Goal: Task Accomplishment & Management: Manage account settings

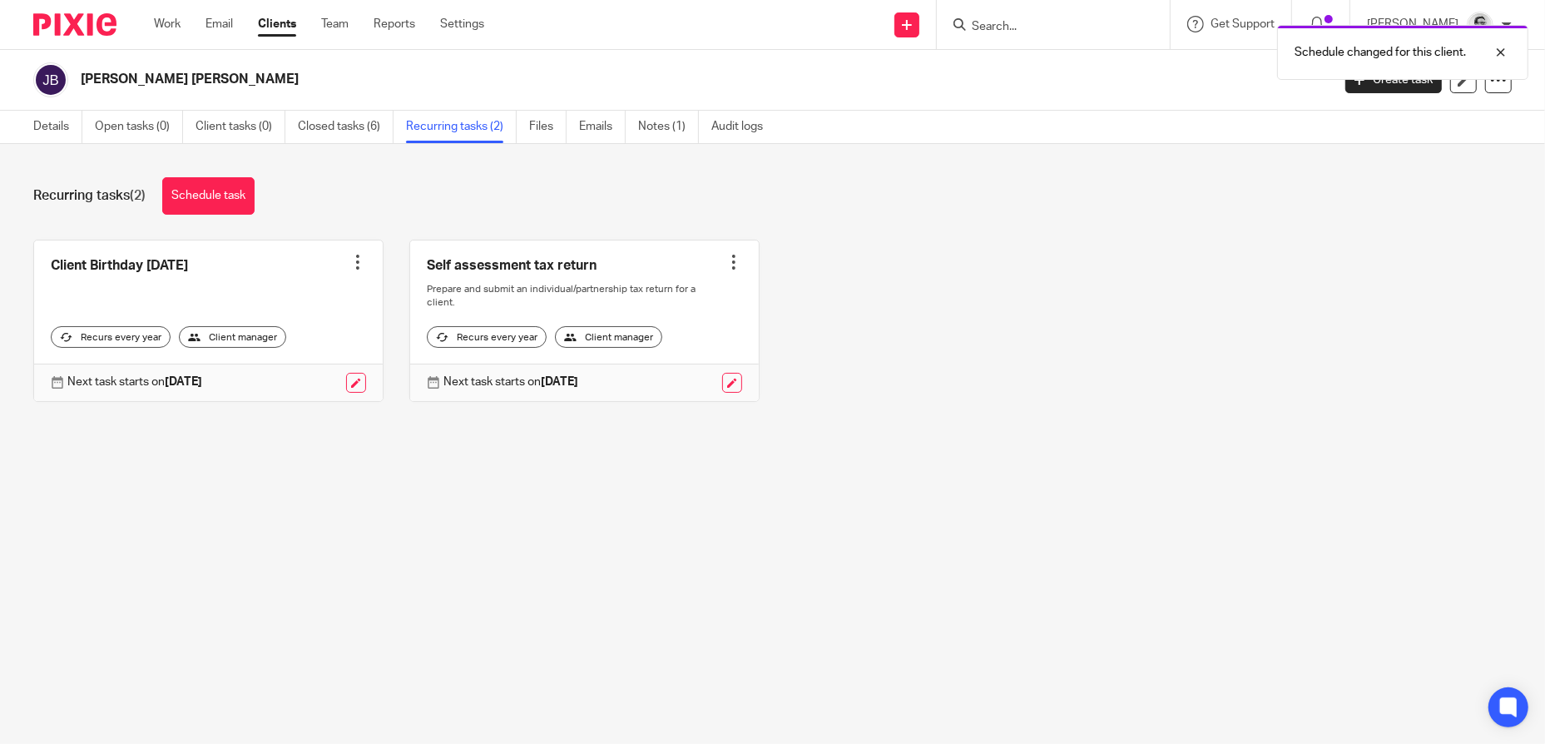
drag, startPoint x: 1047, startPoint y: 26, endPoint x: 1035, endPoint y: 28, distance: 12.7
click at [1047, 26] on div "Schedule changed for this client." at bounding box center [1151, 48] width 756 height 63
click at [1018, 25] on div "Schedule changed for this client." at bounding box center [1151, 48] width 756 height 63
click at [1053, 276] on div "Client Birthday Tomorrow Create task Clone template Recalculate schedule Cancel…" at bounding box center [759, 333] width 1504 height 187
drag, startPoint x: 1055, startPoint y: 262, endPoint x: 1025, endPoint y: 27, distance: 237.3
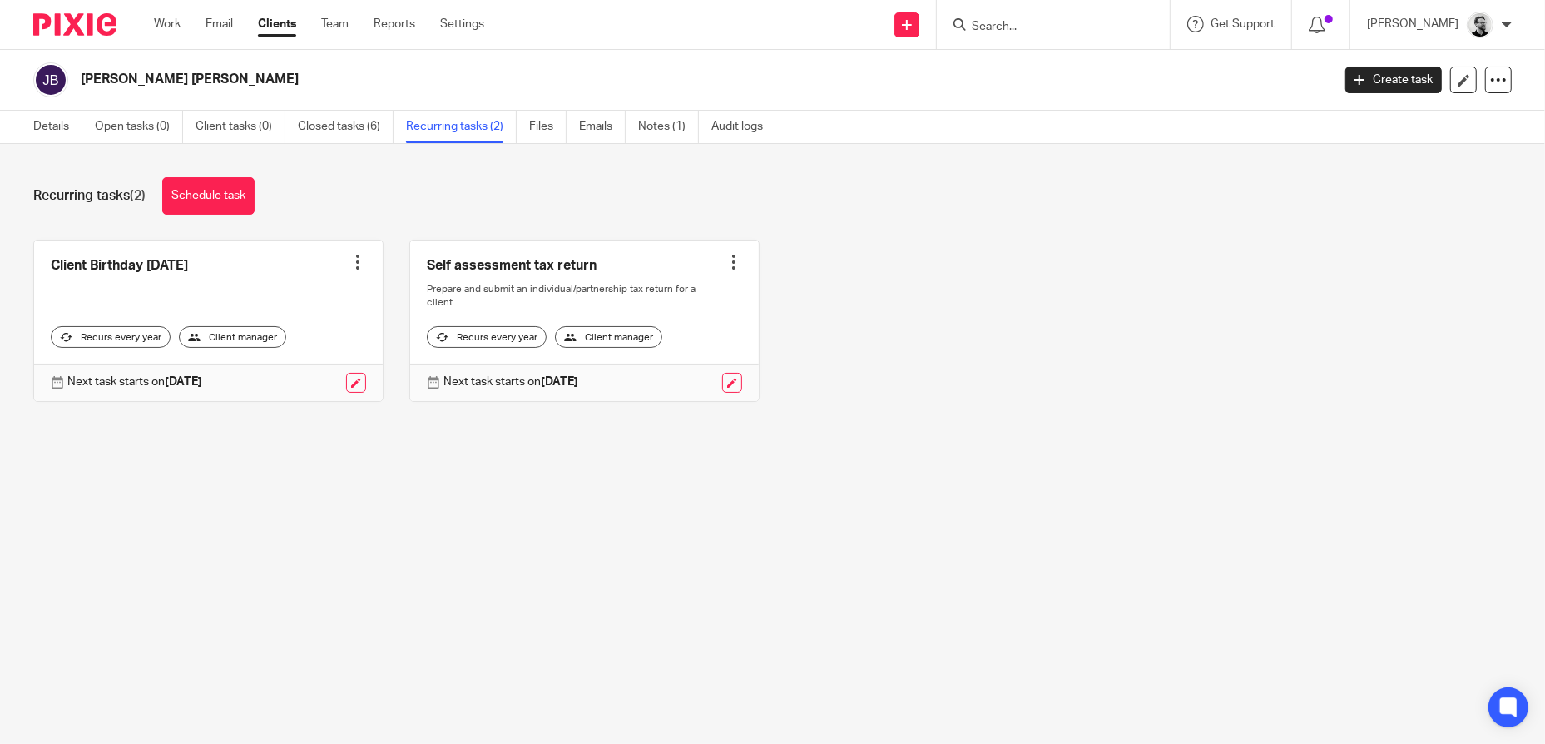
click at [1031, 26] on input "Search" at bounding box center [1045, 27] width 150 height 15
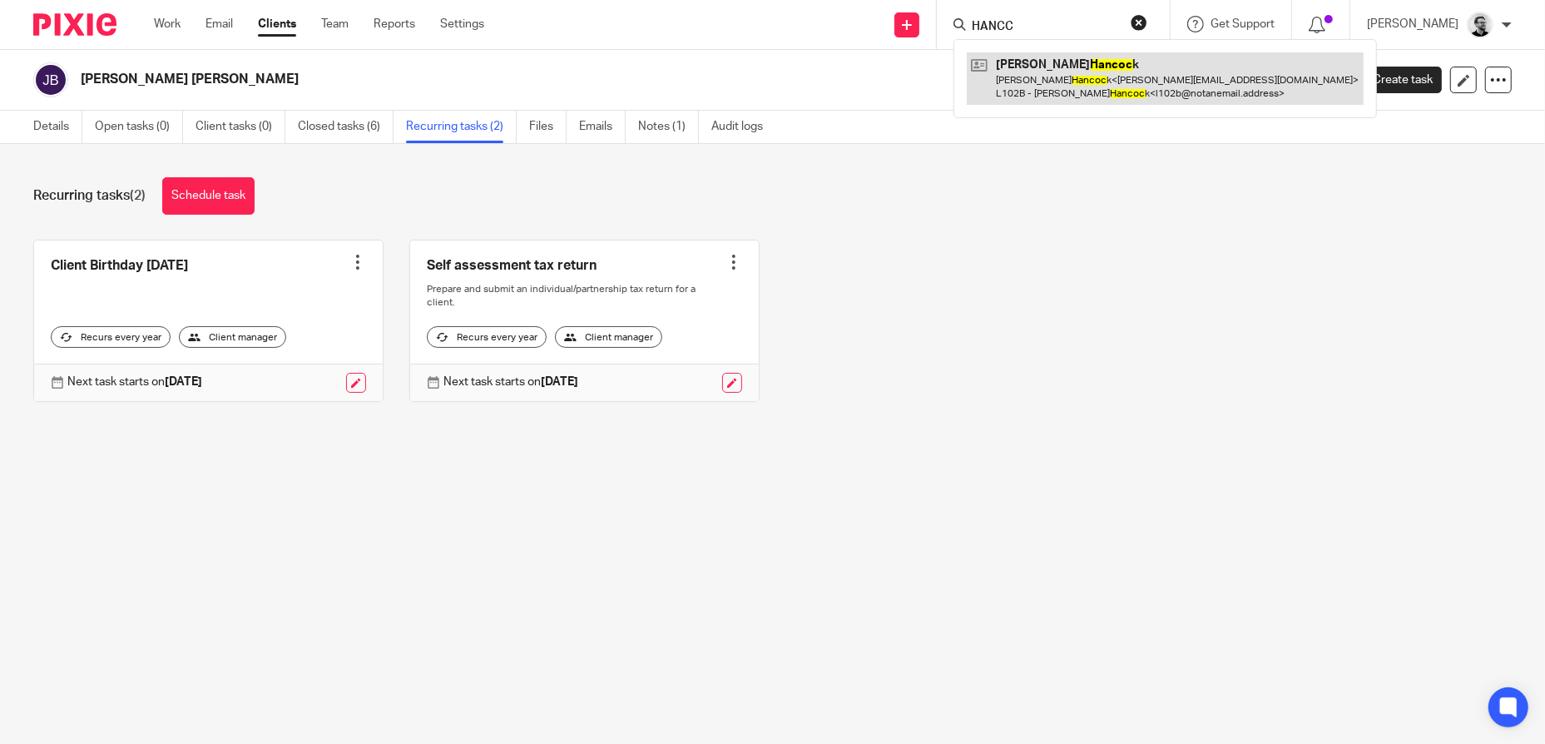
type input "HANCC"
click at [1165, 76] on link at bounding box center [1165, 78] width 397 height 52
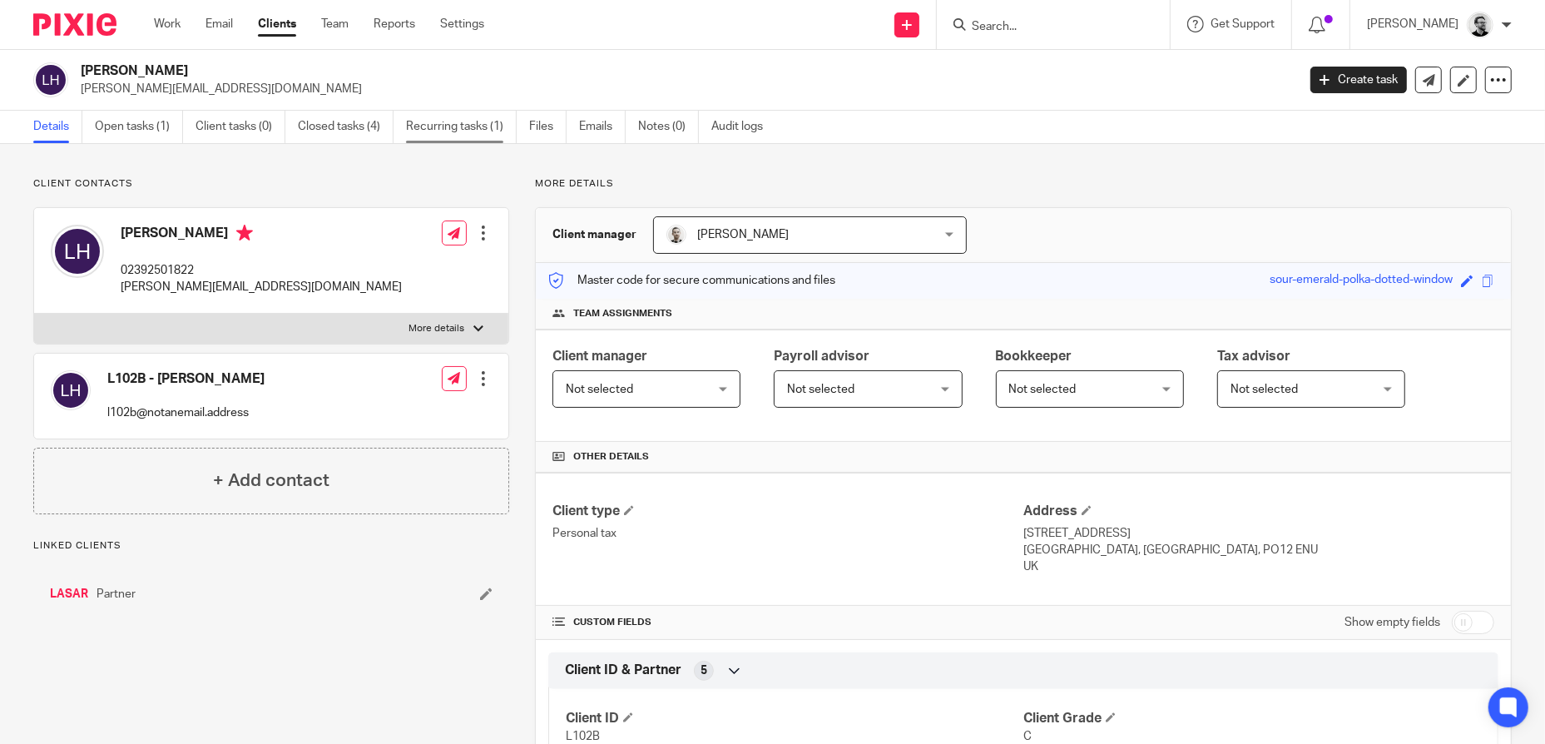
click at [466, 133] on link "Recurring tasks (1)" at bounding box center [461, 127] width 111 height 32
click at [483, 124] on link "Recurring tasks (1)" at bounding box center [461, 127] width 111 height 32
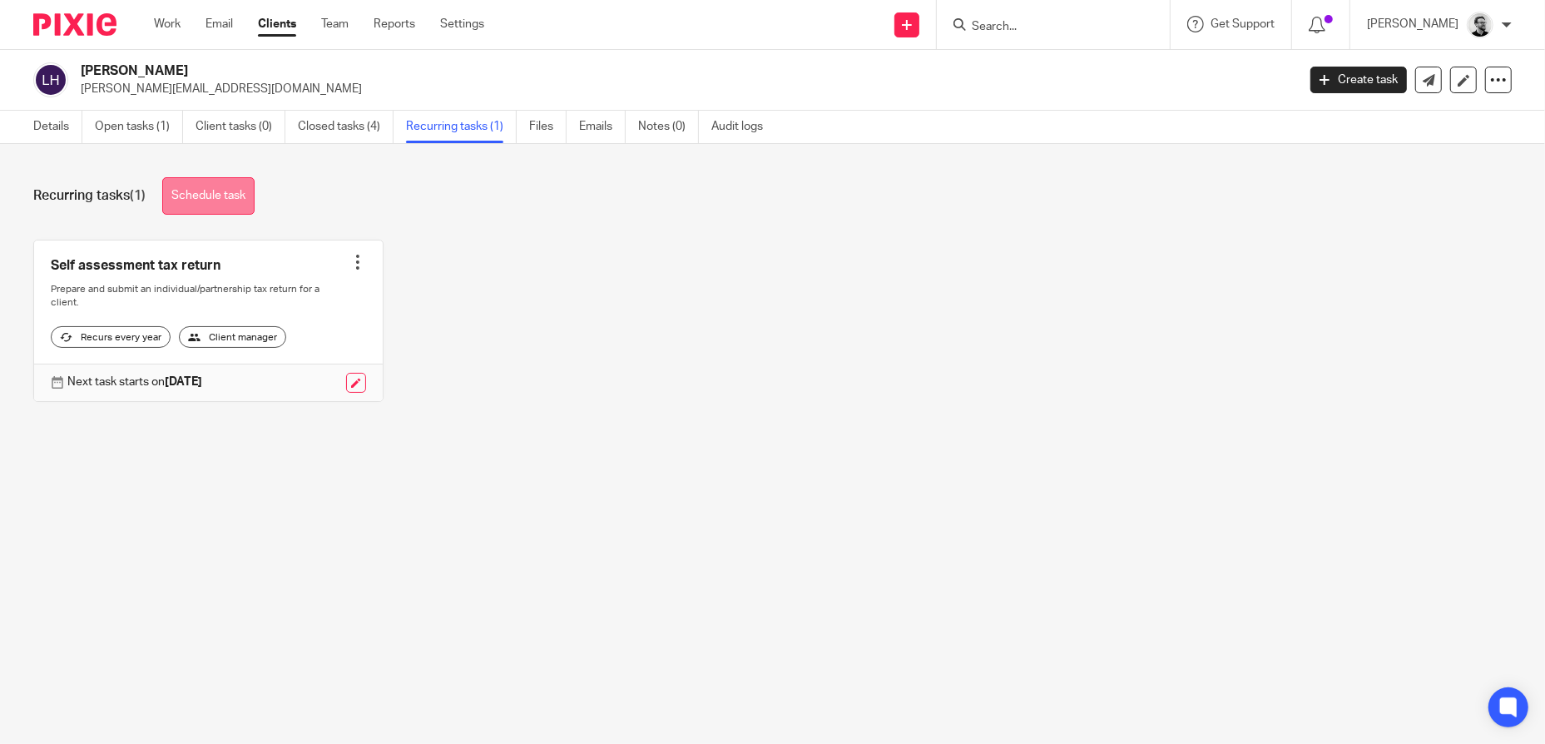
click at [234, 197] on link "Schedule task" at bounding box center [208, 195] width 92 height 37
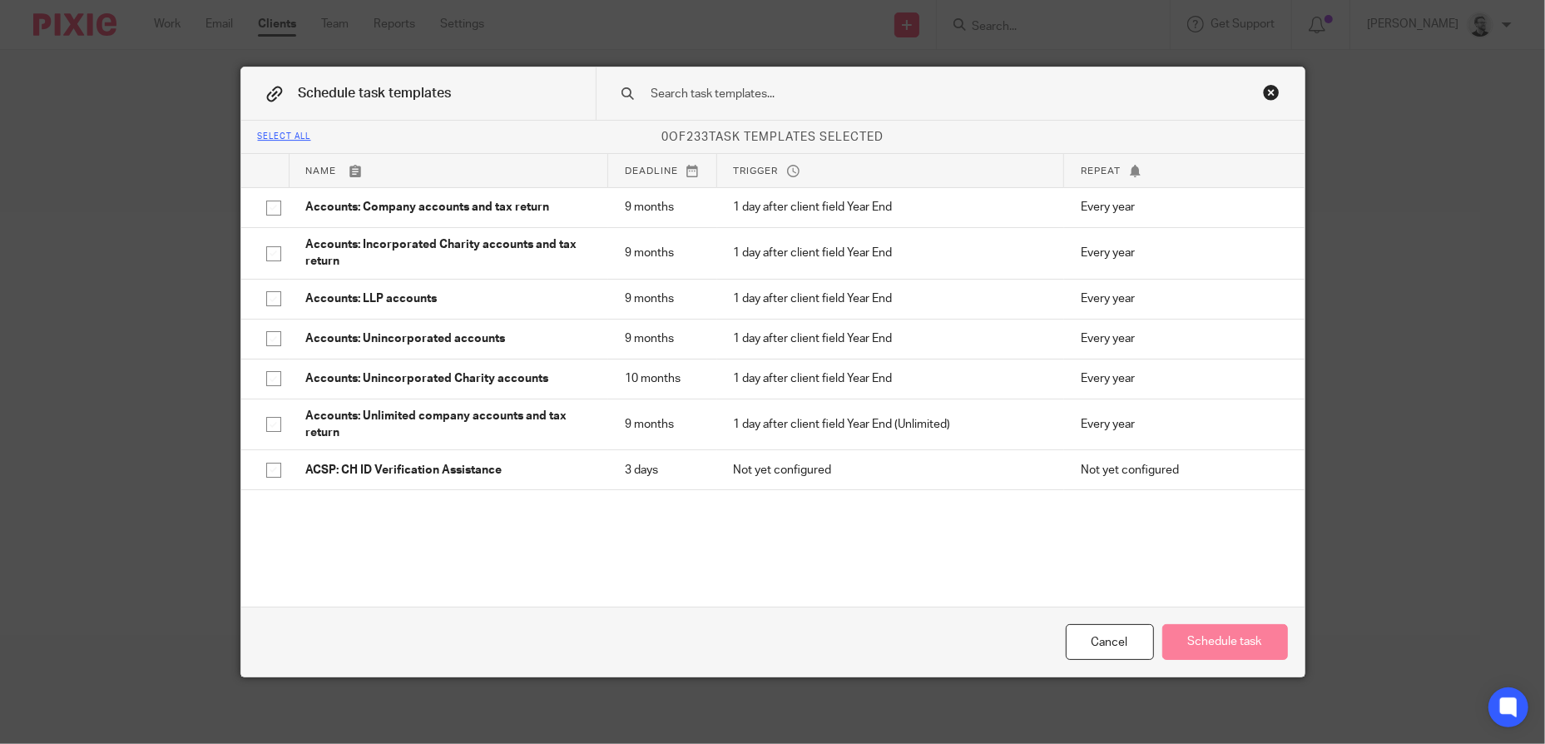
click at [718, 95] on input "text" at bounding box center [924, 94] width 548 height 18
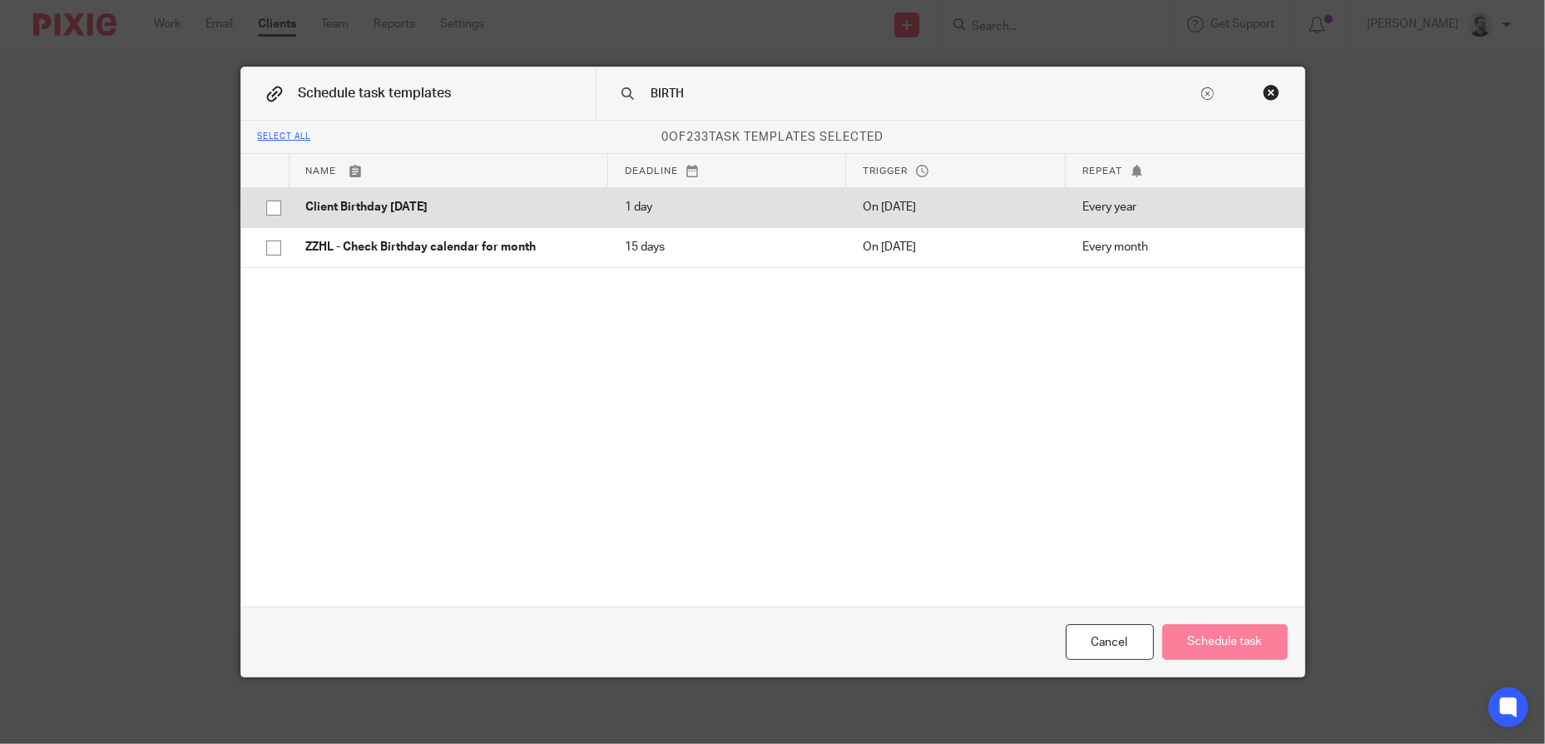
type input "BIRTH"
click at [493, 202] on p "Client Birthday [DATE]" at bounding box center [448, 207] width 285 height 17
checkbox input "true"
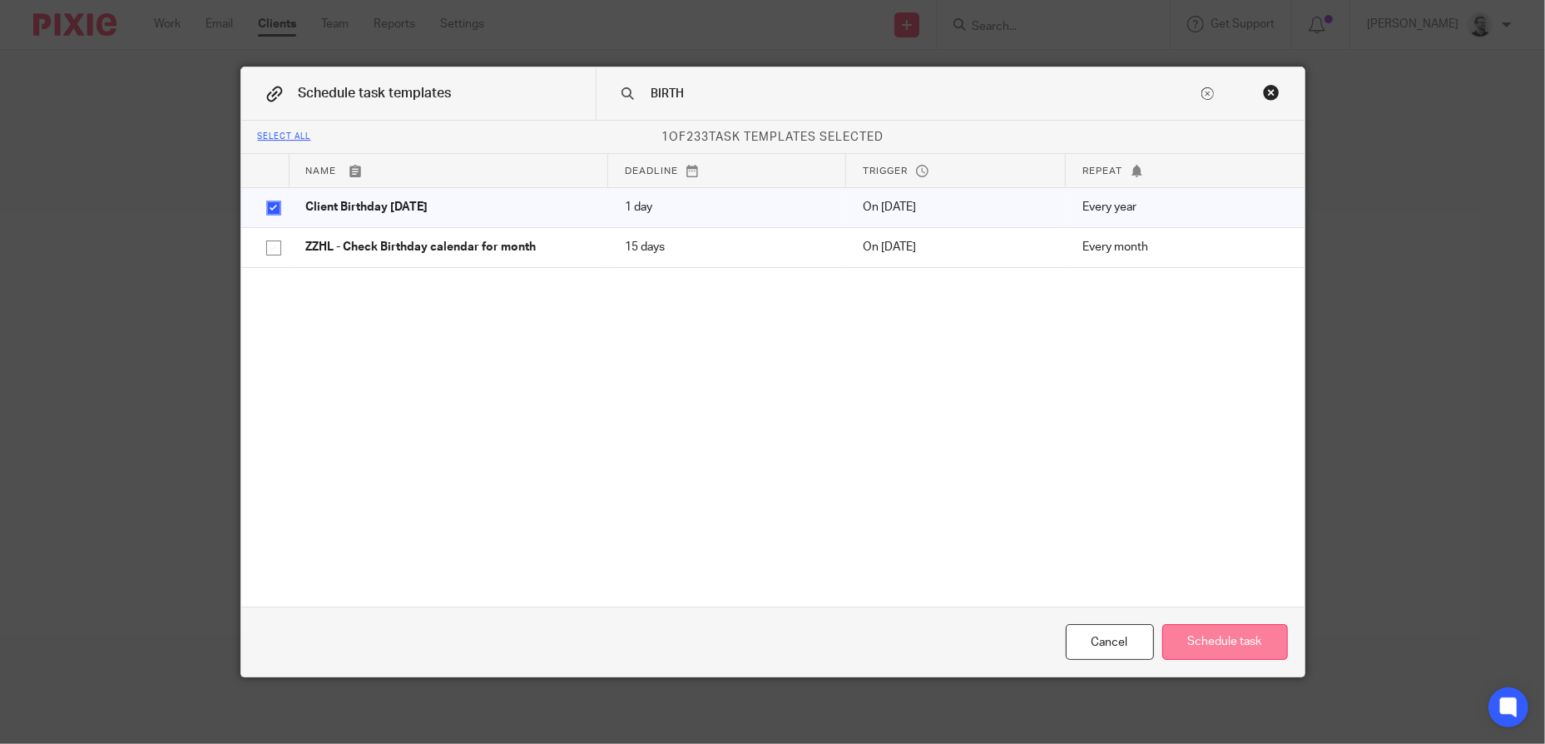
click at [1219, 635] on button "Schedule task" at bounding box center [1225, 642] width 126 height 36
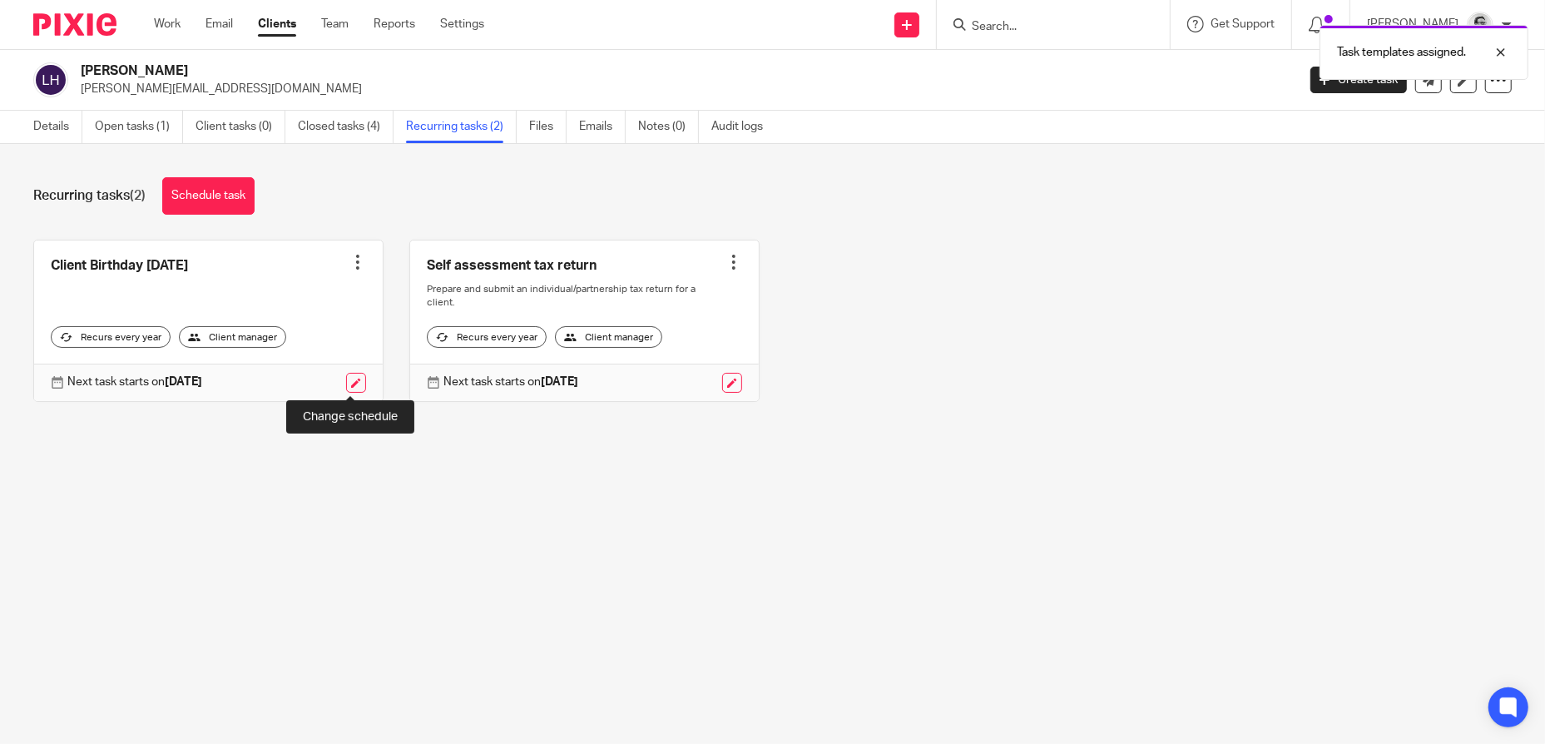
click at [354, 384] on link at bounding box center [356, 383] width 20 height 20
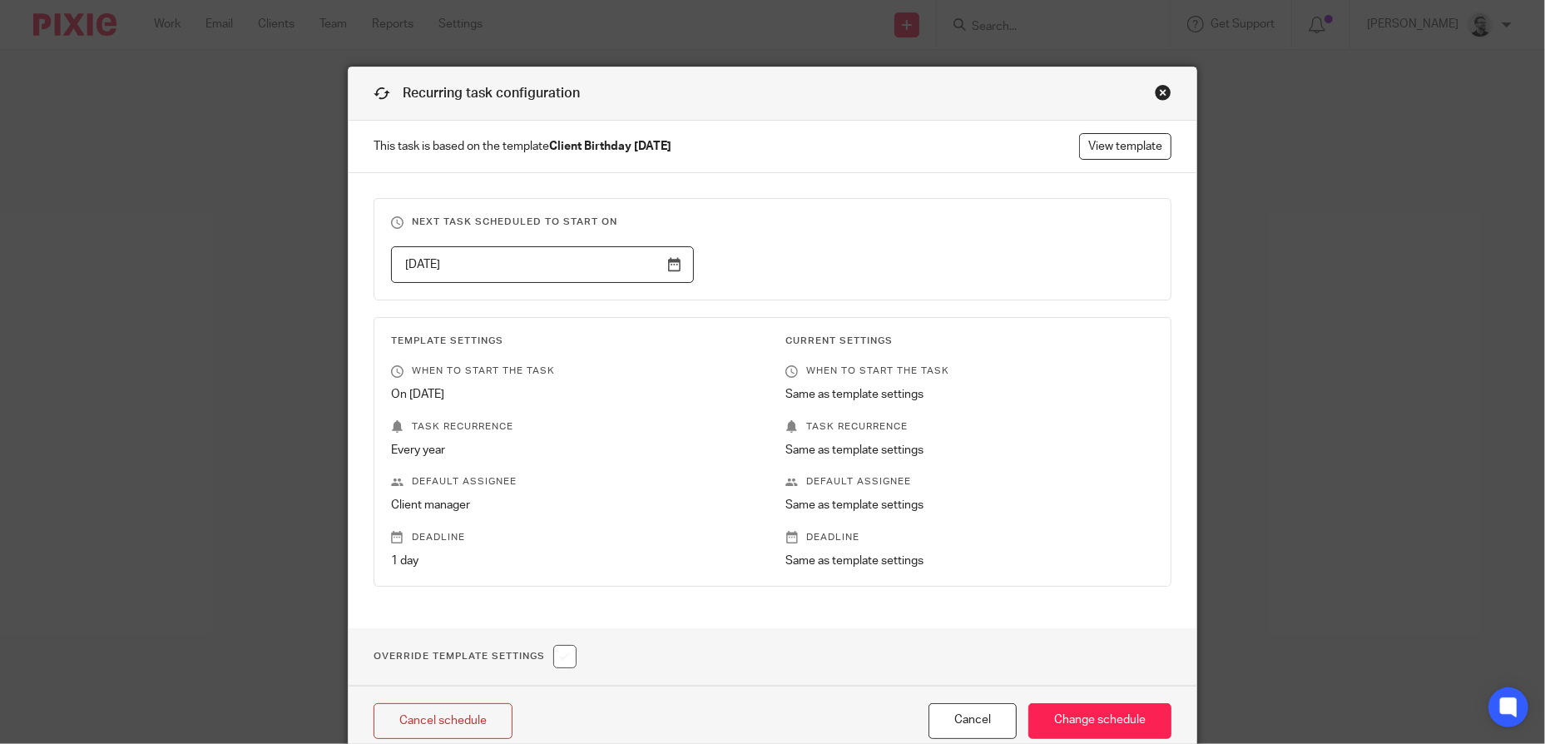
click at [565, 250] on input "2026-02-13" at bounding box center [542, 264] width 303 height 37
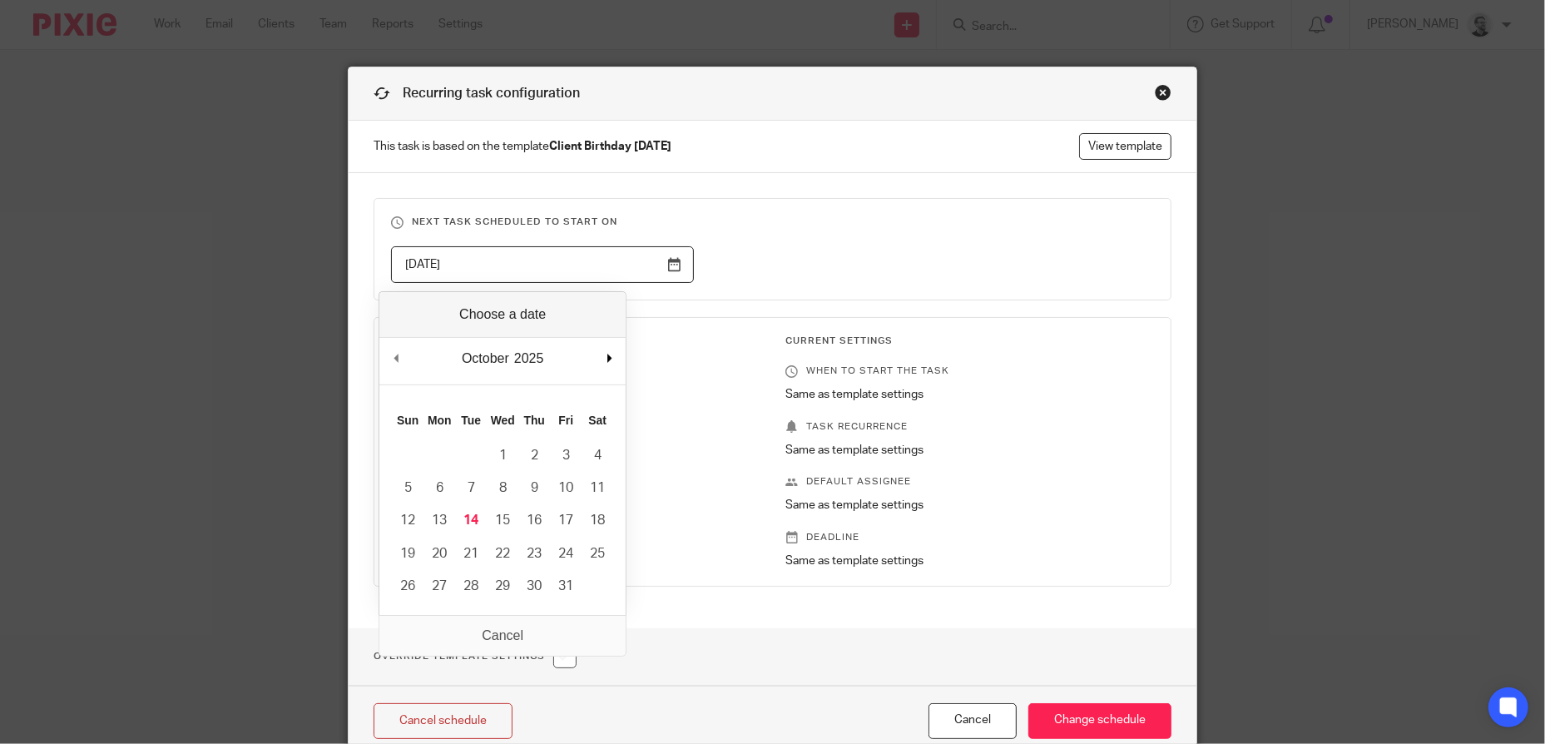
click at [607, 359] on div "October January February March April May June July August September October Nov…" at bounding box center [502, 361] width 246 height 47
type input "2025-11-27"
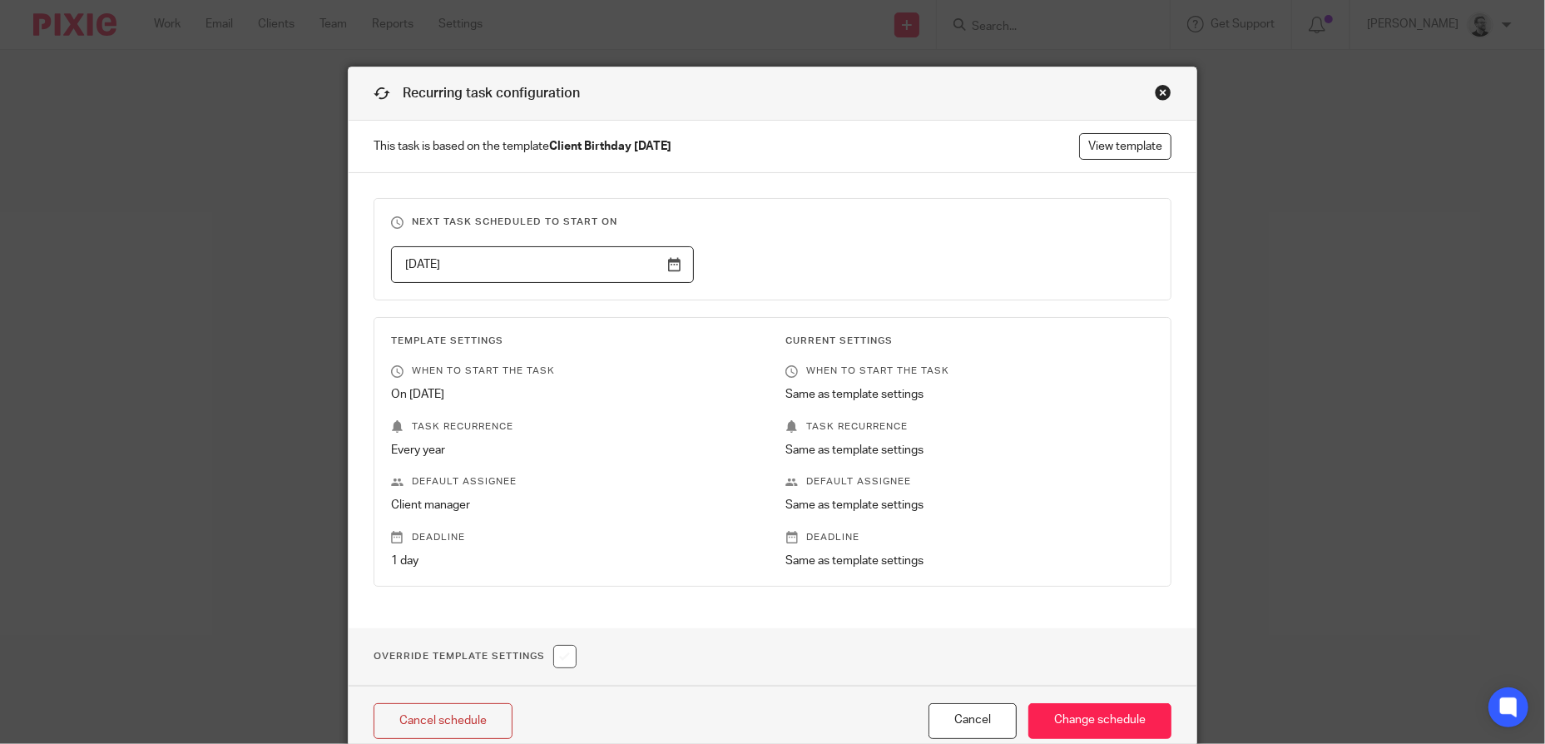
click at [895, 309] on div "Next task scheduled to start on 2025-11-27 Template Settings When to start the …" at bounding box center [773, 400] width 848 height 455
click at [1100, 708] on input "Change schedule" at bounding box center [1099, 721] width 143 height 36
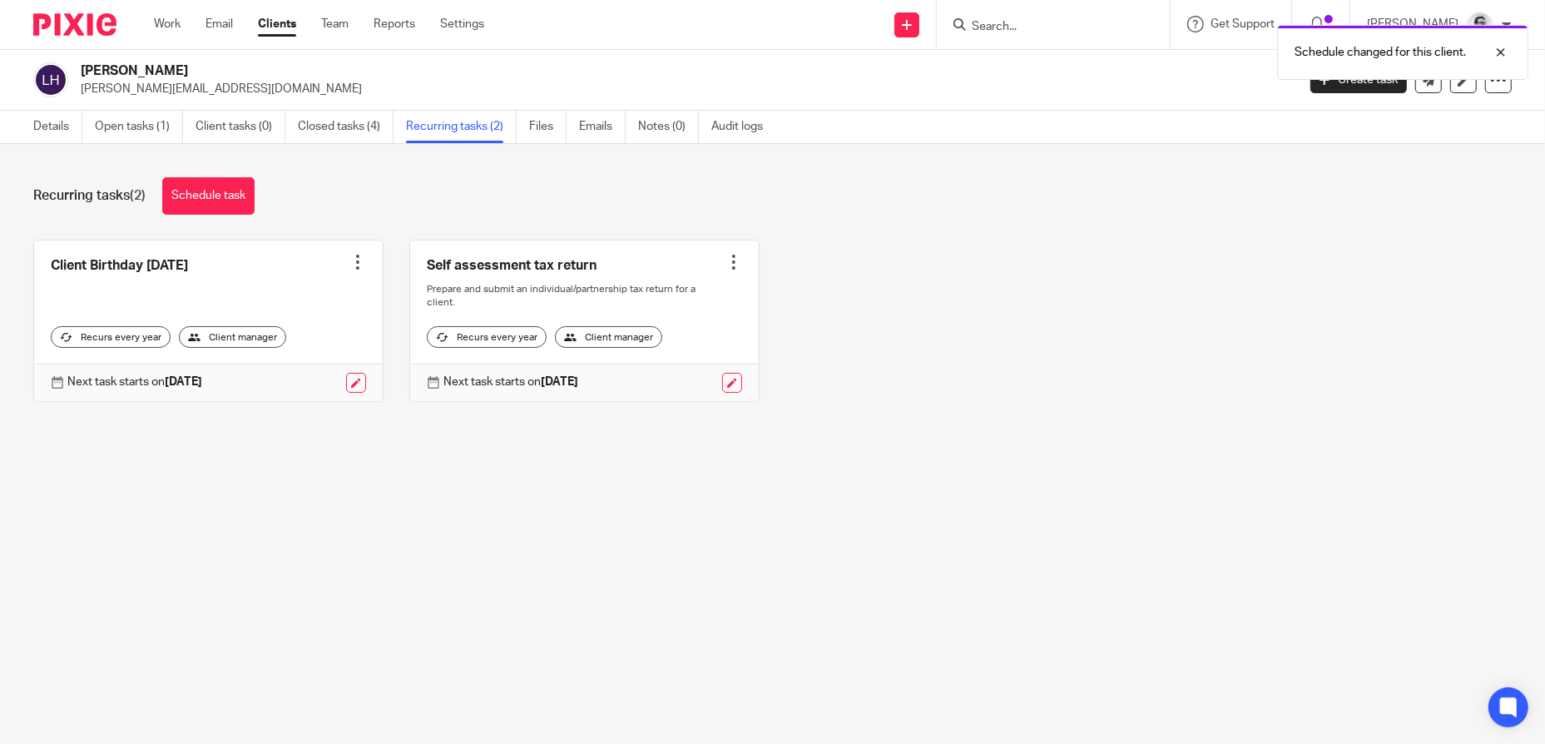
click at [1052, 27] on div "Schedule changed for this client." at bounding box center [1151, 48] width 756 height 63
click at [1046, 27] on div "Schedule changed for this client." at bounding box center [1151, 48] width 756 height 63
click at [1021, 25] on div "Schedule changed for this client." at bounding box center [1151, 48] width 756 height 63
drag, startPoint x: 1418, startPoint y: 135, endPoint x: 1354, endPoint y: 134, distance: 64.1
click at [1414, 140] on div "Details Open tasks (1) Client tasks (0) Closed tasks (4) Recurring tasks (2) Fi…" at bounding box center [772, 127] width 1545 height 33
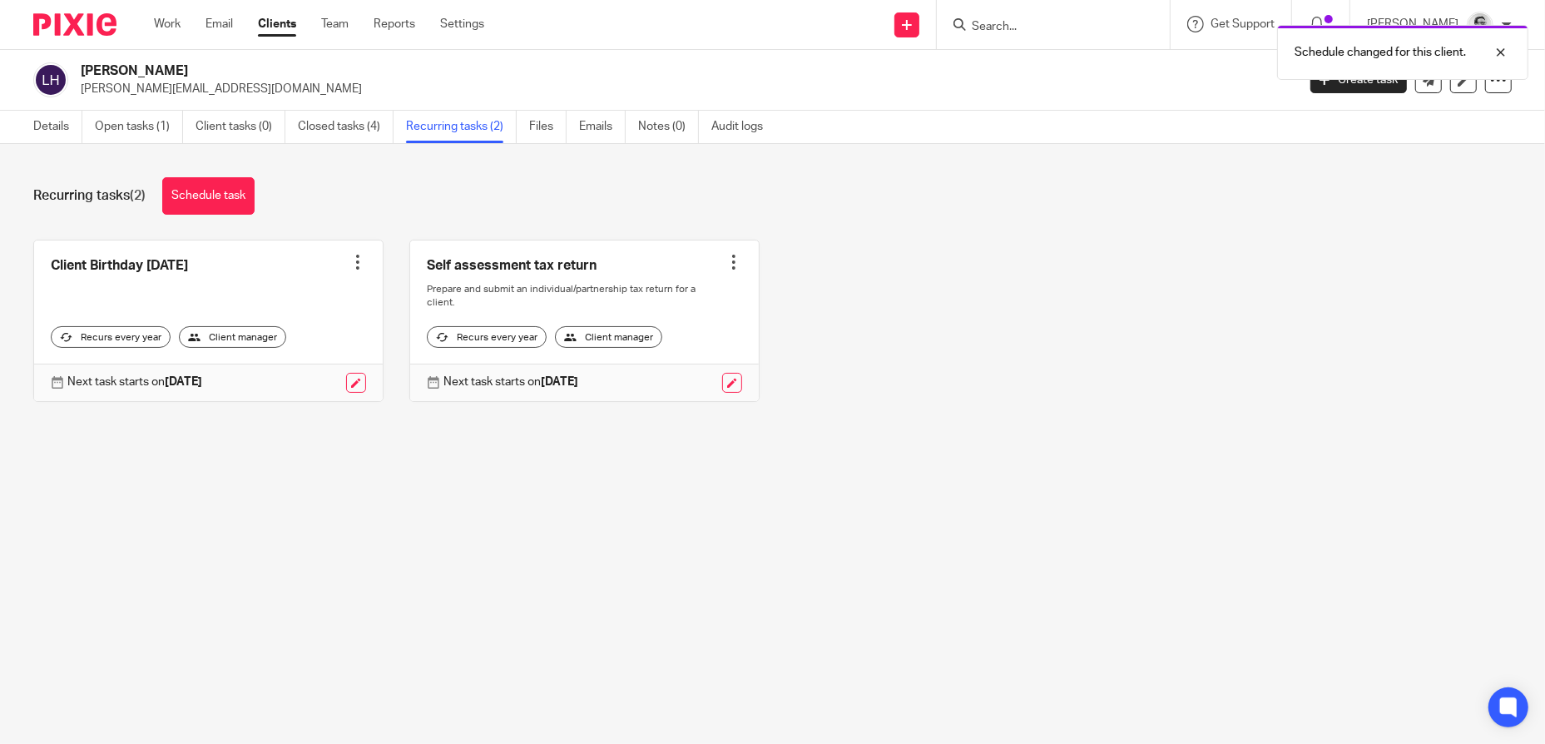
click at [1023, 22] on div "Schedule changed for this client." at bounding box center [1151, 48] width 756 height 63
click at [1502, 48] on div at bounding box center [1488, 52] width 45 height 20
click at [1007, 28] on input "Search" at bounding box center [1045, 27] width 150 height 15
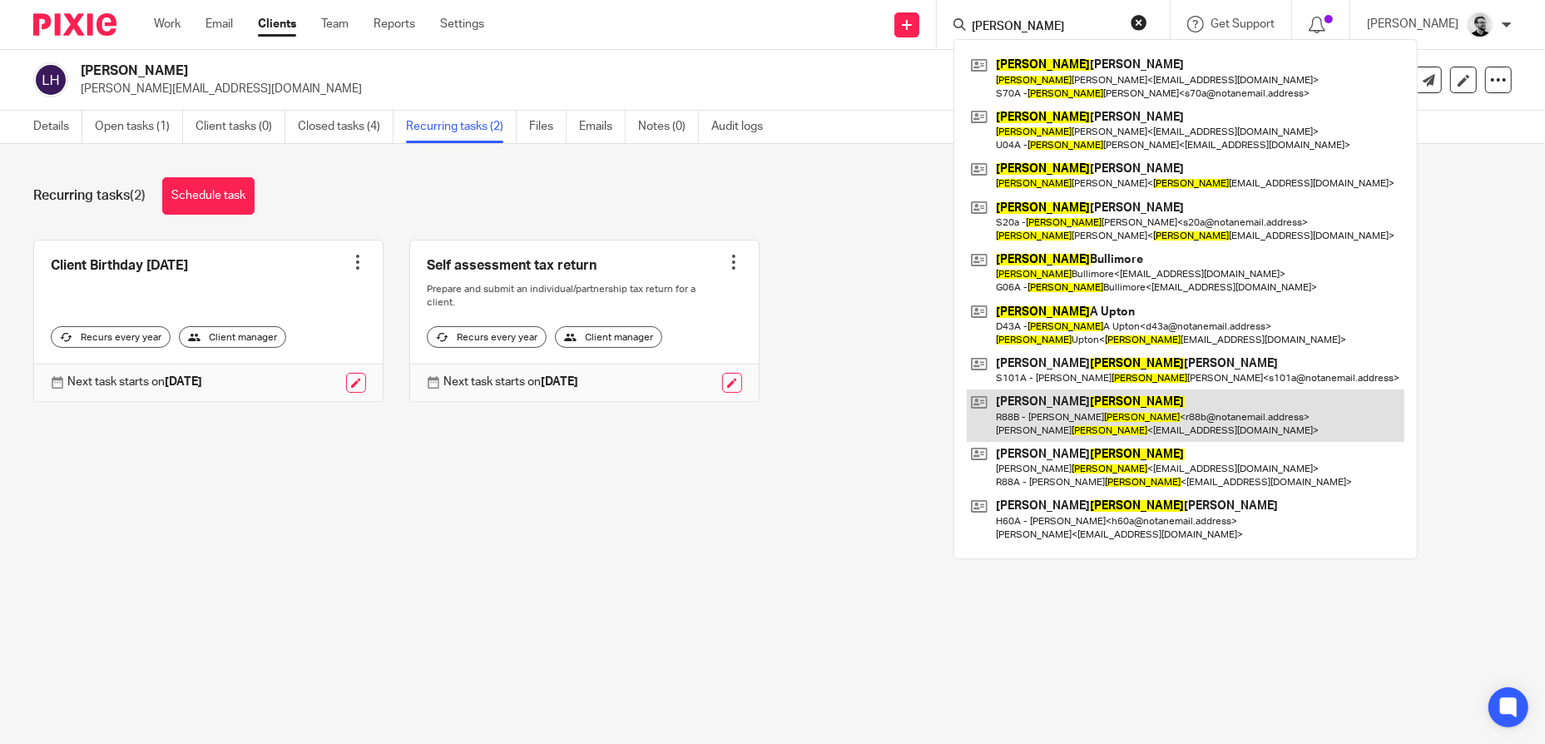
type input "LEE"
click at [1118, 410] on link at bounding box center [1186, 415] width 438 height 52
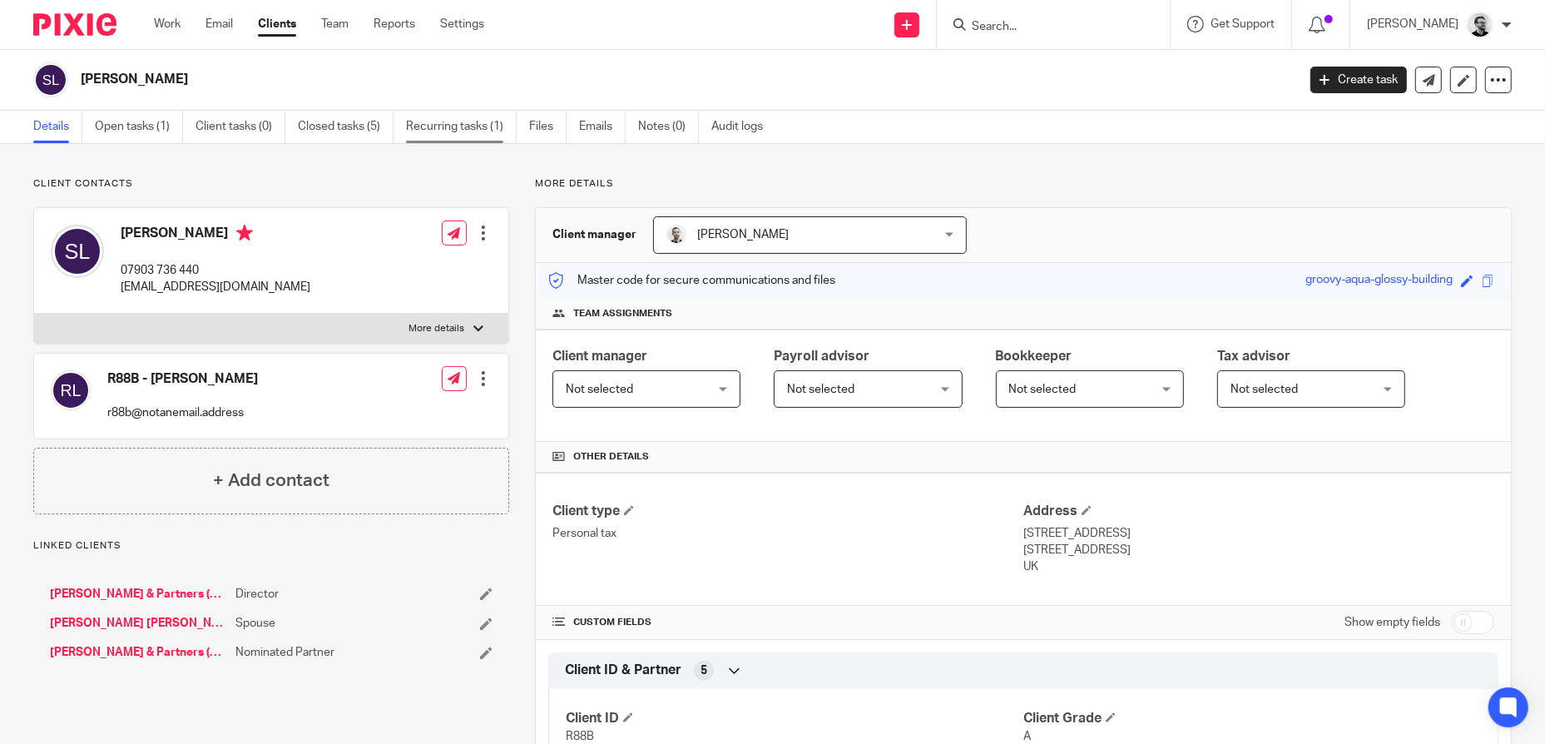
click at [489, 133] on link "Recurring tasks (1)" at bounding box center [461, 127] width 111 height 32
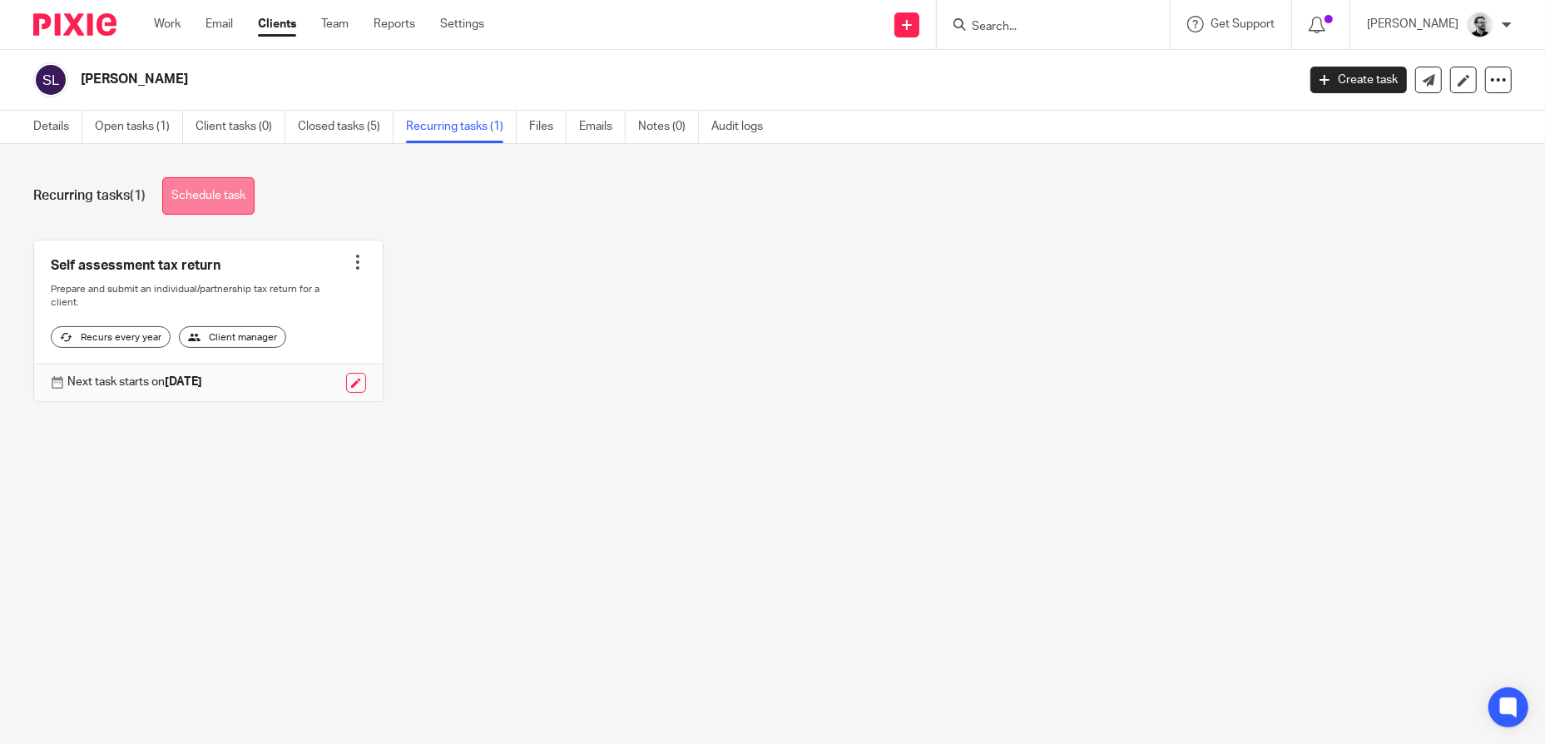
click at [221, 188] on link "Schedule task" at bounding box center [208, 195] width 92 height 37
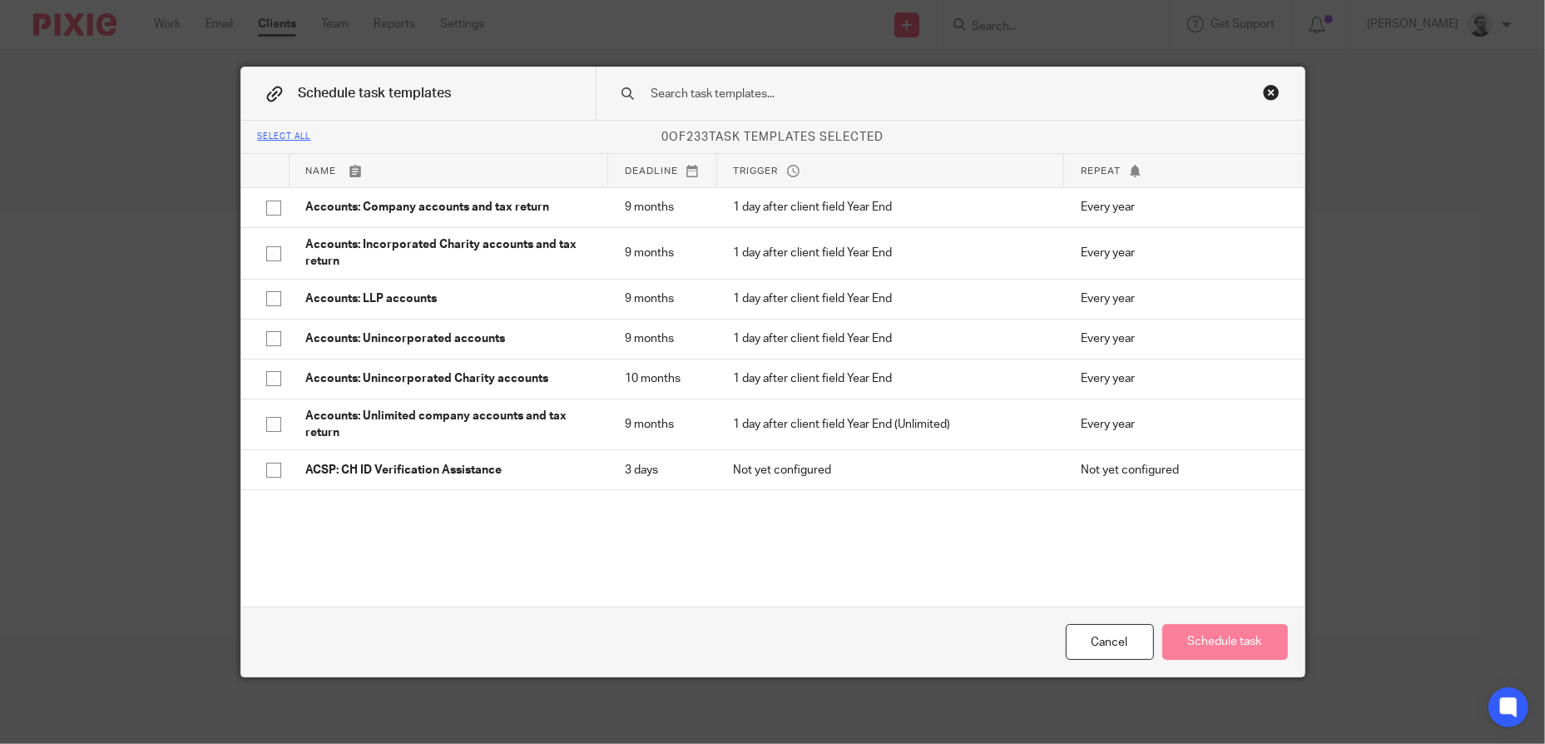
click at [750, 92] on input "text" at bounding box center [924, 94] width 548 height 18
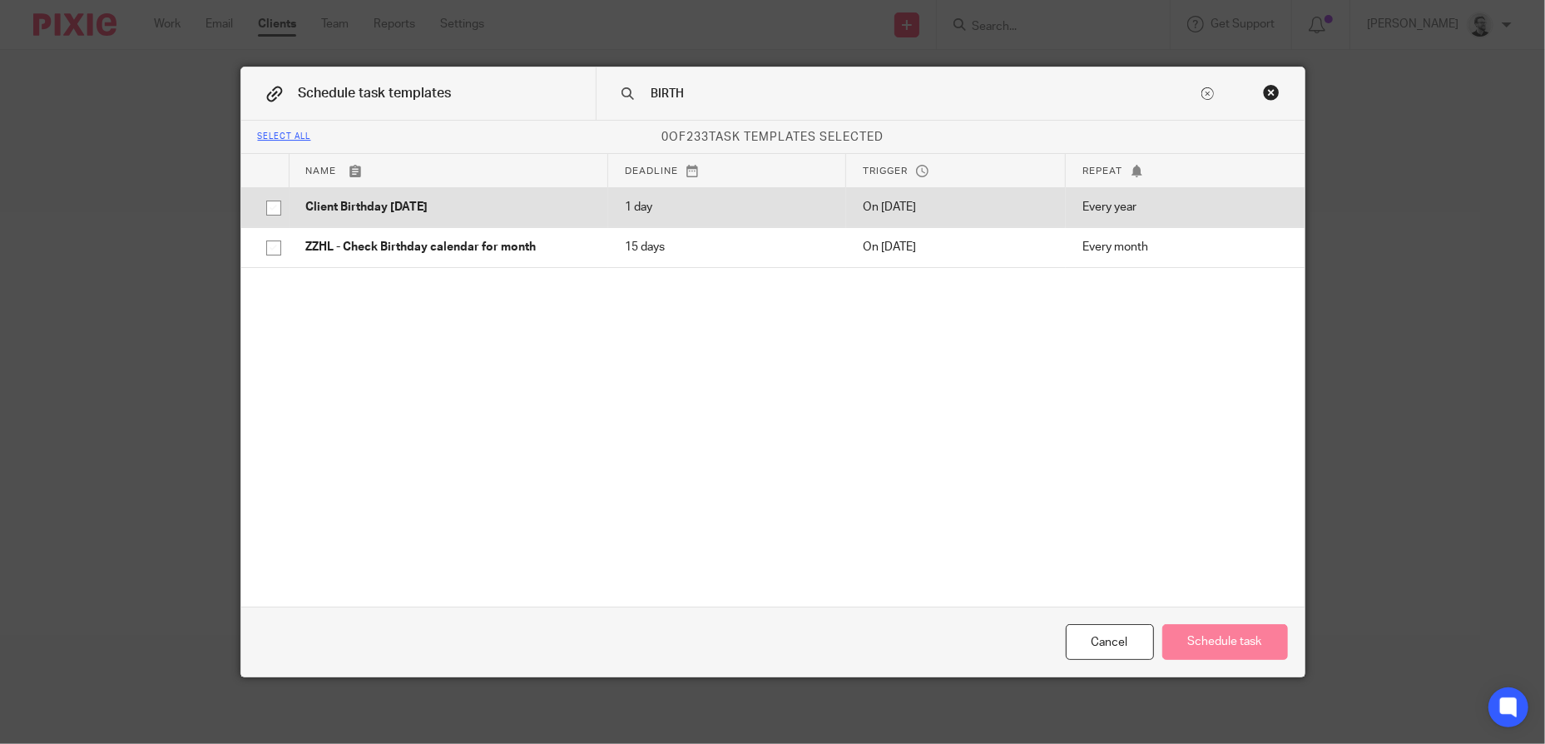
type input "BIRTH"
click at [512, 215] on p "Client Birthday [DATE]" at bounding box center [448, 207] width 285 height 17
checkbox input "true"
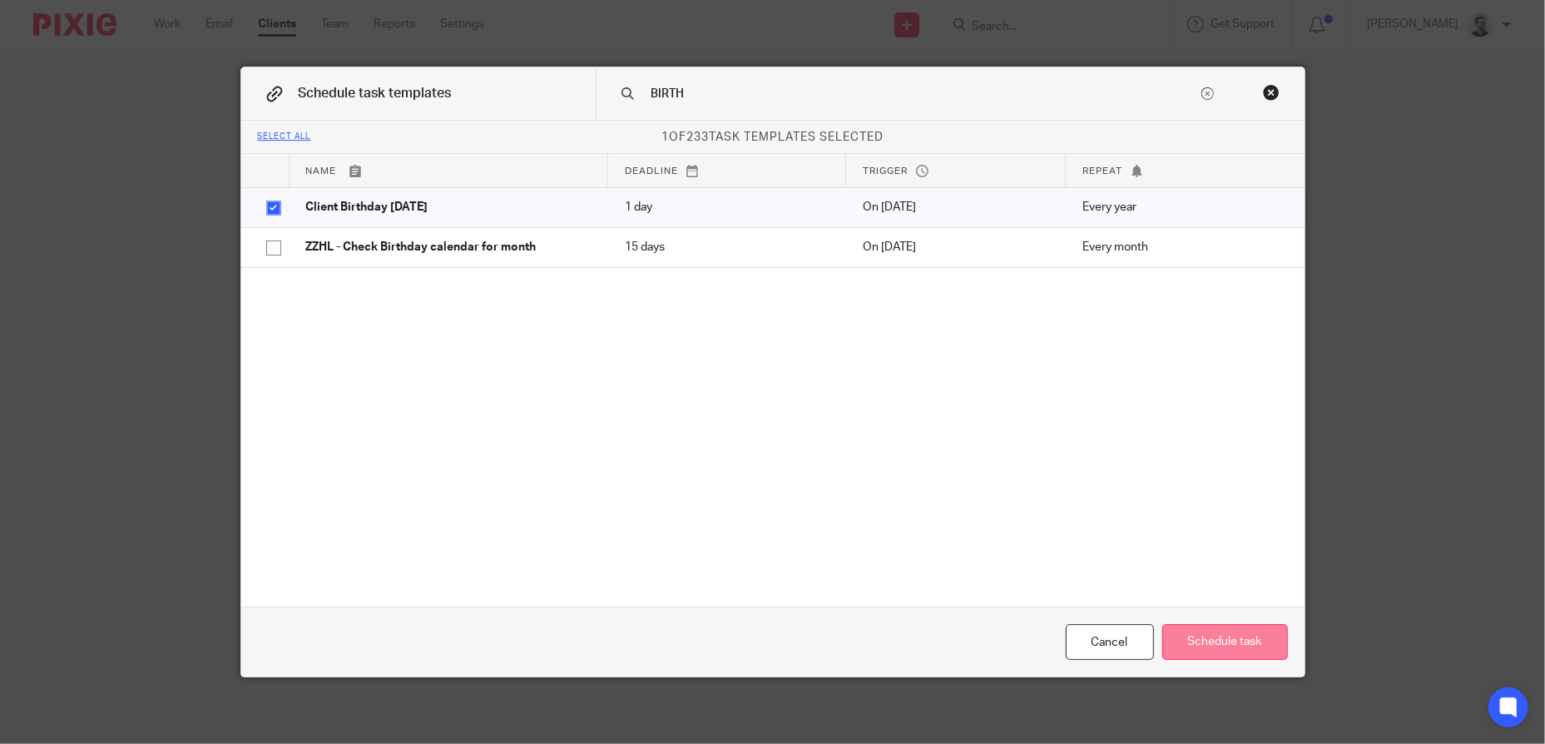
click at [1239, 639] on button "Schedule task" at bounding box center [1225, 642] width 126 height 36
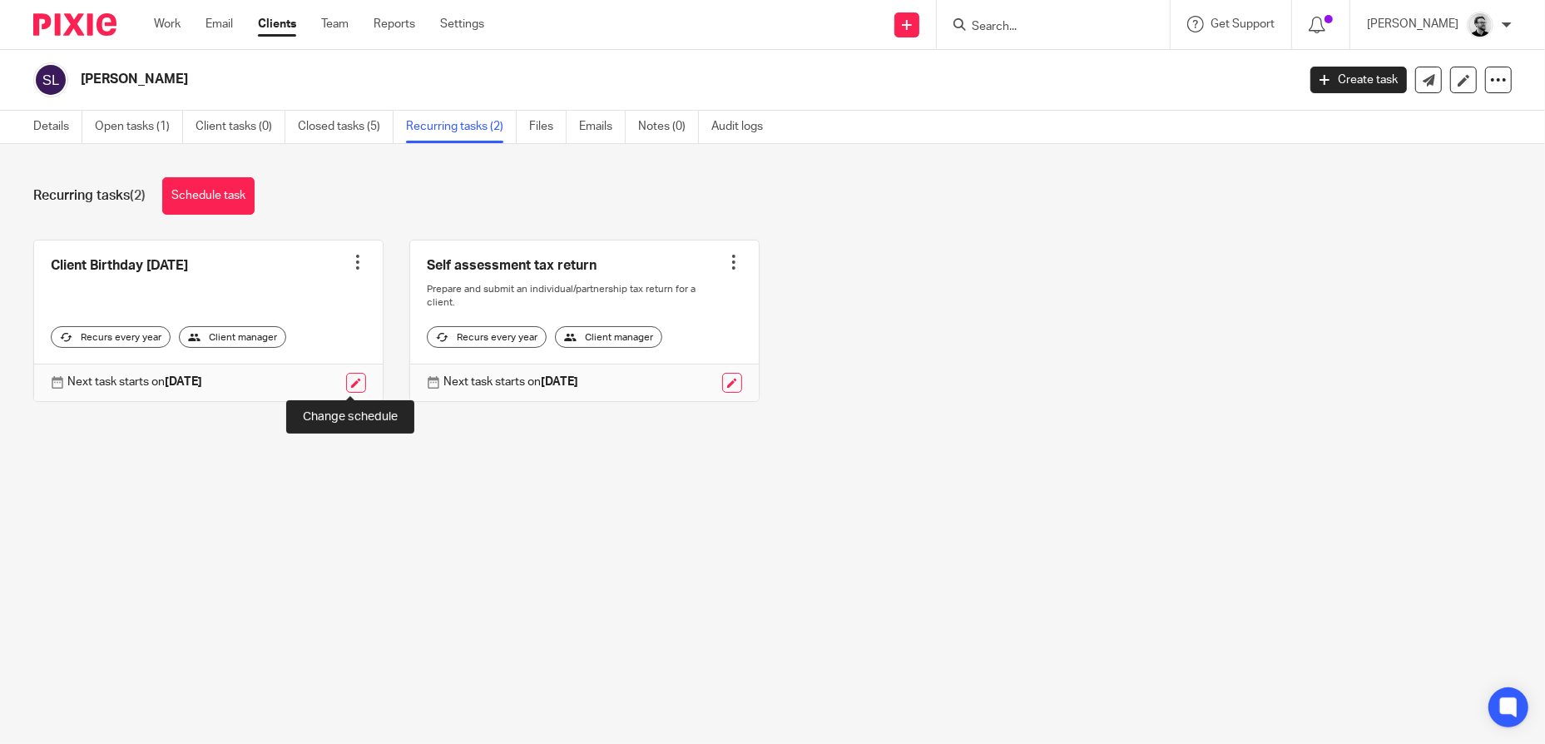
click at [354, 380] on link at bounding box center [356, 383] width 20 height 20
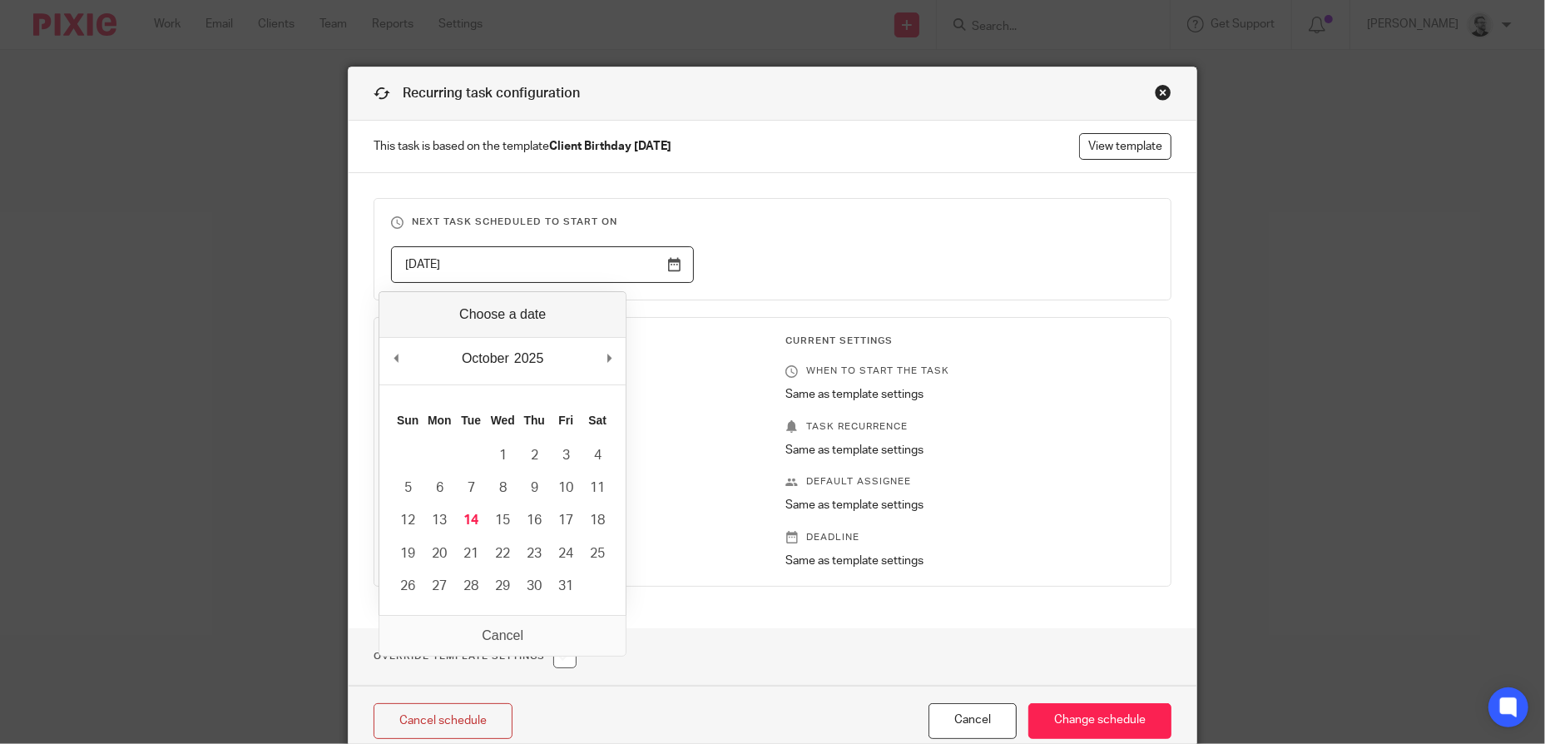
click at [598, 265] on input "[DATE]" at bounding box center [542, 264] width 303 height 37
type input "[DATE]"
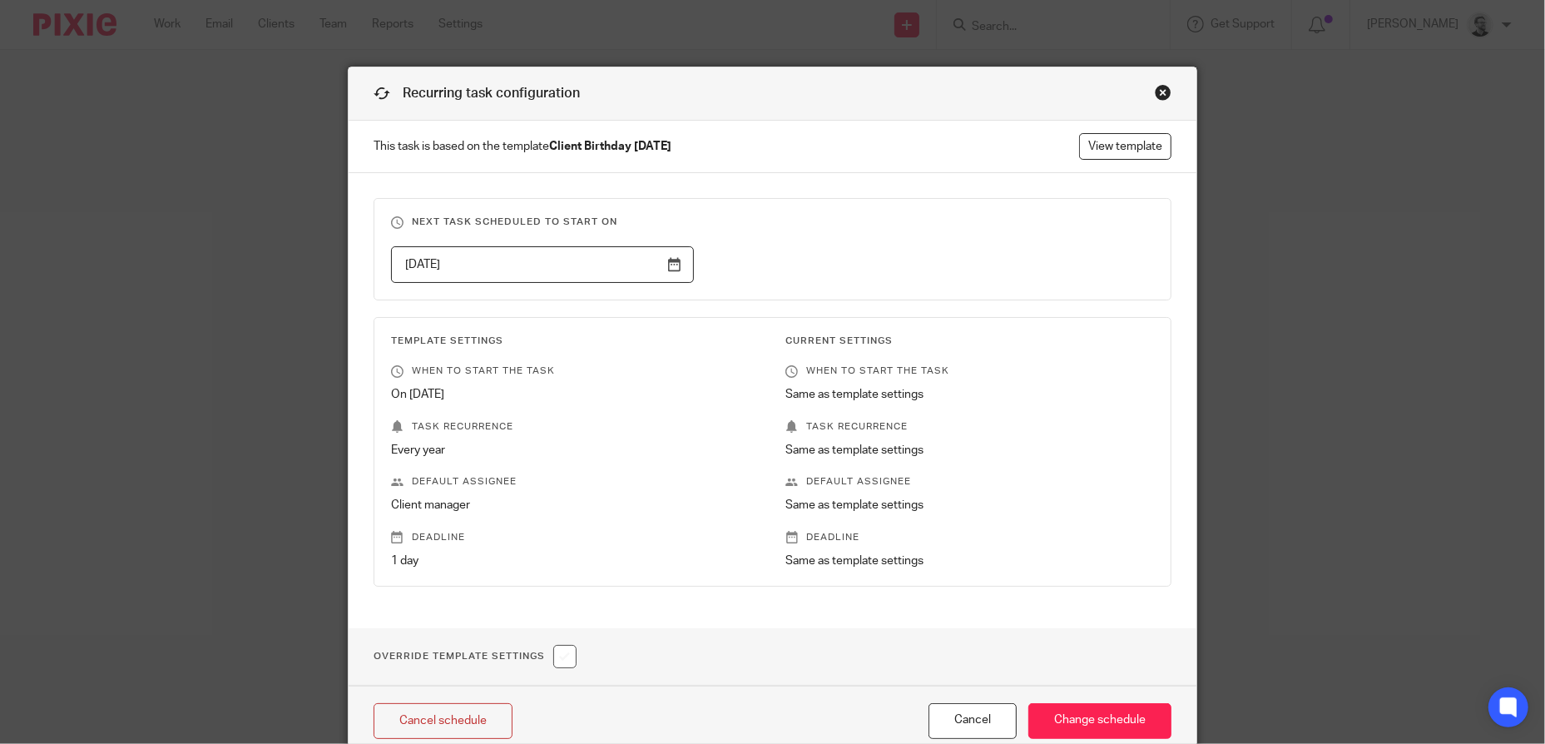
click at [869, 227] on h3 "Next task scheduled to start on" at bounding box center [772, 221] width 763 height 13
click at [1103, 711] on input "Change schedule" at bounding box center [1099, 721] width 143 height 36
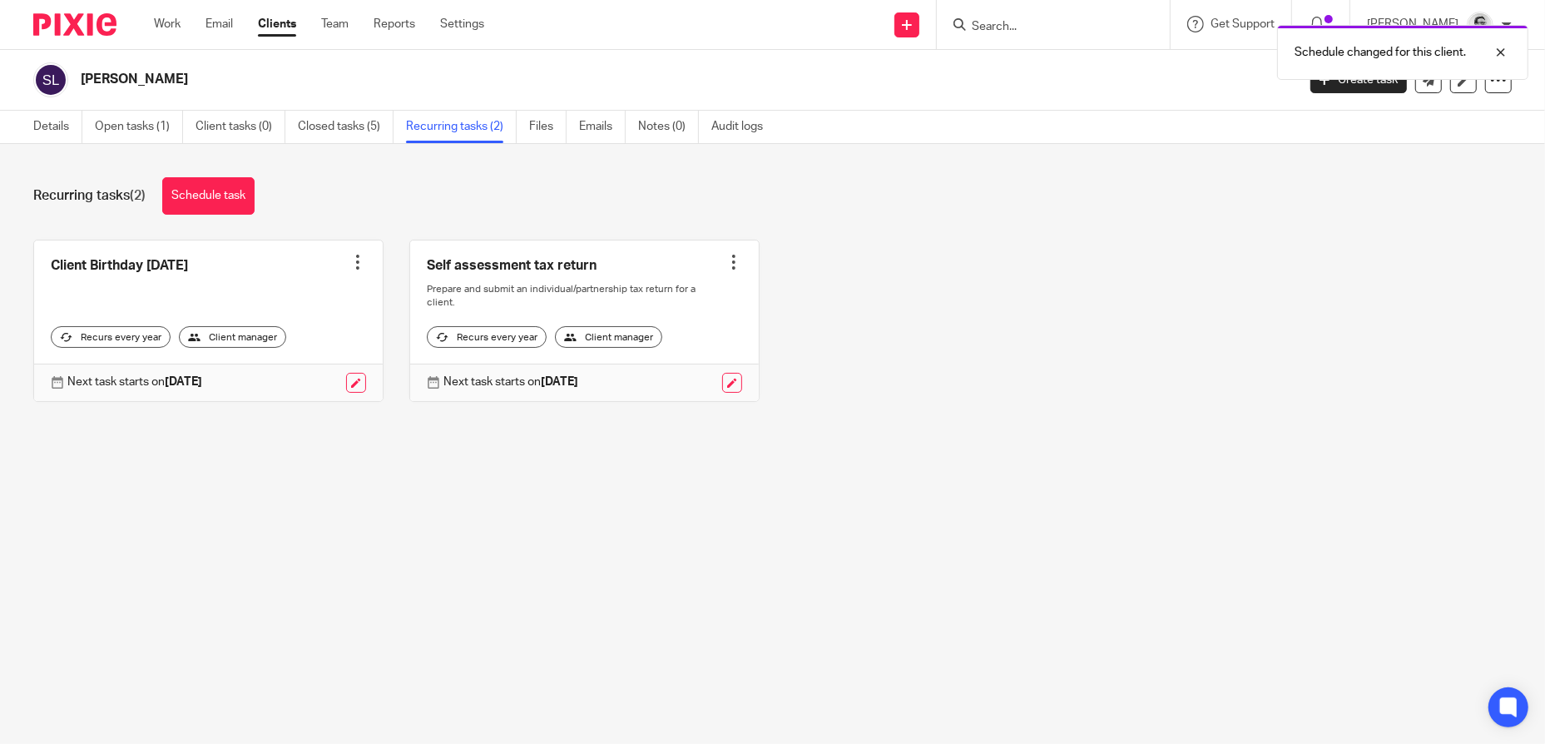
drag, startPoint x: 1061, startPoint y: 32, endPoint x: 992, endPoint y: 34, distance: 69.9
click at [1061, 32] on div "Schedule changed for this client." at bounding box center [1151, 48] width 756 height 63
click at [1028, 24] on div "Schedule changed for this client." at bounding box center [1151, 48] width 756 height 63
click at [1155, 190] on div "Recurring tasks (2) Schedule task" at bounding box center [772, 195] width 1478 height 37
drag, startPoint x: 1042, startPoint y: 27, endPoint x: 1288, endPoint y: 42, distance: 246.7
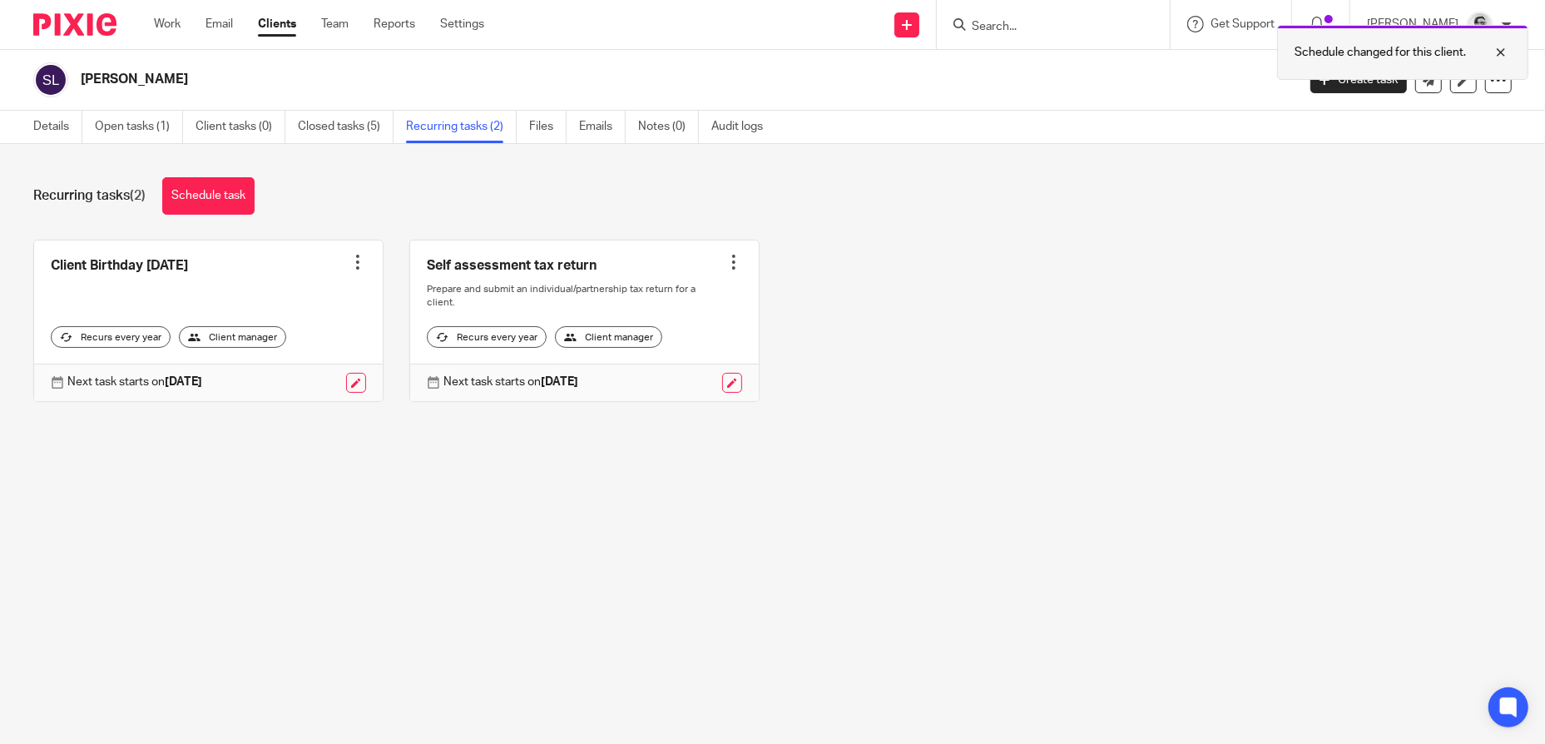
click at [1042, 26] on div "Schedule changed for this client." at bounding box center [1151, 48] width 756 height 63
click at [1504, 54] on div at bounding box center [1488, 52] width 45 height 20
click at [1058, 20] on input "Search" at bounding box center [1045, 27] width 150 height 15
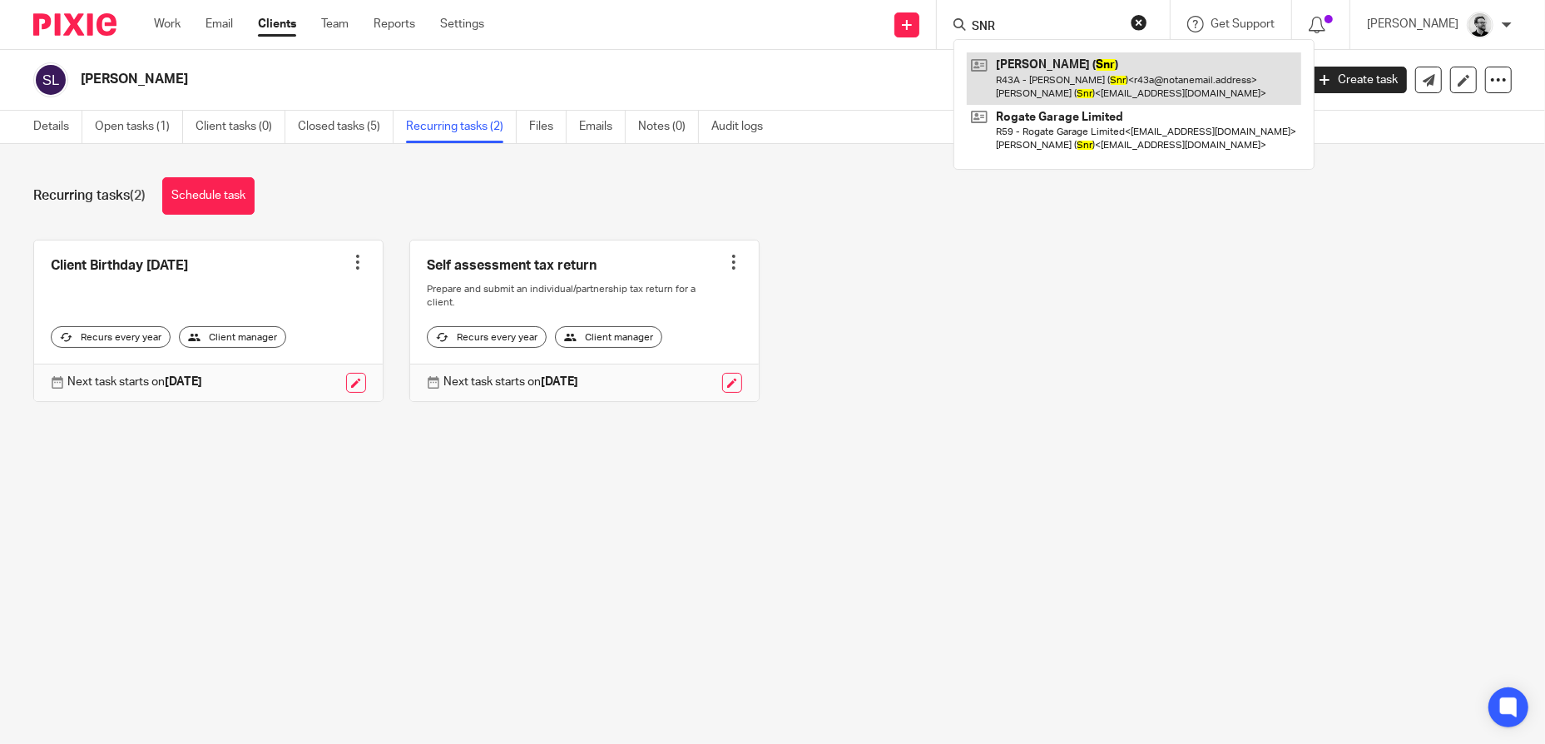
type input "SNR"
click at [1130, 72] on link at bounding box center [1134, 78] width 334 height 52
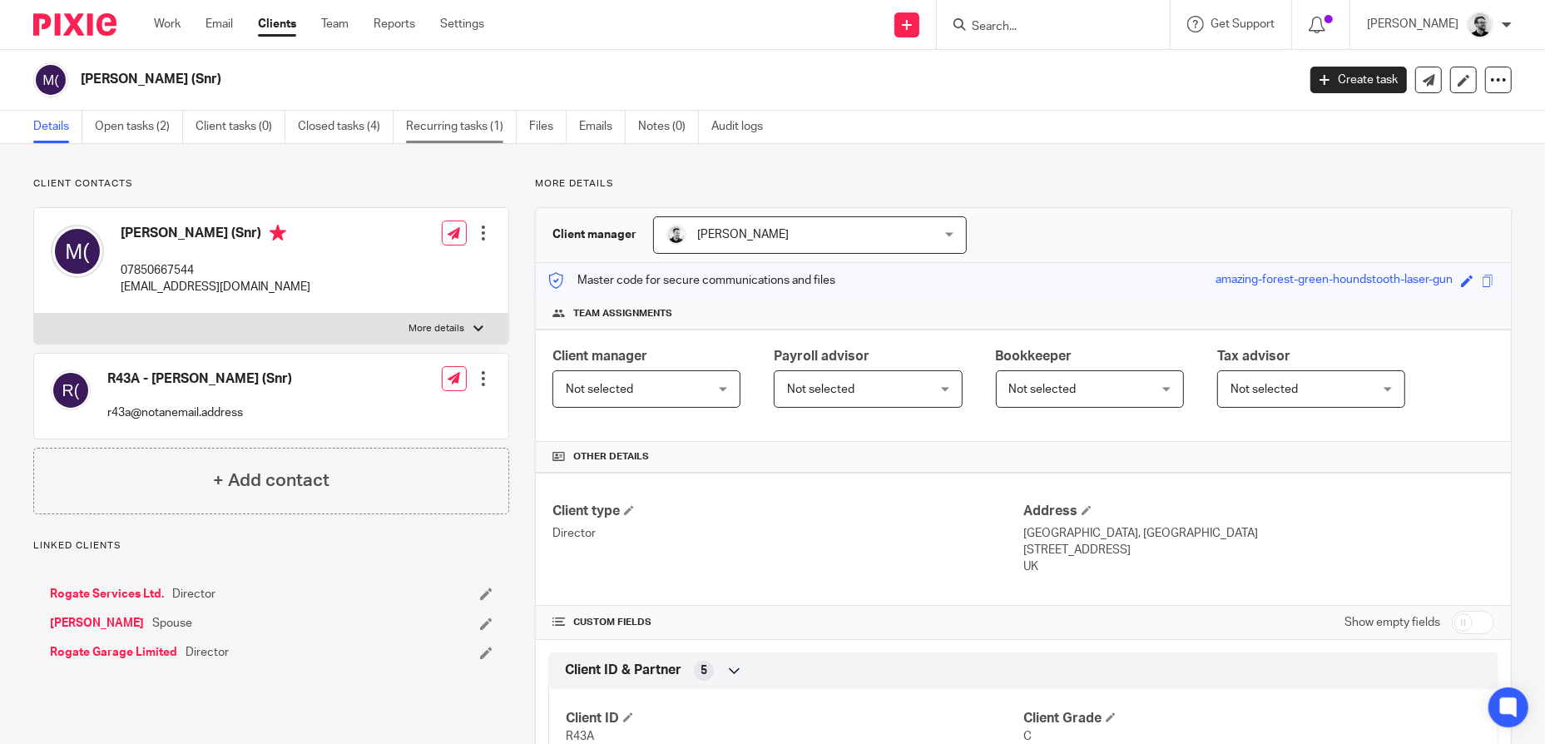
click at [481, 127] on link "Recurring tasks (1)" at bounding box center [461, 127] width 111 height 32
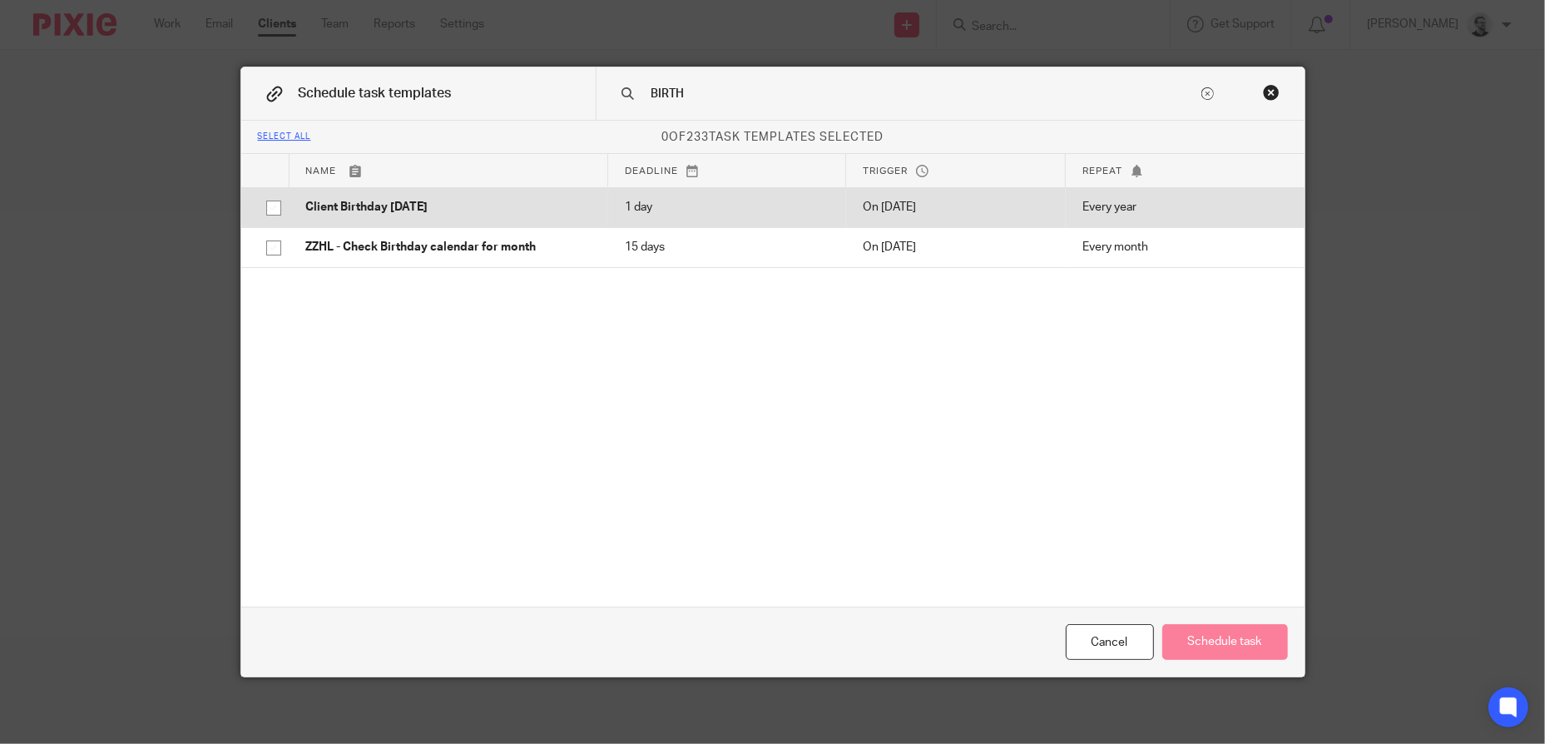
type input "BIRTH"
click at [518, 211] on p "Client Birthday Tomorrow" at bounding box center [448, 207] width 285 height 17
checkbox input "true"
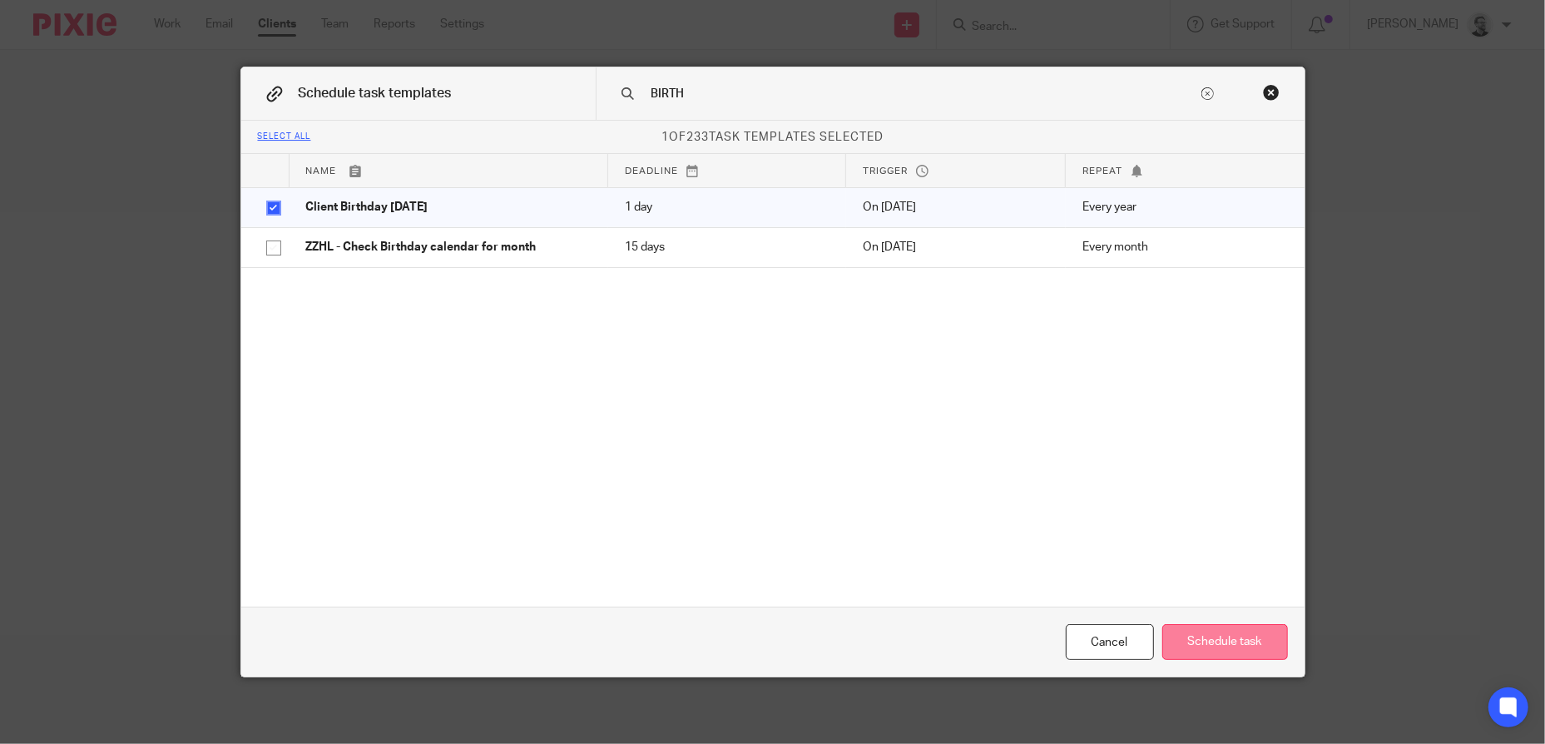
click at [1221, 634] on button "Schedule task" at bounding box center [1225, 642] width 126 height 36
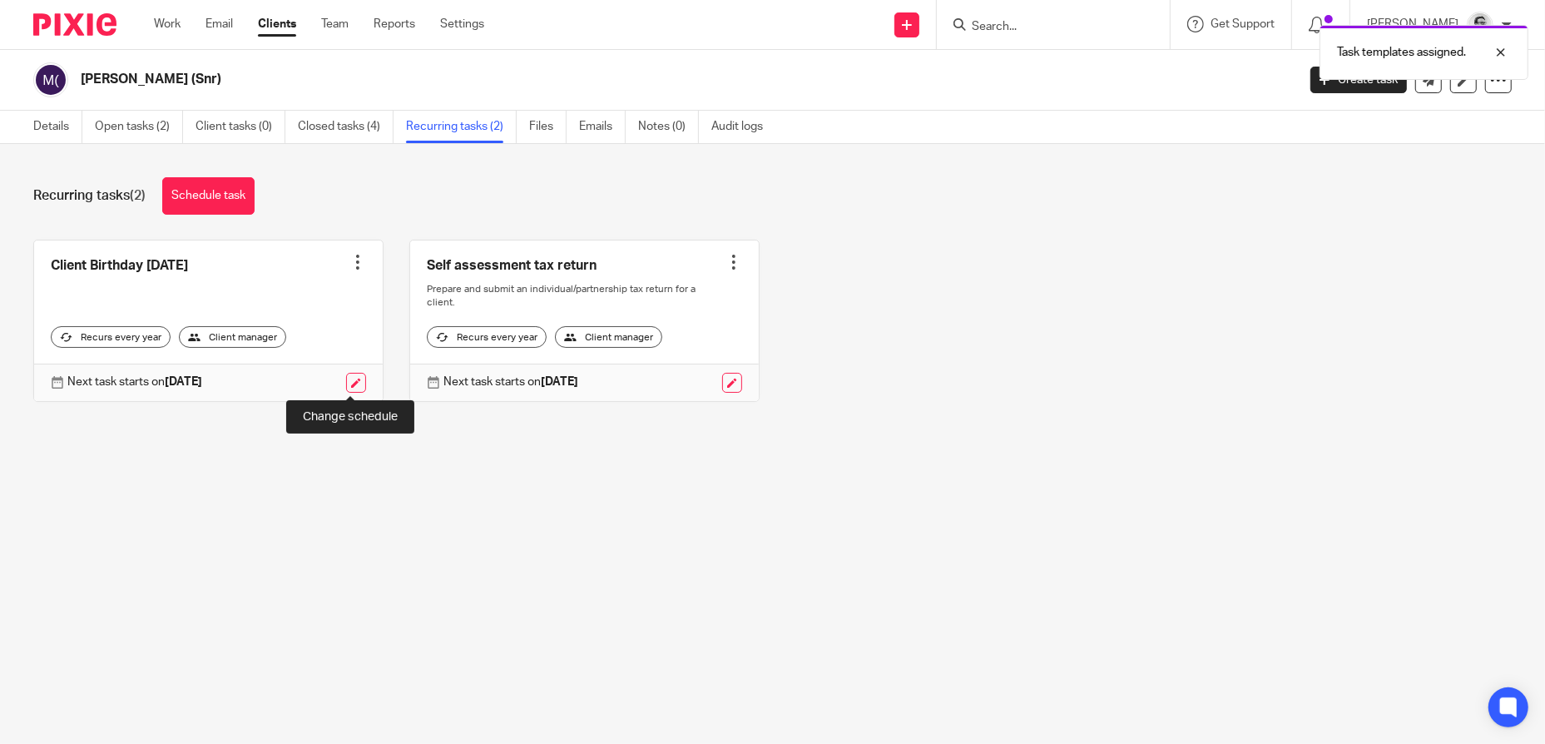
click at [350, 382] on link at bounding box center [356, 383] width 20 height 20
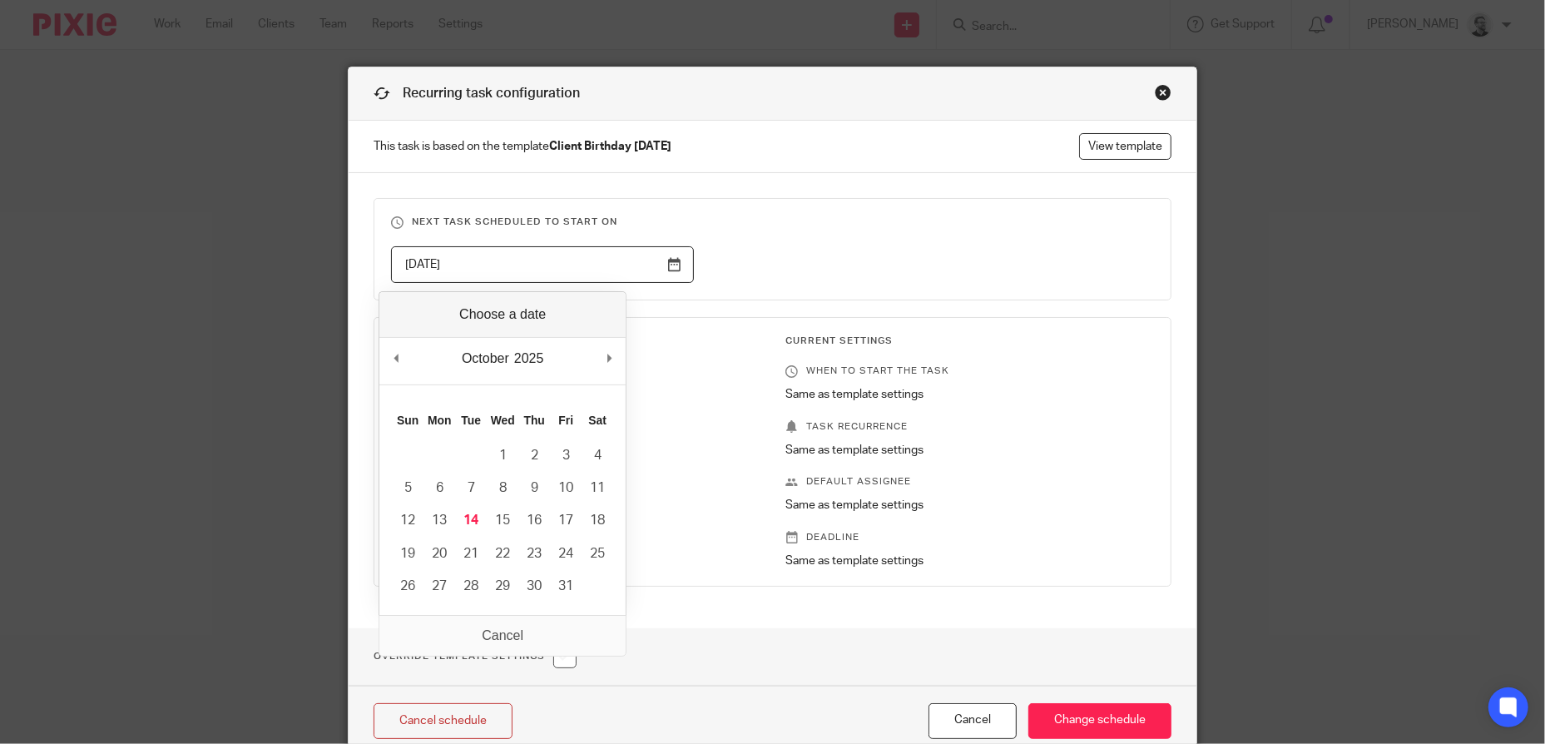
click at [665, 271] on input "2026-02-13" at bounding box center [542, 264] width 303 height 37
type input "2025-11-05"
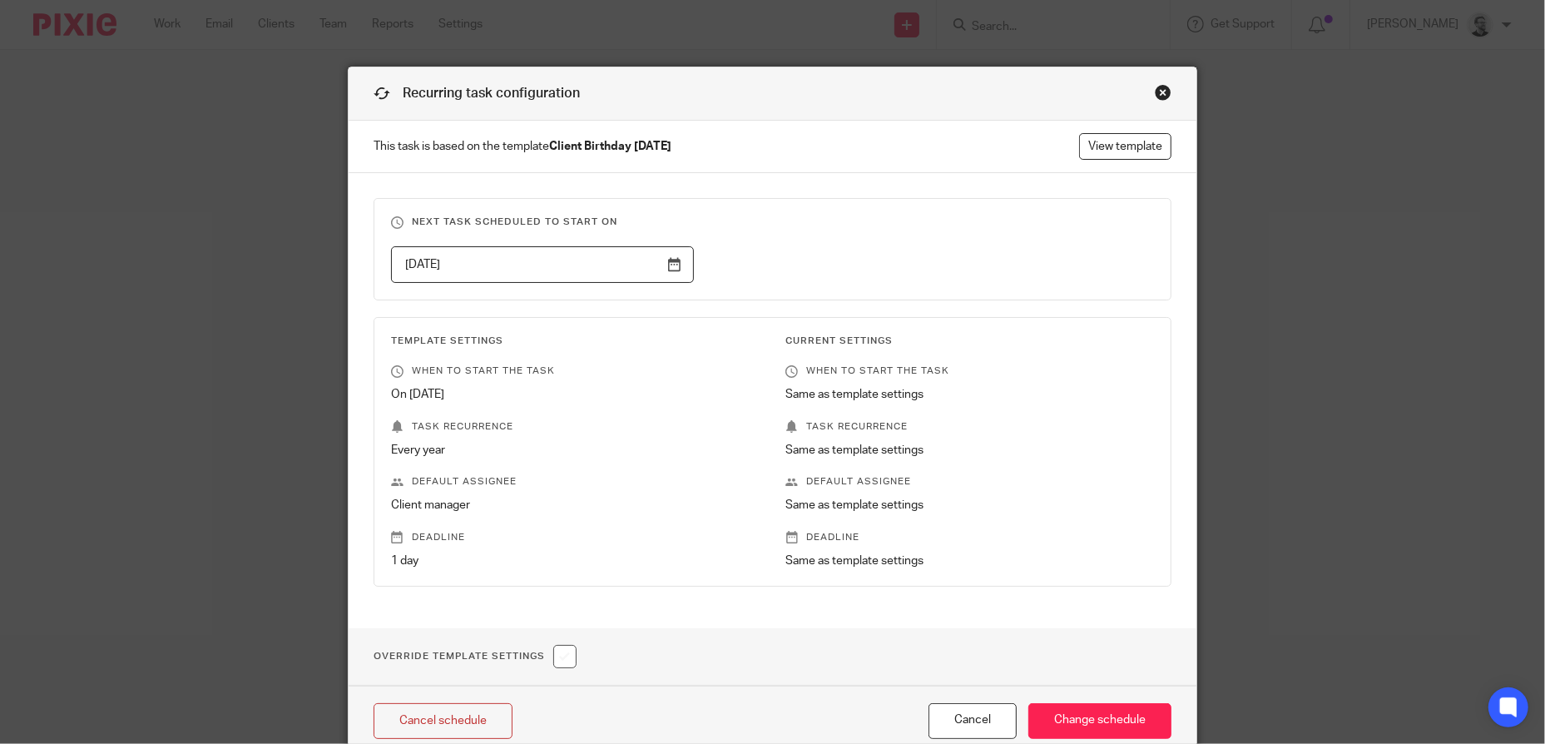
click at [875, 241] on fieldset "Next task scheduled to start on 2025-11-05" at bounding box center [772, 249] width 798 height 102
click at [1066, 716] on input "Change schedule" at bounding box center [1099, 721] width 143 height 36
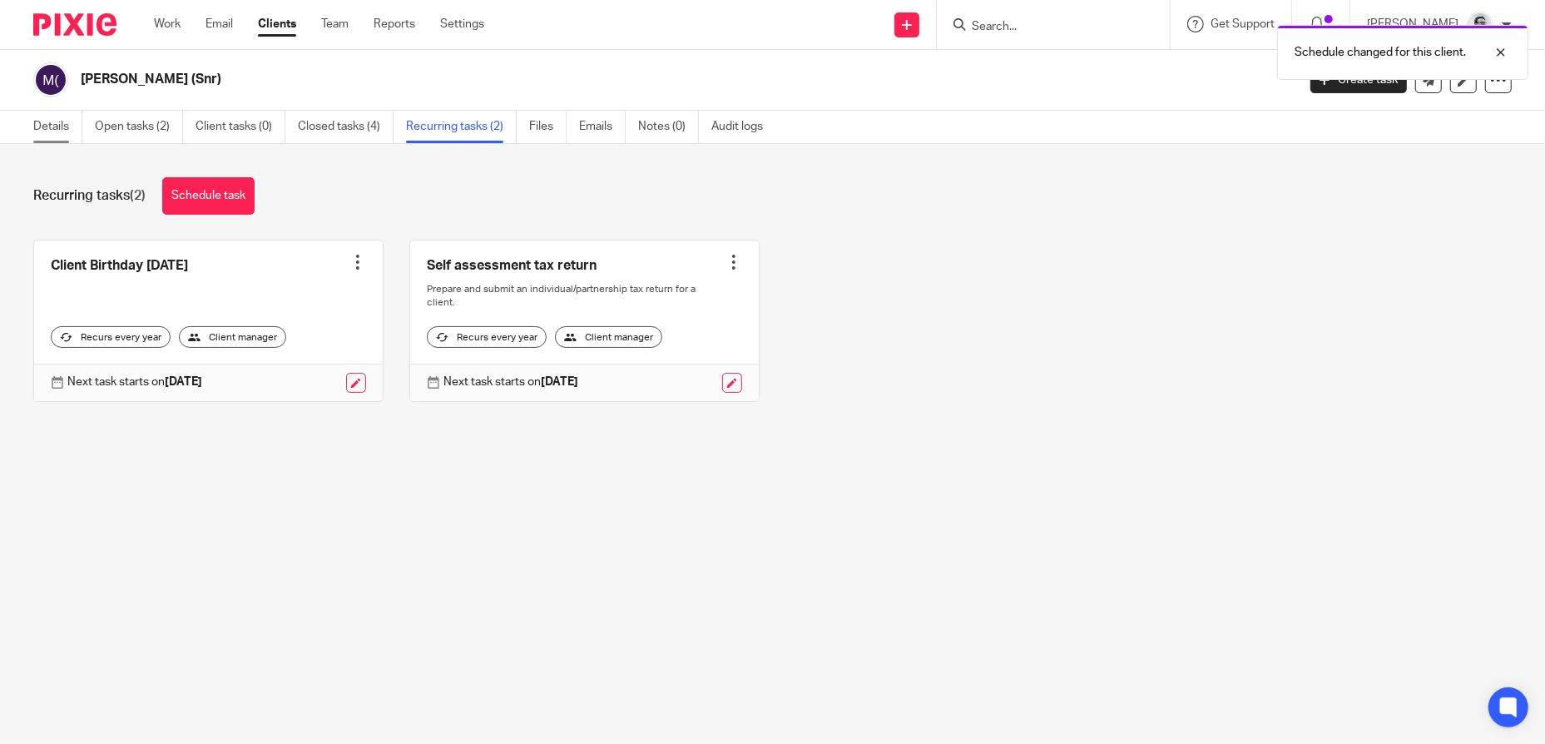
click at [63, 133] on link "Details" at bounding box center [57, 127] width 49 height 32
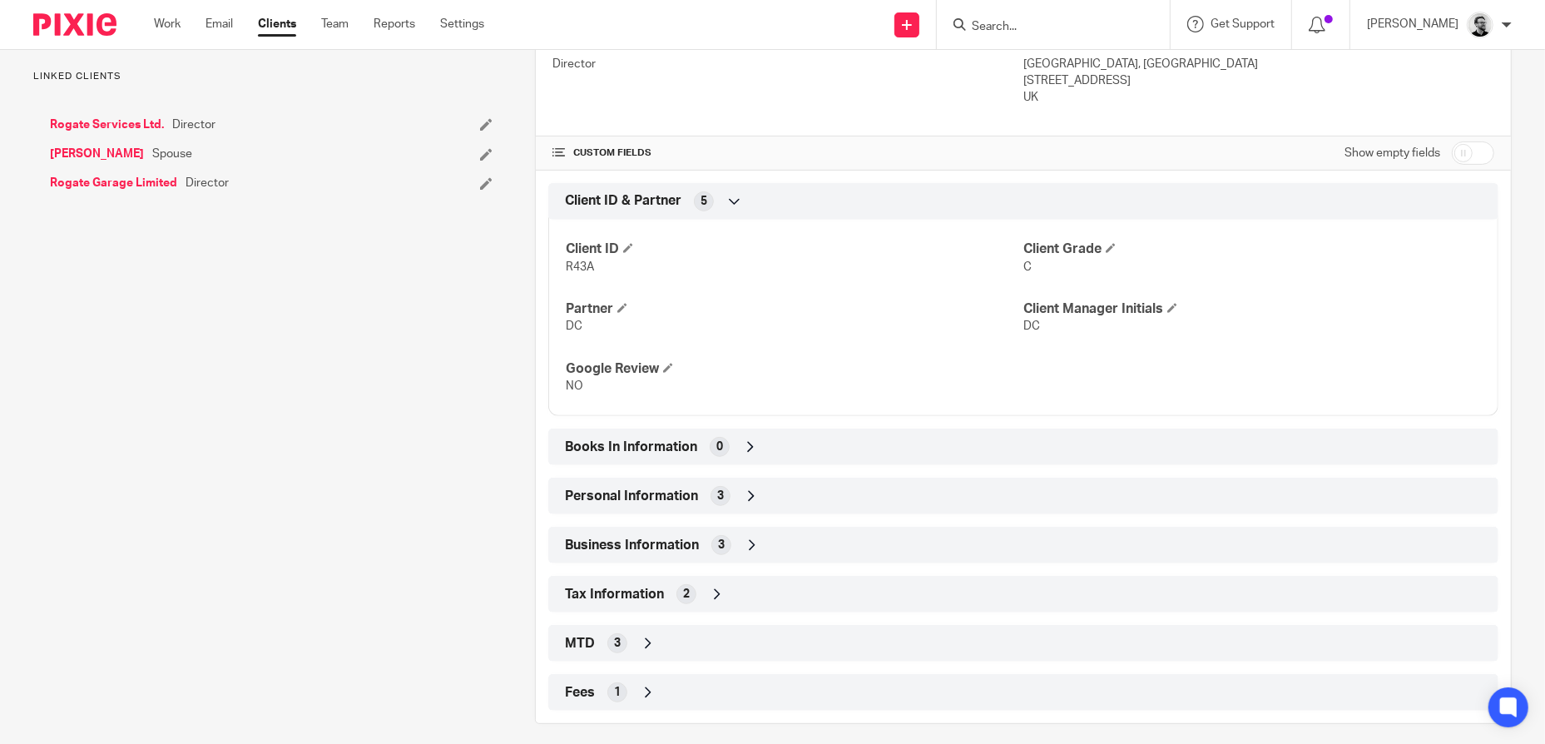
scroll to position [482, 0]
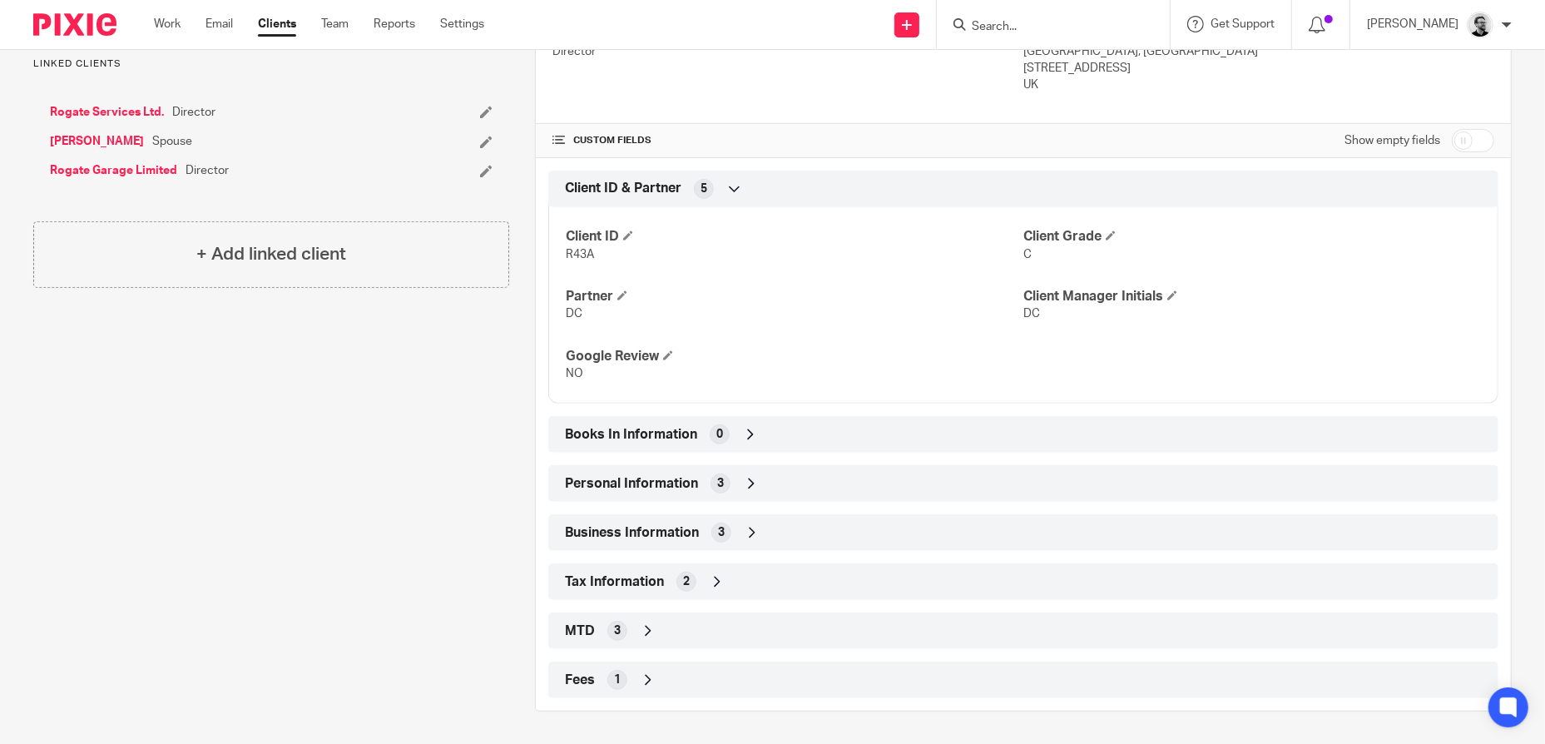
click at [750, 482] on icon at bounding box center [751, 483] width 17 height 17
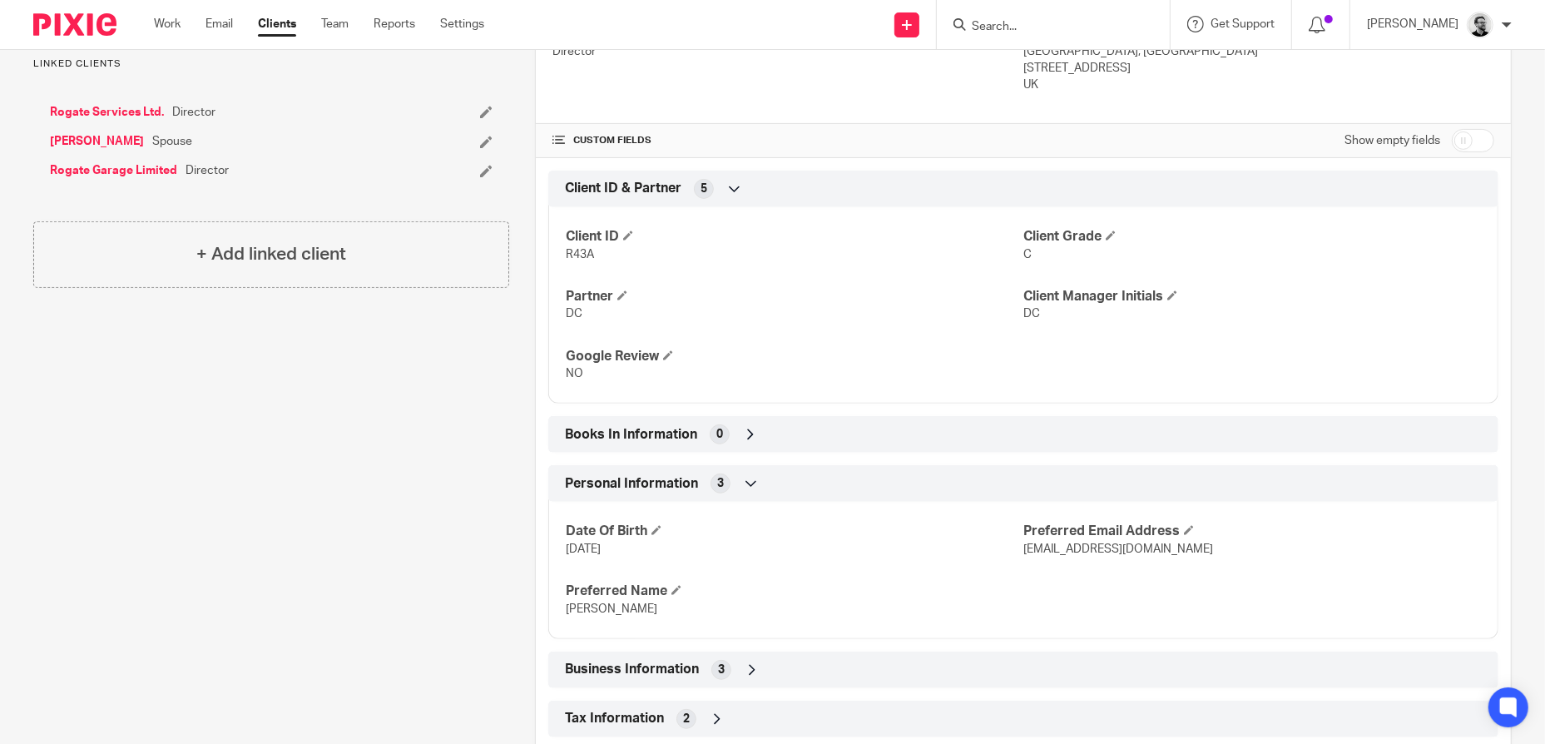
click at [750, 482] on icon at bounding box center [751, 483] width 17 height 17
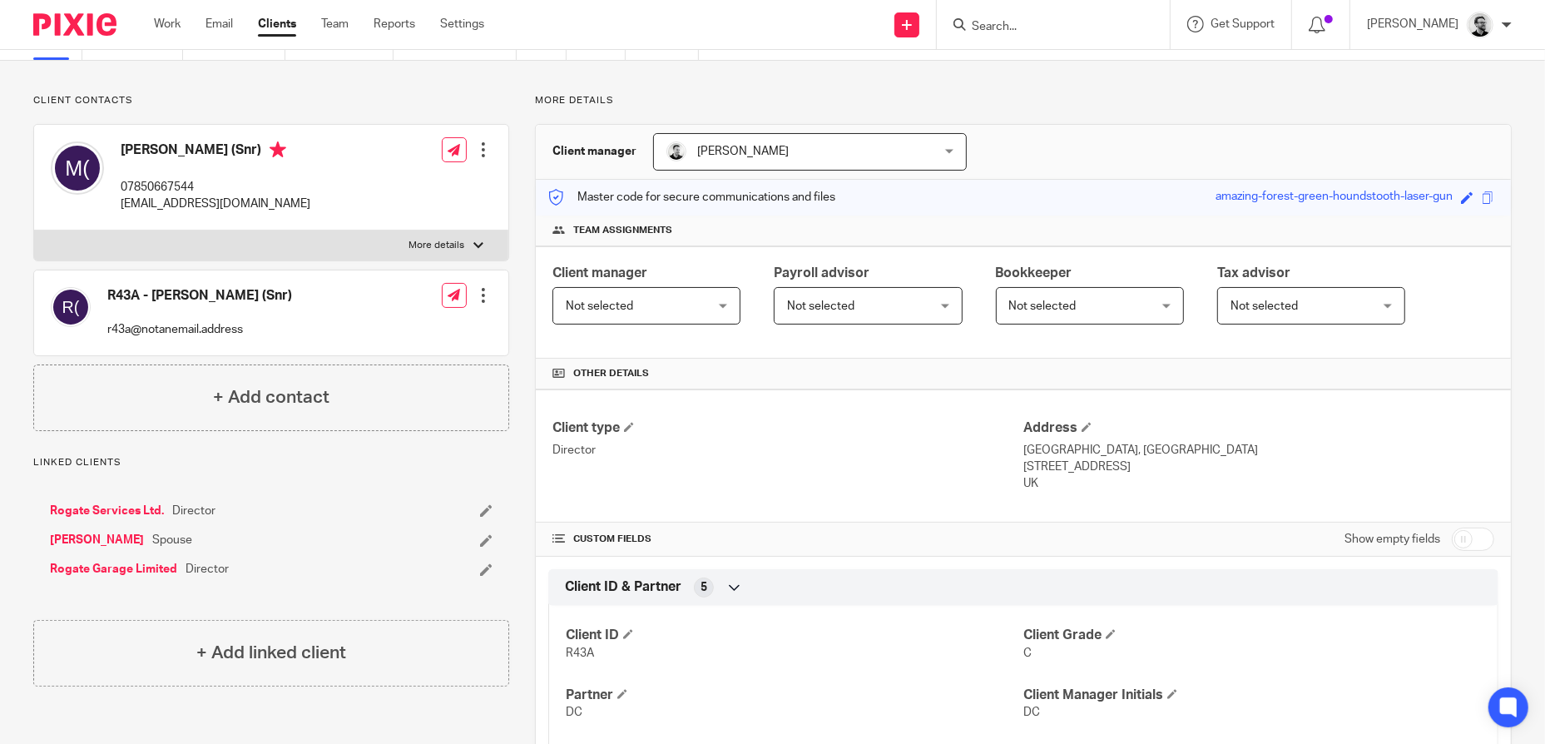
scroll to position [0, 0]
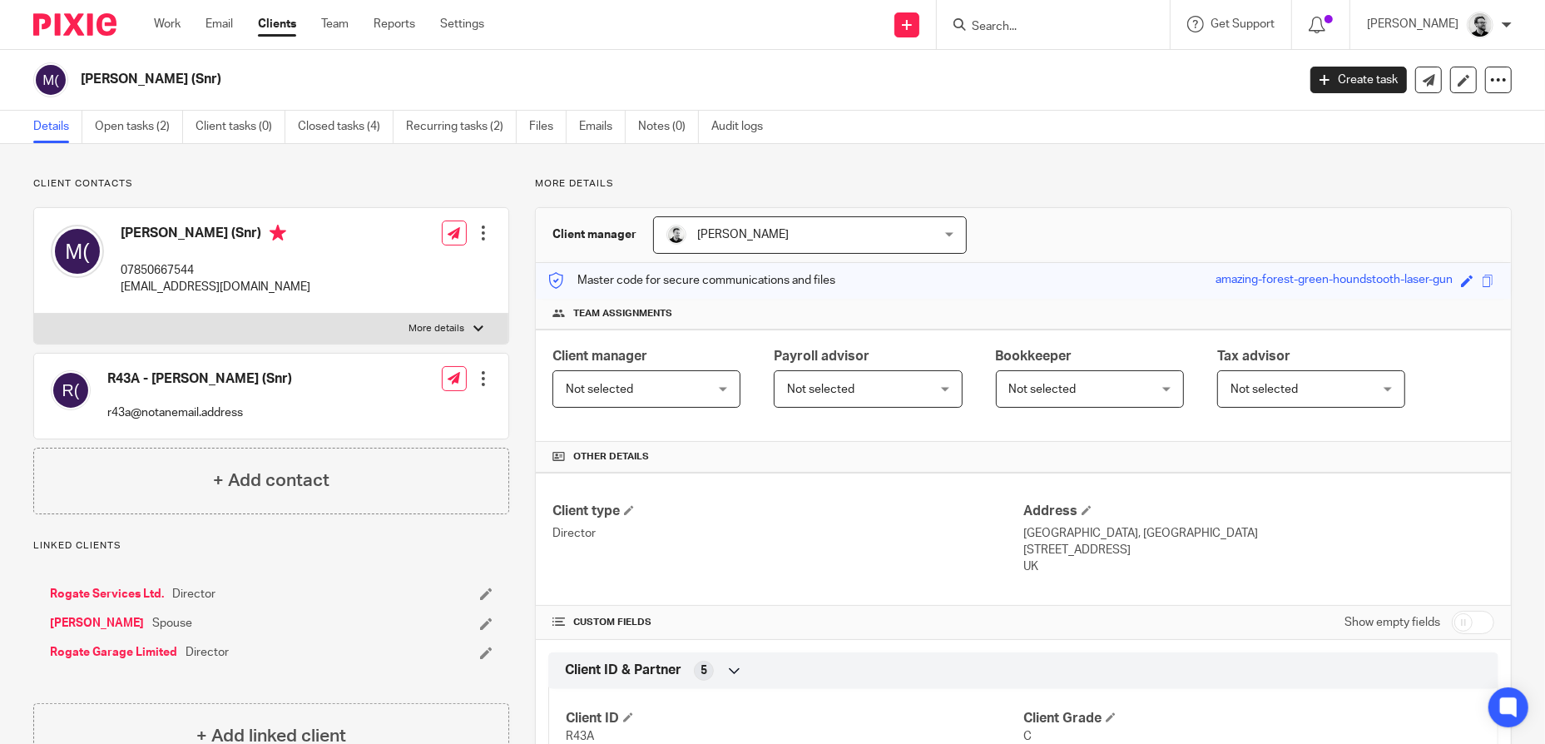
click at [1036, 32] on input "Search" at bounding box center [1045, 27] width 150 height 15
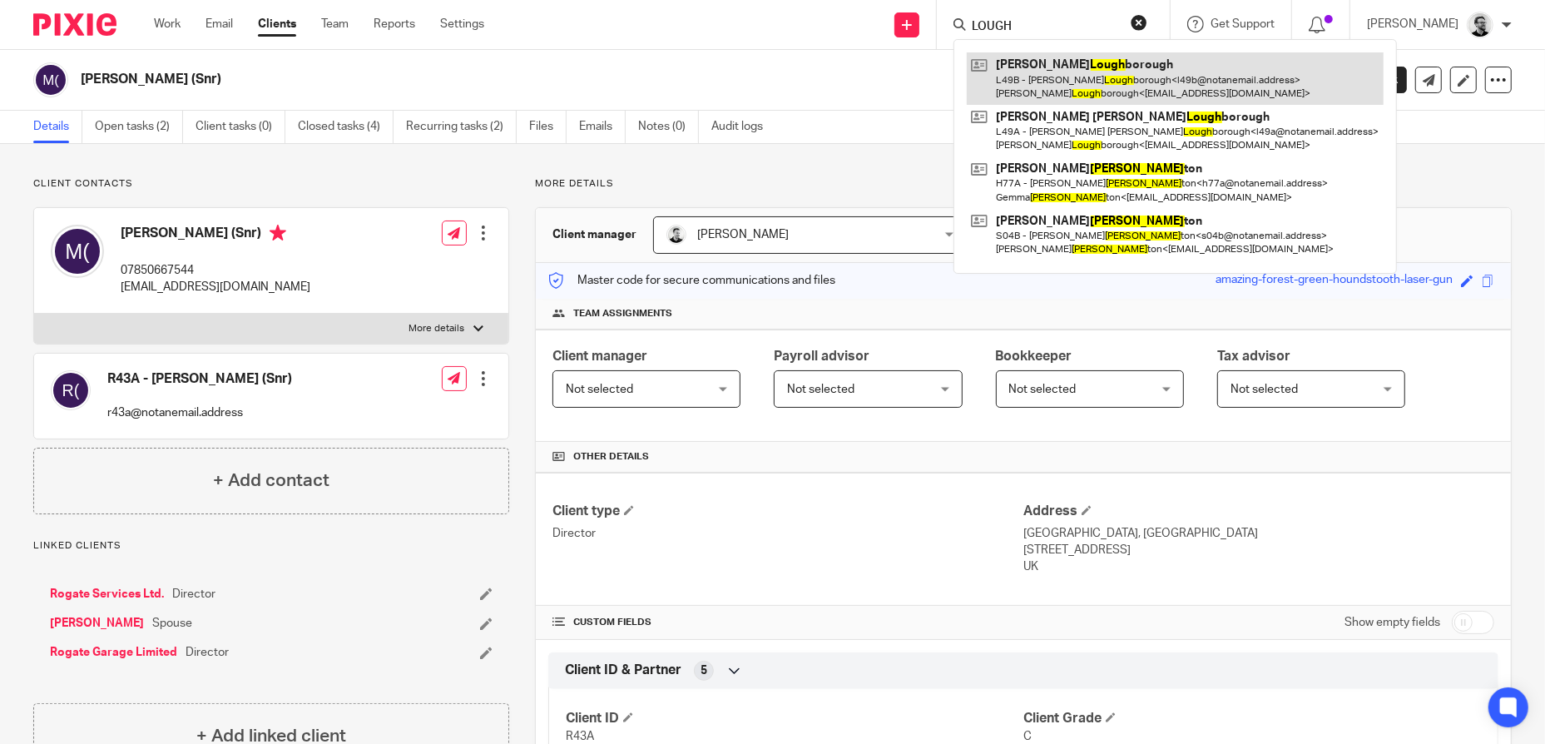
type input "LOUGH"
click at [1150, 82] on link at bounding box center [1175, 78] width 417 height 52
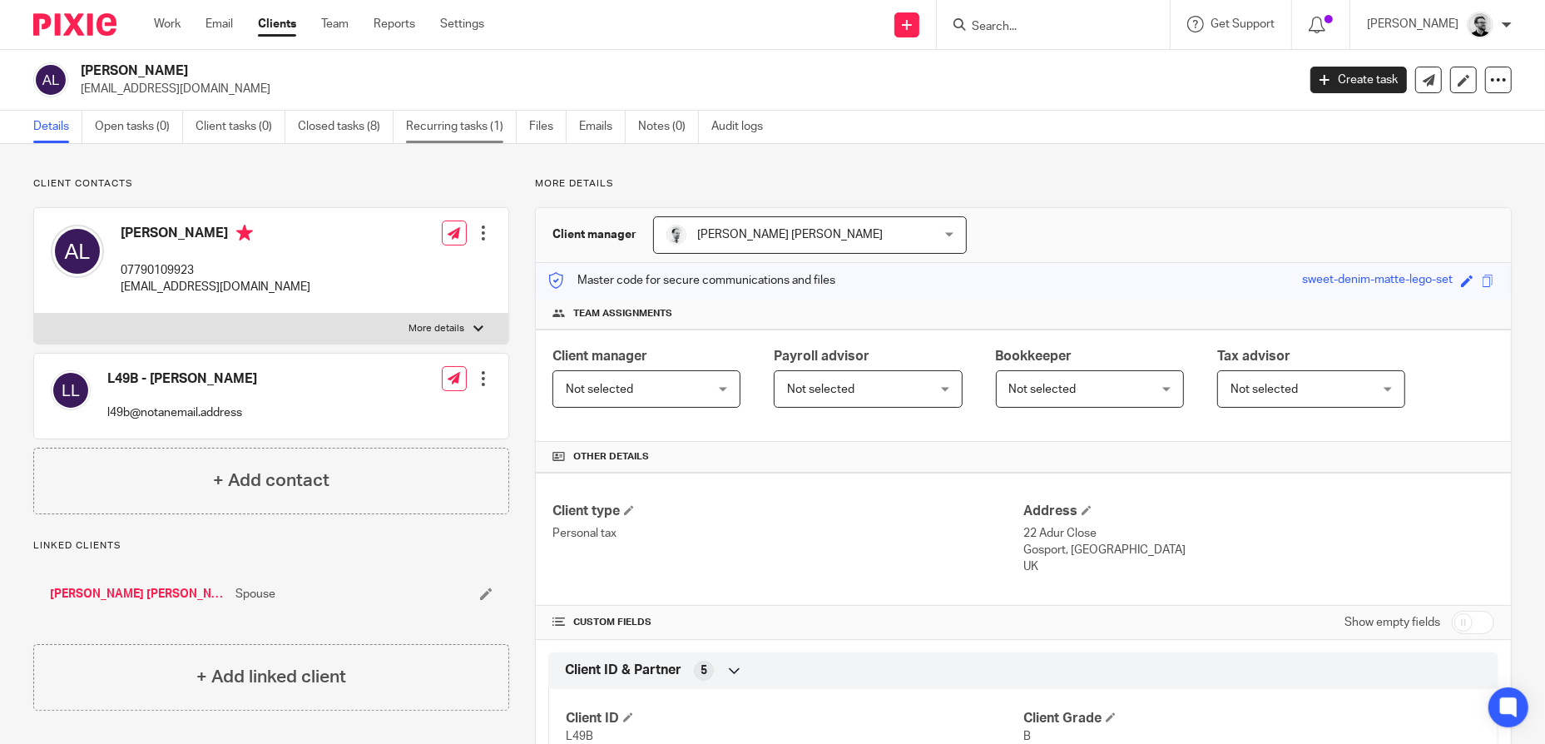
click at [452, 127] on link "Recurring tasks (1)" at bounding box center [461, 127] width 111 height 32
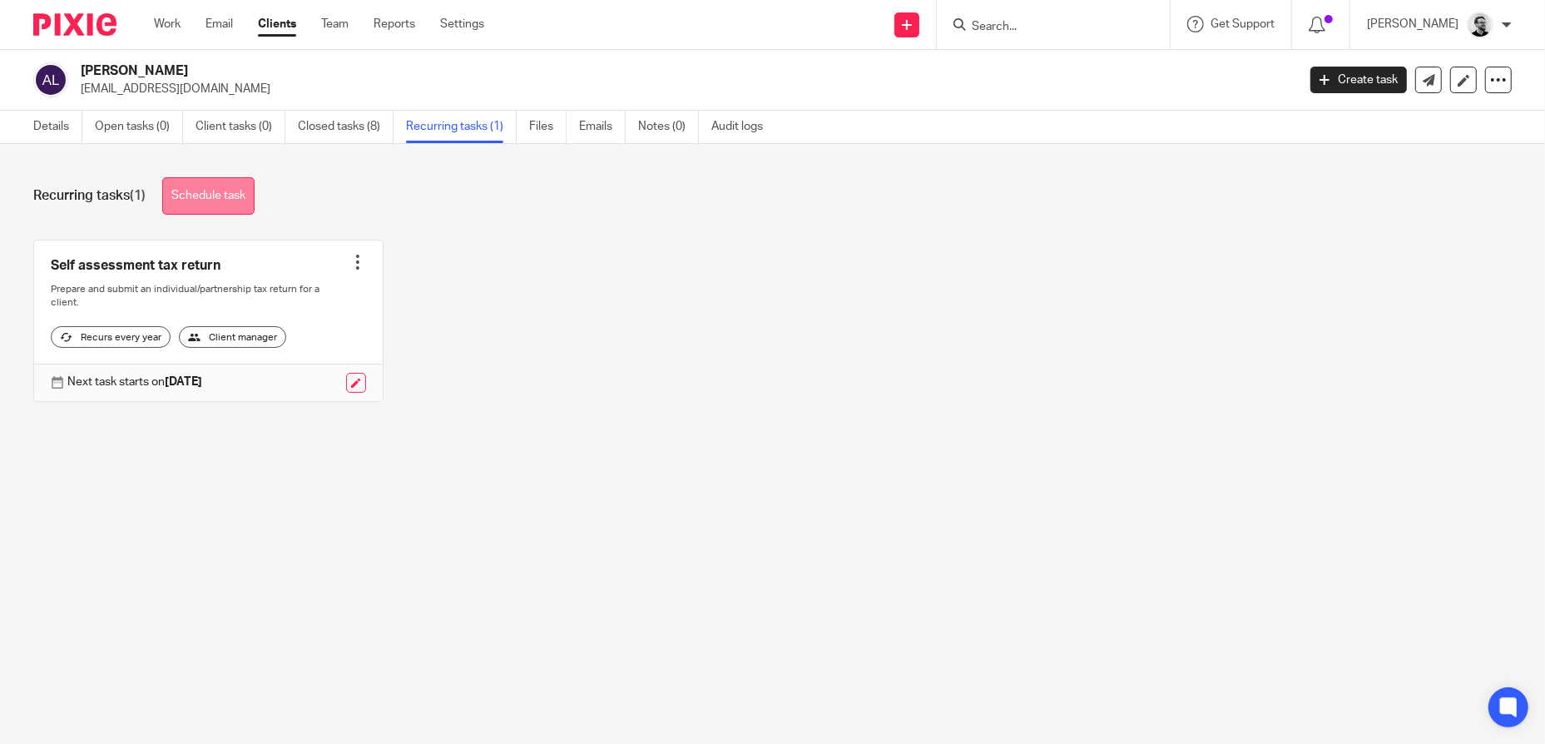
click at [230, 196] on link "Schedule task" at bounding box center [208, 195] width 92 height 37
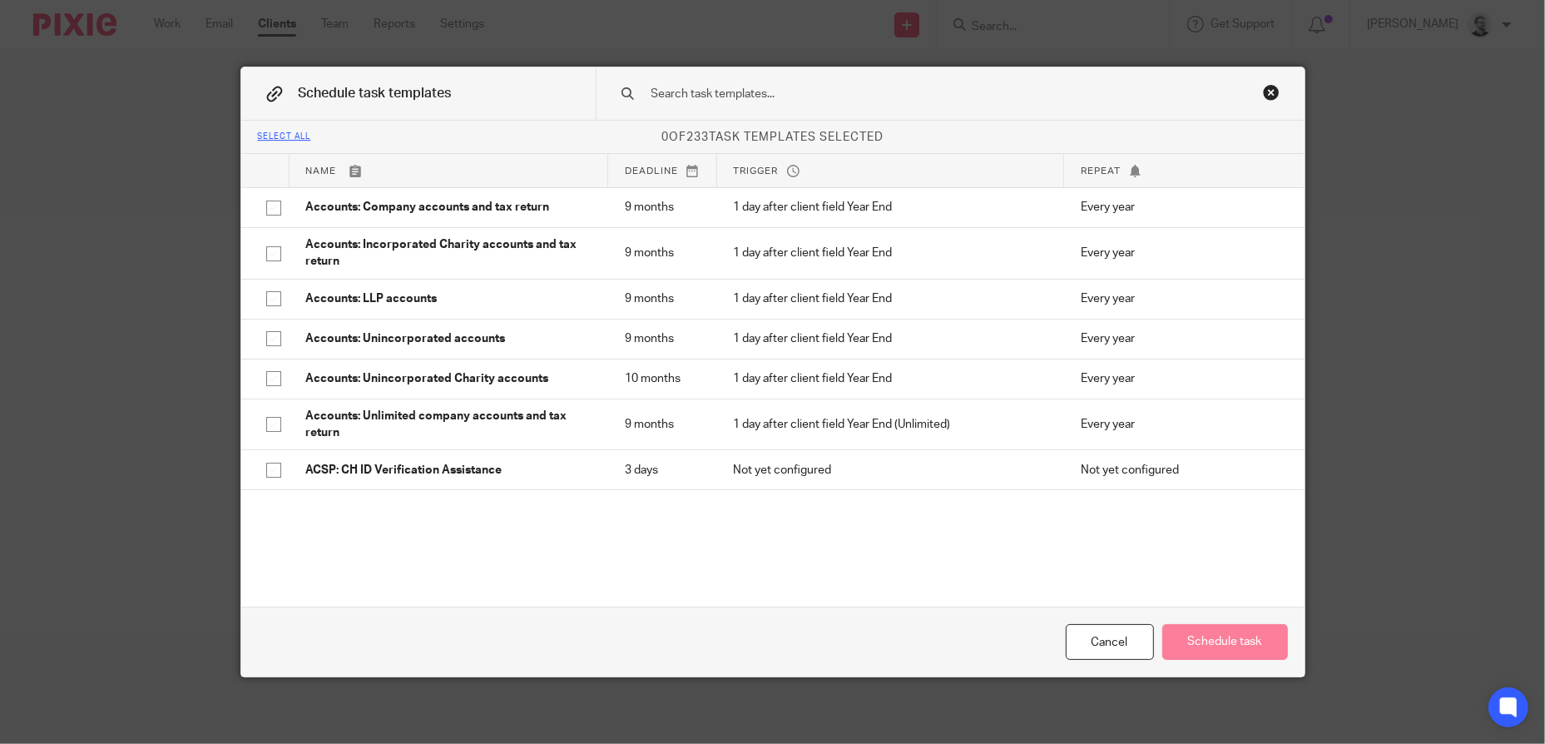
click at [843, 94] on input "text" at bounding box center [924, 94] width 548 height 18
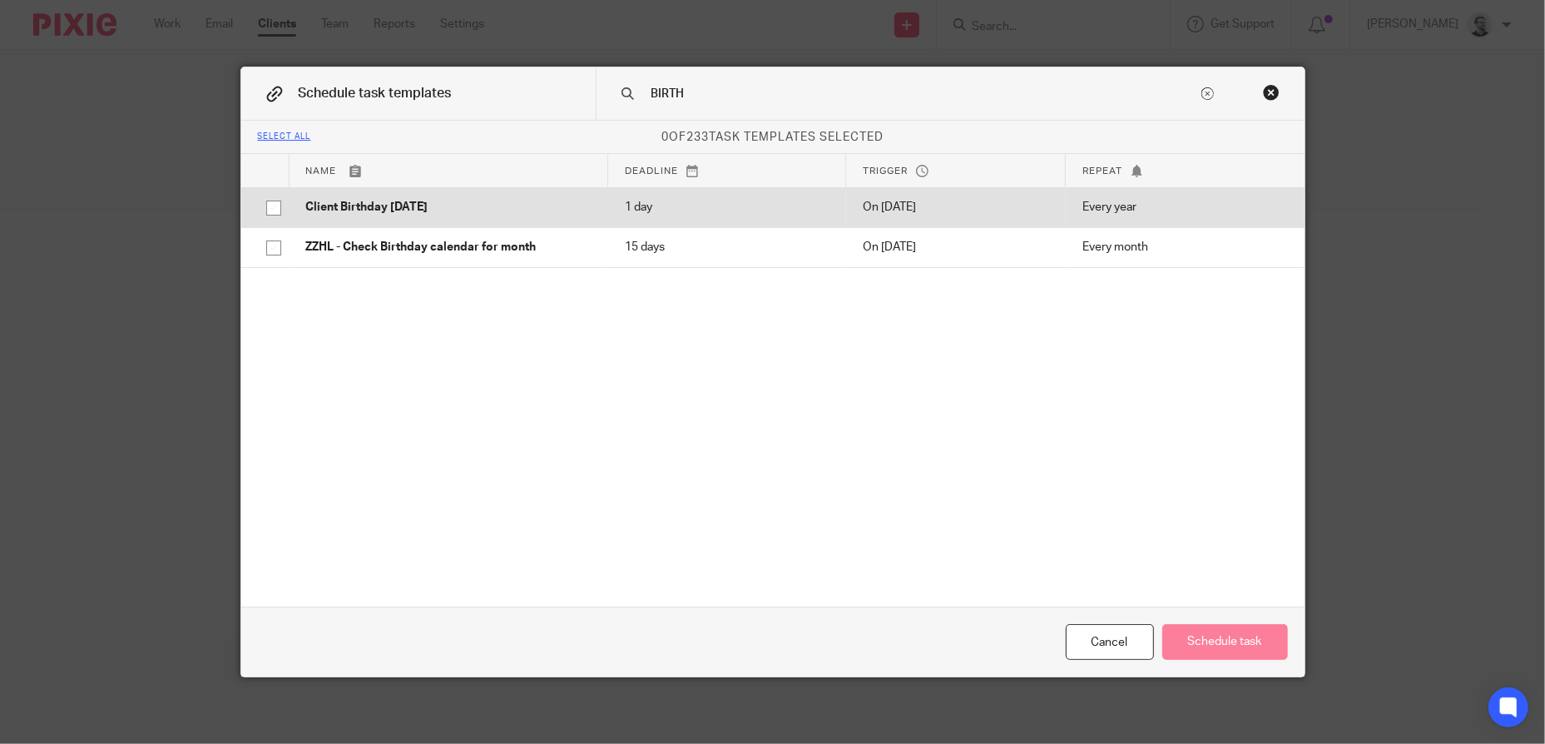
type input "BIRTH"
click at [403, 200] on p "Client Birthday [DATE]" at bounding box center [448, 207] width 285 height 17
checkbox input "true"
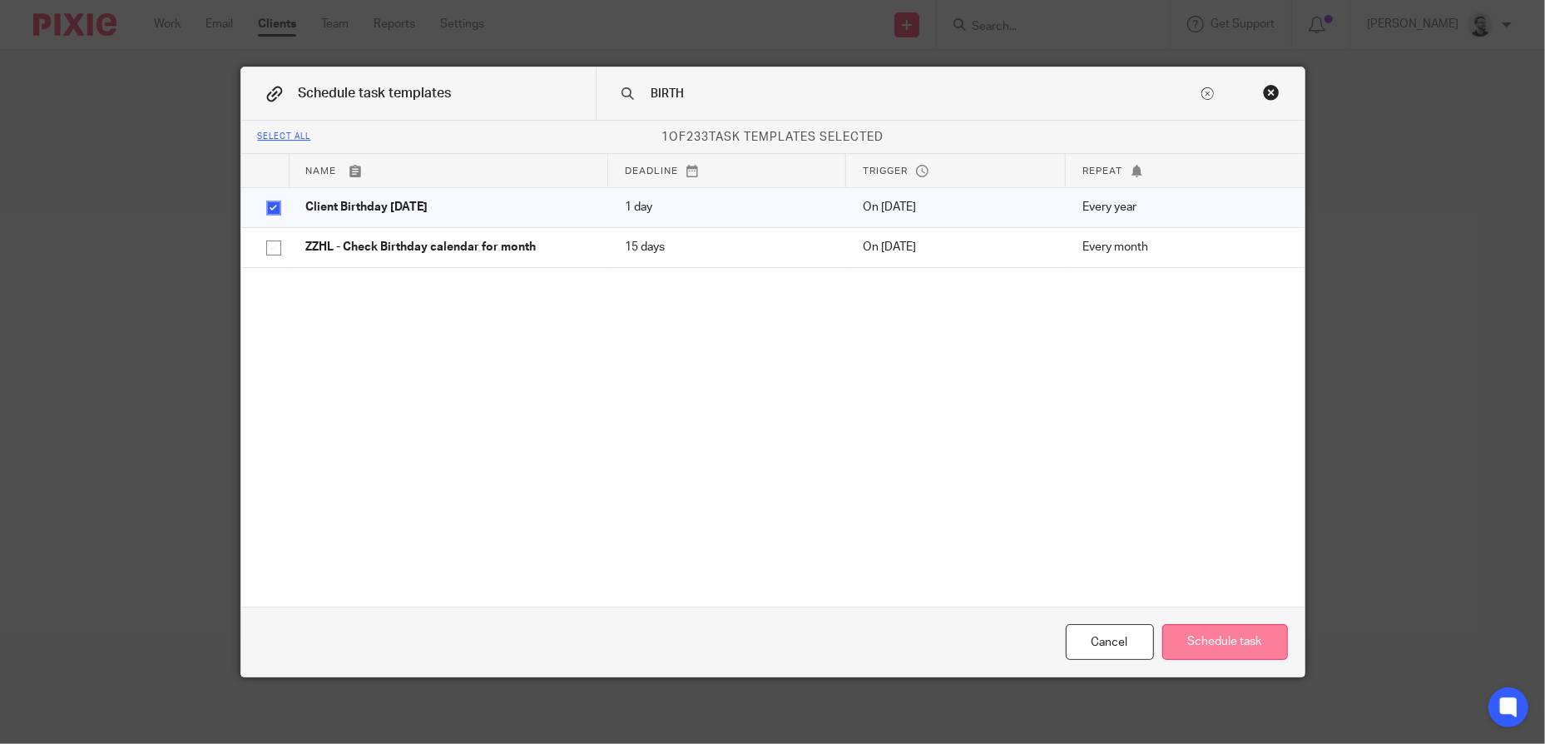
click at [1256, 648] on button "Schedule task" at bounding box center [1225, 642] width 126 height 36
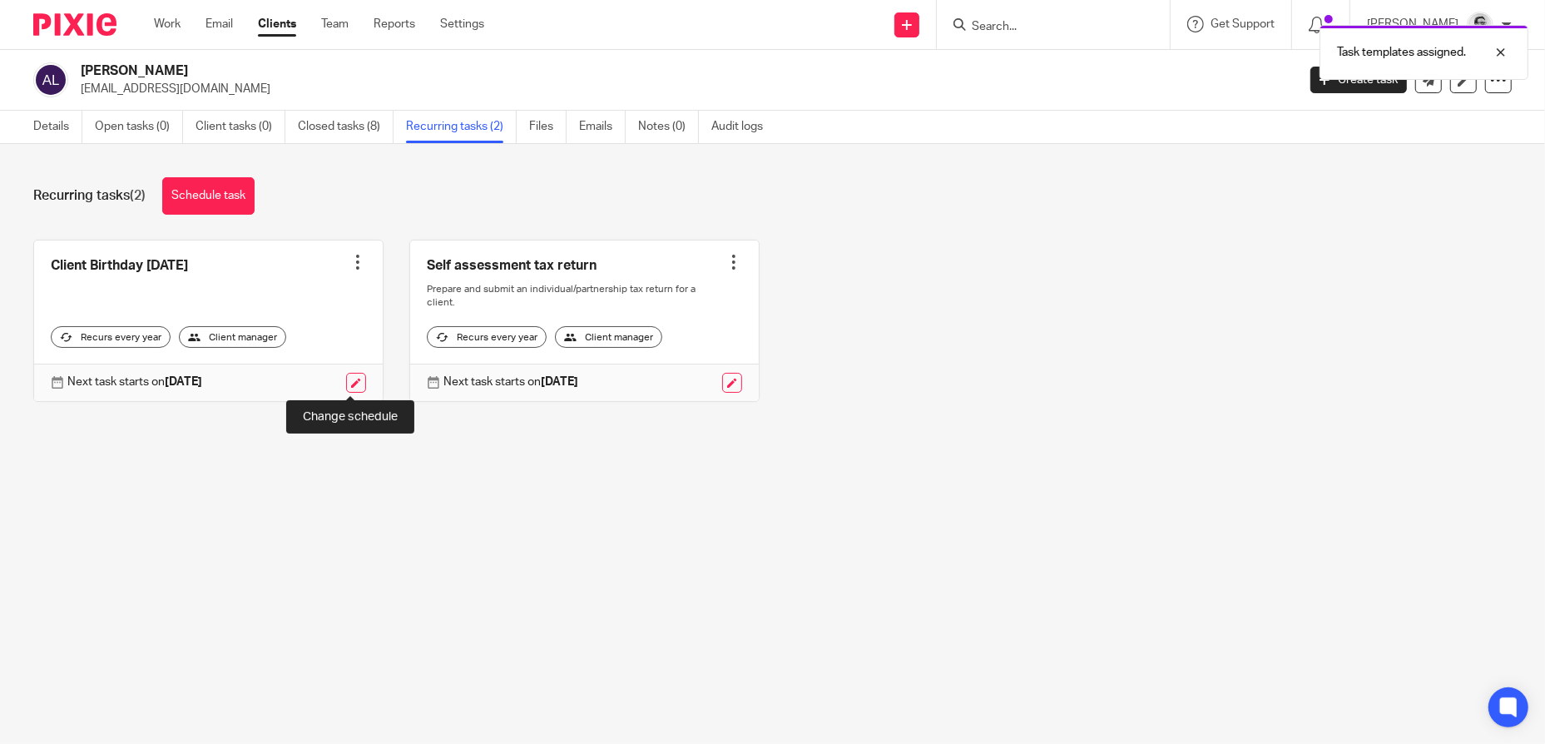
click at [354, 384] on link at bounding box center [356, 383] width 20 height 20
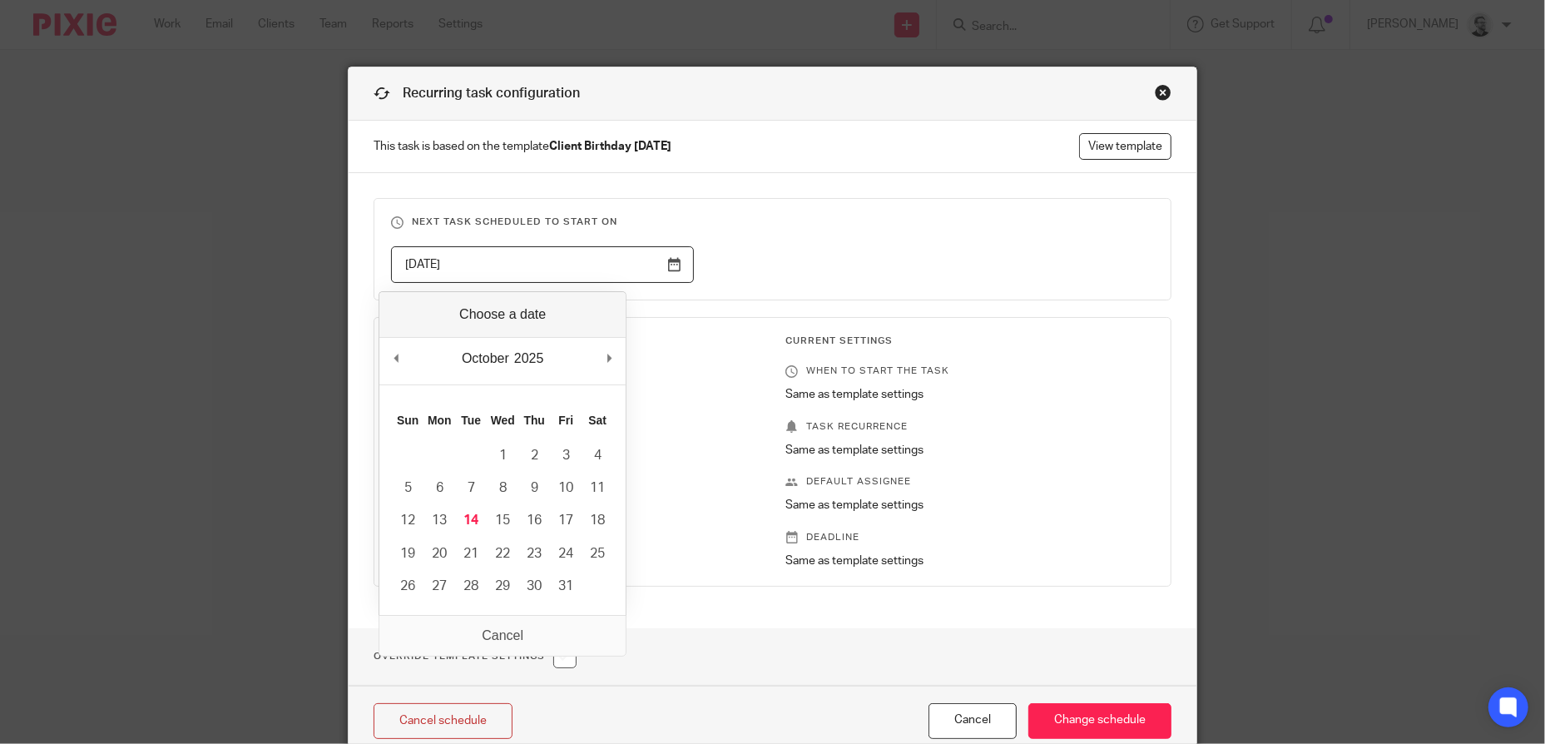
click at [677, 264] on input "2026-02-13" at bounding box center [542, 264] width 303 height 37
type input "2025-11-08"
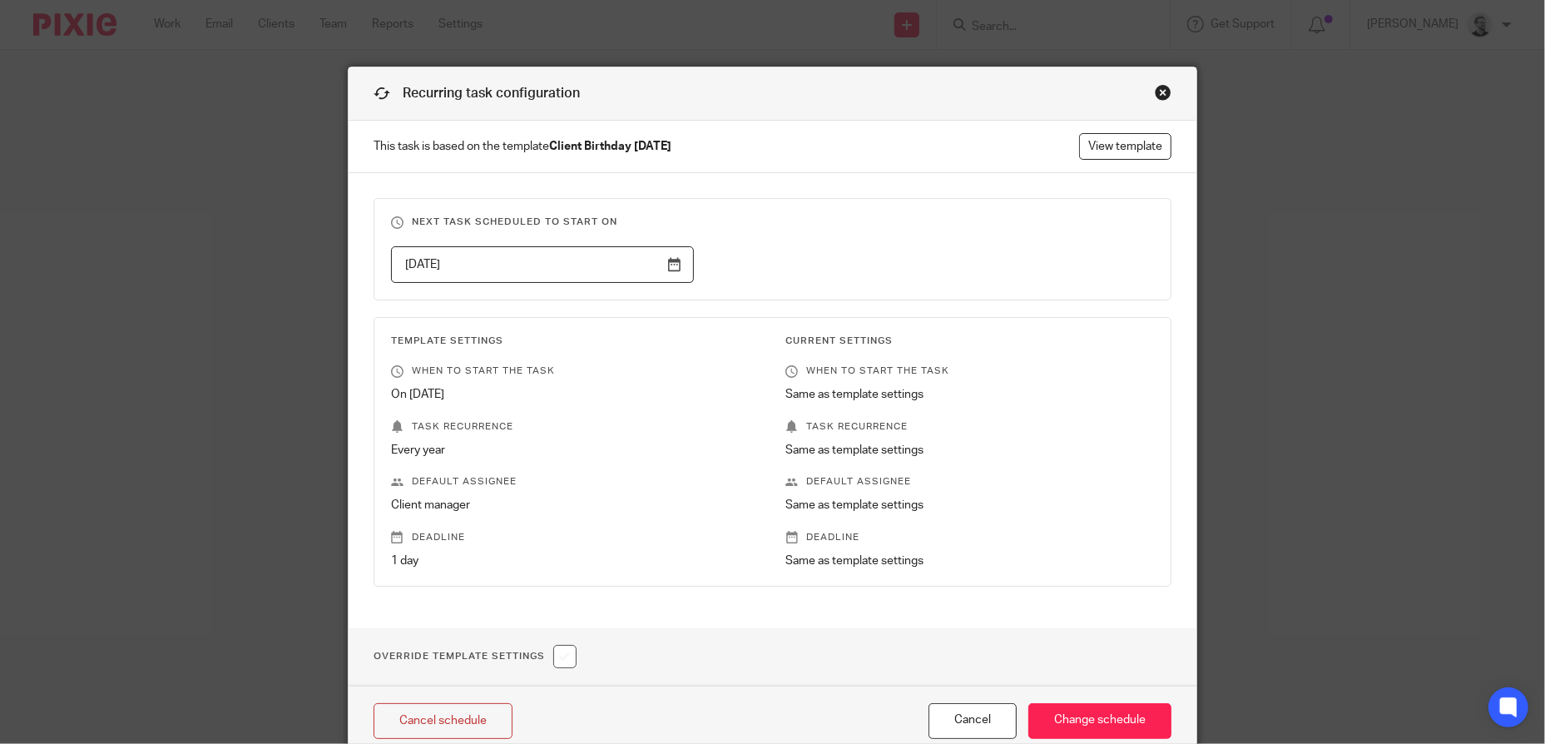
click at [820, 233] on fieldset "Next task scheduled to start on 2025-11-08" at bounding box center [772, 249] width 798 height 102
click at [1086, 714] on input "Change schedule" at bounding box center [1099, 721] width 143 height 36
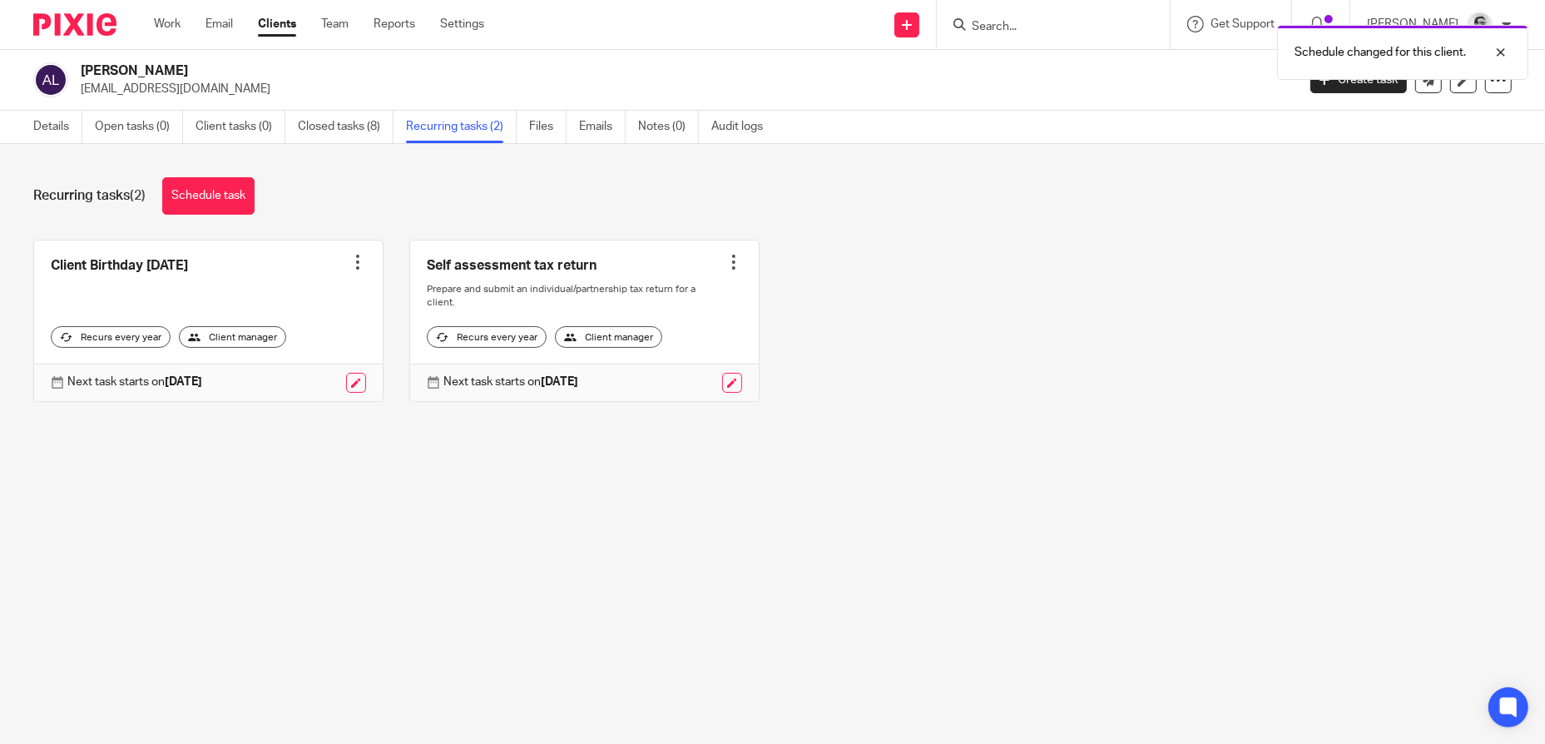
drag, startPoint x: 1047, startPoint y: 33, endPoint x: 1072, endPoint y: 27, distance: 25.6
click at [1047, 33] on div "Schedule changed for this client." at bounding box center [1151, 48] width 756 height 63
click at [1072, 28] on div "Schedule changed for this client." at bounding box center [1151, 48] width 756 height 63
click at [1102, 300] on div "Client Birthday [DATE] Create task Clone template Recalculate schedule Cancel s…" at bounding box center [759, 333] width 1504 height 187
click at [1040, 28] on div "Schedule changed for this client." at bounding box center [1151, 48] width 756 height 63
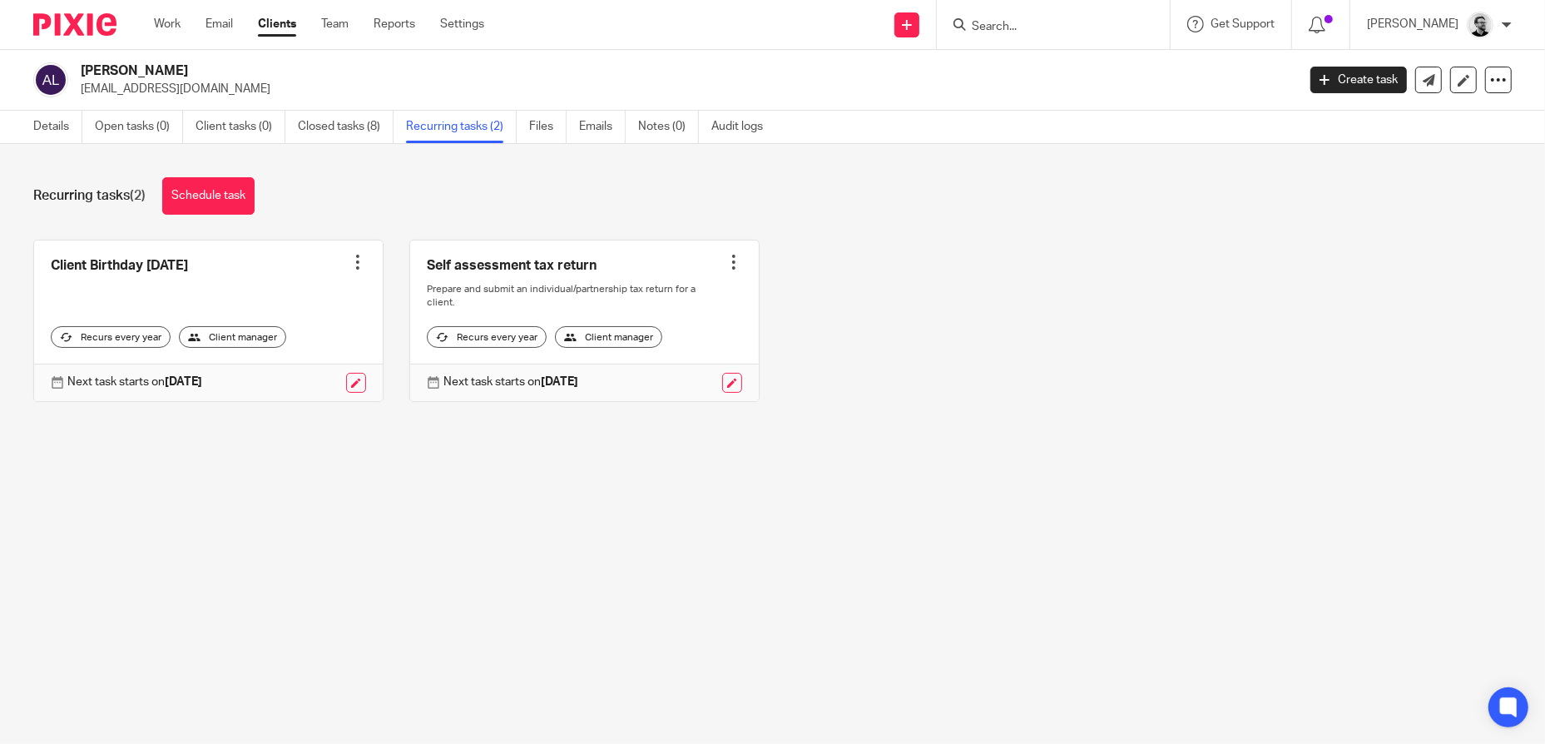
click at [1031, 15] on form at bounding box center [1058, 24] width 177 height 21
click at [1030, 26] on input "Search" at bounding box center [1045, 27] width 150 height 15
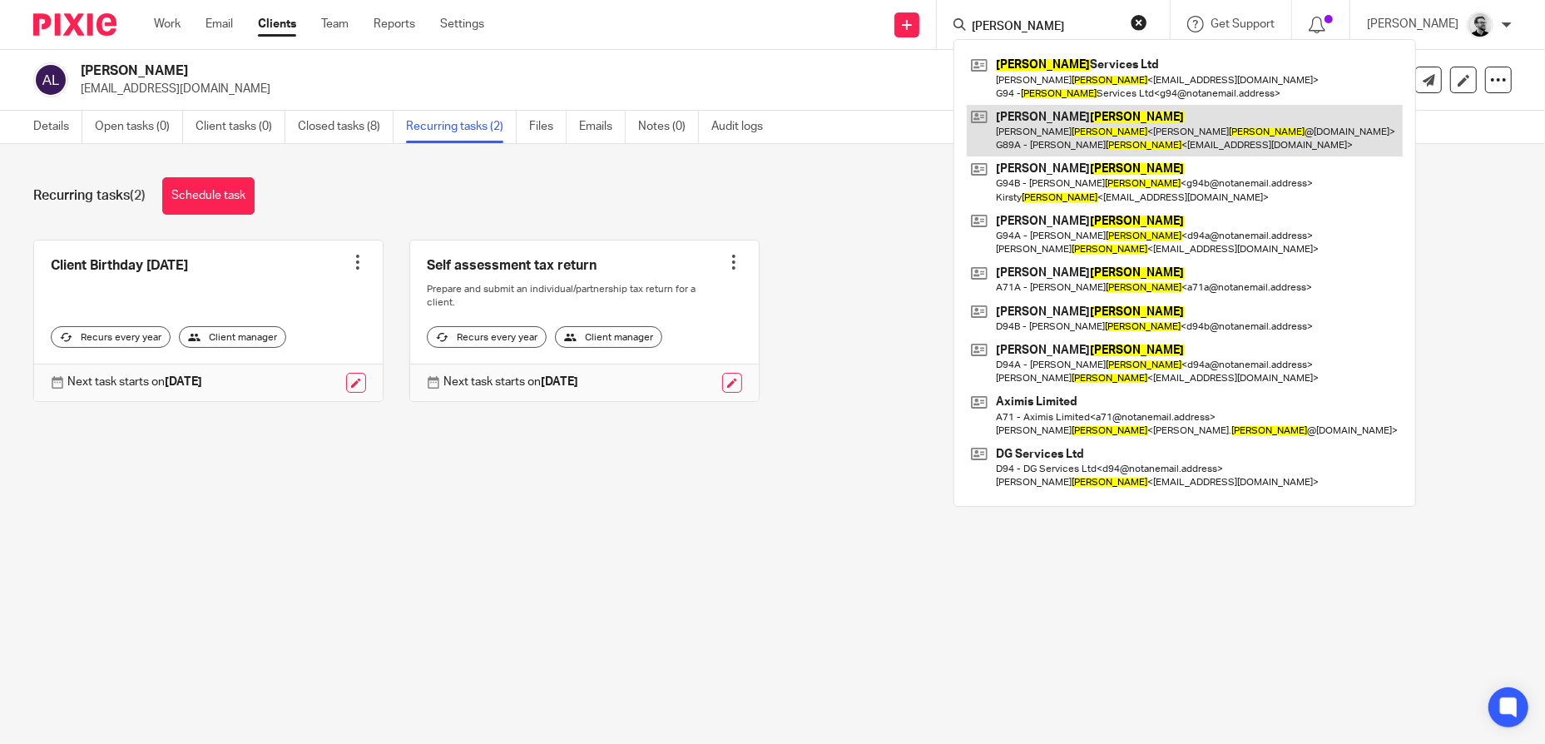
type input "[PERSON_NAME]"
click at [1075, 126] on link at bounding box center [1185, 131] width 436 height 52
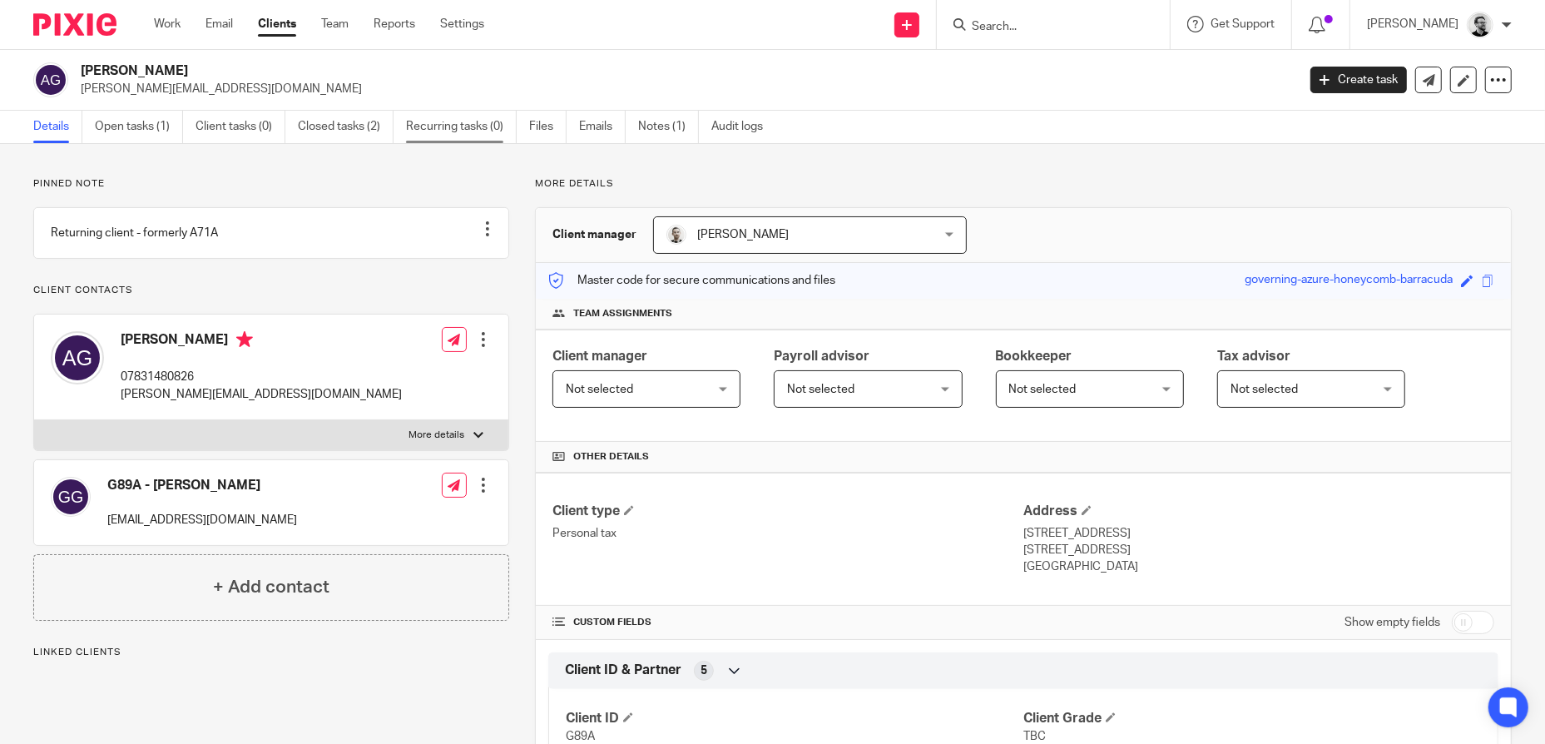
click at [430, 124] on link "Recurring tasks (0)" at bounding box center [461, 127] width 111 height 32
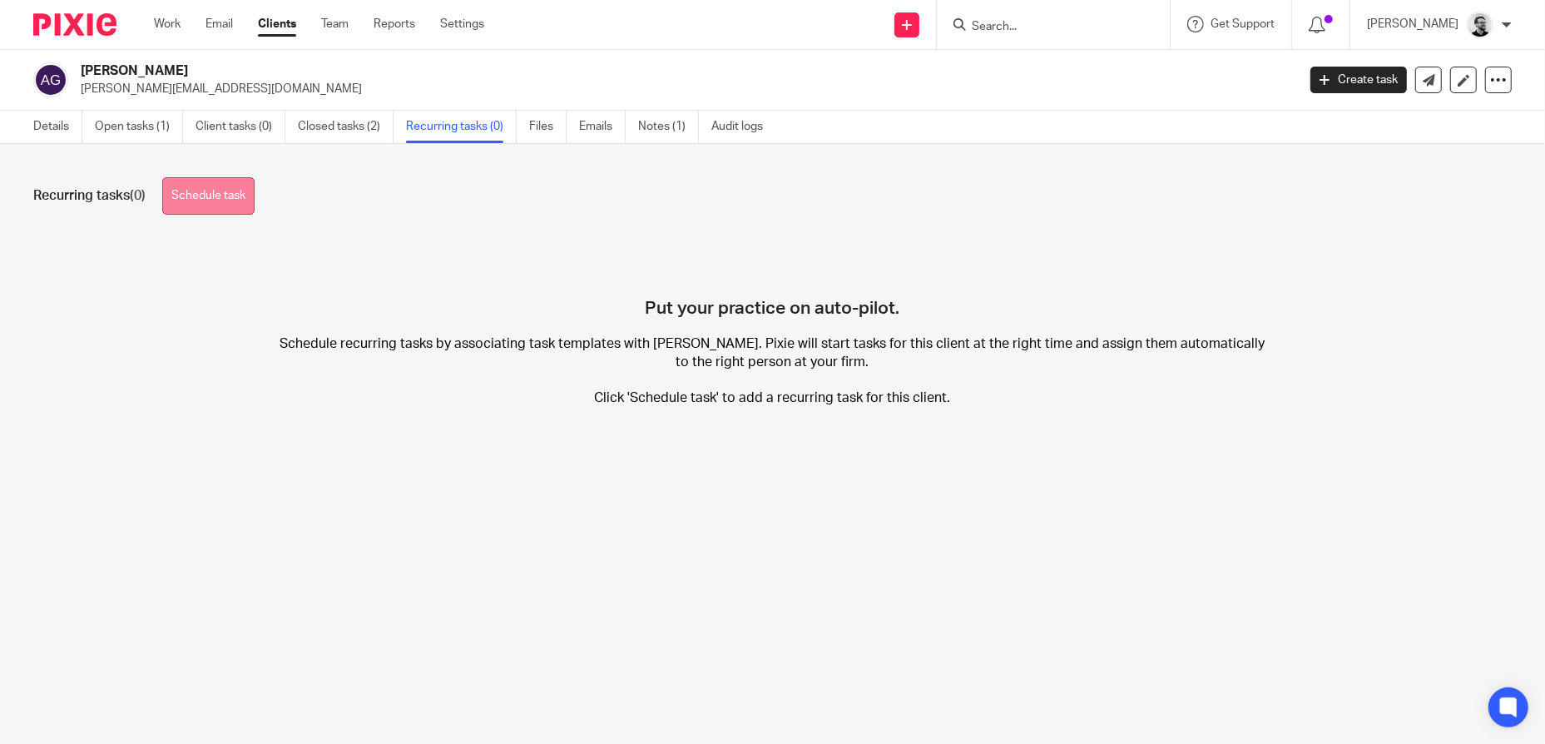
click at [240, 203] on link "Schedule task" at bounding box center [208, 195] width 92 height 37
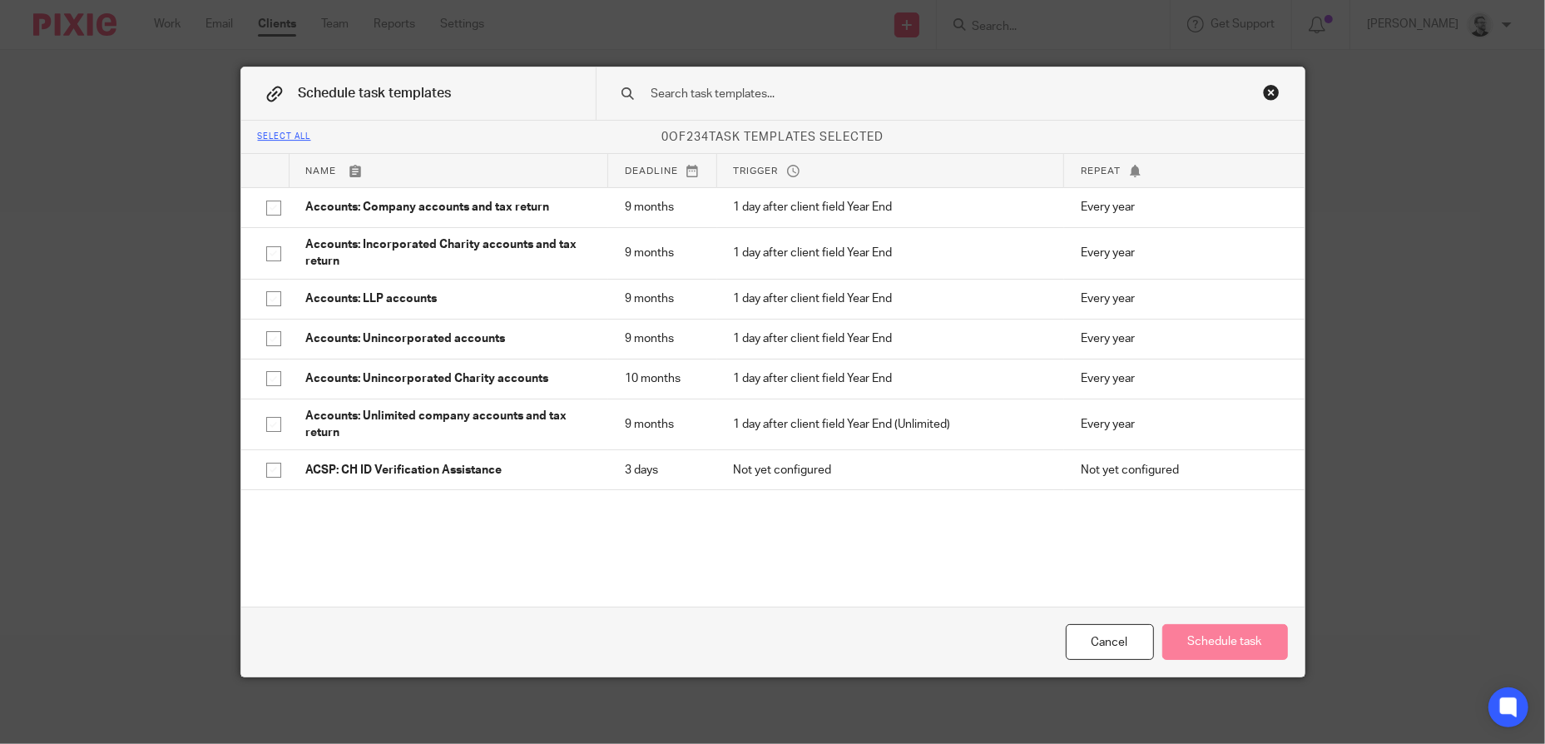
click at [814, 97] on input "text" at bounding box center [924, 94] width 548 height 18
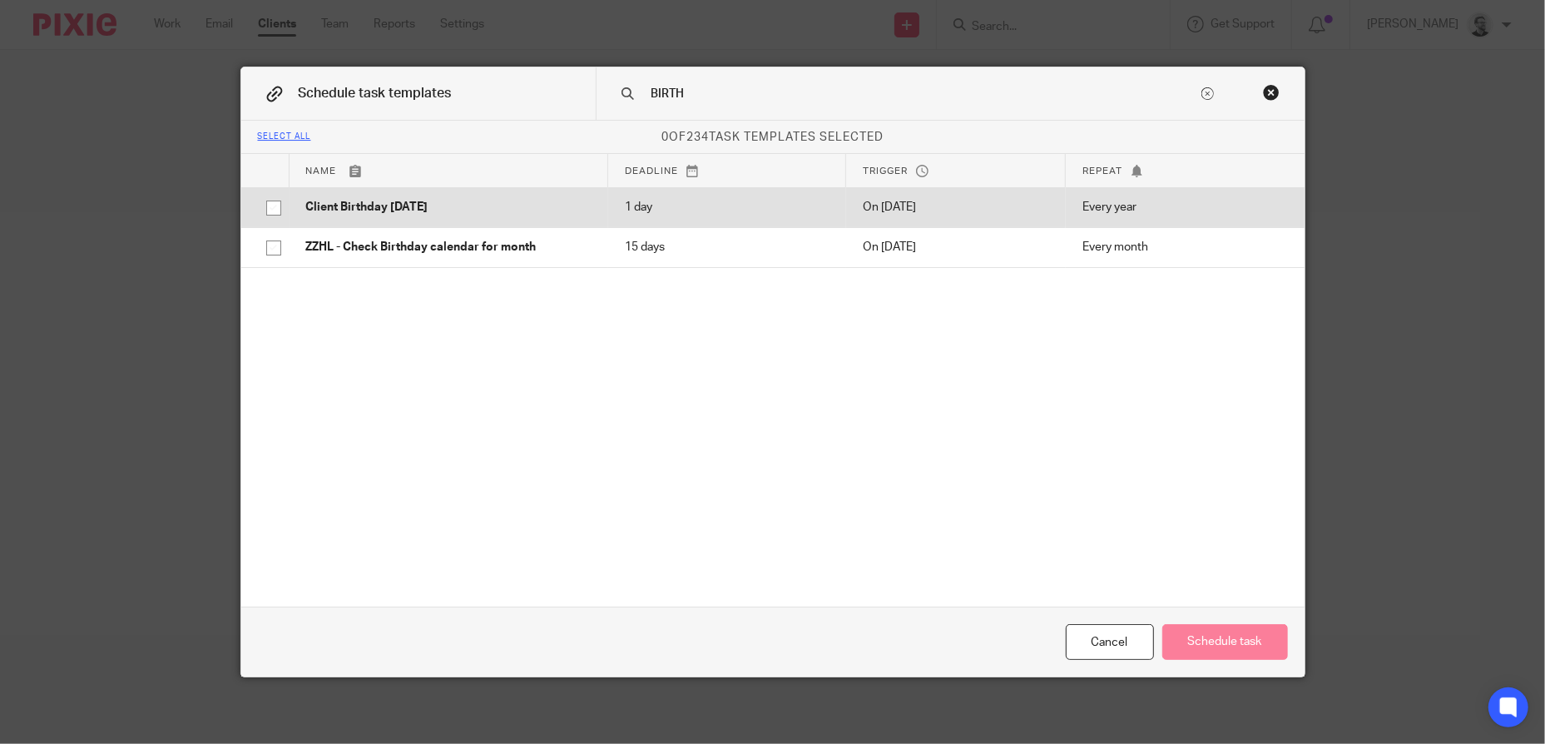
type input "BIRTH"
click at [543, 204] on p "Client Birthday [DATE]" at bounding box center [448, 207] width 285 height 17
checkbox input "true"
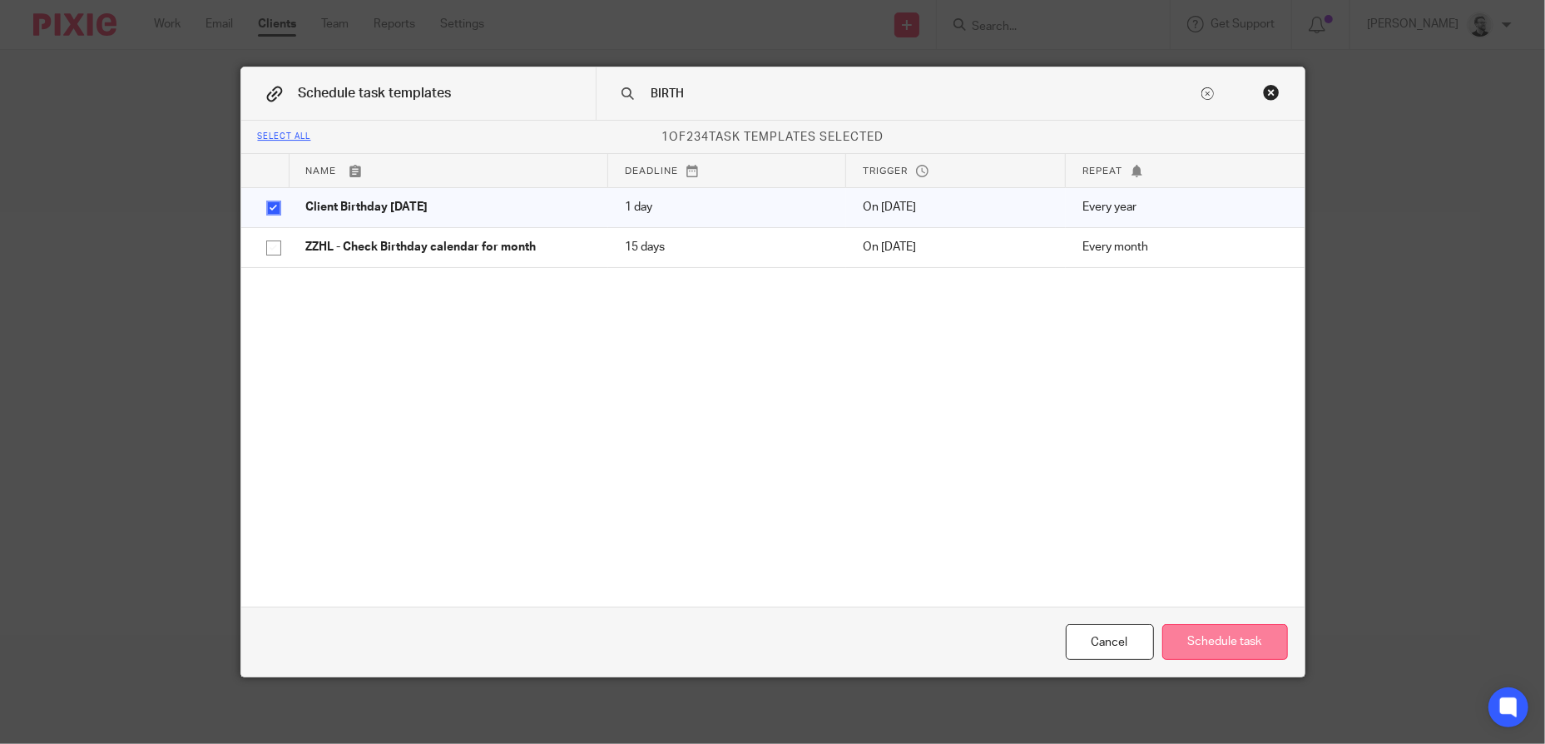
click at [1216, 639] on button "Schedule task" at bounding box center [1225, 642] width 126 height 36
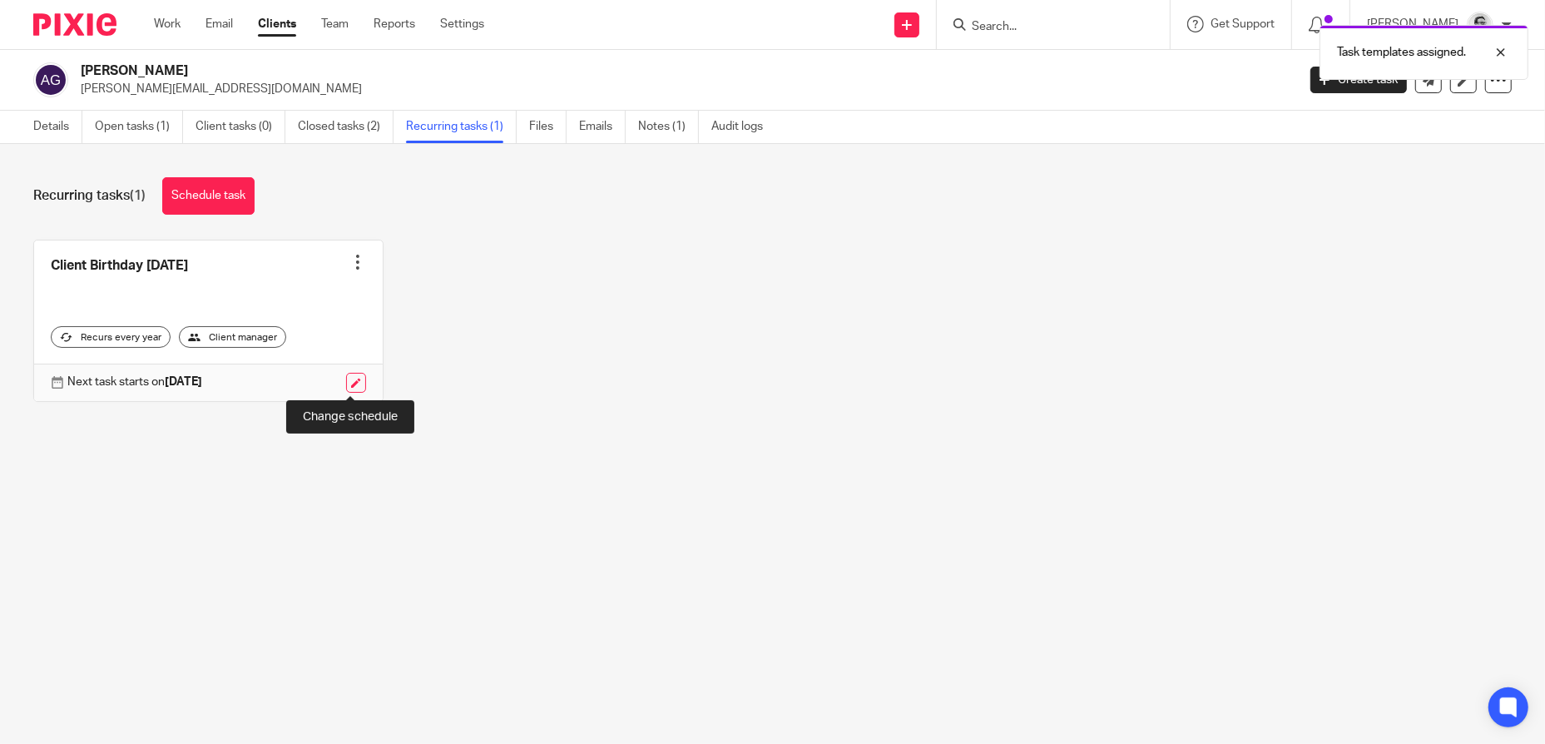
click at [348, 380] on link at bounding box center [356, 383] width 20 height 20
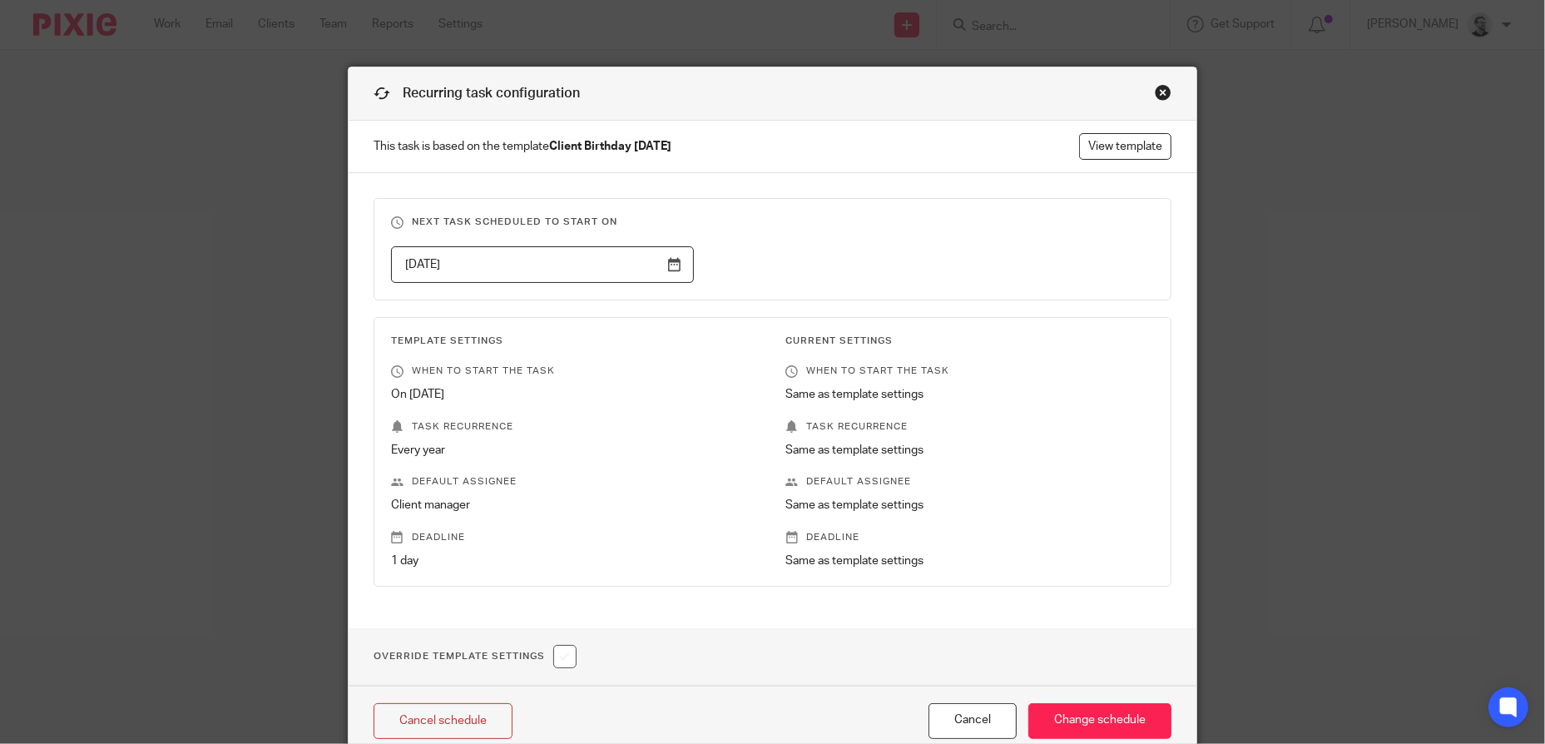
click at [639, 270] on input "2026-02-13" at bounding box center [542, 264] width 303 height 37
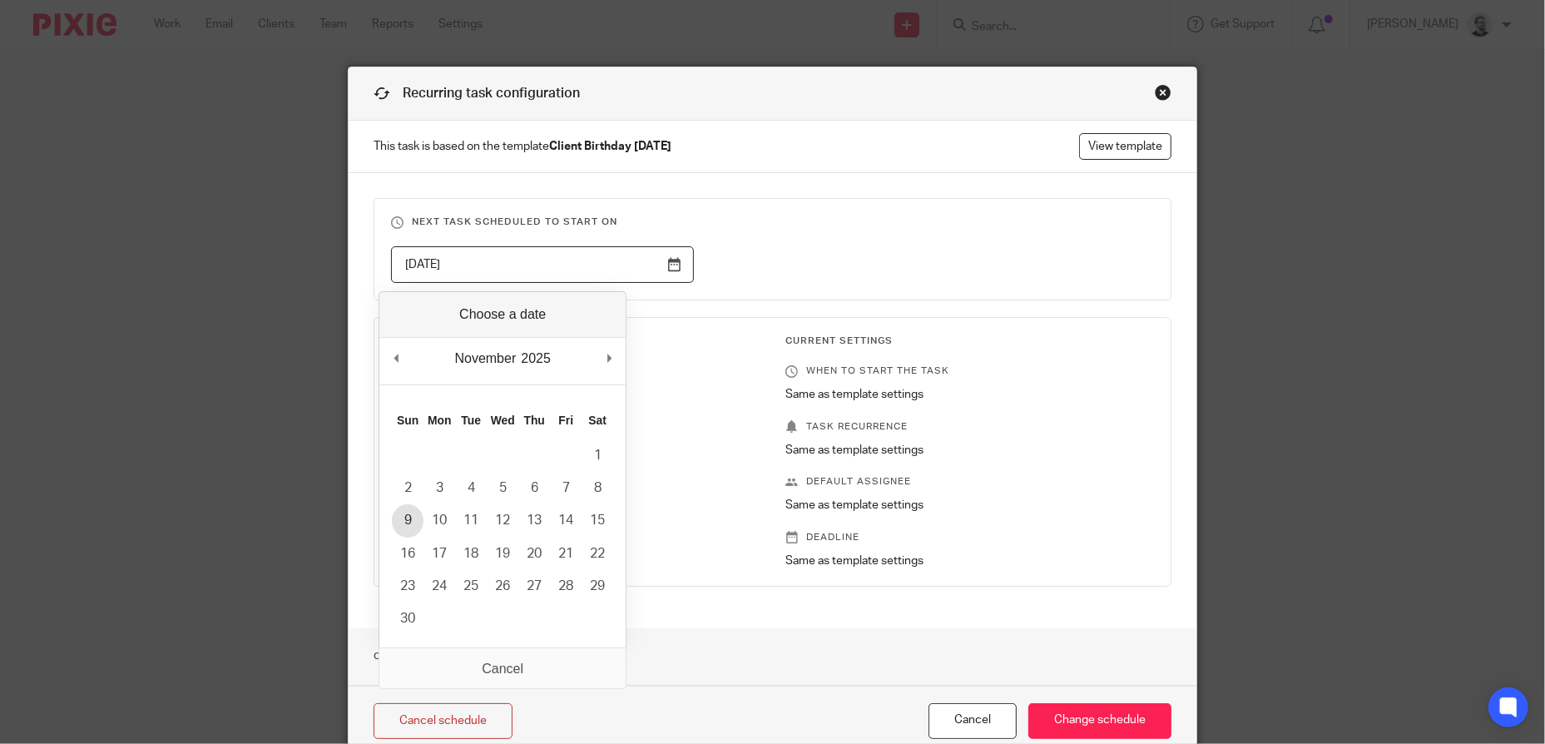
type input "2025-11-09"
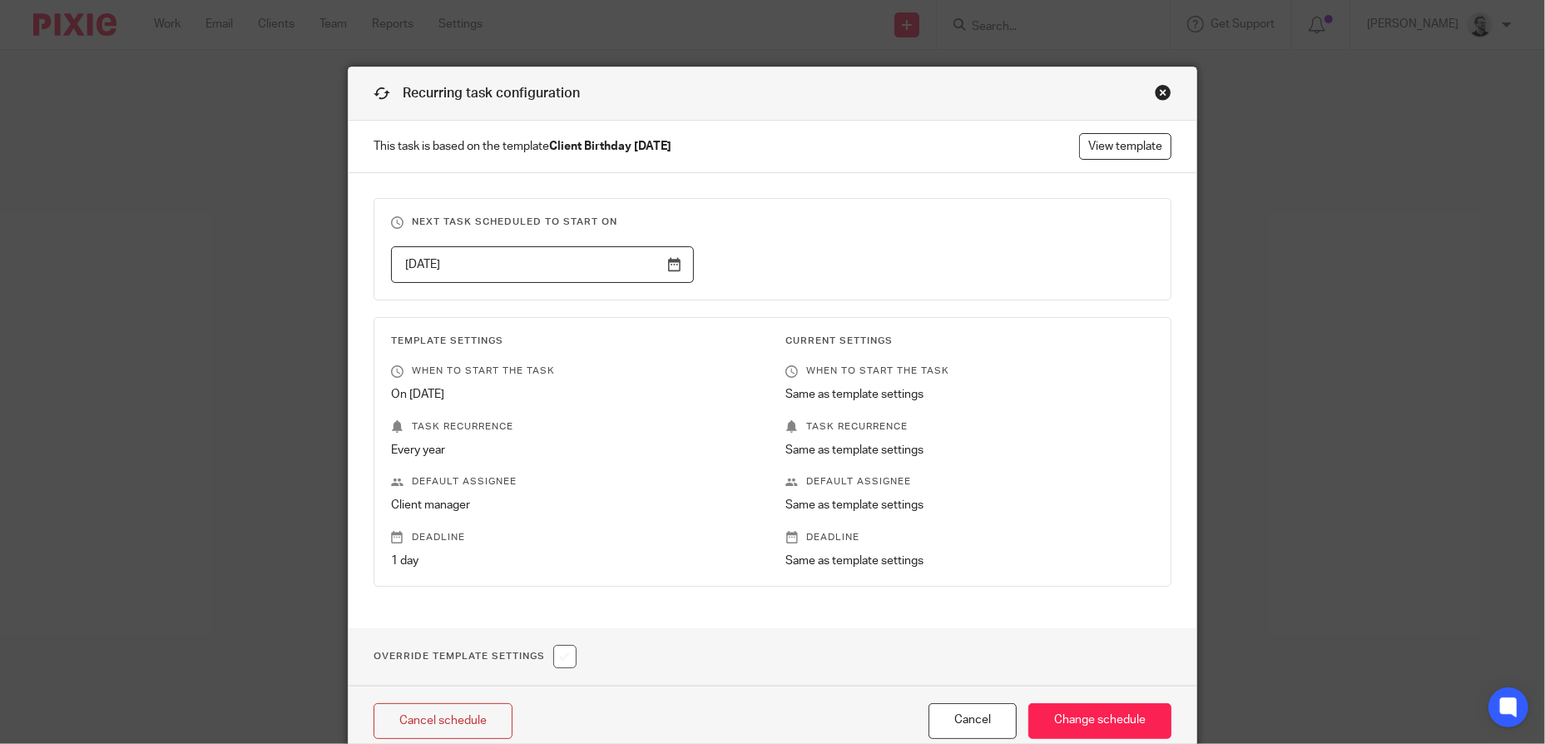
click at [866, 230] on fieldset "Next task scheduled to start on 2025-11-09" at bounding box center [772, 249] width 798 height 102
click at [1102, 724] on input "Change schedule" at bounding box center [1099, 721] width 143 height 36
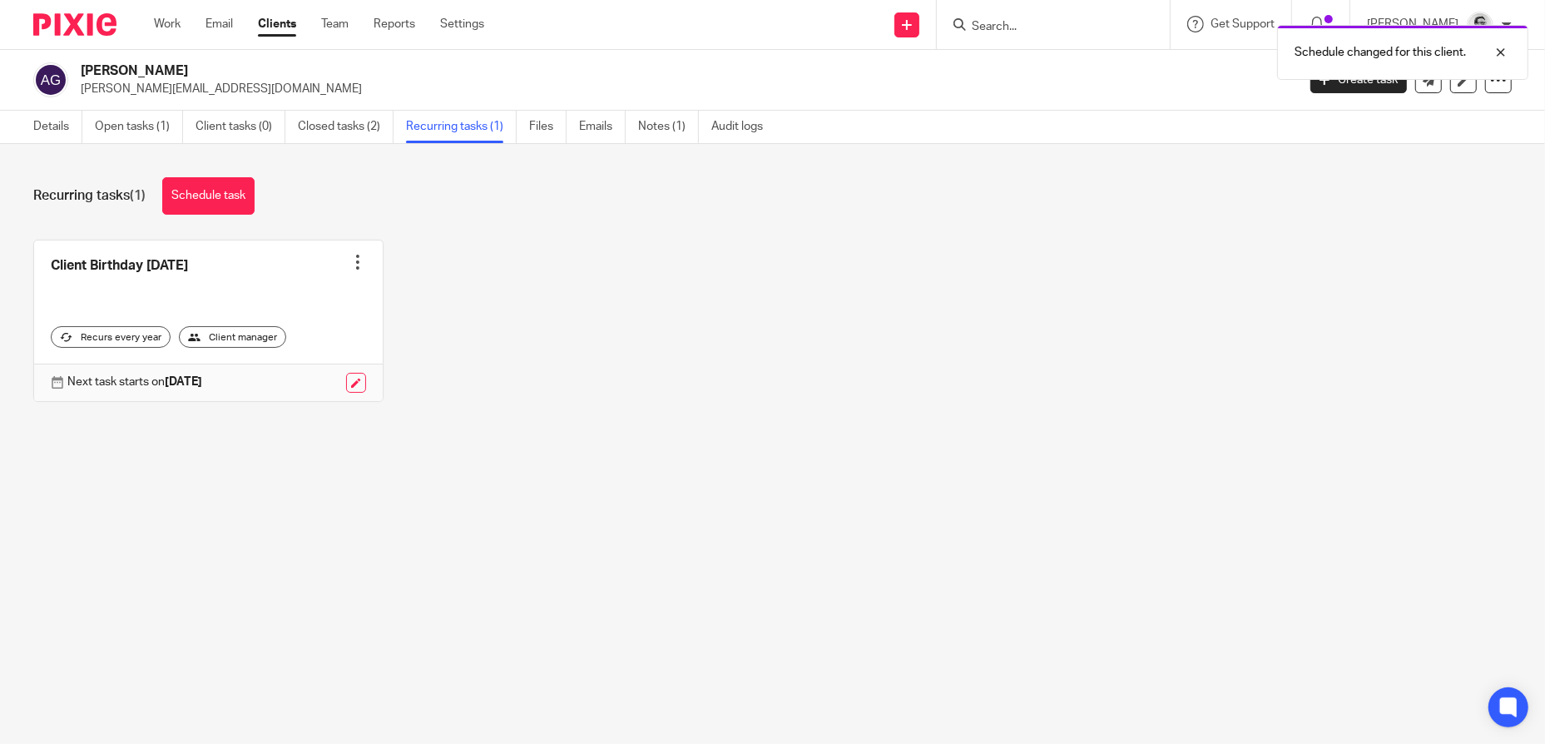
drag, startPoint x: 1050, startPoint y: 17, endPoint x: 1042, endPoint y: 27, distance: 13.2
click at [1050, 17] on div "Schedule changed for this client." at bounding box center [1151, 48] width 756 height 63
click at [1036, 27] on div "Schedule changed for this client." at bounding box center [1151, 48] width 756 height 63
click at [1507, 53] on div at bounding box center [1488, 52] width 45 height 20
click at [1013, 34] on form at bounding box center [1058, 24] width 177 height 21
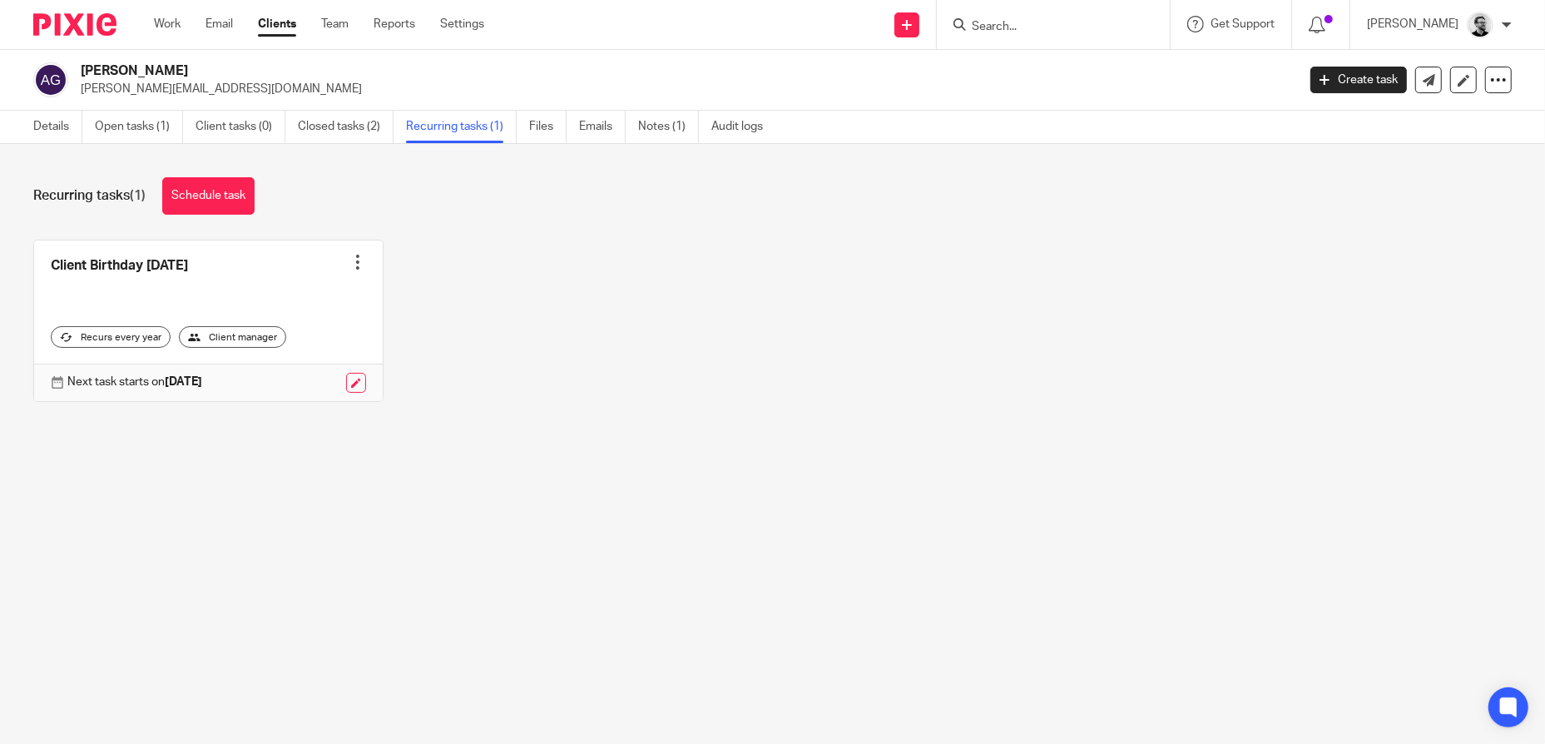
click at [1021, 22] on input "Search" at bounding box center [1045, 27] width 150 height 15
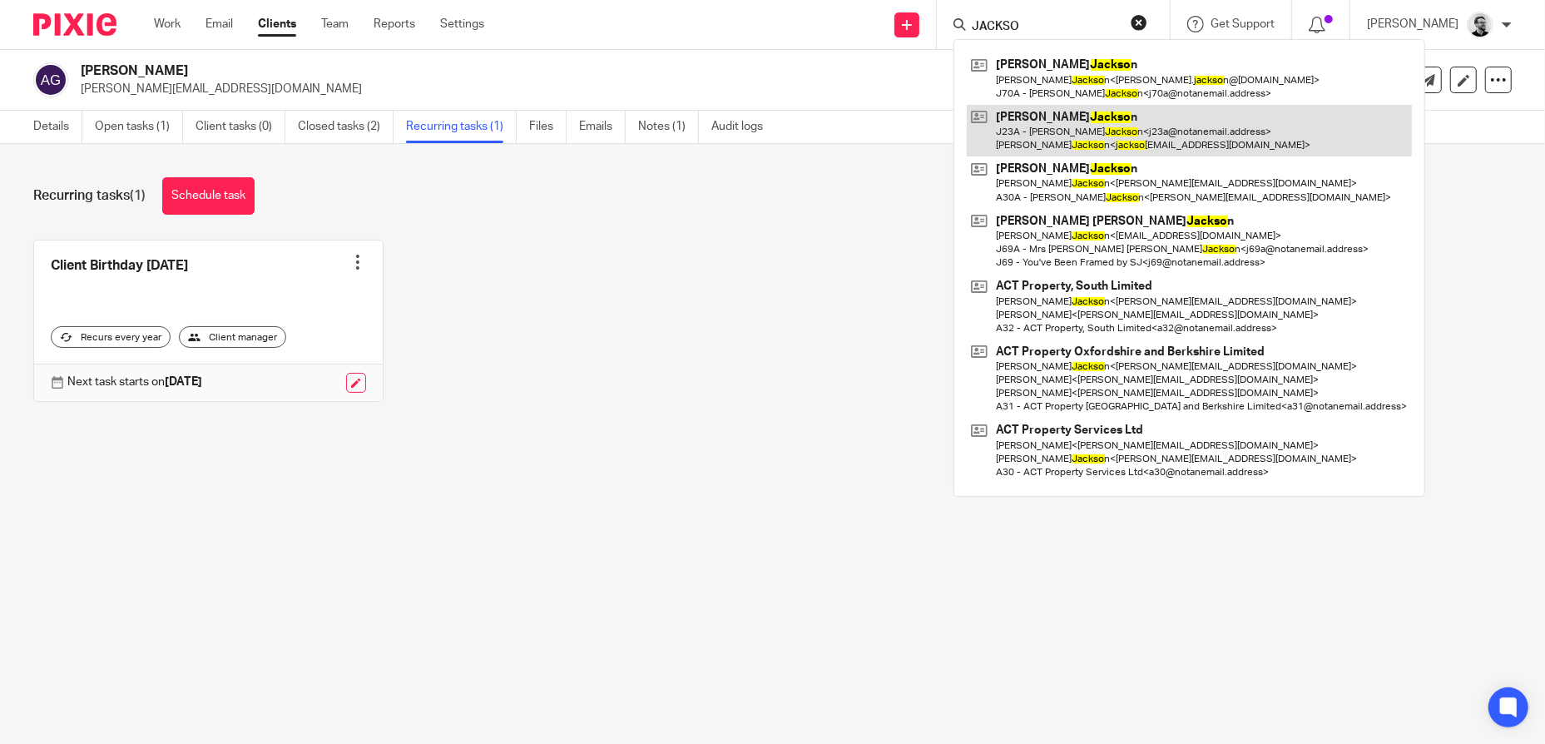
type input "JACKSO"
click at [1212, 131] on link at bounding box center [1189, 131] width 445 height 52
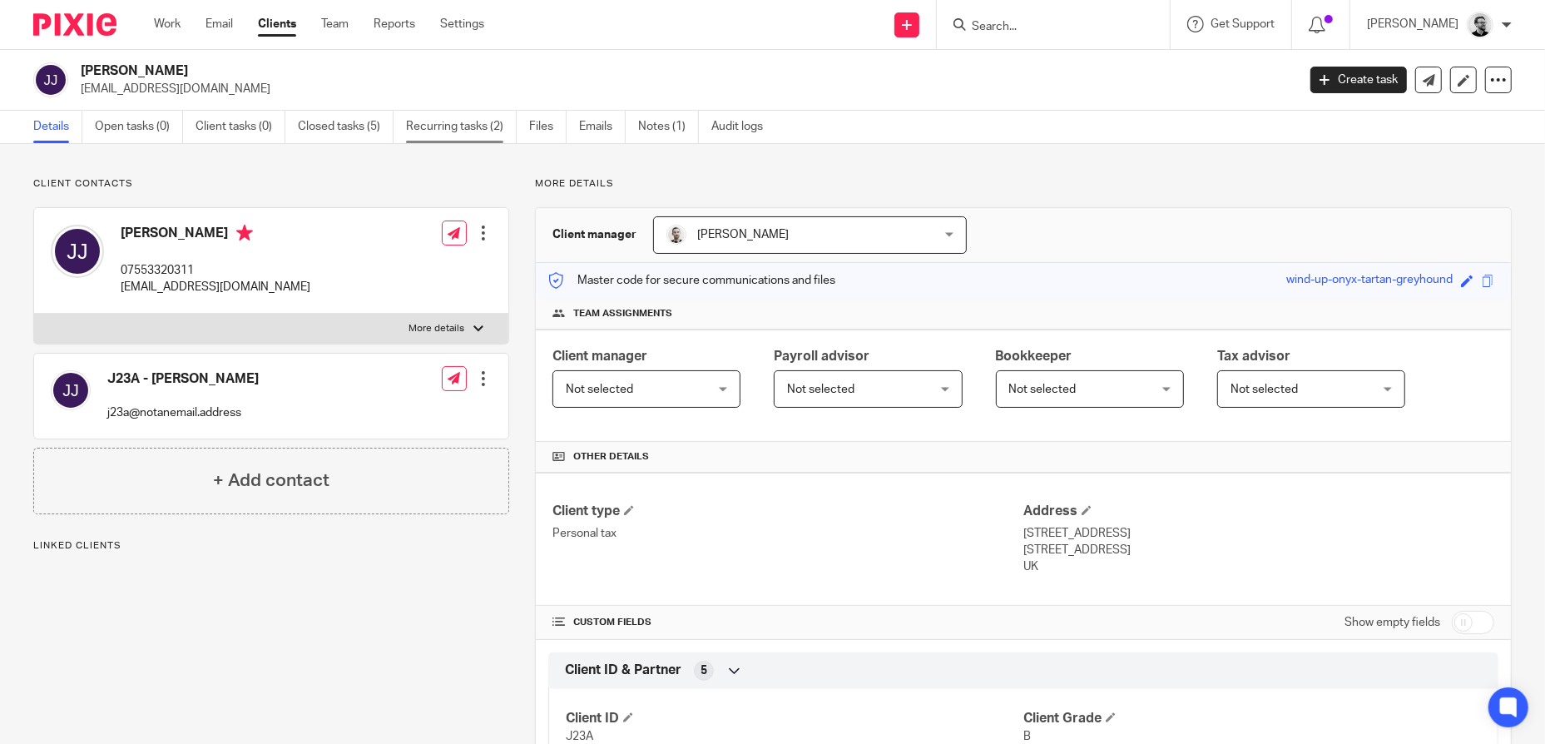
click at [453, 129] on link "Recurring tasks (2)" at bounding box center [461, 127] width 111 height 32
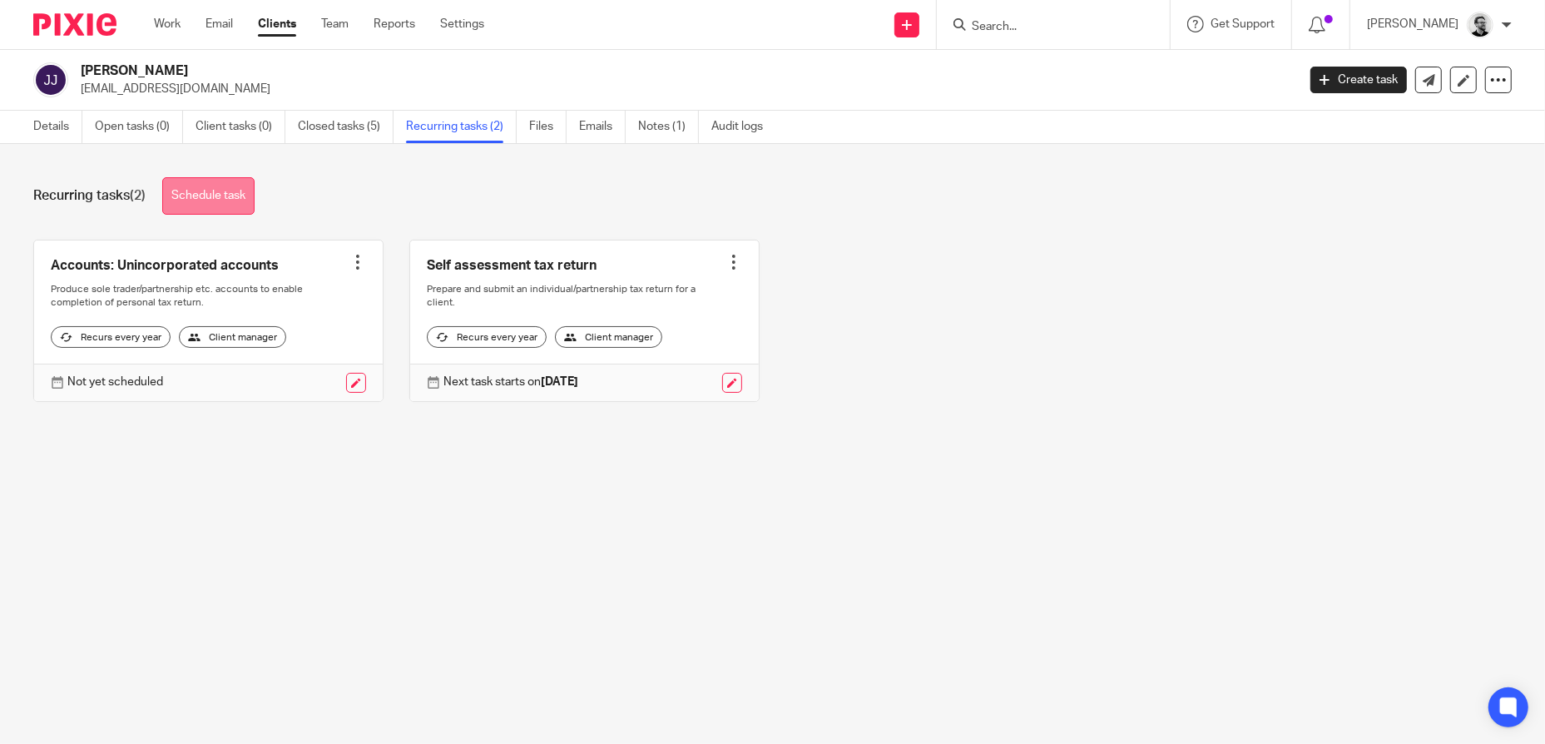
click at [231, 205] on link "Schedule task" at bounding box center [208, 195] width 92 height 37
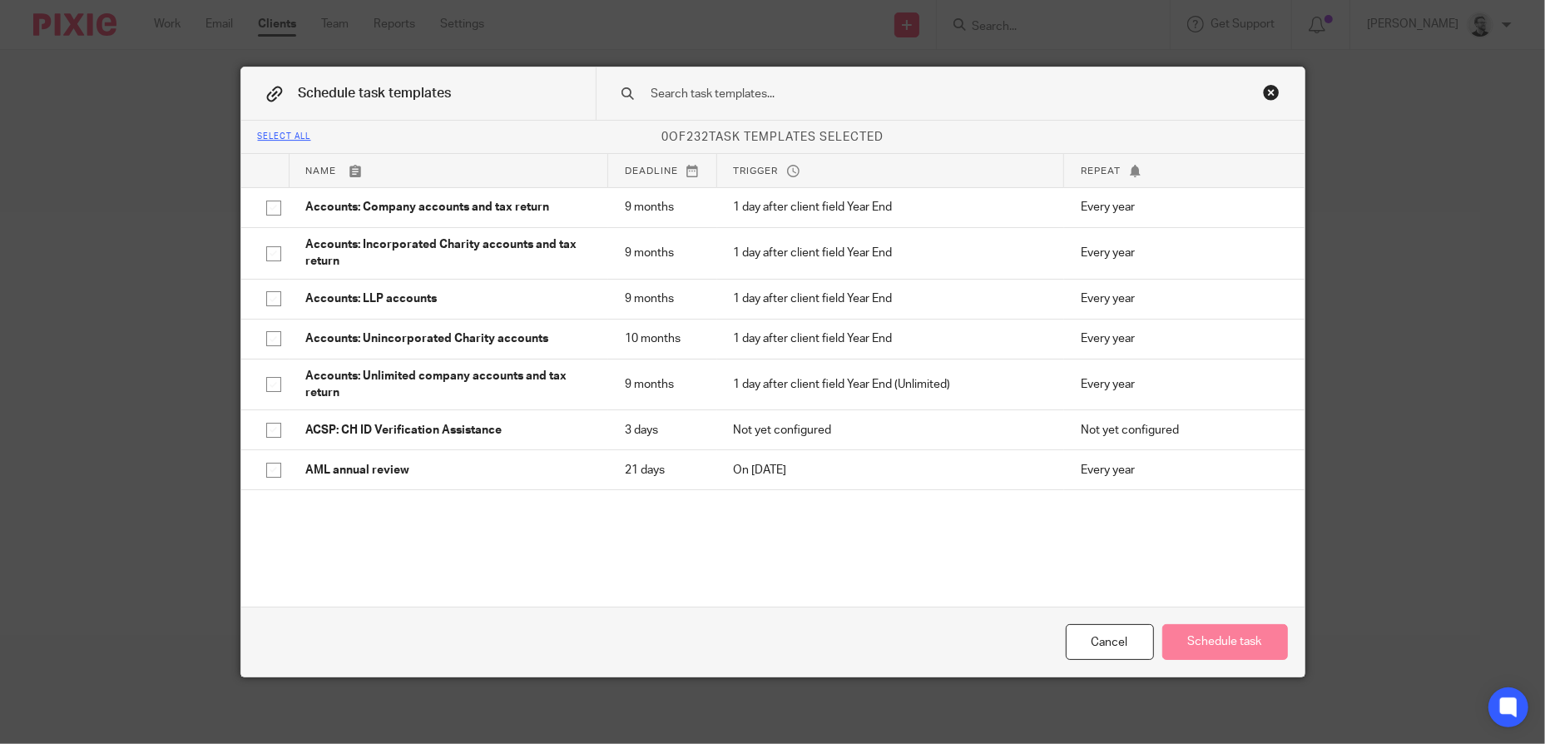
click at [785, 92] on input "text" at bounding box center [924, 94] width 548 height 18
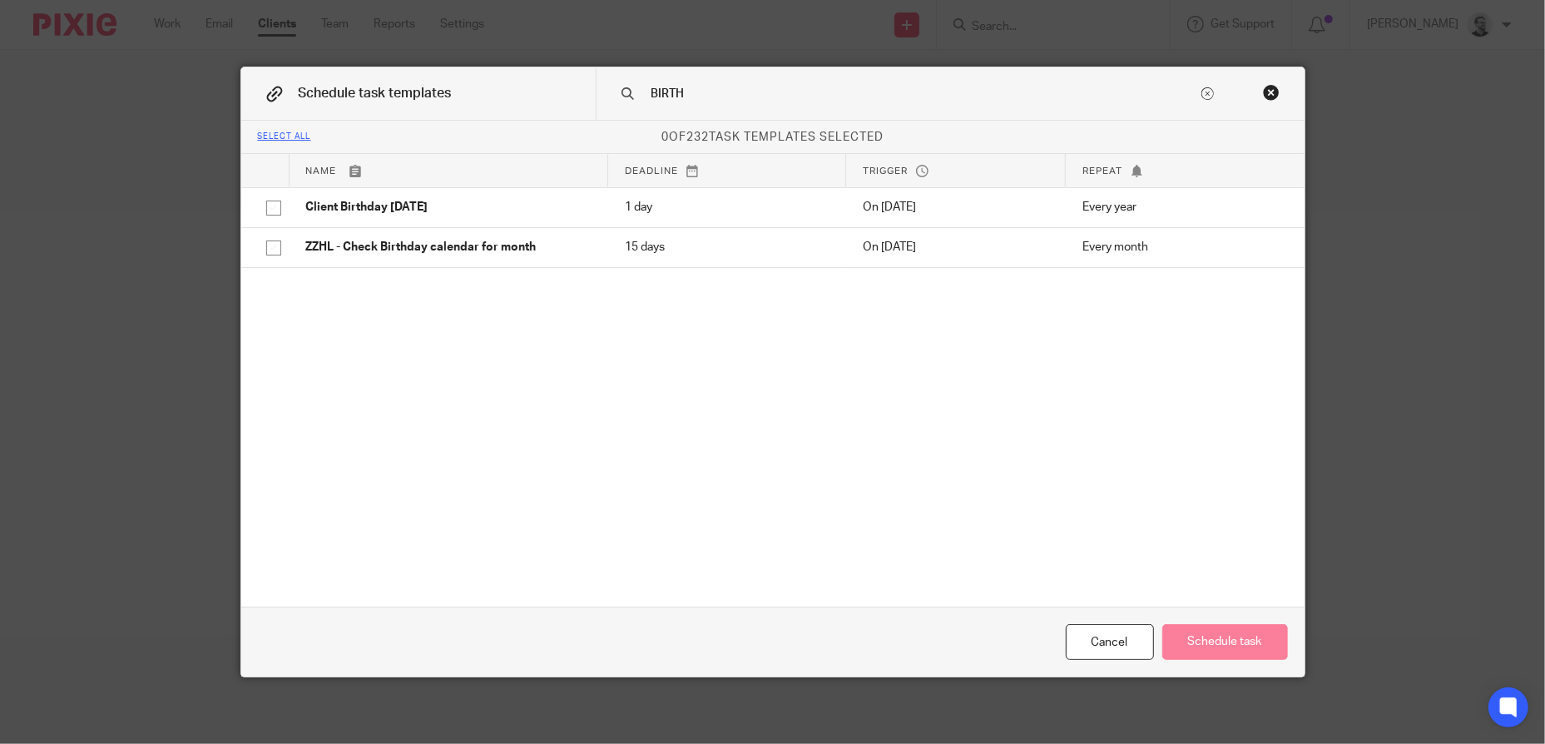
type input "BIRTH"
click at [496, 186] on th "Name" at bounding box center [448, 170] width 319 height 33
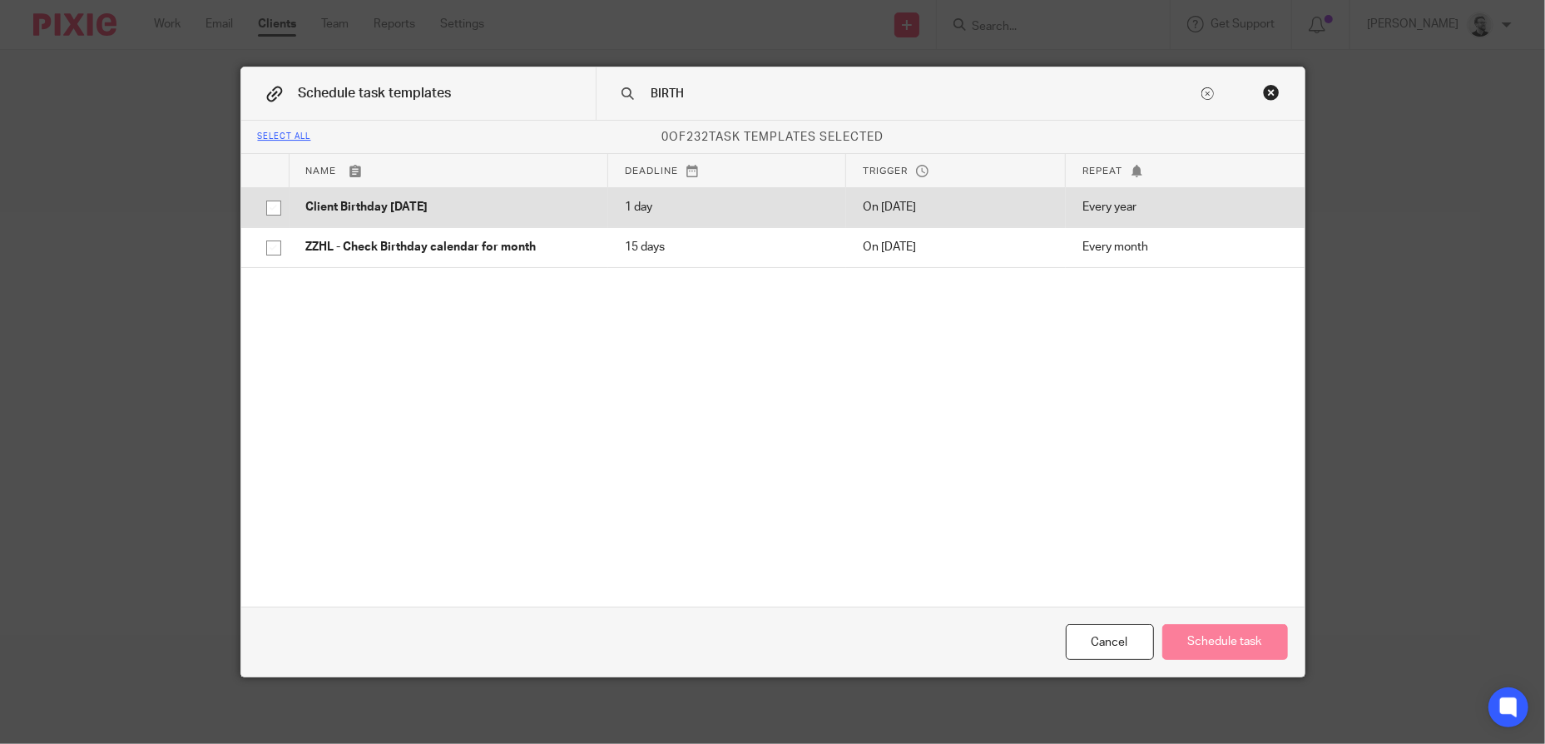
click at [488, 204] on p "Client Birthday [DATE]" at bounding box center [448, 207] width 285 height 17
checkbox input "true"
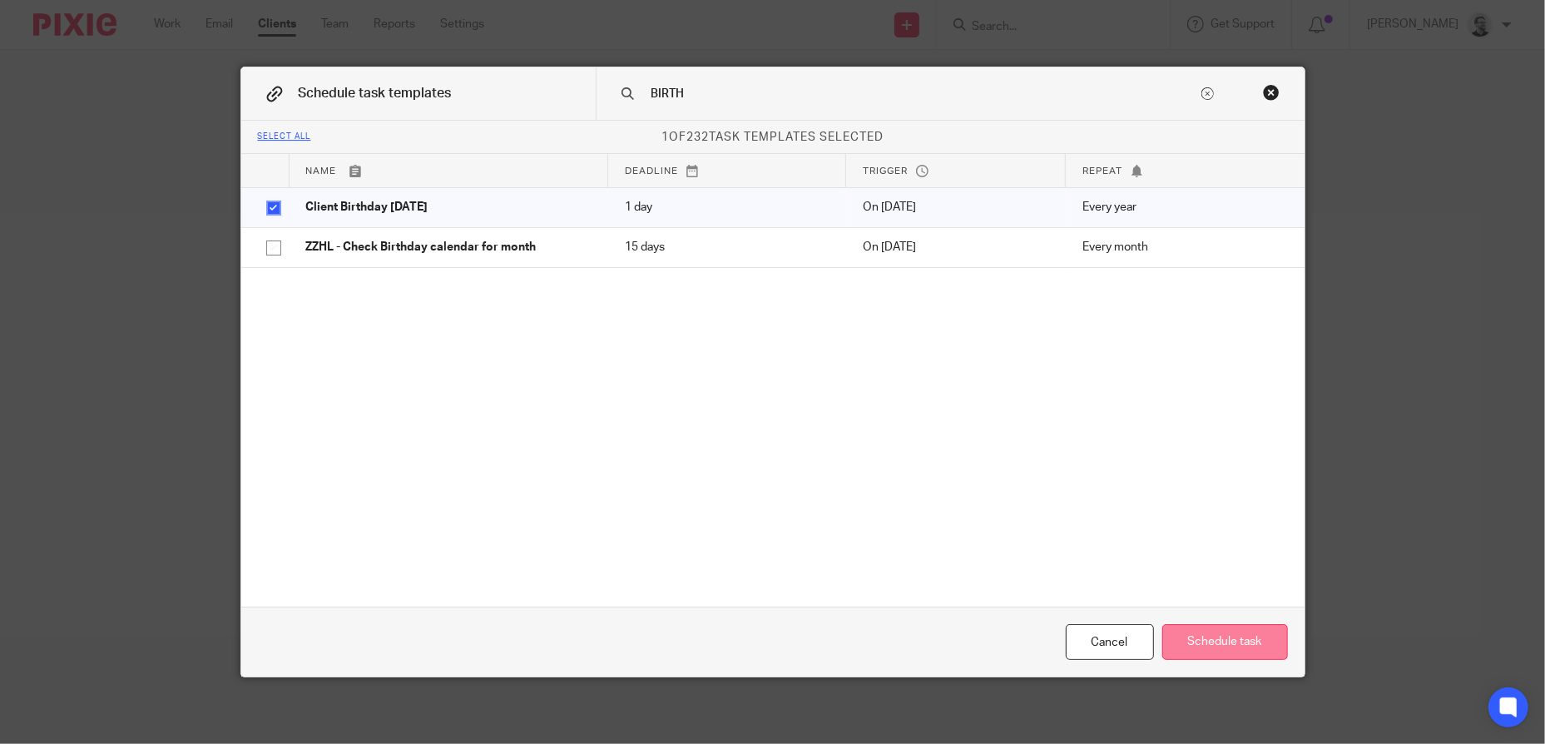
click at [1231, 636] on button "Schedule task" at bounding box center [1225, 642] width 126 height 36
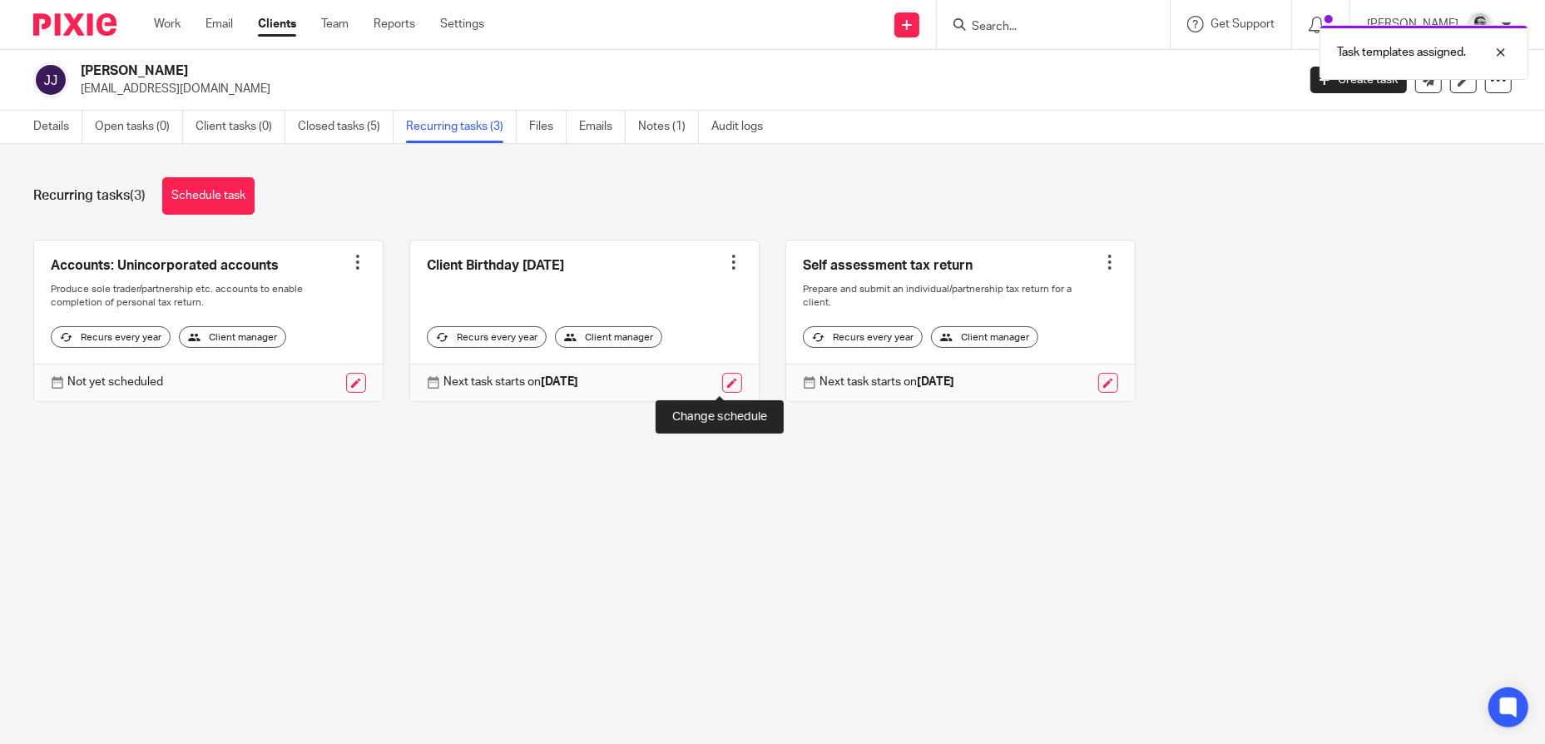
click at [722, 379] on link at bounding box center [732, 383] width 20 height 20
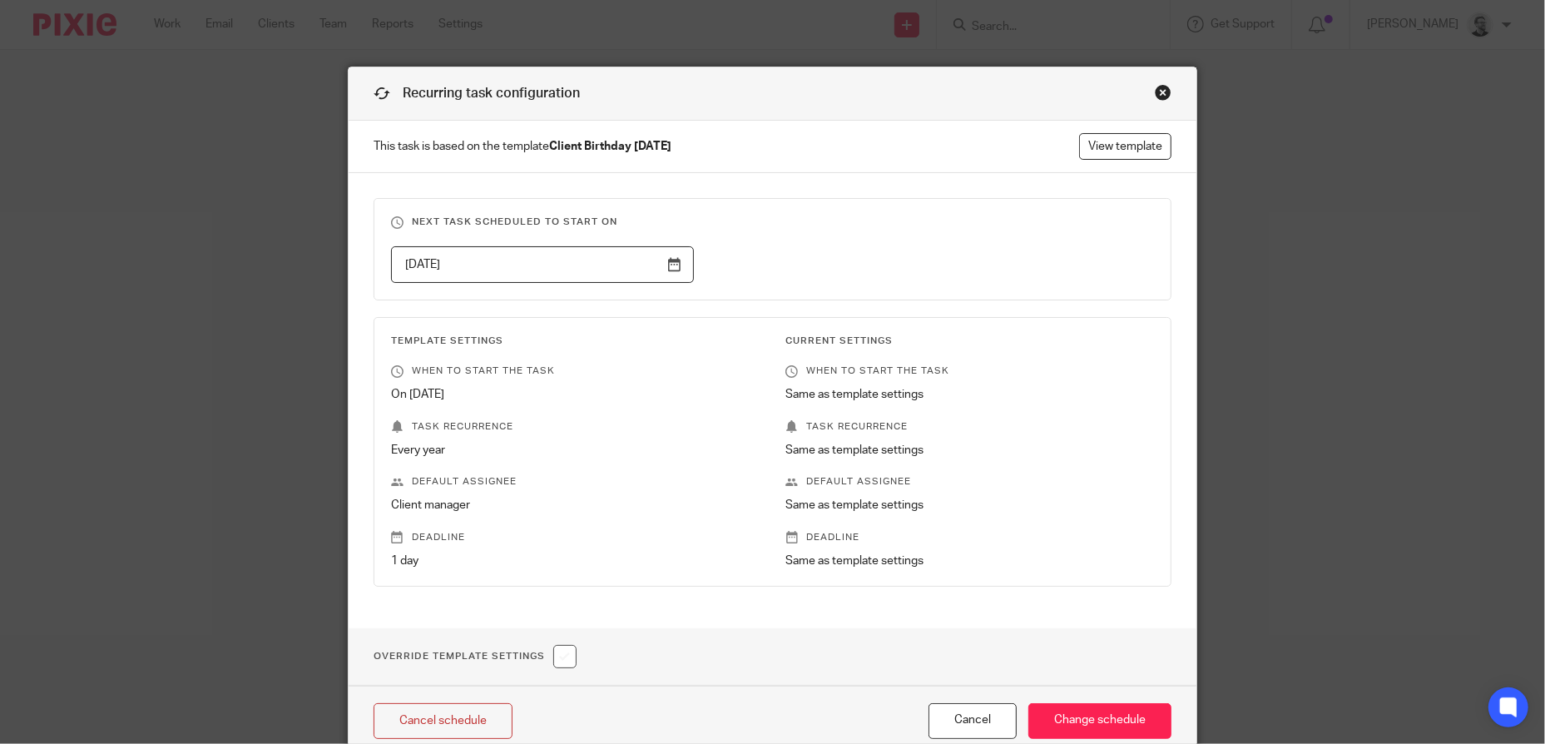
click at [668, 270] on input "[DATE]" at bounding box center [542, 264] width 303 height 37
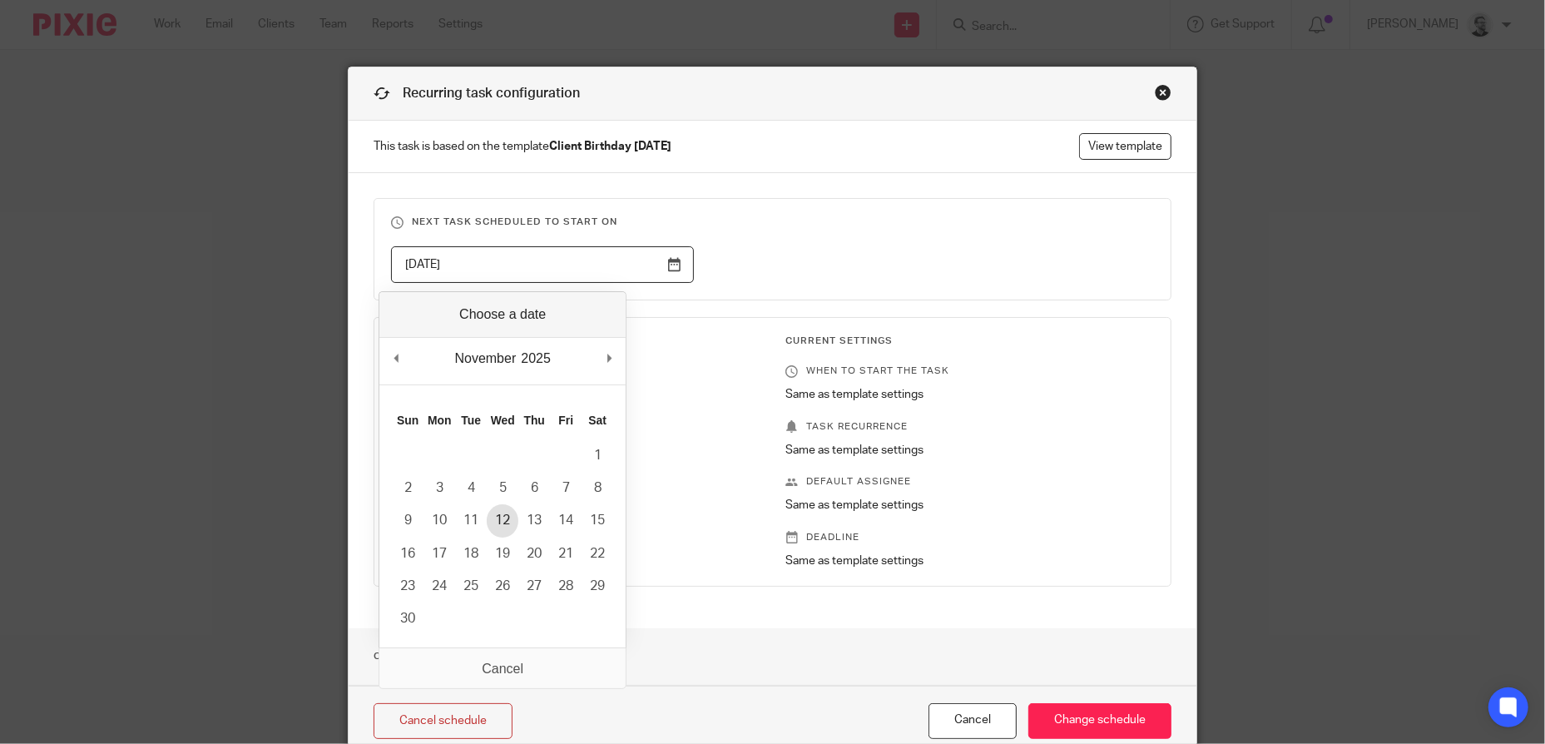
type input "[DATE]"
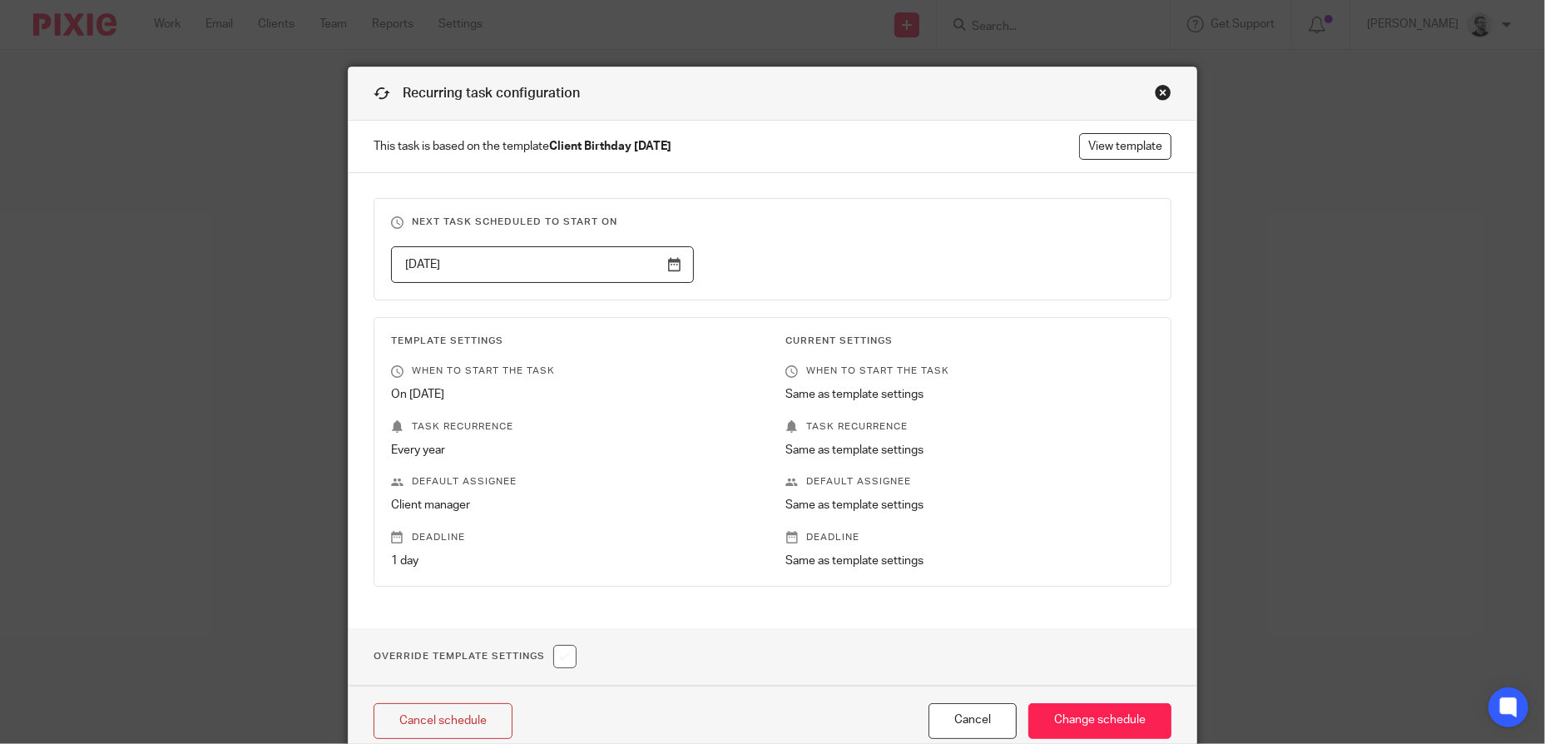
click at [863, 258] on div "[DATE]" at bounding box center [759, 264] width 789 height 37
click at [1086, 715] on input "Change schedule" at bounding box center [1099, 721] width 143 height 36
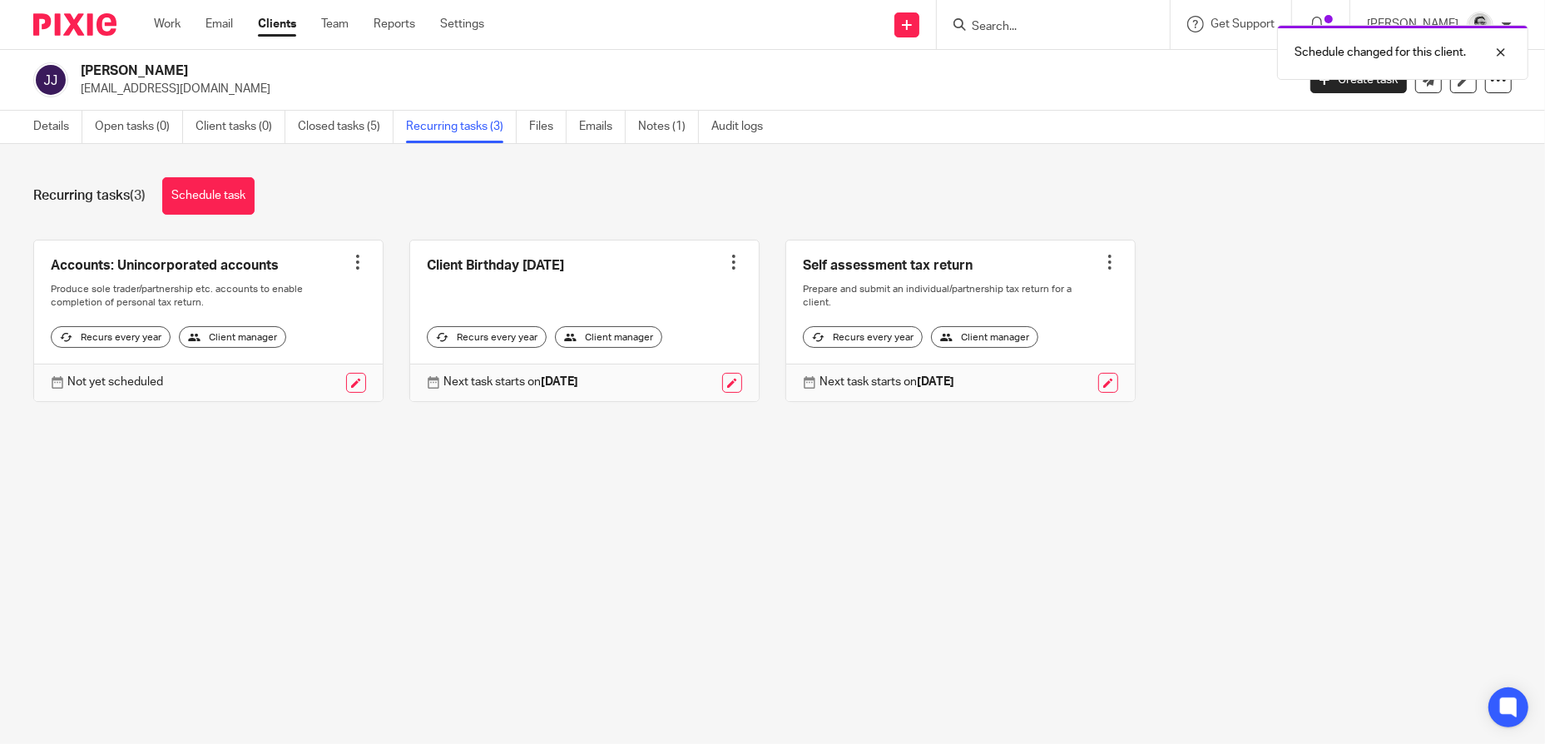
drag, startPoint x: 1048, startPoint y: 18, endPoint x: 1014, endPoint y: 26, distance: 34.9
click at [1048, 18] on div "Schedule changed for this client." at bounding box center [1151, 48] width 756 height 63
click at [1022, 22] on div "Schedule changed for this client." at bounding box center [1151, 48] width 756 height 63
click at [1498, 57] on div at bounding box center [1488, 52] width 45 height 20
click at [1070, 36] on div at bounding box center [1053, 24] width 233 height 49
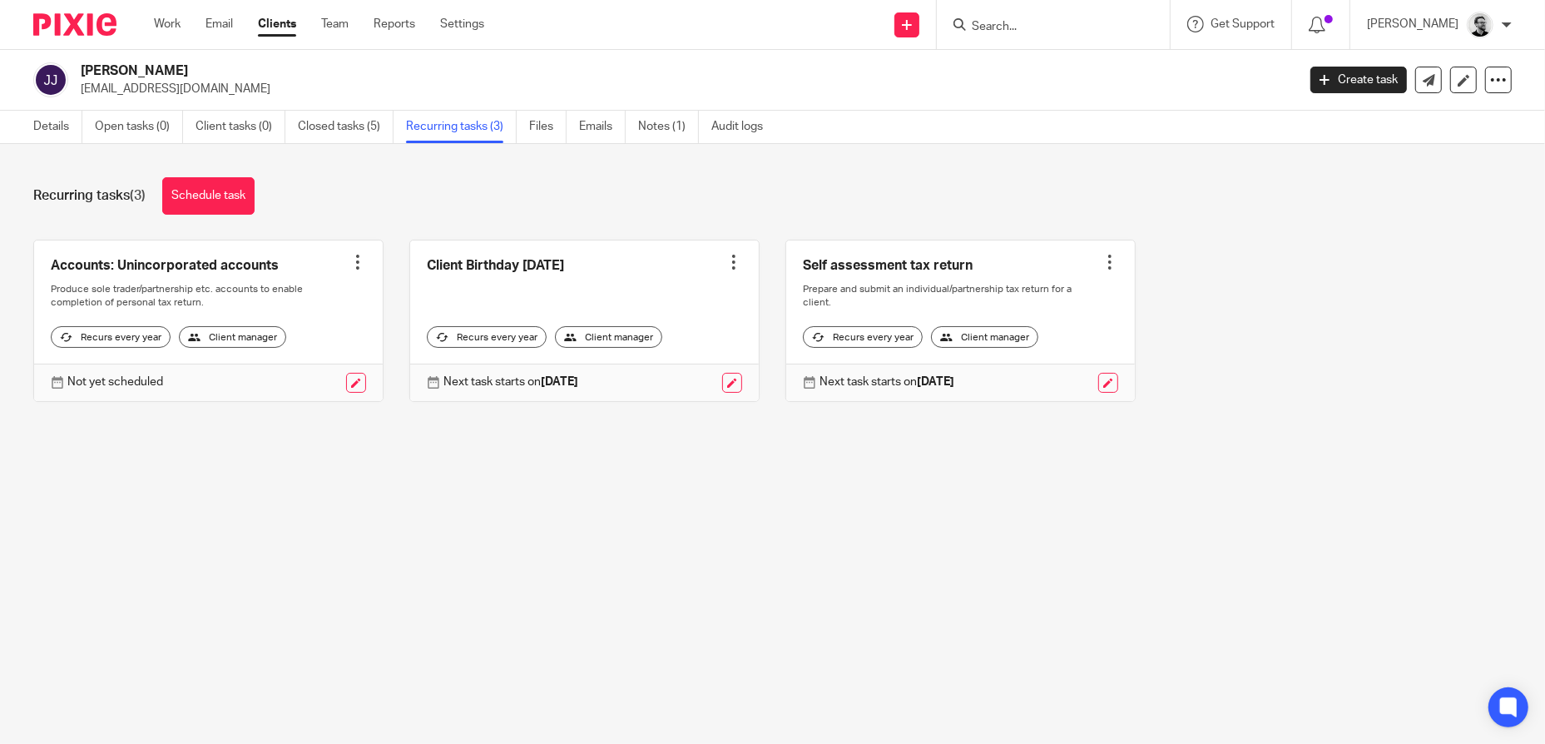
click at [1040, 29] on input "Search" at bounding box center [1045, 27] width 150 height 15
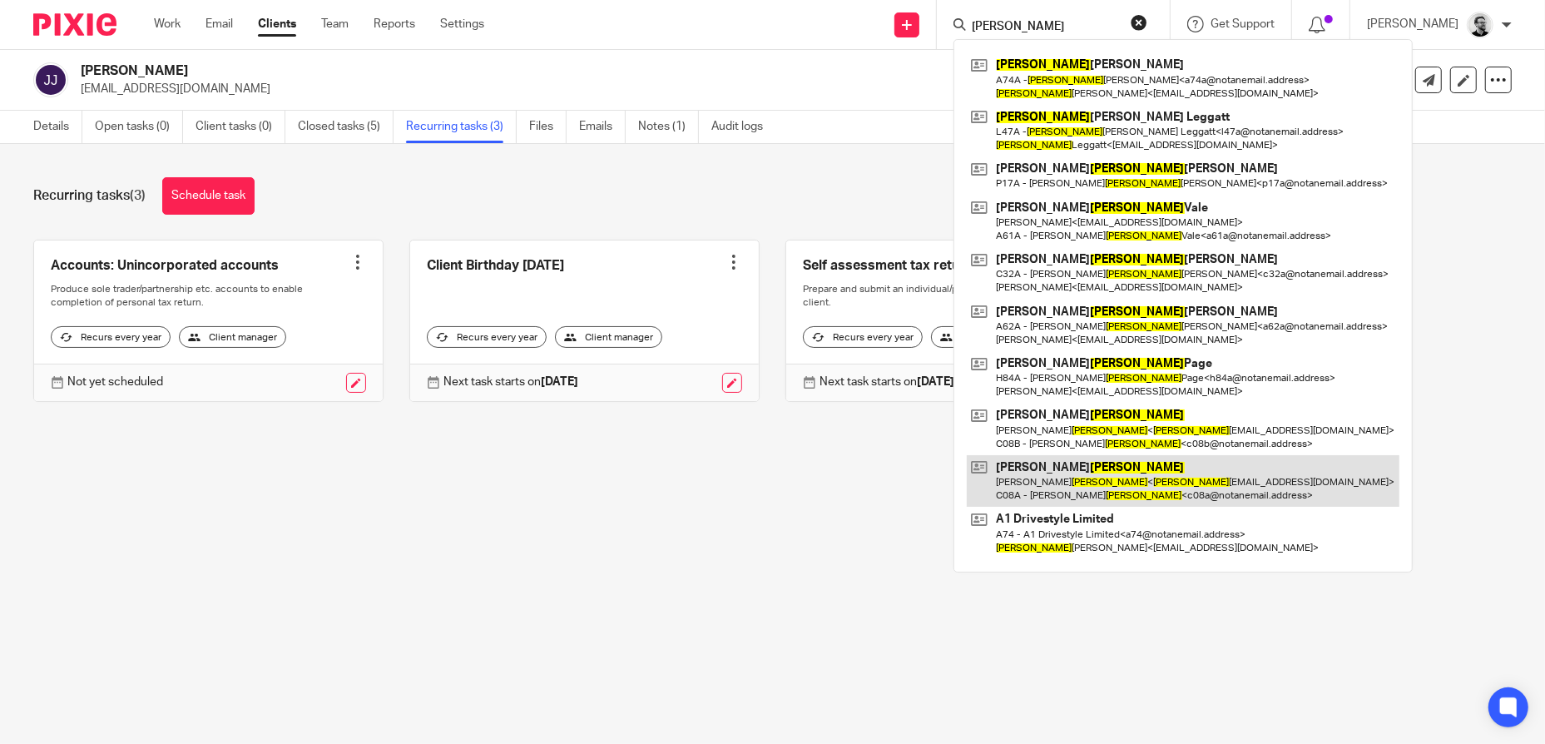
type input "CHARLES"
click at [1116, 477] on link at bounding box center [1183, 481] width 433 height 52
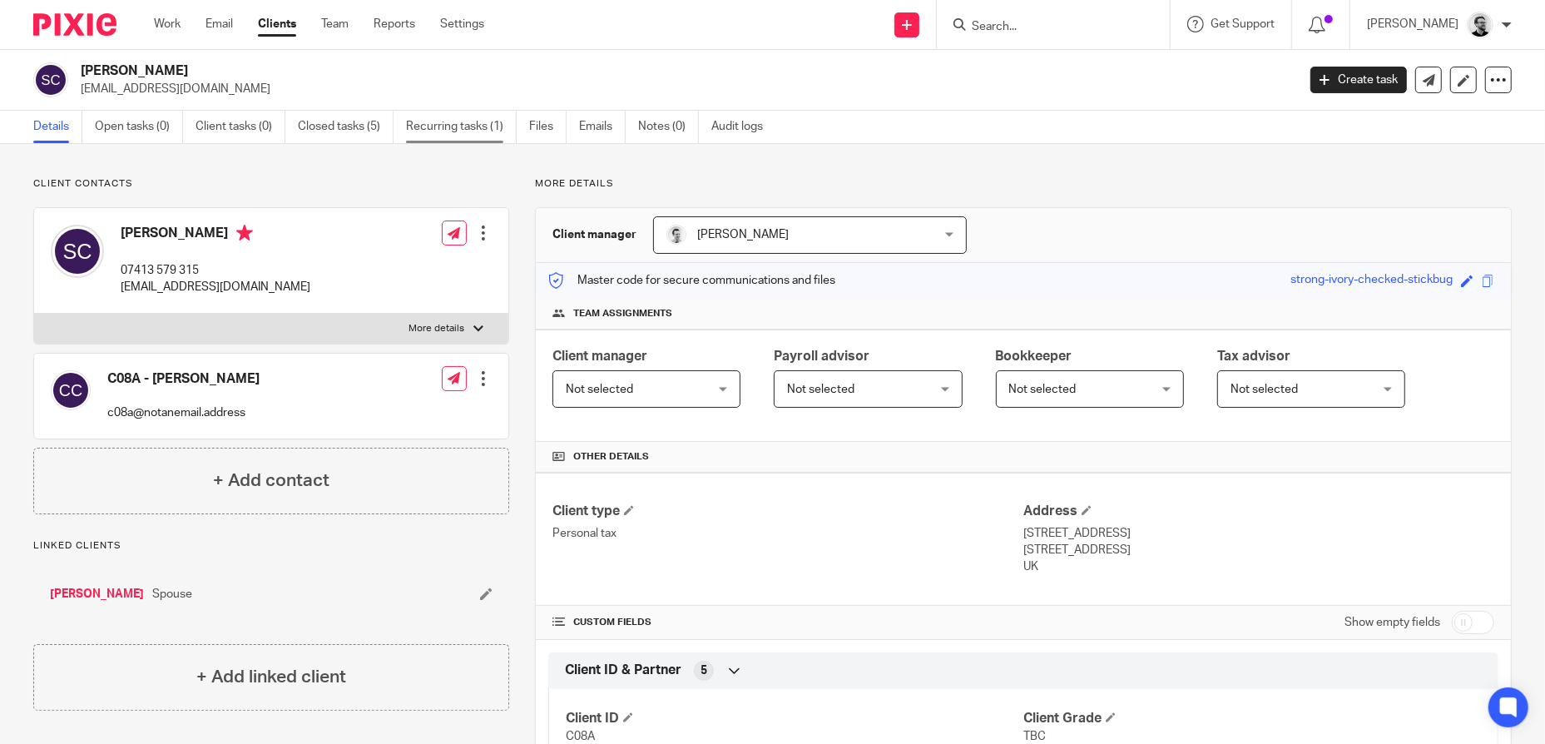
click at [431, 125] on link "Recurring tasks (1)" at bounding box center [461, 127] width 111 height 32
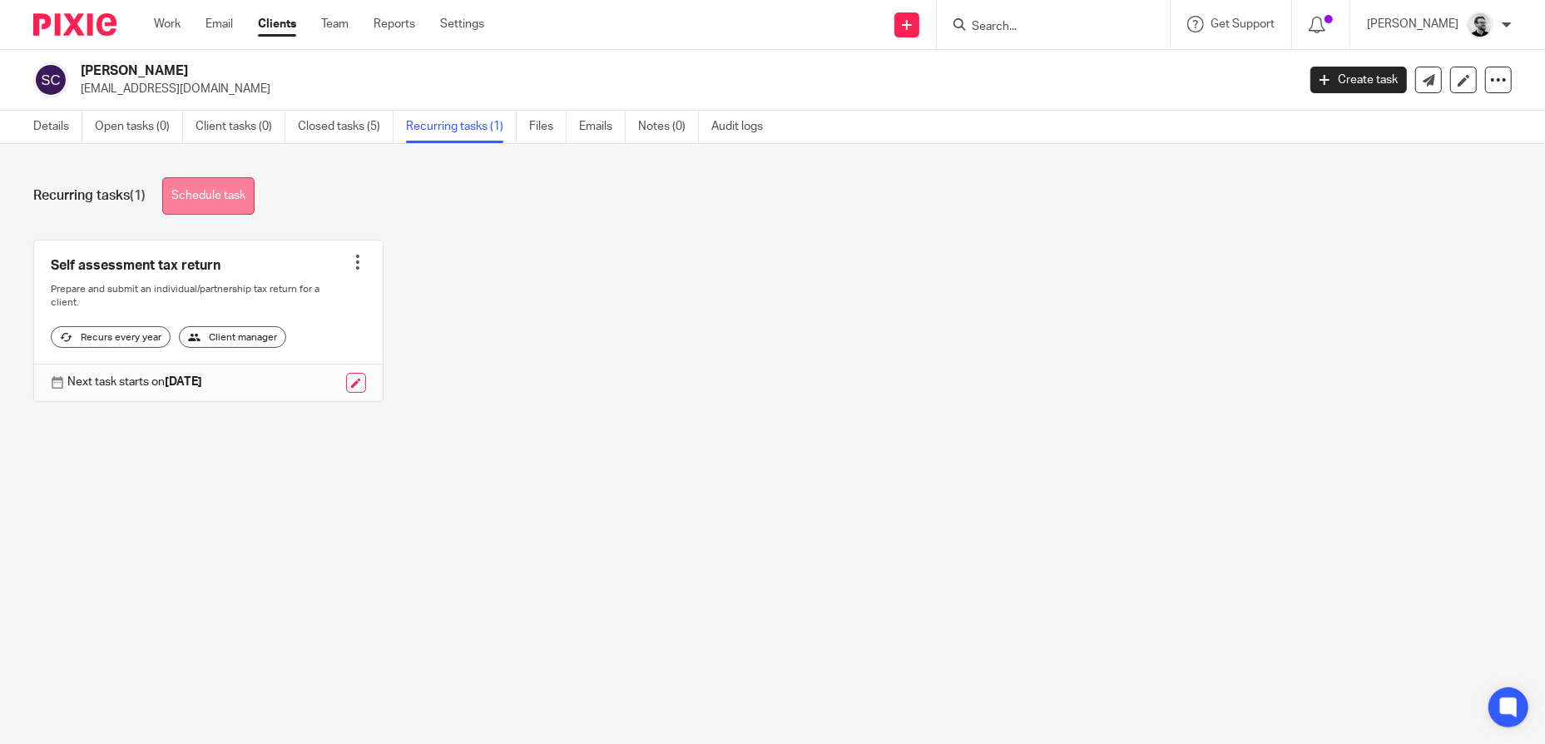
click at [231, 195] on link "Schedule task" at bounding box center [208, 195] width 92 height 37
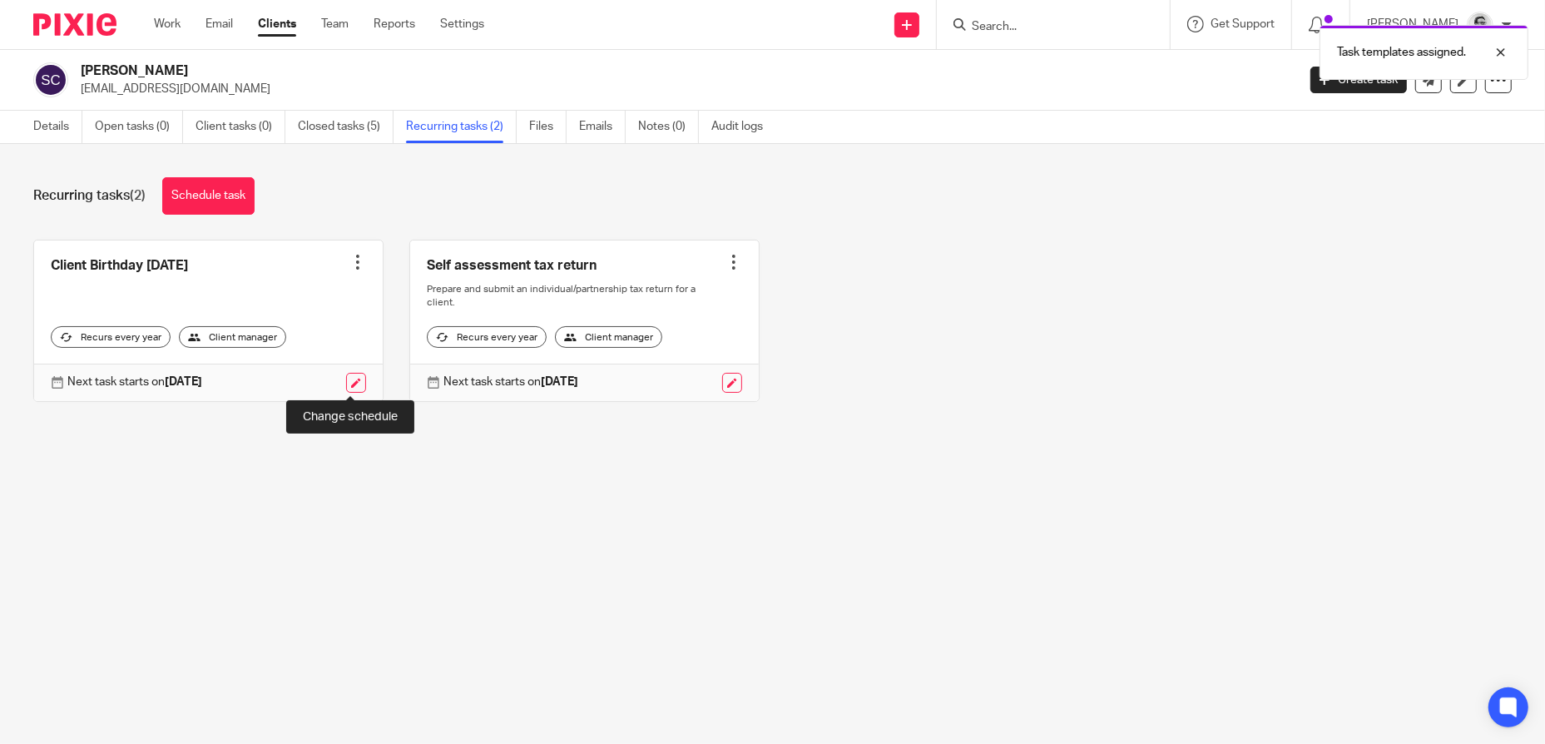
click at [347, 381] on link at bounding box center [356, 383] width 20 height 20
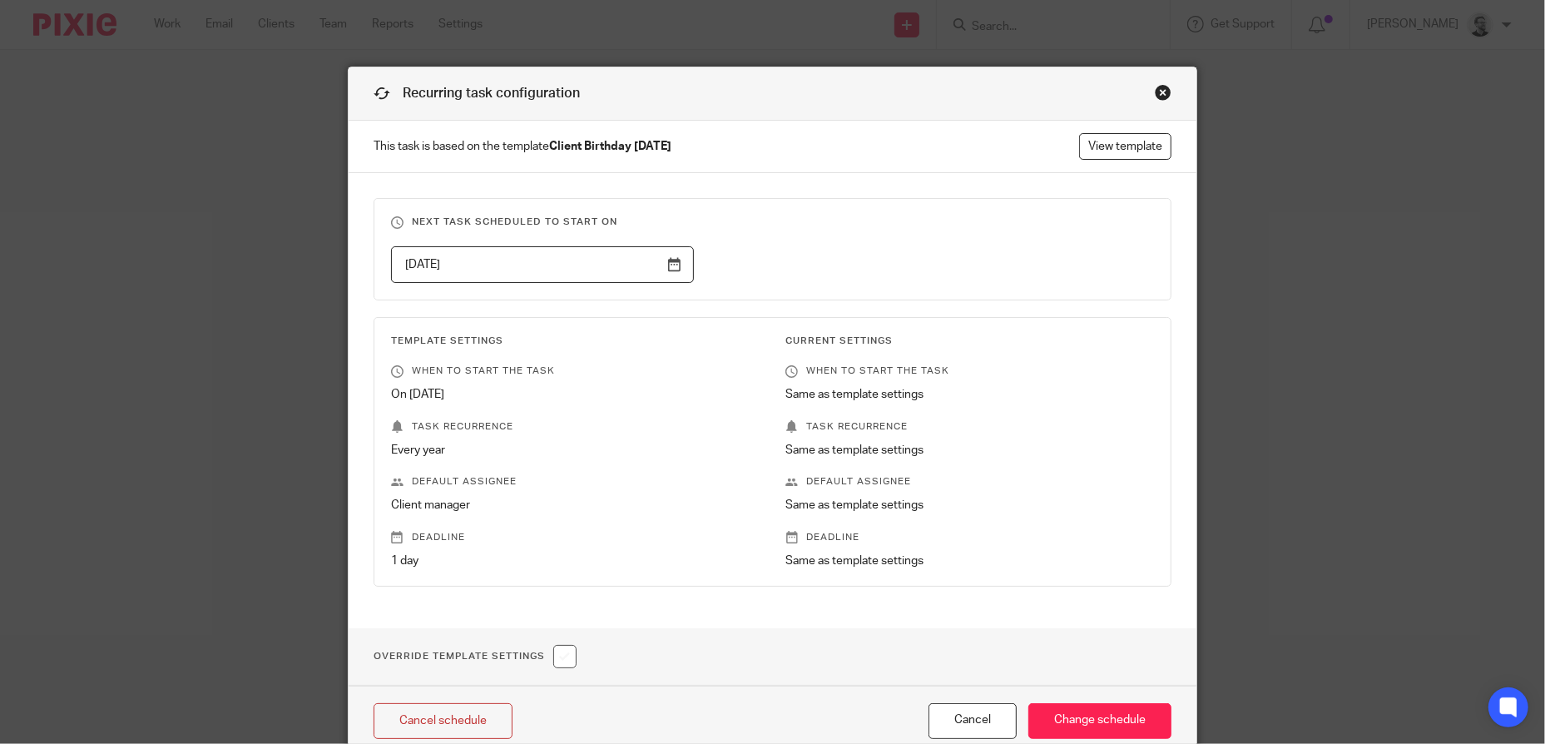
click at [575, 272] on input "[DATE]" at bounding box center [542, 264] width 303 height 37
click at [875, 240] on fieldset "Next task scheduled to start on [DATE]" at bounding box center [772, 249] width 798 height 102
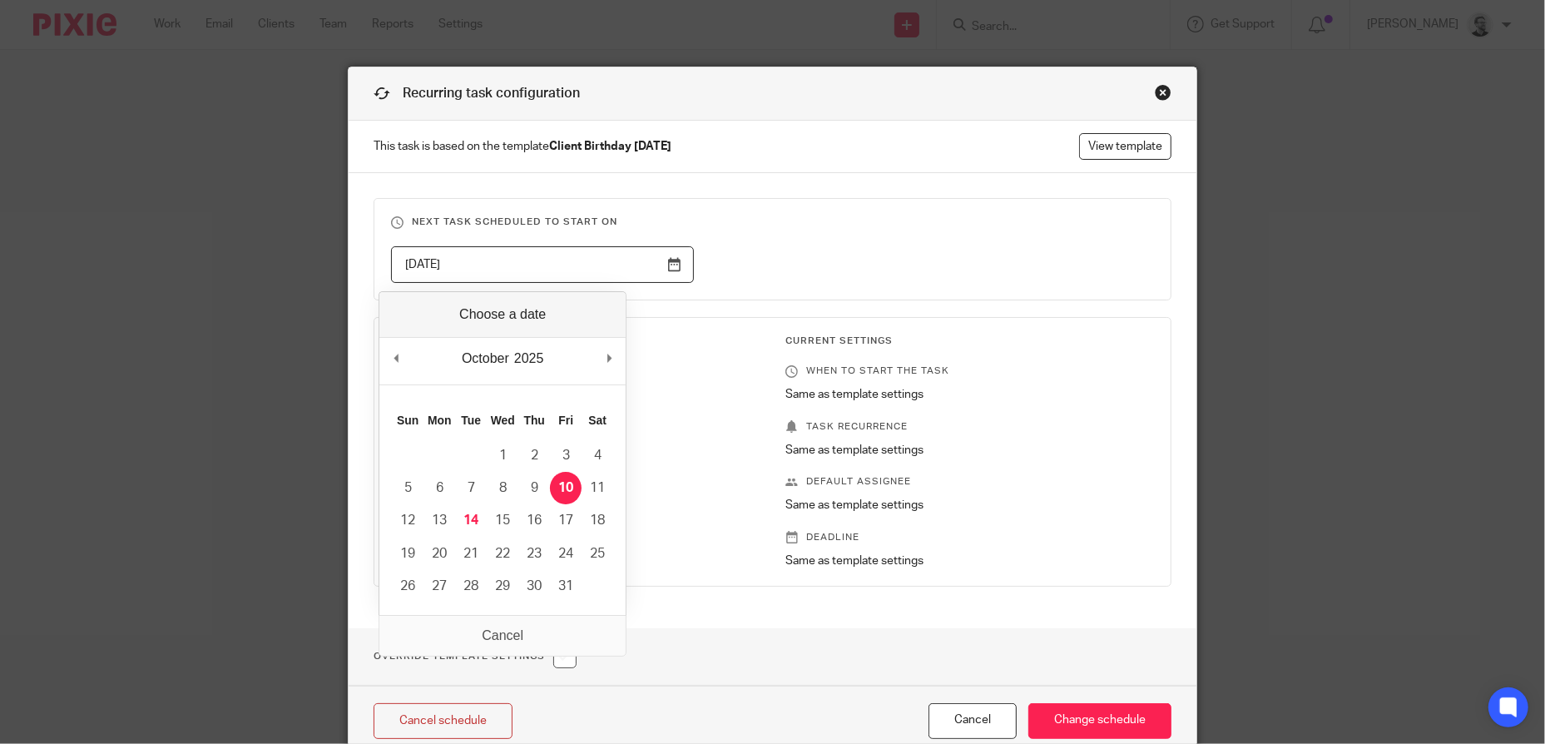
click at [624, 274] on input "[DATE]" at bounding box center [542, 264] width 303 height 37
type input "2025-11-10"
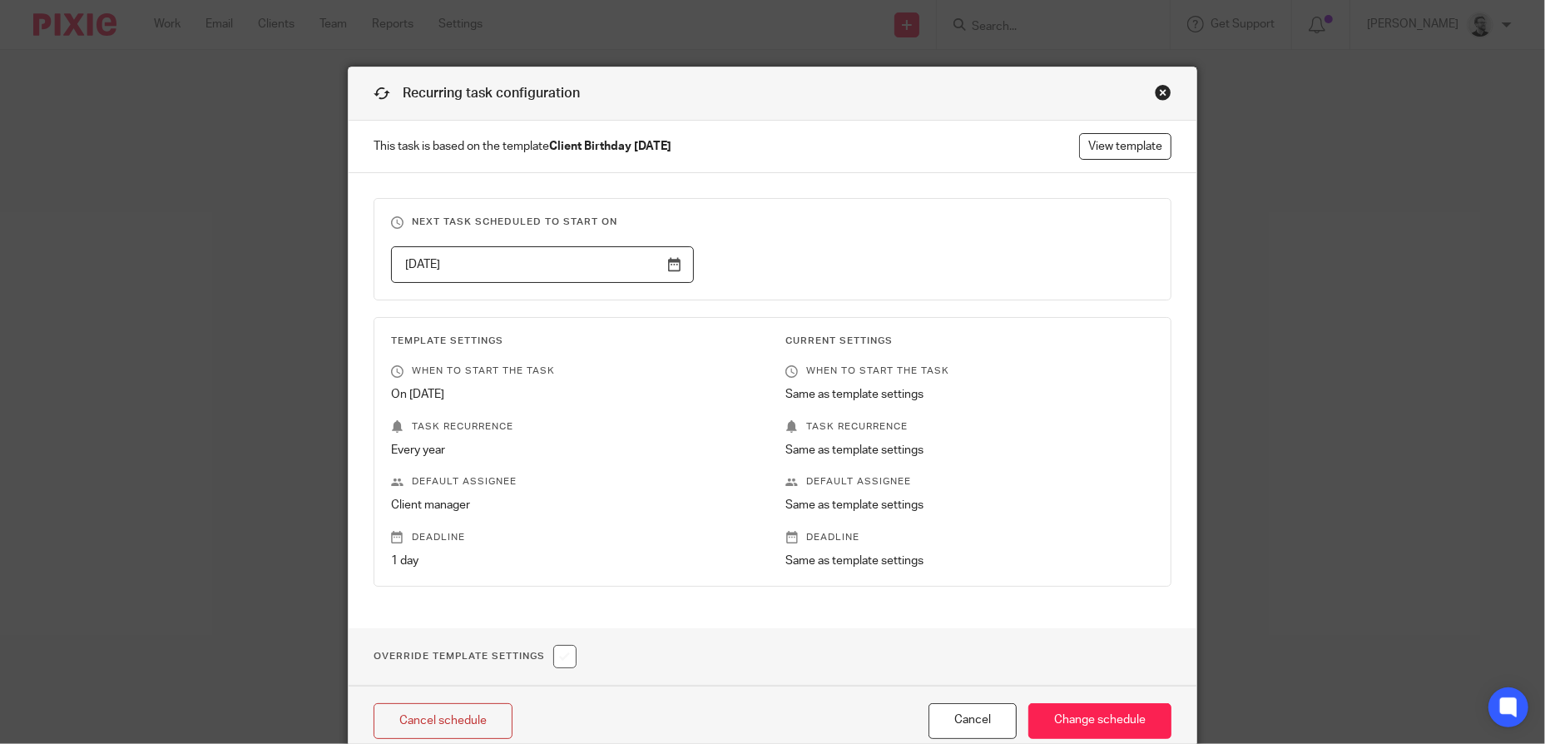
click at [979, 218] on h3 "Next task scheduled to start on" at bounding box center [772, 221] width 763 height 13
click at [1086, 712] on input "Change schedule" at bounding box center [1099, 721] width 143 height 36
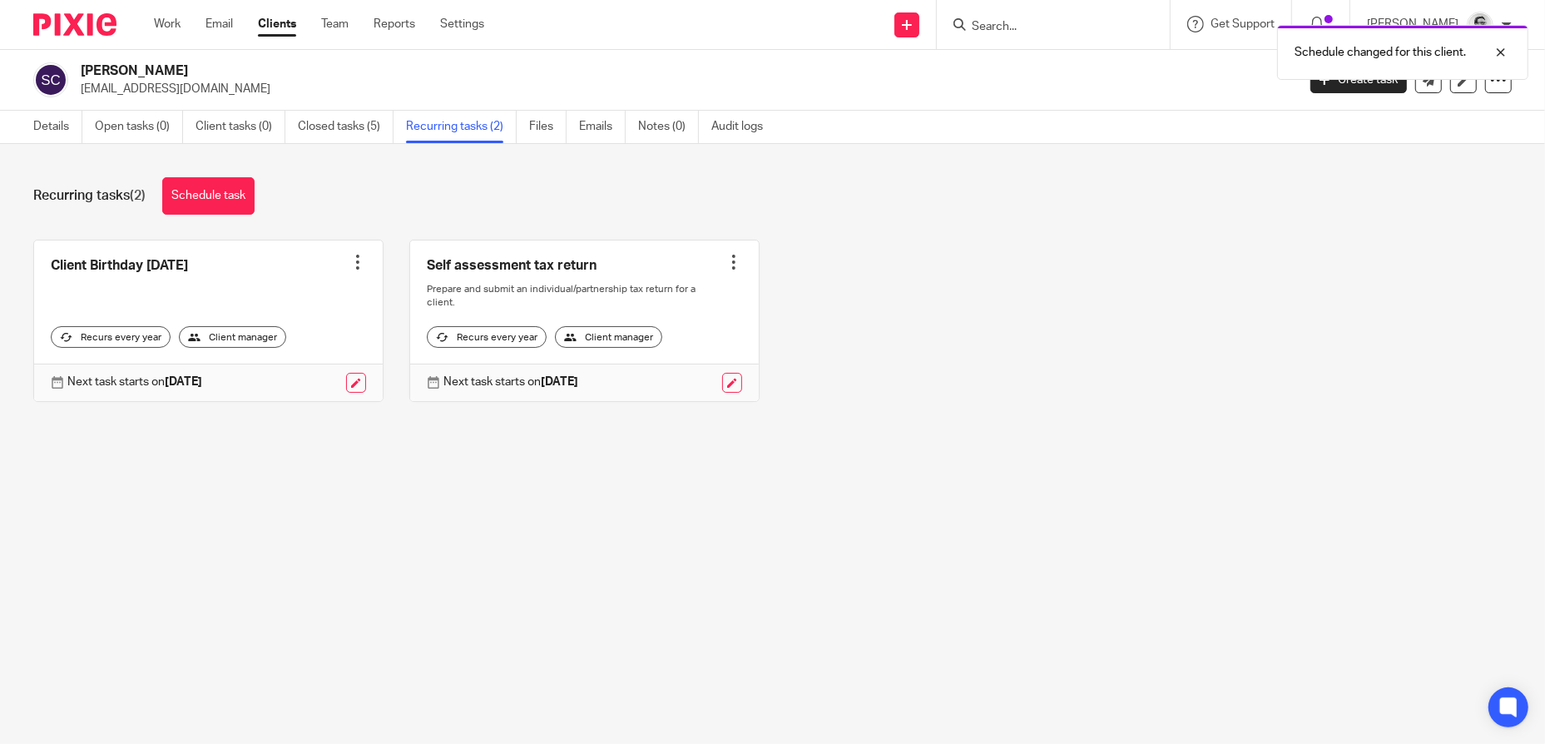
click at [1041, 21] on div "Schedule changed for this client." at bounding box center [1151, 48] width 756 height 63
click at [1035, 30] on div "Schedule changed for this client." at bounding box center [1151, 48] width 756 height 63
drag, startPoint x: 1051, startPoint y: 28, endPoint x: 1026, endPoint y: 28, distance: 25.0
click at [1051, 28] on input "Search" at bounding box center [1045, 27] width 150 height 15
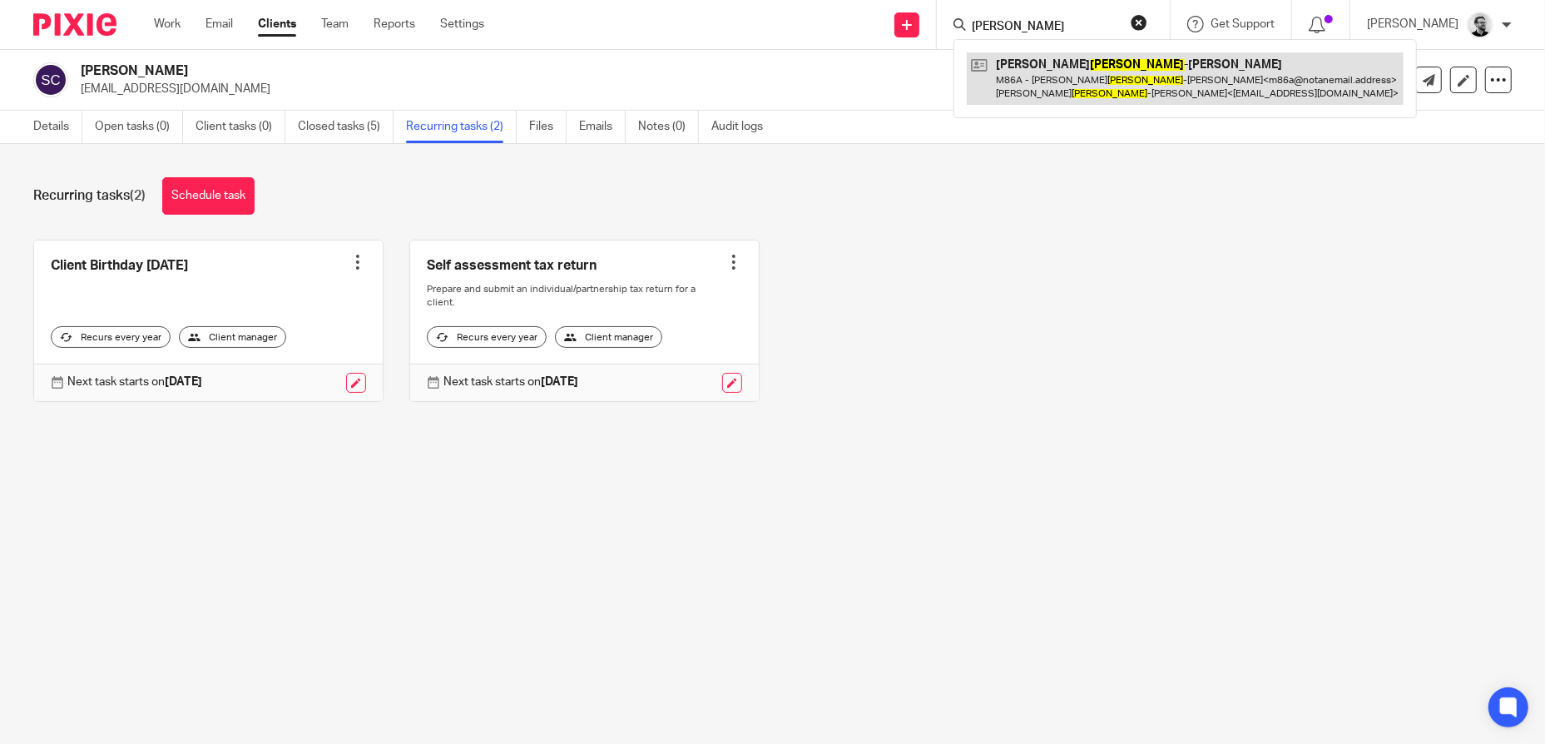
type input "MURRAY"
click at [1090, 85] on link at bounding box center [1185, 78] width 437 height 52
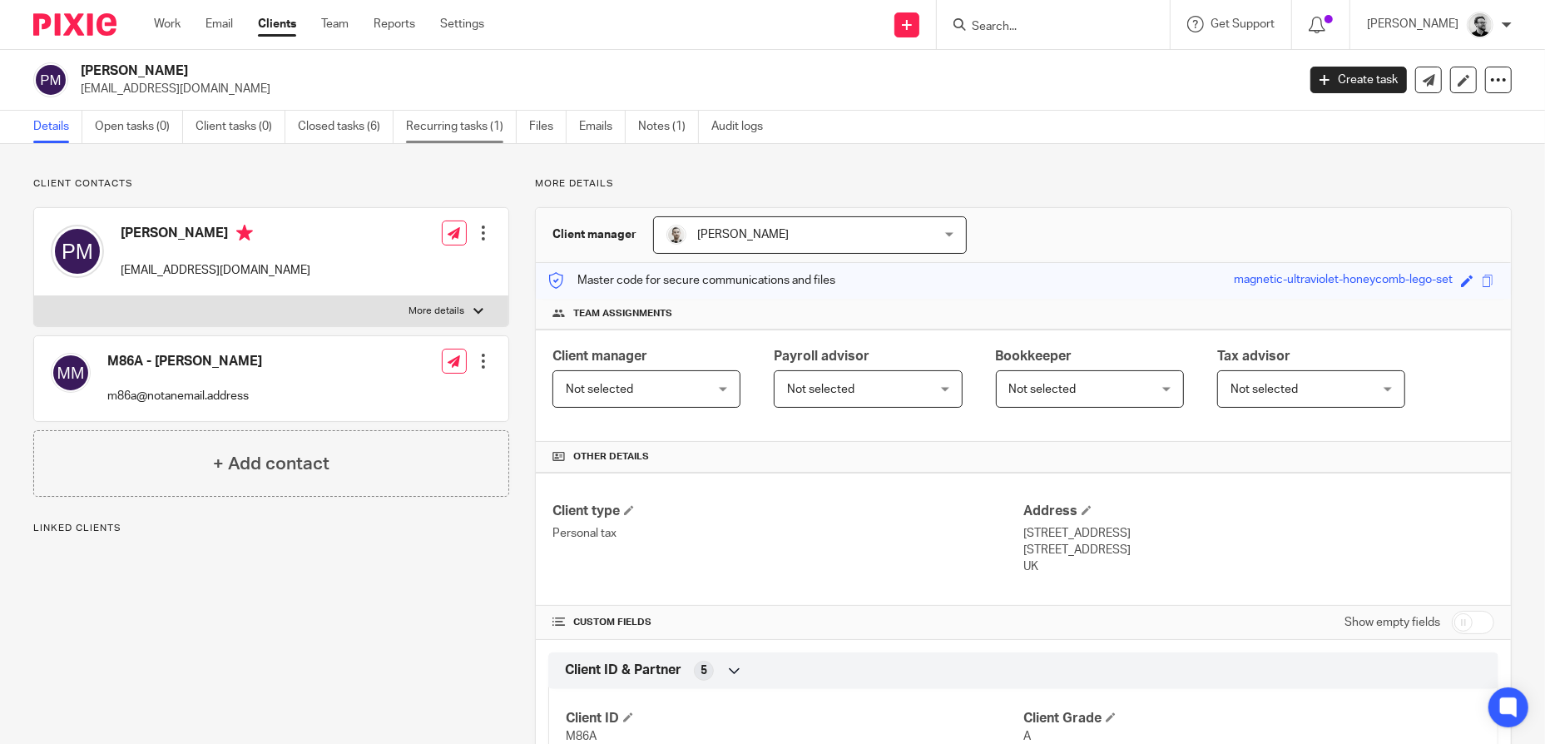
click at [477, 122] on link "Recurring tasks (1)" at bounding box center [461, 127] width 111 height 32
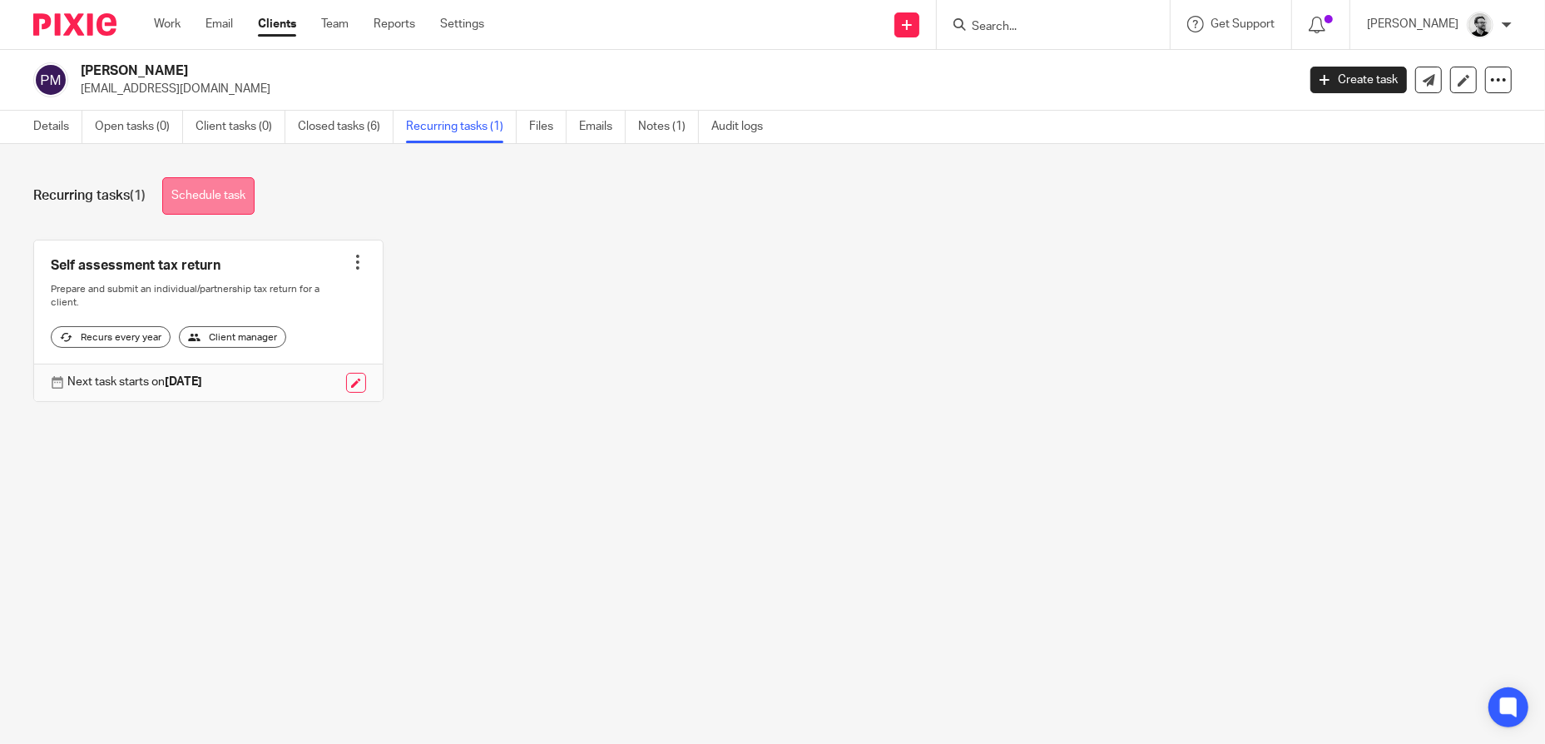
click at [235, 200] on link "Schedule task" at bounding box center [208, 195] width 92 height 37
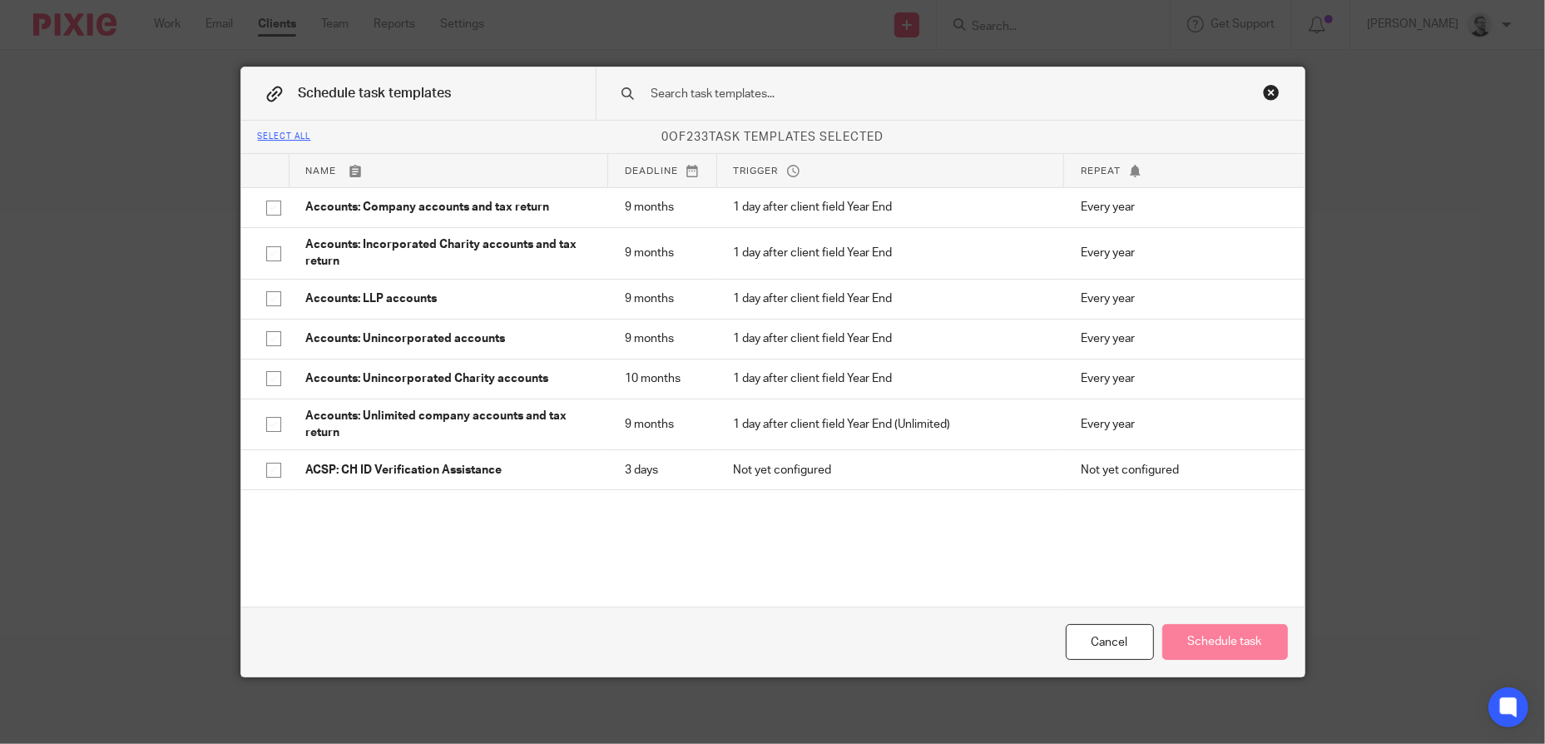
click at [754, 98] on input "text" at bounding box center [924, 94] width 548 height 18
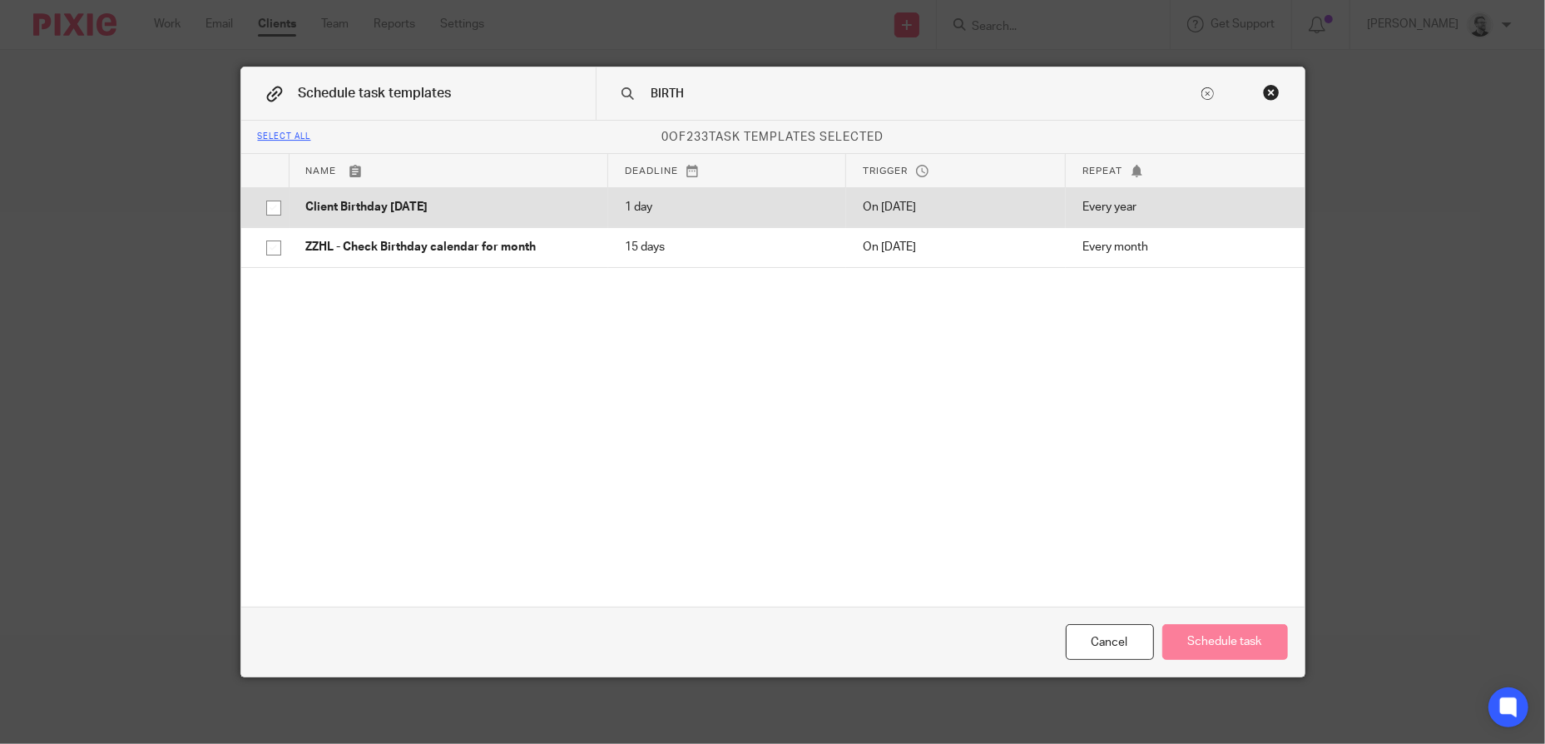
type input "BIRTH"
click at [461, 219] on td "Client Birthday [DATE]" at bounding box center [448, 207] width 319 height 40
checkbox input "true"
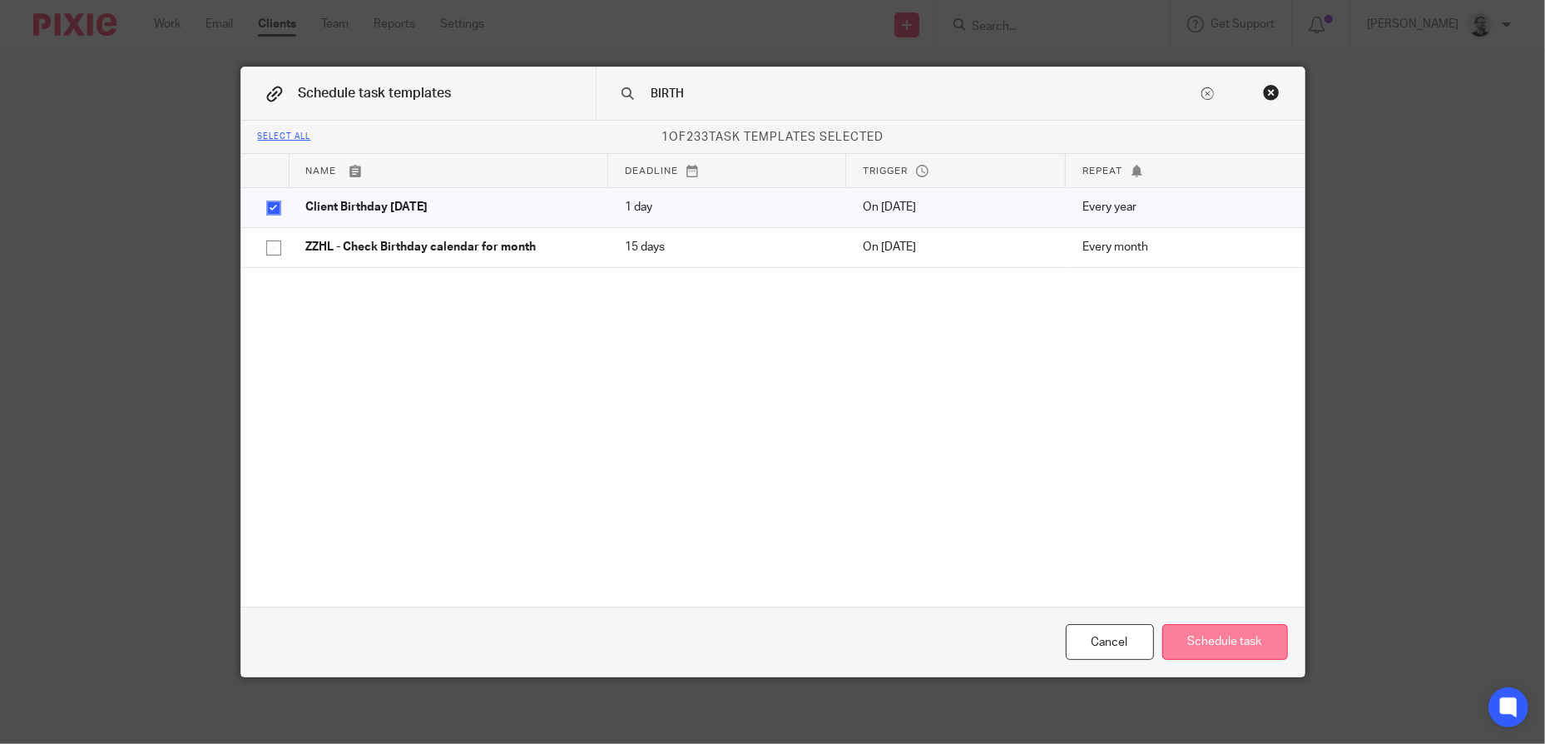
click at [1248, 636] on button "Schedule task" at bounding box center [1225, 642] width 126 height 36
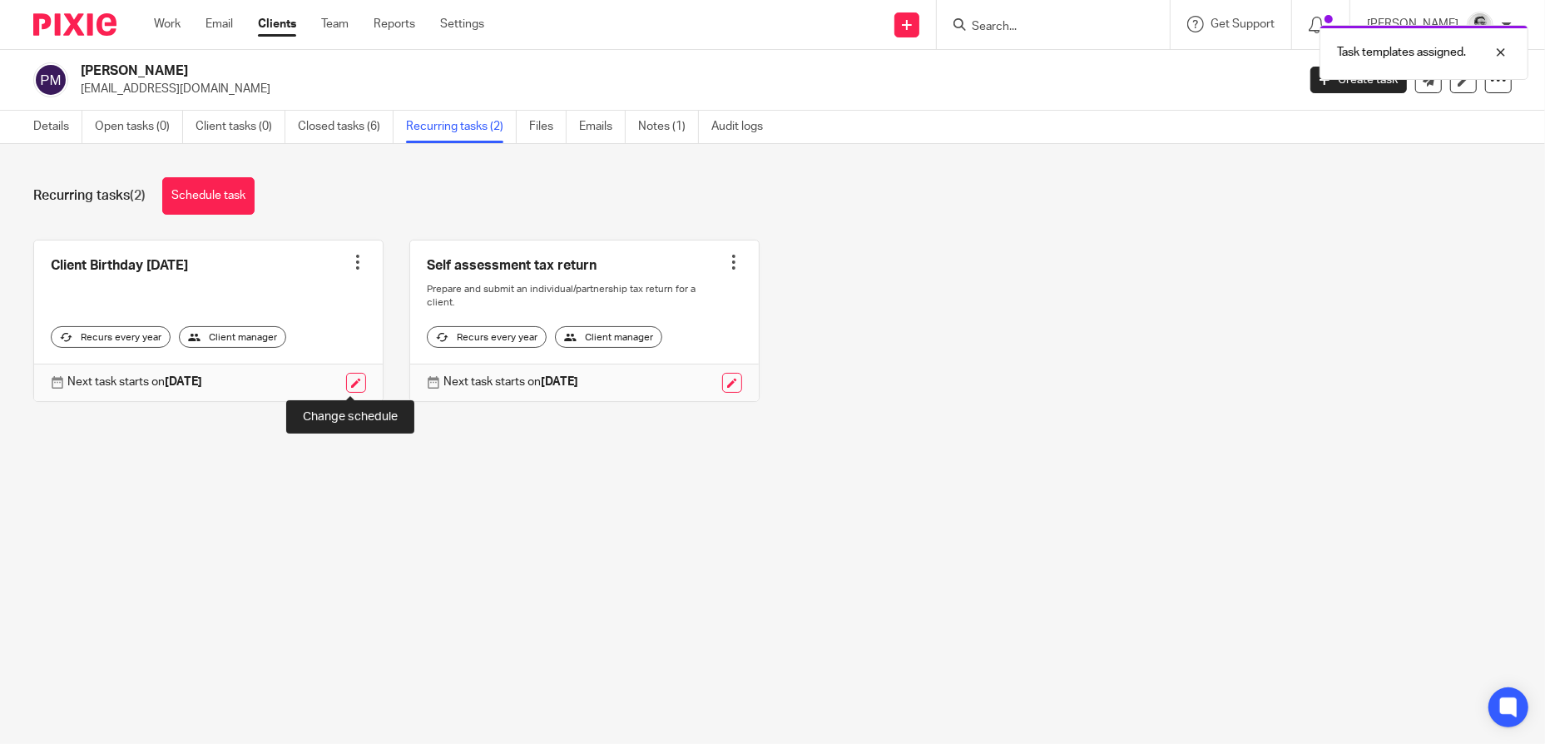
click at [349, 384] on link at bounding box center [356, 383] width 20 height 20
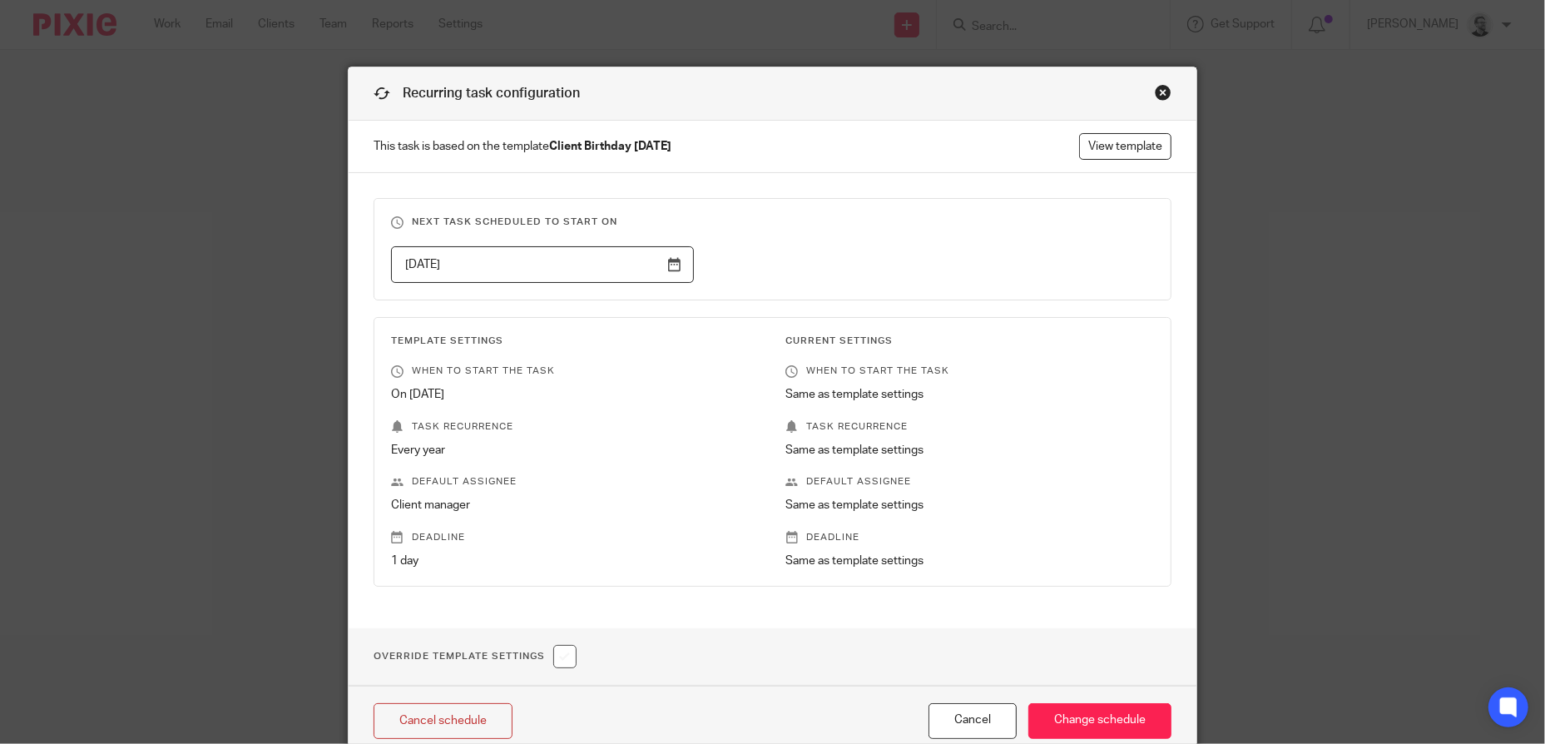
click at [657, 269] on input "[DATE]" at bounding box center [542, 264] width 303 height 37
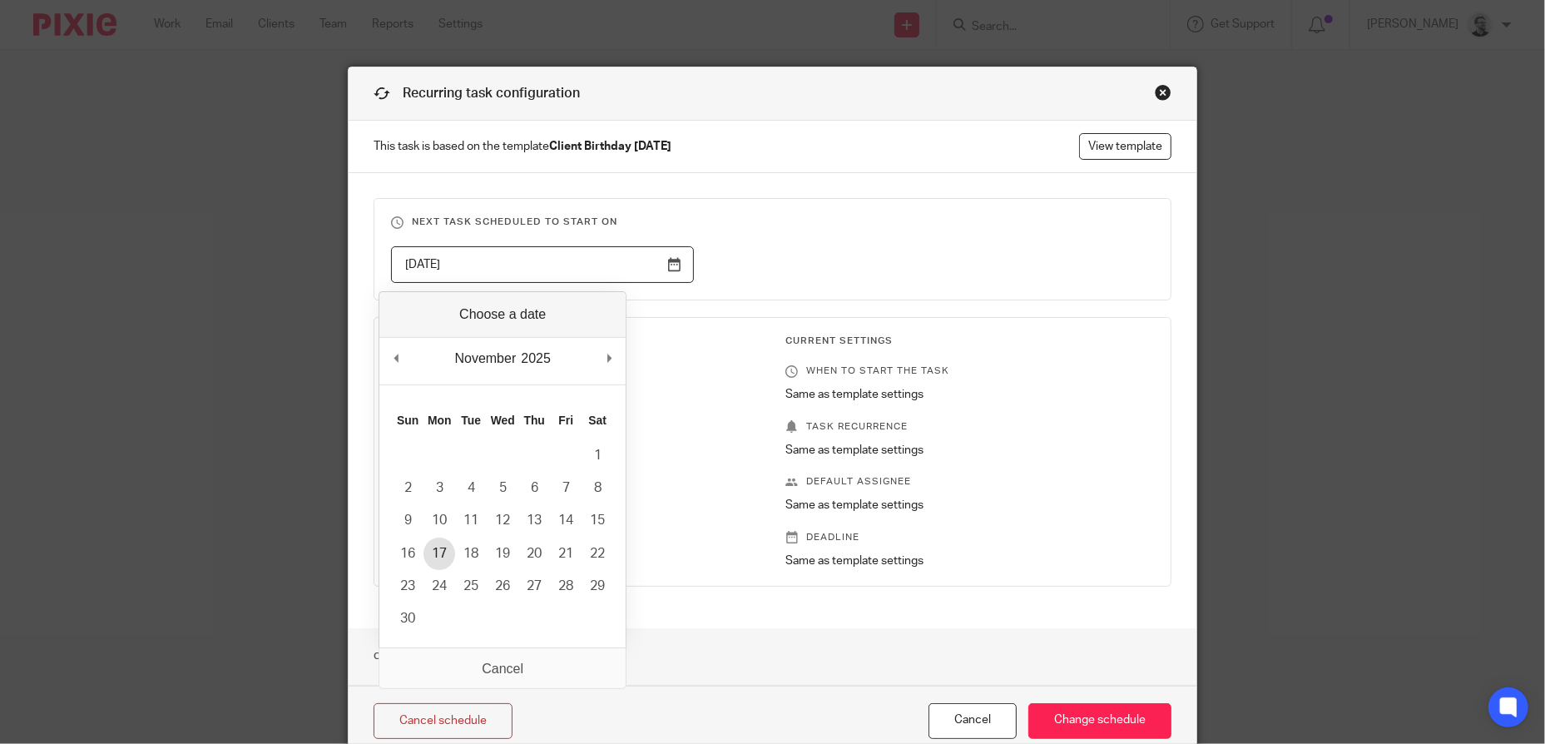
type input "[DATE]"
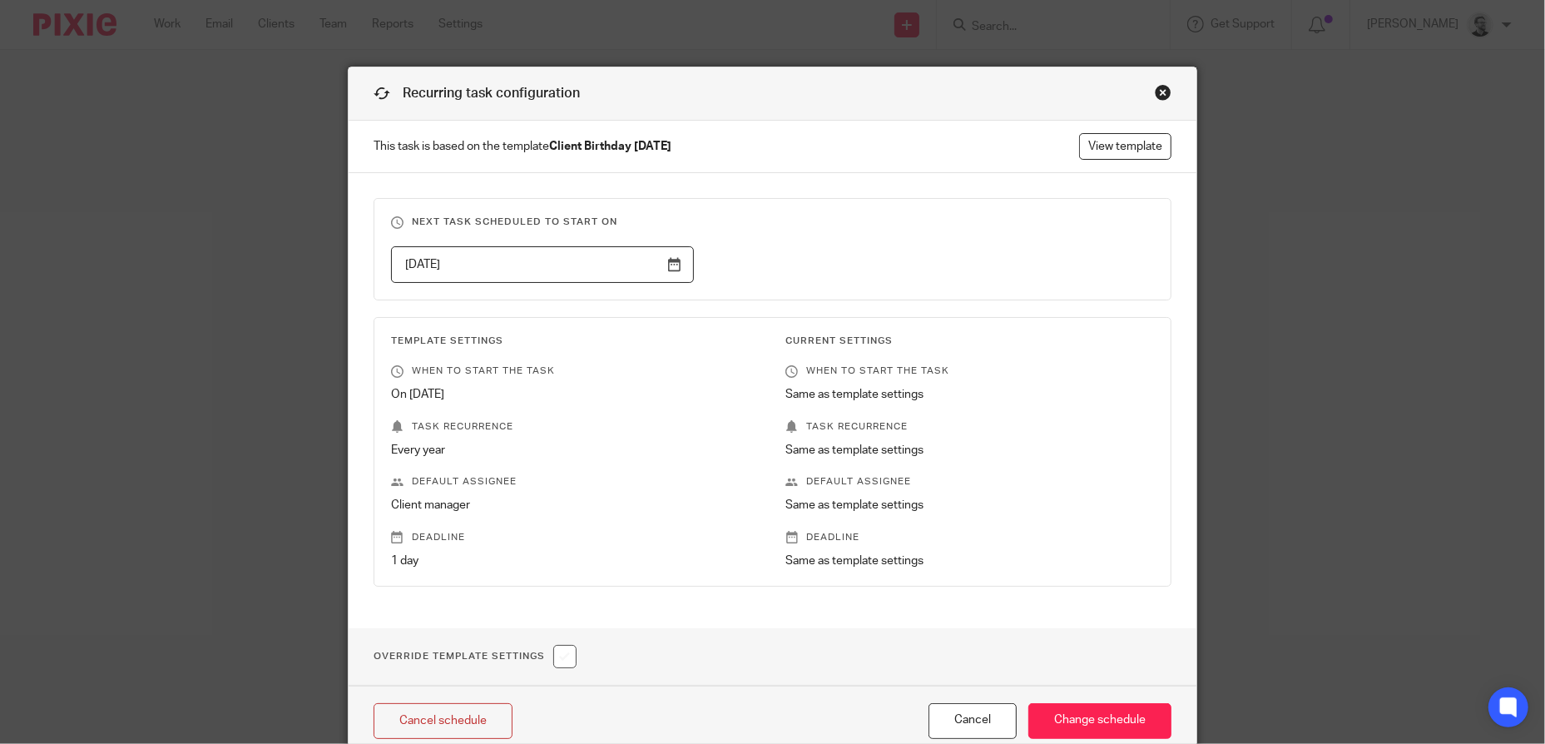
click at [913, 290] on fieldset "Next task scheduled to start on [DATE]" at bounding box center [772, 249] width 798 height 102
click at [1072, 713] on input "Change schedule" at bounding box center [1099, 721] width 143 height 36
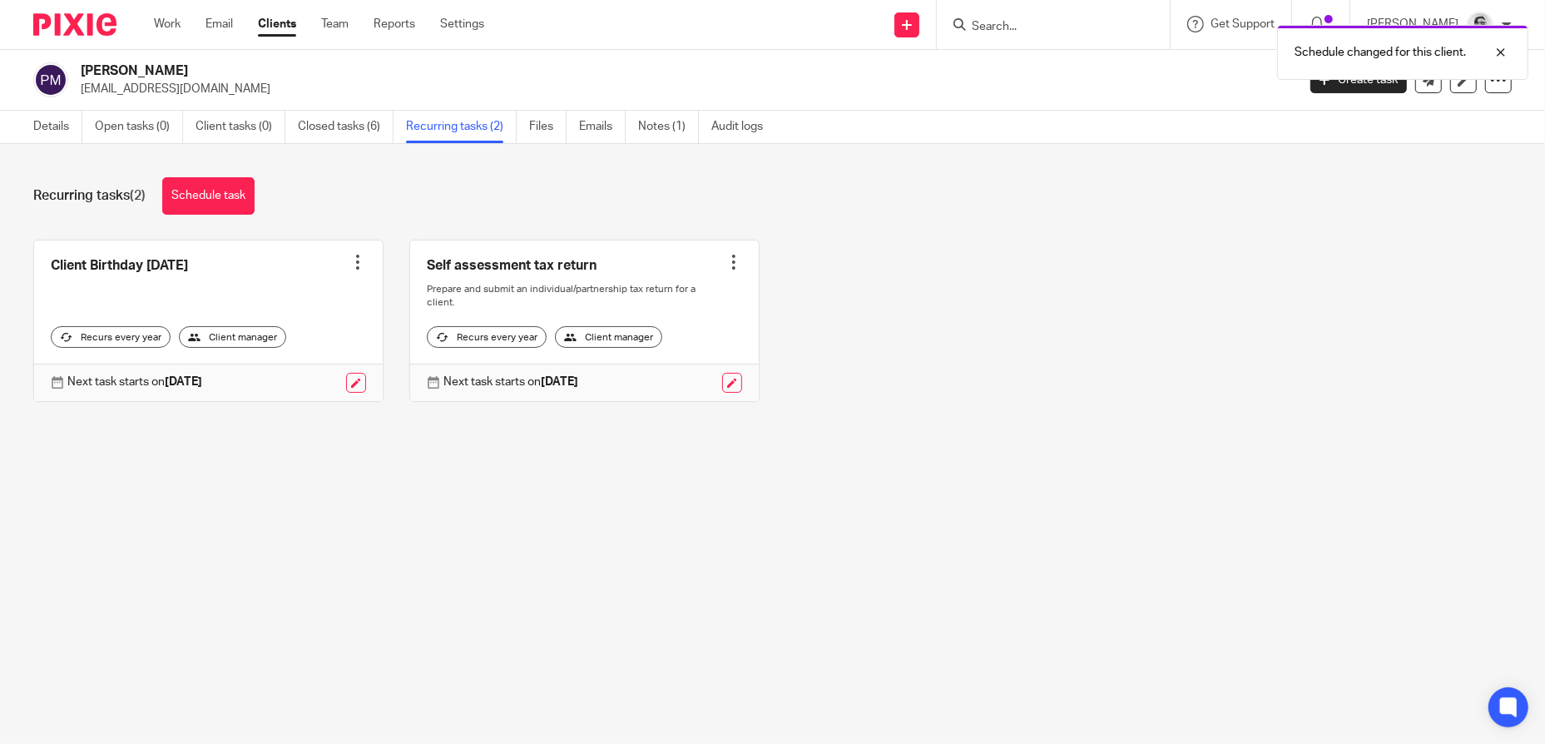
drag, startPoint x: 1027, startPoint y: 27, endPoint x: 1059, endPoint y: 27, distance: 31.6
click at [1031, 27] on div "Schedule changed for this client." at bounding box center [1151, 48] width 756 height 63
click at [1028, 26] on div "Schedule changed for this client." at bounding box center [1151, 48] width 756 height 63
click at [1105, 200] on div "Recurring tasks (2) Schedule task" at bounding box center [772, 195] width 1478 height 37
click at [1033, 20] on input "Search" at bounding box center [1045, 27] width 150 height 15
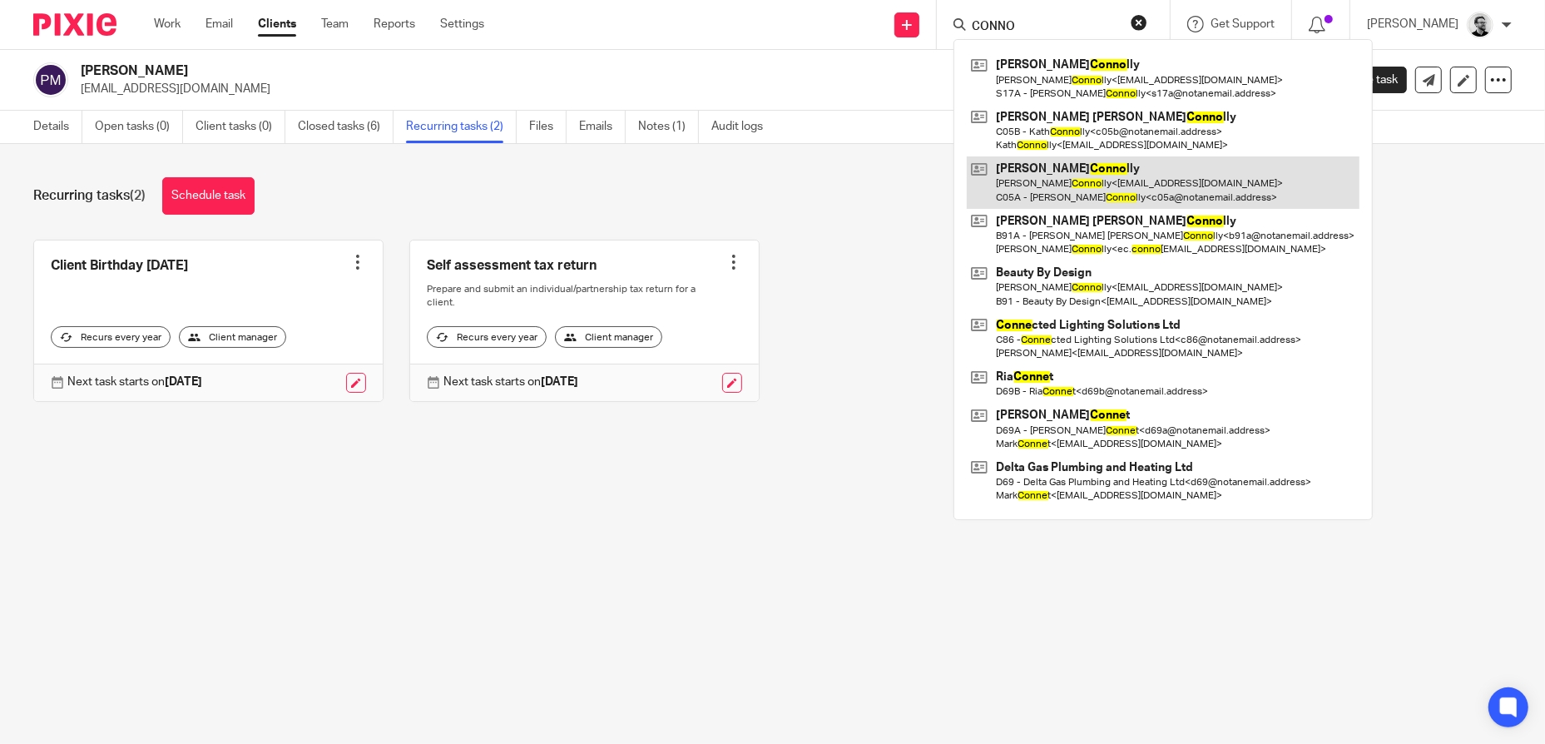
type input "CONNO"
click at [1099, 182] on link at bounding box center [1163, 182] width 393 height 52
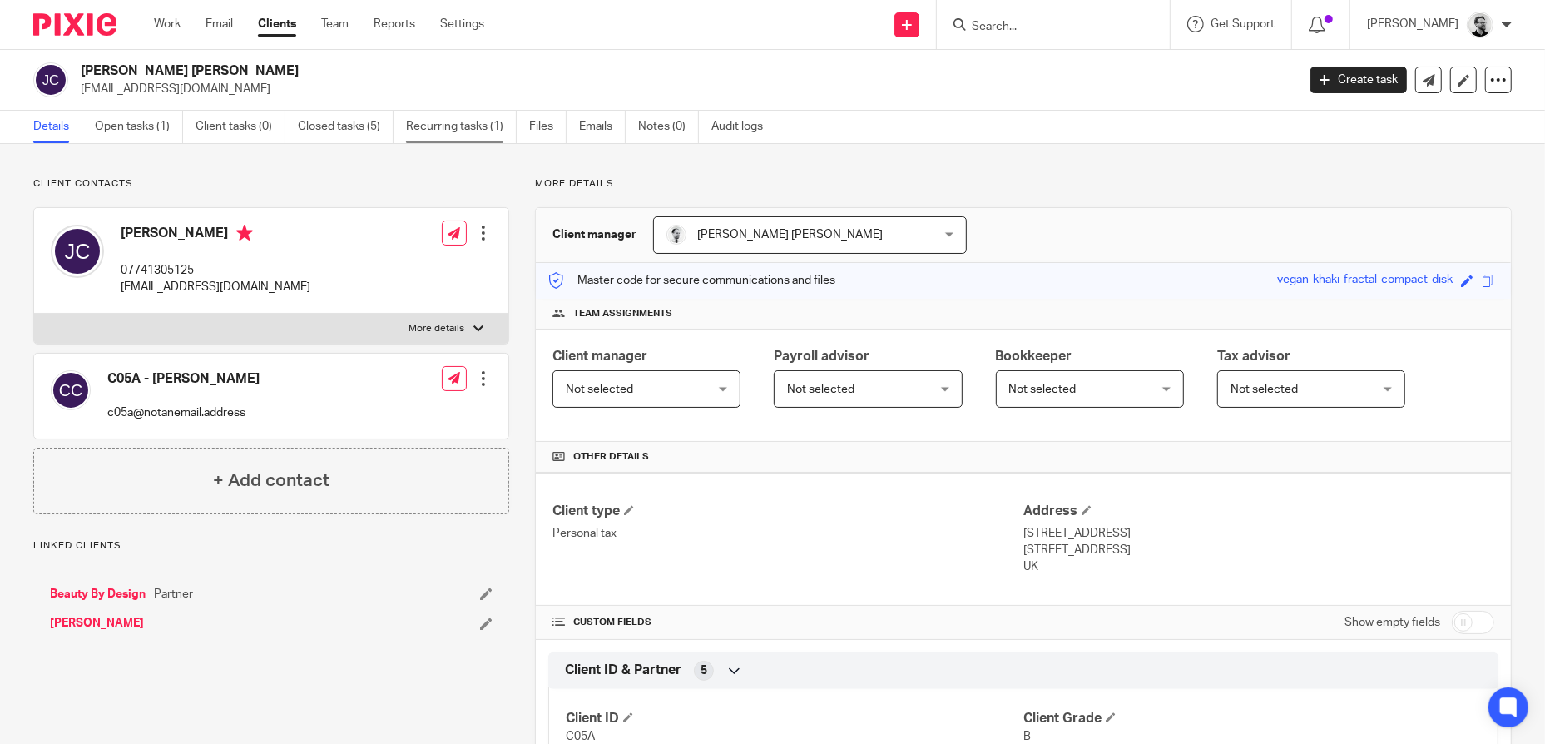
click at [436, 127] on link "Recurring tasks (1)" at bounding box center [461, 127] width 111 height 32
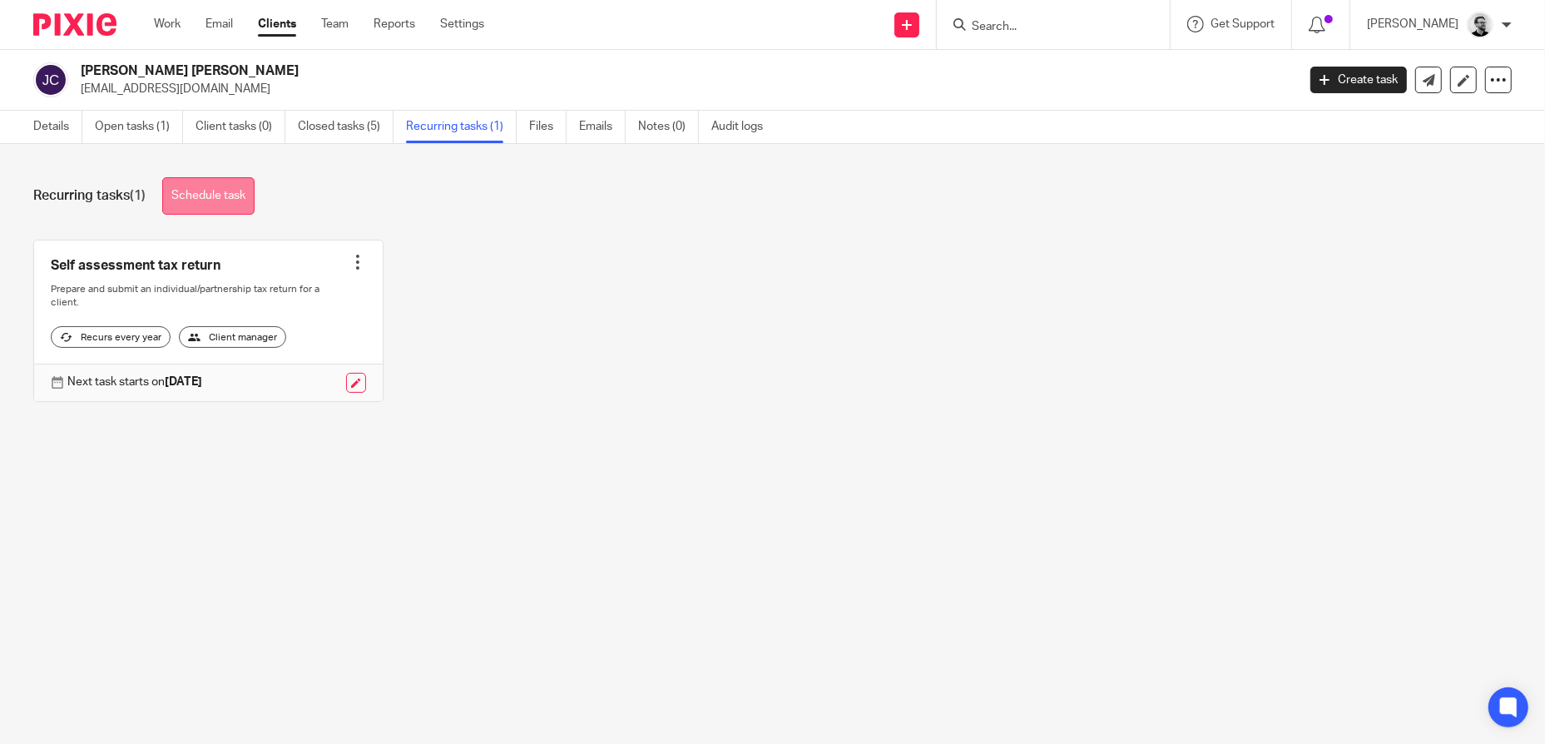
click at [210, 185] on link "Schedule task" at bounding box center [208, 195] width 92 height 37
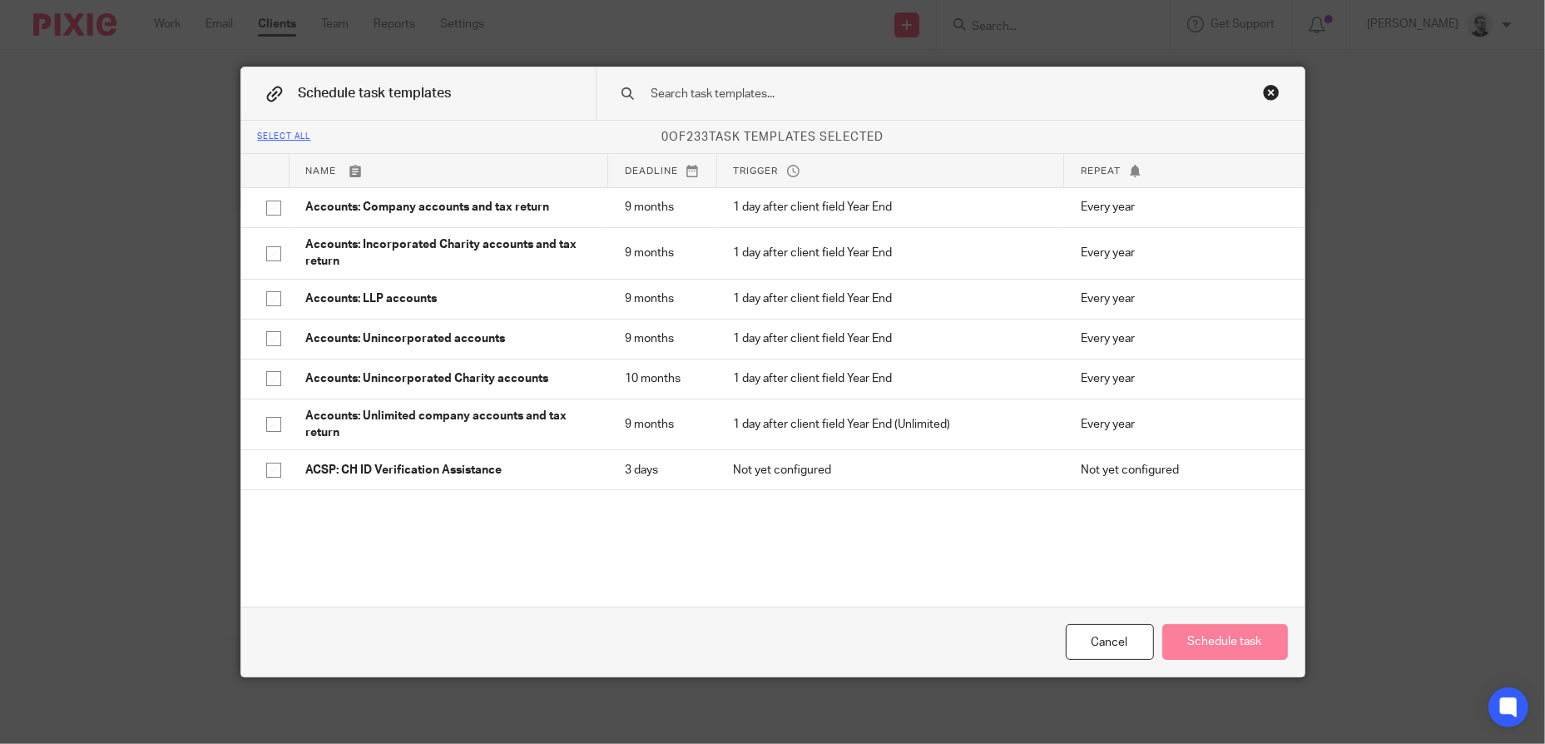
click at [733, 92] on input "text" at bounding box center [924, 94] width 548 height 18
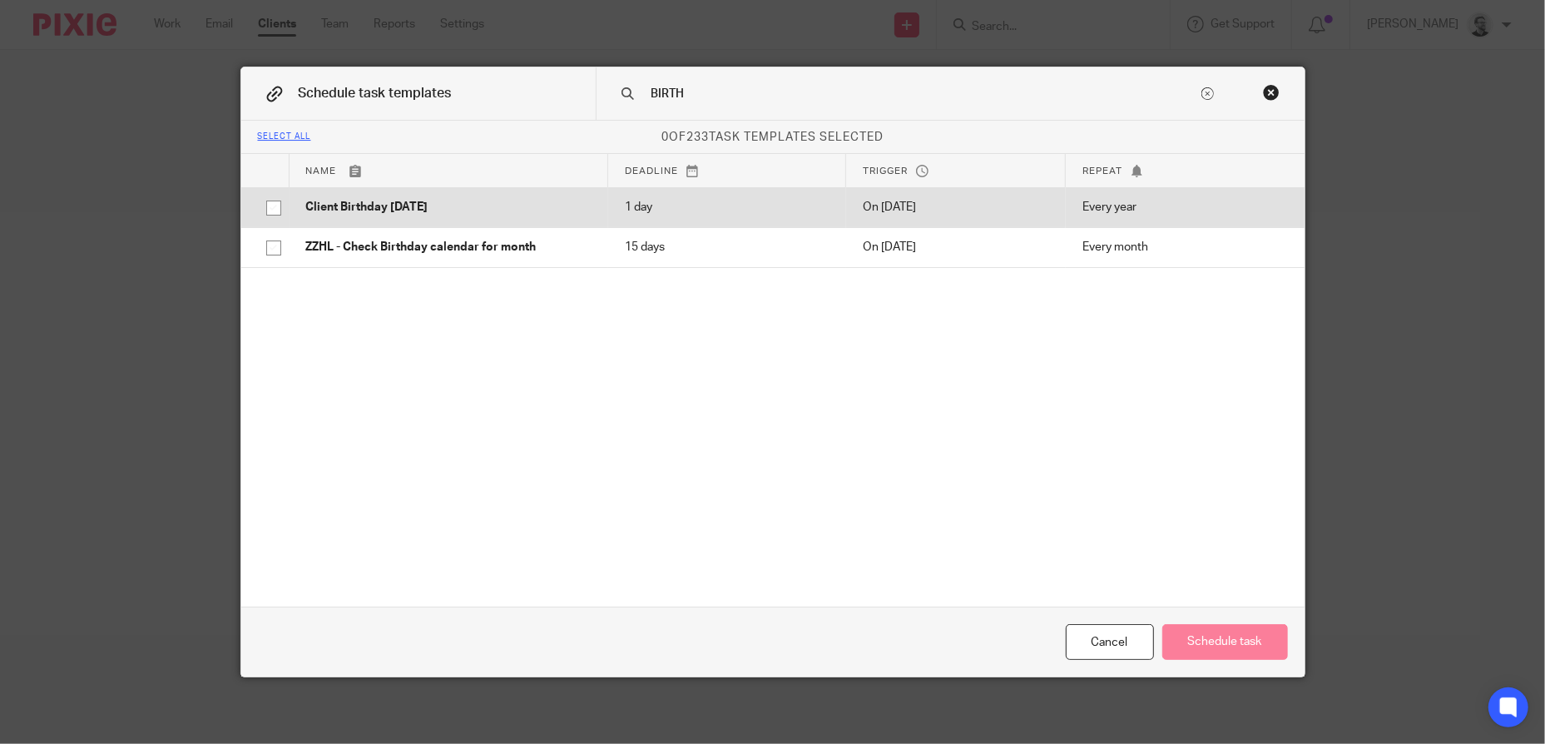
type input "BIRTH"
click at [512, 203] on p "Client Birthday [DATE]" at bounding box center [448, 207] width 285 height 17
checkbox input "true"
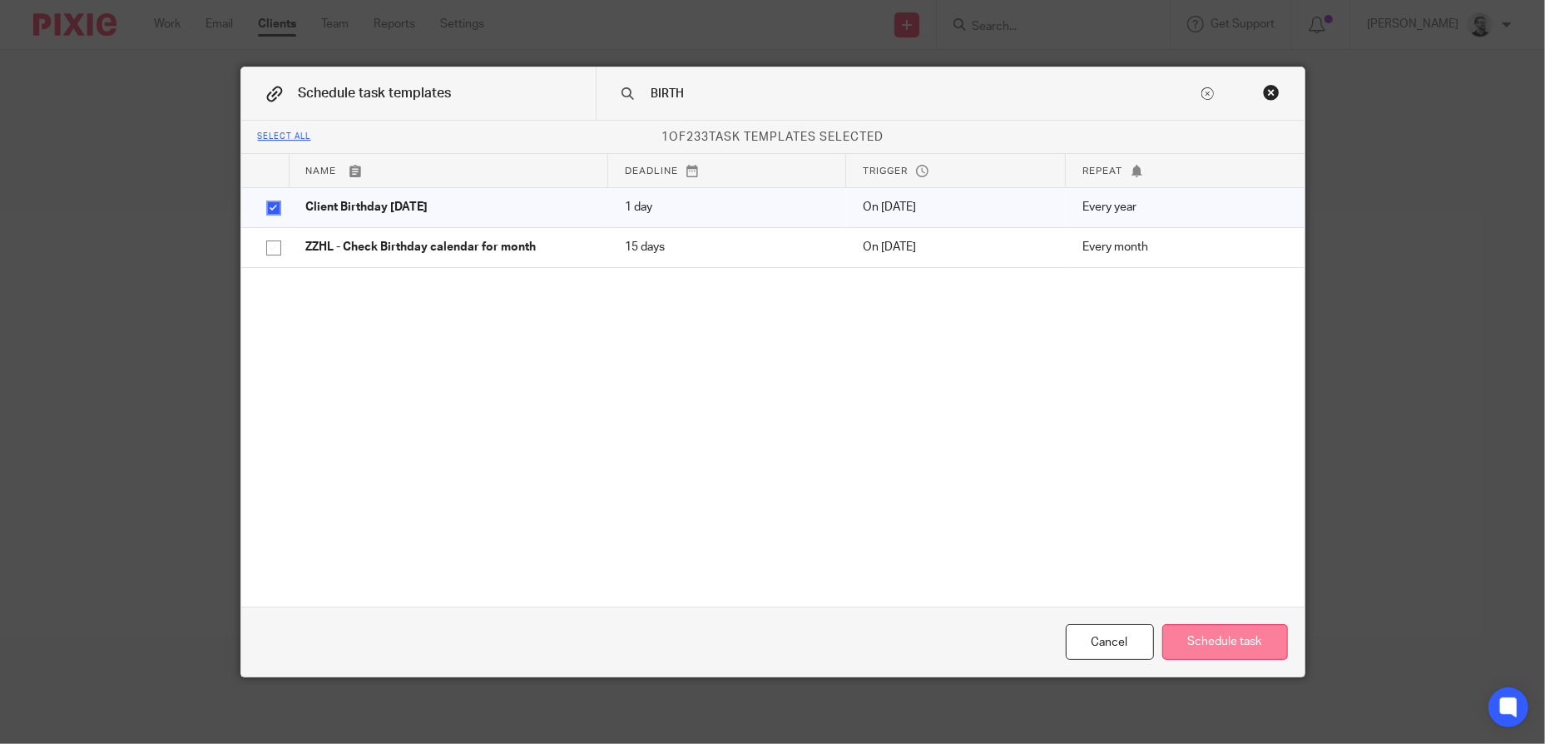
click at [1217, 645] on button "Schedule task" at bounding box center [1225, 642] width 126 height 36
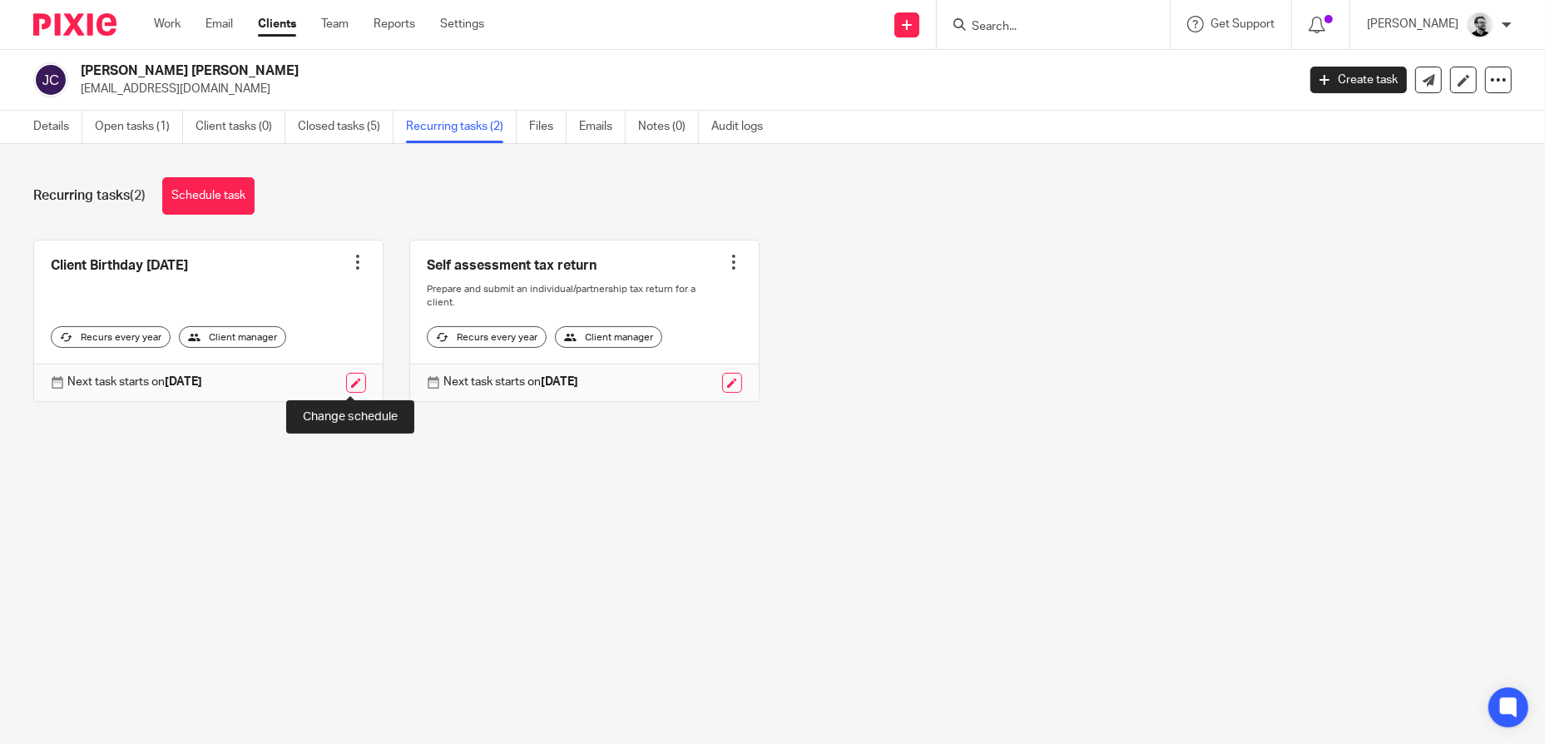
click at [347, 383] on link at bounding box center [356, 383] width 20 height 20
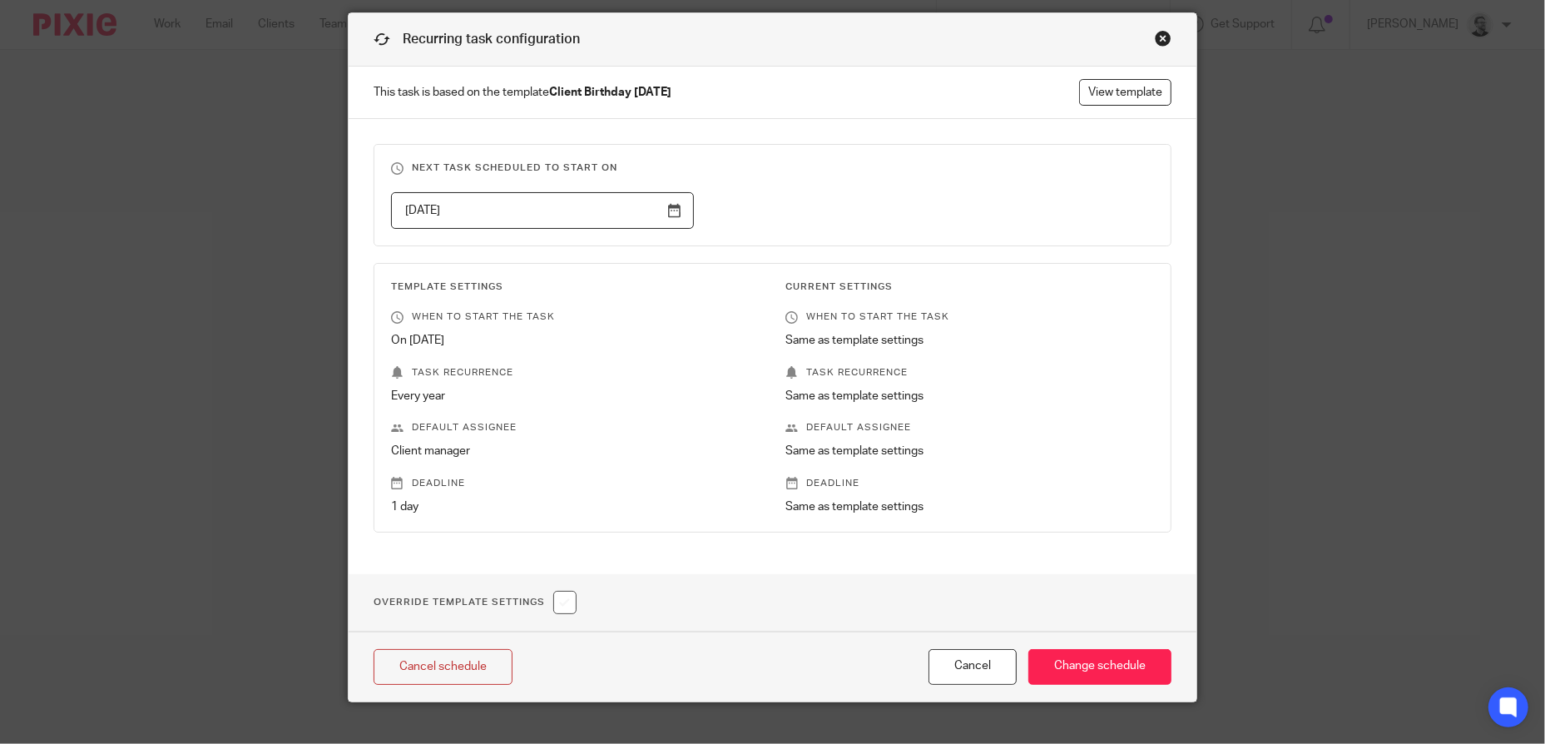
scroll to position [78, 0]
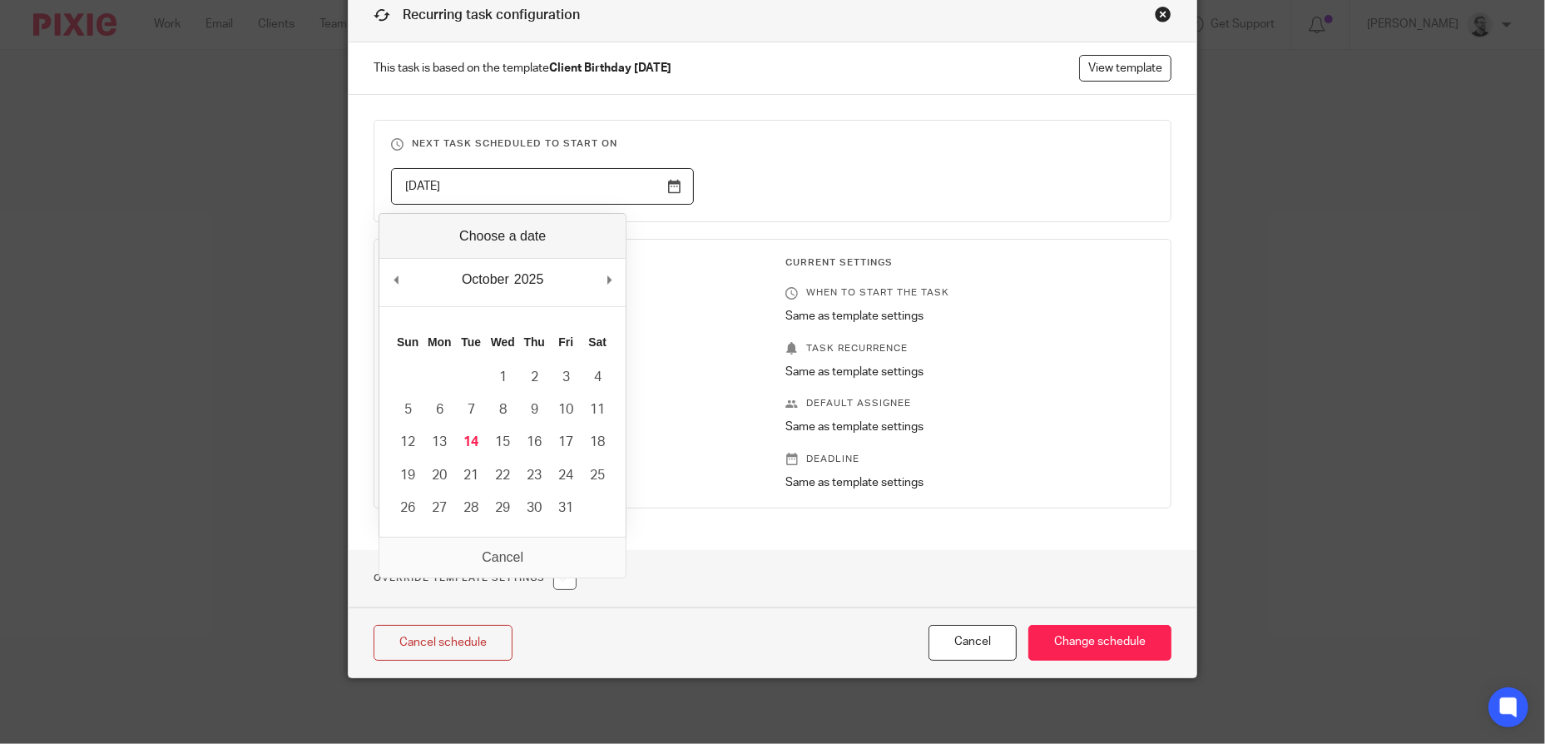
click at [670, 177] on input "2026-02-13" at bounding box center [542, 186] width 303 height 37
type input "2025-11-30"
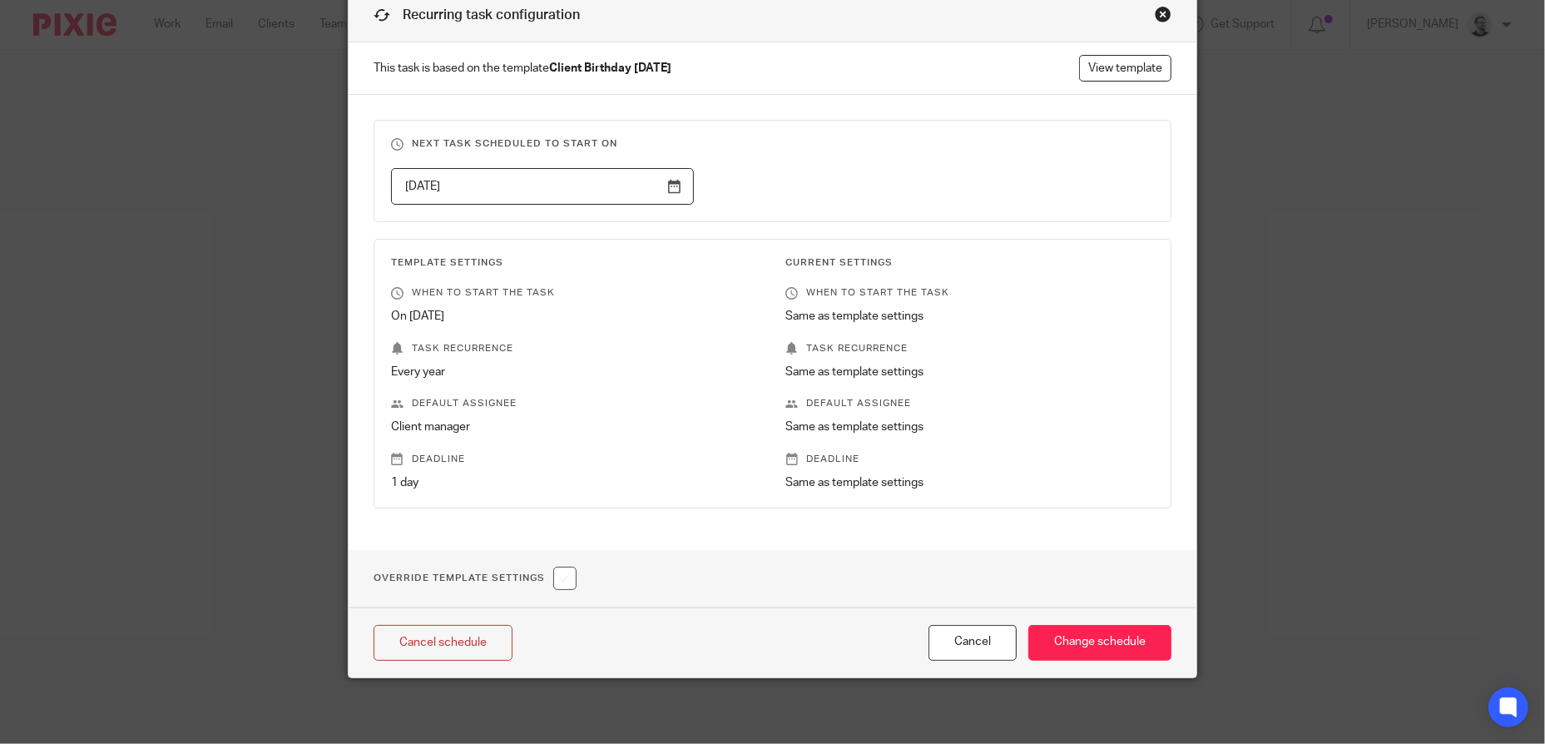
click at [918, 135] on fieldset "Next task scheduled to start on 2025-11-30" at bounding box center [772, 171] width 798 height 102
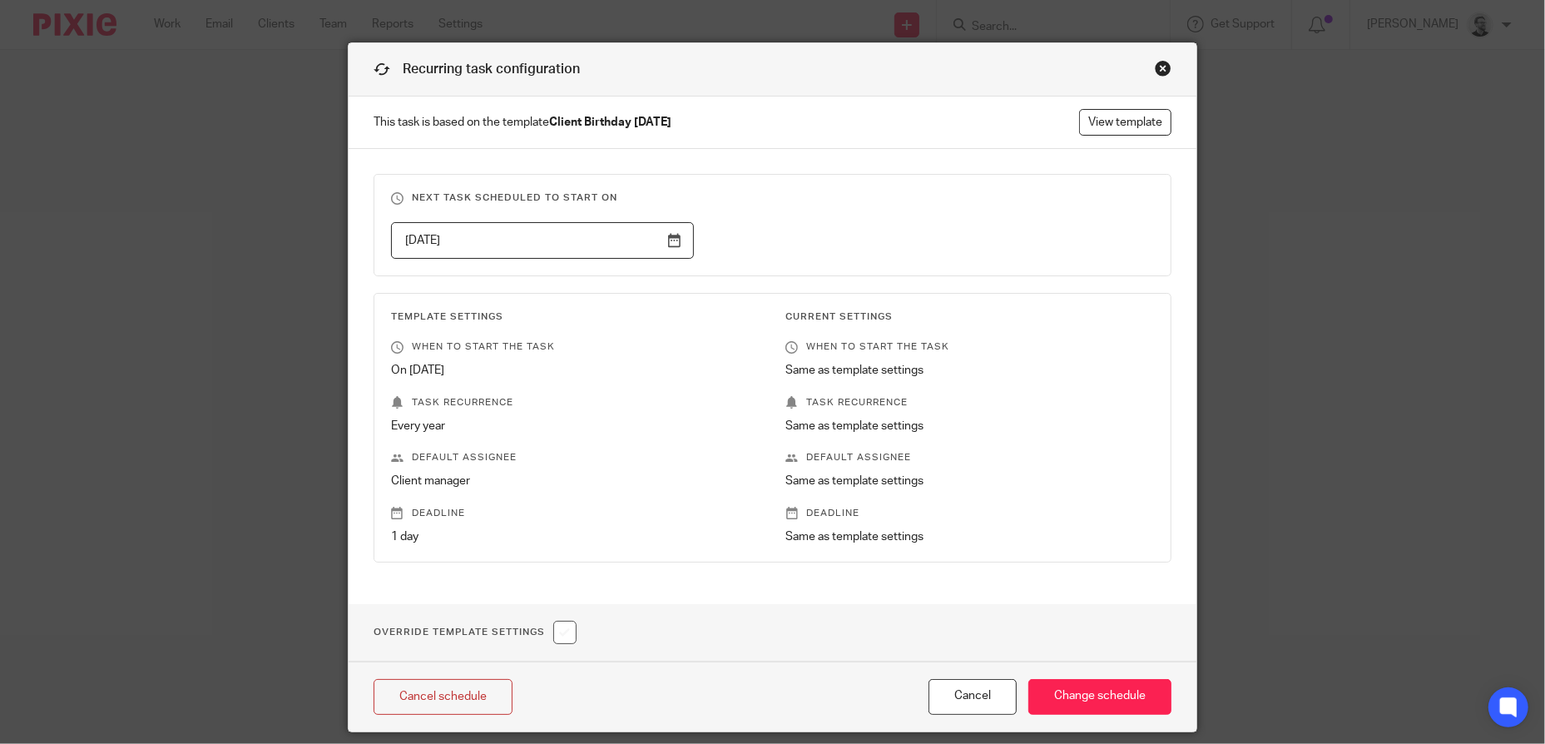
scroll to position [0, 0]
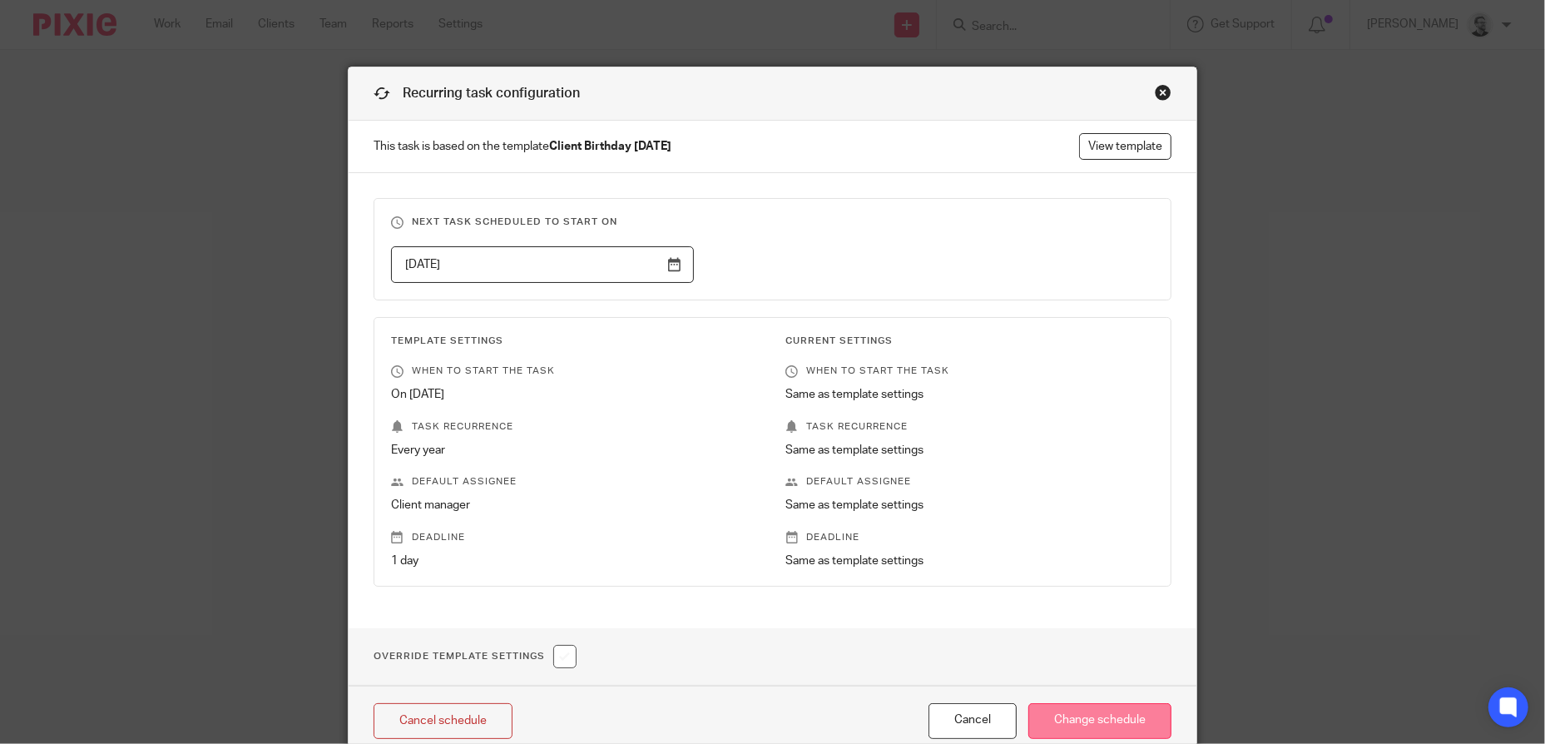
click at [1095, 714] on input "Change schedule" at bounding box center [1099, 721] width 143 height 36
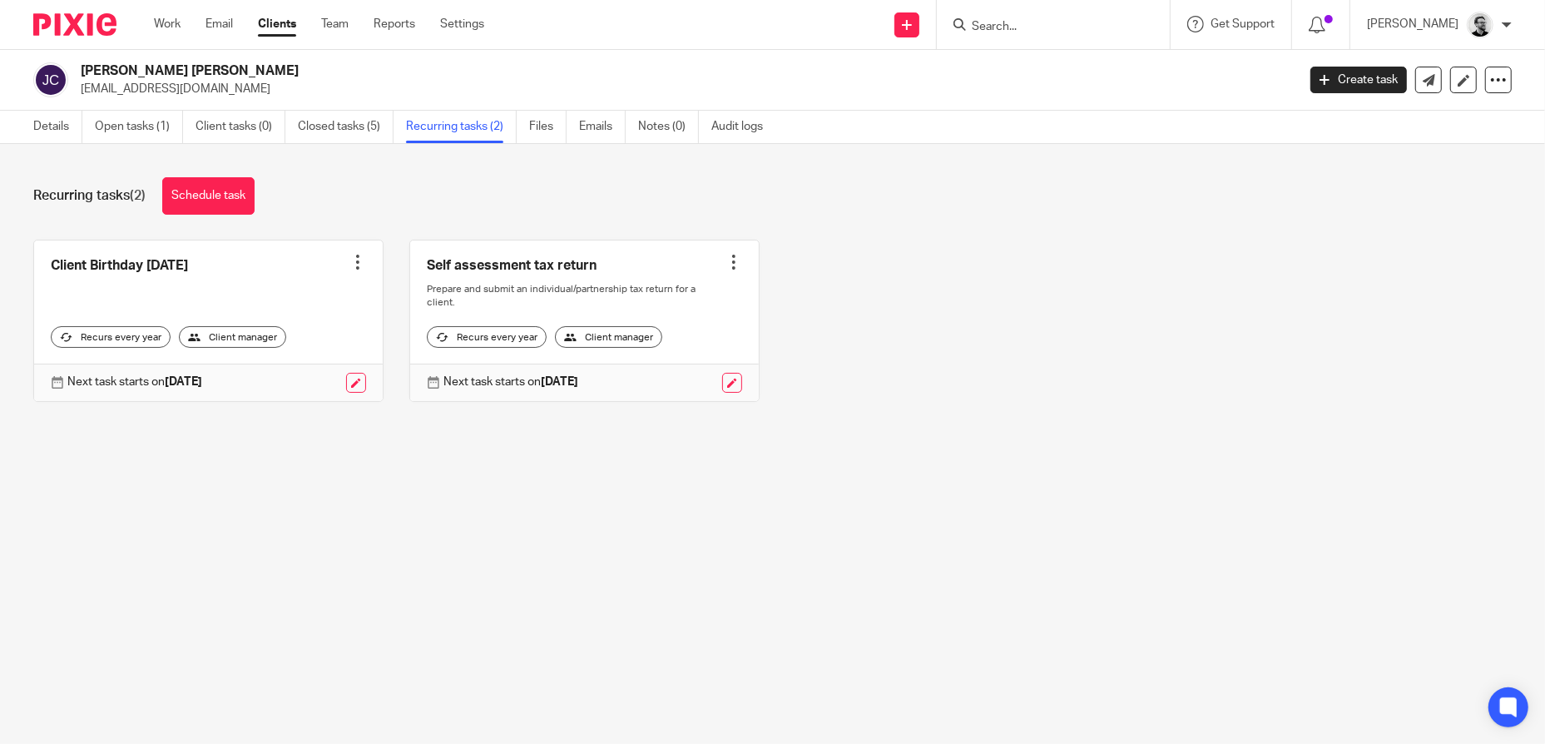
click at [1037, 31] on input "Search" at bounding box center [1045, 27] width 150 height 15
paste input "[PERSON_NAME]"
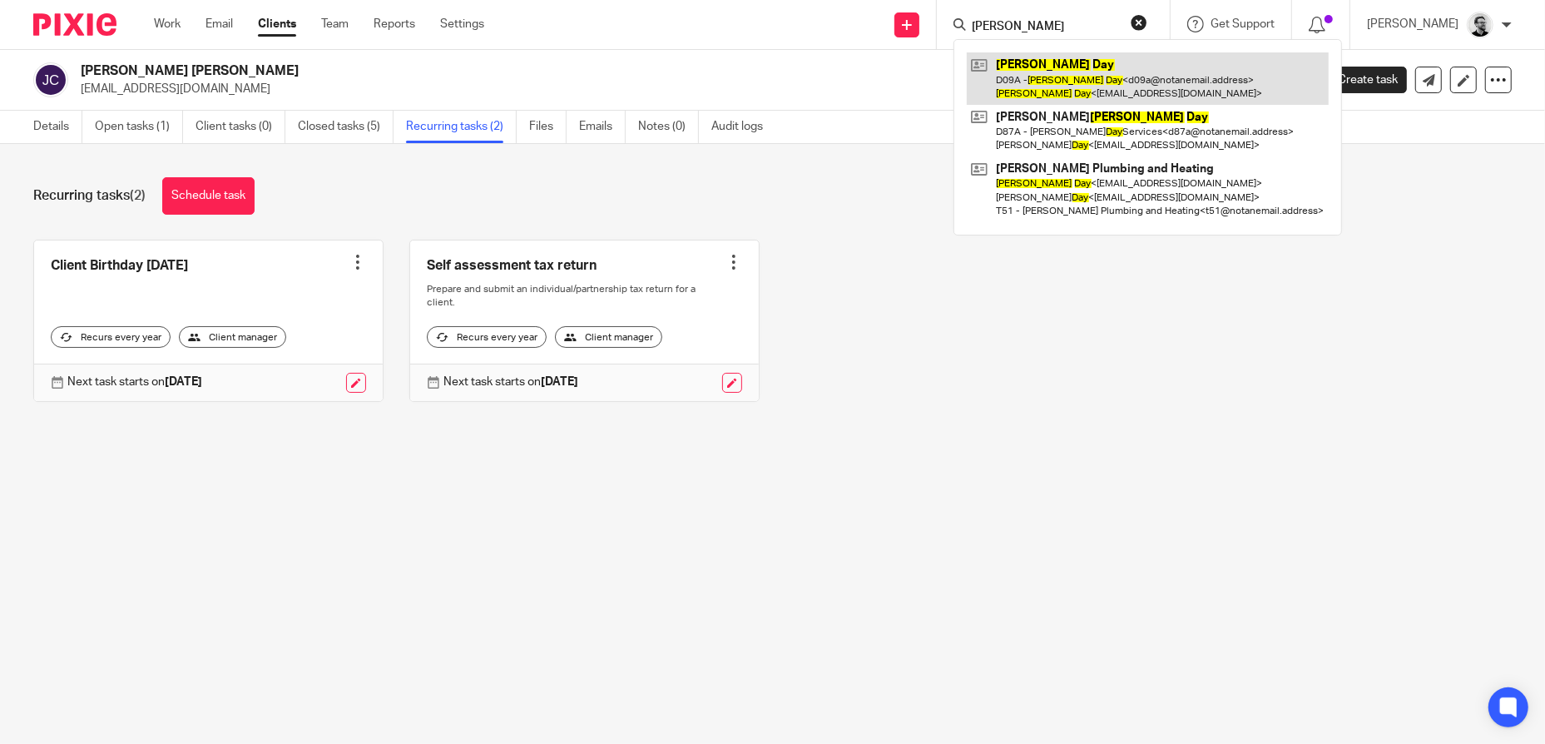
type input "[PERSON_NAME]"
click at [1102, 77] on link at bounding box center [1148, 78] width 362 height 52
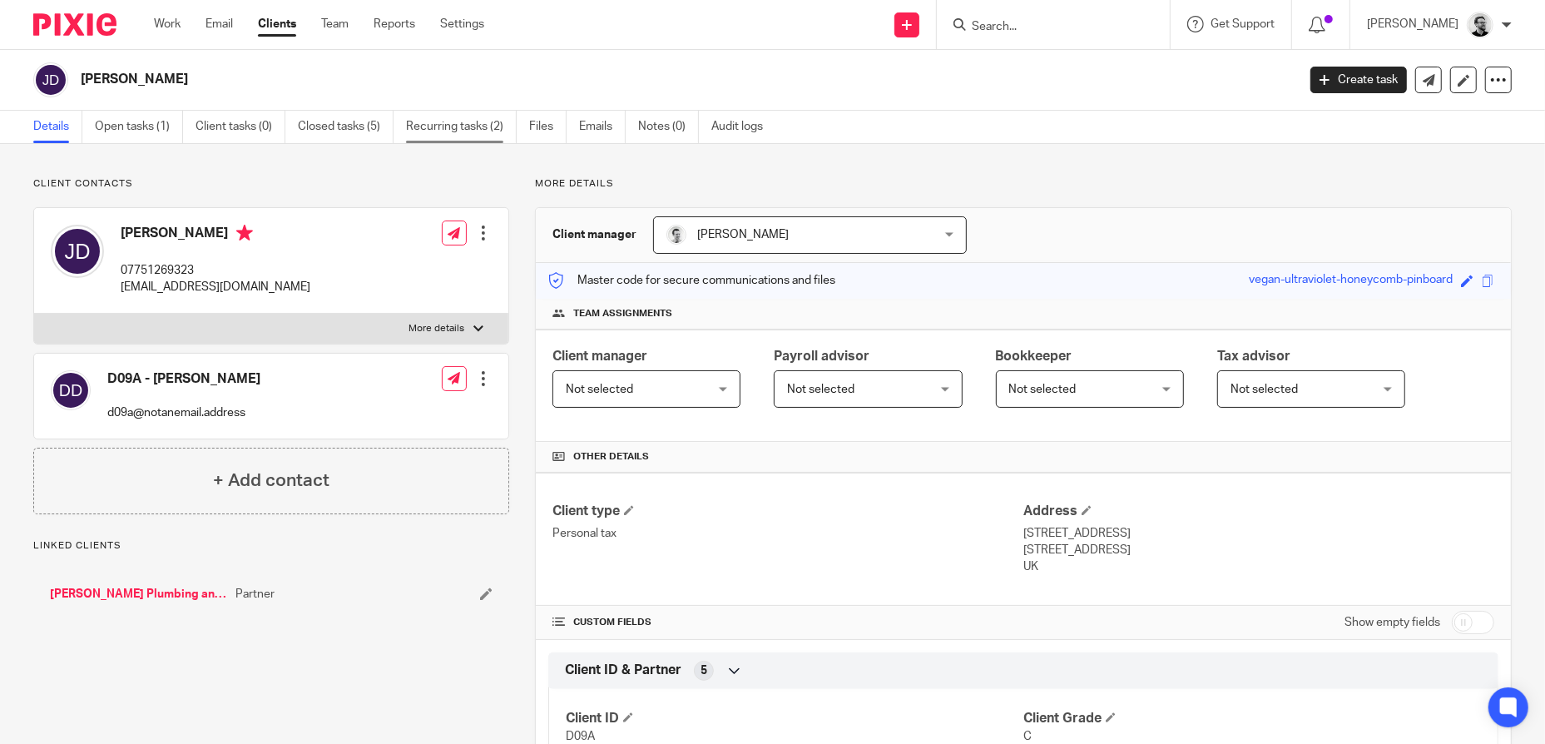
click at [480, 130] on link "Recurring tasks (2)" at bounding box center [461, 127] width 111 height 32
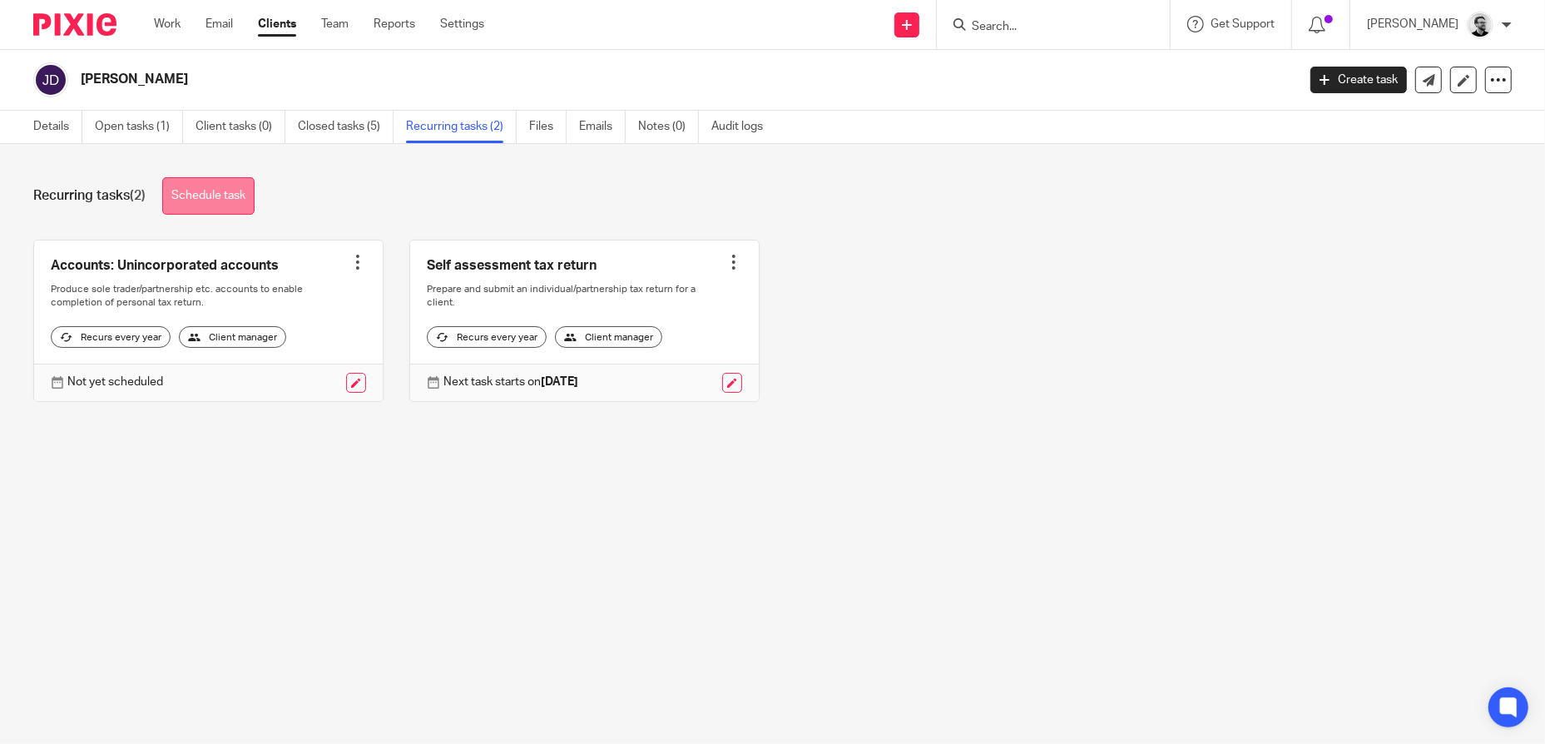
click at [216, 194] on link "Schedule task" at bounding box center [208, 195] width 92 height 37
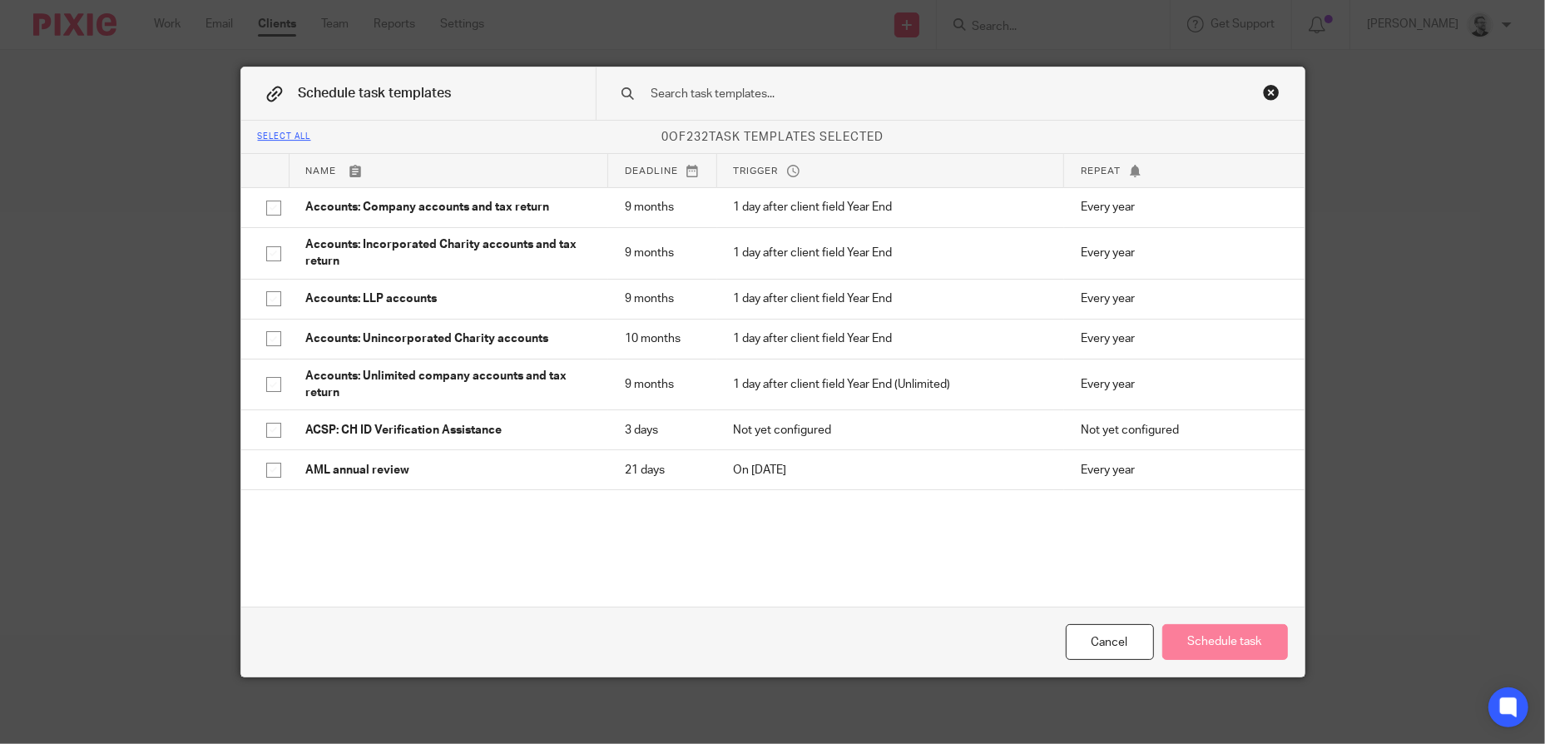
click at [669, 91] on input "text" at bounding box center [924, 94] width 548 height 18
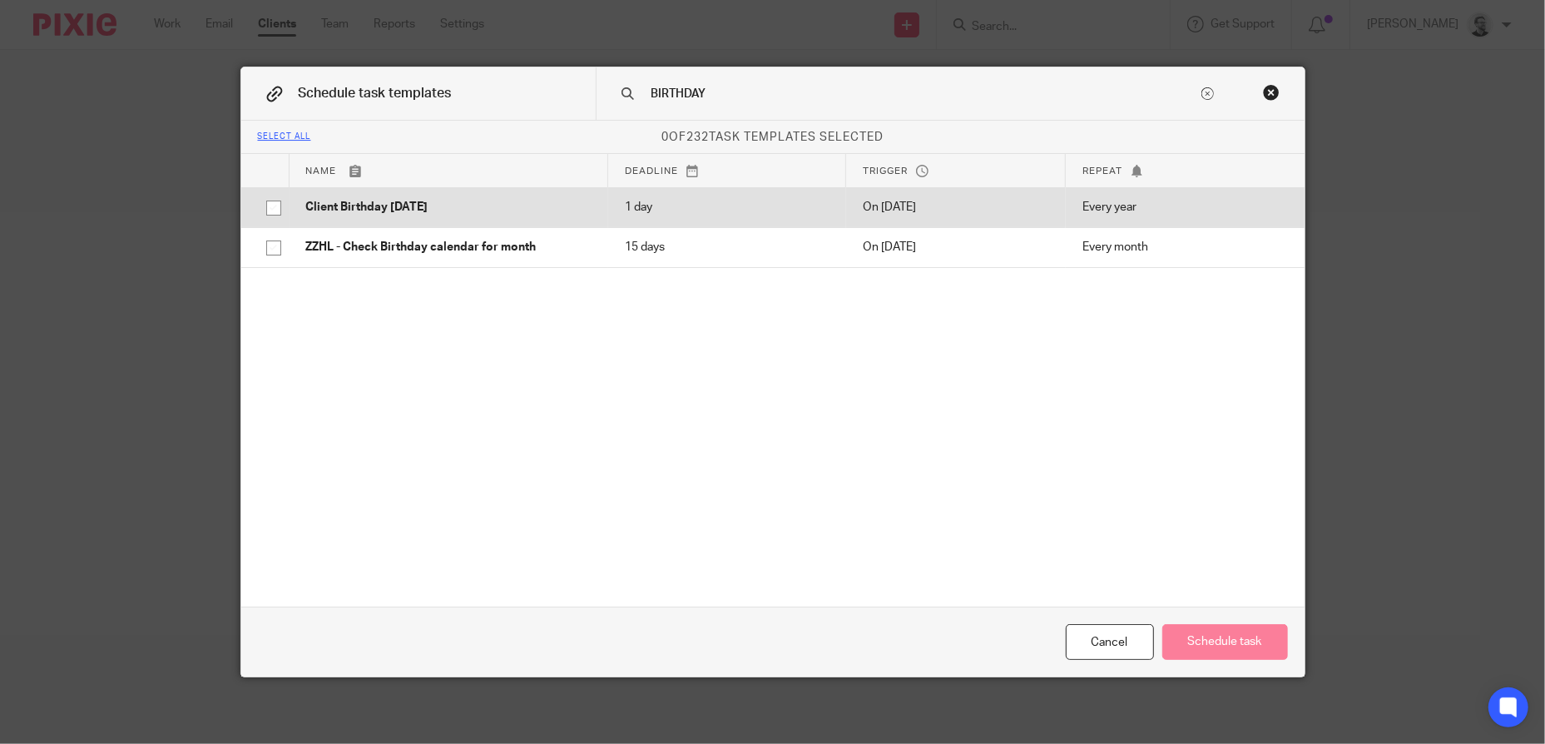
type input "BIRTHDAY"
click at [434, 210] on p "Client Birthday [DATE]" at bounding box center [448, 207] width 285 height 17
checkbox input "true"
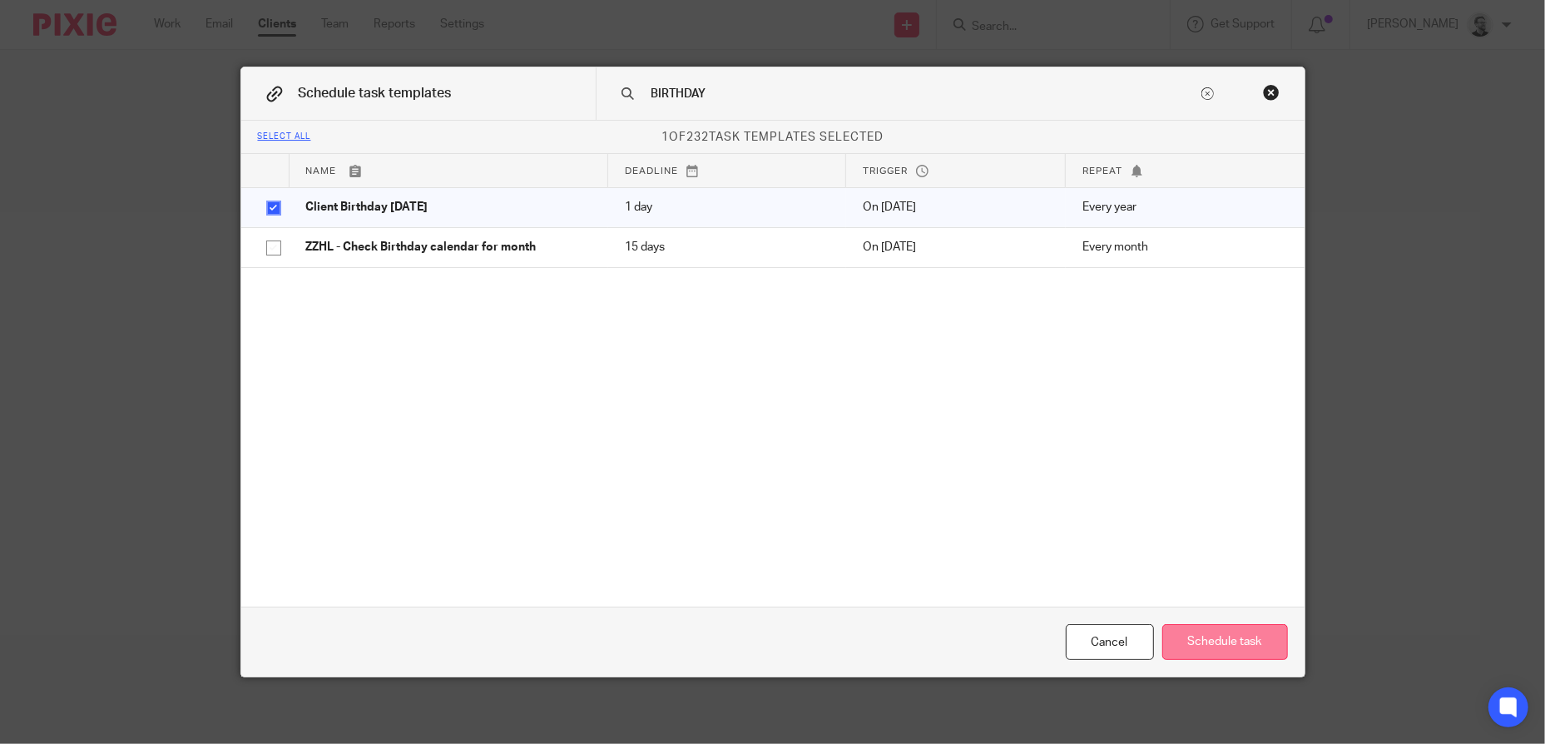
click at [1206, 640] on button "Schedule task" at bounding box center [1225, 642] width 126 height 36
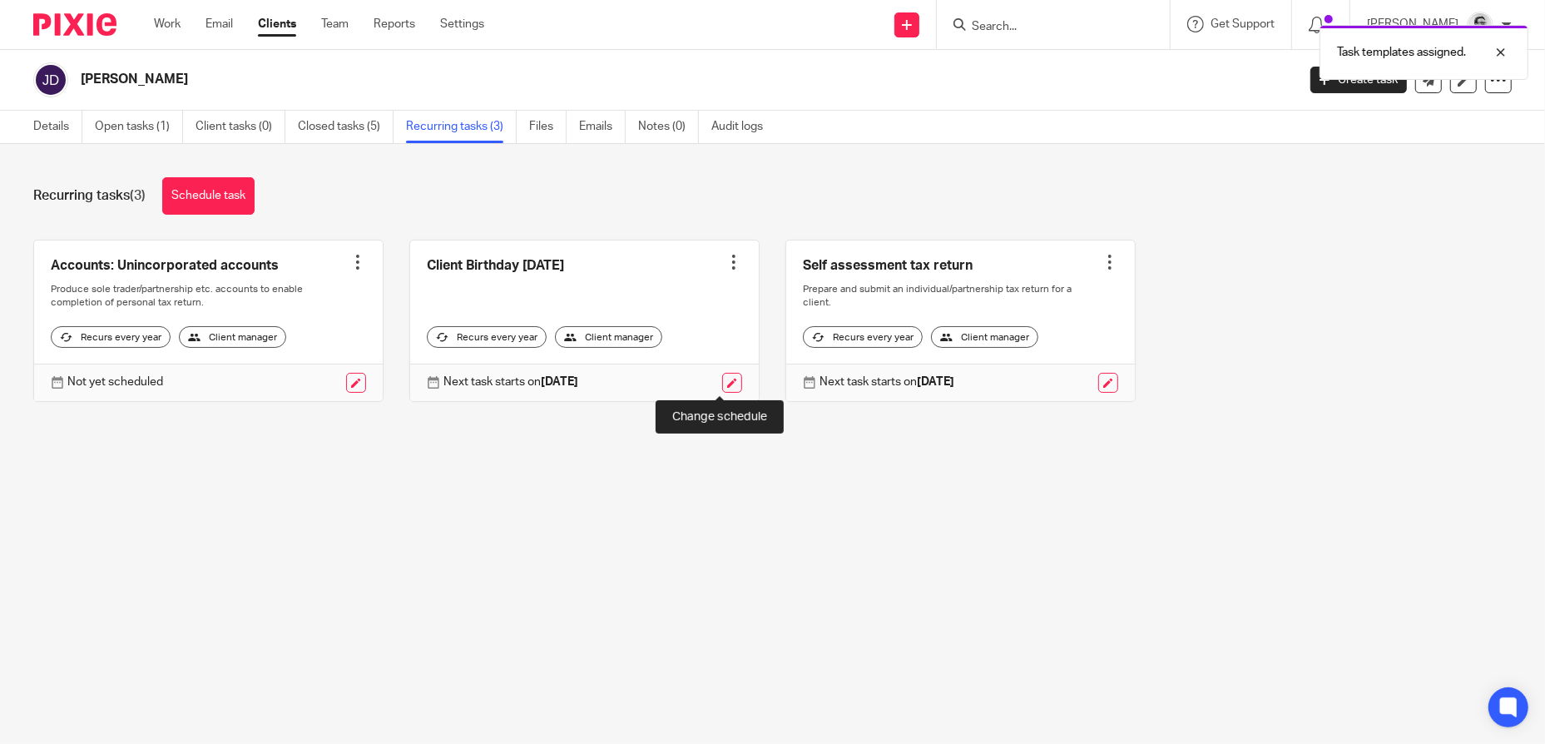
click at [725, 383] on link at bounding box center [732, 383] width 20 height 20
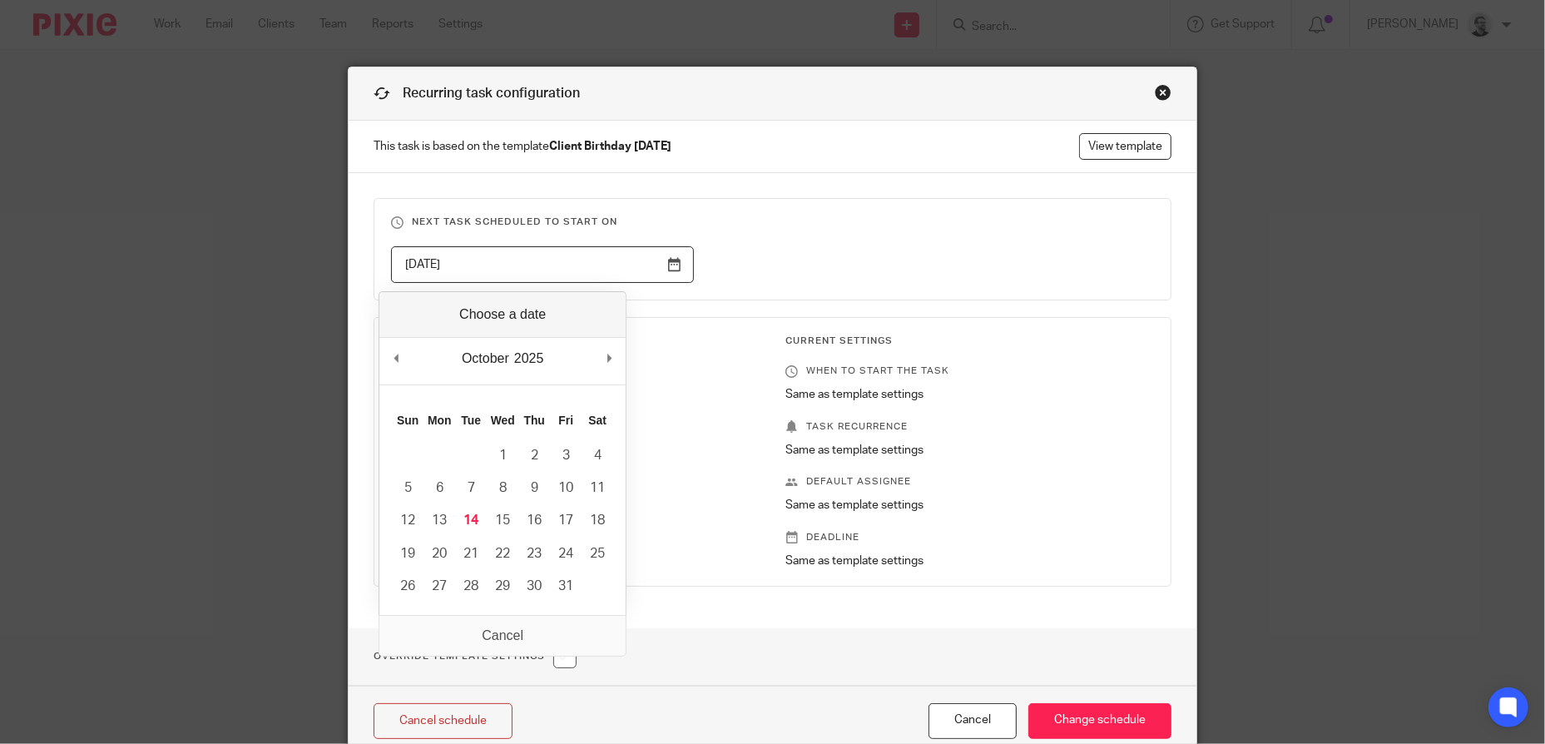
click at [676, 270] on input "[DATE]" at bounding box center [542, 264] width 303 height 37
type input "[DATE]"
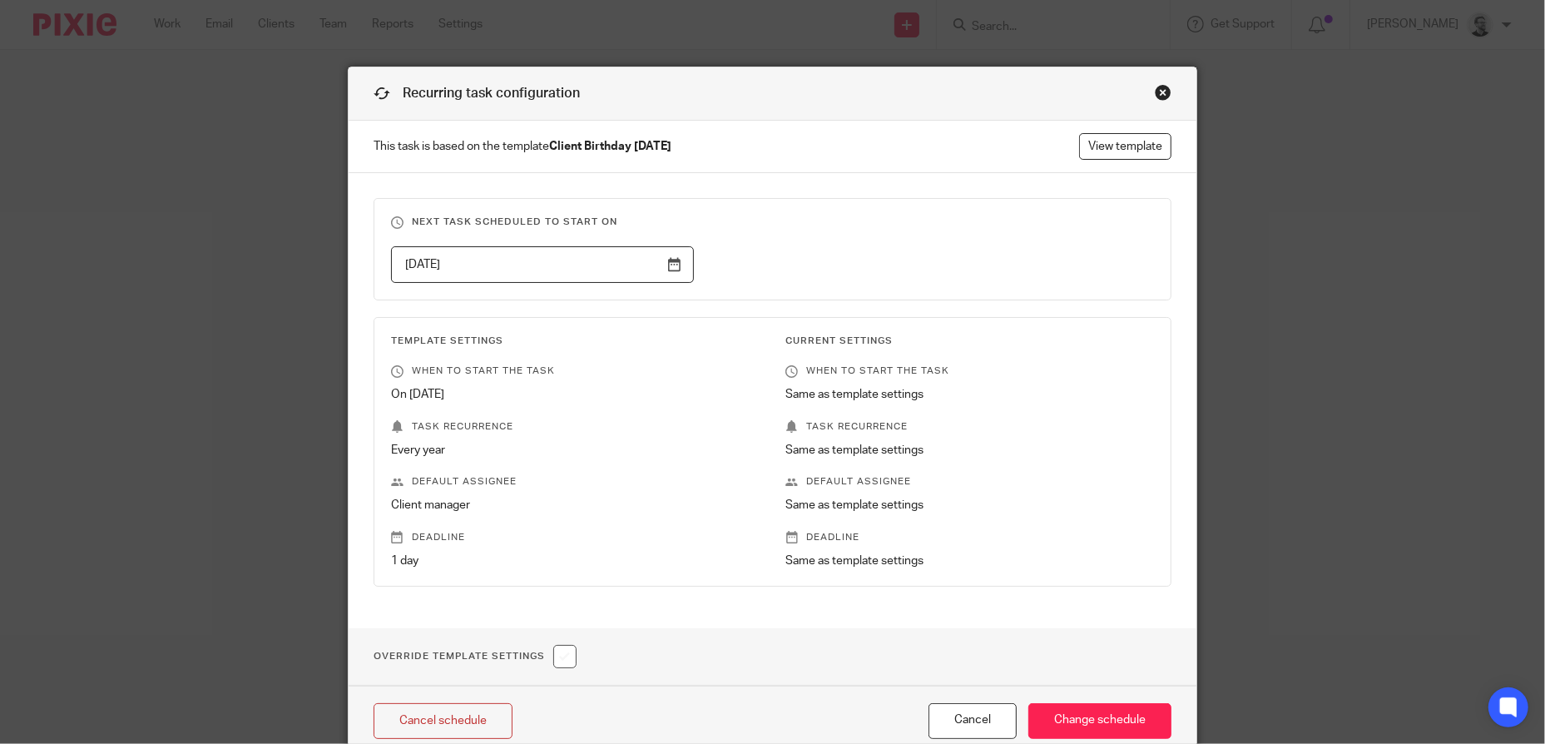
click at [849, 248] on div "2025-11-23" at bounding box center [759, 264] width 789 height 37
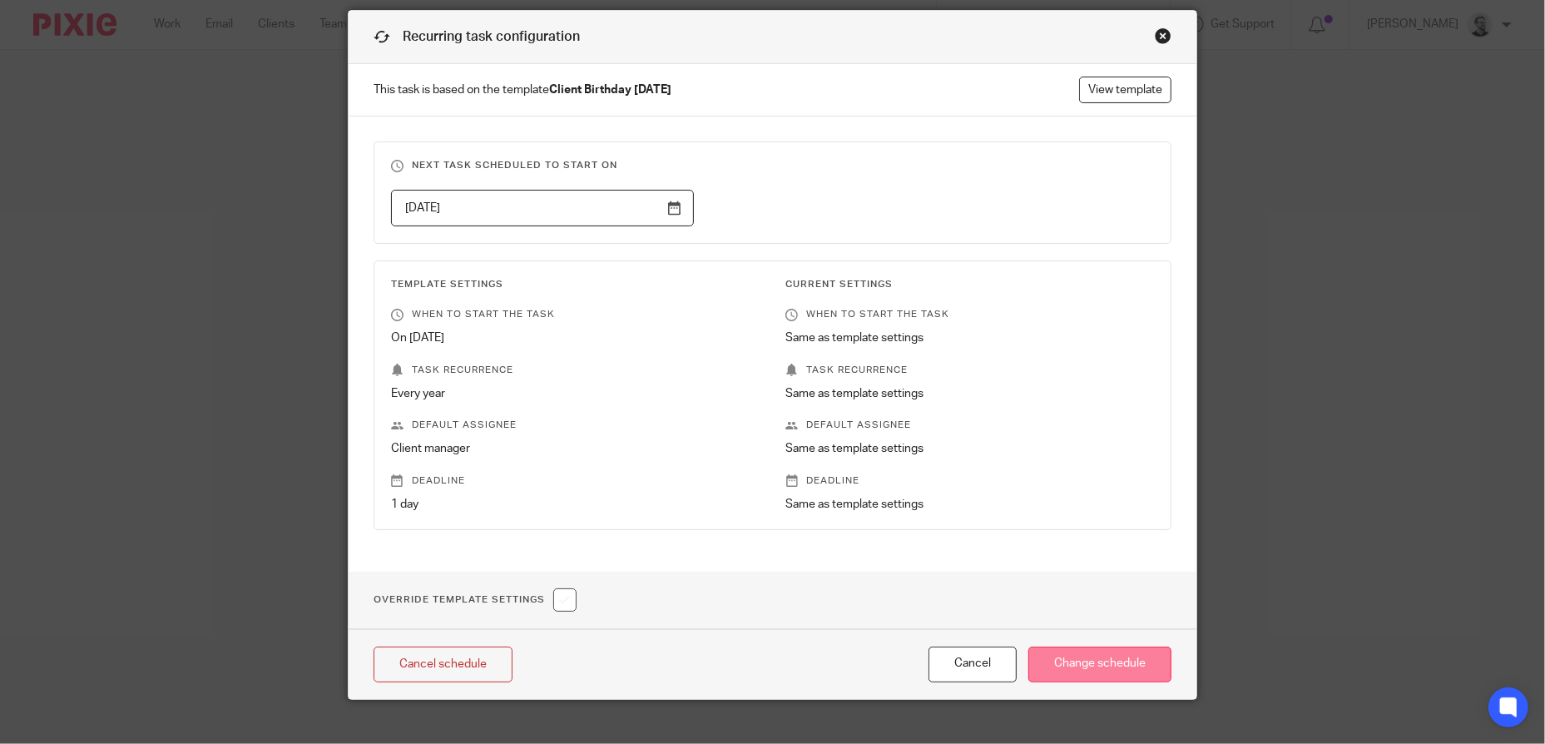
scroll to position [78, 0]
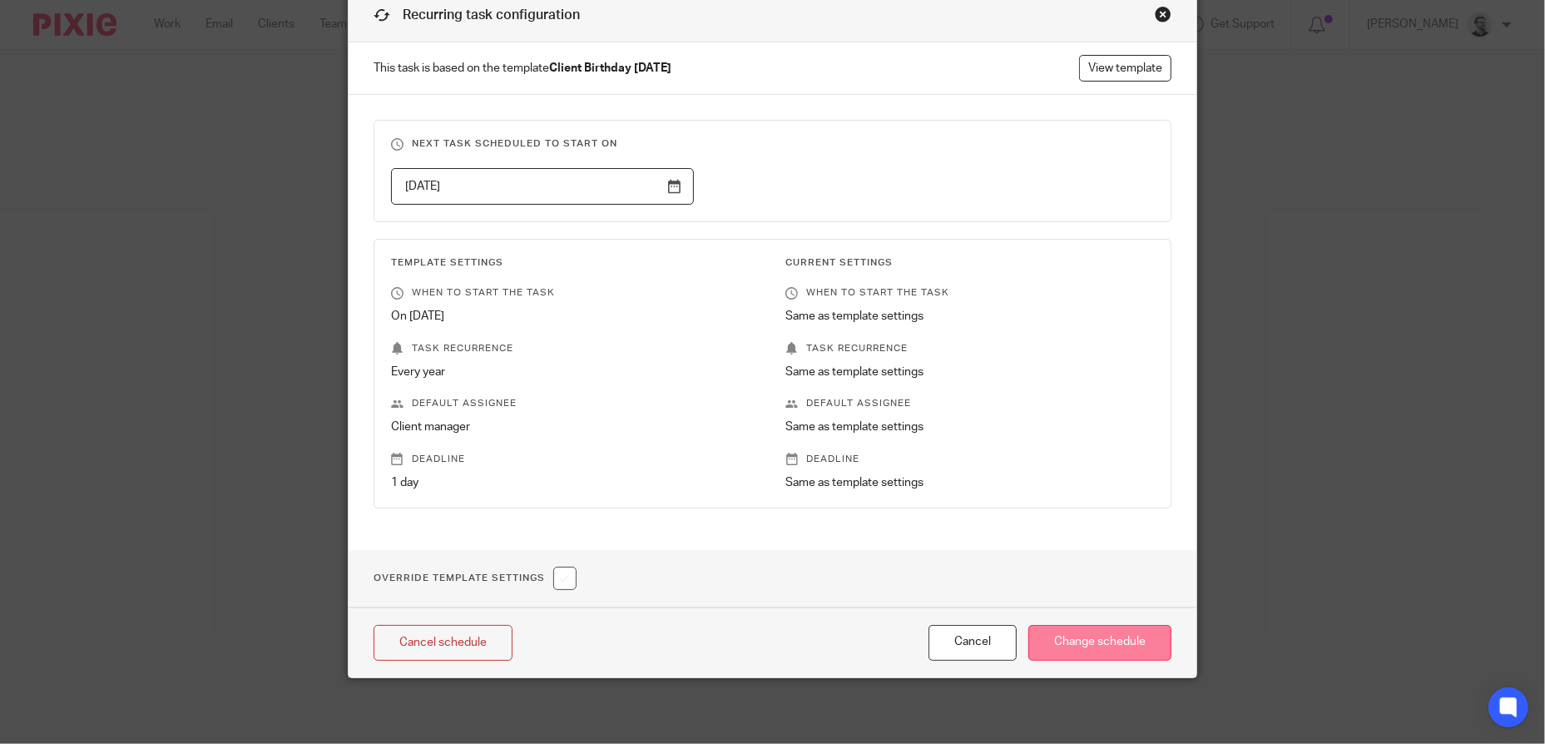
click at [1075, 641] on input "Change schedule" at bounding box center [1099, 643] width 143 height 36
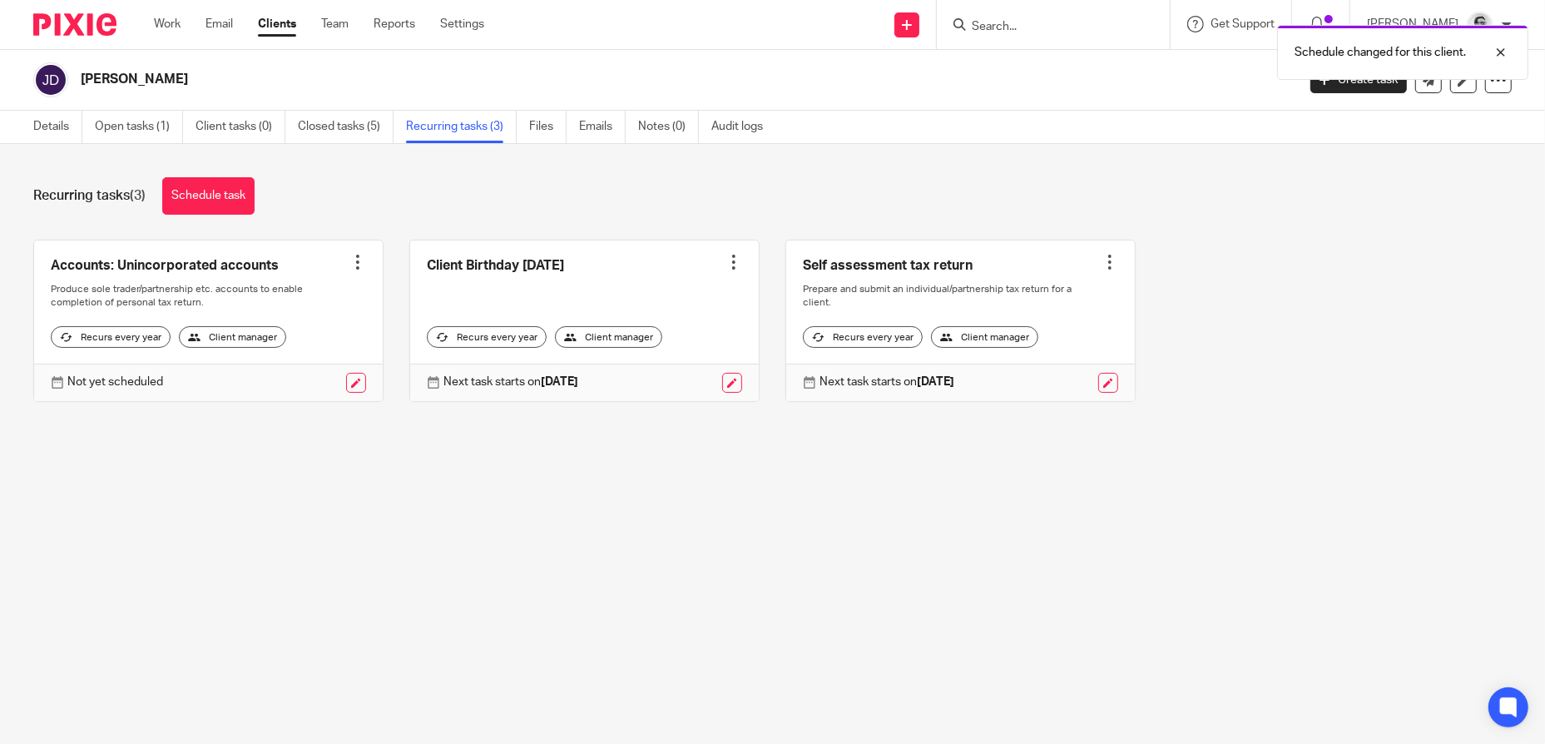
drag, startPoint x: 1065, startPoint y: 29, endPoint x: 1016, endPoint y: 32, distance: 48.4
click at [1065, 29] on div "Schedule changed for this client." at bounding box center [1151, 48] width 756 height 63
click at [1004, 23] on div "Schedule changed for this client." at bounding box center [1151, 48] width 756 height 63
click at [1031, 32] on div "Schedule changed for this client." at bounding box center [1151, 48] width 756 height 63
drag, startPoint x: 1324, startPoint y: 276, endPoint x: 1475, endPoint y: 107, distance: 226.2
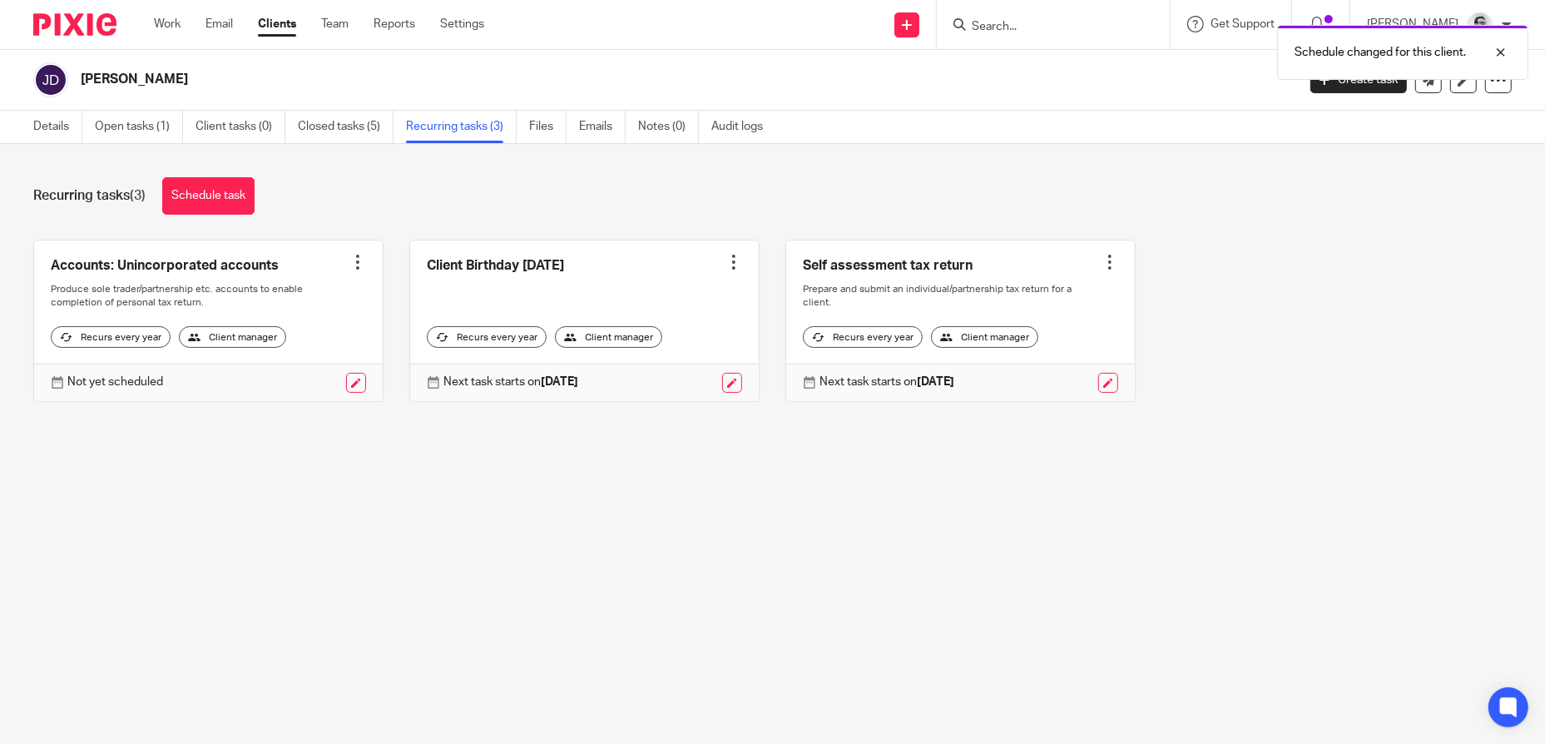
click at [1324, 272] on div "Accounts: Unincorporated accounts Create task Clone template Recalculate schedu…" at bounding box center [759, 333] width 1504 height 187
click at [1497, 50] on div at bounding box center [1488, 52] width 45 height 20
click at [1027, 23] on input "Search" at bounding box center [1045, 27] width 150 height 15
paste input "Diane Elizabeth Salter"
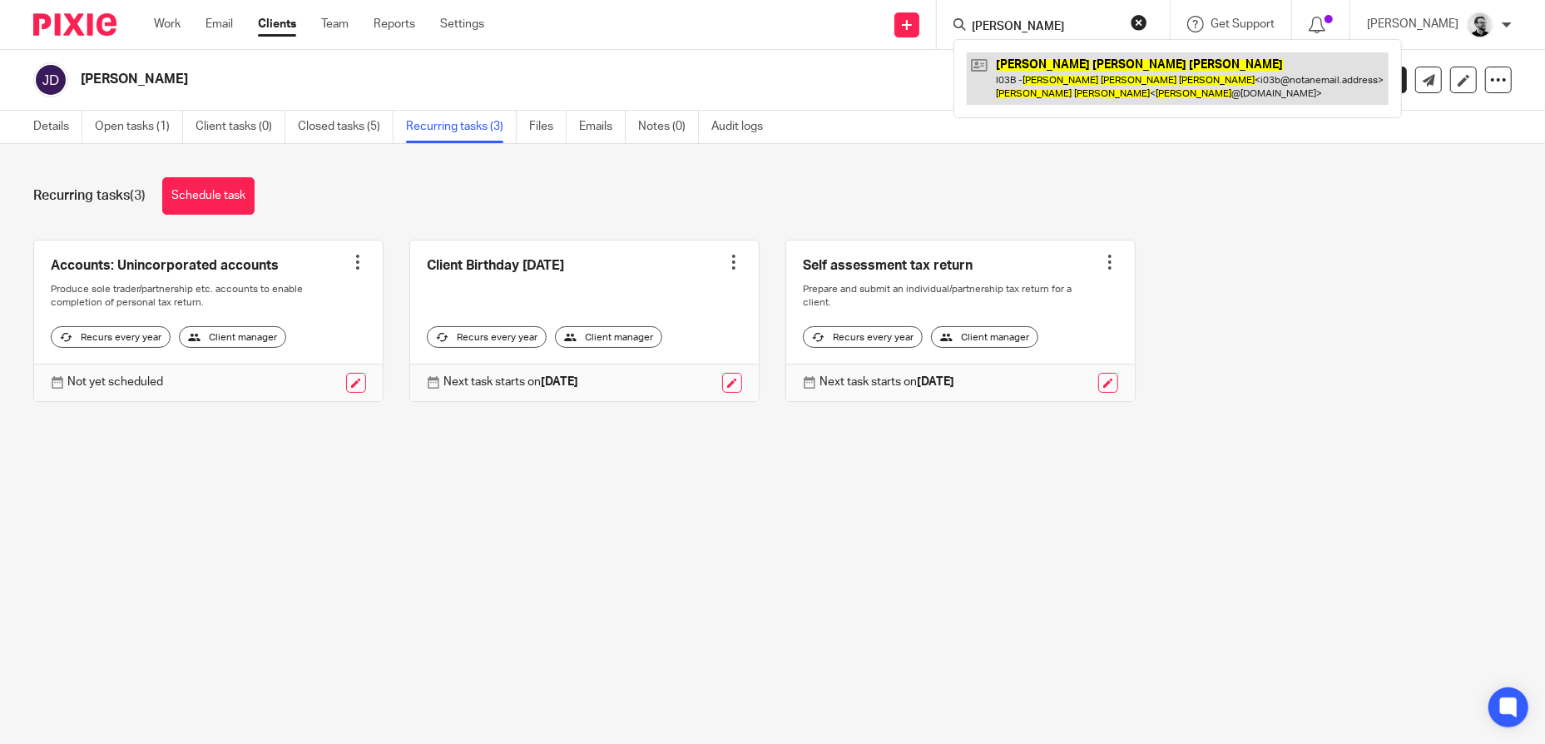
type input "Diane Elizabeth Salter"
click at [1107, 72] on link at bounding box center [1178, 78] width 422 height 52
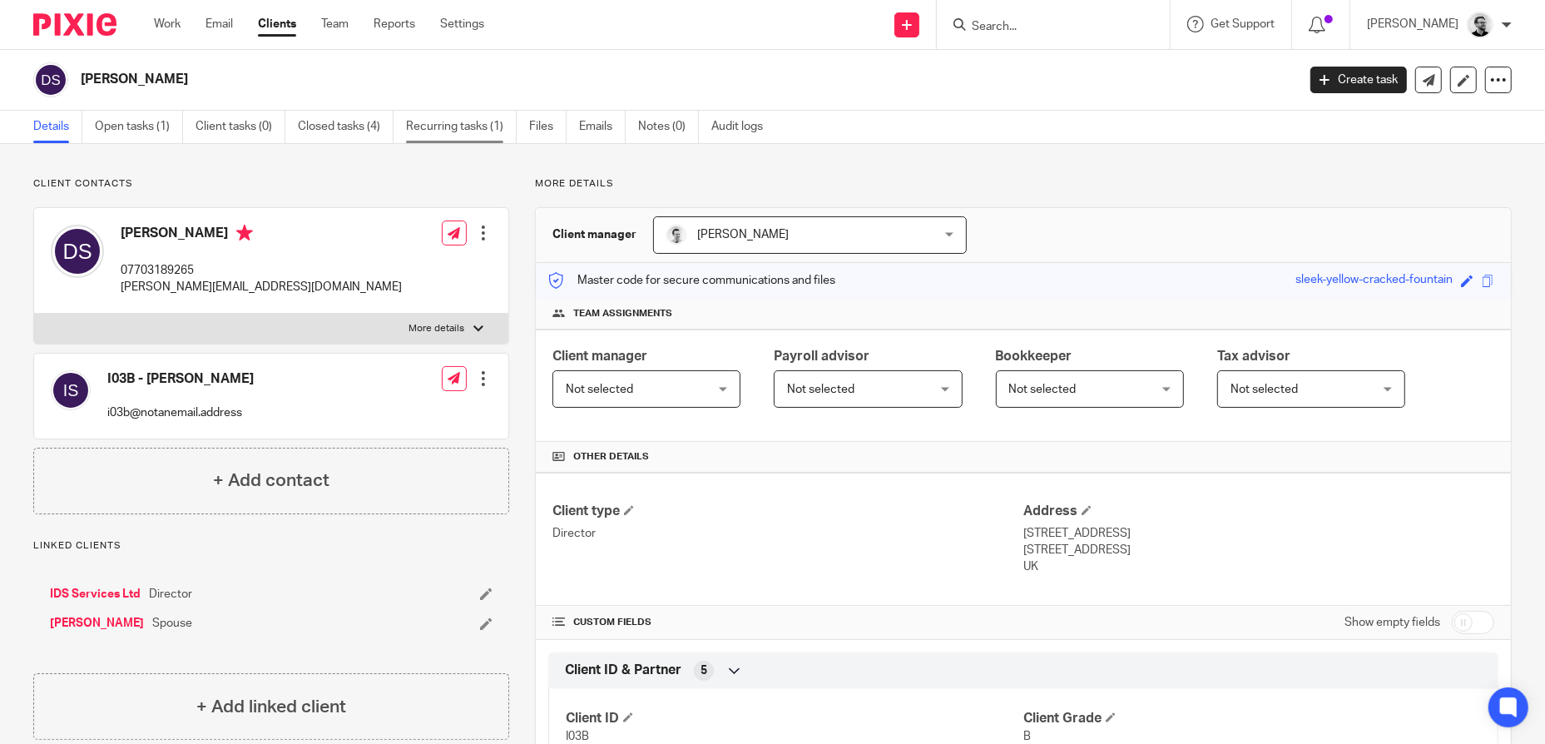
click at [433, 127] on link "Recurring tasks (1)" at bounding box center [461, 127] width 111 height 32
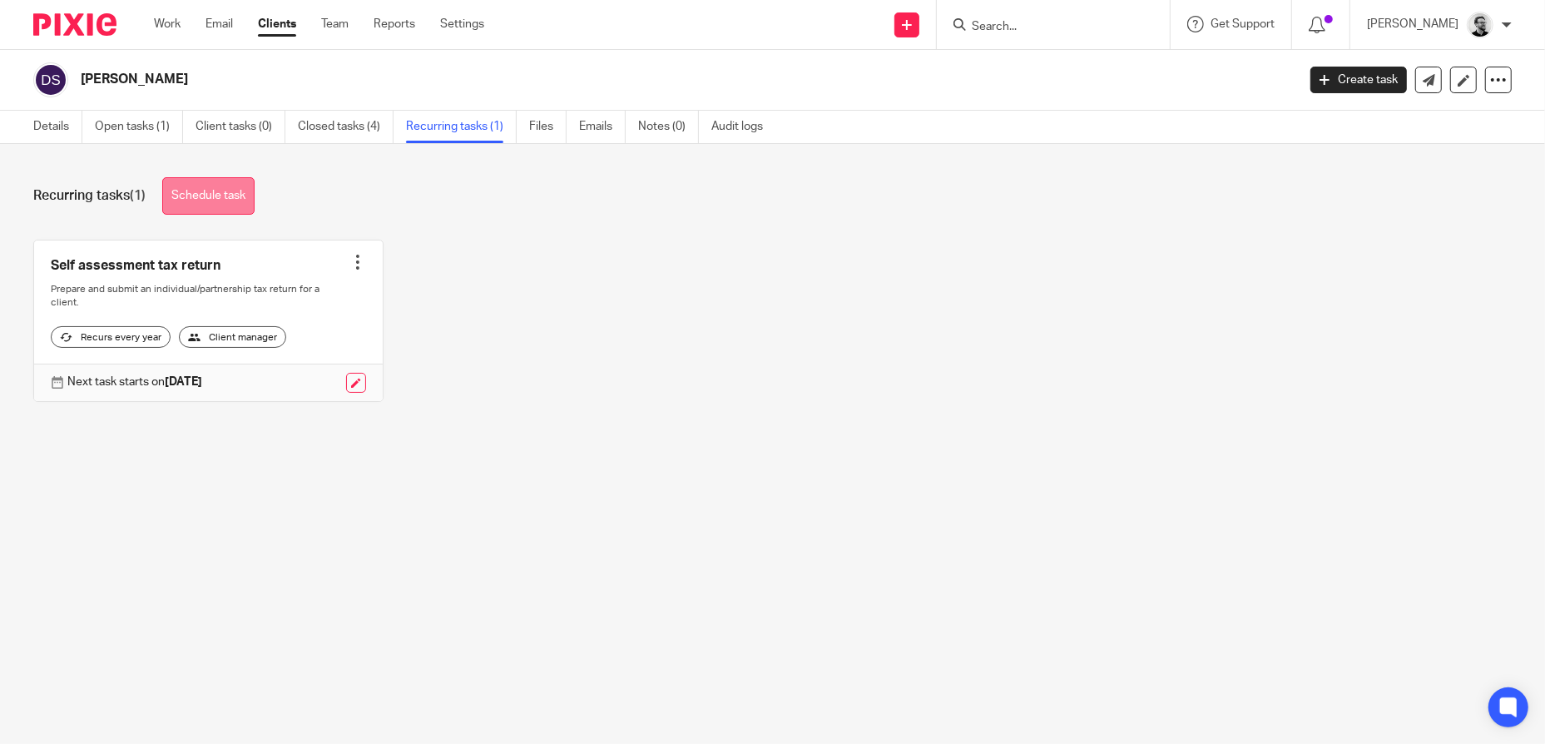
click at [216, 194] on link "Schedule task" at bounding box center [208, 195] width 92 height 37
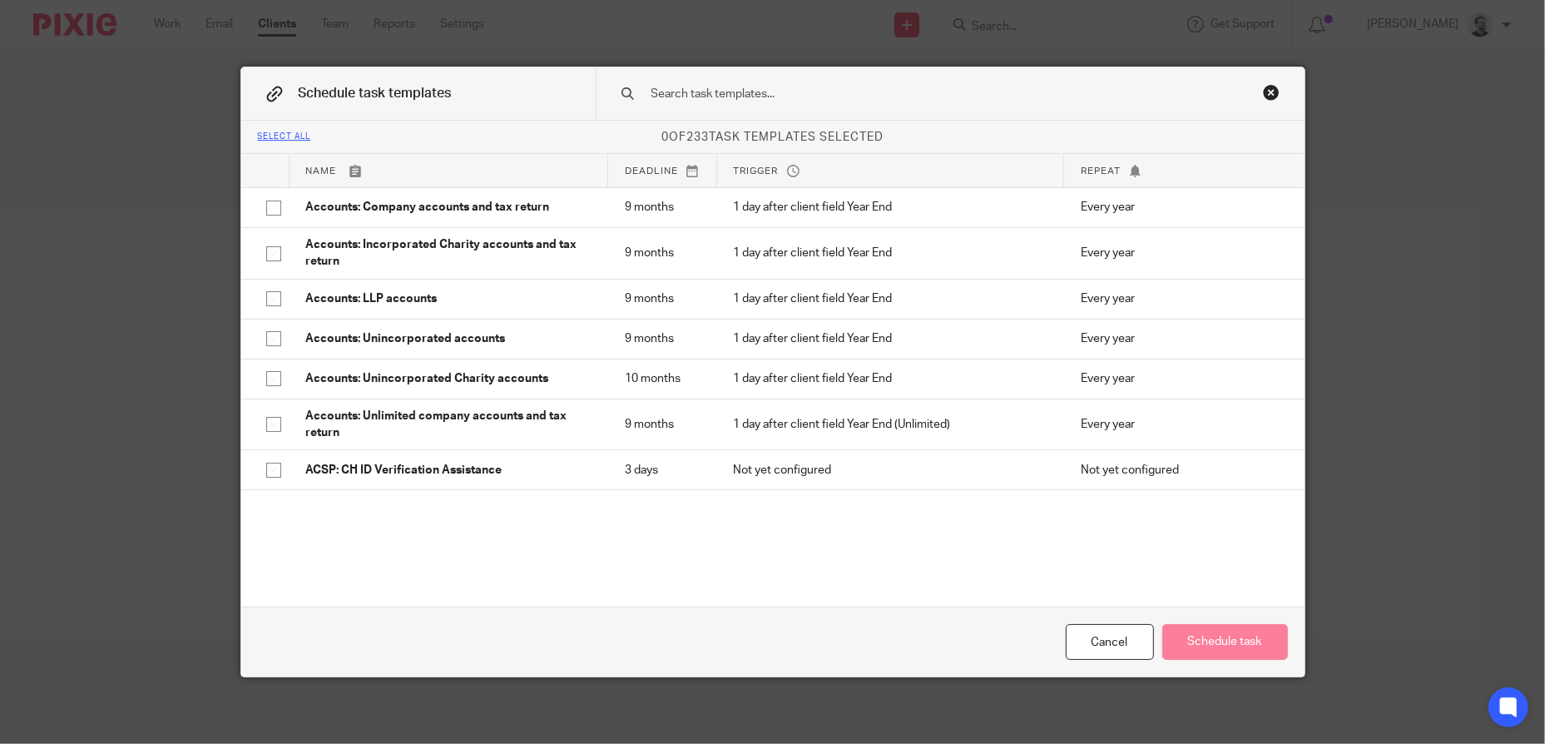
click at [788, 96] on input "text" at bounding box center [924, 94] width 548 height 18
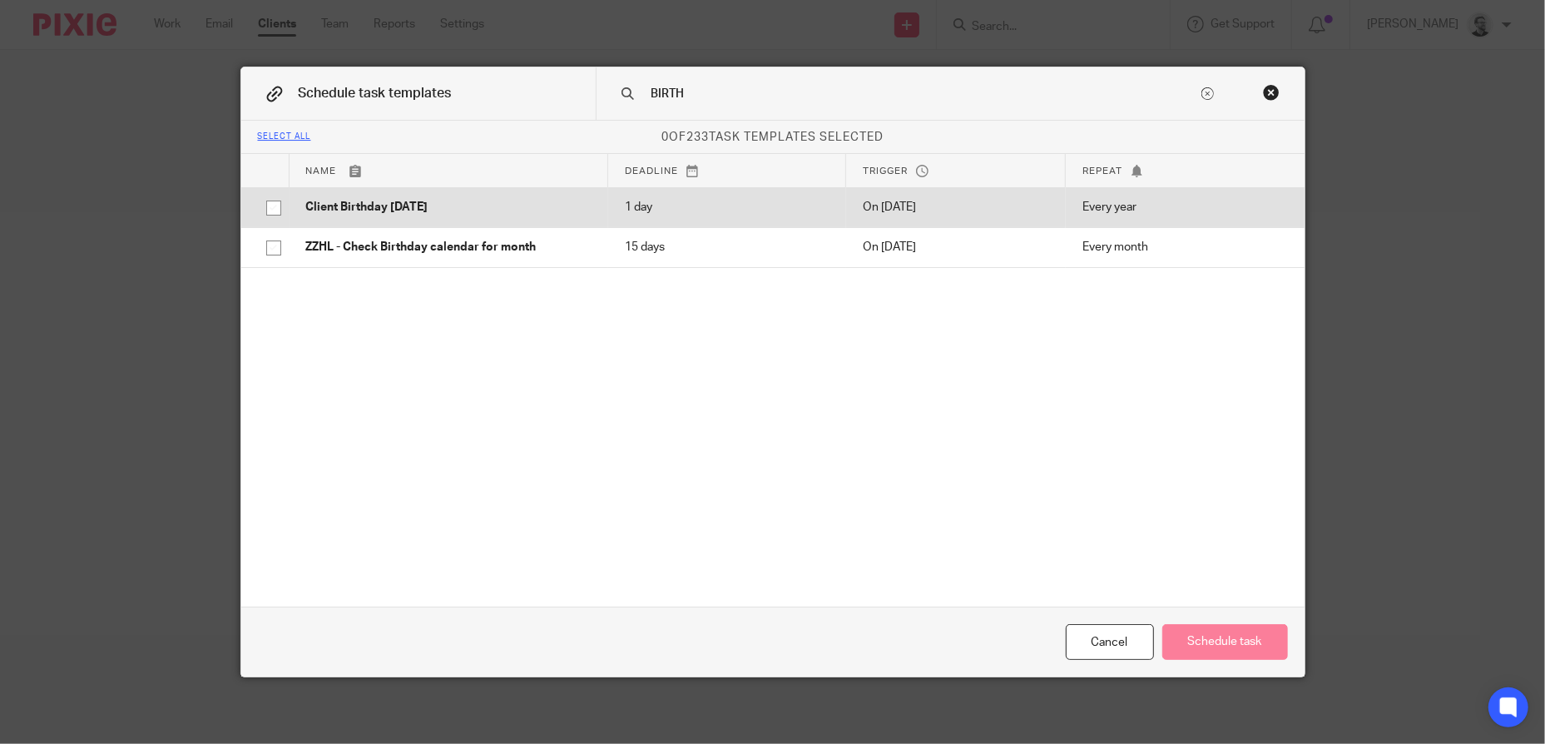
type input "BIRTH"
click at [376, 195] on td "Client Birthday [DATE]" at bounding box center [448, 207] width 319 height 40
checkbox input "true"
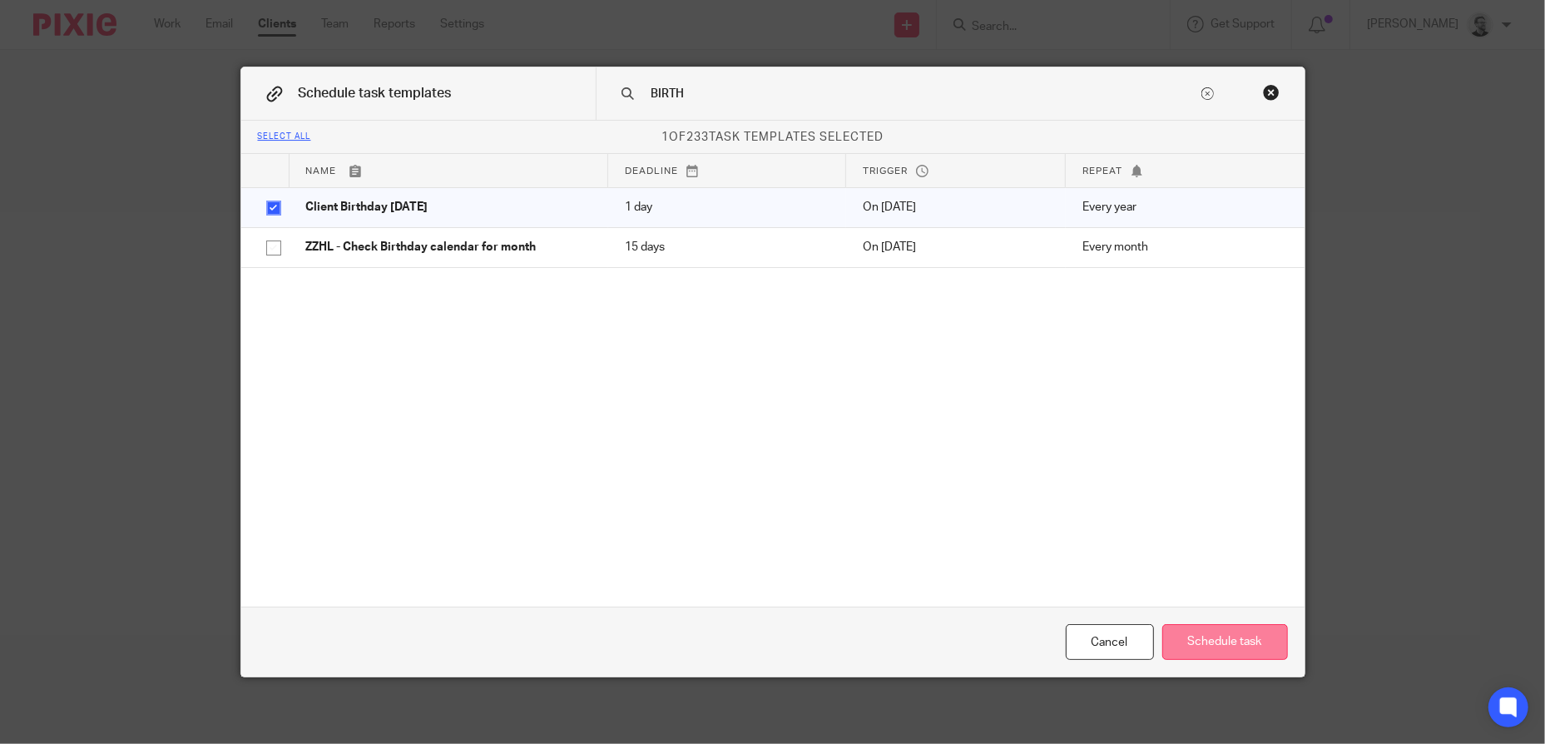
click at [1246, 631] on button "Schedule task" at bounding box center [1225, 642] width 126 height 36
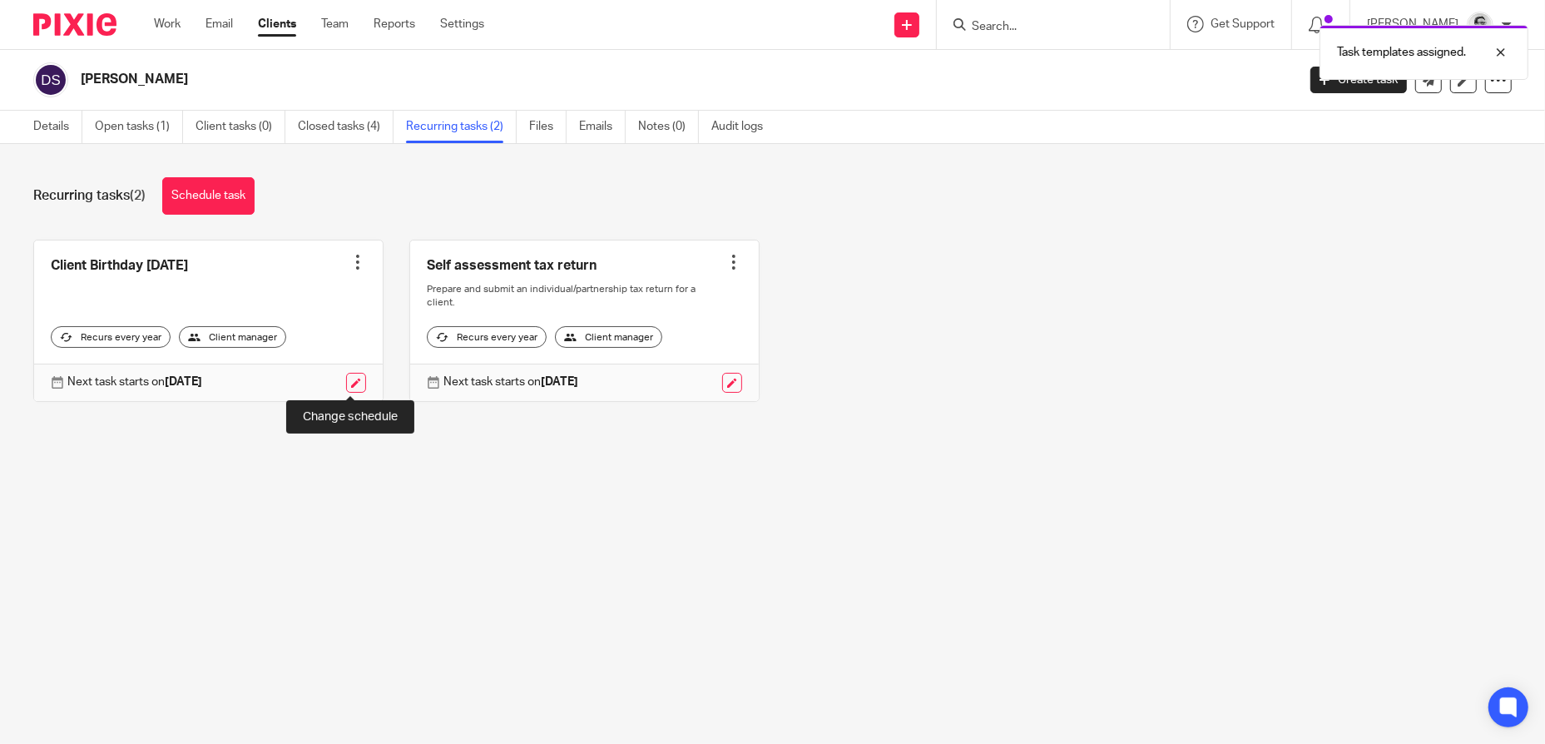
click at [356, 383] on link at bounding box center [356, 383] width 20 height 20
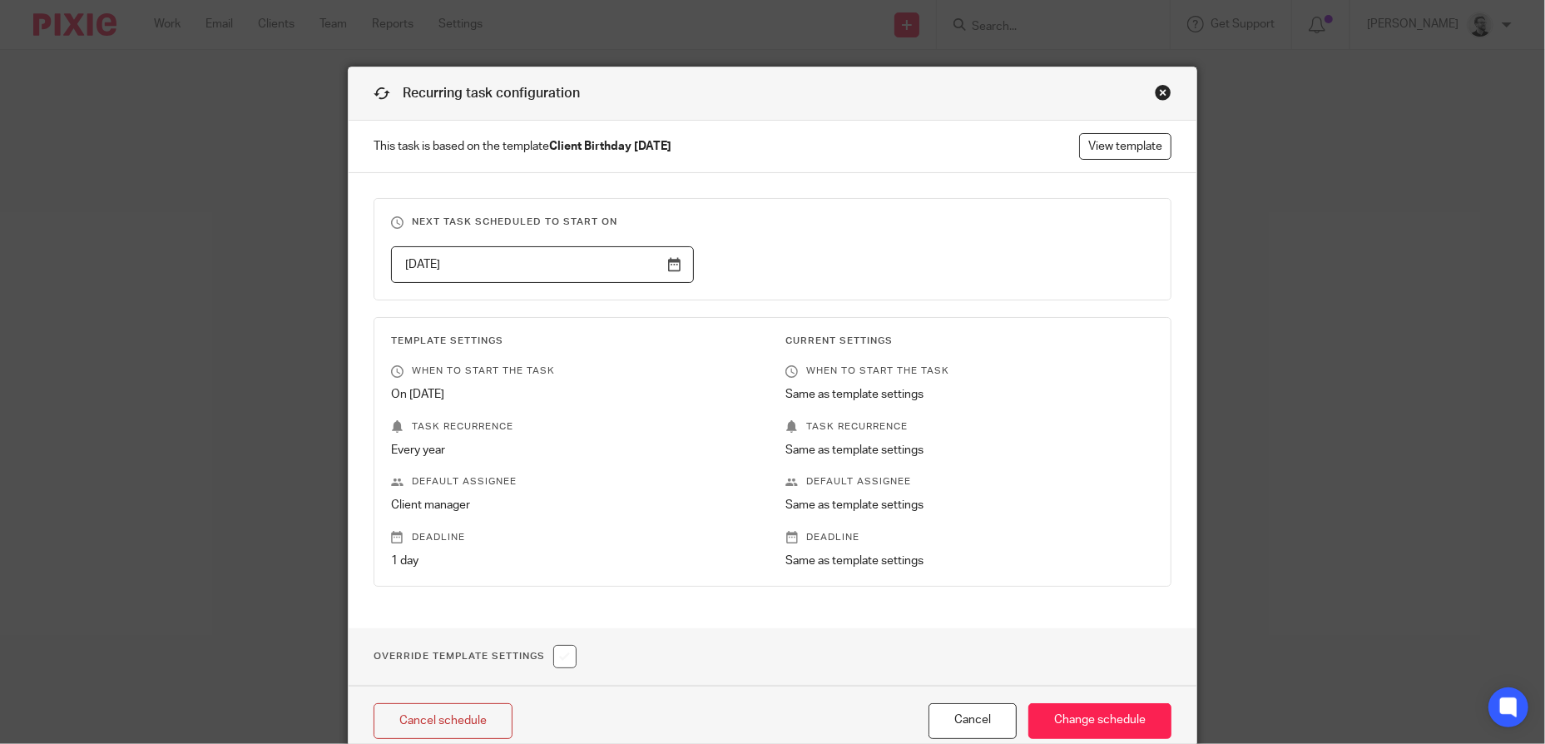
click at [680, 261] on input "[DATE]" at bounding box center [542, 264] width 303 height 37
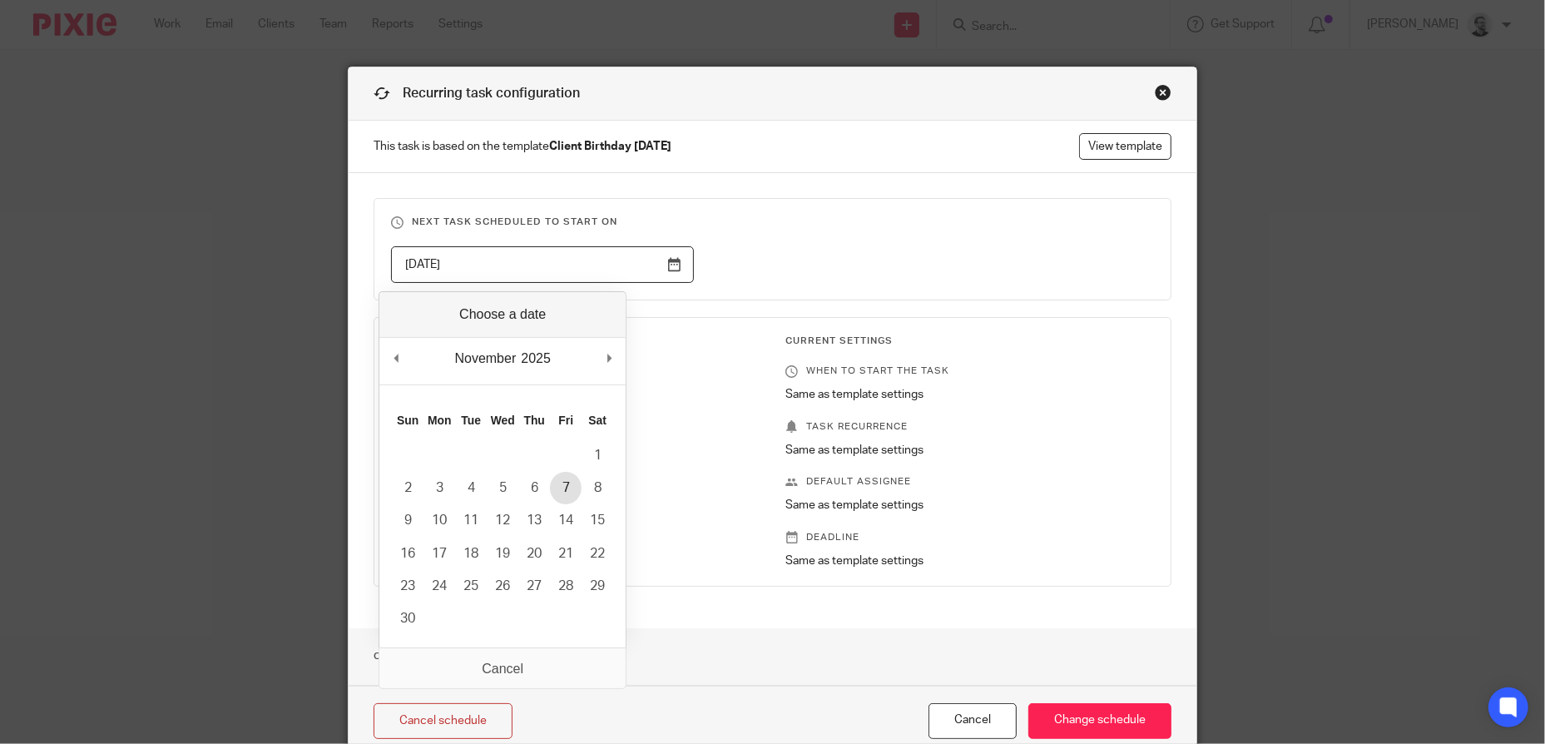
type input "[DATE]"
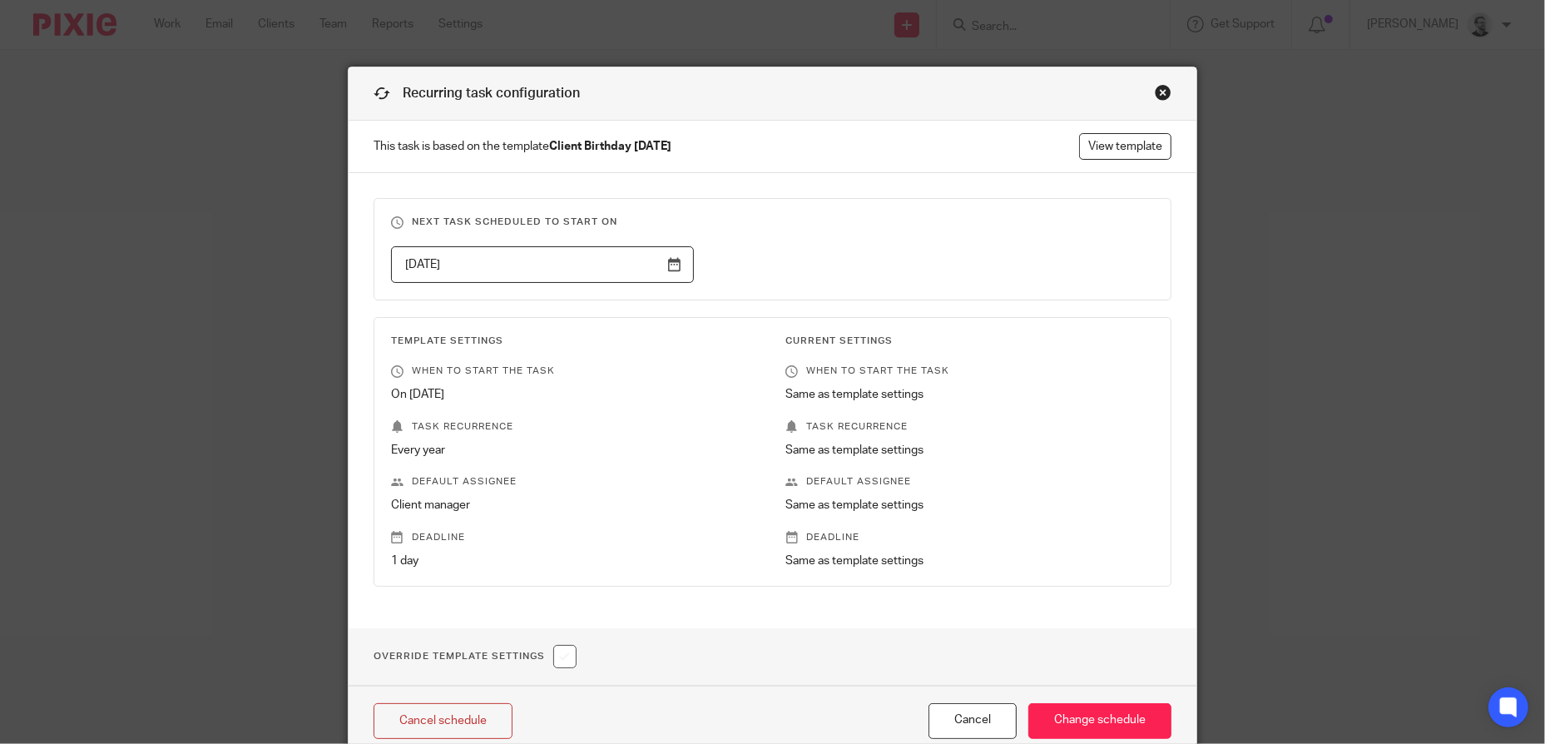
click at [838, 259] on div "2025-11-07" at bounding box center [759, 264] width 789 height 37
click at [1105, 726] on input "Change schedule" at bounding box center [1099, 721] width 143 height 36
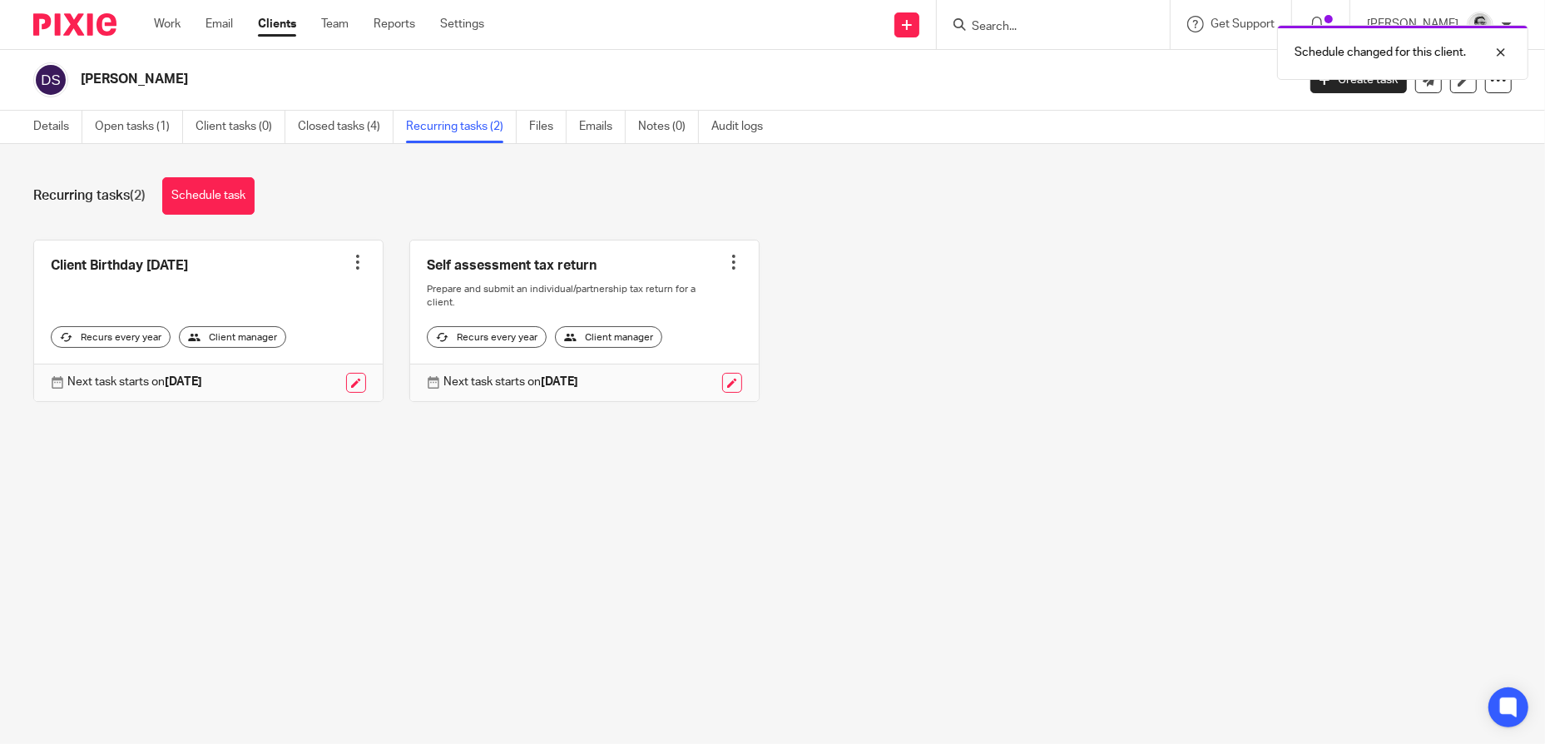
drag, startPoint x: 1066, startPoint y: 28, endPoint x: 1031, endPoint y: 29, distance: 34.9
click at [1063, 29] on div "Schedule changed for this client." at bounding box center [1151, 48] width 756 height 63
click at [1032, 29] on div "Schedule changed for this client." at bounding box center [1151, 48] width 756 height 63
click at [1497, 52] on div at bounding box center [1488, 52] width 45 height 20
click at [1031, 24] on input "Search" at bounding box center [1045, 27] width 150 height 15
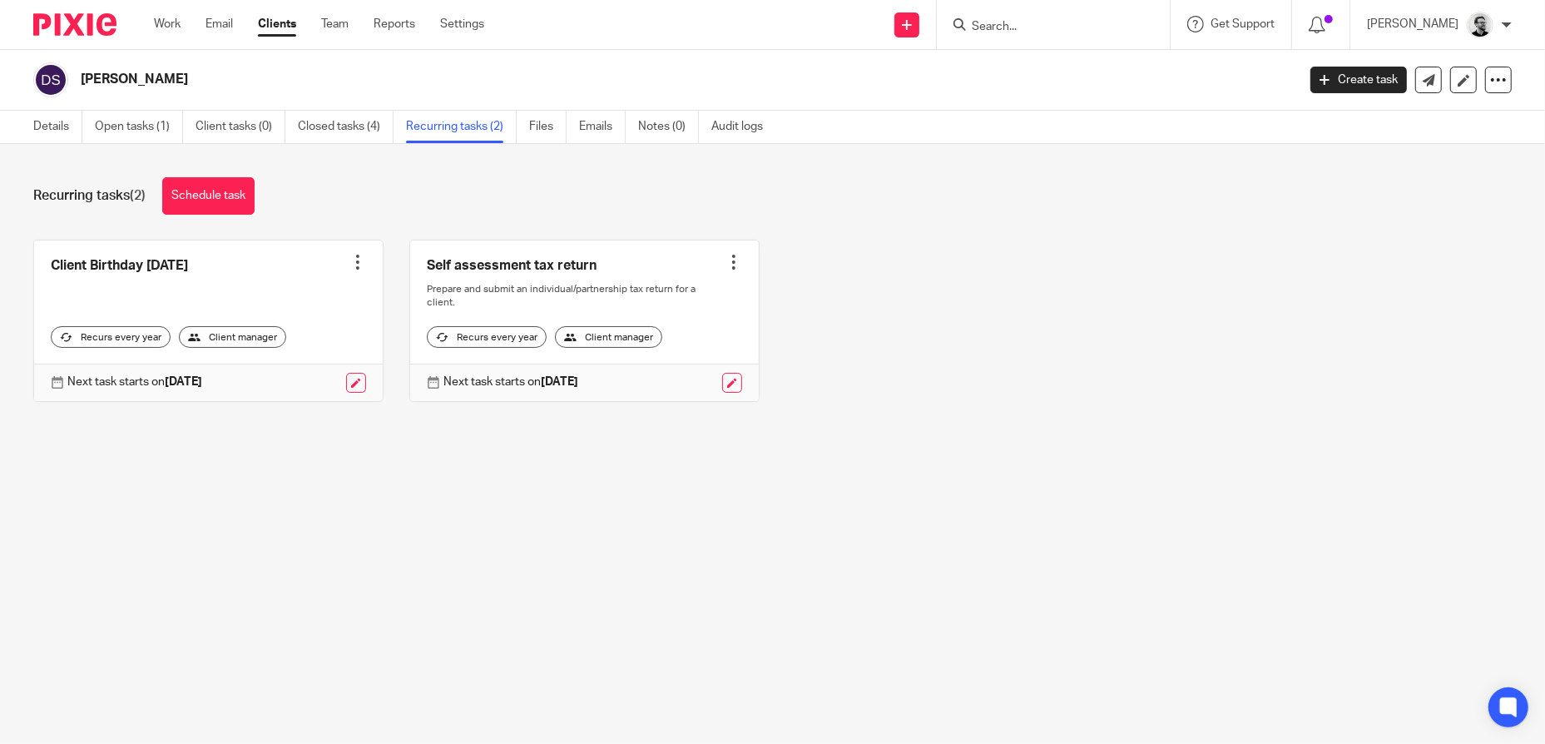
paste input "[PERSON_NAME] [PERSON_NAME]"
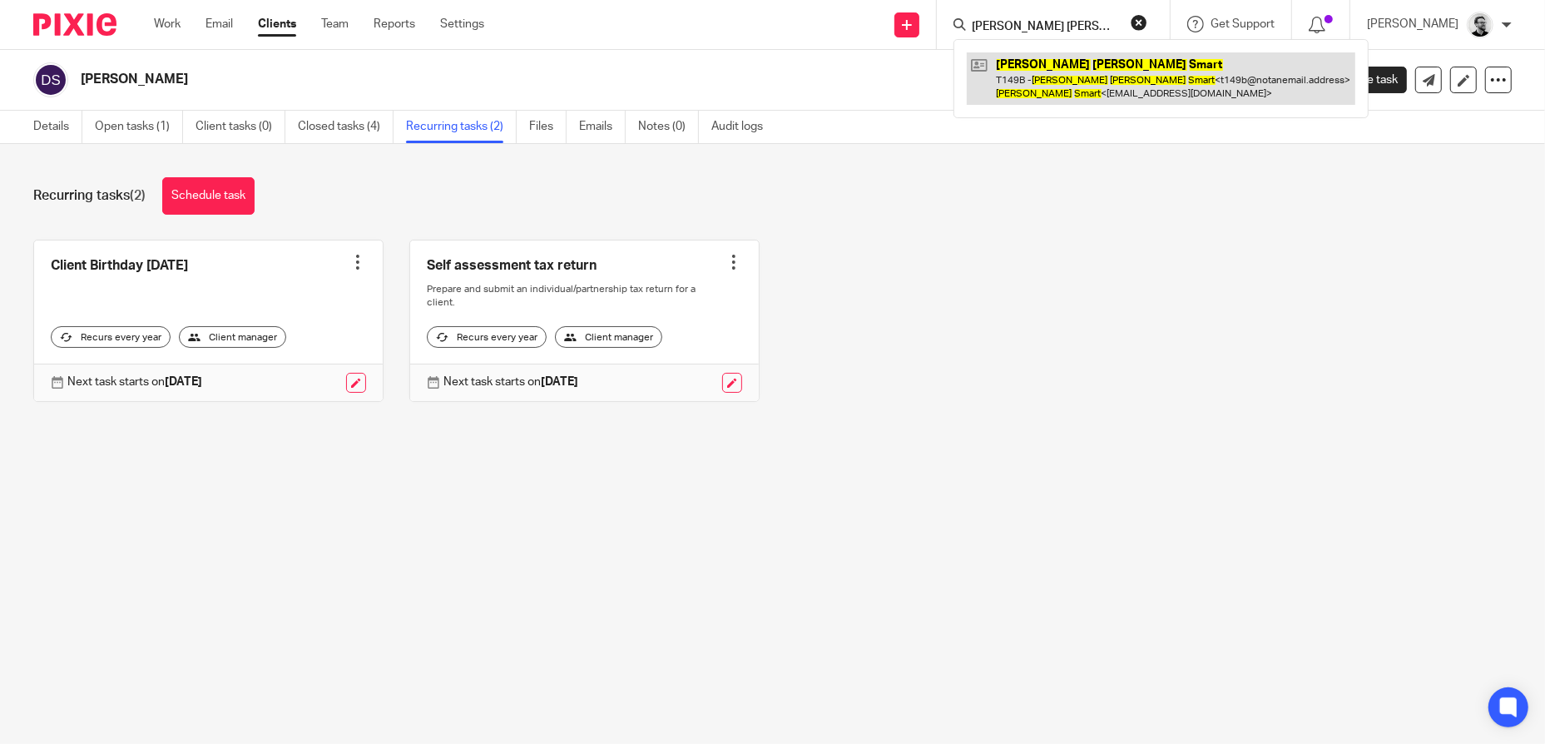
type input "[PERSON_NAME] [PERSON_NAME]"
click at [1066, 57] on link at bounding box center [1161, 78] width 388 height 52
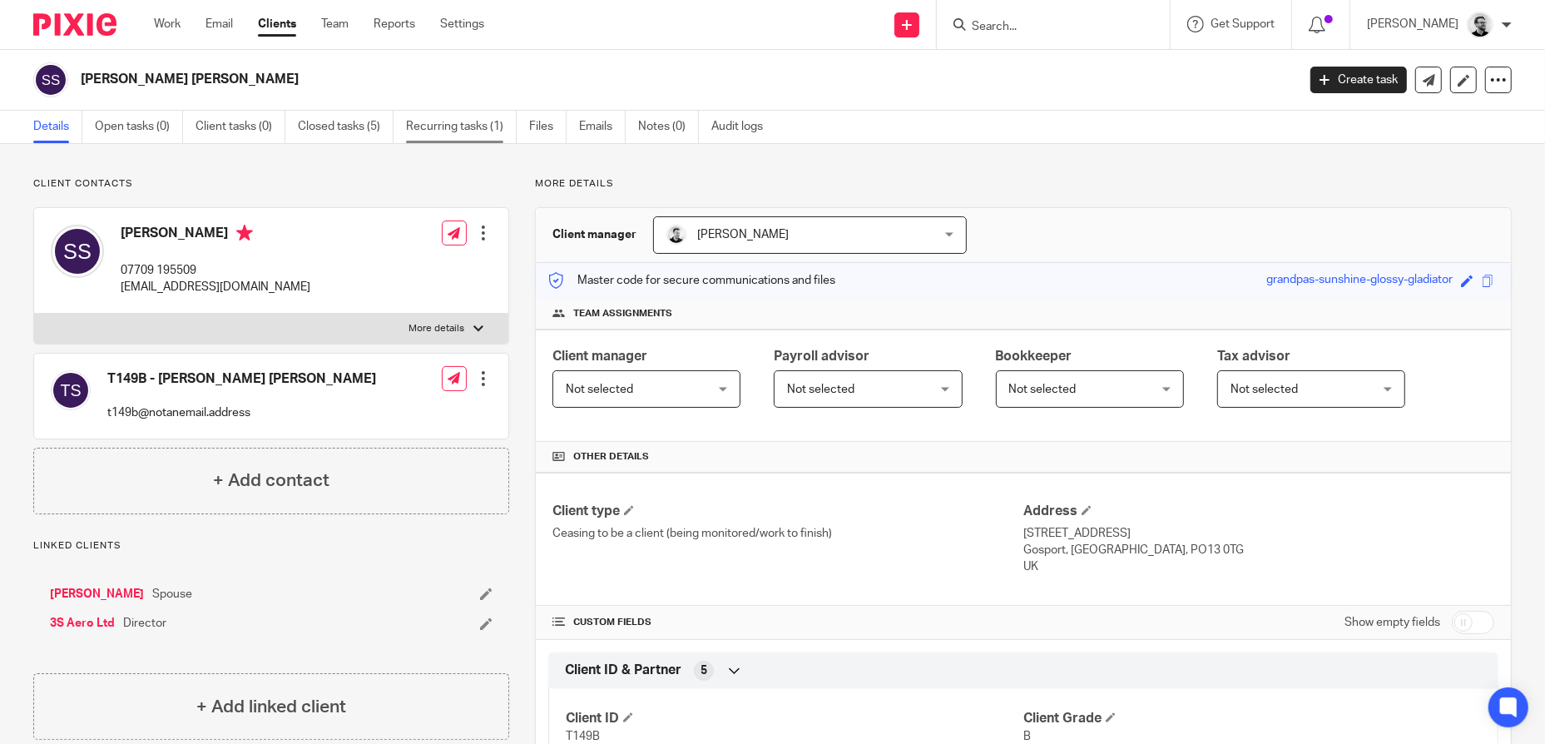
click at [456, 120] on link "Recurring tasks (1)" at bounding box center [461, 127] width 111 height 32
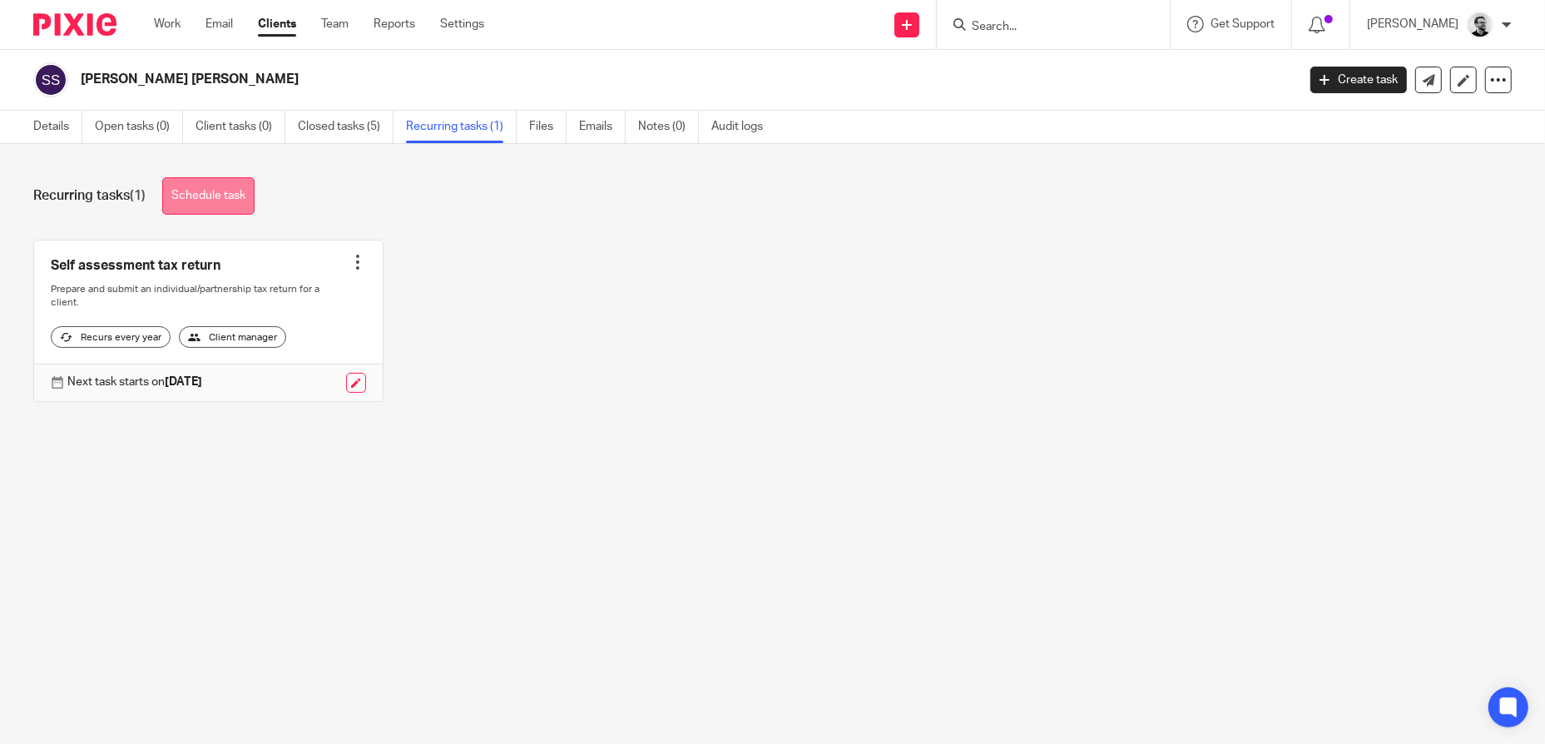
click at [250, 188] on link "Schedule task" at bounding box center [208, 195] width 92 height 37
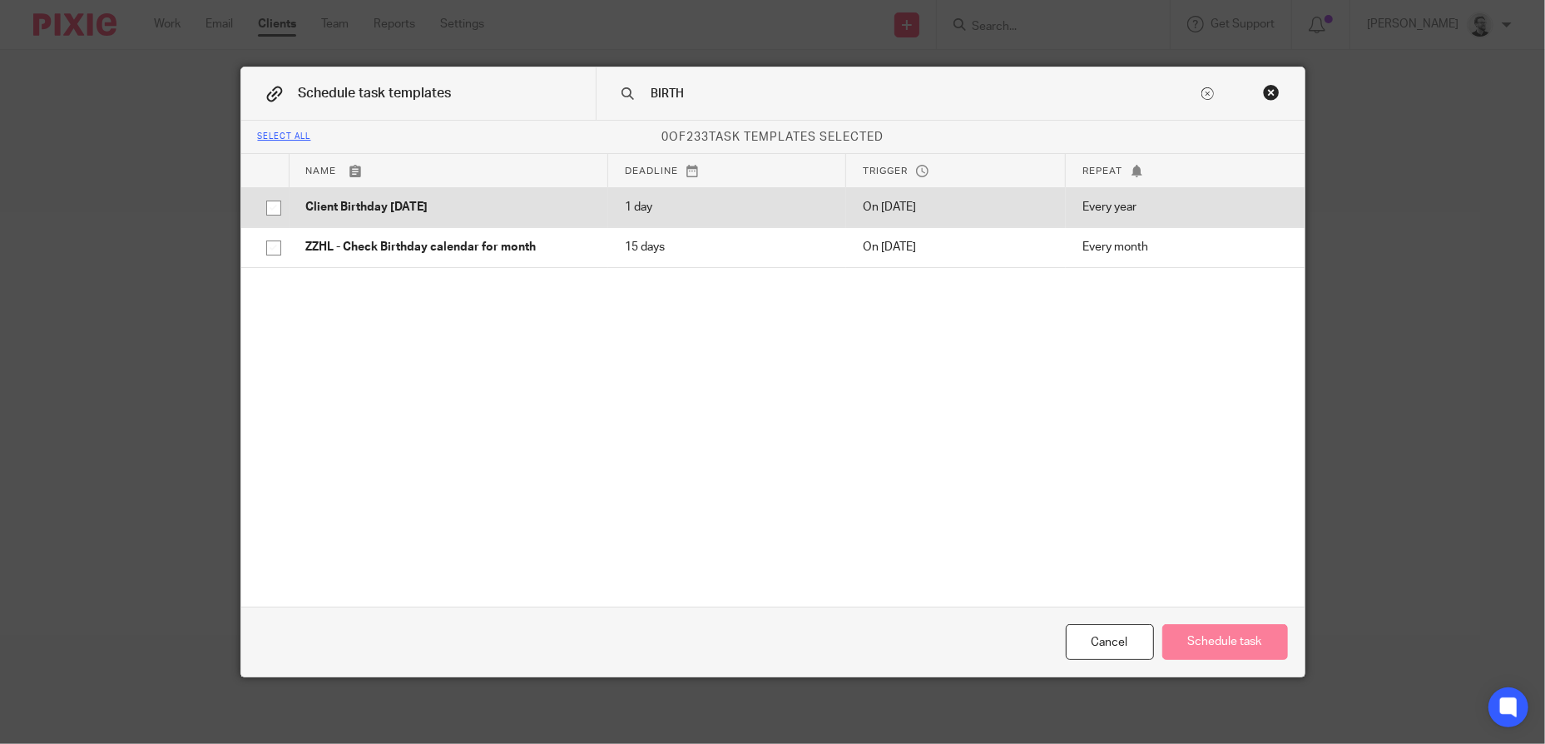
type input "BIRTH"
click at [425, 214] on p "Client Birthday [DATE]" at bounding box center [448, 207] width 285 height 17
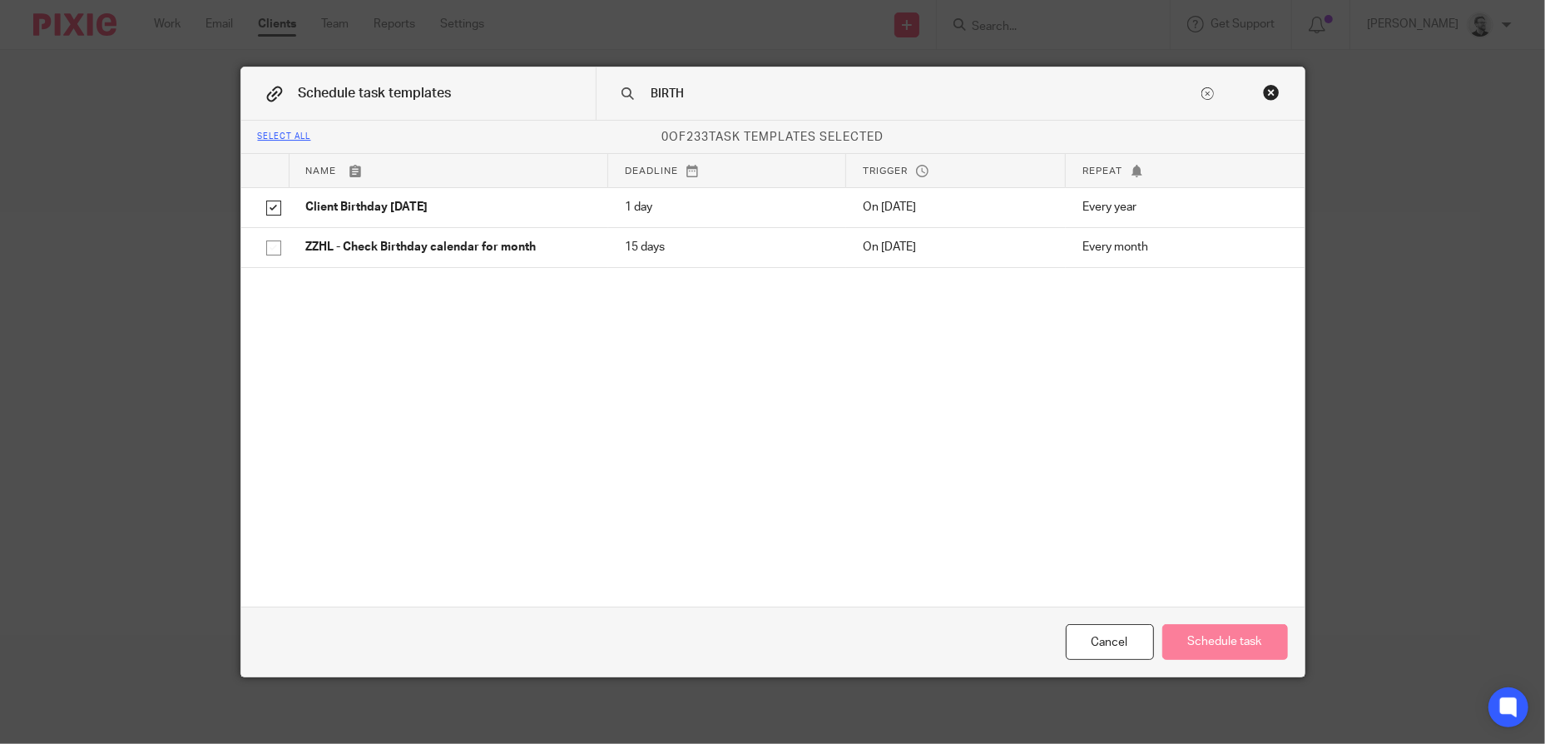
checkbox input "true"
click at [1208, 641] on button "Schedule task" at bounding box center [1225, 642] width 126 height 36
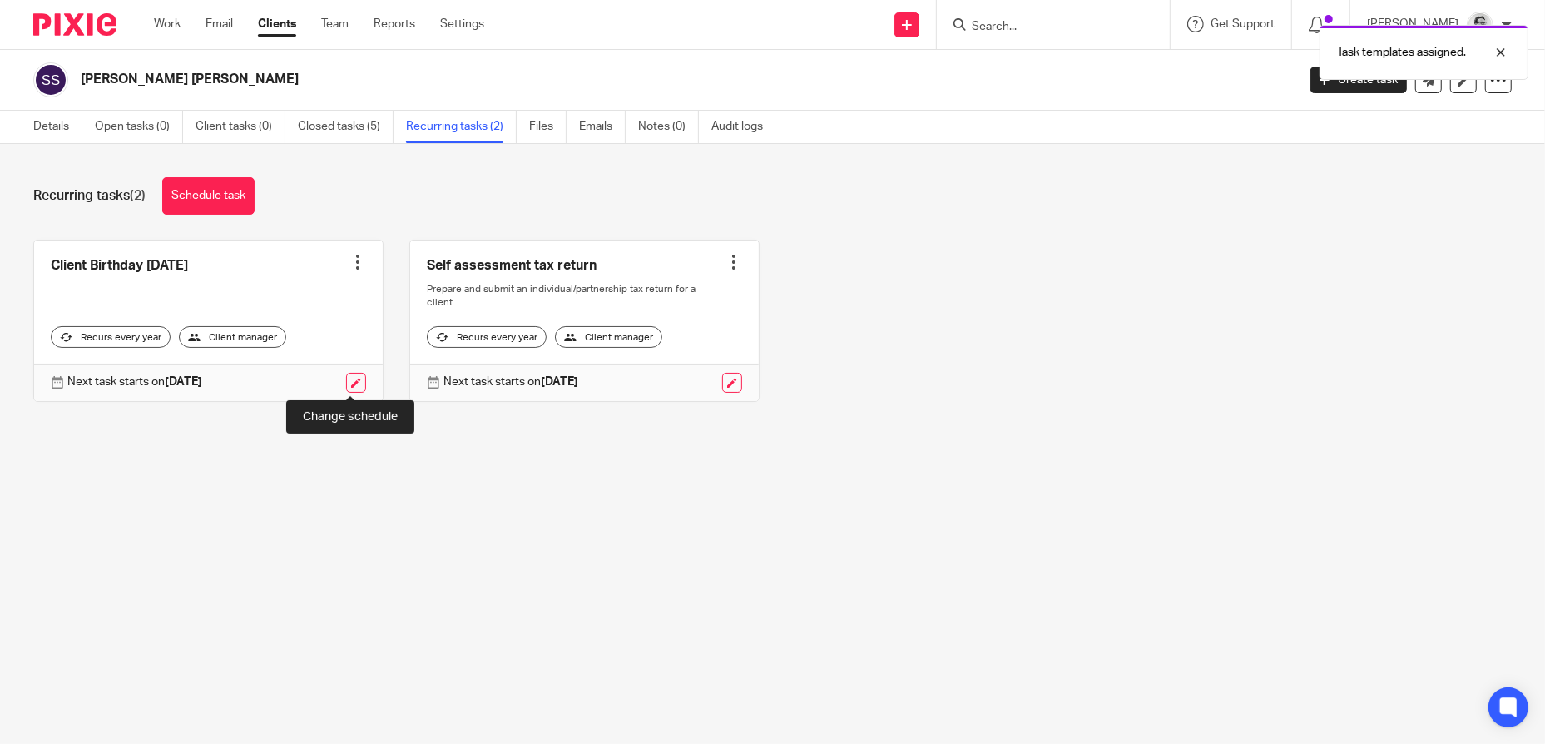
click at [353, 384] on link at bounding box center [356, 383] width 20 height 20
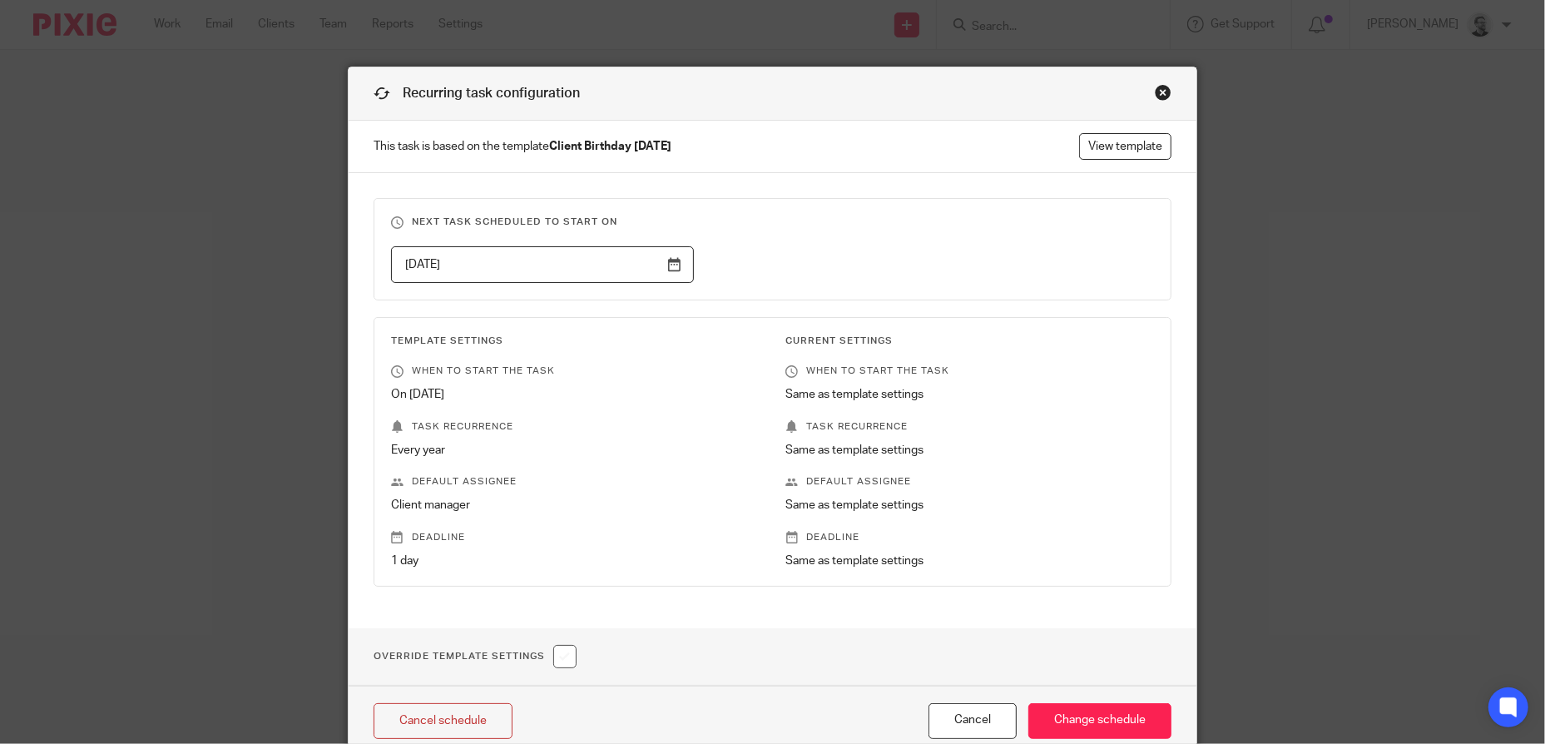
click at [674, 268] on input "2026-02-13" at bounding box center [542, 264] width 303 height 37
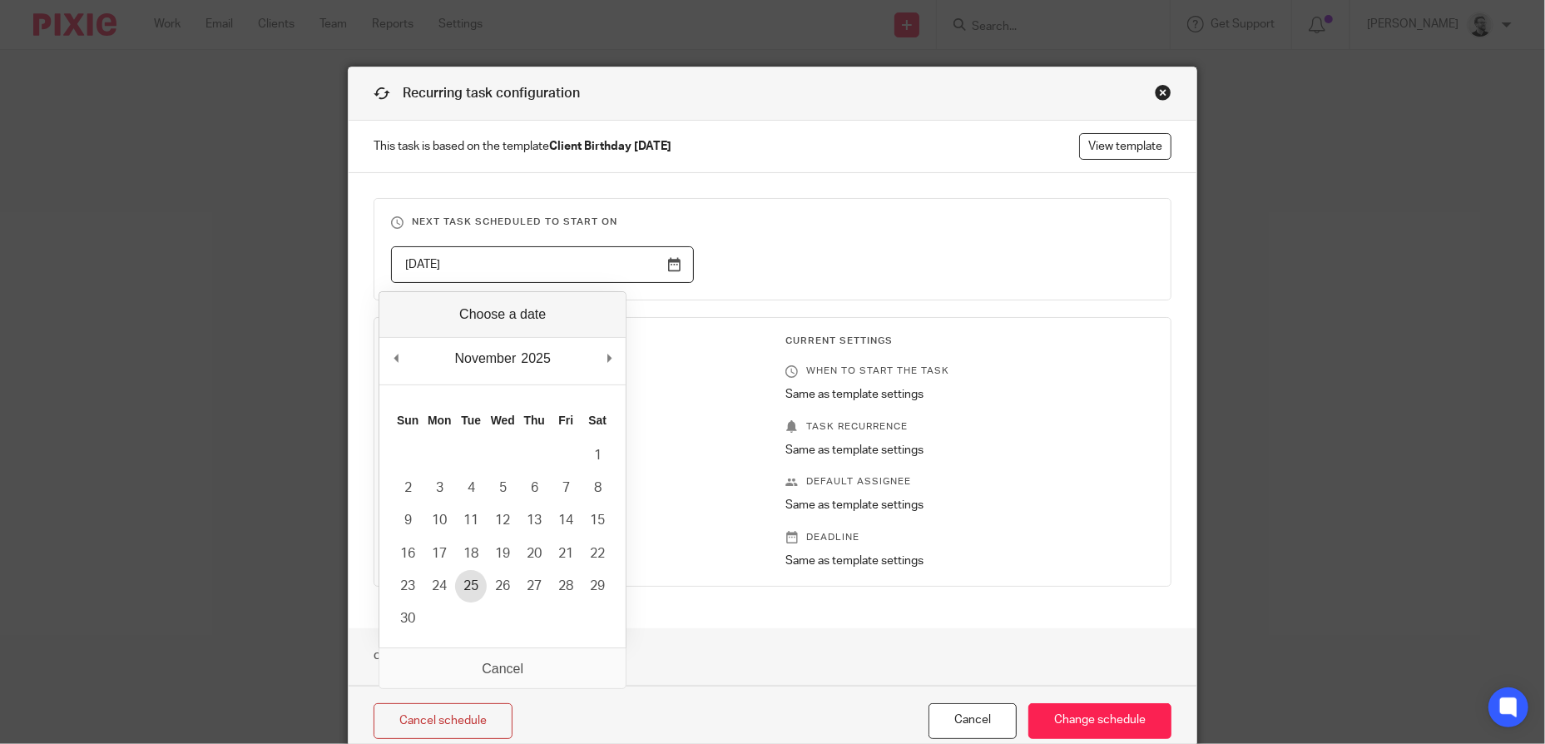
type input "2025-11-25"
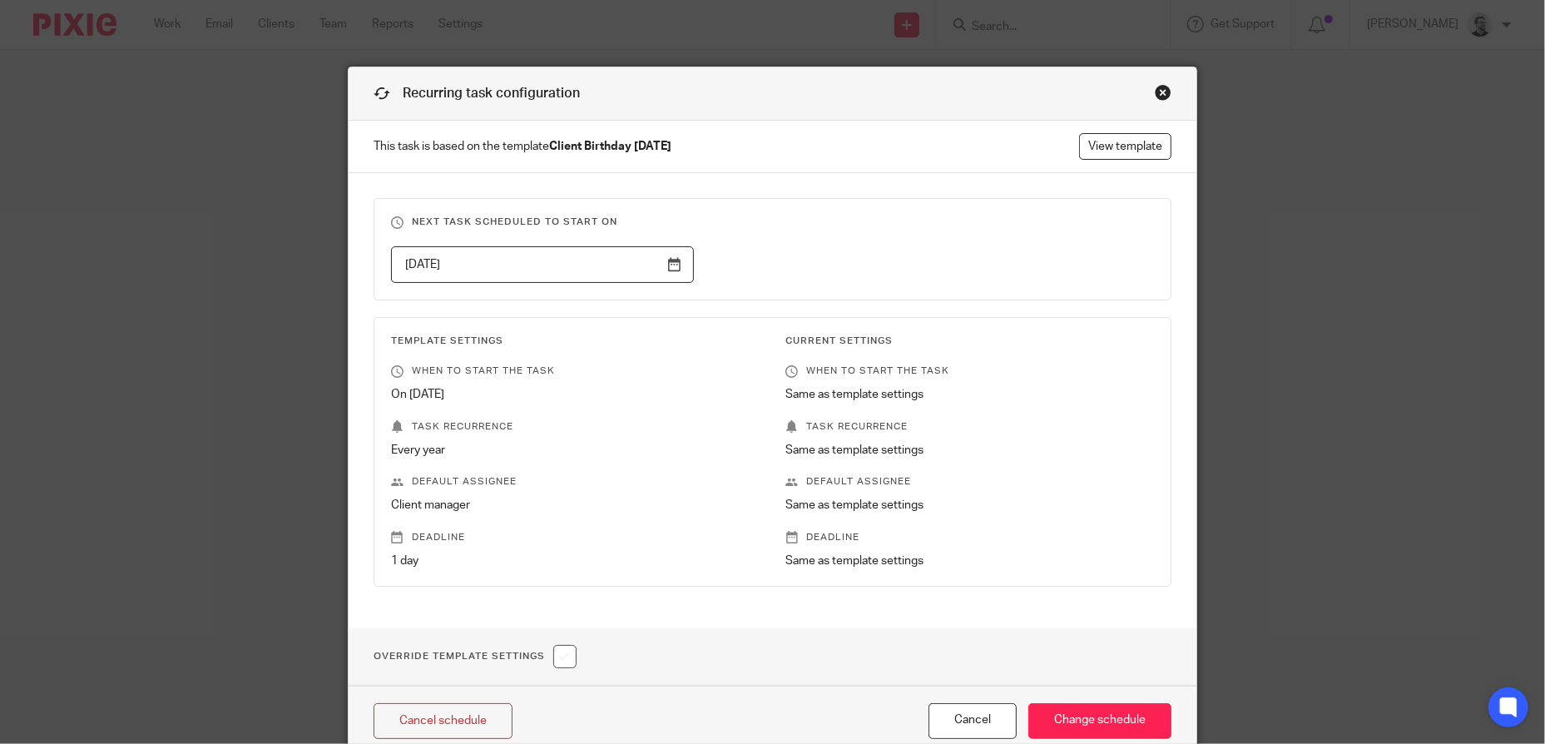
click at [974, 232] on fieldset "Next task scheduled to start on 2025-11-25" at bounding box center [772, 249] width 798 height 102
click at [1110, 715] on input "Change schedule" at bounding box center [1099, 721] width 143 height 36
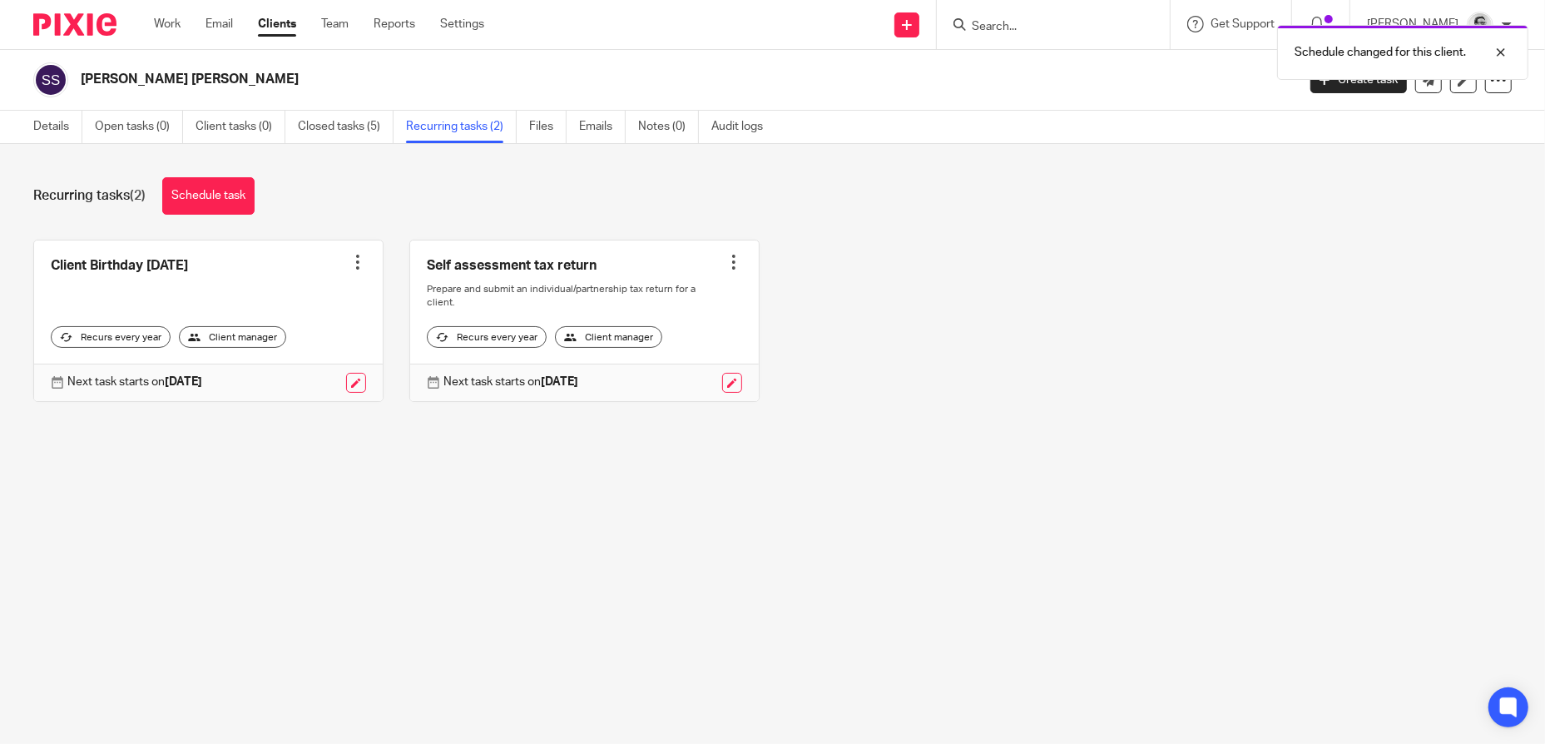
drag, startPoint x: 1036, startPoint y: 32, endPoint x: 1078, endPoint y: 27, distance: 41.9
click at [1036, 32] on div "Schedule changed for this client." at bounding box center [1151, 48] width 756 height 63
click at [1071, 25] on div "Schedule changed for this client." at bounding box center [1151, 48] width 756 height 63
drag, startPoint x: 1055, startPoint y: 43, endPoint x: 1044, endPoint y: 24, distance: 22.0
click at [1055, 43] on div at bounding box center [1053, 24] width 233 height 49
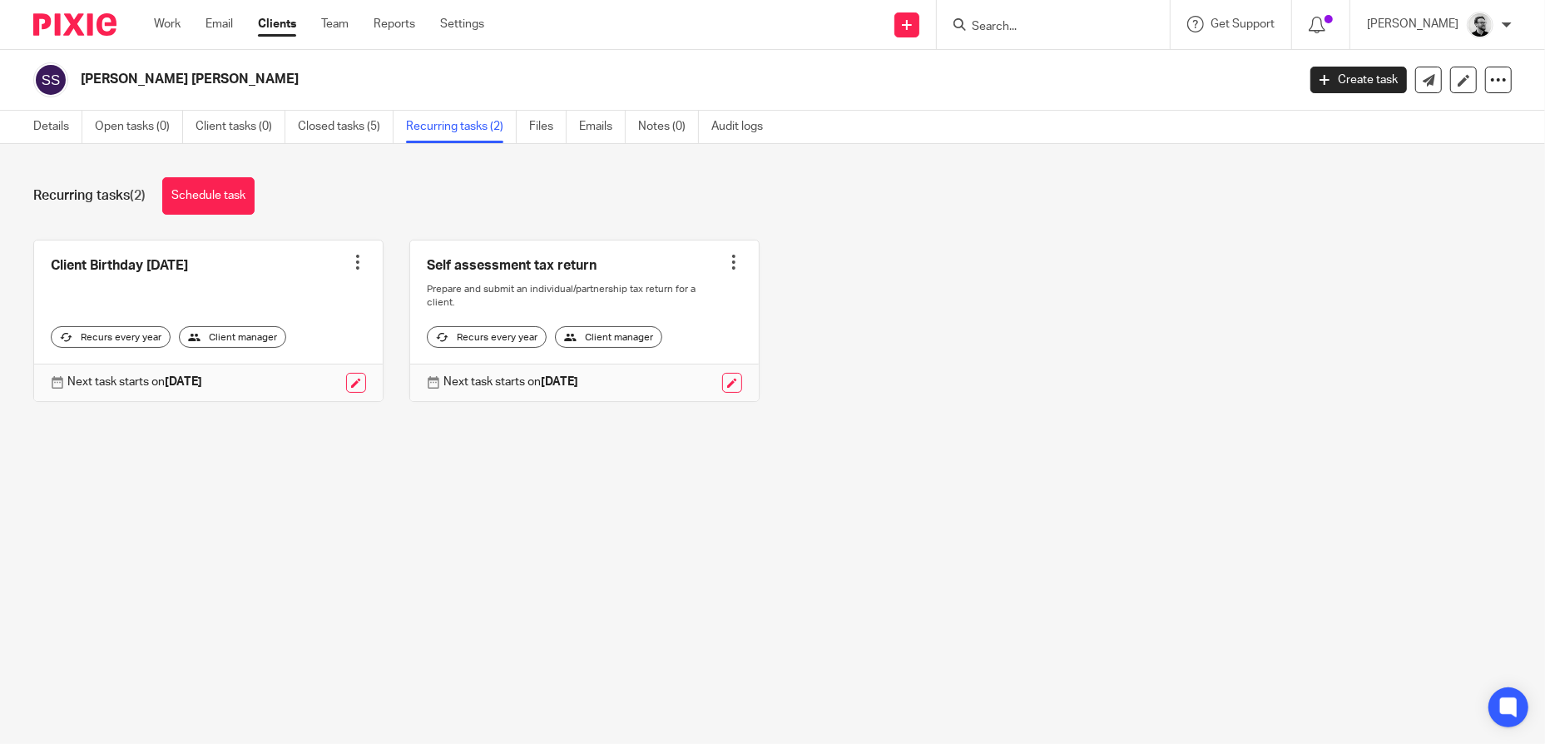
click at [1044, 24] on input "Search" at bounding box center [1045, 27] width 150 height 15
paste input "[PERSON_NAME]"
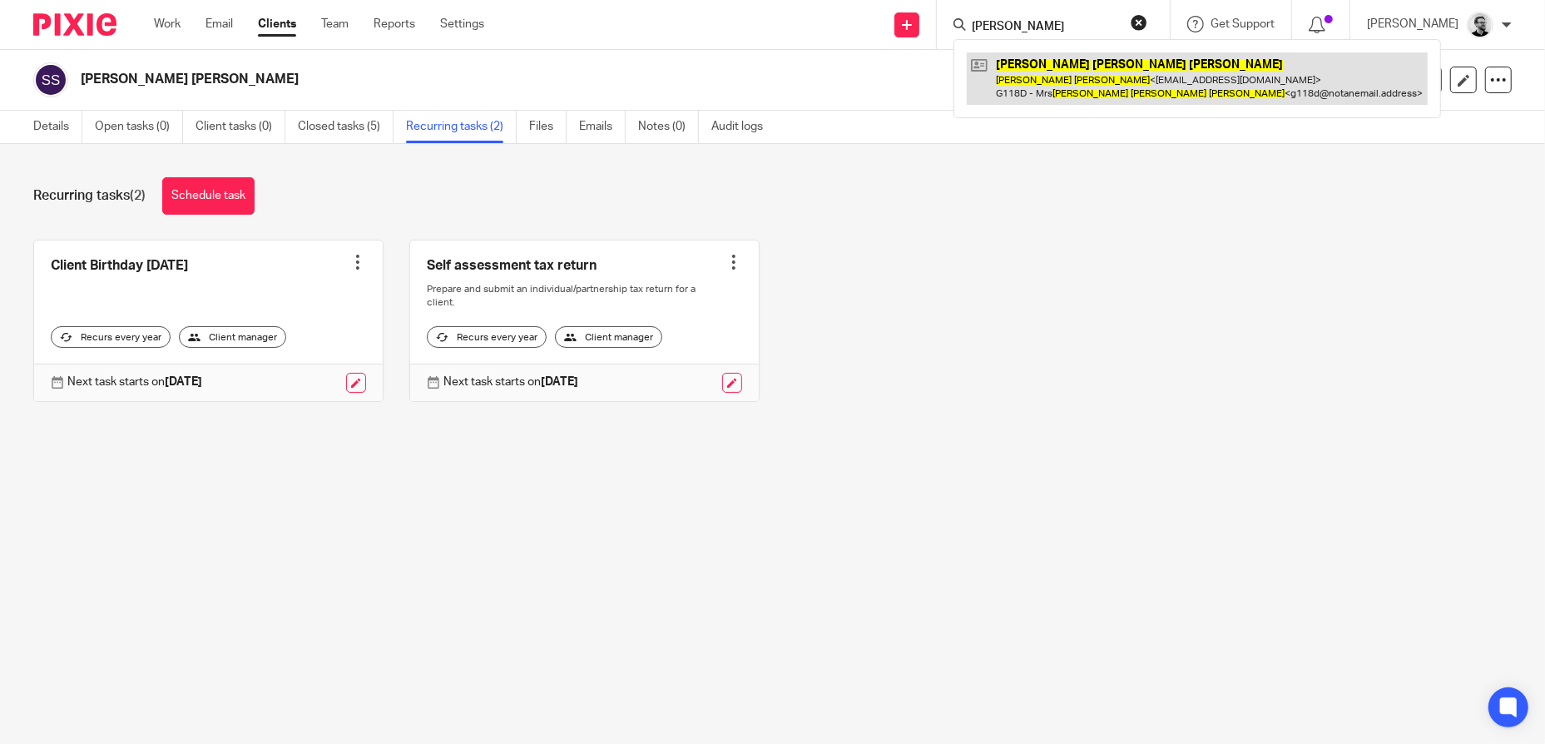
type input "[PERSON_NAME]"
click at [1107, 86] on link at bounding box center [1197, 78] width 461 height 52
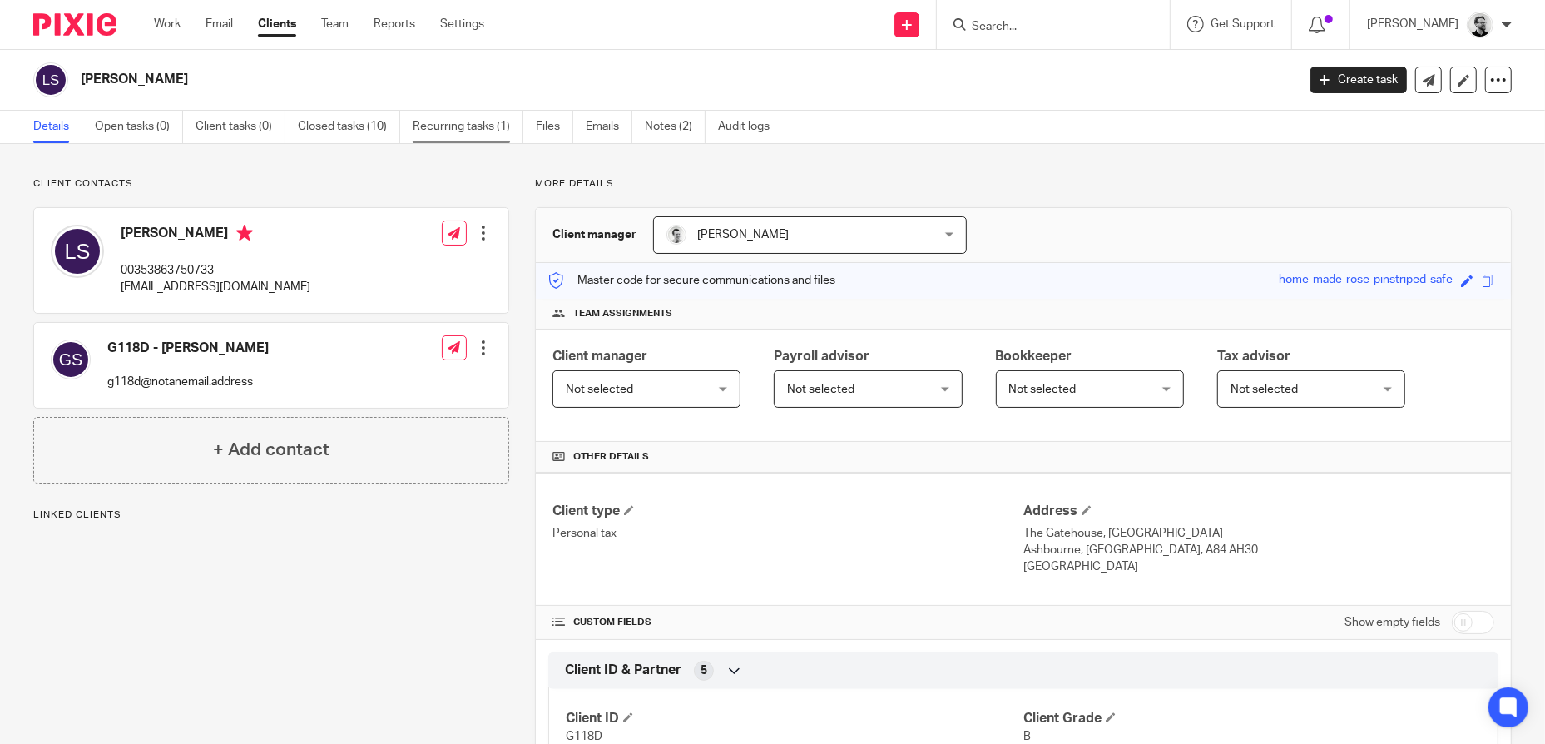
click at [448, 131] on link "Recurring tasks (1)" at bounding box center [468, 127] width 111 height 32
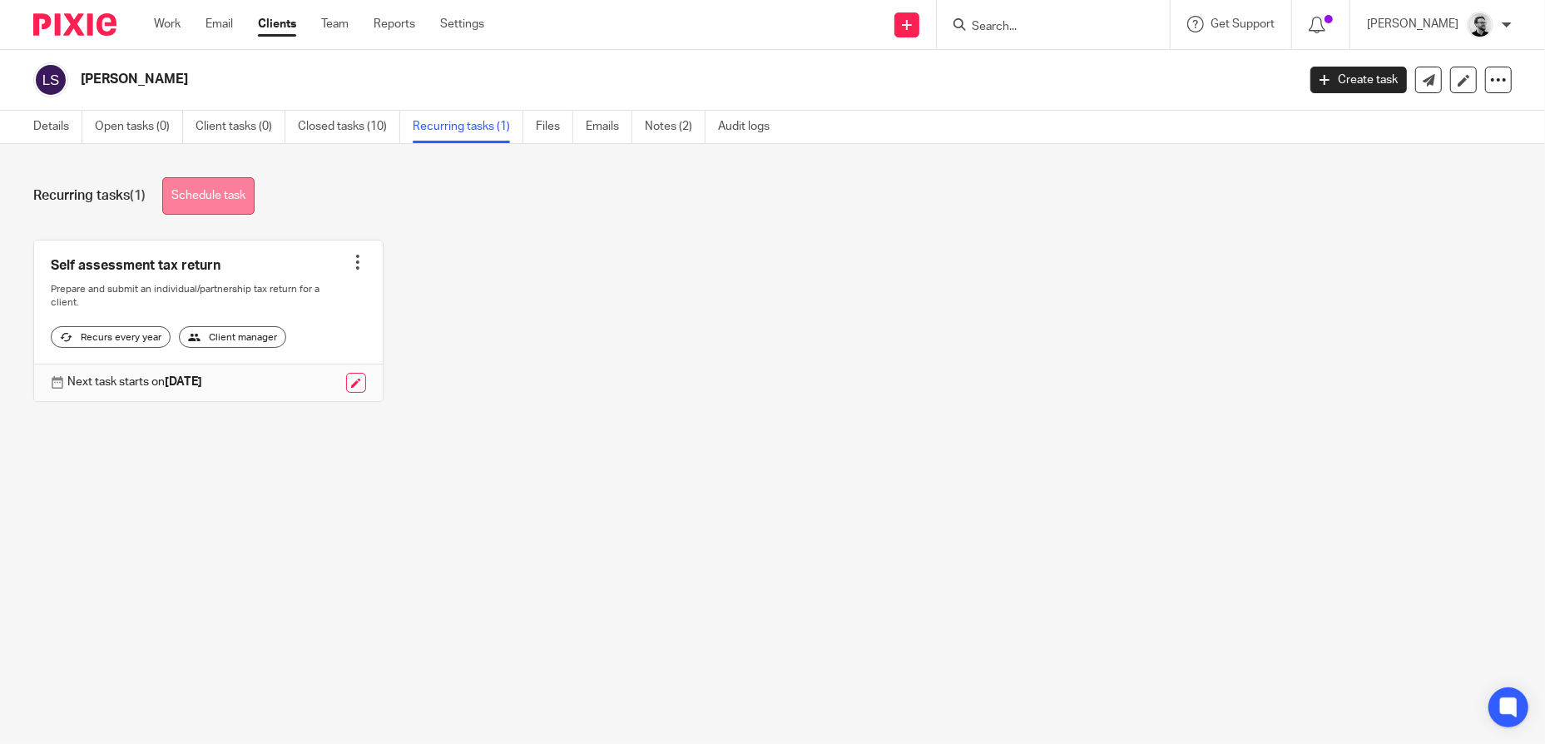
click at [230, 193] on link "Schedule task" at bounding box center [208, 195] width 92 height 37
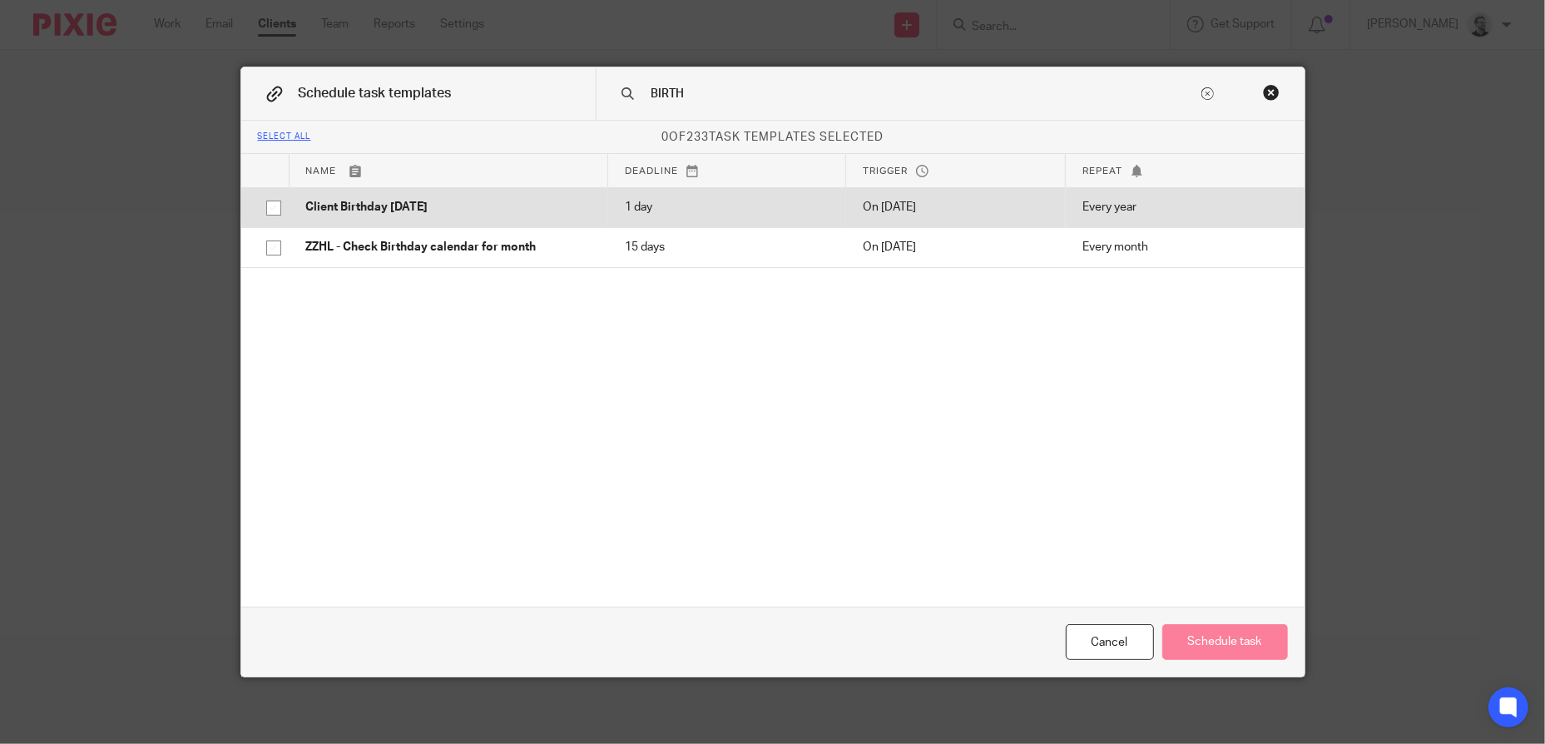
type input "BIRTH"
click at [444, 200] on p "Client Birthday [DATE]" at bounding box center [448, 207] width 285 height 17
checkbox input "true"
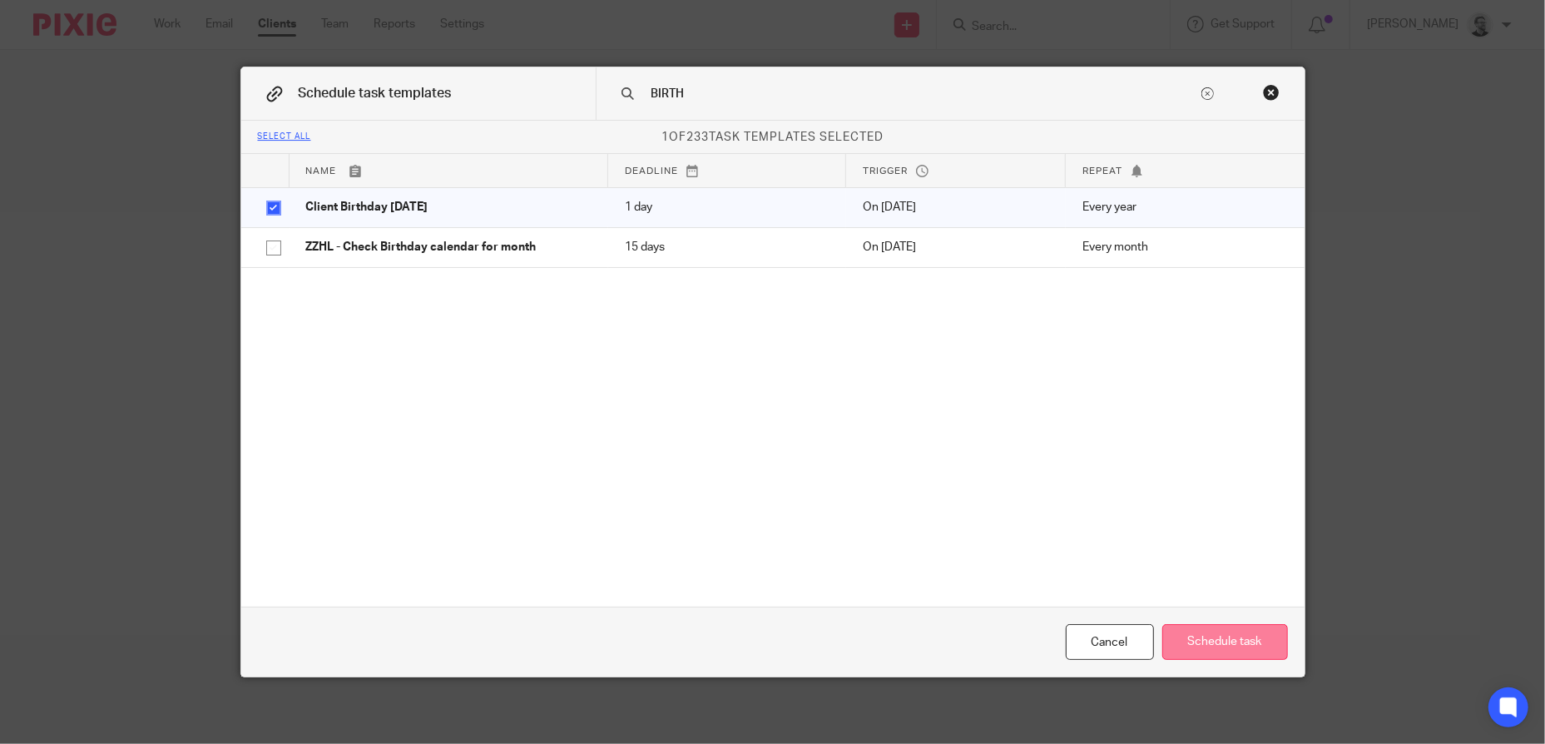
click at [1264, 643] on button "Schedule task" at bounding box center [1225, 642] width 126 height 36
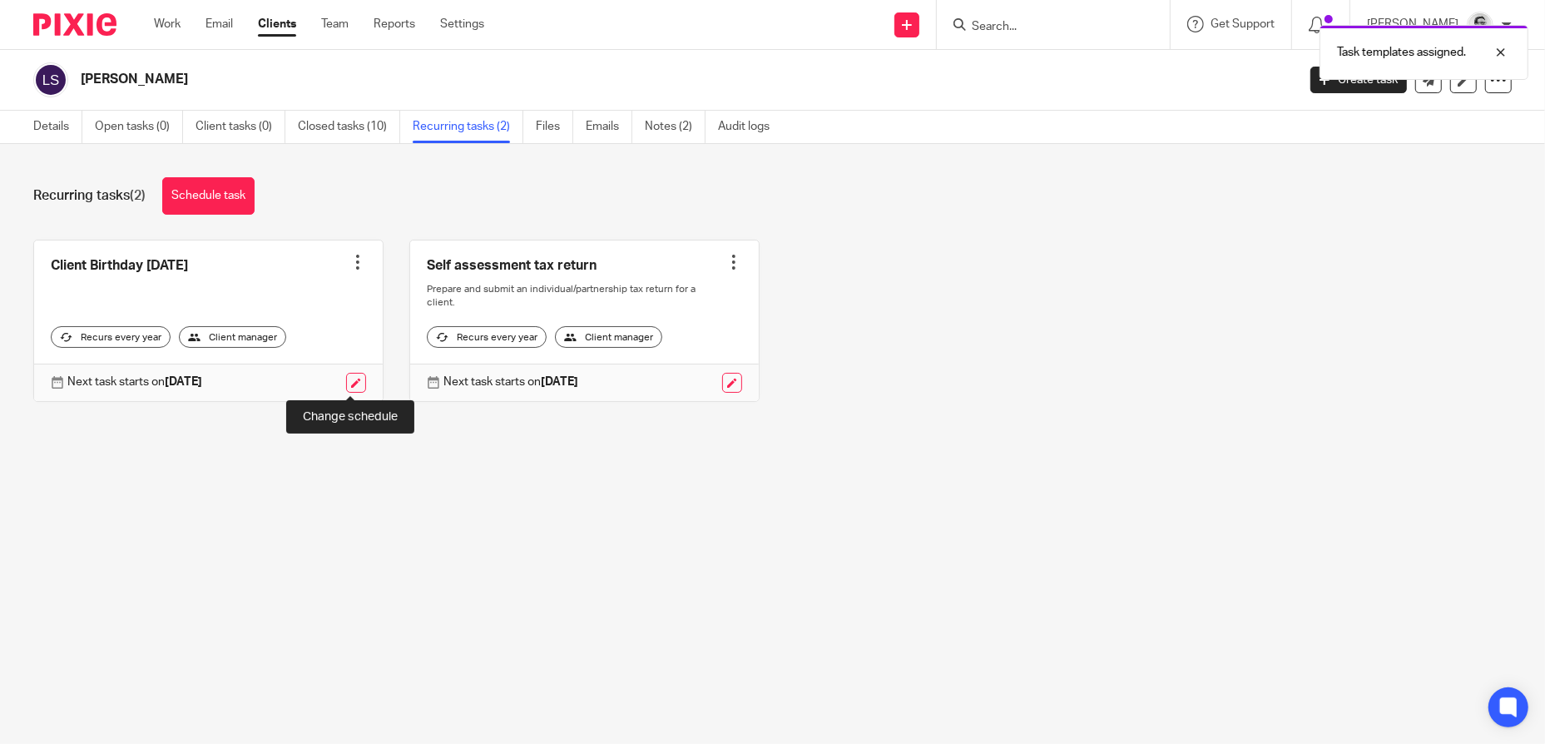
click at [354, 383] on link at bounding box center [356, 383] width 20 height 20
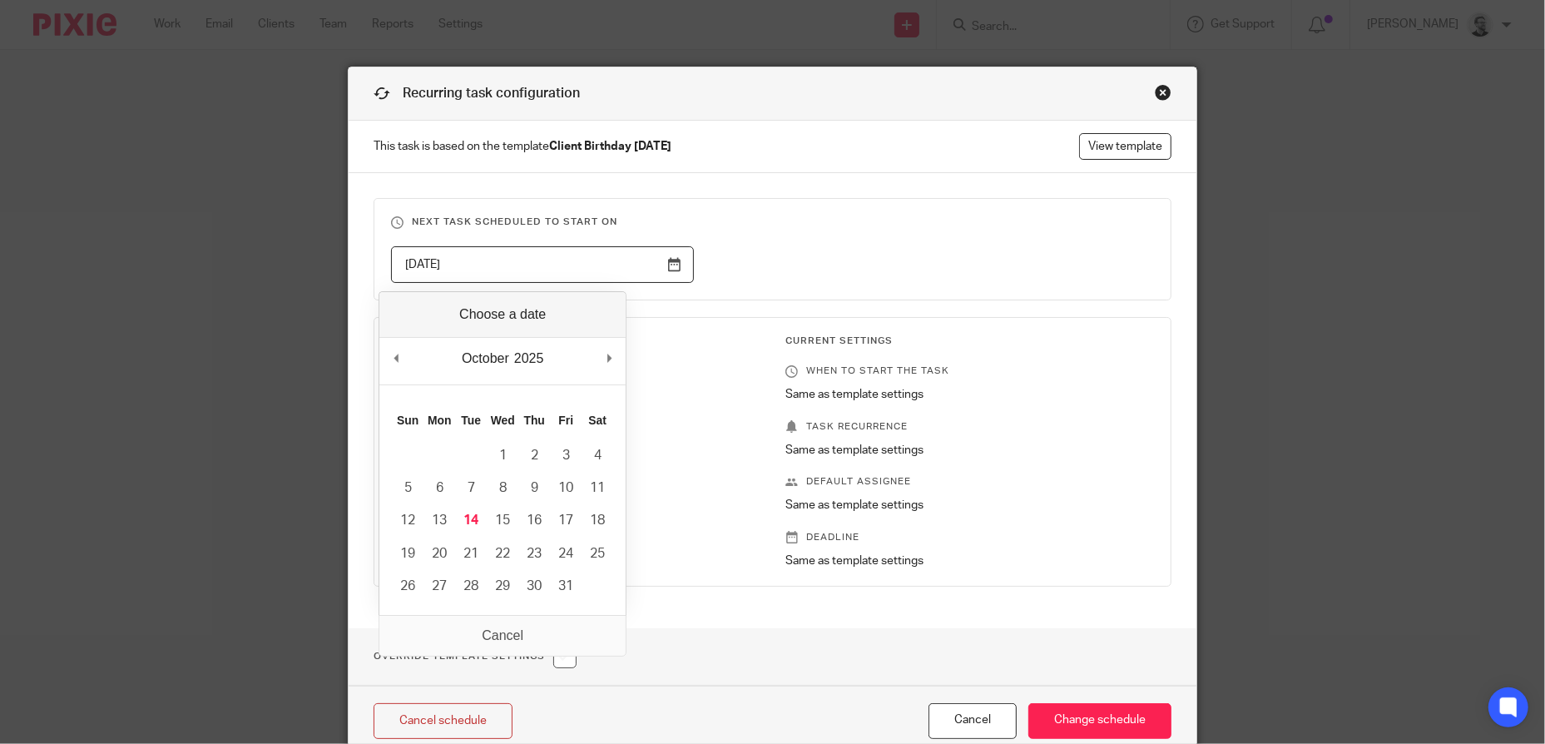
click at [668, 267] on input "[DATE]" at bounding box center [542, 264] width 303 height 37
type input "[DATE]"
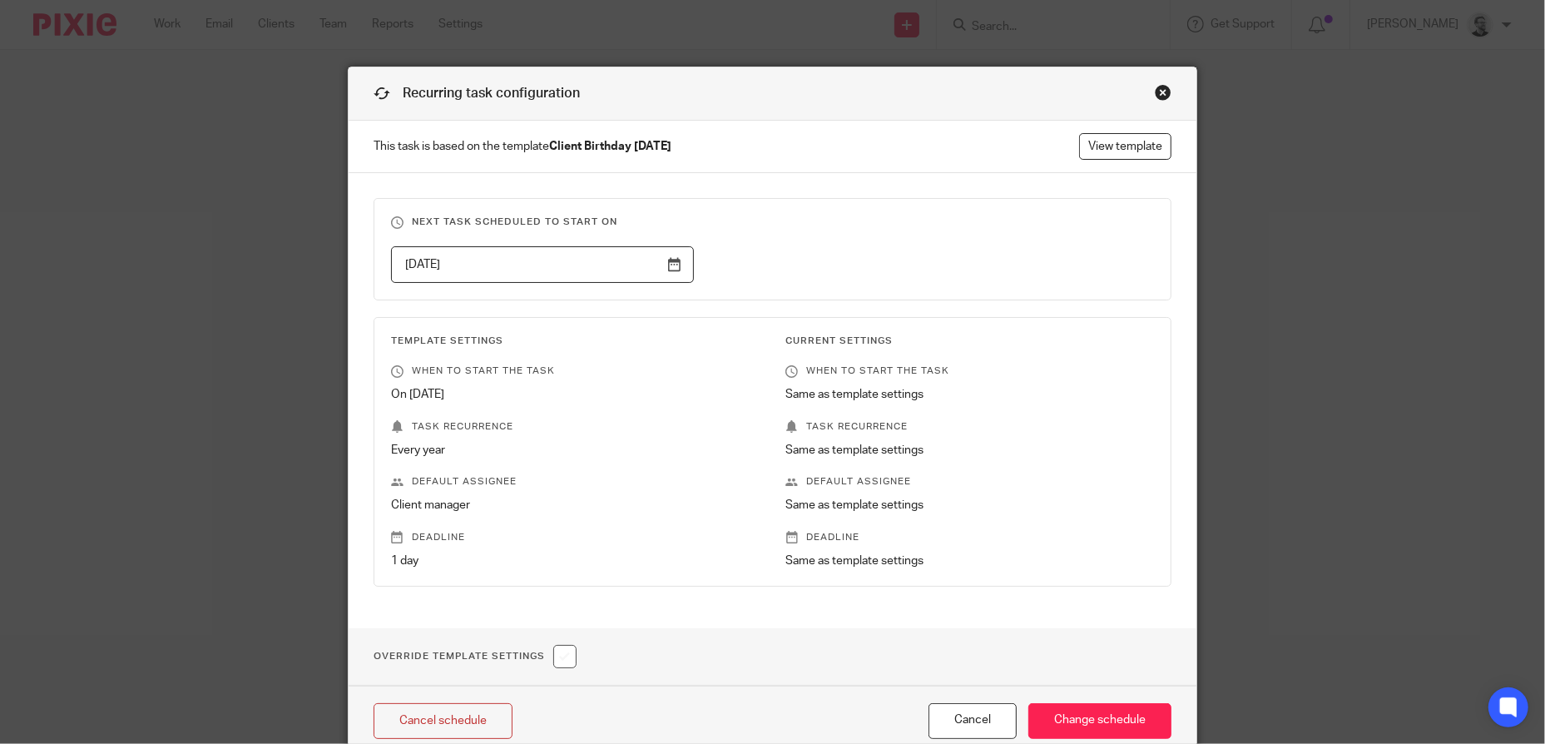
click at [1082, 254] on div "[DATE]" at bounding box center [759, 264] width 789 height 37
click at [1092, 715] on input "Change schedule" at bounding box center [1099, 721] width 143 height 36
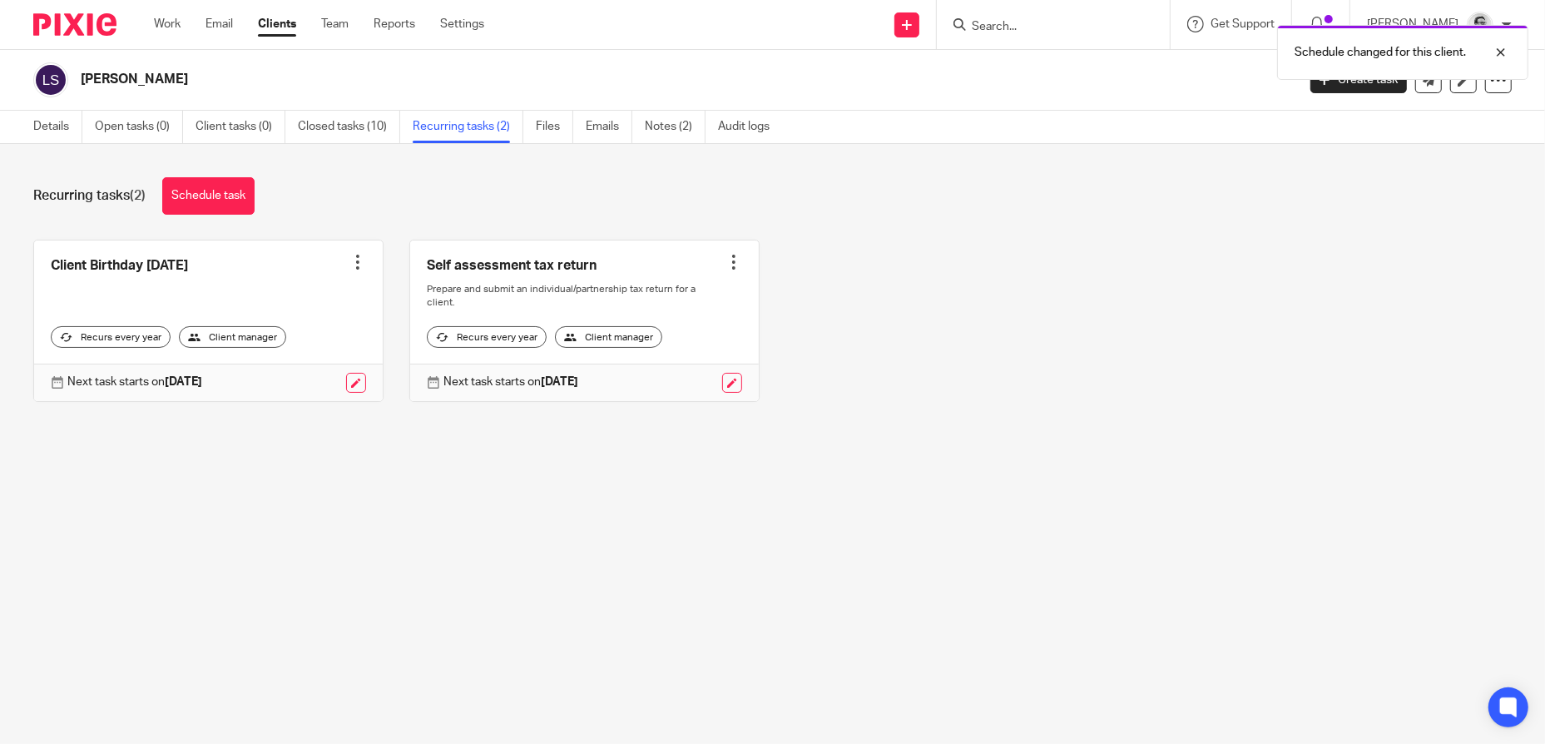
click at [1029, 29] on div "Schedule changed for this client." at bounding box center [1151, 48] width 756 height 63
click at [1026, 32] on div "Schedule changed for this client." at bounding box center [1151, 48] width 756 height 63
click at [1028, 22] on div "Schedule changed for this client." at bounding box center [1151, 48] width 756 height 63
click at [1502, 51] on div at bounding box center [1488, 52] width 45 height 20
click at [1061, 27] on input "Search" at bounding box center [1045, 27] width 150 height 15
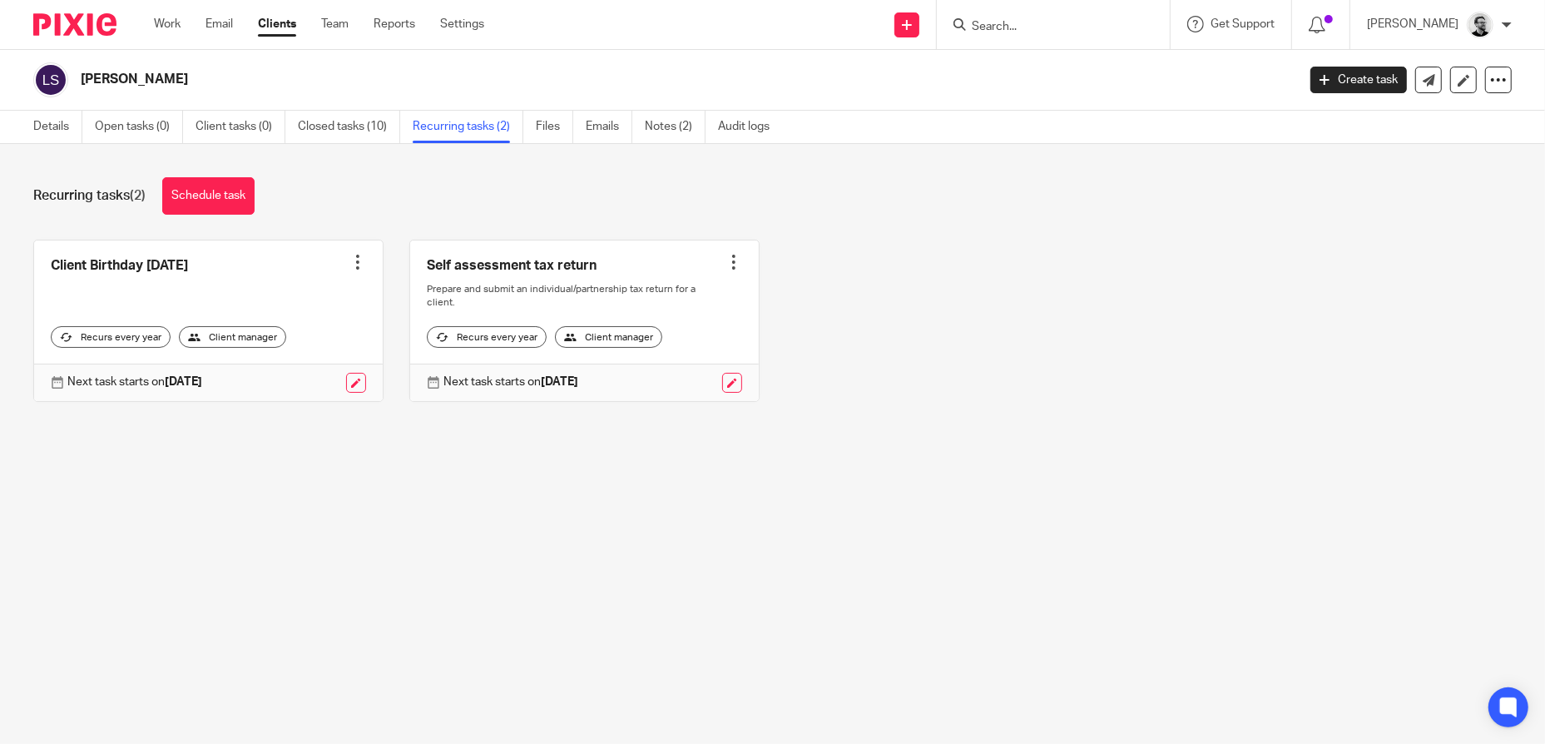
paste input "[PERSON_NAME]"
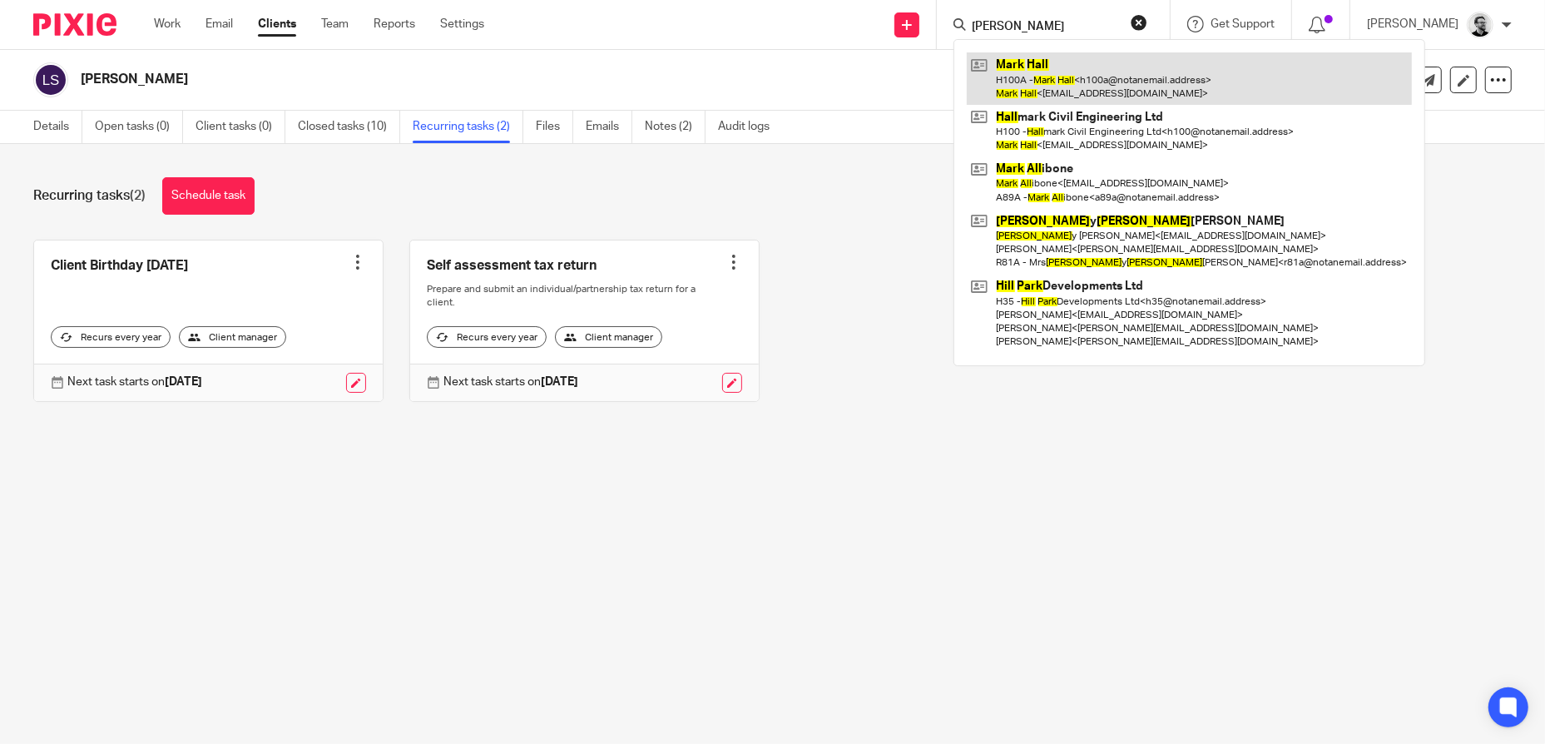
type input "[PERSON_NAME]"
click at [1096, 65] on link at bounding box center [1189, 78] width 445 height 52
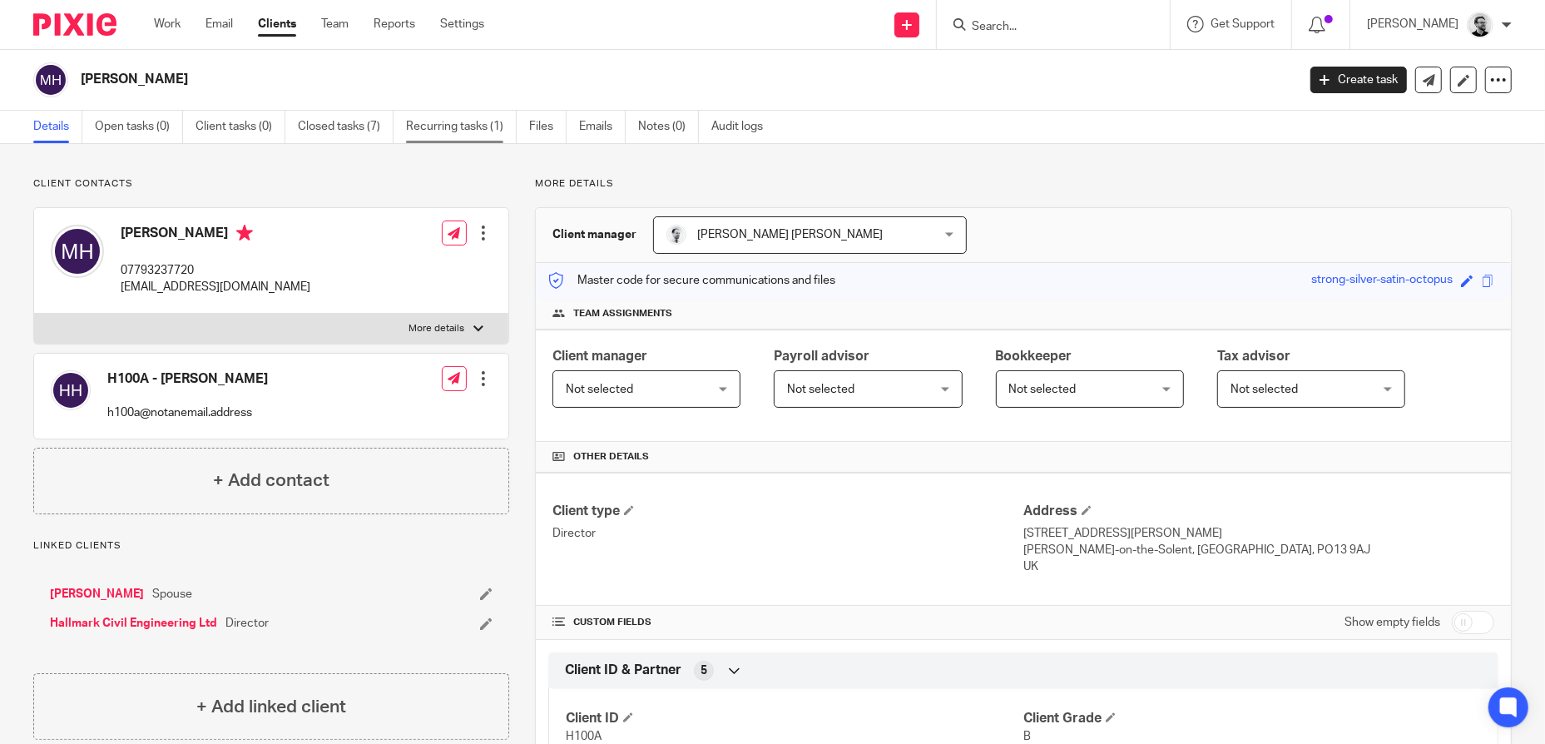
click at [487, 128] on link "Recurring tasks (1)" at bounding box center [461, 127] width 111 height 32
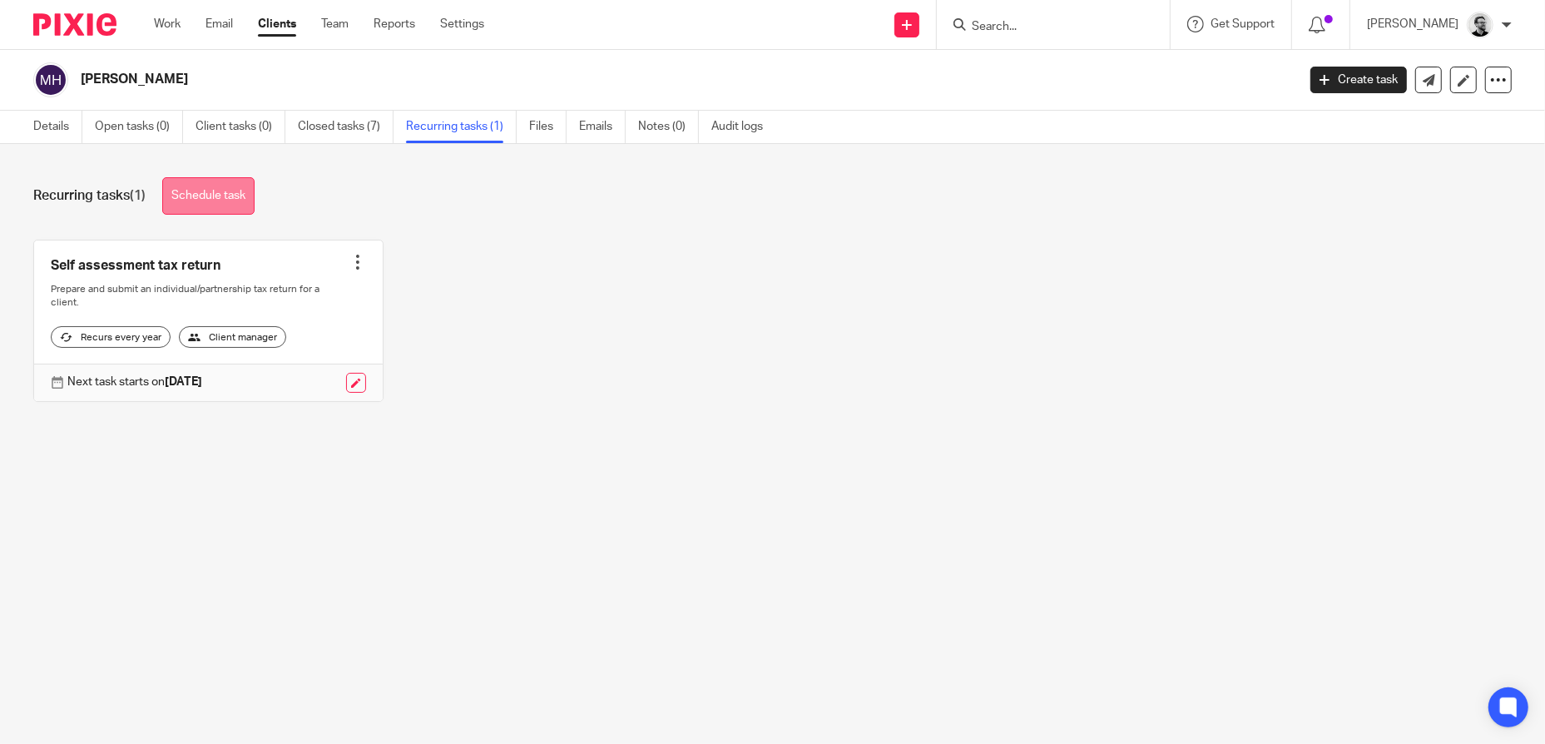
click at [231, 207] on link "Schedule task" at bounding box center [208, 195] width 92 height 37
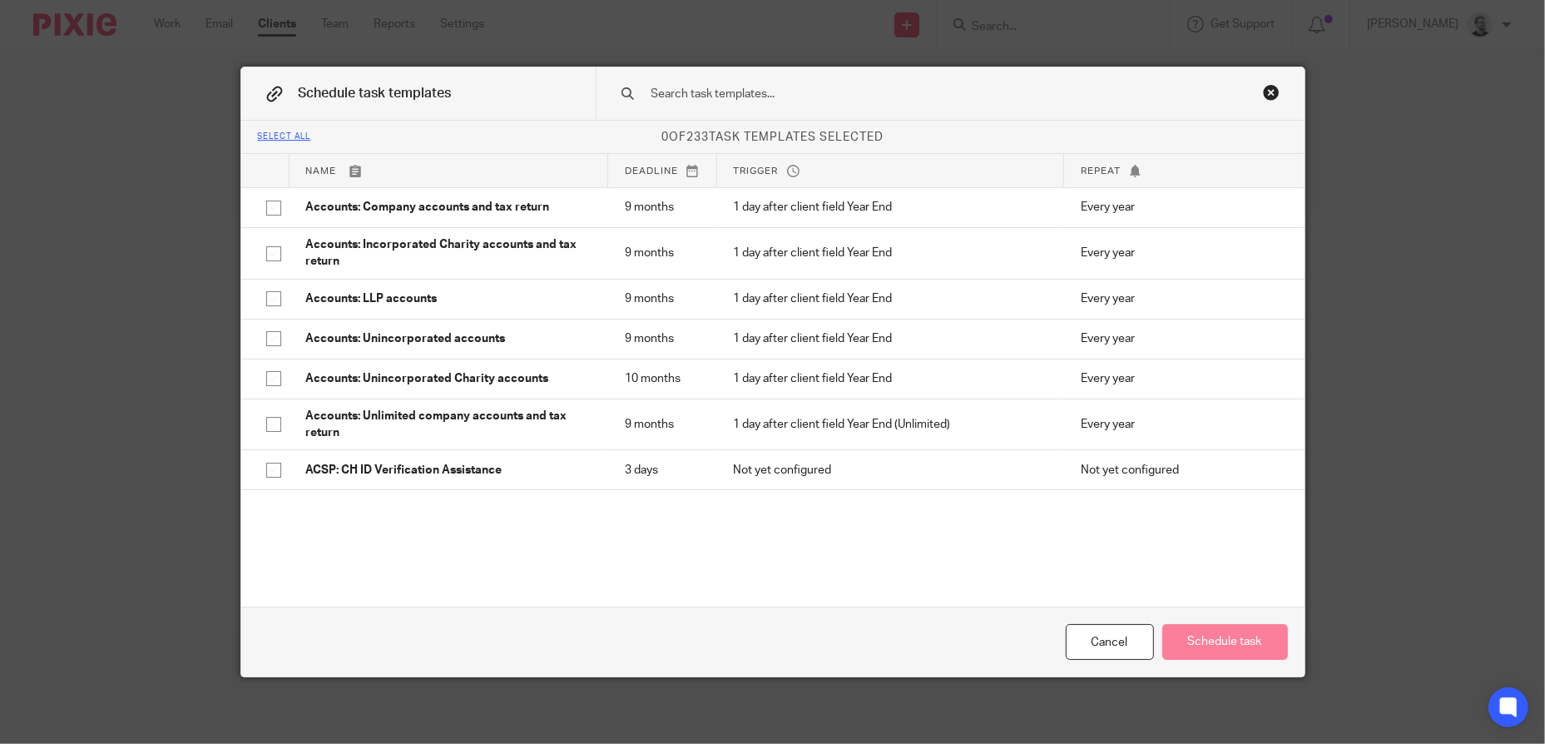
click at [790, 98] on input "text" at bounding box center [924, 94] width 548 height 18
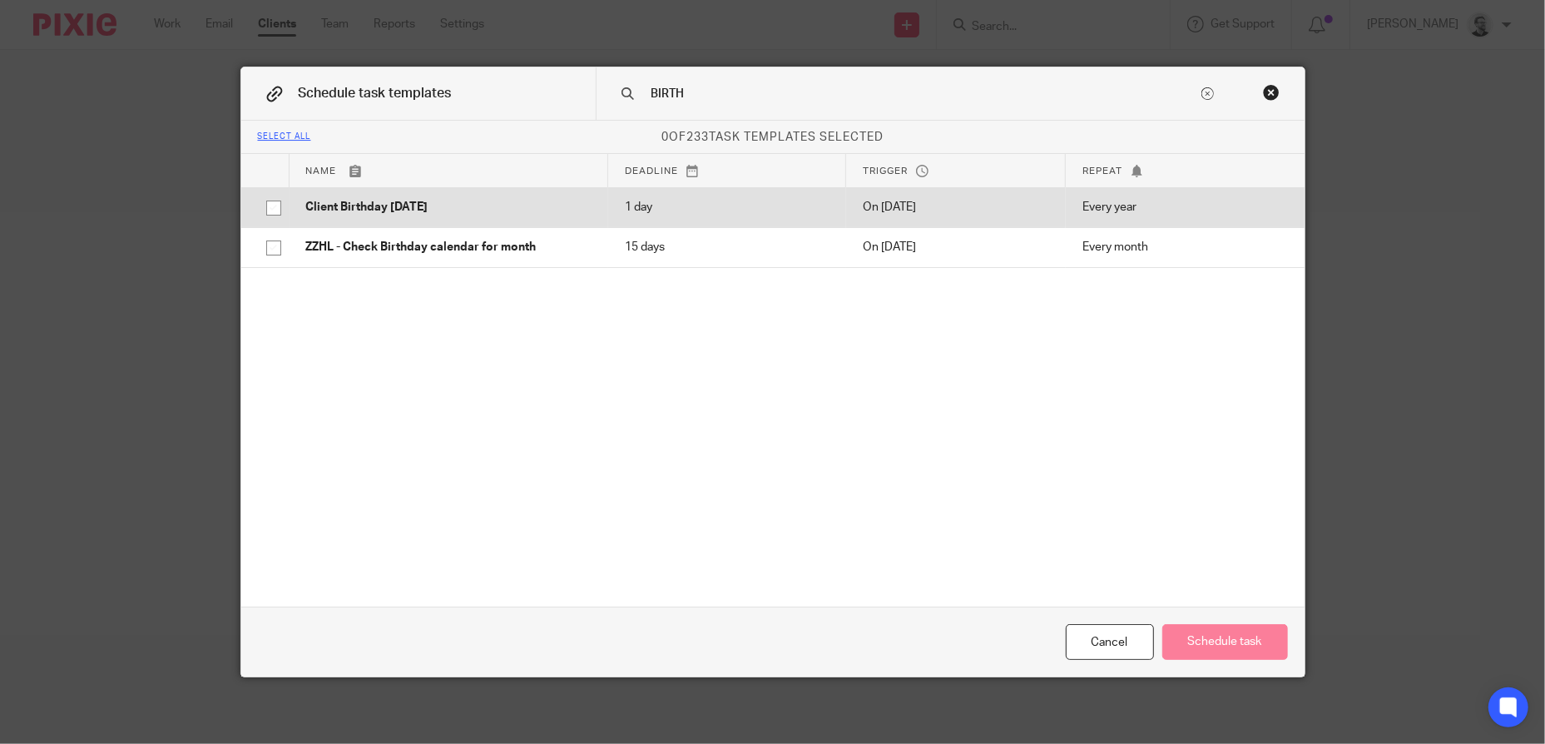
type input "BIRTH"
click at [531, 201] on p "Client Birthday Tomorrow" at bounding box center [448, 207] width 285 height 17
checkbox input "true"
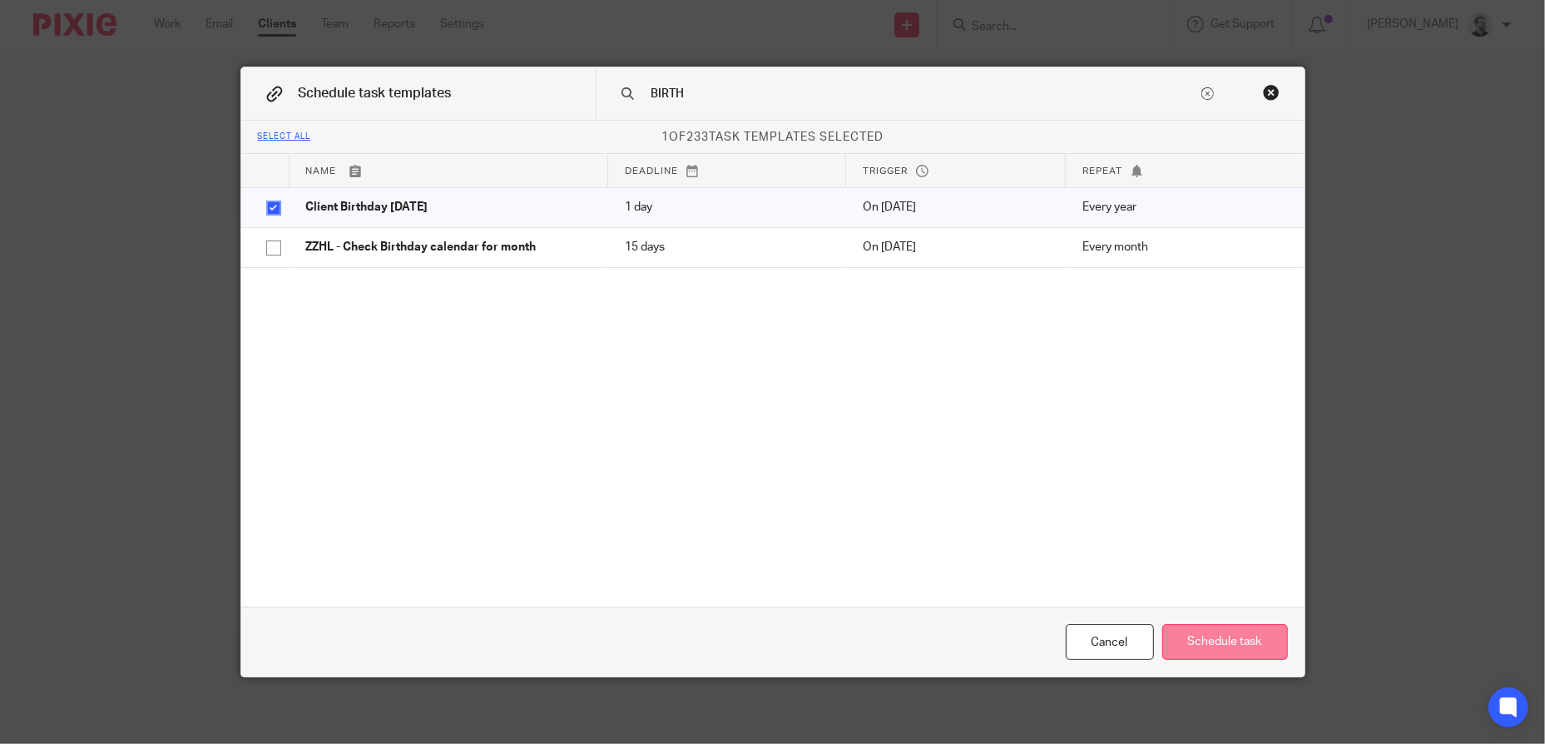
drag, startPoint x: 1267, startPoint y: 643, endPoint x: 1259, endPoint y: 624, distance: 20.9
click at [1262, 645] on button "Schedule task" at bounding box center [1225, 642] width 126 height 36
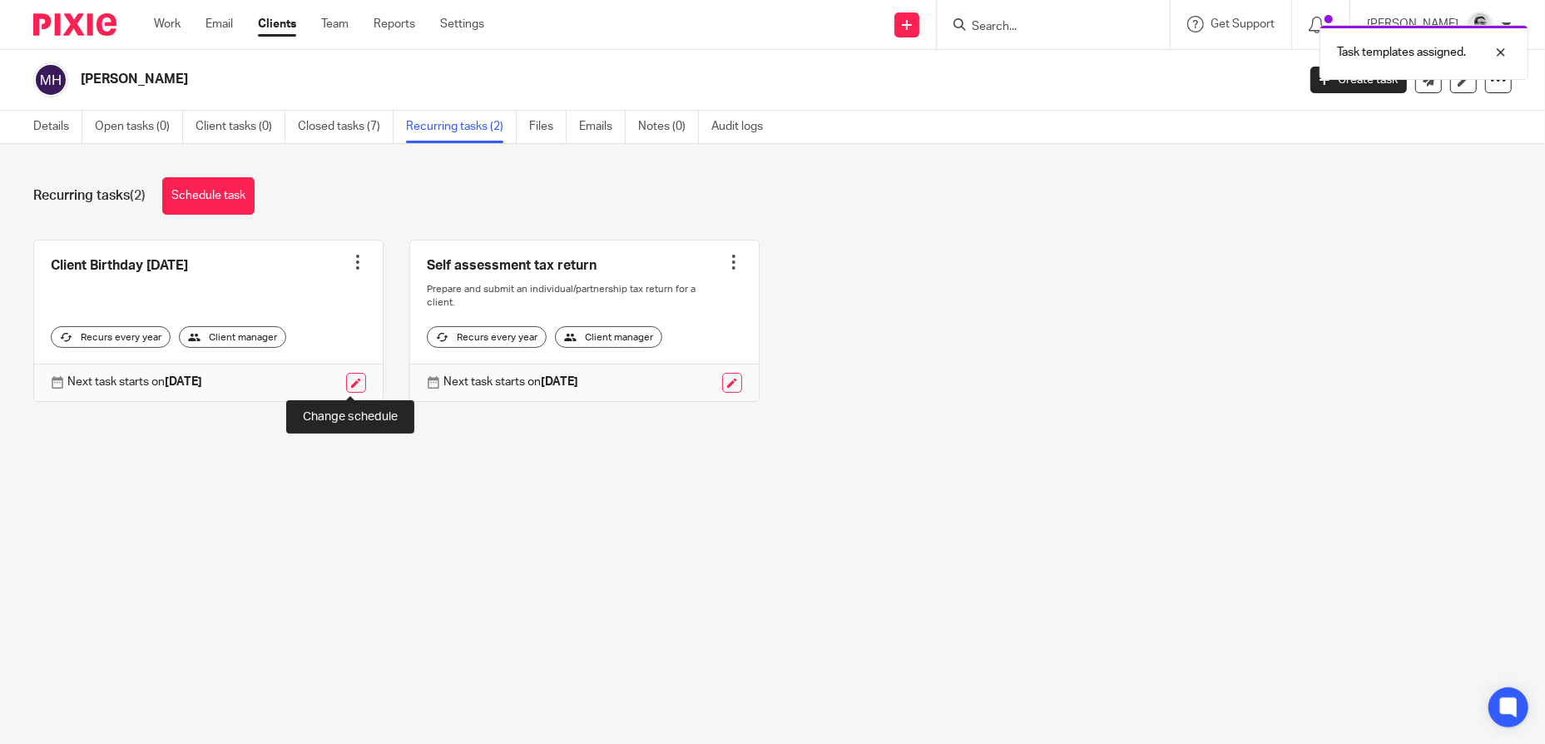
click at [349, 379] on link at bounding box center [356, 383] width 20 height 20
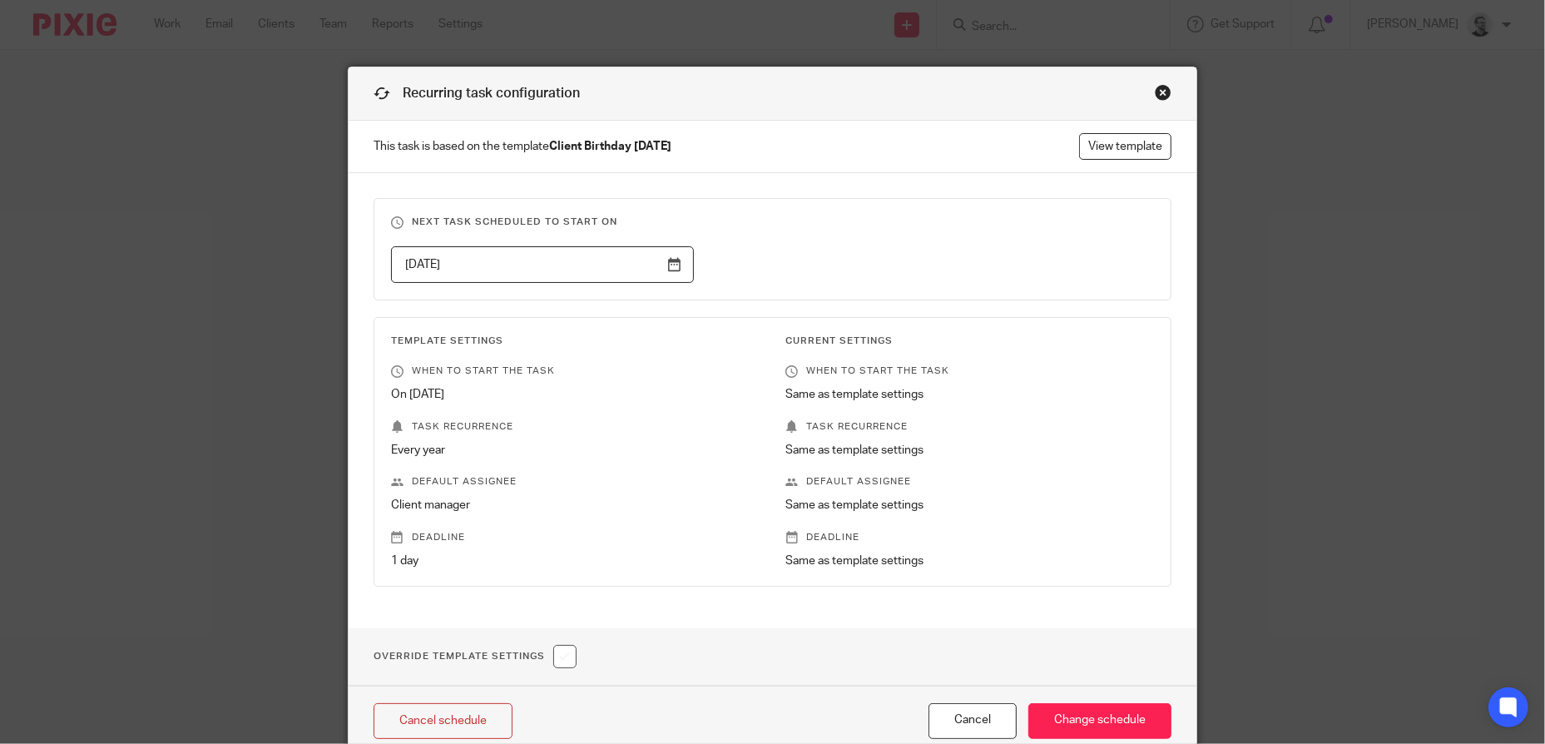
click at [640, 260] on input "2026-02-13" at bounding box center [542, 264] width 303 height 37
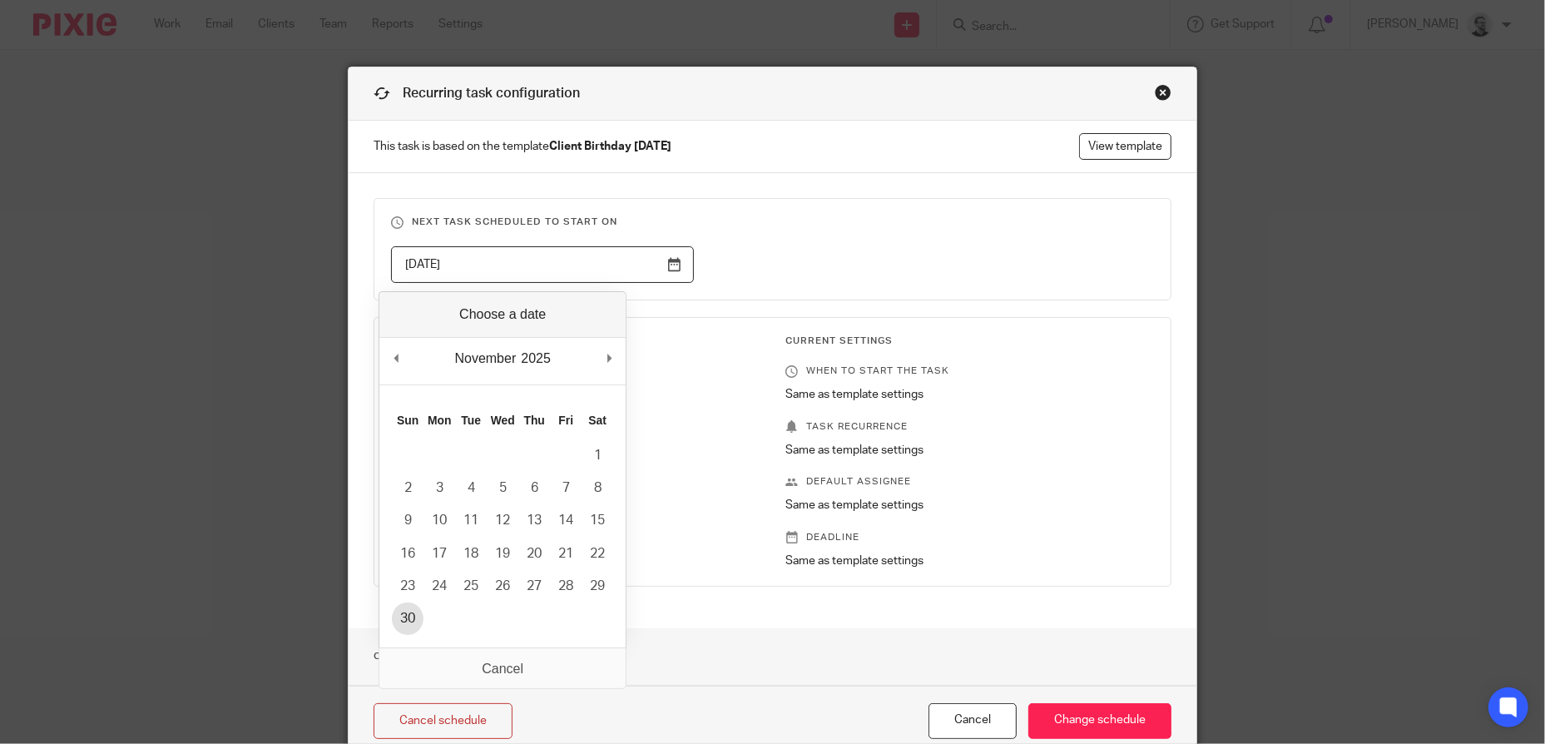
type input "2025-11-30"
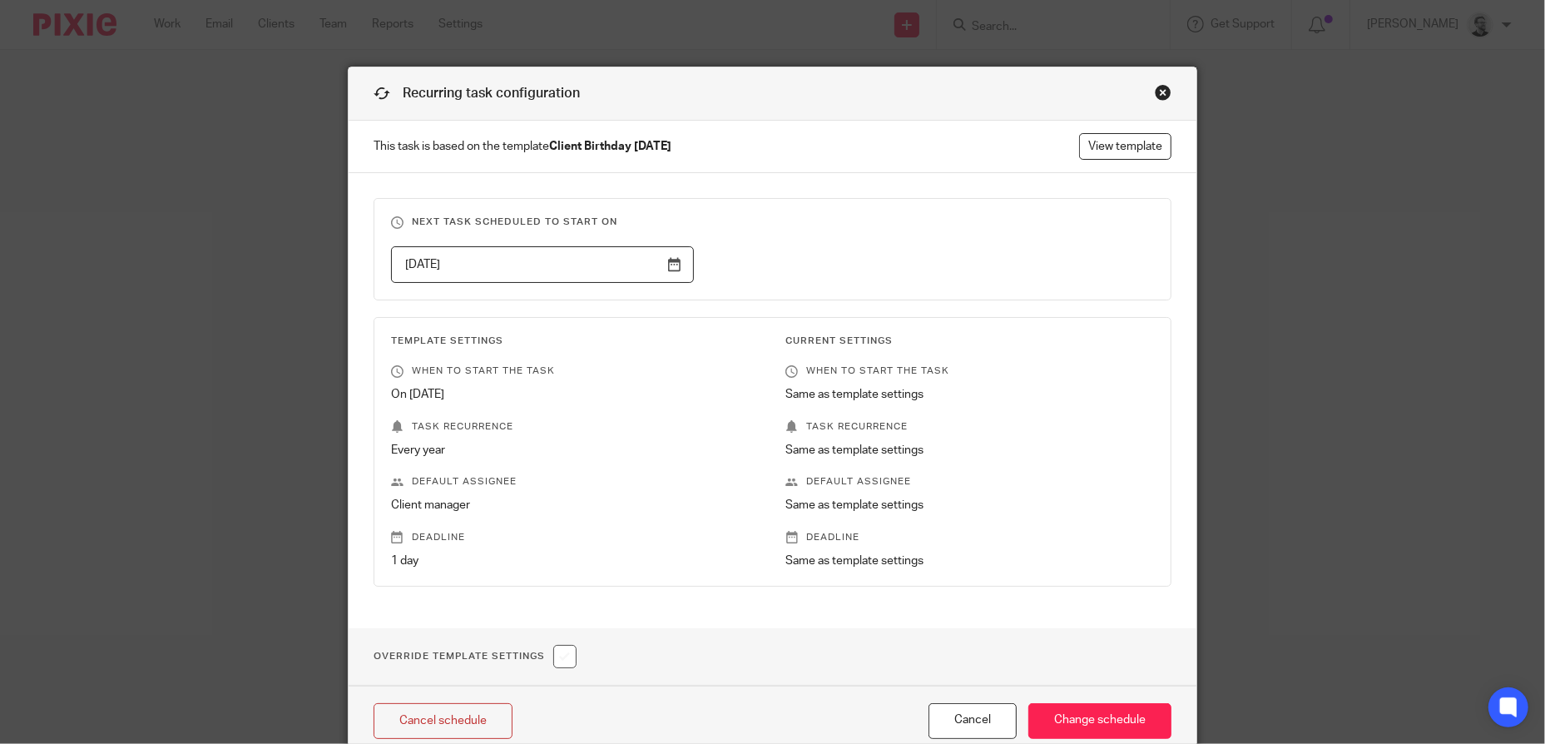
drag, startPoint x: 913, startPoint y: 228, endPoint x: 917, endPoint y: 238, distance: 11.2
click at [913, 227] on h3 "Next task scheduled to start on" at bounding box center [772, 221] width 763 height 13
click at [1076, 715] on input "Change schedule" at bounding box center [1099, 721] width 143 height 36
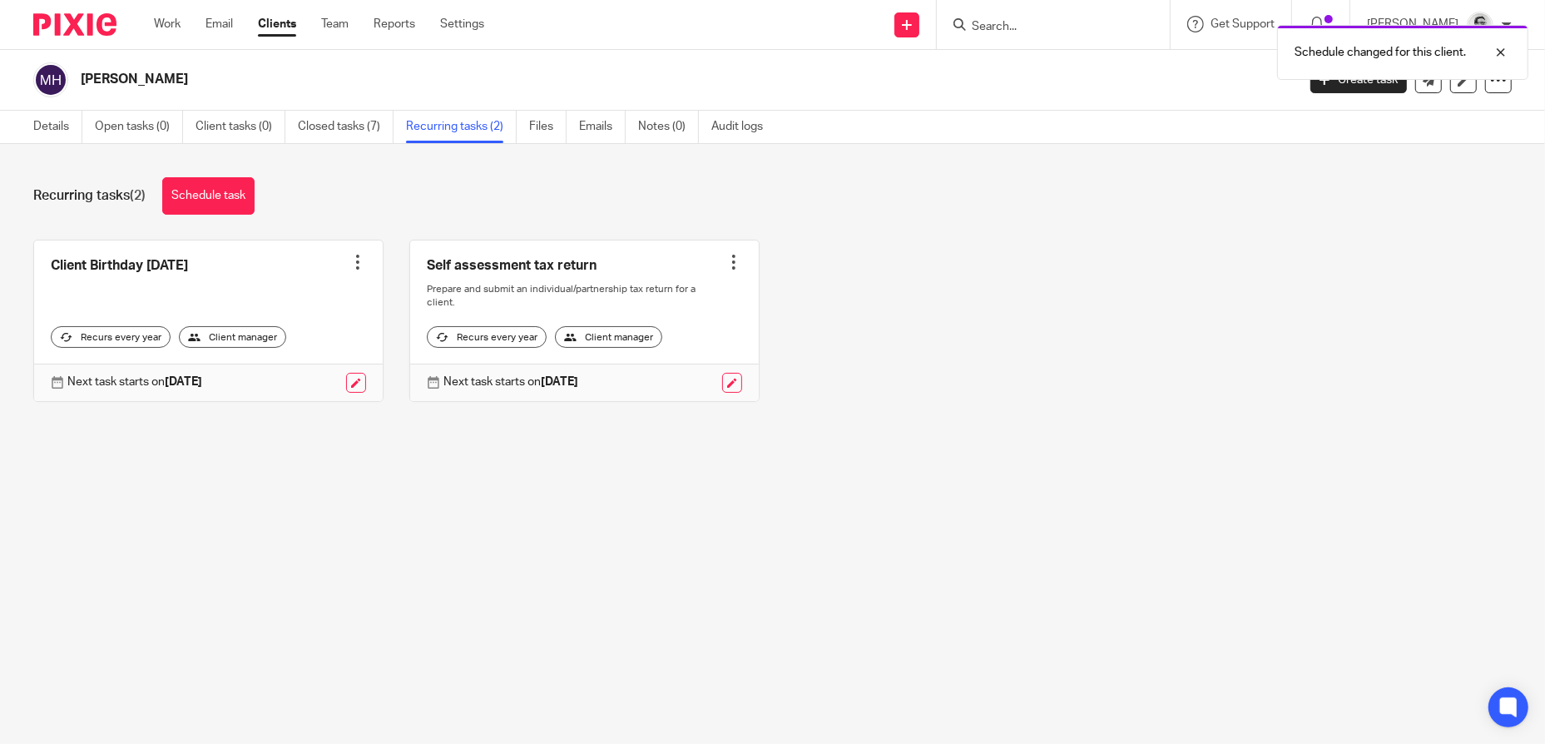
drag, startPoint x: 1056, startPoint y: 21, endPoint x: 1275, endPoint y: 34, distance: 219.2
click at [1056, 21] on div "Schedule changed for this client." at bounding box center [1151, 48] width 756 height 63
click at [1496, 51] on div at bounding box center [1488, 52] width 45 height 20
click at [1022, 28] on input "Search" at bounding box center [1045, 27] width 150 height 15
paste input "[PERSON_NAME]-Amor"
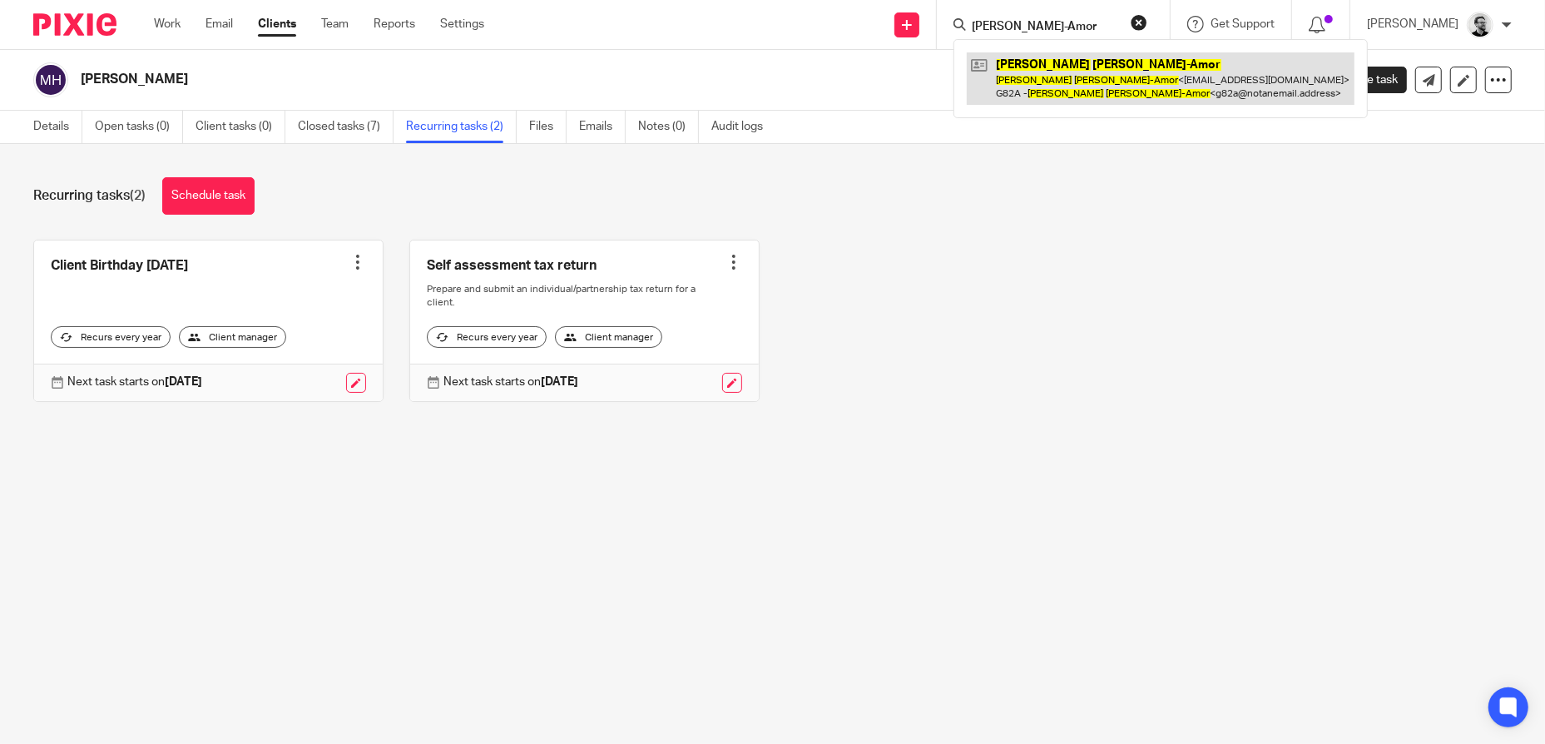
type input "[PERSON_NAME]-Amor"
click at [1086, 82] on link at bounding box center [1161, 78] width 388 height 52
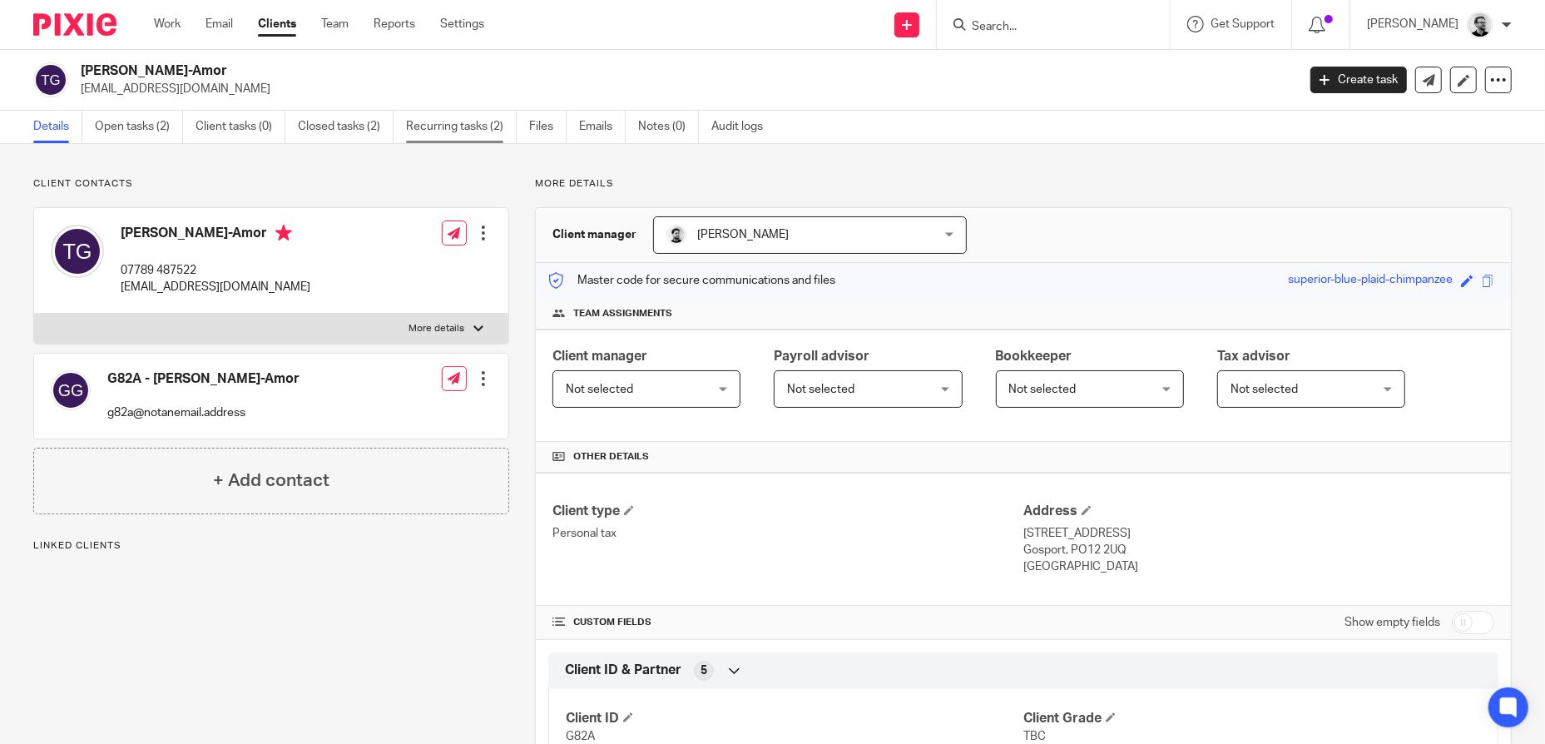
click at [466, 128] on link "Recurring tasks (2)" at bounding box center [461, 127] width 111 height 32
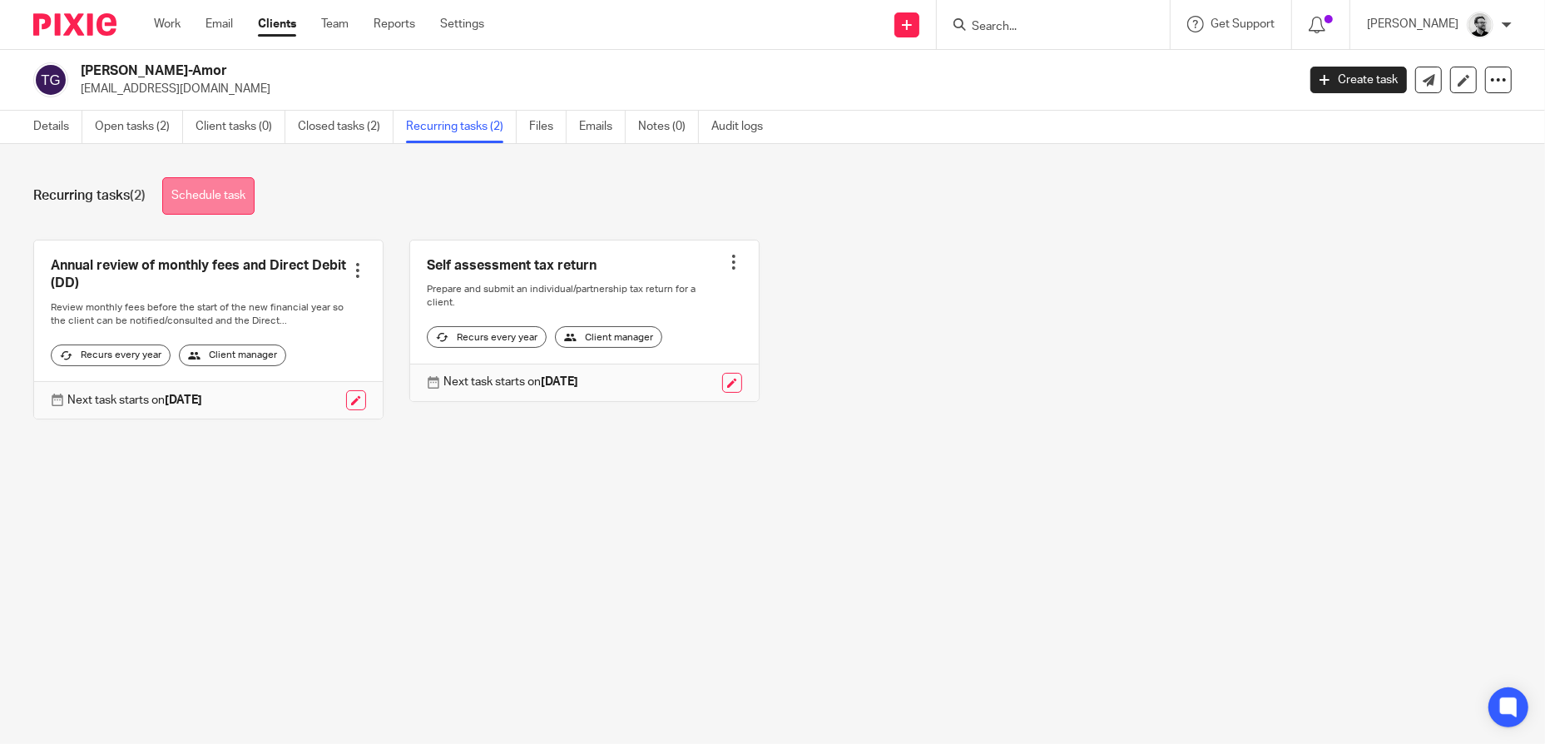
click at [225, 195] on link "Schedule task" at bounding box center [208, 195] width 92 height 37
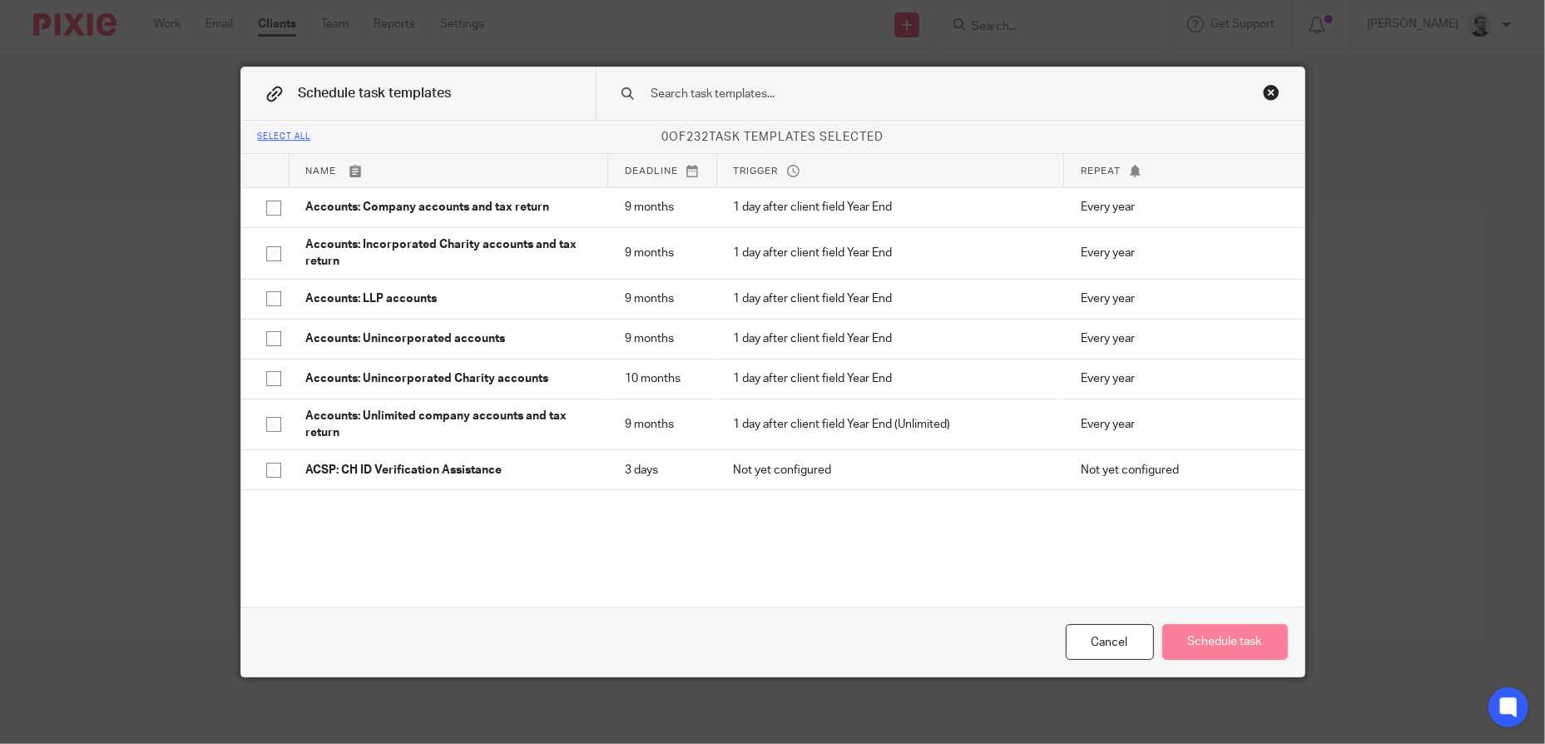
click at [749, 87] on input "text" at bounding box center [924, 94] width 548 height 18
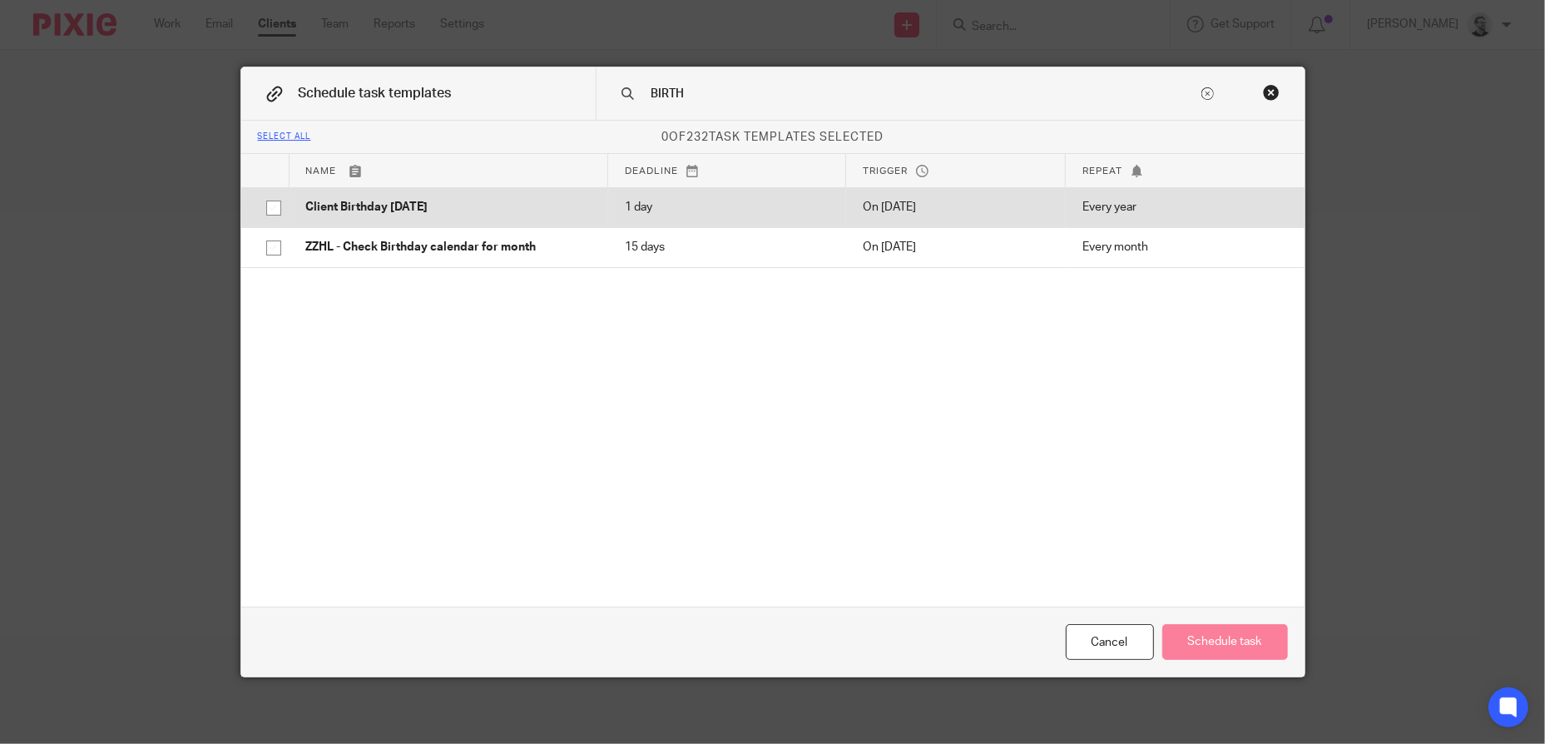
type input "BIRTH"
click at [422, 205] on p "Client Birthday [DATE]" at bounding box center [448, 207] width 285 height 17
checkbox input "true"
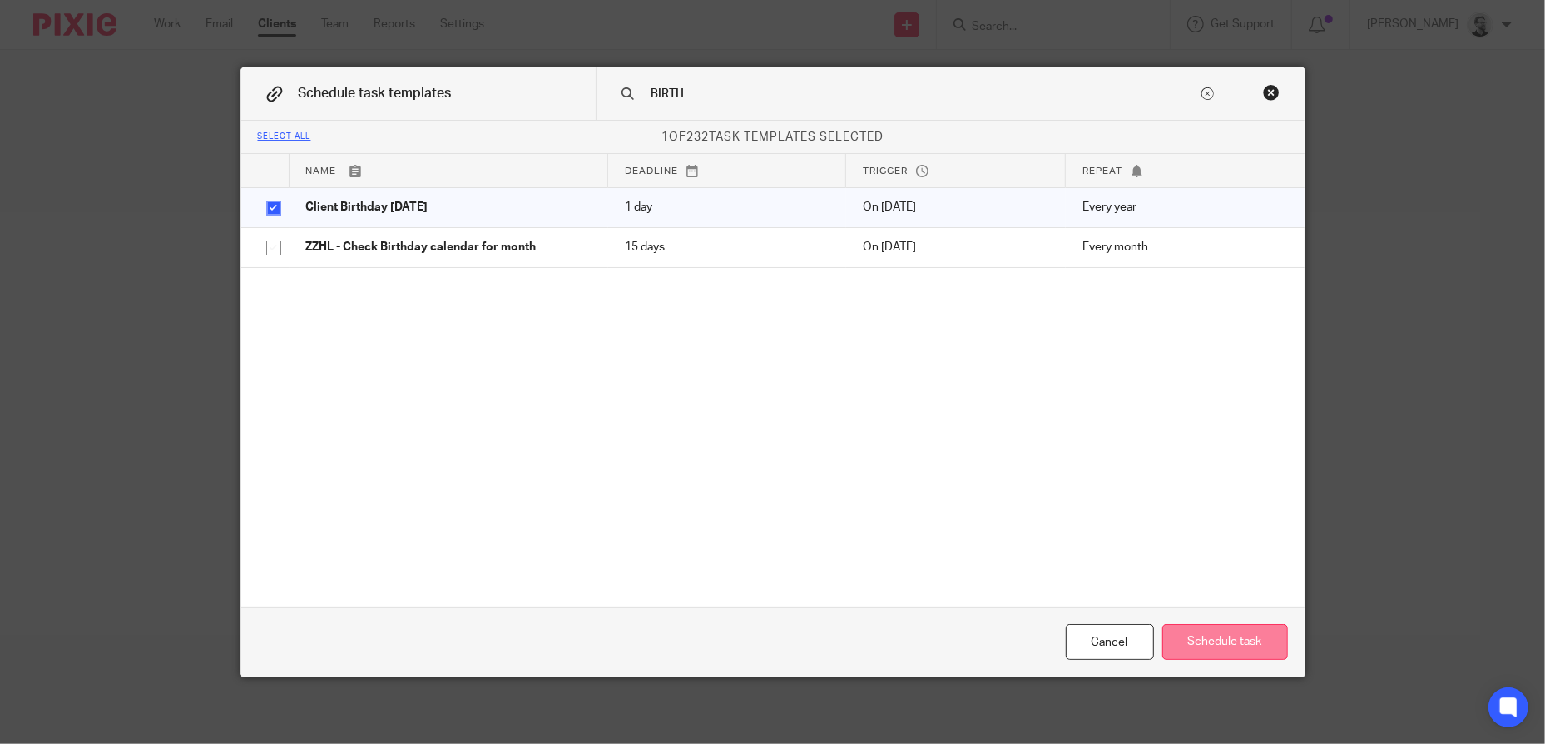
click at [1208, 634] on button "Schedule task" at bounding box center [1225, 642] width 126 height 36
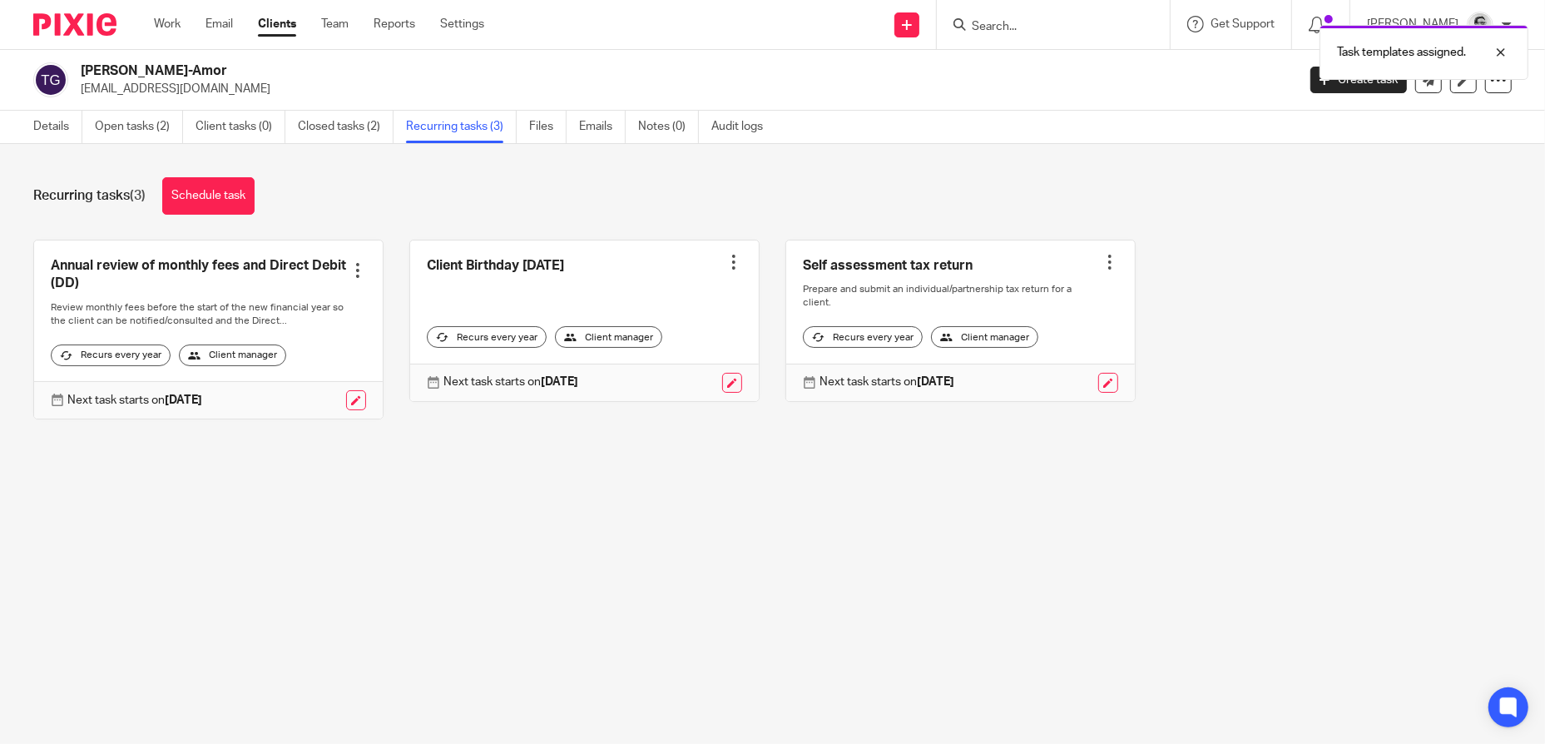
click at [722, 377] on link at bounding box center [732, 383] width 20 height 20
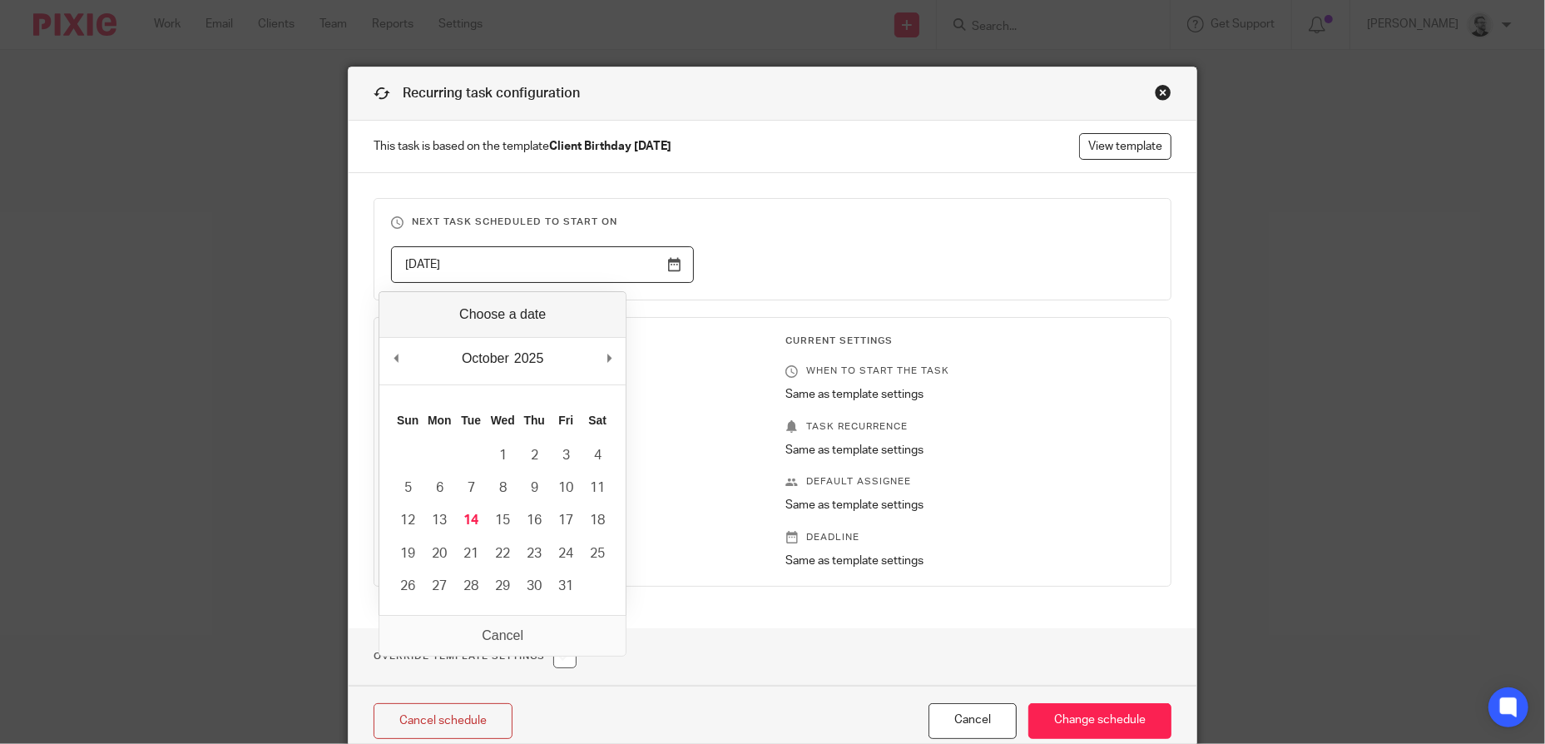
click at [652, 256] on input "2026-02-13" at bounding box center [542, 264] width 303 height 37
drag, startPoint x: 617, startPoint y: 358, endPoint x: 603, endPoint y: 393, distance: 37.7
type input "2025-11-26"
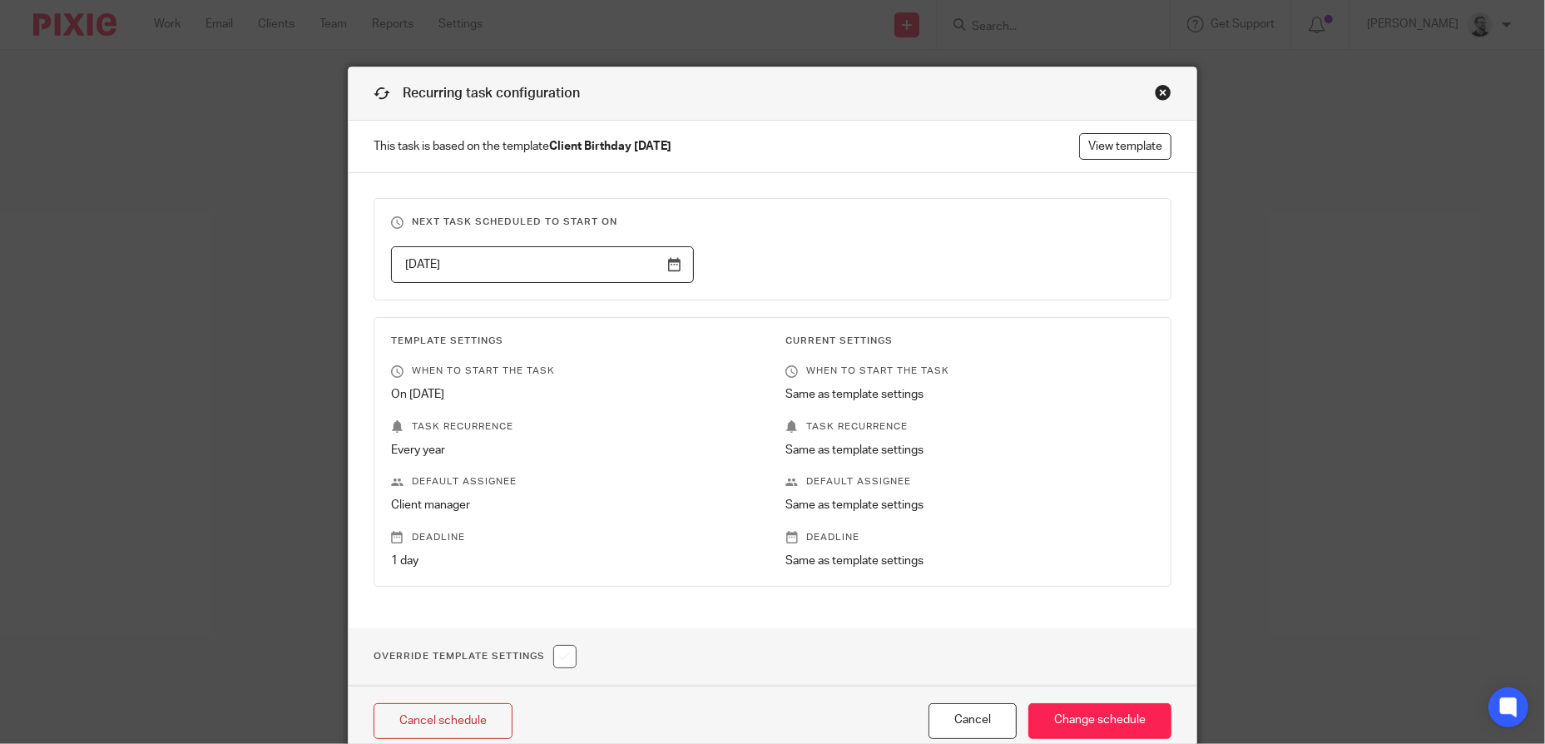
click at [973, 200] on fieldset "Next task scheduled to start on 2025-11-26" at bounding box center [772, 249] width 798 height 102
click at [1067, 716] on input "Change schedule" at bounding box center [1099, 721] width 143 height 36
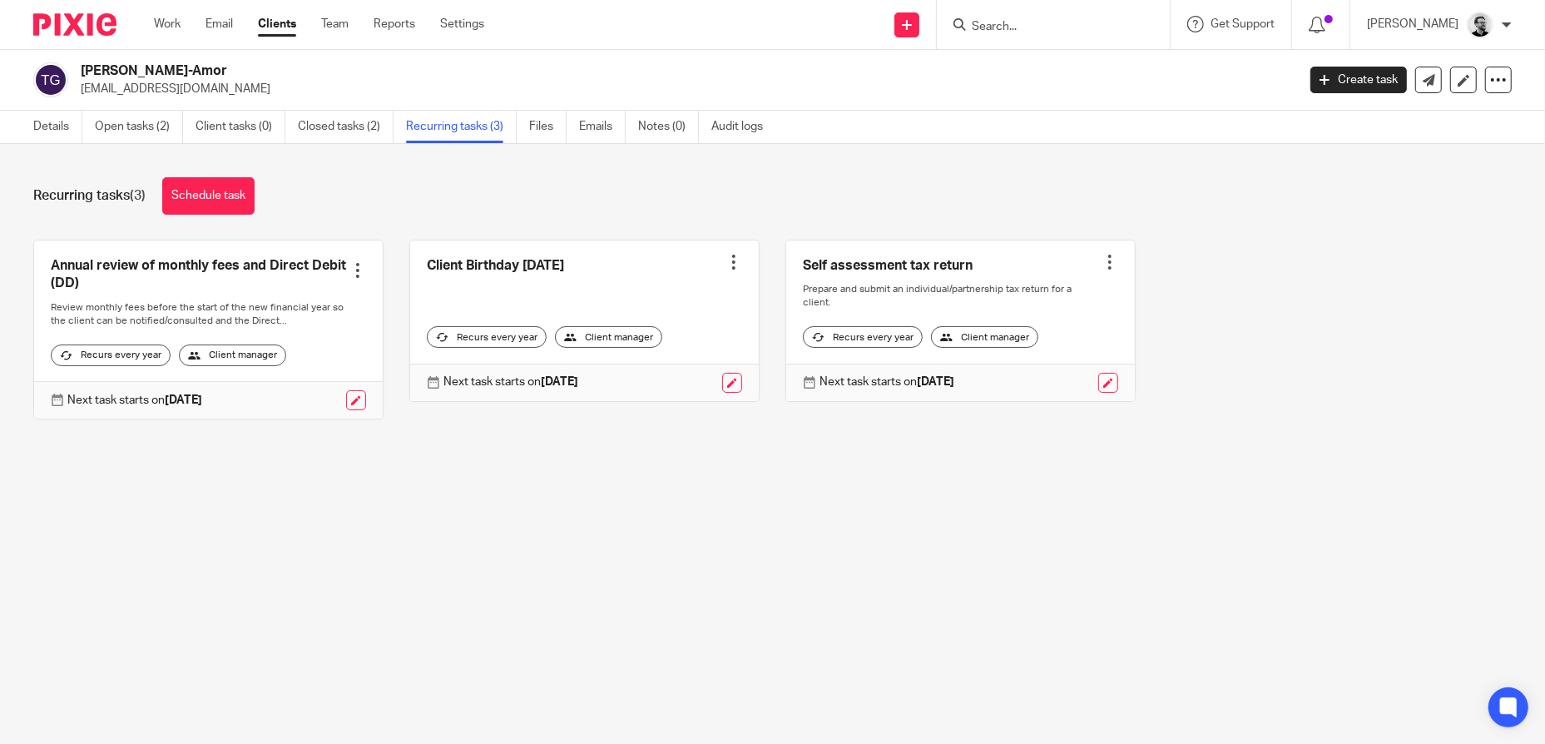
click at [1031, 23] on input "Search" at bounding box center [1045, 27] width 150 height 15
paste input "[PERSON_NAME]"
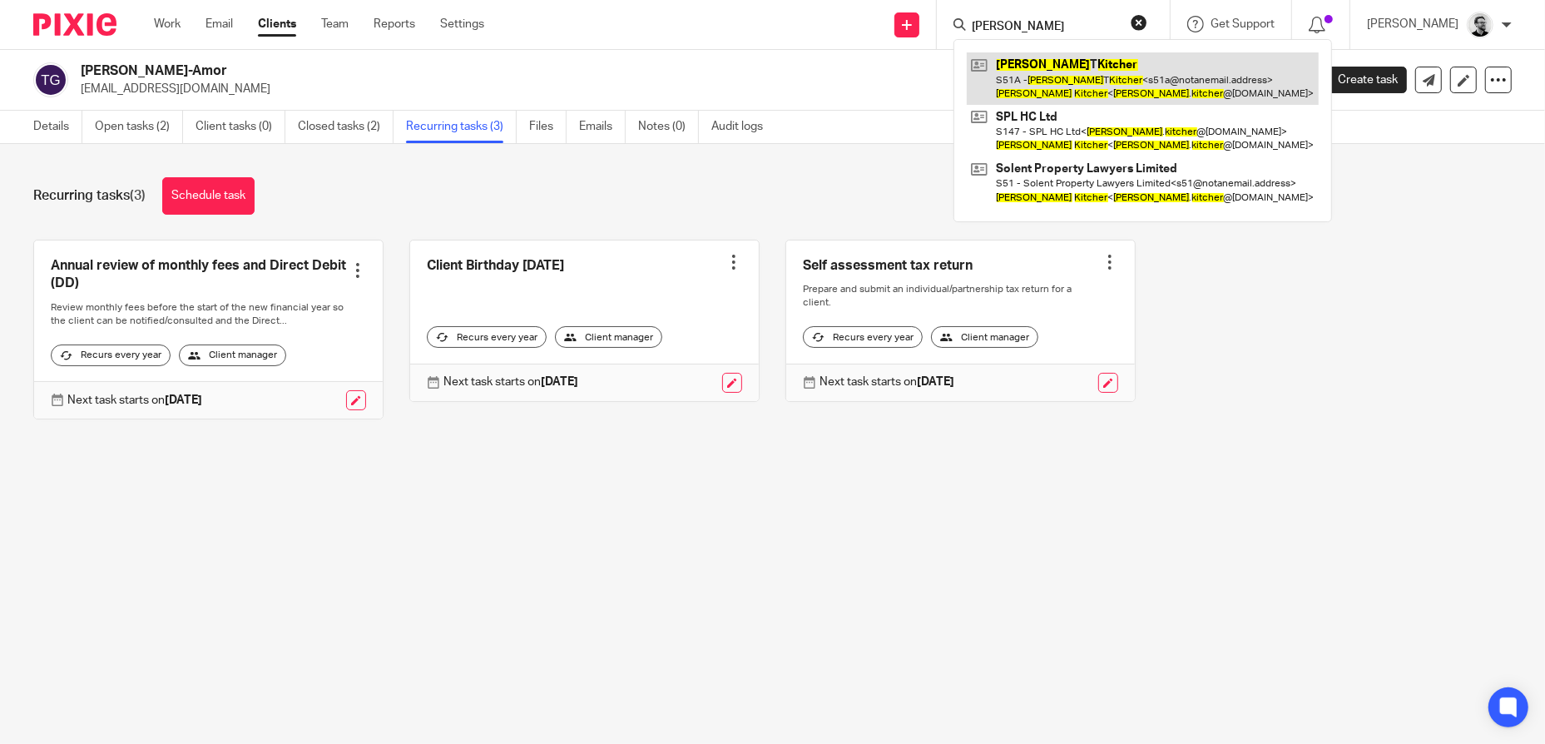
type input "[PERSON_NAME]"
click at [1074, 75] on link at bounding box center [1143, 78] width 352 height 52
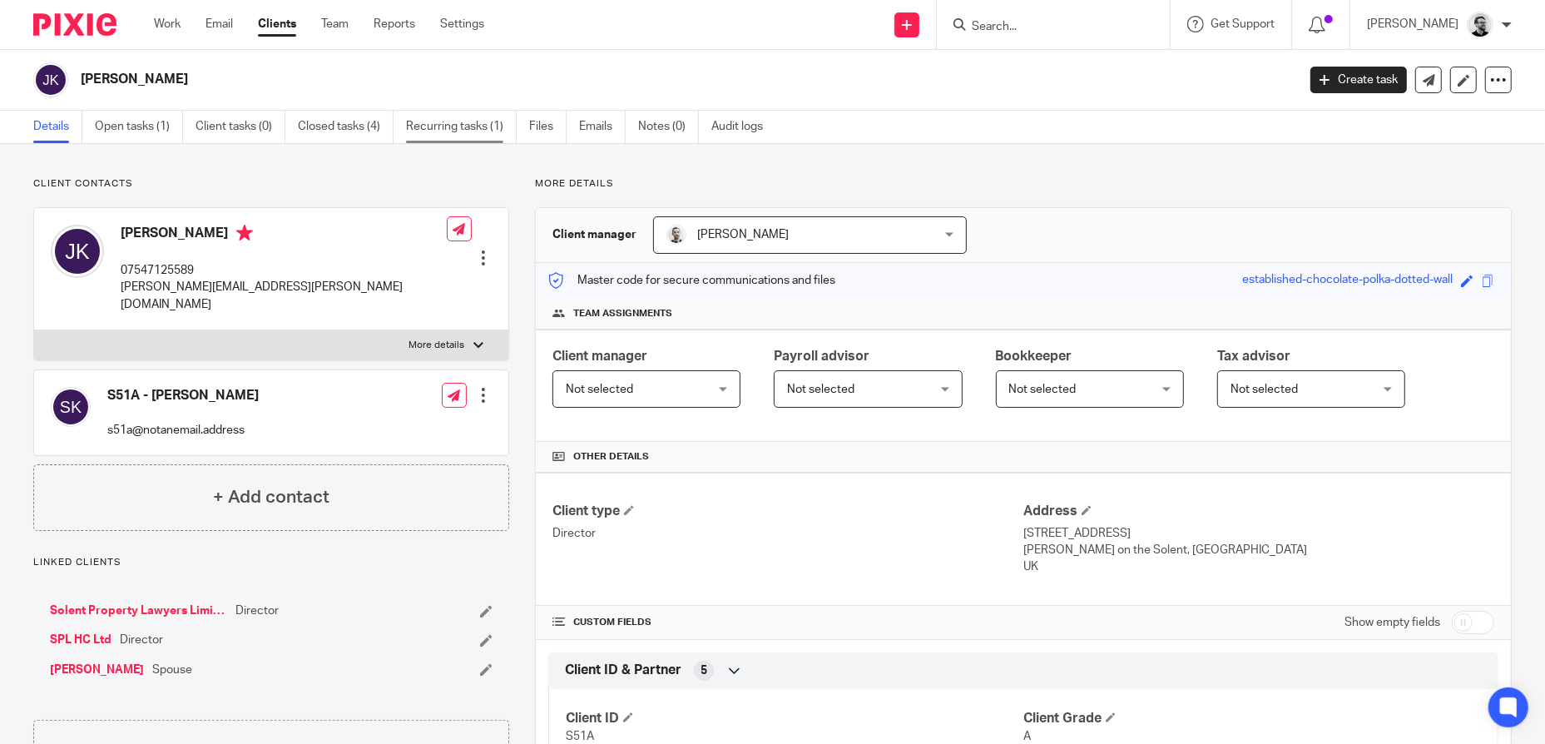
click at [447, 132] on link "Recurring tasks (1)" at bounding box center [461, 127] width 111 height 32
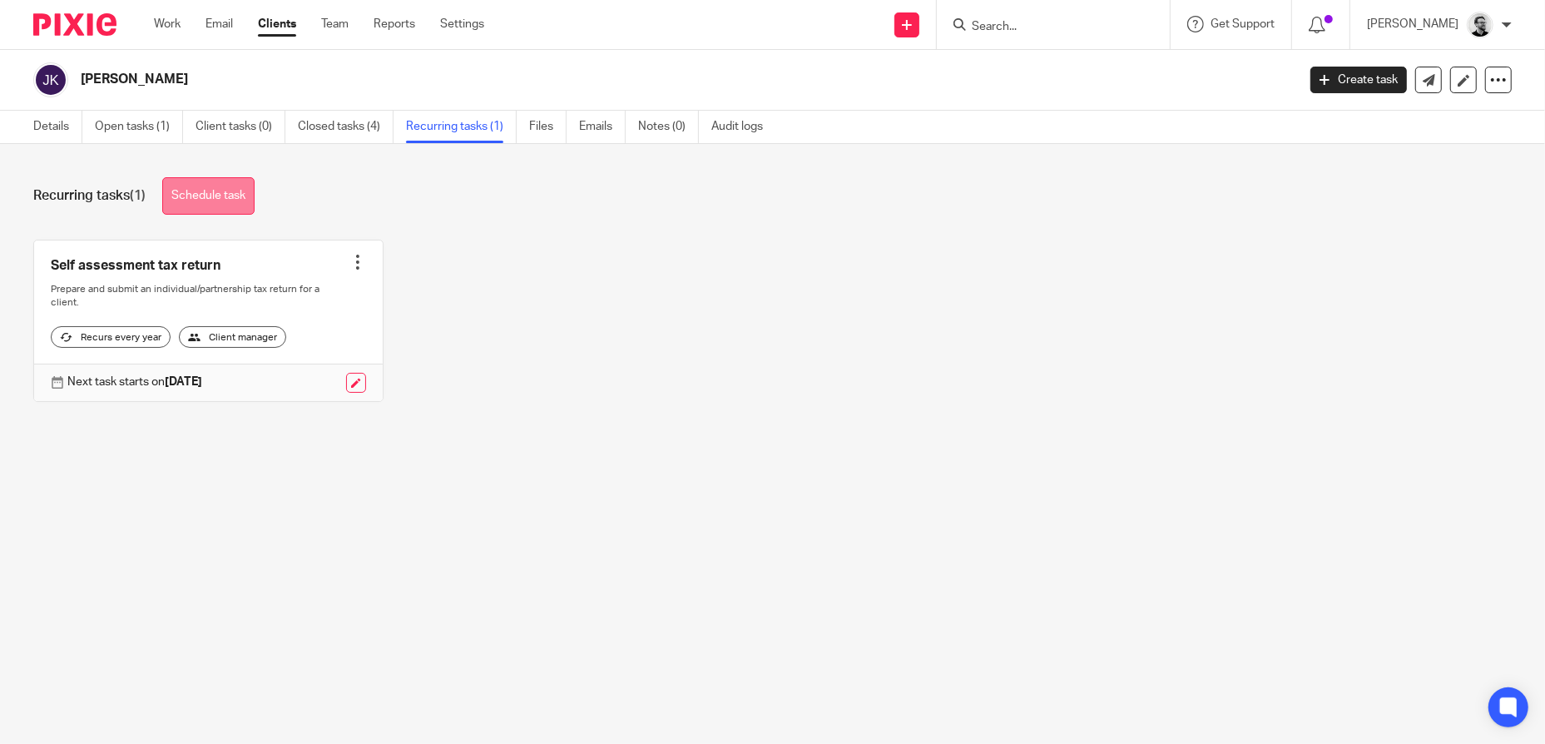
click at [207, 201] on link "Schedule task" at bounding box center [208, 195] width 92 height 37
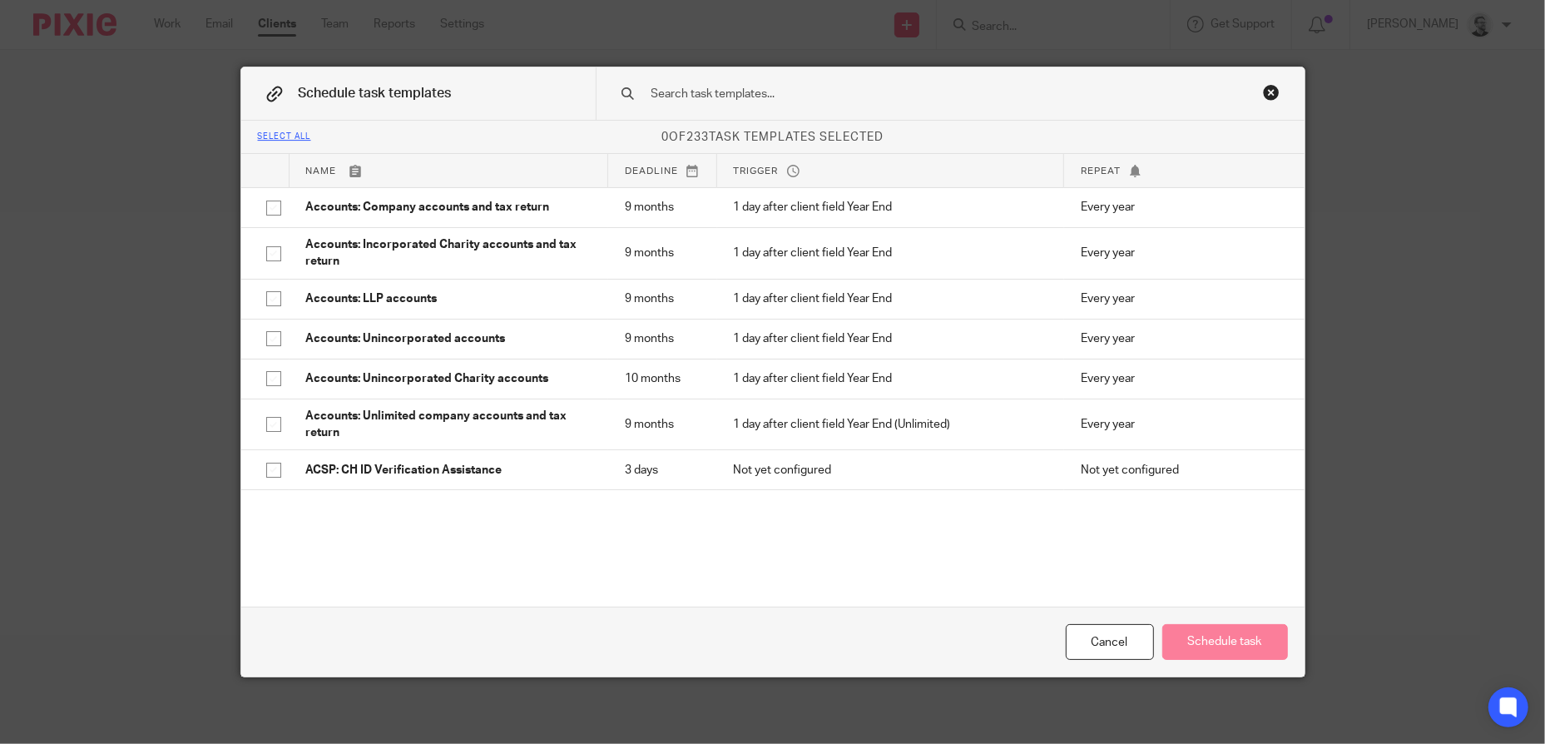
click at [768, 100] on input "text" at bounding box center [924, 94] width 548 height 18
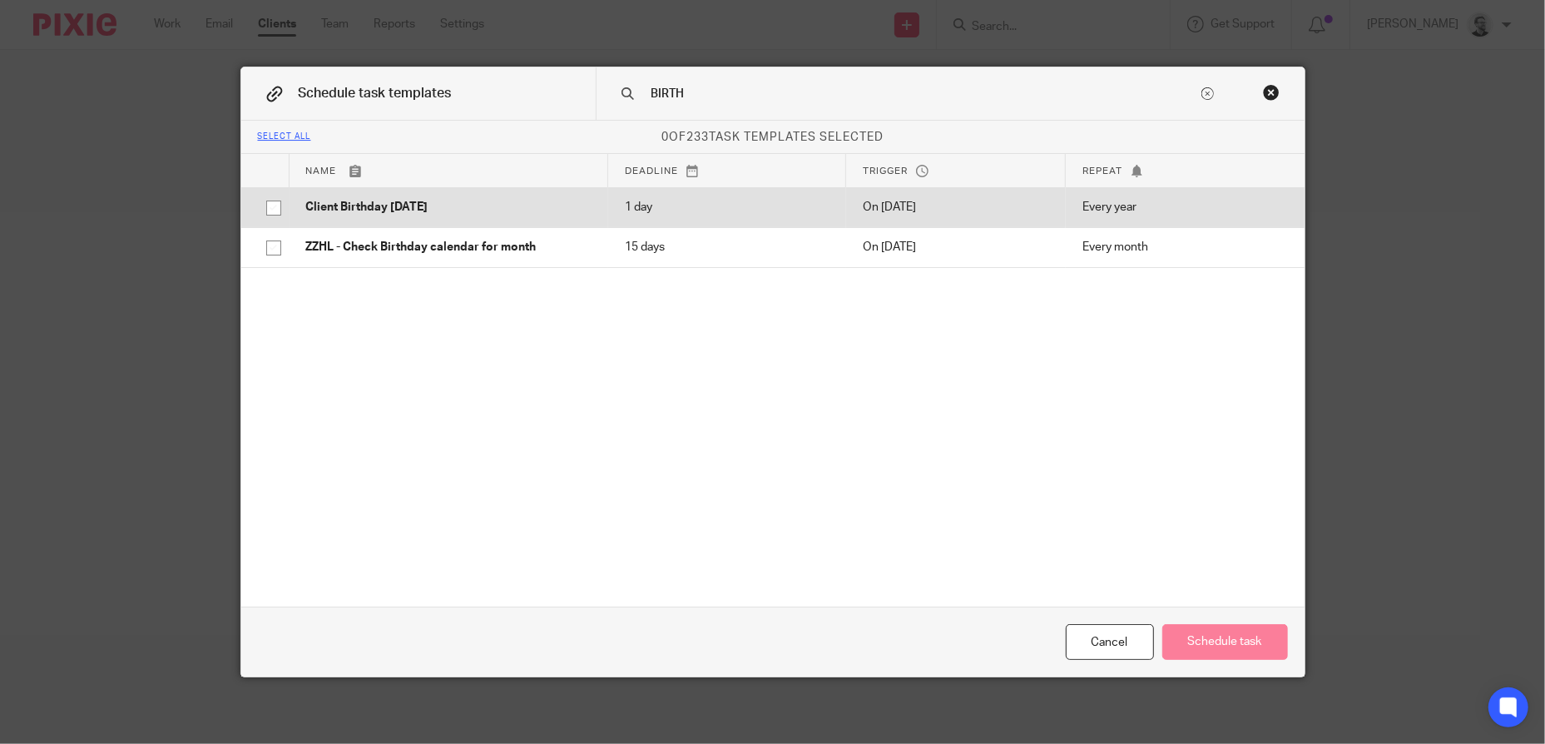
type input "BIRTH"
click at [493, 208] on p "Client Birthday [DATE]" at bounding box center [448, 207] width 285 height 17
checkbox input "true"
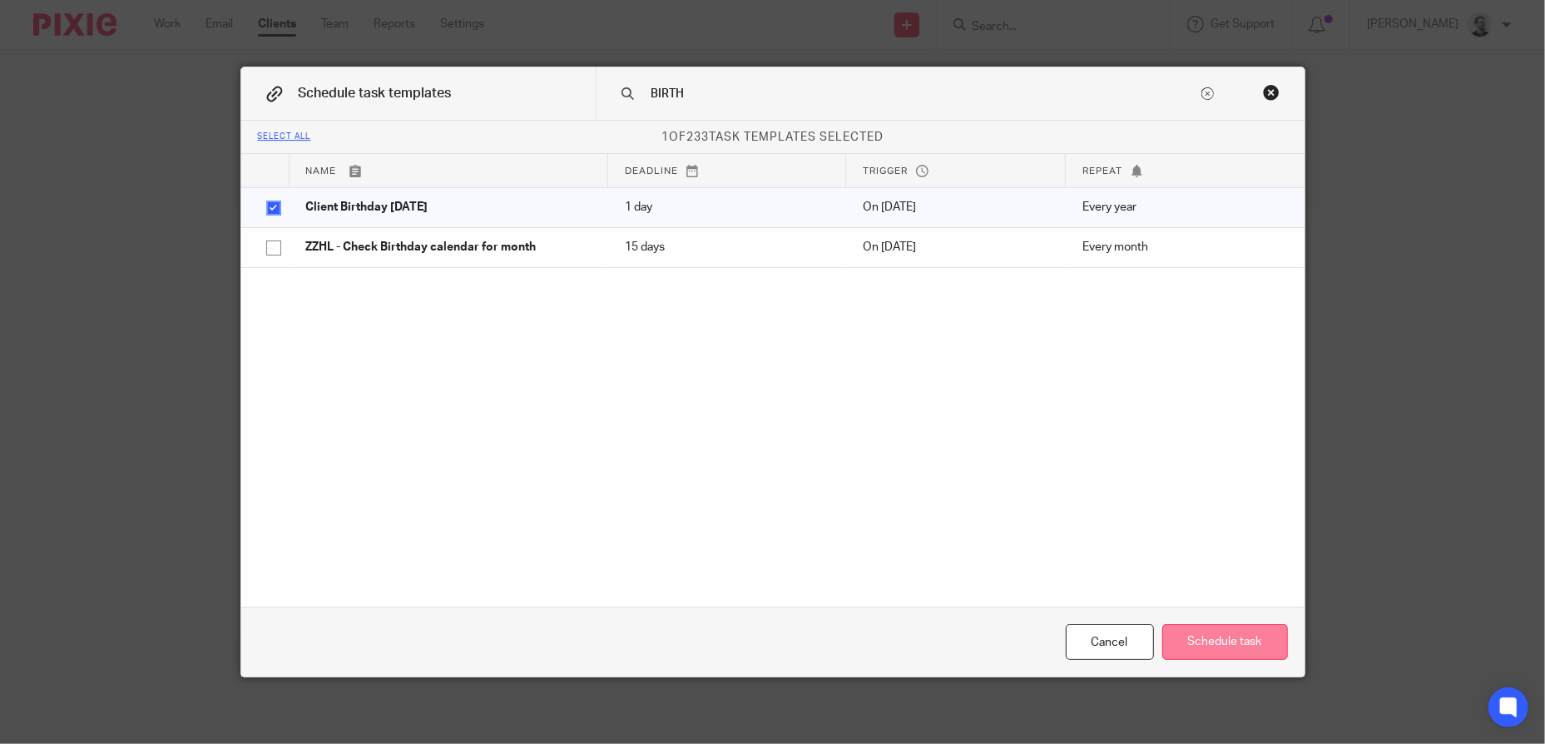
drag, startPoint x: 1230, startPoint y: 649, endPoint x: 1250, endPoint y: 647, distance: 20.0
click at [1230, 648] on button "Schedule task" at bounding box center [1225, 642] width 126 height 36
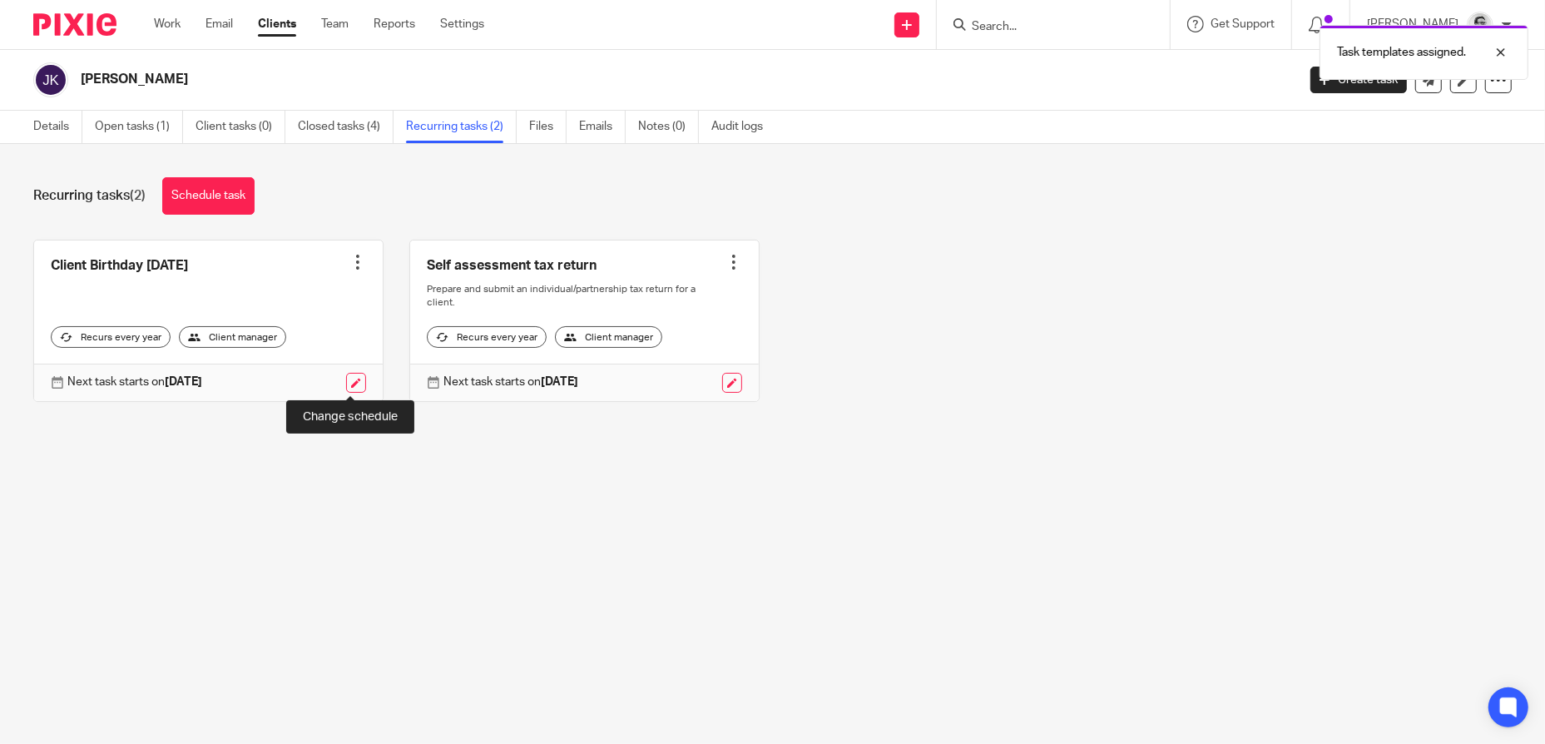
click at [354, 379] on link at bounding box center [356, 383] width 20 height 20
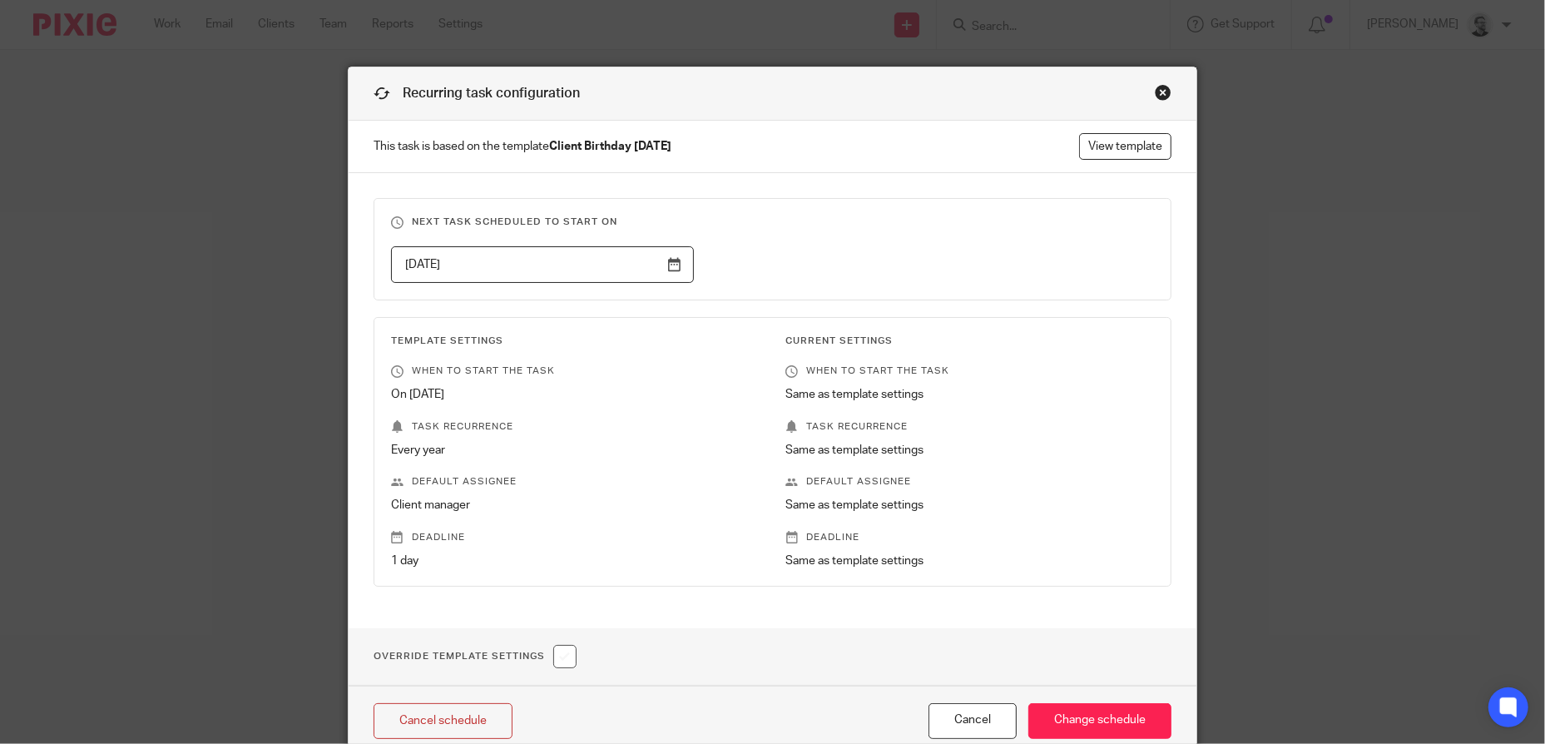
click at [606, 241] on fieldset "Next task scheduled to start on [DATE]" at bounding box center [772, 249] width 798 height 102
click at [606, 270] on input "[DATE]" at bounding box center [542, 264] width 303 height 37
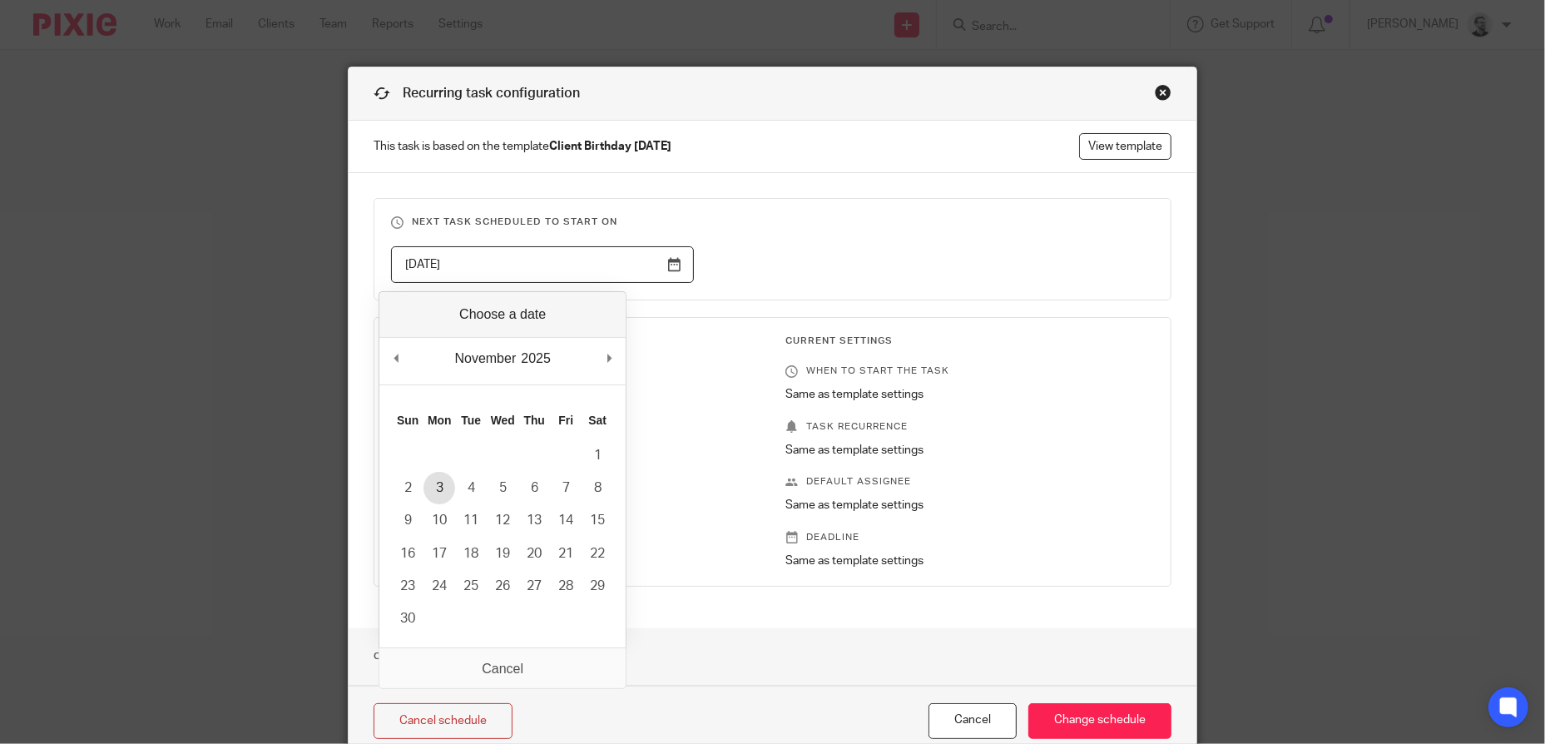
type input "2025-11-03"
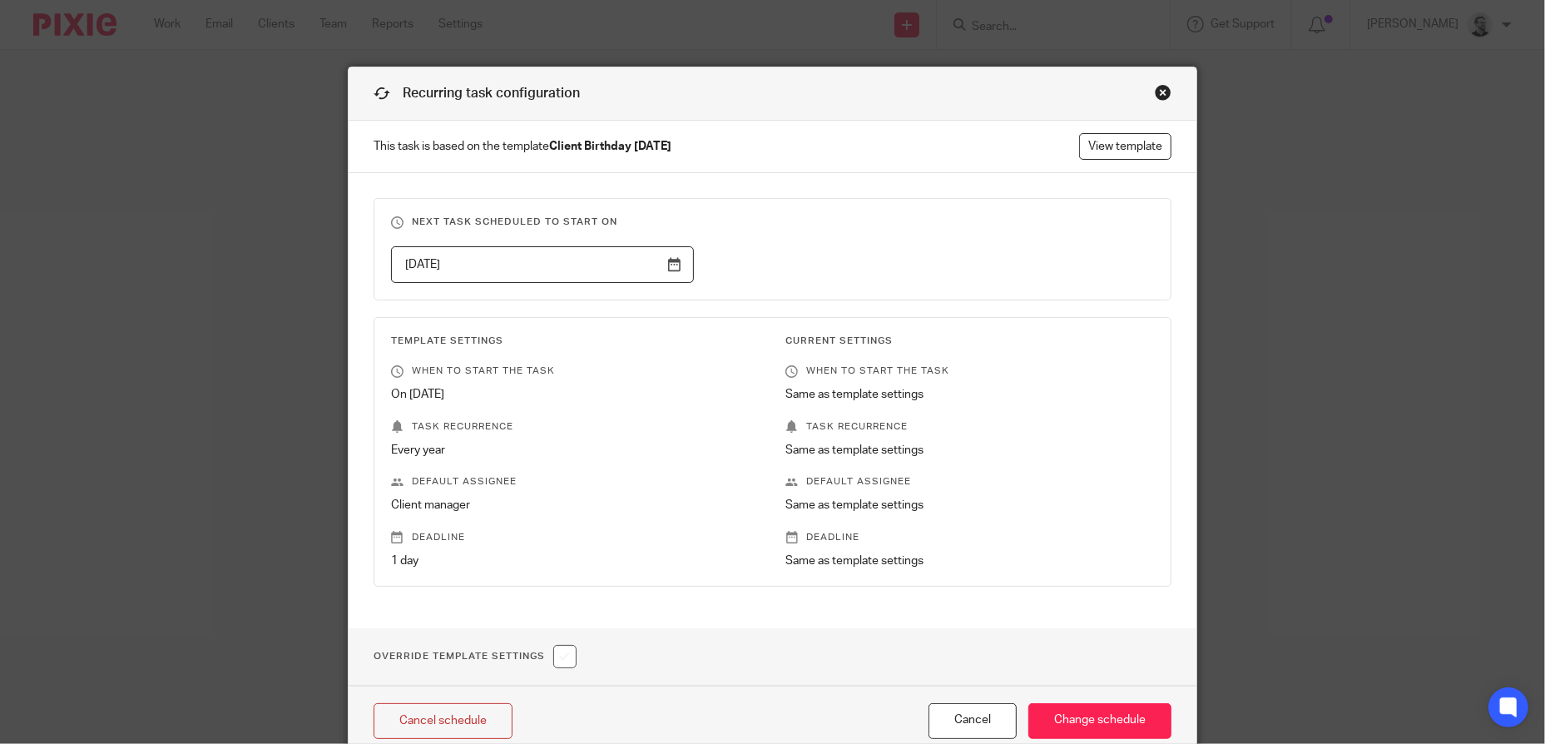
click at [799, 219] on h3 "Next task scheduled to start on" at bounding box center [772, 221] width 763 height 13
click at [1051, 714] on input "Change schedule" at bounding box center [1099, 721] width 143 height 36
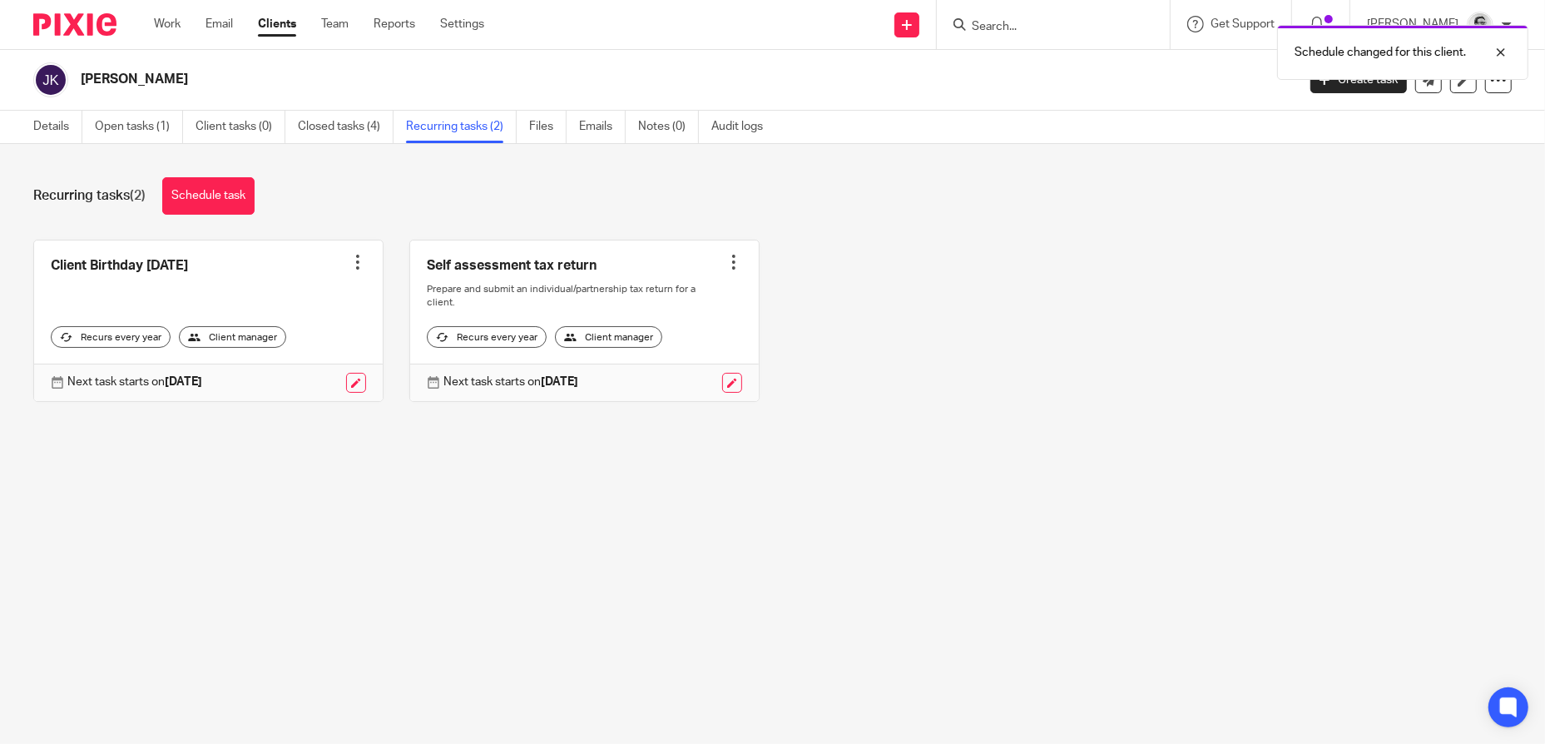
drag, startPoint x: 1015, startPoint y: 27, endPoint x: 1054, endPoint y: 46, distance: 43.2
click at [1015, 27] on div "Schedule changed for this client." at bounding box center [1151, 48] width 756 height 63
click at [1504, 52] on div at bounding box center [1488, 52] width 45 height 20
drag, startPoint x: 1080, startPoint y: 40, endPoint x: 1045, endPoint y: 28, distance: 36.8
click at [1037, 28] on input "Search" at bounding box center [1045, 27] width 150 height 15
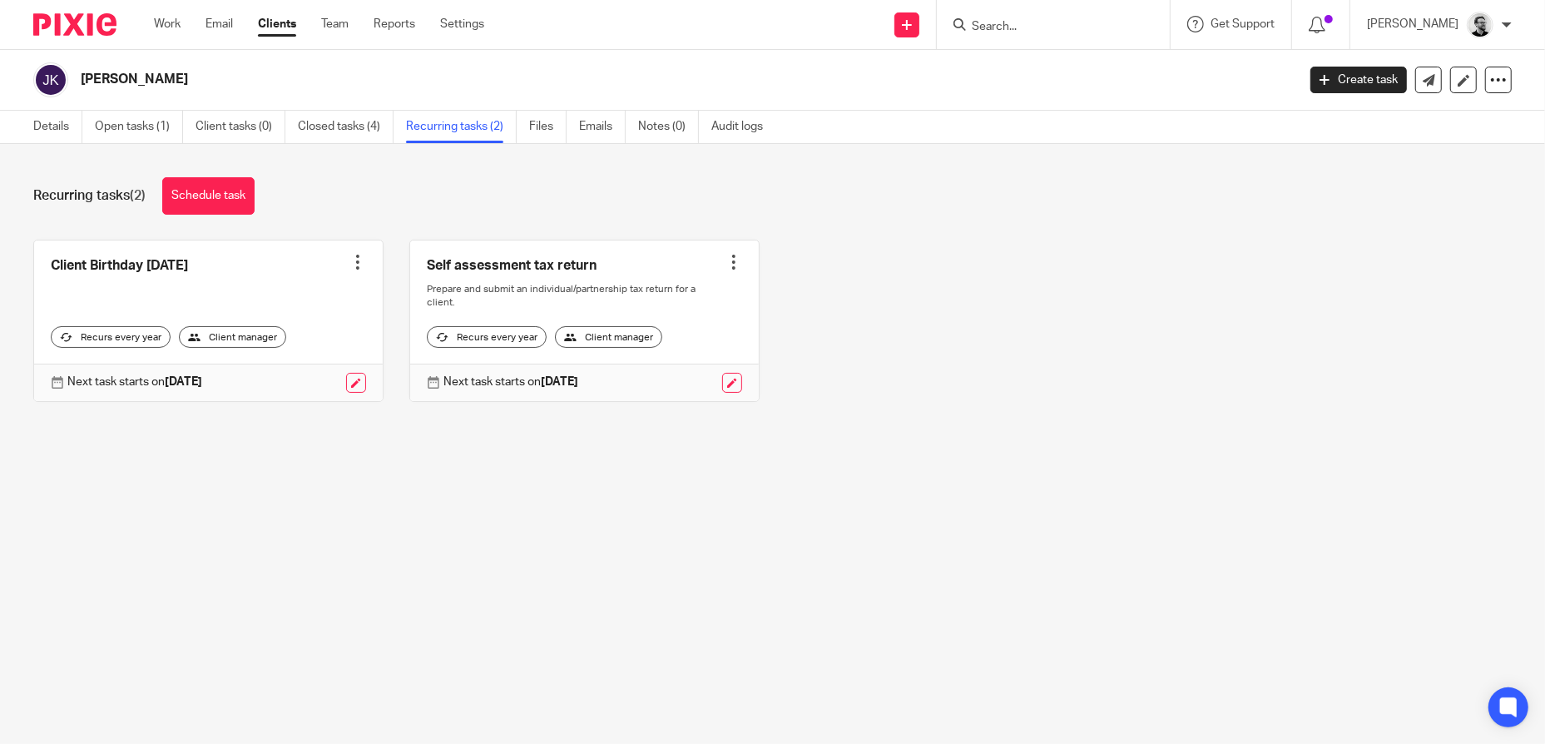
paste input "[PERSON_NAME]"
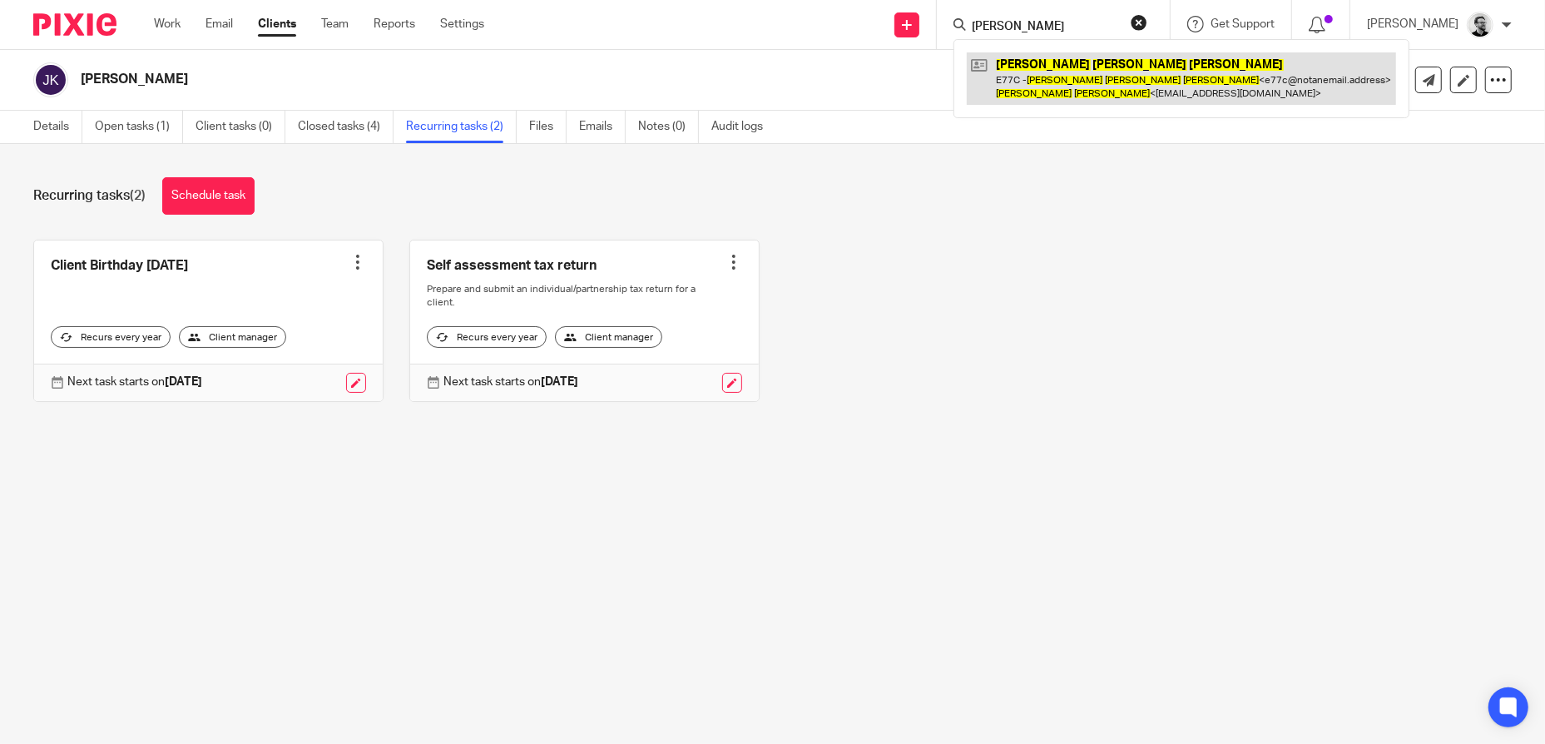
type input "[PERSON_NAME]"
click at [1088, 71] on link at bounding box center [1181, 78] width 429 height 52
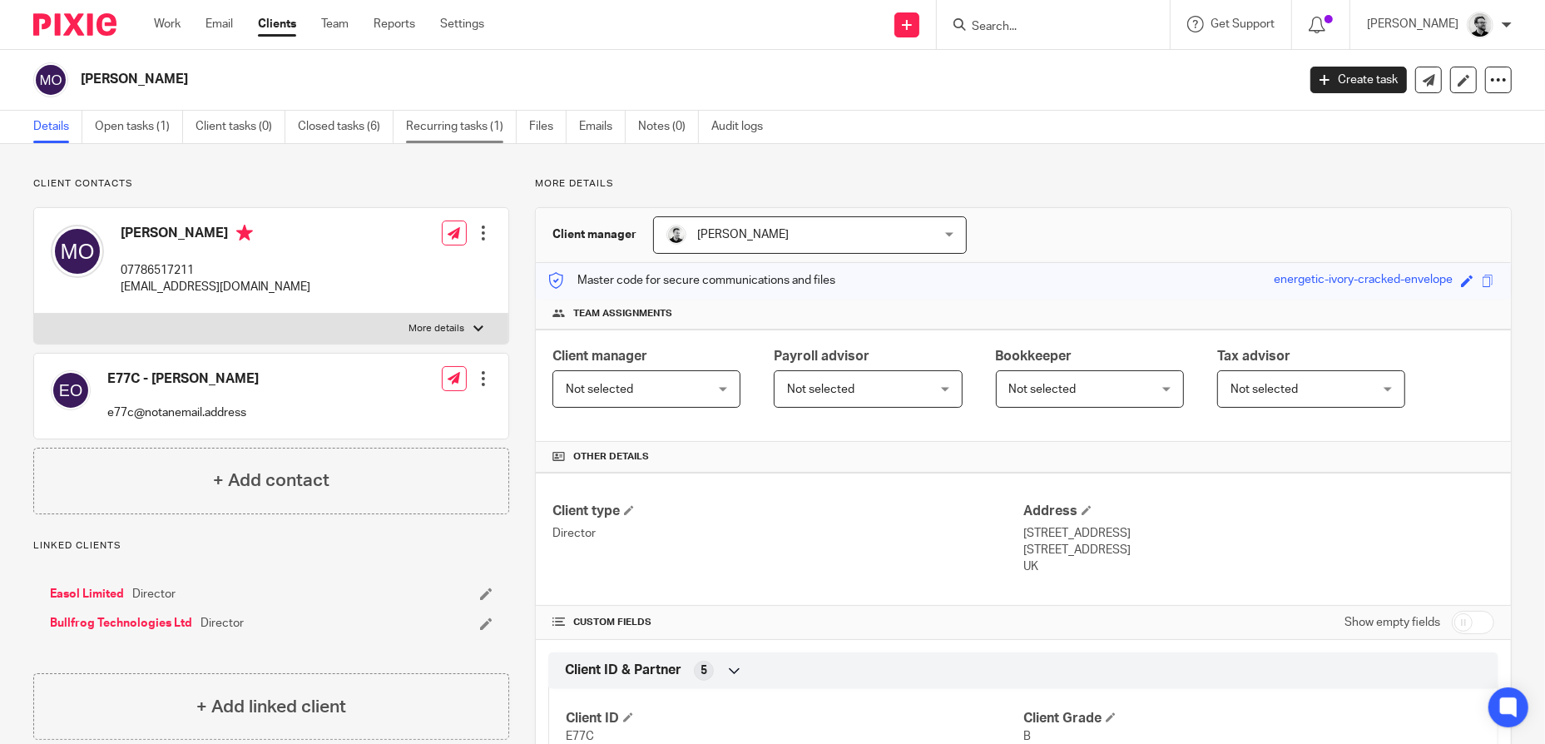
click at [448, 132] on link "Recurring tasks (1)" at bounding box center [461, 127] width 111 height 32
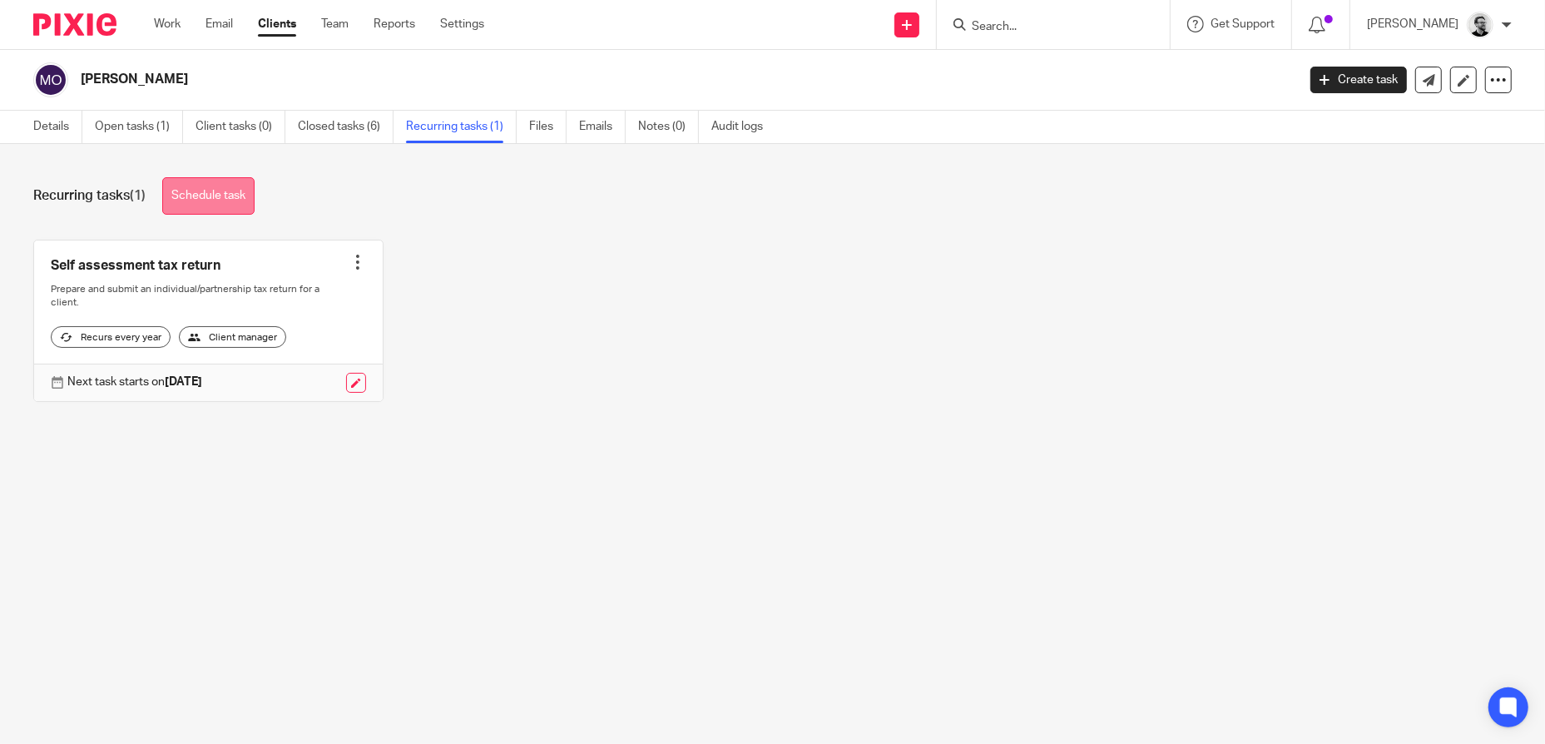
click at [208, 199] on link "Schedule task" at bounding box center [208, 195] width 92 height 37
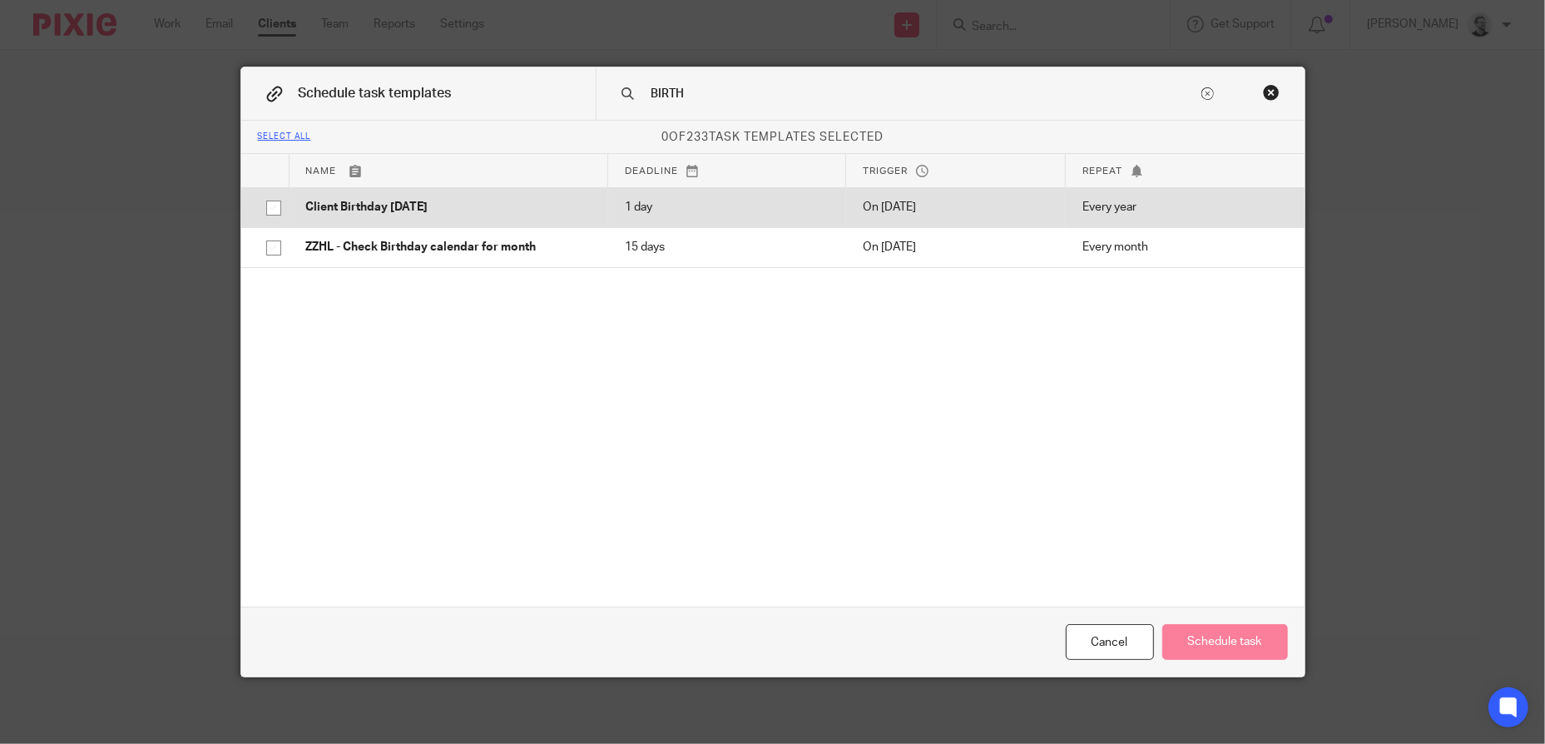
type input "BIRTH"
click at [472, 204] on p "Client Birthday Tomorrow" at bounding box center [448, 207] width 285 height 17
checkbox input "true"
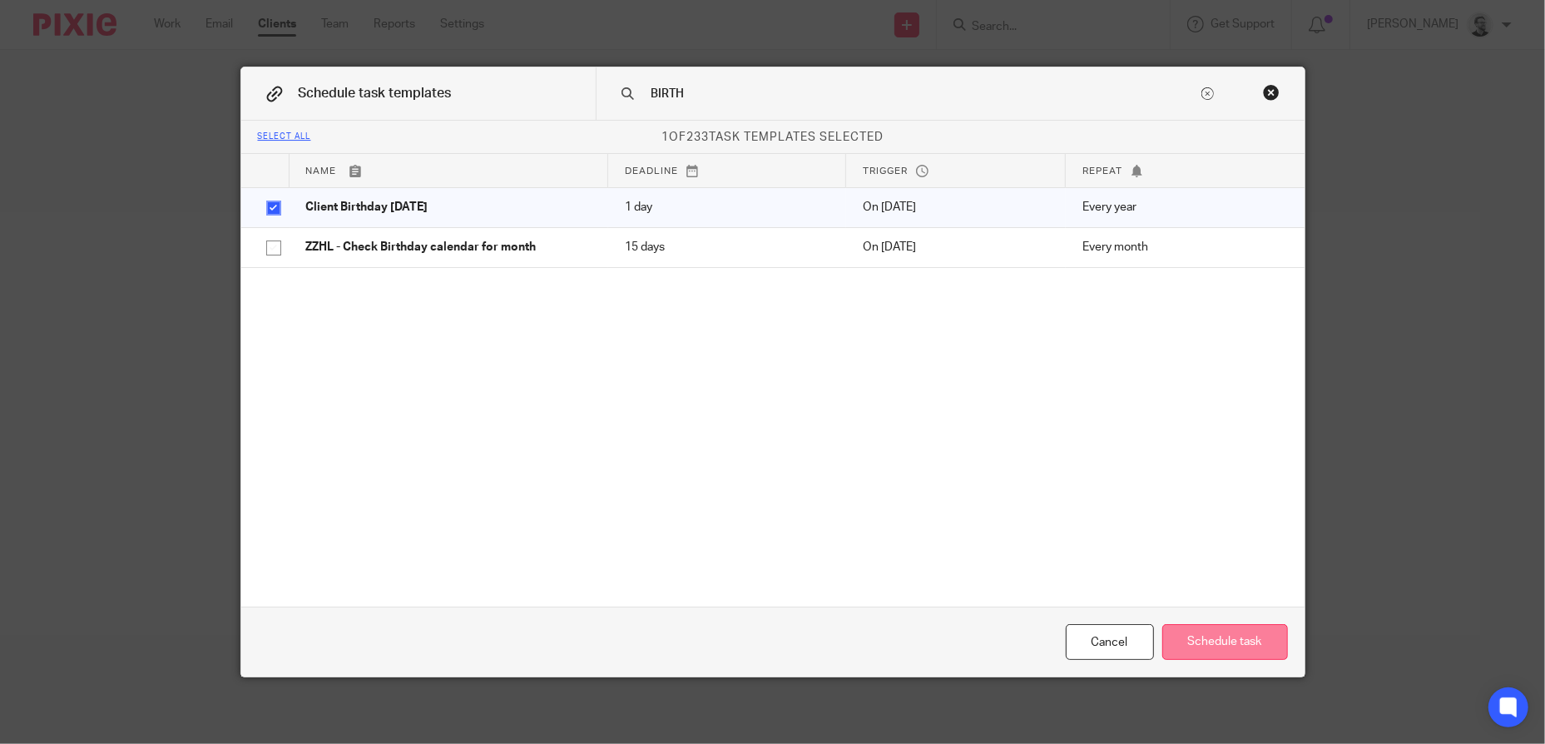
click at [1225, 634] on button "Schedule task" at bounding box center [1225, 642] width 126 height 36
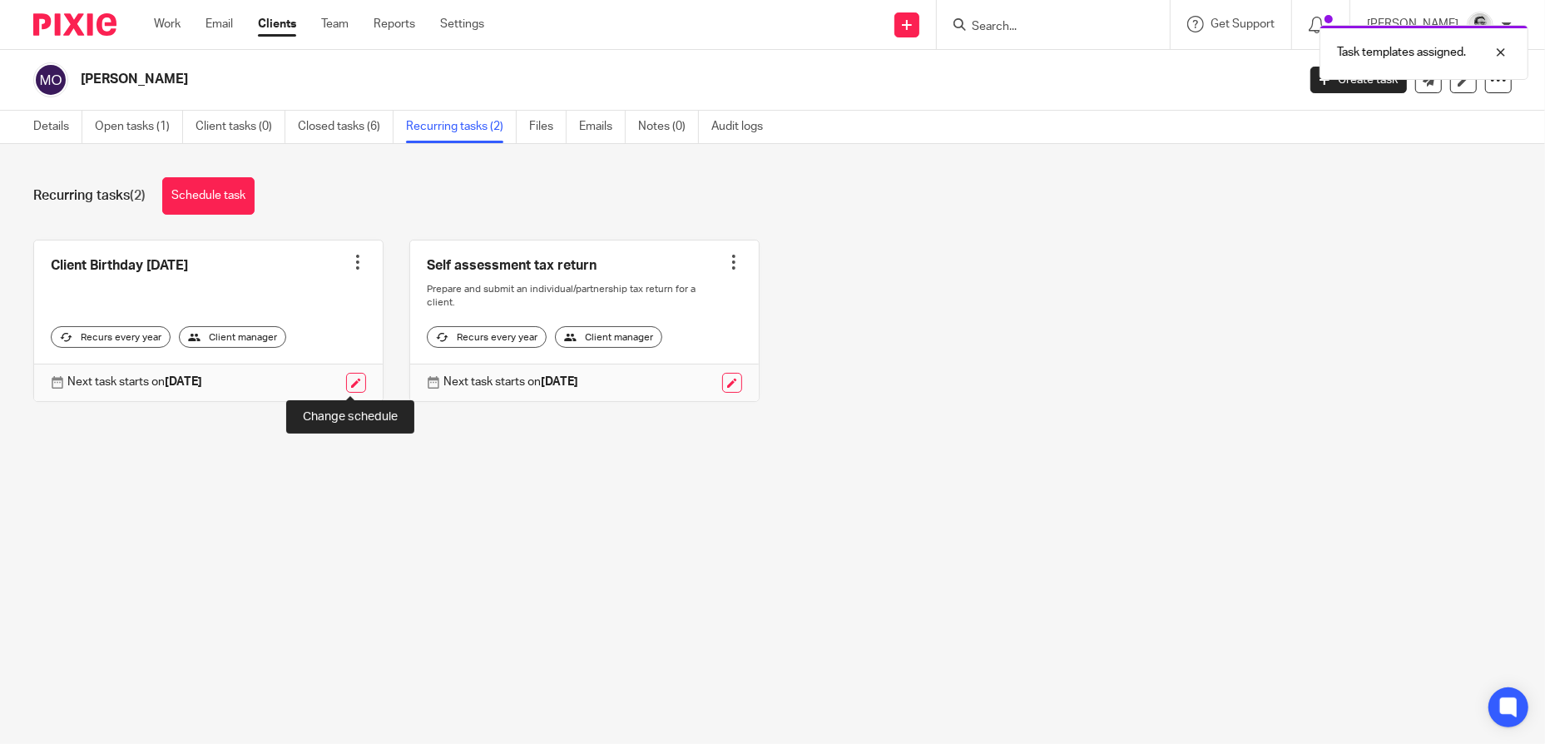
click at [354, 379] on link at bounding box center [356, 383] width 20 height 20
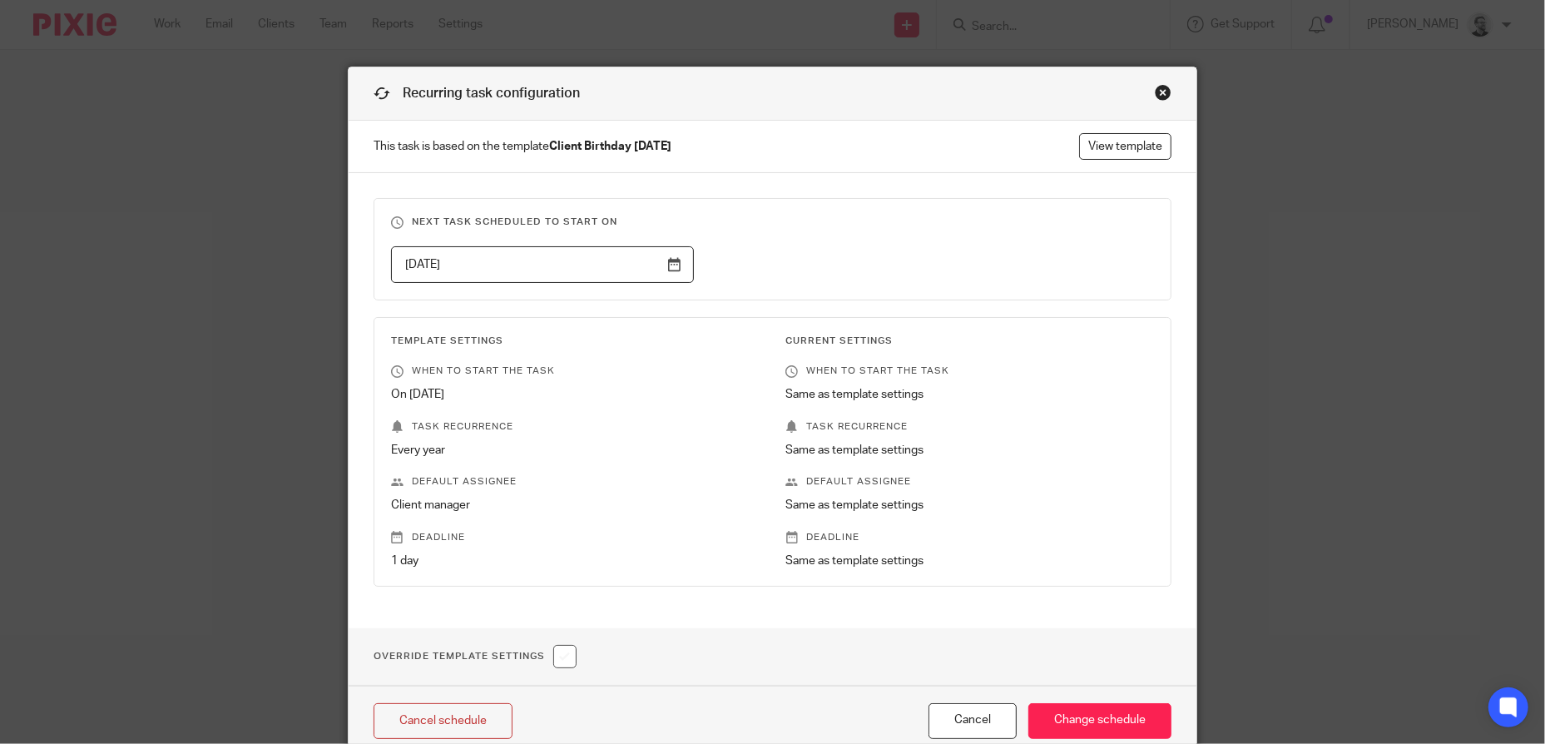
click at [630, 267] on input "2026-02-13" at bounding box center [542, 264] width 303 height 37
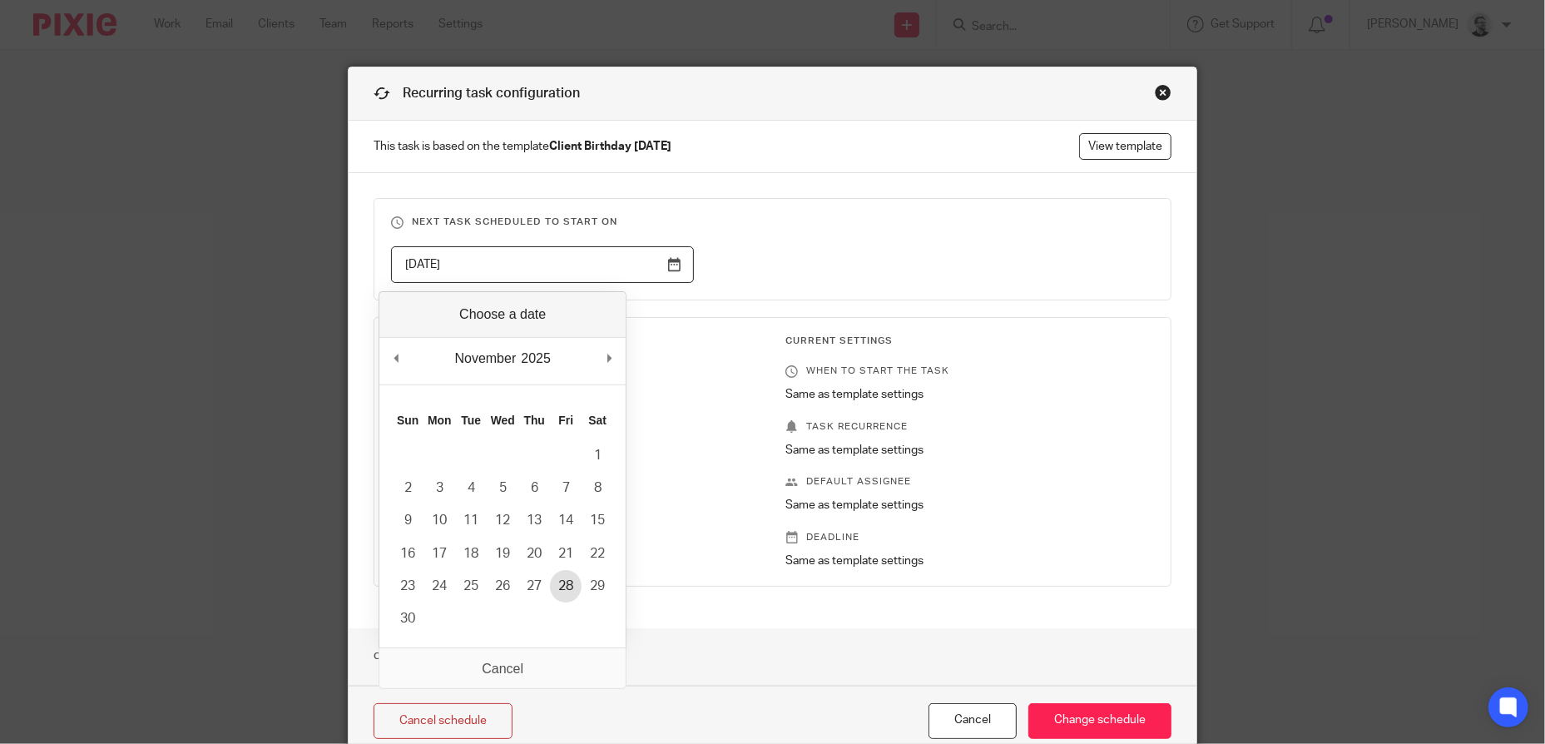
type input "2025-11-28"
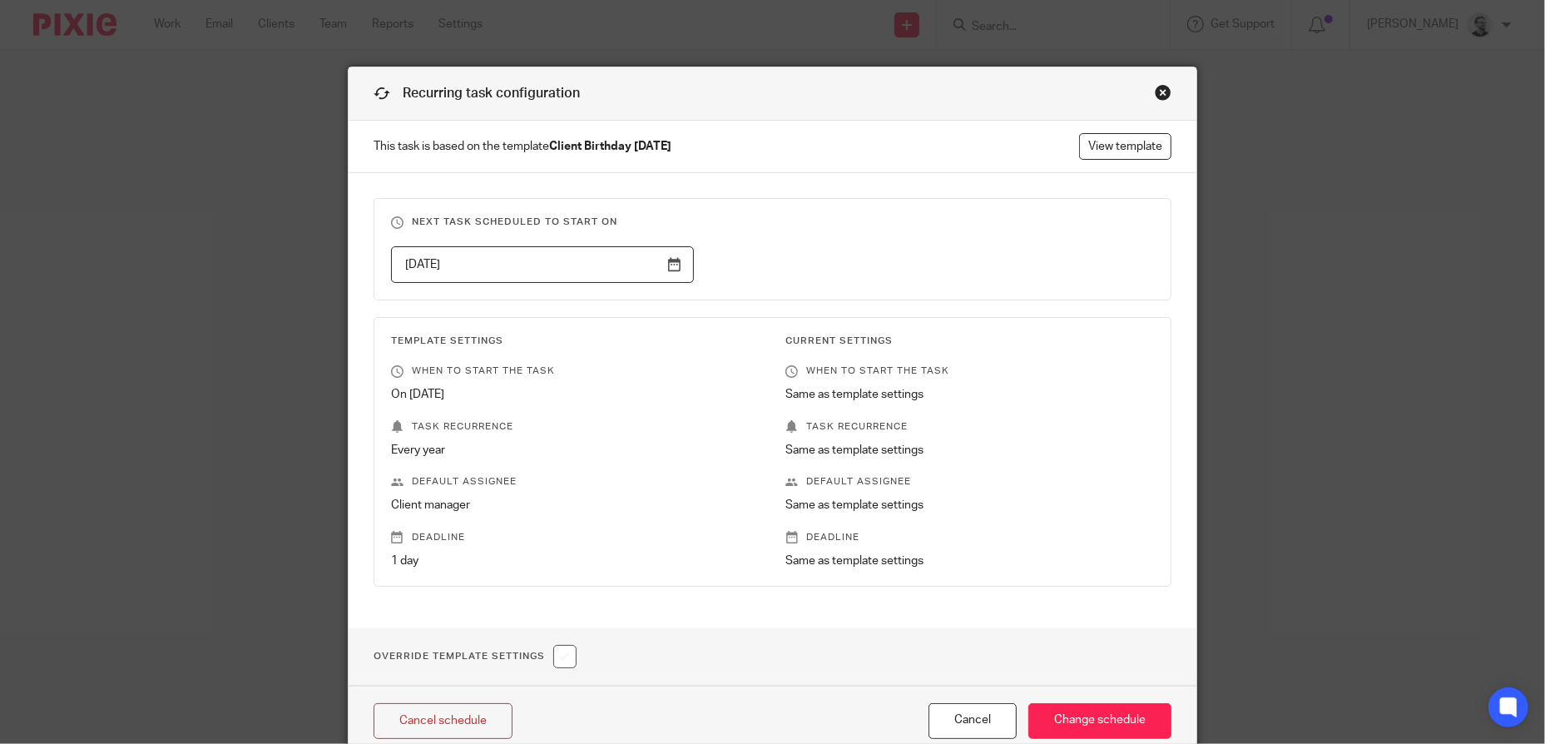
click at [833, 271] on div "2025-11-28" at bounding box center [759, 264] width 789 height 37
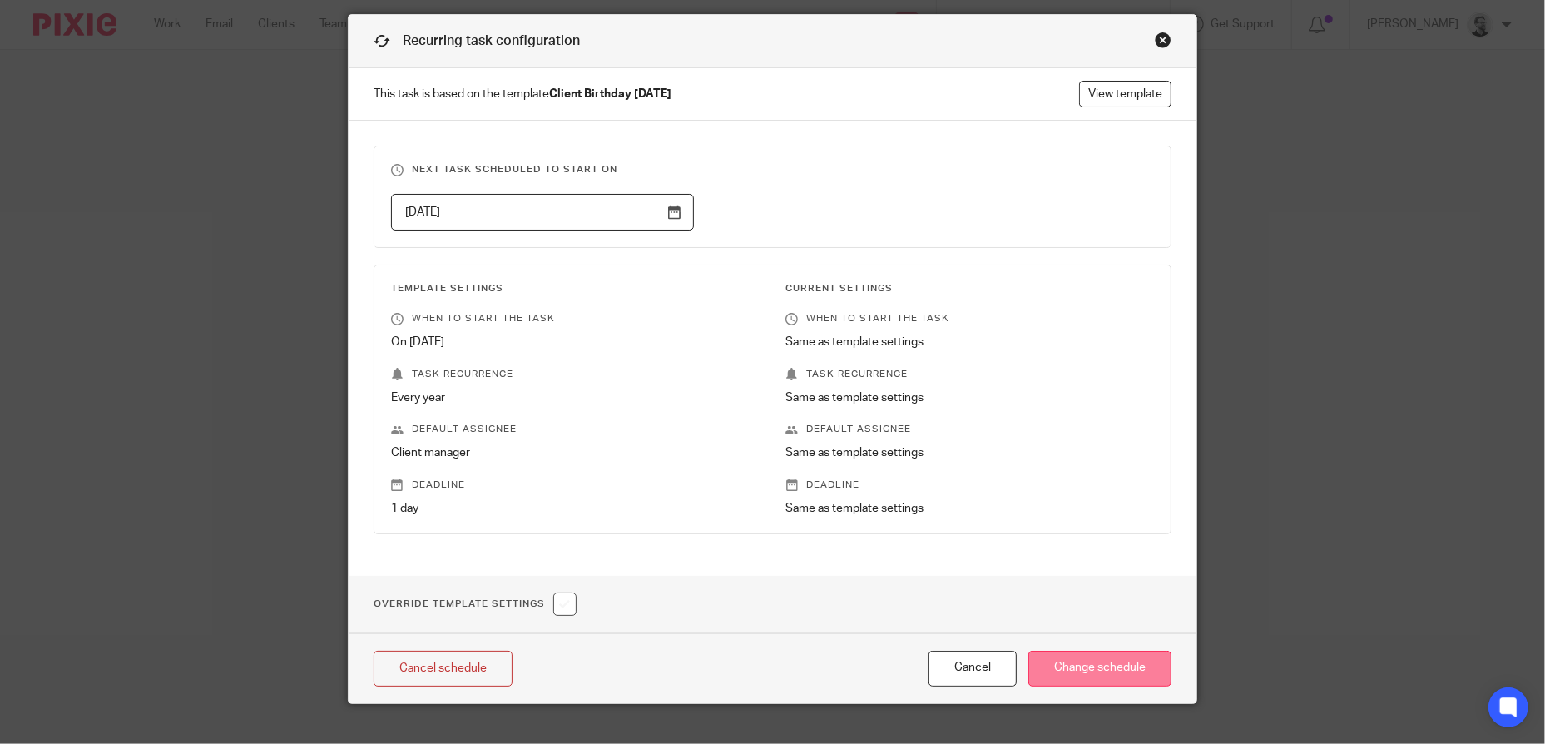
scroll to position [78, 0]
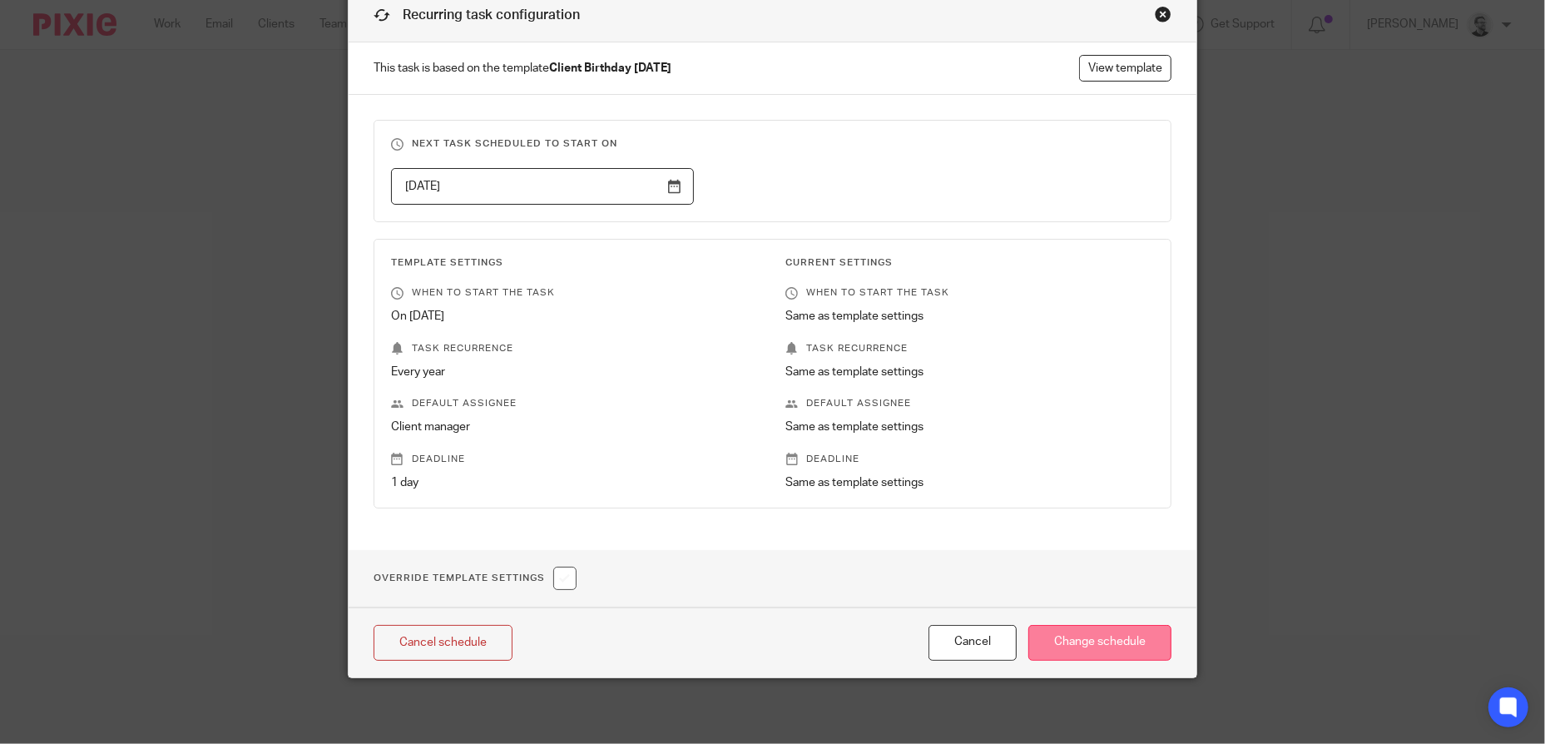
click at [1094, 642] on input "Change schedule" at bounding box center [1099, 643] width 143 height 36
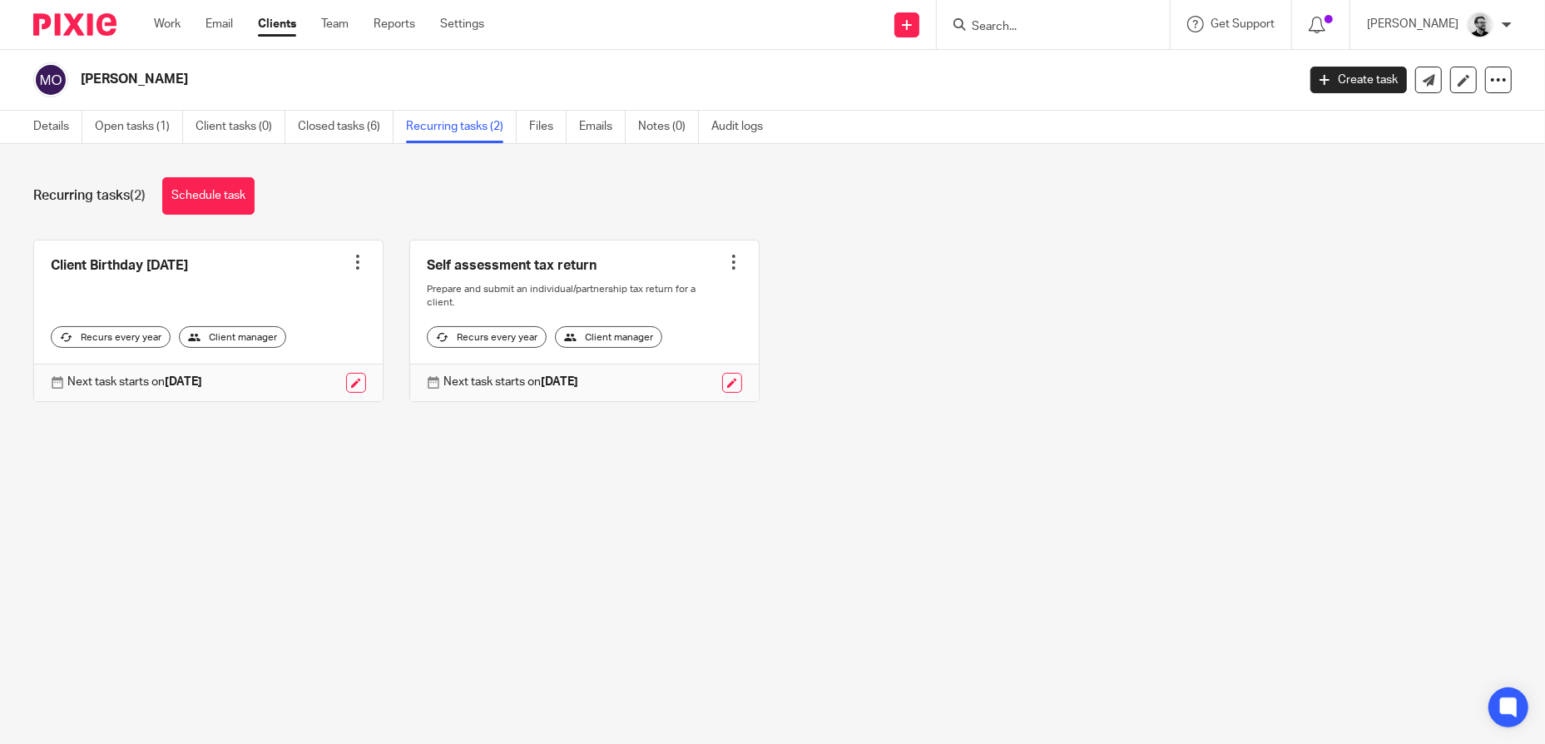
drag, startPoint x: 1022, startPoint y: 22, endPoint x: 1035, endPoint y: 27, distance: 13.8
click at [1022, 22] on input "Search" at bounding box center [1045, 27] width 150 height 15
paste input "[PERSON_NAME] [PERSON_NAME]"
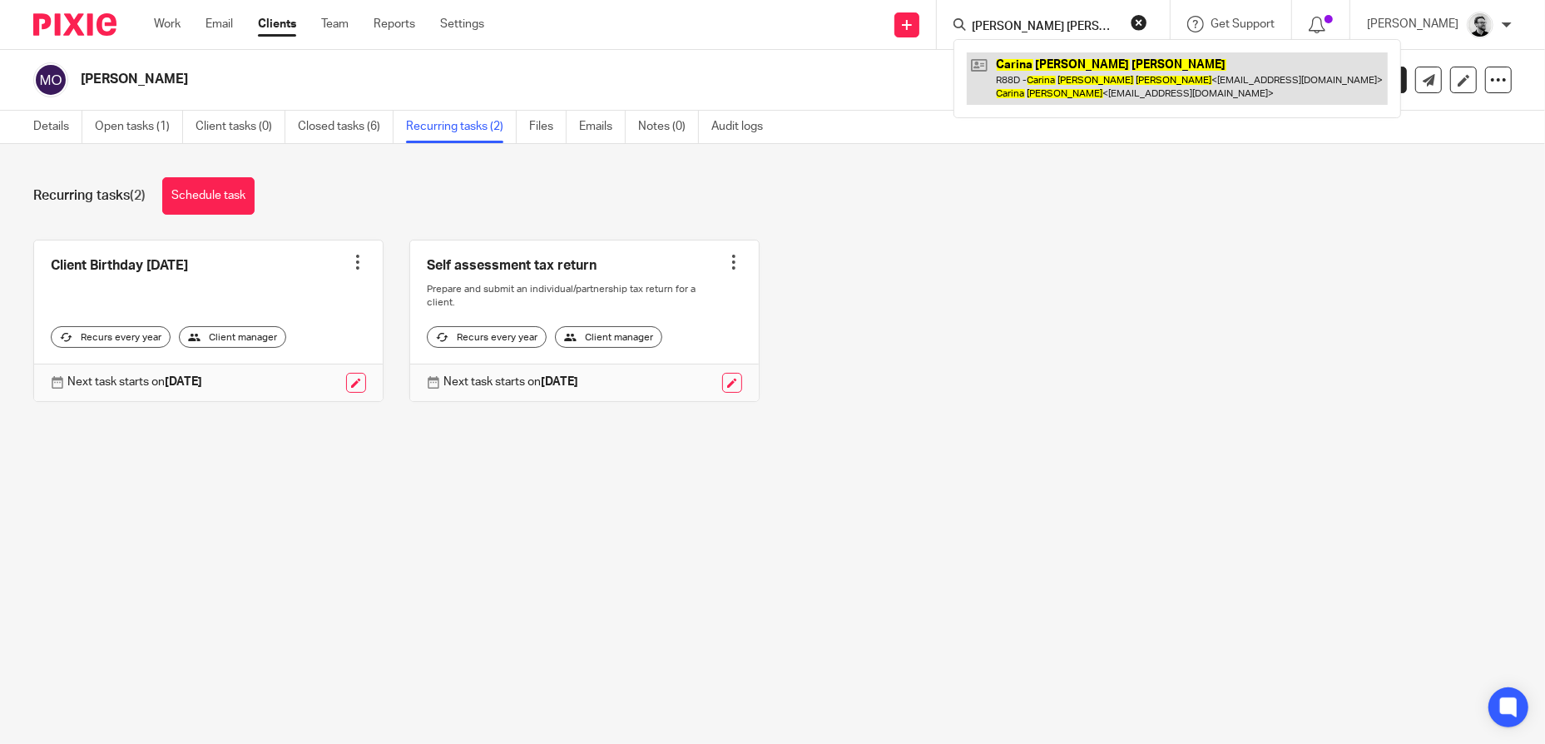
type input "[PERSON_NAME] [PERSON_NAME]"
click at [1089, 71] on link at bounding box center [1177, 78] width 421 height 52
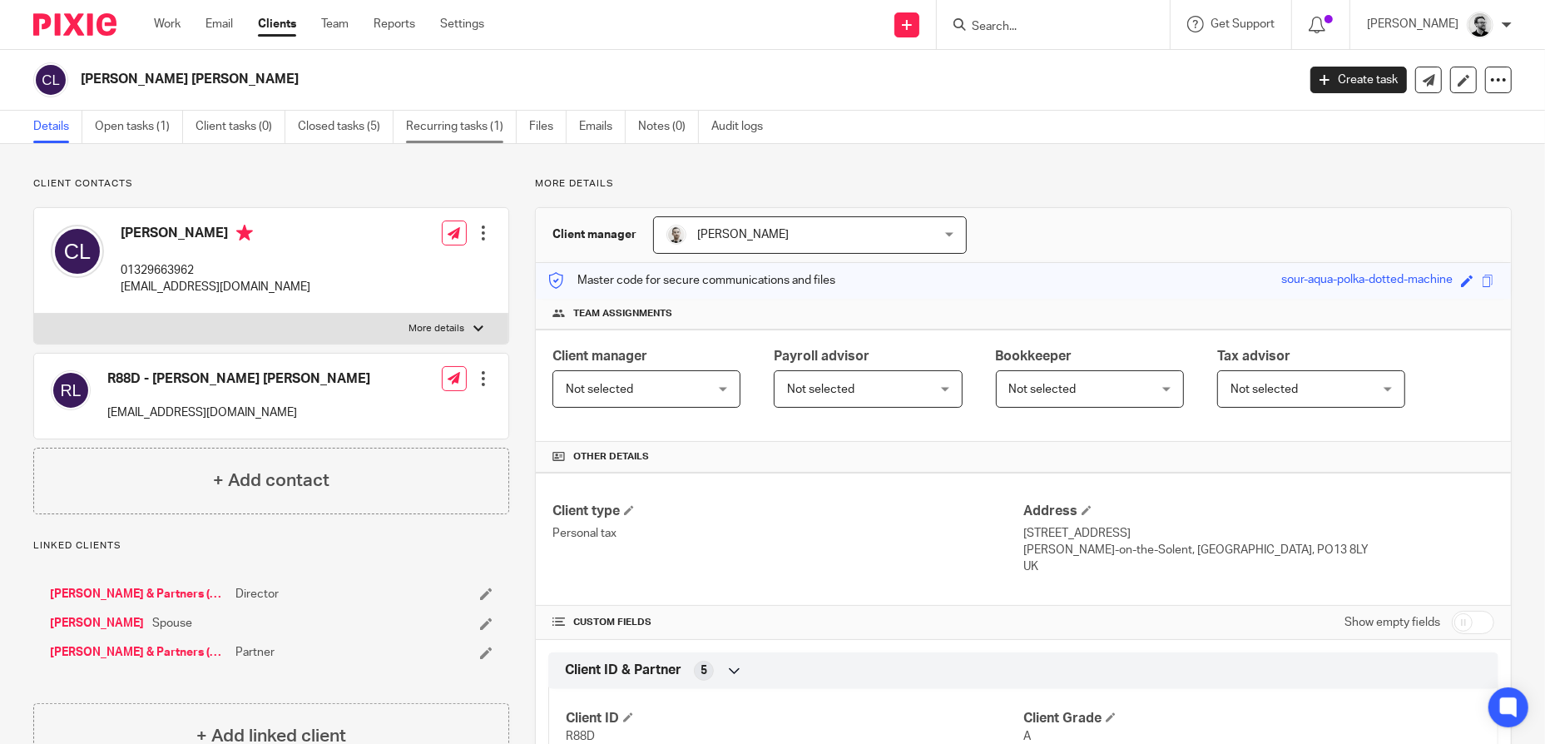
click at [473, 122] on link "Recurring tasks (1)" at bounding box center [461, 127] width 111 height 32
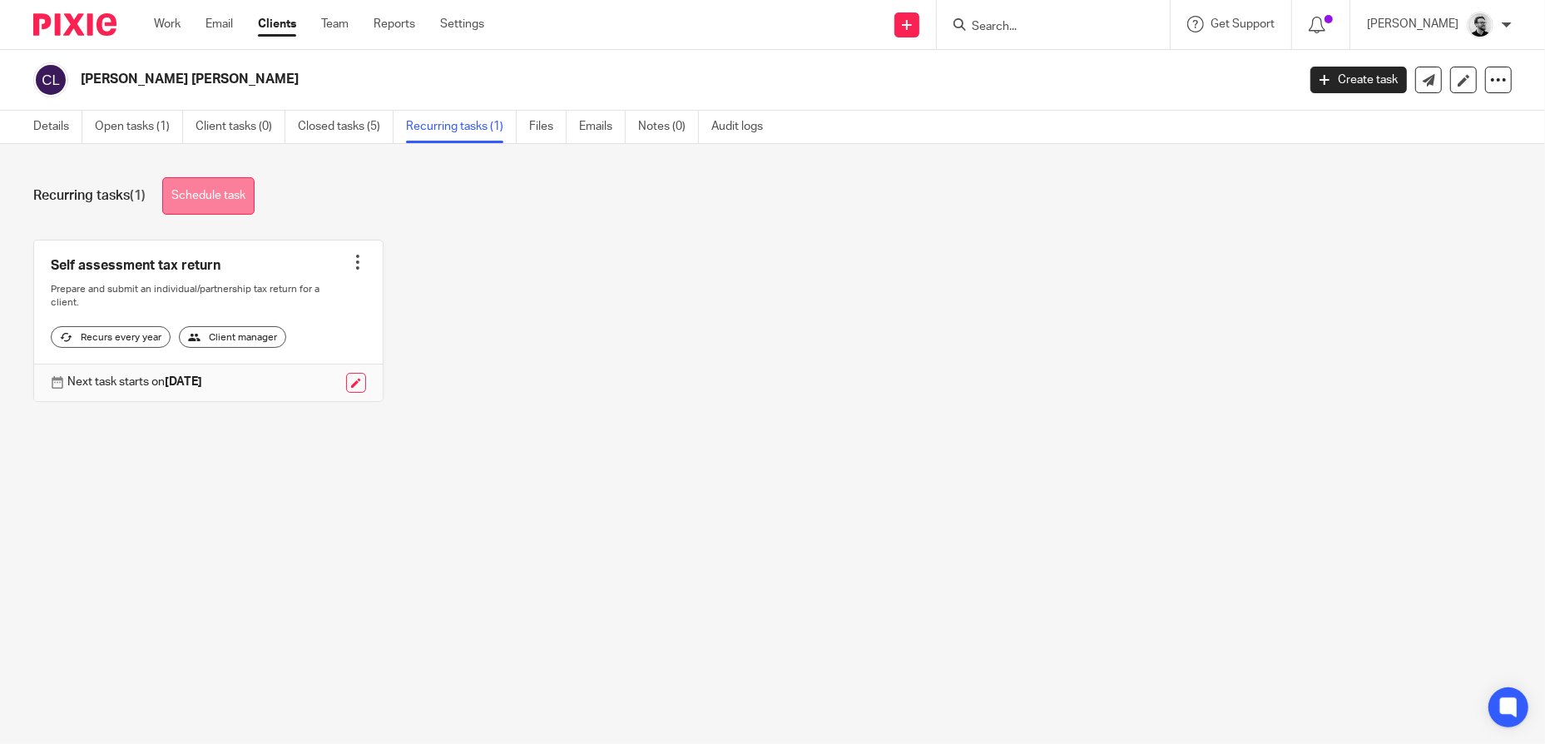
click at [228, 197] on link "Schedule task" at bounding box center [208, 195] width 92 height 37
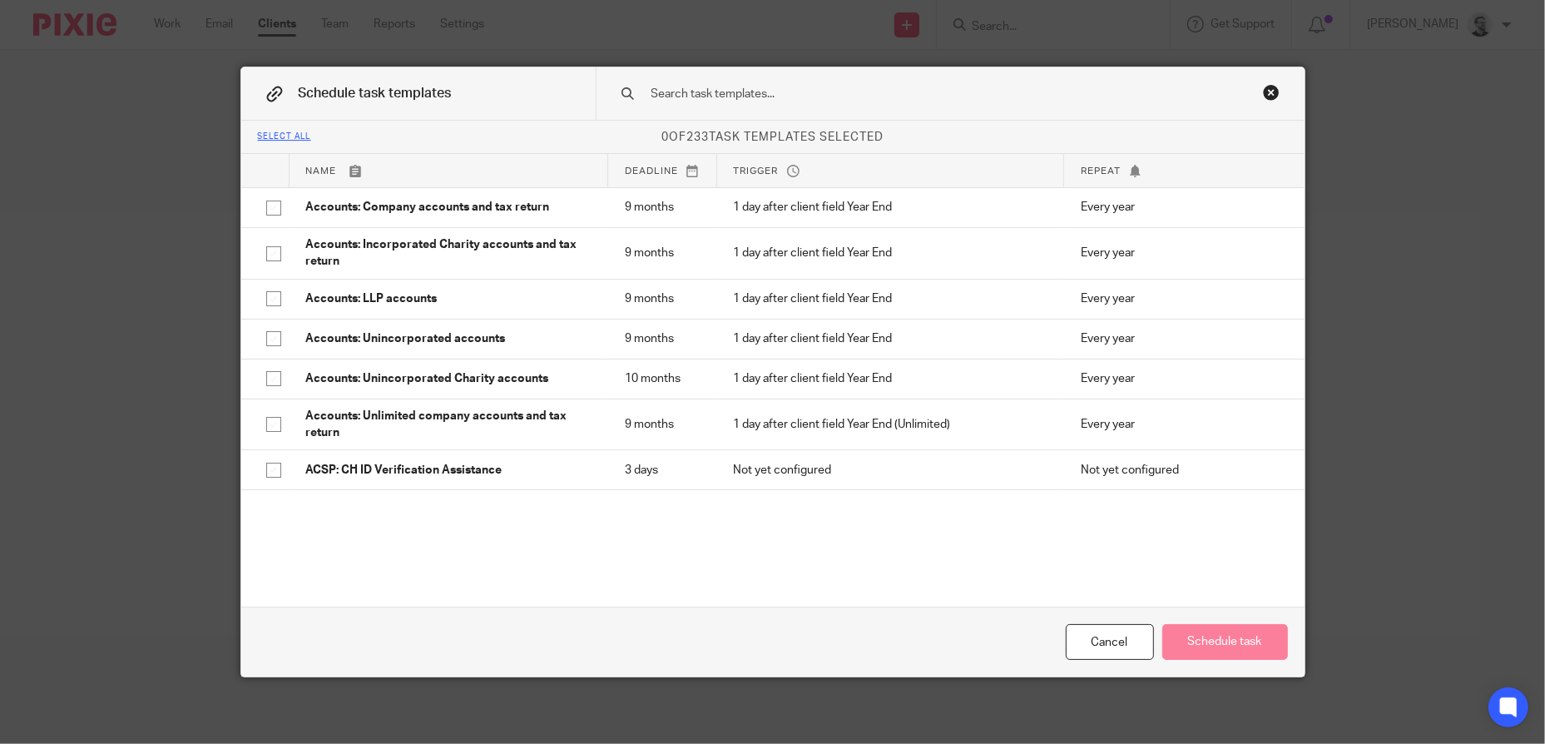
click at [779, 95] on input "text" at bounding box center [924, 94] width 548 height 18
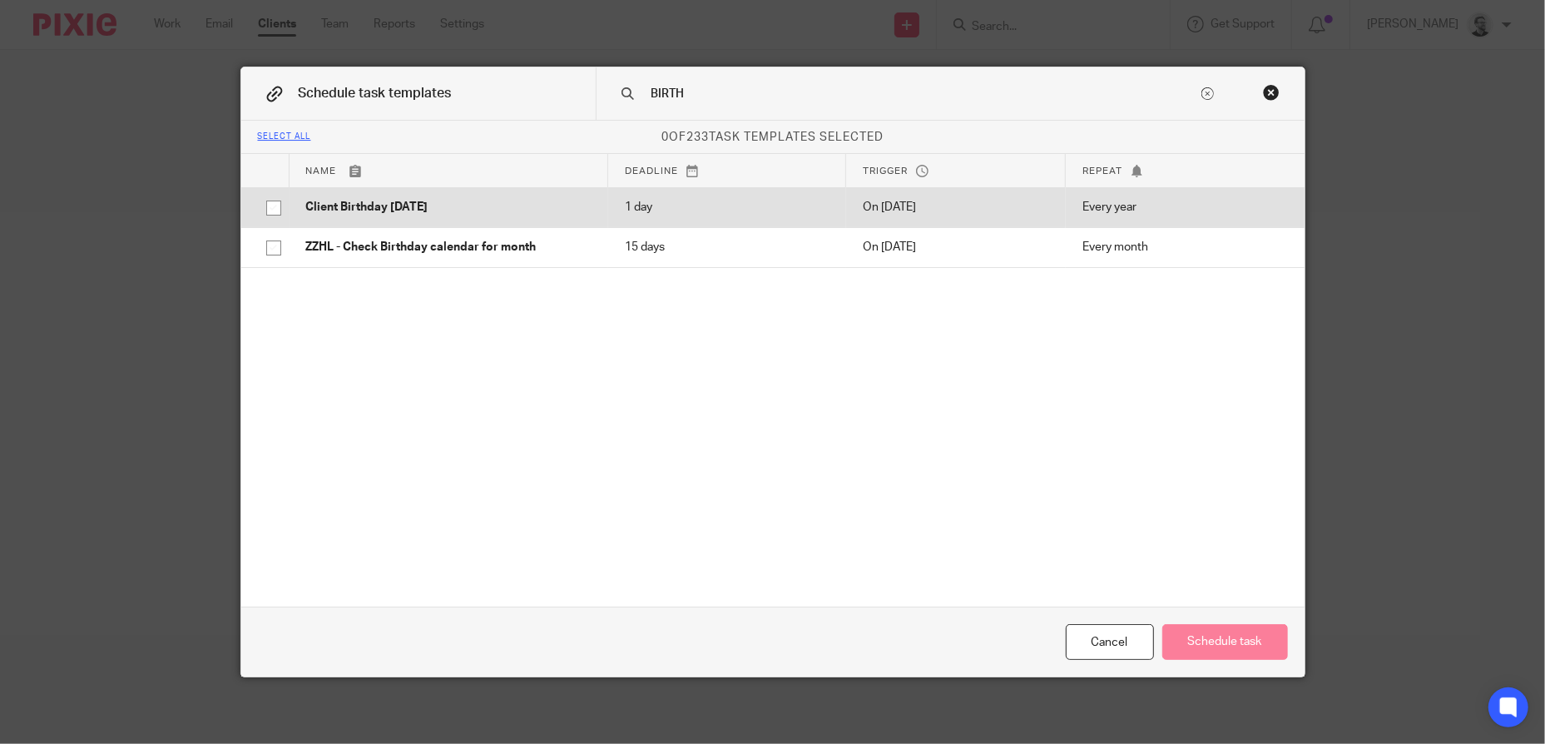
type input "BIRTH"
click at [449, 199] on p "Client Birthday [DATE]" at bounding box center [448, 207] width 285 height 17
checkbox input "true"
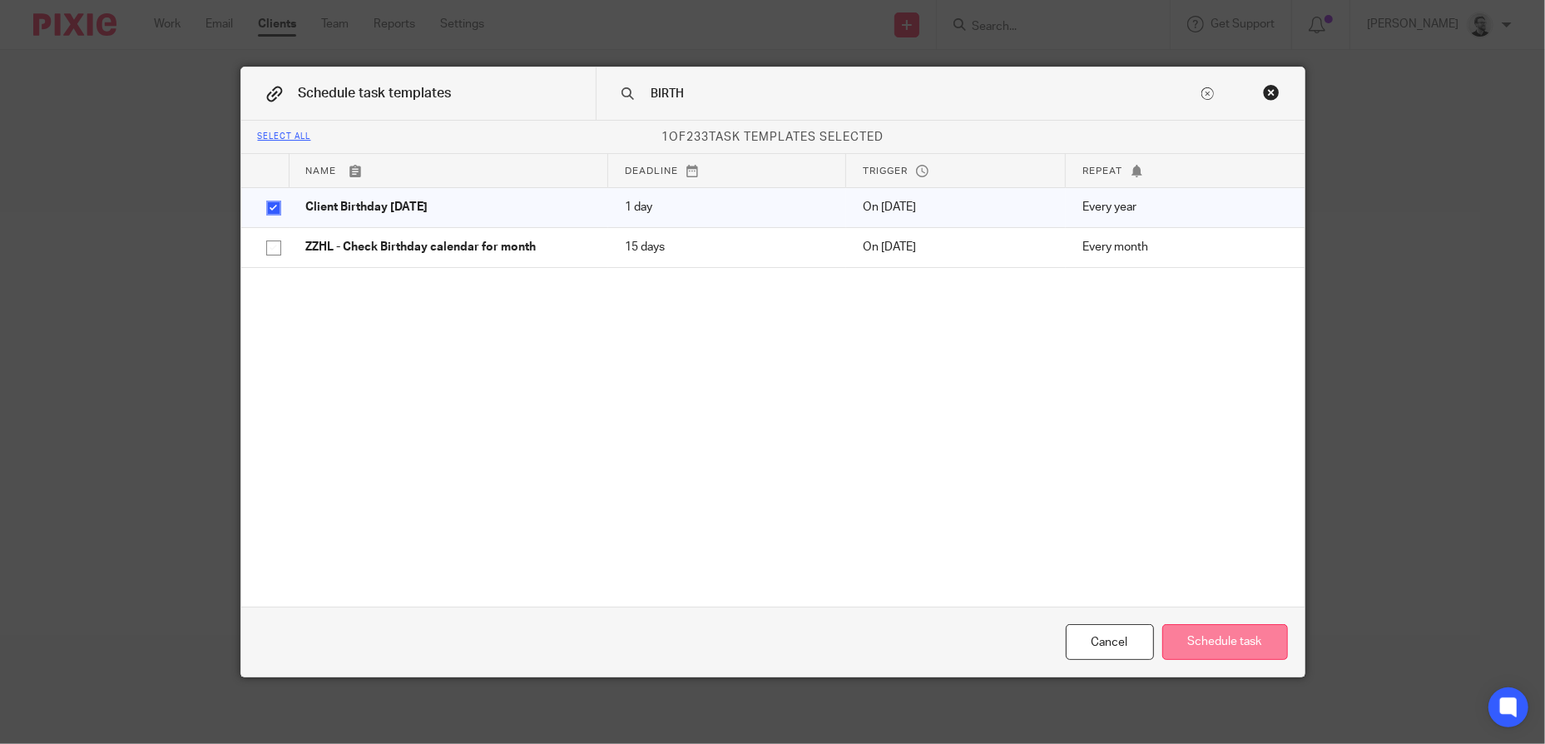
click at [1224, 642] on button "Schedule task" at bounding box center [1225, 642] width 126 height 36
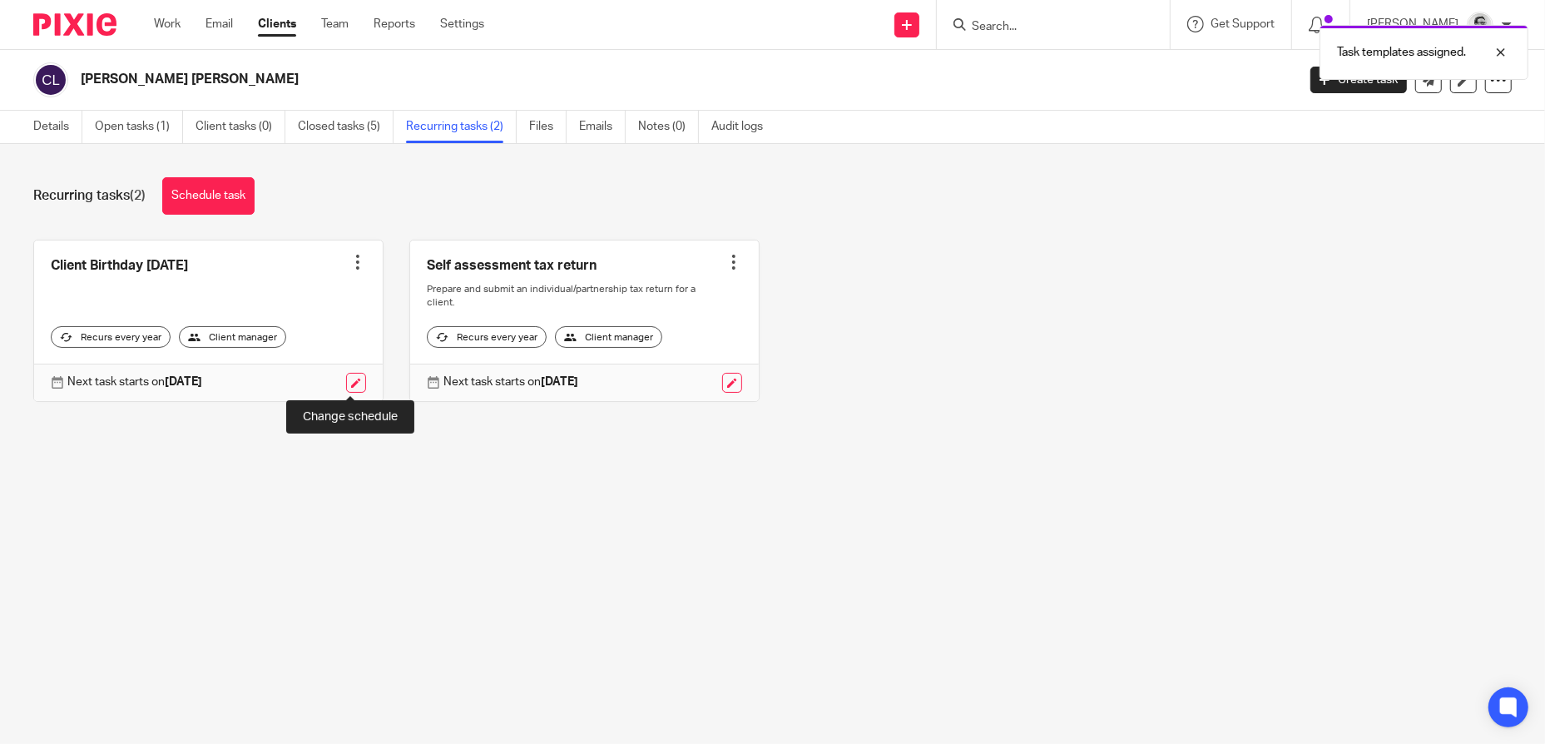
click at [353, 384] on link at bounding box center [356, 383] width 20 height 20
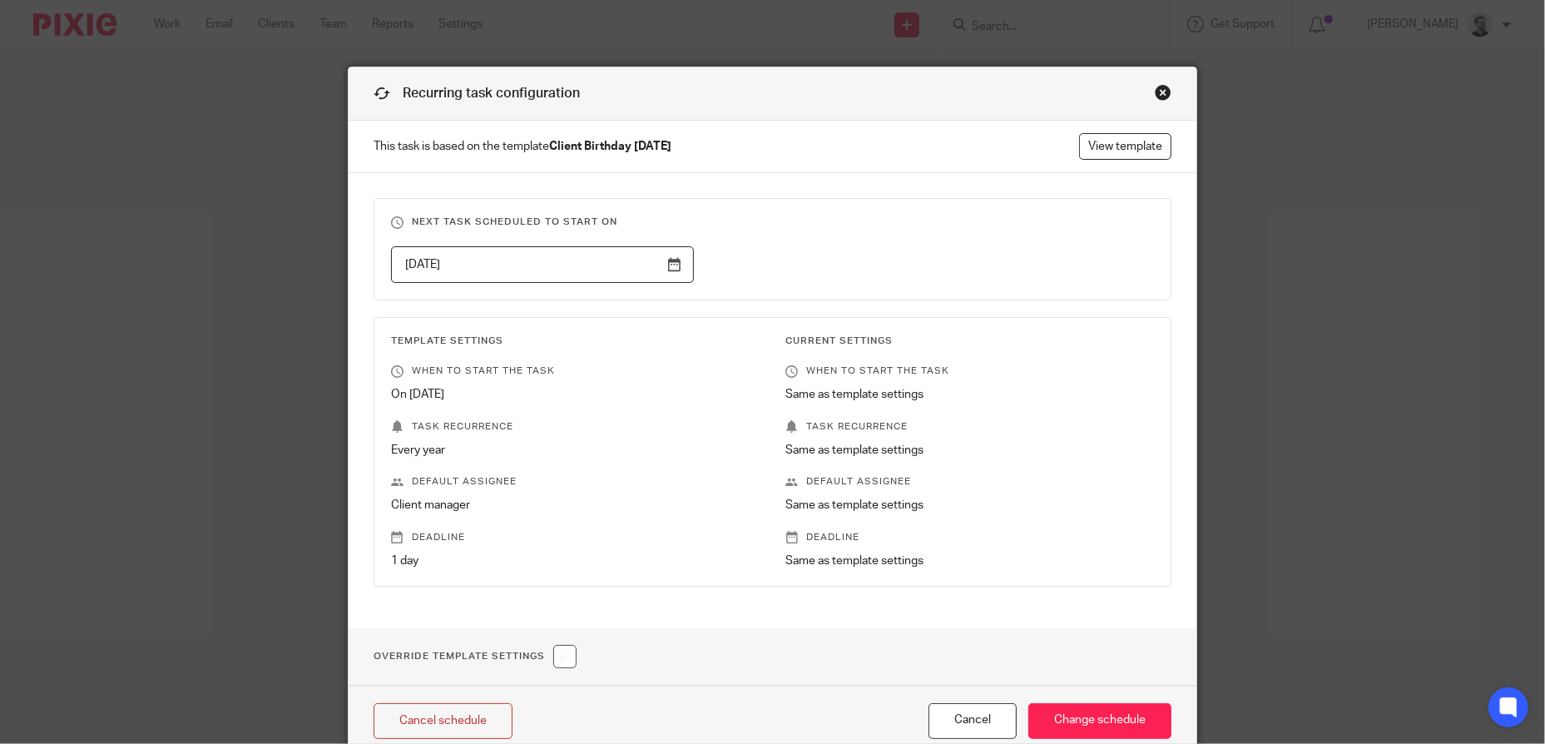
click at [522, 246] on input "2026-02-13" at bounding box center [542, 264] width 303 height 37
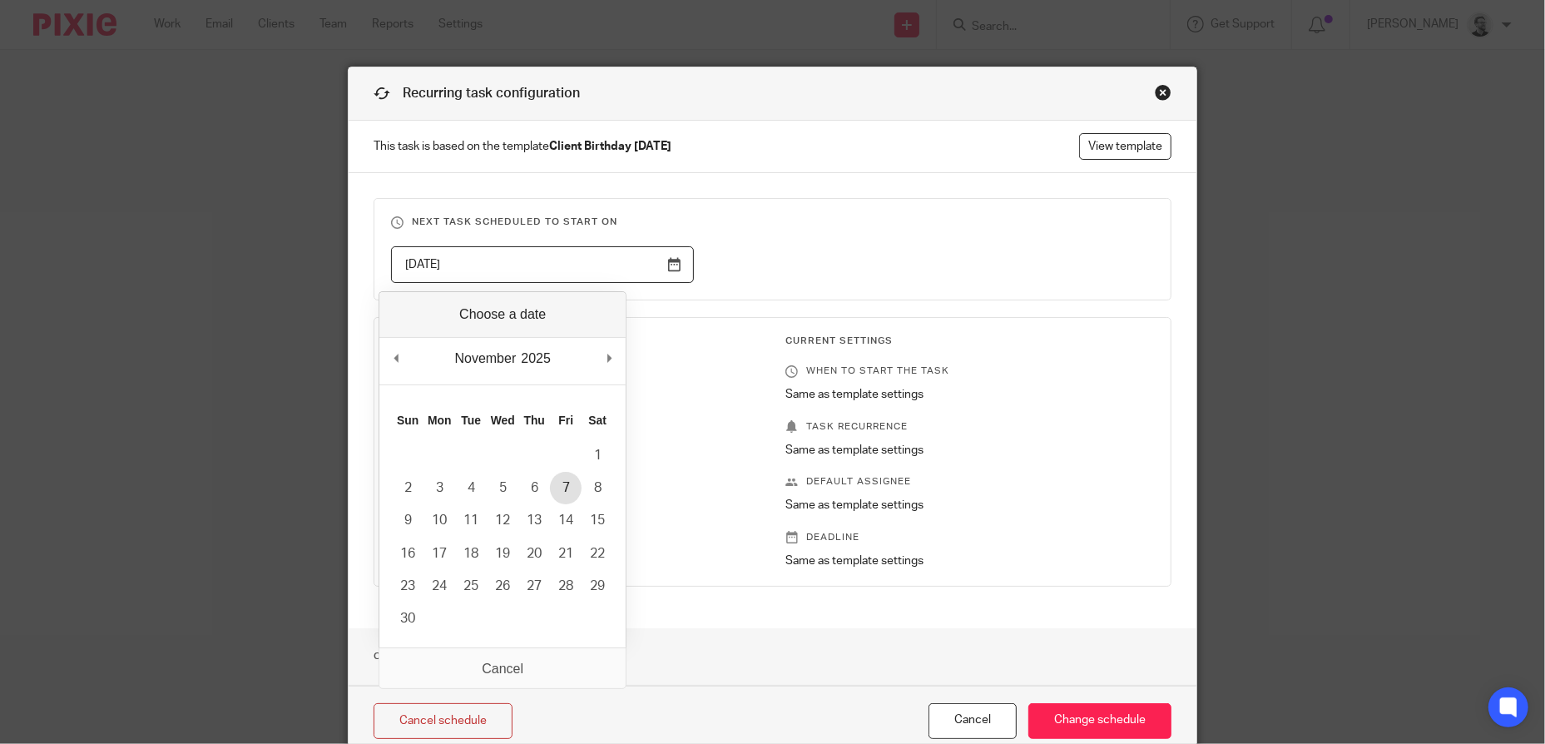
type input "2025-11-07"
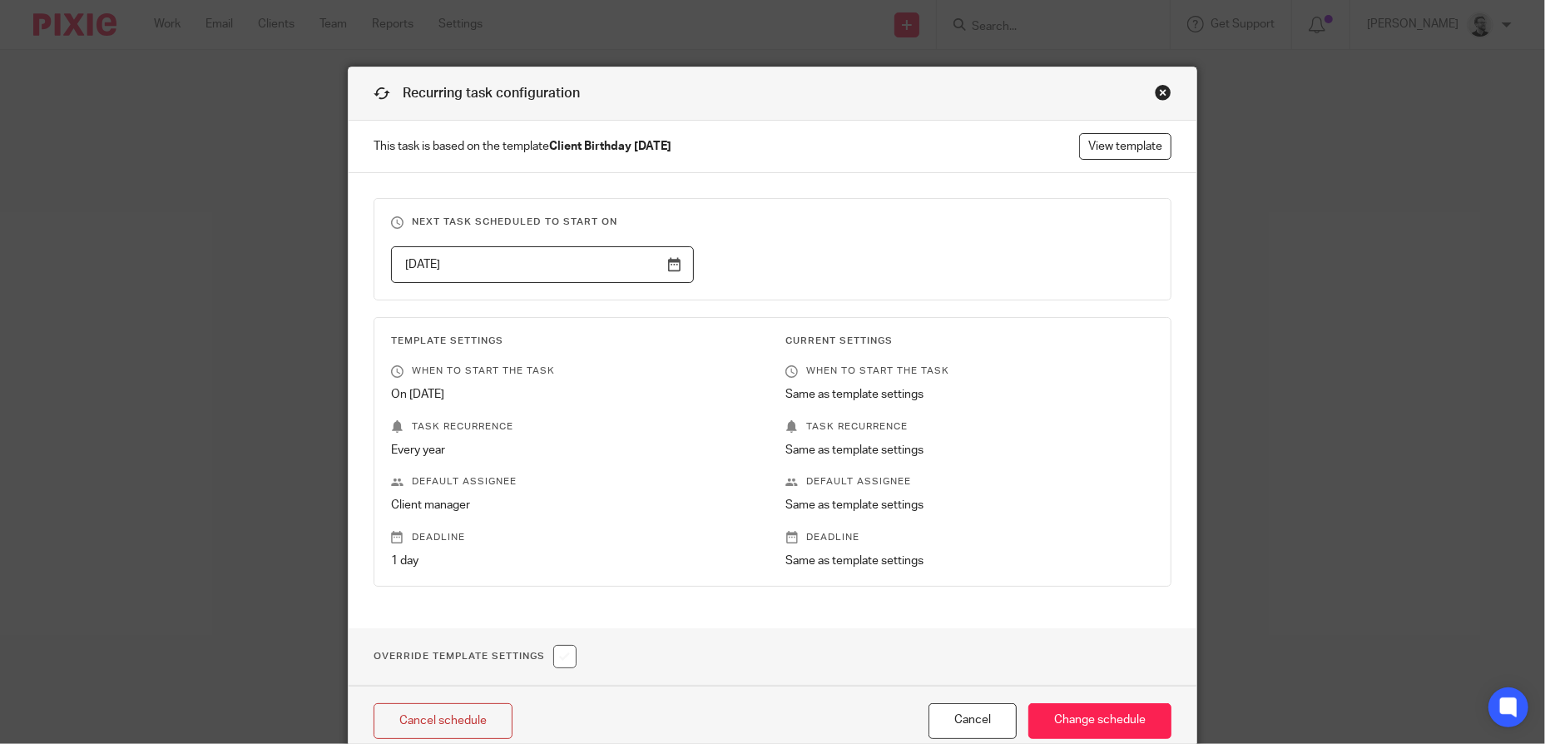
click at [804, 280] on div "2025-11-07" at bounding box center [759, 264] width 789 height 37
click at [1082, 715] on input "Change schedule" at bounding box center [1099, 721] width 143 height 36
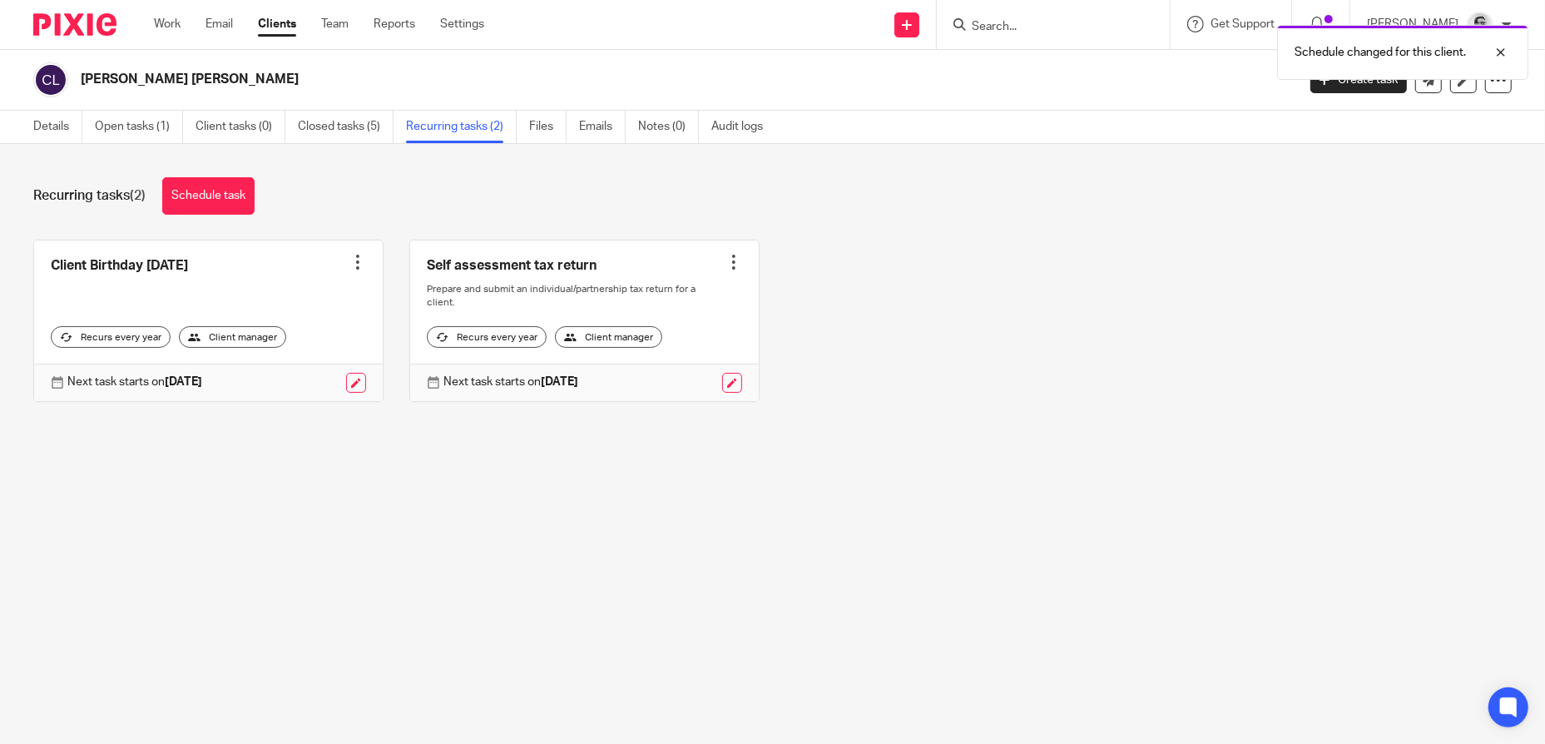
drag, startPoint x: 1049, startPoint y: 19, endPoint x: 1035, endPoint y: 36, distance: 21.8
click at [1049, 18] on div "Schedule changed for this client." at bounding box center [1151, 48] width 756 height 63
click at [1036, 21] on div "Schedule changed for this client." at bounding box center [1151, 48] width 756 height 63
click at [1013, 27] on div "Schedule changed for this client." at bounding box center [1151, 48] width 756 height 63
drag, startPoint x: 1105, startPoint y: 343, endPoint x: 1063, endPoint y: 65, distance: 281.0
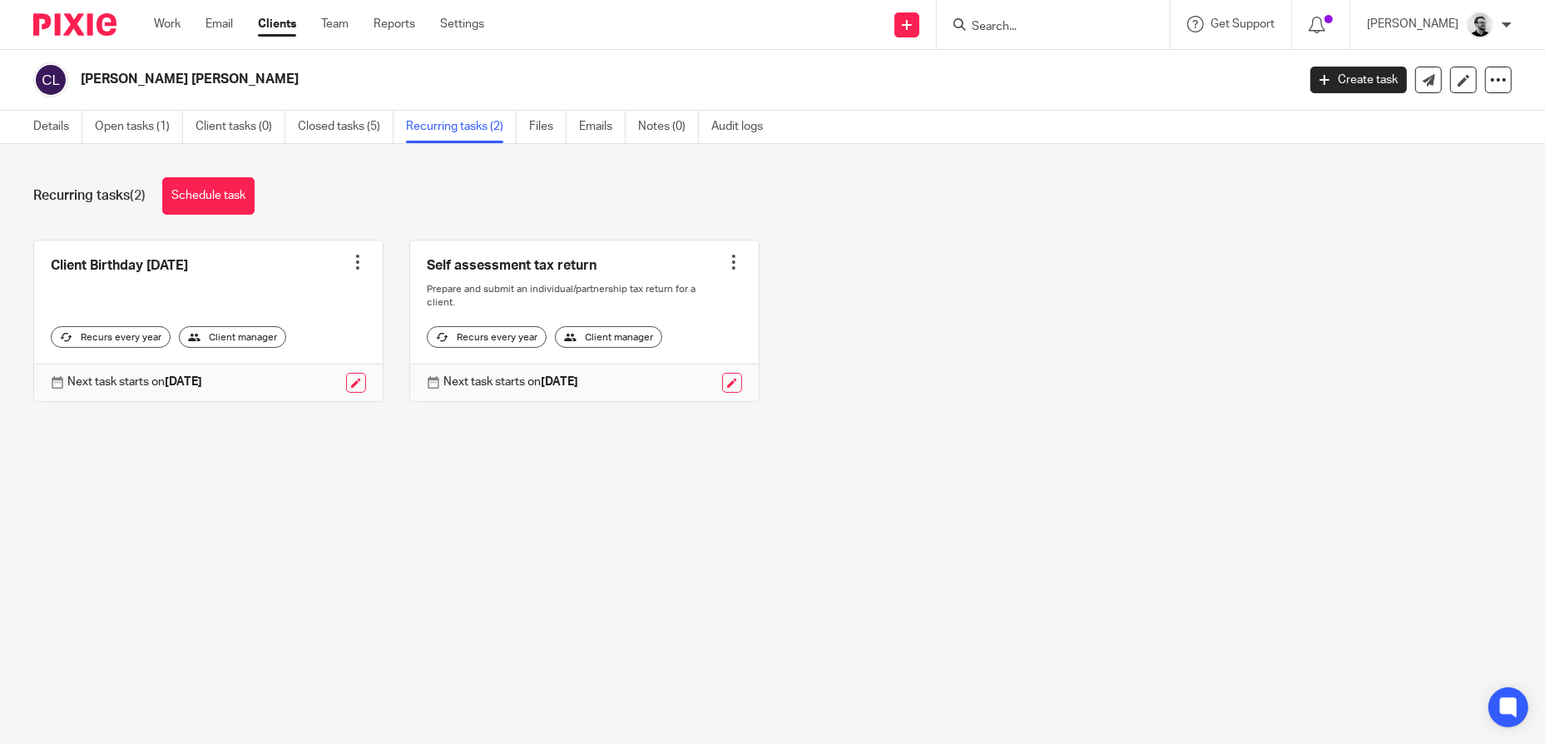
click at [1105, 337] on div "Client Birthday [DATE] Create task Clone template Recalculate schedule Cancel s…" at bounding box center [759, 333] width 1504 height 187
click at [1042, 23] on input "Search" at bounding box center [1045, 27] width 150 height 15
paste input "[PERSON_NAME]"
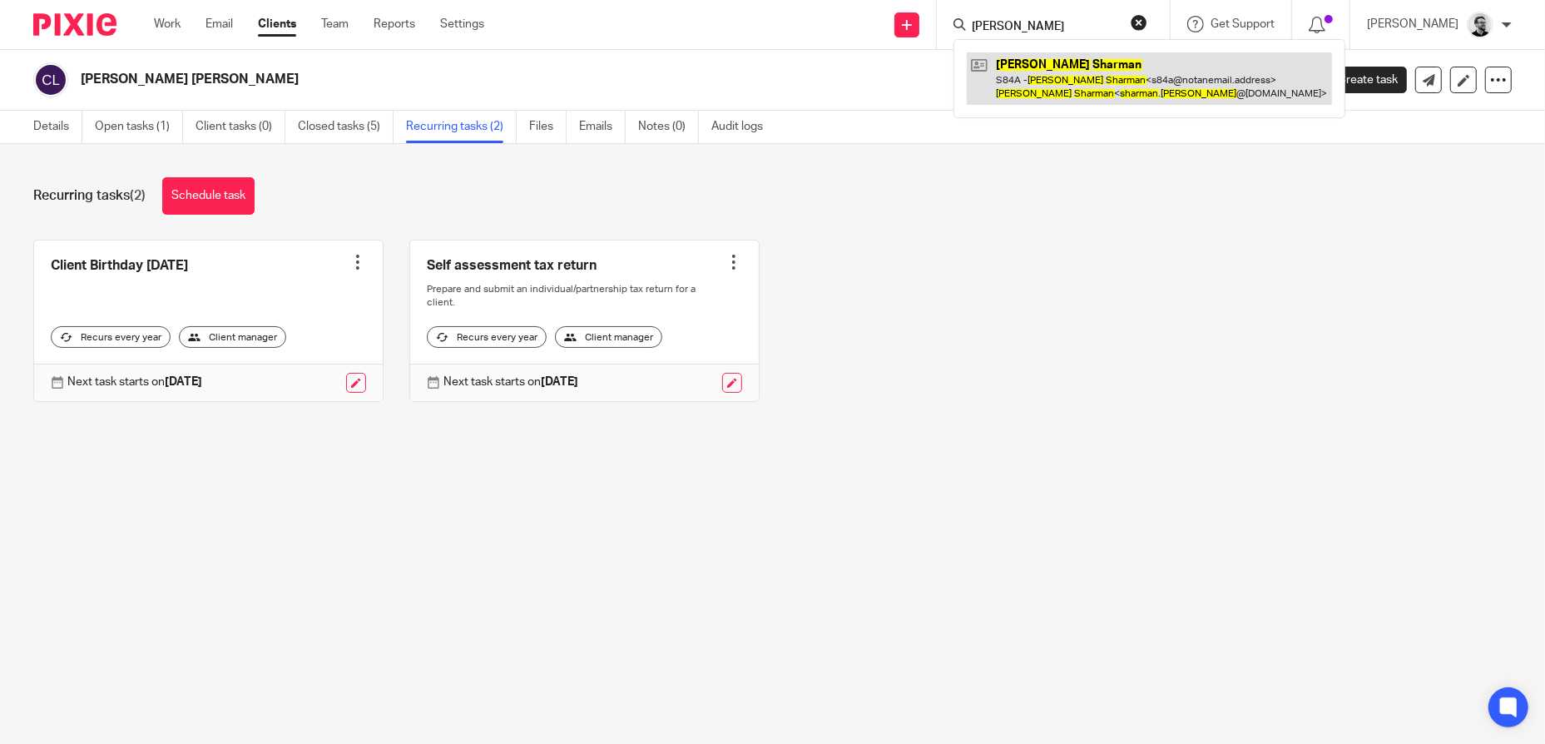
type input "[PERSON_NAME]"
click at [1071, 80] on link at bounding box center [1149, 78] width 365 height 52
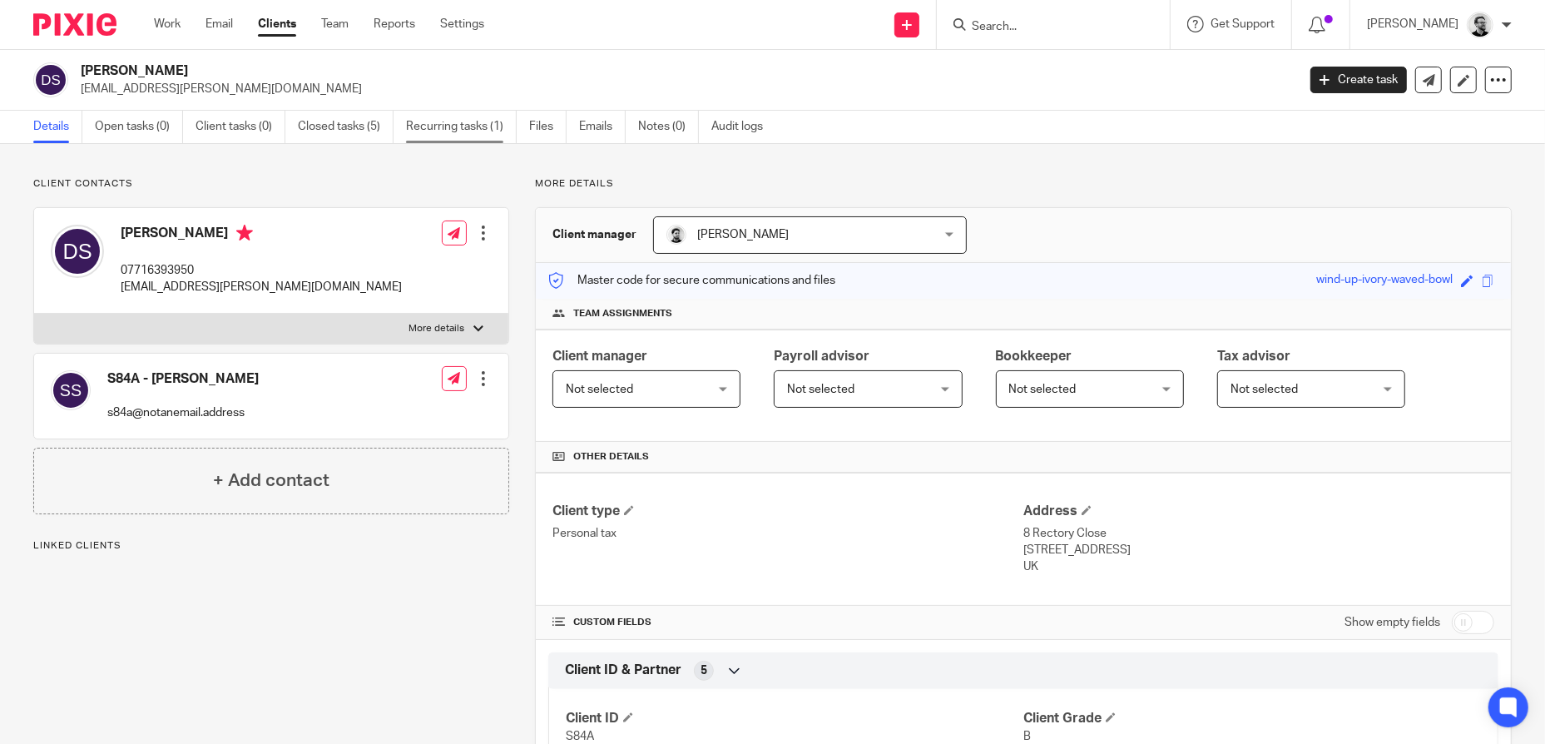
click at [453, 131] on link "Recurring tasks (1)" at bounding box center [461, 127] width 111 height 32
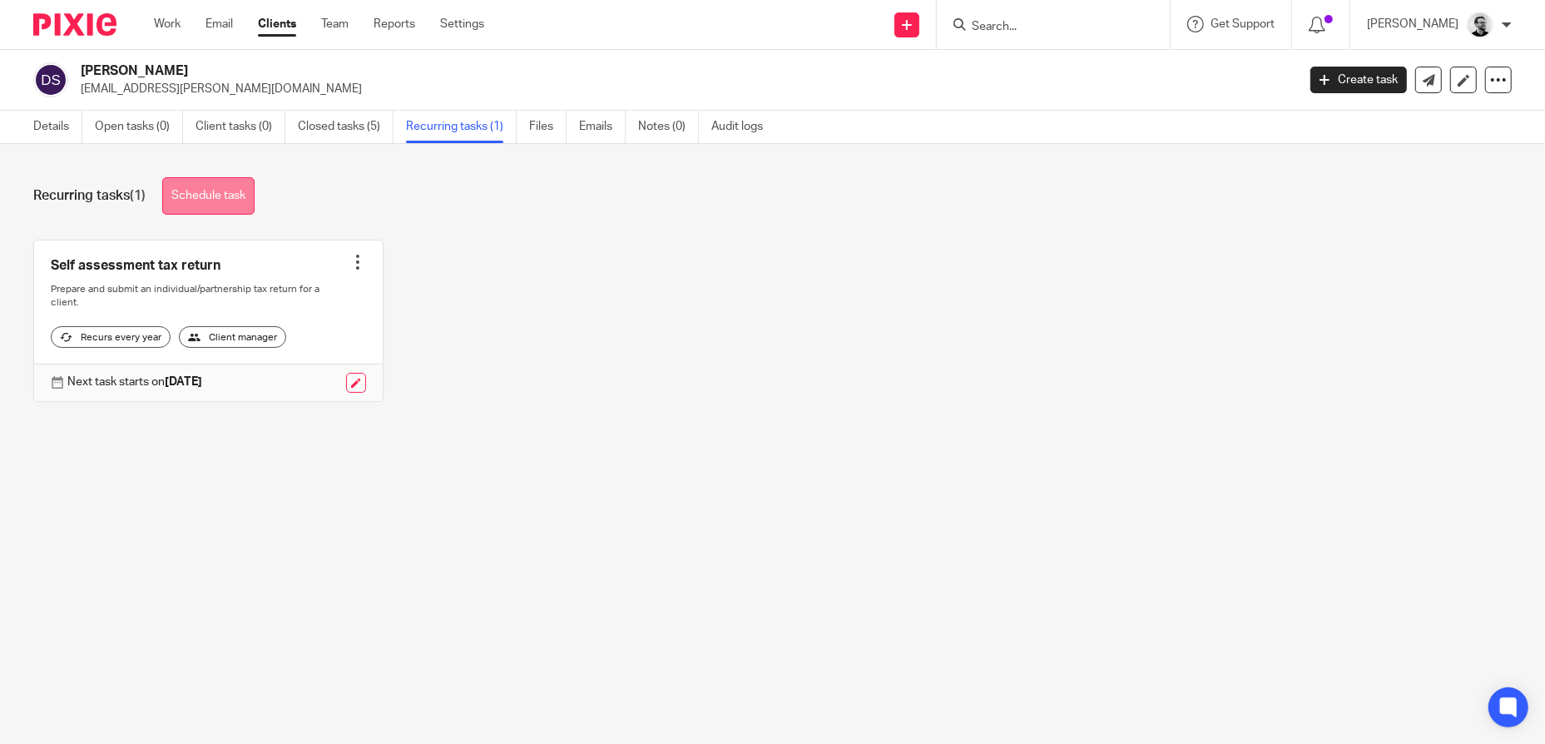
click at [233, 201] on link "Schedule task" at bounding box center [208, 195] width 92 height 37
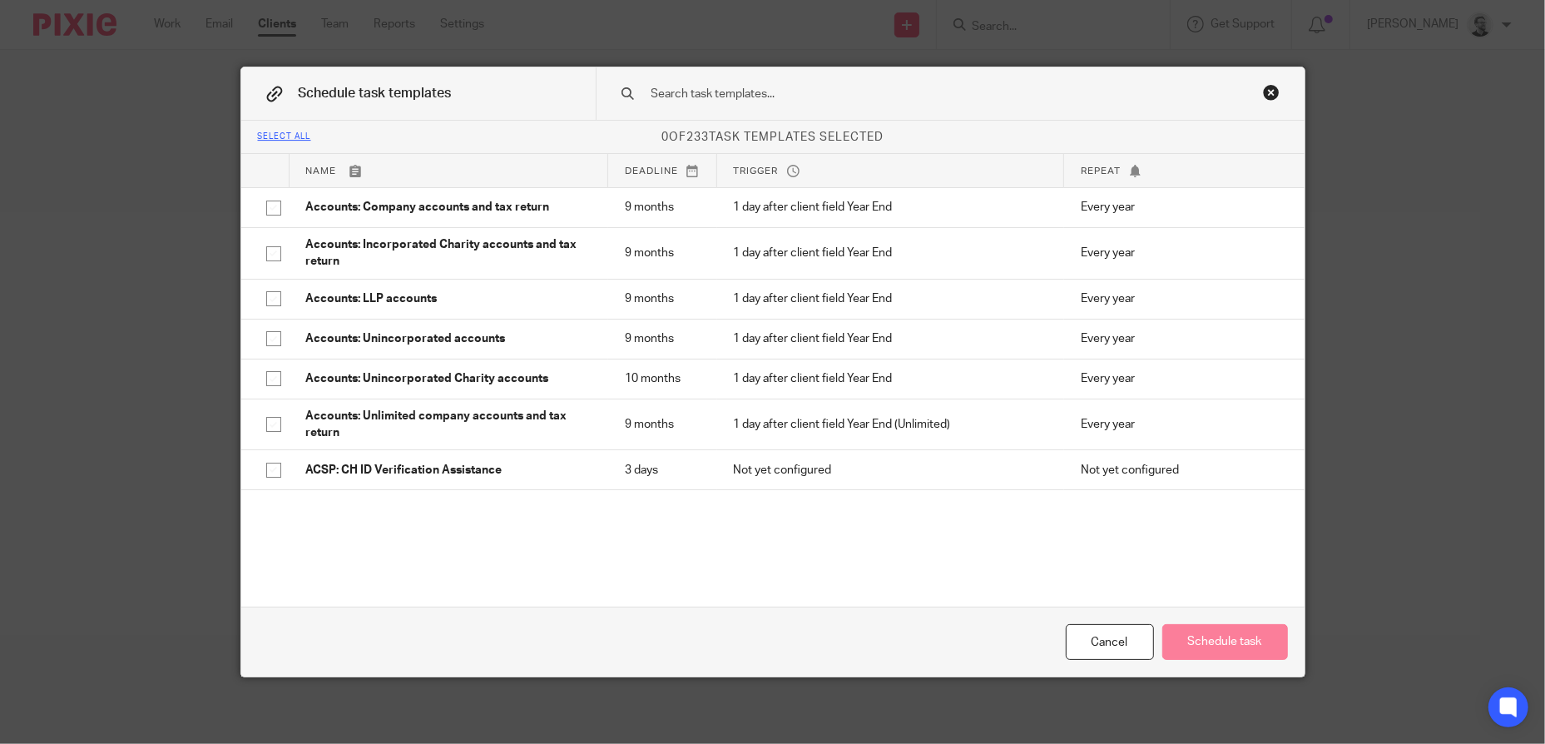
click at [753, 98] on input "text" at bounding box center [924, 94] width 548 height 18
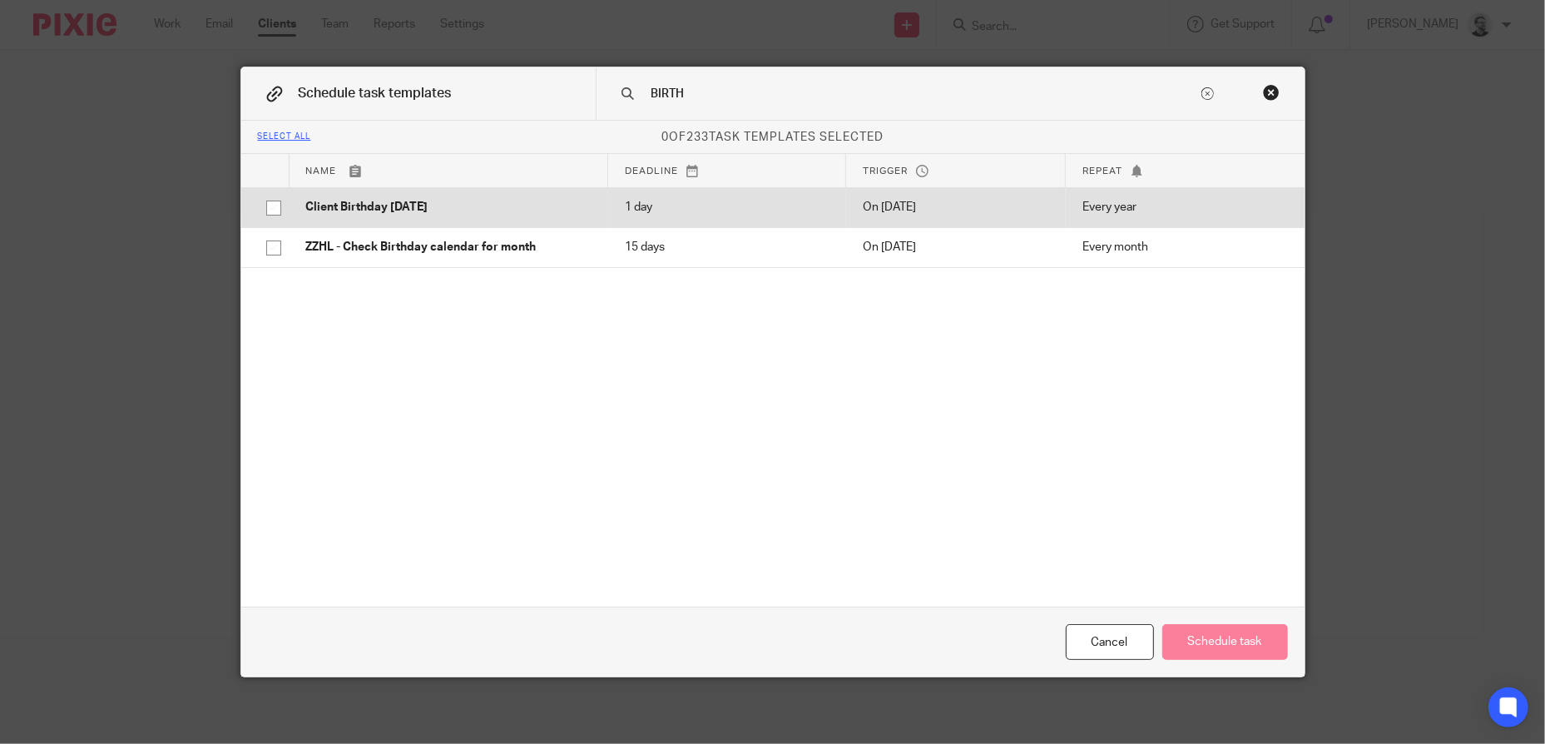
type input "BIRTH"
click at [444, 210] on p "Client Birthday [DATE]" at bounding box center [448, 207] width 285 height 17
checkbox input "true"
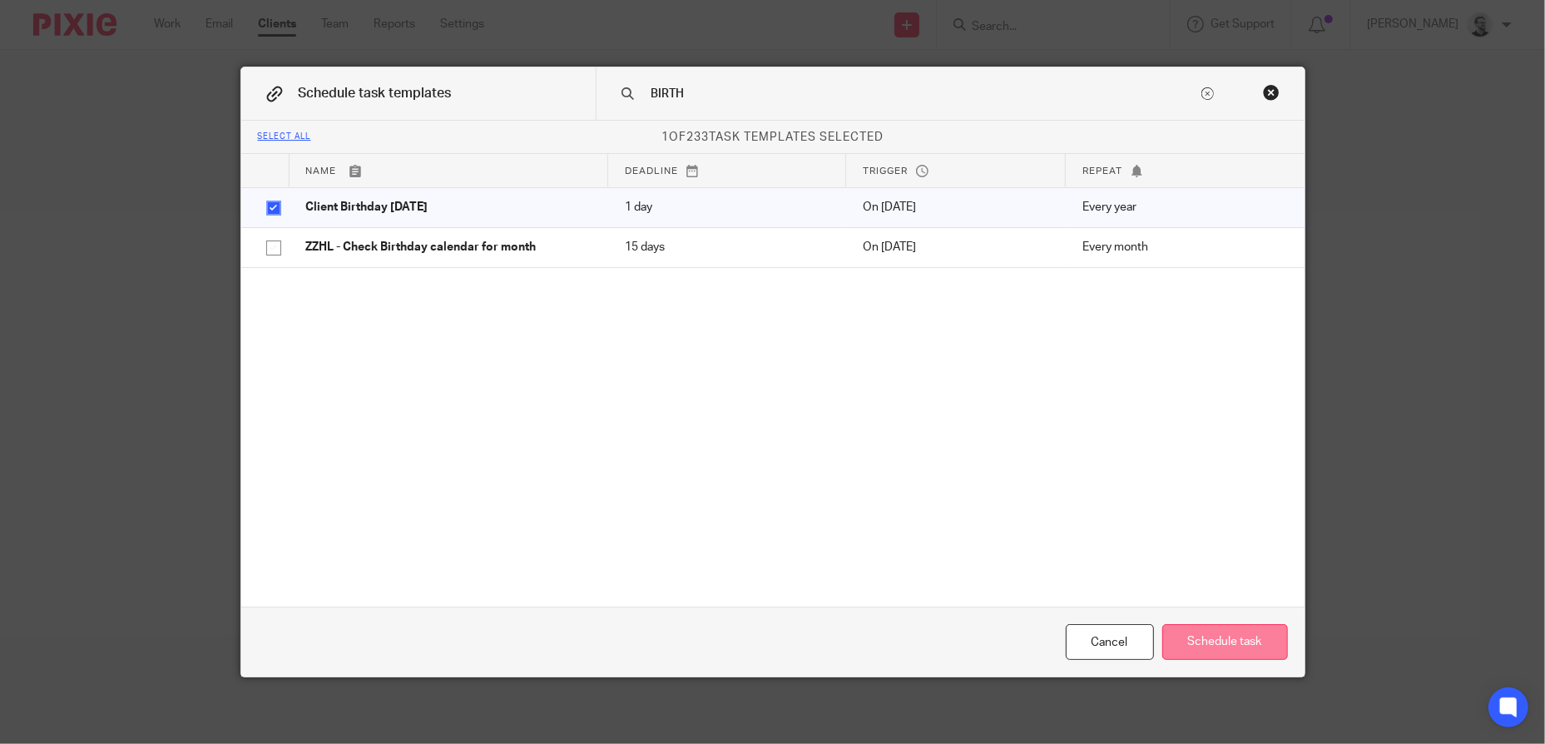
click at [1240, 643] on button "Schedule task" at bounding box center [1225, 642] width 126 height 36
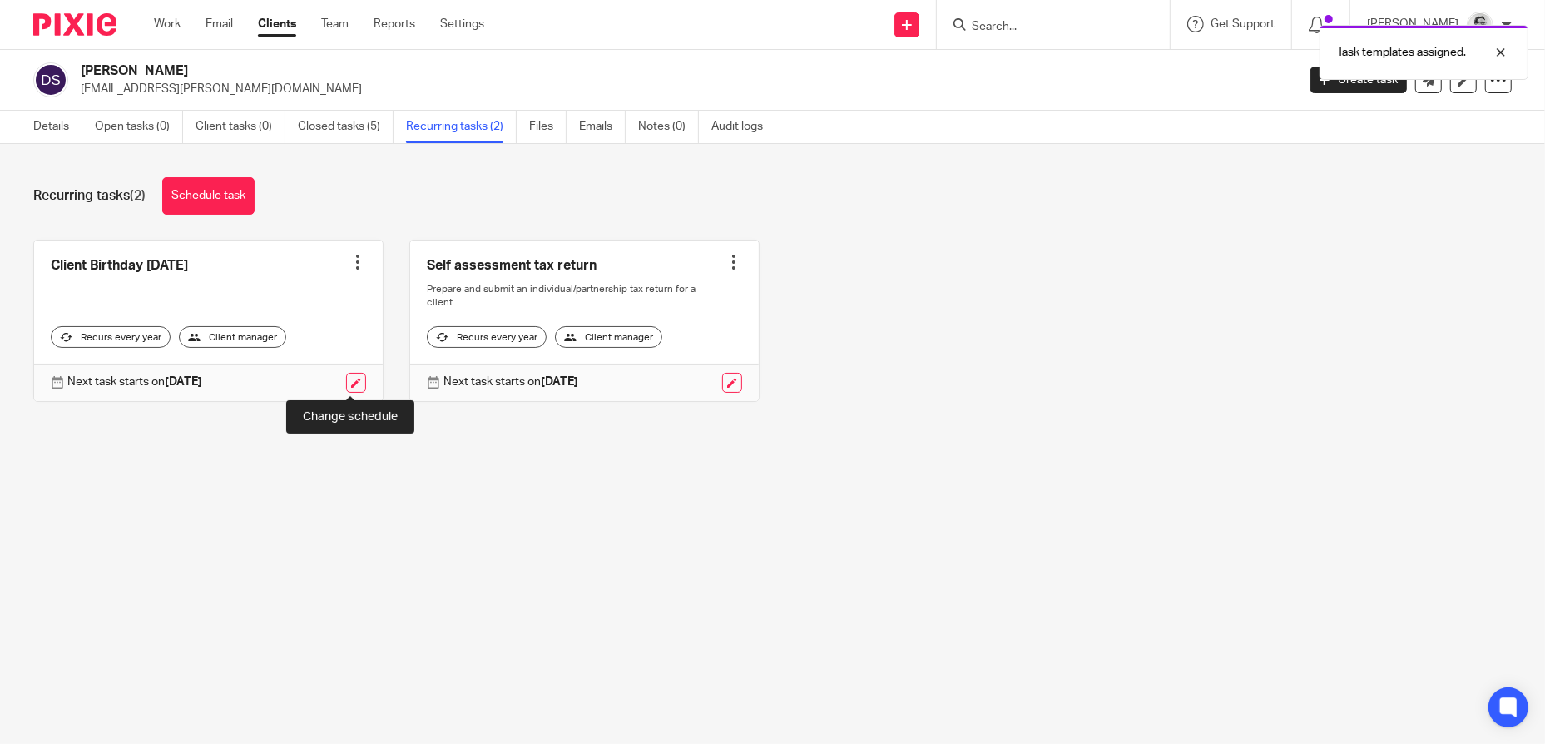
click at [346, 383] on link at bounding box center [356, 383] width 20 height 20
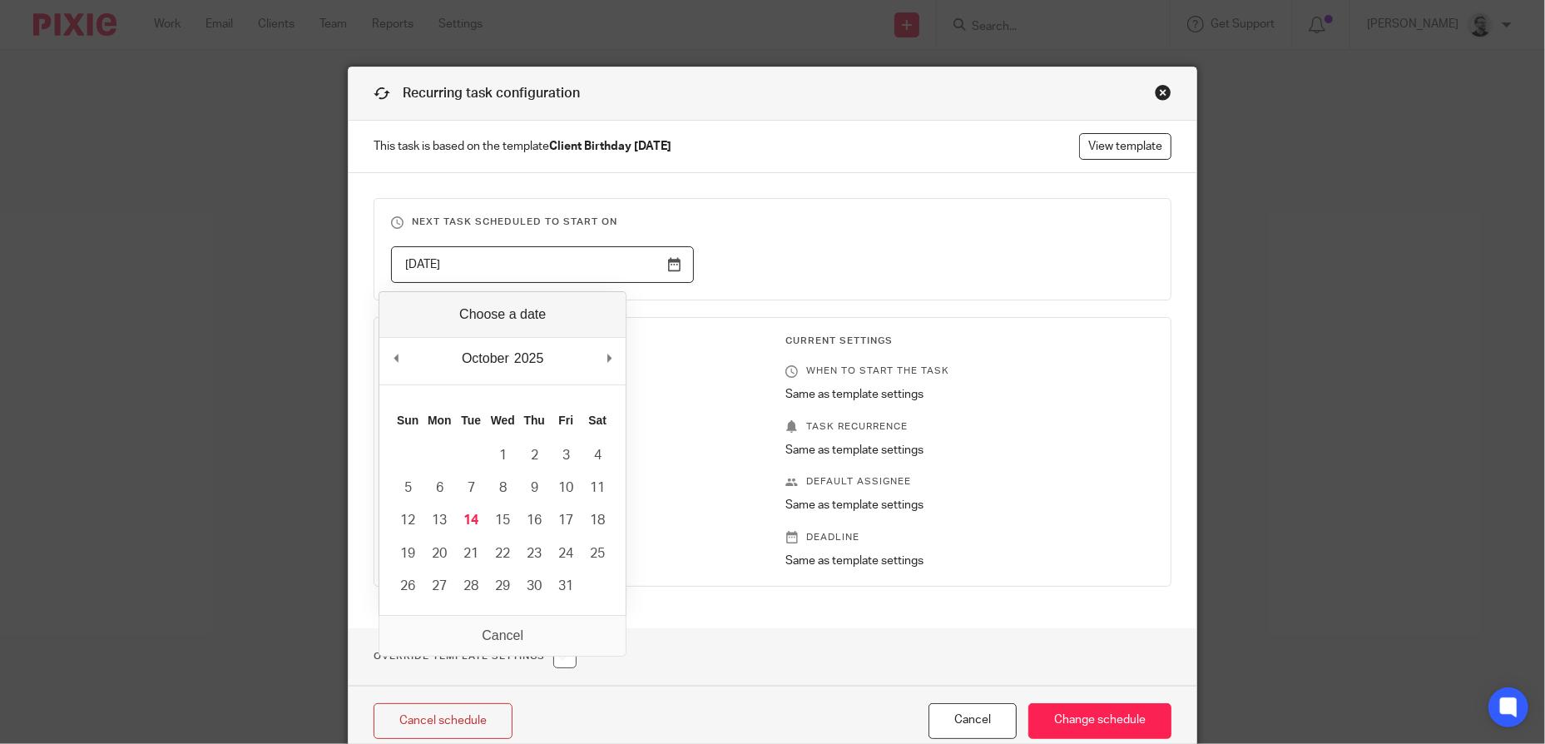
click at [655, 270] on input "[DATE]" at bounding box center [542, 264] width 303 height 37
type input "[DATE]"
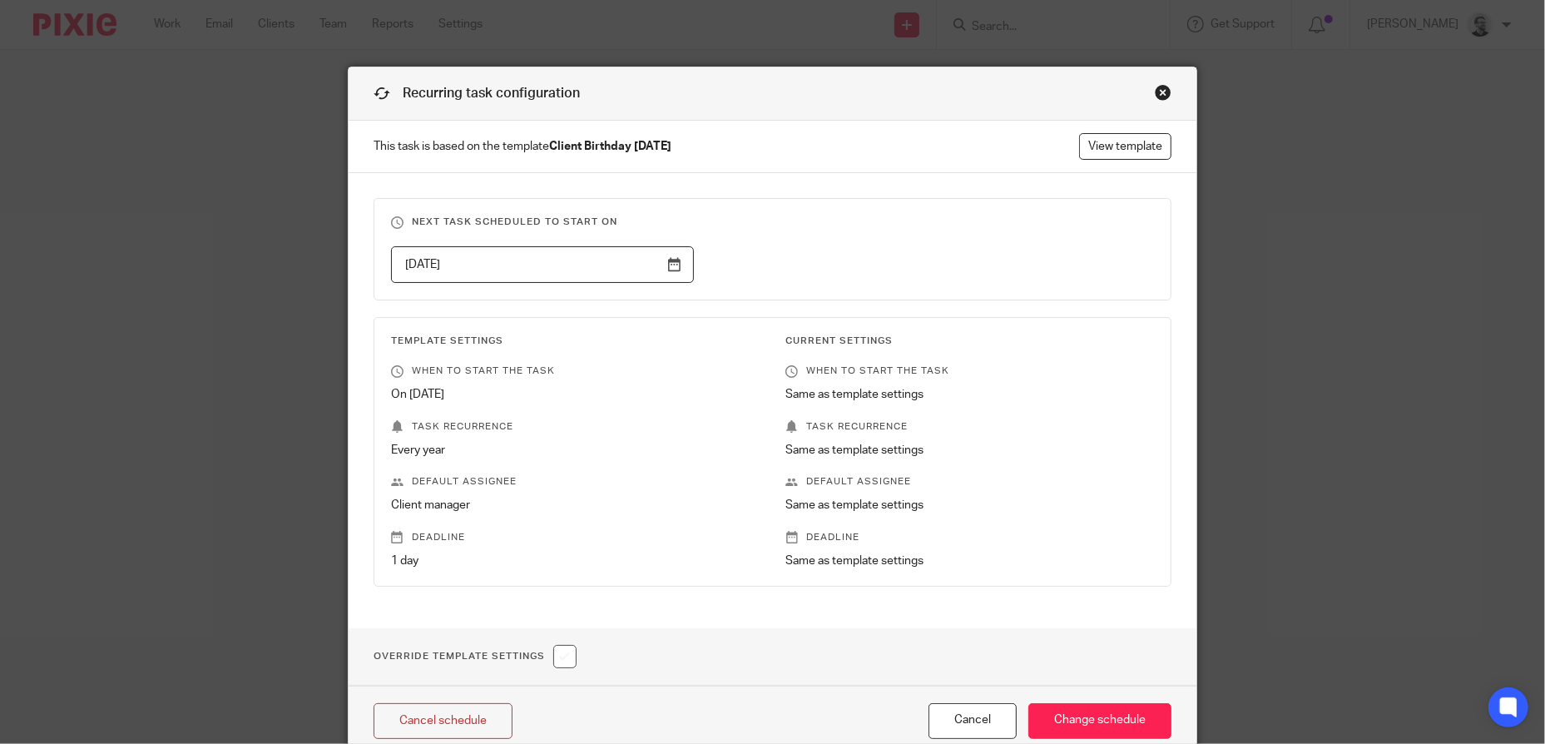
drag, startPoint x: 879, startPoint y: 263, endPoint x: 975, endPoint y: 435, distance: 197.0
click at [880, 263] on div "[DATE]" at bounding box center [759, 264] width 789 height 37
click at [1100, 724] on input "Change schedule" at bounding box center [1099, 721] width 143 height 36
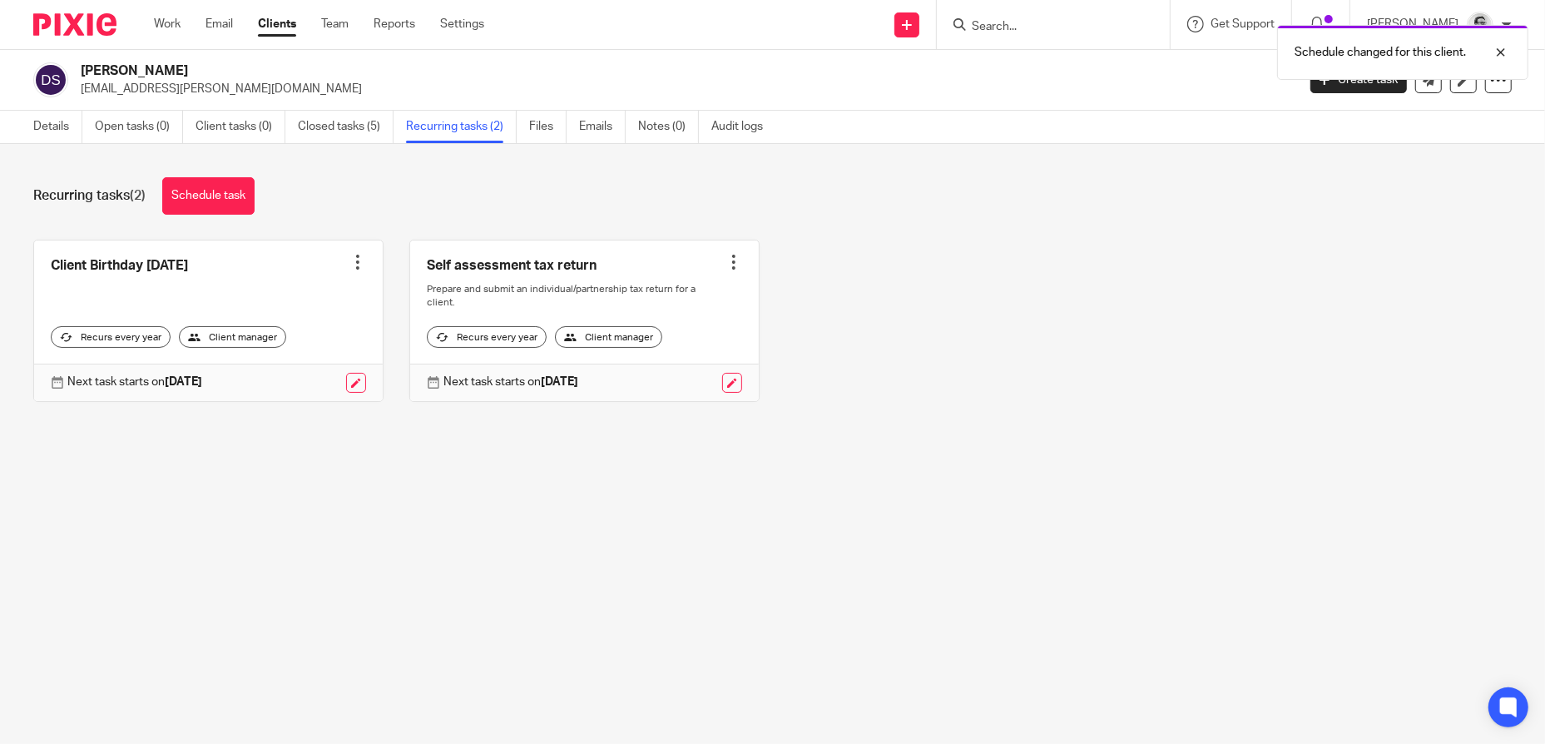
drag, startPoint x: 1024, startPoint y: 23, endPoint x: 1035, endPoint y: 37, distance: 17.1
click at [1024, 23] on div "Schedule changed for this client." at bounding box center [1151, 48] width 756 height 63
click at [1500, 52] on div at bounding box center [1488, 52] width 45 height 20
click at [1048, 29] on input "Search" at bounding box center [1045, 27] width 150 height 15
paste input "[PERSON_NAME] [PERSON_NAME]"
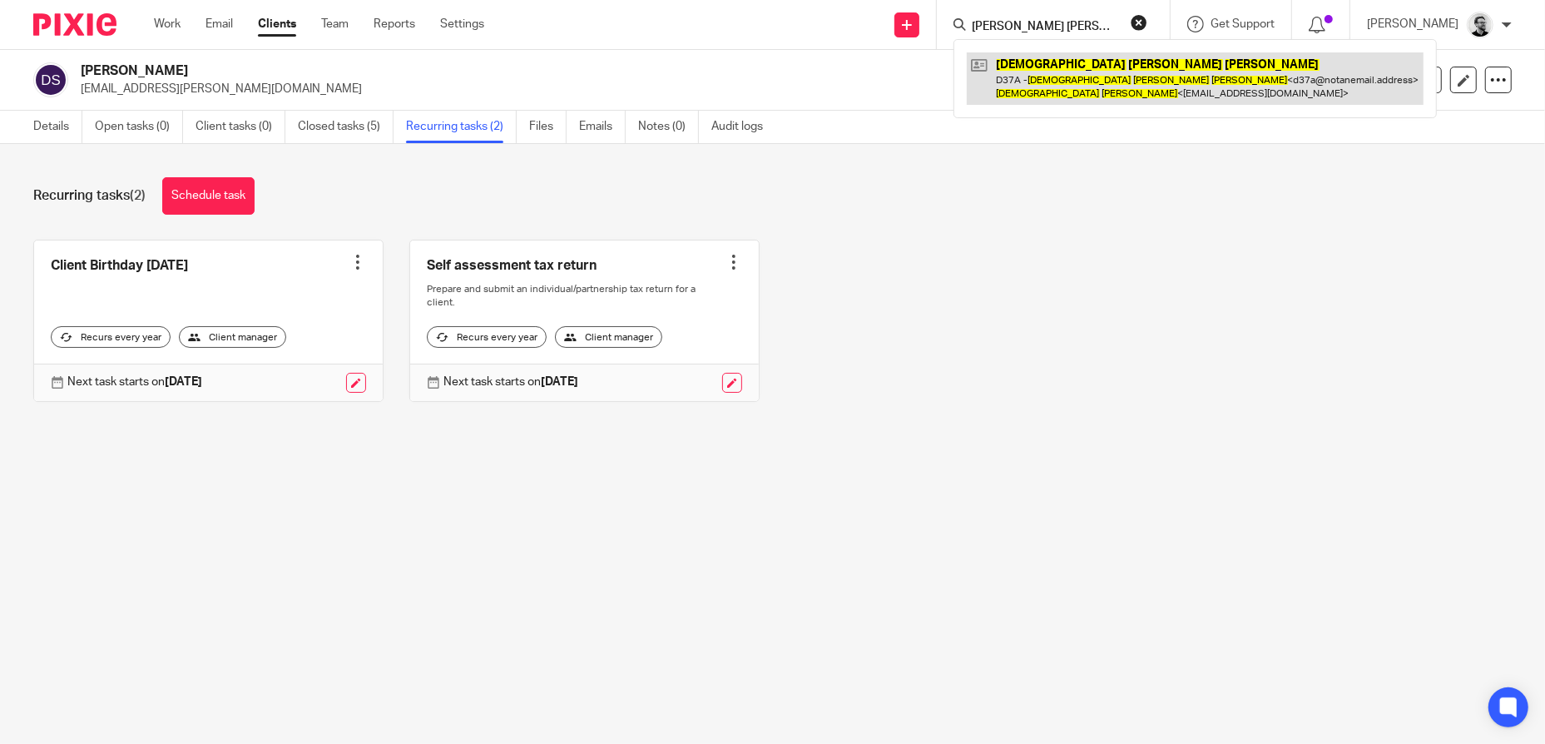
type input "Christian James Dauwalder"
click at [1086, 69] on link at bounding box center [1195, 78] width 457 height 52
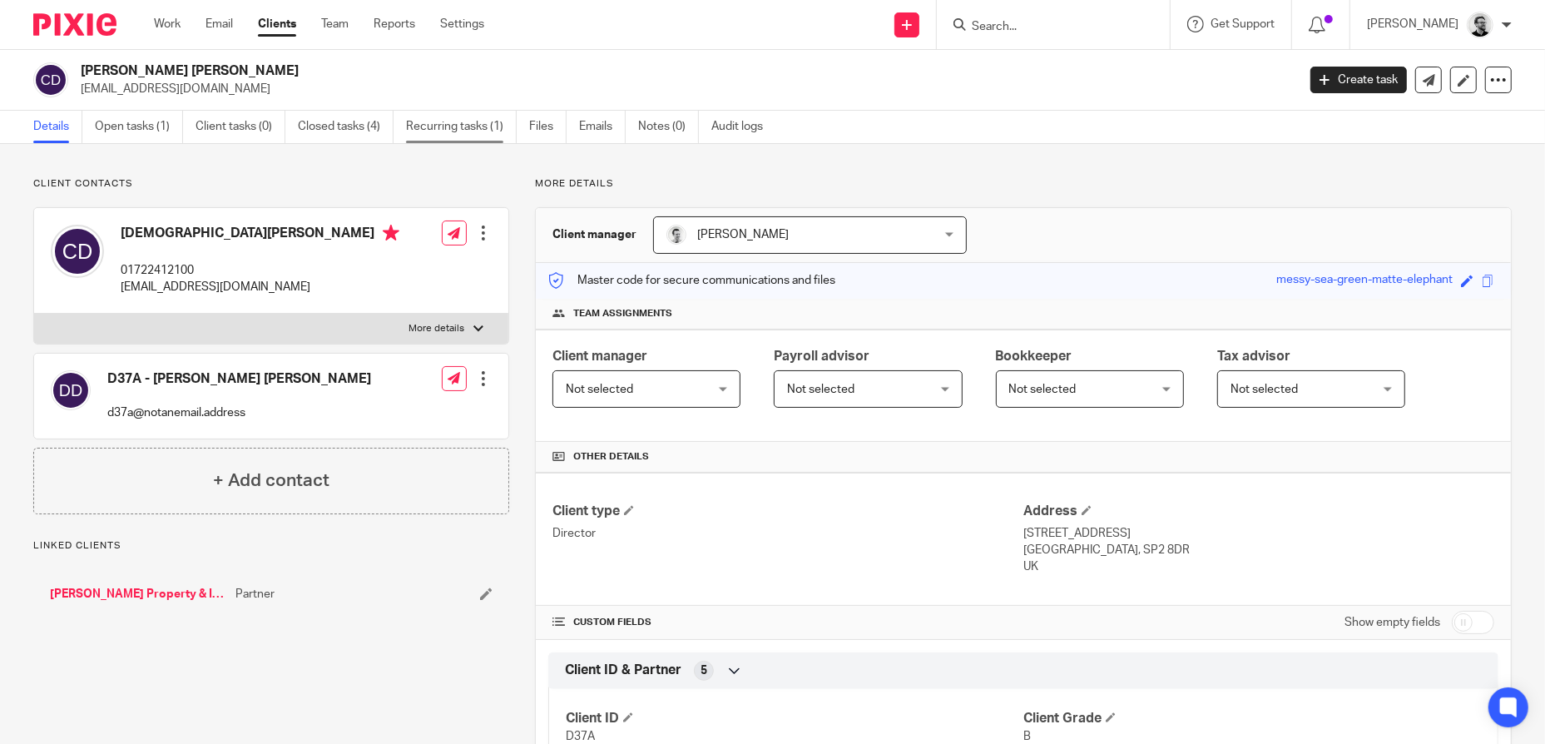
click at [472, 121] on link "Recurring tasks (1)" at bounding box center [461, 127] width 111 height 32
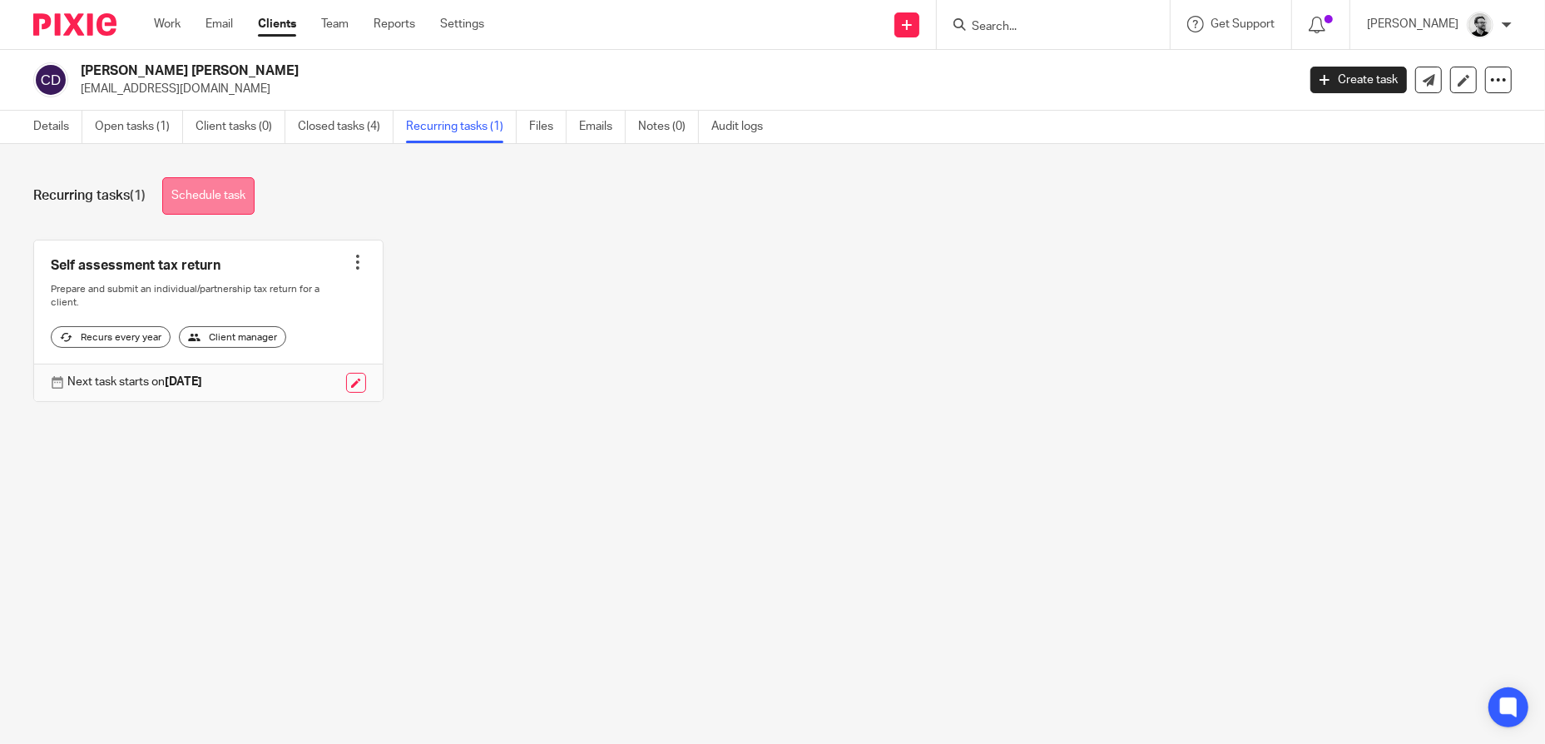
click at [213, 203] on link "Schedule task" at bounding box center [208, 195] width 92 height 37
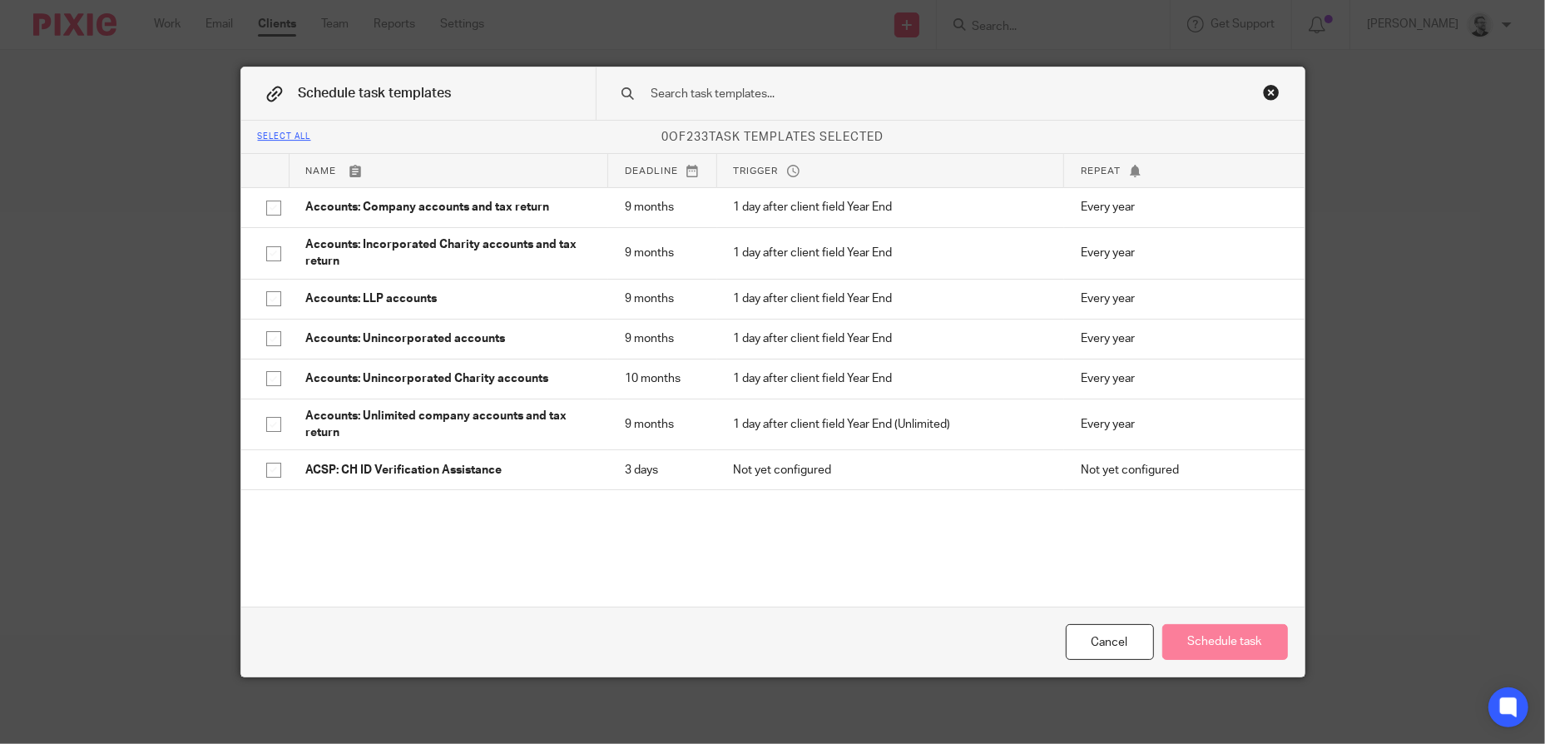
click at [762, 90] on input "text" at bounding box center [924, 94] width 548 height 18
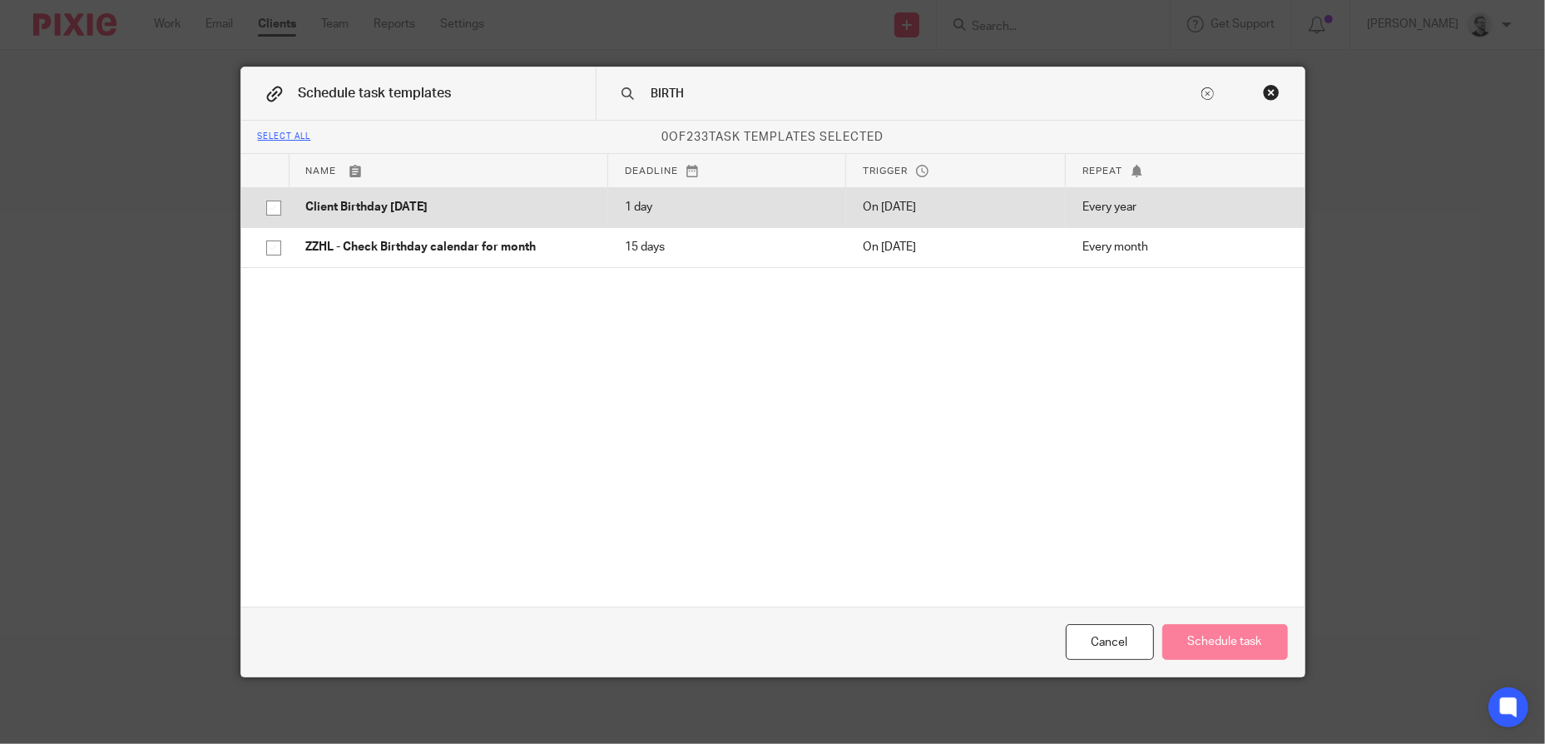
type input "BIRTH"
click at [457, 210] on p "Client Birthday Tomorrow" at bounding box center [448, 207] width 285 height 17
checkbox input "true"
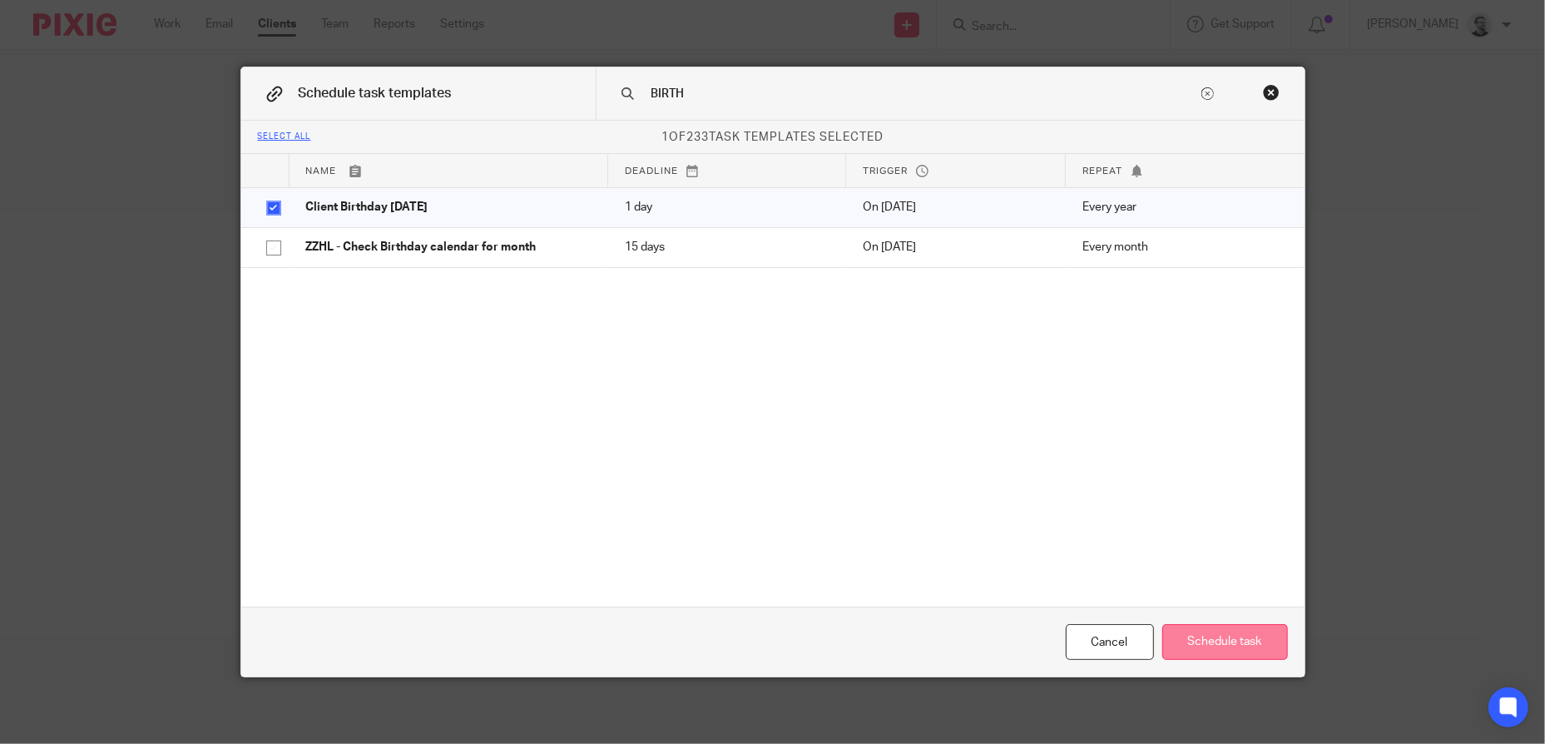
click at [1209, 644] on button "Schedule task" at bounding box center [1225, 642] width 126 height 36
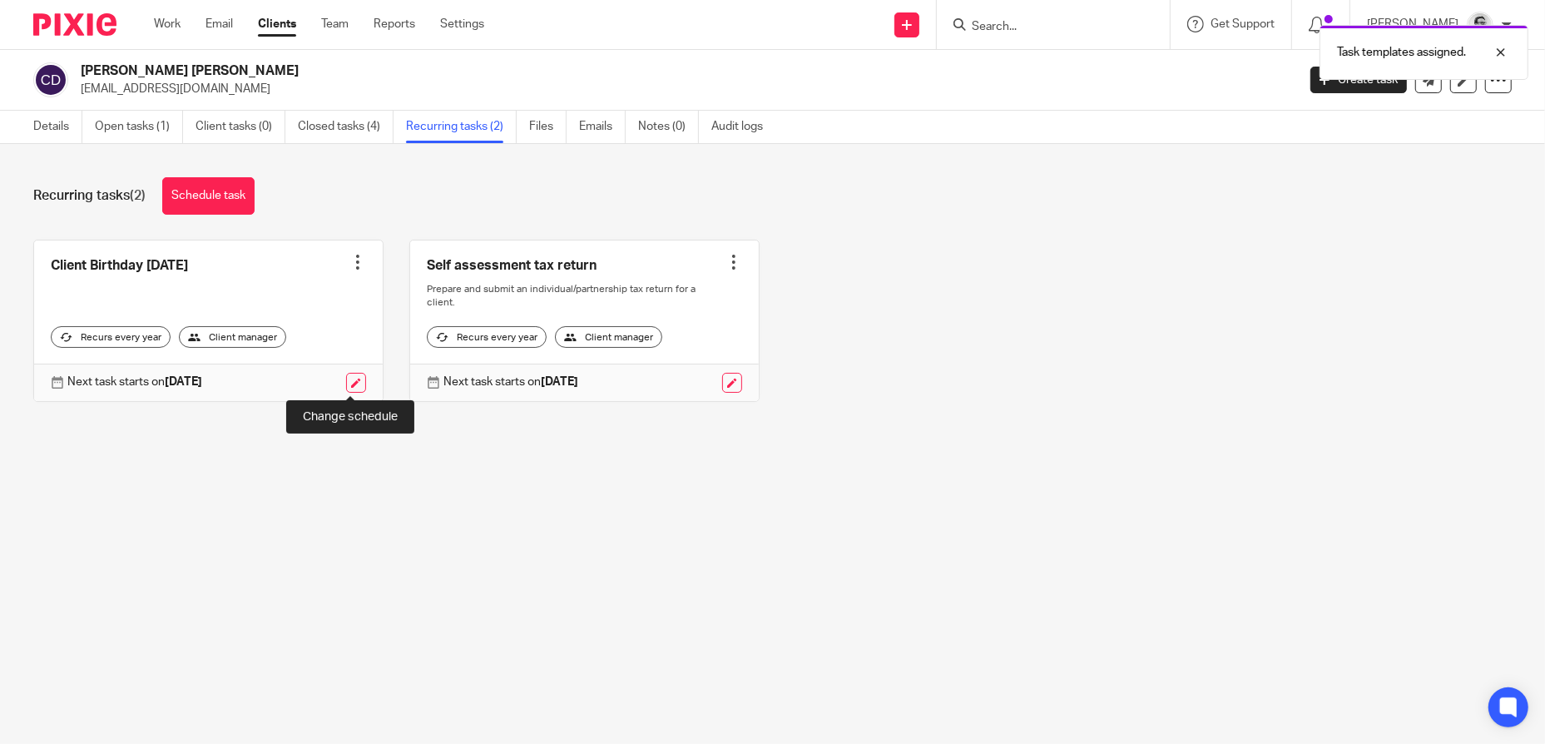
click at [353, 386] on link at bounding box center [356, 383] width 20 height 20
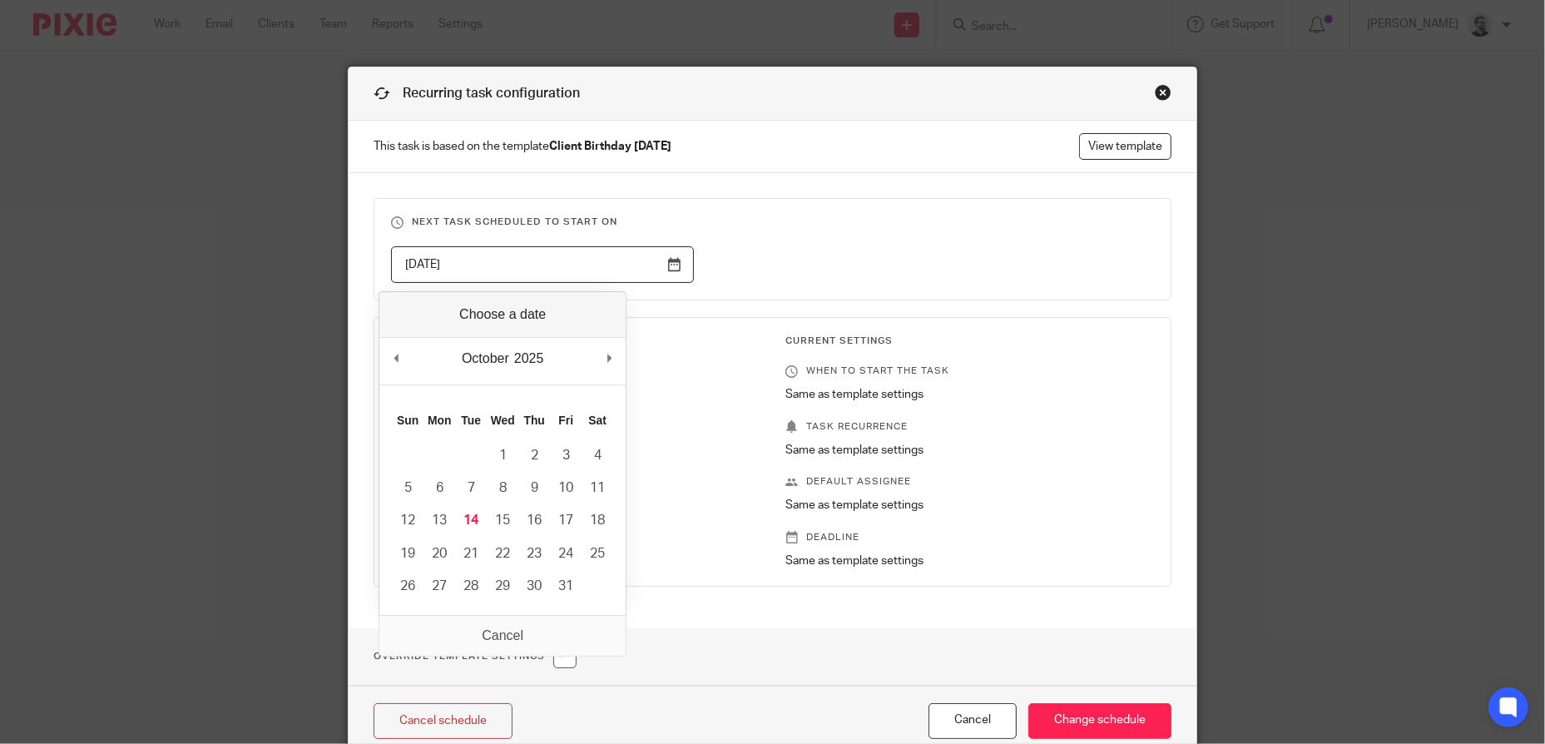
click at [562, 257] on input "2026-02-13" at bounding box center [542, 264] width 303 height 37
type input "2025-11-29"
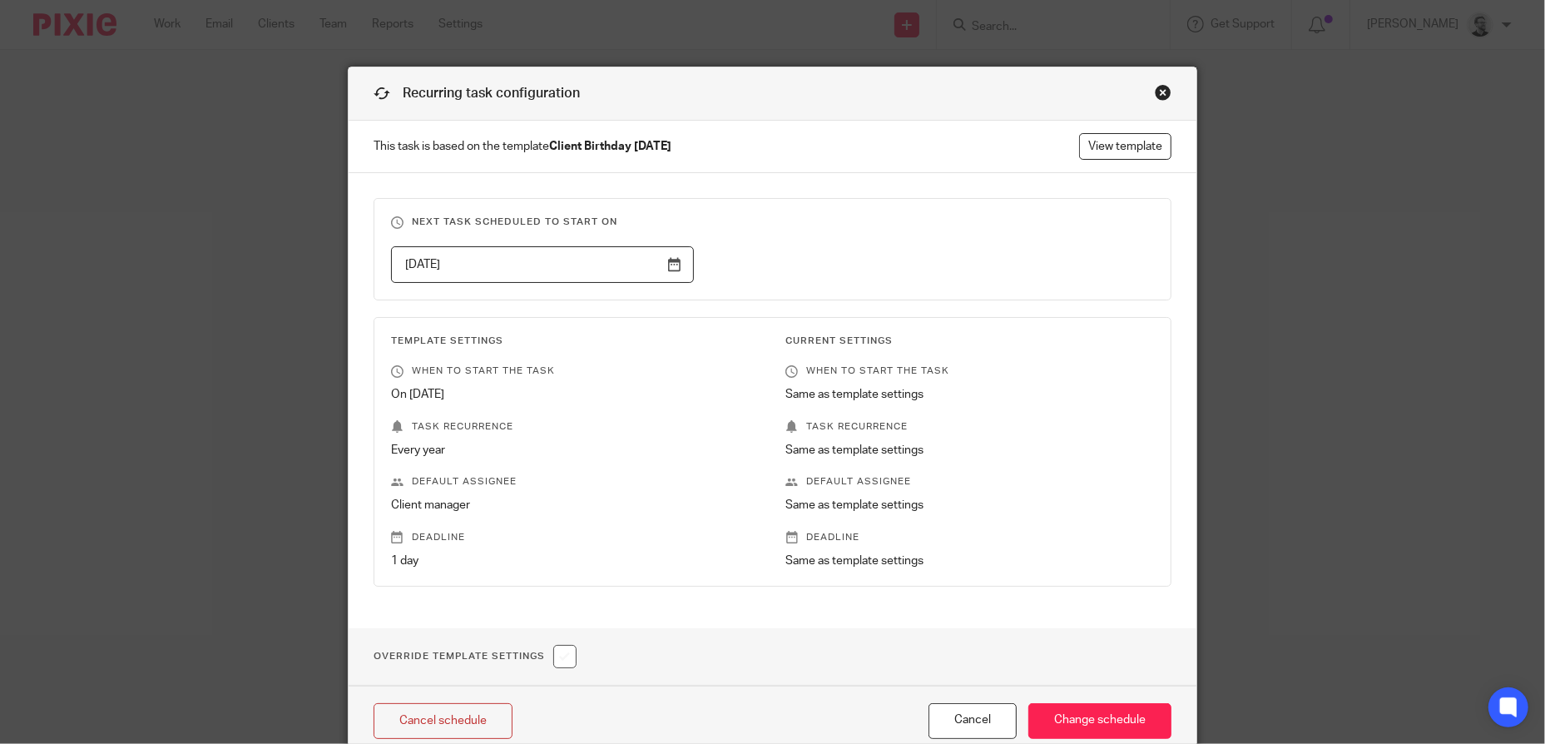
click at [794, 260] on div "2025-11-29" at bounding box center [759, 264] width 789 height 37
click at [1107, 719] on input "Change schedule" at bounding box center [1099, 721] width 143 height 36
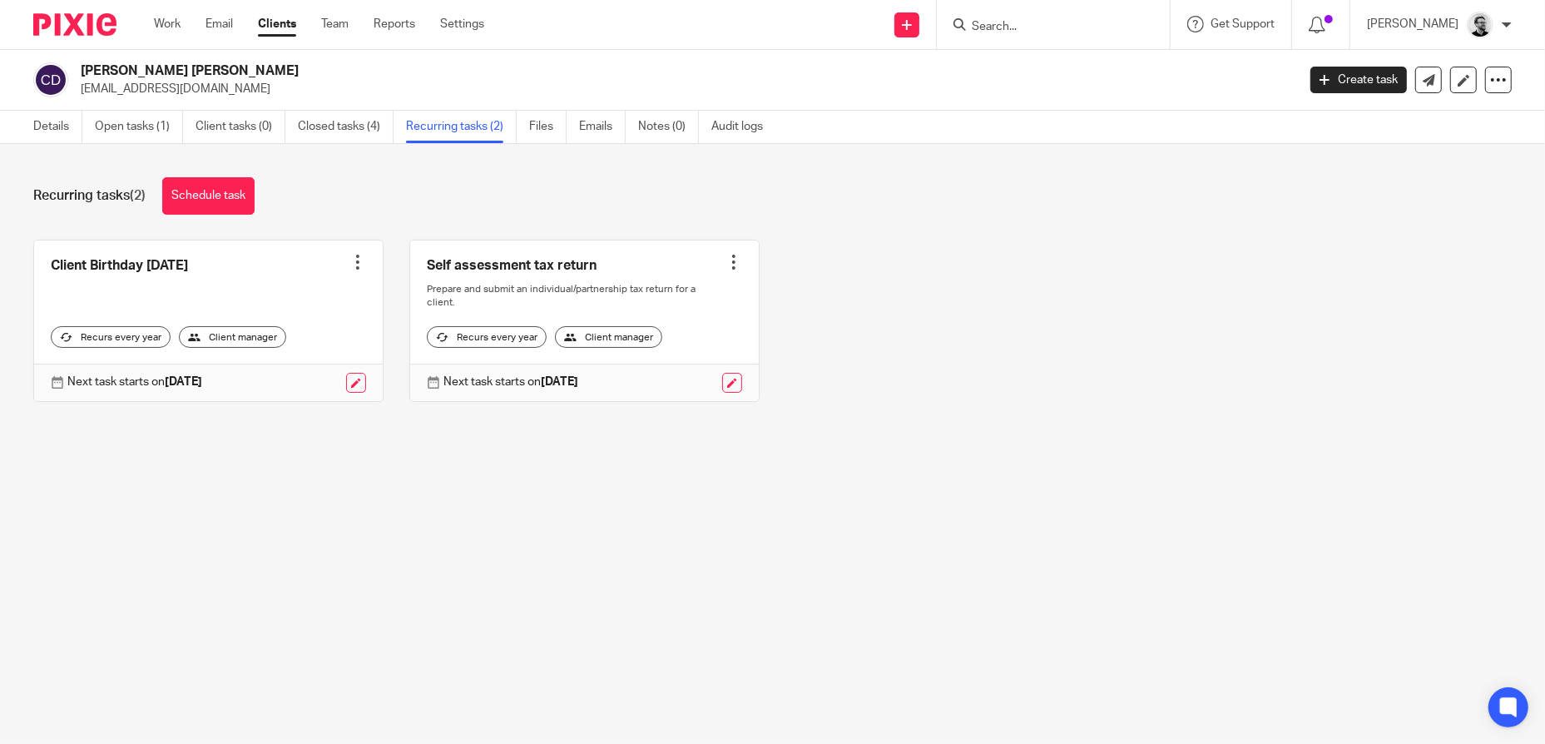
click at [1057, 44] on div at bounding box center [1053, 24] width 233 height 49
click at [1050, 27] on input "Search" at bounding box center [1045, 27] width 150 height 15
paste input "[PERSON_NAME]"
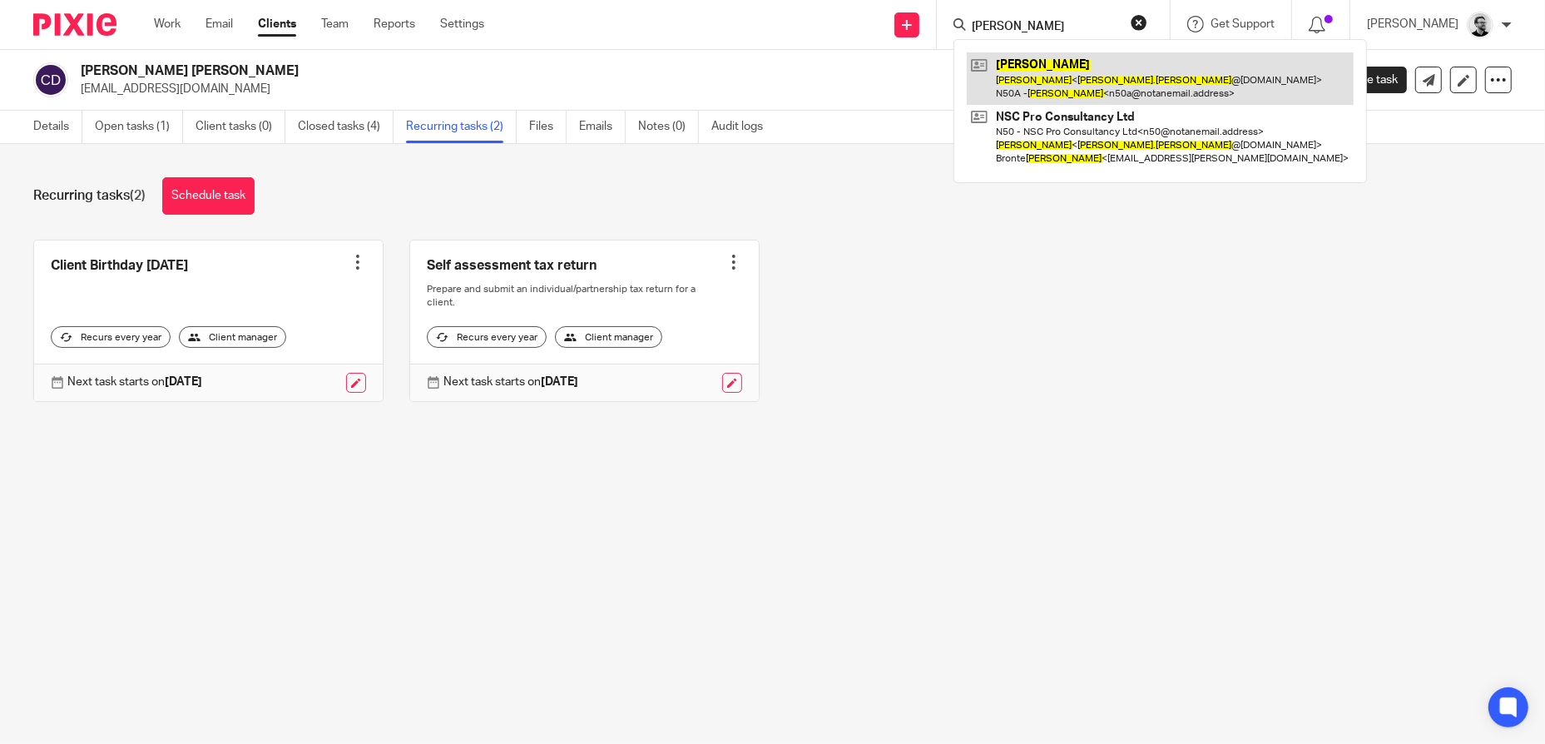
type input "[PERSON_NAME]"
click at [1081, 77] on link at bounding box center [1160, 78] width 387 height 52
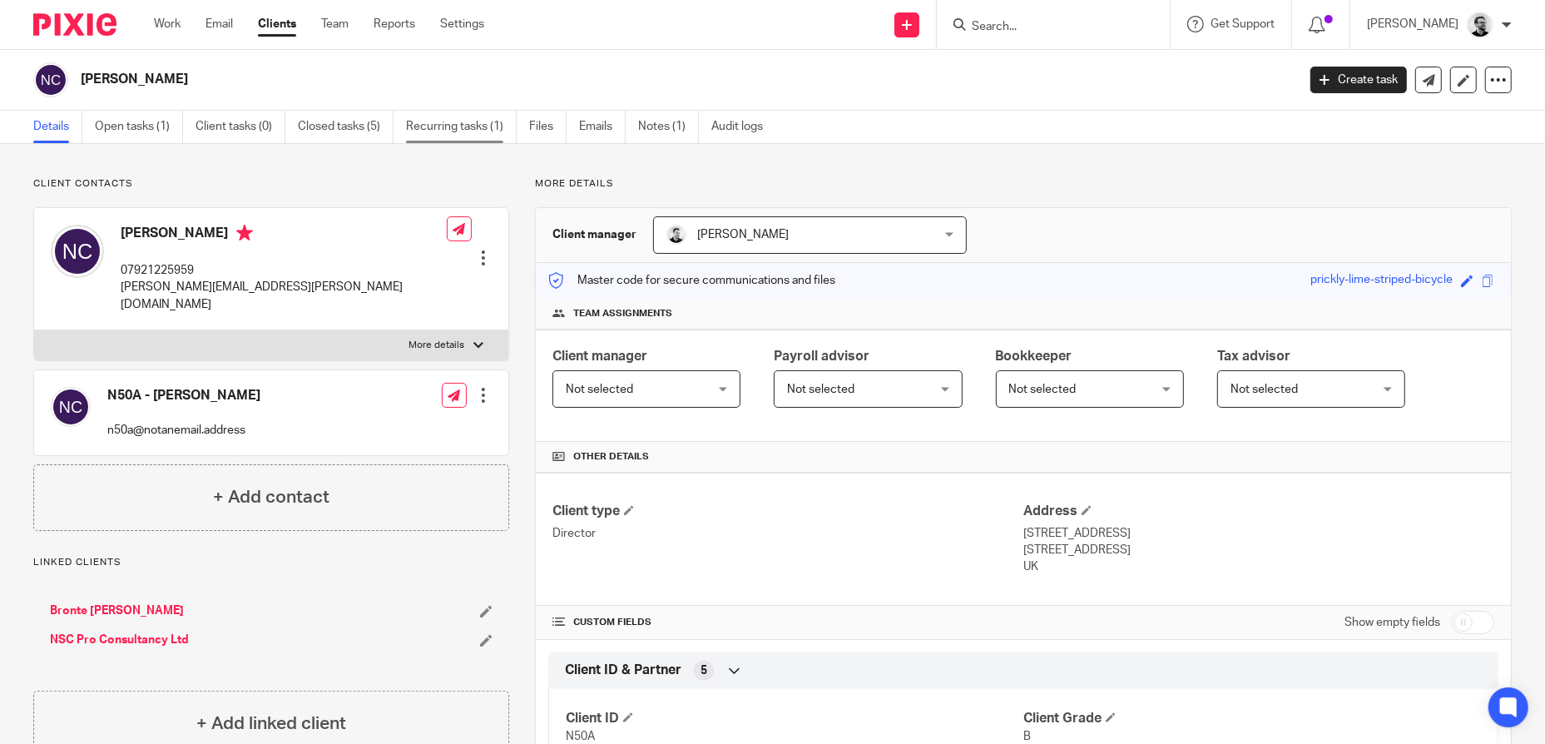
click at [458, 132] on link "Recurring tasks (1)" at bounding box center [461, 127] width 111 height 32
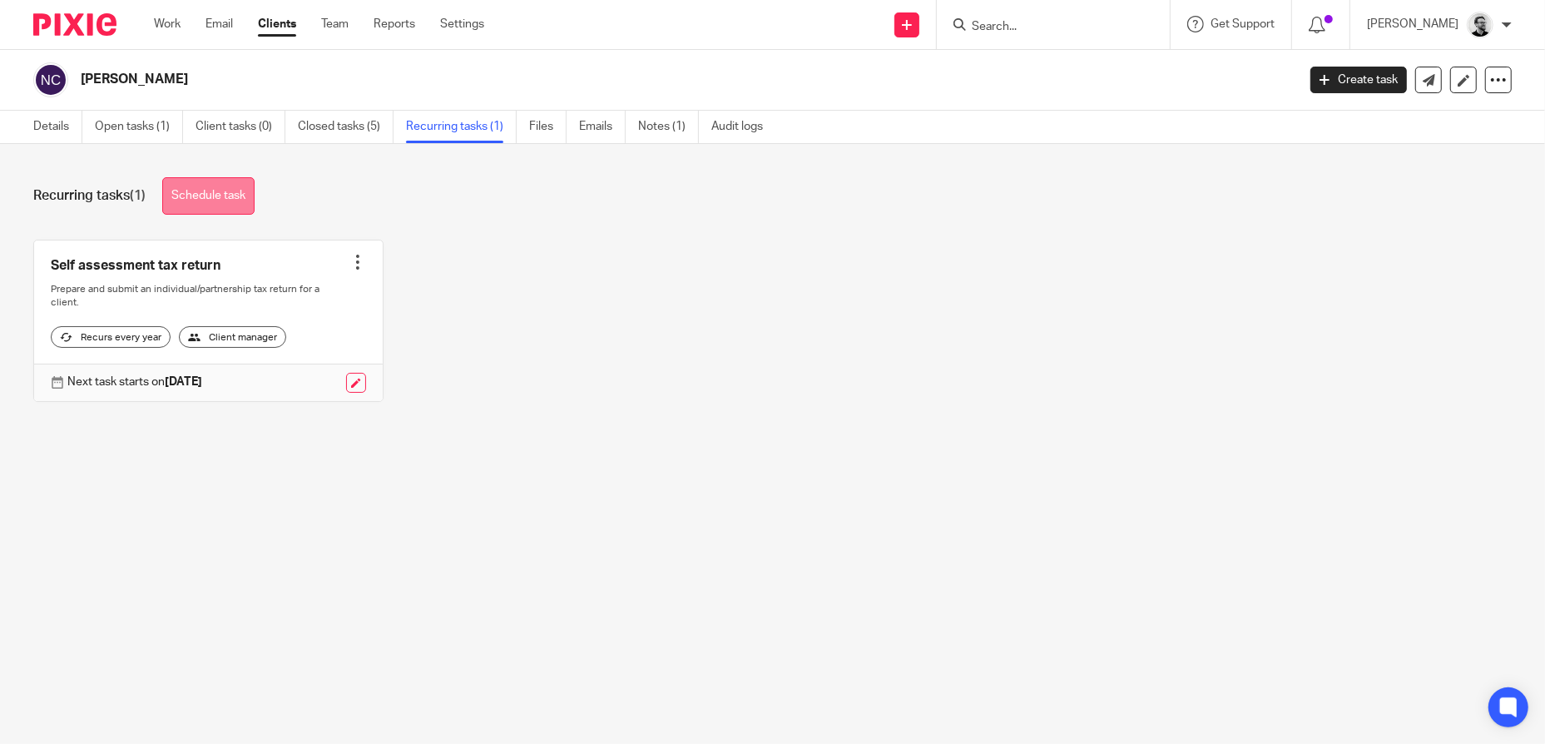
click at [221, 195] on link "Schedule task" at bounding box center [208, 195] width 92 height 37
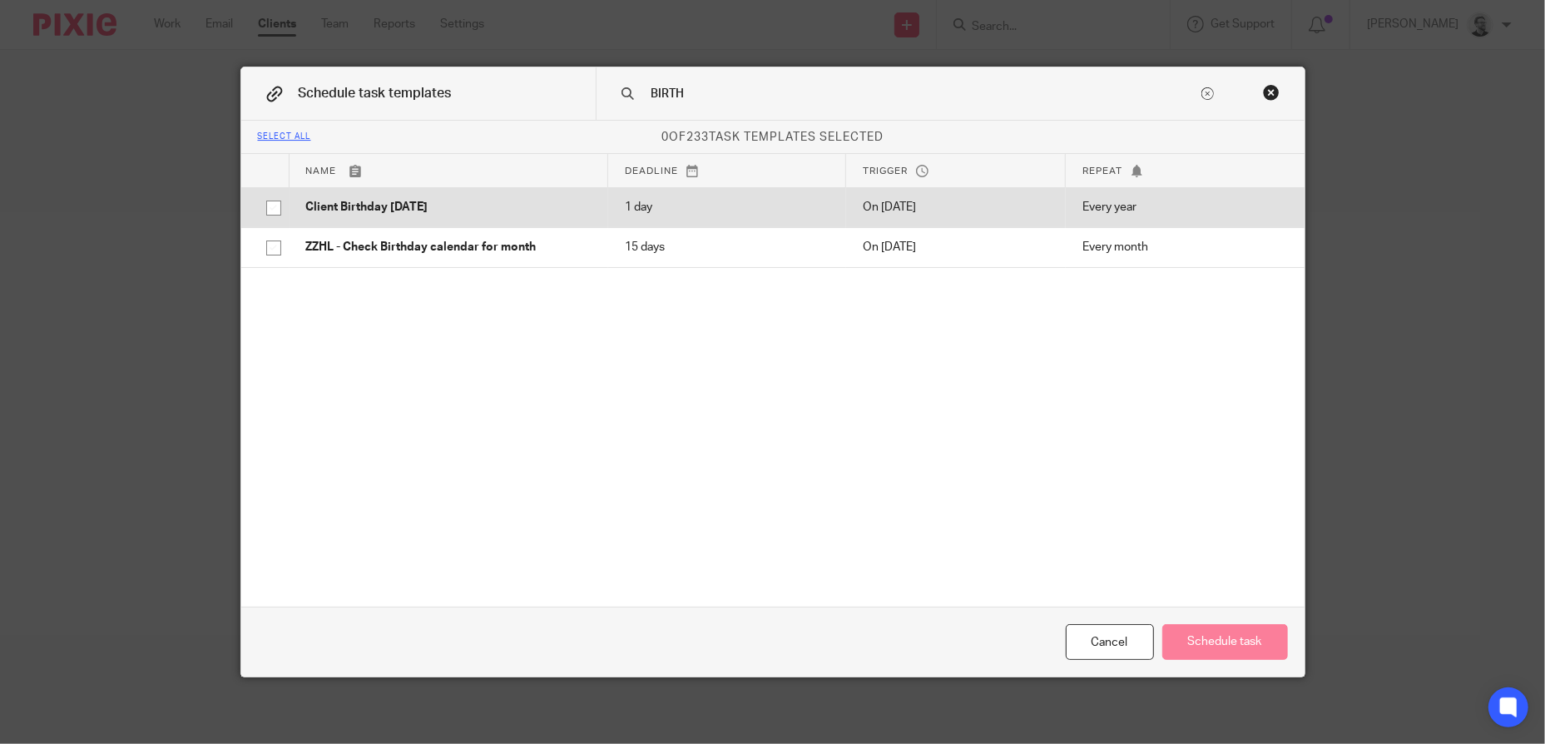
type input "BIRTH"
click at [471, 190] on td "Client Birthday [DATE]" at bounding box center [448, 207] width 319 height 40
checkbox input "true"
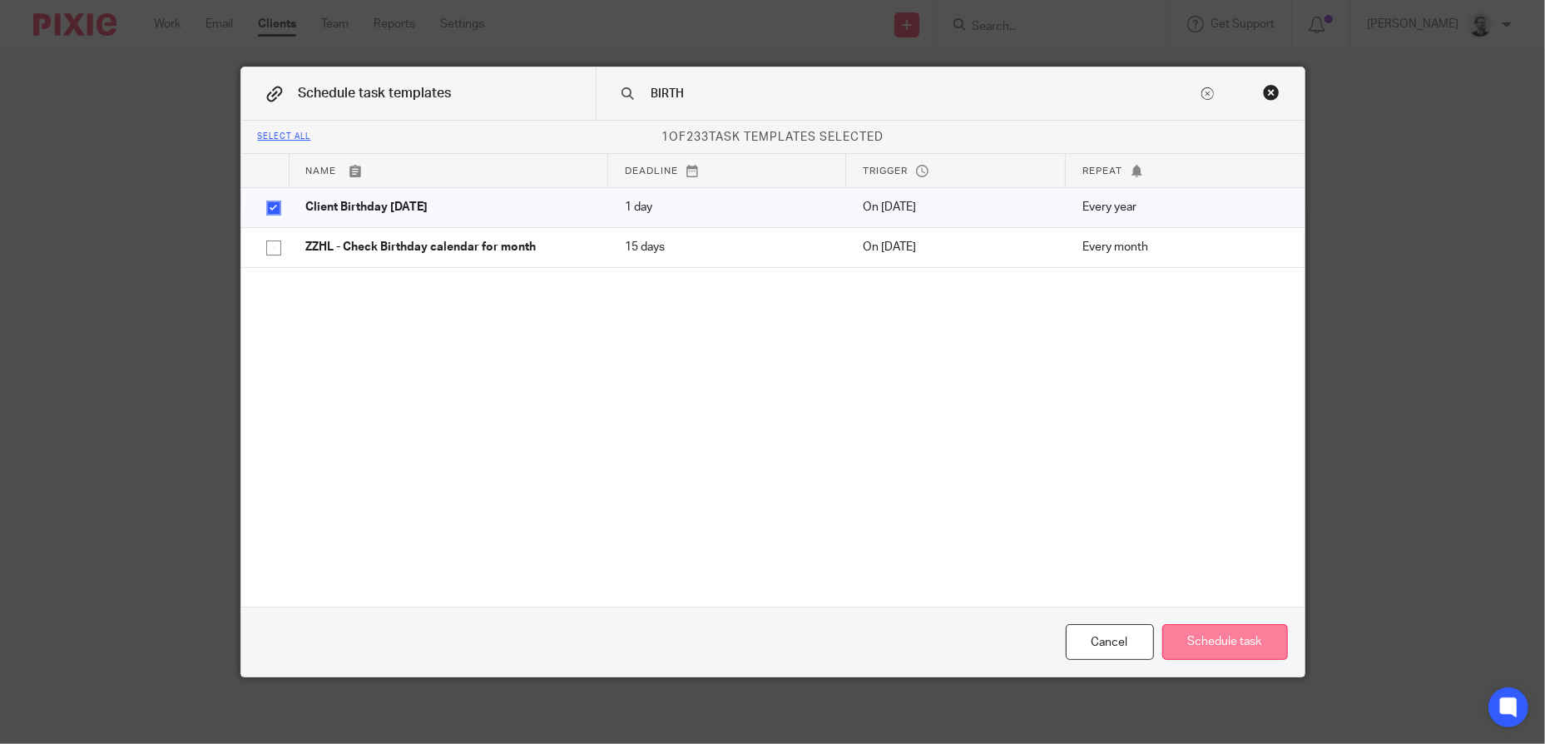
click at [1224, 634] on button "Schedule task" at bounding box center [1225, 642] width 126 height 36
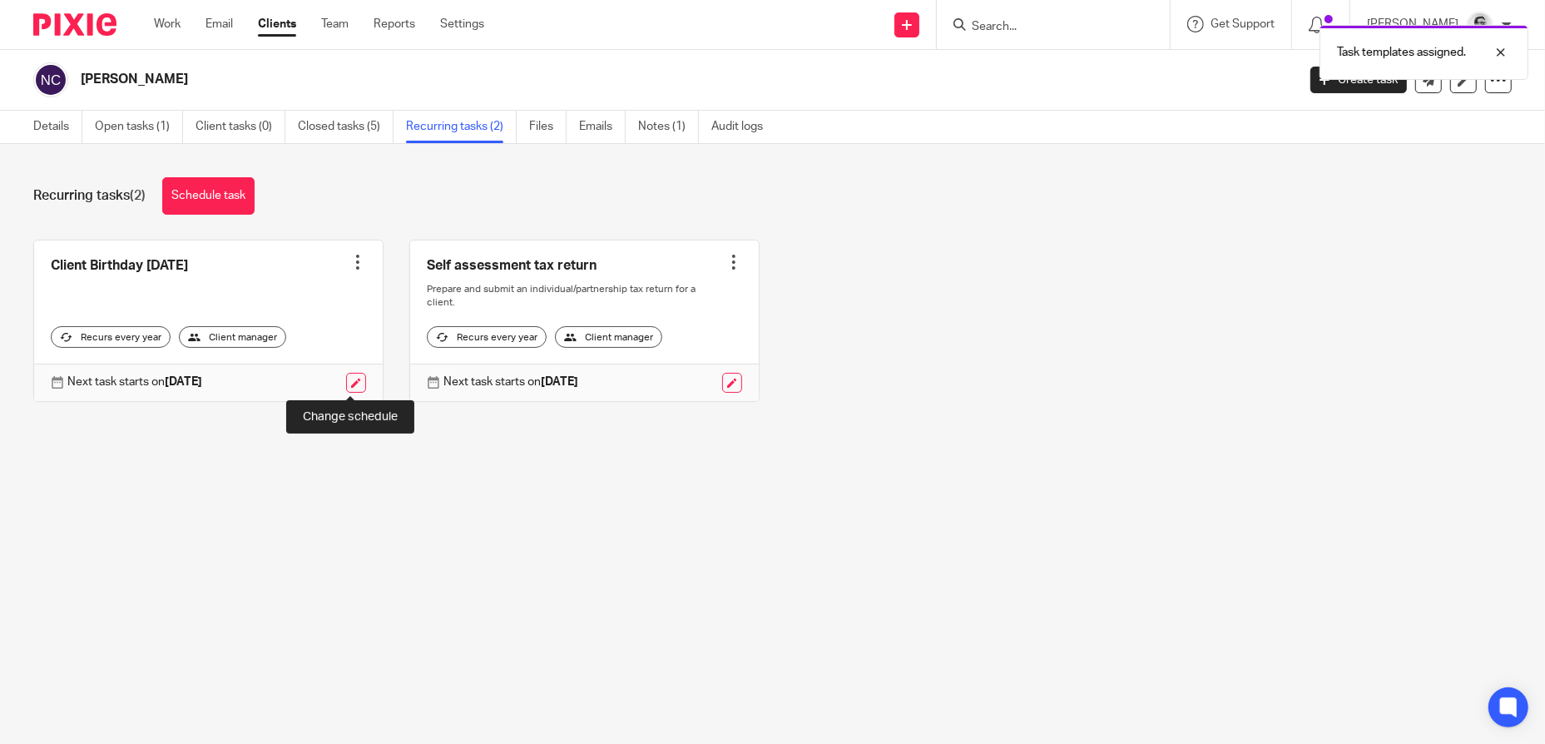
click at [352, 386] on link at bounding box center [356, 383] width 20 height 20
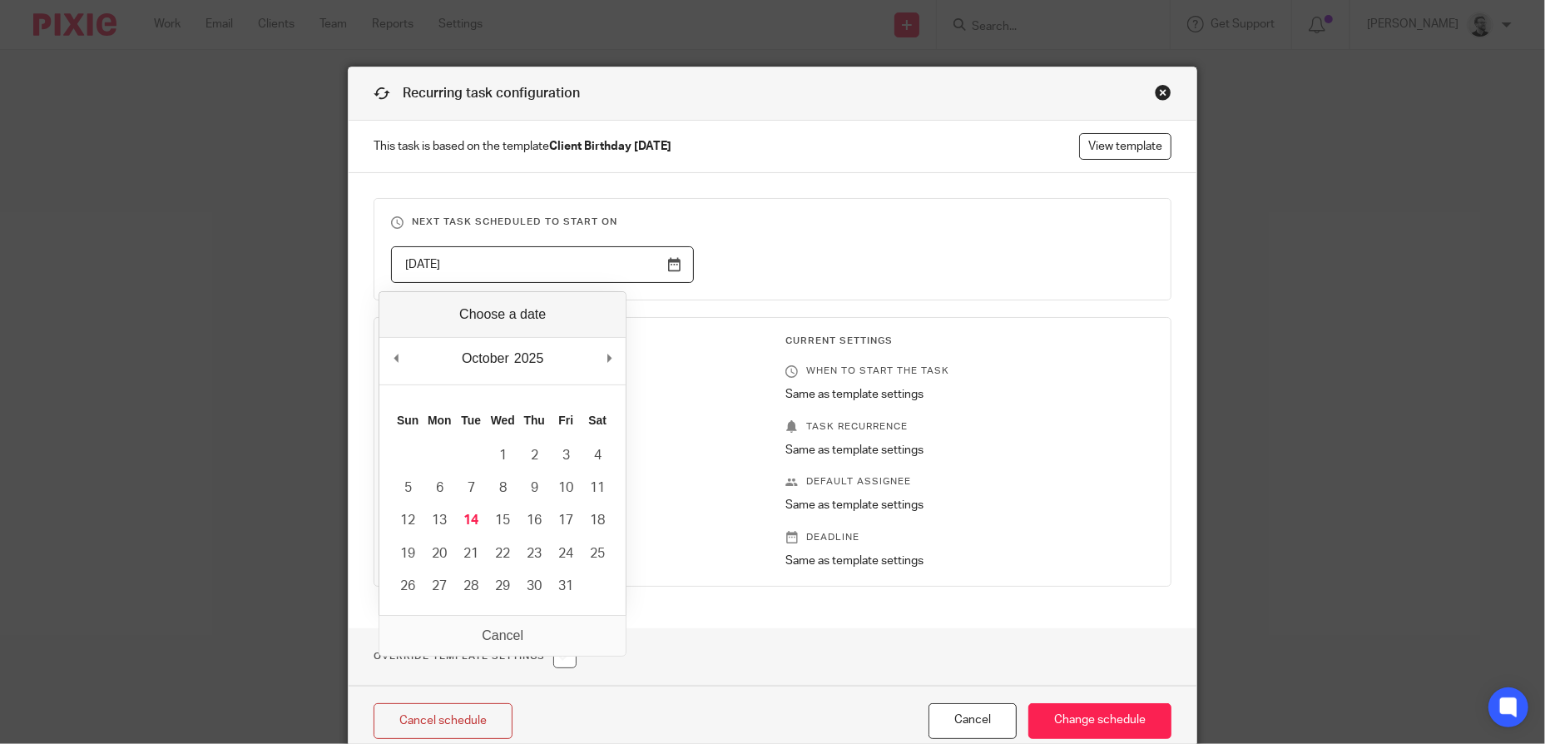
click at [623, 262] on input "[DATE]" at bounding box center [542, 264] width 303 height 37
type input "2025-11-29"
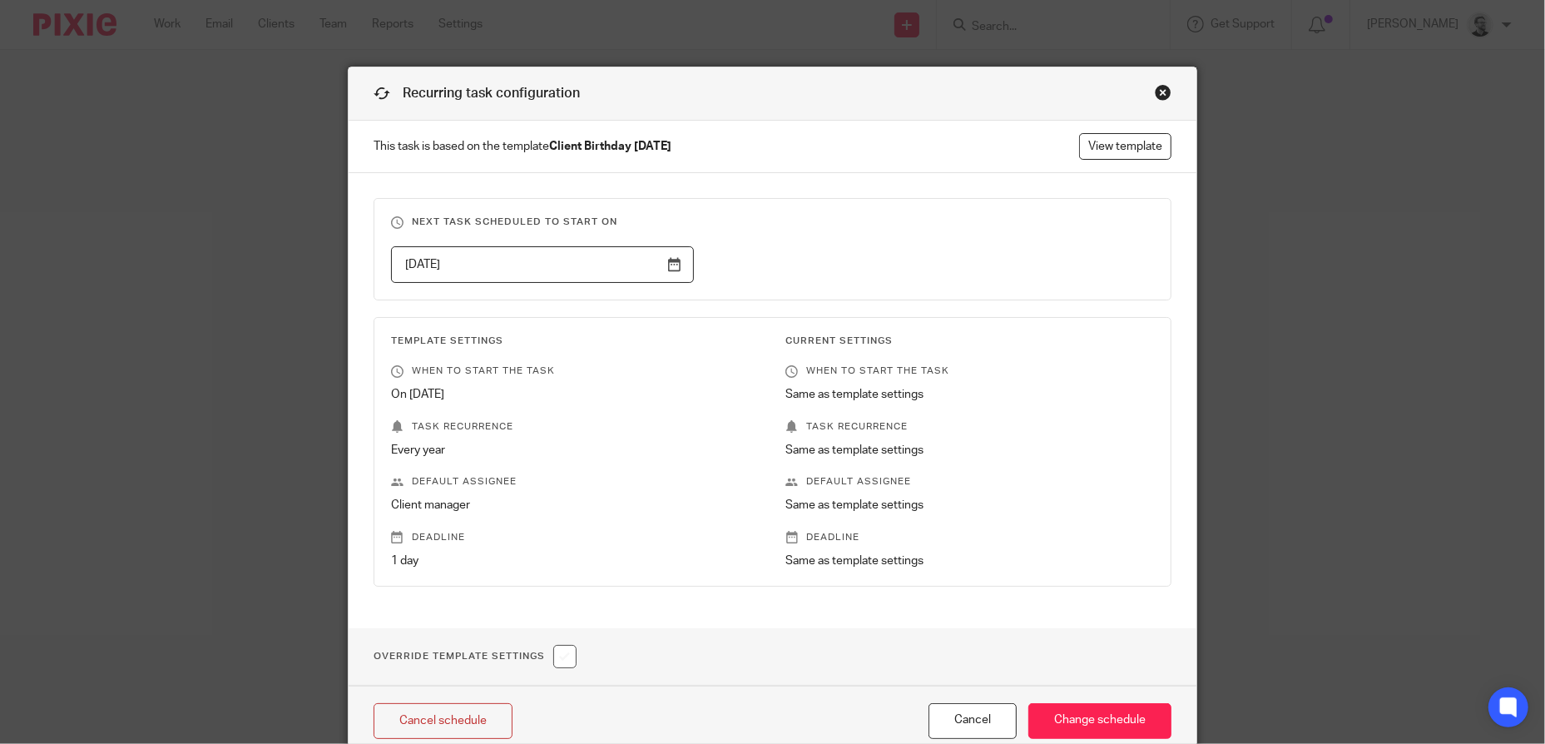
click at [846, 281] on div "2025-11-29" at bounding box center [759, 264] width 789 height 37
click at [1123, 724] on input "Change schedule" at bounding box center [1099, 721] width 143 height 36
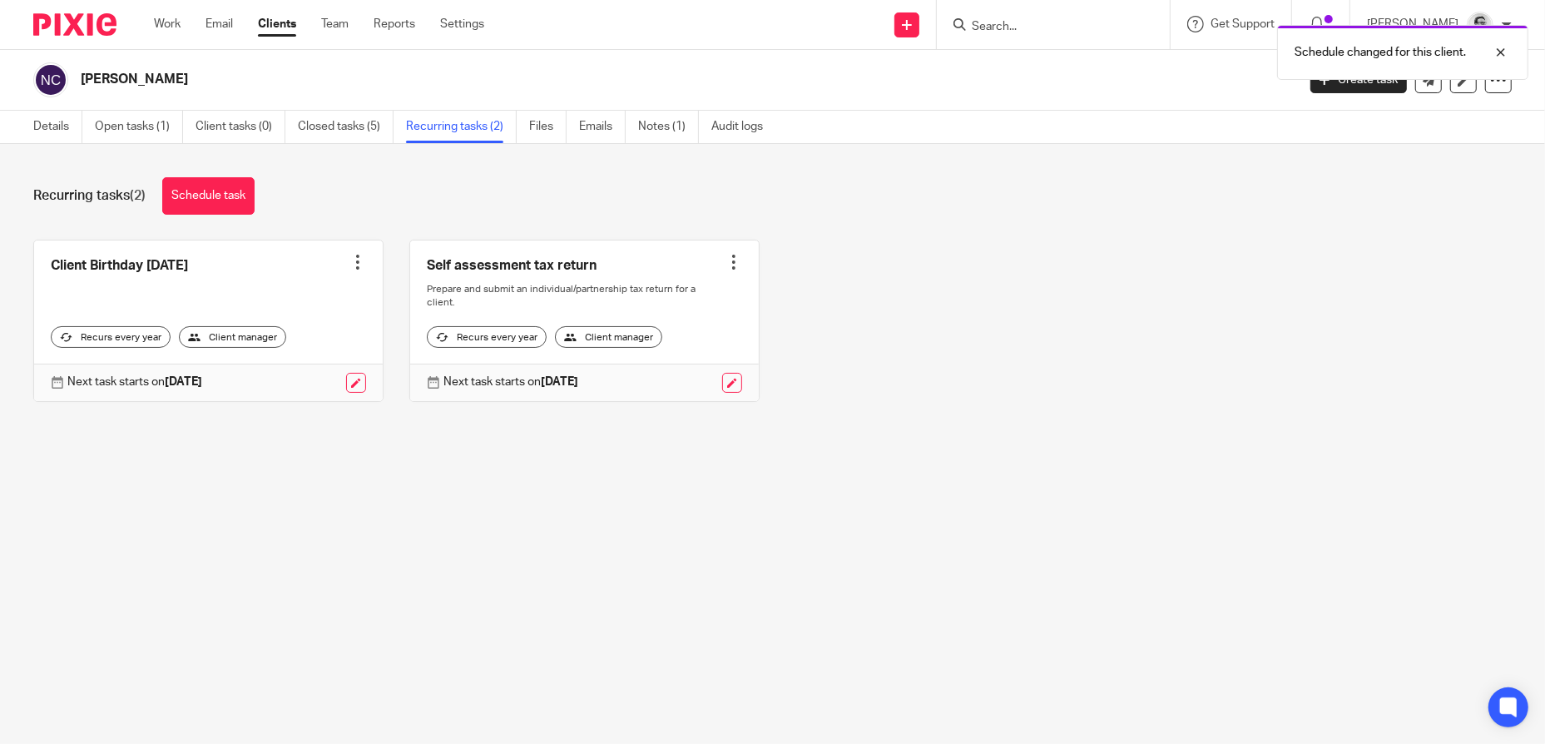
drag, startPoint x: 1050, startPoint y: 50, endPoint x: 1033, endPoint y: 30, distance: 26.0
click at [1050, 50] on div "Schedule changed for this client." at bounding box center [1151, 48] width 756 height 63
click at [1031, 27] on div "Schedule changed for this client." at bounding box center [1151, 48] width 756 height 63
click at [1510, 50] on div at bounding box center [1488, 52] width 45 height 20
click at [1102, 29] on input "Search" at bounding box center [1045, 27] width 150 height 15
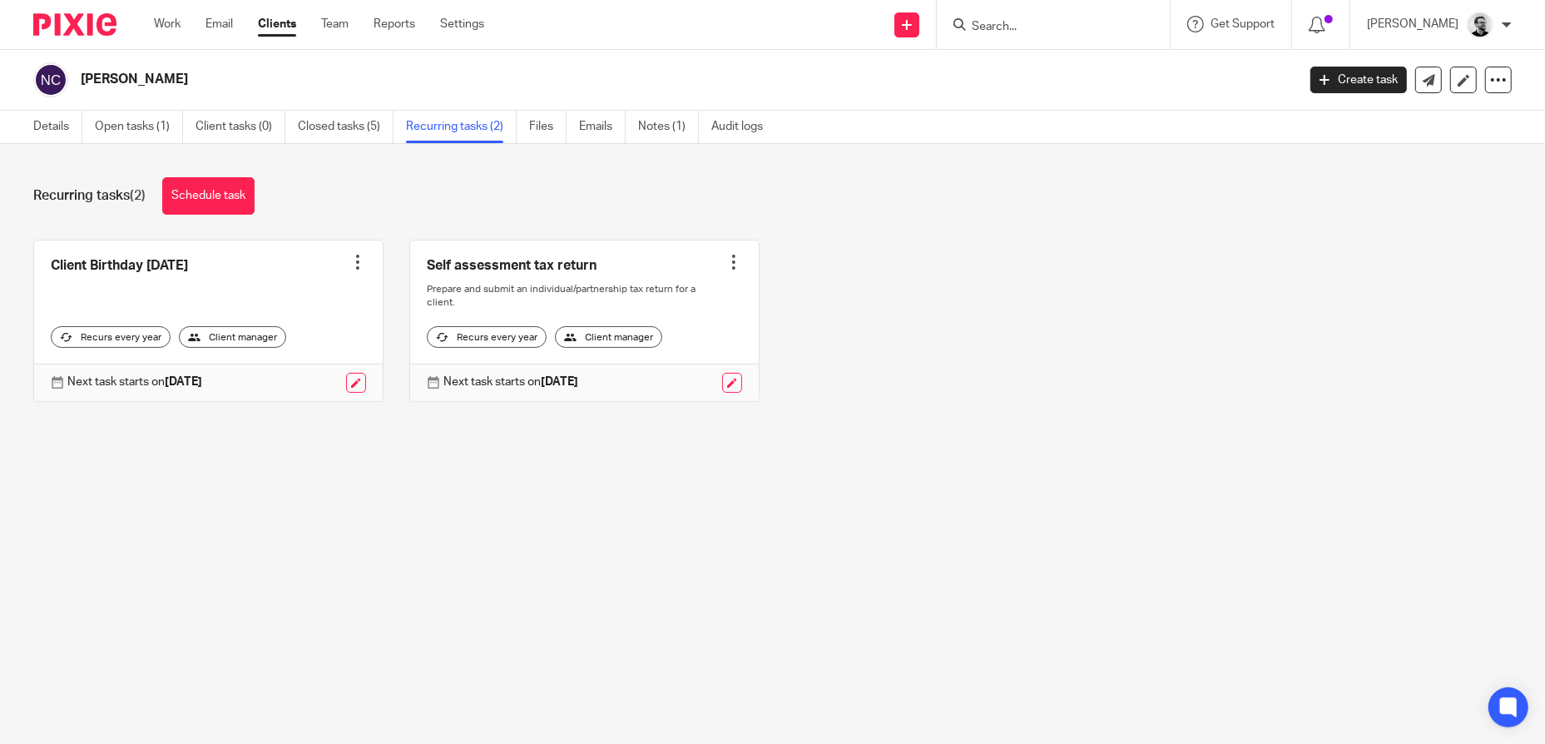
paste input "Ko-[PERSON_NAME]"
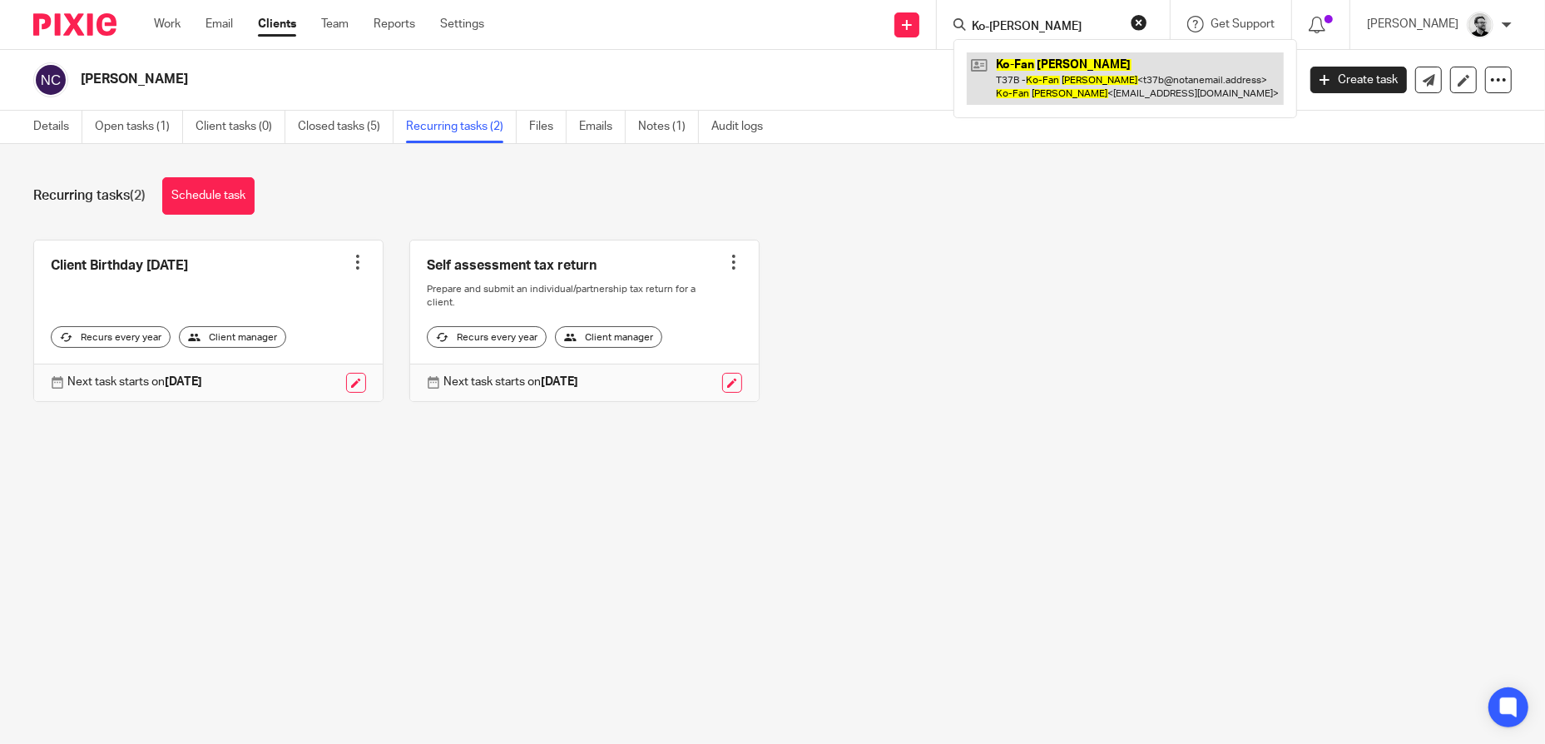
type input "Ko-[PERSON_NAME]"
click at [1086, 70] on link at bounding box center [1125, 78] width 317 height 52
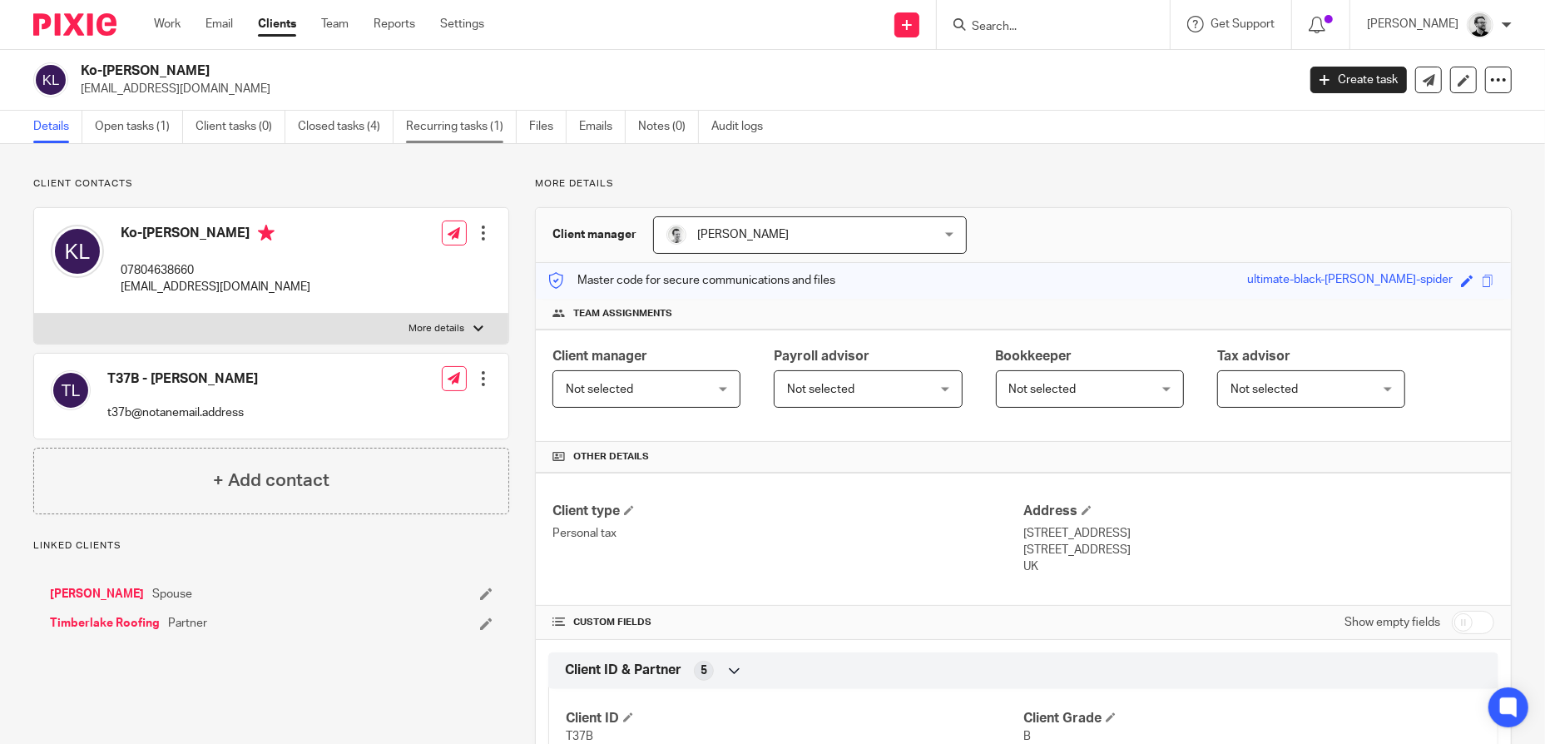
click at [453, 128] on link "Recurring tasks (1)" at bounding box center [461, 127] width 111 height 32
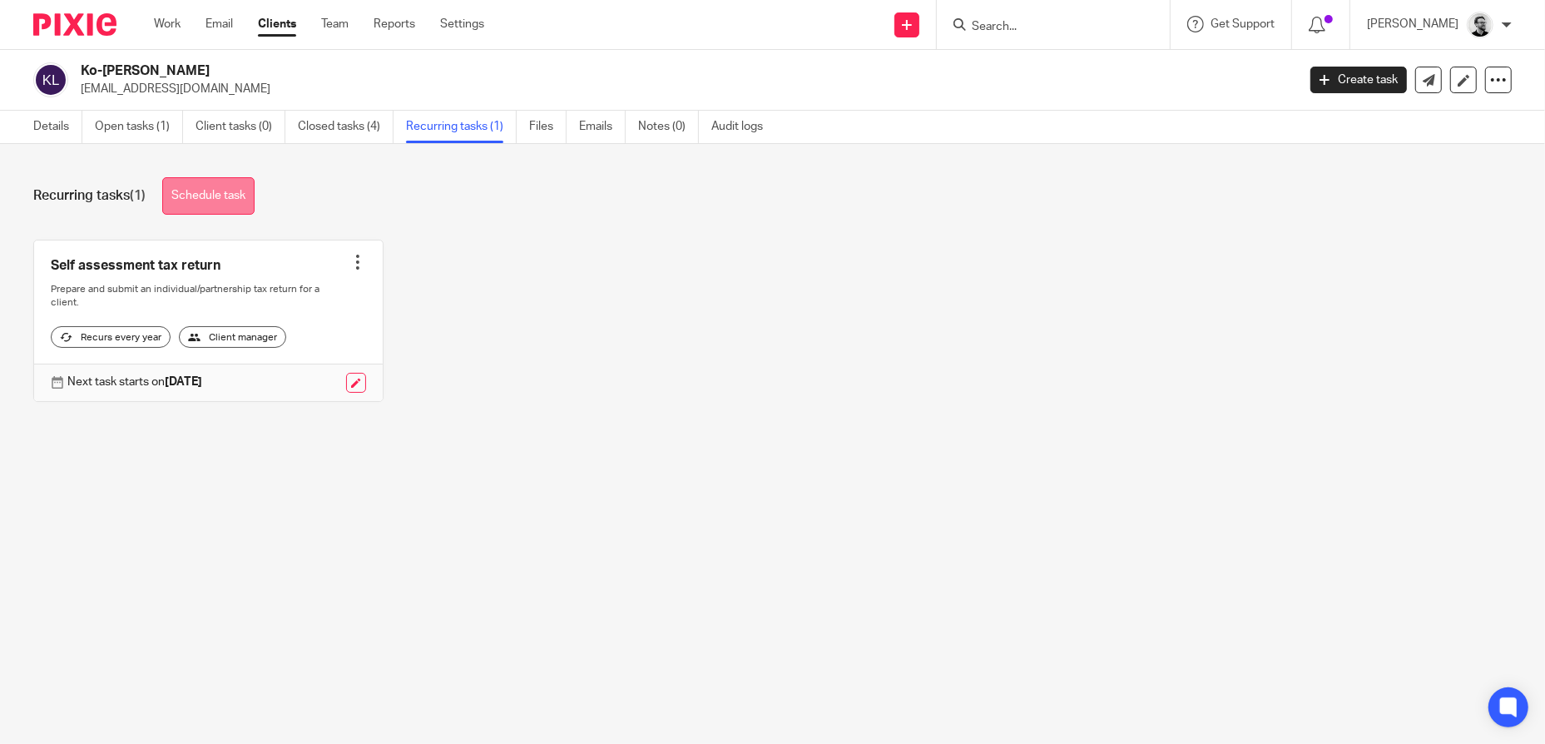
click at [225, 201] on link "Schedule task" at bounding box center [208, 195] width 92 height 37
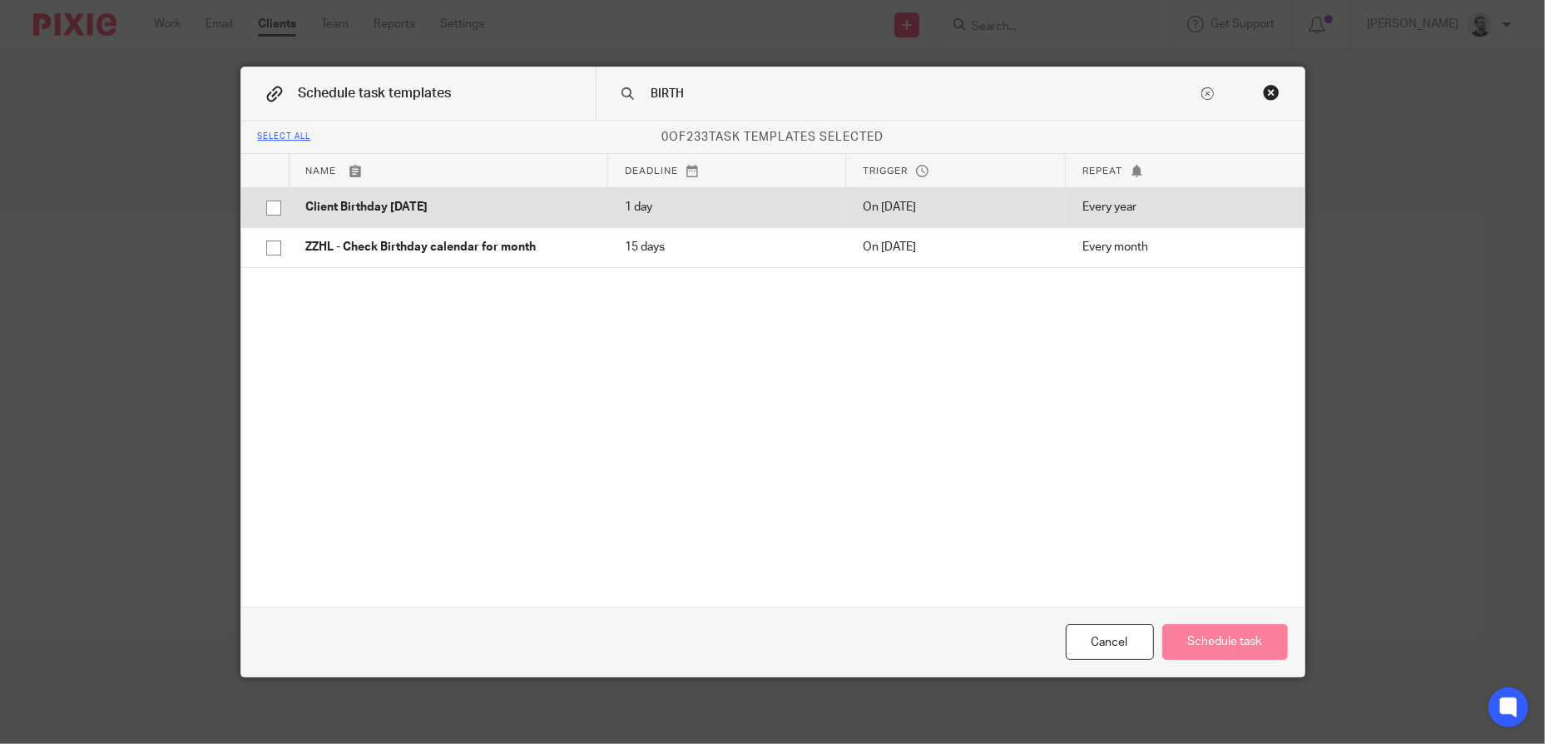
type input "BIRTH"
click at [440, 204] on p "Client Birthday [DATE]" at bounding box center [448, 207] width 285 height 17
checkbox input "true"
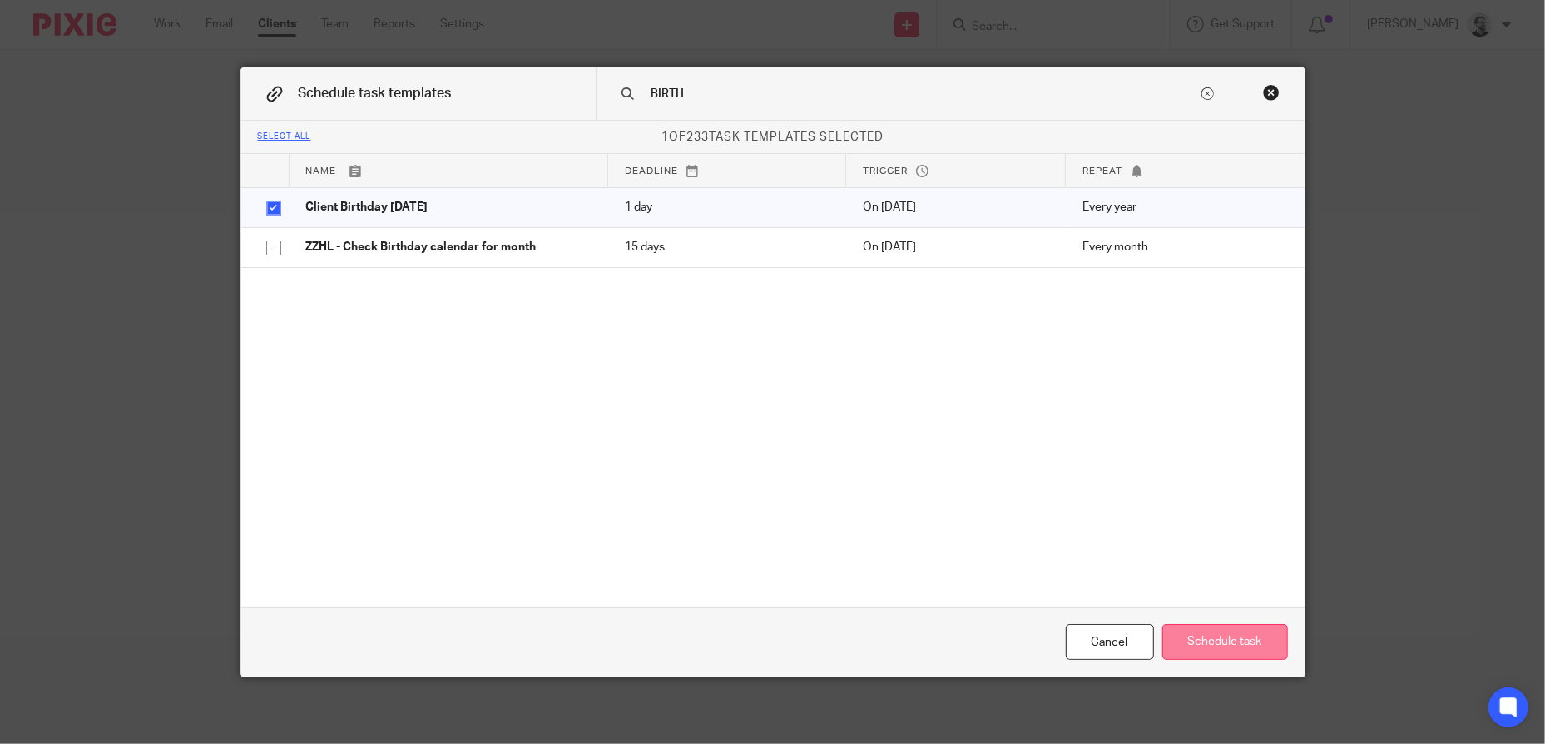
click at [1257, 637] on button "Schedule task" at bounding box center [1225, 642] width 126 height 36
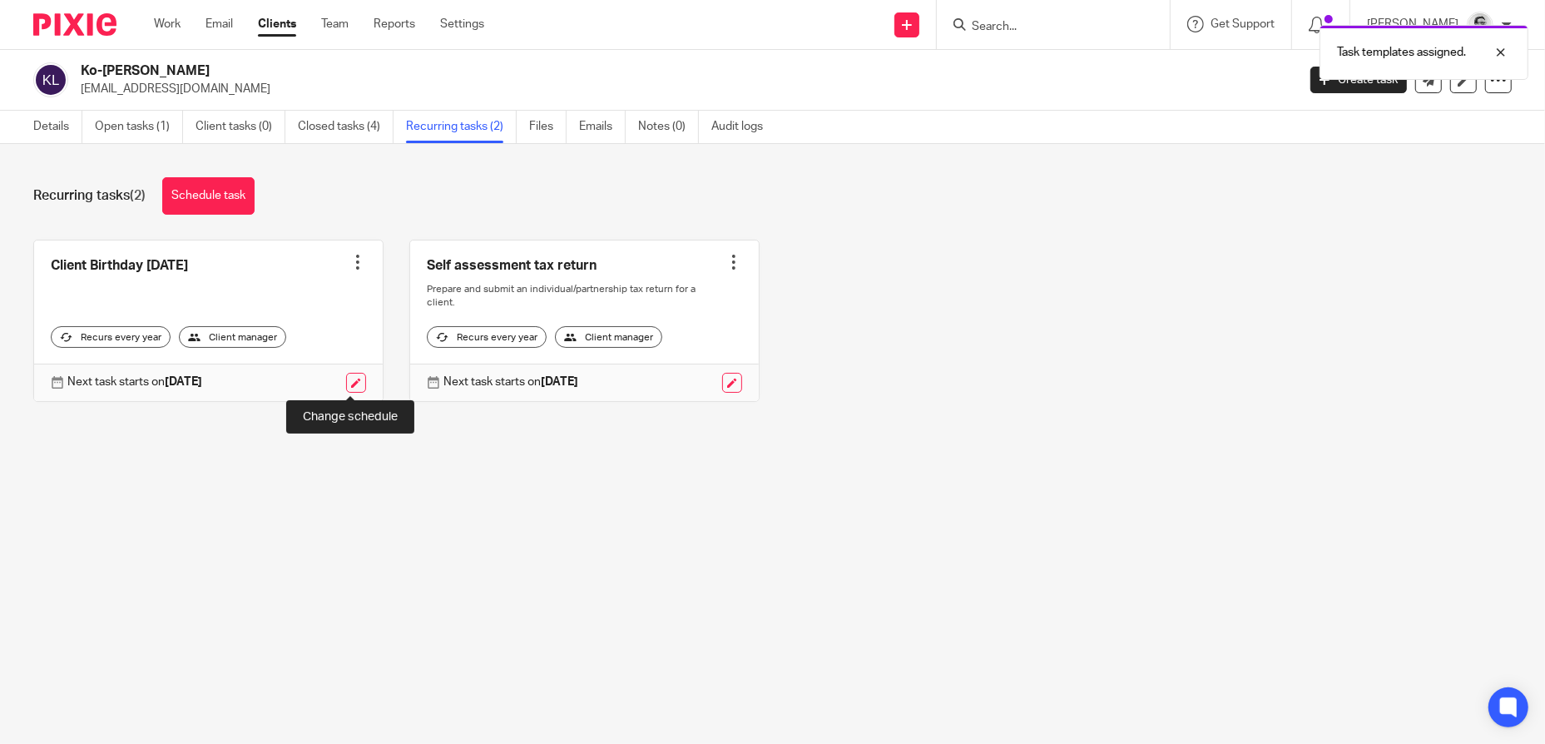
click at [358, 386] on link at bounding box center [356, 383] width 20 height 20
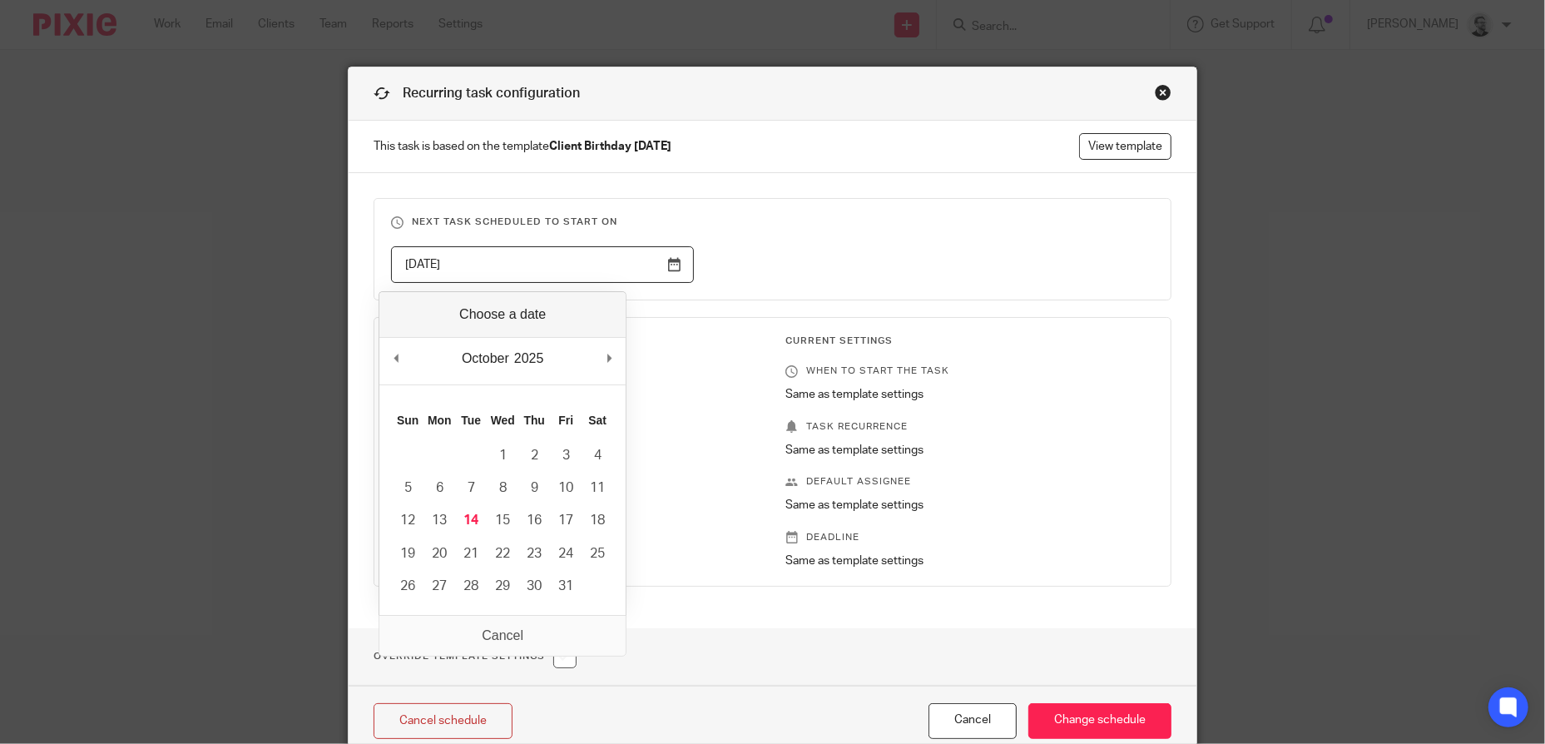
click at [638, 267] on input "[DATE]" at bounding box center [542, 264] width 303 height 37
type input "2025-11-23"
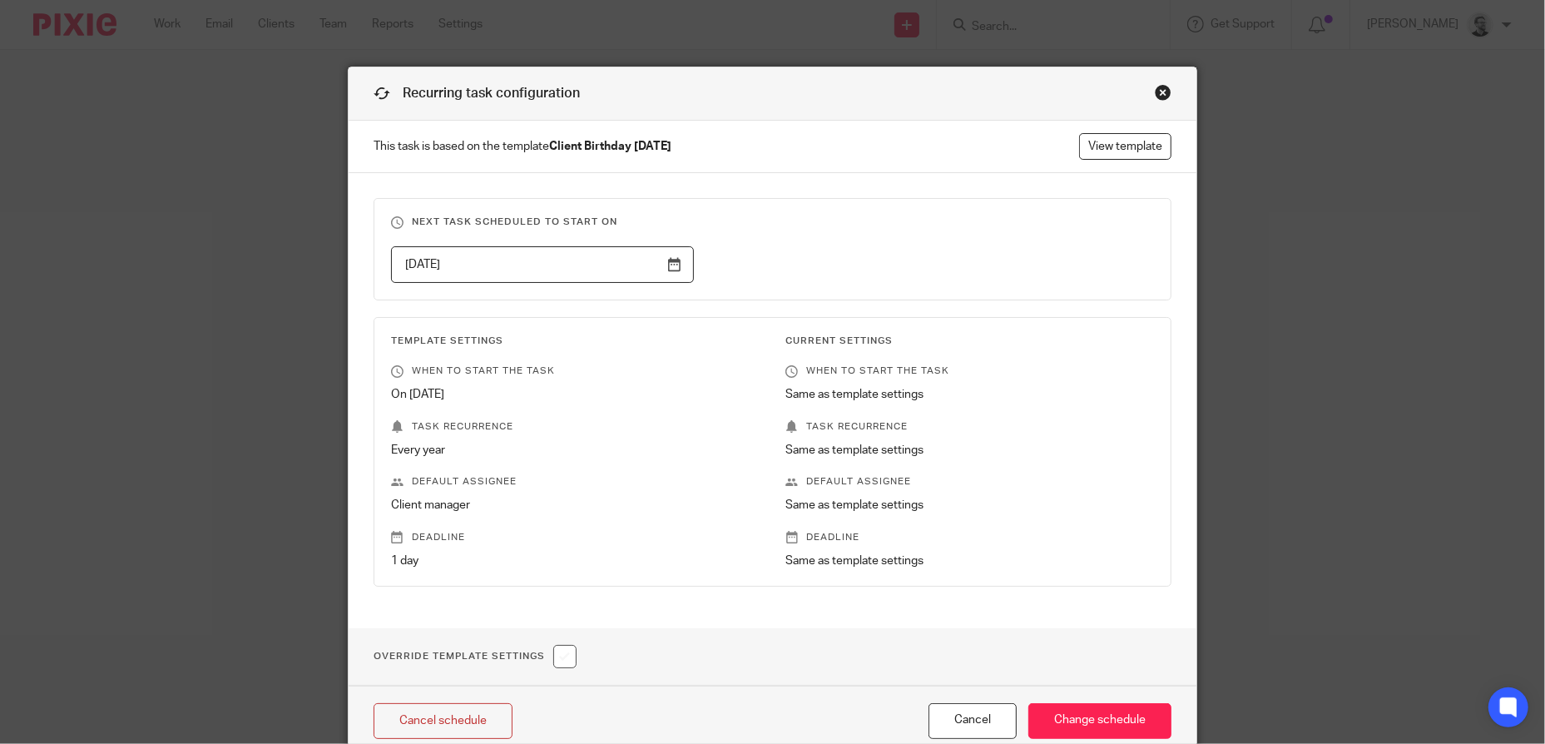
click at [862, 259] on div "2025-11-23" at bounding box center [759, 264] width 789 height 37
click at [1112, 727] on input "Change schedule" at bounding box center [1099, 721] width 143 height 36
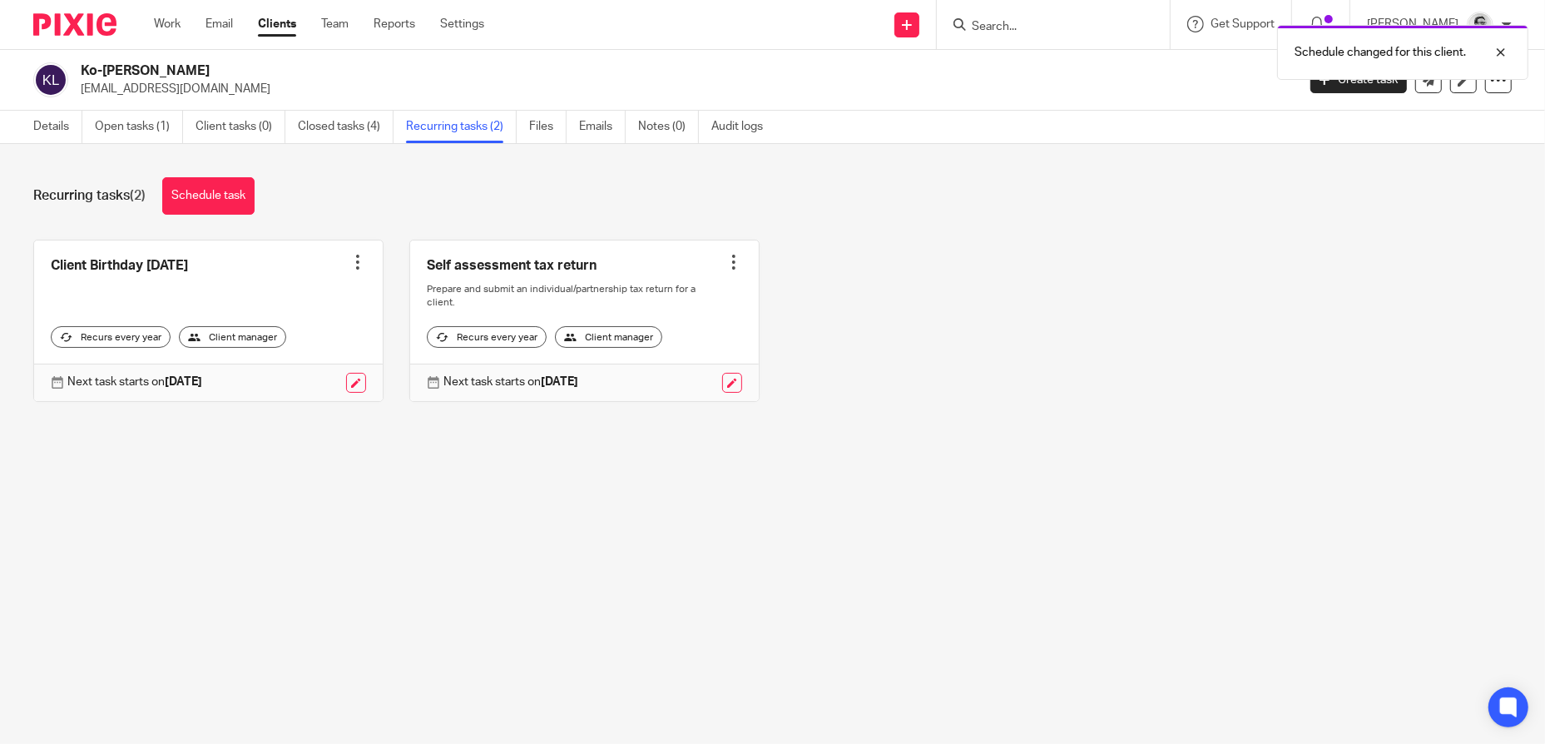
click at [1038, 27] on div "Schedule changed for this client." at bounding box center [1151, 48] width 756 height 63
drag, startPoint x: 1071, startPoint y: 22, endPoint x: 1041, endPoint y: 35, distance: 32.4
click at [1071, 24] on input "Search" at bounding box center [1045, 27] width 150 height 15
click at [1041, 34] on form at bounding box center [1058, 24] width 177 height 21
click at [1032, 29] on input "Search" at bounding box center [1045, 27] width 150 height 15
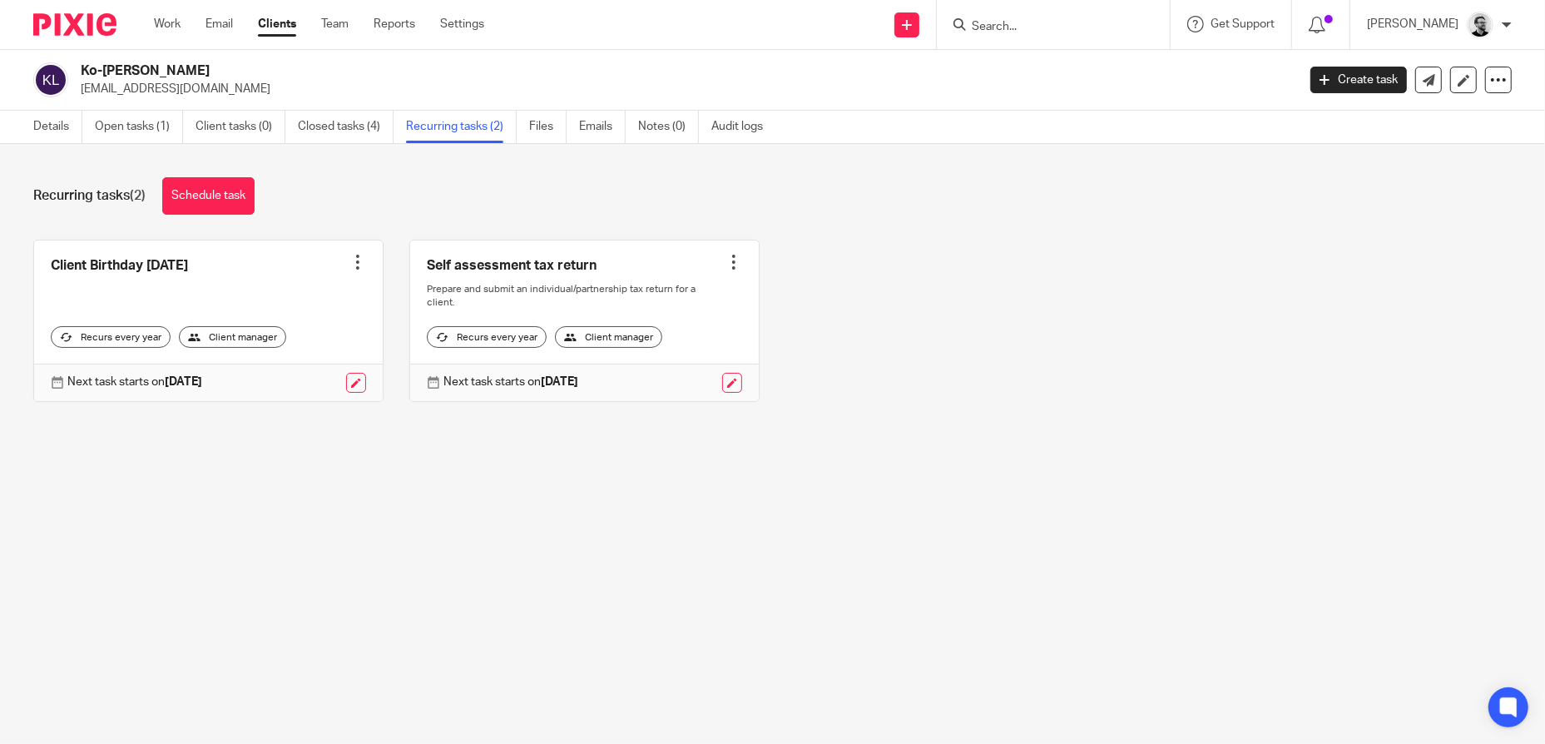
paste input "[PERSON_NAME] [PERSON_NAME]"
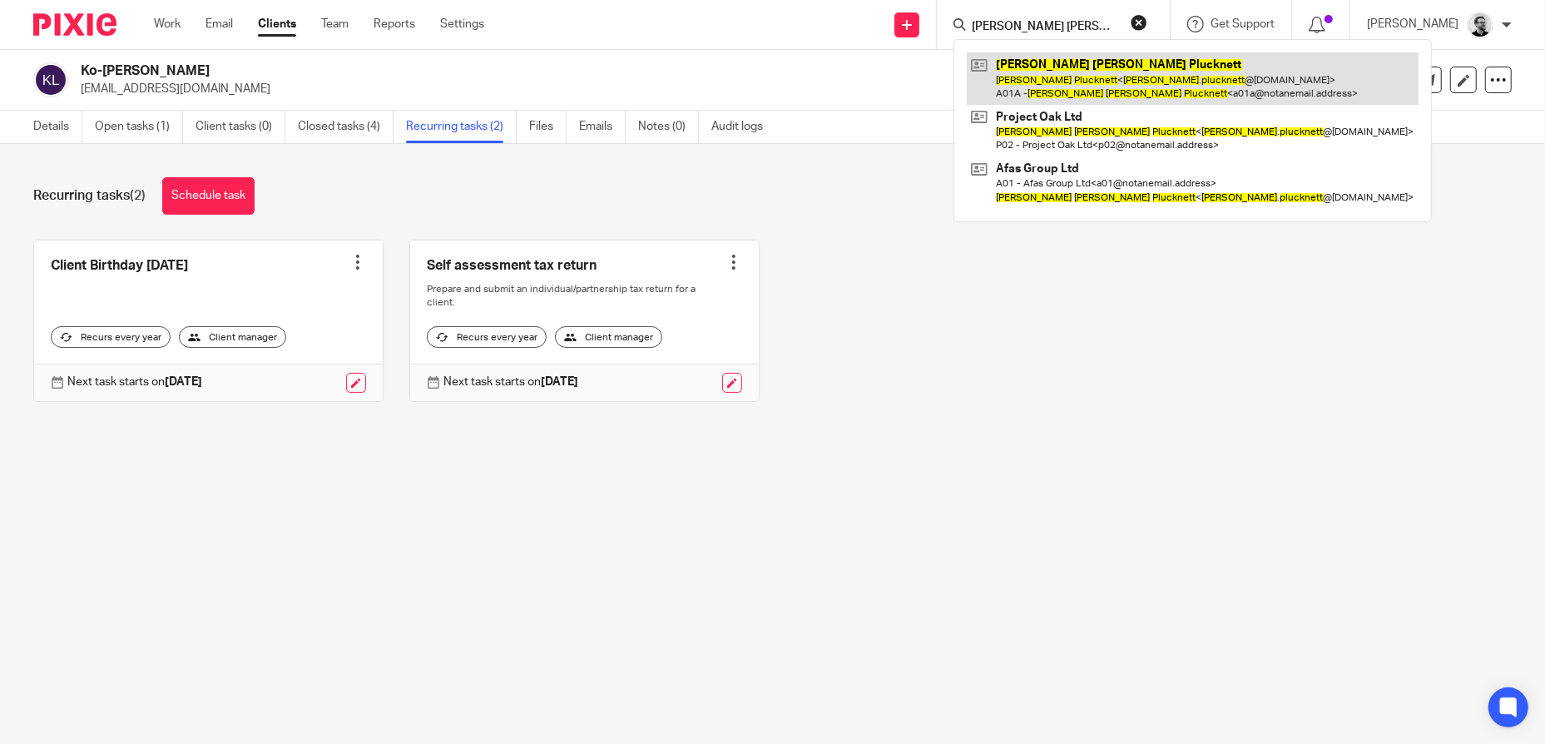
type input "[PERSON_NAME] [PERSON_NAME]"
click at [1085, 77] on link at bounding box center [1193, 78] width 452 height 52
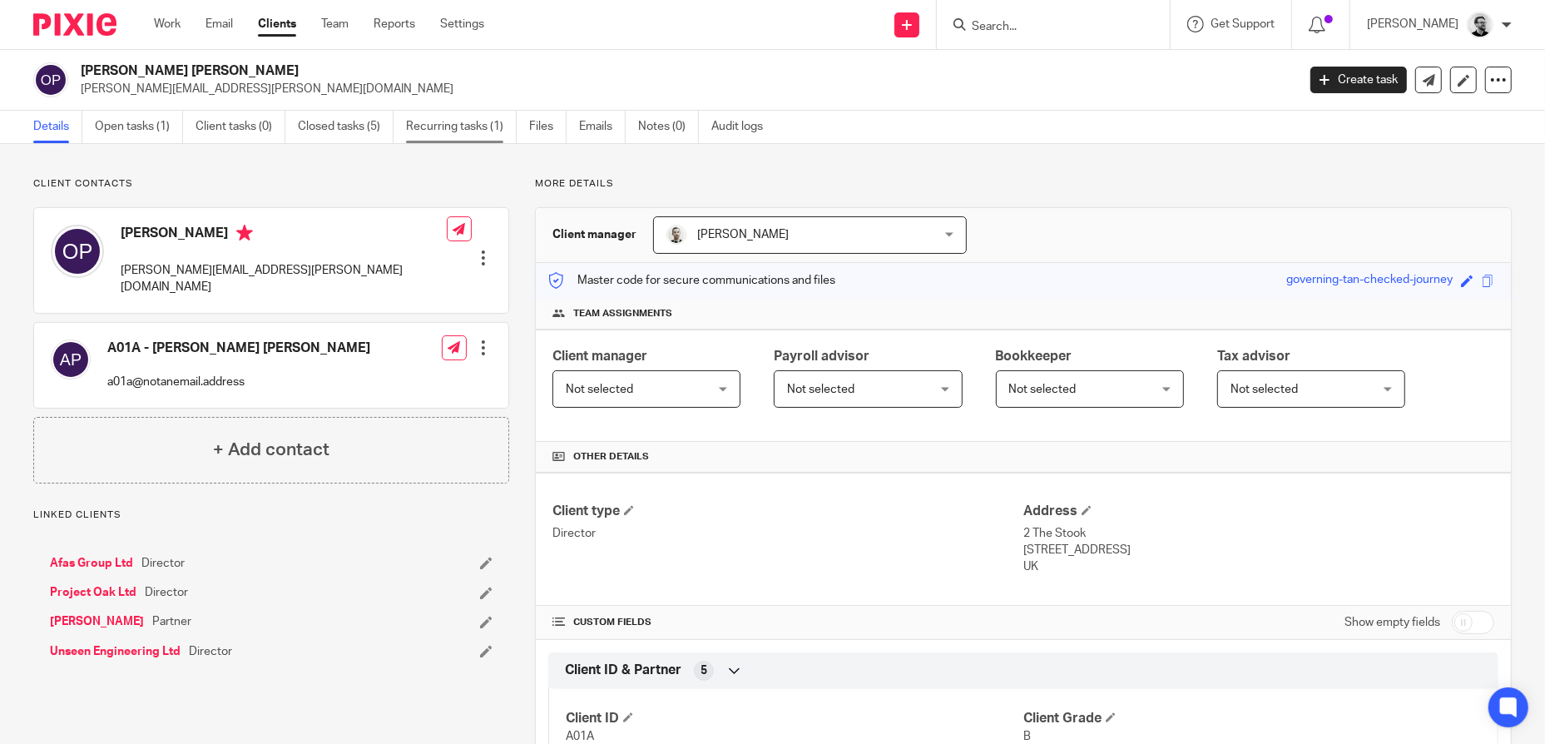
click at [470, 130] on link "Recurring tasks (1)" at bounding box center [461, 127] width 111 height 32
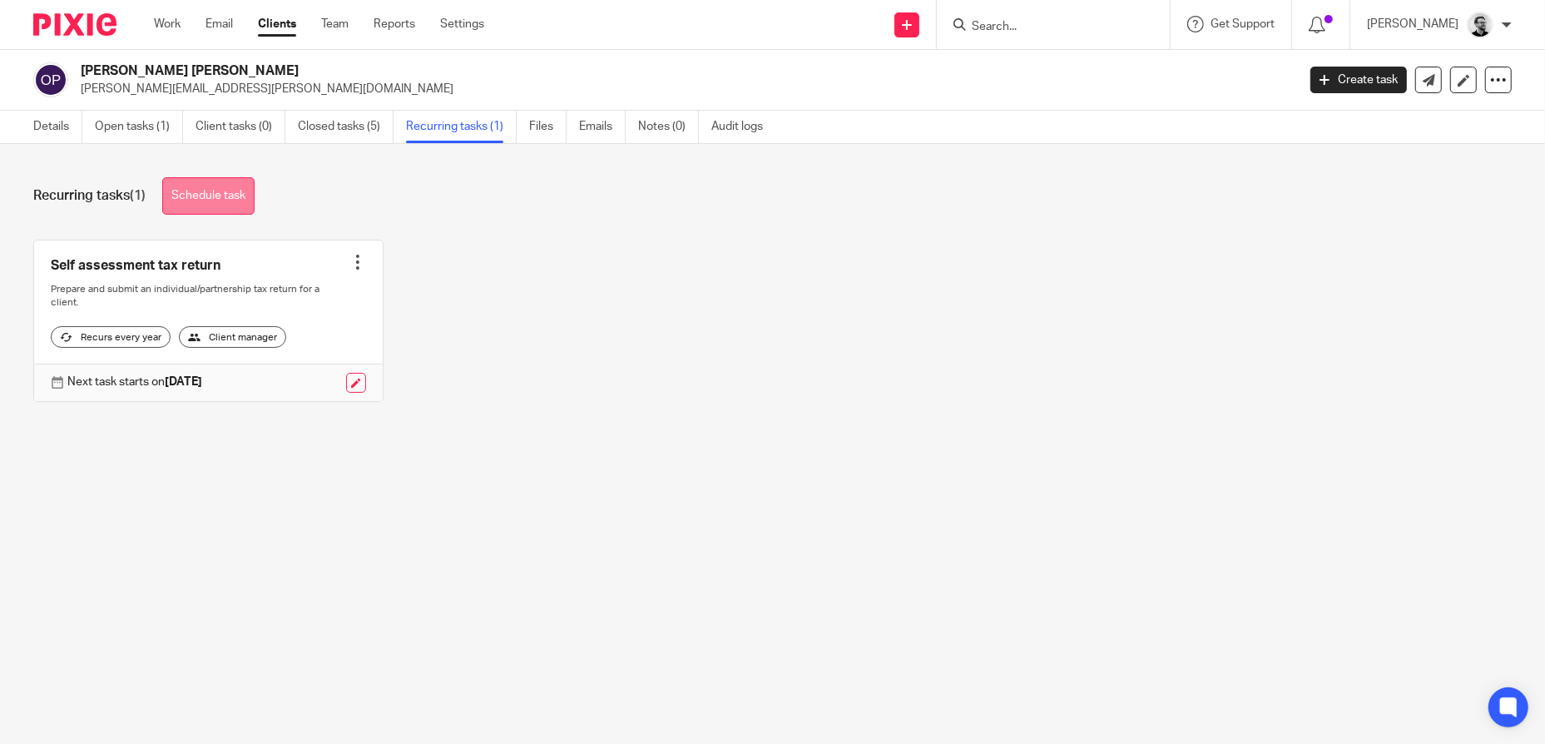
click at [232, 204] on link "Schedule task" at bounding box center [208, 195] width 92 height 37
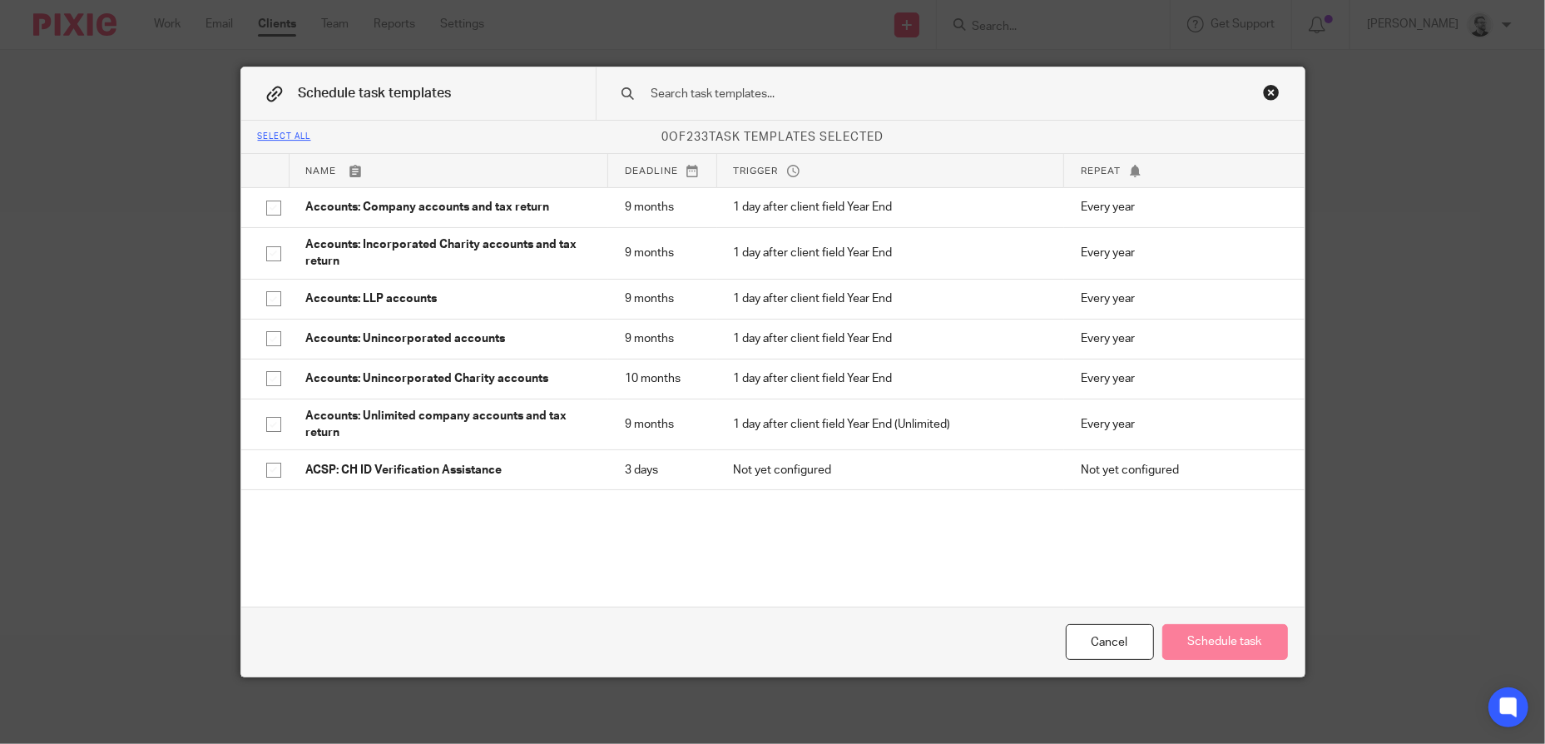
click at [745, 93] on input "text" at bounding box center [924, 94] width 548 height 18
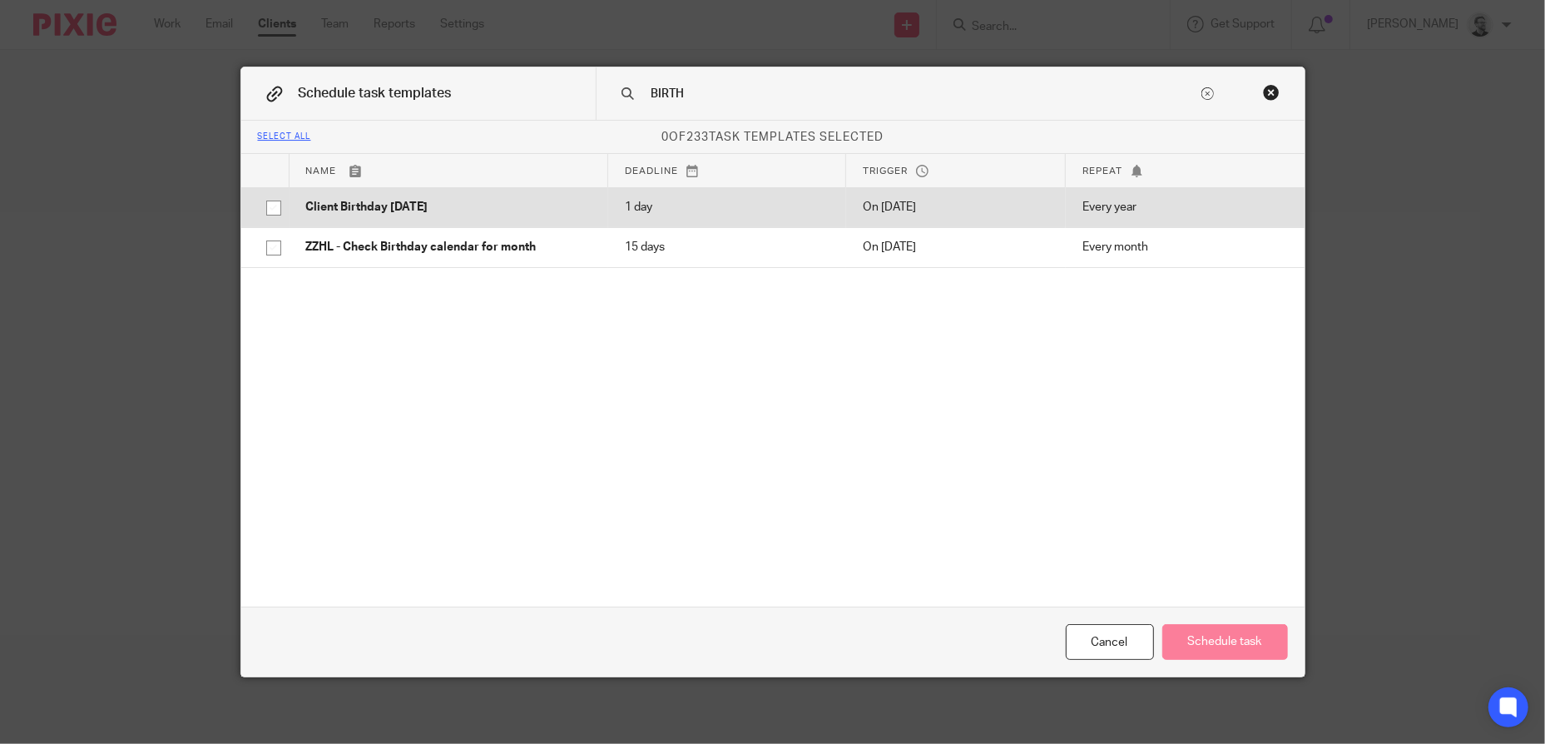
type input "BIRTH"
click at [545, 201] on p "Client Birthday [DATE]" at bounding box center [448, 207] width 285 height 17
checkbox input "true"
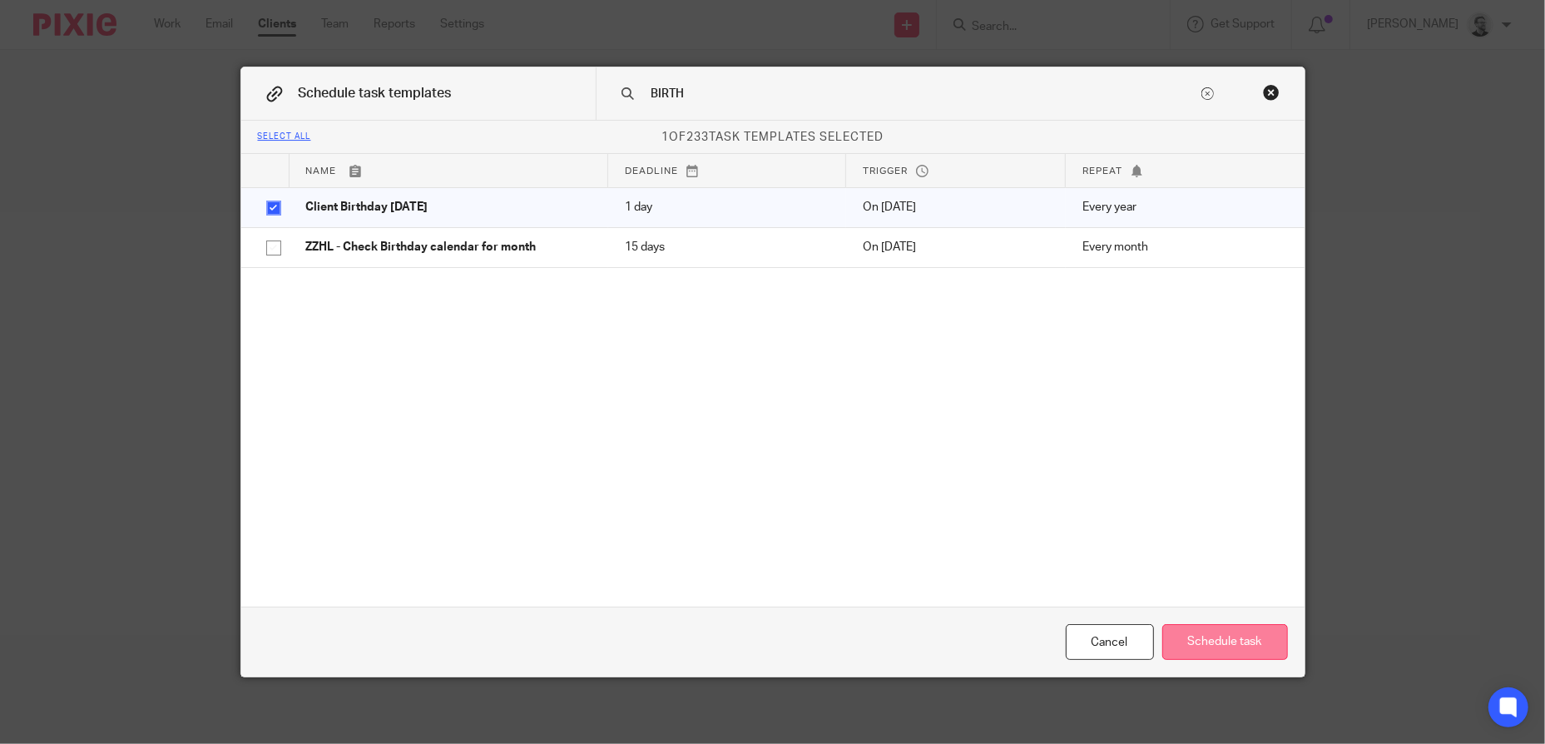
click at [1244, 639] on button "Schedule task" at bounding box center [1225, 642] width 126 height 36
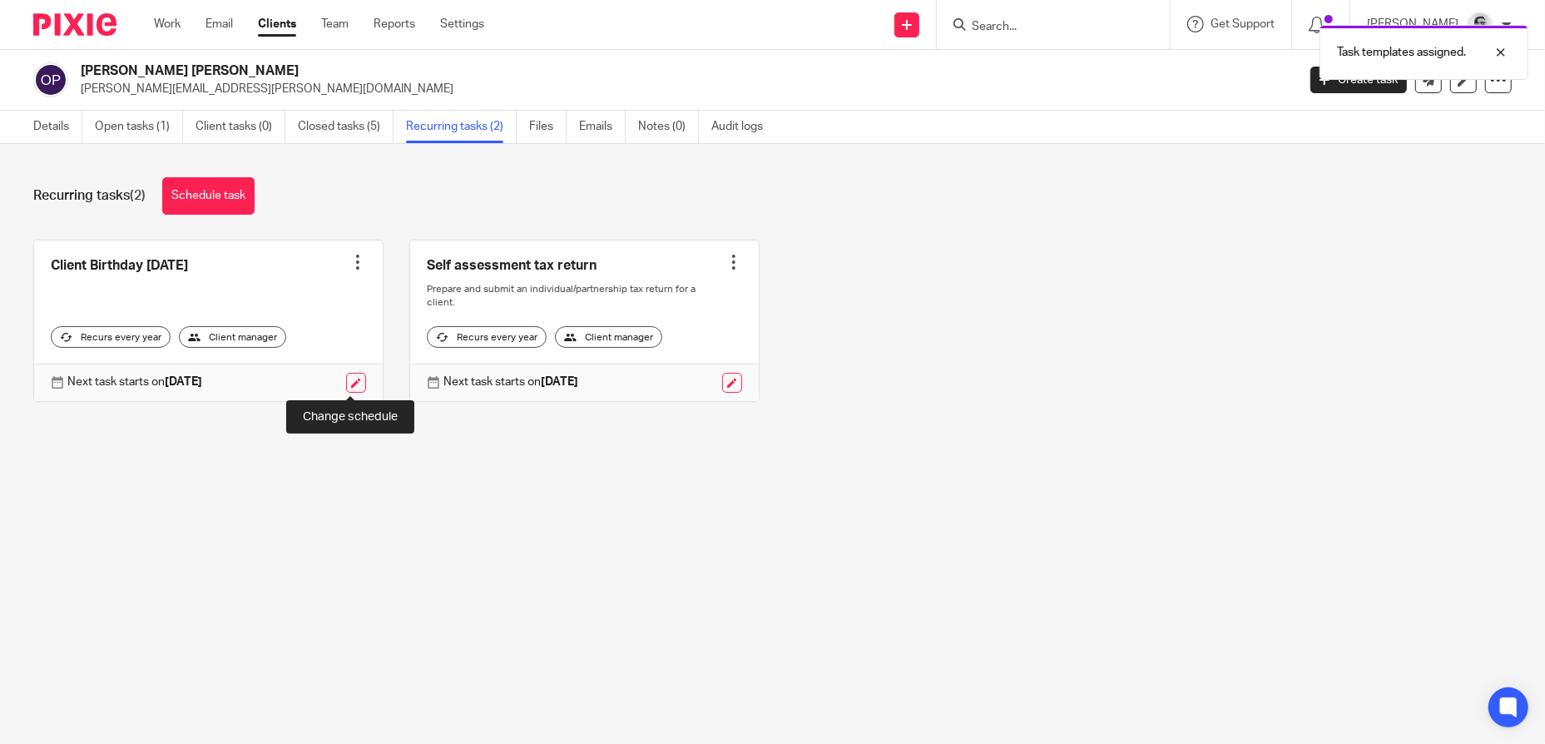
click at [346, 384] on link at bounding box center [356, 383] width 20 height 20
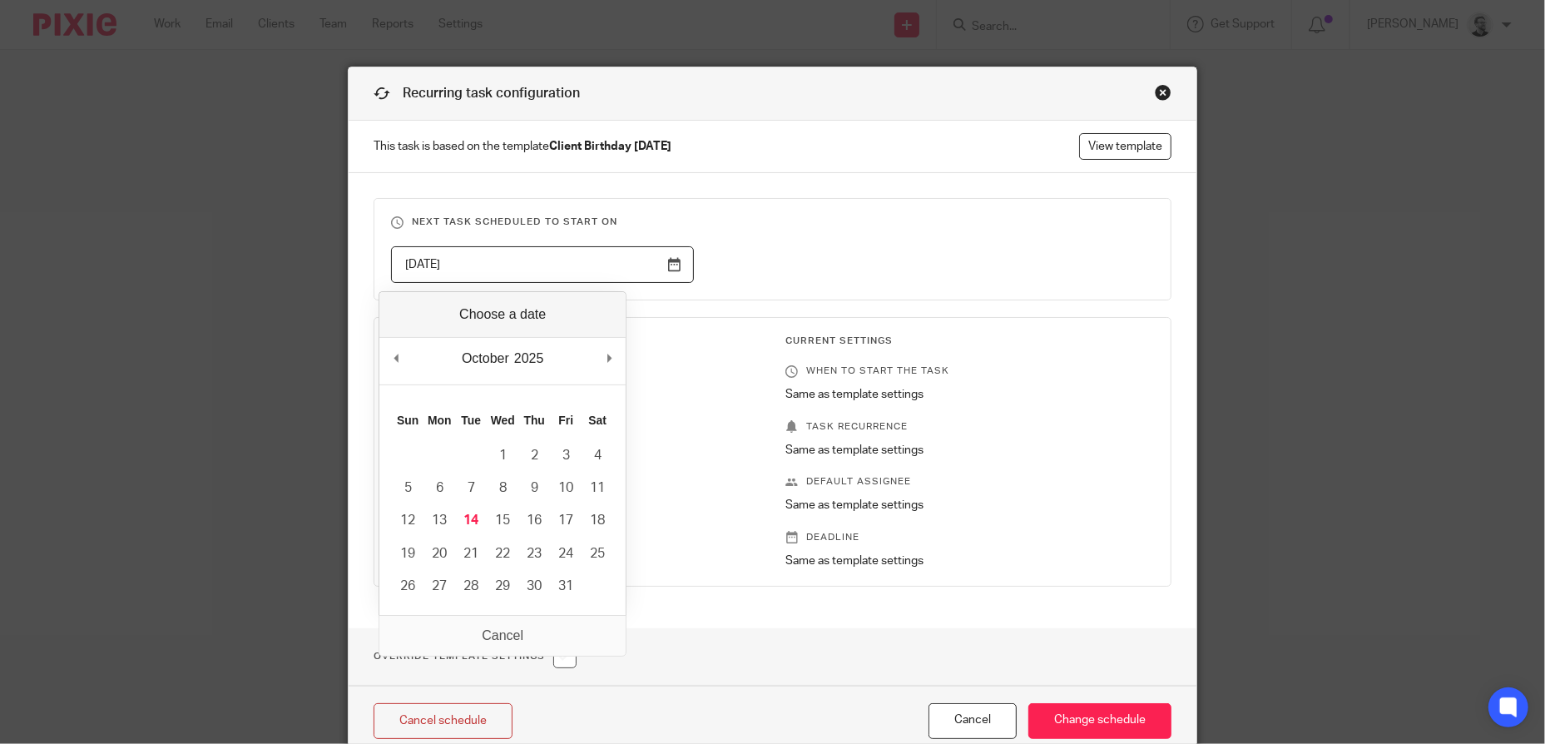
click at [649, 267] on input "[DATE]" at bounding box center [542, 264] width 303 height 37
type input "[DATE]"
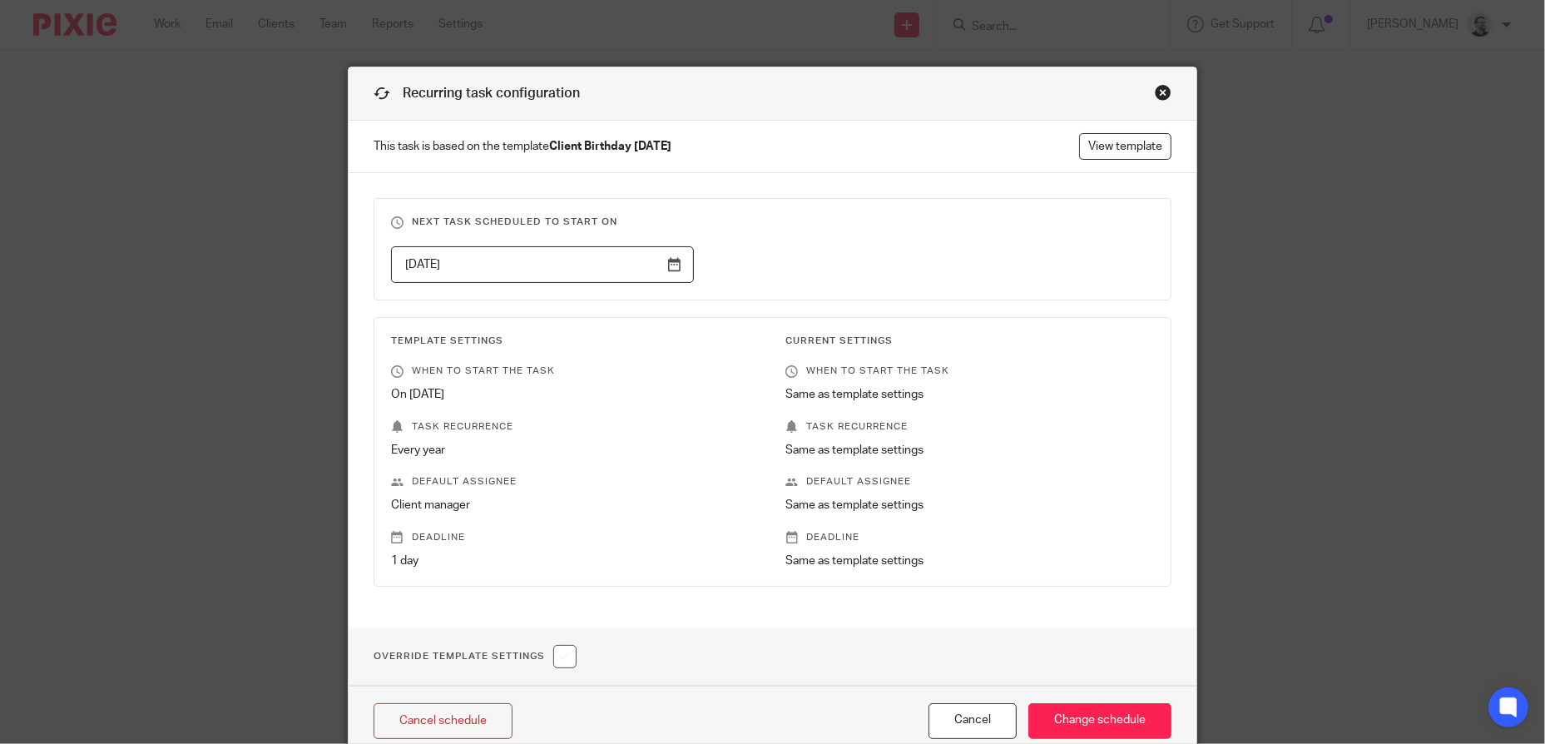
click at [971, 235] on fieldset "Next task scheduled to start on 2025-11-12" at bounding box center [772, 249] width 798 height 102
click at [1145, 720] on input "Change schedule" at bounding box center [1099, 721] width 143 height 36
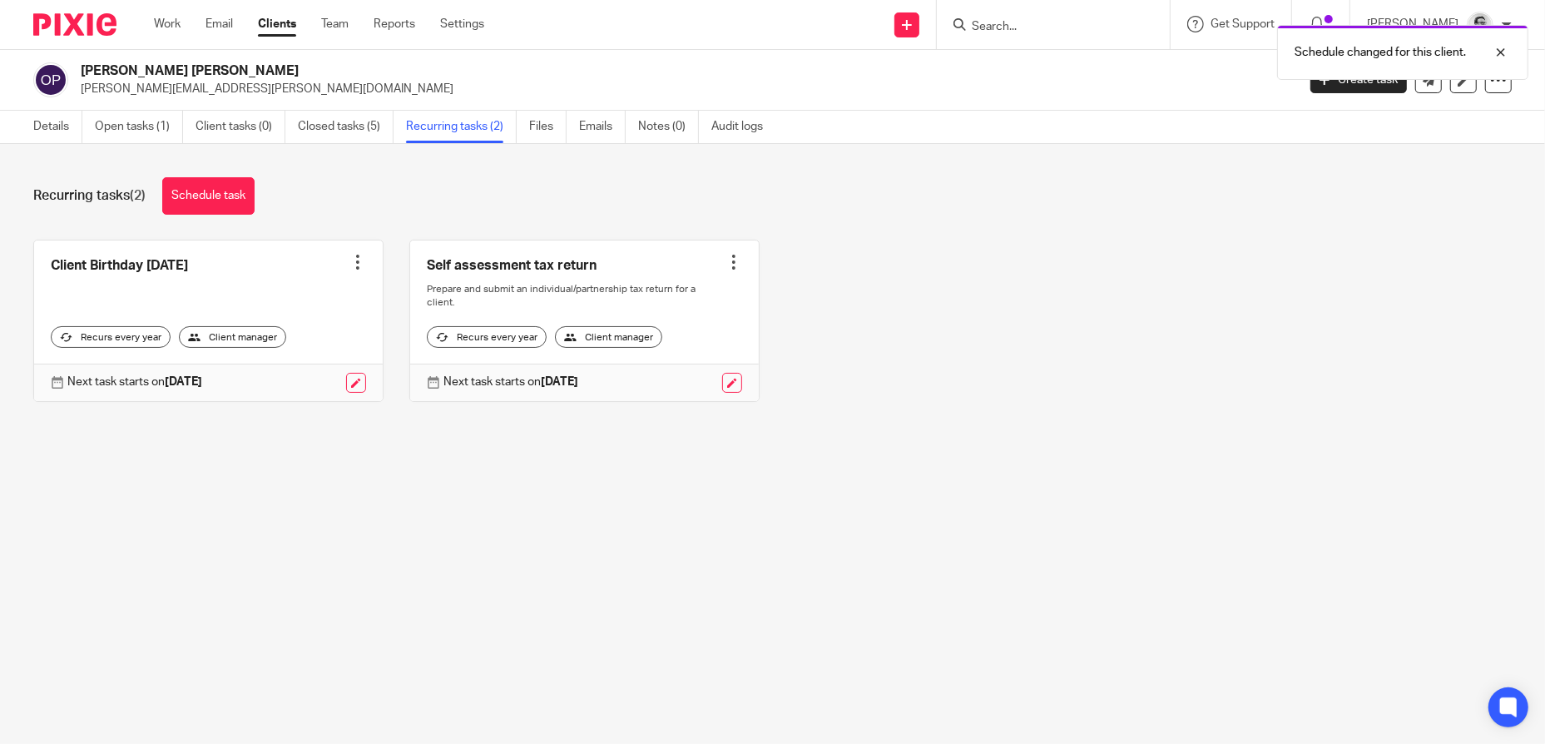
drag, startPoint x: 1054, startPoint y: 41, endPoint x: 1522, endPoint y: 46, distance: 468.3
click at [1054, 41] on div "Schedule changed for this client." at bounding box center [1151, 48] width 756 height 63
click at [1507, 56] on div at bounding box center [1488, 52] width 45 height 20
click at [1022, 25] on input "Search" at bounding box center [1045, 27] width 150 height 15
paste input "[PERSON_NAME]"
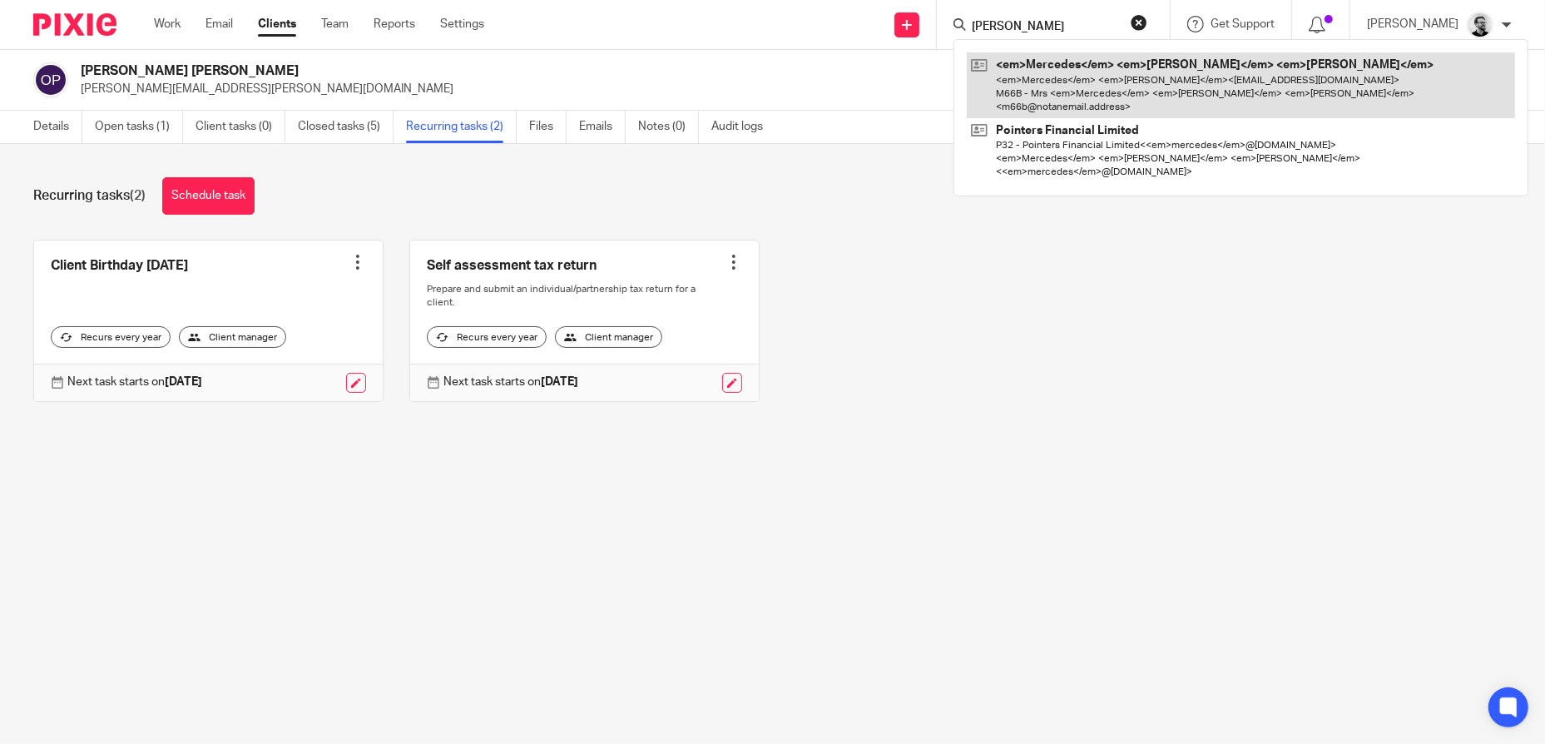
scroll to position [0, 7]
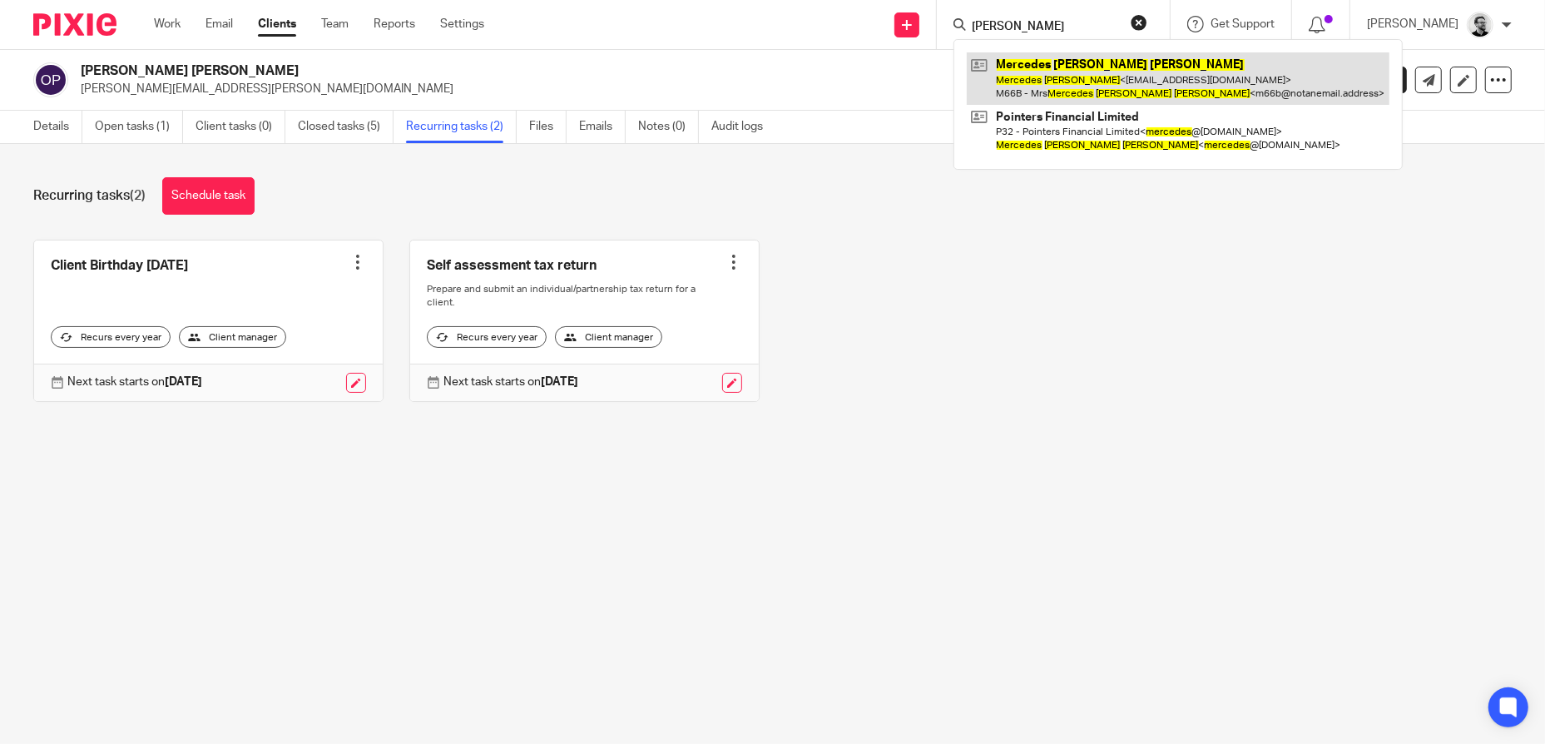
type input "[PERSON_NAME]"
click at [1076, 67] on link at bounding box center [1178, 78] width 423 height 52
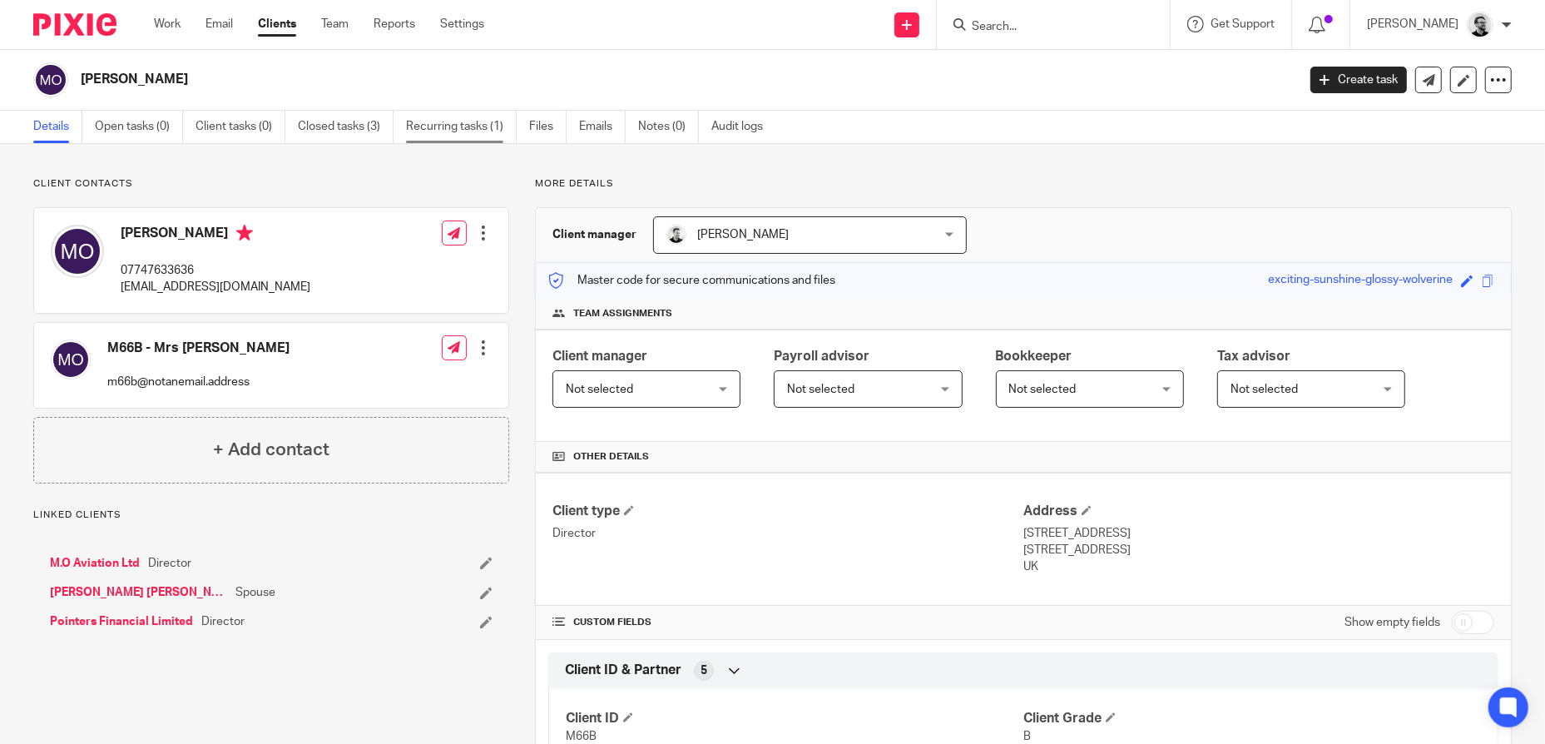
click at [440, 126] on link "Recurring tasks (1)" at bounding box center [461, 127] width 111 height 32
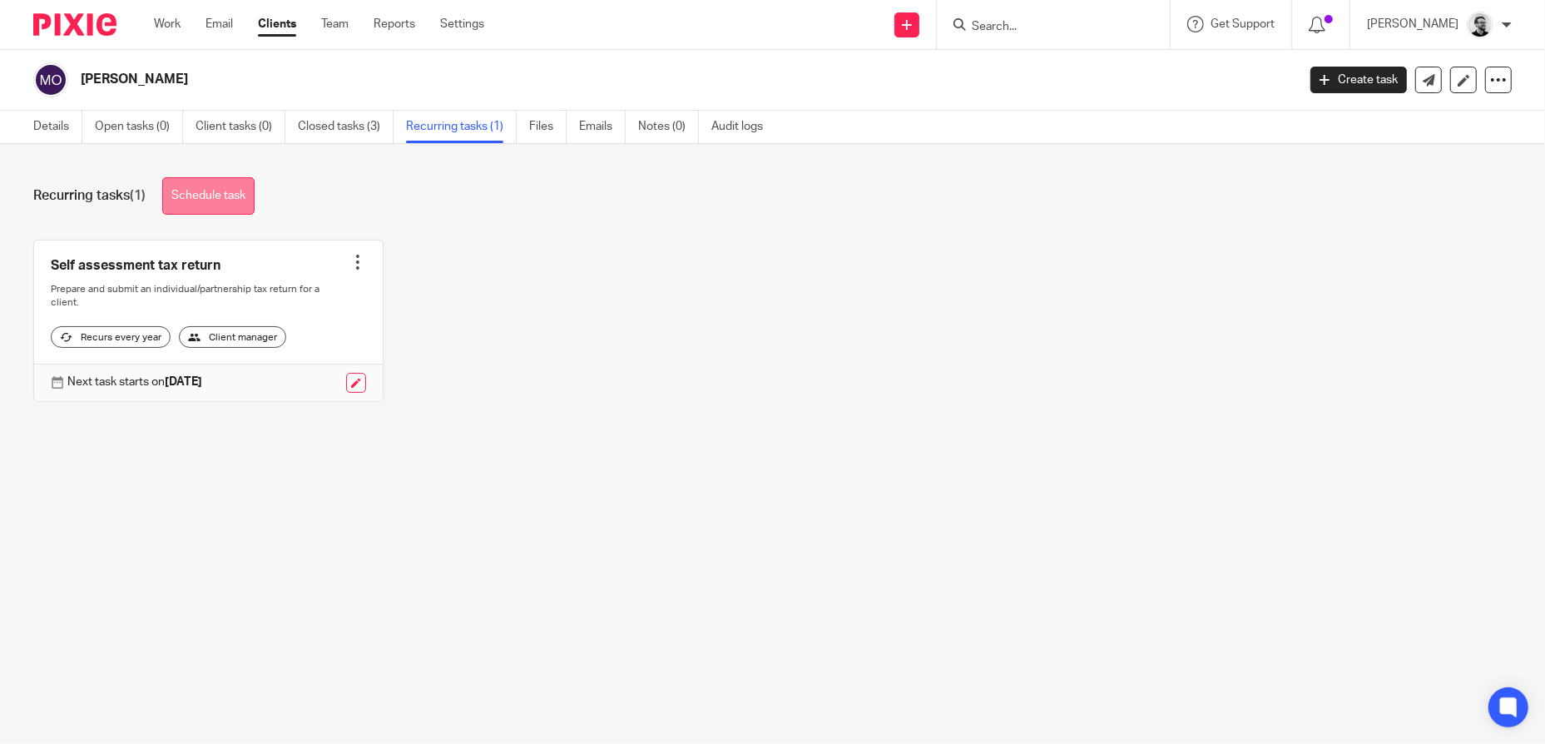
click at [227, 197] on link "Schedule task" at bounding box center [208, 195] width 92 height 37
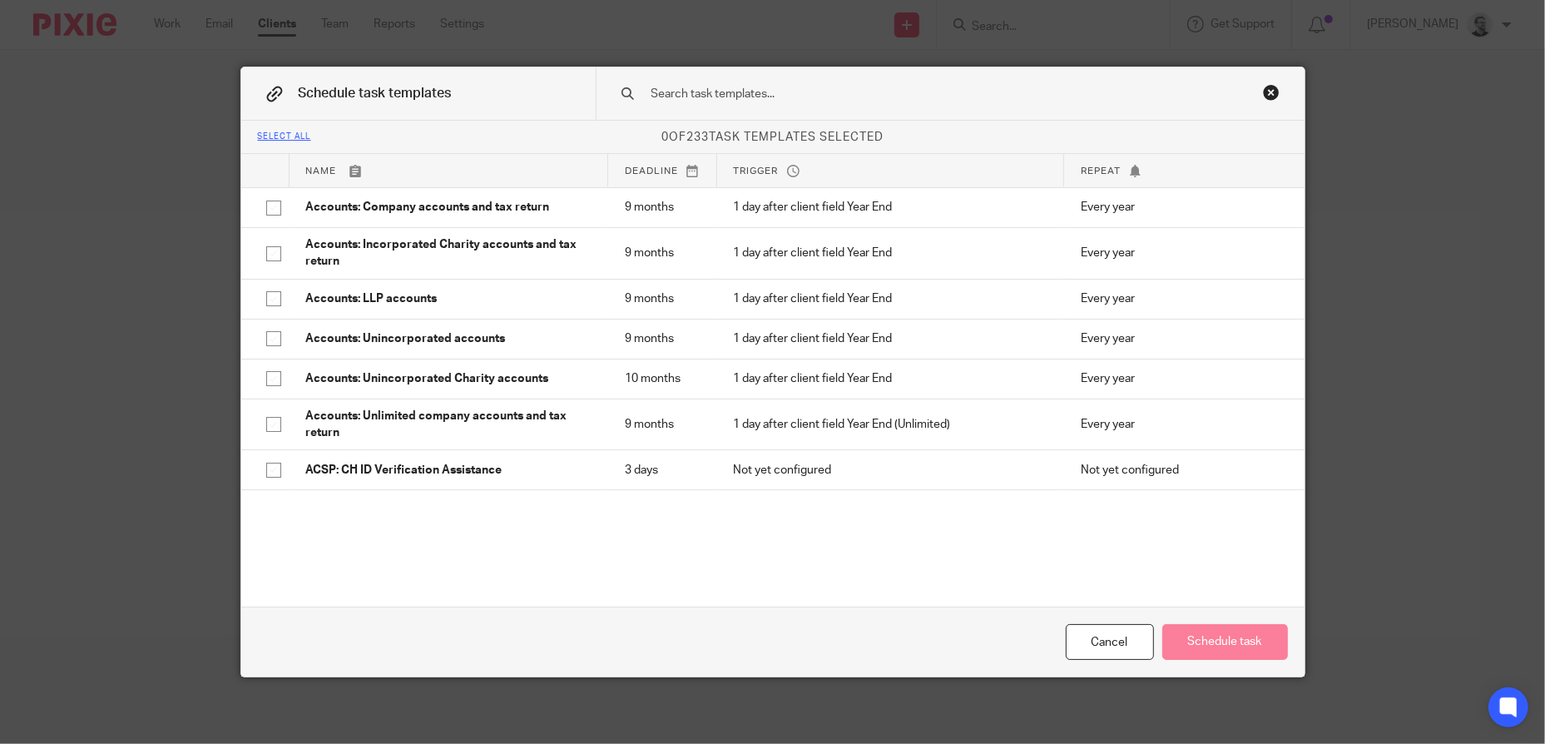
click at [716, 91] on input "text" at bounding box center [924, 94] width 548 height 18
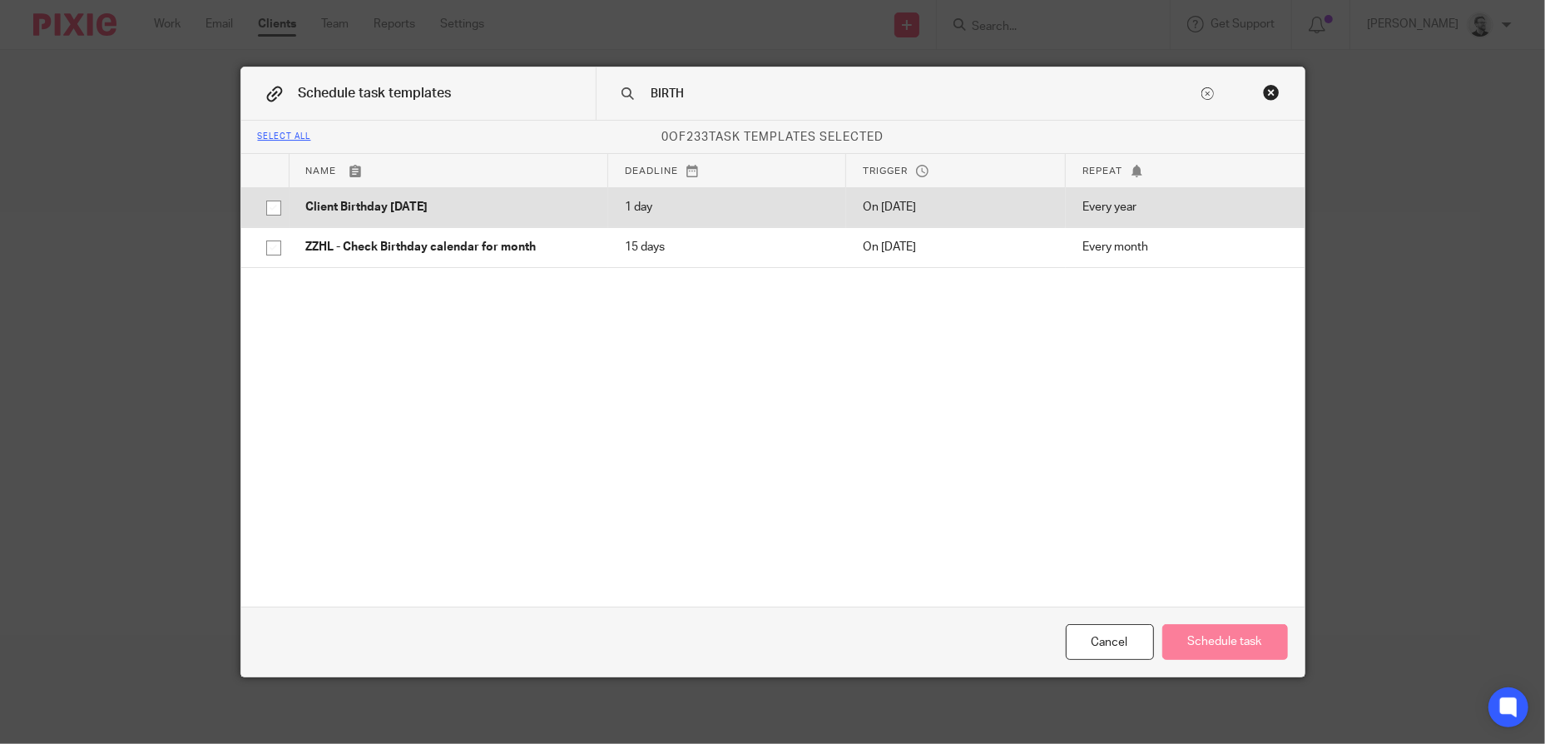
type input "BIRTH"
click at [437, 210] on p "Client Birthday [DATE]" at bounding box center [448, 207] width 285 height 17
checkbox input "true"
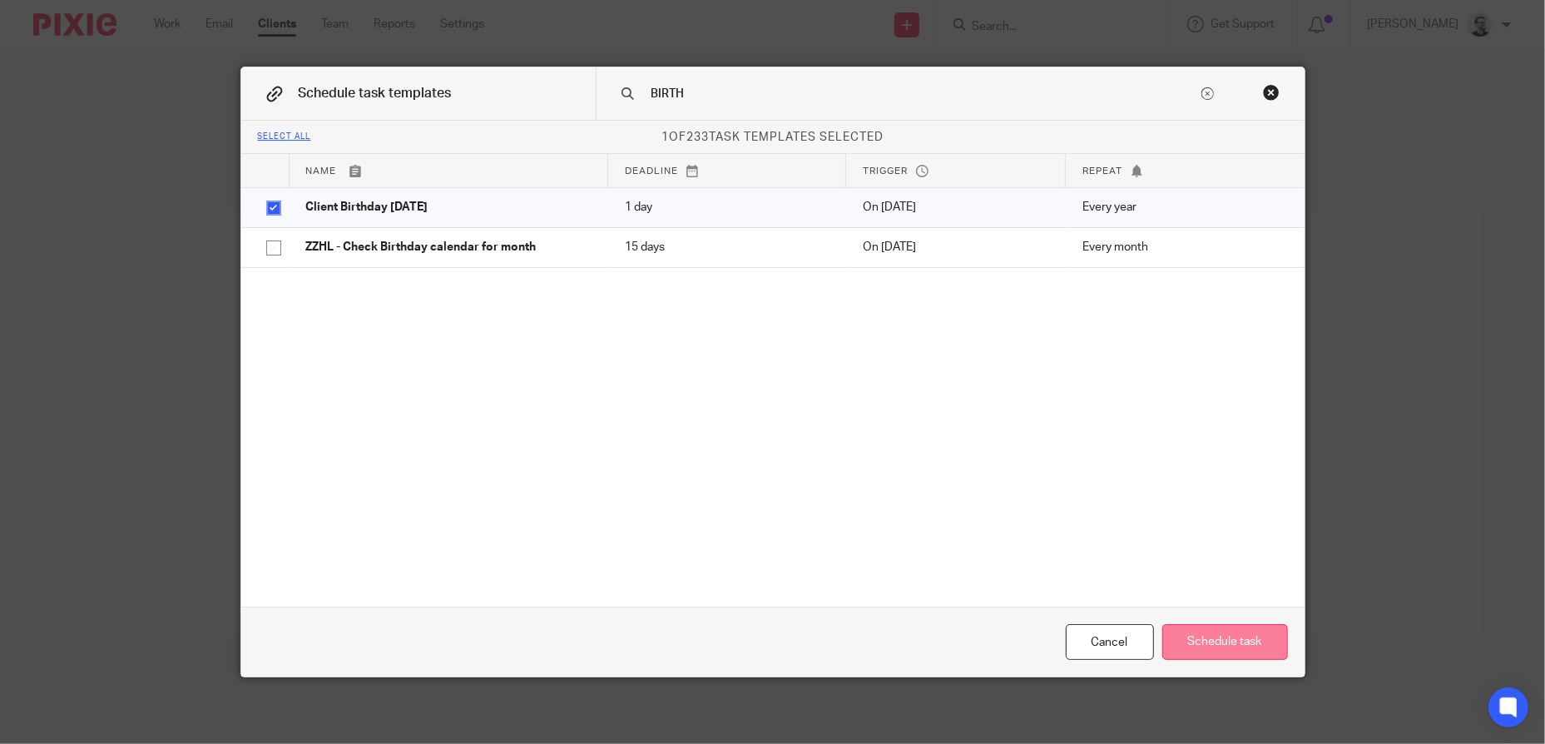
click at [1219, 636] on button "Schedule task" at bounding box center [1225, 642] width 126 height 36
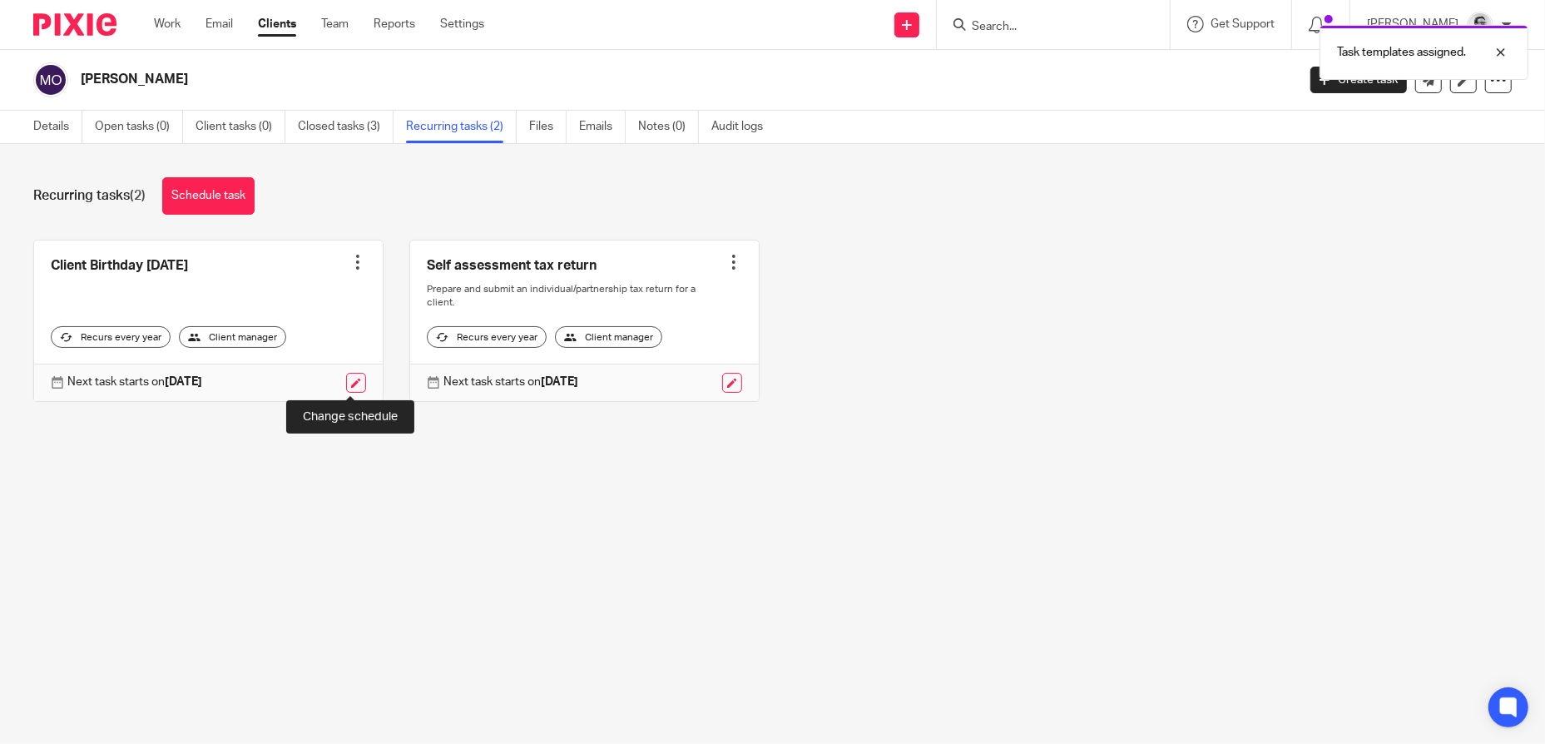
click at [346, 379] on link at bounding box center [356, 383] width 20 height 20
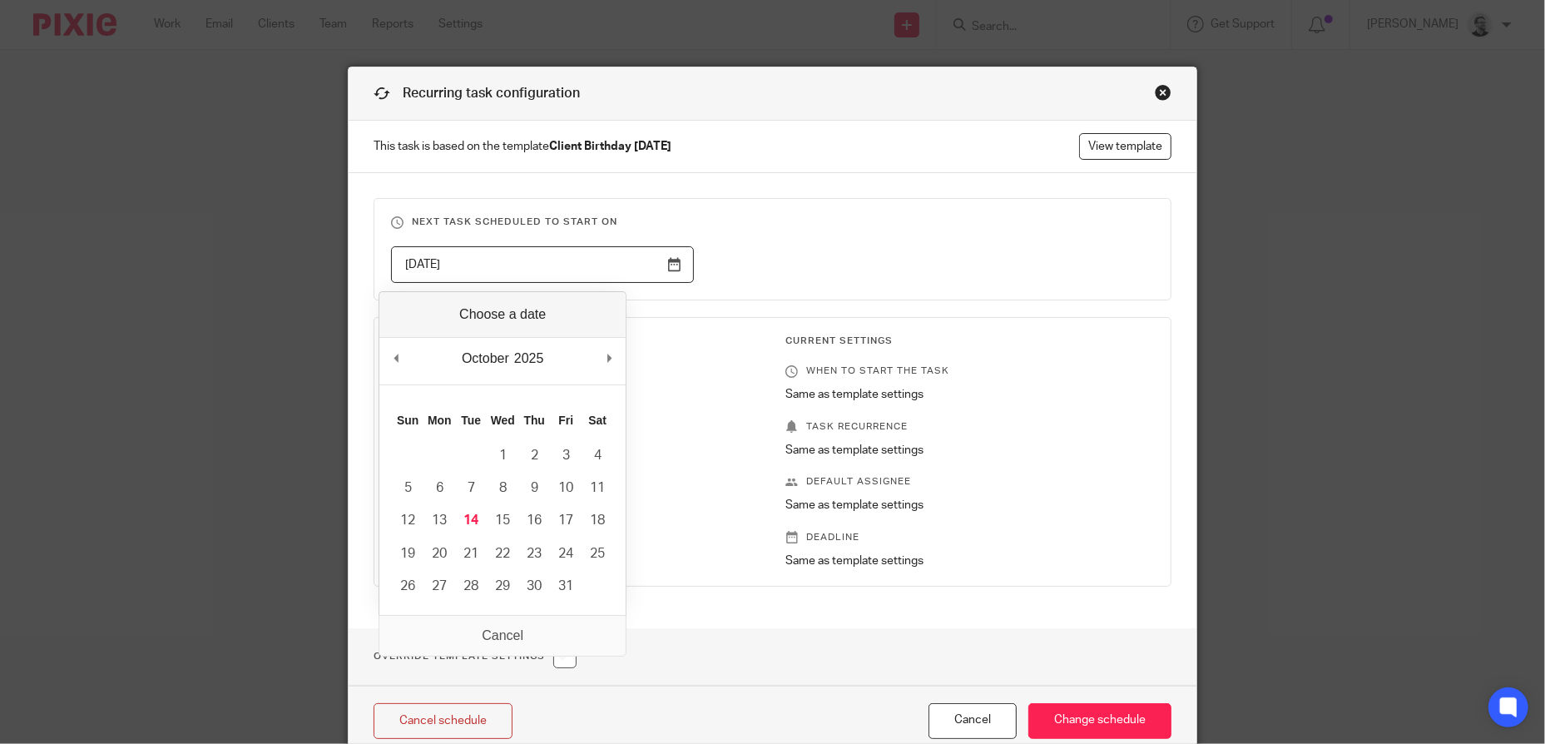
click at [628, 264] on input "2026-02-13" at bounding box center [542, 264] width 303 height 37
type input "2025-11-18"
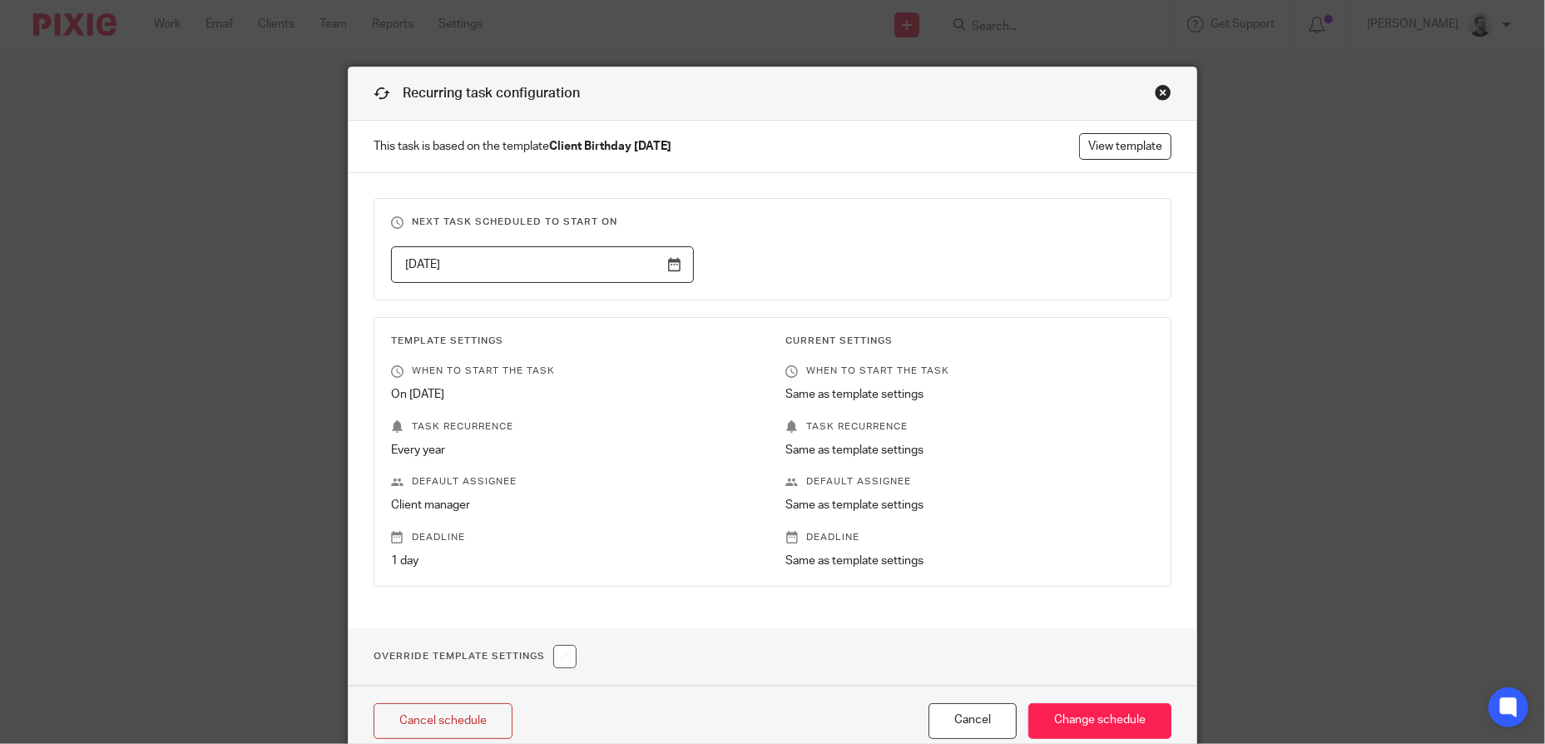
click at [824, 286] on fieldset "Next task scheduled to start on 2025-11-18" at bounding box center [772, 249] width 798 height 102
click at [1105, 723] on input "Change schedule" at bounding box center [1099, 721] width 143 height 36
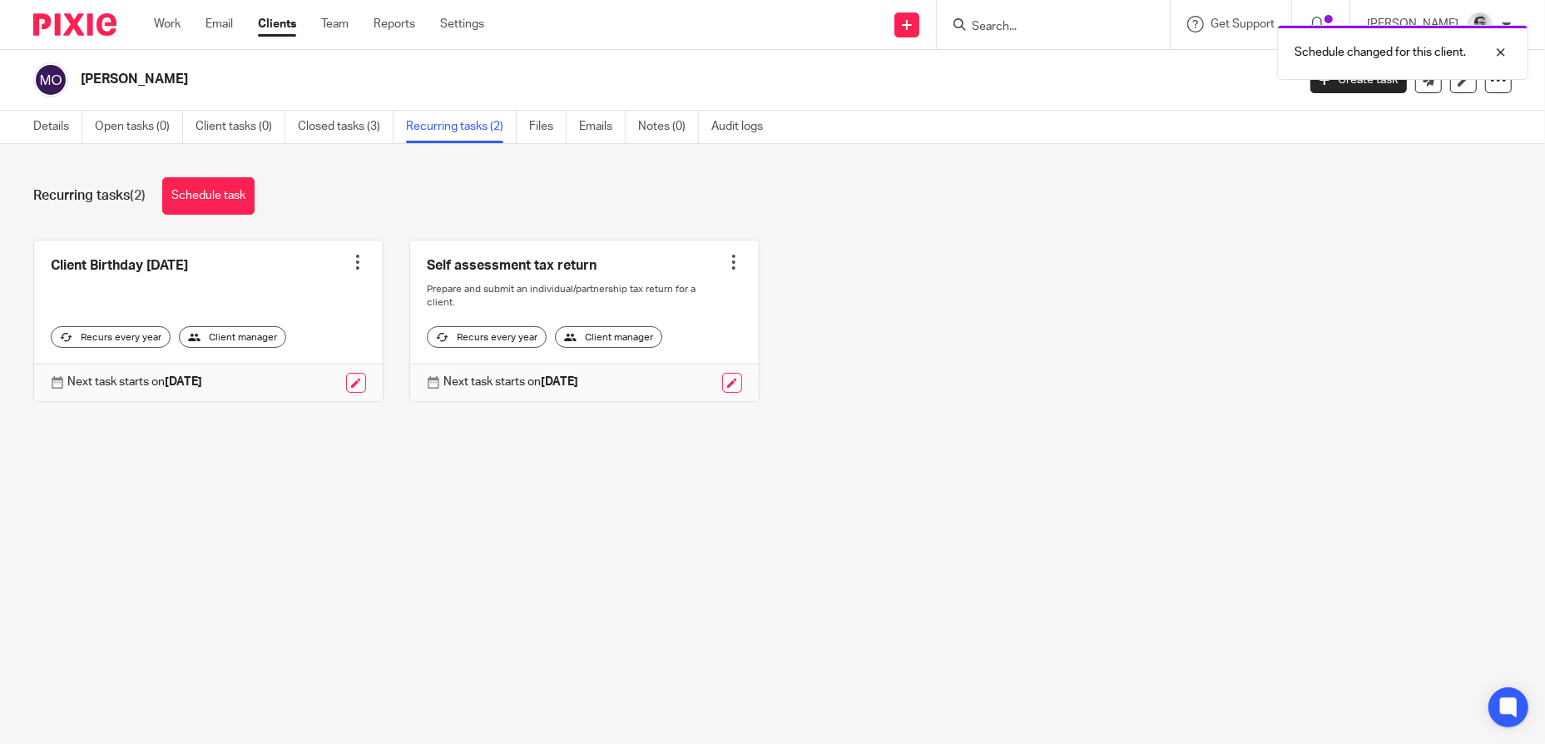
drag, startPoint x: 1015, startPoint y: 23, endPoint x: 1067, endPoint y: 33, distance: 53.3
click at [1015, 23] on div "Schedule changed for this client." at bounding box center [1151, 48] width 756 height 63
click at [1066, 27] on div "Schedule changed for this client." at bounding box center [1151, 48] width 756 height 63
click at [1496, 49] on div at bounding box center [1488, 52] width 45 height 20
click at [1068, 31] on input "Search" at bounding box center [1045, 27] width 150 height 15
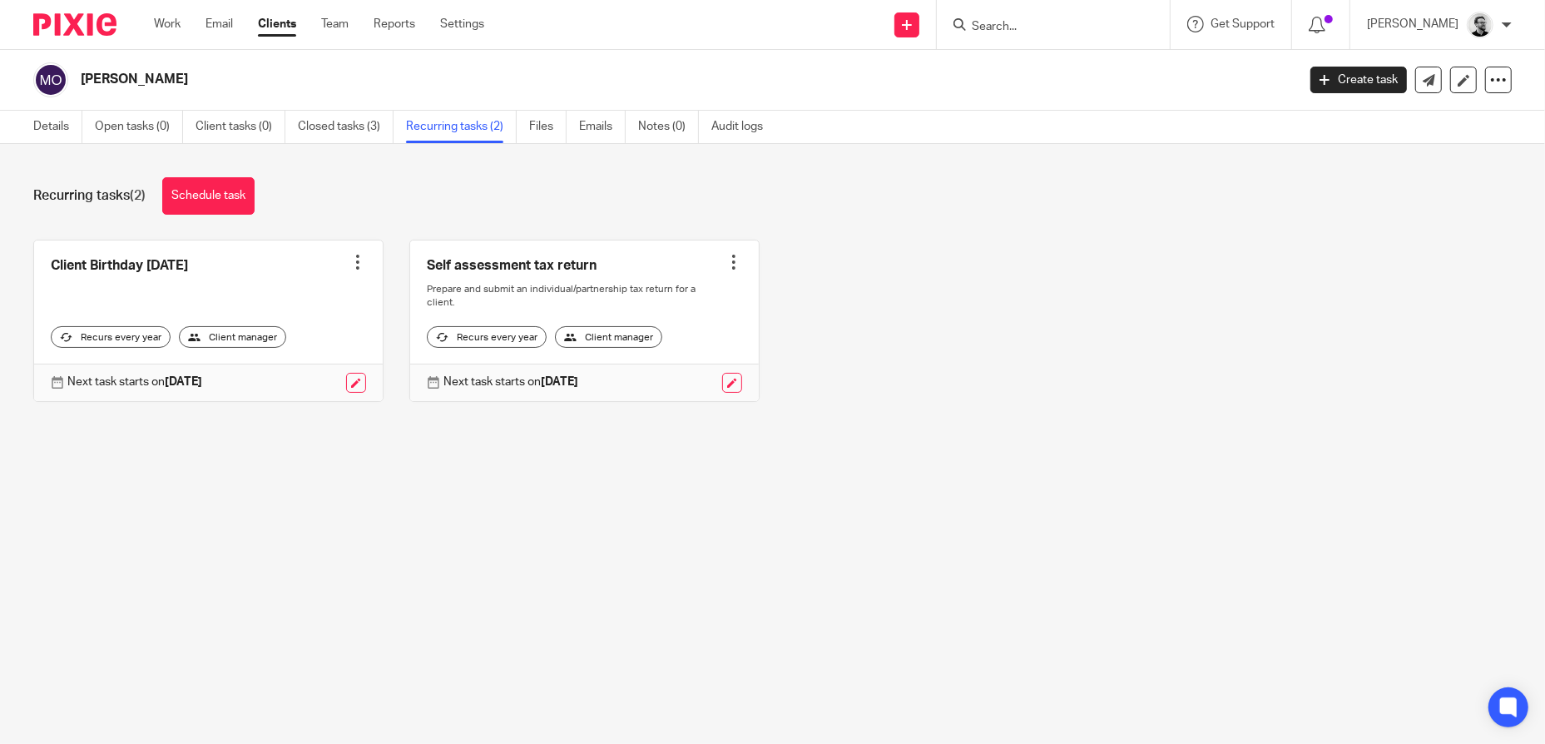
paste input "[PERSON_NAME] [PERSON_NAME]"
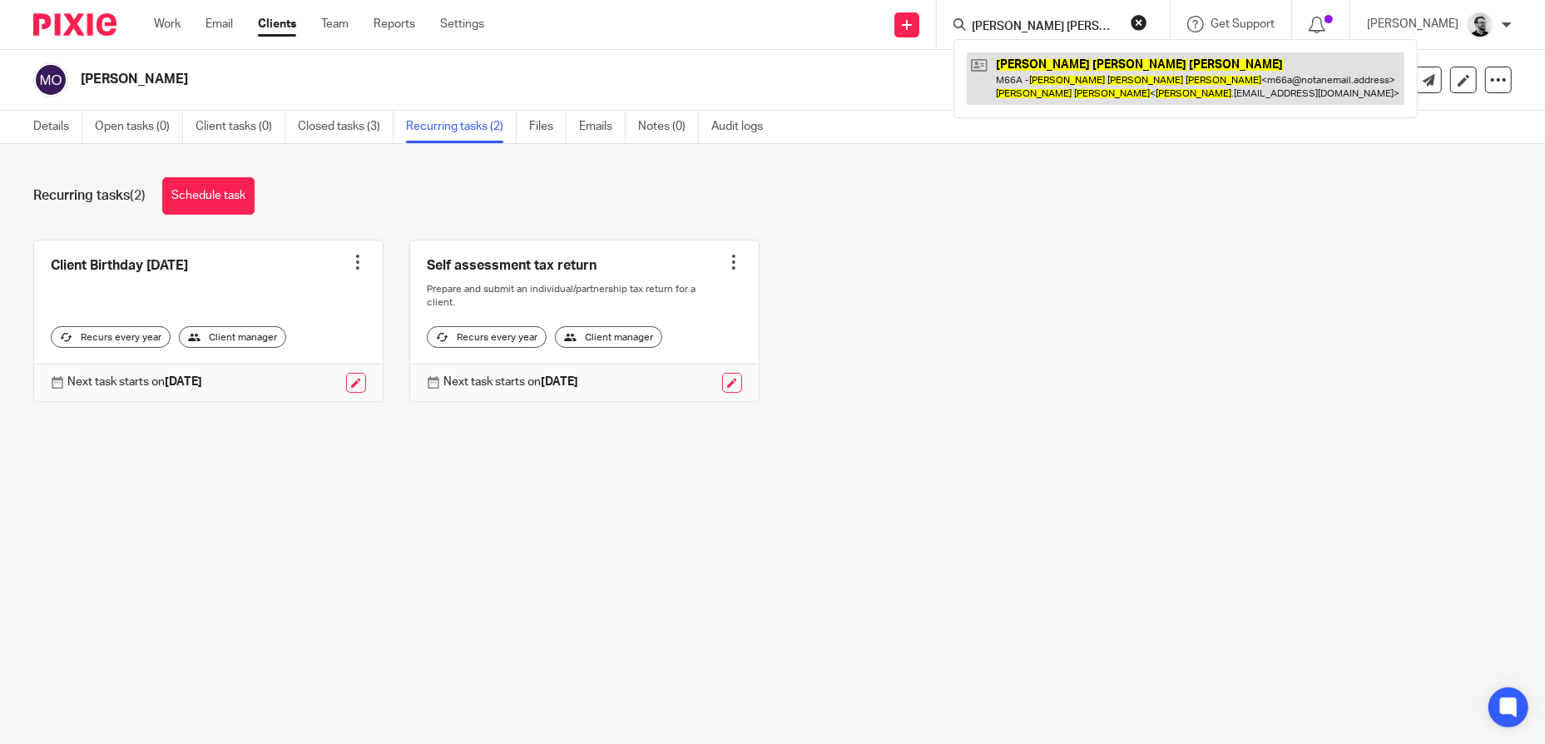
type input "[PERSON_NAME] [PERSON_NAME]"
click at [1087, 70] on link at bounding box center [1186, 78] width 438 height 52
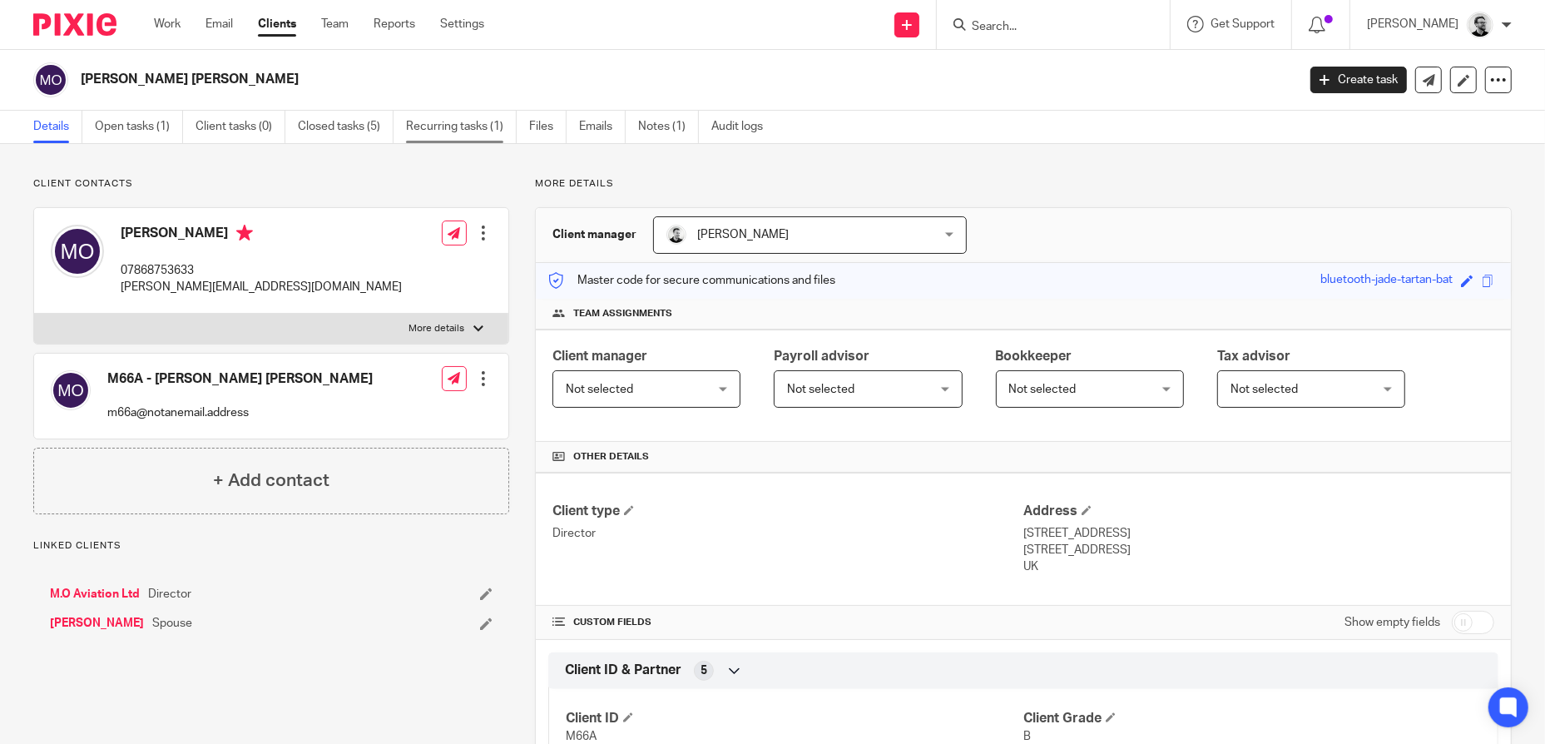
click at [481, 132] on link "Recurring tasks (1)" at bounding box center [461, 127] width 111 height 32
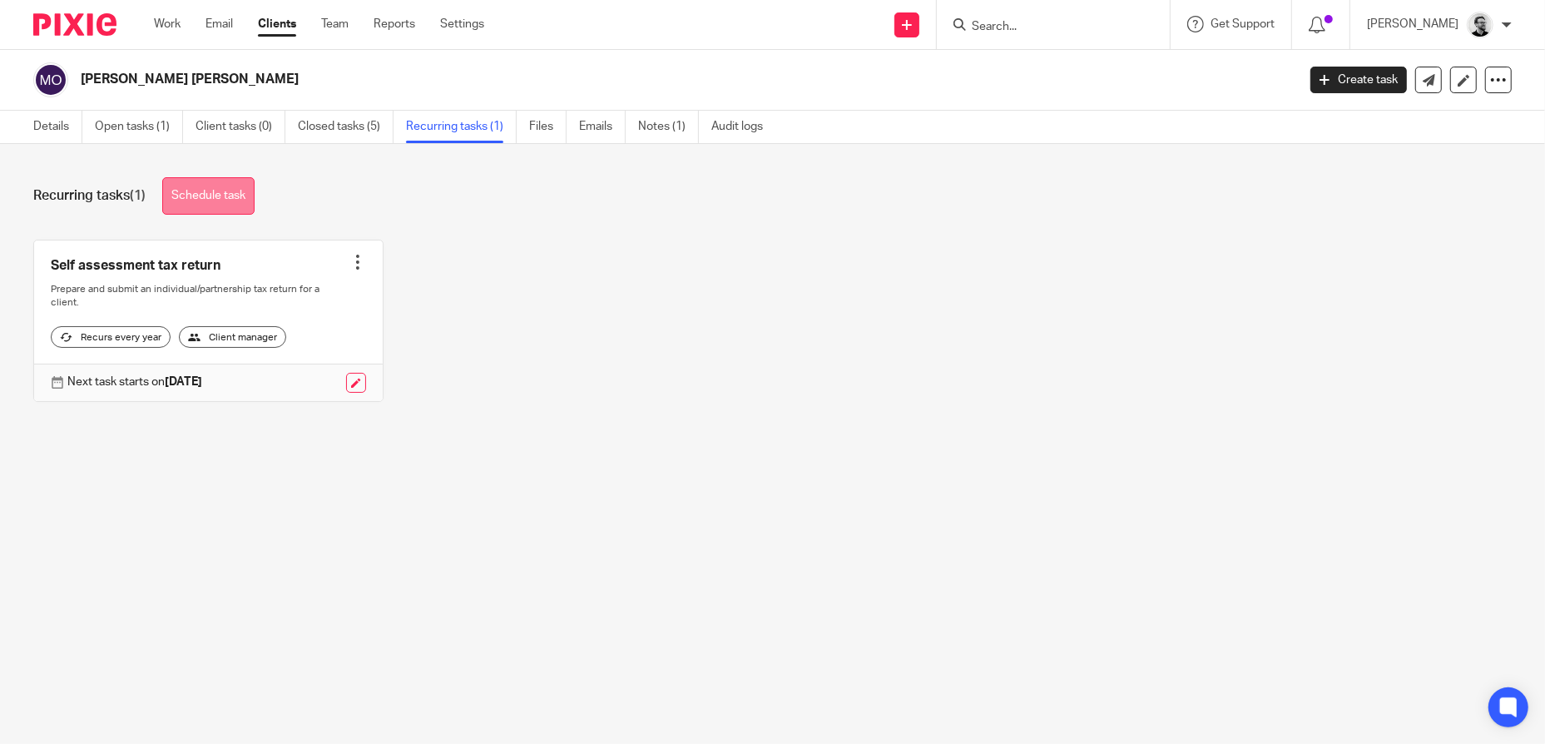
click at [224, 196] on link "Schedule task" at bounding box center [208, 195] width 92 height 37
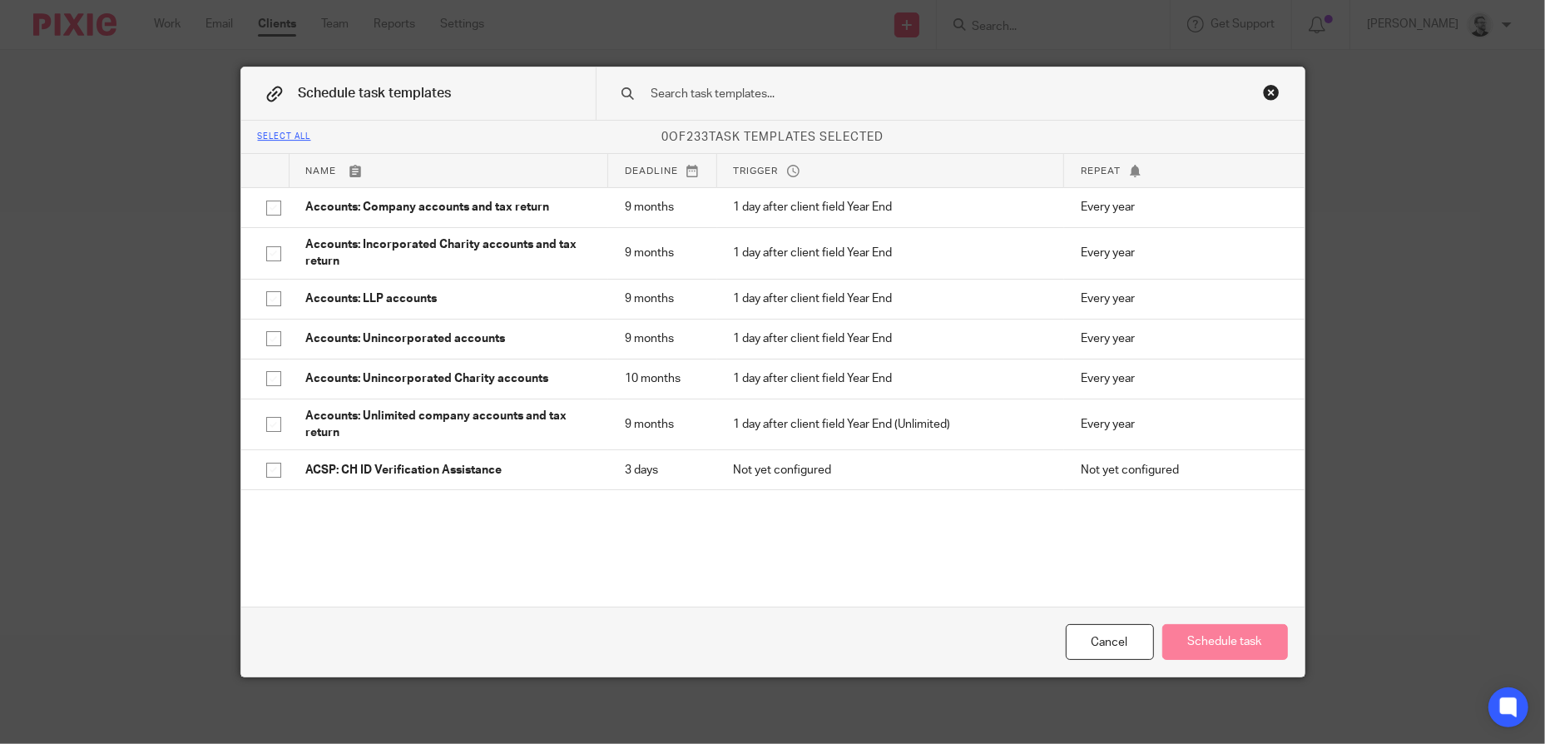
click at [793, 100] on input "text" at bounding box center [924, 94] width 548 height 18
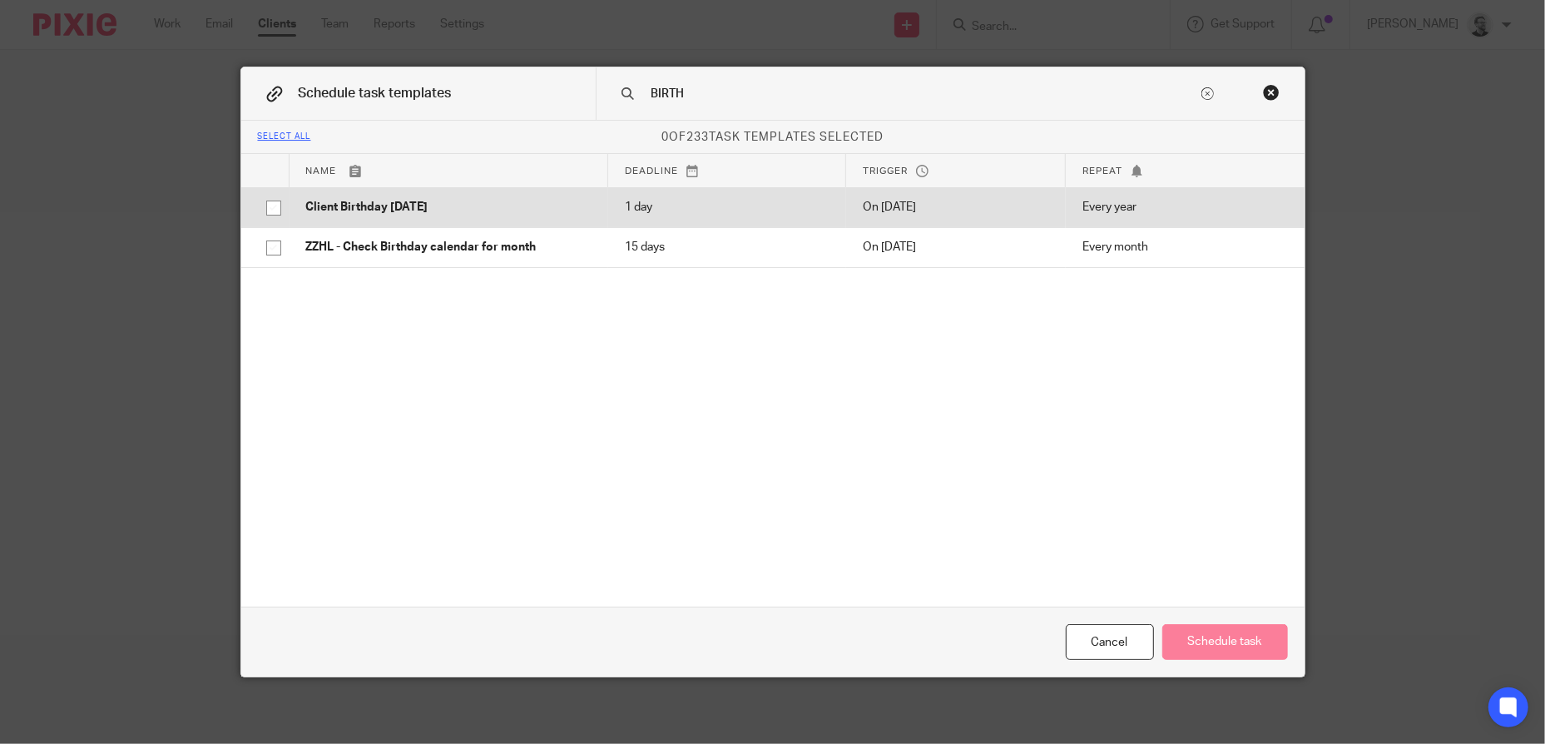
type input "BIRTH"
click at [425, 213] on p "Client Birthday [DATE]" at bounding box center [448, 207] width 285 height 17
checkbox input "true"
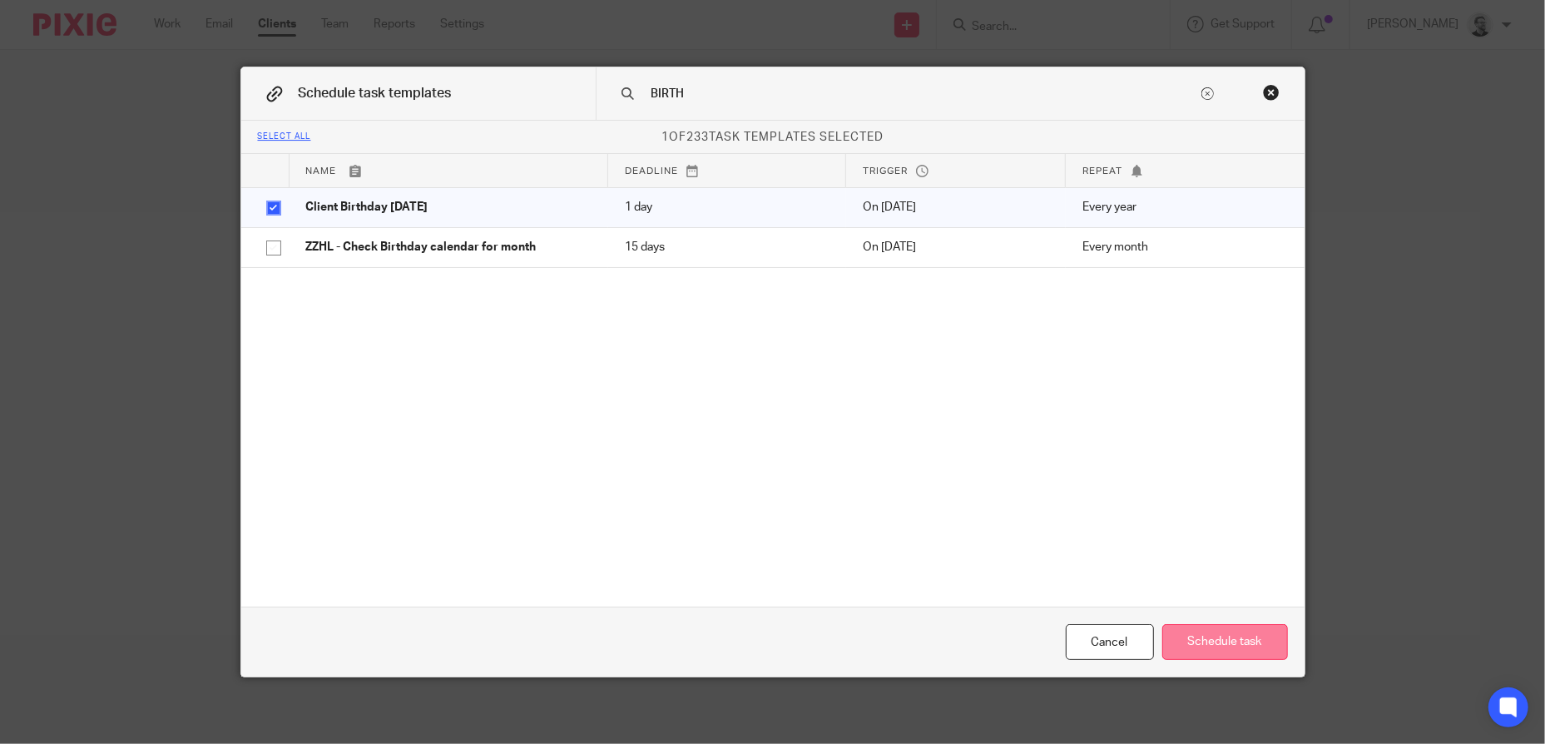
click at [1261, 648] on button "Schedule task" at bounding box center [1225, 642] width 126 height 36
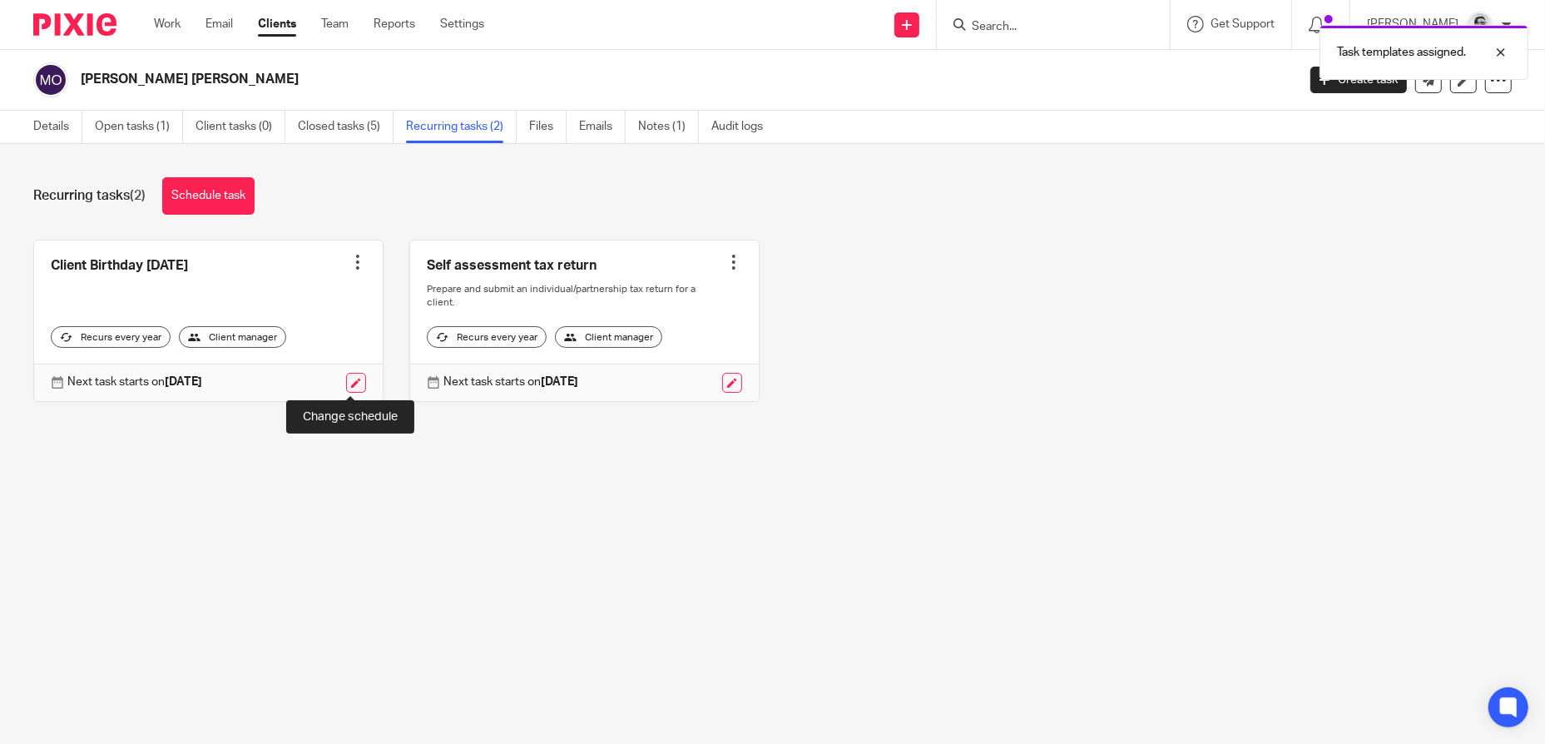
click at [355, 385] on link at bounding box center [356, 383] width 20 height 20
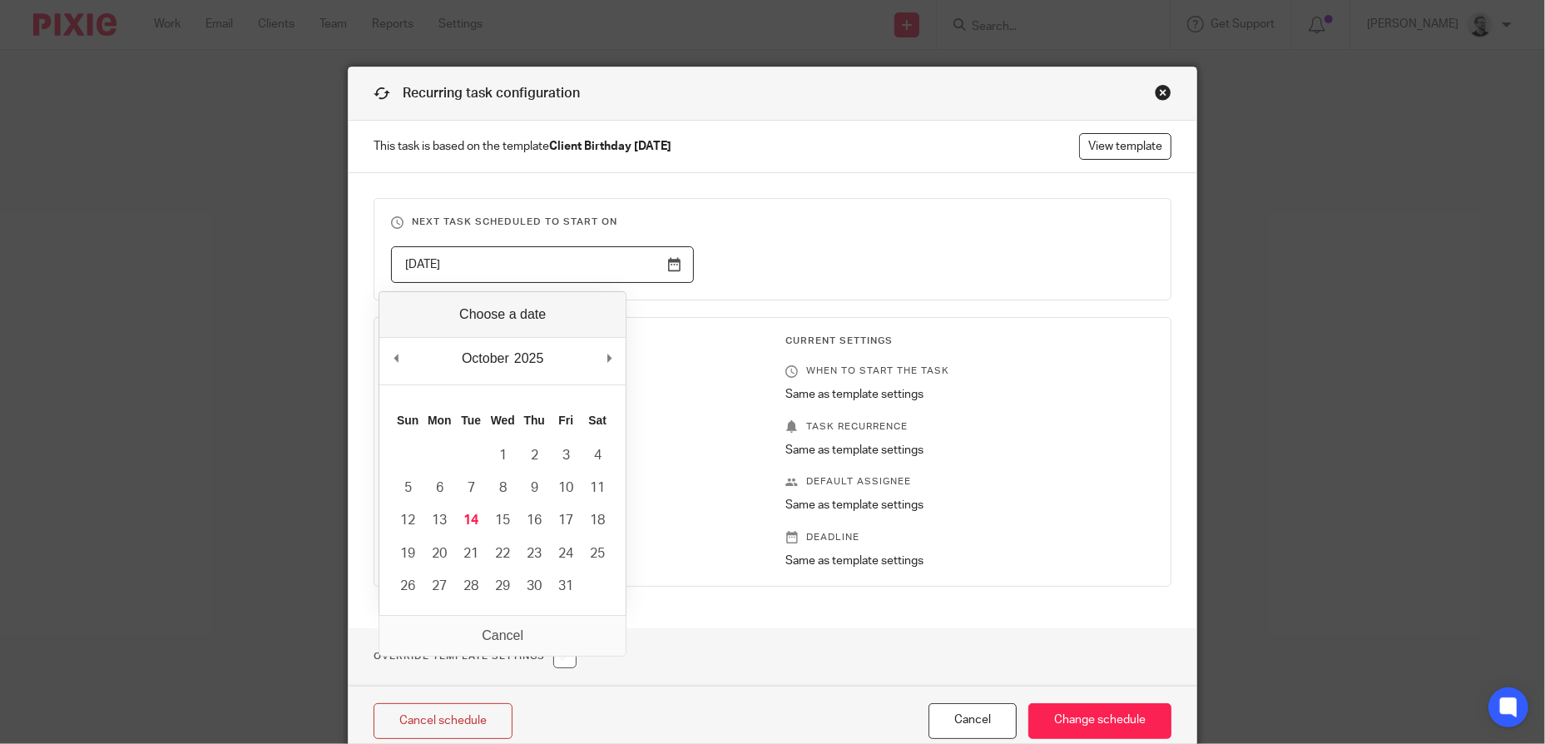
click at [662, 263] on input "[DATE]" at bounding box center [542, 264] width 303 height 37
type input "2025-11-29"
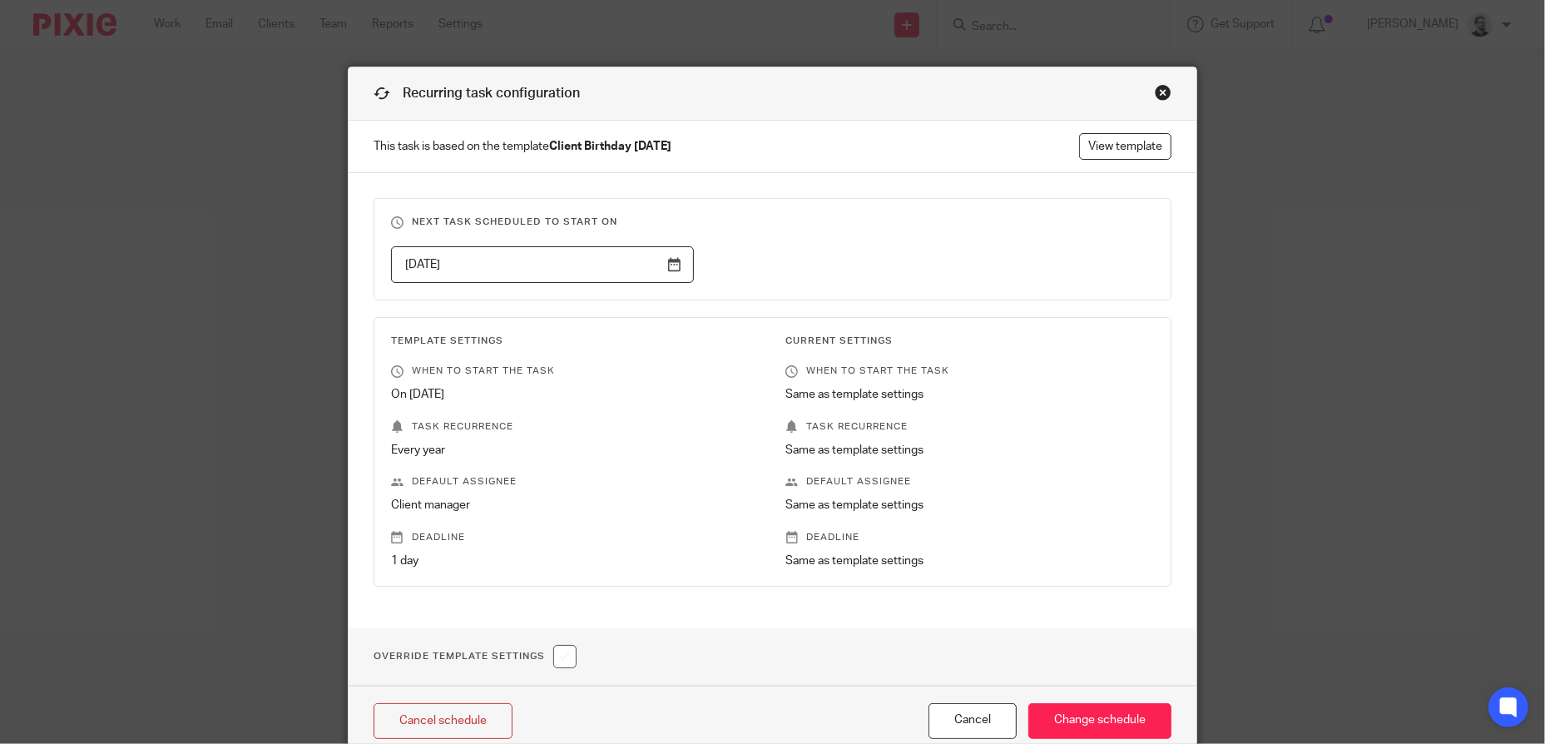
click at [828, 260] on div "2025-11-29" at bounding box center [759, 264] width 789 height 37
click at [1105, 721] on input "Change schedule" at bounding box center [1099, 721] width 143 height 36
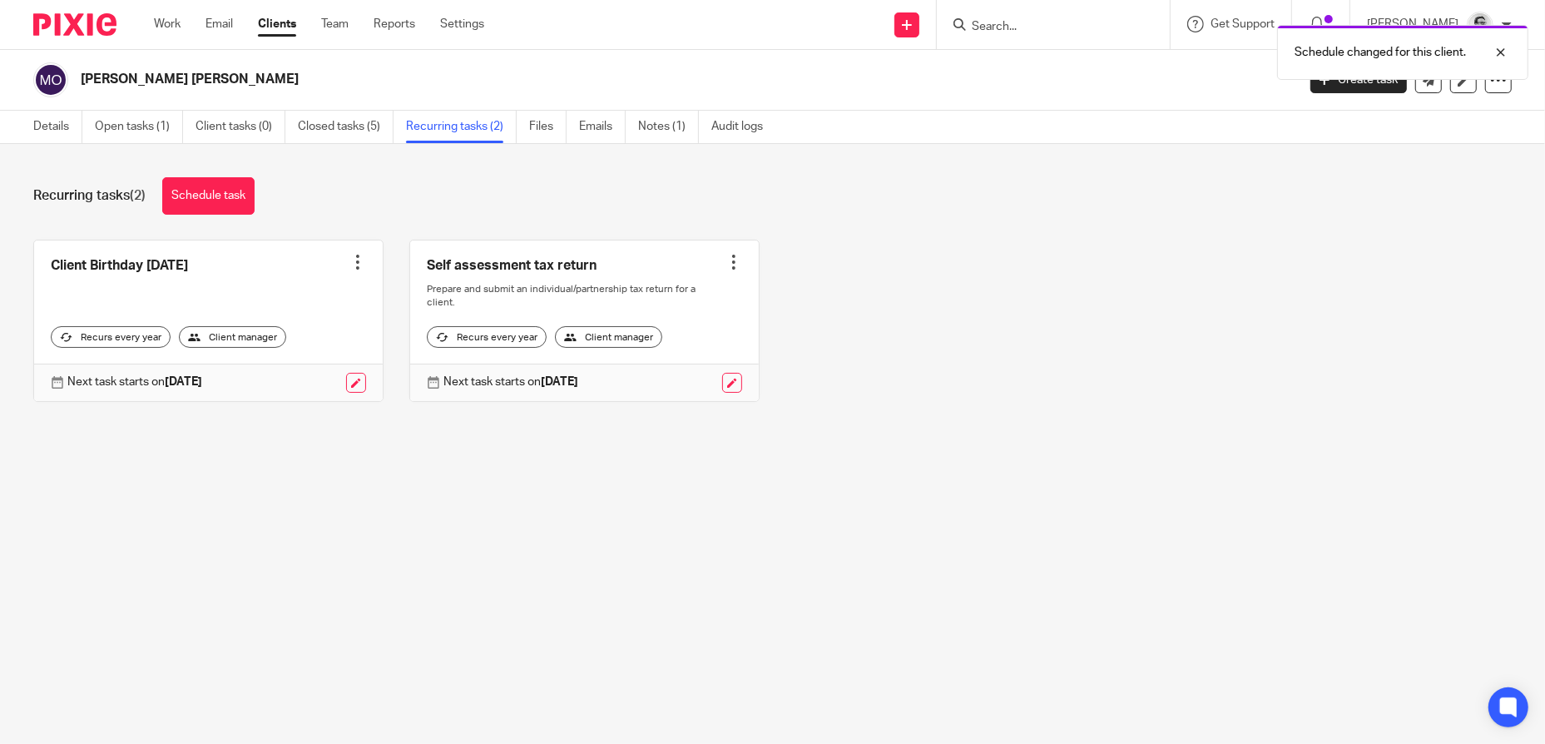
drag, startPoint x: 1019, startPoint y: 36, endPoint x: 1220, endPoint y: 36, distance: 201.3
click at [1019, 36] on div "Schedule changed for this client." at bounding box center [1151, 48] width 756 height 63
click at [1501, 53] on div at bounding box center [1488, 52] width 45 height 20
click at [1014, 26] on input "Search" at bounding box center [1045, 27] width 150 height 15
paste input "[PERSON_NAME] [PERSON_NAME] Hutsby"
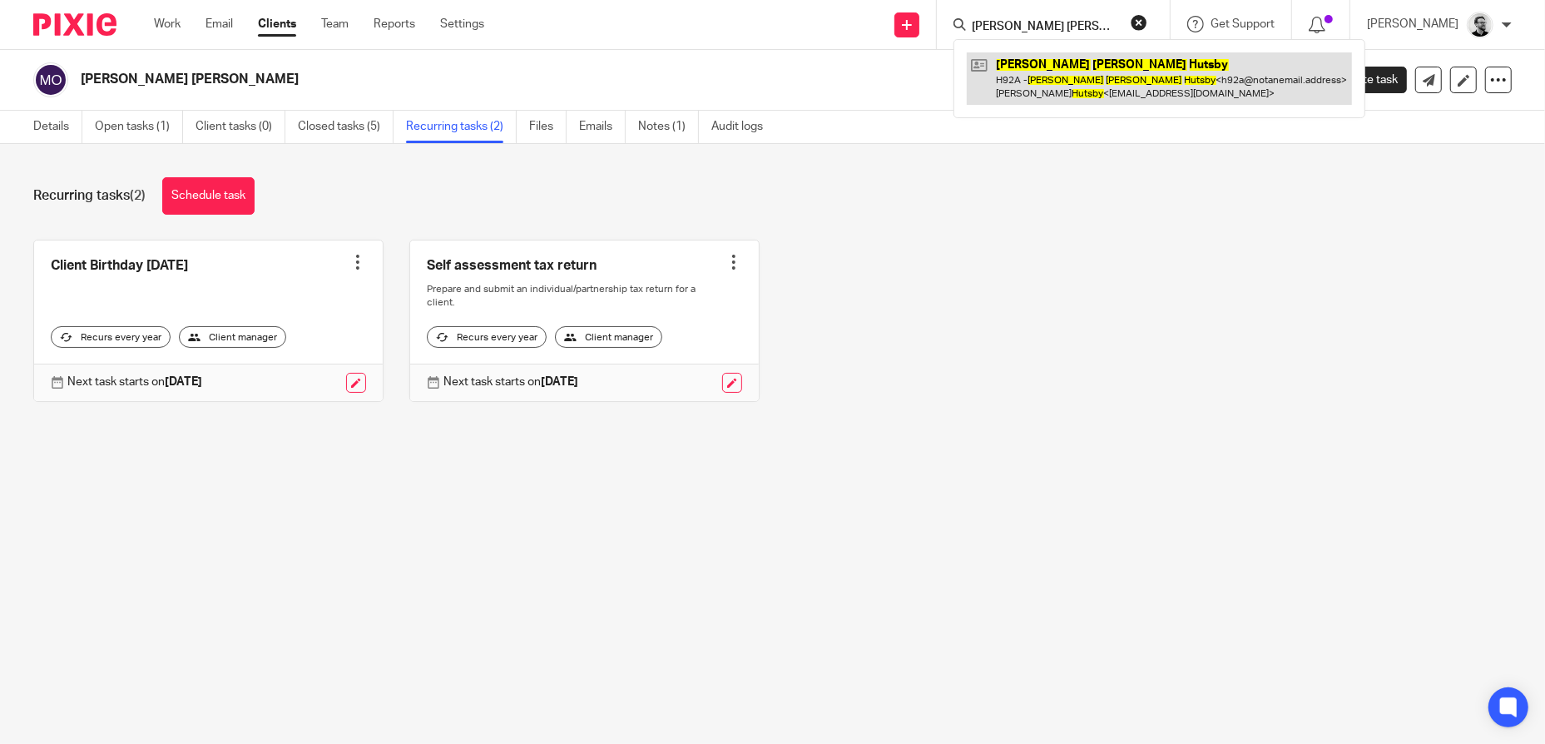
type input "[PERSON_NAME] [PERSON_NAME] Hutsby"
click at [1104, 65] on link at bounding box center [1159, 78] width 385 height 52
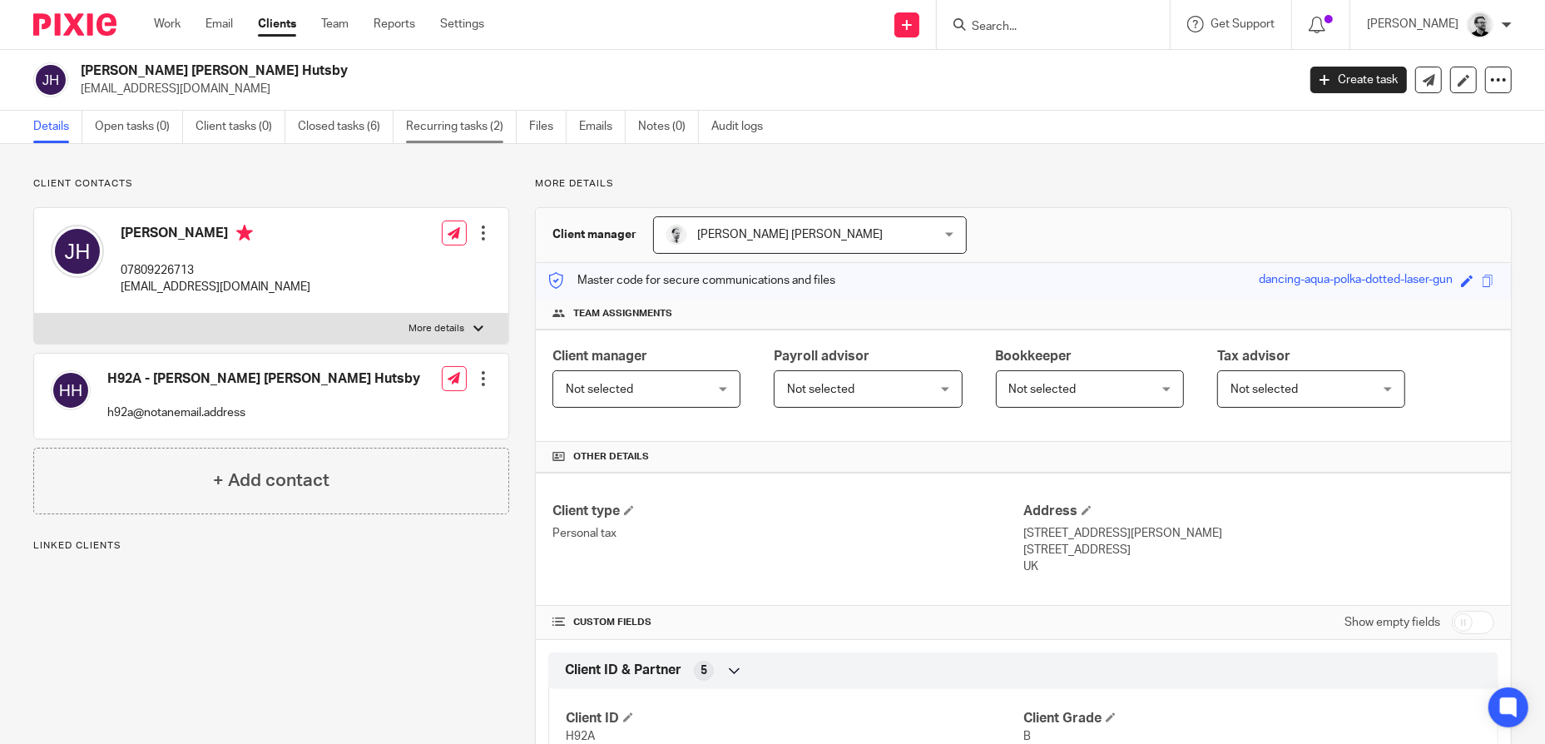
click at [477, 136] on link "Recurring tasks (2)" at bounding box center [461, 127] width 111 height 32
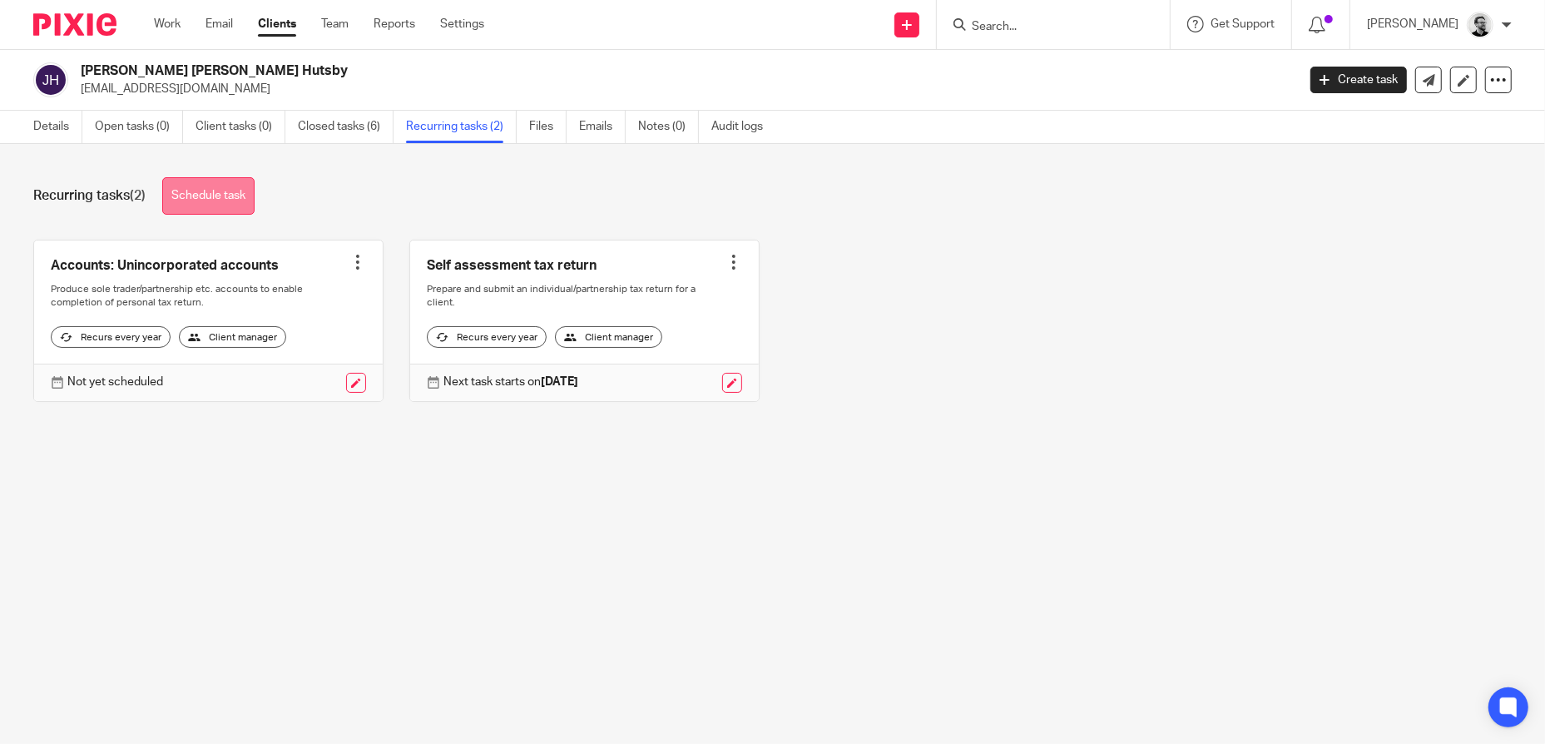
click at [208, 201] on link "Schedule task" at bounding box center [208, 195] width 92 height 37
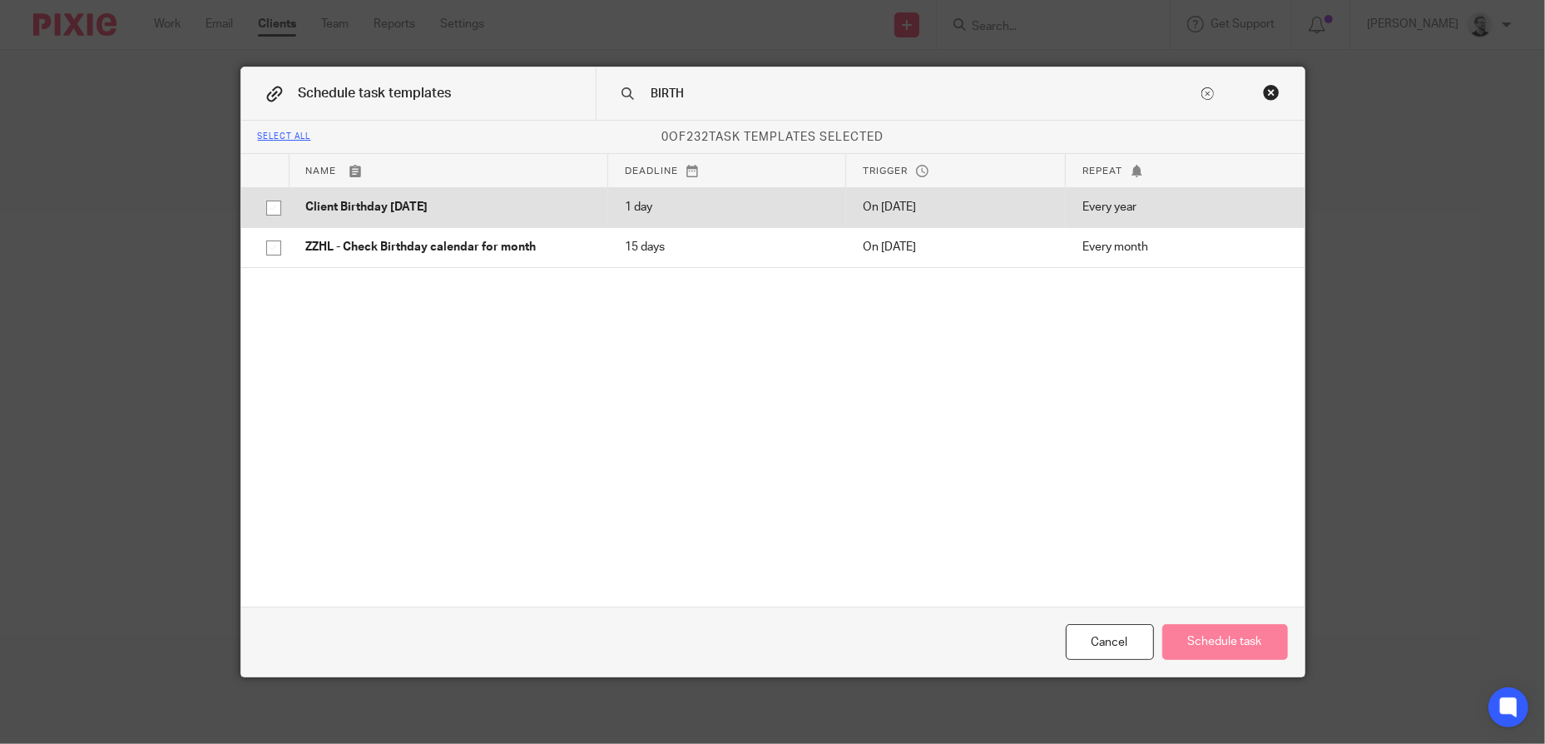
type input "BIRTH"
click at [500, 197] on td "Client Birthday [DATE]" at bounding box center [448, 207] width 319 height 40
checkbox input "true"
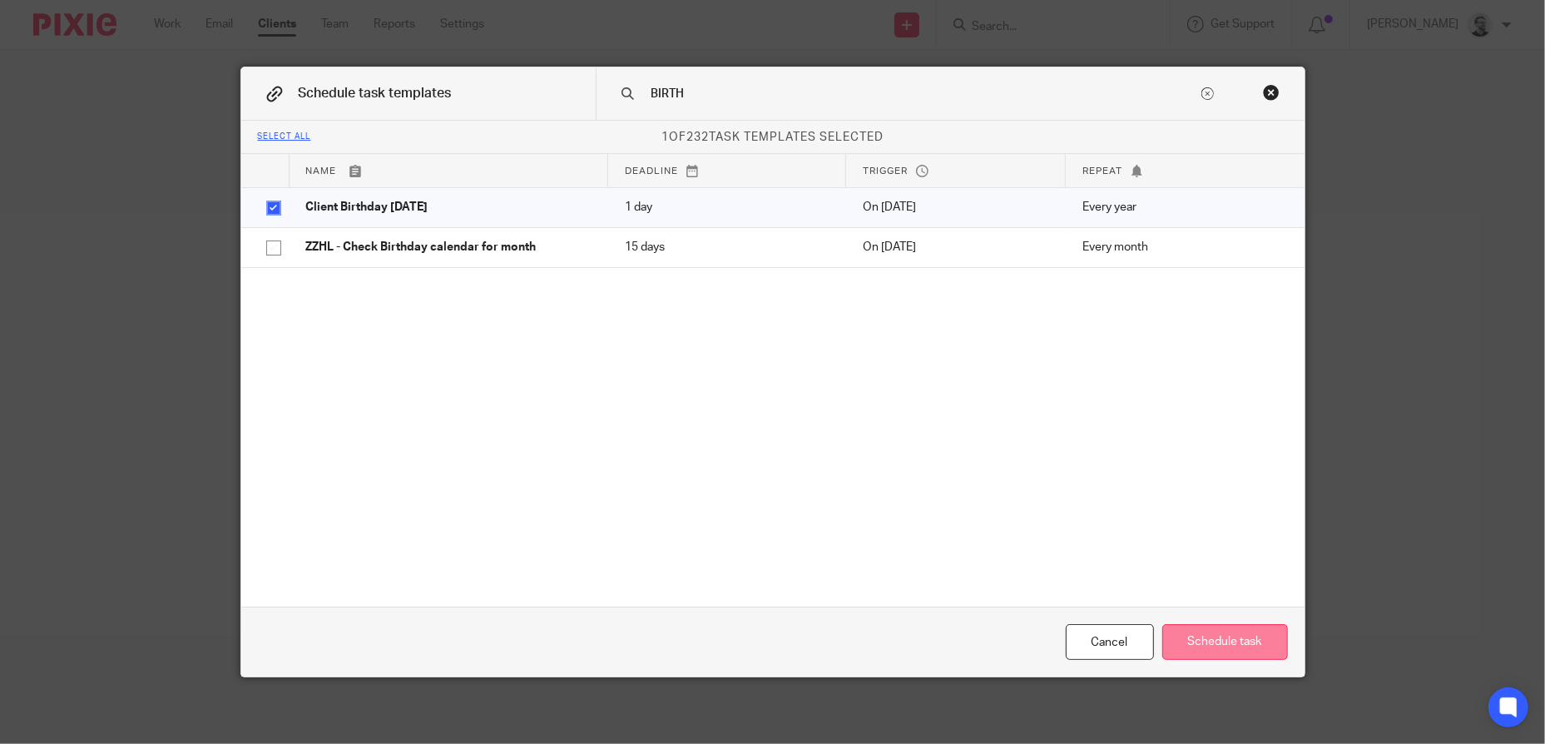
click at [1211, 631] on button "Schedule task" at bounding box center [1225, 642] width 126 height 36
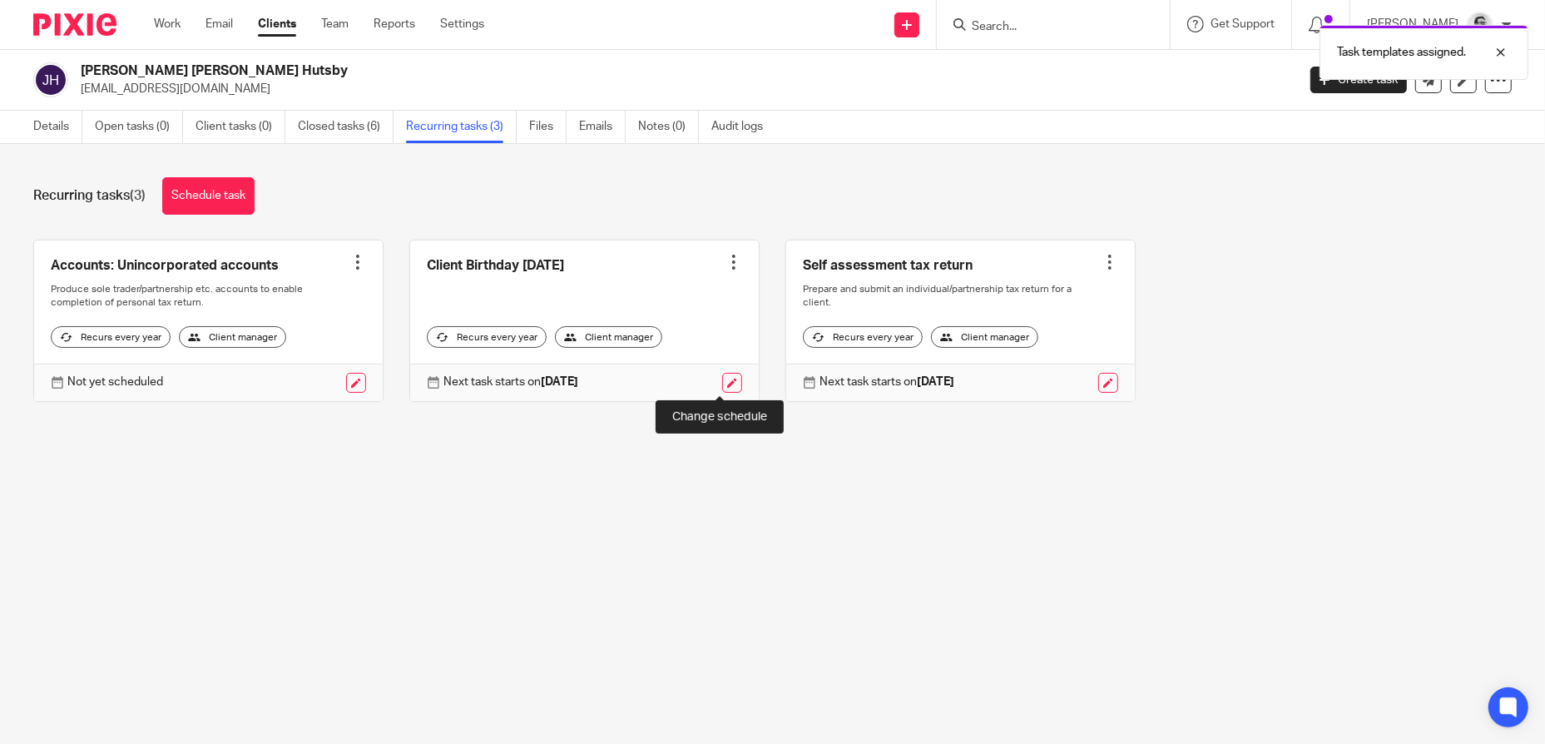
click at [722, 376] on link at bounding box center [732, 383] width 20 height 20
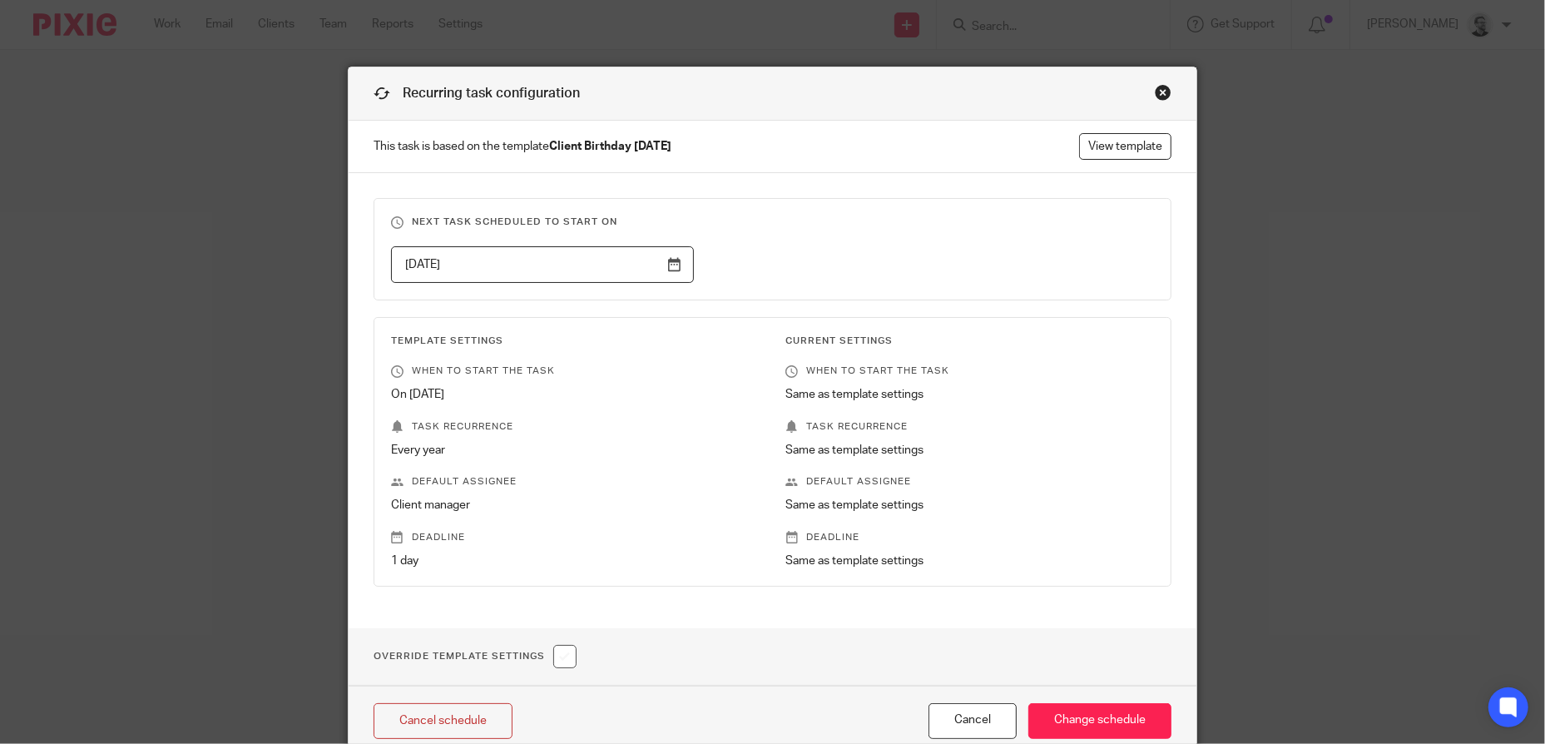
click at [591, 262] on input "[DATE]" at bounding box center [542, 264] width 303 height 37
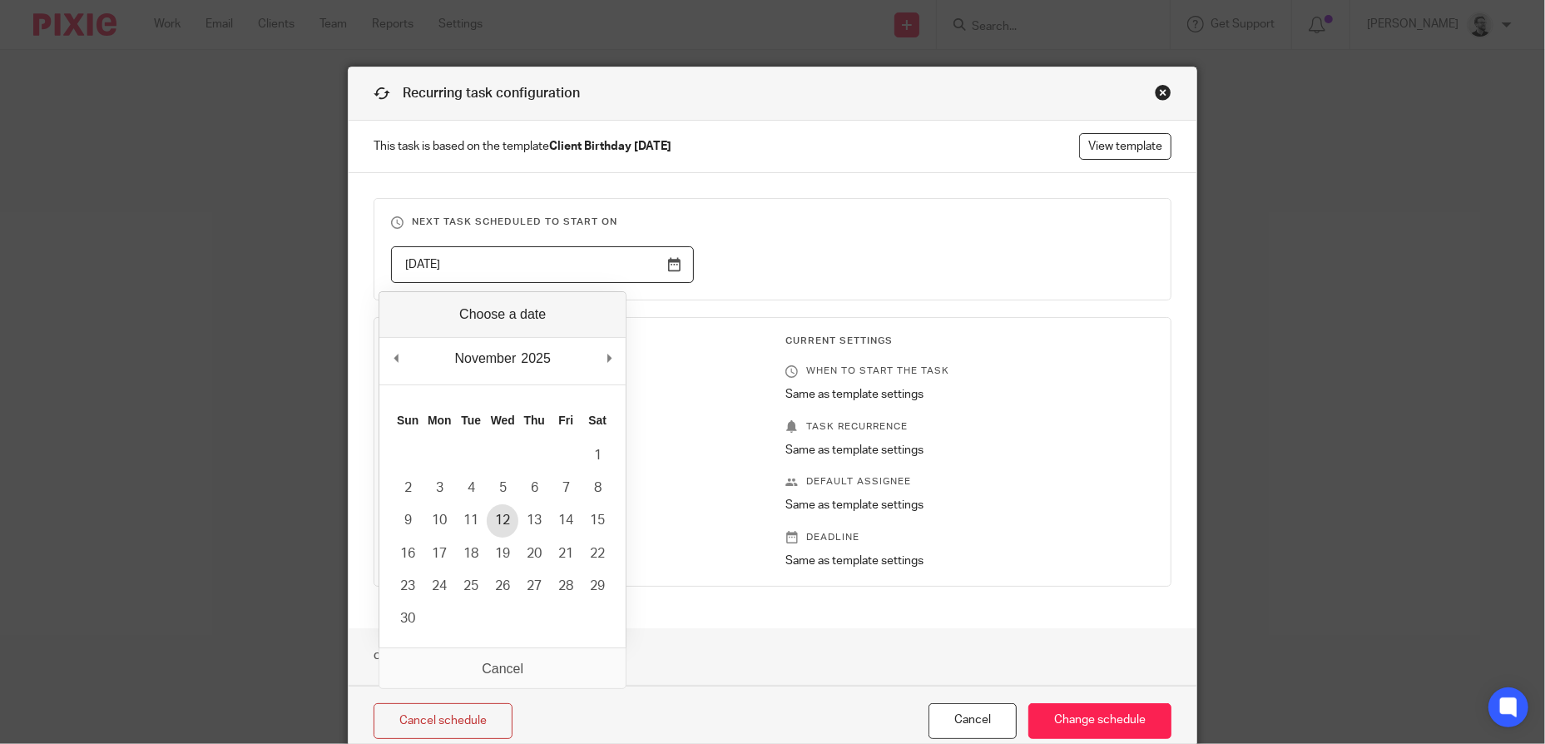
type input "[DATE]"
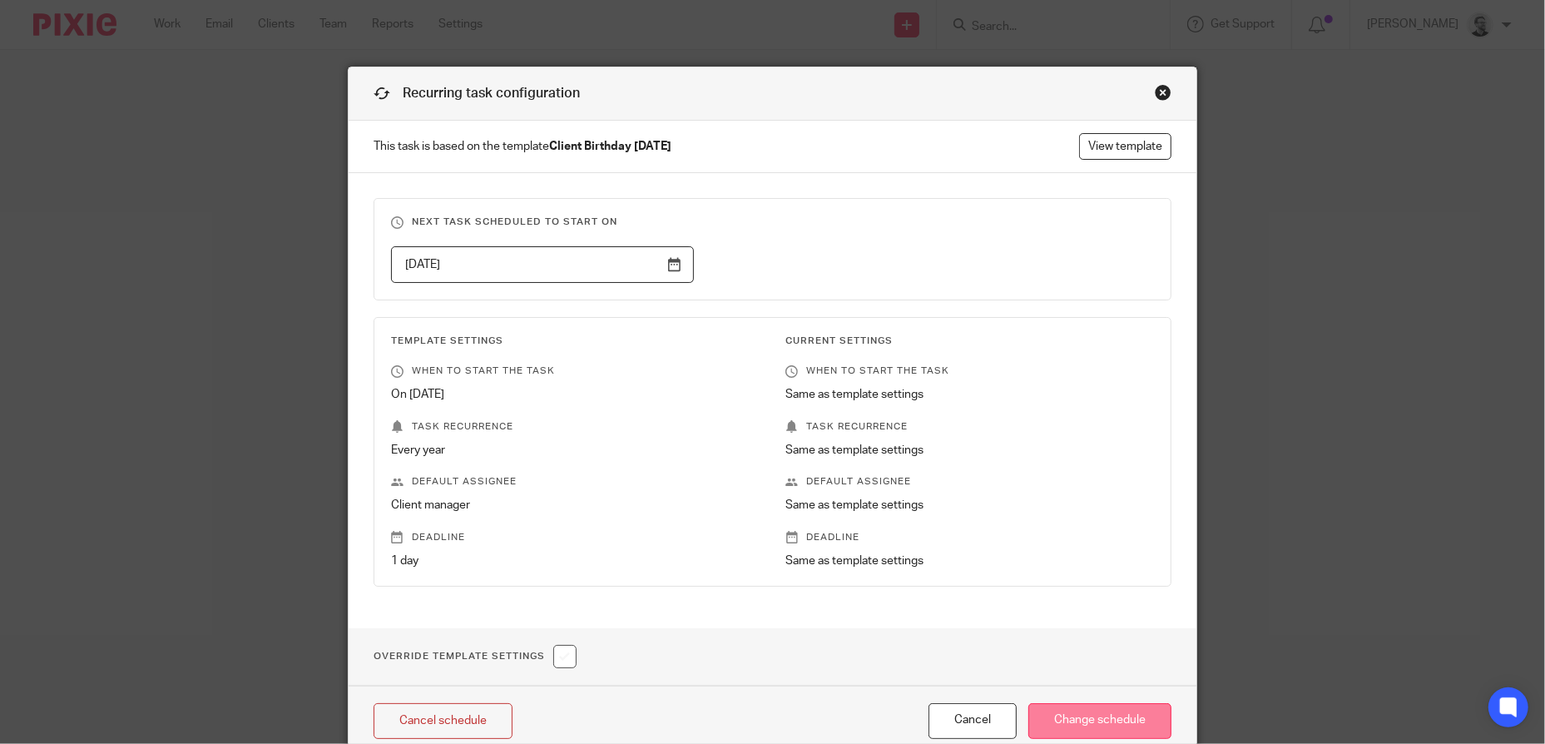
click at [1118, 720] on input "Change schedule" at bounding box center [1099, 721] width 143 height 36
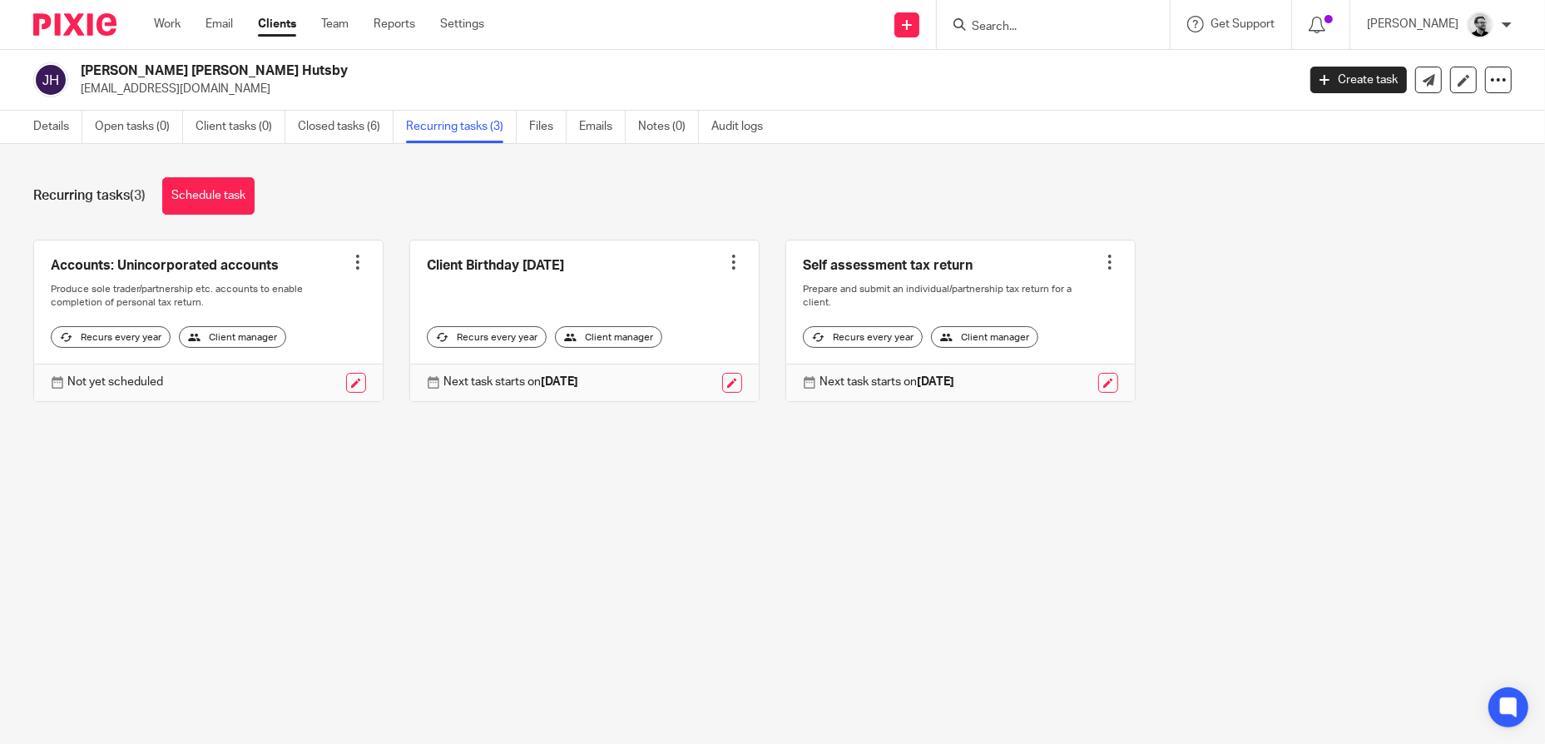
click at [1064, 27] on input "Search" at bounding box center [1045, 27] width 150 height 15
type input "OPS"
click at [1084, 60] on link at bounding box center [1070, 64] width 206 height 25
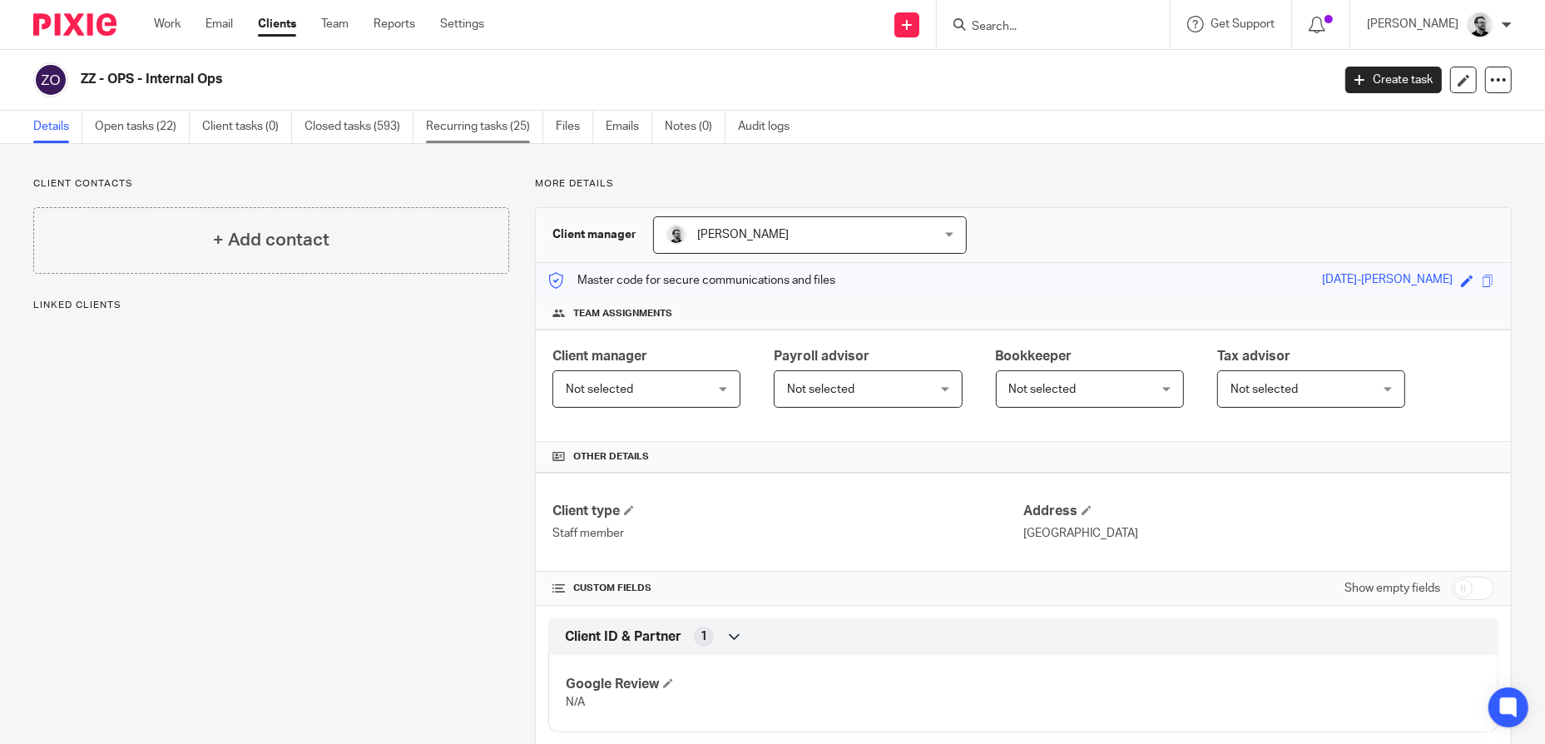
click at [462, 124] on link "Recurring tasks (25)" at bounding box center [484, 127] width 117 height 32
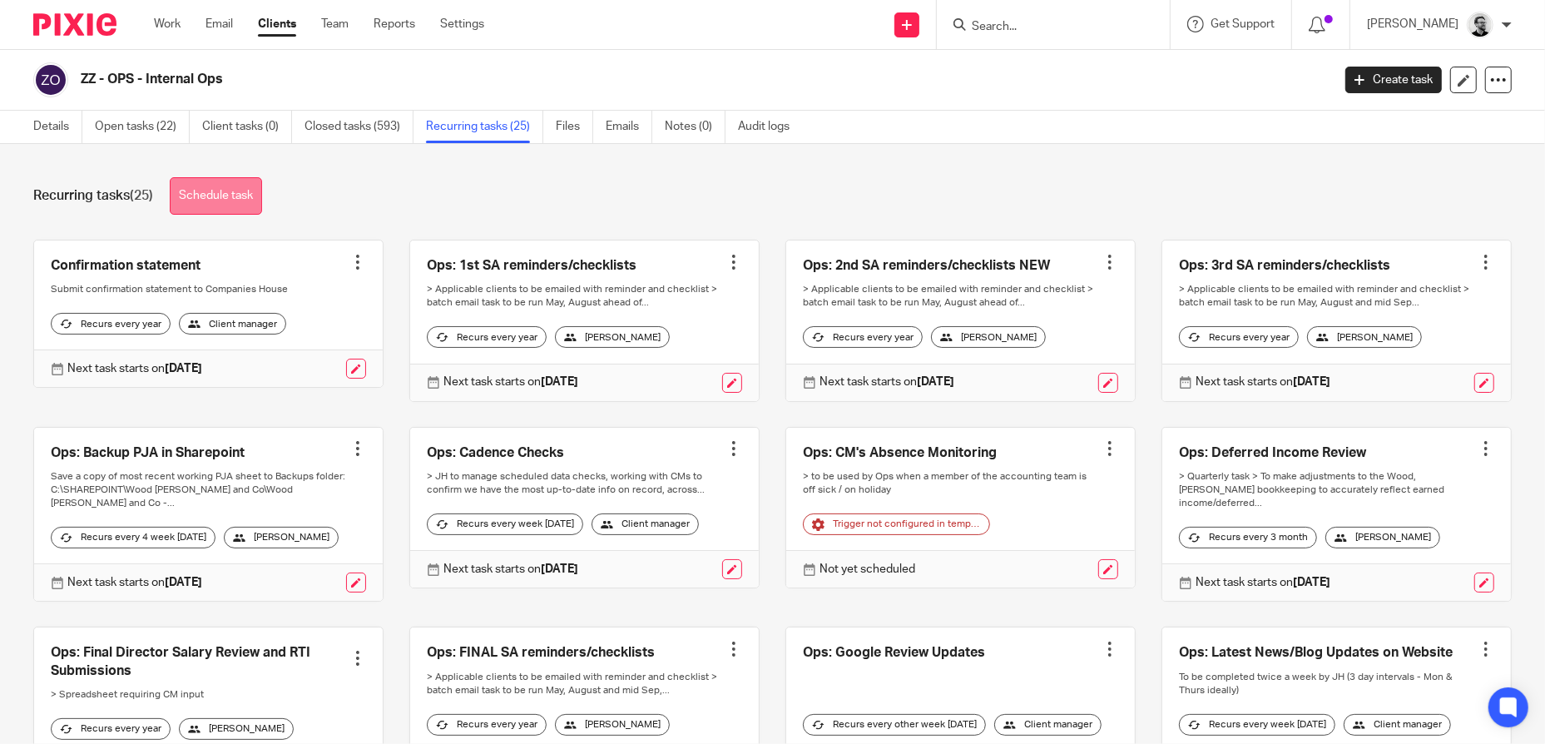
click at [218, 183] on link "Schedule task" at bounding box center [216, 195] width 92 height 37
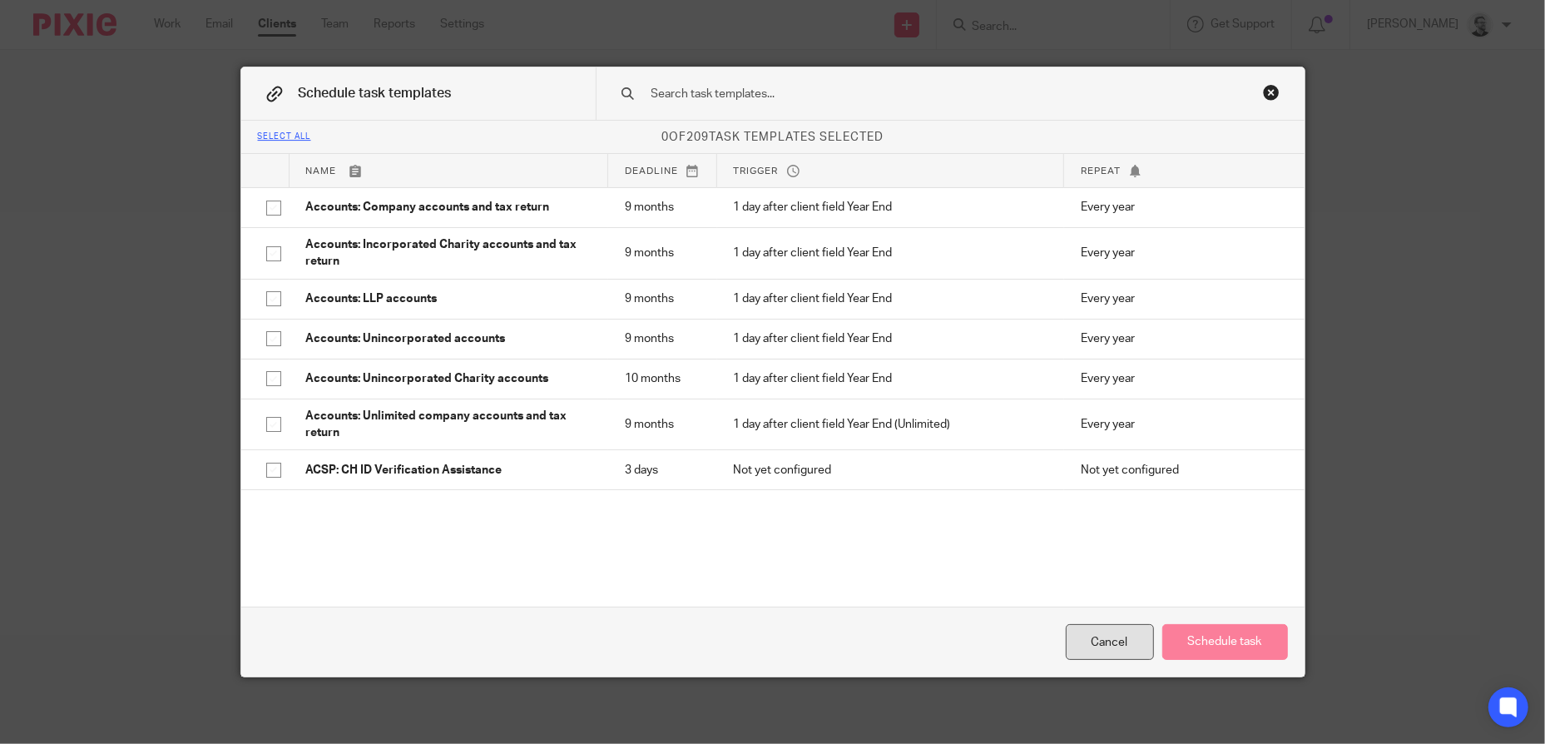
click at [1115, 645] on div "Cancel" at bounding box center [1110, 642] width 88 height 36
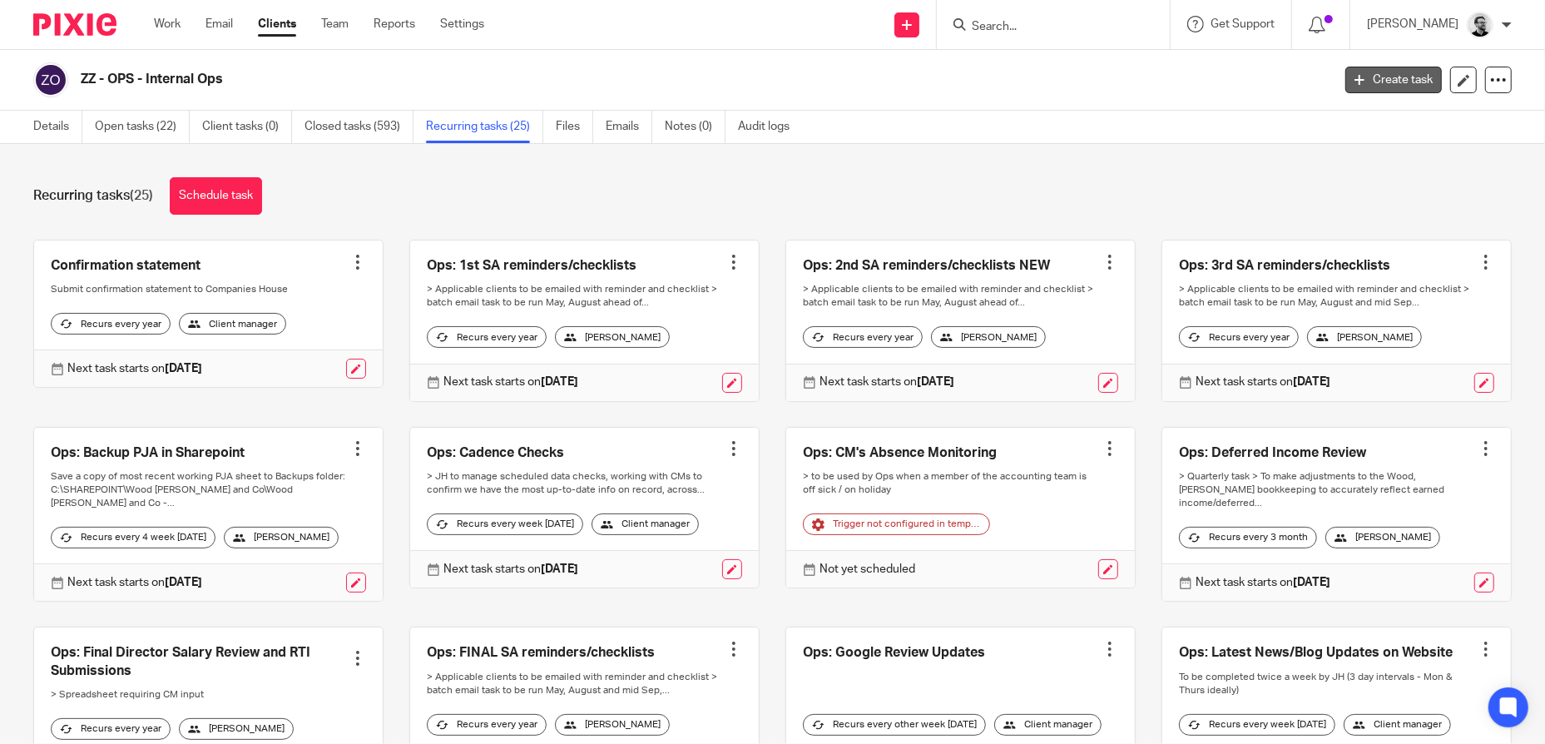
click at [1387, 76] on link "Create task" at bounding box center [1393, 80] width 96 height 27
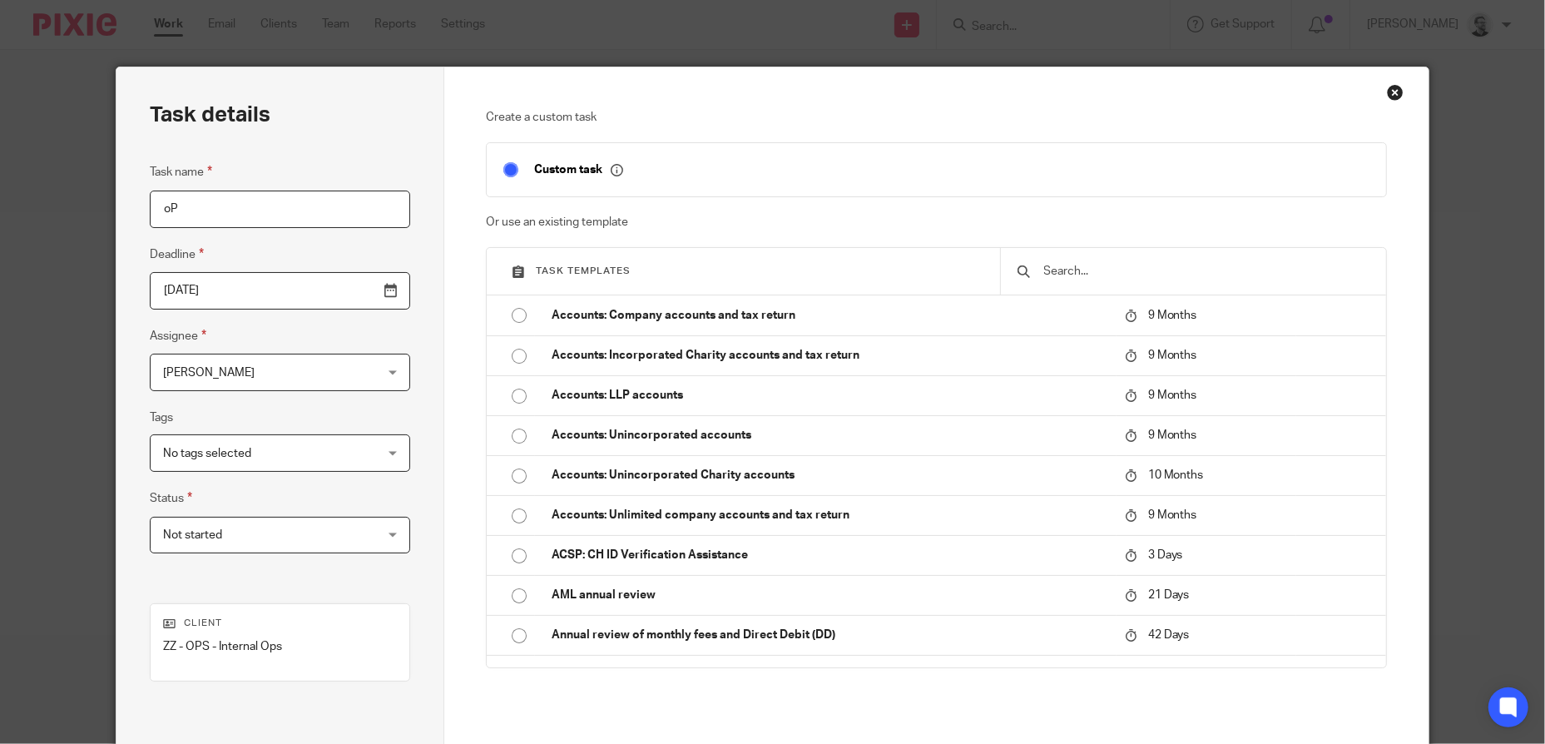
type input "o"
type input "Ops: Upload client birthday tasks"
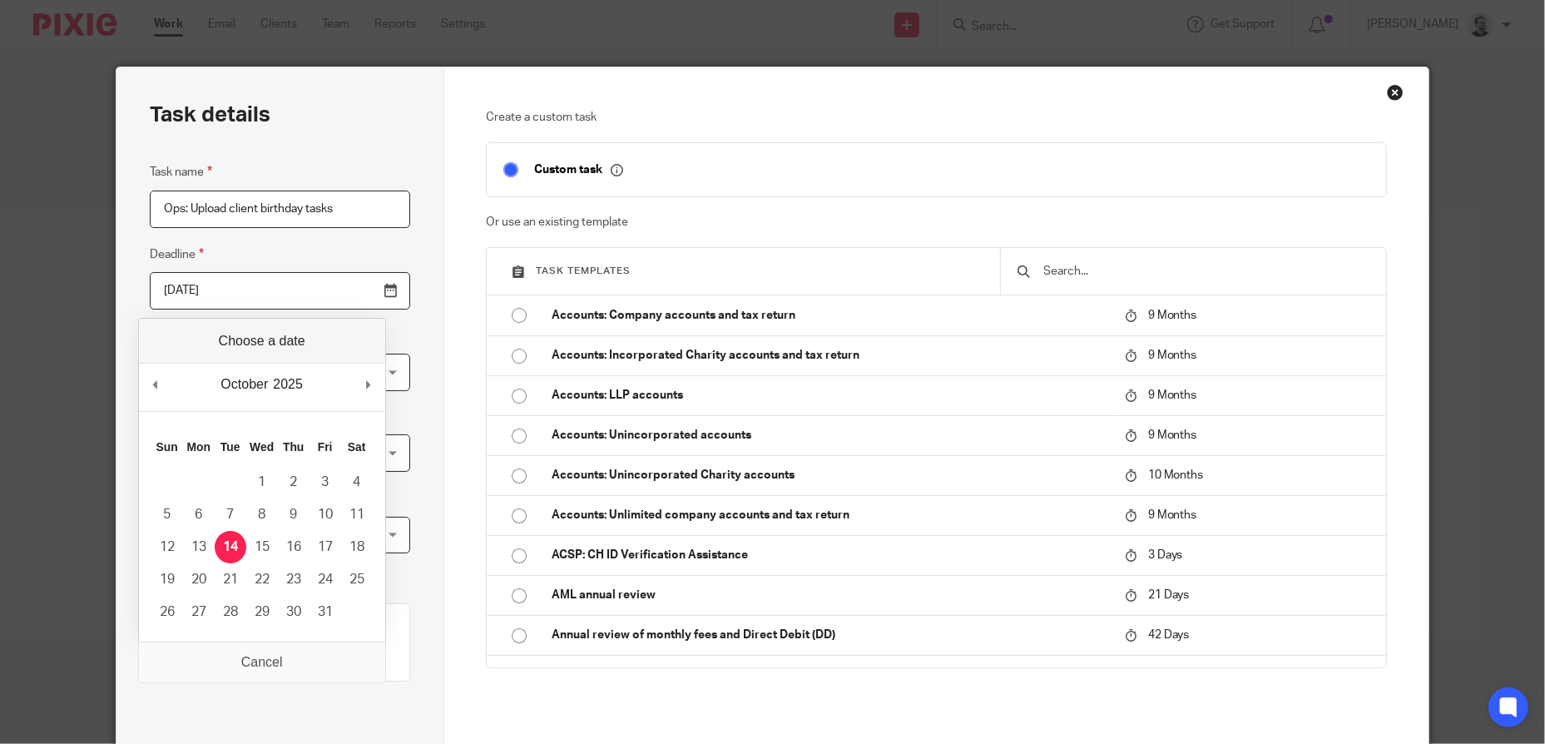
click at [257, 294] on input "2025-10-14" at bounding box center [280, 290] width 260 height 37
click at [344, 209] on input "Ops: Upload client birthday tasks" at bounding box center [280, 208] width 260 height 37
click at [321, 295] on input "2025-10-14" at bounding box center [280, 290] width 260 height 37
type input "2025-10-30"
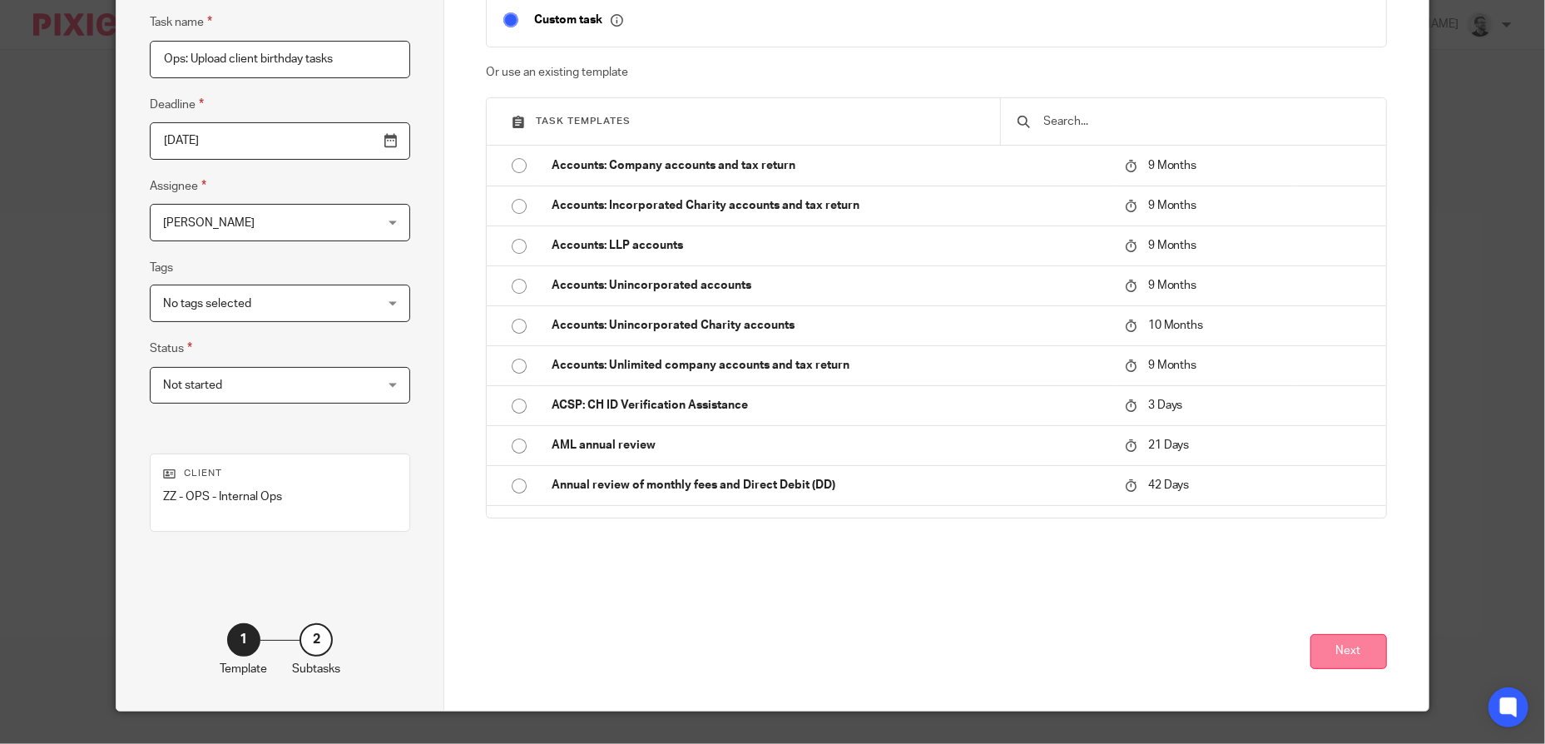
scroll to position [166, 0]
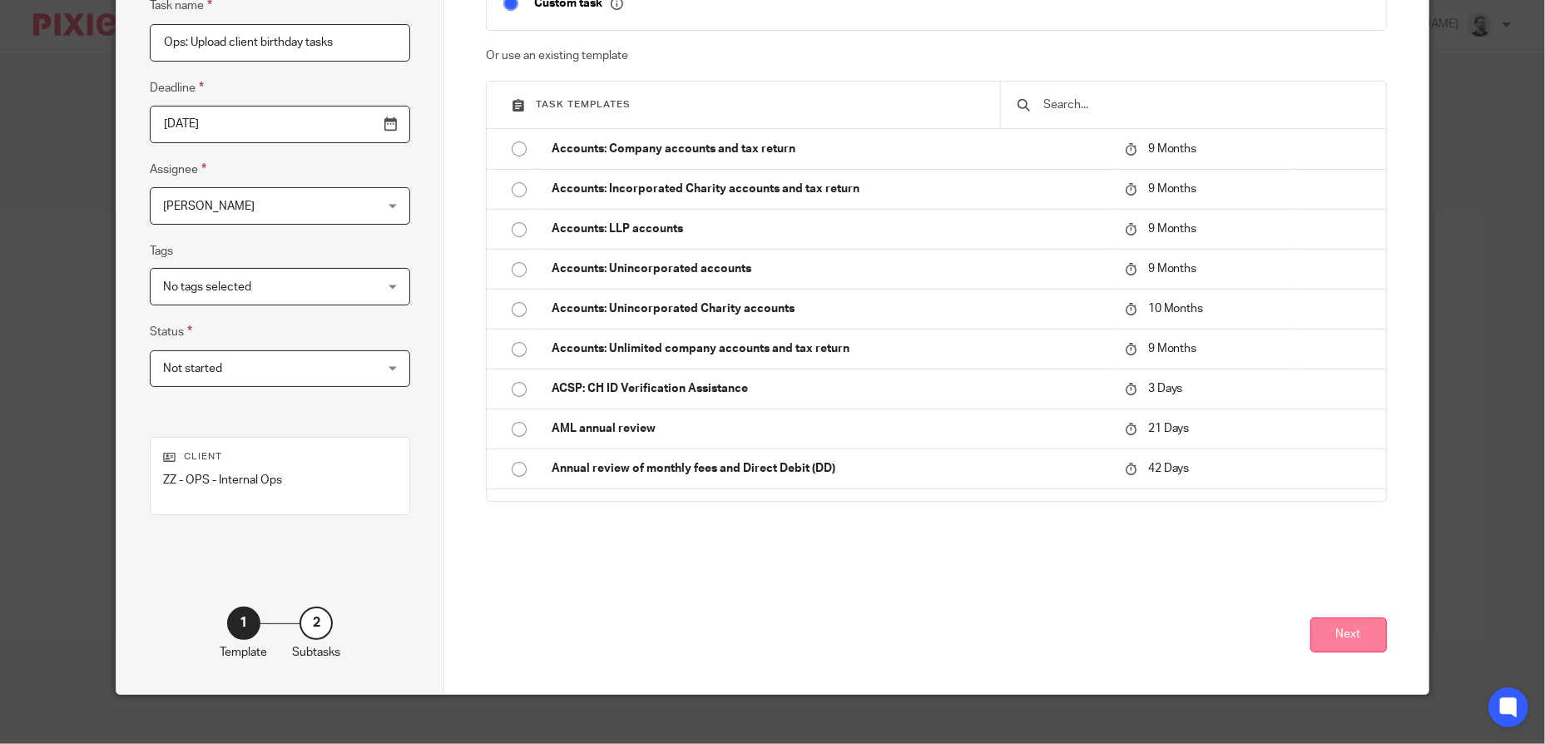
click at [1345, 634] on button "Next" at bounding box center [1348, 635] width 77 height 36
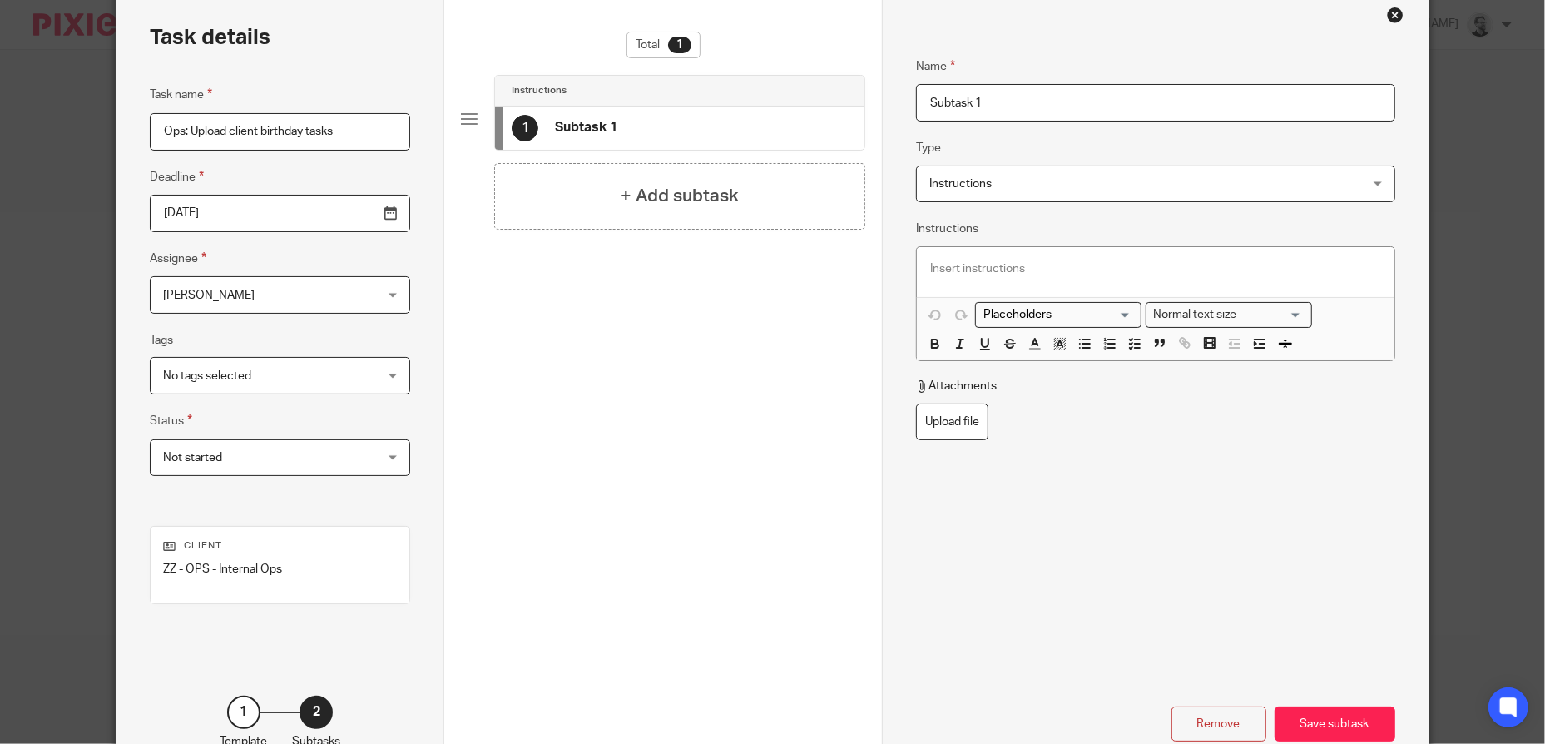
scroll to position [0, 0]
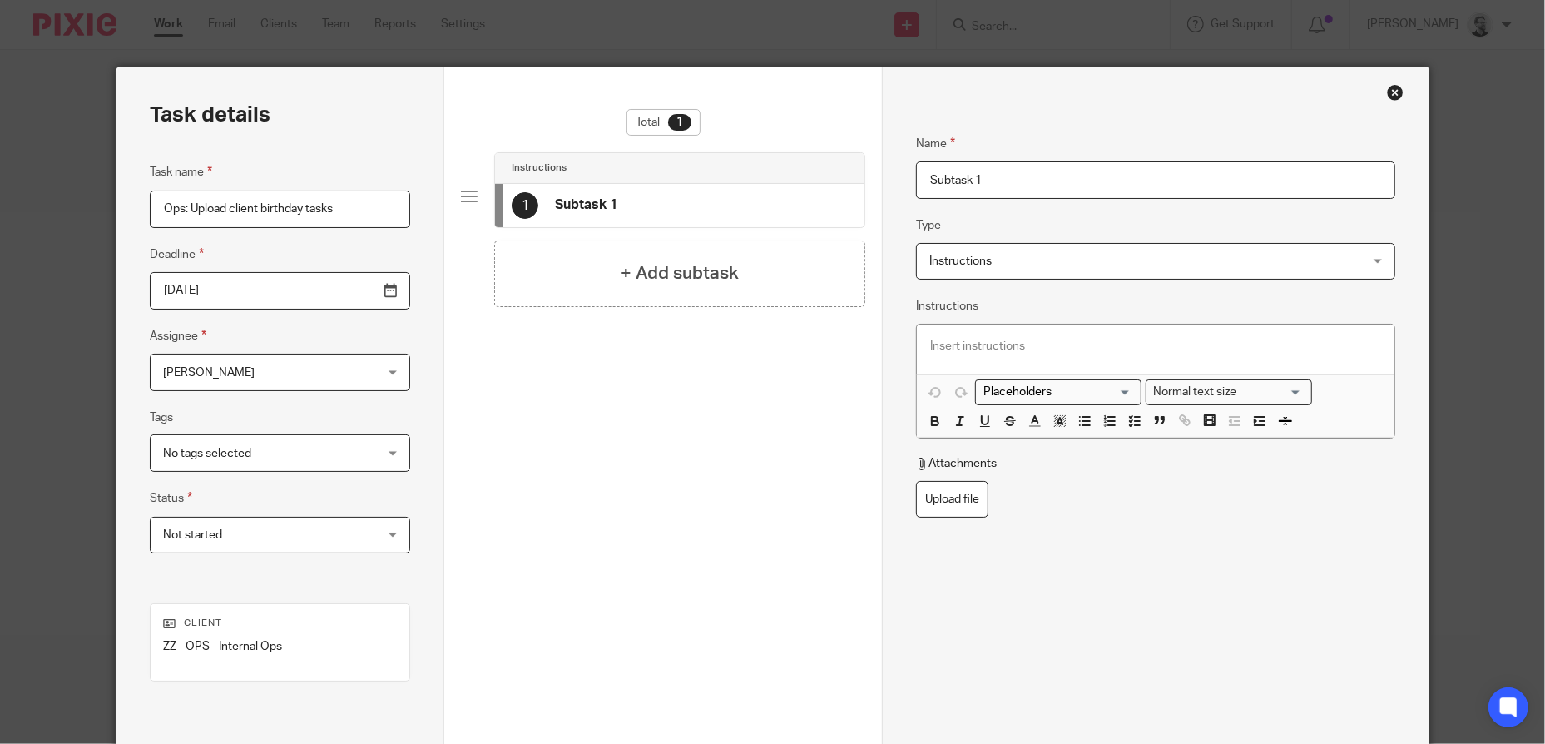
drag, startPoint x: 988, startPoint y: 185, endPoint x: 898, endPoint y: 178, distance: 91.0
click at [898, 178] on div "Name Subtask 1 Type Instructions Instructions Instructions Send automated email…" at bounding box center [1155, 463] width 547 height 793
type input "Access spreadsheet"
click at [1047, 350] on p at bounding box center [1155, 346] width 451 height 17
click at [1011, 348] on p at bounding box center [1155, 346] width 451 height 17
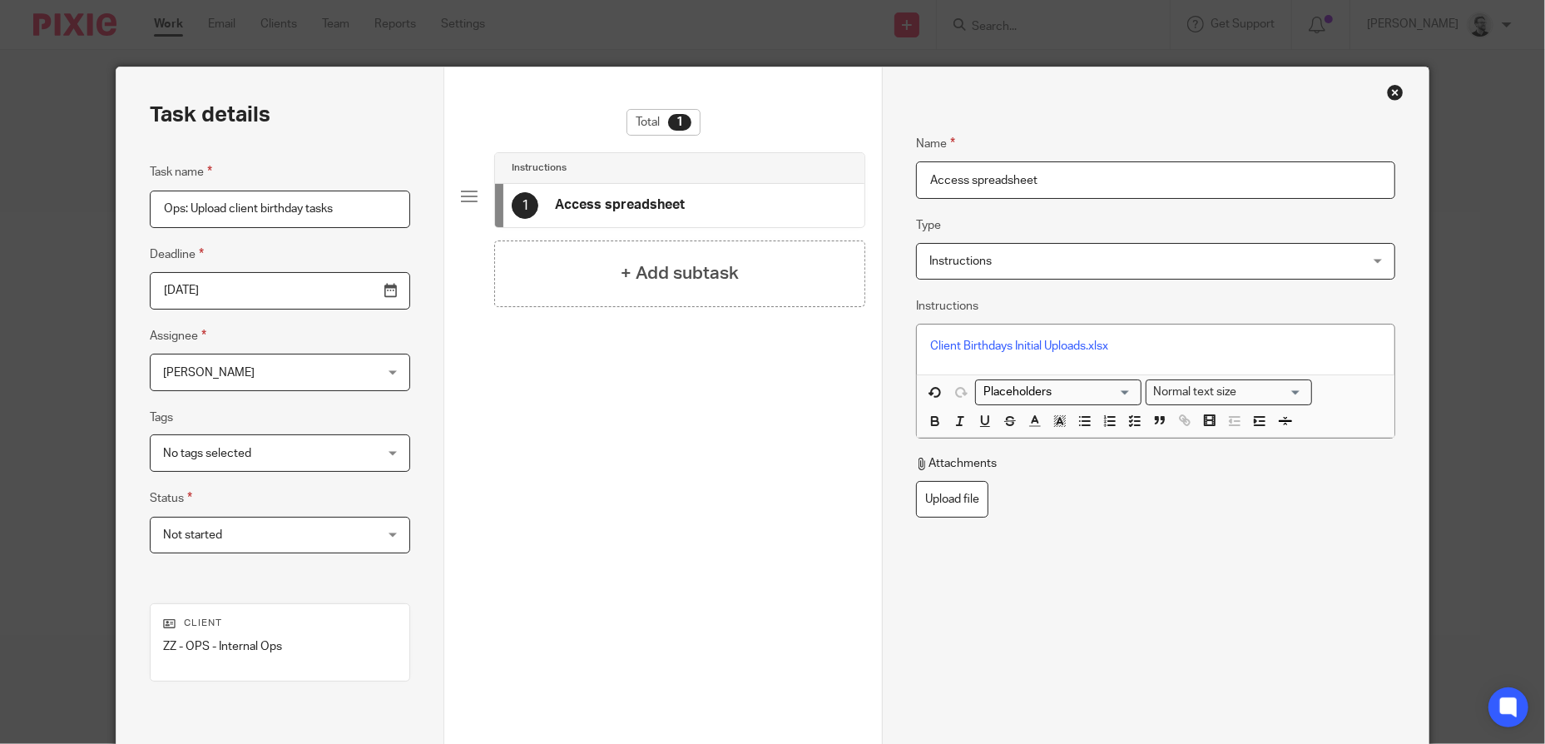
click at [1167, 494] on fieldset "Attachments Upload file" at bounding box center [1155, 486] width 479 height 62
click at [680, 259] on div "+ Add subtask" at bounding box center [679, 273] width 370 height 67
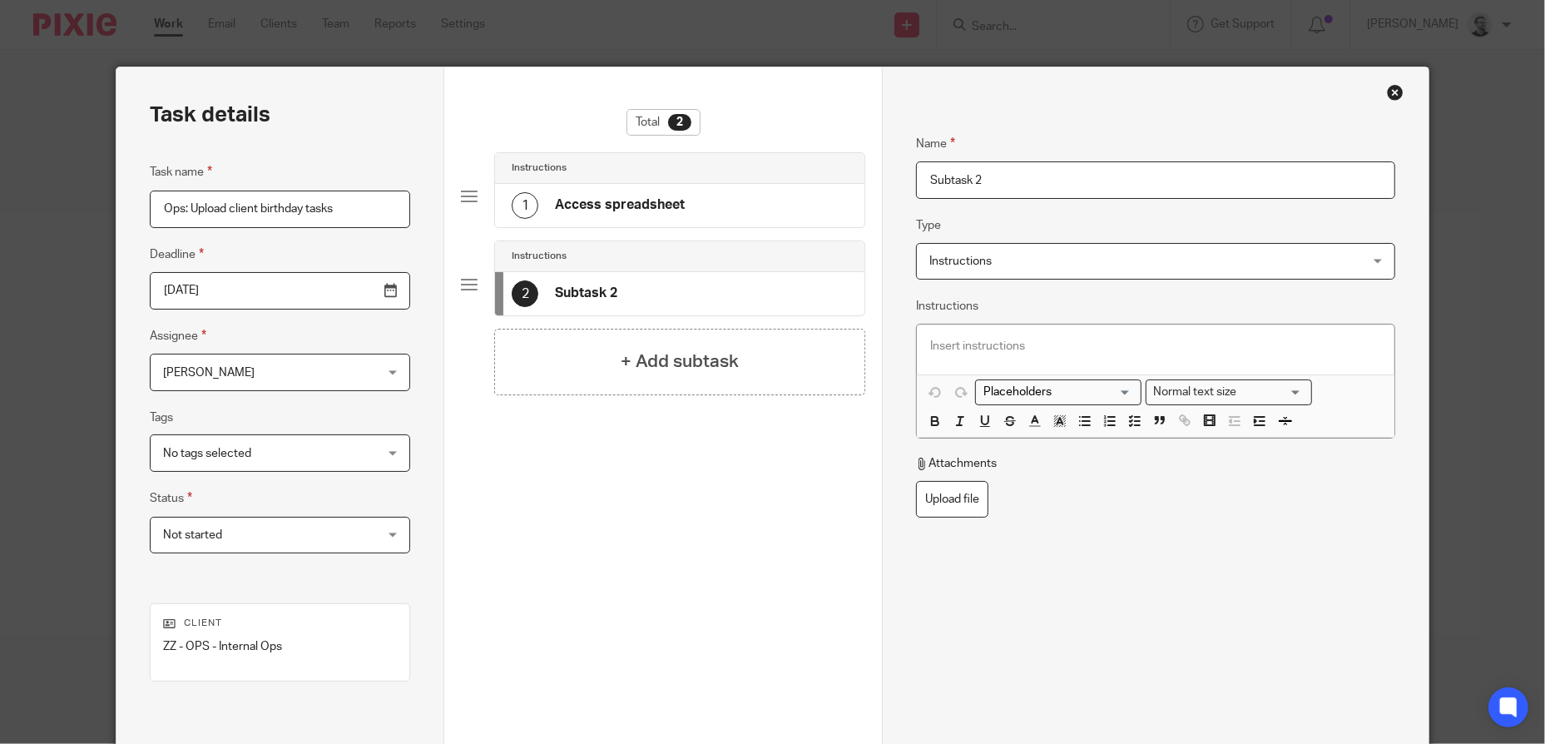
drag, startPoint x: 1000, startPoint y: 180, endPoint x: 803, endPoint y: 182, distance: 197.2
click at [803, 182] on div "Task details Task name Ops: Upload client birthday tasks Deadline 2025-10-30 As…" at bounding box center [771, 463] width 1311 height 793
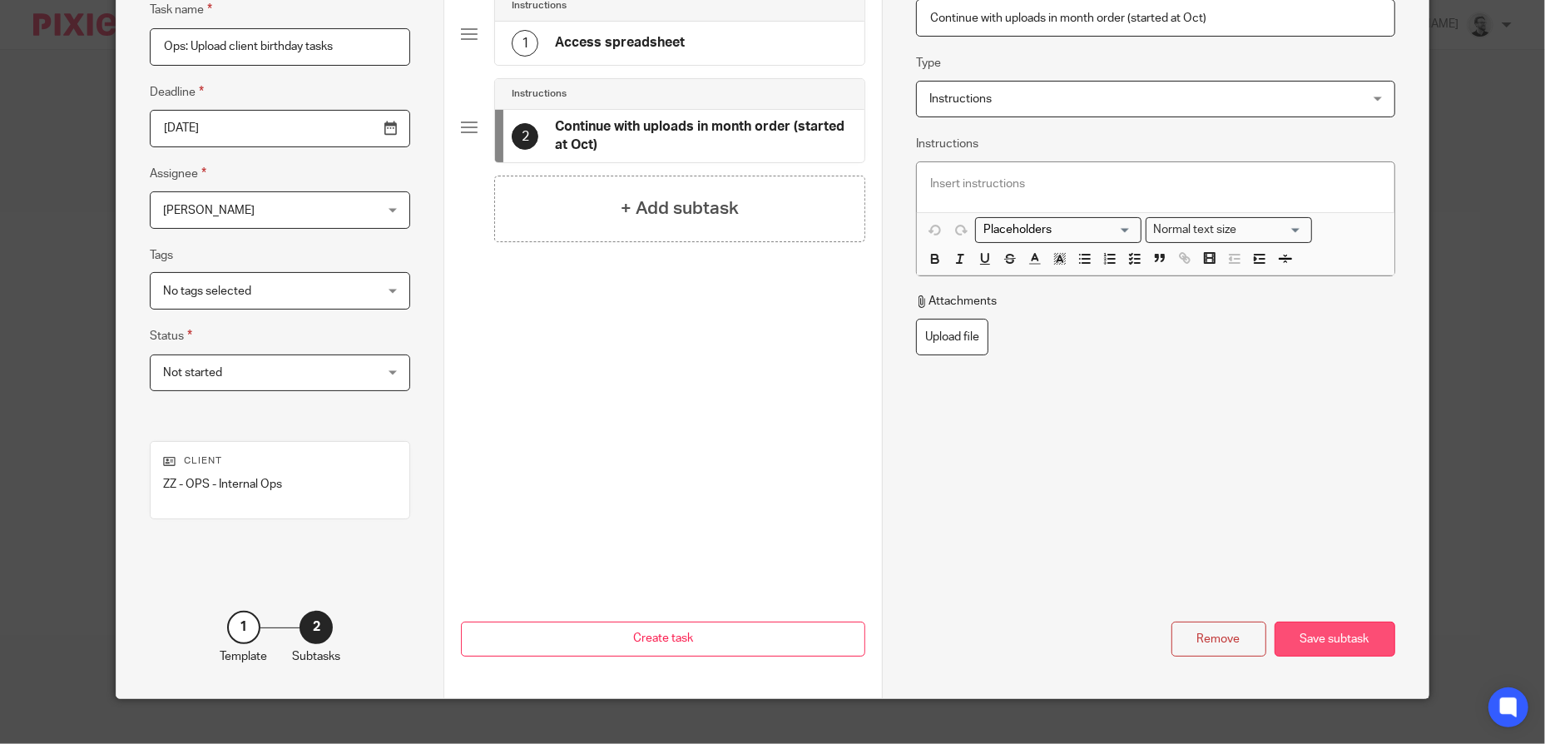
scroll to position [184, 0]
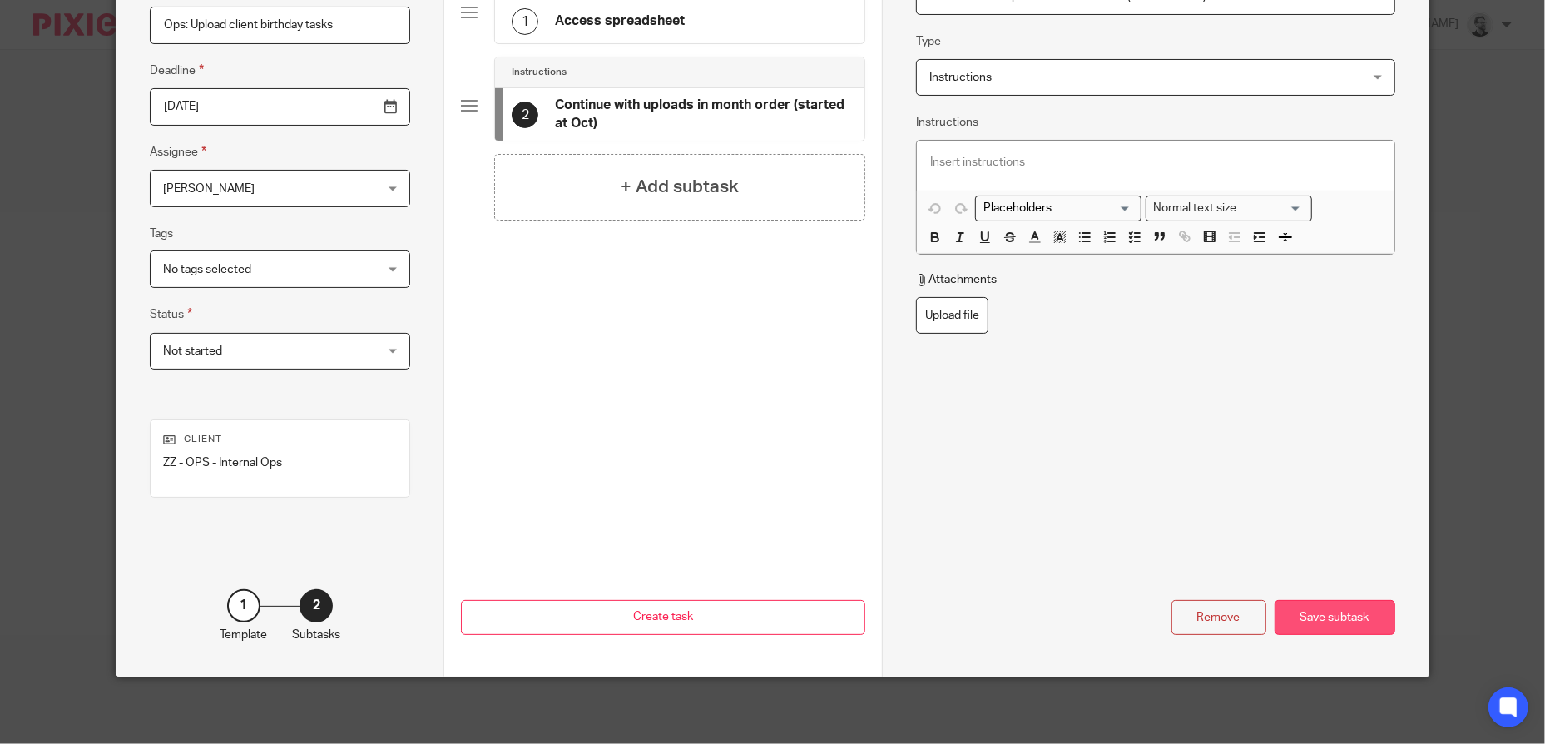
type input "Continue with uploads in month order (started at Oct)"
click at [1324, 622] on div "Save subtask" at bounding box center [1334, 618] width 121 height 36
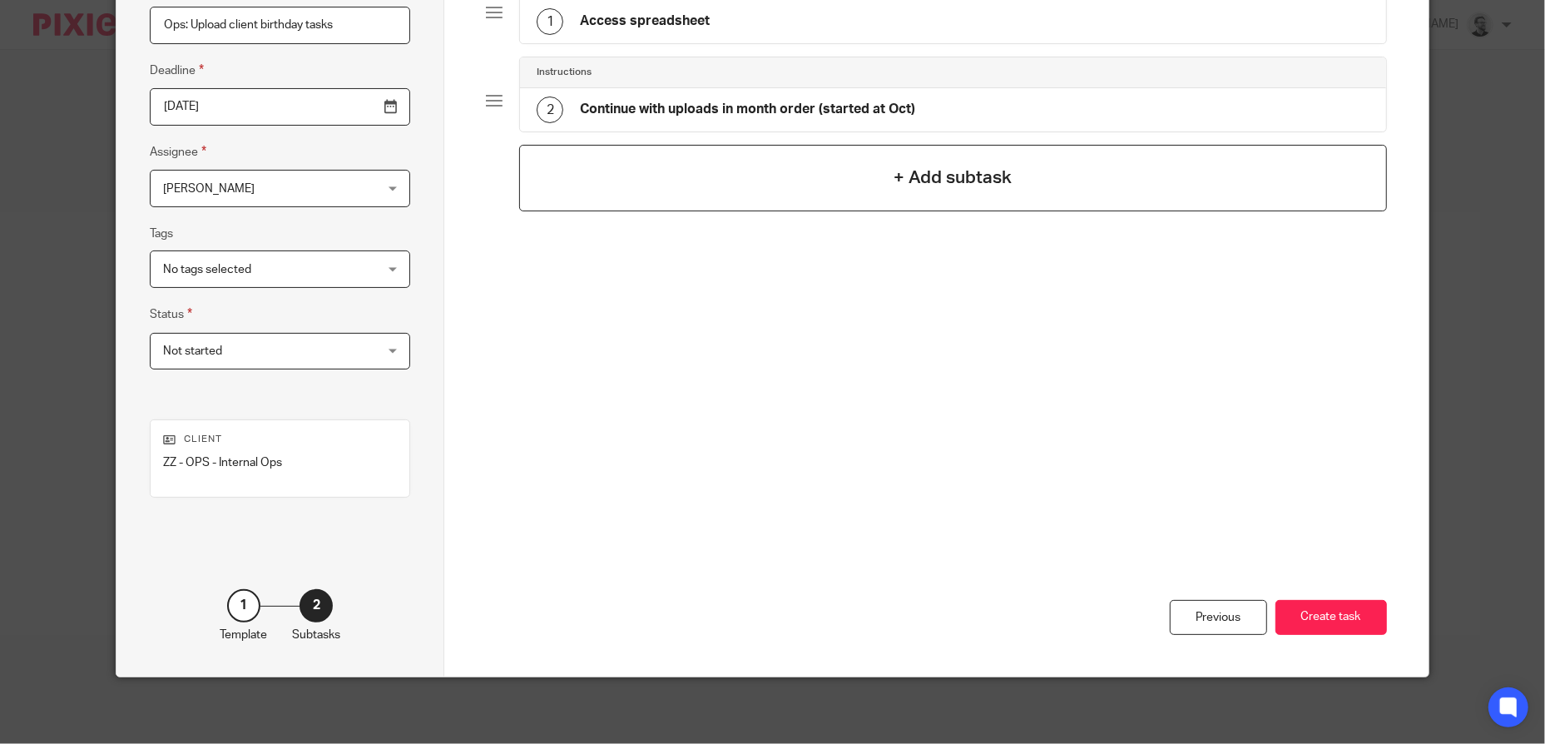
click at [877, 168] on div "+ Add subtask" at bounding box center [952, 178] width 867 height 67
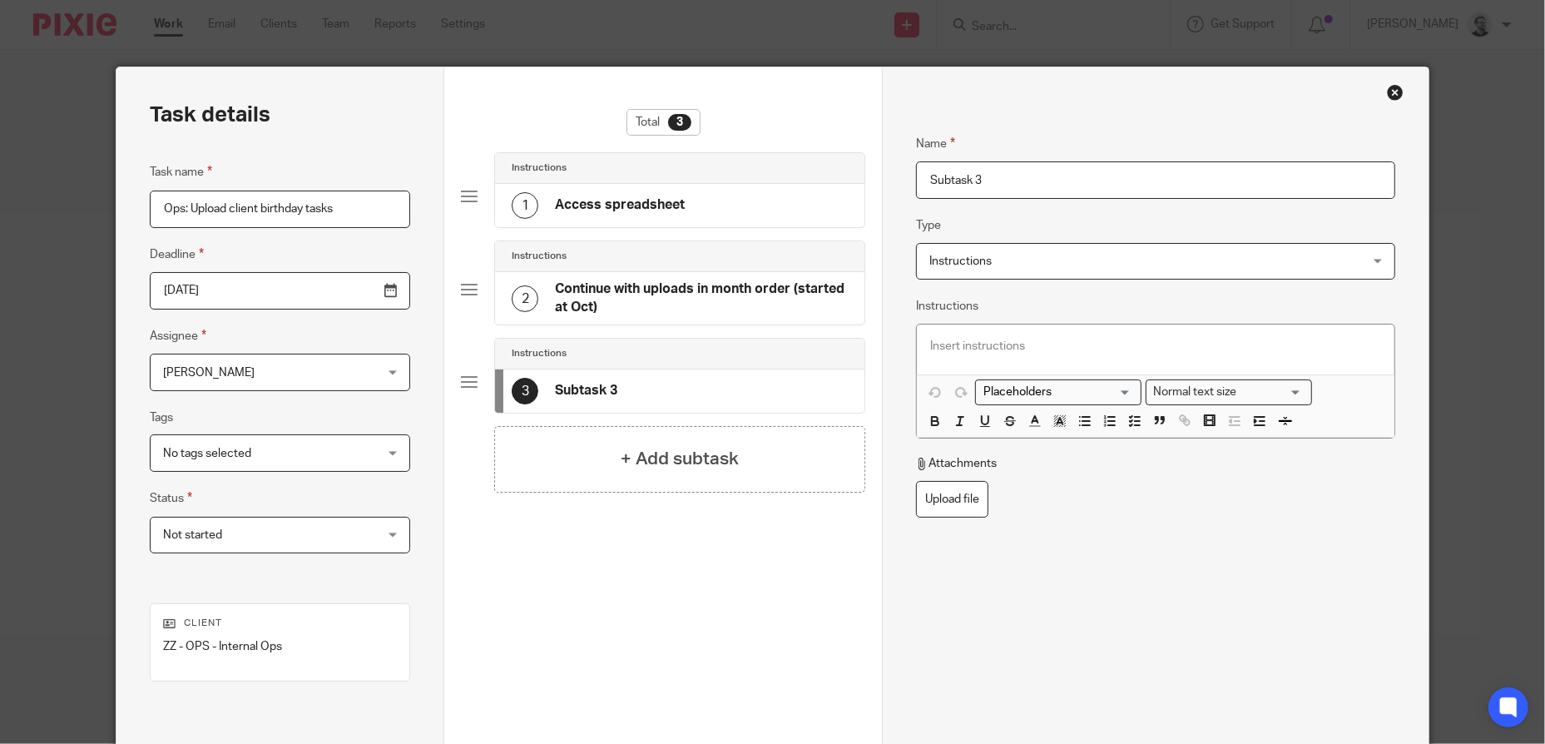
scroll to position [0, 0]
drag, startPoint x: 997, startPoint y: 179, endPoint x: 829, endPoint y: 179, distance: 167.2
click at [829, 179] on div "Task details Task name Ops: Upload client birthday tasks Deadline 2025-10-30 As…" at bounding box center [771, 463] width 1311 height 793
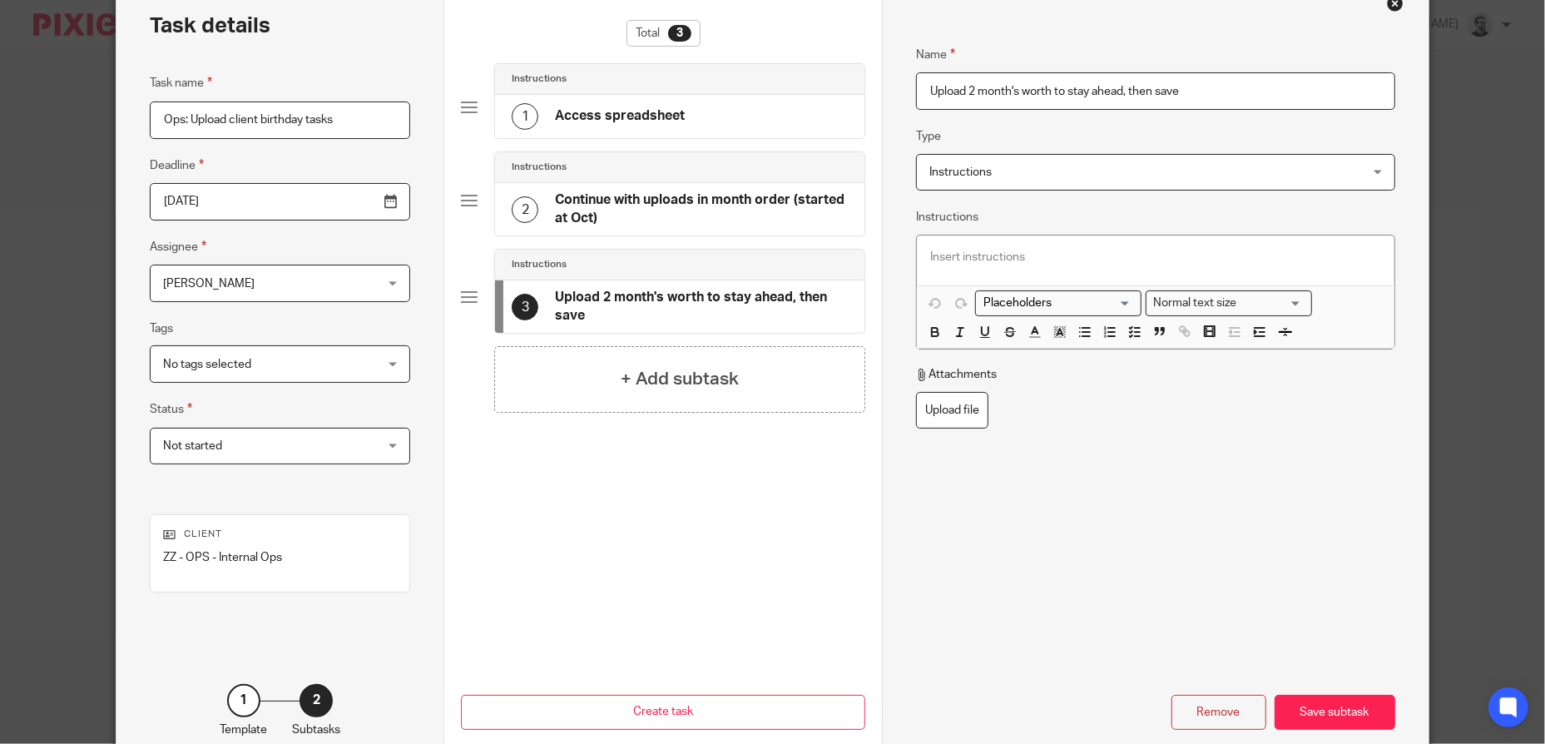
scroll to position [184, 0]
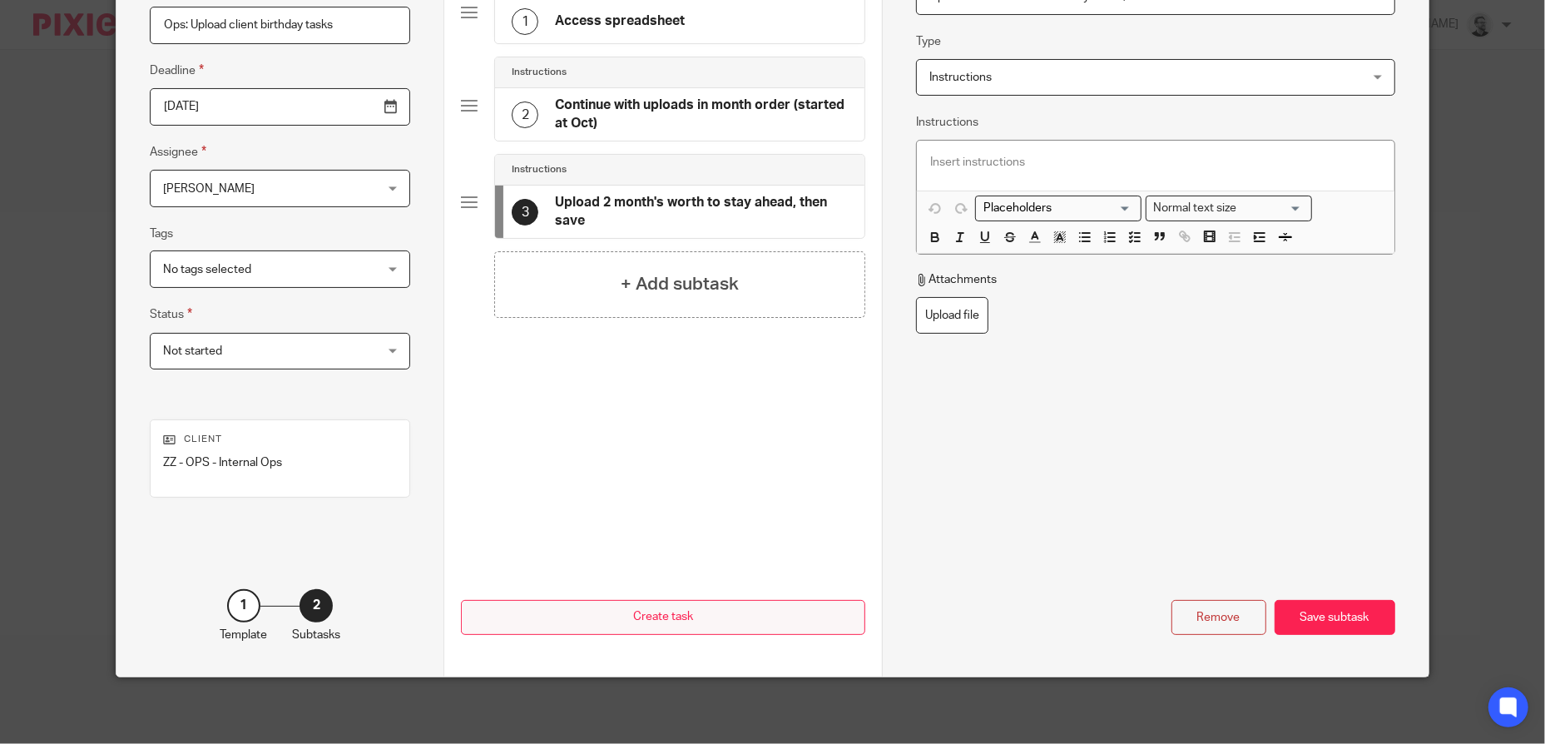
type input "Upload 2 month's worth to stay ahead, then save"
click at [1294, 608] on div "Save subtask" at bounding box center [1334, 618] width 121 height 36
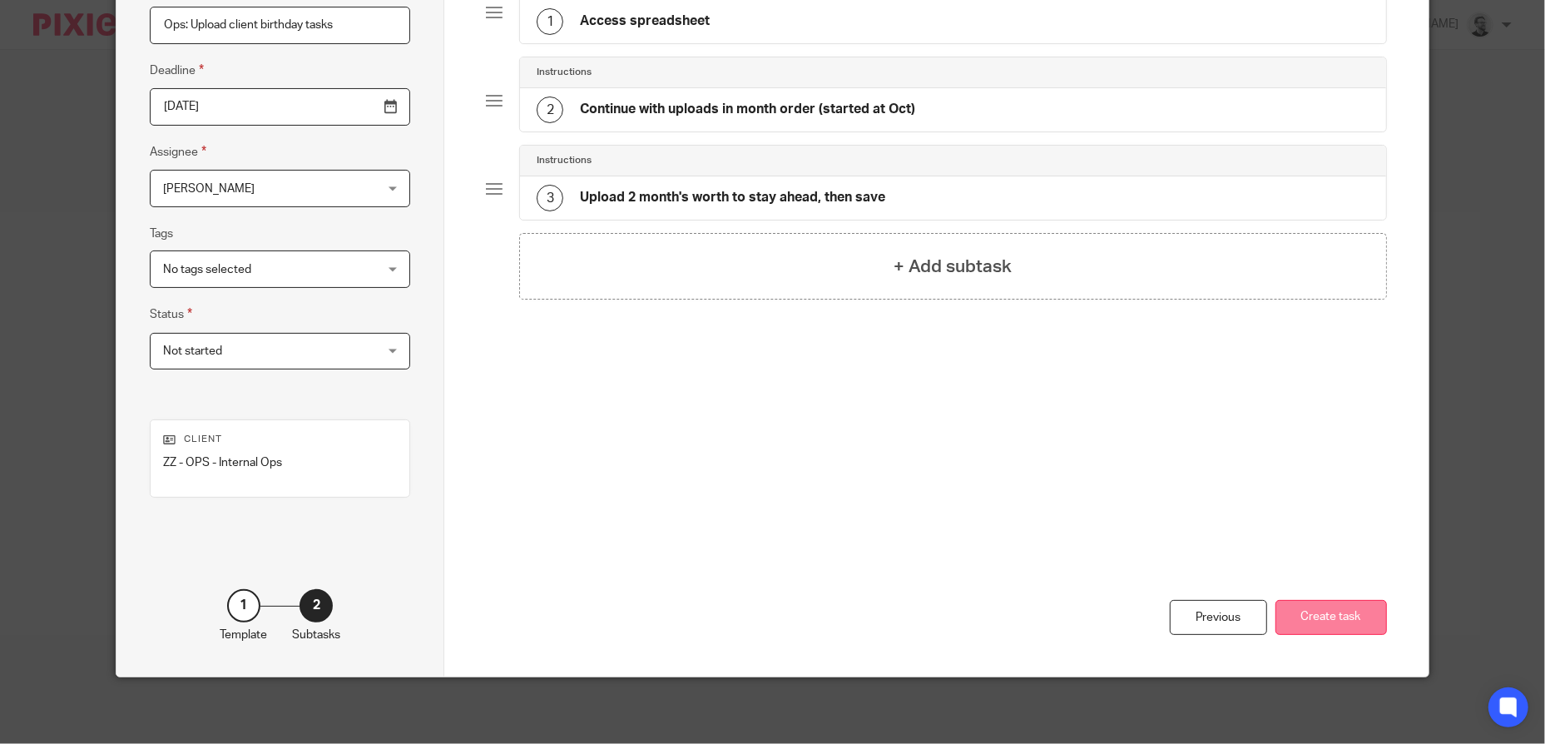
click at [1348, 624] on button "Create task" at bounding box center [1330, 618] width 111 height 36
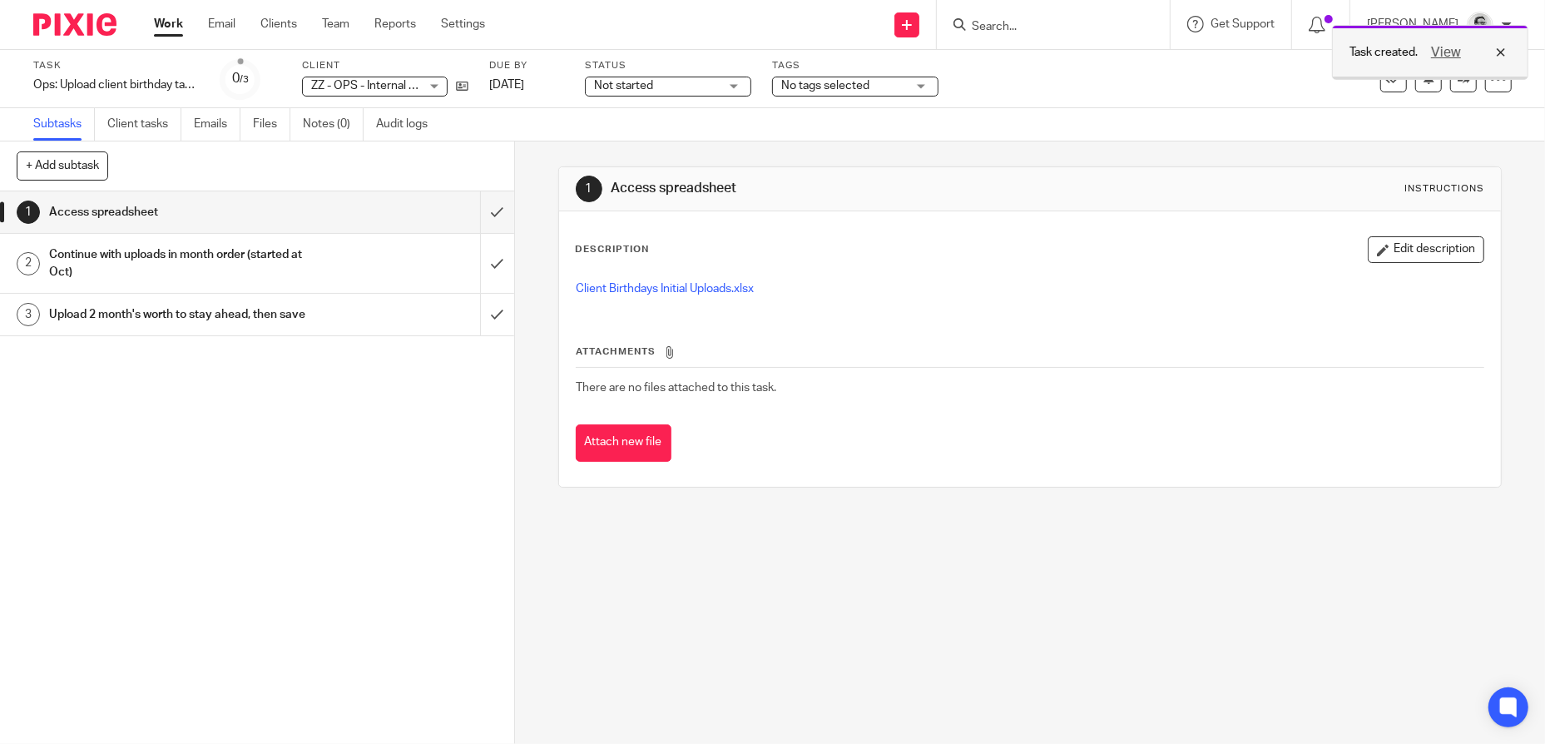
click at [1499, 52] on div "View" at bounding box center [1463, 52] width 93 height 20
click at [1490, 82] on icon at bounding box center [1498, 79] width 17 height 17
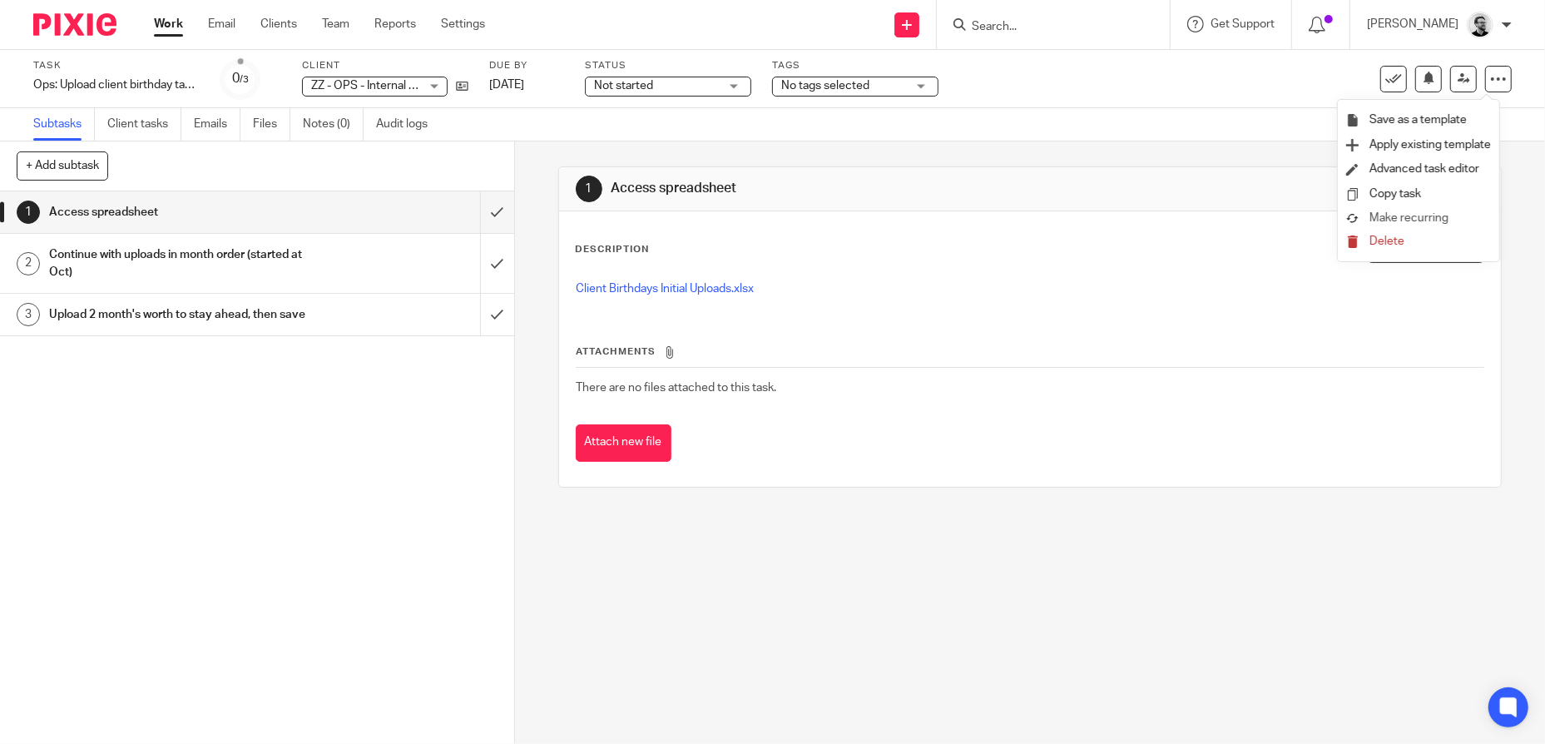
click at [1420, 216] on span "Make recurring" at bounding box center [1408, 218] width 79 height 12
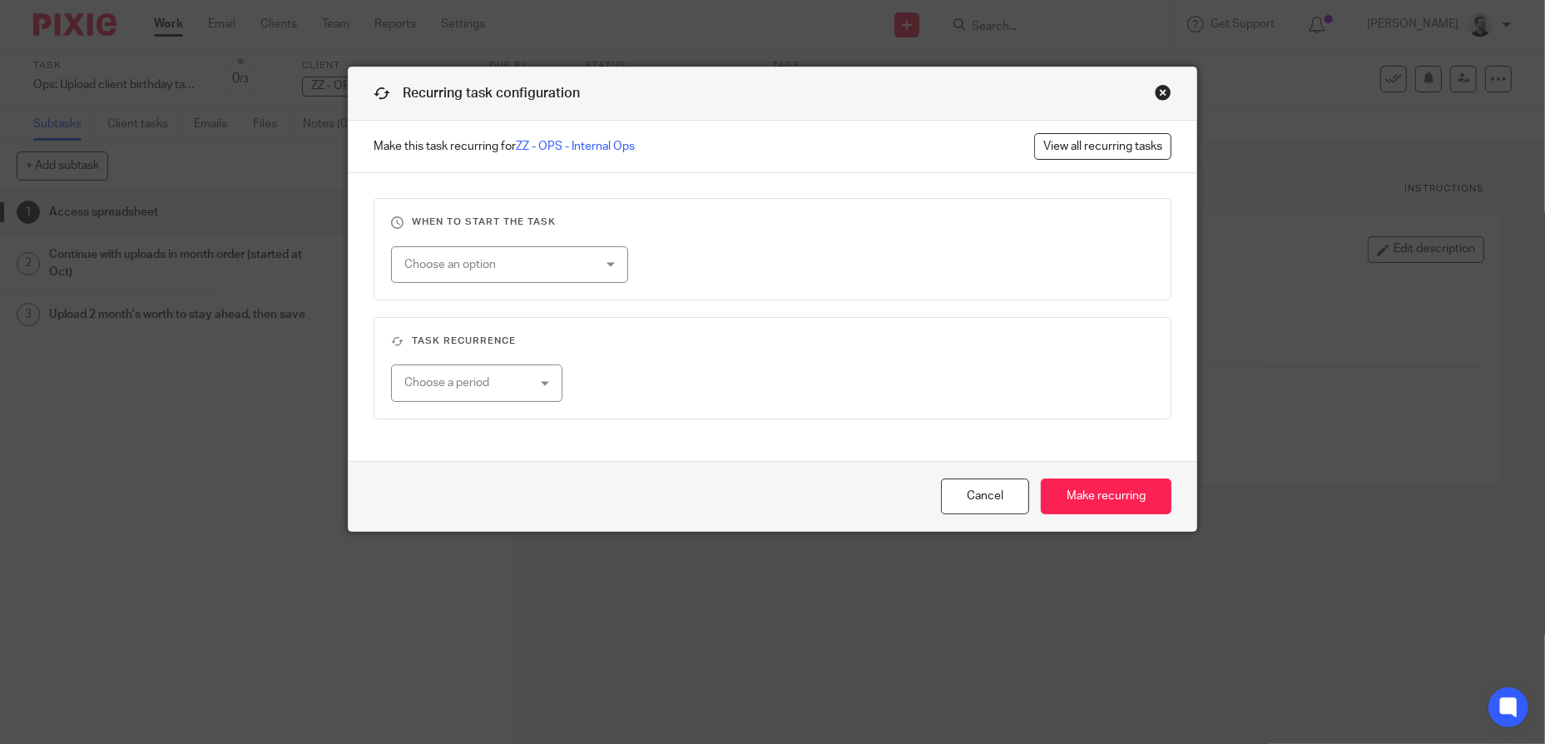
click at [602, 260] on div "Choose an option" at bounding box center [509, 264] width 237 height 37
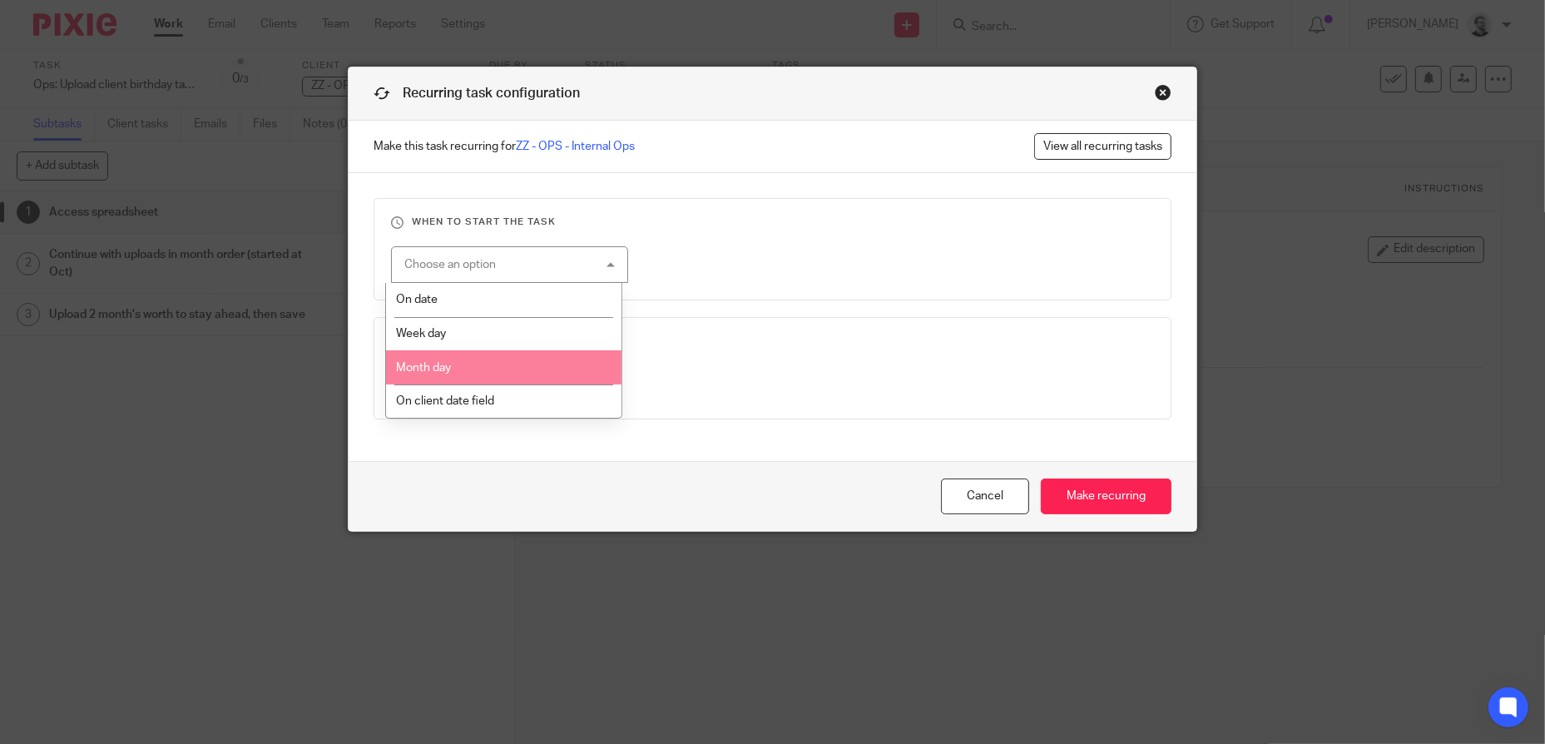
click at [550, 359] on li "Month day" at bounding box center [503, 367] width 235 height 34
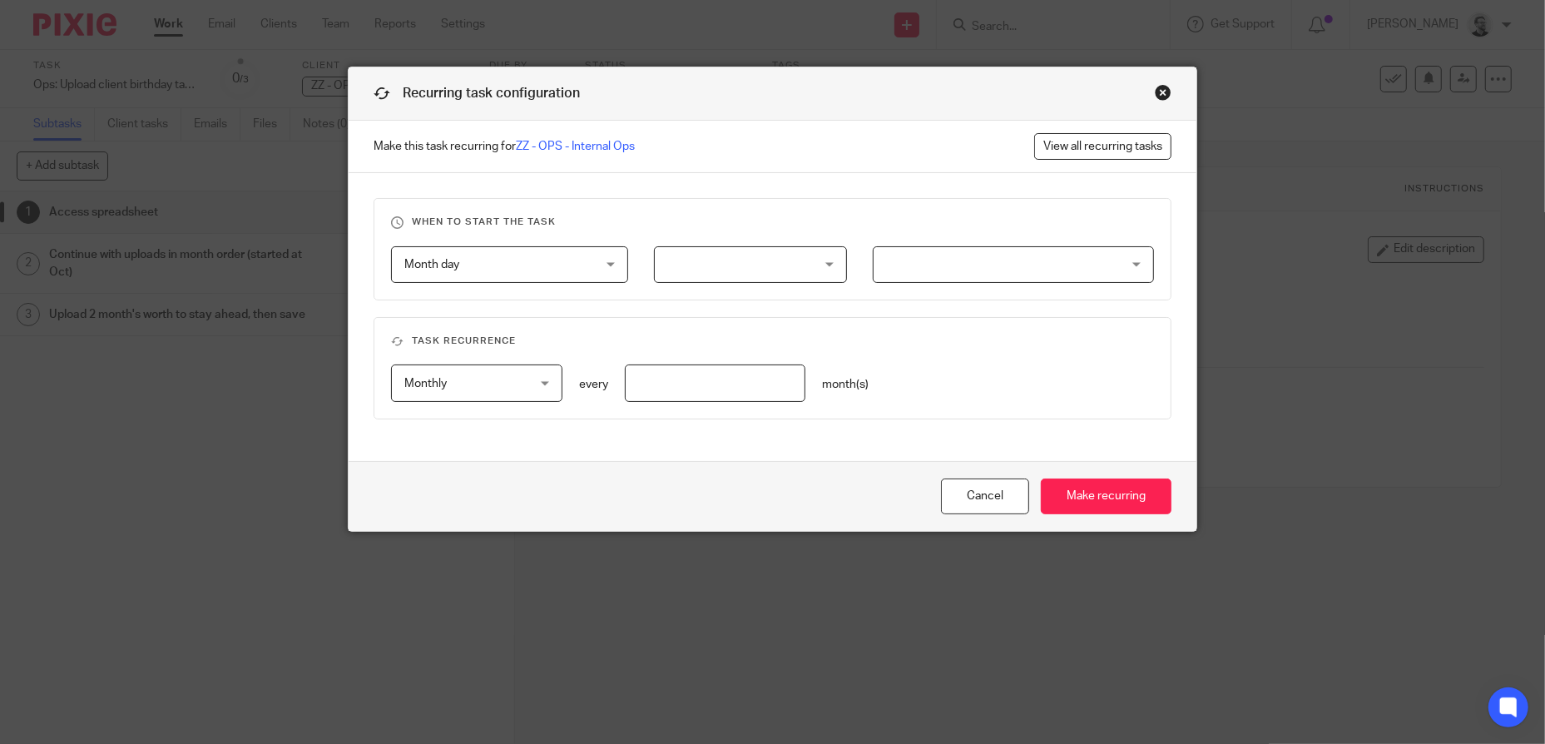
click at [802, 268] on div at bounding box center [750, 264] width 193 height 37
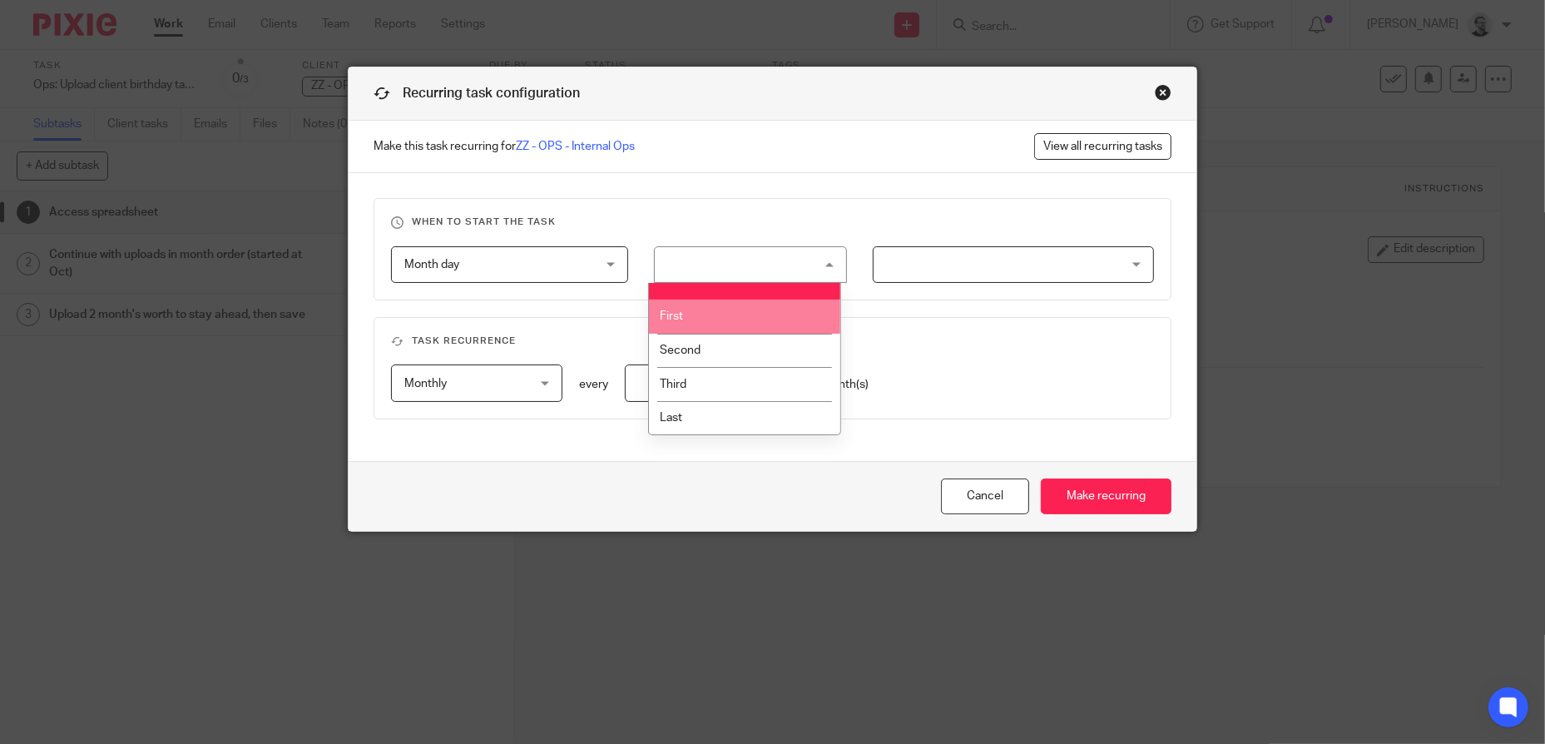
click at [717, 321] on li "First" at bounding box center [744, 316] width 191 height 34
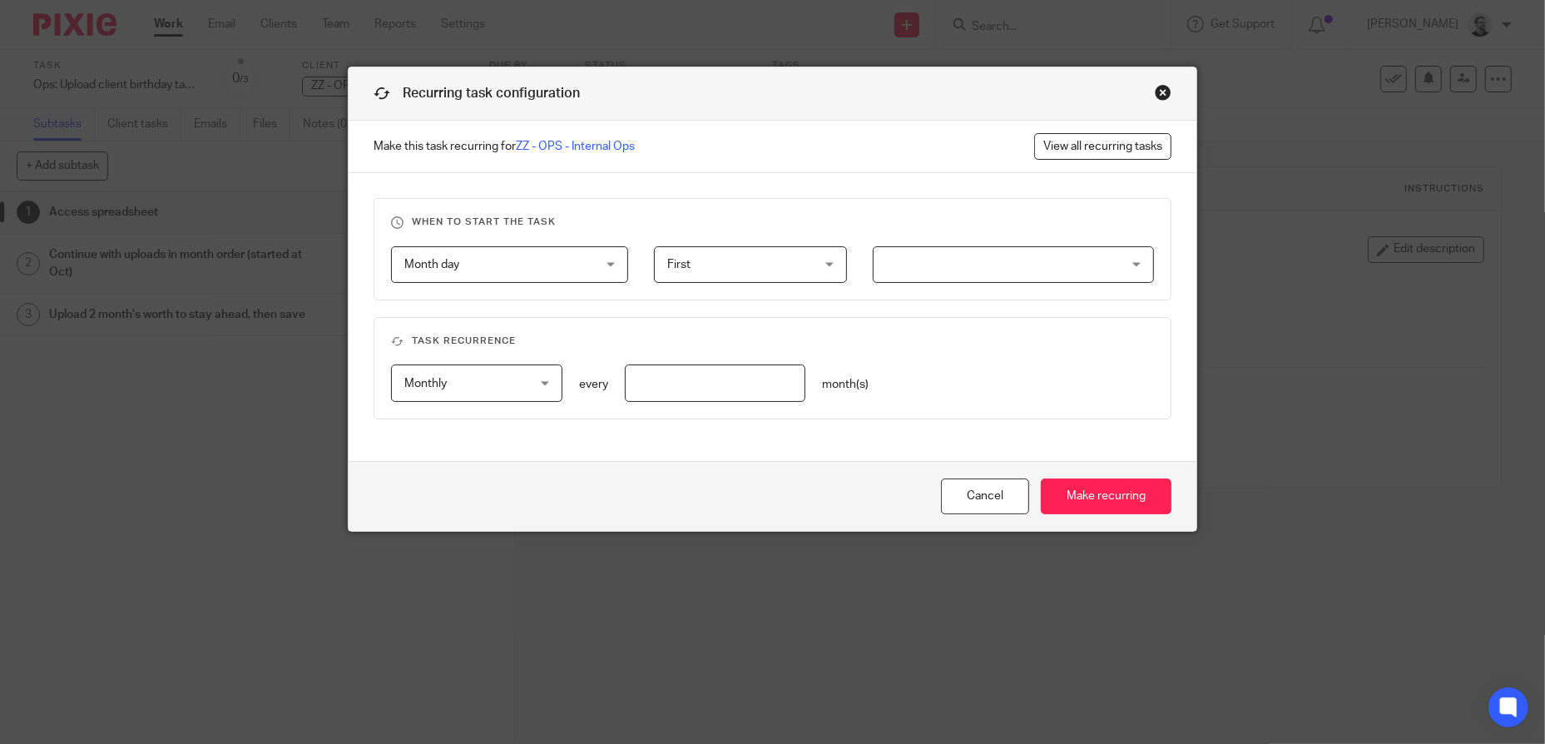
click at [1096, 250] on div at bounding box center [1013, 264] width 281 height 37
click at [561, 265] on span "Month day" at bounding box center [493, 264] width 178 height 35
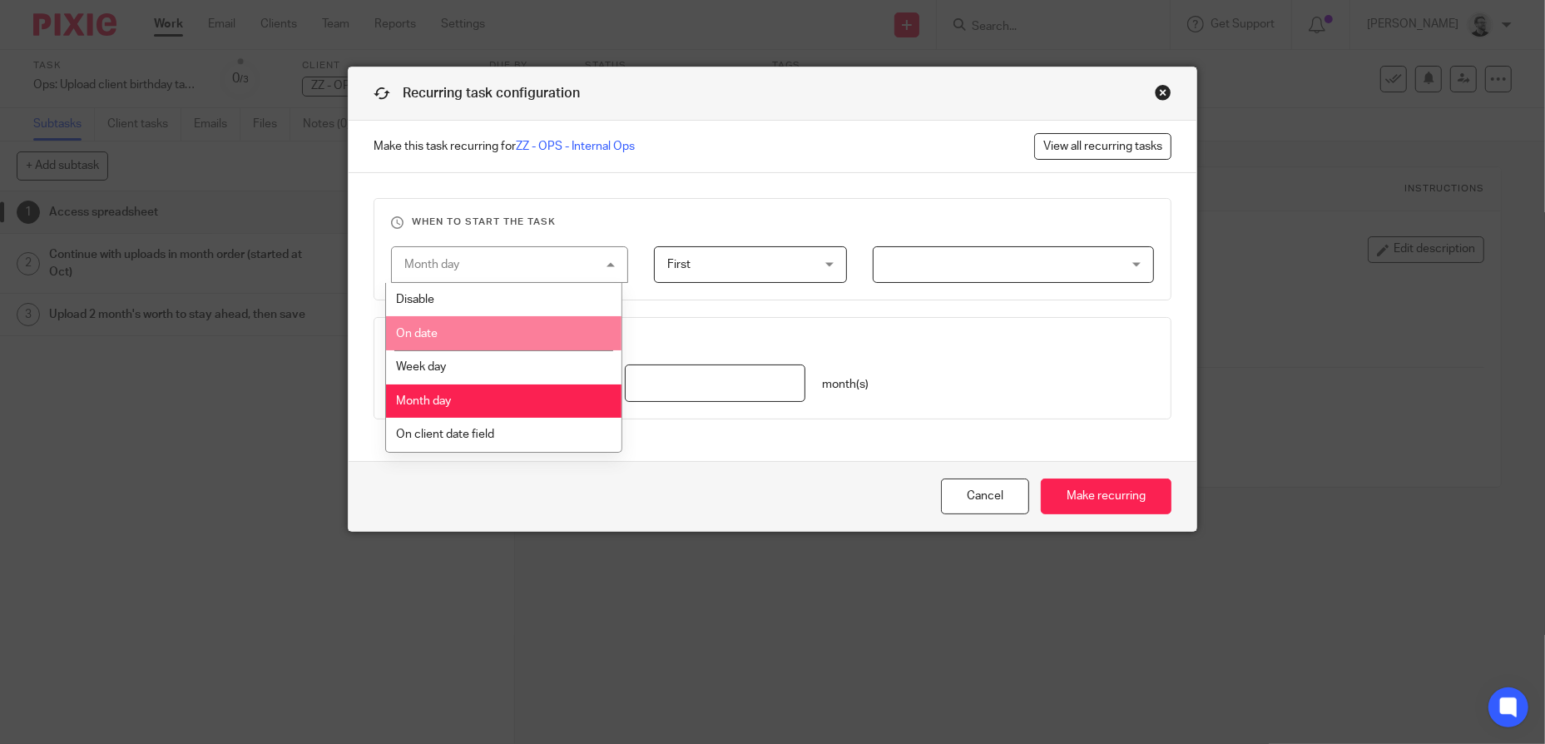
click at [523, 322] on li "On date" at bounding box center [503, 333] width 235 height 34
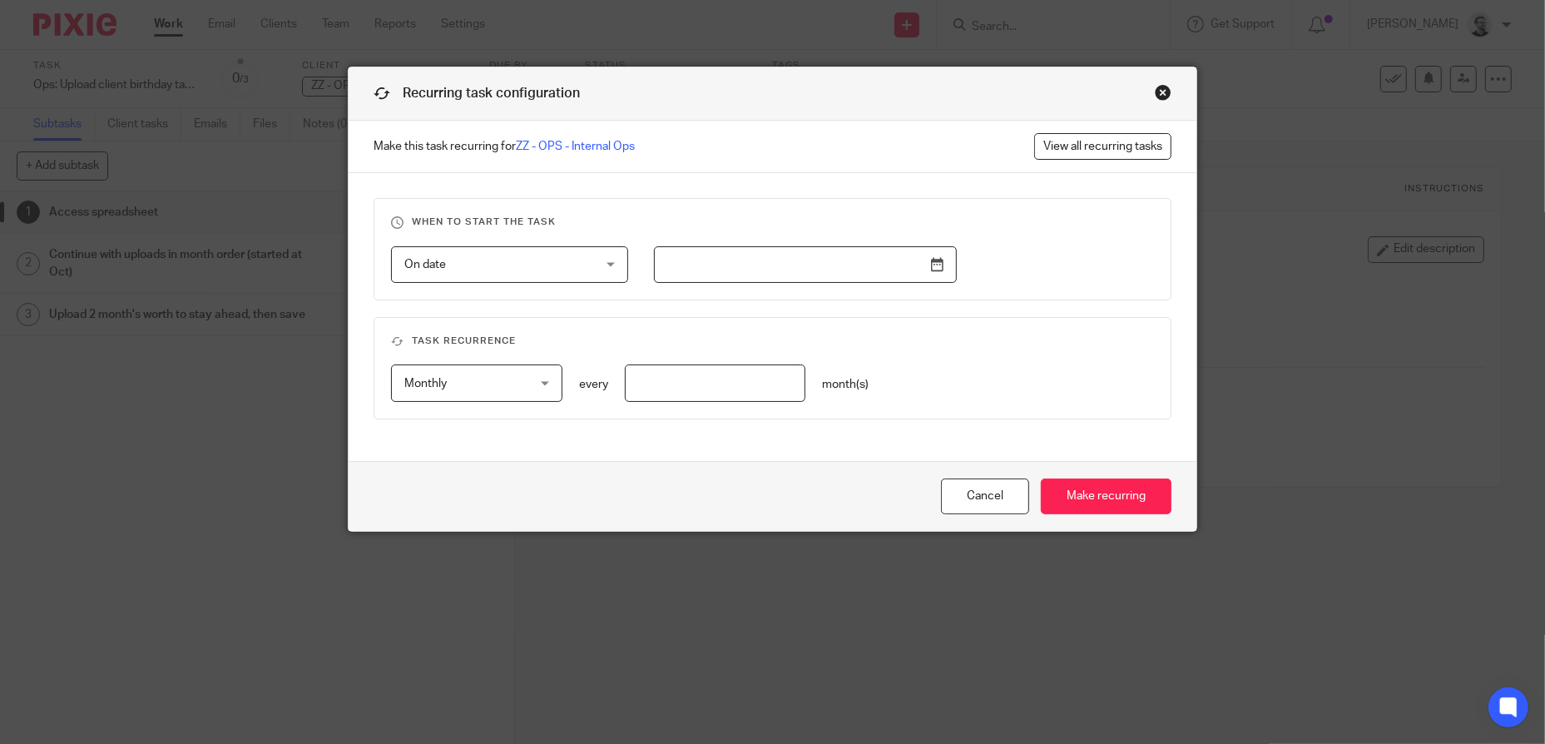
click at [945, 265] on input "text" at bounding box center [805, 264] width 303 height 37
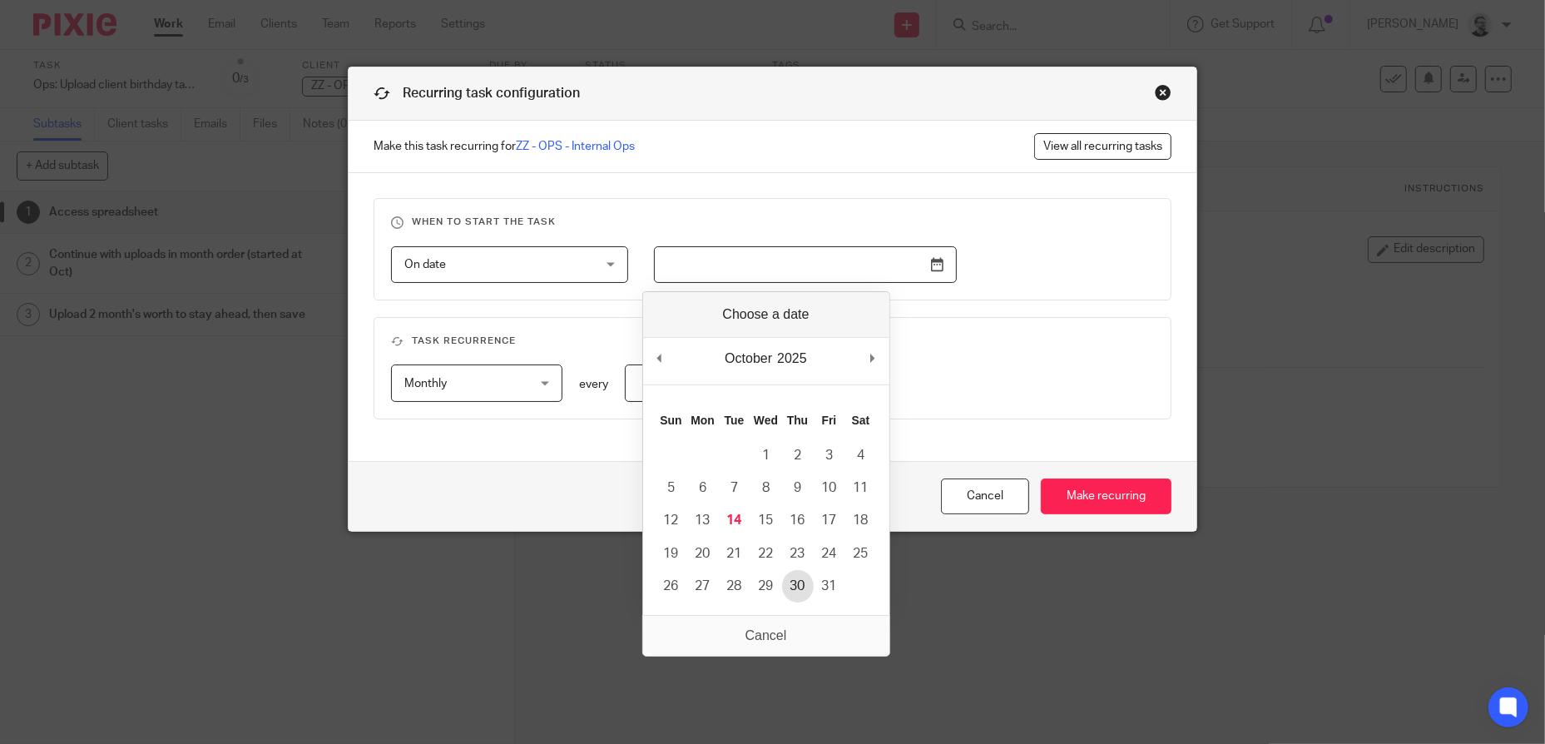
type input "2025-10-30"
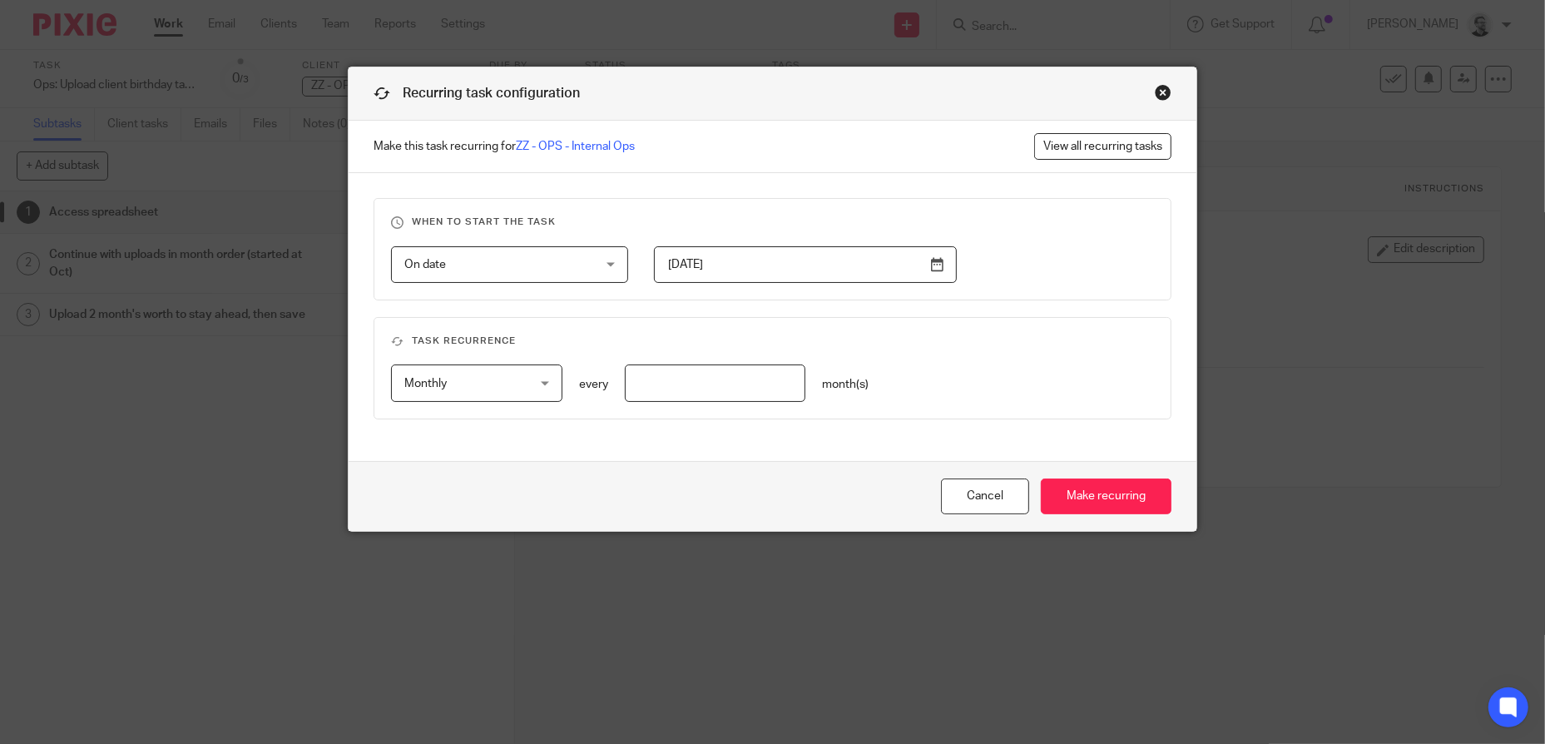
click at [1059, 309] on div "When to start the task On date On date Disable On date Week day Month day On cl…" at bounding box center [773, 317] width 848 height 288
click at [702, 382] on input "number" at bounding box center [715, 382] width 181 height 37
type input "1"
click at [1101, 267] on div "On date On date Disable On date Week day Month day On client date field JobTemp…" at bounding box center [759, 264] width 789 height 37
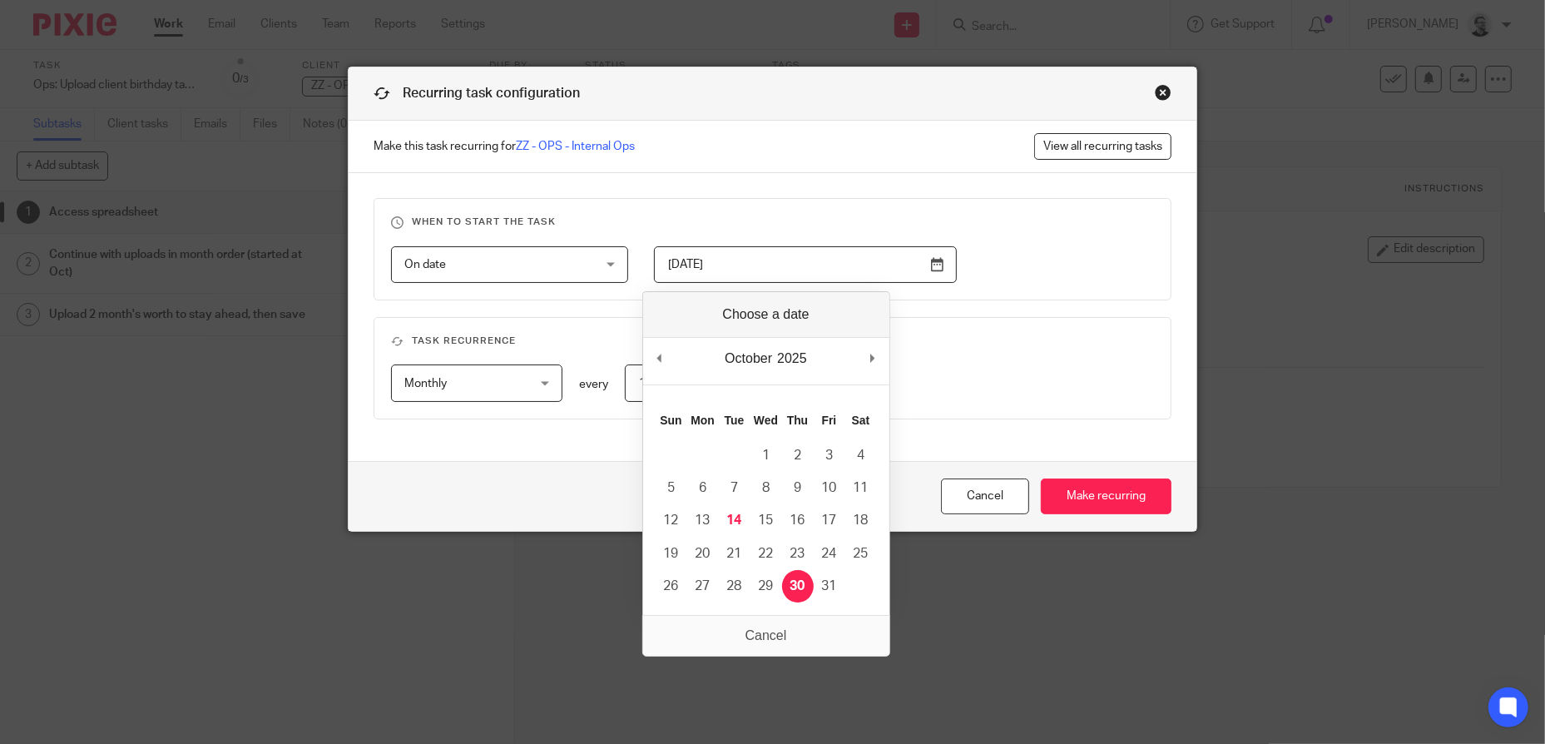
click at [781, 259] on input "2025-10-30" at bounding box center [805, 264] width 303 height 37
type input "2025-10-27"
click at [846, 269] on input "2025-10-27" at bounding box center [805, 264] width 303 height 37
click at [1059, 260] on div "On date On date Disable On date Week day Month day On client date field JobTemp…" at bounding box center [759, 264] width 789 height 37
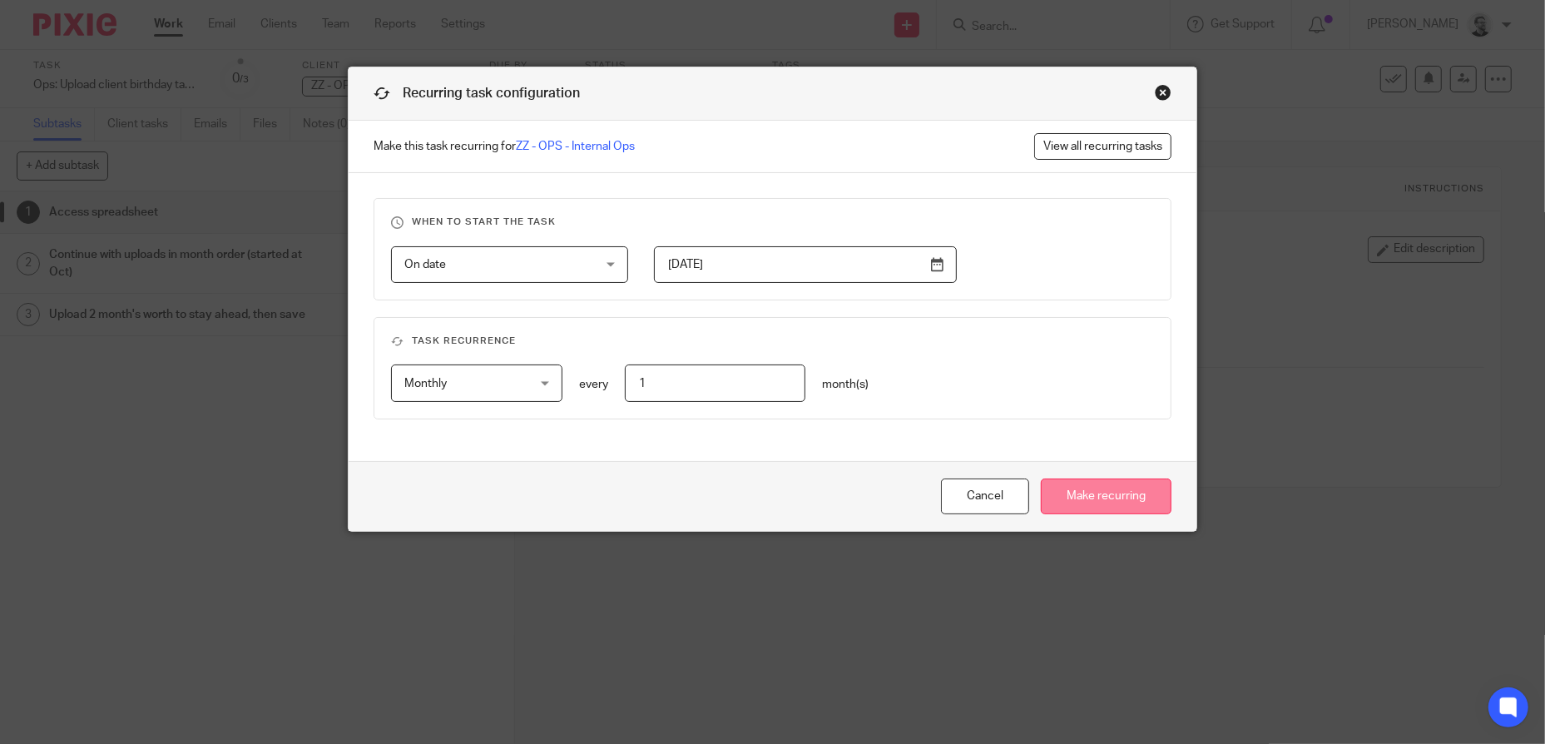
click at [1120, 495] on input "Make recurring" at bounding box center [1106, 496] width 131 height 36
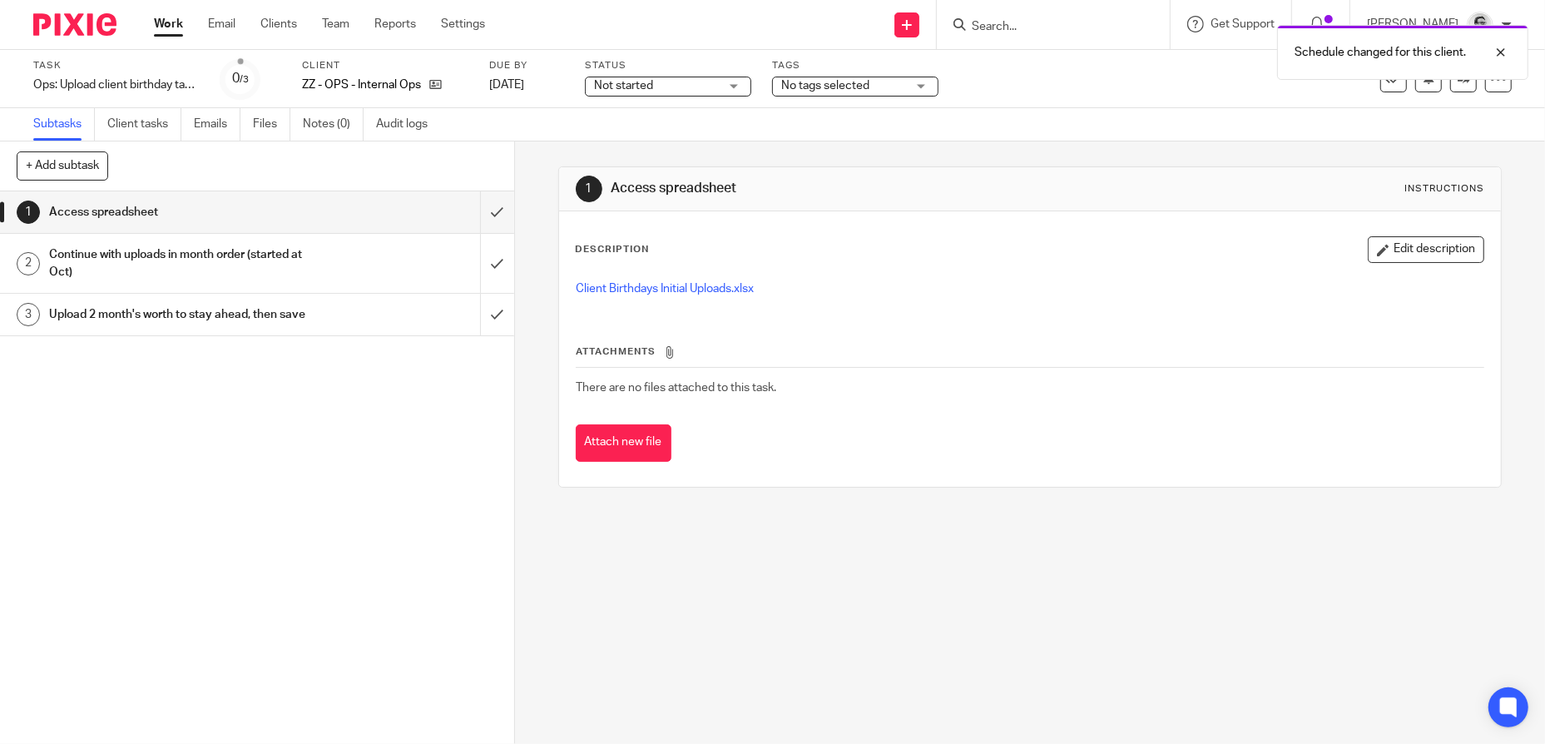
click at [1031, 22] on div "Schedule changed for this client." at bounding box center [1151, 48] width 756 height 63
click at [1504, 49] on div at bounding box center [1488, 52] width 45 height 20
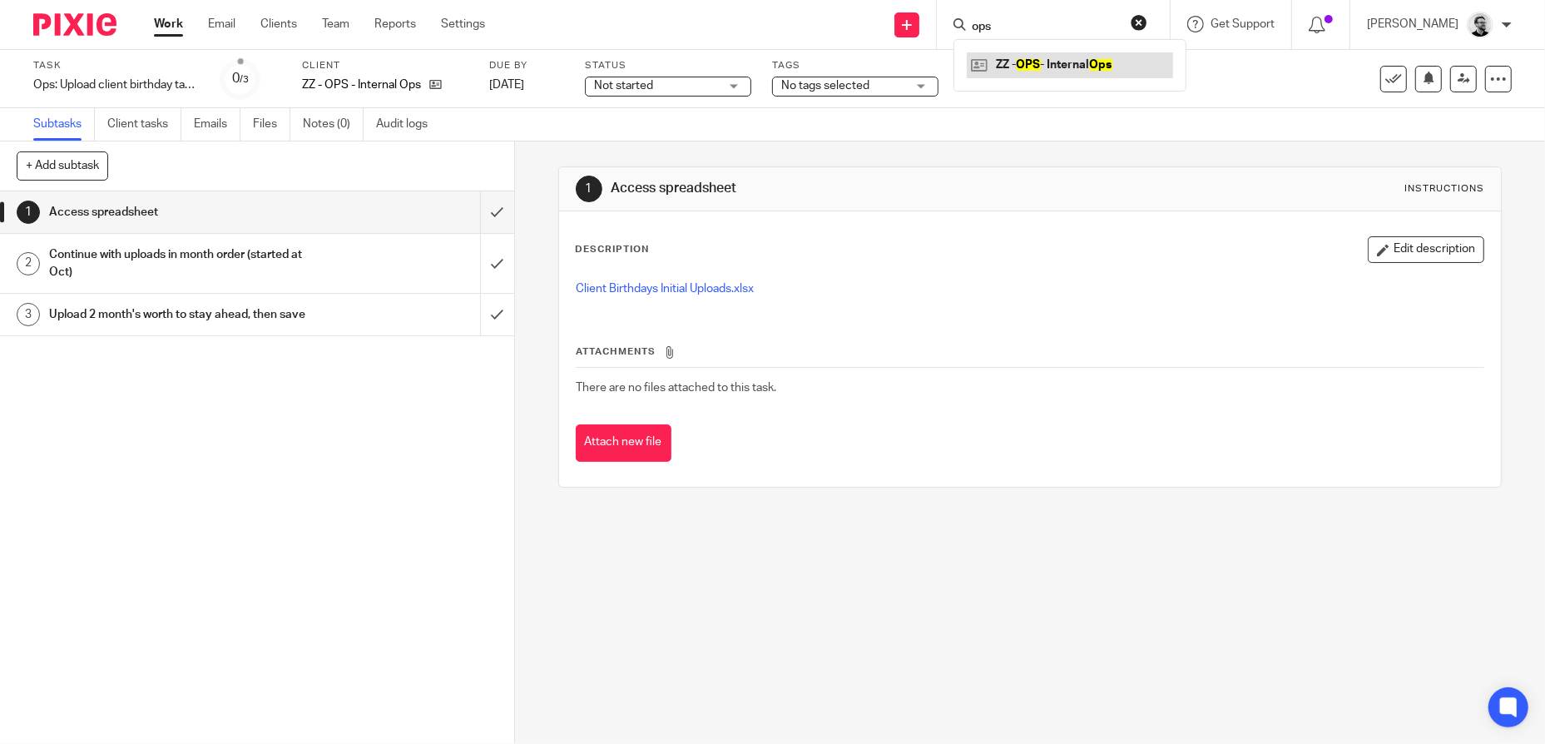
type input "ops"
click at [1094, 65] on link at bounding box center [1070, 64] width 206 height 25
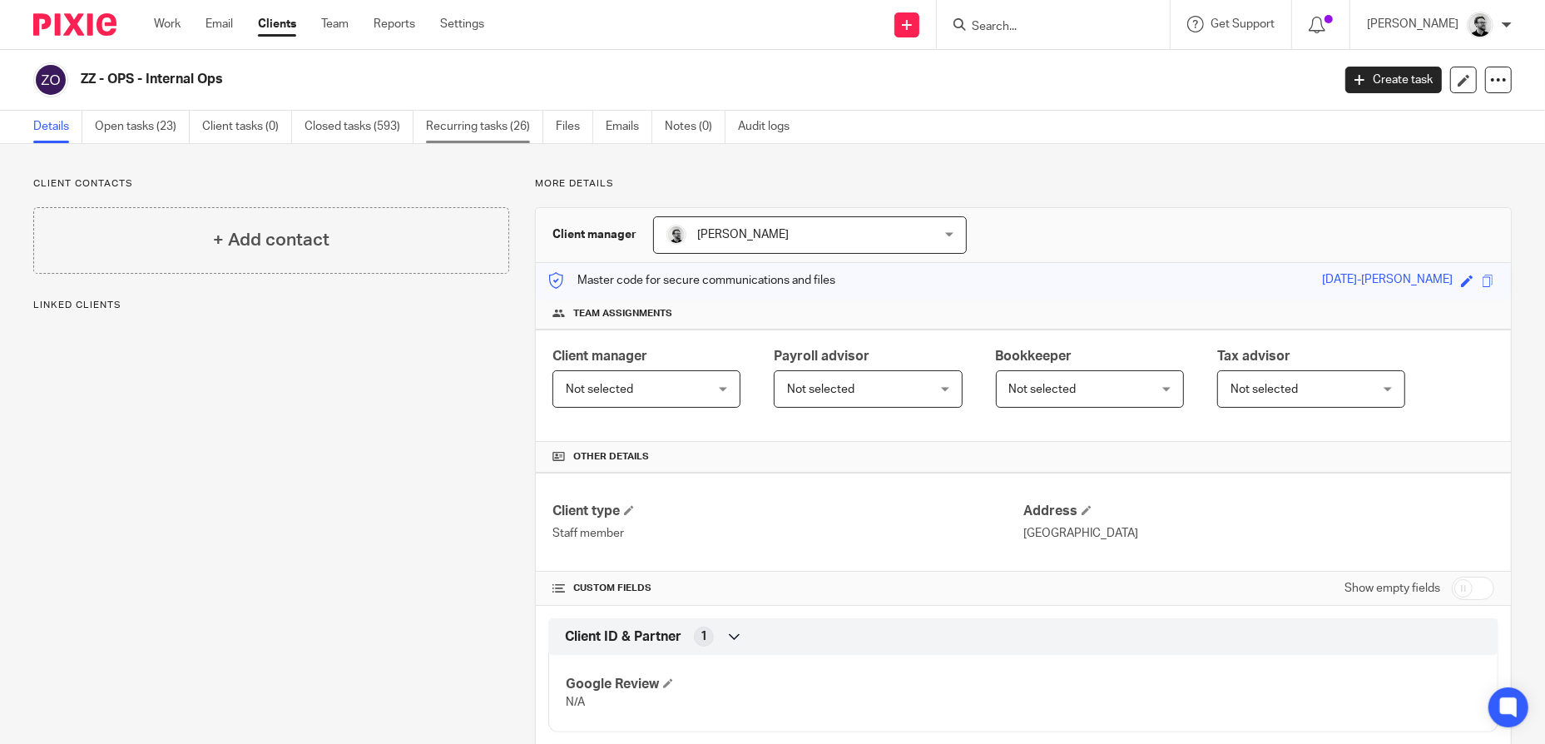
click at [508, 126] on link "Recurring tasks (26)" at bounding box center [484, 127] width 117 height 32
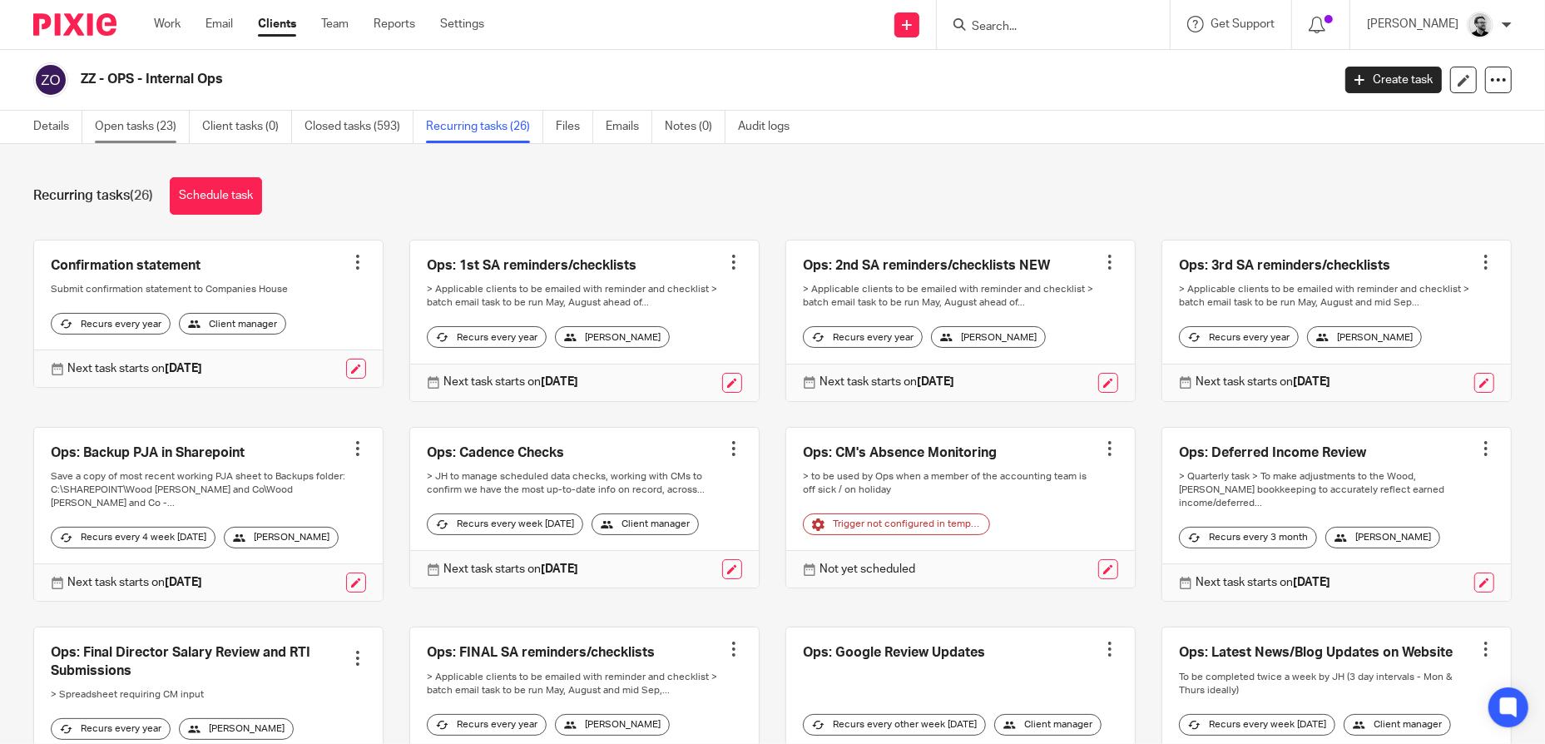
click at [166, 129] on link "Open tasks (23)" at bounding box center [142, 127] width 95 height 32
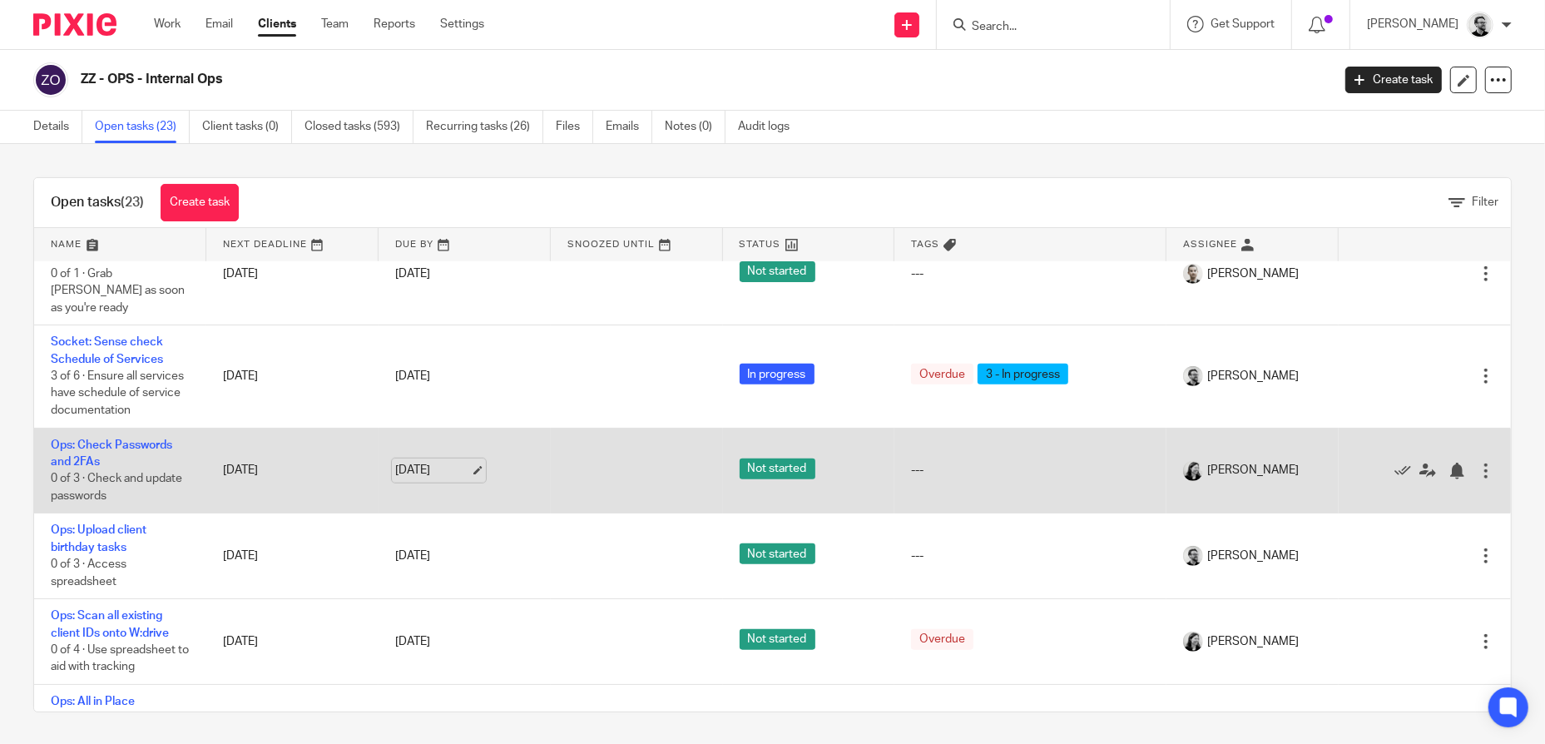
scroll to position [1331, 0]
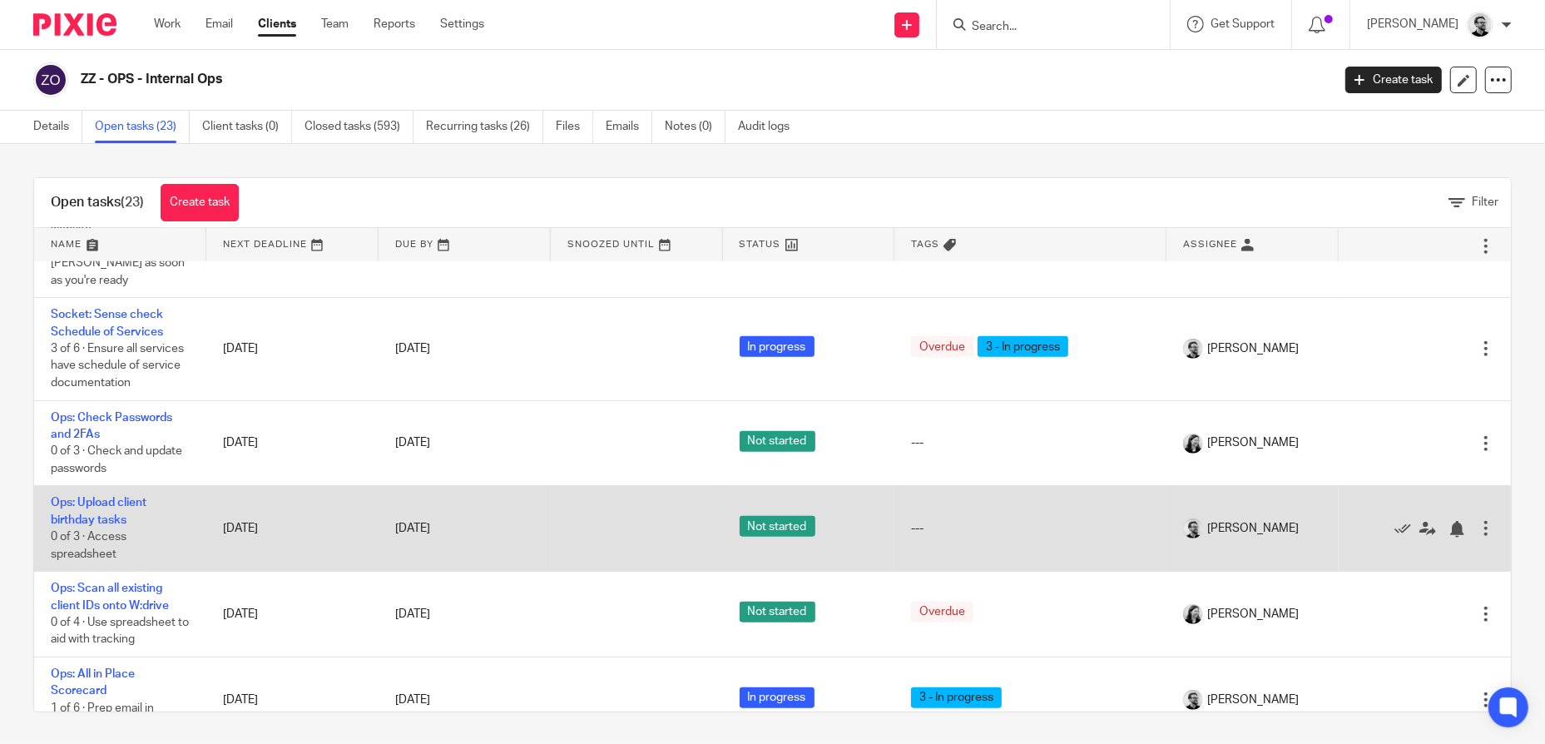
click at [1477, 520] on div at bounding box center [1485, 528] width 17 height 17
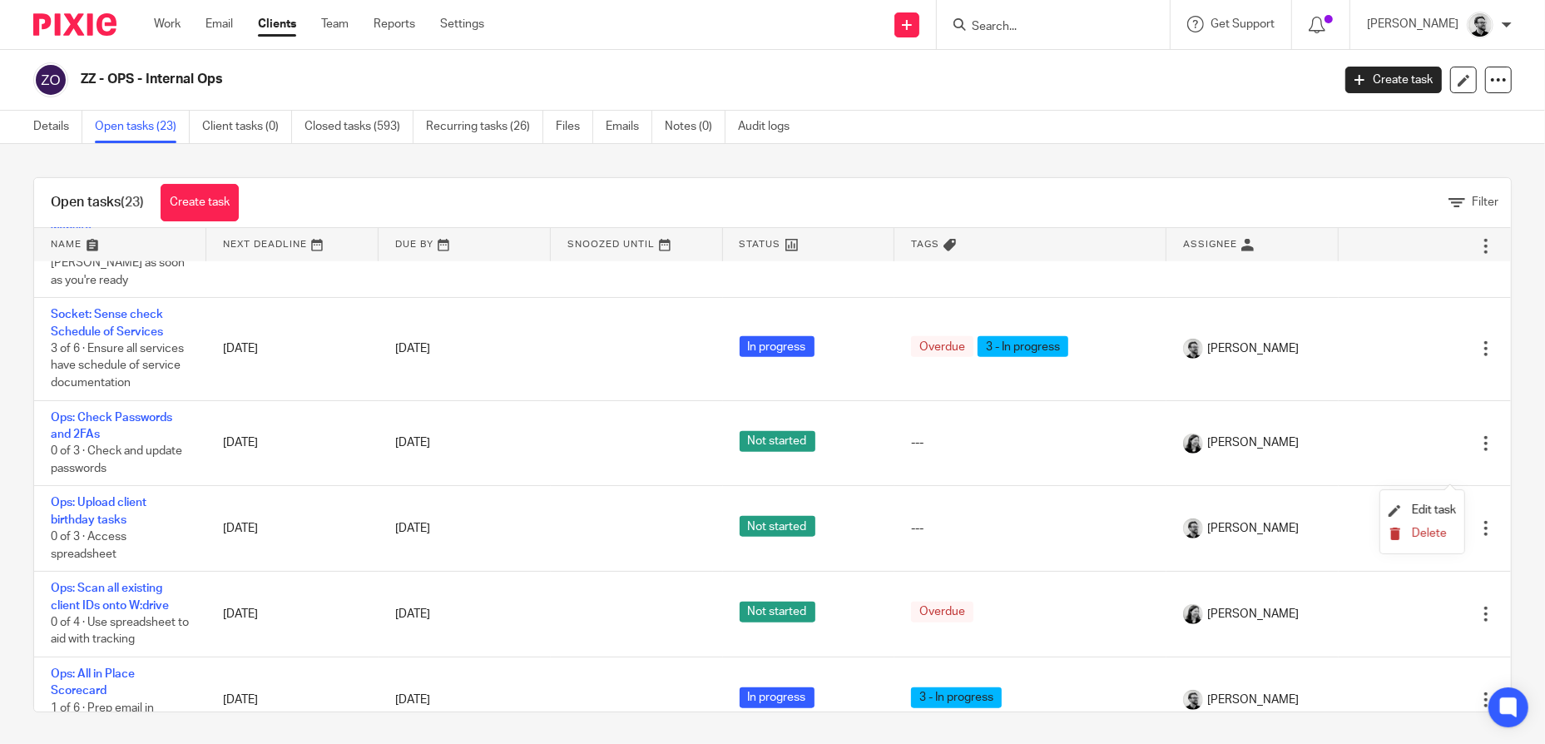
click at [1437, 538] on span "Delete" at bounding box center [1429, 533] width 35 height 12
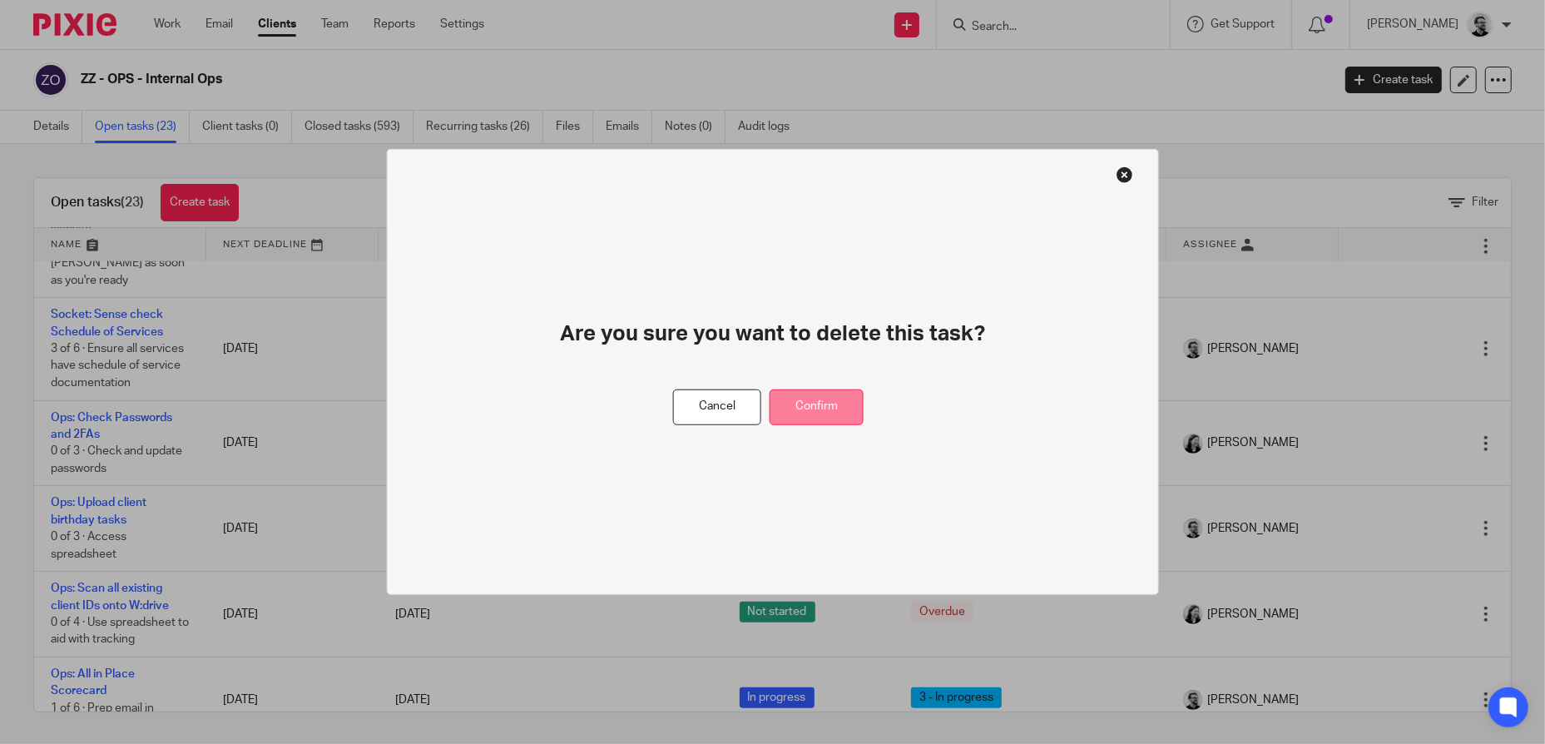
click at [834, 411] on button "Confirm" at bounding box center [816, 407] width 94 height 36
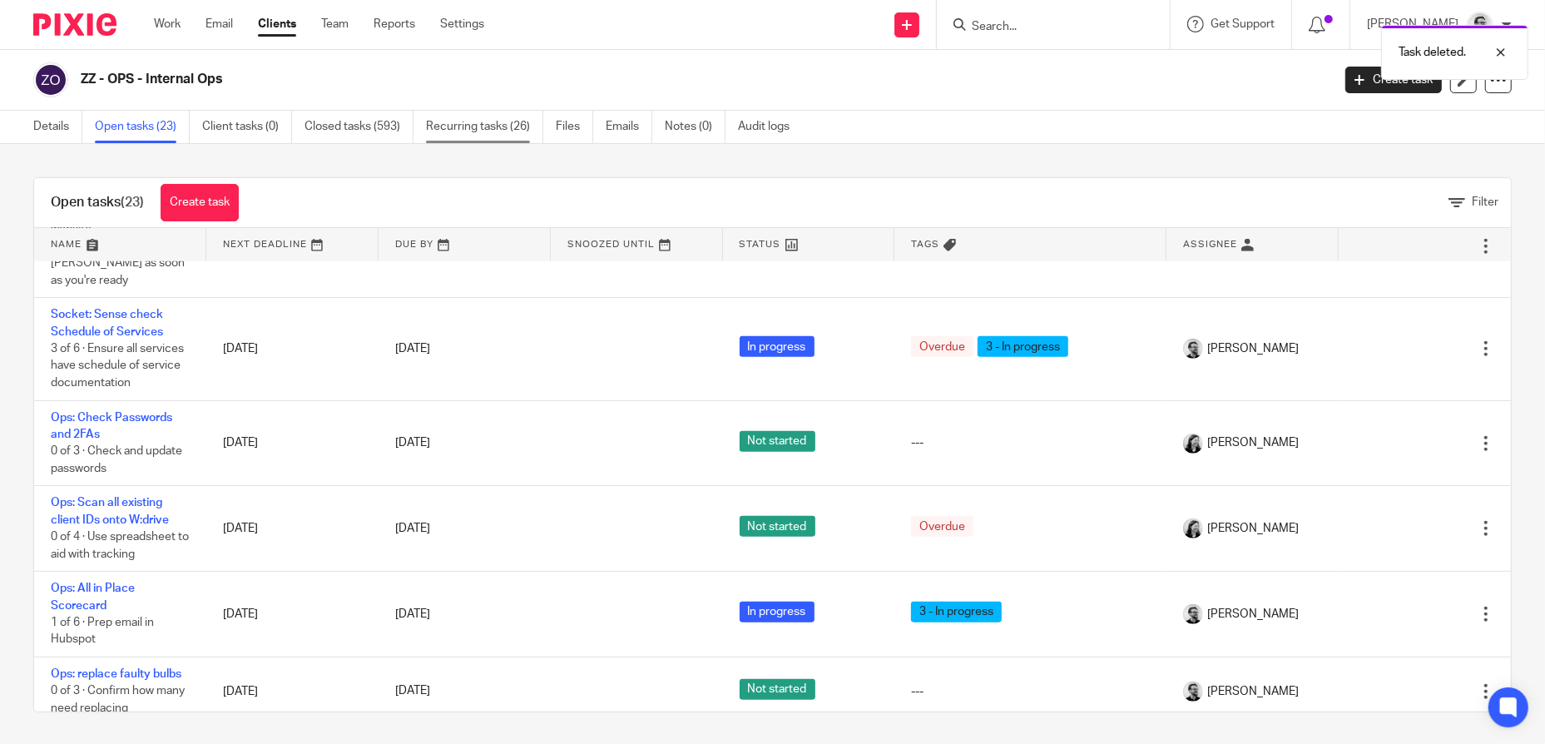
click at [477, 131] on link "Recurring tasks (26)" at bounding box center [484, 127] width 117 height 32
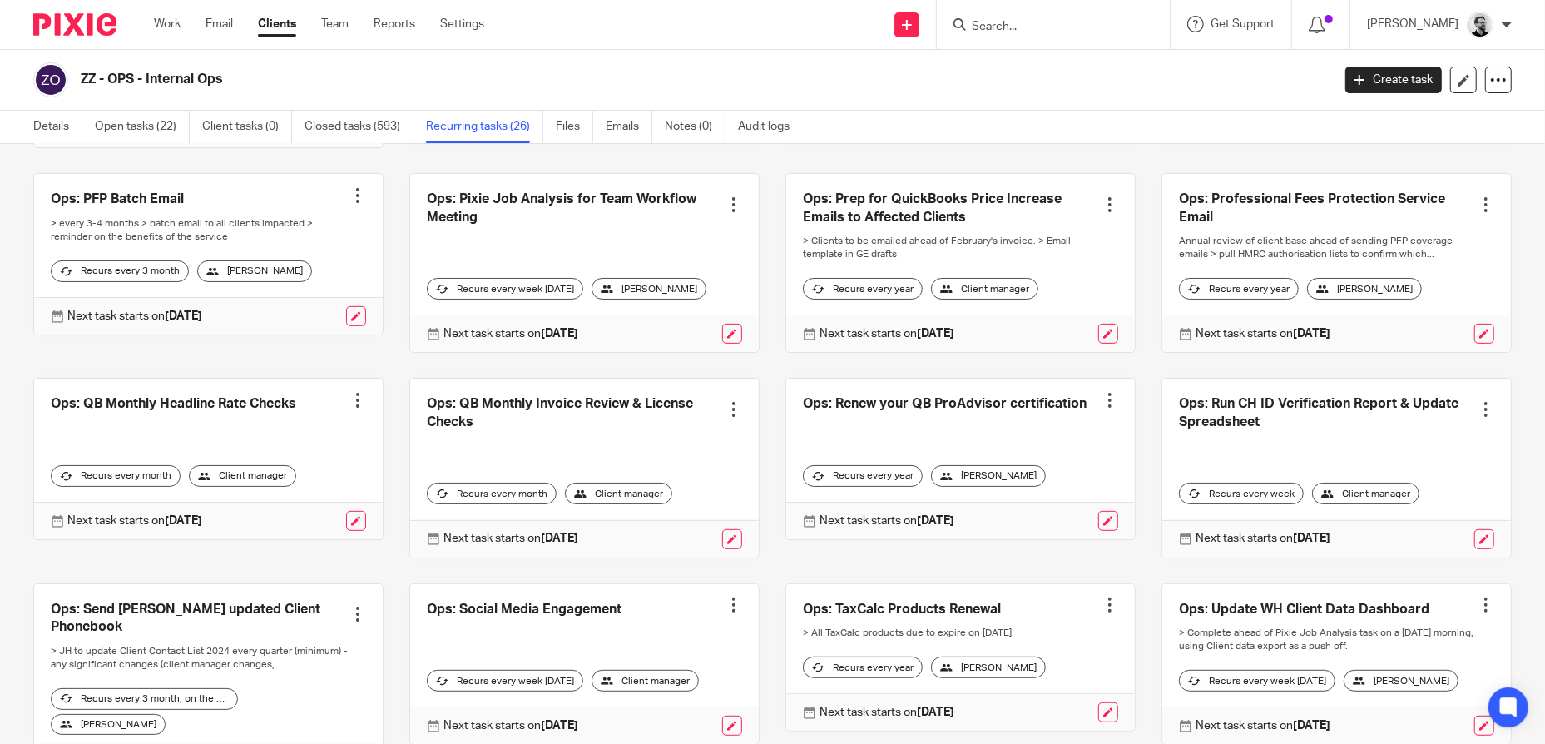
scroll to position [993, 0]
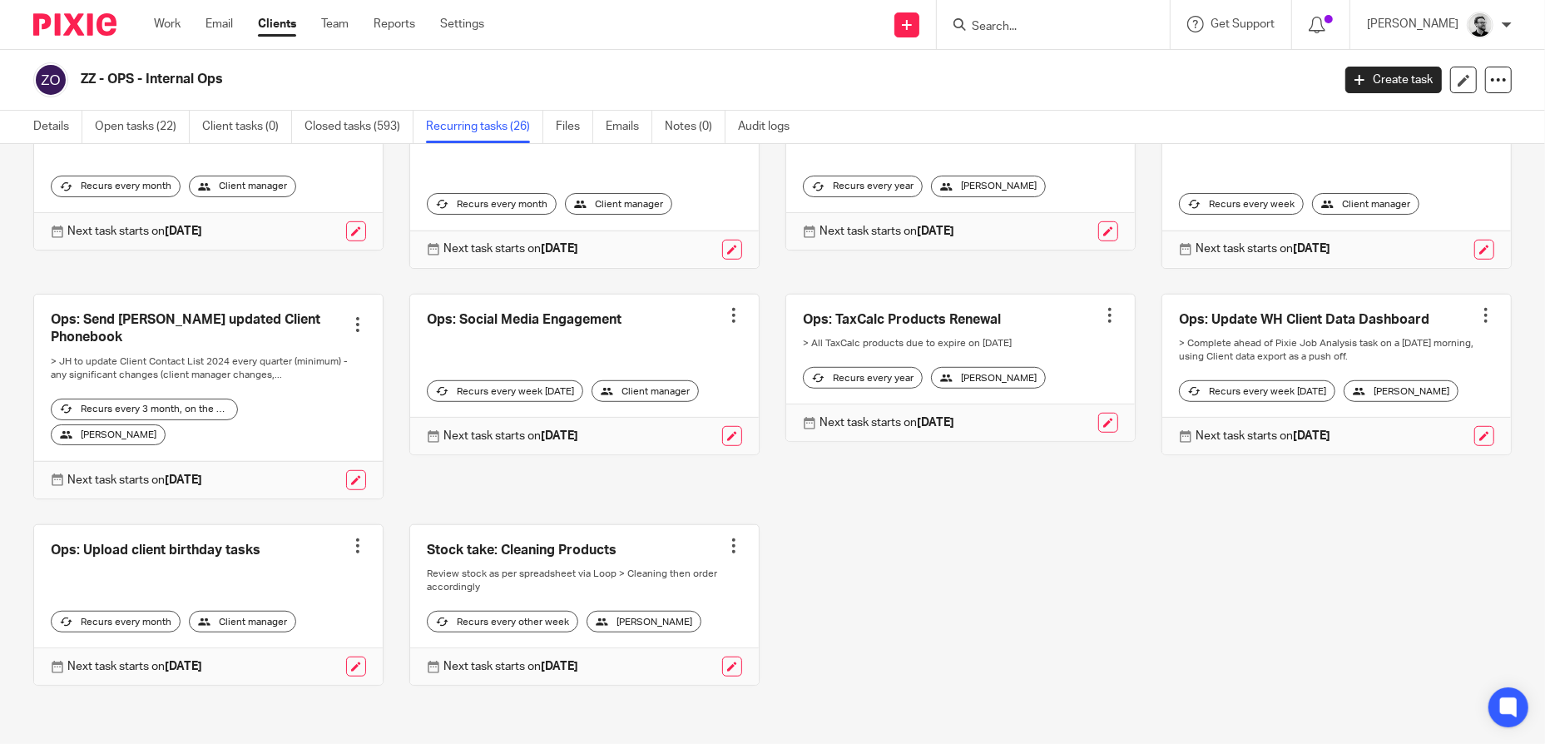
click at [250, 611] on div "Client manager" at bounding box center [242, 622] width 107 height 22
click at [357, 537] on div at bounding box center [357, 545] width 17 height 17
drag, startPoint x: 992, startPoint y: 602, endPoint x: 574, endPoint y: 631, distance: 419.4
click at [987, 602] on div "Confirmation statement Create task Clone template Recalculate schedule Cancel s…" at bounding box center [759, 8] width 1504 height 1406
click at [352, 658] on link at bounding box center [356, 666] width 20 height 20
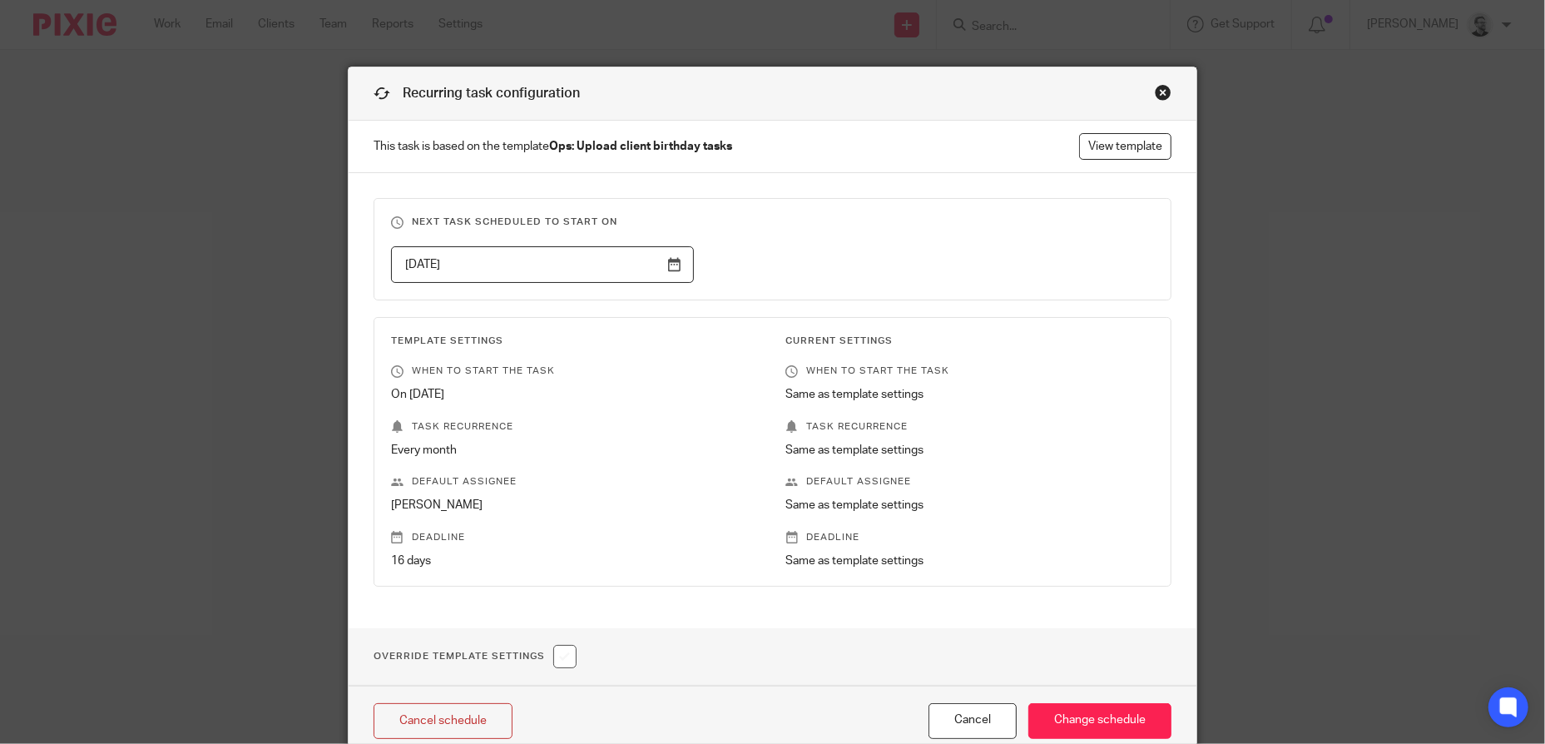
click at [1155, 90] on div "Close this dialog window" at bounding box center [1163, 92] width 17 height 17
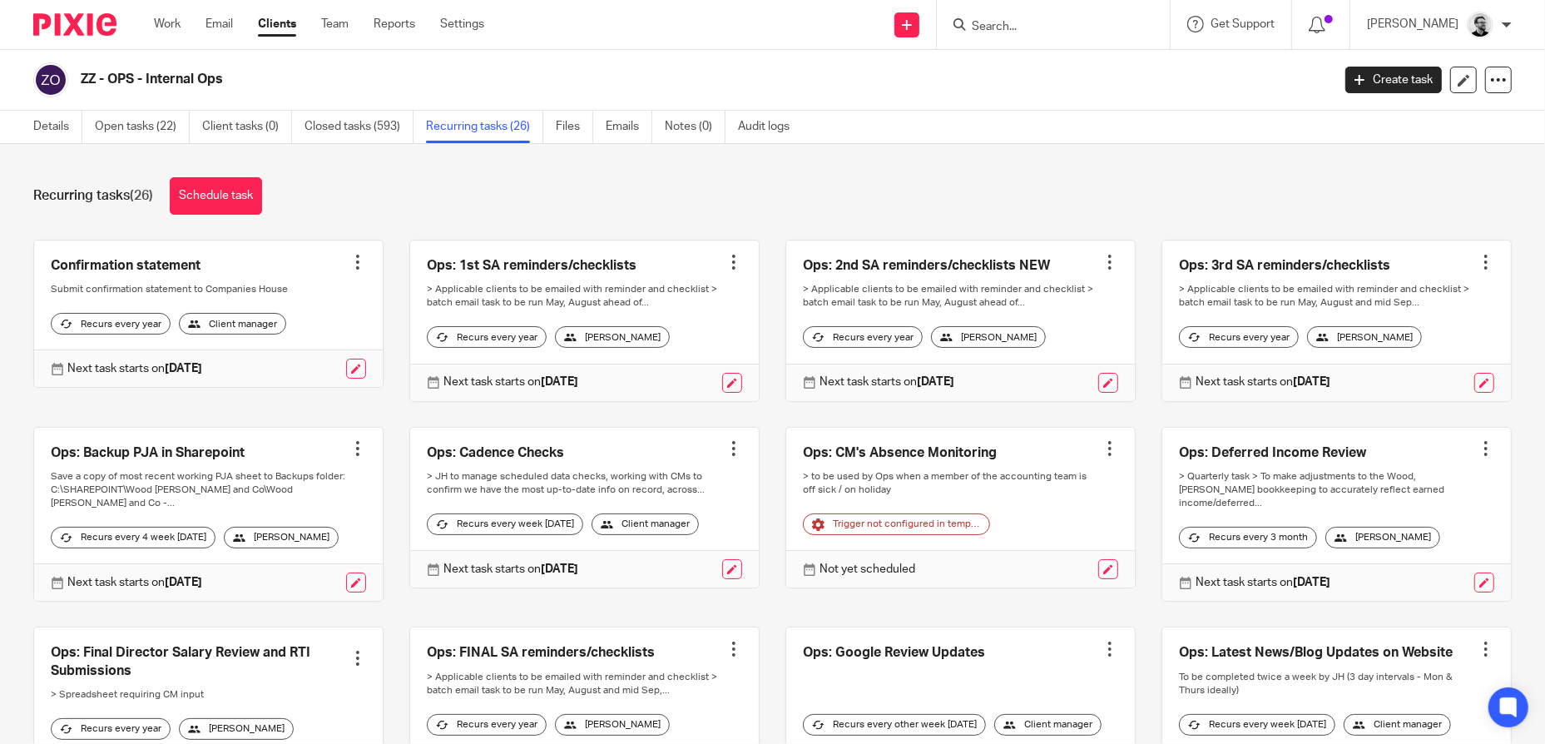
click at [1066, 17] on form at bounding box center [1058, 24] width 177 height 21
click at [1060, 23] on input "Search" at bounding box center [1045, 27] width 150 height 15
paste input "[PERSON_NAME]"
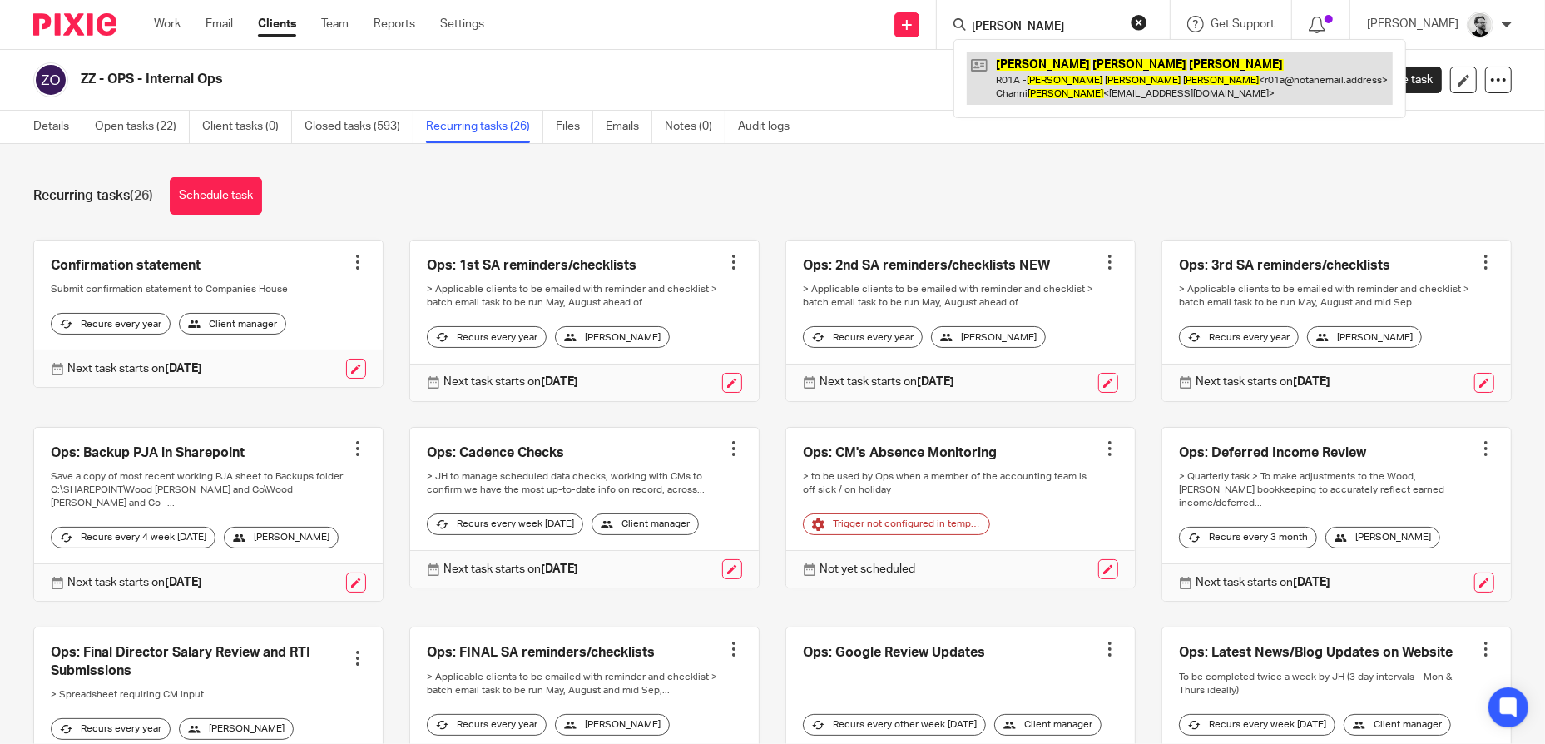
type input "[PERSON_NAME]"
click at [1146, 85] on link at bounding box center [1180, 78] width 426 height 52
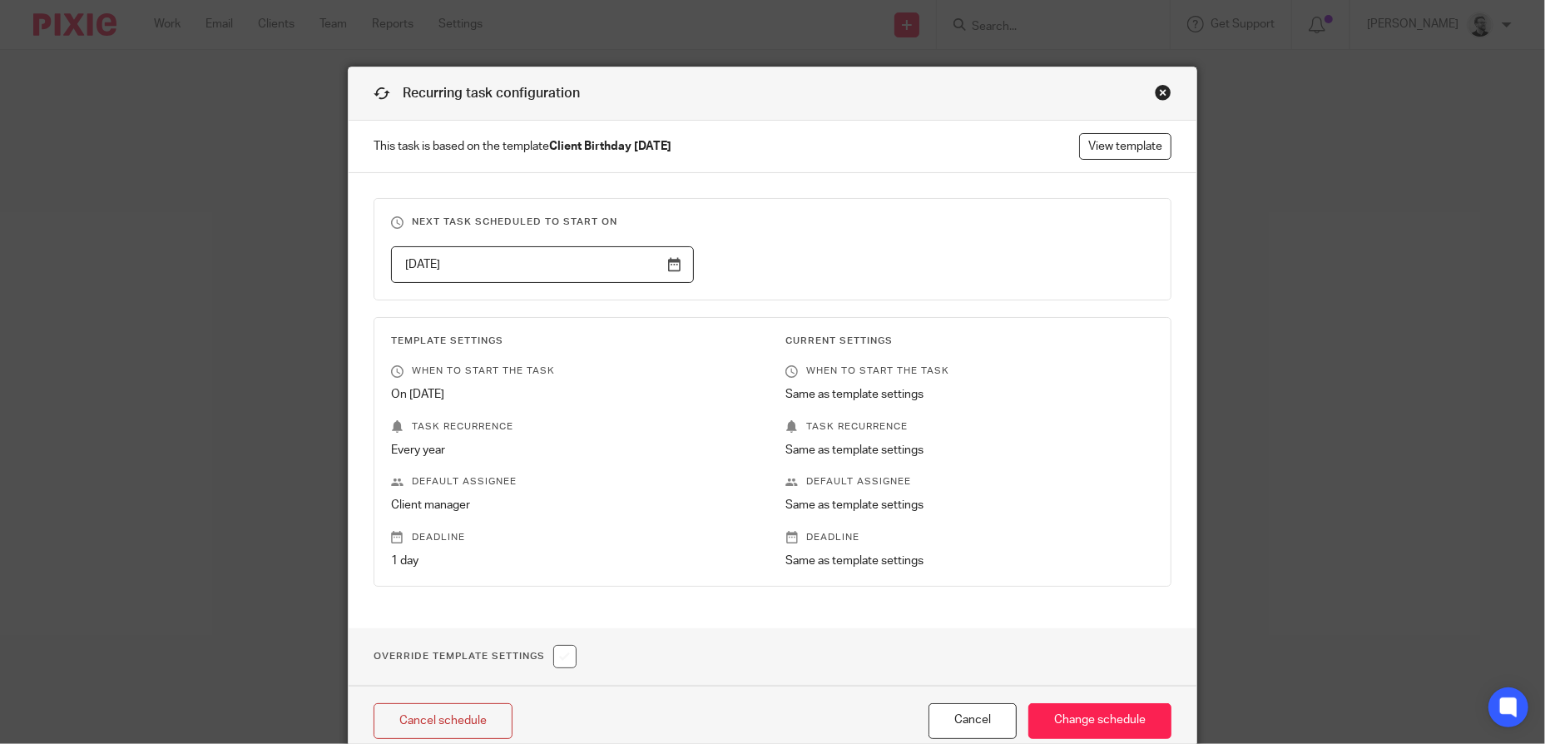
scroll to position [78, 0]
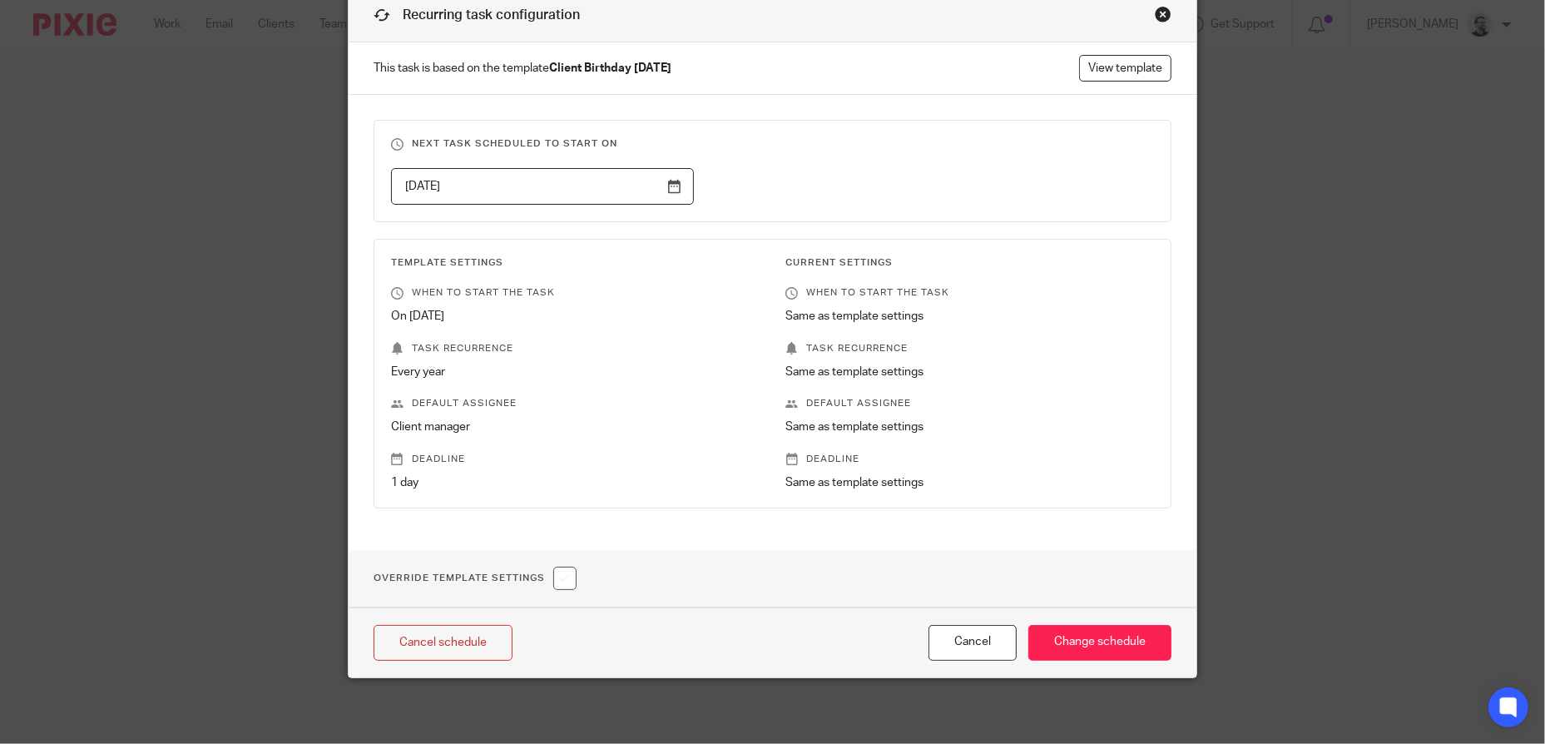
click at [1156, 22] on div "Close this dialog window" at bounding box center [1163, 14] width 17 height 17
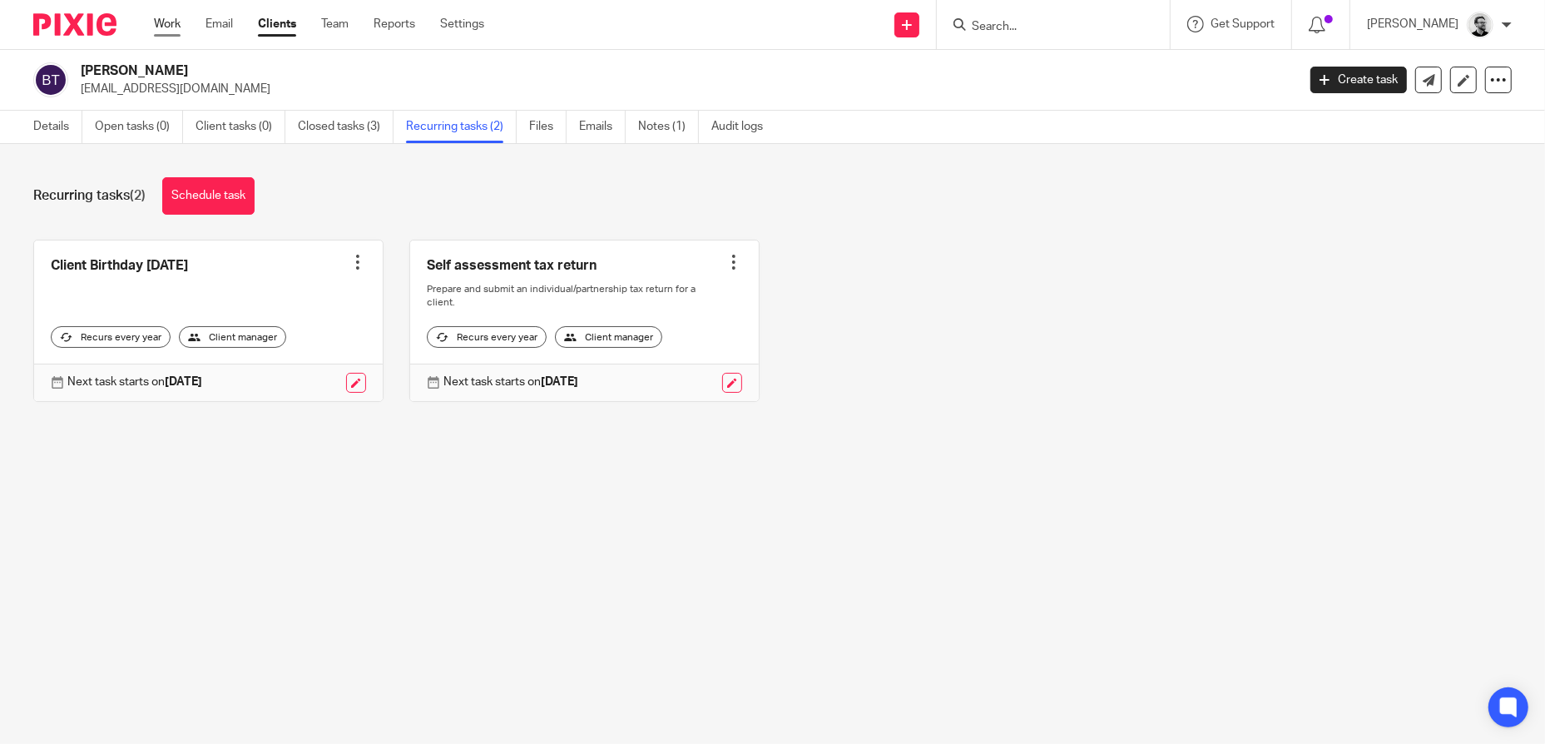
click at [164, 28] on link "Work" at bounding box center [167, 24] width 27 height 17
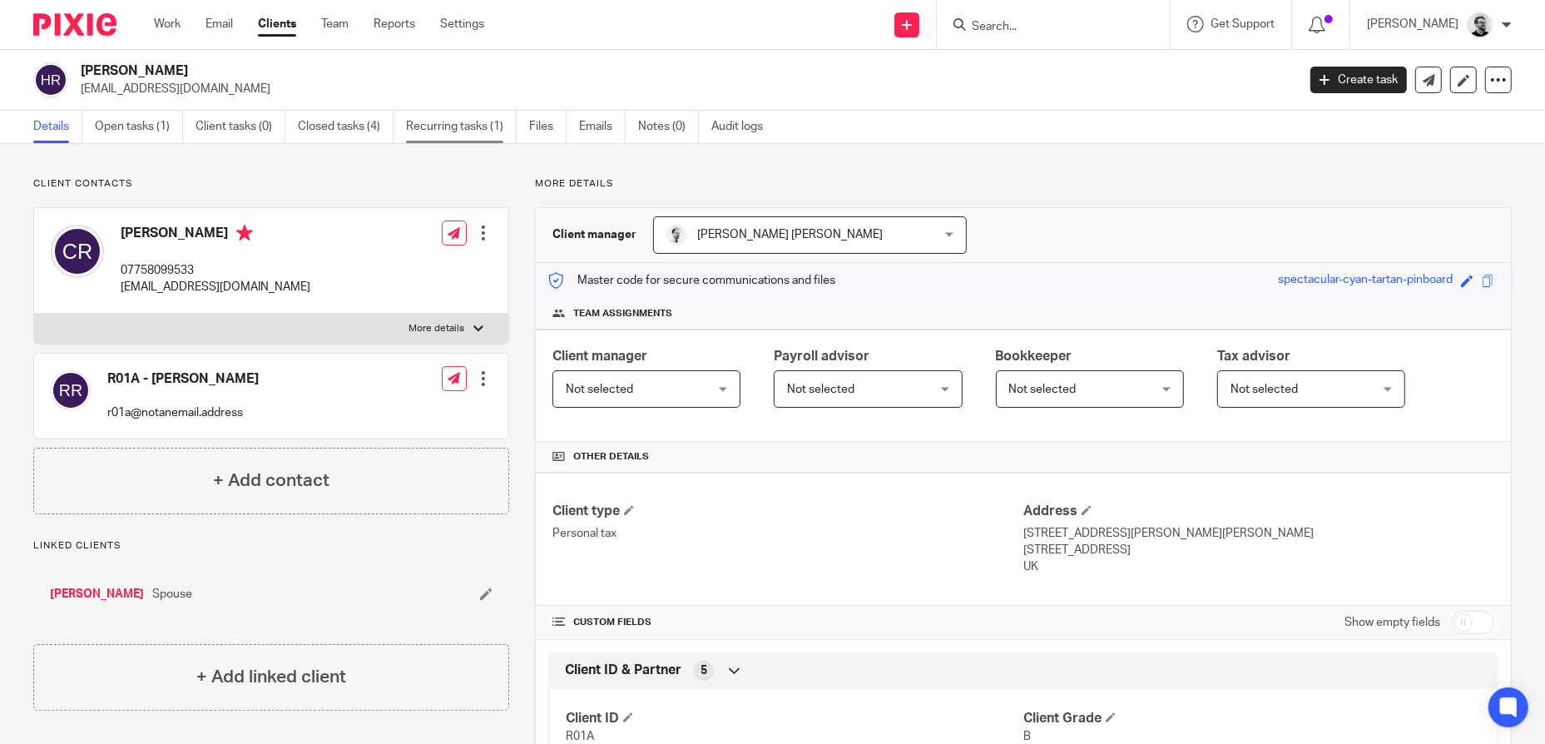
click at [470, 124] on link "Recurring tasks (1)" at bounding box center [461, 127] width 111 height 32
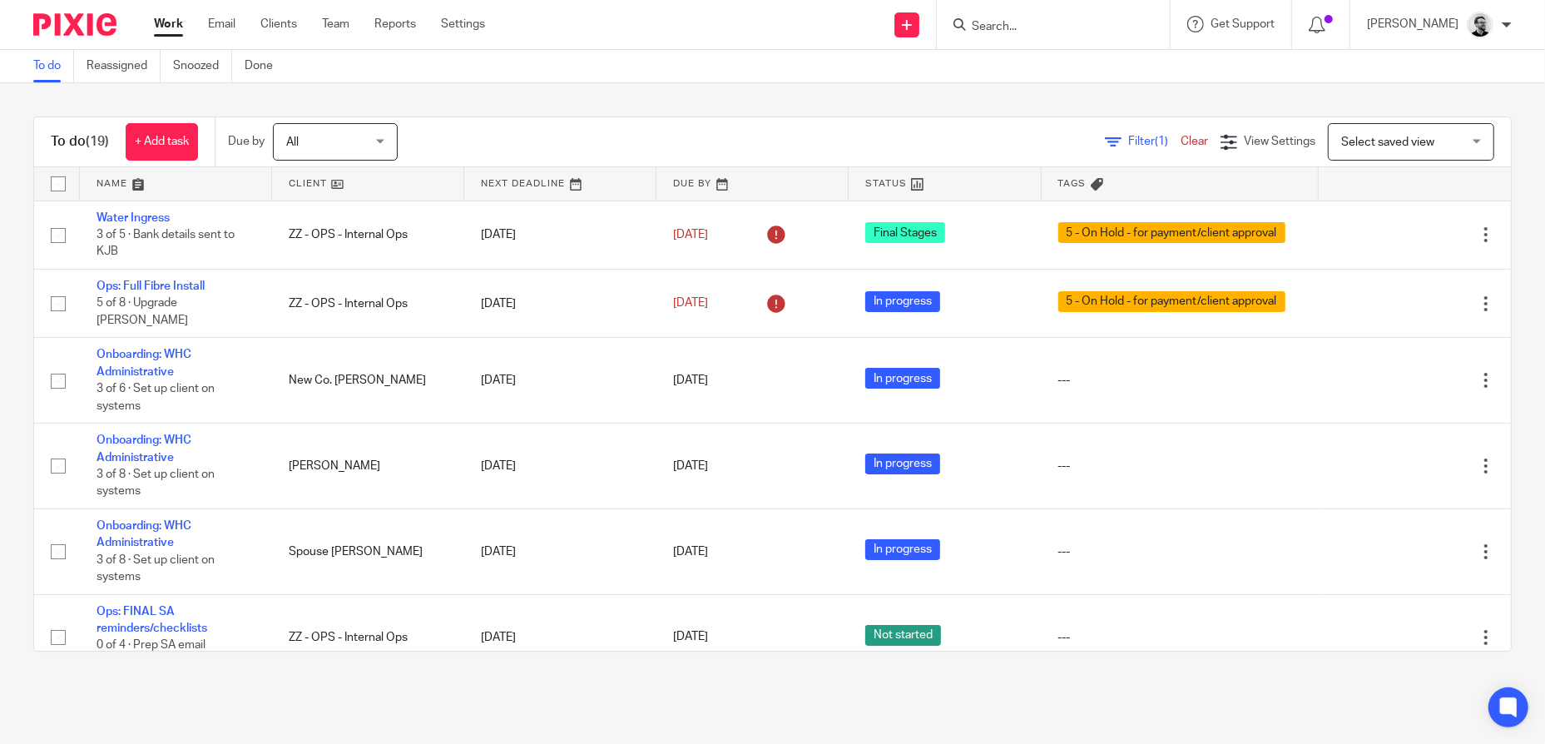
click at [1056, 20] on input "Search" at bounding box center [1045, 27] width 150 height 15
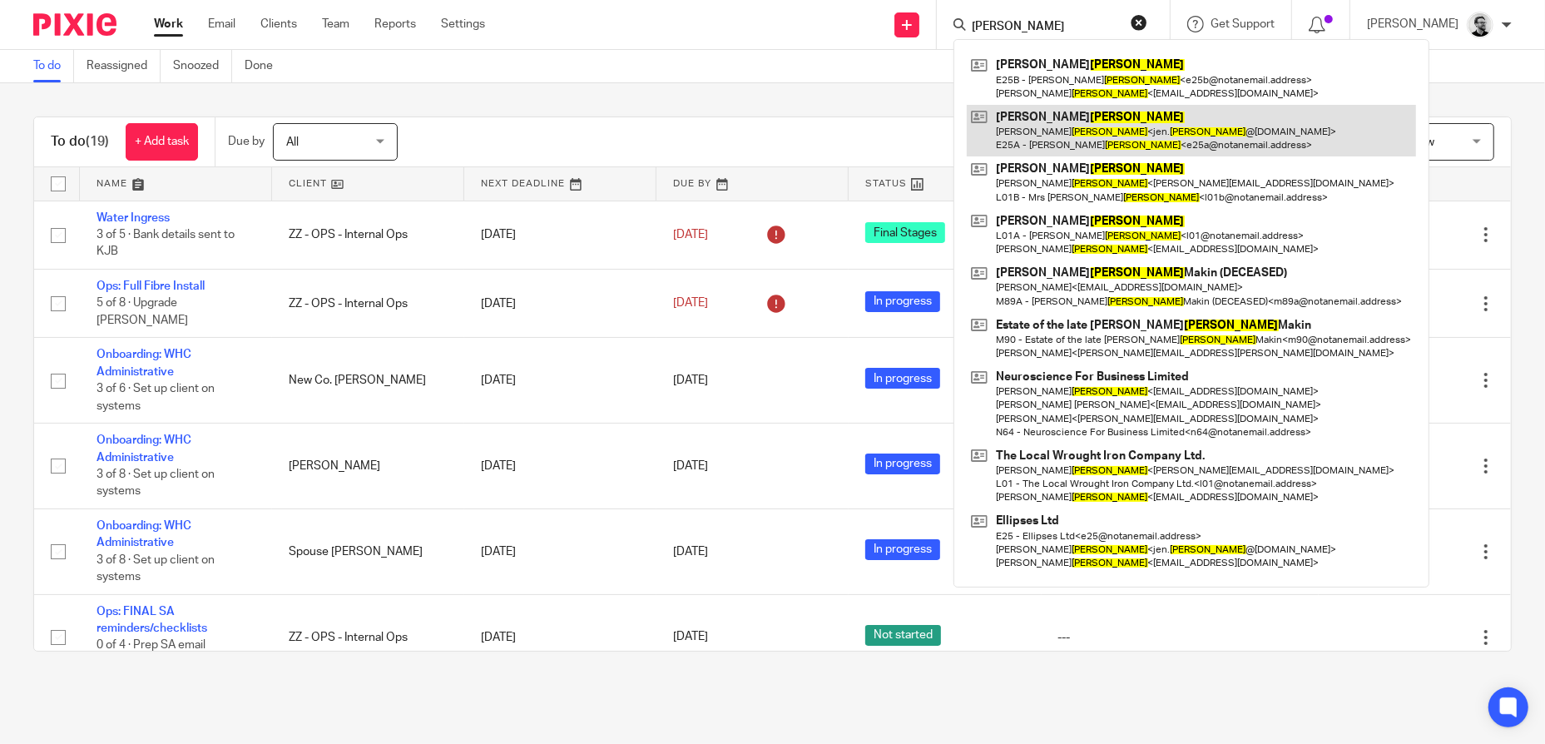
type input "[PERSON_NAME]"
click at [1136, 128] on link at bounding box center [1191, 131] width 449 height 52
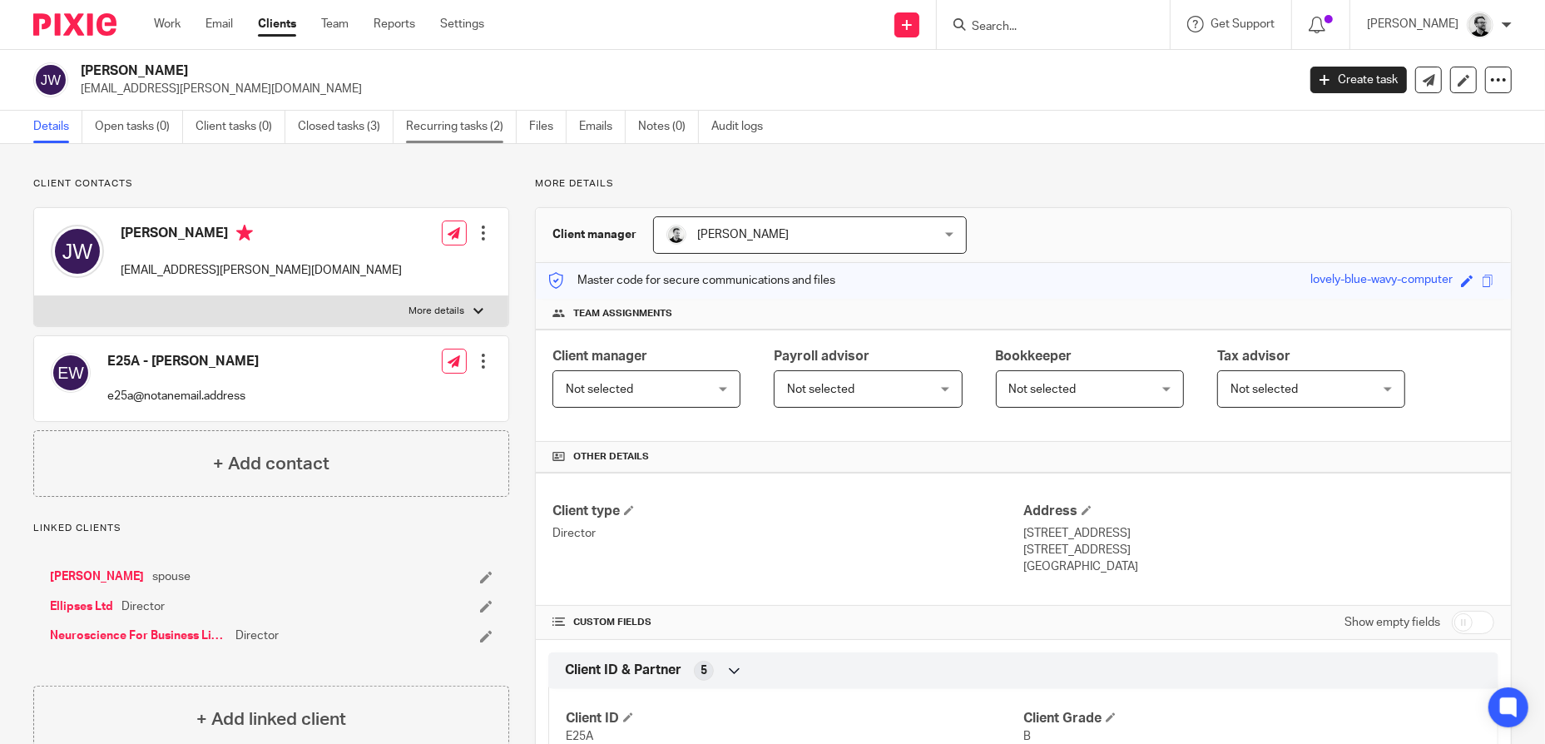
click at [477, 131] on link "Recurring tasks (2)" at bounding box center [461, 127] width 111 height 32
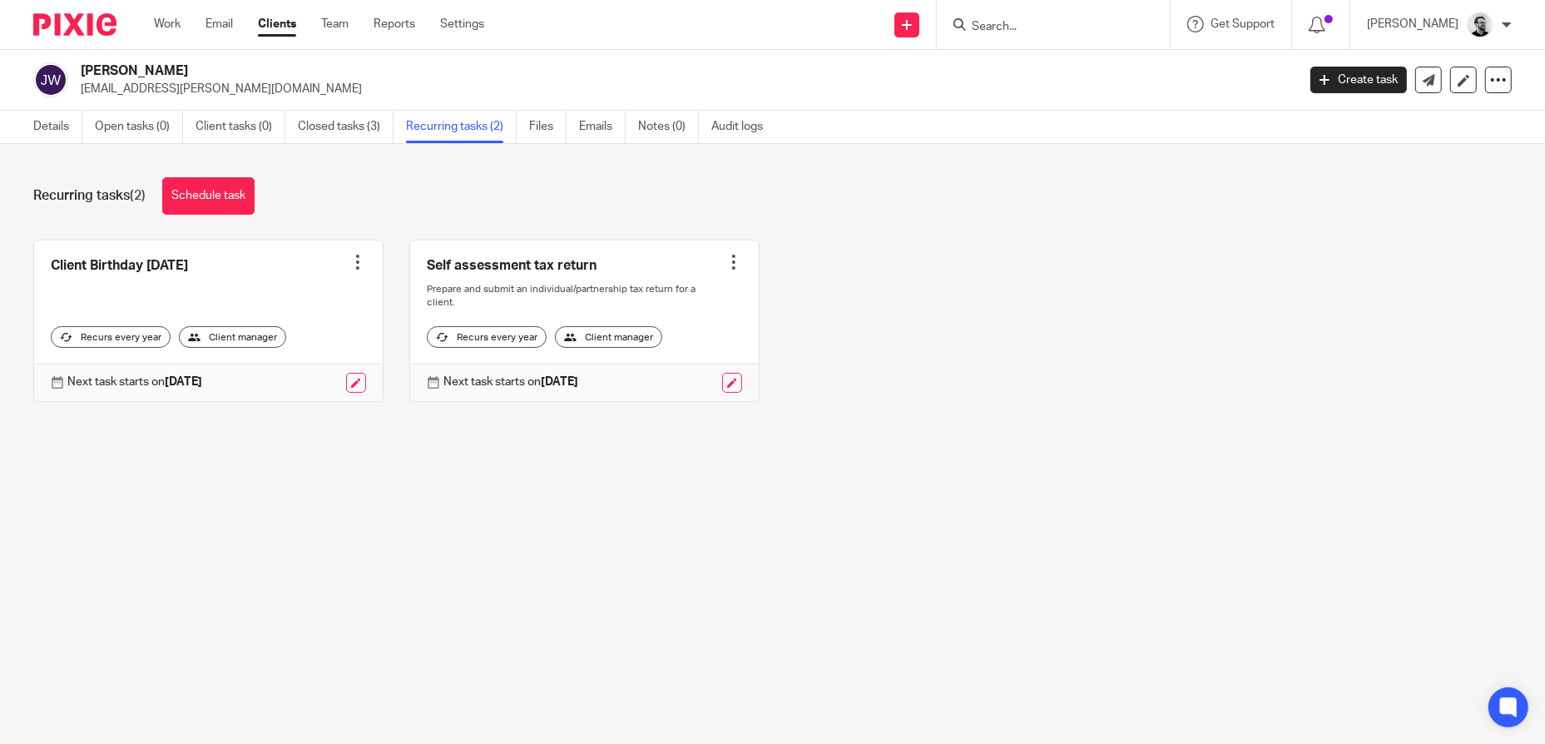
click at [1052, 25] on input "Search" at bounding box center [1045, 27] width 150 height 15
click at [354, 27] on ul "Work Email Clients Team Reports Settings" at bounding box center [331, 24] width 355 height 17
click at [347, 28] on link "Team" at bounding box center [334, 24] width 27 height 17
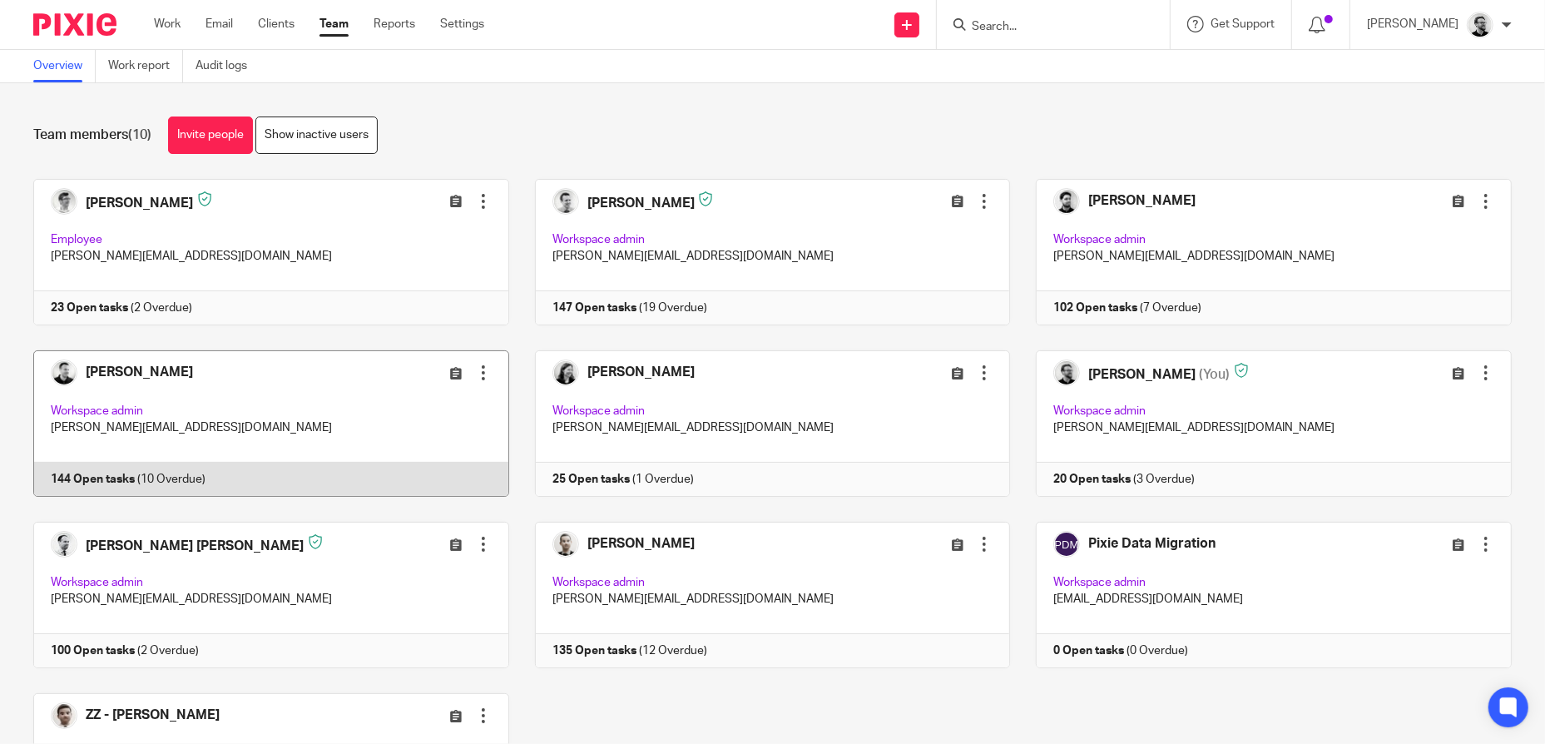
click at [255, 399] on link at bounding box center [258, 423] width 502 height 146
click at [275, 385] on link at bounding box center [258, 423] width 502 height 146
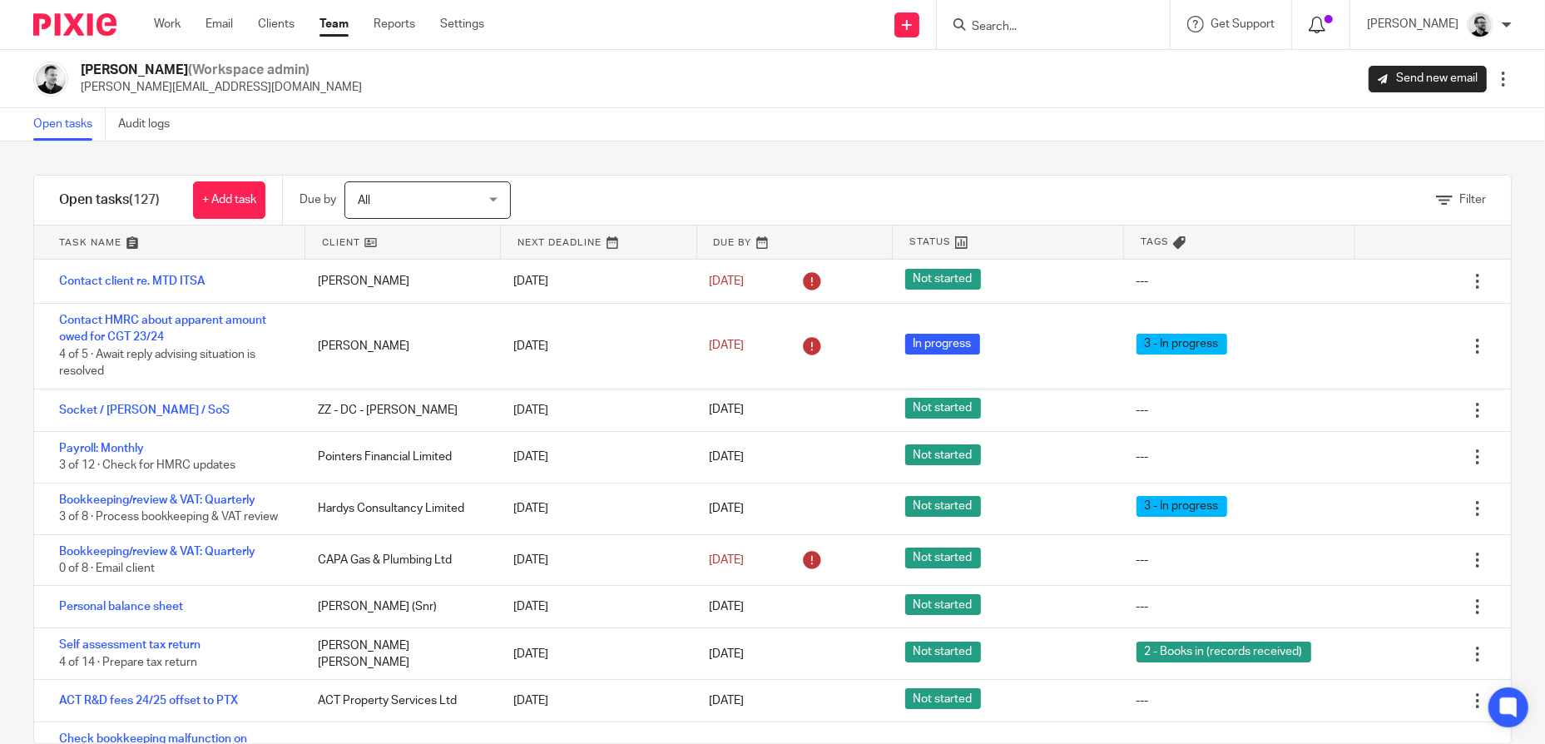
click at [1325, 24] on icon at bounding box center [1316, 25] width 17 height 17
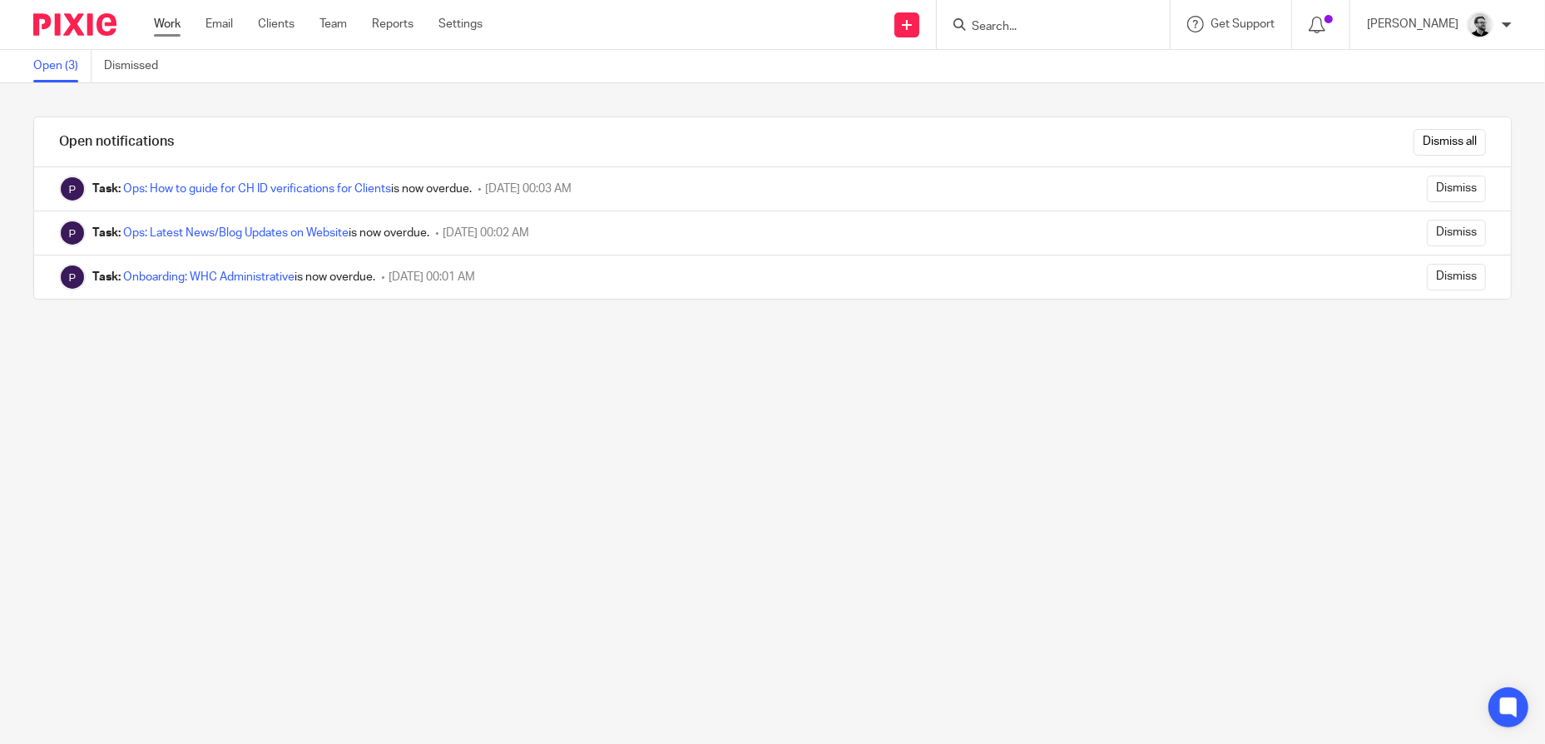
click at [163, 29] on link "Work" at bounding box center [167, 24] width 27 height 17
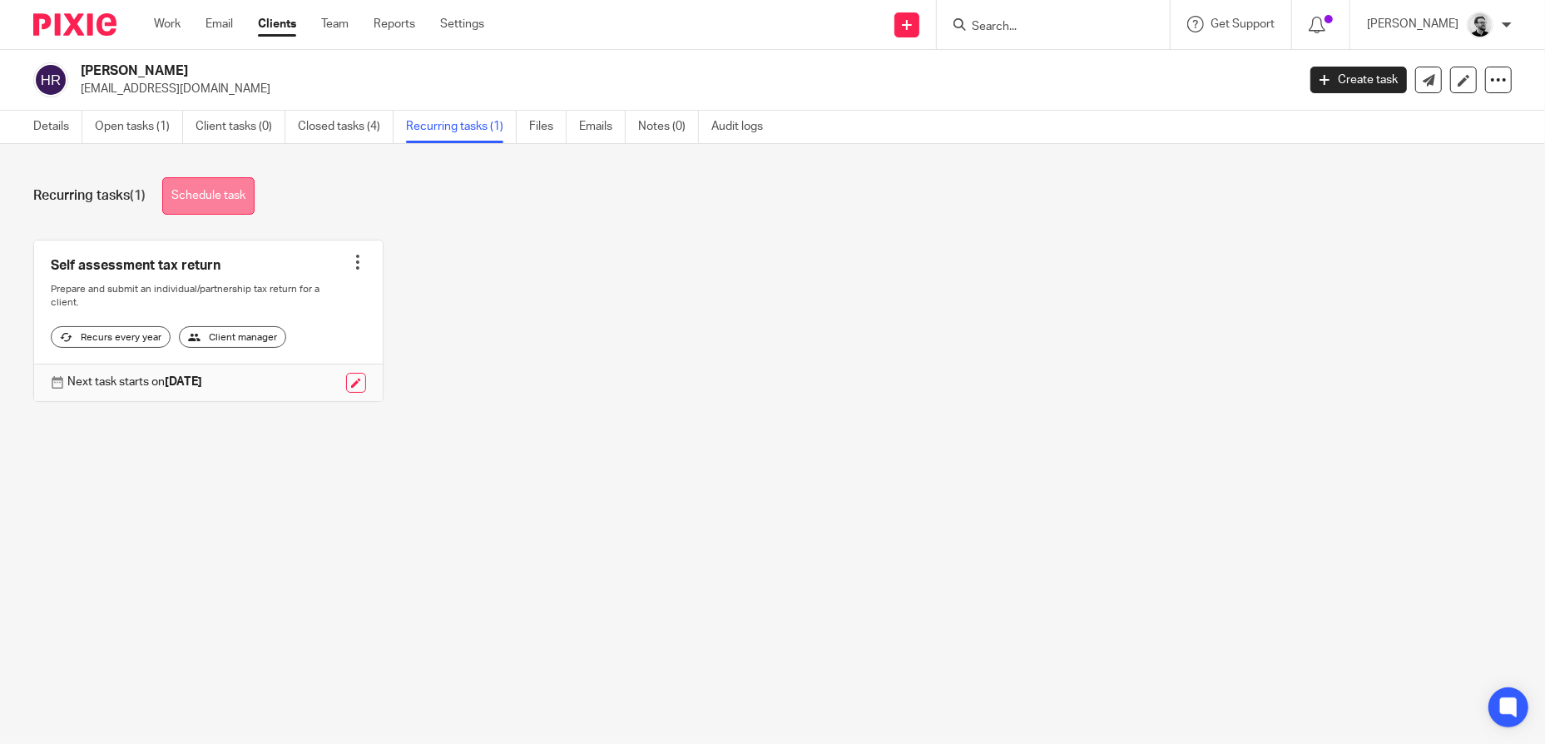
click at [240, 198] on link "Schedule task" at bounding box center [208, 195] width 92 height 37
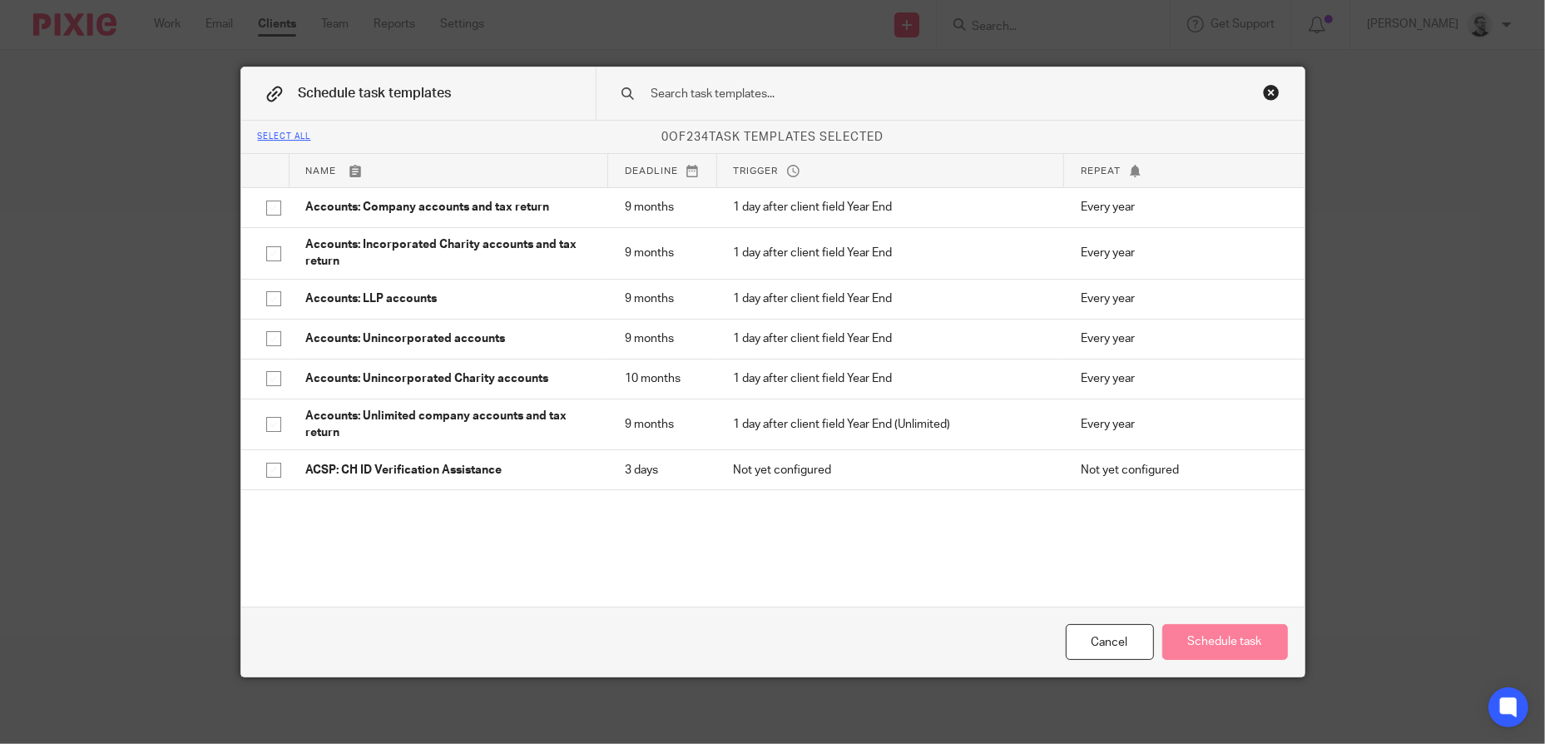
click at [739, 91] on input "text" at bounding box center [924, 94] width 548 height 18
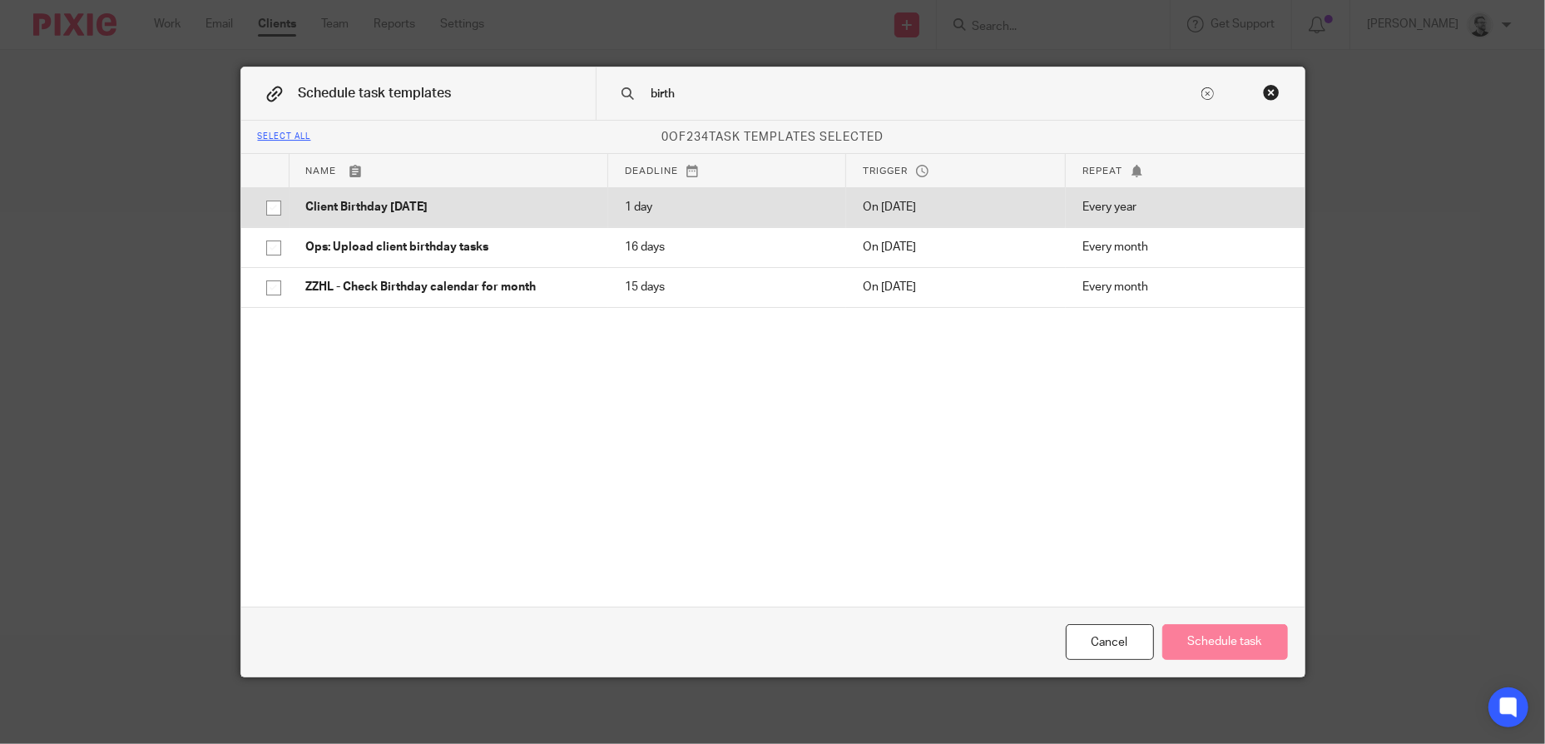
type input "birth"
click at [448, 200] on p "Client Birthday Tomorrow" at bounding box center [448, 207] width 285 height 17
checkbox input "true"
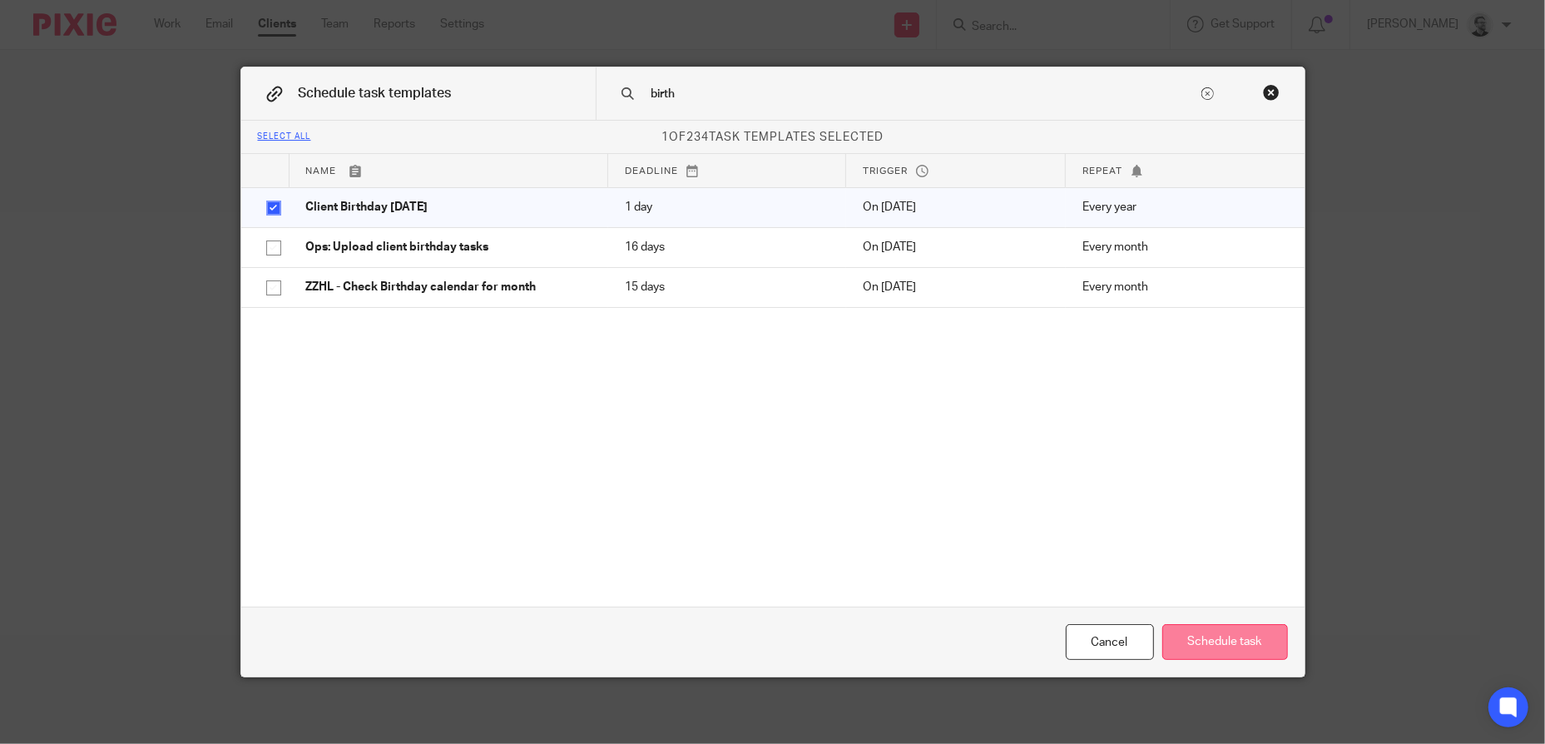
click at [1235, 641] on button "Schedule task" at bounding box center [1225, 642] width 126 height 36
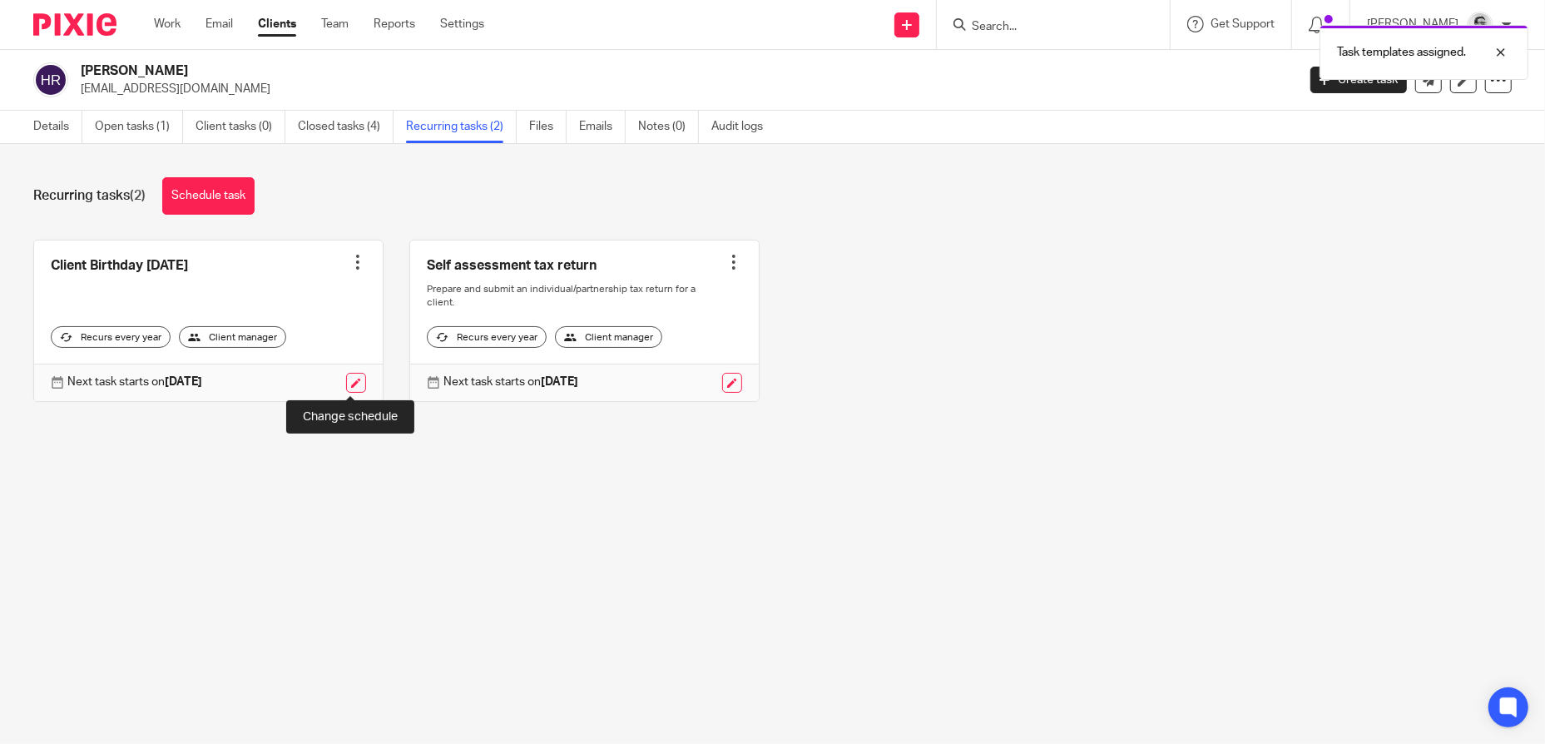
click at [346, 383] on link at bounding box center [356, 383] width 20 height 20
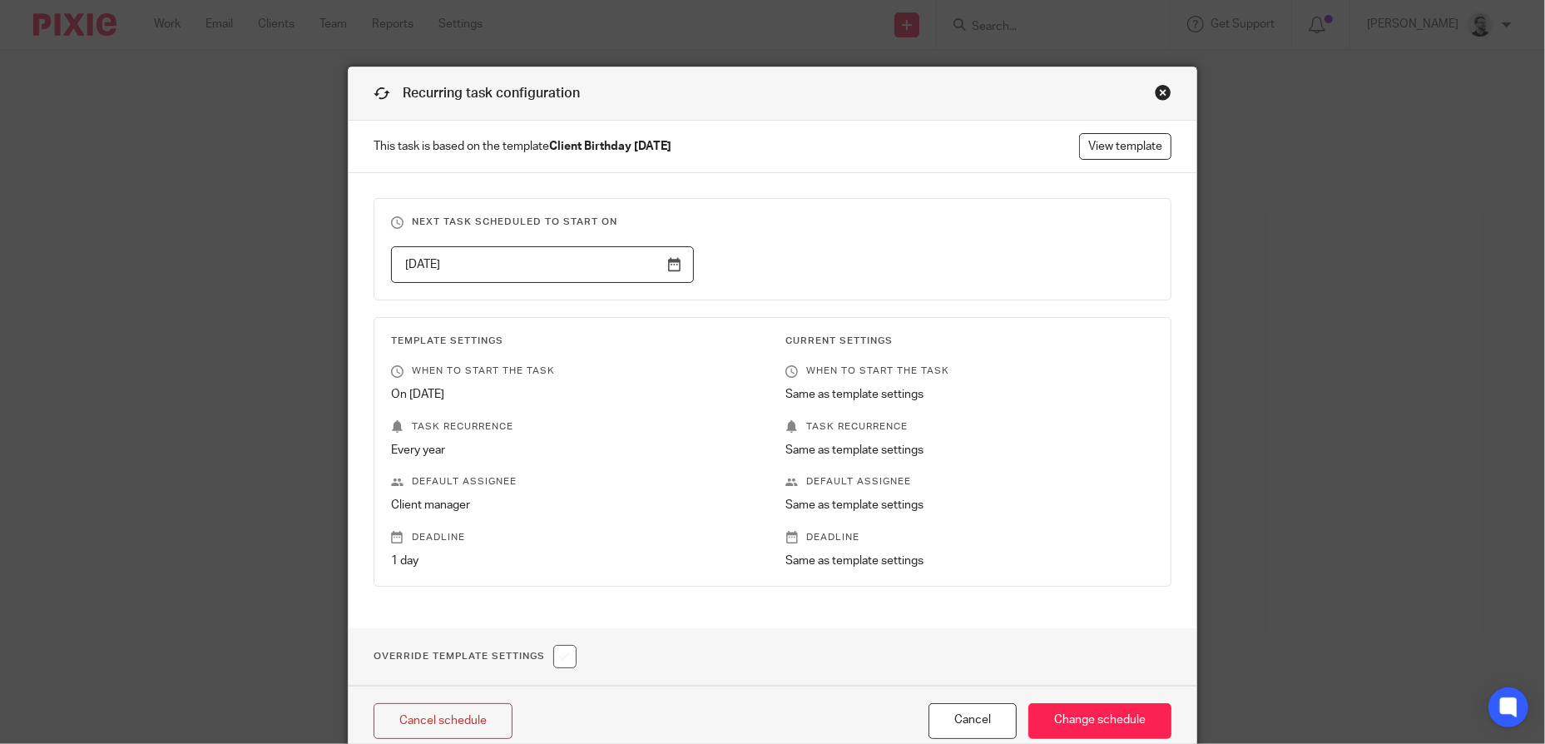
click at [587, 270] on input "2026-02-13" at bounding box center [542, 264] width 303 height 37
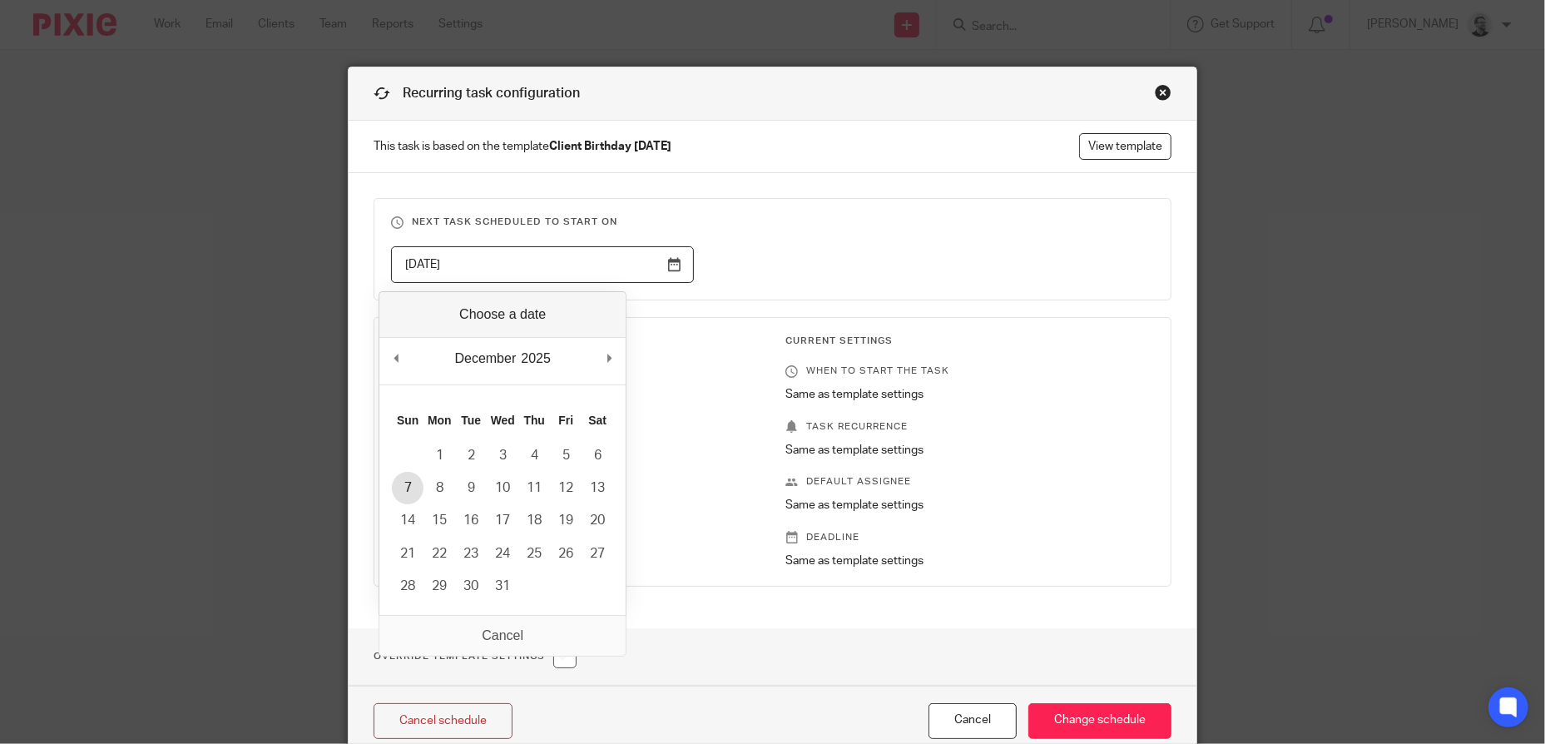
type input "2025-12-07"
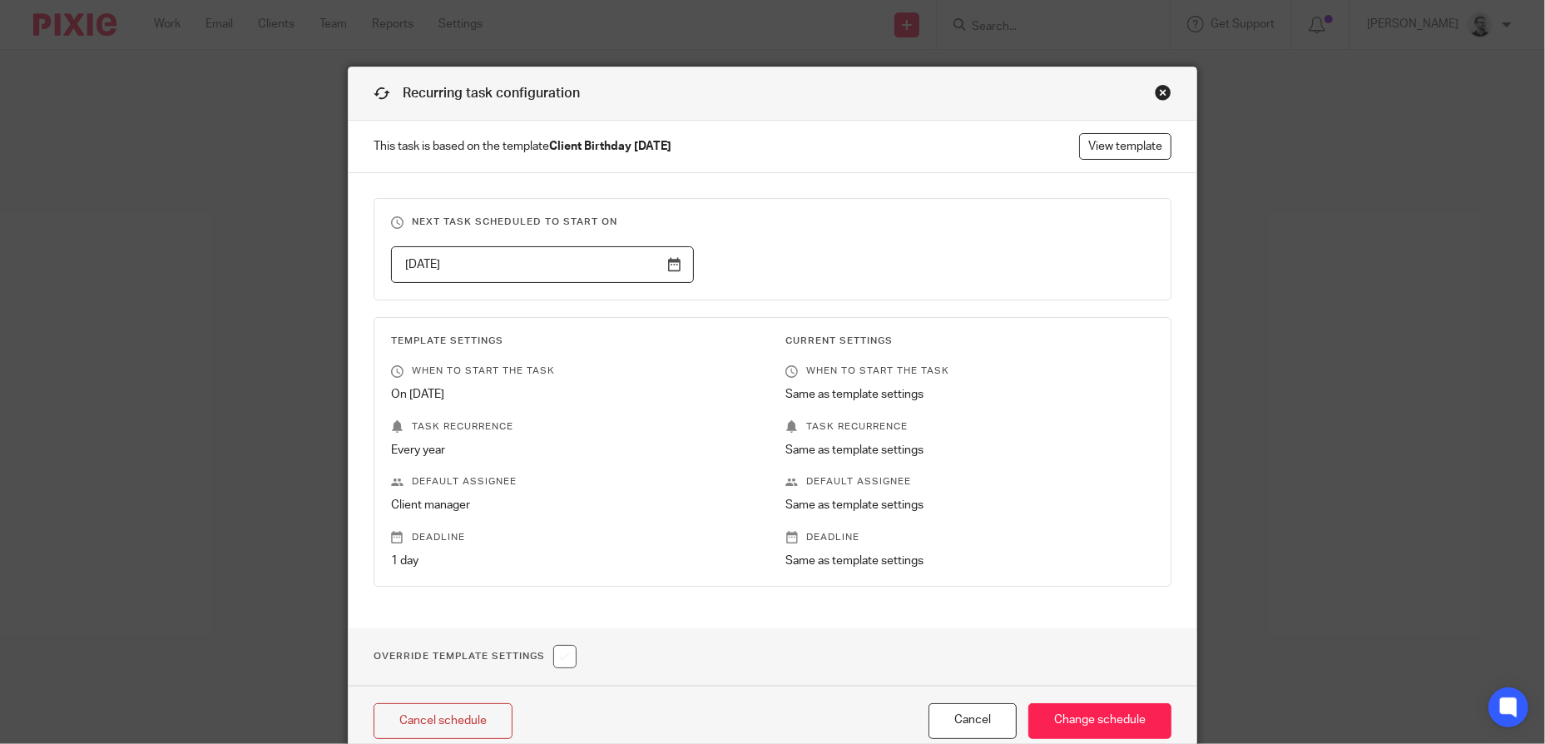
click at [865, 251] on div "2025-12-07" at bounding box center [759, 264] width 789 height 37
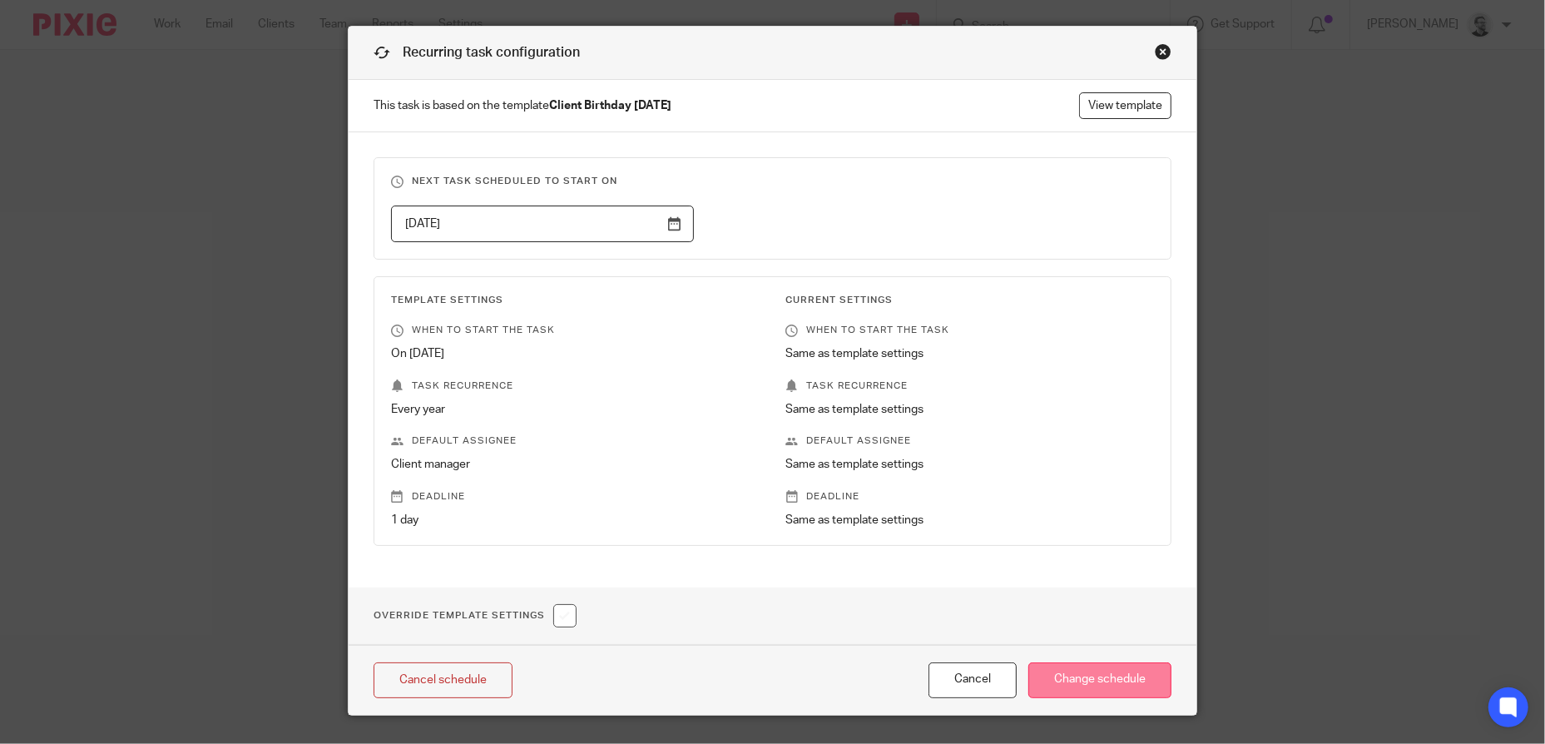
scroll to position [78, 0]
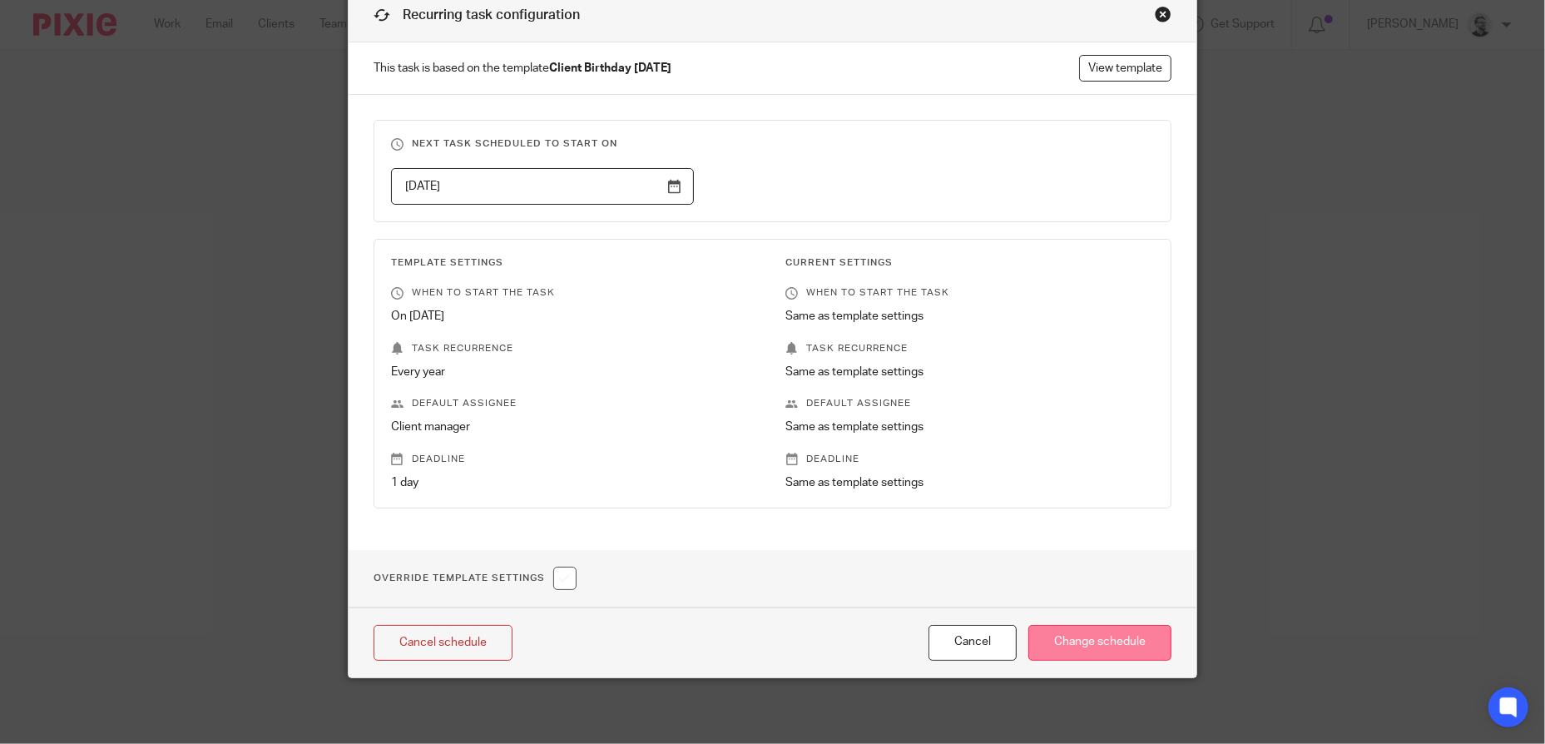
click at [1105, 639] on input "Change schedule" at bounding box center [1099, 643] width 143 height 36
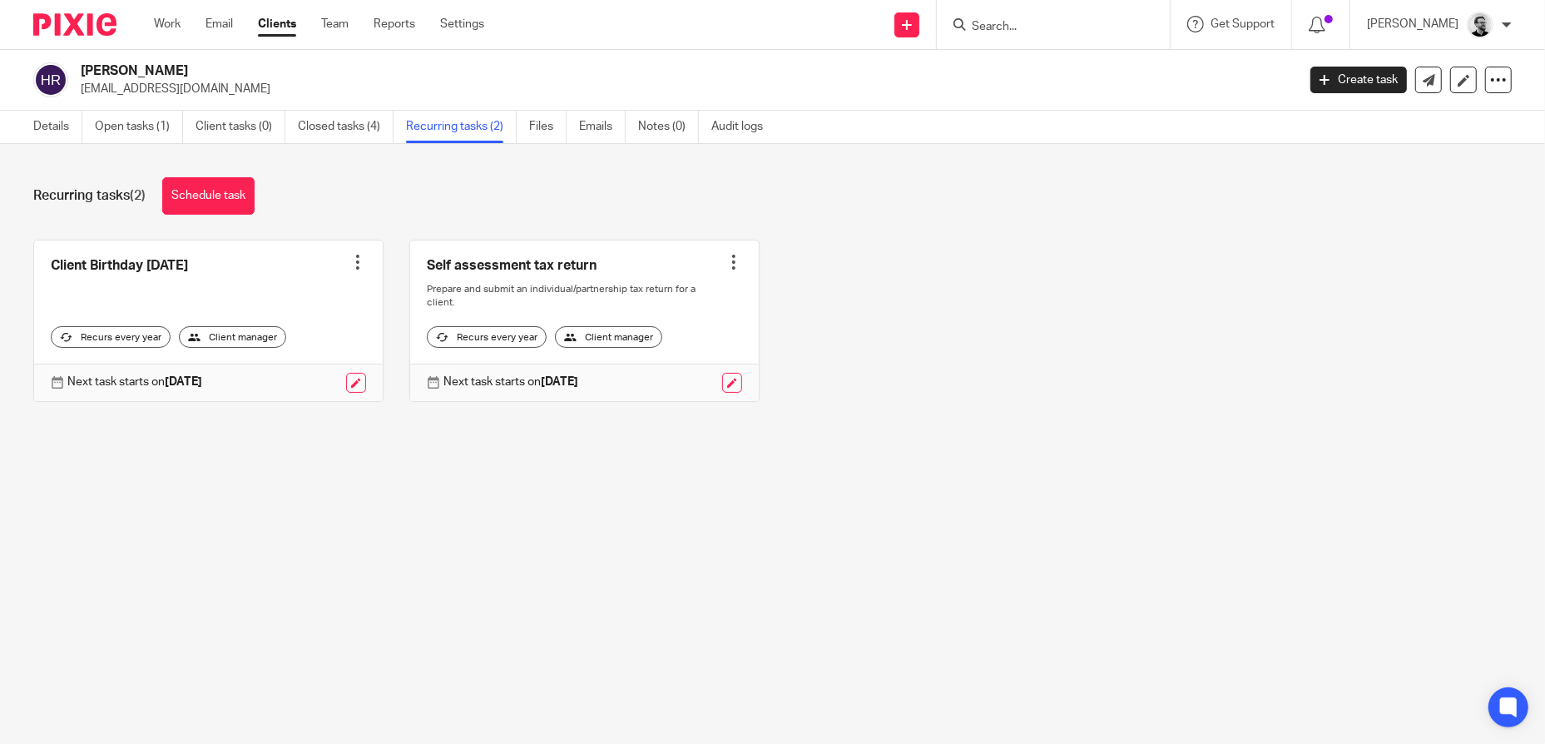
drag, startPoint x: 1022, startPoint y: 28, endPoint x: 1042, endPoint y: 27, distance: 20.0
click at [1022, 27] on input "Search" at bounding box center [1045, 27] width 150 height 15
click at [1046, 27] on input "Search" at bounding box center [1045, 27] width 150 height 15
paste input "John W Eastman"
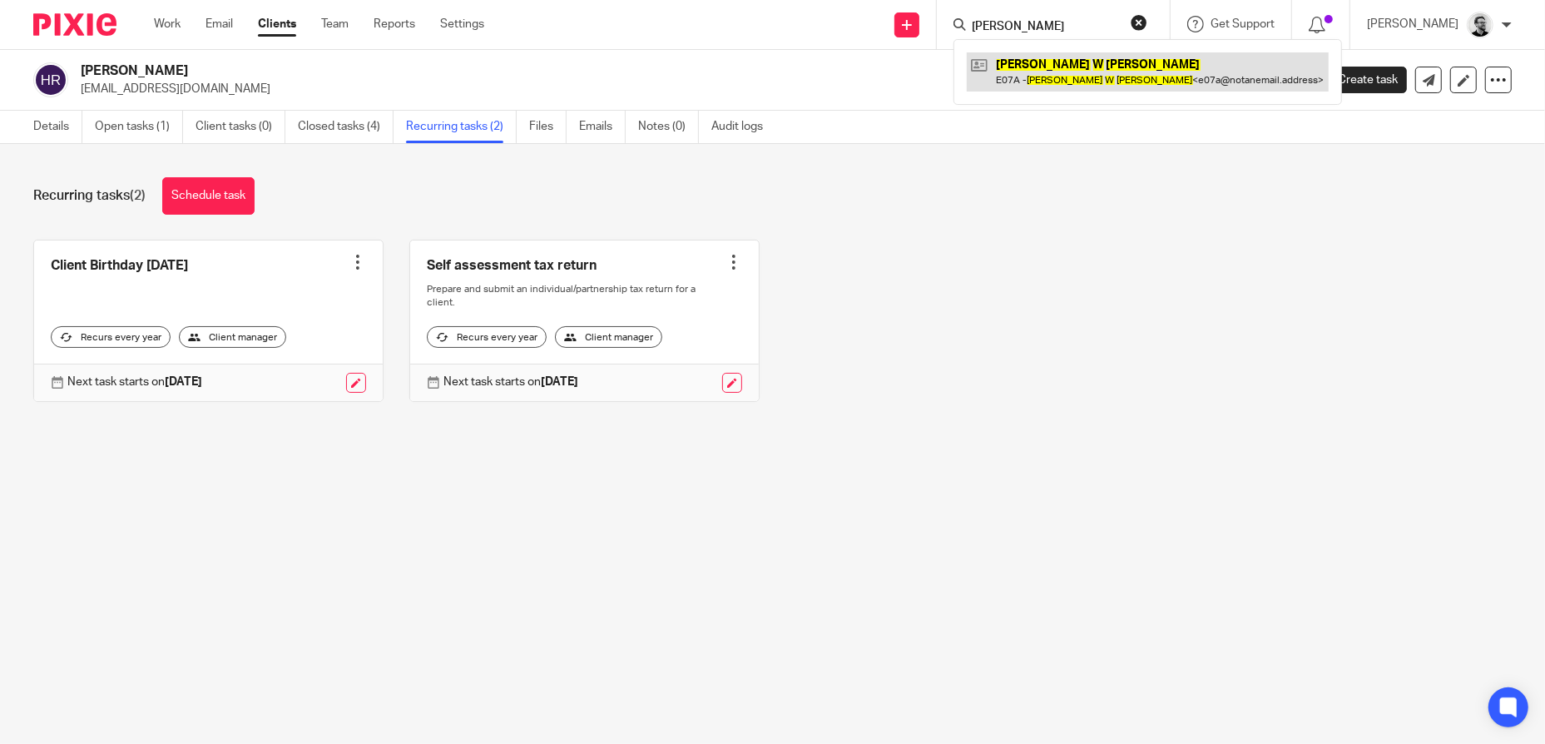
type input "John W Eastman"
click at [1102, 74] on link at bounding box center [1148, 71] width 362 height 38
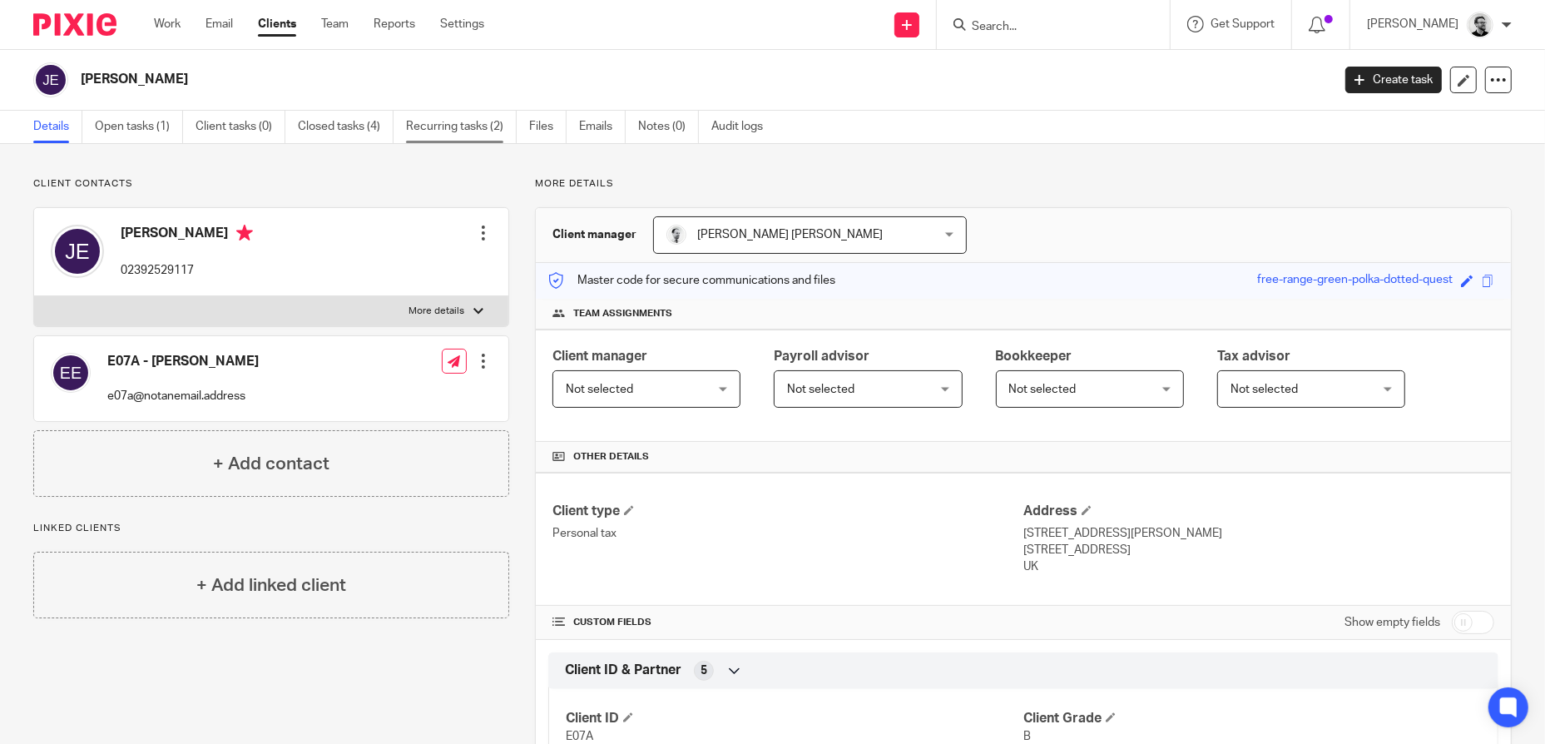
click at [456, 129] on link "Recurring tasks (2)" at bounding box center [461, 127] width 111 height 32
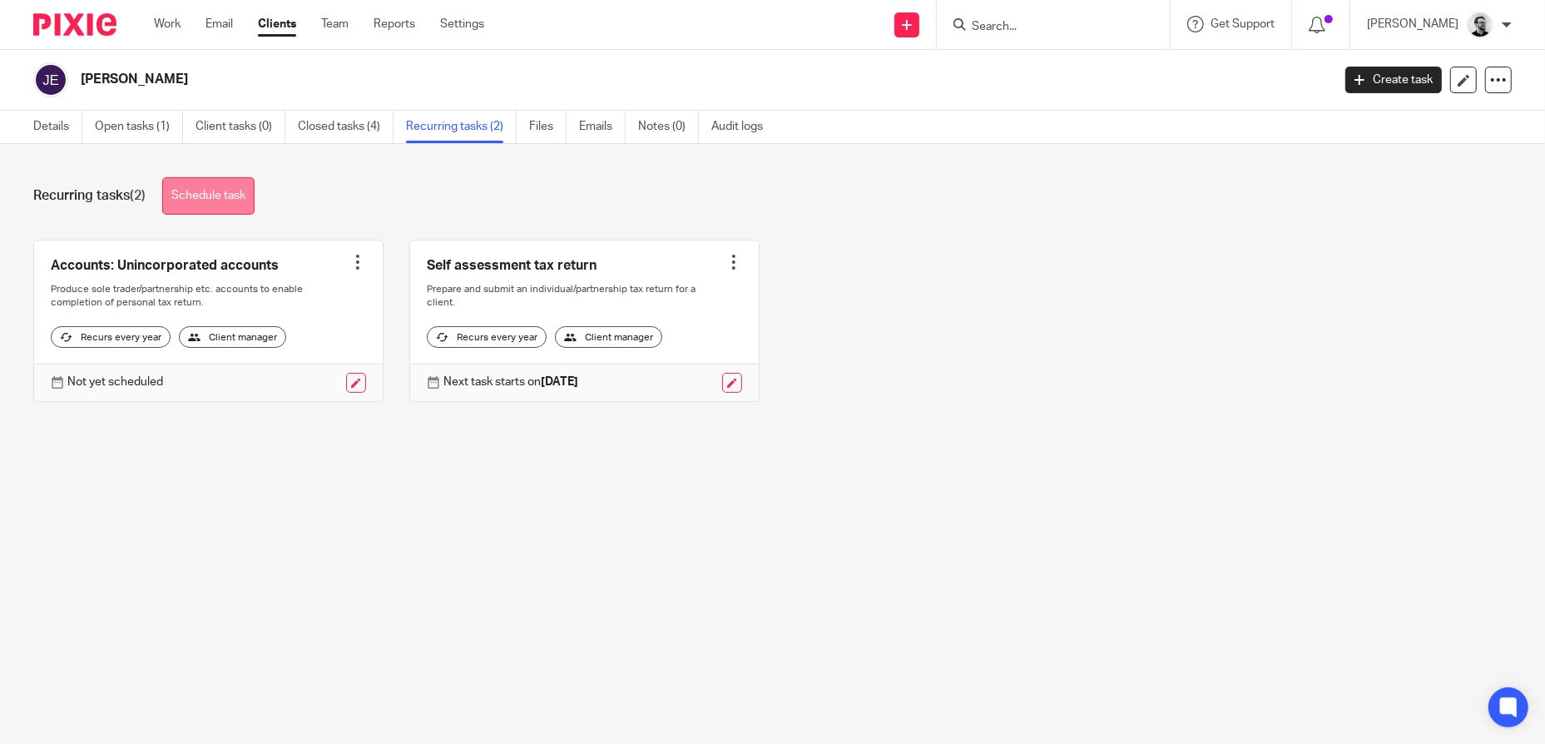
click at [220, 199] on link "Schedule task" at bounding box center [208, 195] width 92 height 37
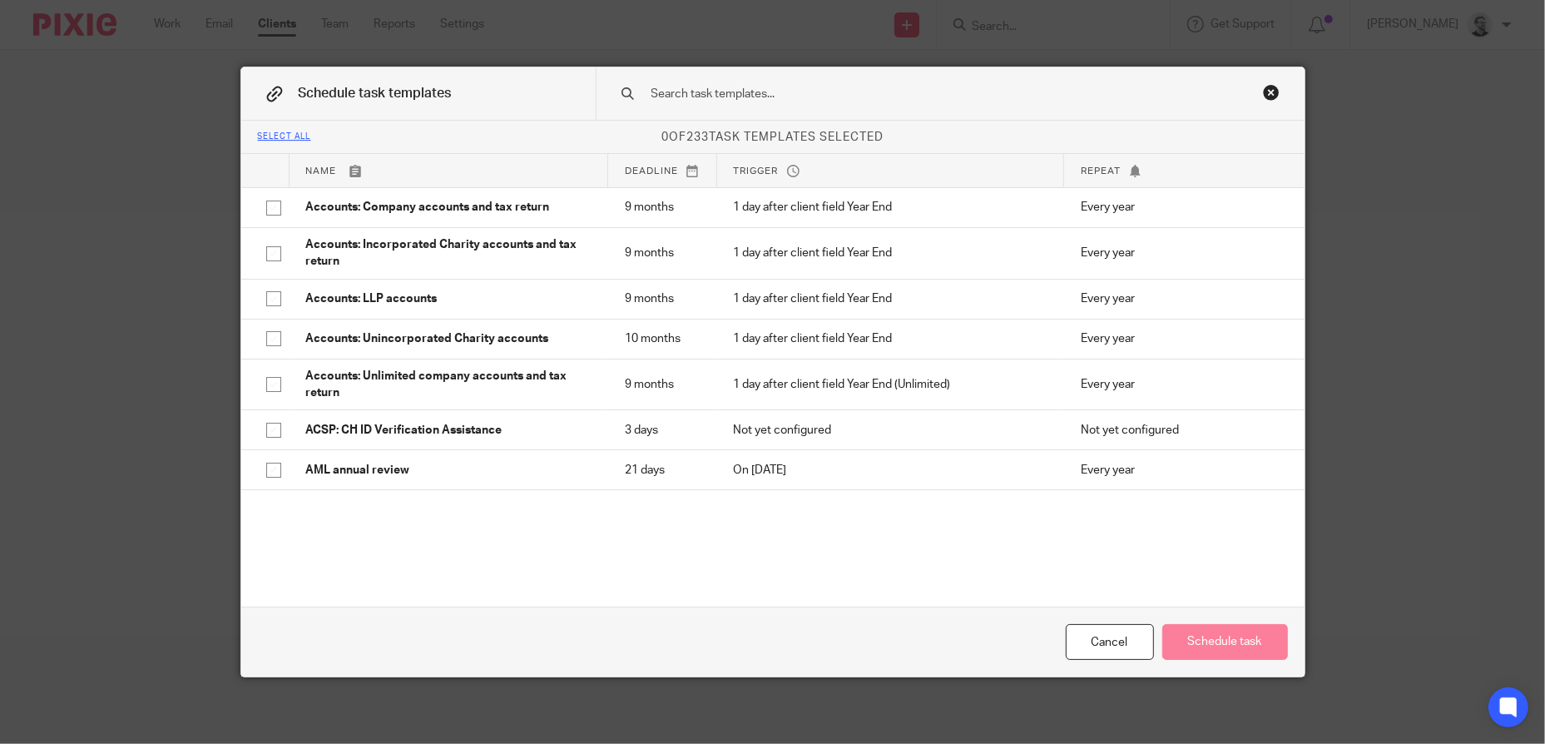
click at [741, 101] on input "text" at bounding box center [924, 94] width 548 height 18
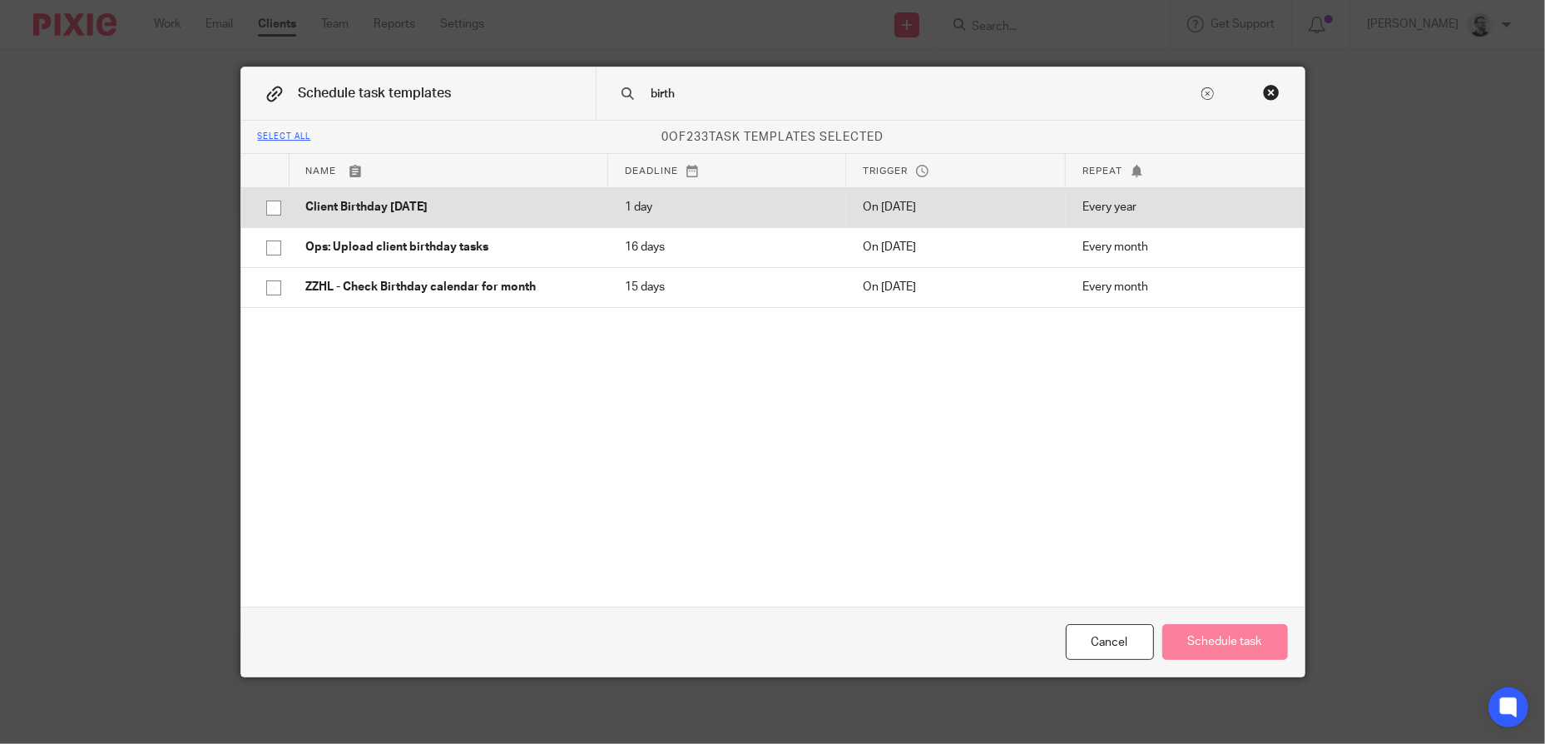
type input "birth"
click at [503, 215] on p "Client Birthday [DATE]" at bounding box center [448, 207] width 285 height 17
checkbox input "true"
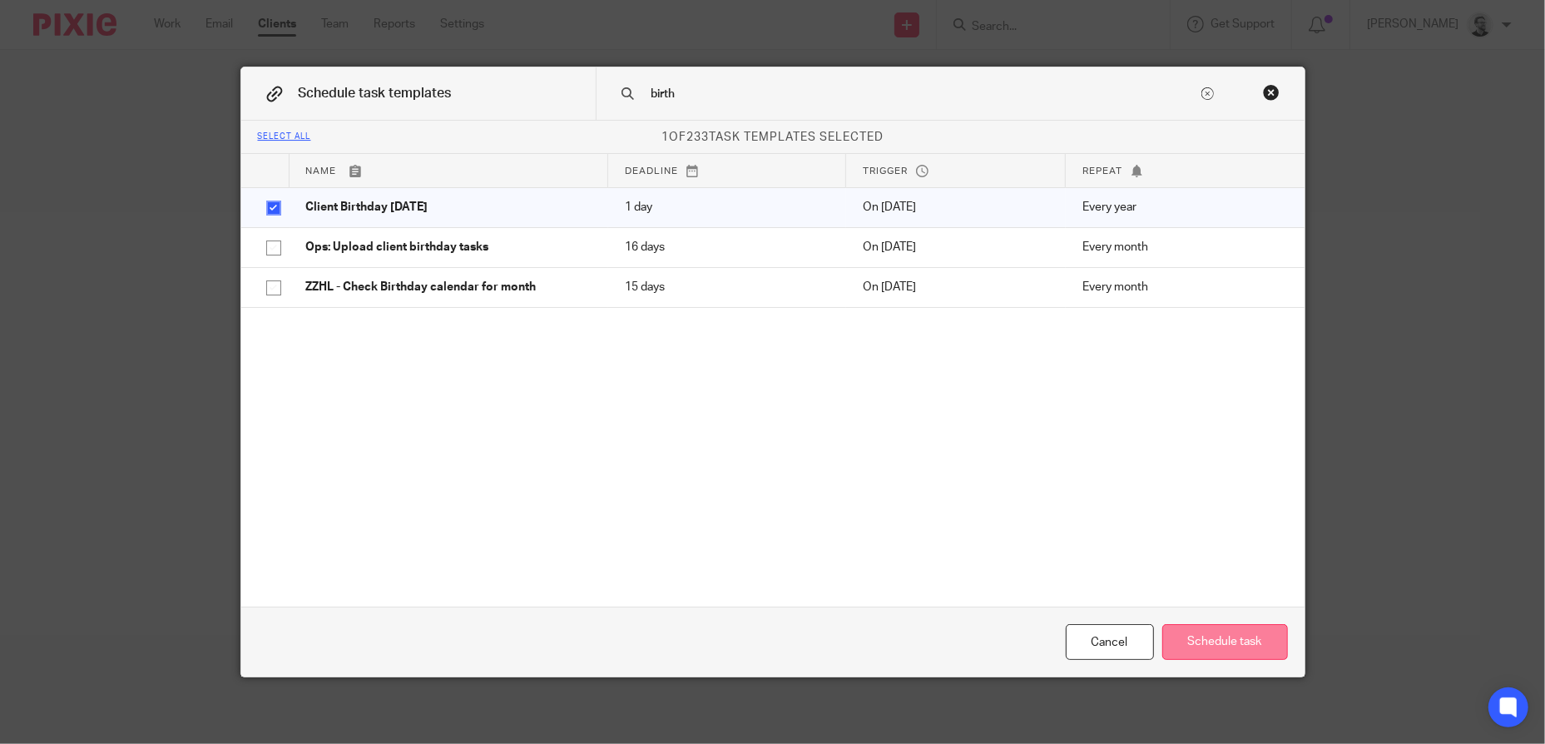
click at [1246, 654] on button "Schedule task" at bounding box center [1225, 642] width 126 height 36
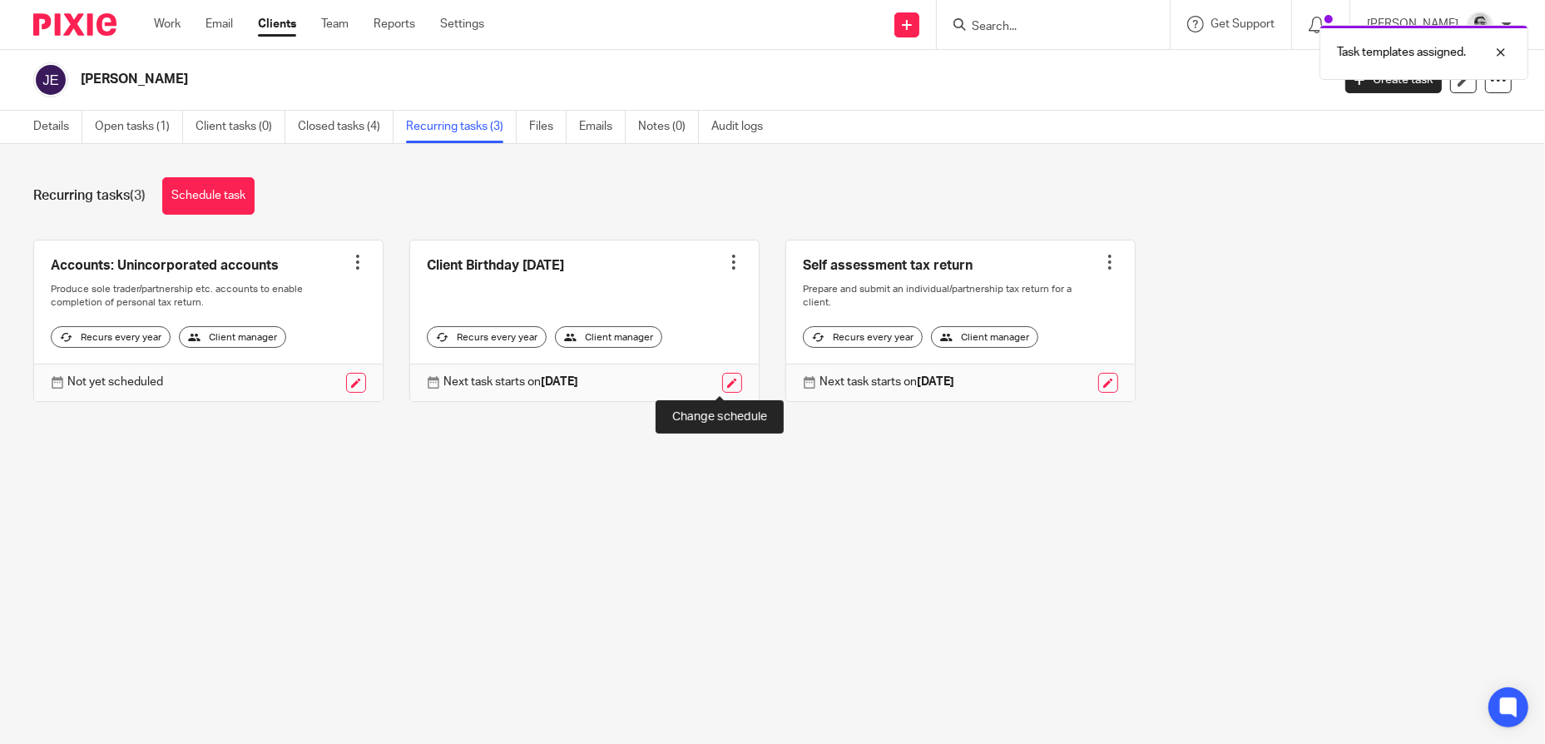
click at [722, 383] on link at bounding box center [732, 383] width 20 height 20
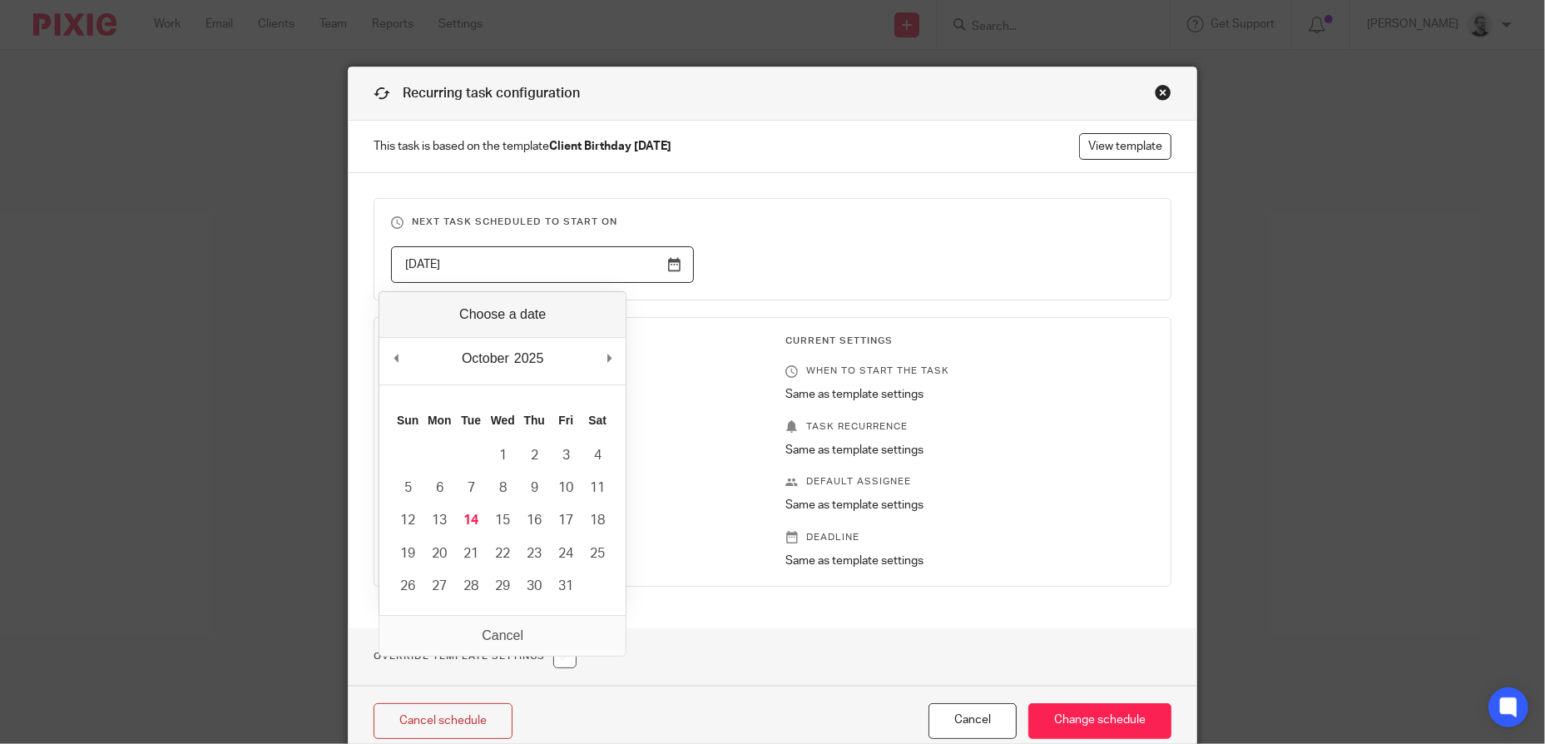
click at [650, 264] on input "[DATE]" at bounding box center [542, 264] width 303 height 37
type input "[DATE]"
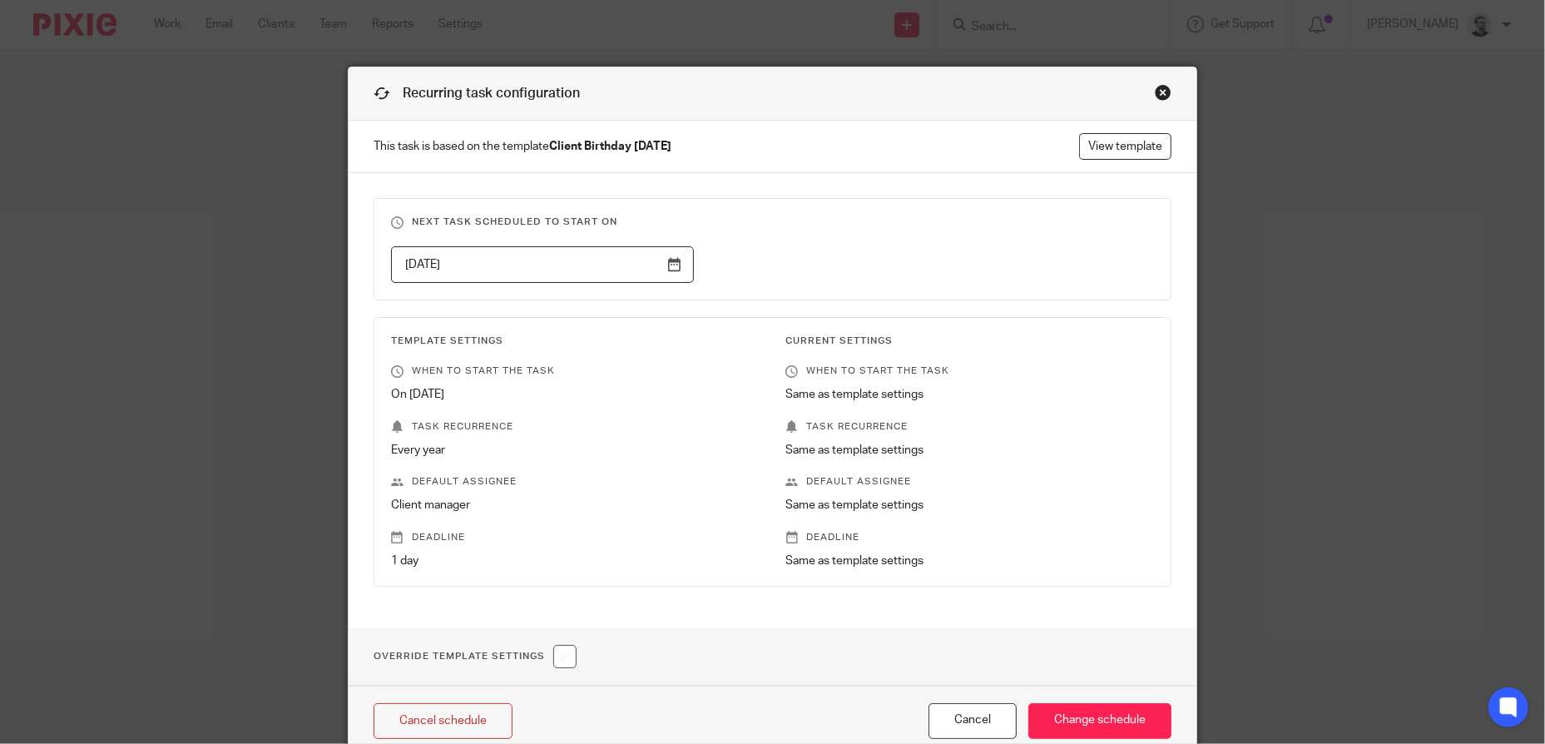
click at [867, 240] on fieldset "Next task scheduled to start on [DATE]" at bounding box center [772, 249] width 798 height 102
click at [1105, 716] on input "Change schedule" at bounding box center [1099, 721] width 143 height 36
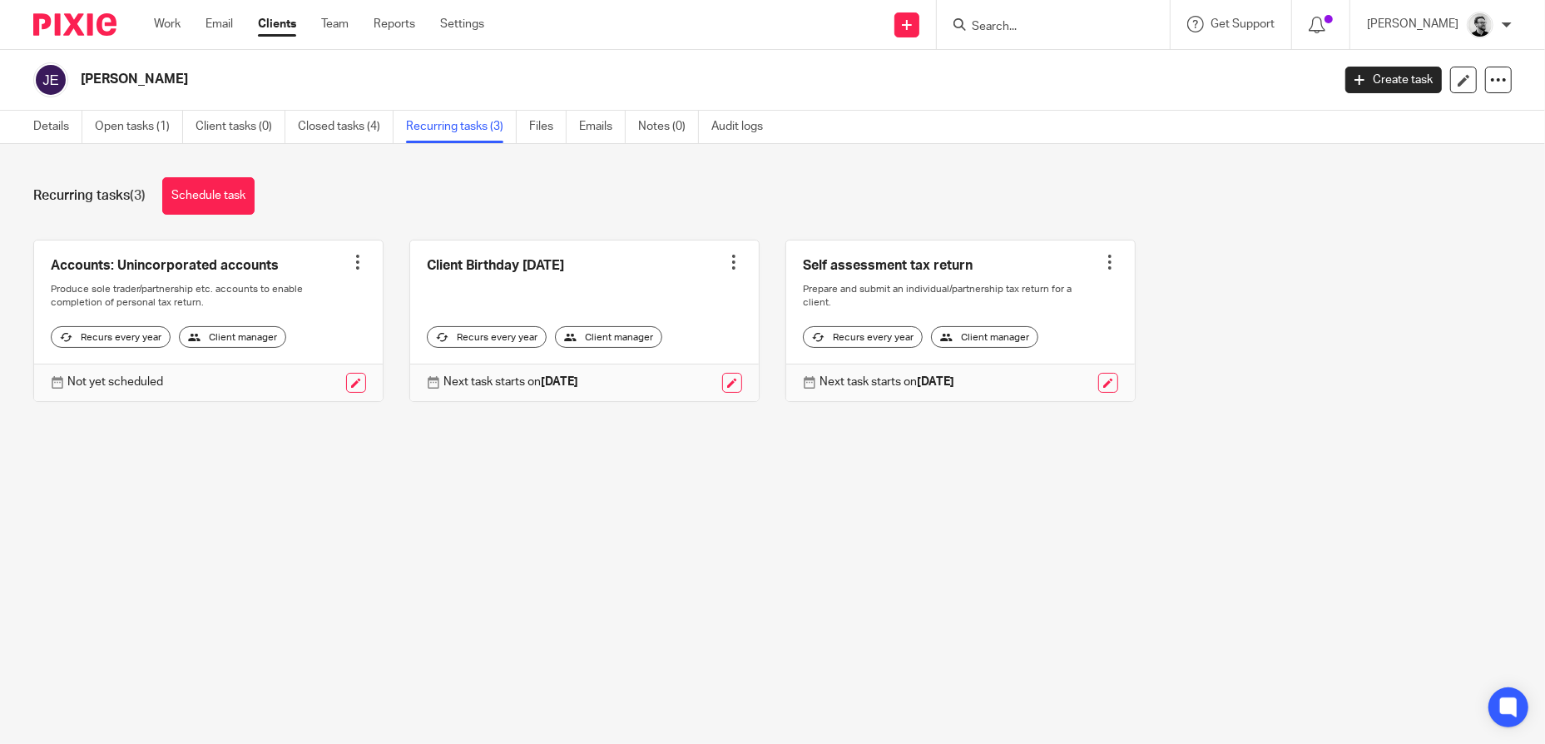
drag, startPoint x: 1015, startPoint y: 28, endPoint x: 1022, endPoint y: 23, distance: 9.0
click at [1015, 28] on input "Search" at bounding box center [1045, 27] width 150 height 15
paste input "Alan John Stirling"
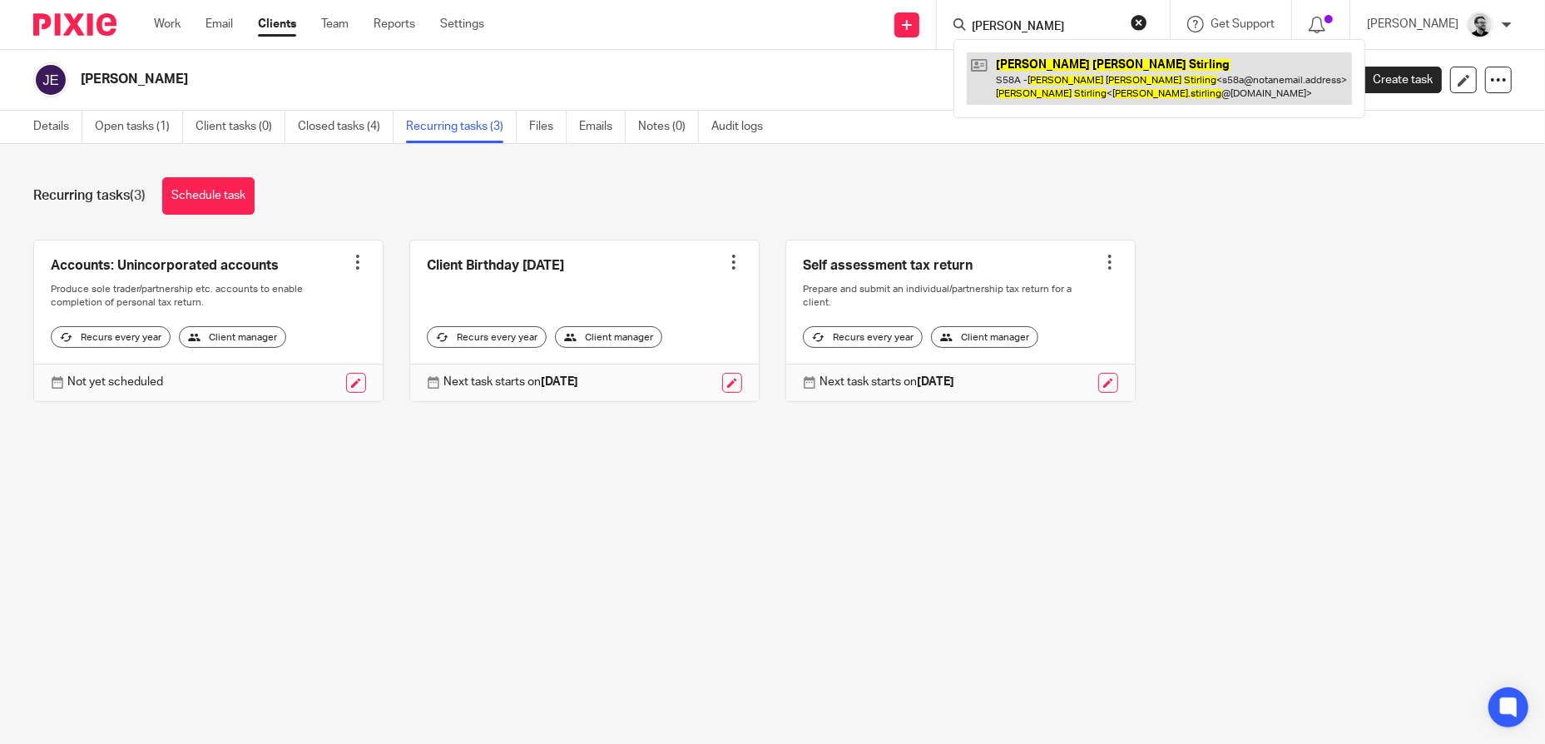
type input "Alan John Stirling"
click at [1093, 82] on link at bounding box center [1159, 78] width 385 height 52
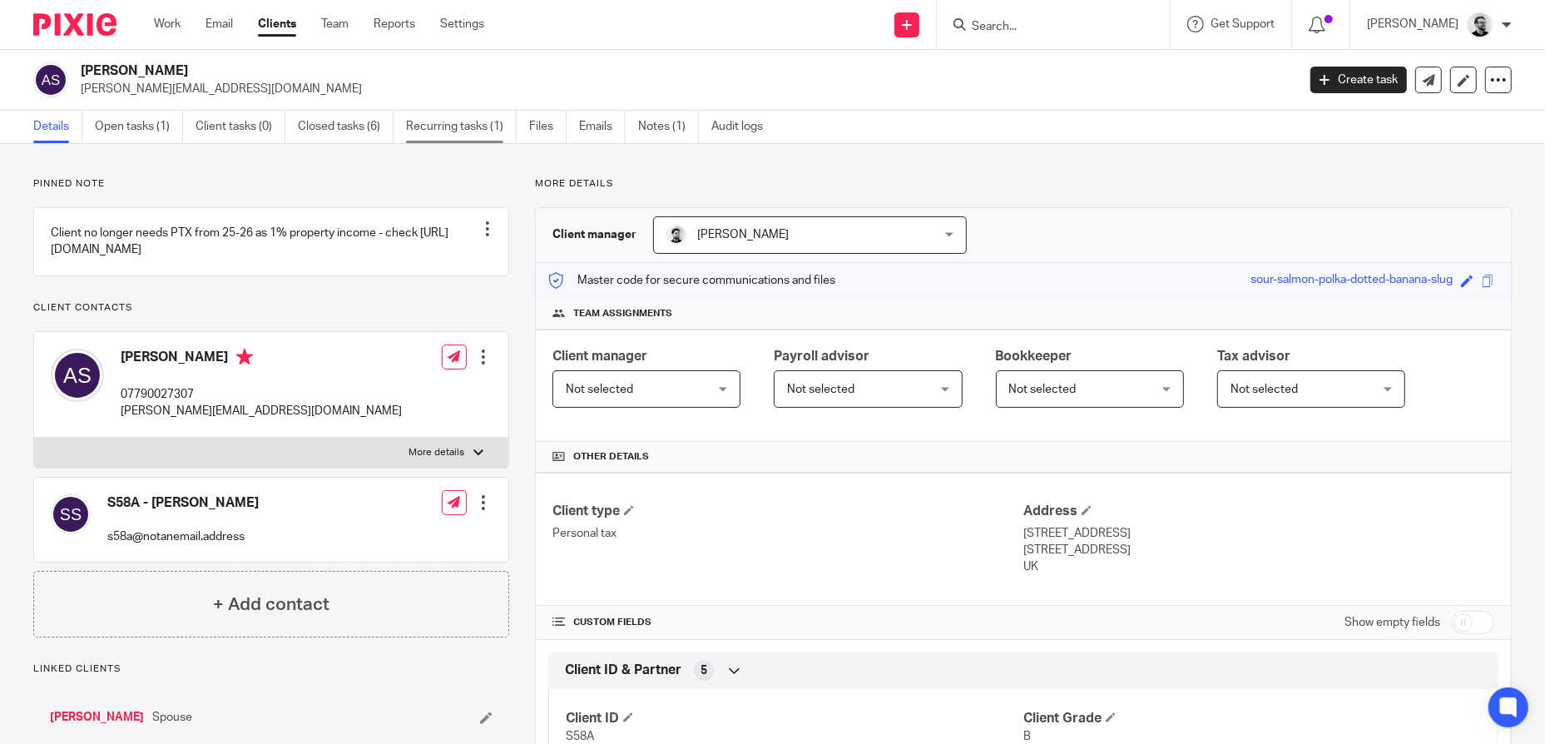
click at [469, 130] on link "Recurring tasks (1)" at bounding box center [461, 127] width 111 height 32
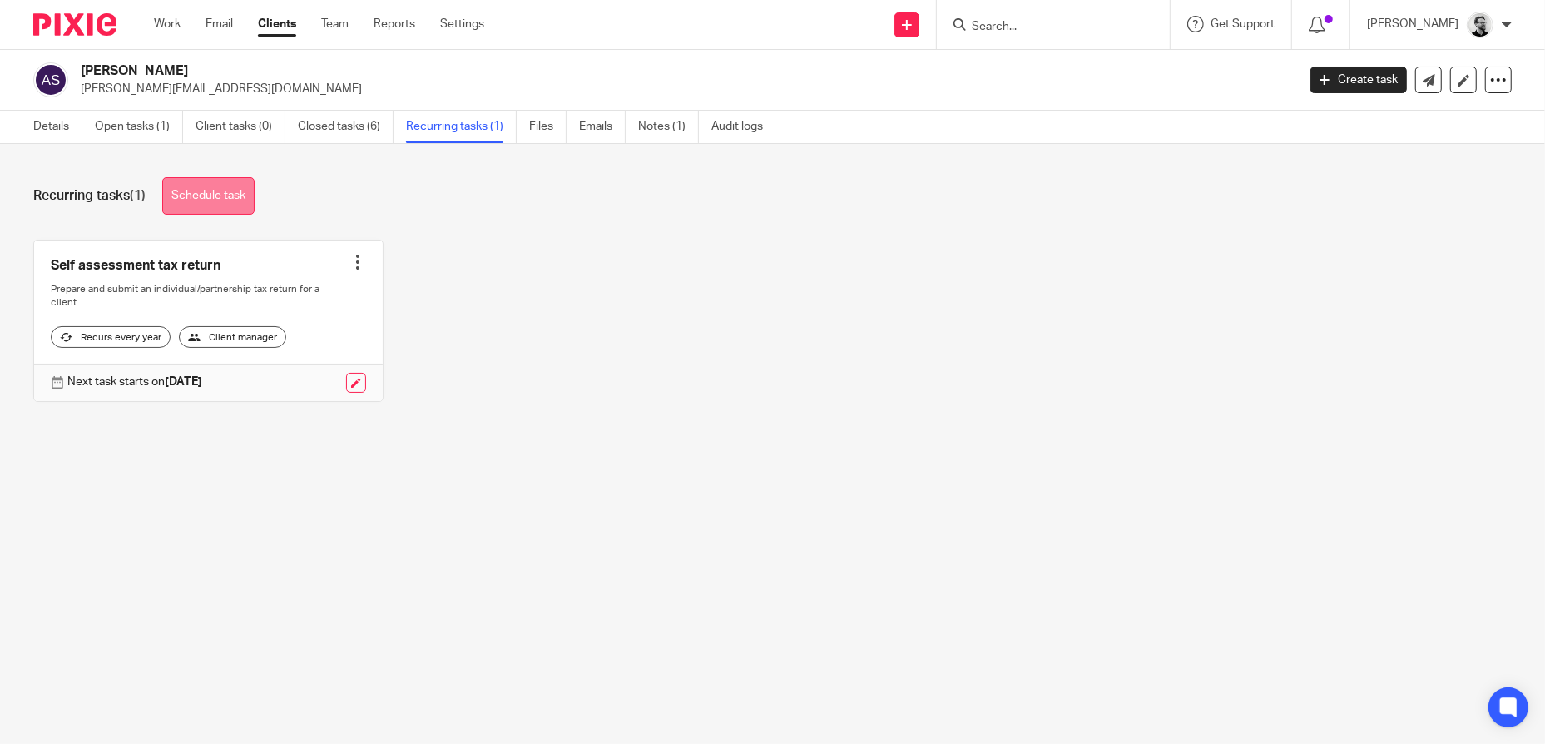
click at [223, 201] on link "Schedule task" at bounding box center [208, 195] width 92 height 37
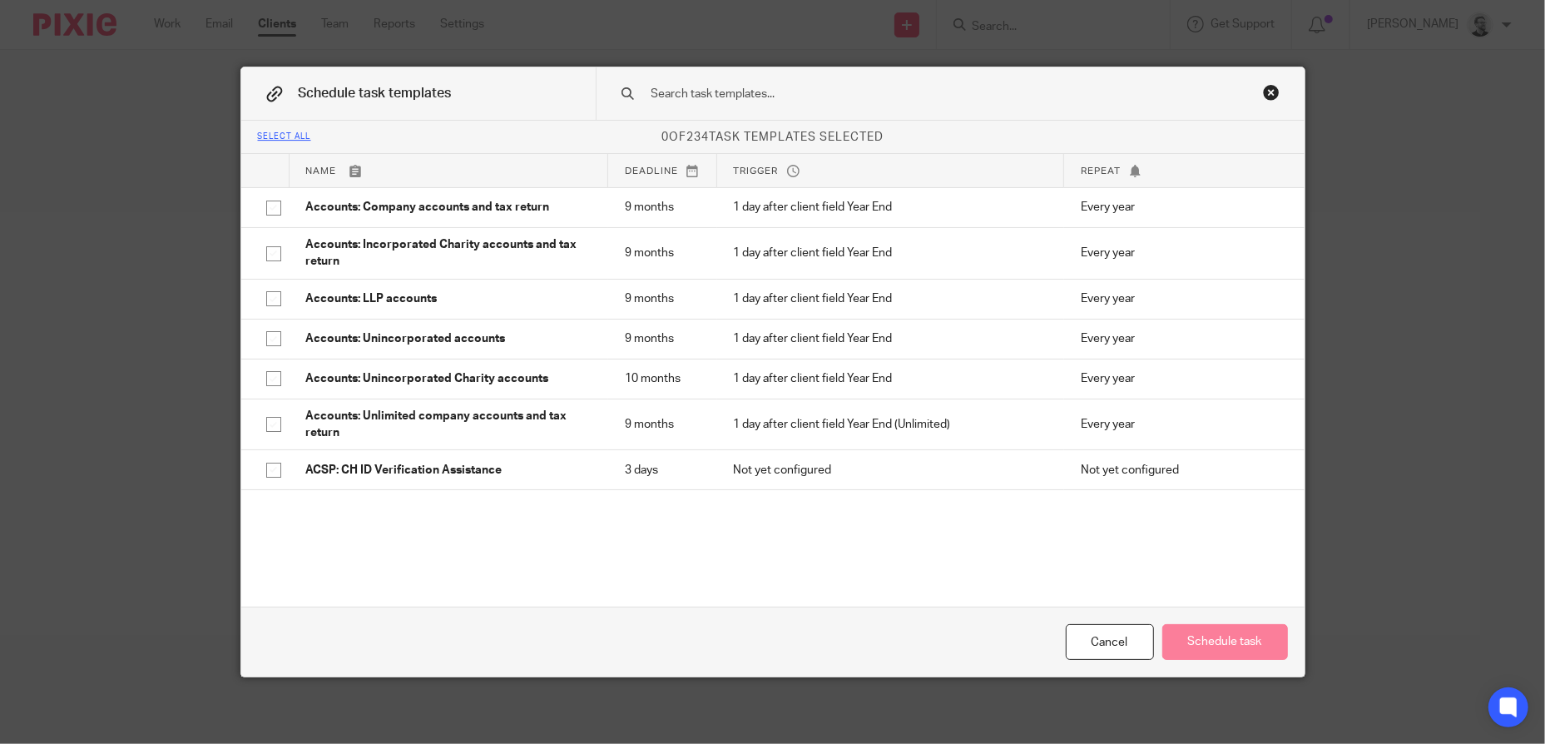
click at [793, 85] on div at bounding box center [950, 93] width 709 height 52
click at [793, 97] on input "text" at bounding box center [924, 94] width 548 height 18
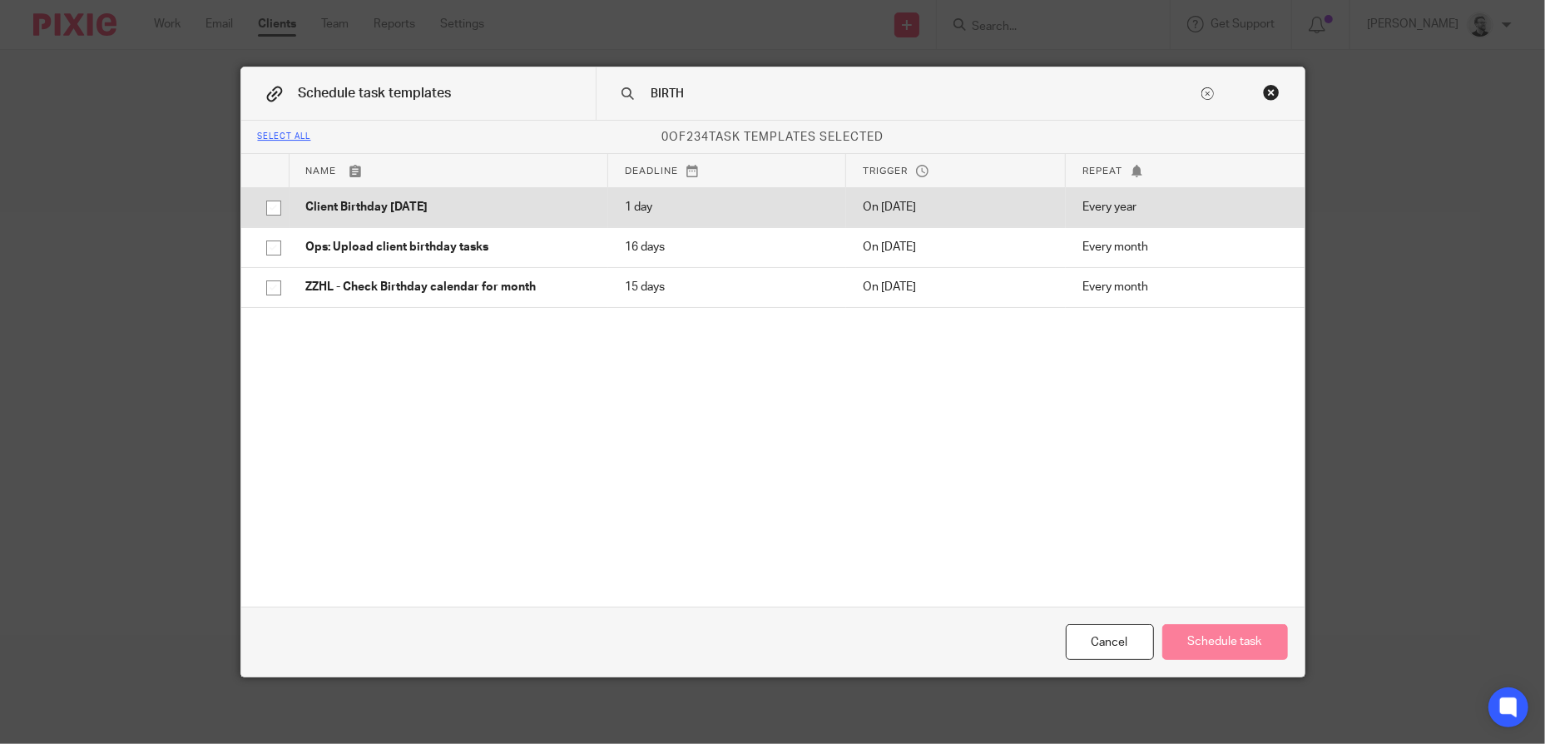
type input "BIRTH"
click at [413, 207] on p "Client Birthday [DATE]" at bounding box center [448, 207] width 285 height 17
checkbox input "true"
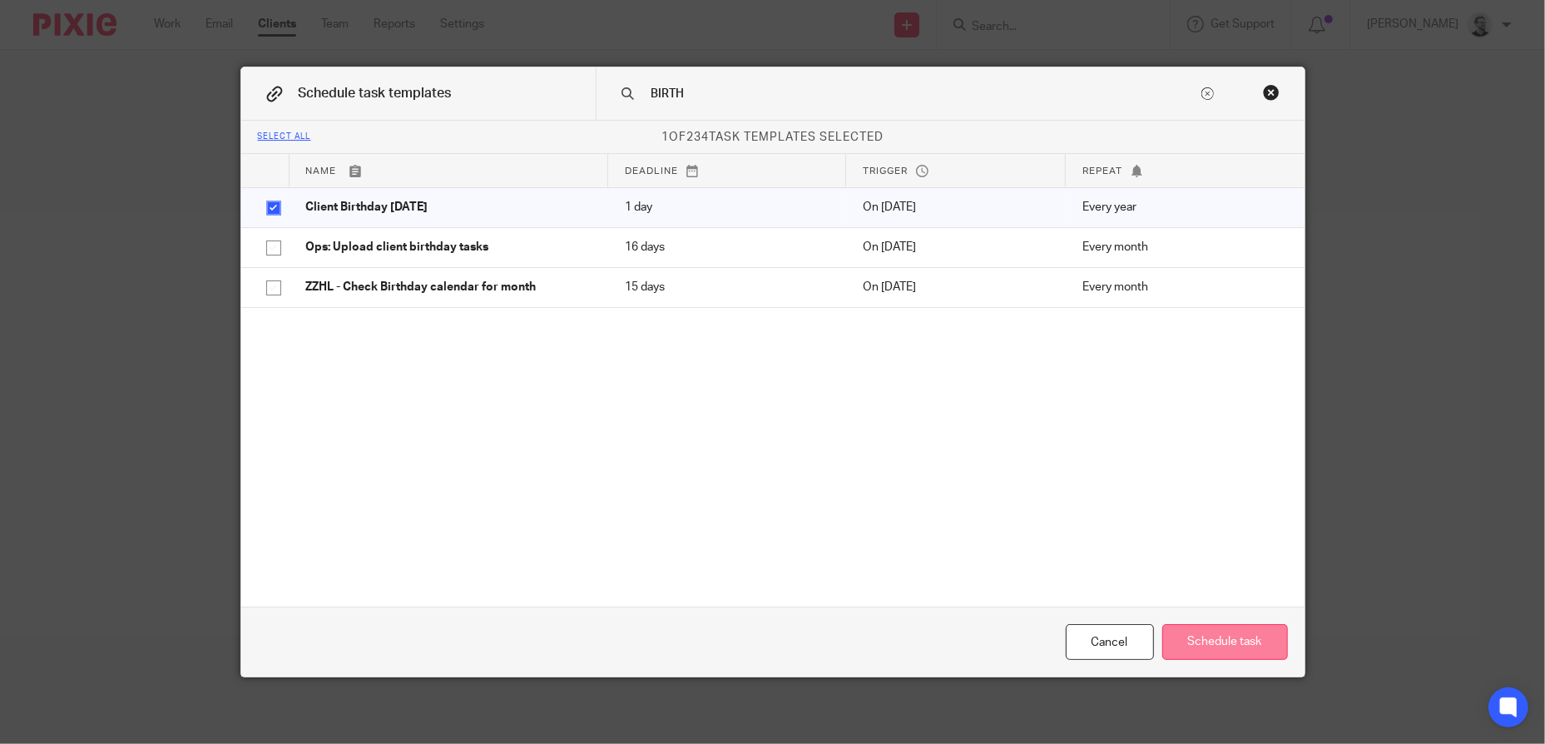
click at [1239, 638] on button "Schedule task" at bounding box center [1225, 642] width 126 height 36
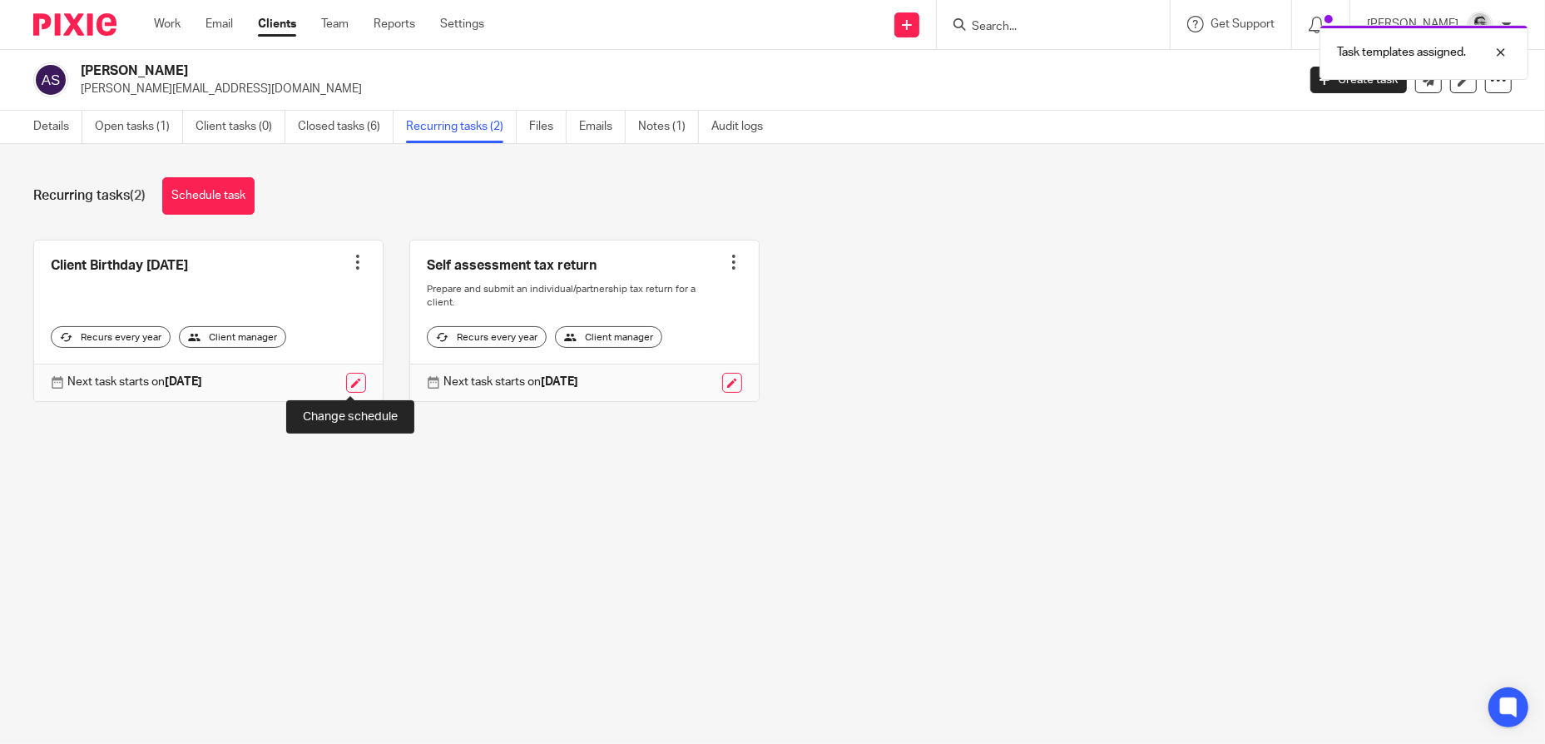
click at [358, 389] on link at bounding box center [356, 383] width 20 height 20
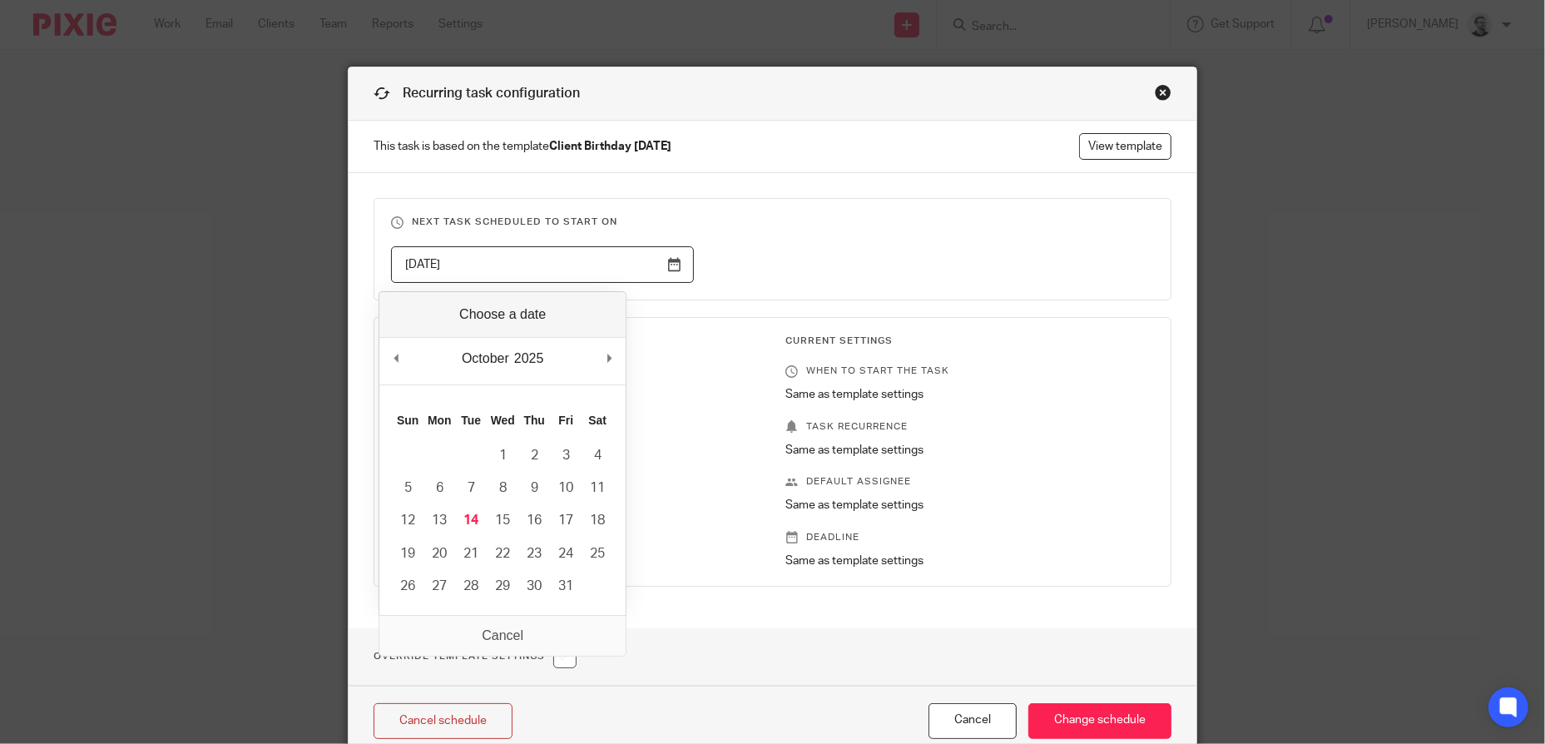
click at [564, 260] on input "[DATE]" at bounding box center [542, 264] width 303 height 37
type input "[DATE]"
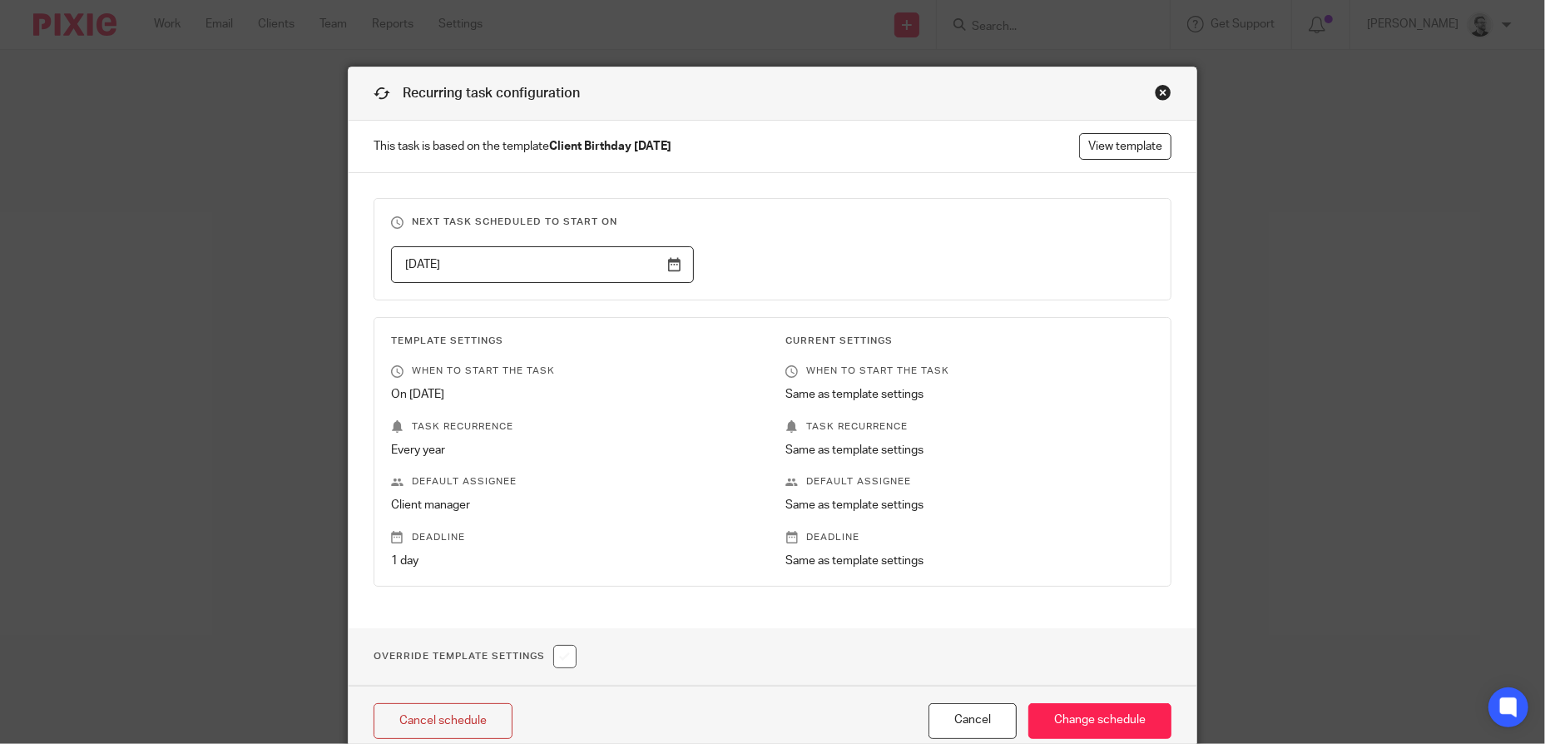
click at [857, 230] on fieldset "Next task scheduled to start on 2025-12-02" at bounding box center [772, 249] width 798 height 102
click at [1126, 713] on input "Change schedule" at bounding box center [1099, 721] width 143 height 36
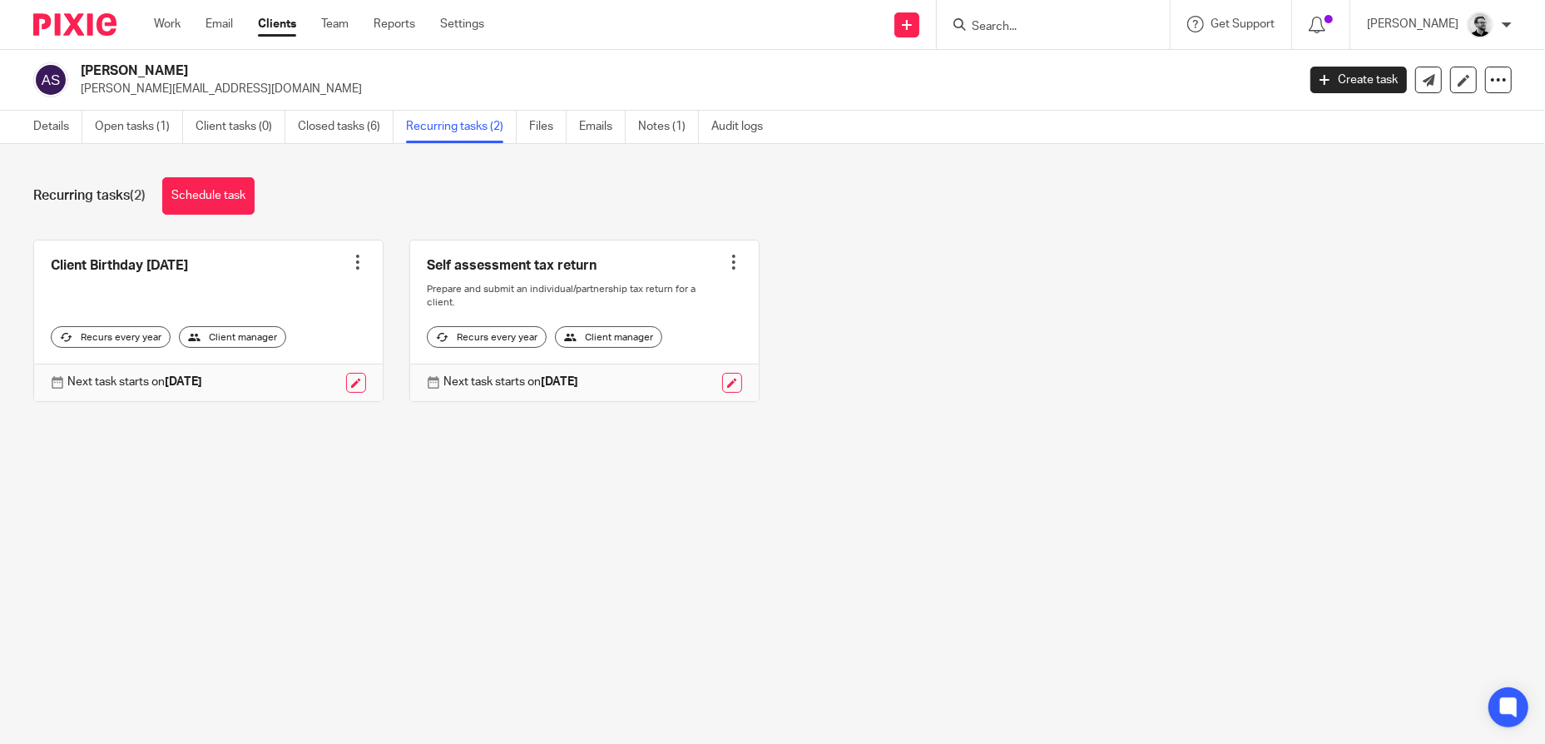
drag, startPoint x: 1091, startPoint y: 24, endPoint x: 1040, endPoint y: 27, distance: 50.8
click at [1086, 24] on input "Search" at bounding box center [1045, 27] width 150 height 15
click at [1030, 27] on input "Search" at bounding box center [1045, 27] width 150 height 15
paste input "[PERSON_NAME]"
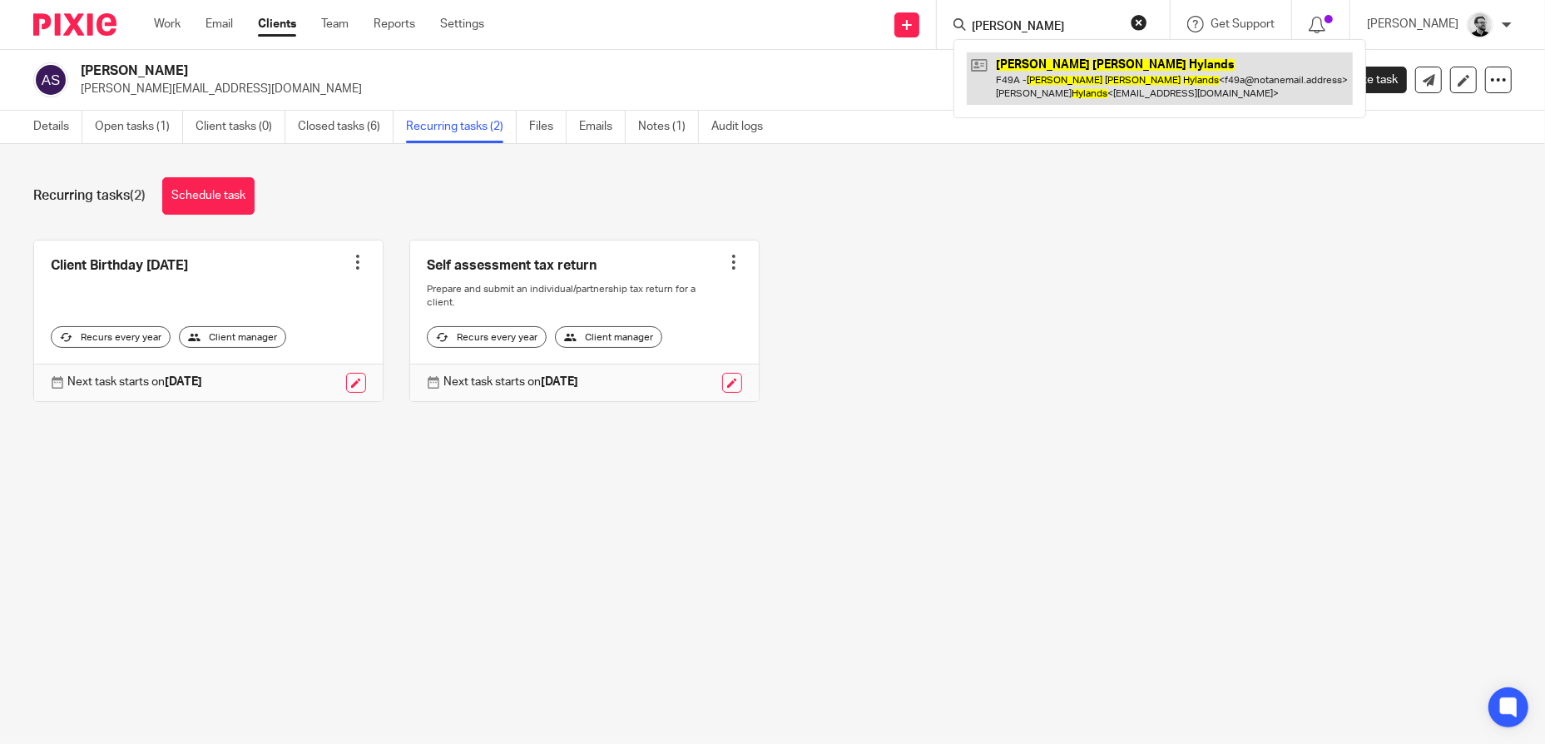
type input "[PERSON_NAME]"
click at [1072, 66] on link at bounding box center [1160, 78] width 386 height 52
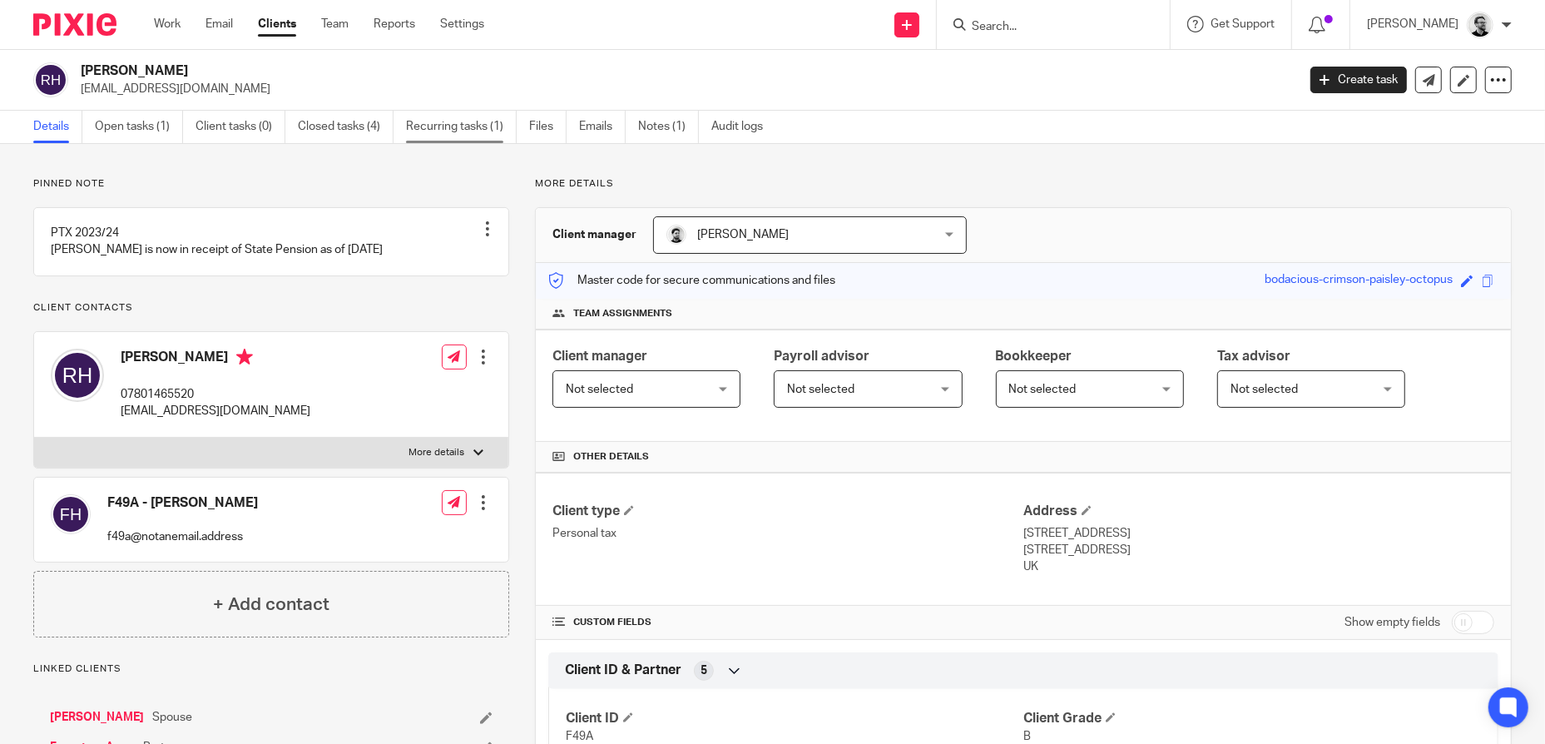
click at [467, 132] on link "Recurring tasks (1)" at bounding box center [461, 127] width 111 height 32
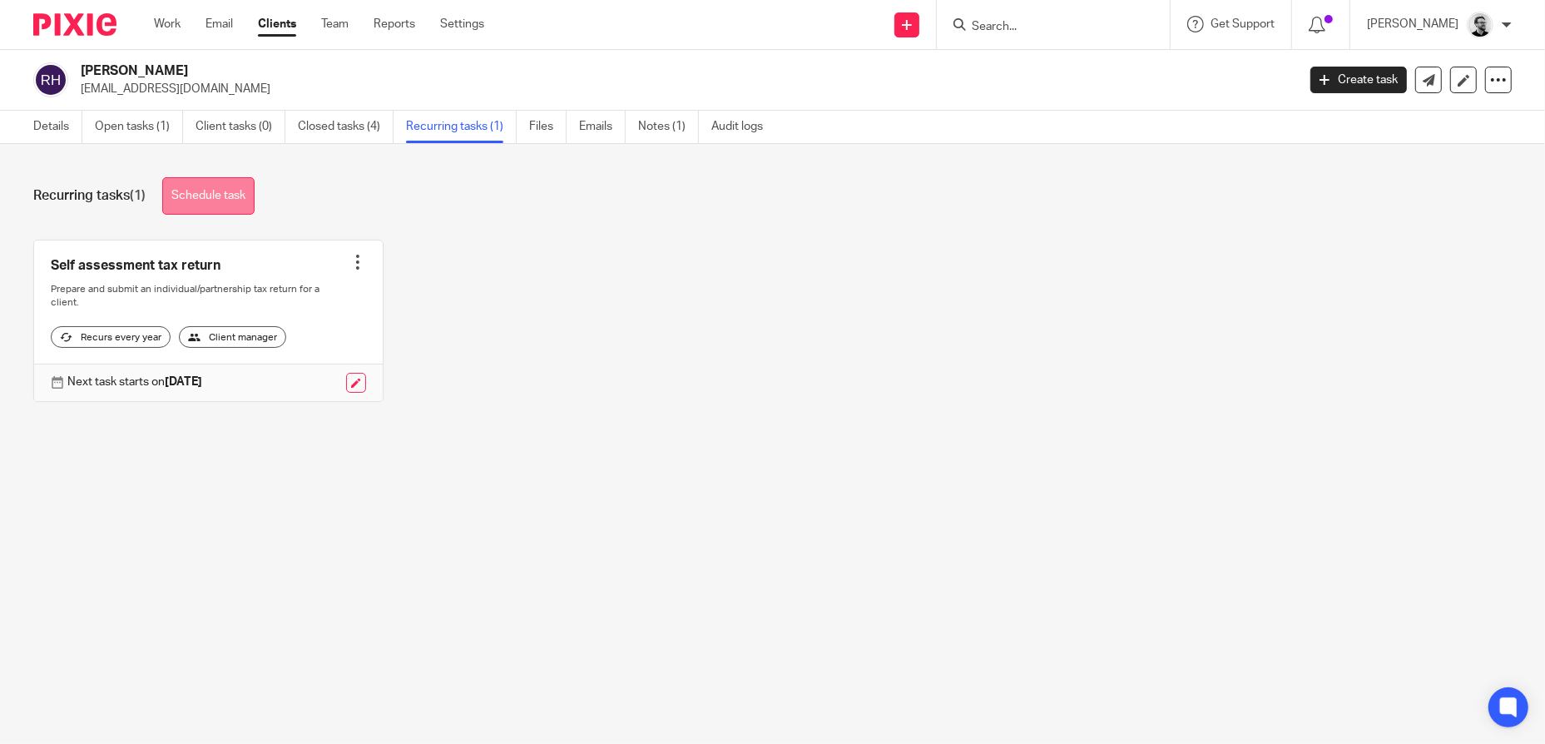
click at [245, 202] on link "Schedule task" at bounding box center [208, 195] width 92 height 37
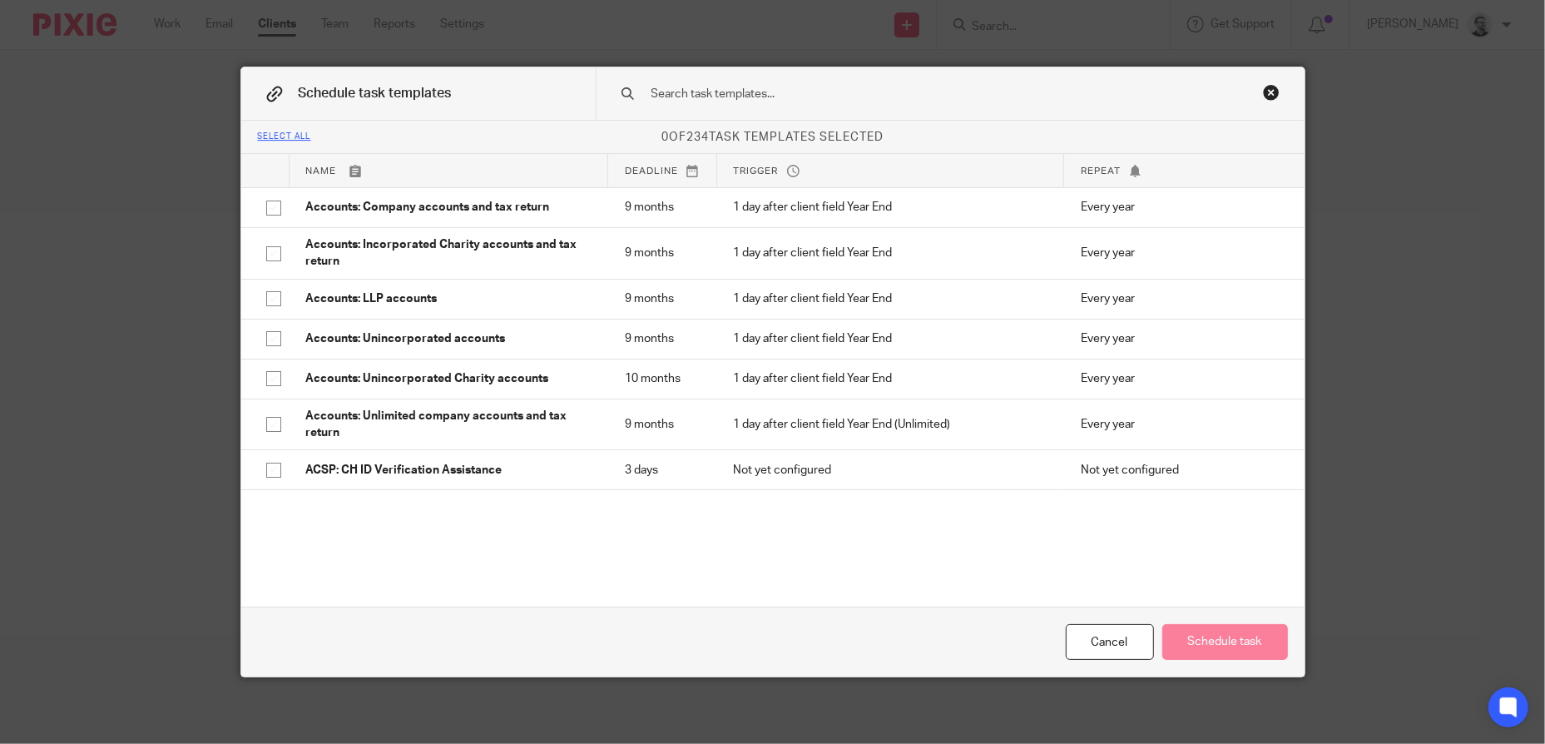
click at [813, 89] on input "text" at bounding box center [924, 94] width 548 height 18
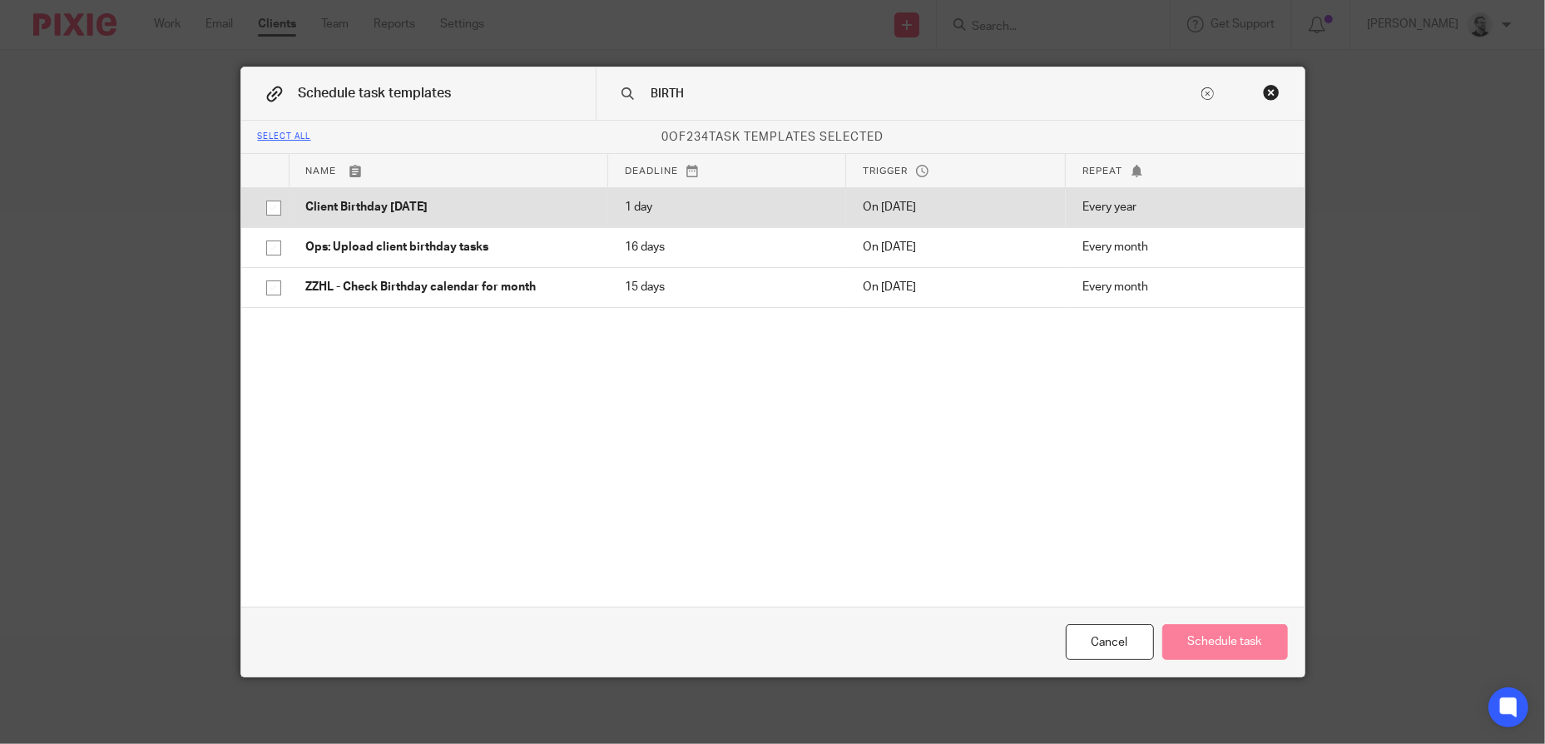
type input "BIRTH"
click at [449, 202] on p "Client Birthday Tomorrow" at bounding box center [448, 207] width 285 height 17
checkbox input "true"
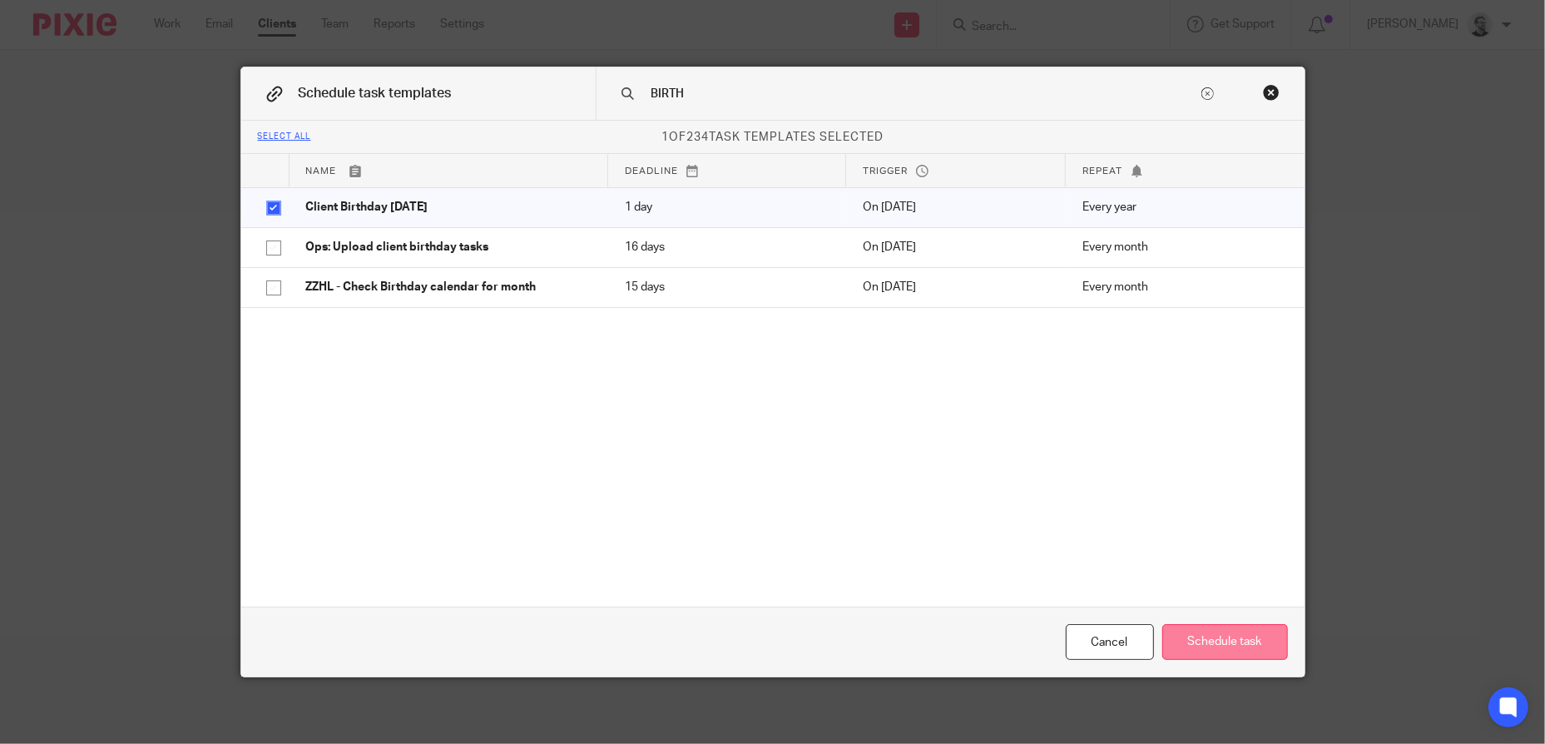
click at [1251, 634] on button "Schedule task" at bounding box center [1225, 642] width 126 height 36
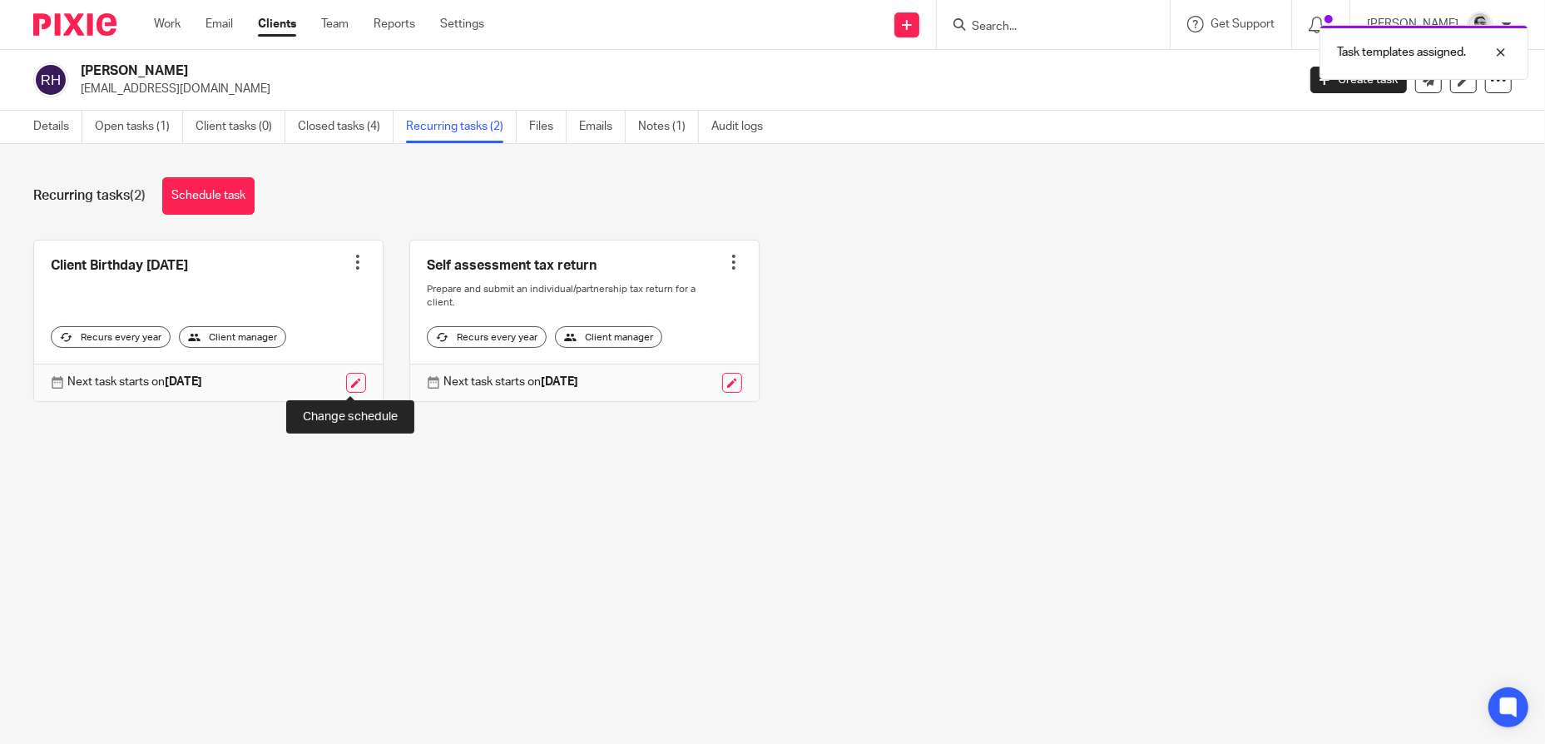
click at [348, 384] on link at bounding box center [356, 383] width 20 height 20
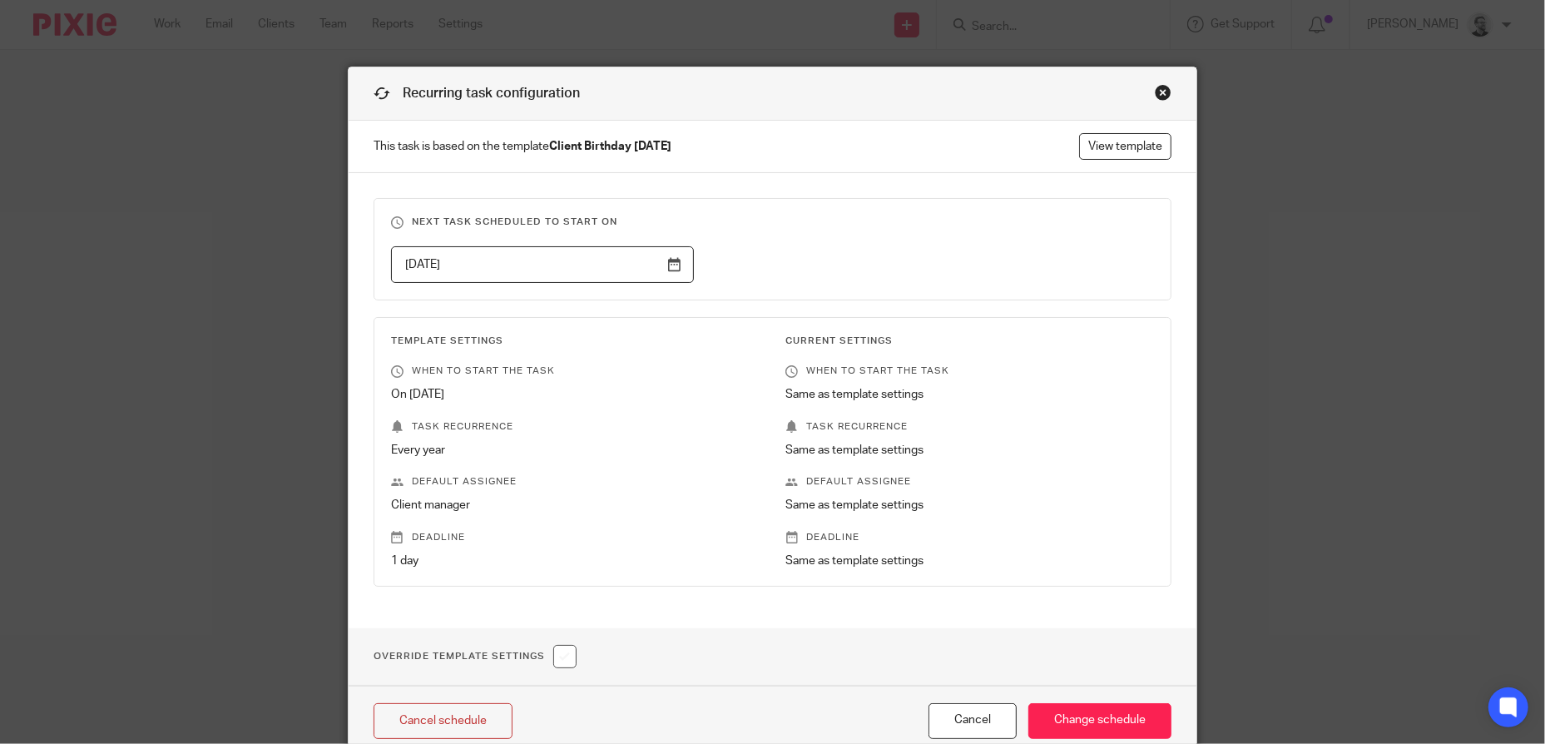
click at [538, 252] on input "2026-02-13" at bounding box center [542, 264] width 303 height 37
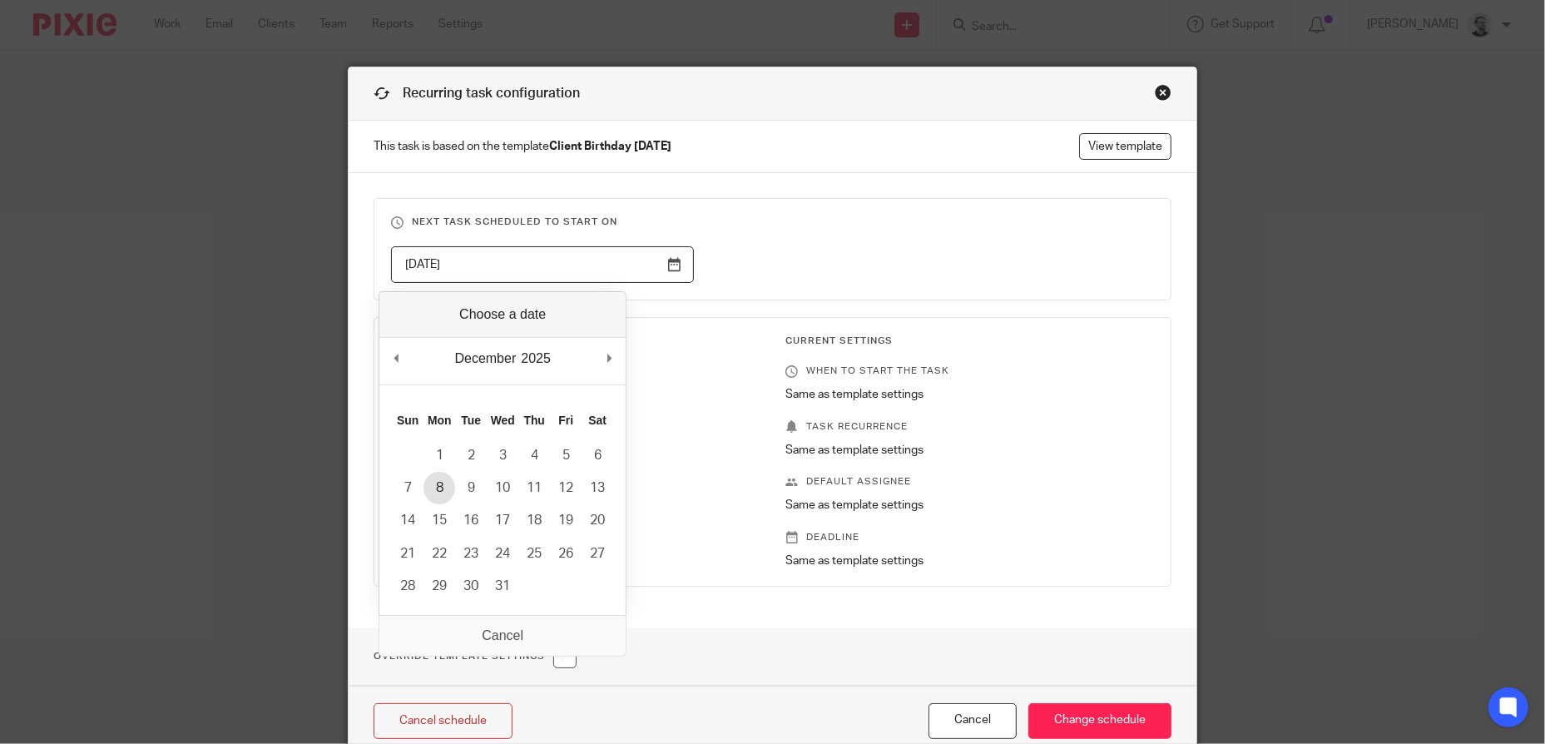
type input "2025-12-08"
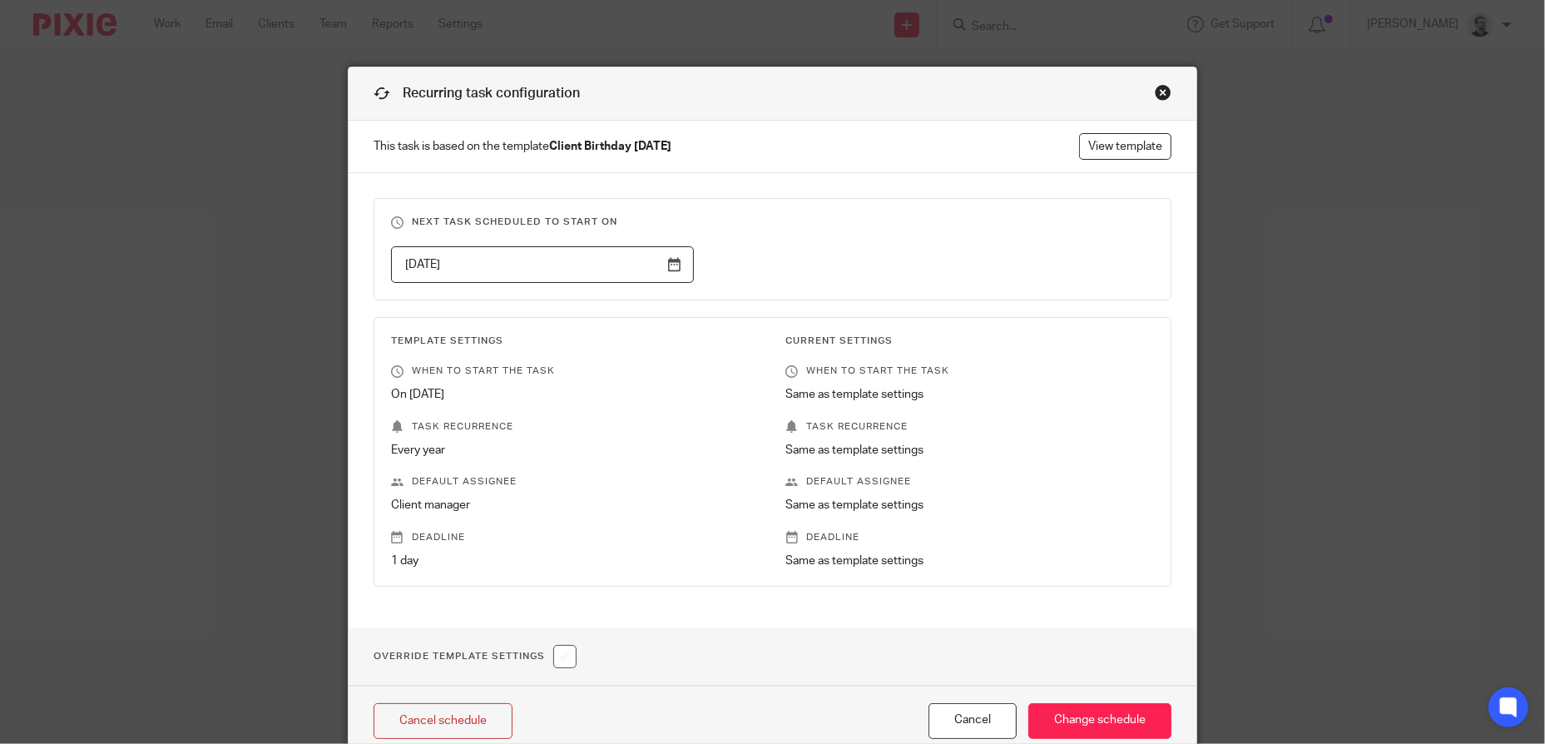
click at [751, 249] on div "2025-12-08" at bounding box center [759, 264] width 789 height 37
click at [1092, 706] on input "Change schedule" at bounding box center [1099, 721] width 143 height 36
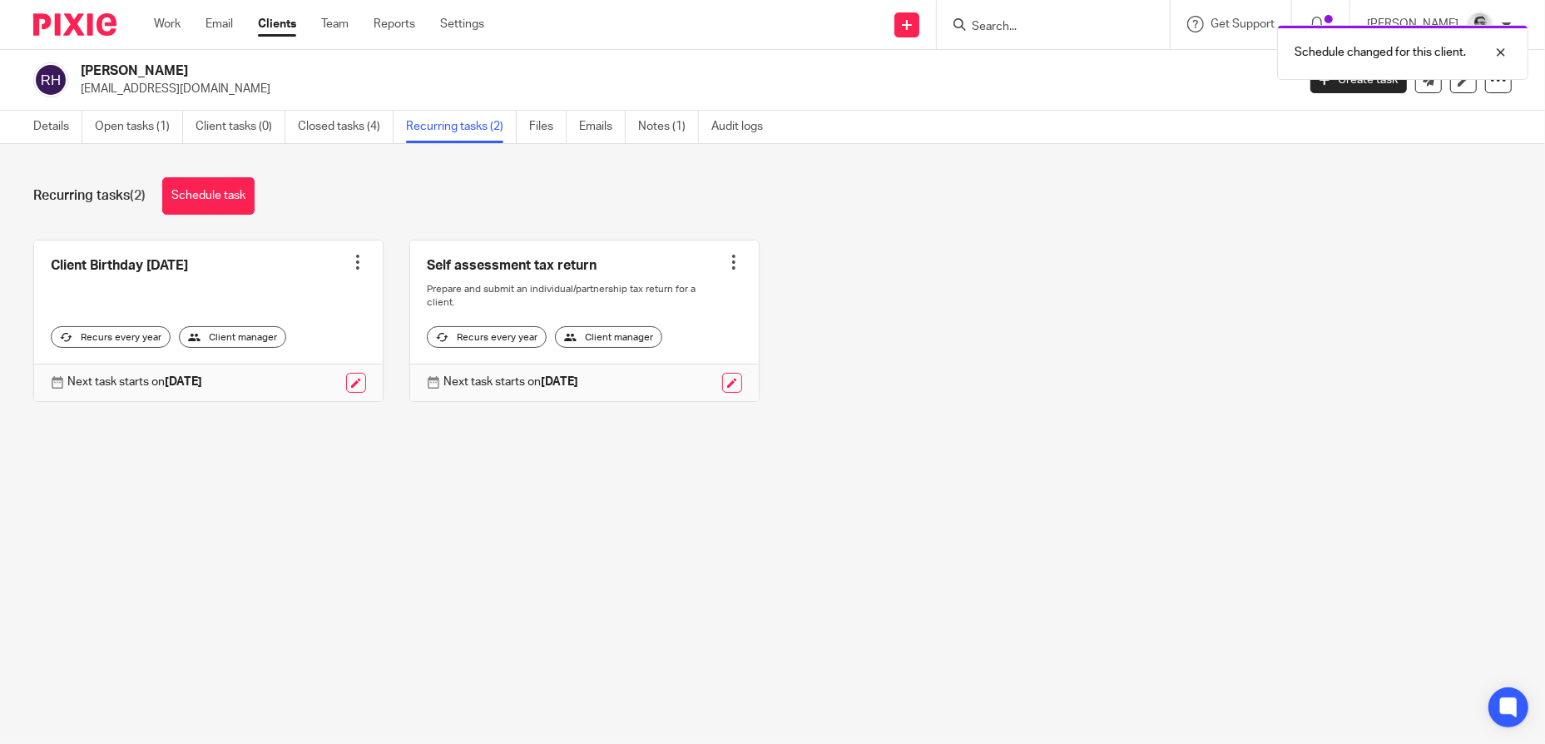
drag, startPoint x: 1021, startPoint y: 31, endPoint x: 1041, endPoint y: 31, distance: 19.1
click at [1022, 31] on div "Schedule changed for this client." at bounding box center [1151, 48] width 756 height 63
click at [1029, 26] on div "Schedule changed for this client." at bounding box center [1151, 48] width 756 height 63
click at [1498, 50] on div at bounding box center [1488, 52] width 45 height 20
click at [1027, 22] on input "Search" at bounding box center [1045, 27] width 150 height 15
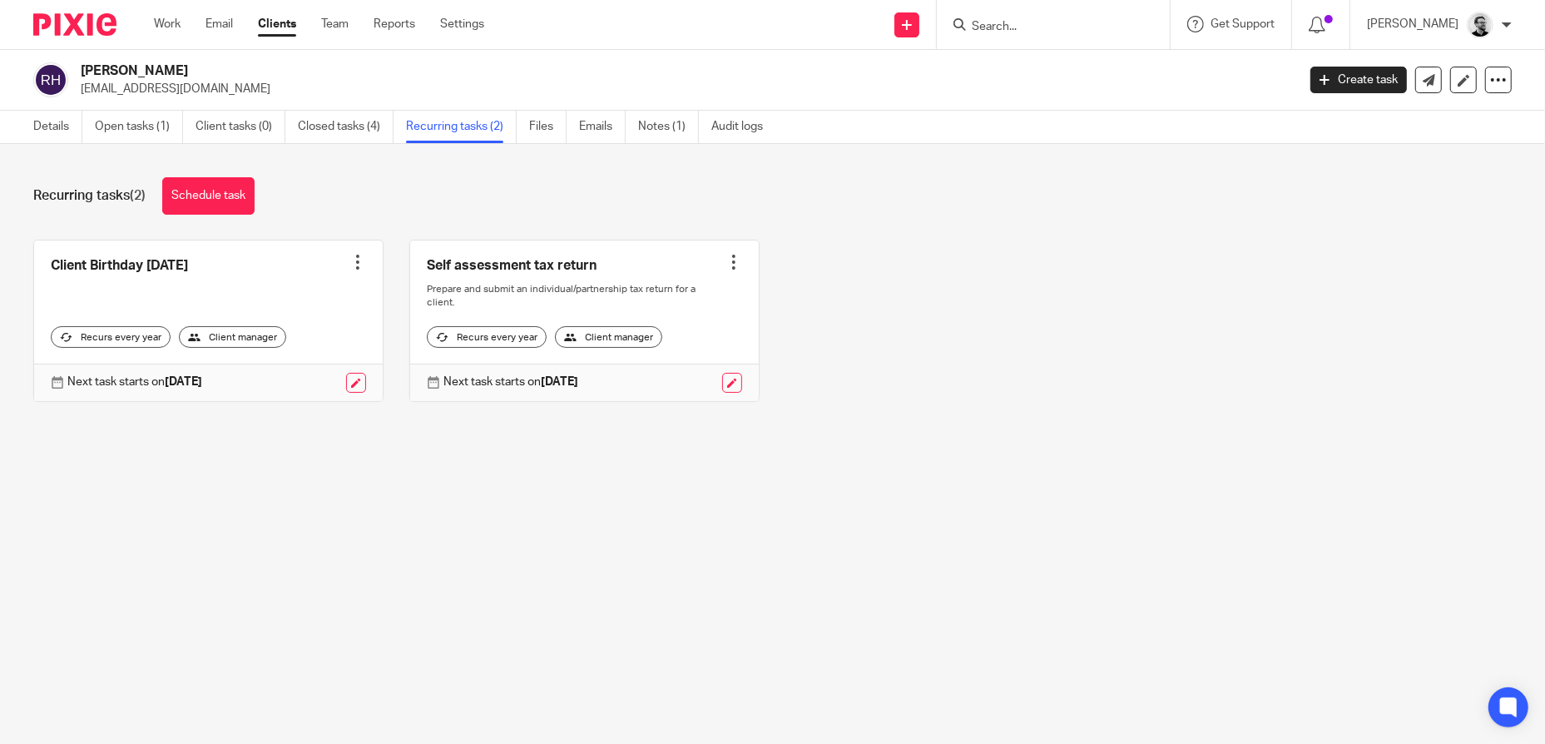
paste input "[PERSON_NAME]"
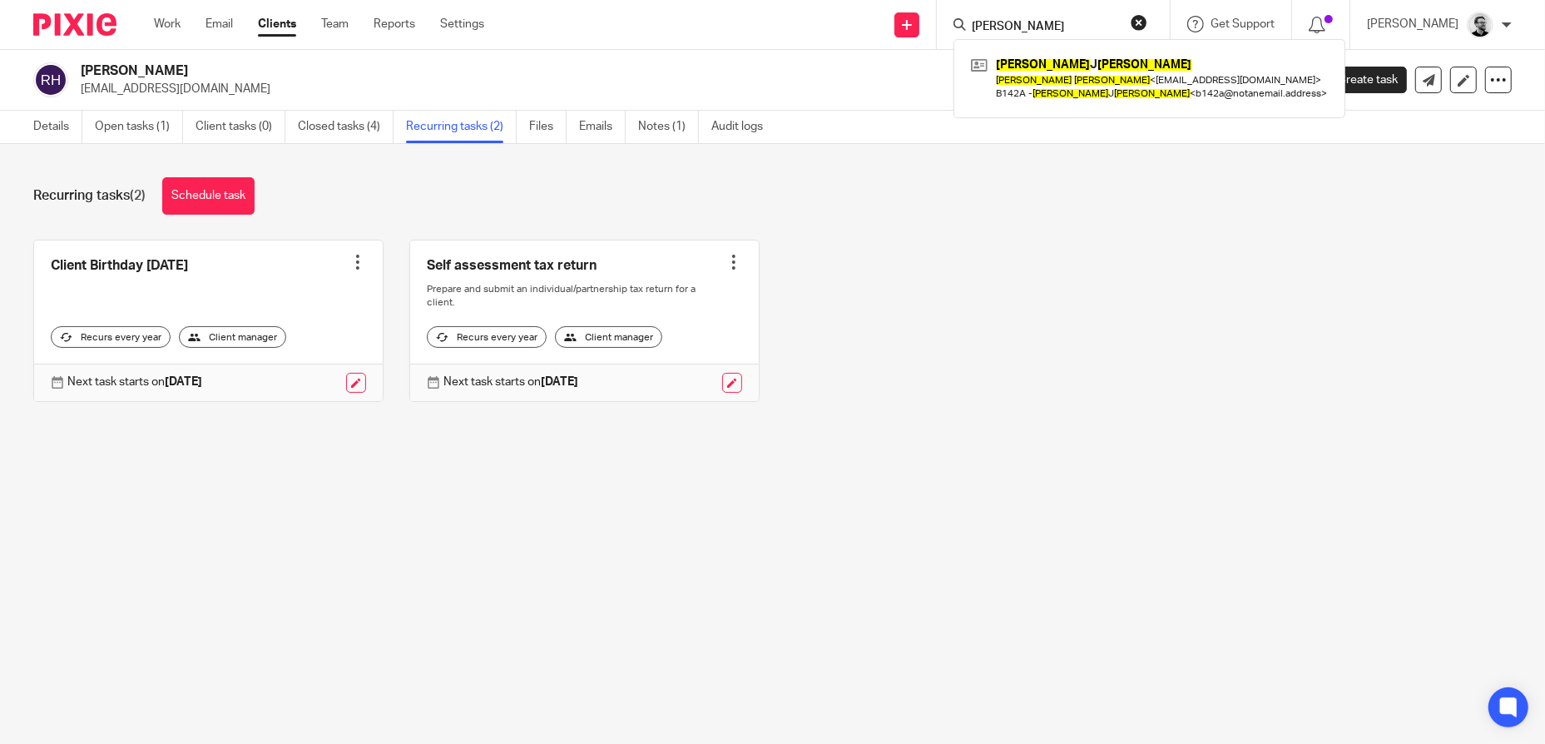
type input "[PERSON_NAME]"
click at [1151, 211] on div "Recurring tasks (2) Schedule task" at bounding box center [772, 195] width 1478 height 37
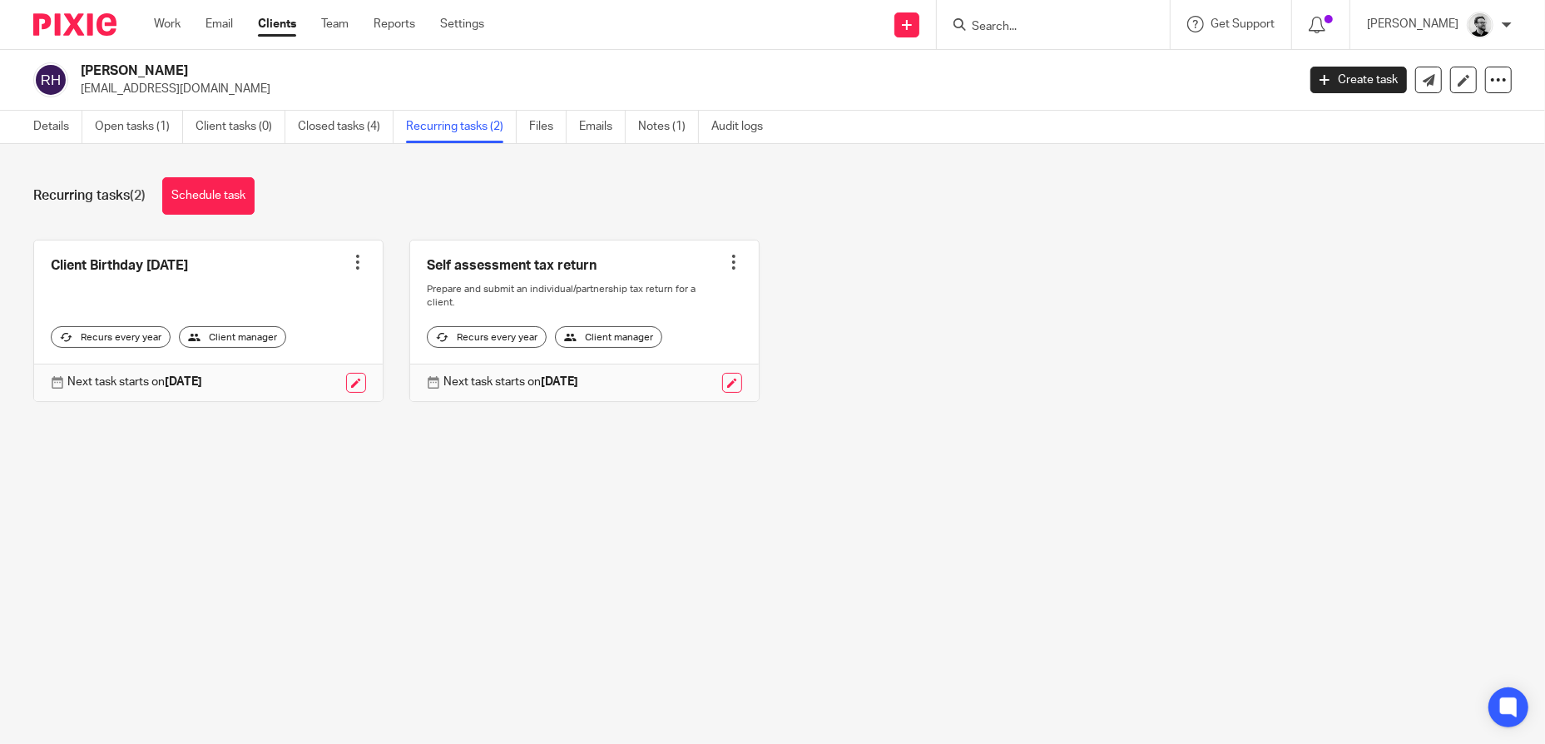
click at [1064, 32] on input "Search" at bounding box center [1045, 27] width 150 height 15
paste input "Lorraine J Bailey"
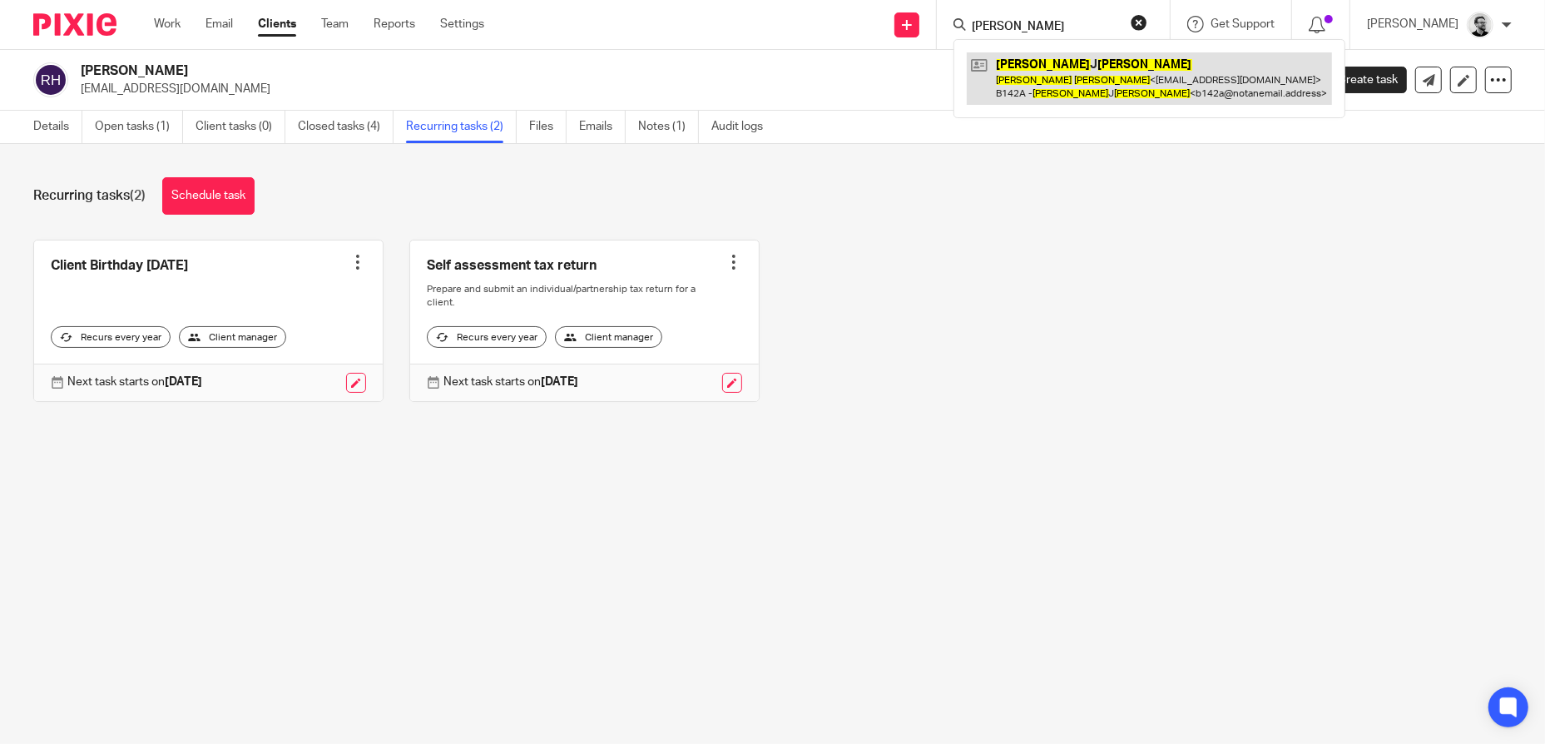
type input "[PERSON_NAME]"
click at [1080, 62] on link at bounding box center [1149, 78] width 365 height 52
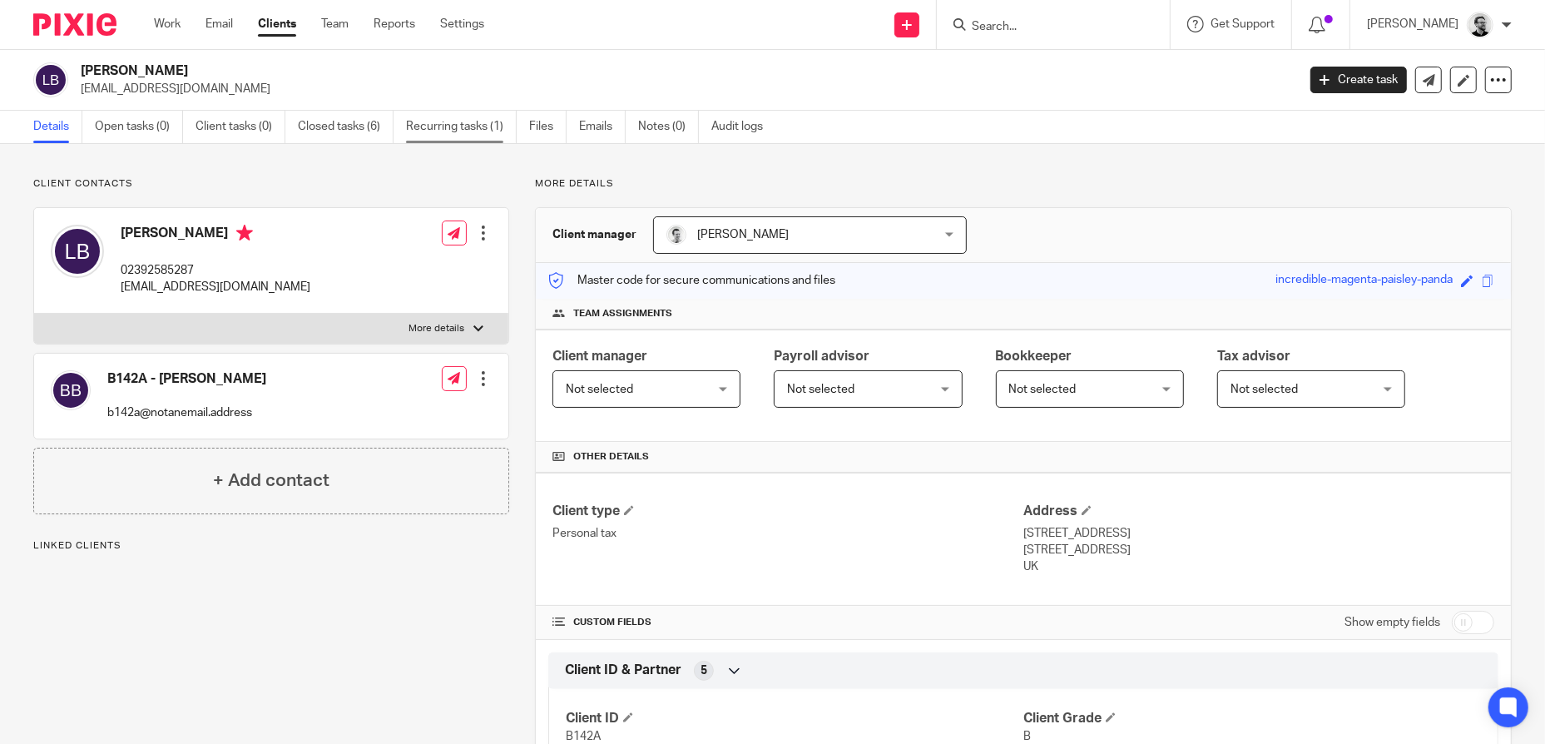
click at [487, 127] on link "Recurring tasks (1)" at bounding box center [461, 127] width 111 height 32
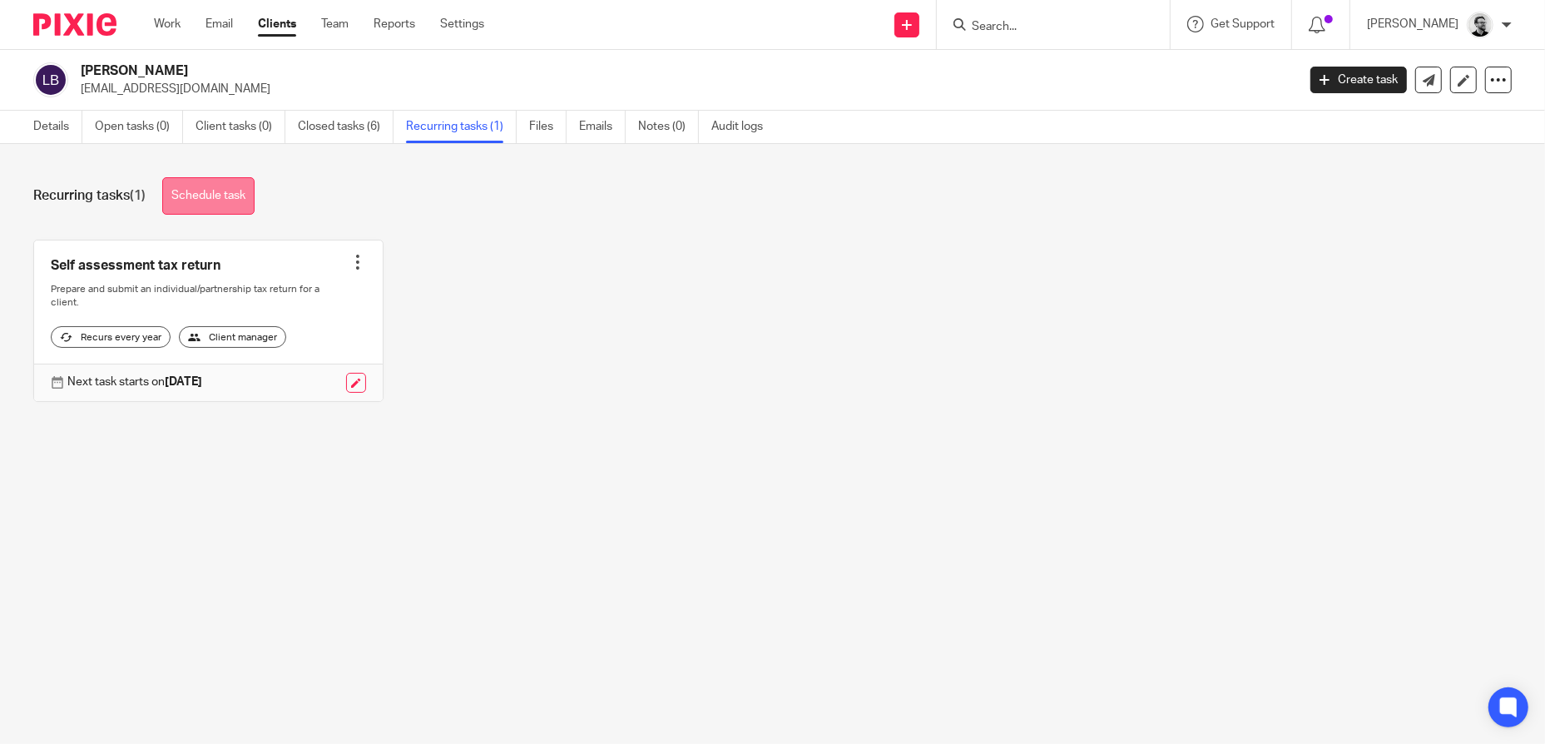
click at [205, 201] on link "Schedule task" at bounding box center [208, 195] width 92 height 37
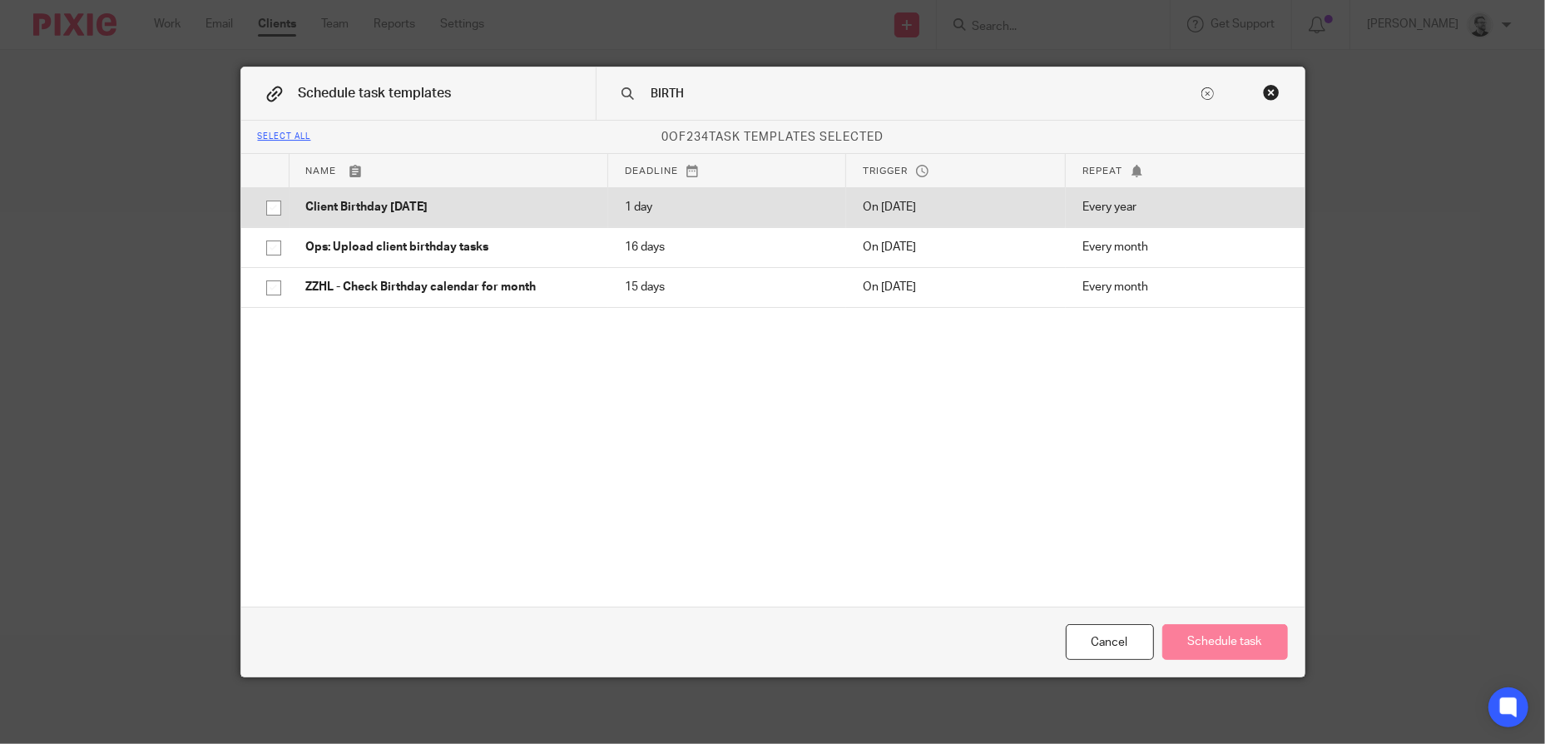
type input "BIRTH"
click at [406, 204] on p "Client Birthday [DATE]" at bounding box center [448, 207] width 285 height 17
checkbox input "true"
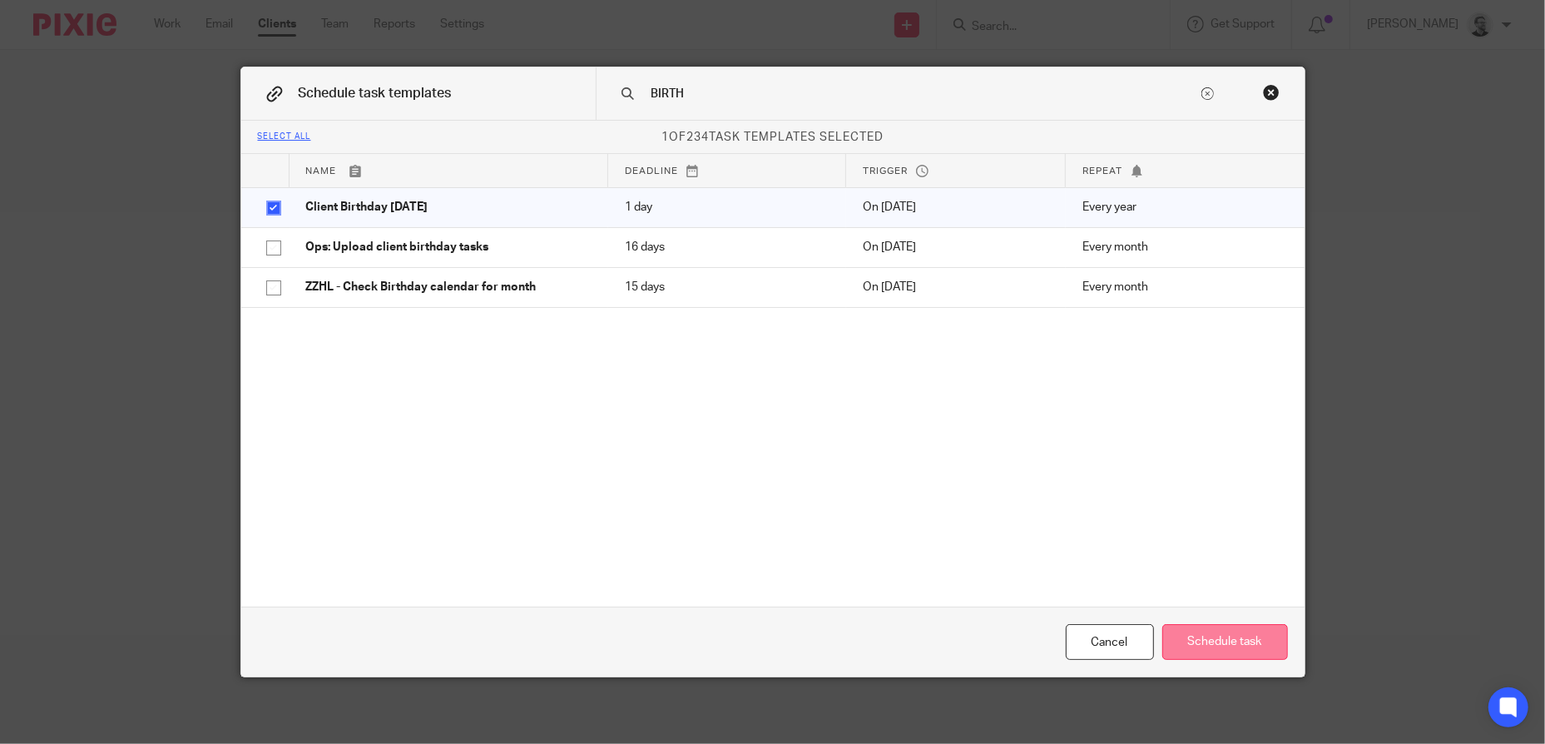
click at [1243, 636] on button "Schedule task" at bounding box center [1225, 642] width 126 height 36
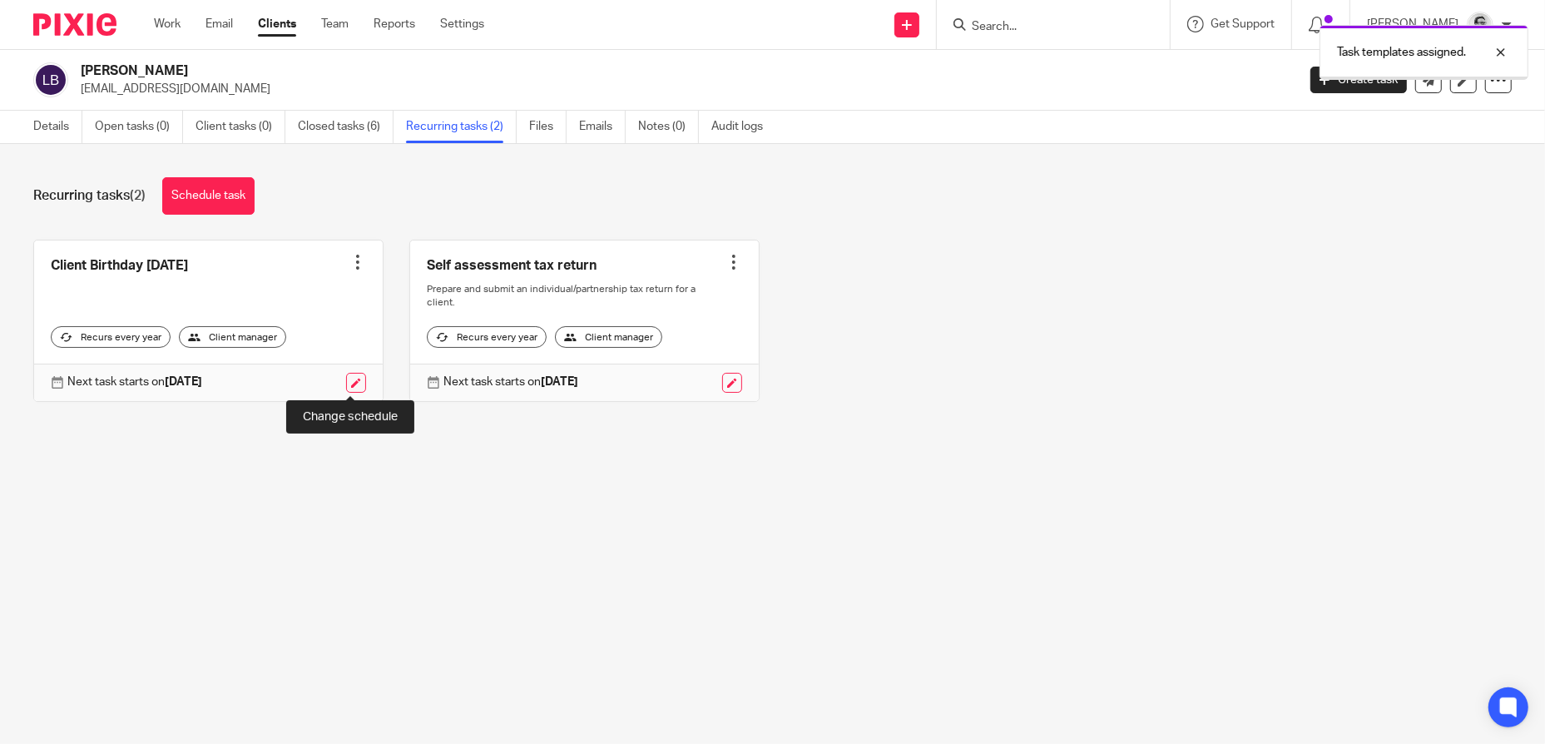
click at [354, 374] on link at bounding box center [356, 383] width 20 height 20
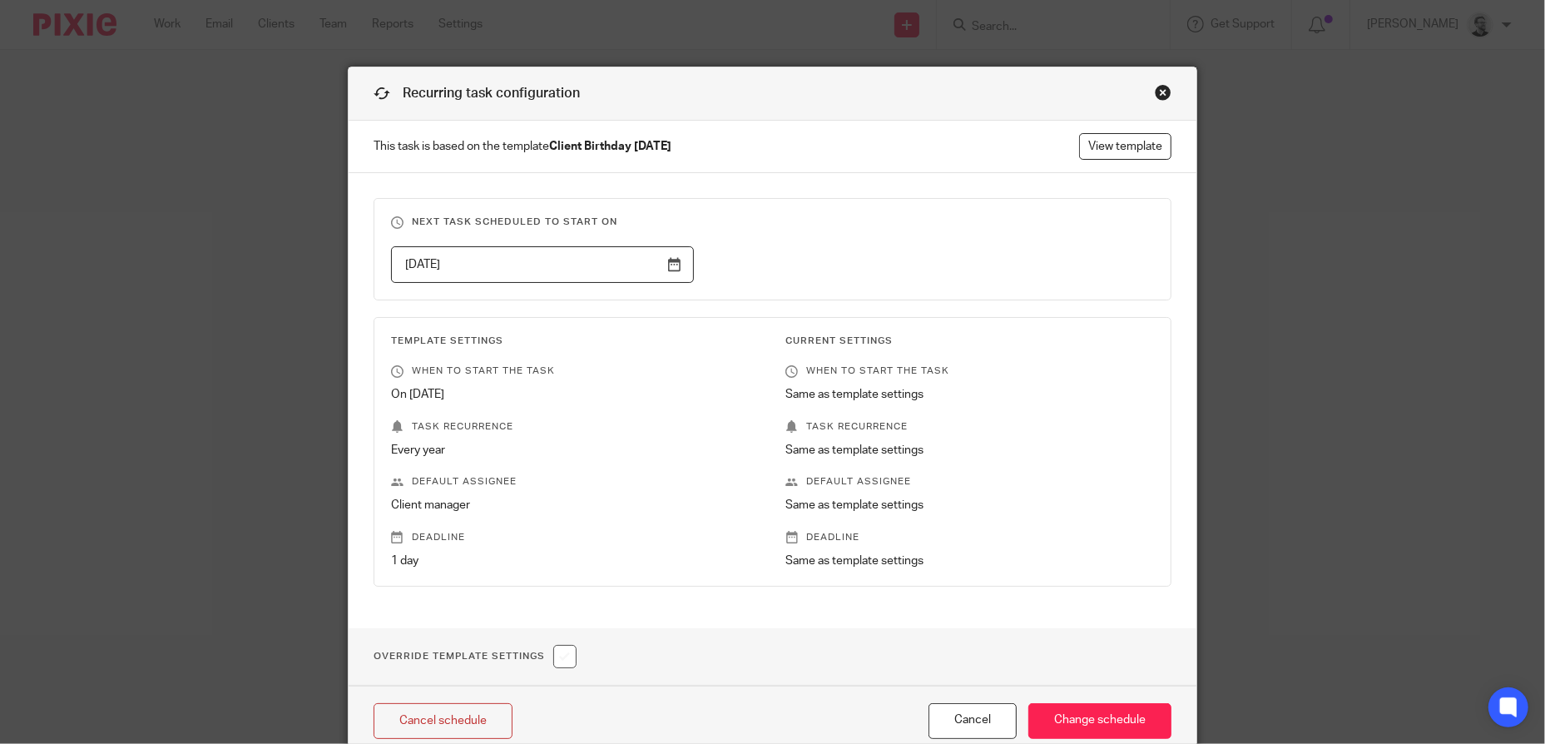
click at [640, 260] on input "2026-02-13" at bounding box center [542, 264] width 303 height 37
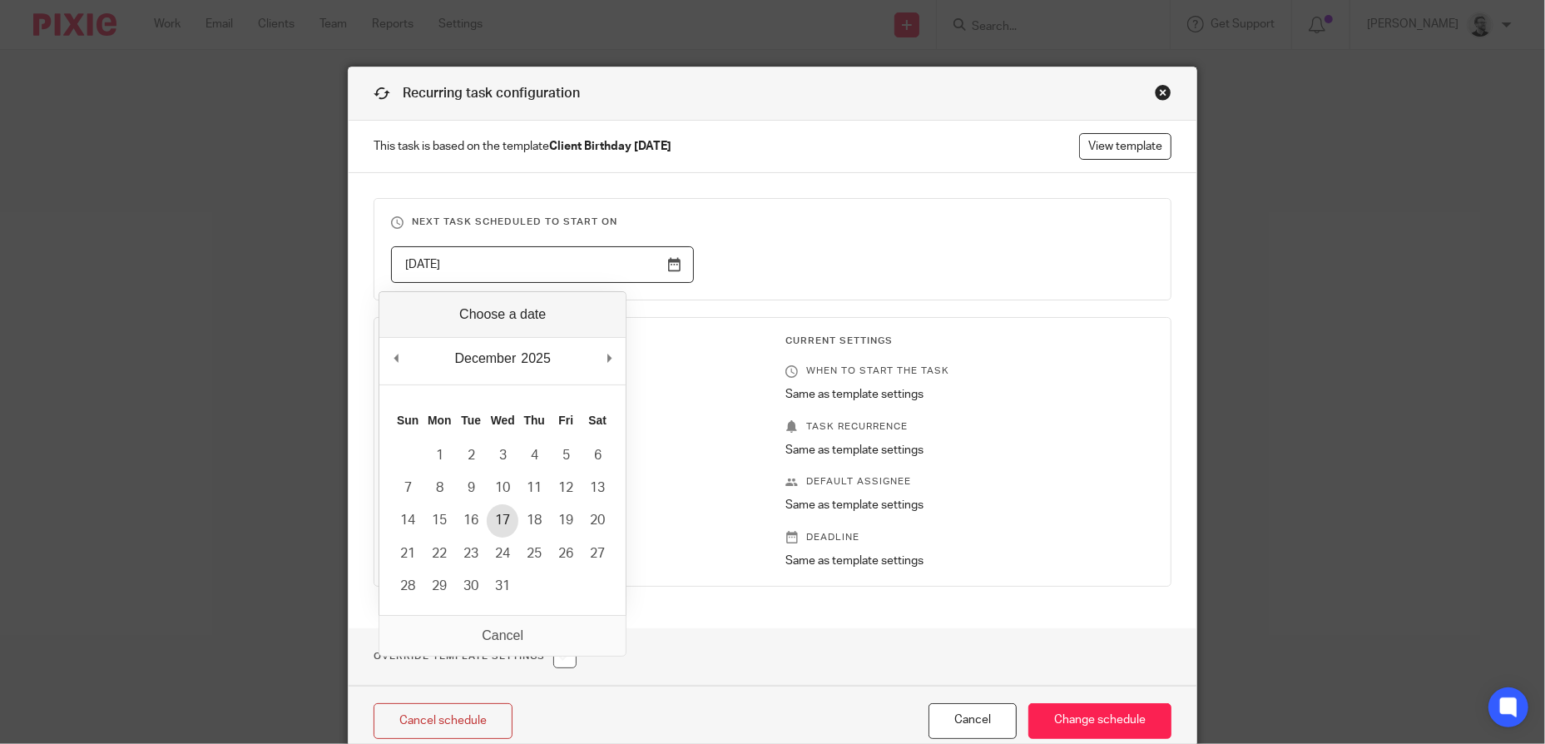
type input "2025-12-17"
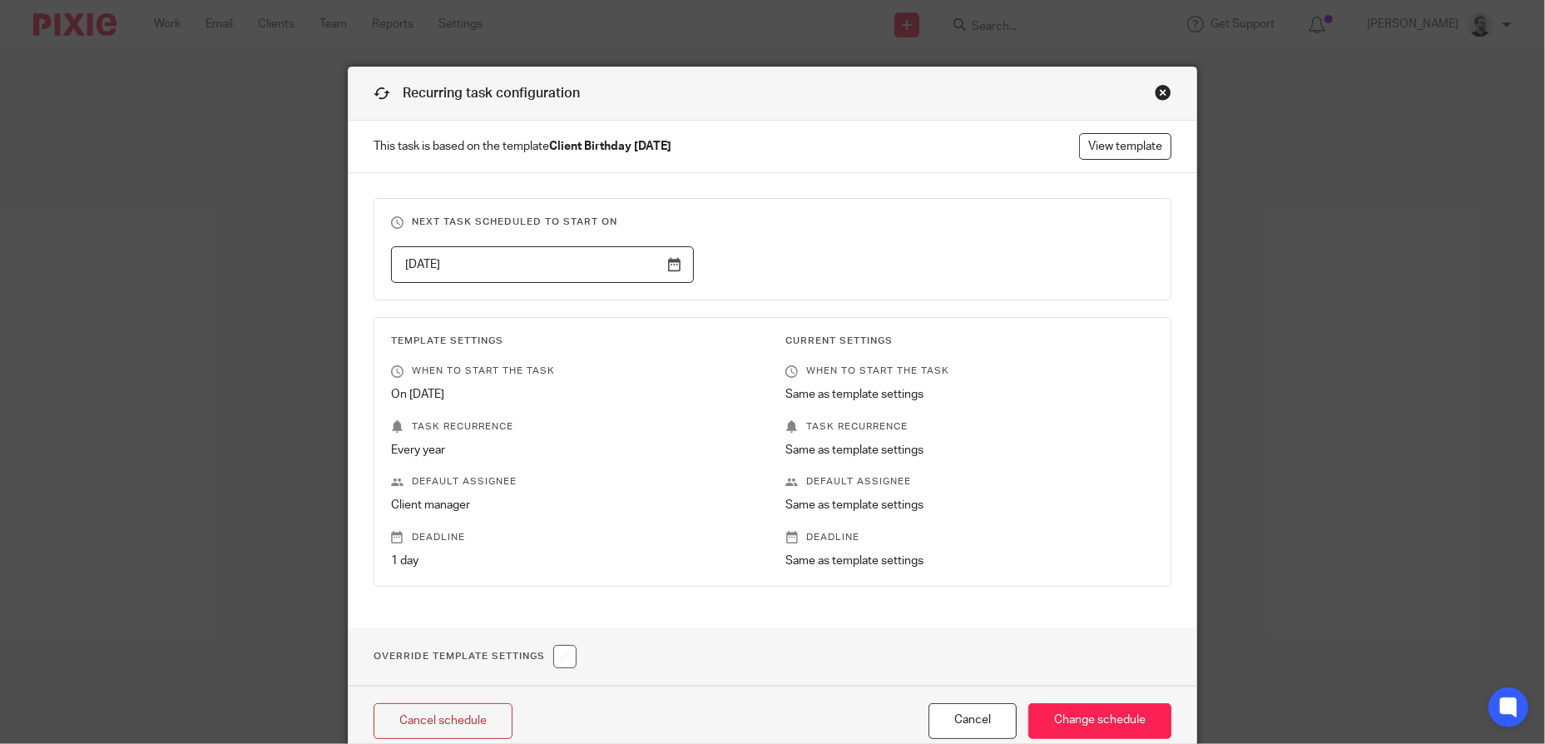
click at [868, 252] on div "2025-12-17" at bounding box center [759, 264] width 789 height 37
click at [1085, 725] on input "Change schedule" at bounding box center [1099, 721] width 143 height 36
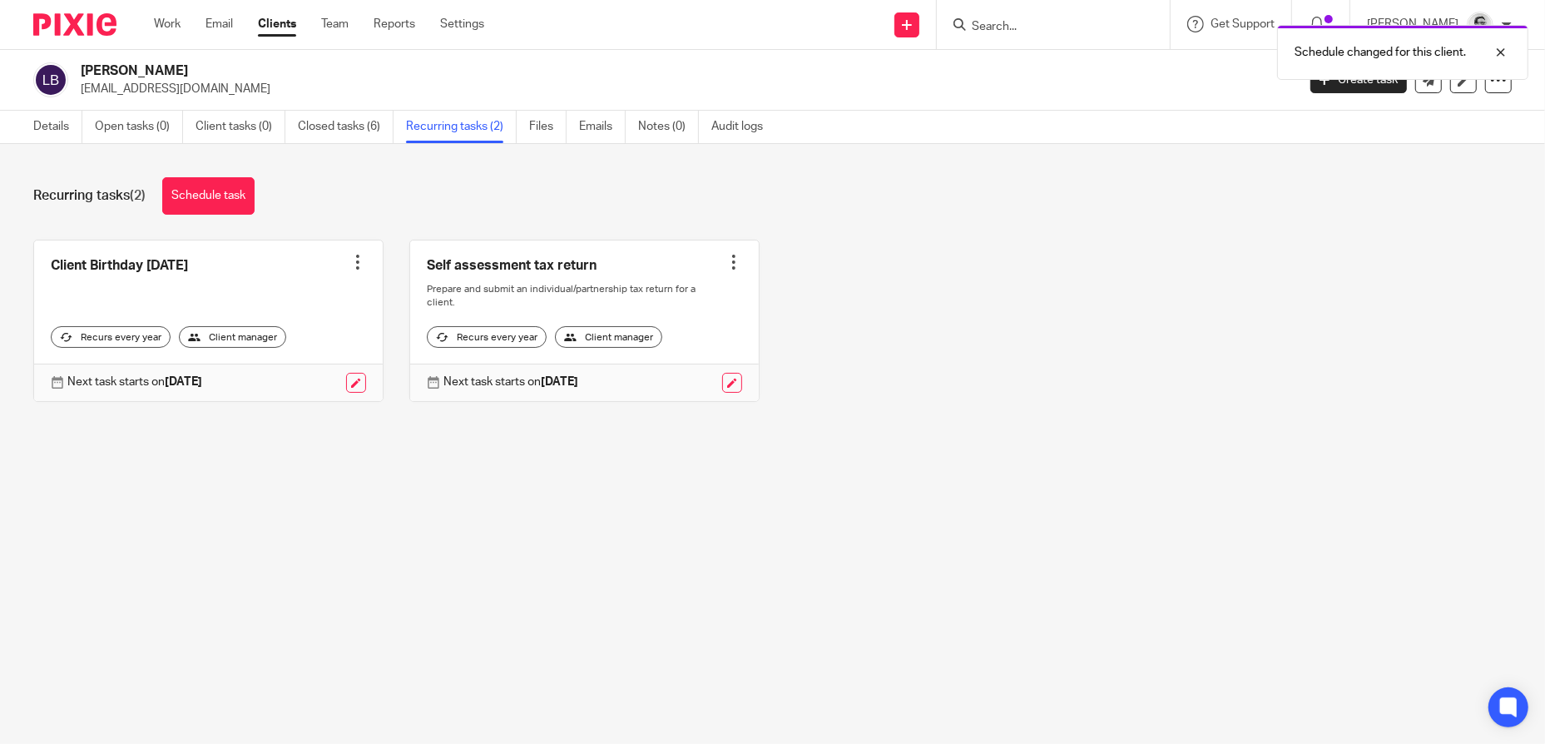
click at [1051, 12] on div at bounding box center [1053, 24] width 233 height 49
click at [1050, 24] on div "Schedule changed for this client." at bounding box center [1151, 48] width 756 height 63
click at [1031, 27] on div "Schedule changed for this client." at bounding box center [1151, 48] width 756 height 63
drag, startPoint x: 1140, startPoint y: 249, endPoint x: 1140, endPoint y: 228, distance: 20.8
click at [1140, 246] on div "Client Birthday [DATE] Create task Clone template Recalculate schedule Cancel s…" at bounding box center [759, 333] width 1504 height 187
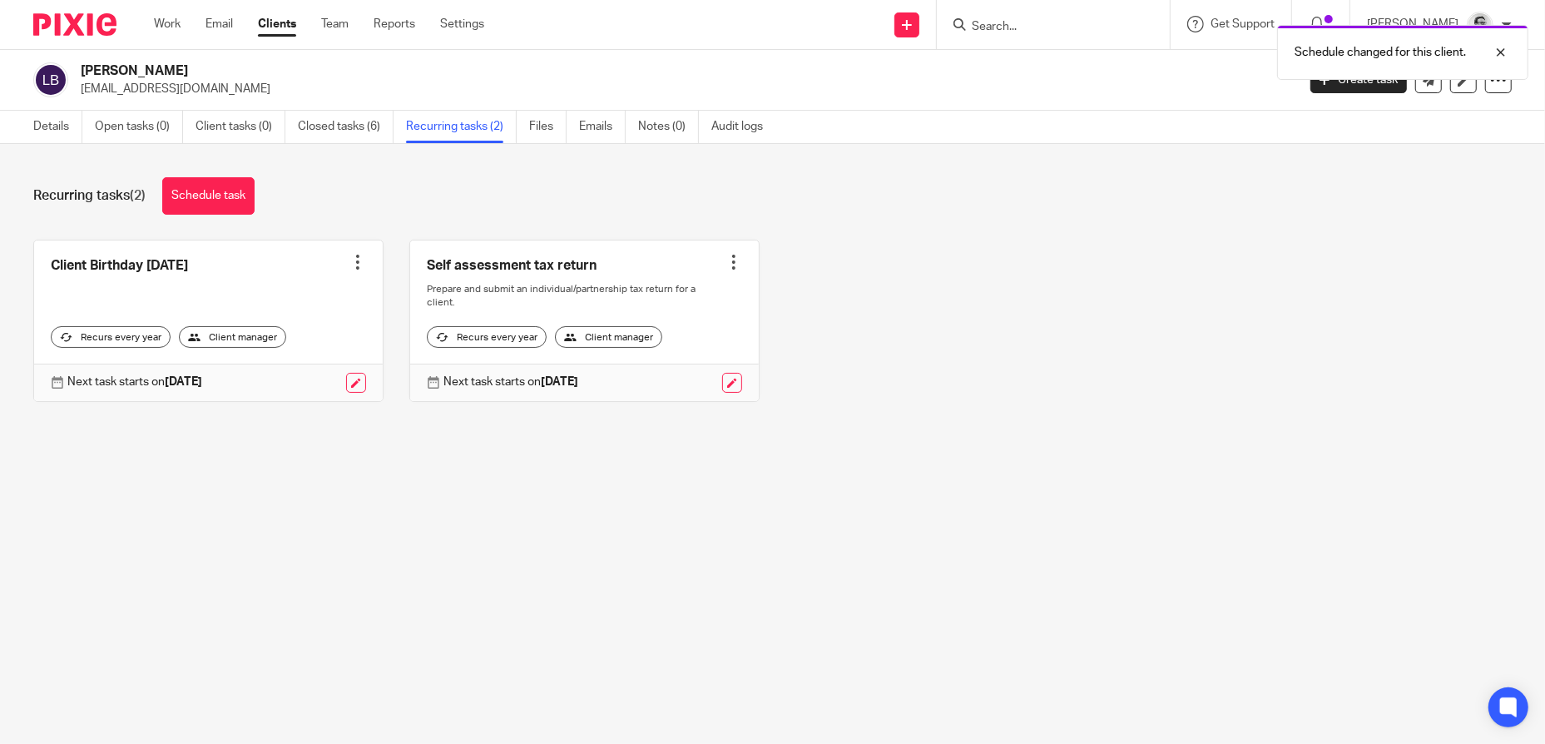
click at [1049, 31] on div "Schedule changed for this client." at bounding box center [1151, 48] width 756 height 63
click at [1502, 52] on div at bounding box center [1488, 52] width 45 height 20
drag, startPoint x: 1056, startPoint y: 35, endPoint x: 1016, endPoint y: 17, distance: 43.6
click at [1015, 17] on form at bounding box center [1058, 24] width 177 height 21
click at [1016, 24] on input "Search" at bounding box center [1045, 27] width 150 height 15
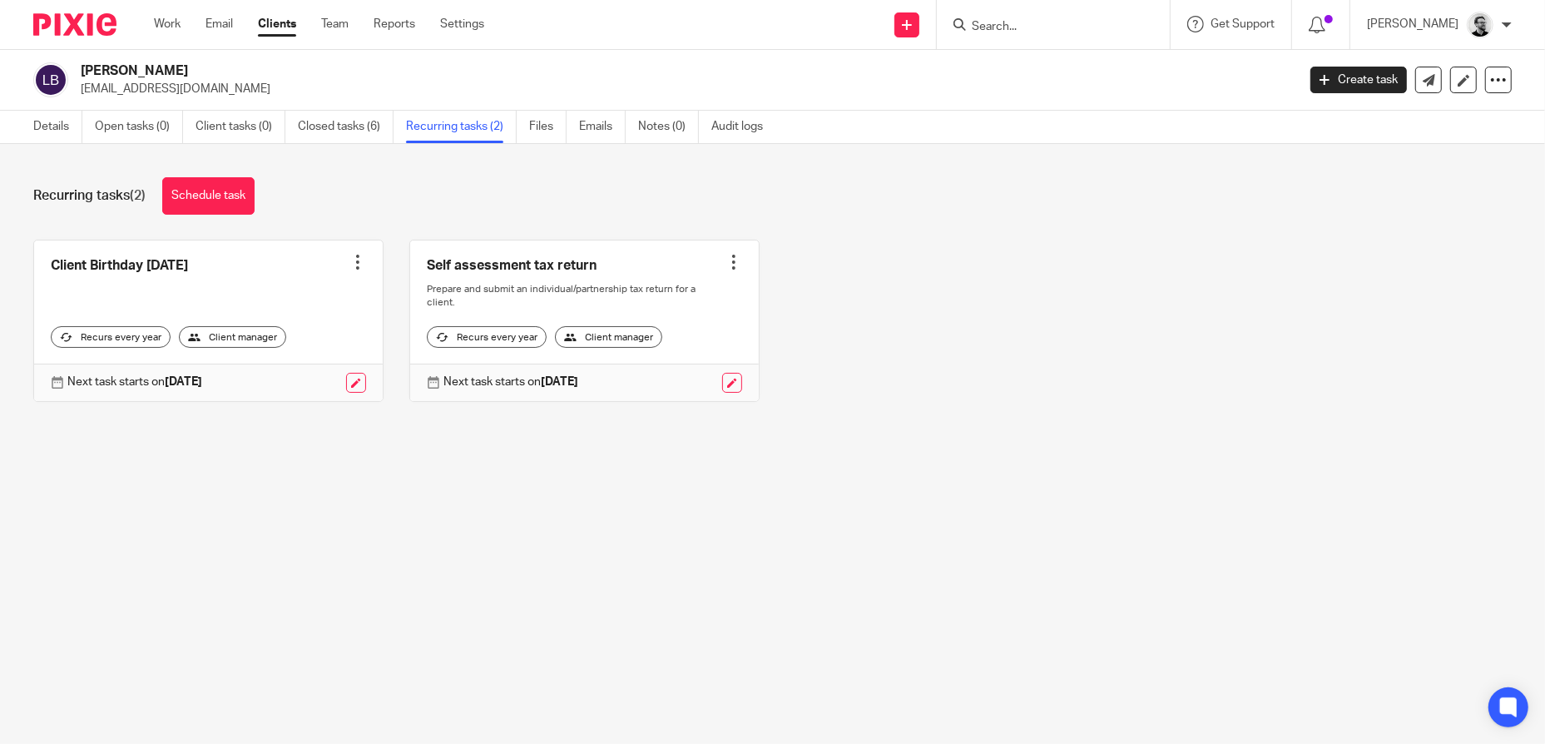
paste input "[PERSON_NAME] [PERSON_NAME]"
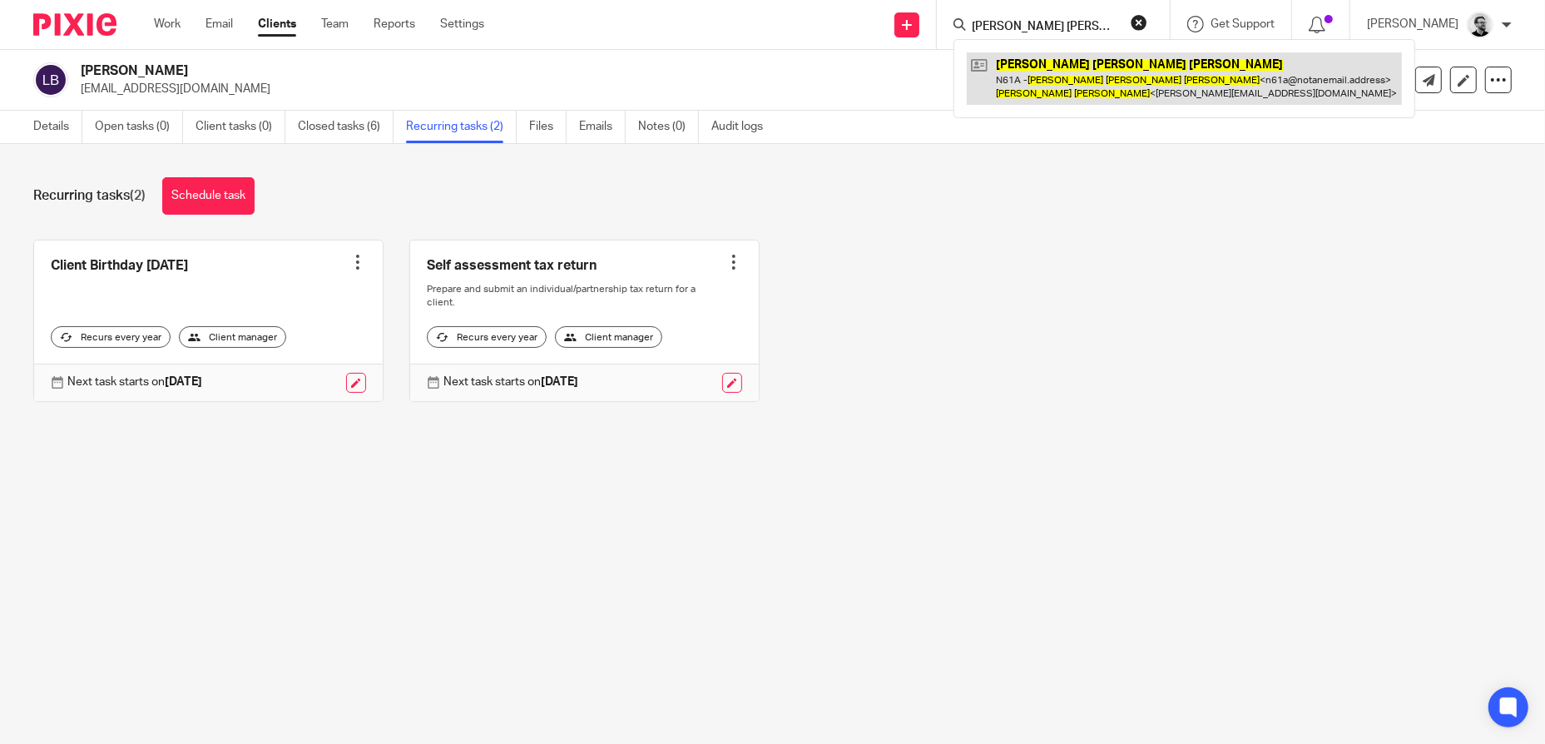
type input "[PERSON_NAME] [PERSON_NAME]"
click at [1069, 68] on link at bounding box center [1184, 78] width 435 height 52
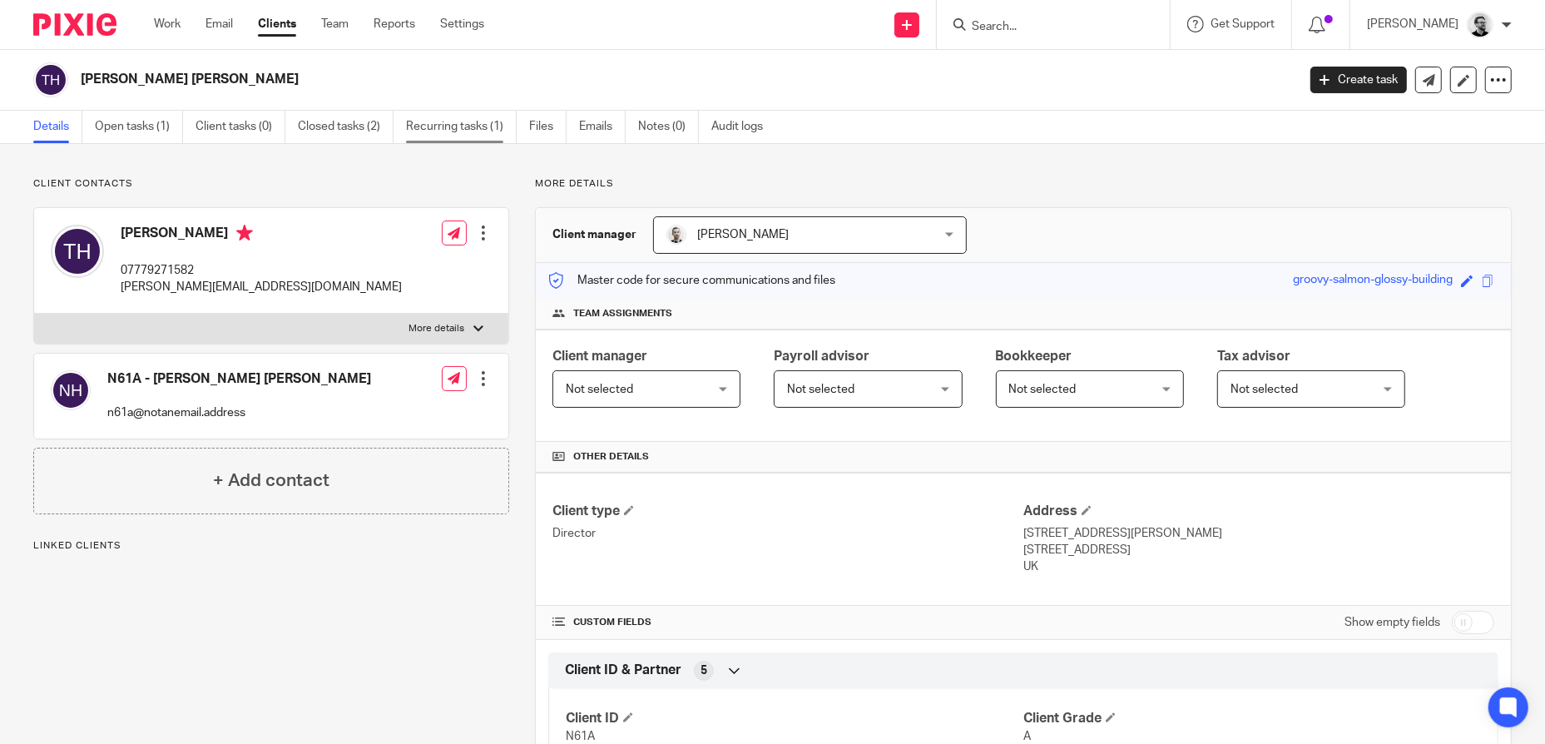
click at [465, 119] on link "Recurring tasks (1)" at bounding box center [461, 127] width 111 height 32
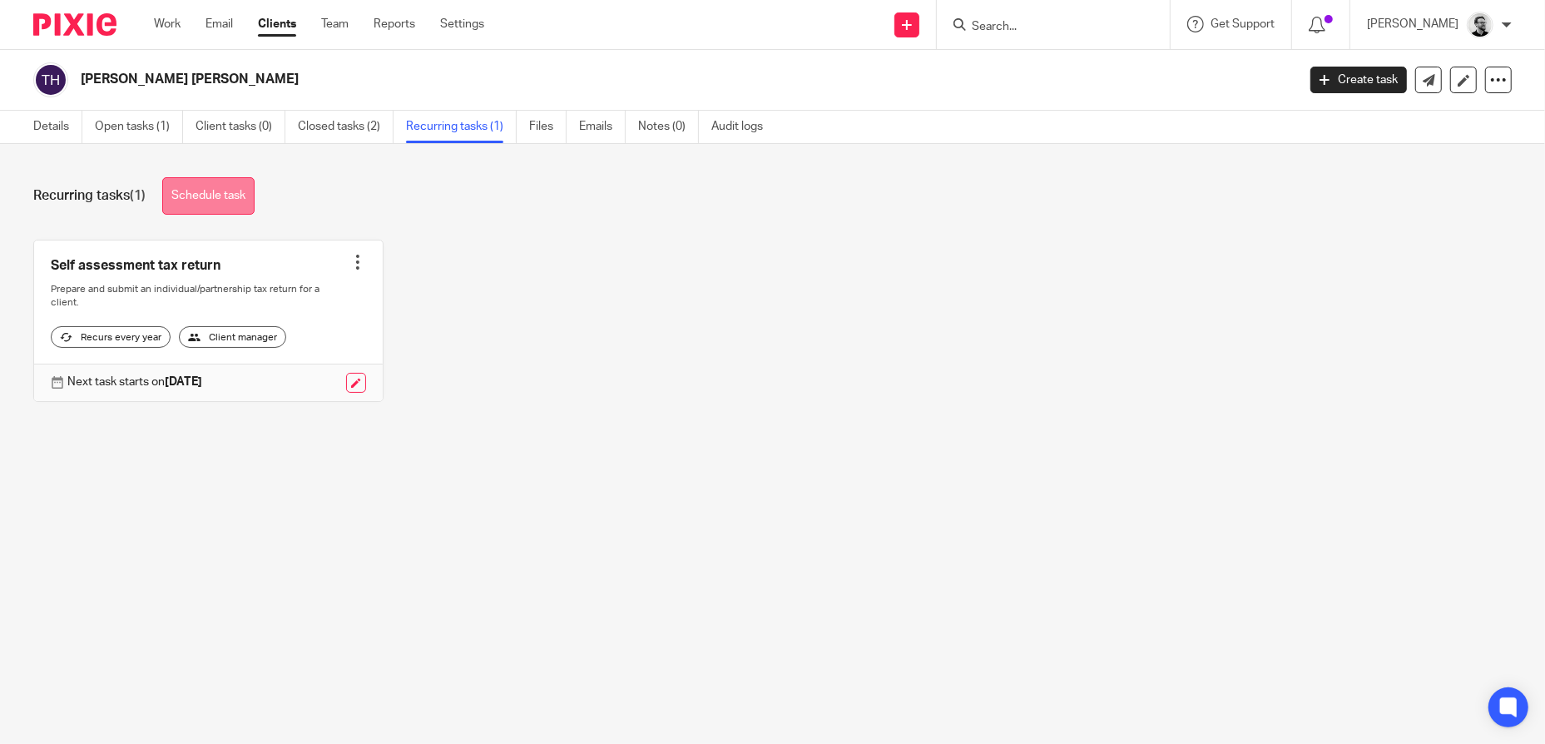
click at [225, 190] on link "Schedule task" at bounding box center [208, 195] width 92 height 37
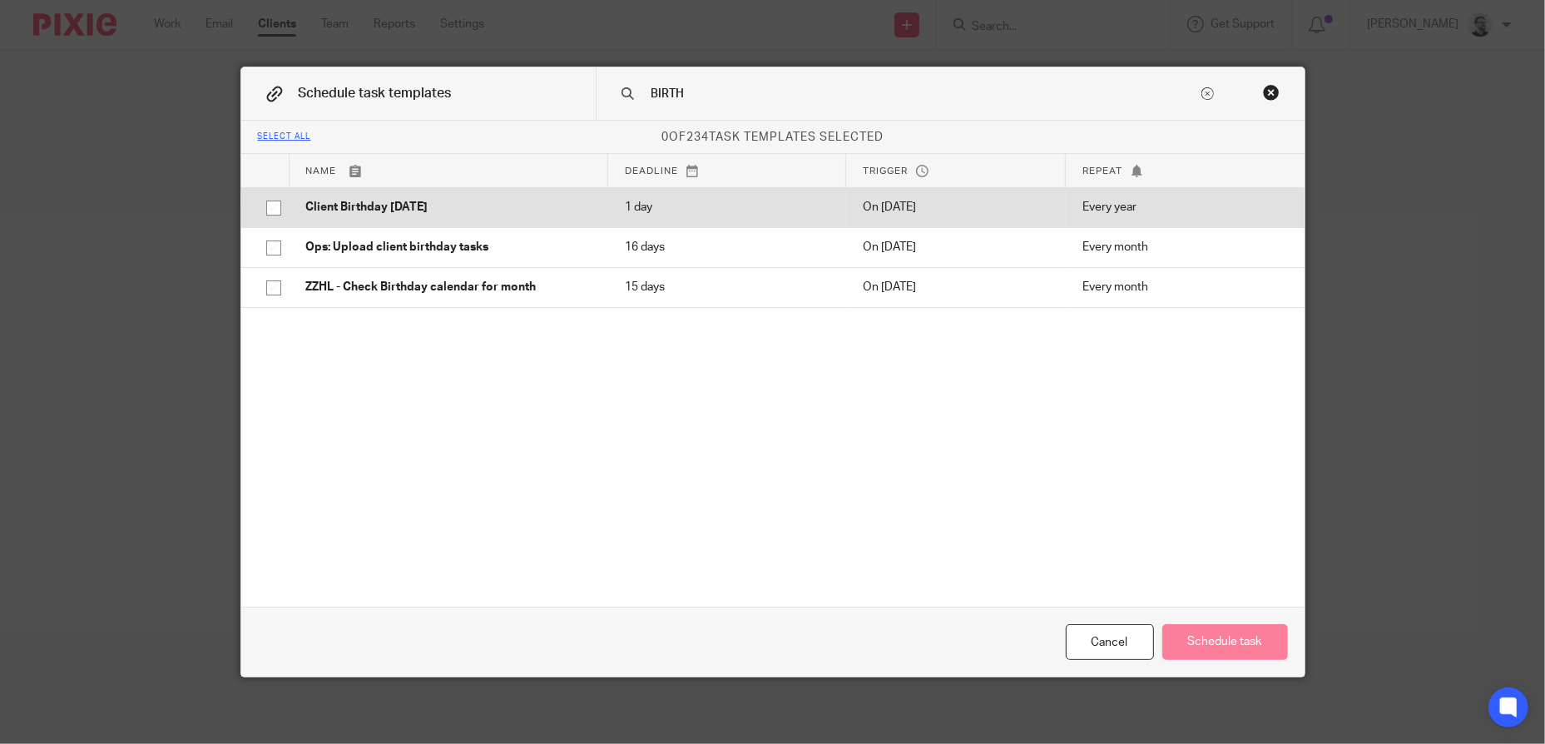
type input "BIRTH"
click at [520, 211] on p "Client Birthday [DATE]" at bounding box center [448, 207] width 285 height 17
checkbox input "true"
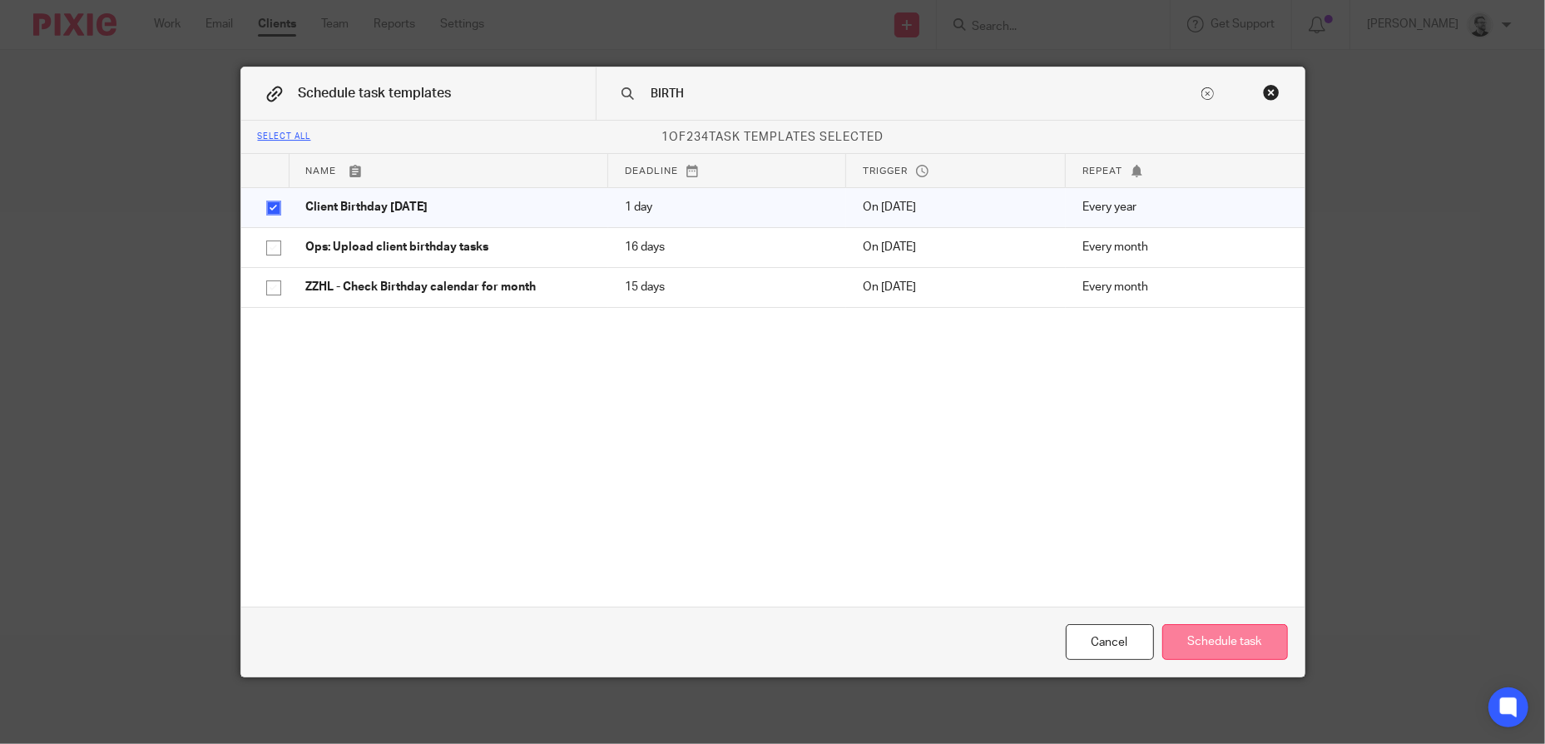
click at [1220, 634] on button "Schedule task" at bounding box center [1225, 642] width 126 height 36
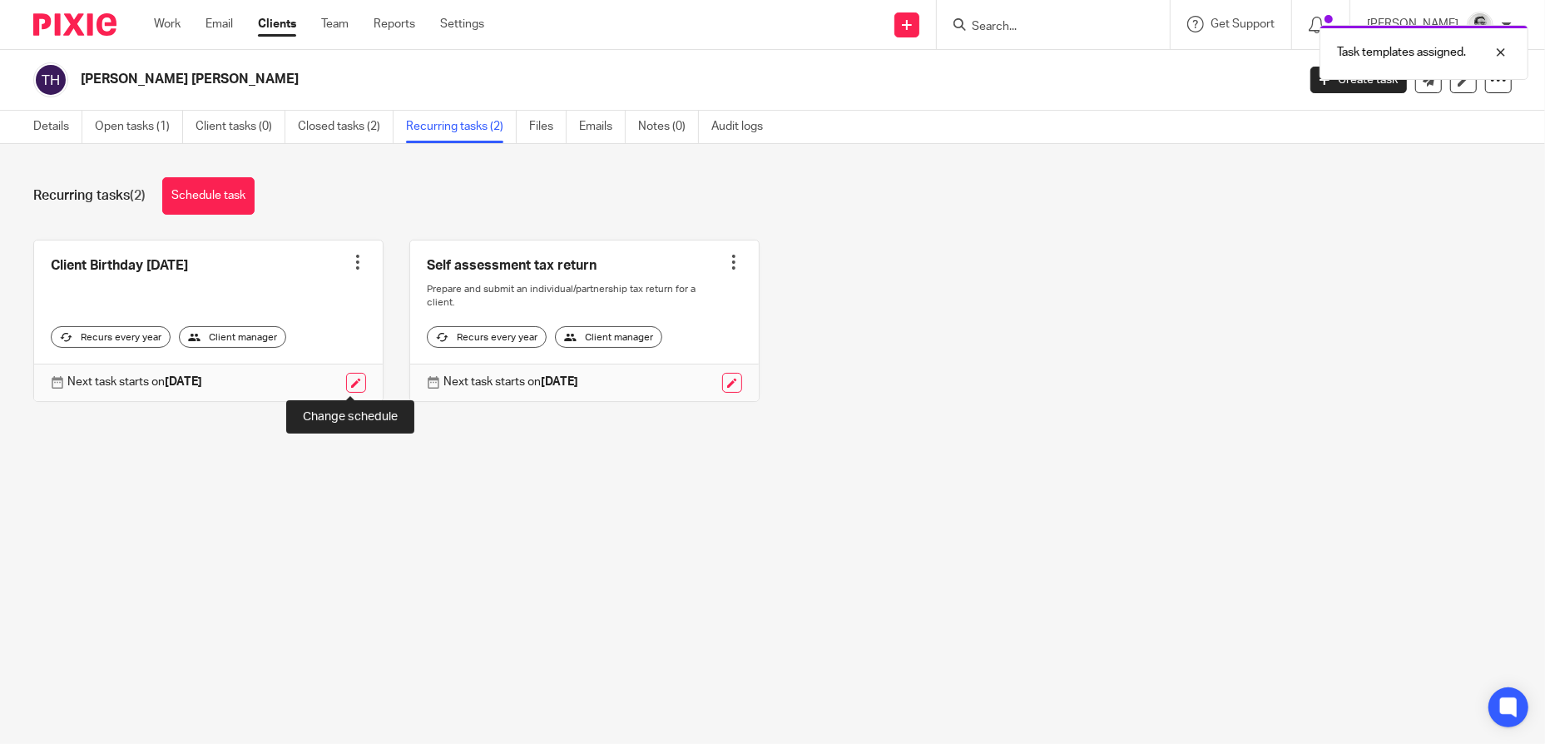
click at [348, 377] on link at bounding box center [356, 383] width 20 height 20
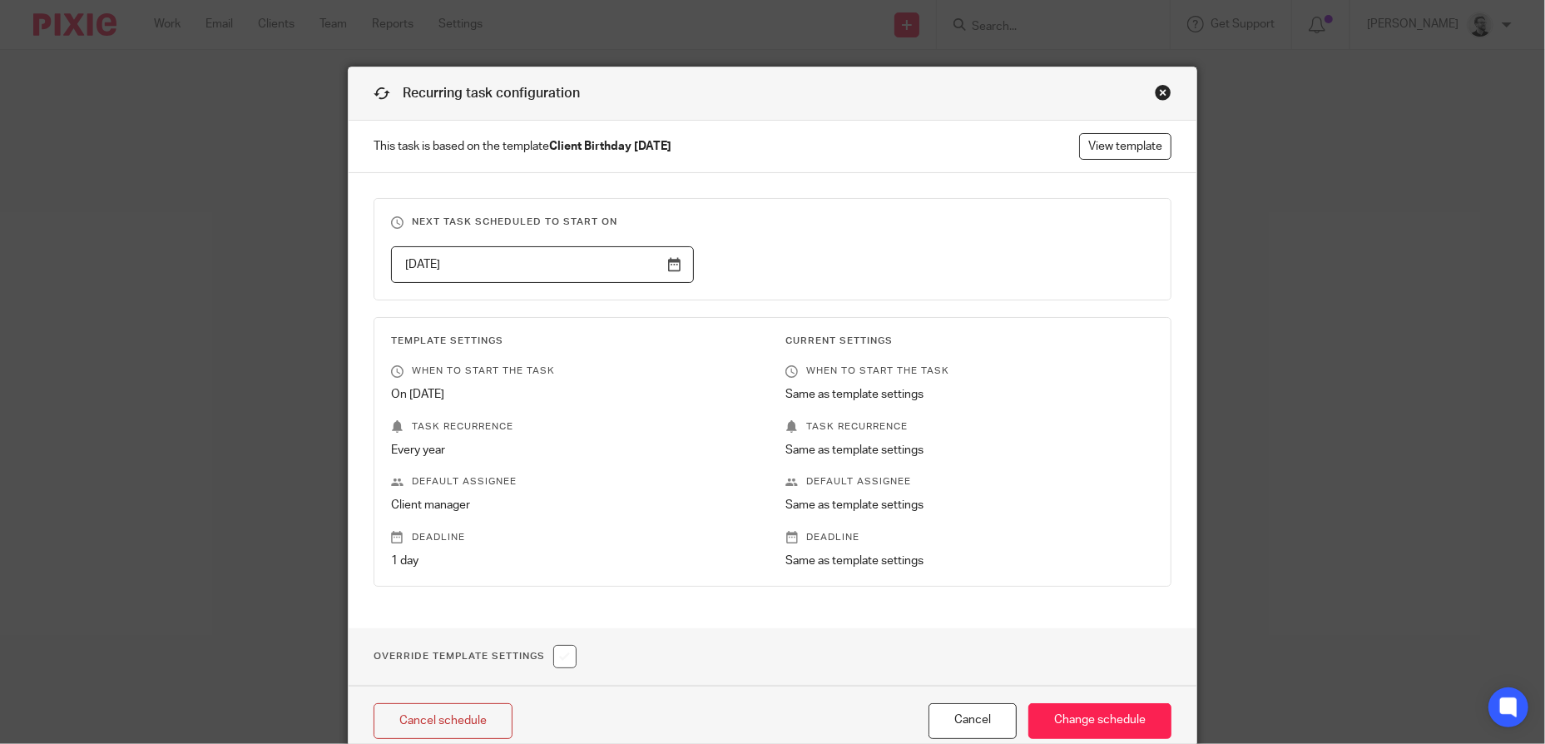
click at [629, 267] on input "[DATE]" at bounding box center [542, 264] width 303 height 37
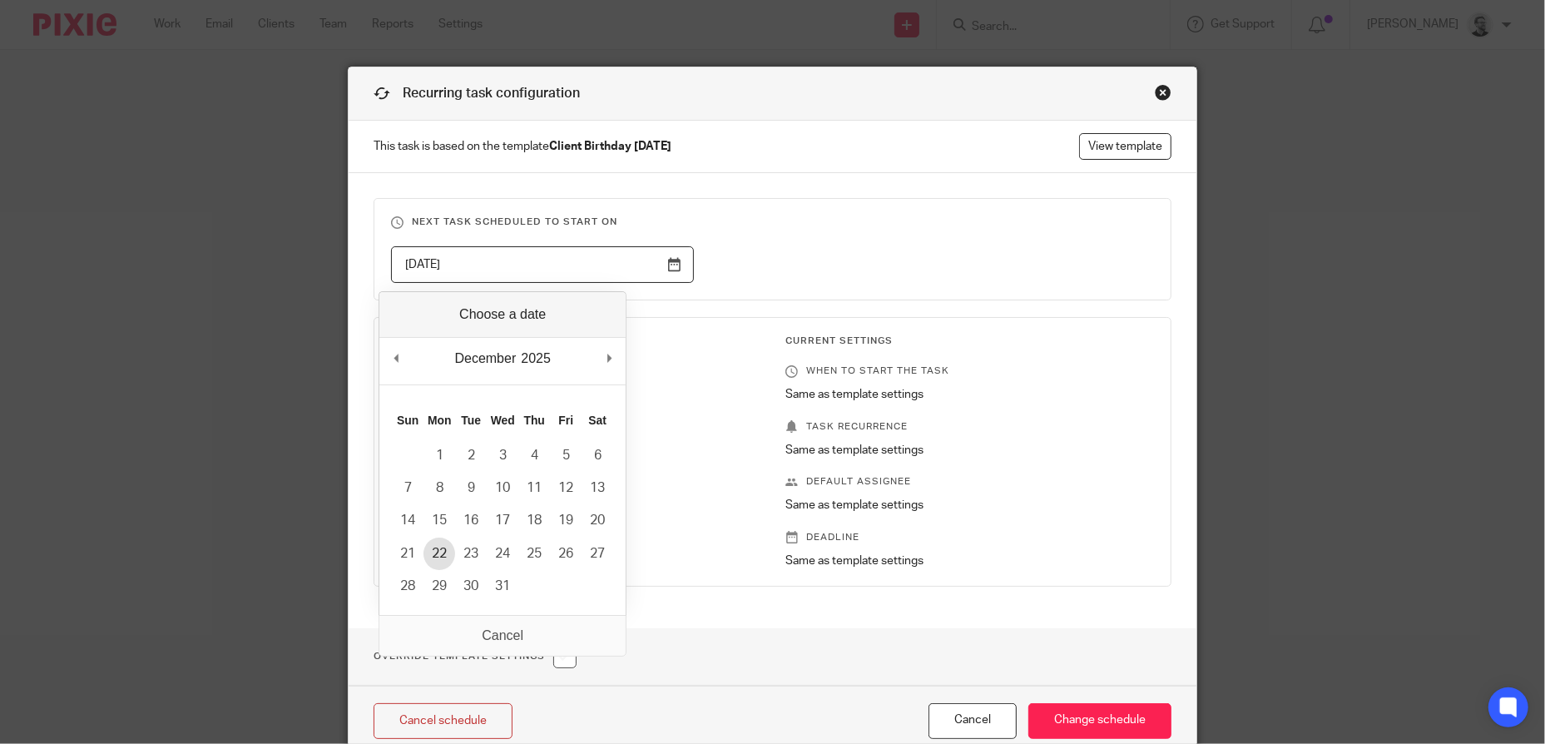
type input "2025-12-22"
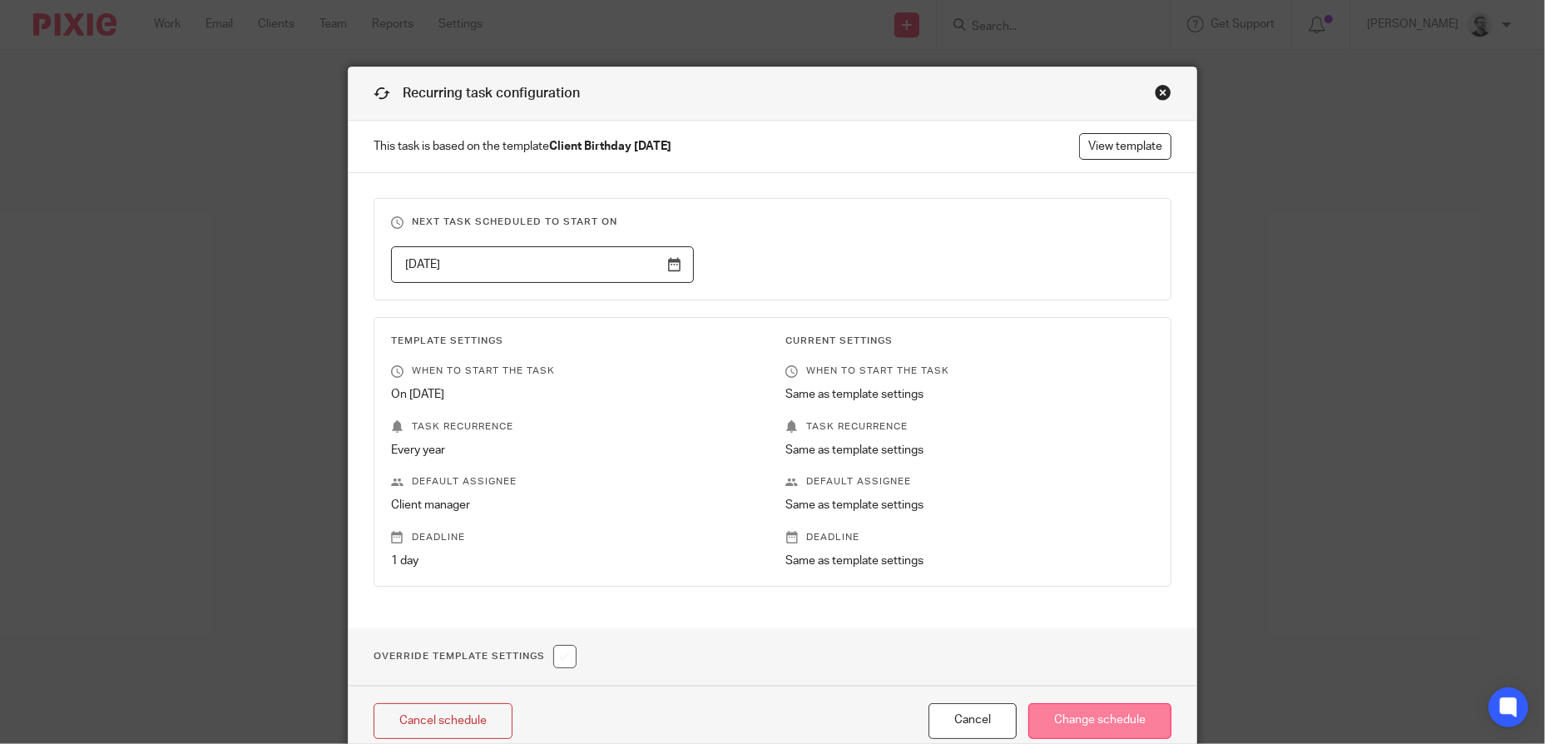
drag, startPoint x: 1096, startPoint y: 723, endPoint x: 1087, endPoint y: 724, distance: 9.2
click at [1094, 723] on input "Change schedule" at bounding box center [1099, 721] width 143 height 36
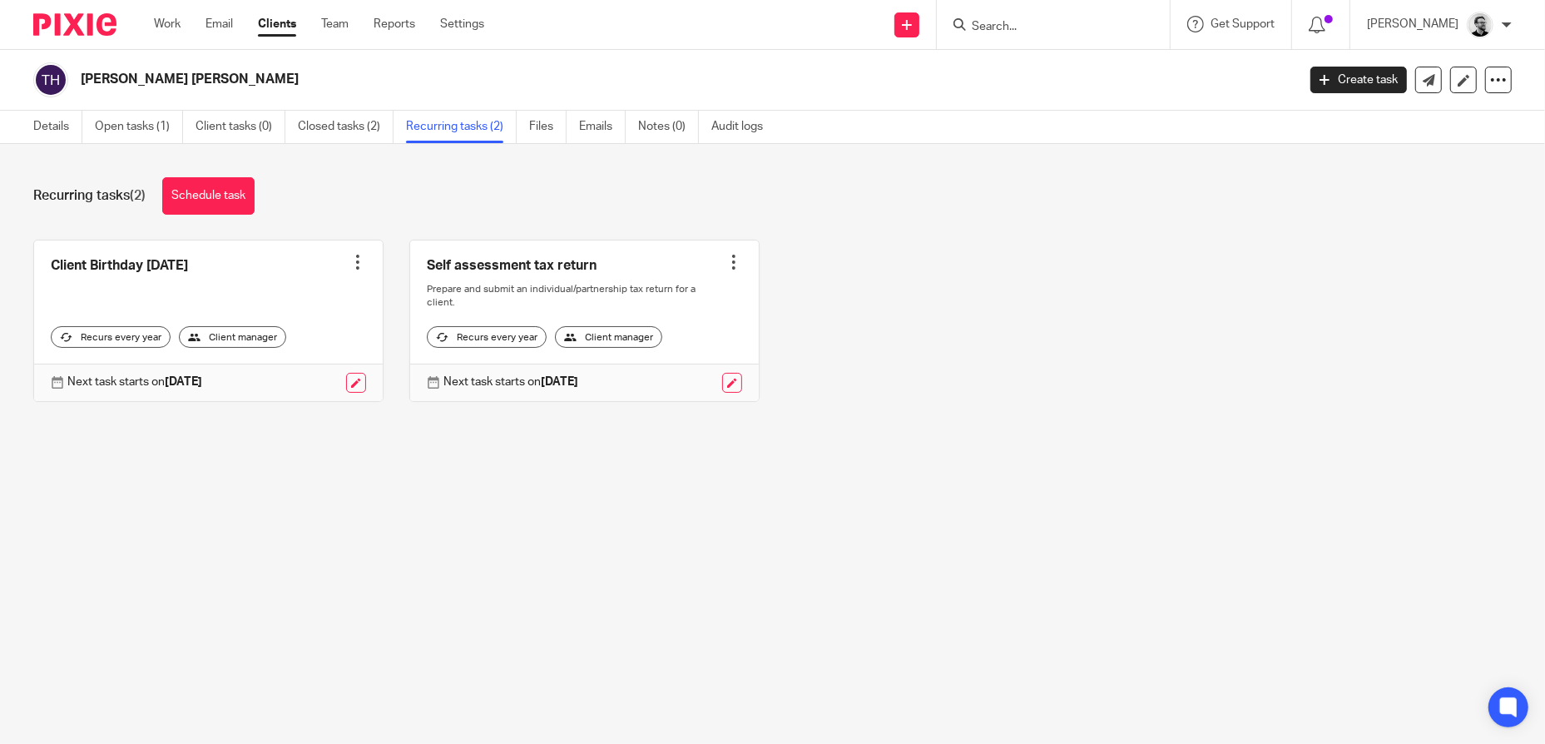
click at [1105, 26] on input "Search" at bounding box center [1045, 27] width 150 height 15
click at [1012, 26] on input "Search" at bounding box center [1045, 27] width 150 height 15
paste input "[PERSON_NAME]"
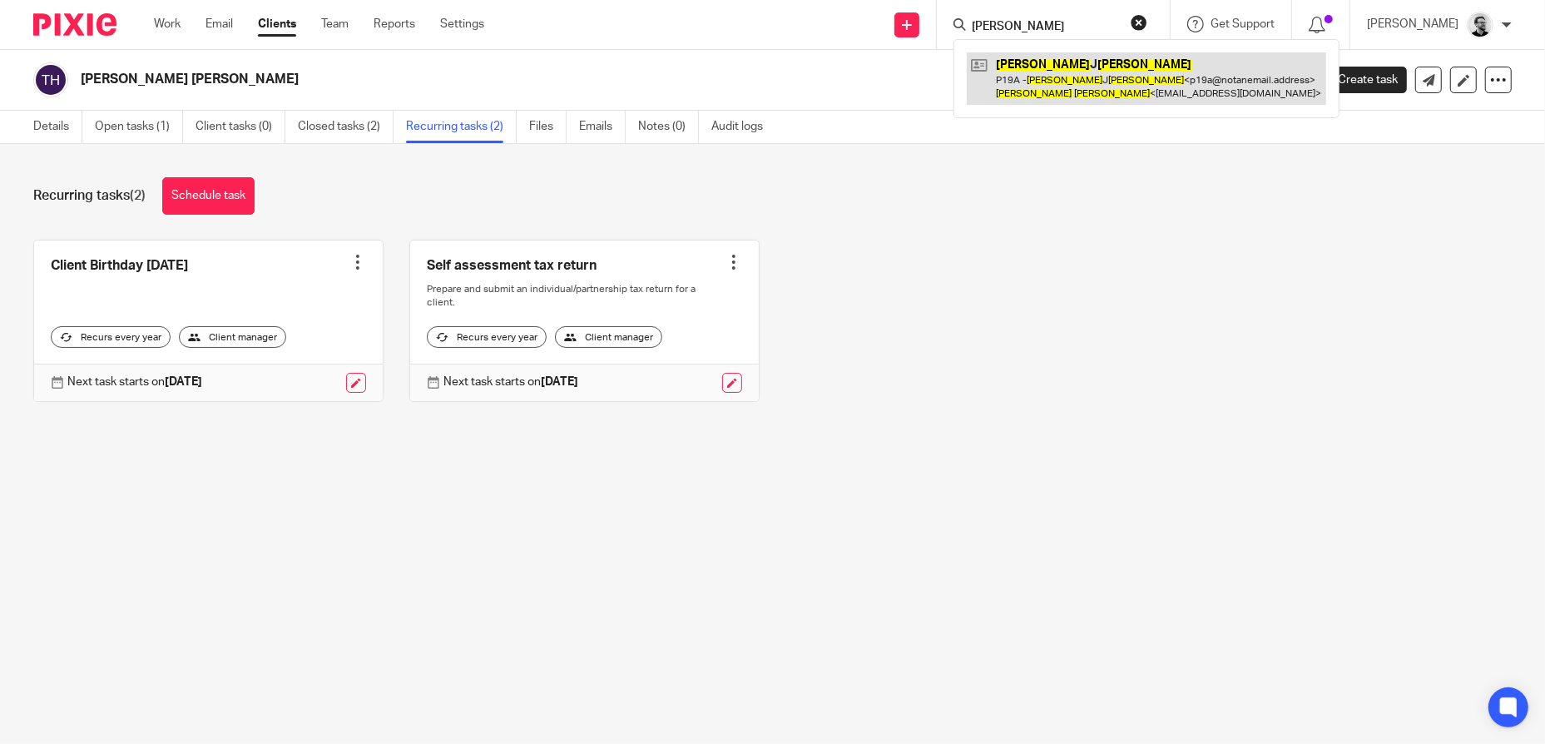
type input "[PERSON_NAME]"
click at [1085, 80] on link at bounding box center [1146, 78] width 359 height 52
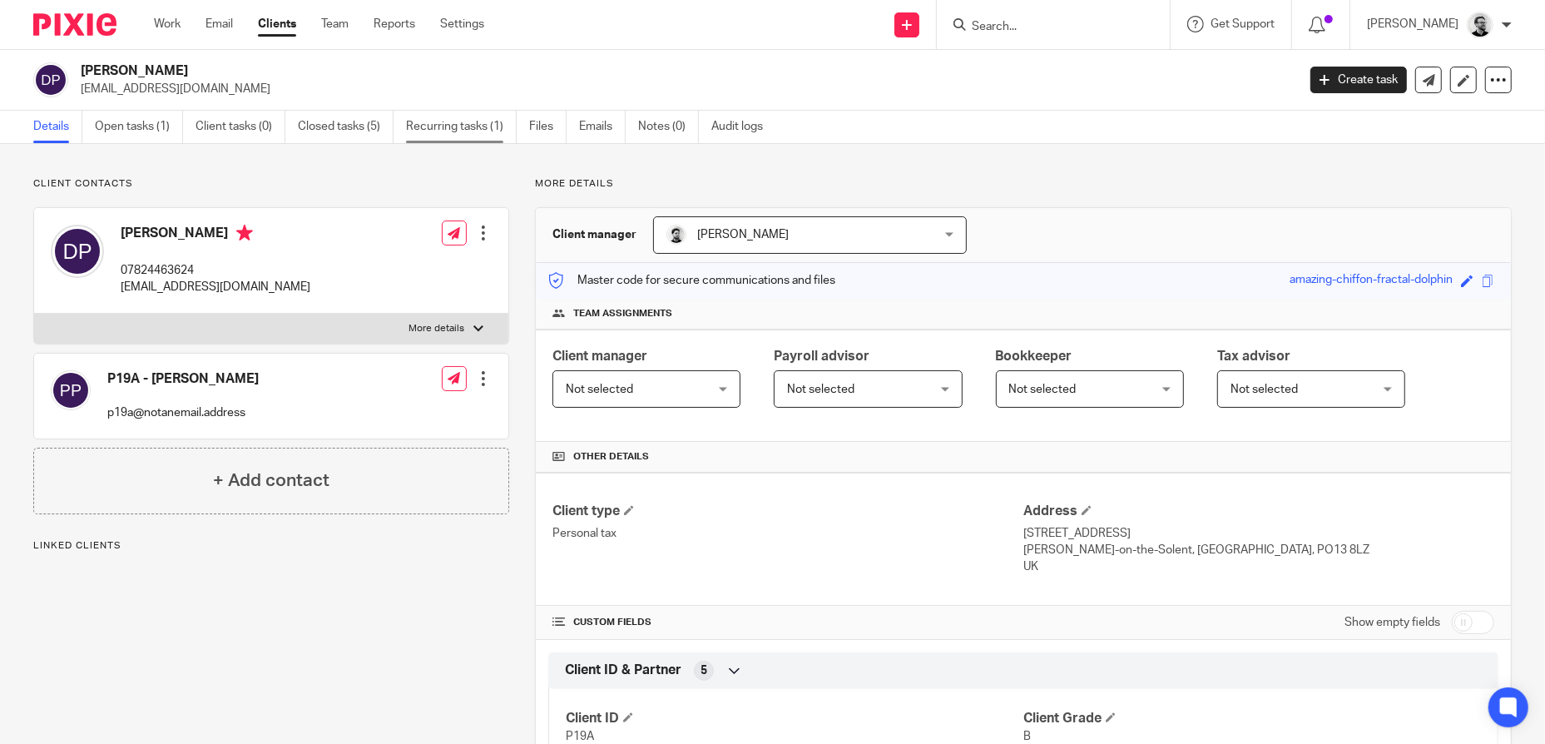
click at [486, 130] on link "Recurring tasks (1)" at bounding box center [461, 127] width 111 height 32
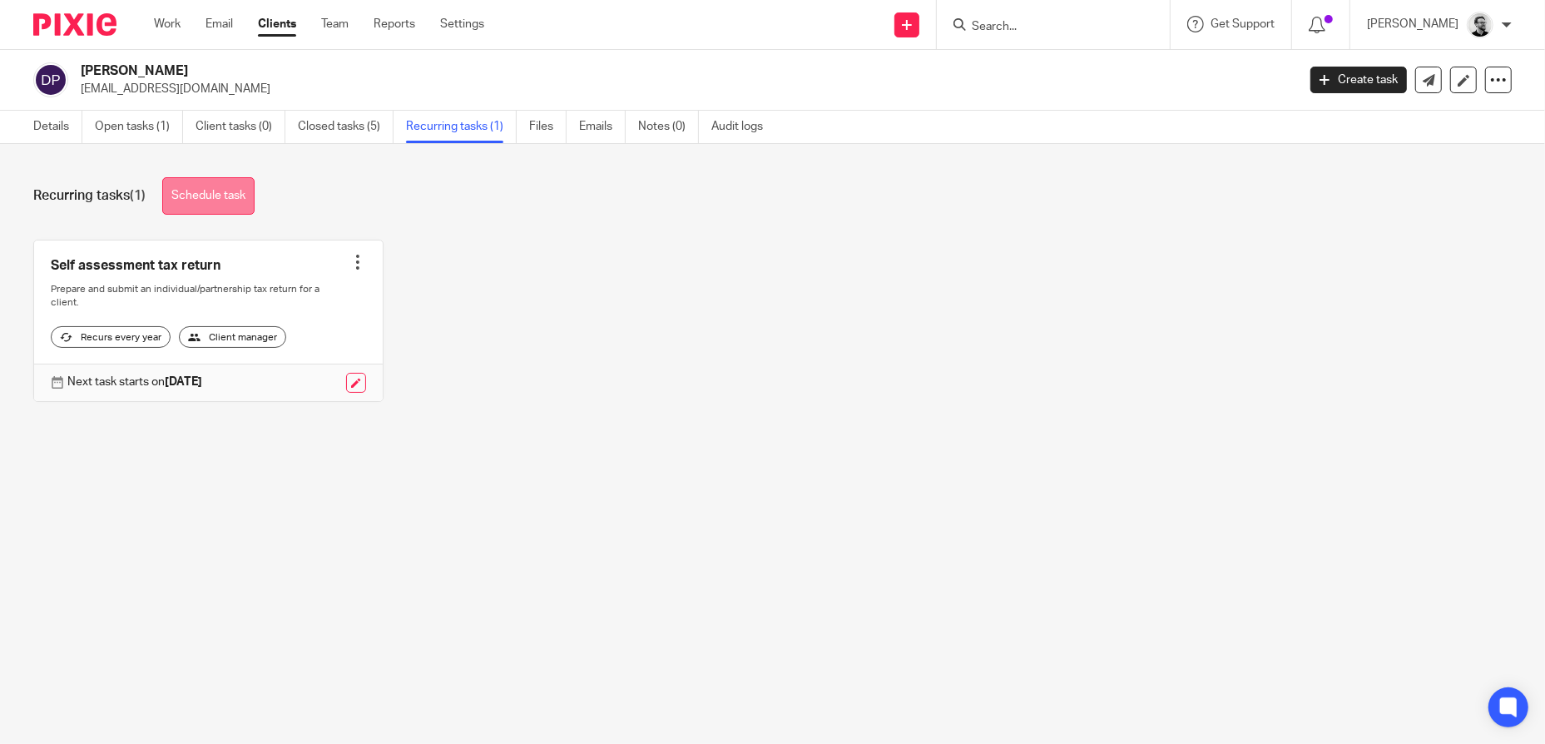
click at [245, 196] on link "Schedule task" at bounding box center [208, 195] width 92 height 37
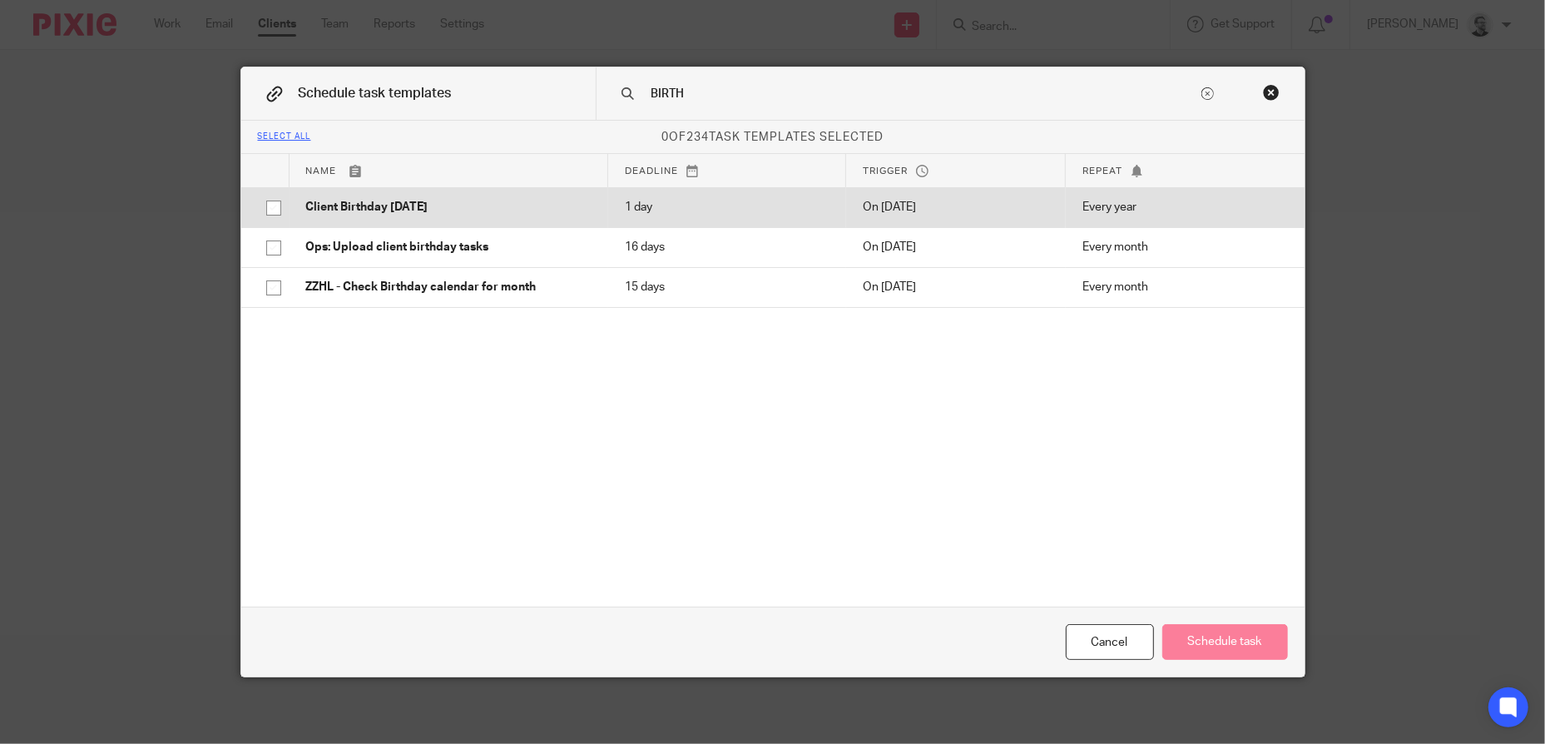
type input "BIRTH"
click at [520, 195] on td "Client Birthday [DATE]" at bounding box center [448, 207] width 319 height 40
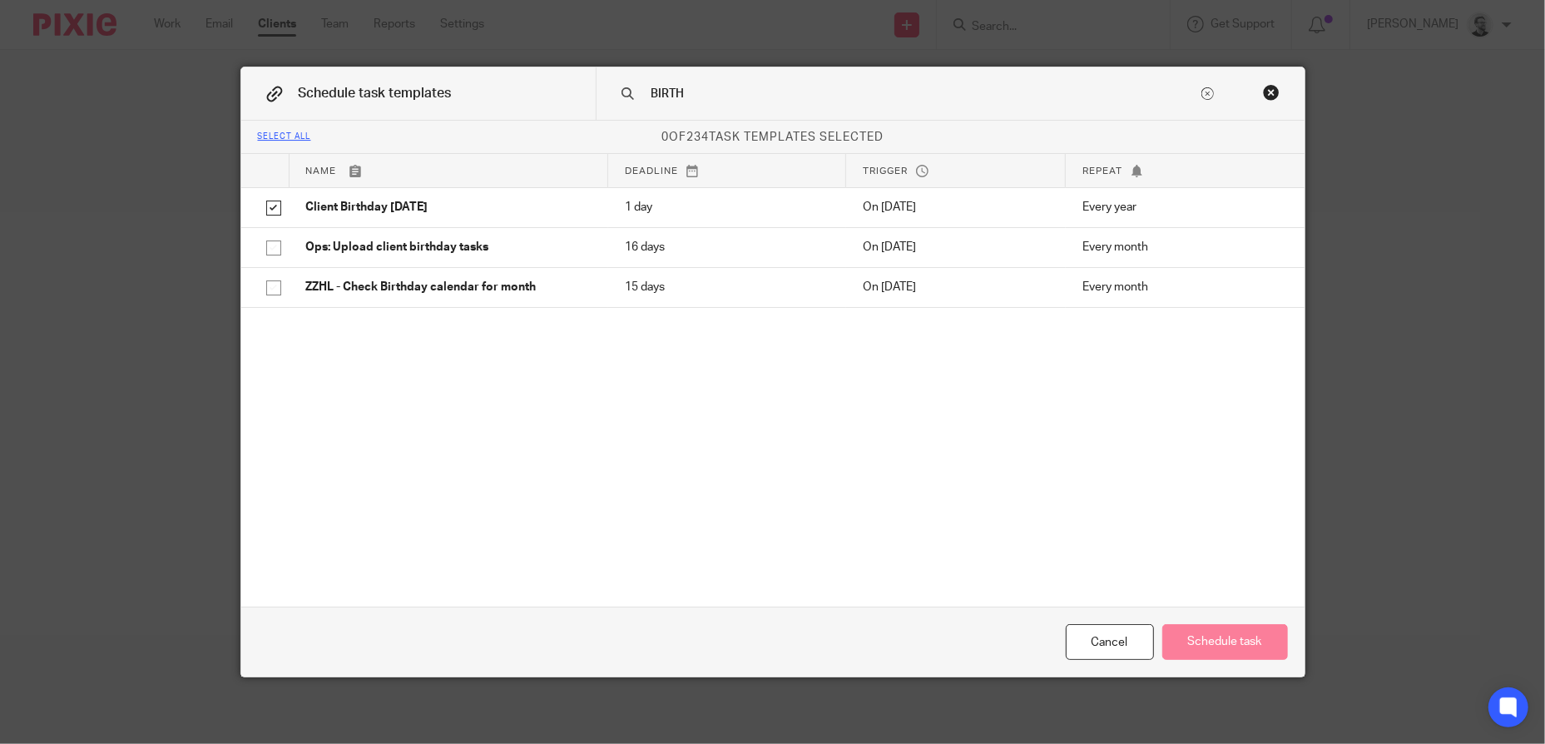
checkbox input "true"
click at [1222, 645] on button "Schedule task" at bounding box center [1225, 642] width 126 height 36
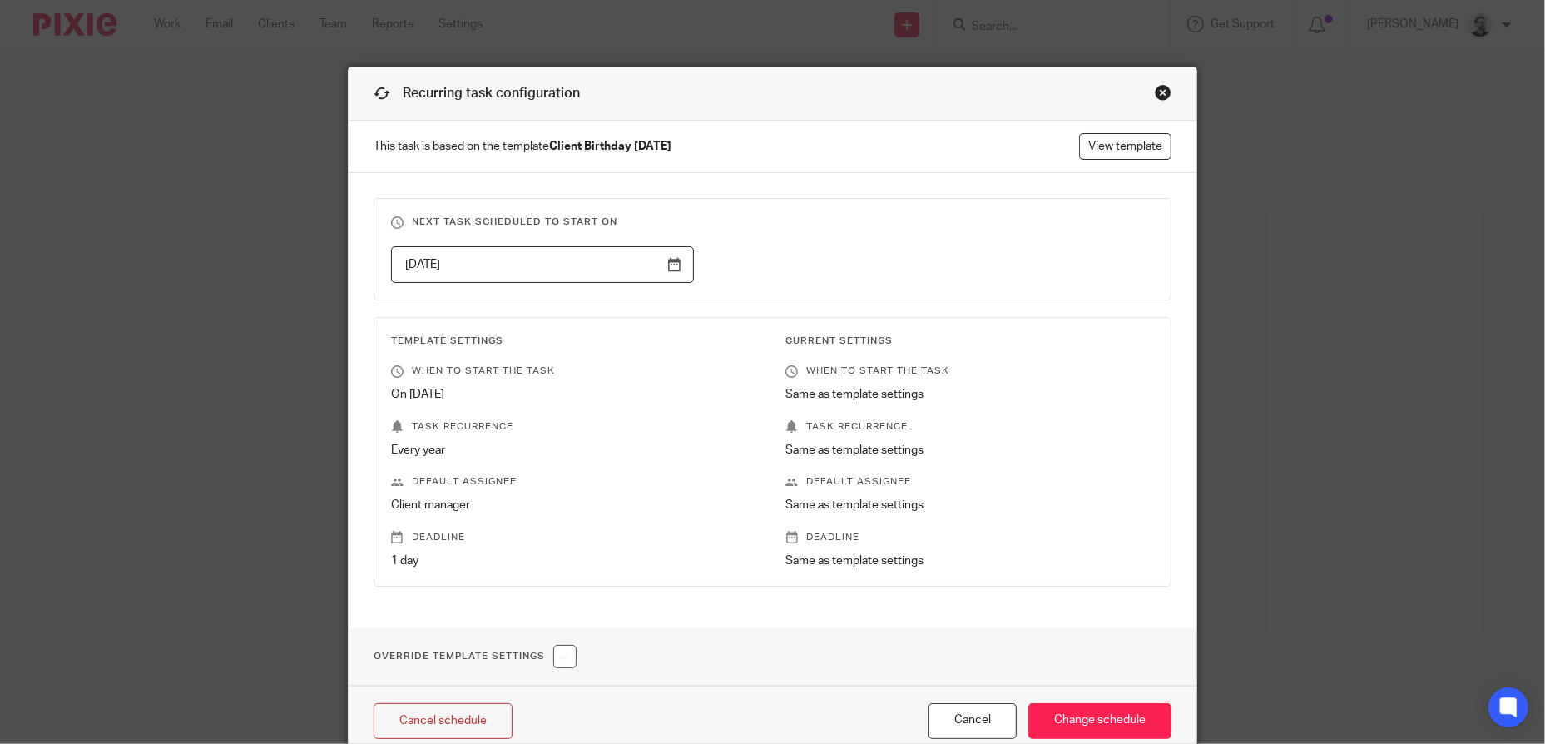
click at [637, 263] on input "[DATE]" at bounding box center [542, 264] width 303 height 37
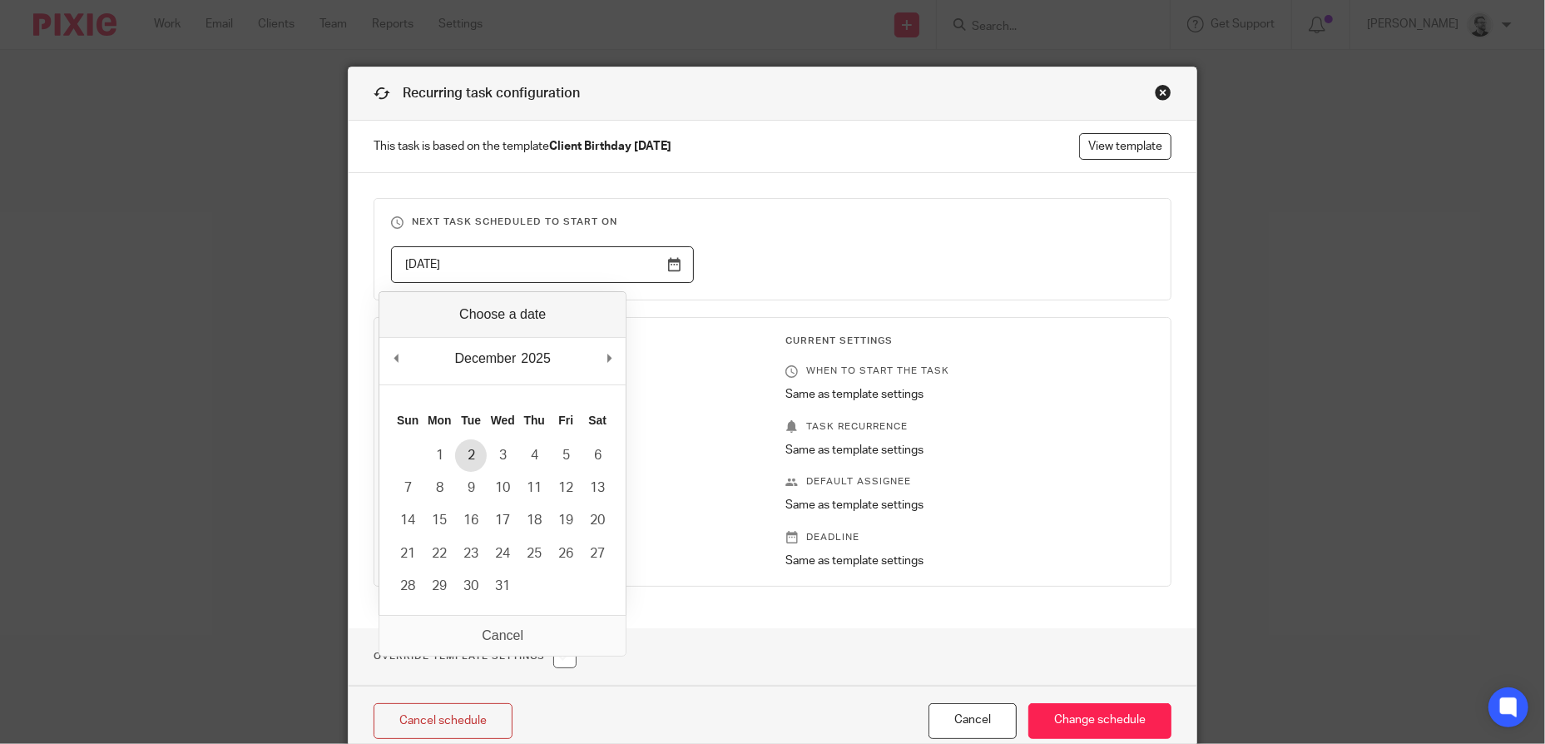
type input "[DATE]"
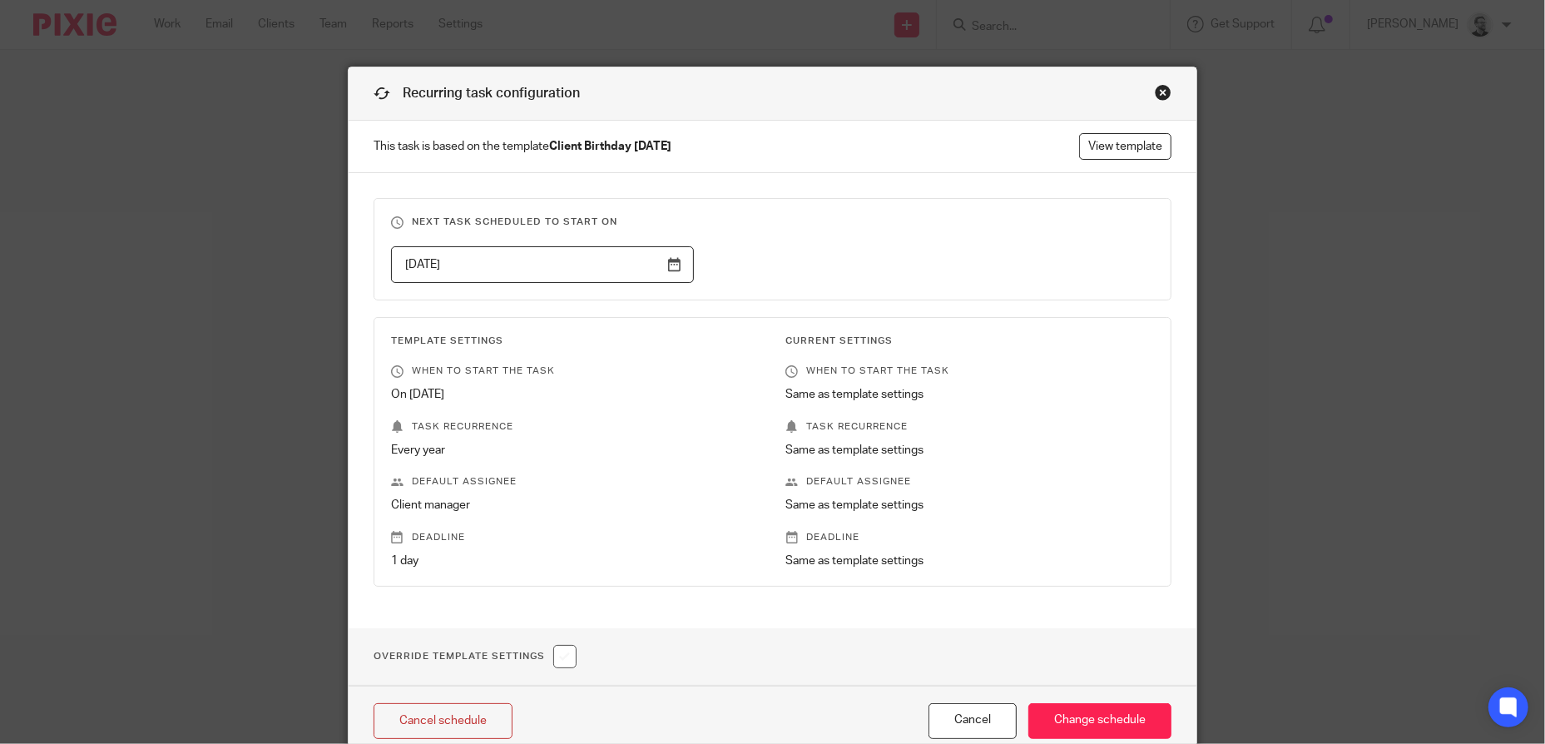
click at [891, 240] on fieldset "Next task scheduled to start on [DATE]" at bounding box center [772, 249] width 798 height 102
click at [1071, 715] on input "Change schedule" at bounding box center [1099, 721] width 143 height 36
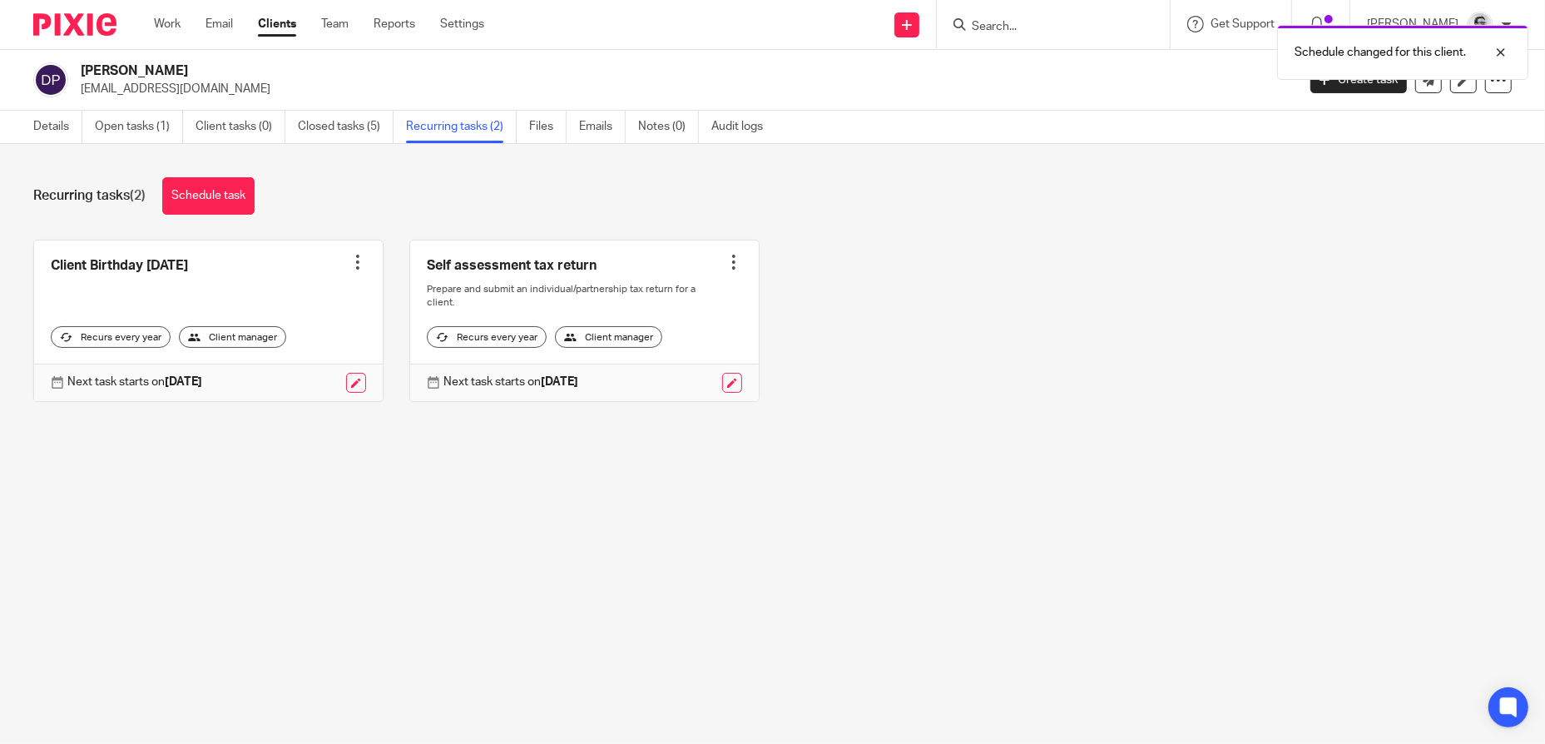
drag, startPoint x: 1089, startPoint y: 26, endPoint x: 1064, endPoint y: 32, distance: 25.8
click at [1089, 26] on div "Schedule changed for this client." at bounding box center [1151, 48] width 756 height 63
click at [1504, 56] on div at bounding box center [1488, 52] width 45 height 20
click at [1061, 34] on form at bounding box center [1058, 24] width 177 height 21
click at [1047, 26] on input "Search" at bounding box center [1045, 27] width 150 height 15
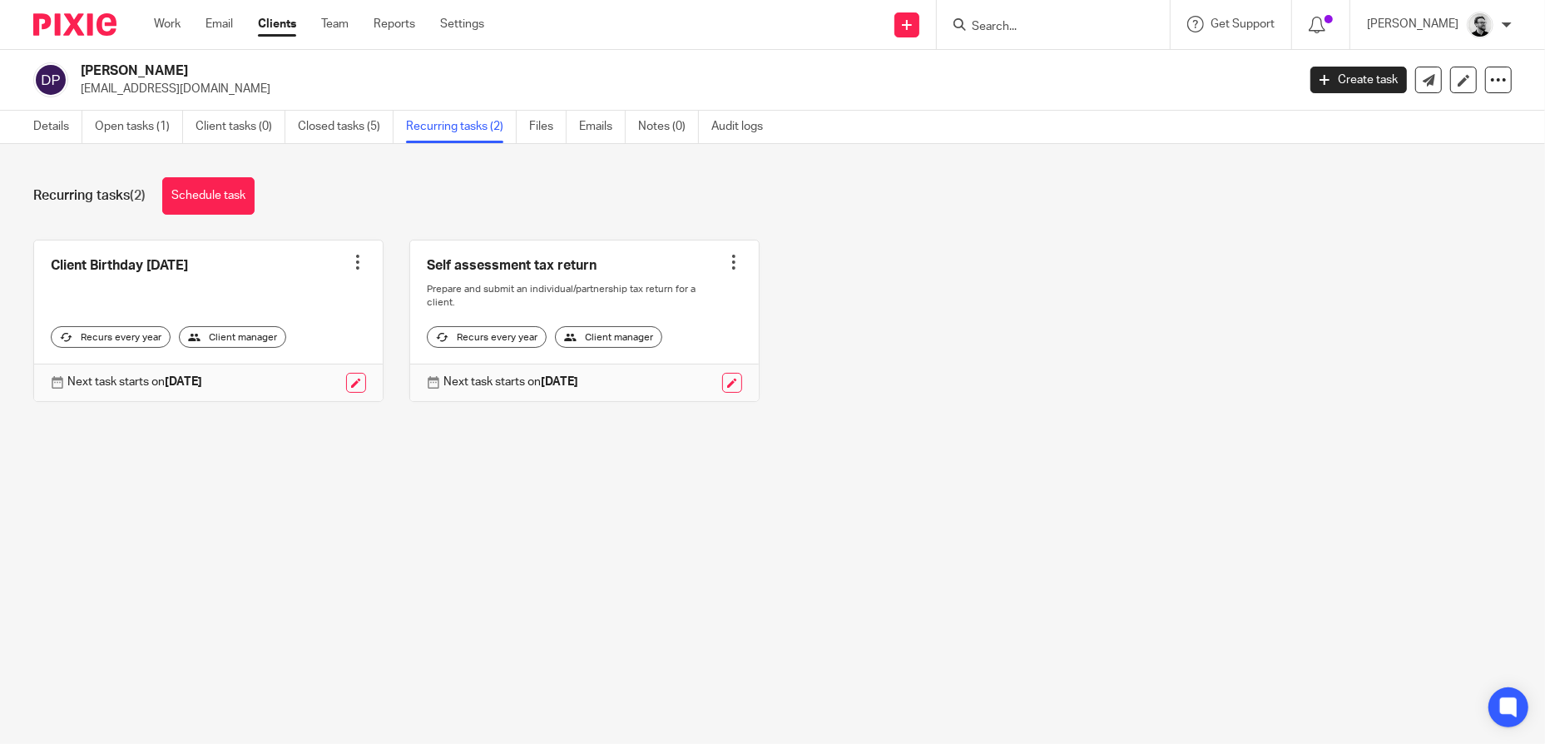
paste input "Mark Lee Barr"
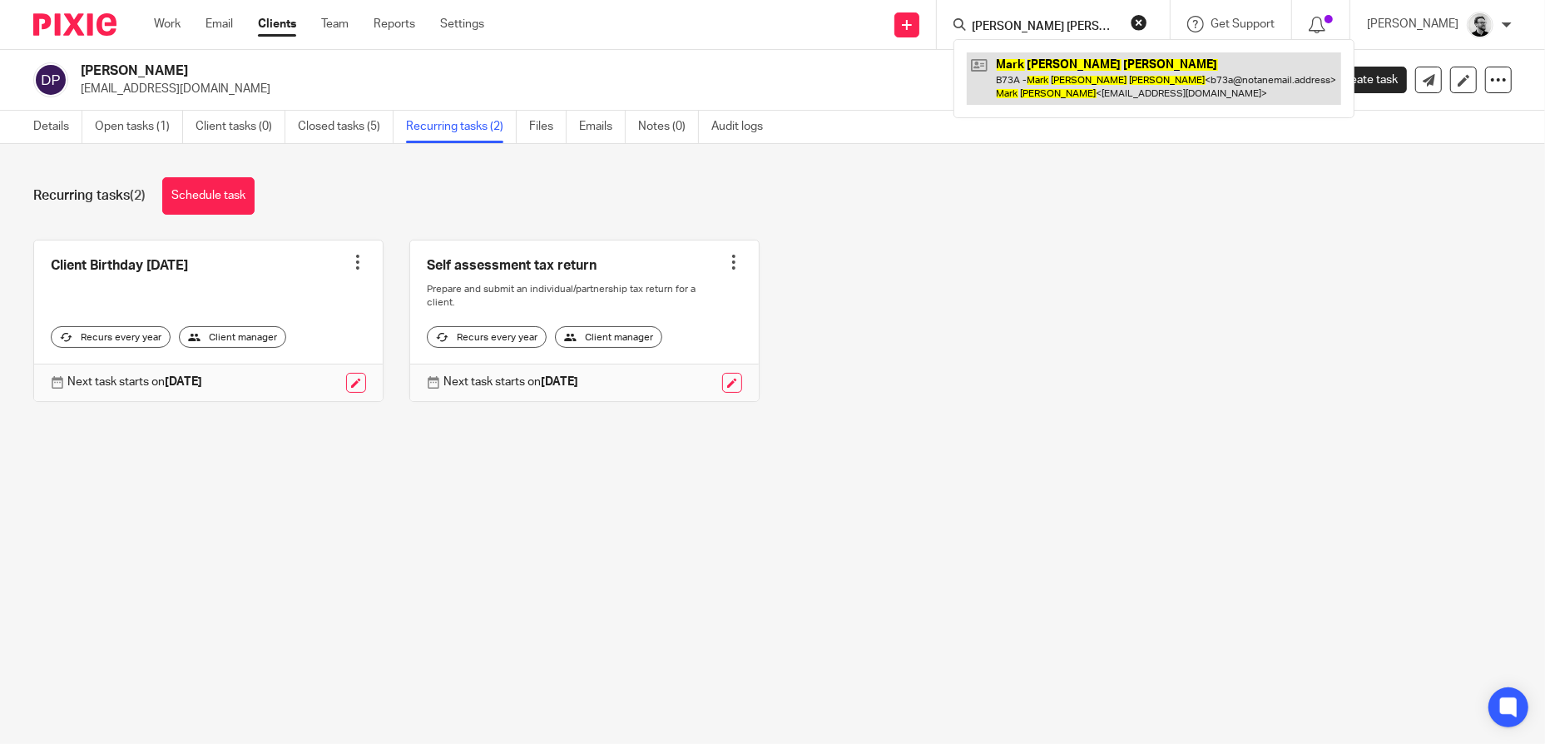
type input "Mark Lee Barr"
click at [1094, 79] on link at bounding box center [1154, 78] width 374 height 52
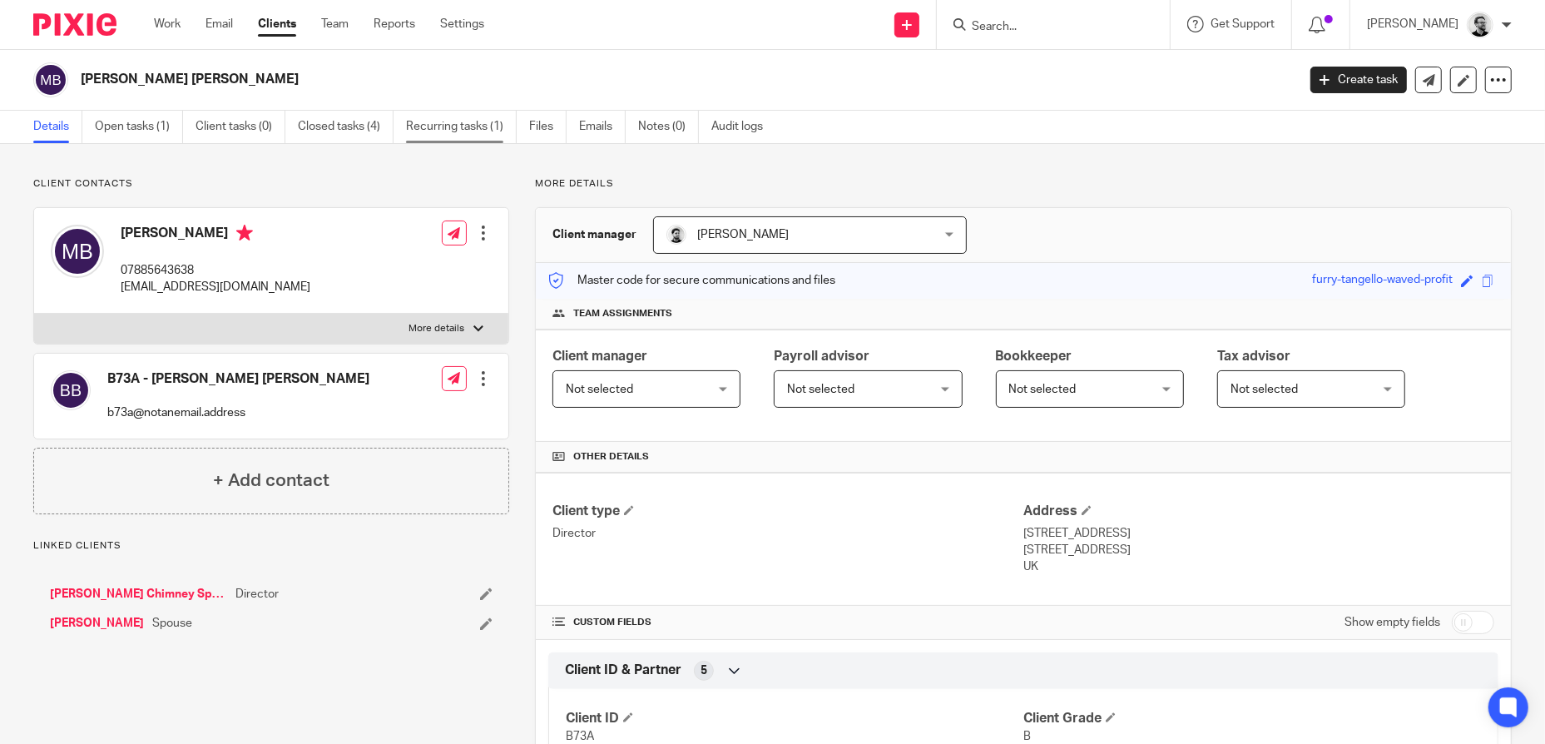
click at [462, 131] on link "Recurring tasks (1)" at bounding box center [461, 127] width 111 height 32
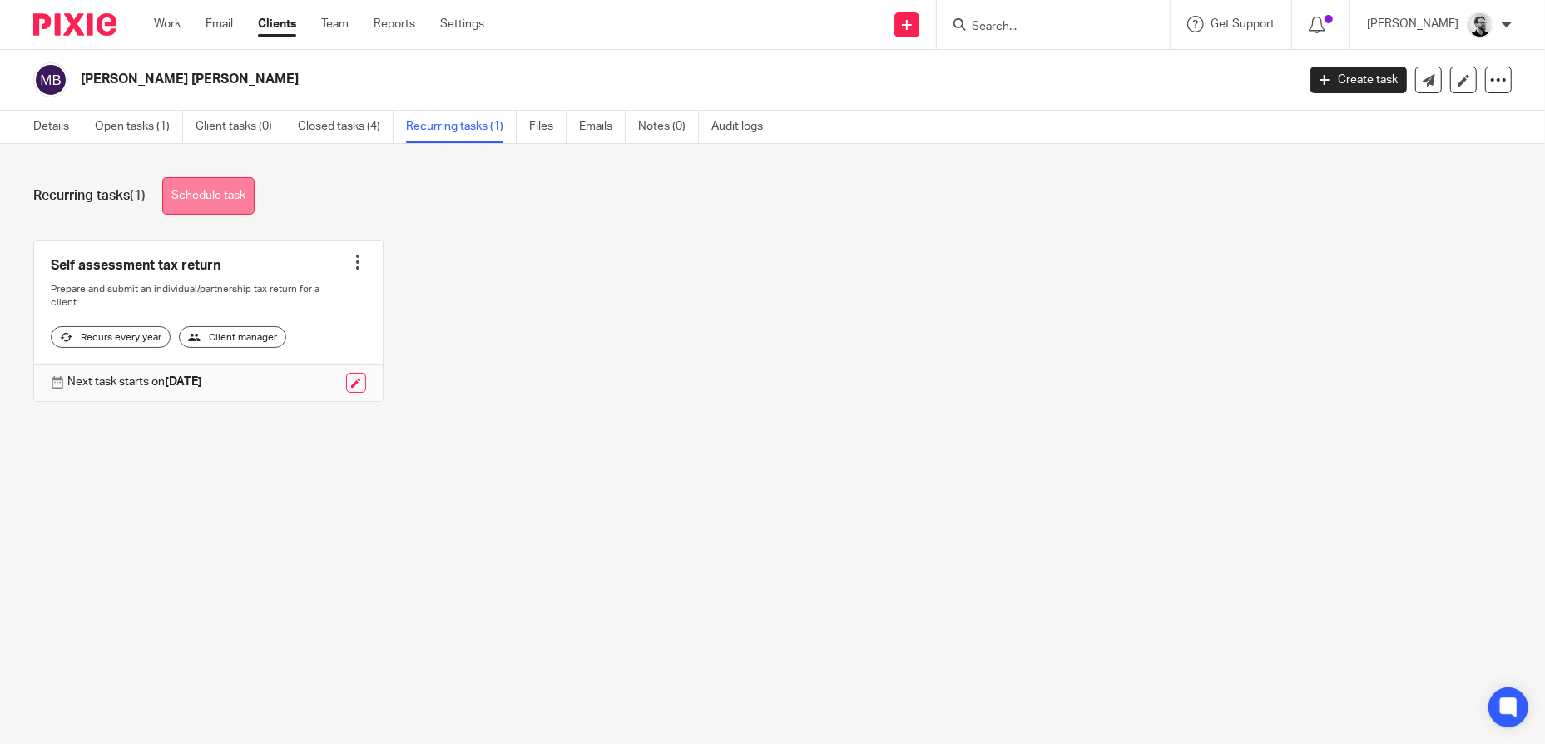
drag, startPoint x: 222, startPoint y: 199, endPoint x: 241, endPoint y: 199, distance: 19.1
click at [222, 199] on link "Schedule task" at bounding box center [208, 195] width 92 height 37
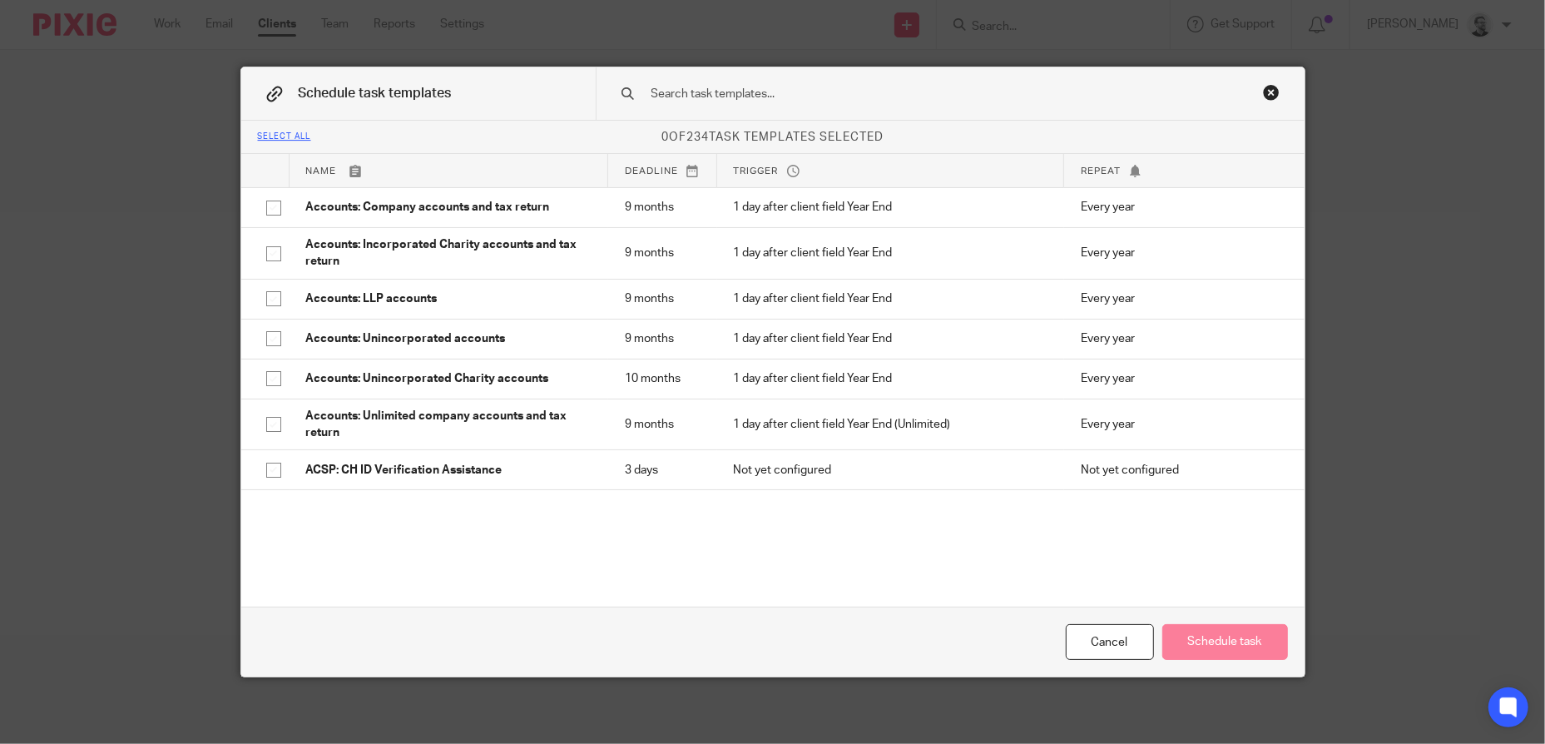
click at [752, 96] on input "text" at bounding box center [924, 94] width 548 height 18
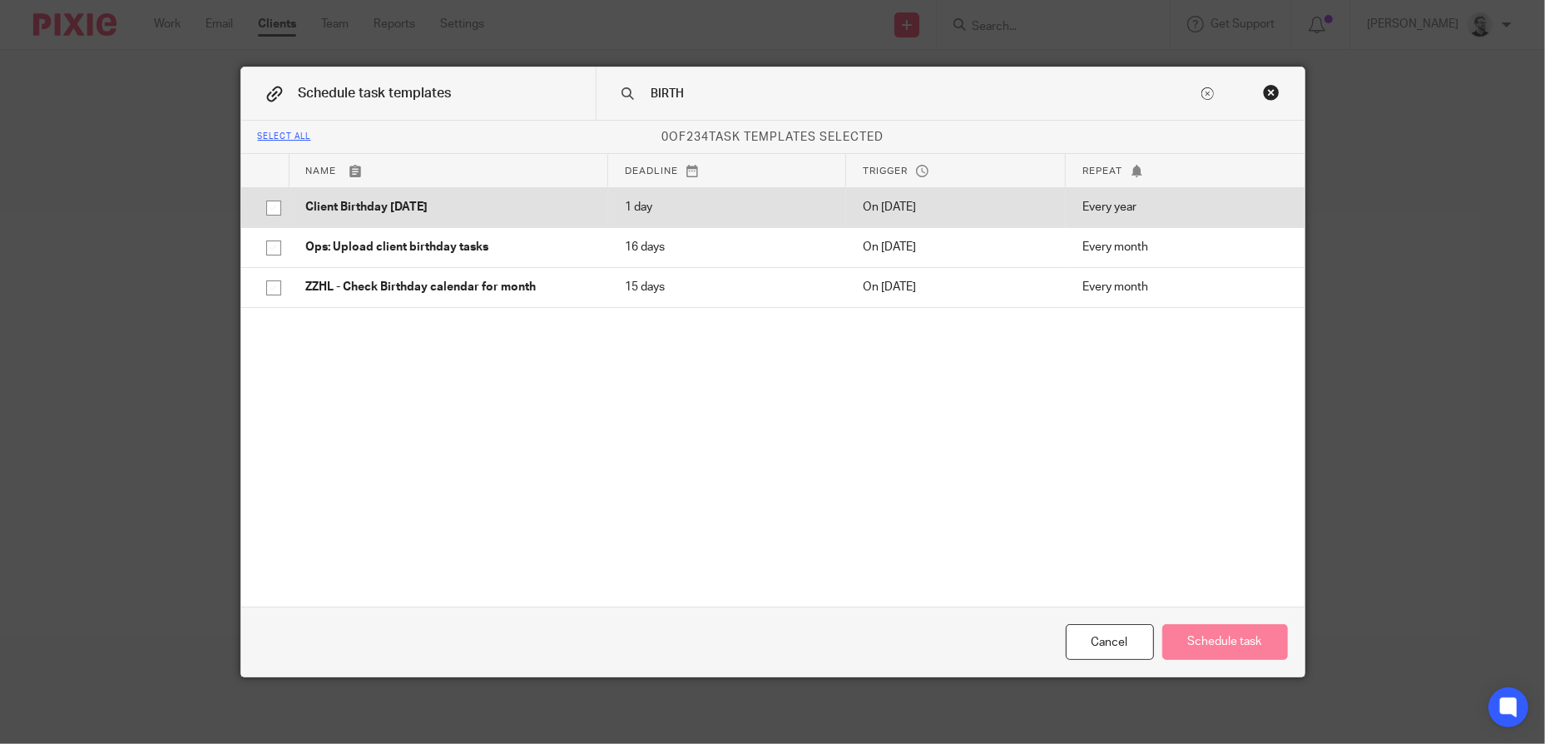
type input "BIRTH"
click at [574, 205] on p "Client Birthday [DATE]" at bounding box center [448, 207] width 285 height 17
checkbox input "true"
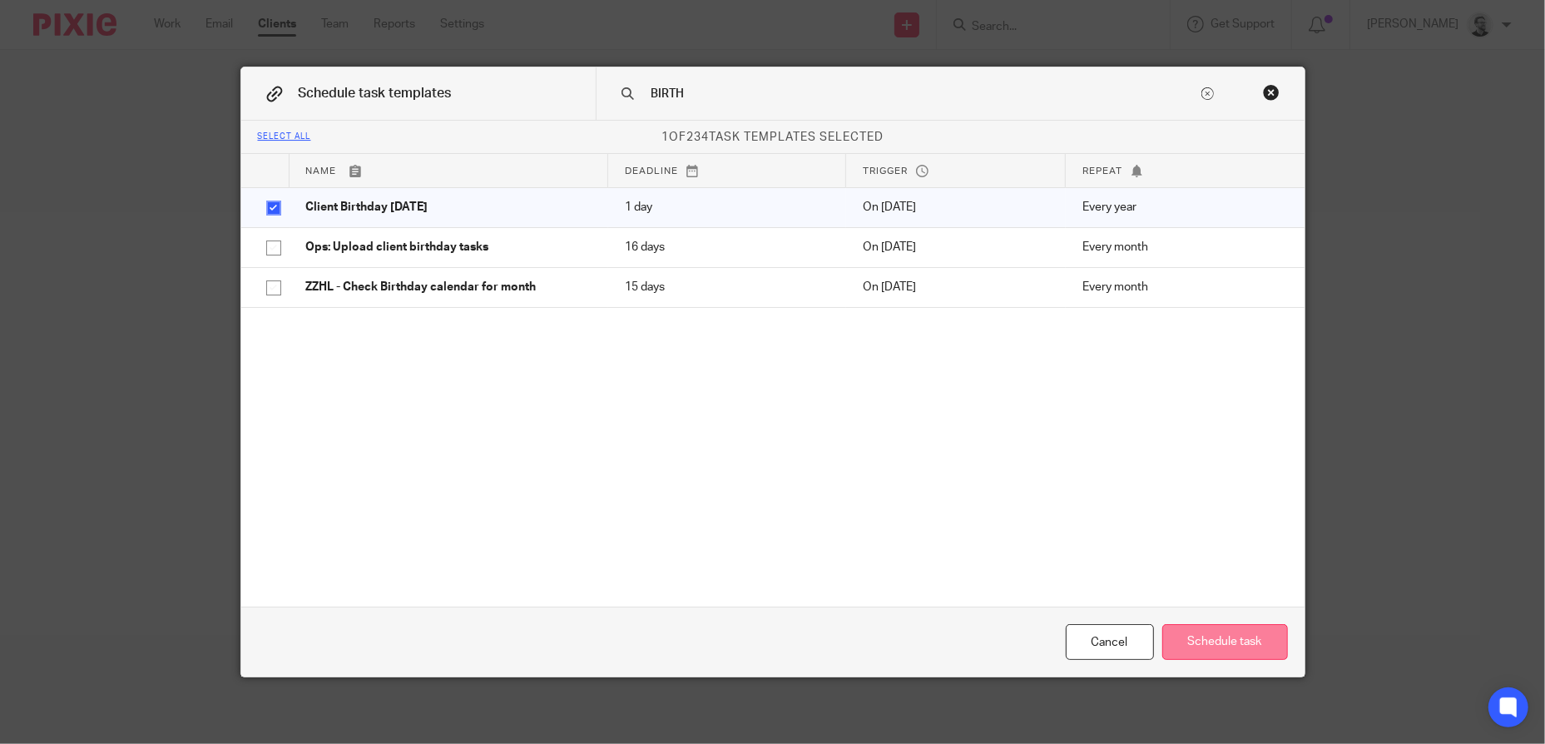
click at [1237, 636] on button "Schedule task" at bounding box center [1225, 642] width 126 height 36
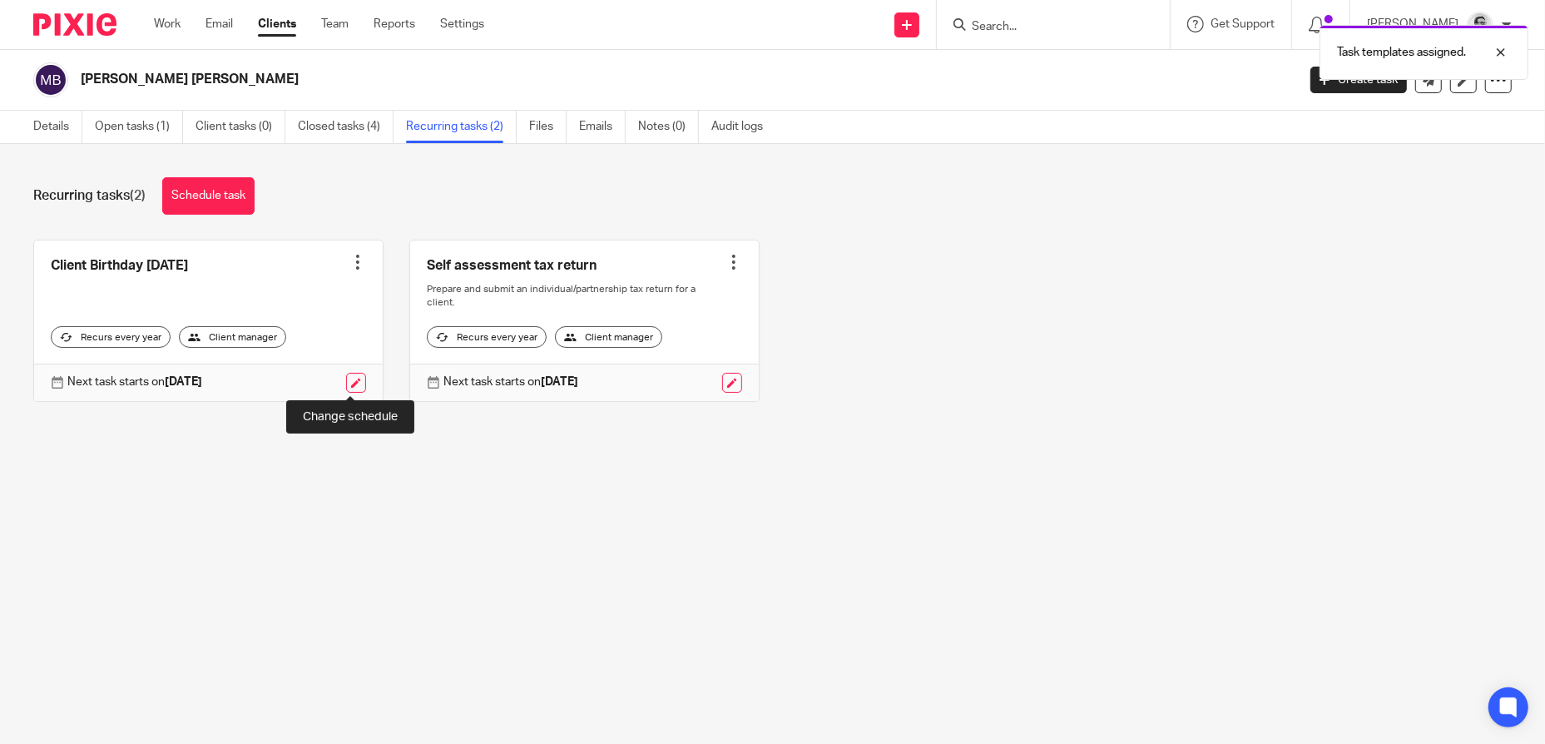
click at [354, 384] on link at bounding box center [356, 383] width 20 height 20
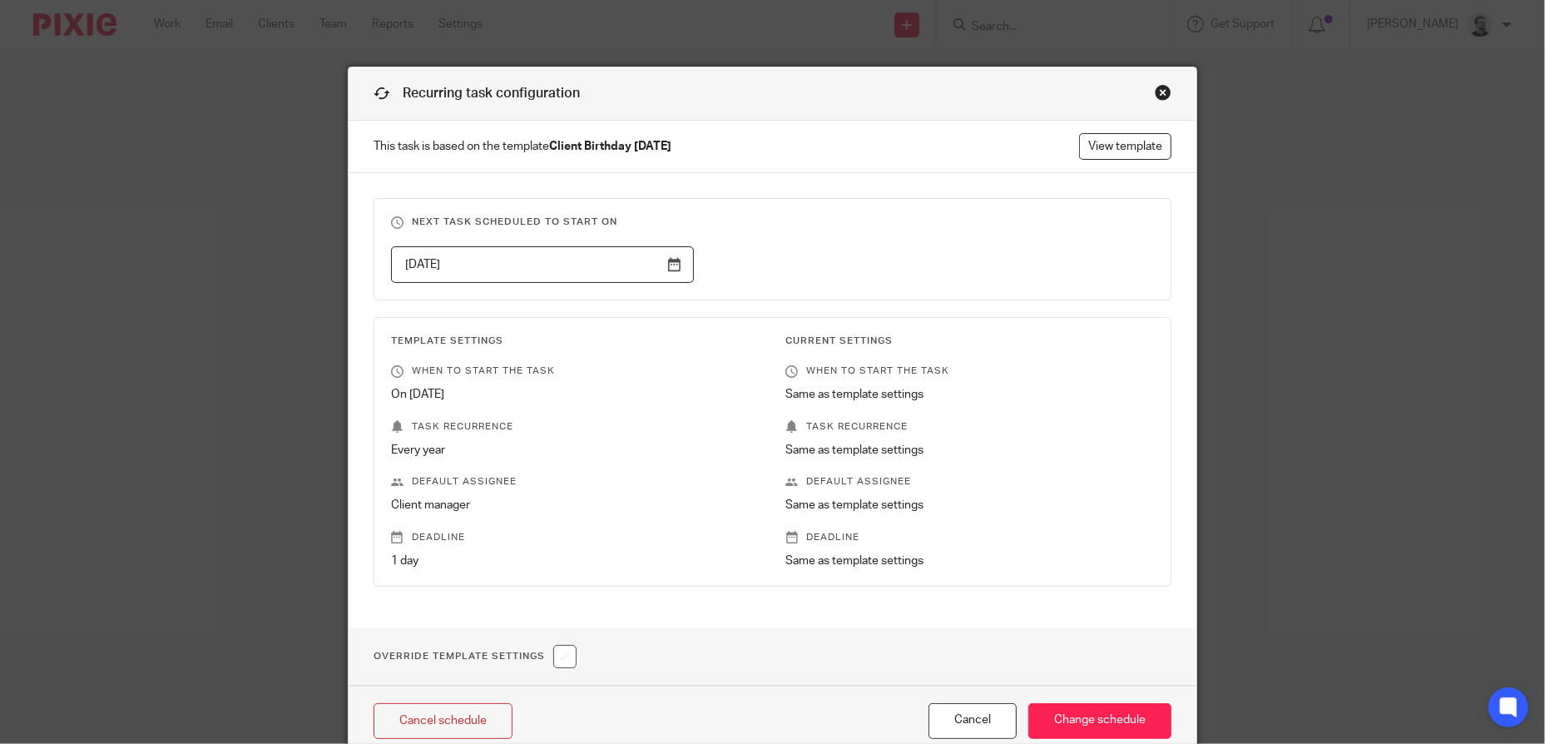
click at [556, 253] on input "2026-02-13" at bounding box center [542, 264] width 303 height 37
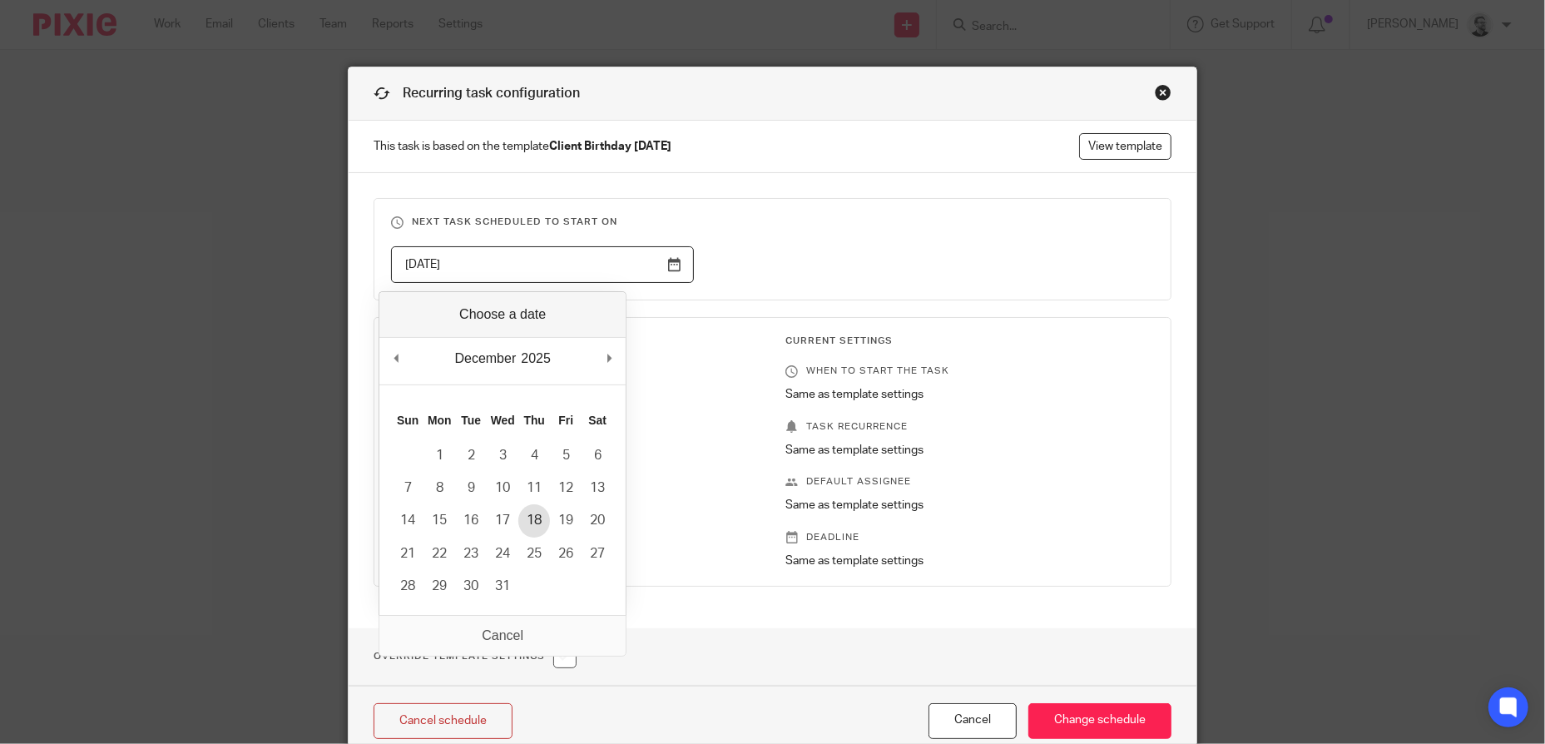
type input "2025-12-18"
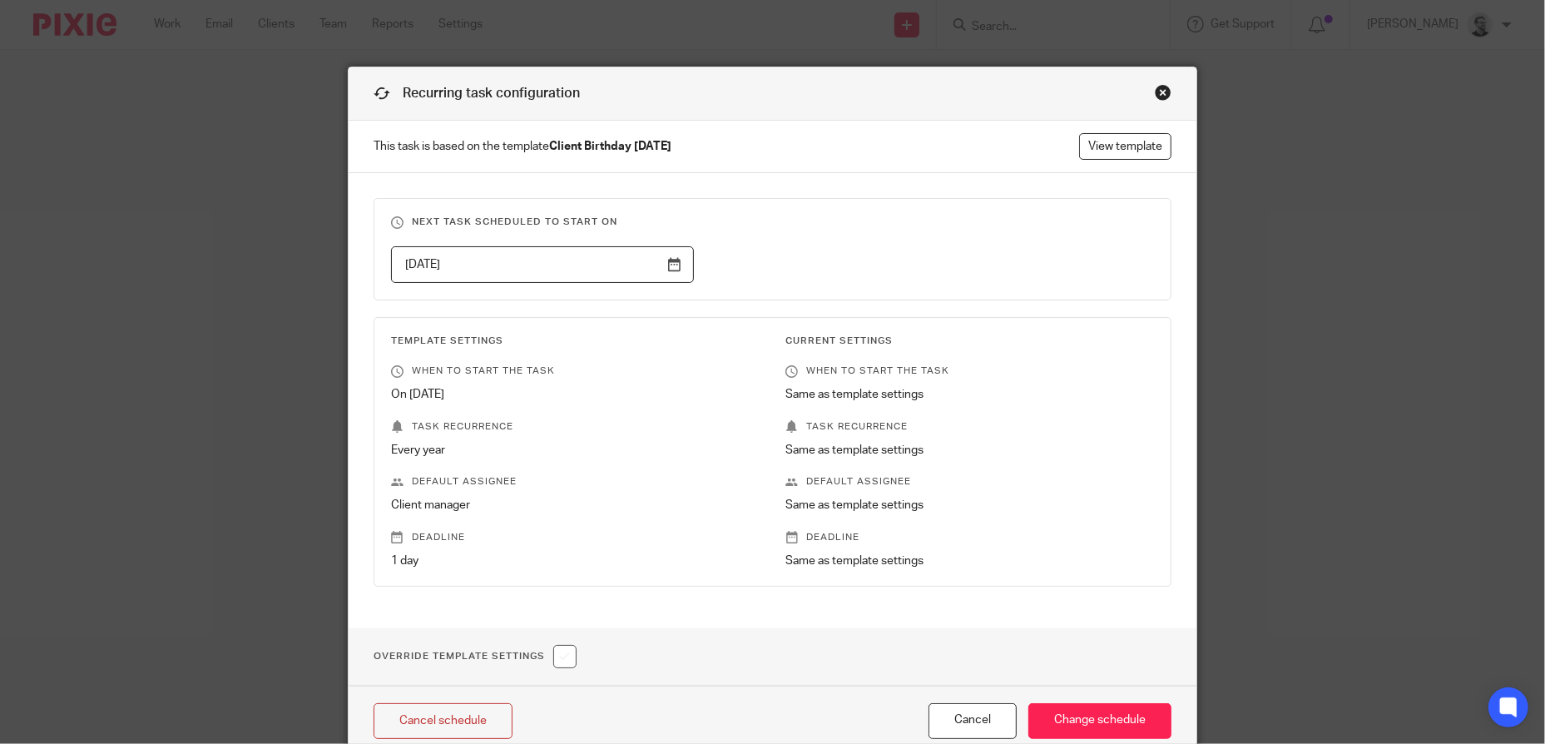
click at [874, 265] on div "2025-12-18" at bounding box center [759, 264] width 789 height 37
click at [1108, 719] on input "Change schedule" at bounding box center [1099, 721] width 143 height 36
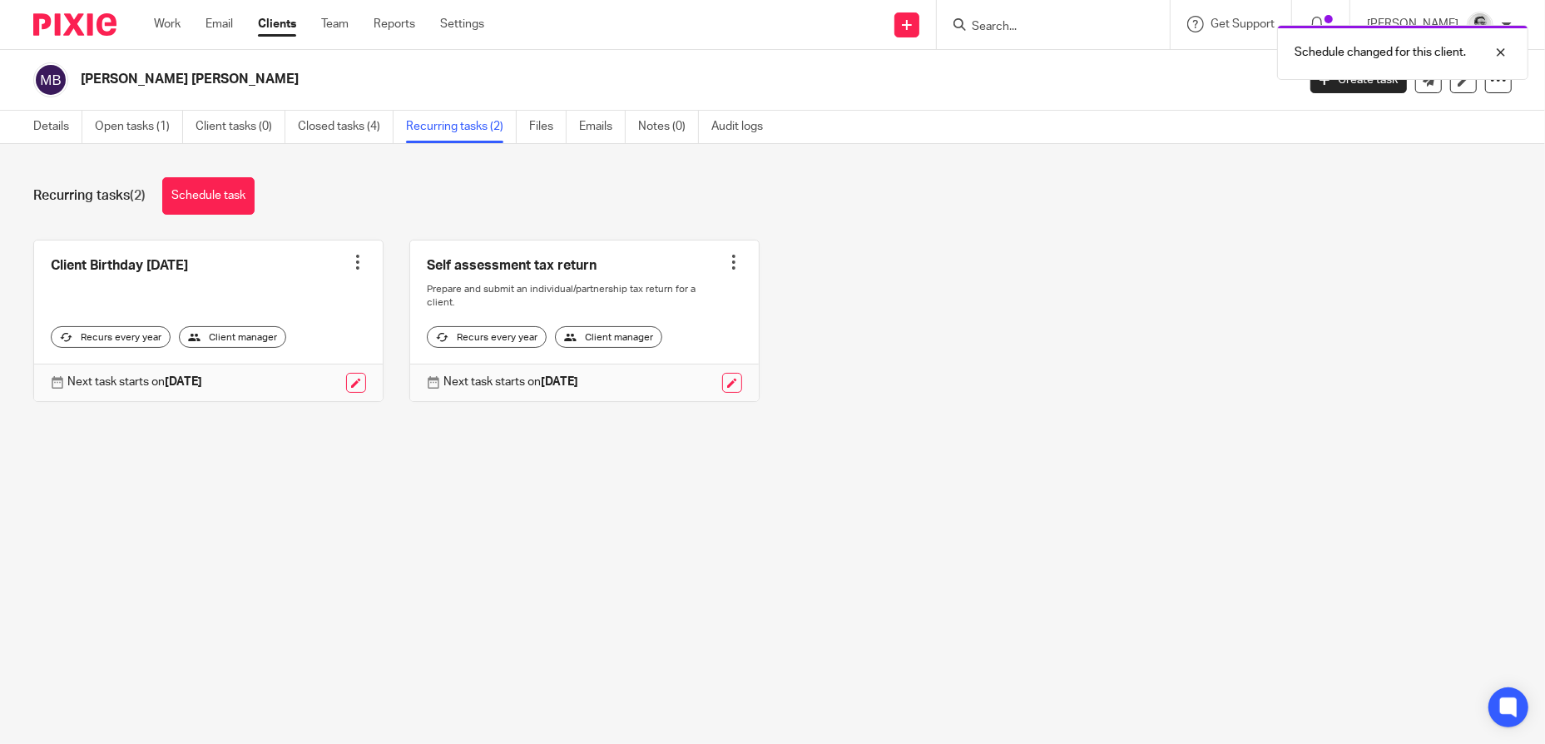
drag, startPoint x: 1038, startPoint y: 27, endPoint x: 1180, endPoint y: 36, distance: 142.5
click at [1038, 27] on div "Schedule changed for this client." at bounding box center [1151, 48] width 756 height 63
drag, startPoint x: 1501, startPoint y: 57, endPoint x: 1487, endPoint y: 53, distance: 13.7
click at [1501, 57] on div at bounding box center [1488, 52] width 45 height 20
click at [1025, 24] on input "Search" at bounding box center [1045, 27] width 150 height 15
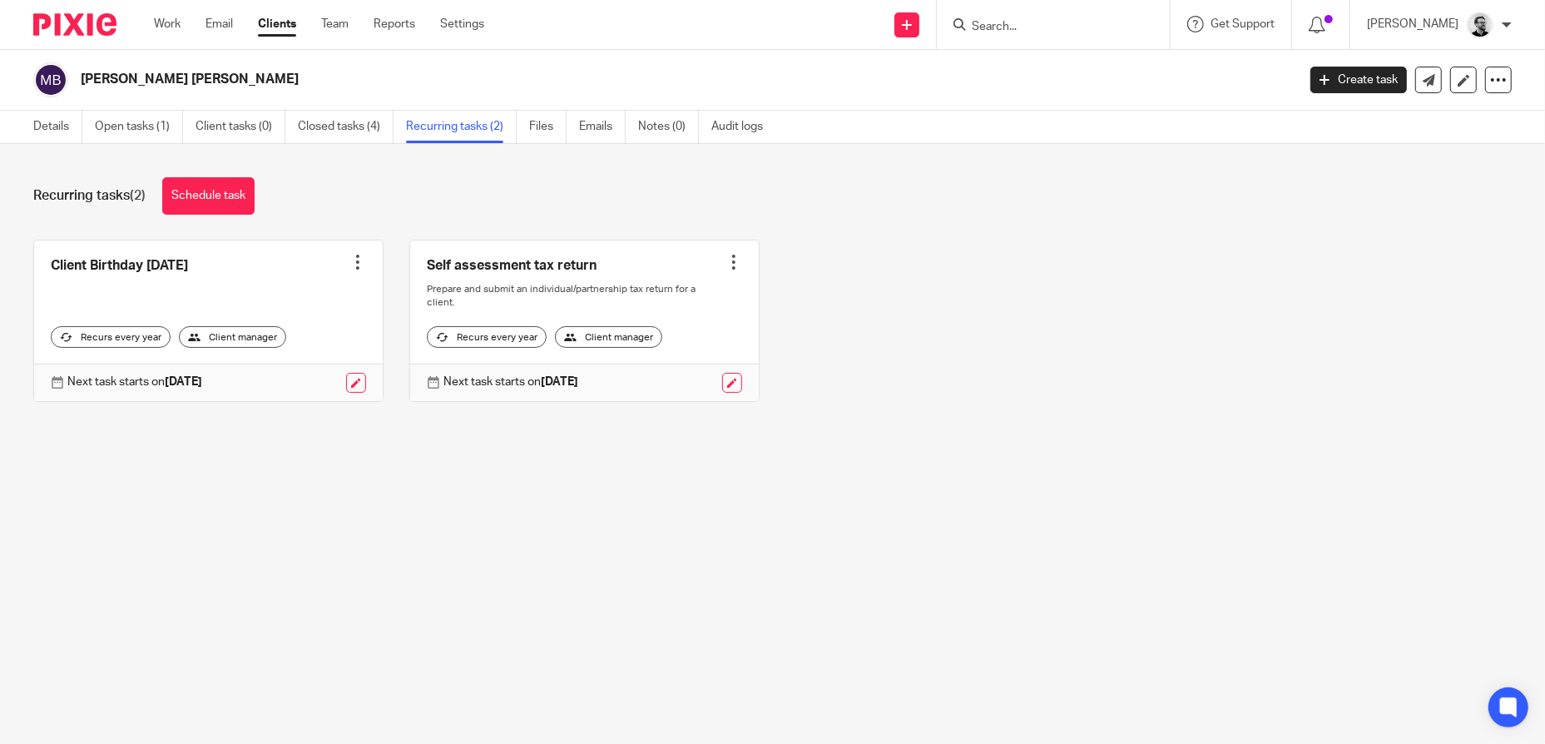
paste input "[PERSON_NAME] [PERSON_NAME]"
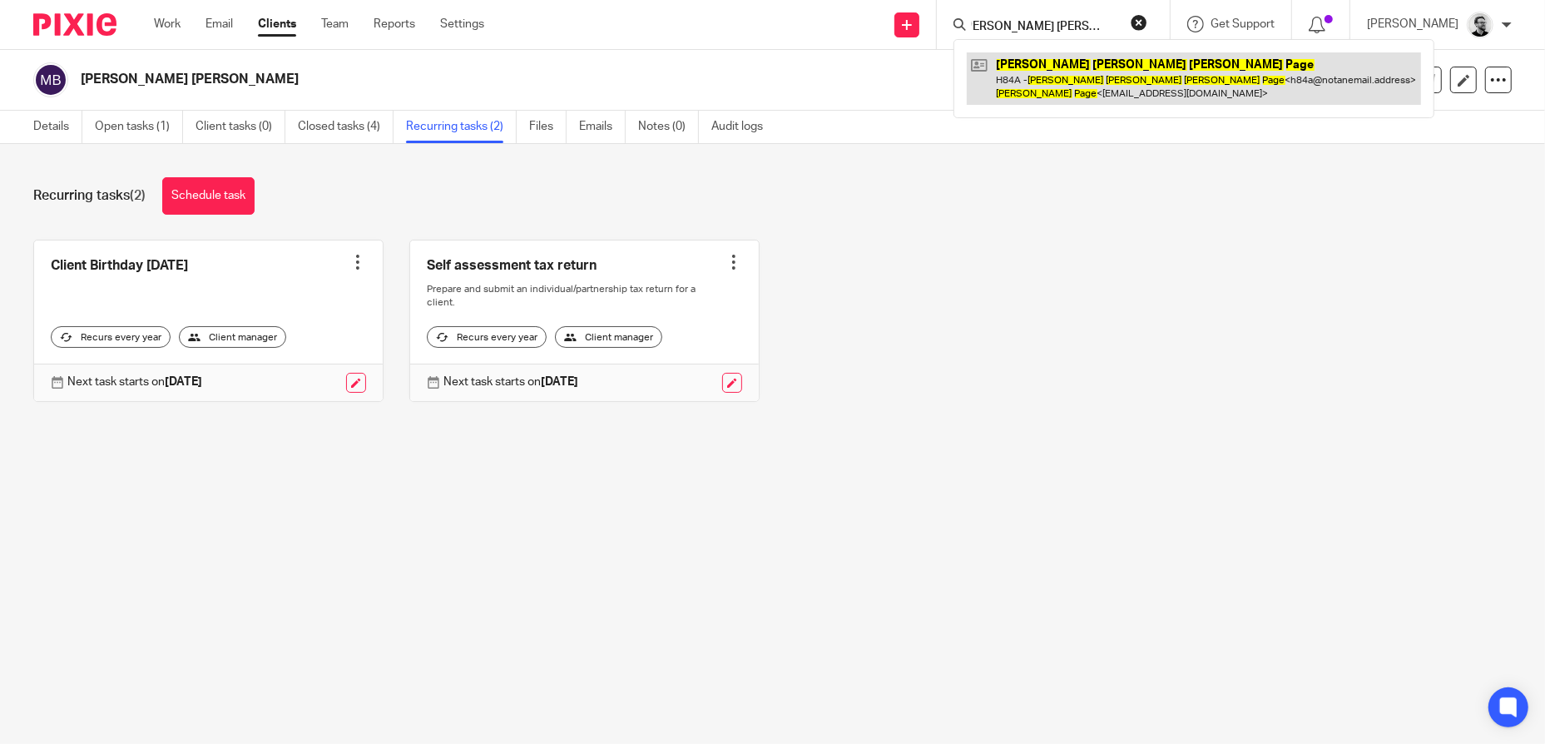
type input "[PERSON_NAME] [PERSON_NAME]"
click at [1092, 82] on link at bounding box center [1194, 78] width 454 height 52
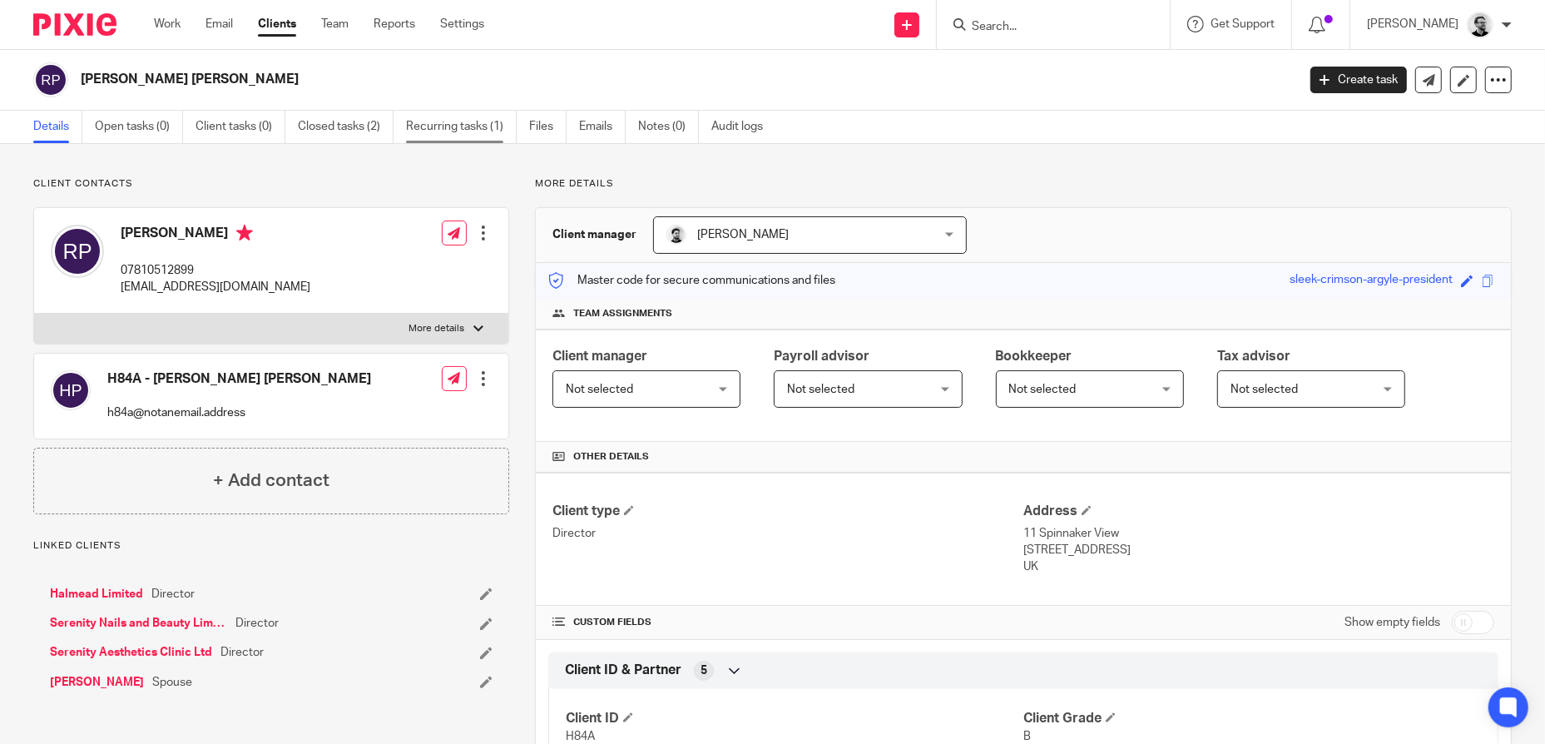
click at [455, 130] on link "Recurring tasks (1)" at bounding box center [461, 127] width 111 height 32
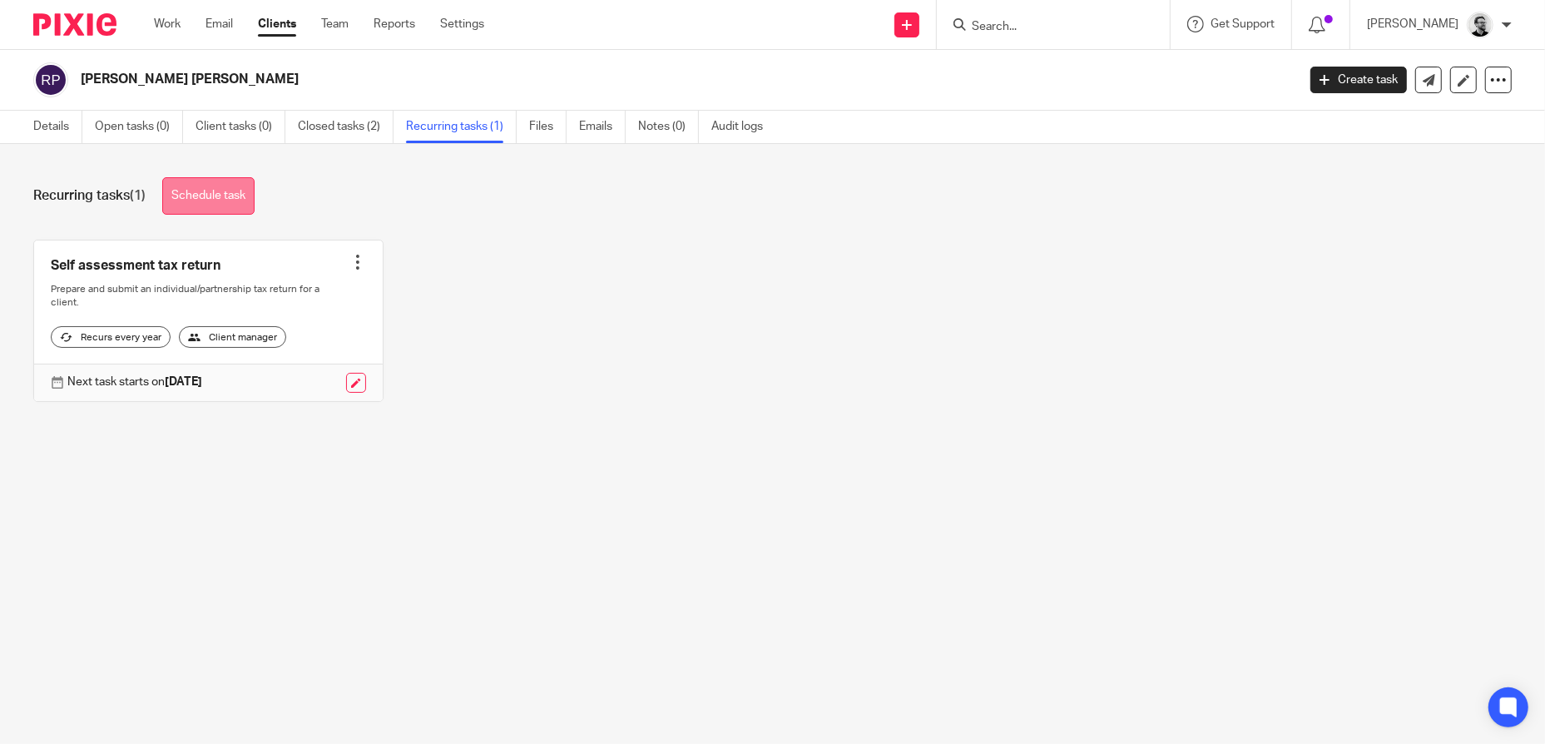
click at [224, 195] on link "Schedule task" at bounding box center [208, 195] width 92 height 37
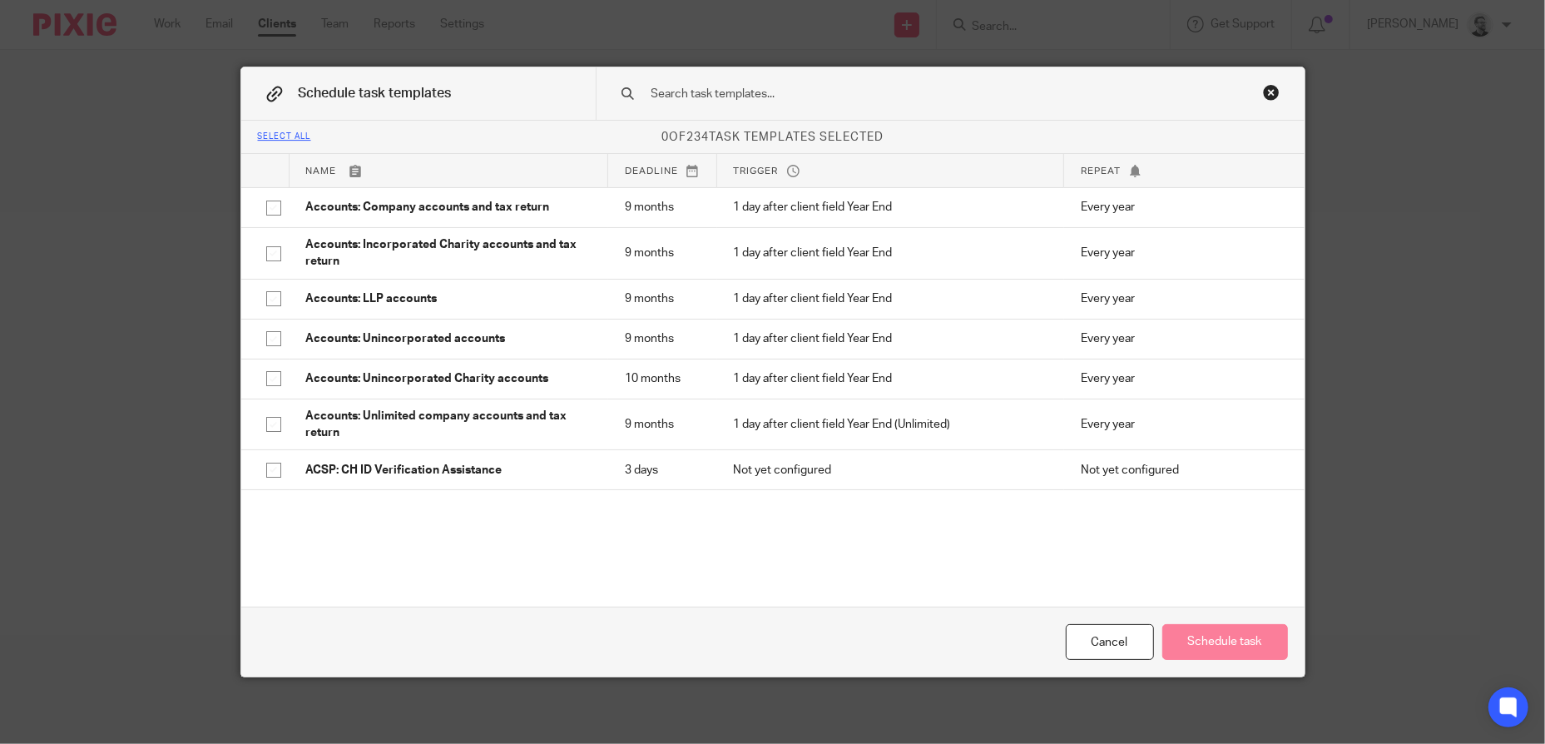
click at [764, 95] on input "text" at bounding box center [924, 94] width 548 height 18
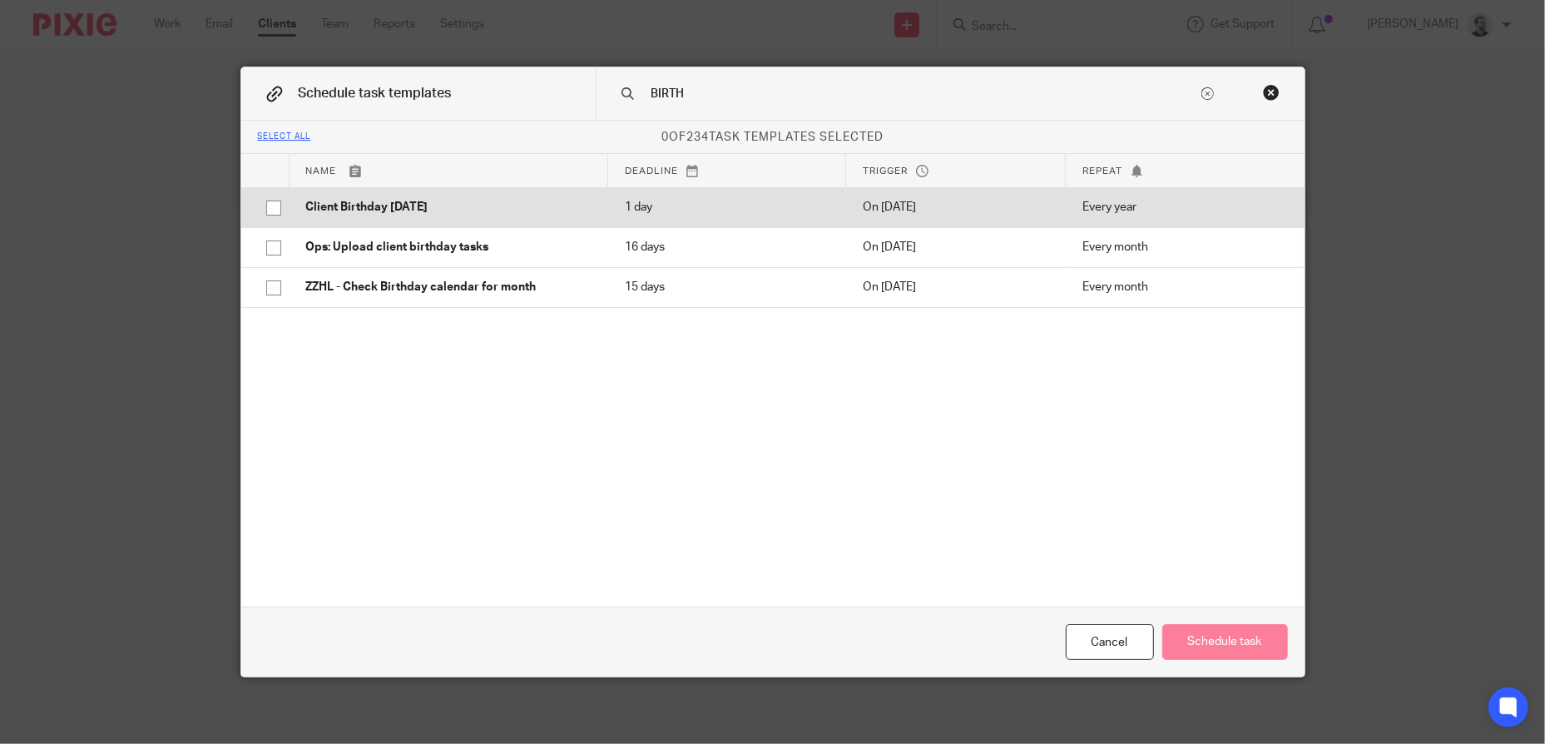
type input "BIRTH"
click at [520, 200] on p "Client Birthday [DATE]" at bounding box center [448, 207] width 285 height 17
checkbox input "true"
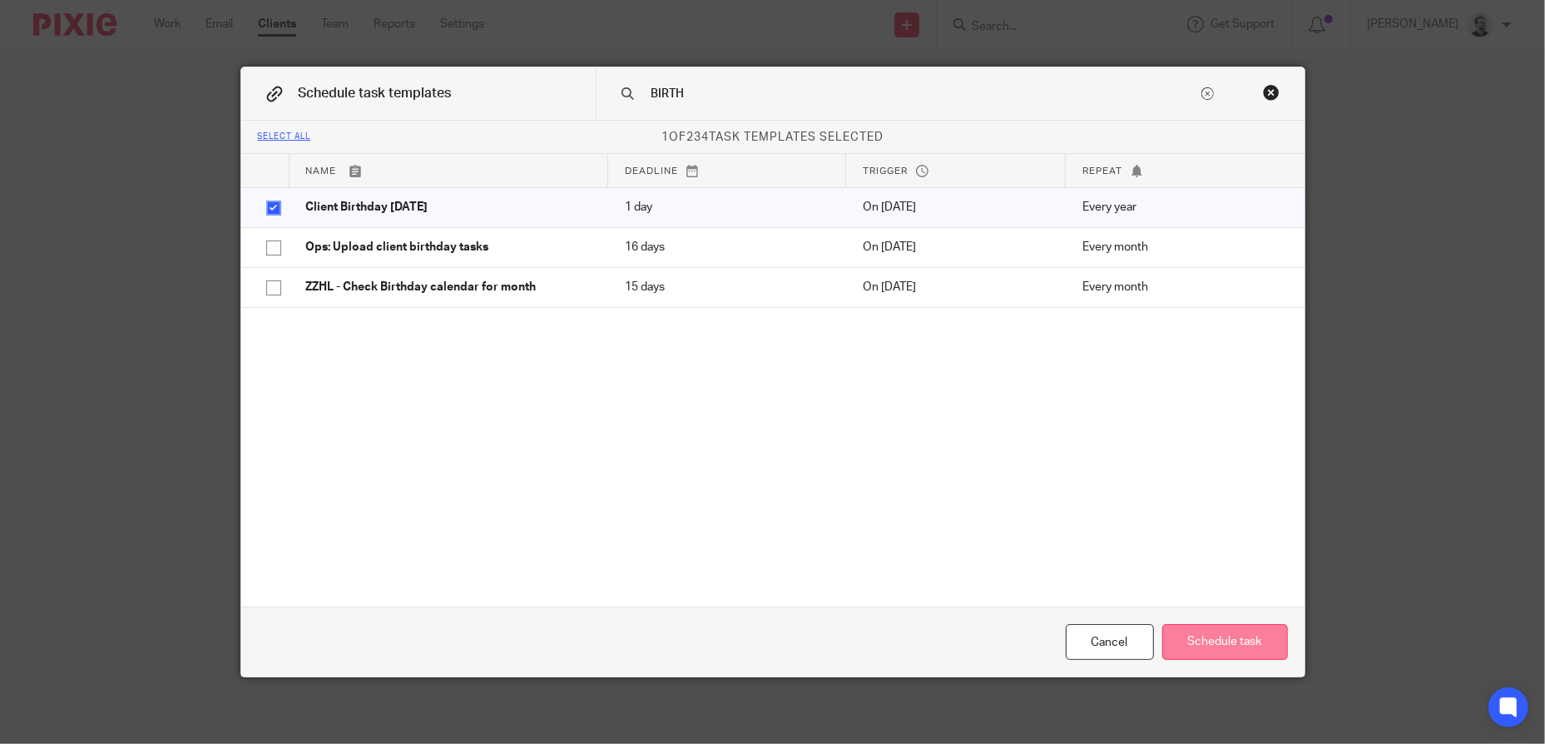
click at [1253, 640] on button "Schedule task" at bounding box center [1225, 642] width 126 height 36
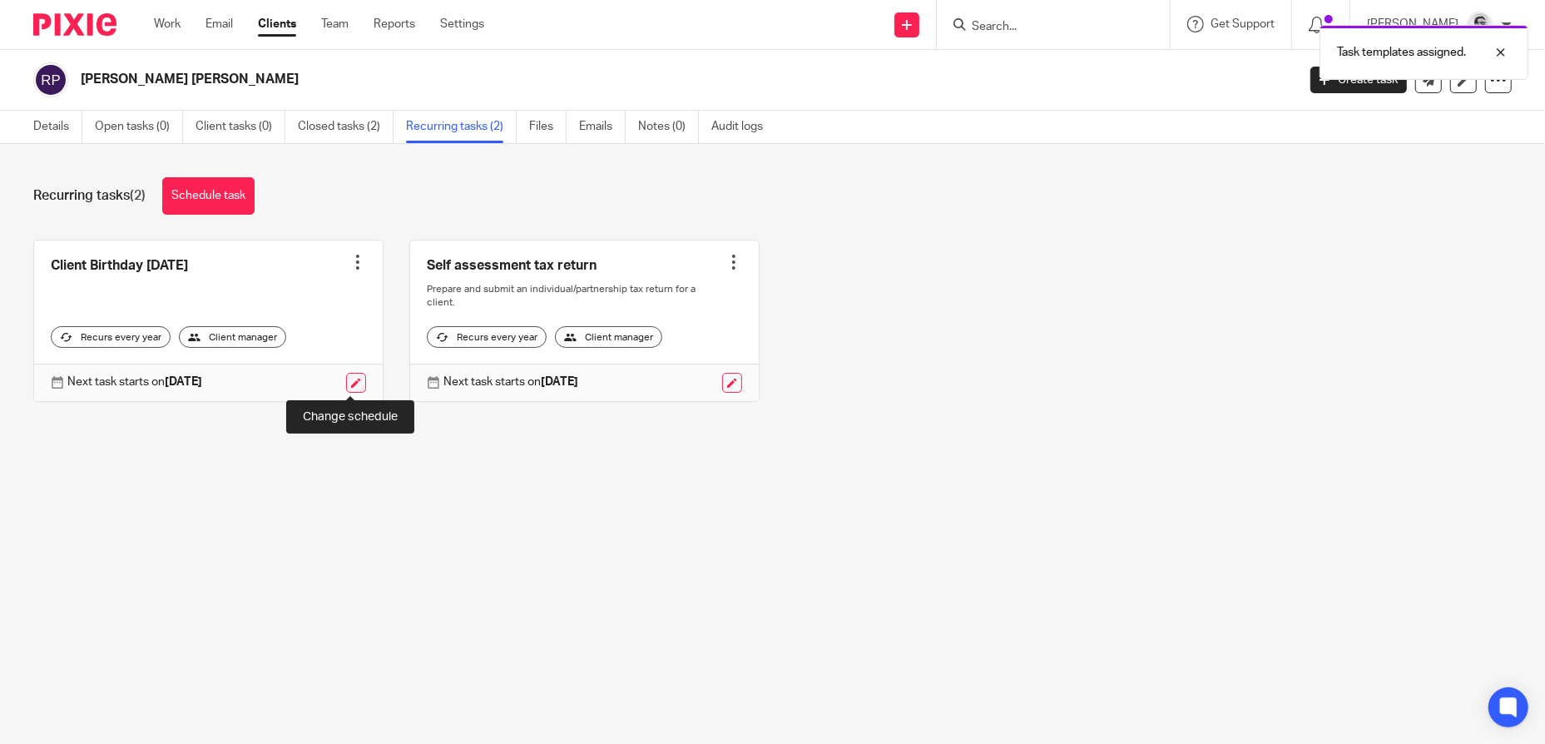
click at [347, 379] on link at bounding box center [356, 383] width 20 height 20
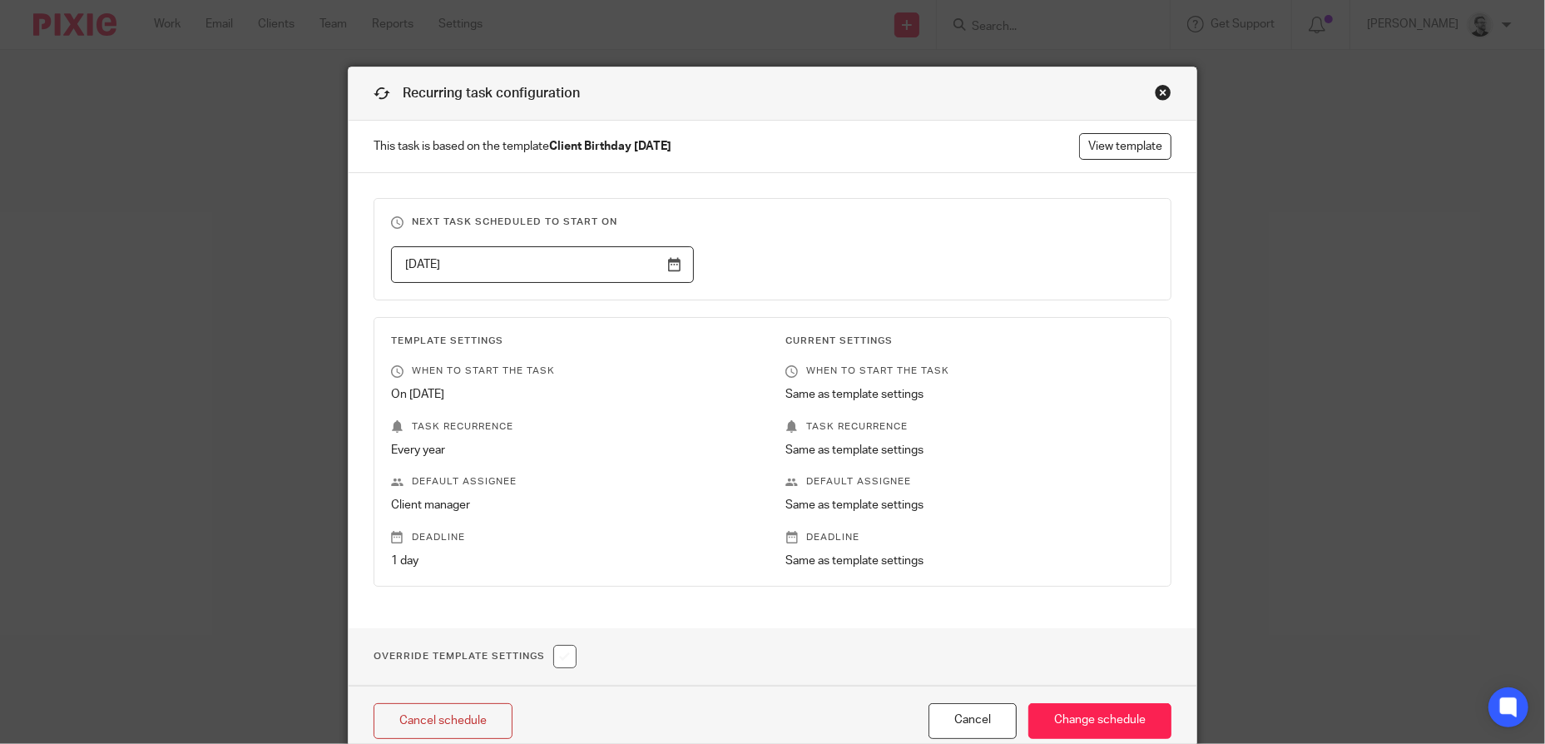
click at [581, 267] on input "[DATE]" at bounding box center [542, 264] width 303 height 37
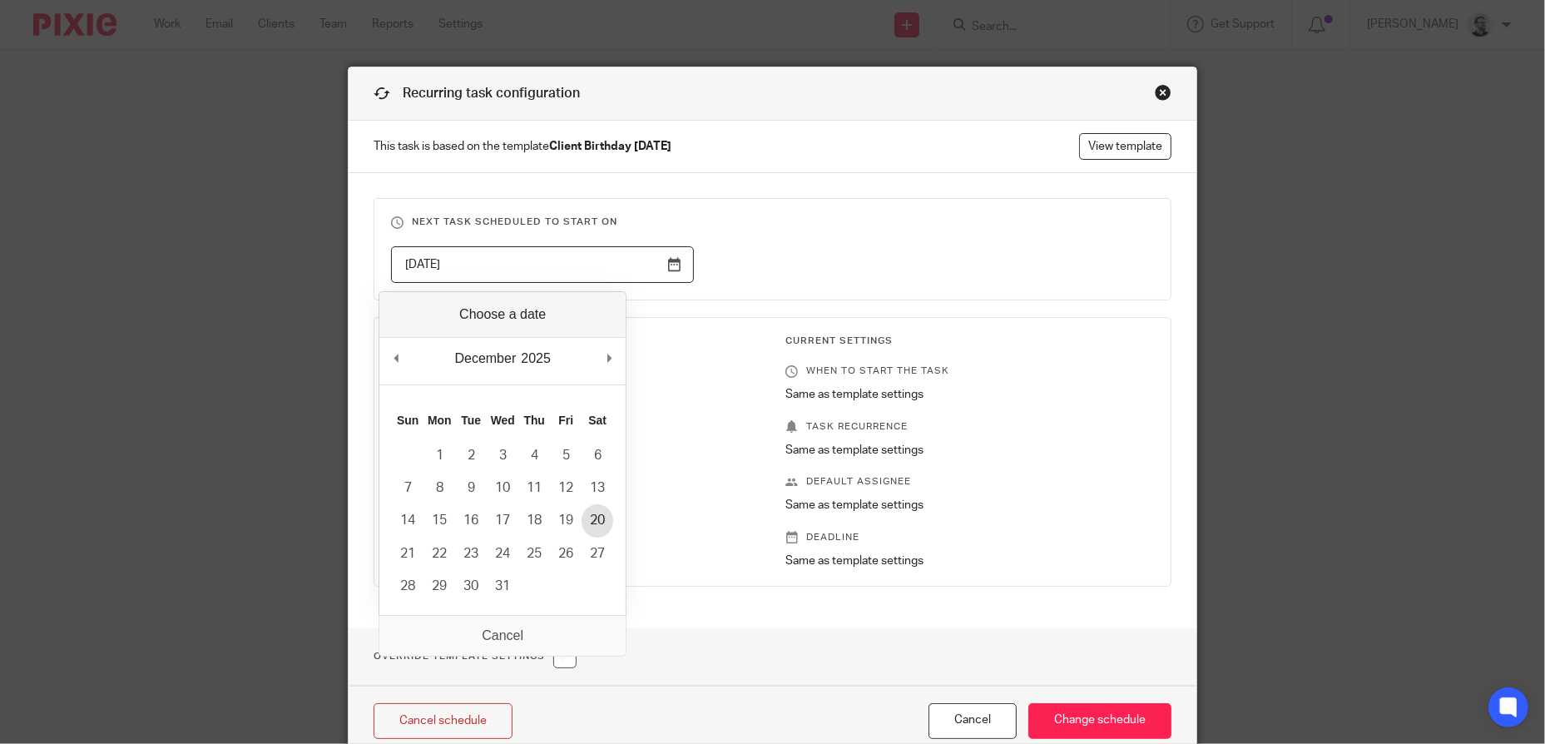
type input "[DATE]"
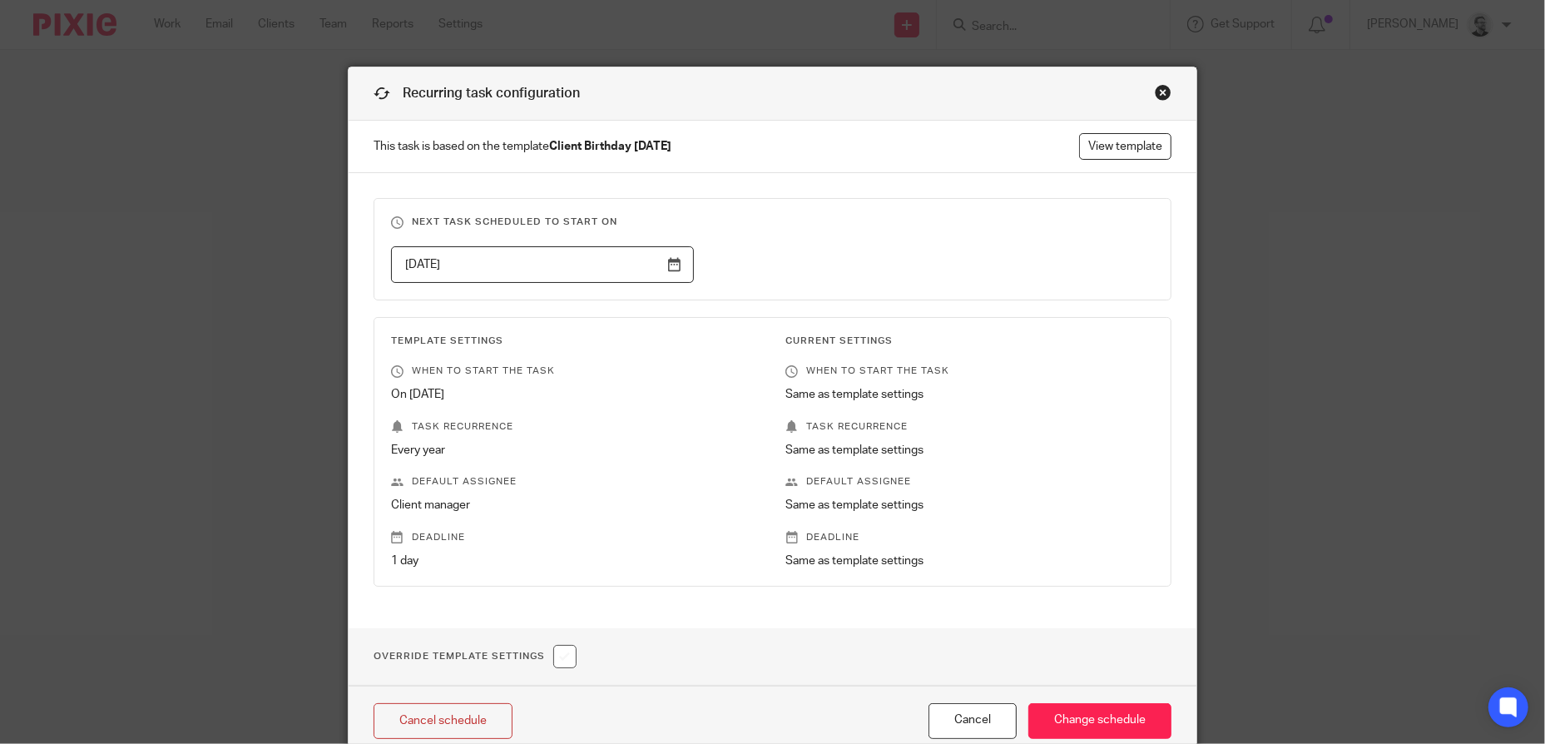
click at [917, 251] on div "2025-12-20" at bounding box center [759, 264] width 789 height 37
click at [1113, 720] on input "Change schedule" at bounding box center [1099, 721] width 143 height 36
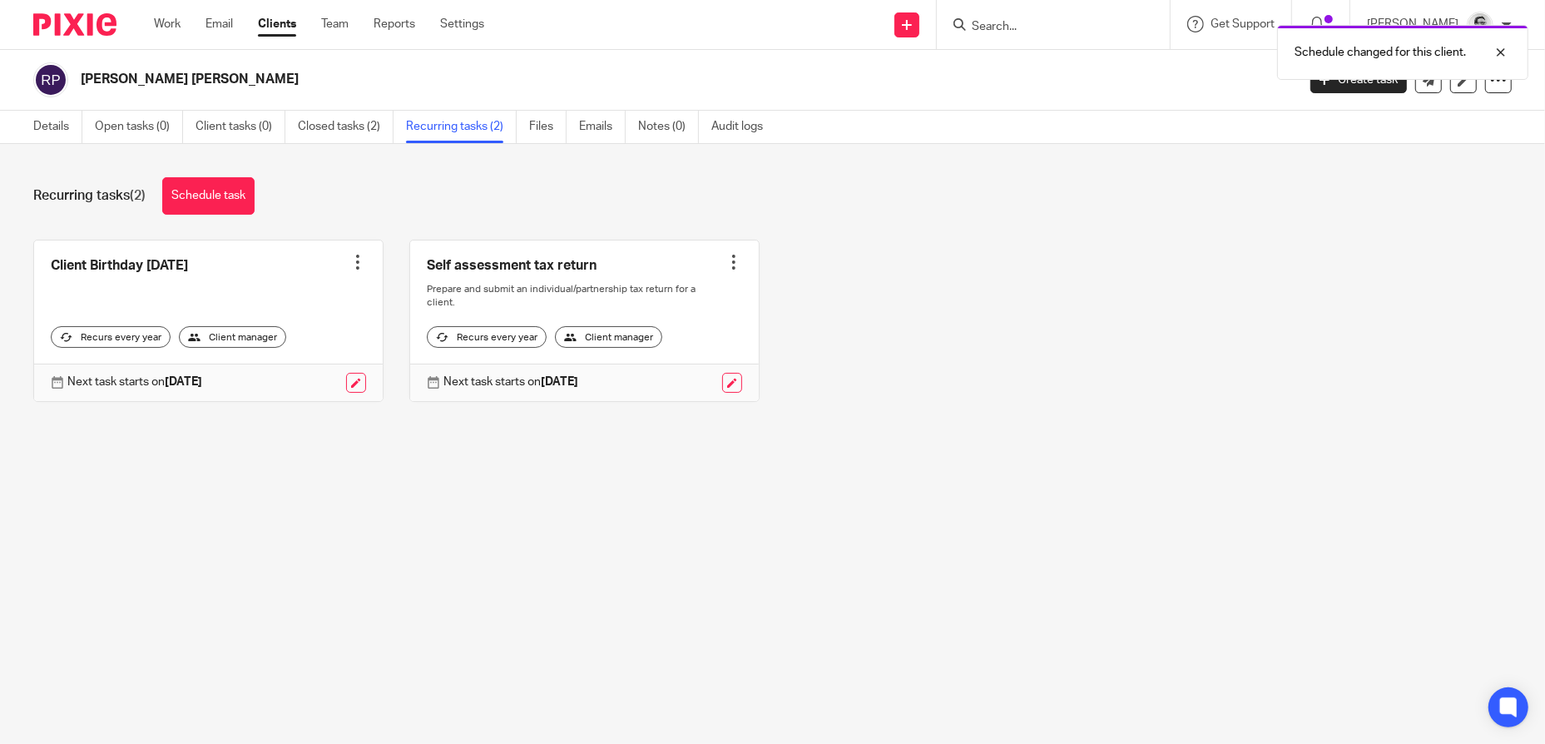
drag, startPoint x: 1026, startPoint y: 33, endPoint x: 1239, endPoint y: 38, distance: 213.8
click at [1026, 33] on div "Schedule changed for this client." at bounding box center [1151, 48] width 756 height 63
drag, startPoint x: 1503, startPoint y: 48, endPoint x: 1427, endPoint y: 49, distance: 76.5
click at [1503, 49] on div at bounding box center [1488, 52] width 45 height 20
click at [1068, 22] on input "Search" at bounding box center [1045, 27] width 150 height 15
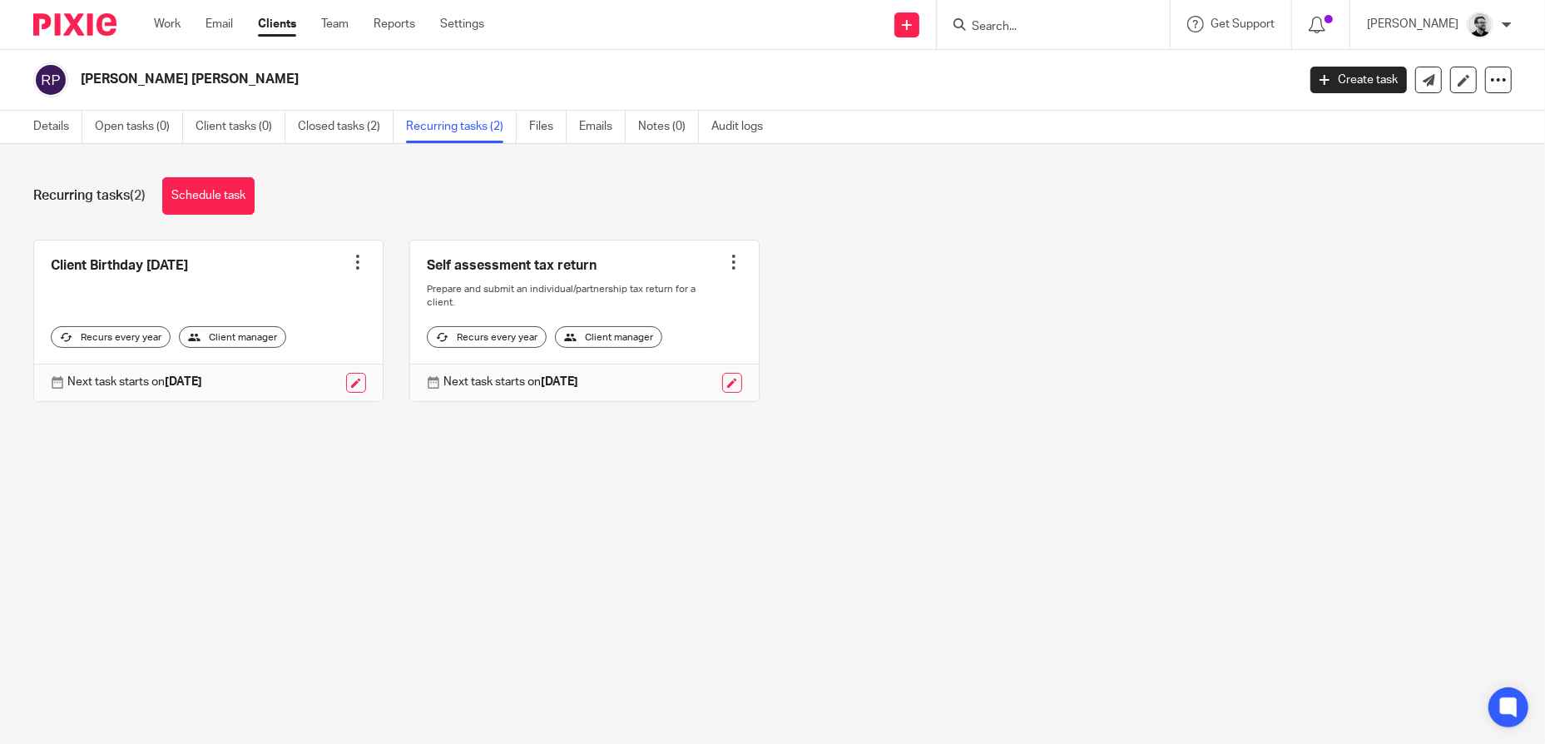
paste input "[PERSON_NAME] [PERSON_NAME]"
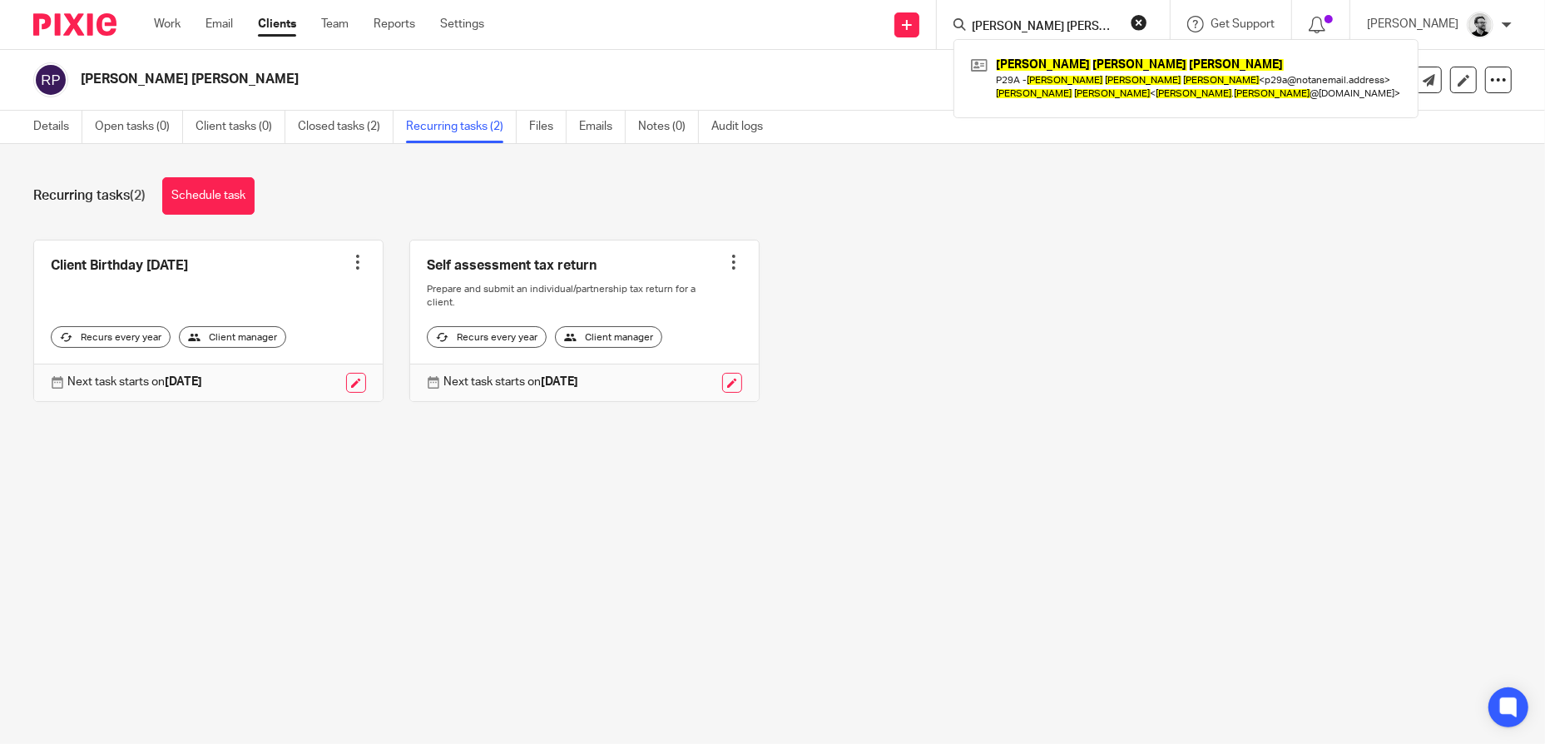
type input "[PERSON_NAME] [PERSON_NAME]"
click at [1175, 250] on div "Client Birthday Tomorrow Create task Clone template Recalculate schedule Cancel…" at bounding box center [759, 333] width 1504 height 187
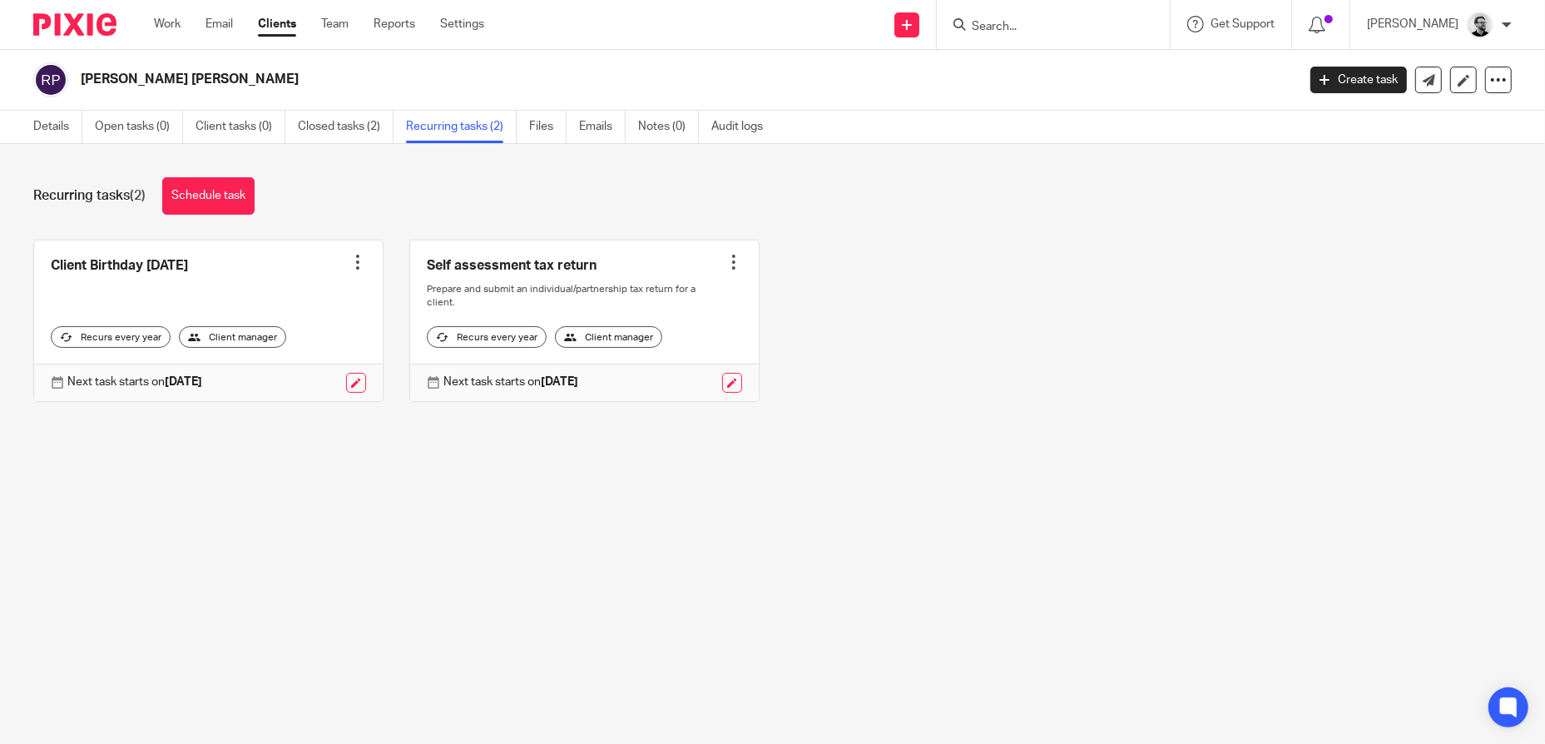
click at [1061, 25] on input "Search" at bounding box center [1045, 27] width 150 height 15
paste input "James Alex Parsons"
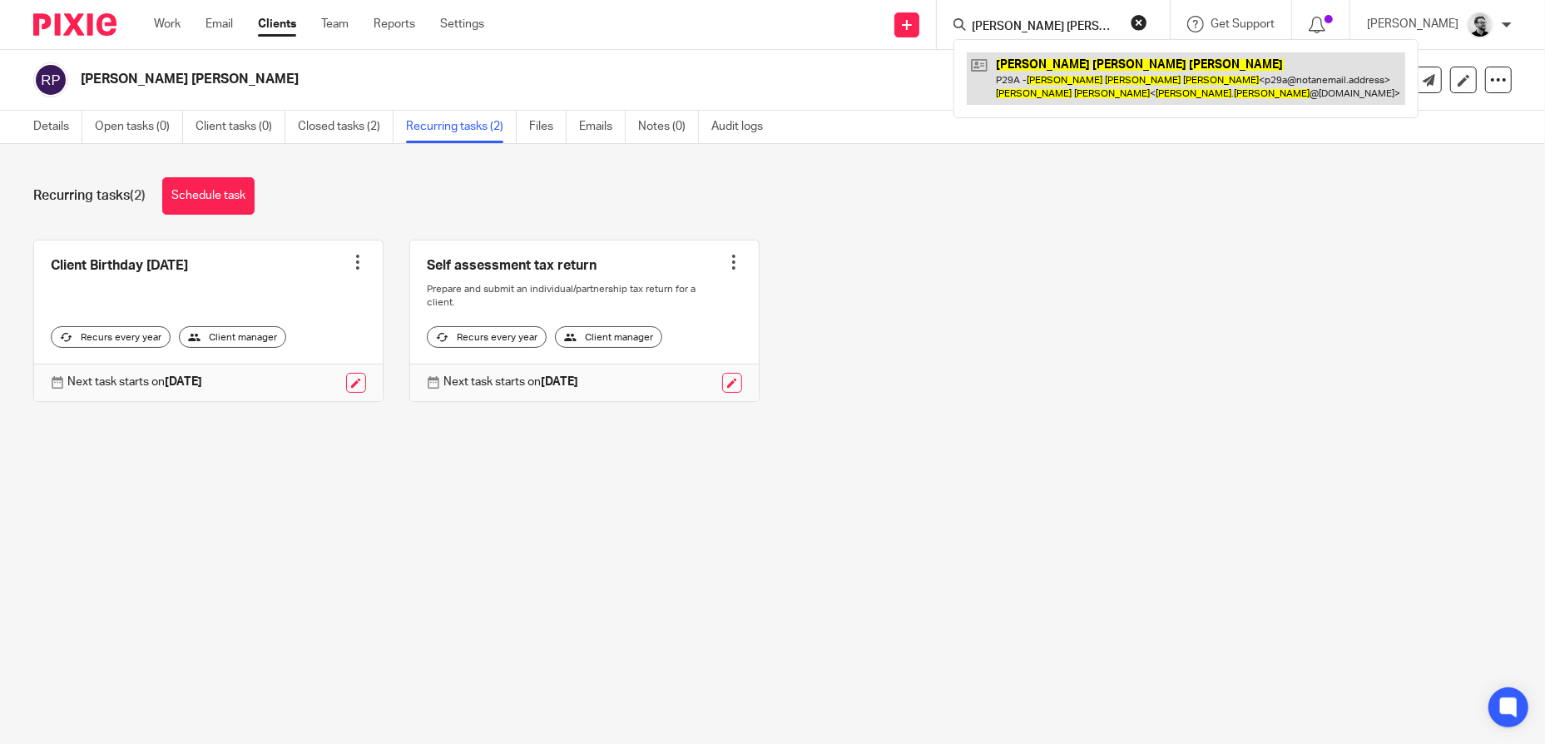
type input "James Alex Parsons"
click at [1087, 76] on link at bounding box center [1186, 78] width 438 height 52
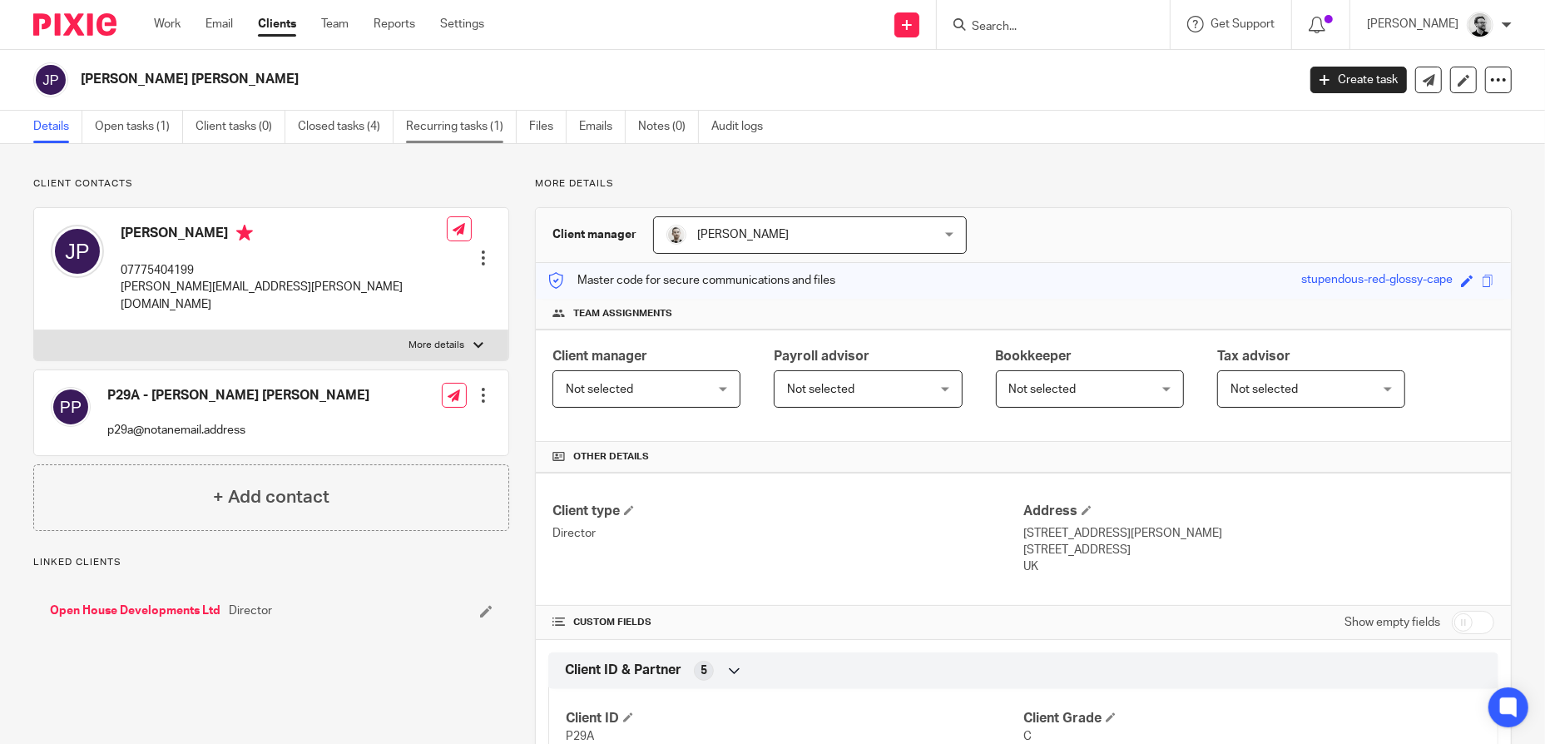
click at [472, 121] on link "Recurring tasks (1)" at bounding box center [461, 127] width 111 height 32
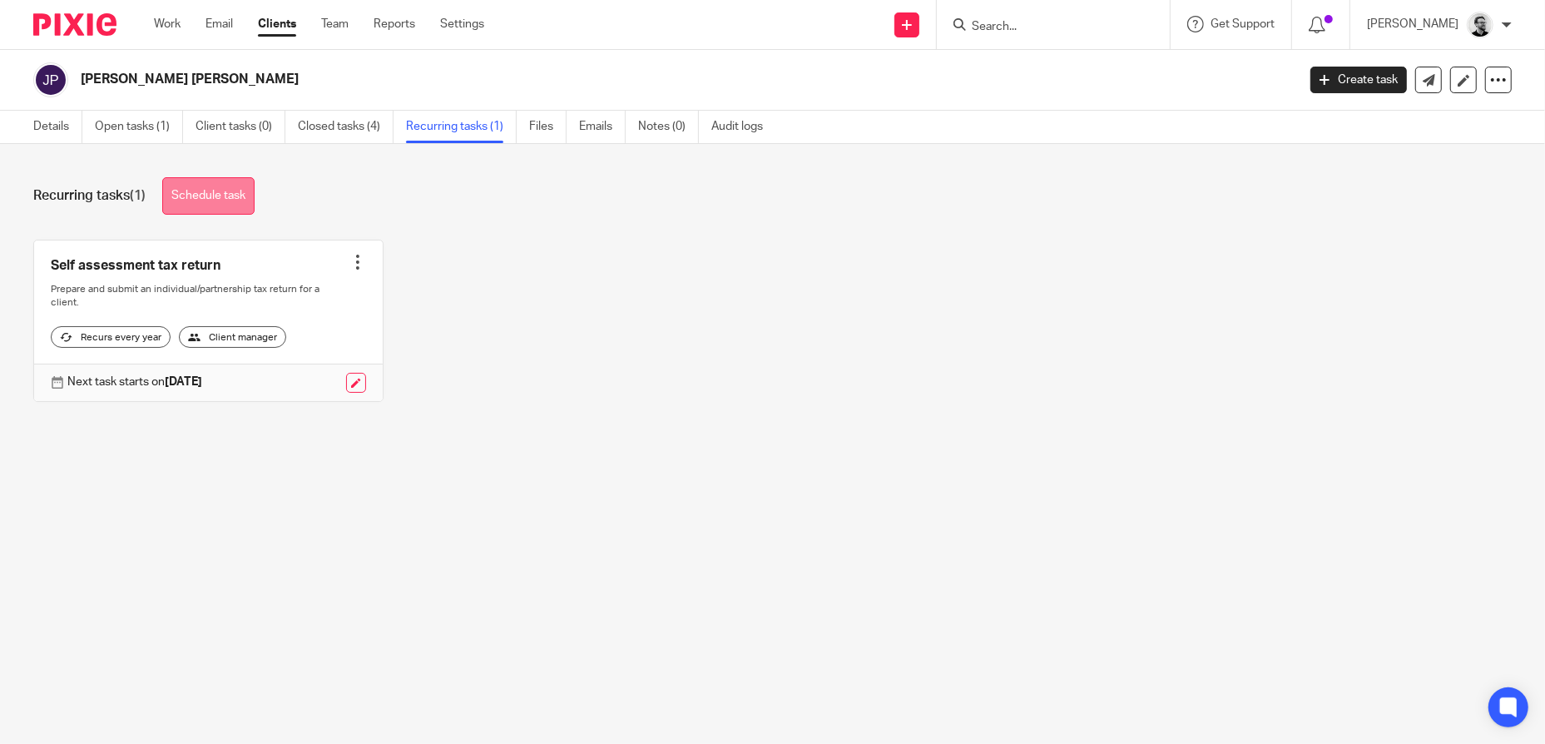
click at [217, 189] on link "Schedule task" at bounding box center [208, 195] width 92 height 37
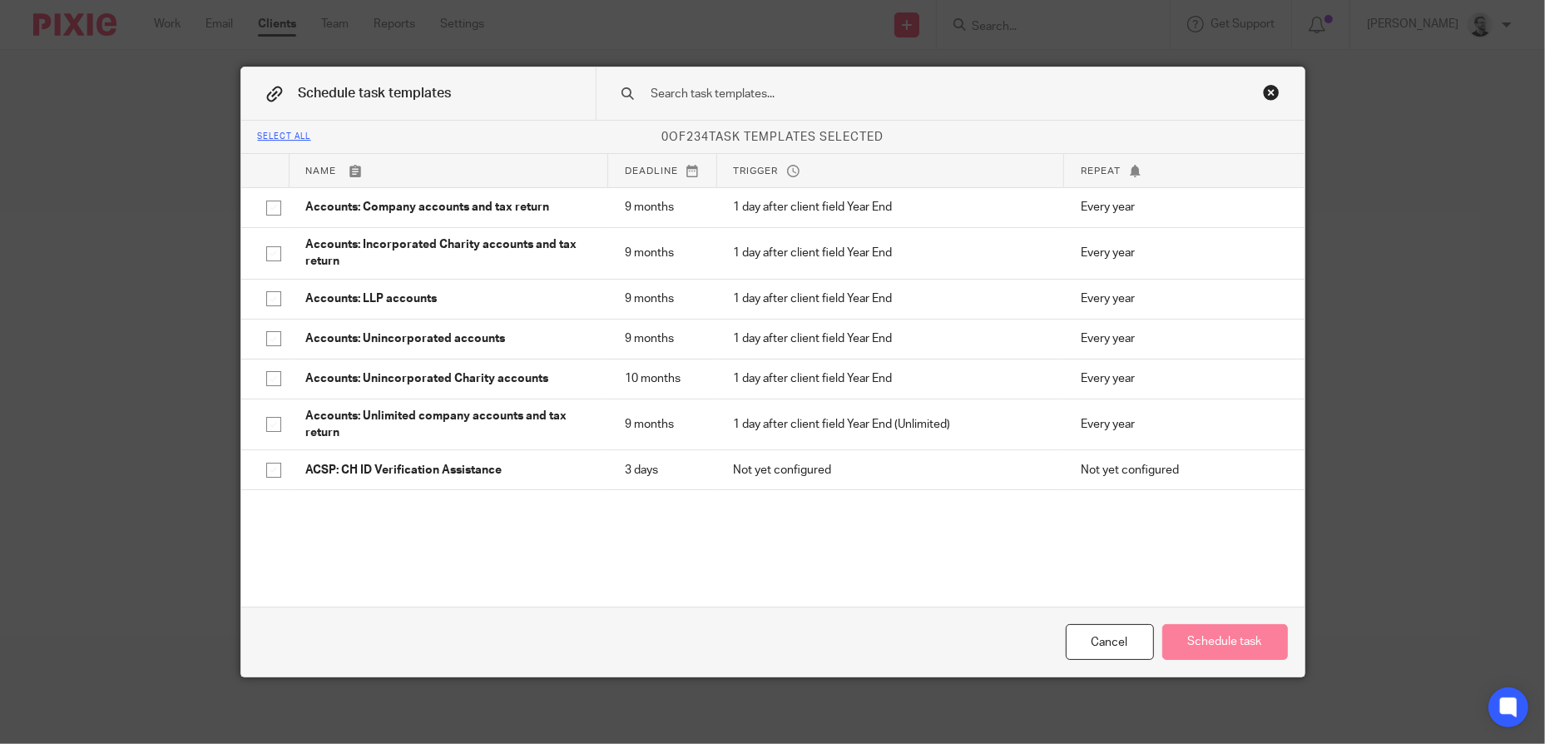
click at [778, 96] on input "text" at bounding box center [924, 94] width 548 height 18
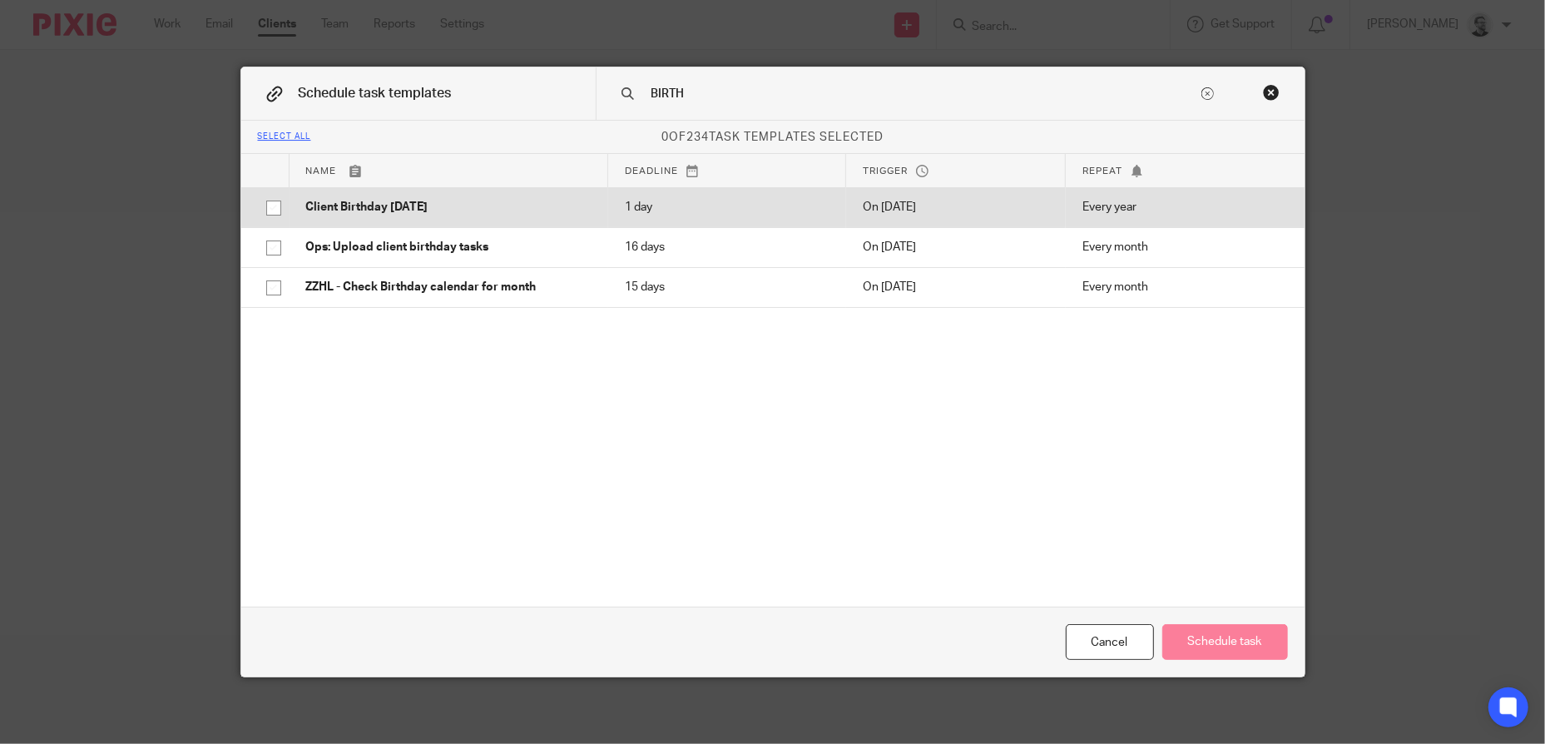
type input "BIRTH"
click at [540, 201] on p "Client Birthday Tomorrow" at bounding box center [448, 207] width 285 height 17
checkbox input "true"
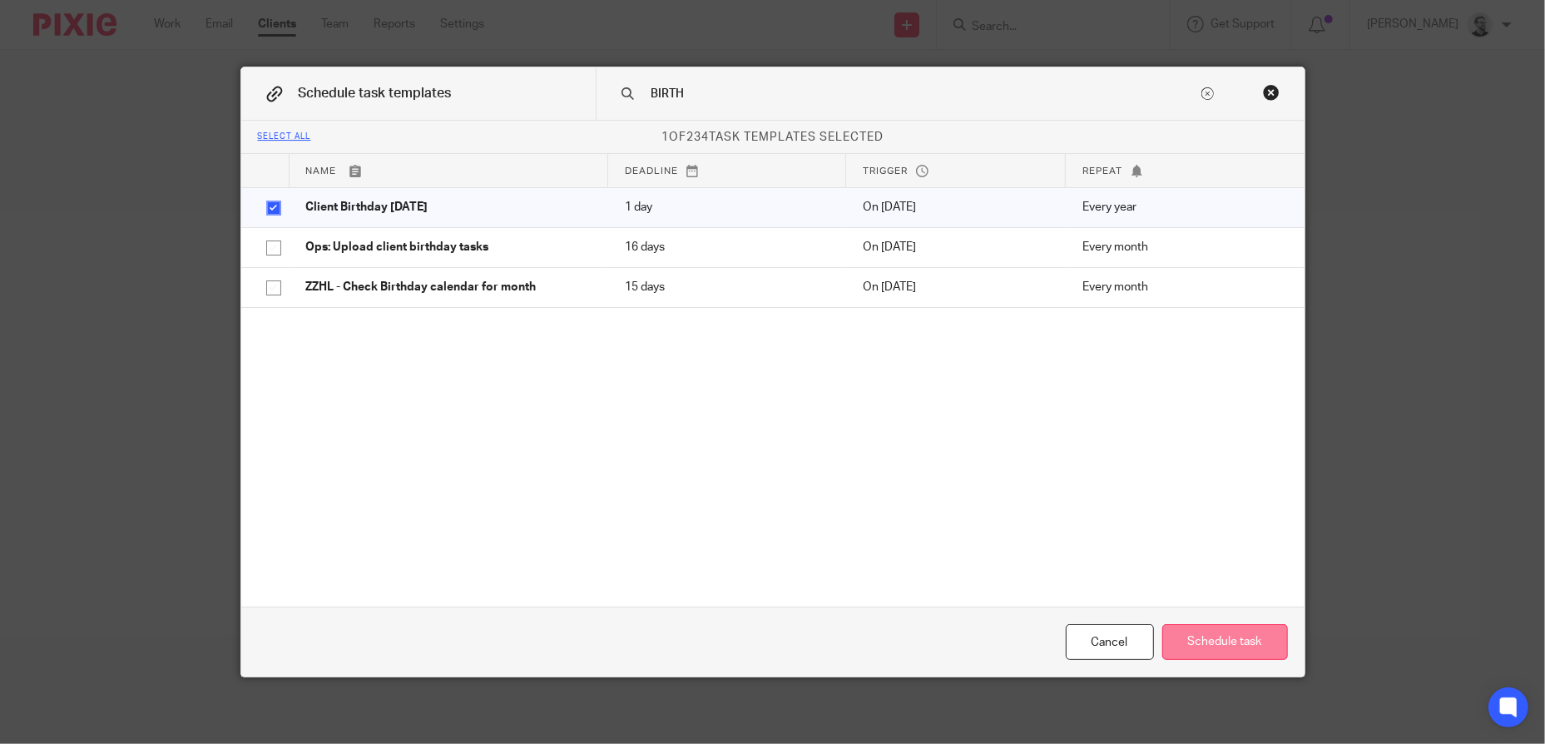
click at [1254, 640] on button "Schedule task" at bounding box center [1225, 642] width 126 height 36
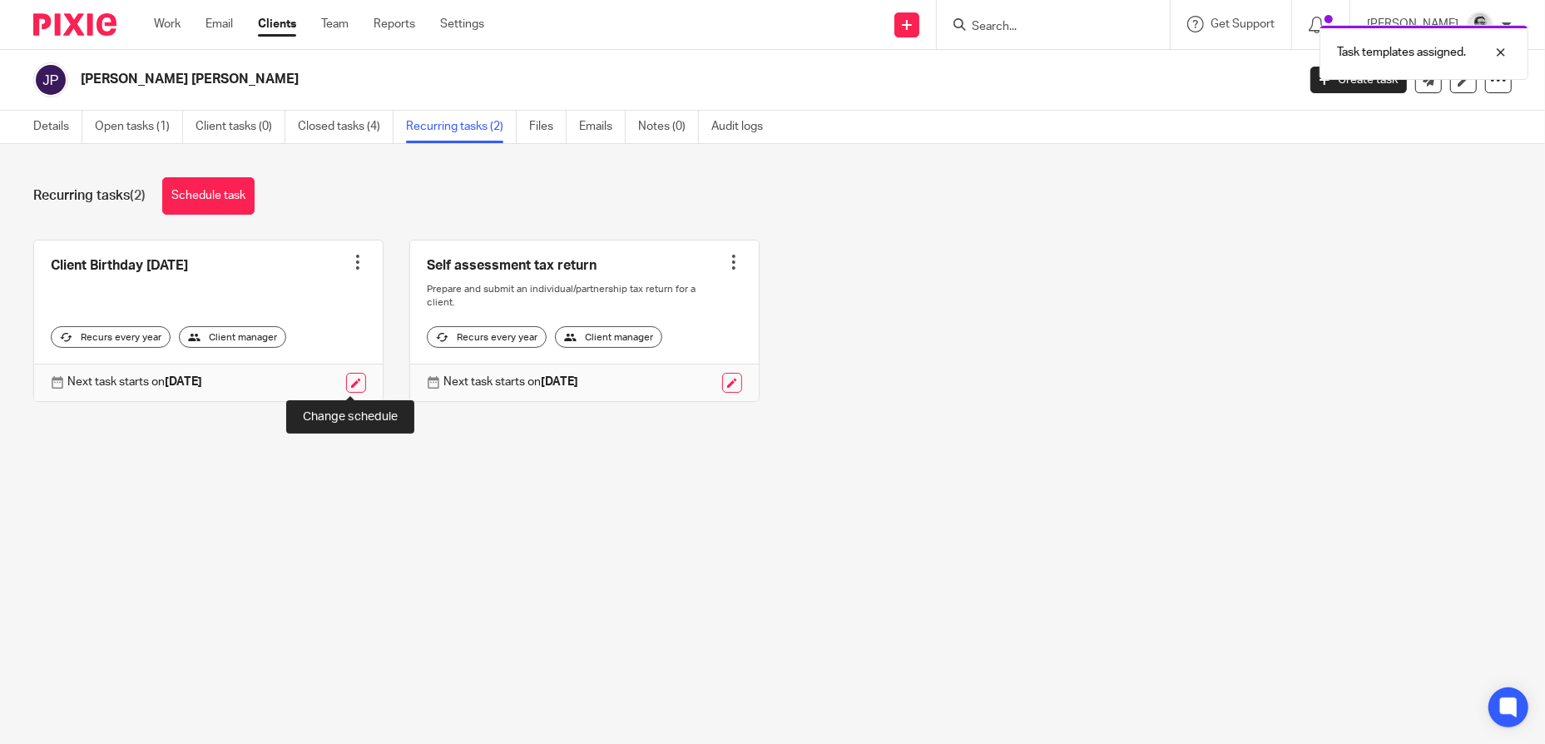
click at [352, 384] on link at bounding box center [356, 383] width 20 height 20
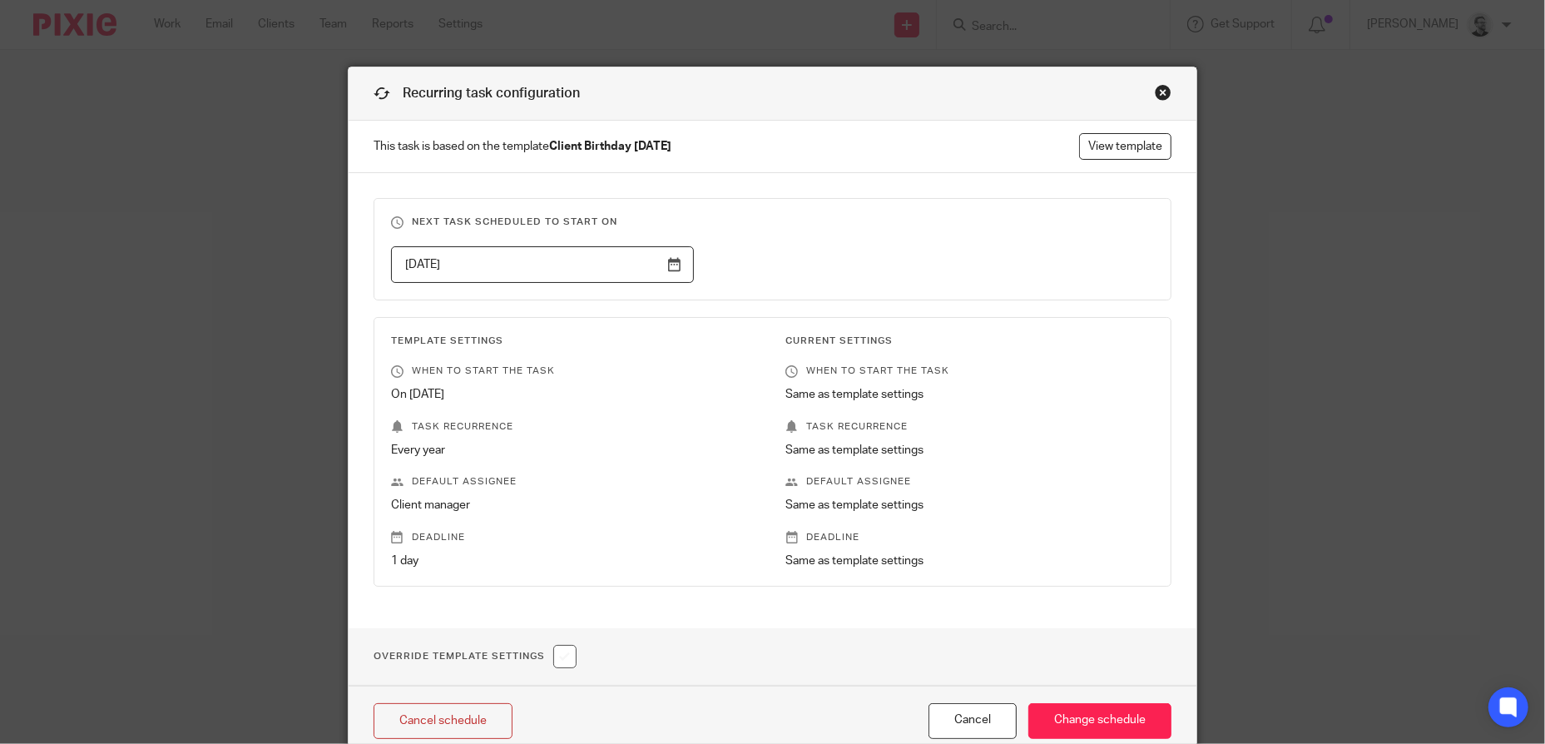
click at [550, 243] on fieldset "Next task scheduled to start on [DATE]" at bounding box center [772, 249] width 798 height 102
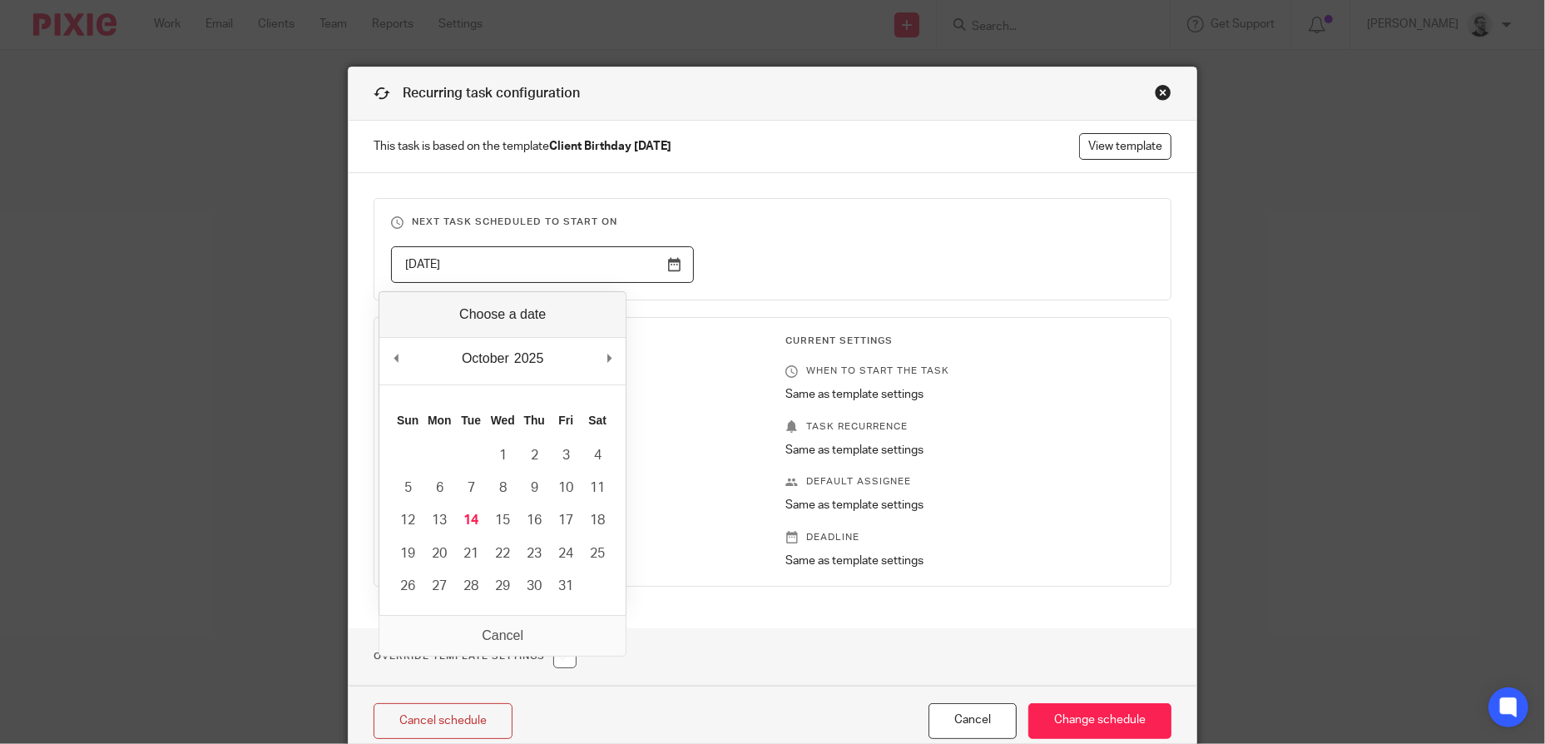
click at [597, 268] on input "[DATE]" at bounding box center [542, 264] width 303 height 37
type input "2025-12-23"
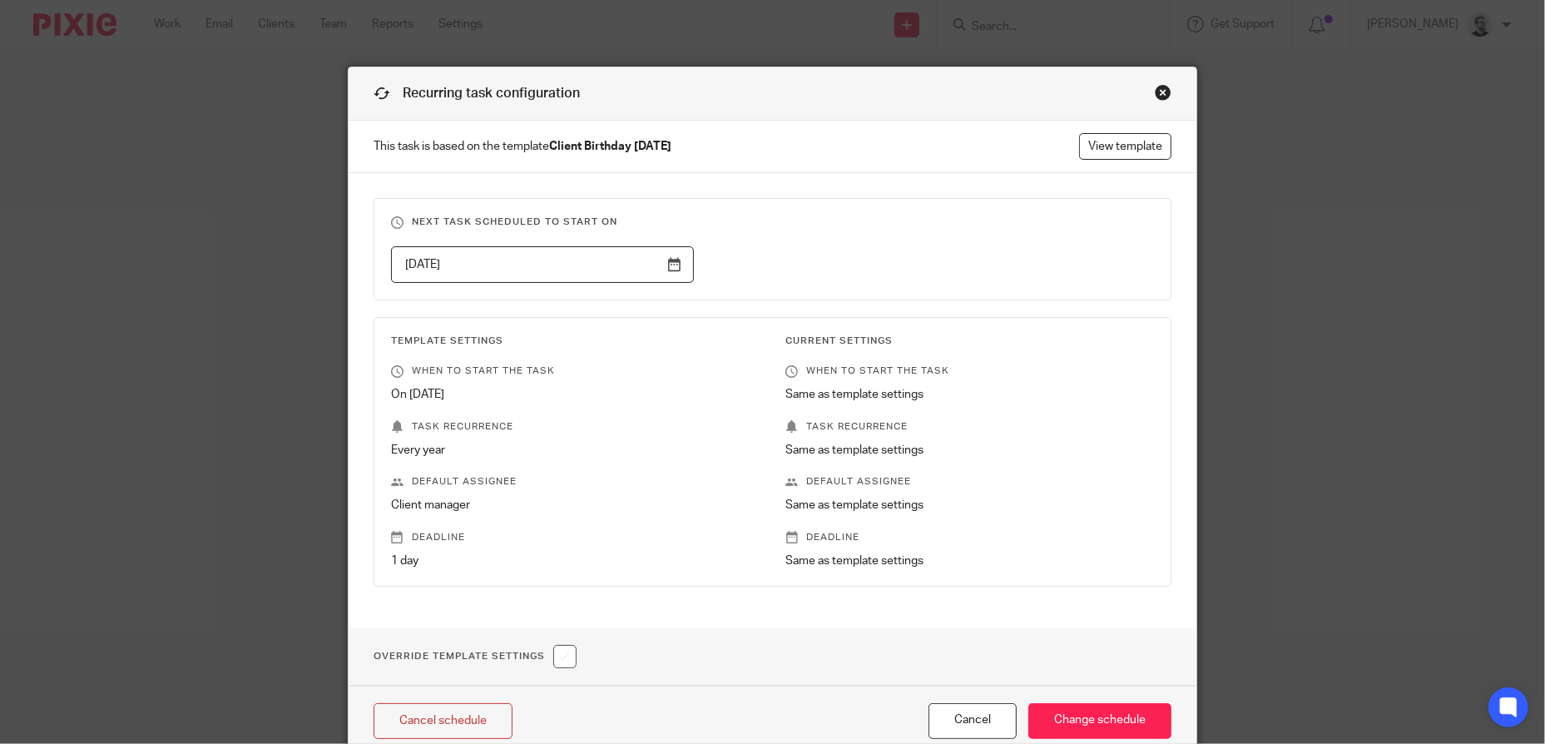
click at [842, 255] on div "2025-12-23" at bounding box center [759, 264] width 789 height 37
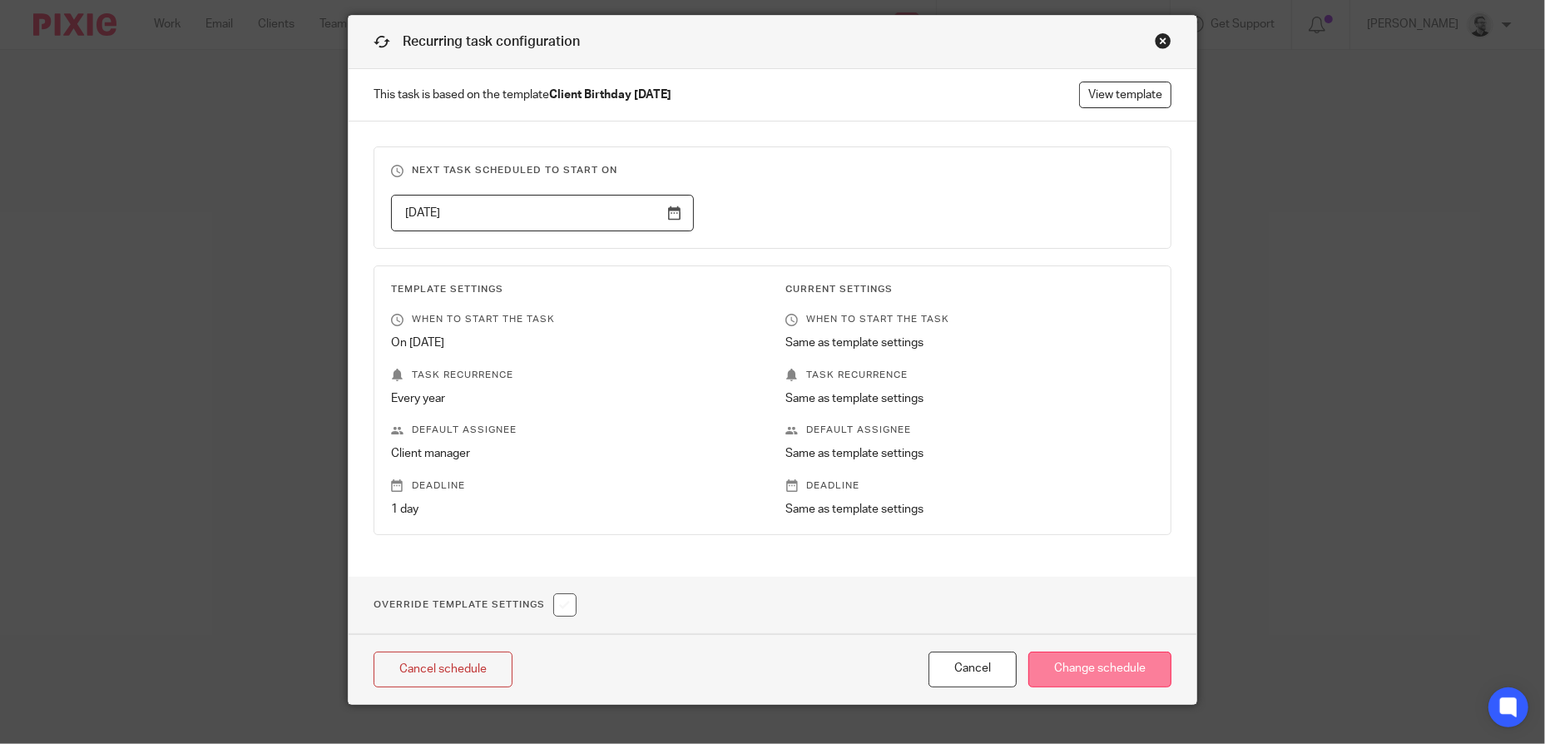
scroll to position [78, 0]
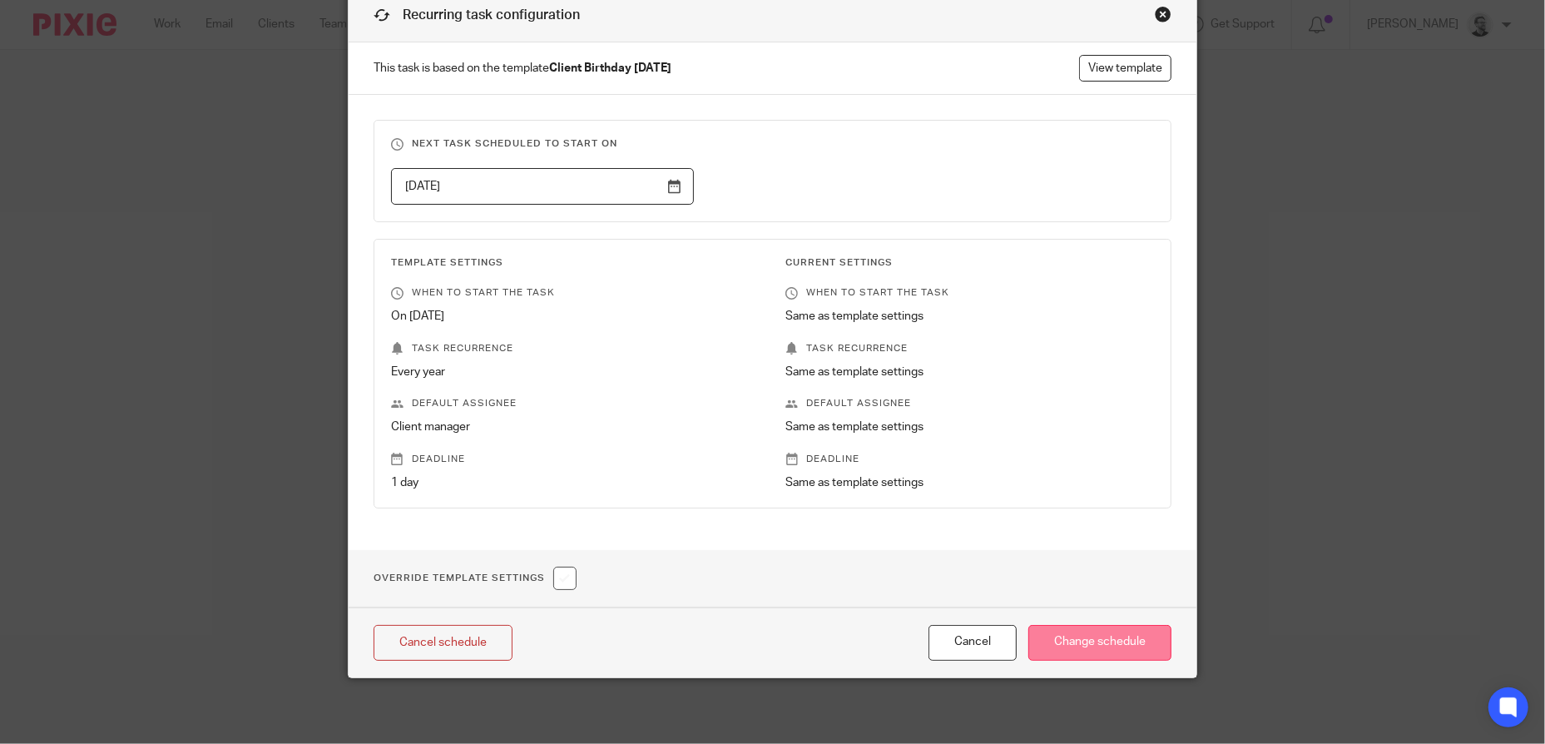
click at [1071, 634] on input "Change schedule" at bounding box center [1099, 643] width 143 height 36
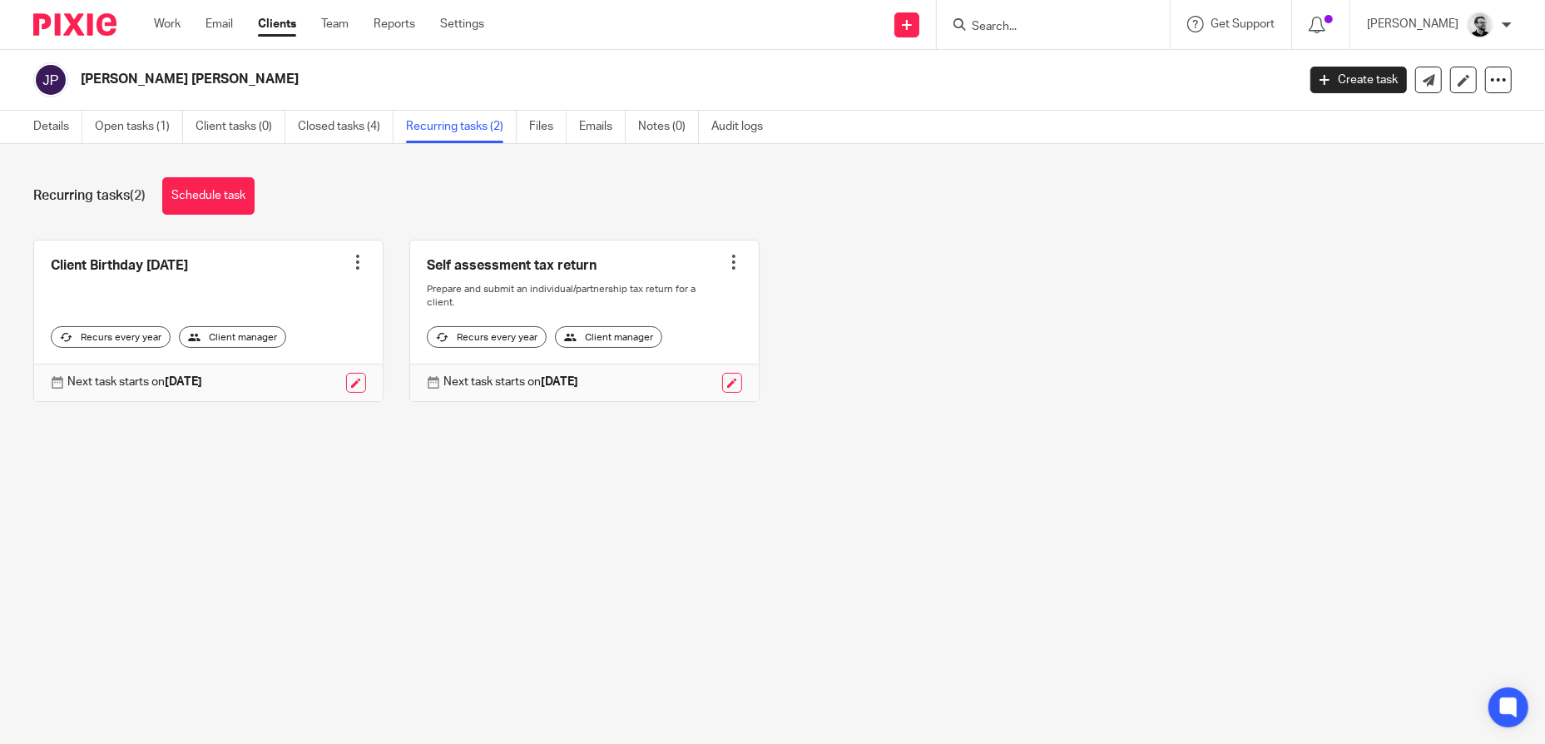
drag, startPoint x: 1015, startPoint y: 33, endPoint x: 1055, endPoint y: 27, distance: 40.5
click at [1015, 33] on div "Schedule changed for this client." at bounding box center [1151, 48] width 756 height 63
click at [1055, 27] on input "Search" at bounding box center [1045, 27] width 150 height 15
drag, startPoint x: 1007, startPoint y: 26, endPoint x: 1029, endPoint y: 27, distance: 21.7
click at [1007, 26] on input "Search" at bounding box center [1045, 27] width 150 height 15
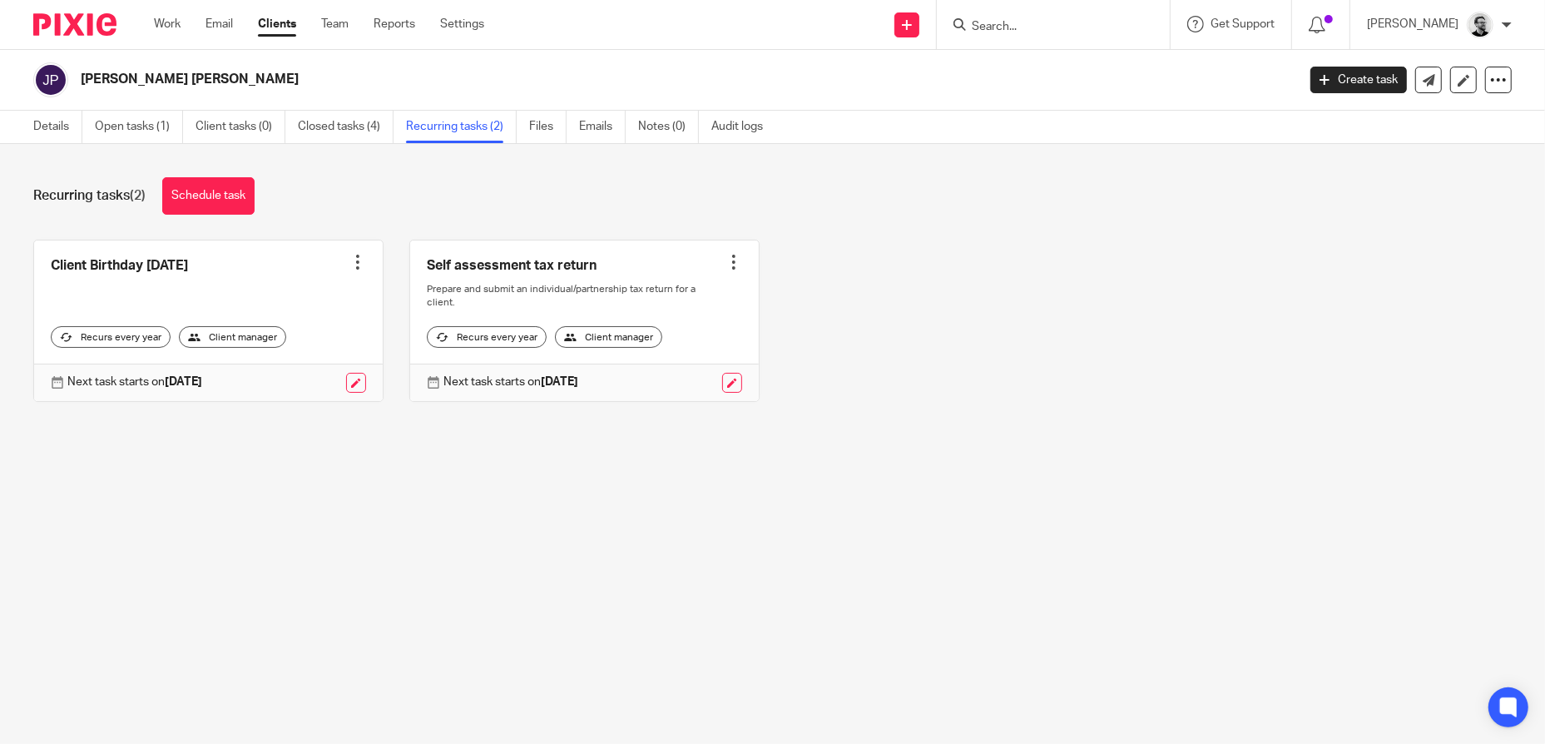
paste input "David Collins"
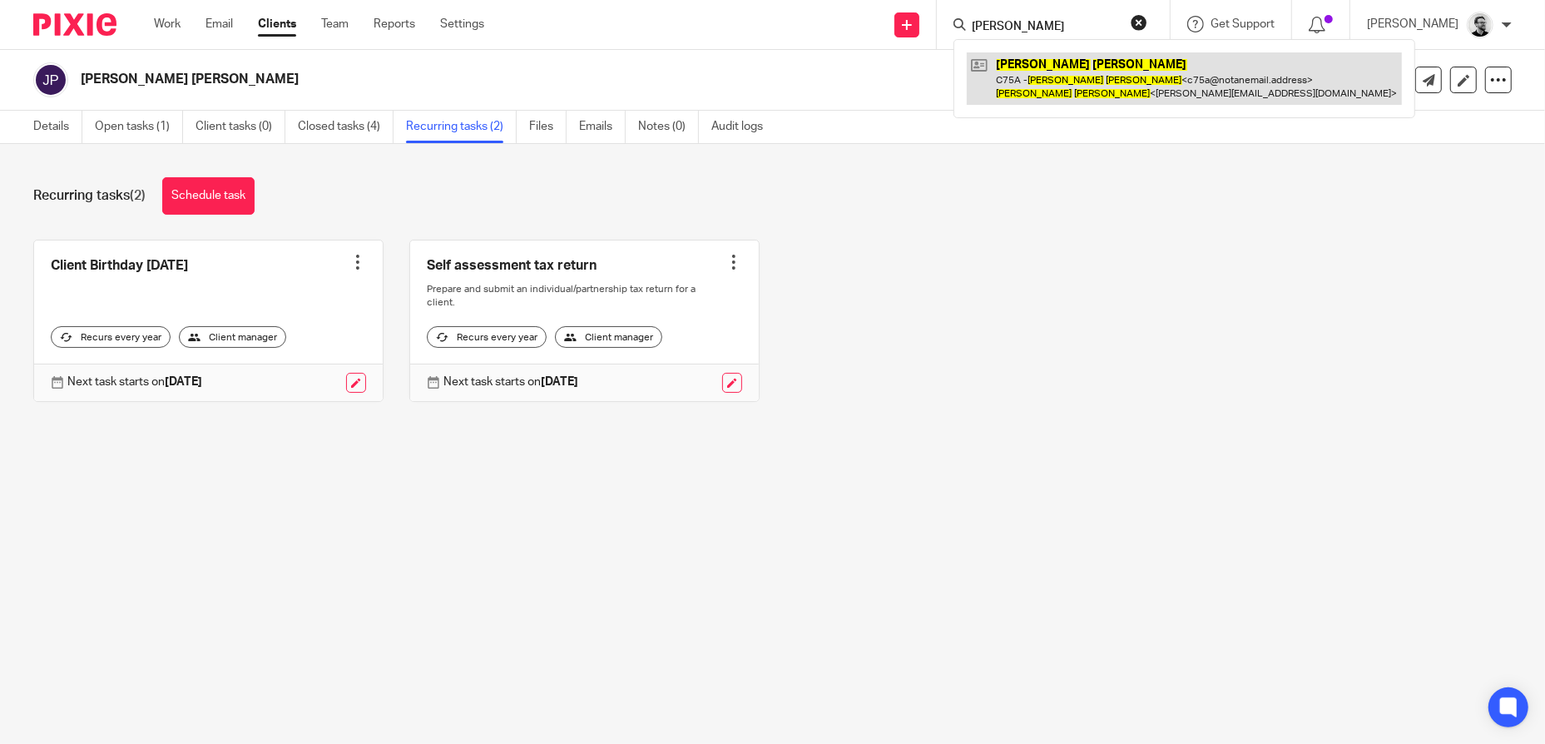
type input "[PERSON_NAME]"
click at [1150, 73] on link at bounding box center [1184, 78] width 435 height 52
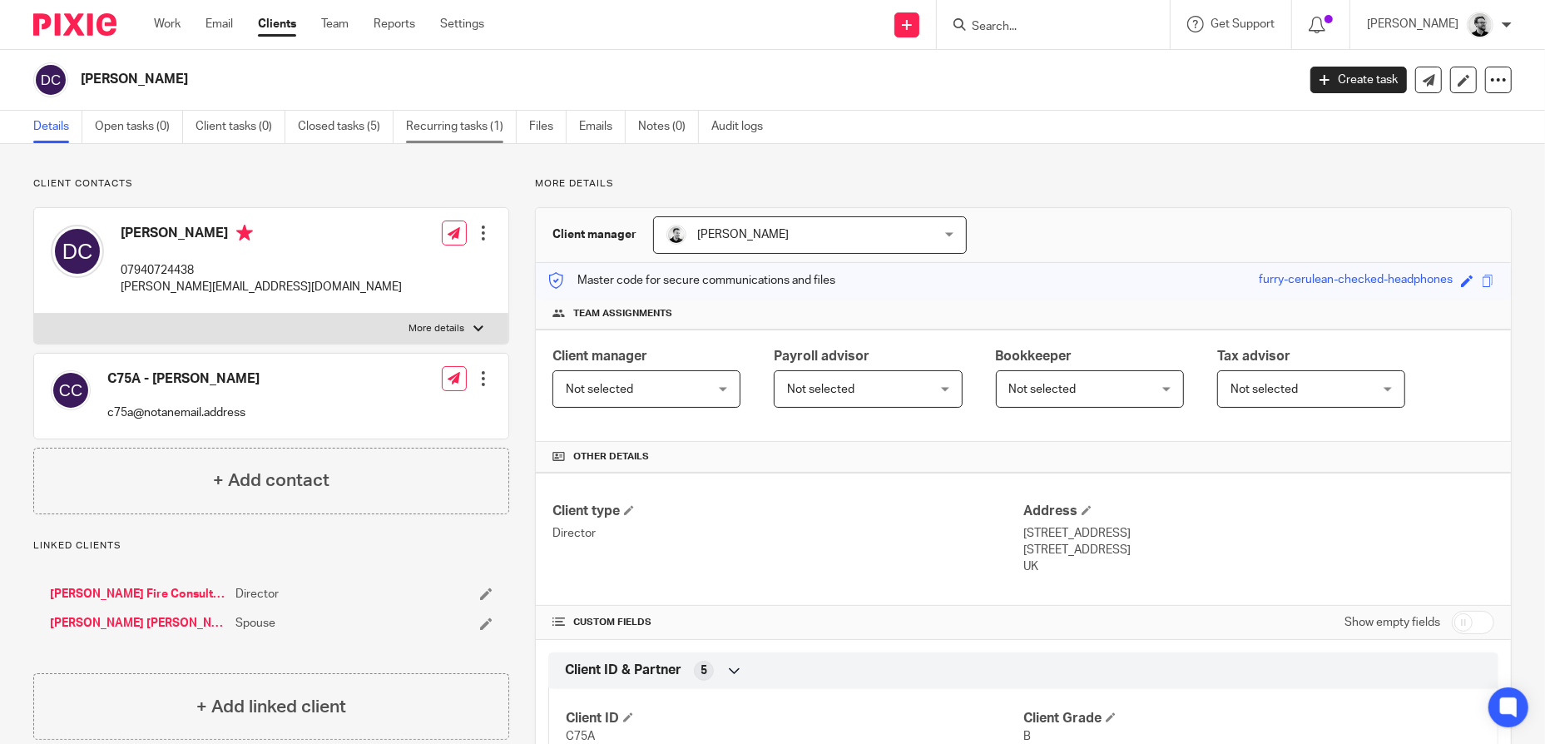
click at [492, 131] on link "Recurring tasks (1)" at bounding box center [461, 127] width 111 height 32
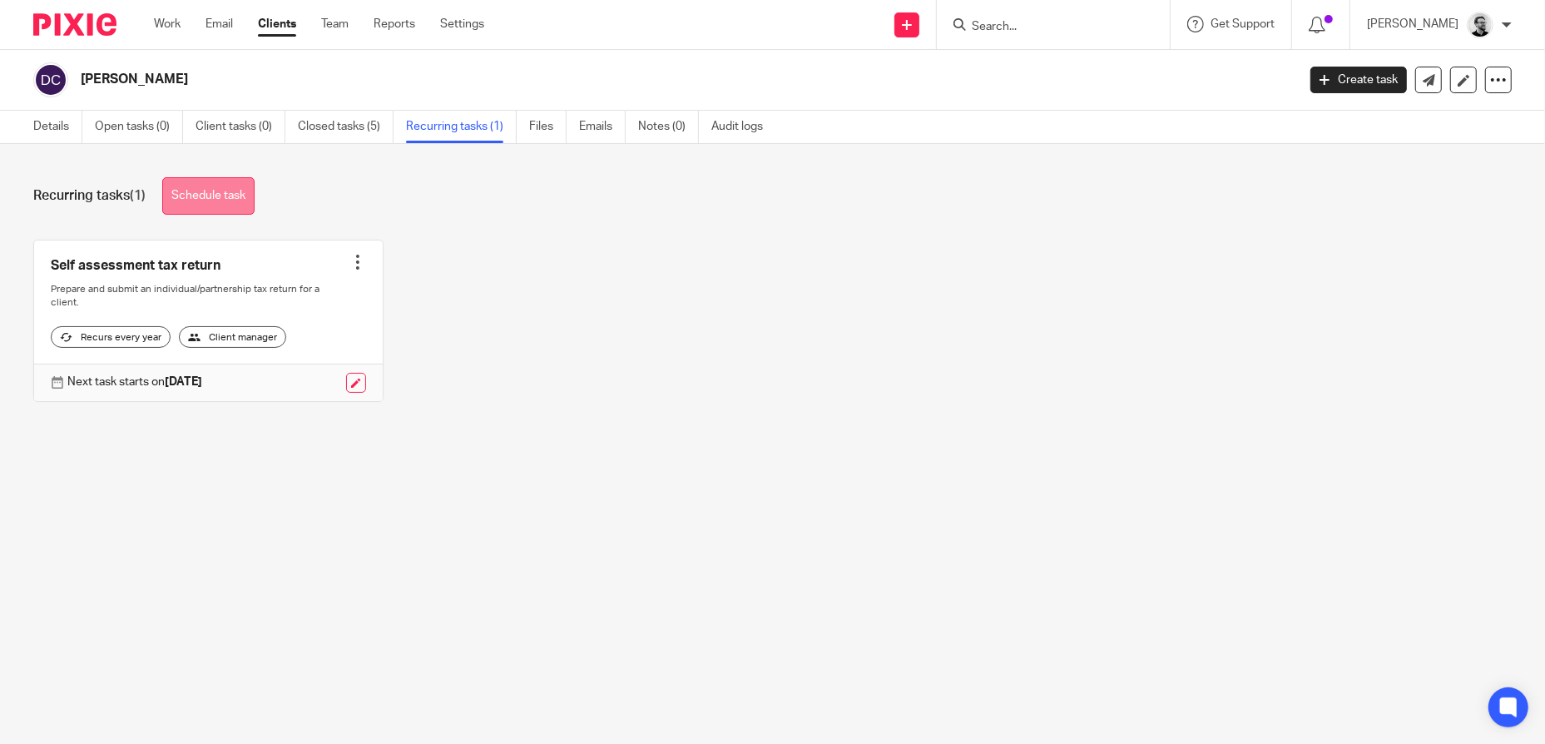
click at [224, 200] on link "Schedule task" at bounding box center [208, 195] width 92 height 37
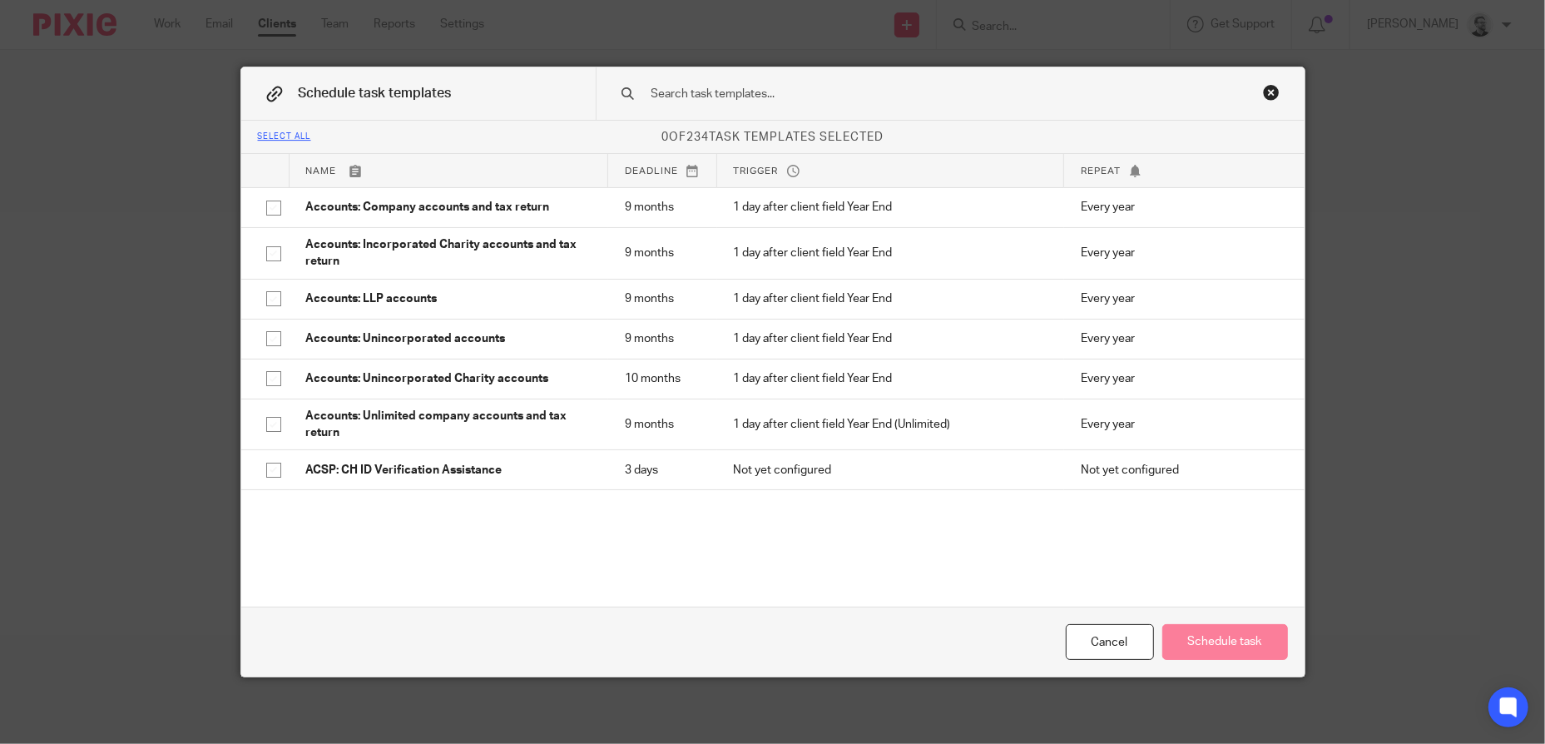
click at [789, 97] on input "text" at bounding box center [924, 94] width 548 height 18
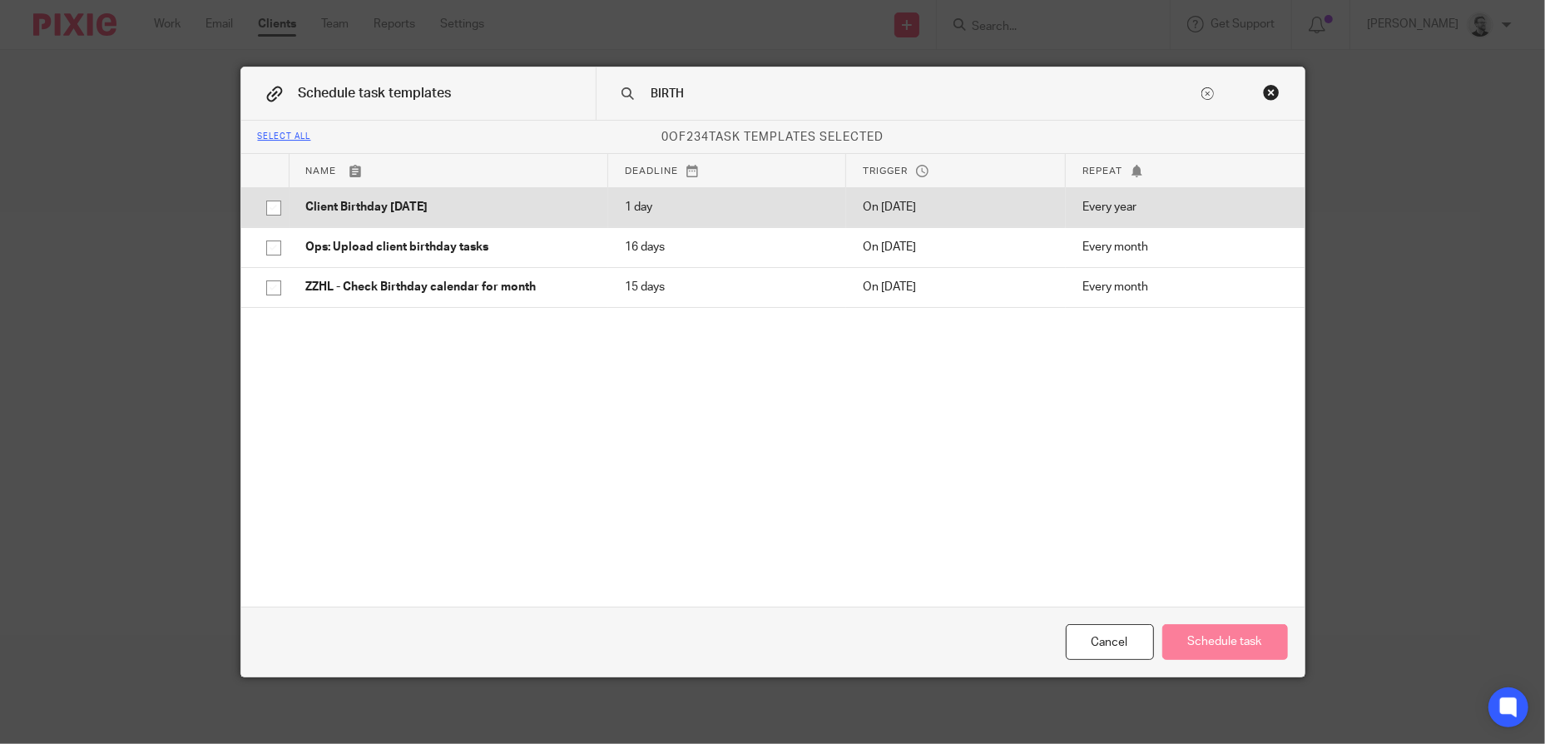
type input "BIRTH"
click at [590, 211] on td "Client Birthday [DATE]" at bounding box center [448, 207] width 319 height 40
checkbox input "true"
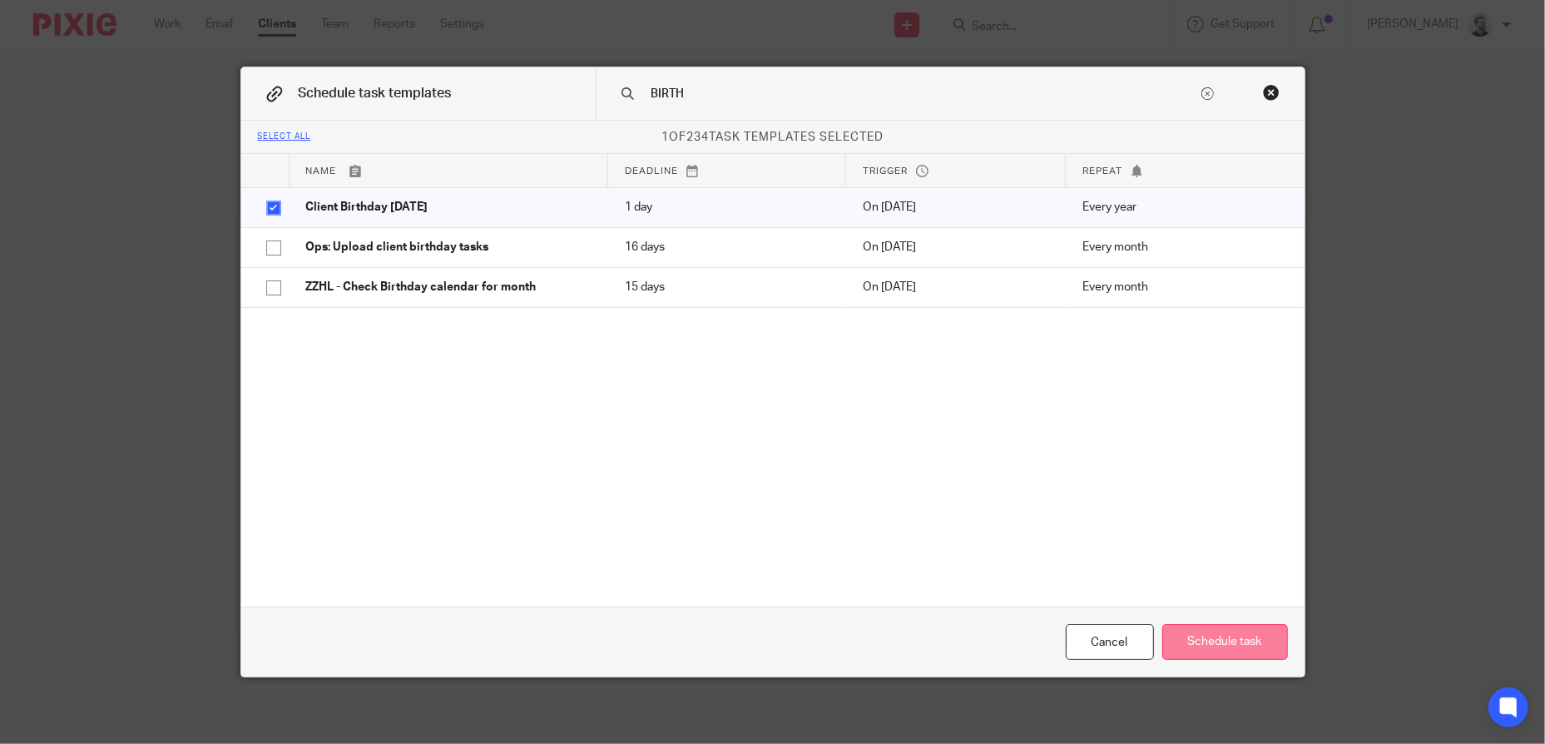
click at [1239, 634] on button "Schedule task" at bounding box center [1225, 642] width 126 height 36
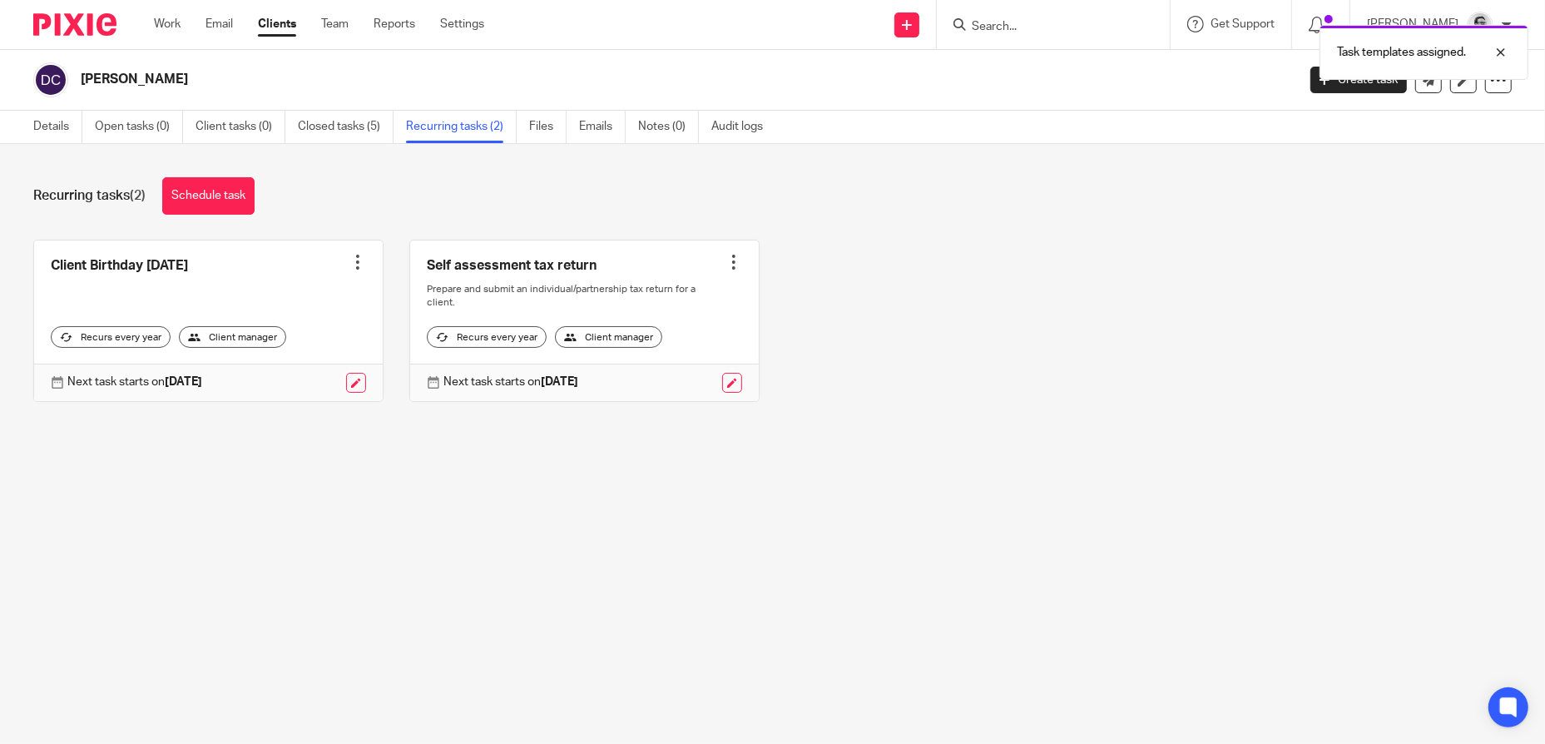
drag, startPoint x: 1074, startPoint y: 309, endPoint x: 432, endPoint y: 203, distance: 650.8
click at [1074, 309] on div "Client Birthday [DATE] Create task Clone template Recalculate schedule Cancel s…" at bounding box center [759, 333] width 1504 height 187
click at [353, 378] on link at bounding box center [356, 383] width 20 height 20
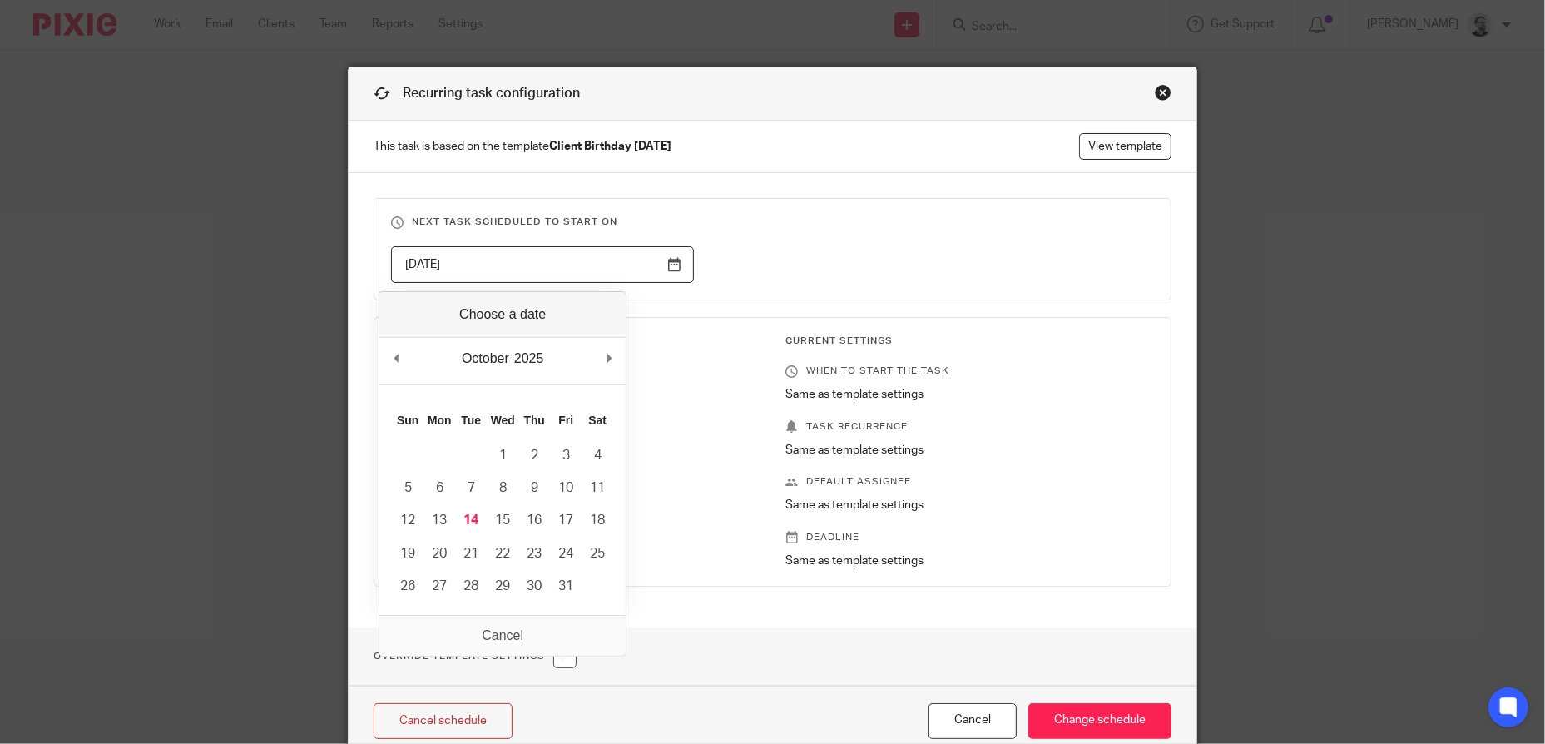
click at [636, 255] on input "2026-02-13" at bounding box center [542, 264] width 303 height 37
type input "2025-12-03"
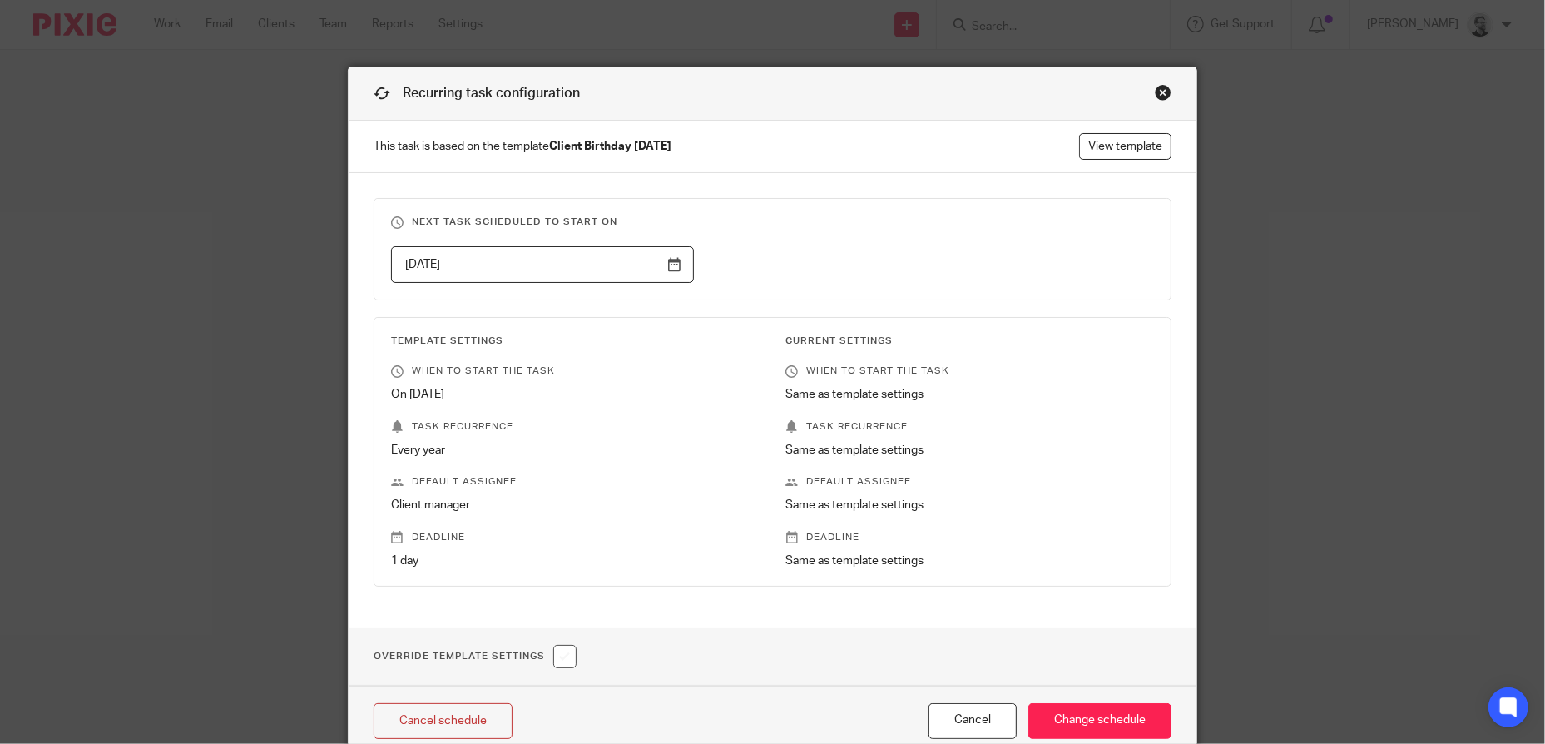
click at [854, 256] on div "2025-12-03" at bounding box center [759, 264] width 789 height 37
click at [1074, 723] on input "Change schedule" at bounding box center [1099, 721] width 143 height 36
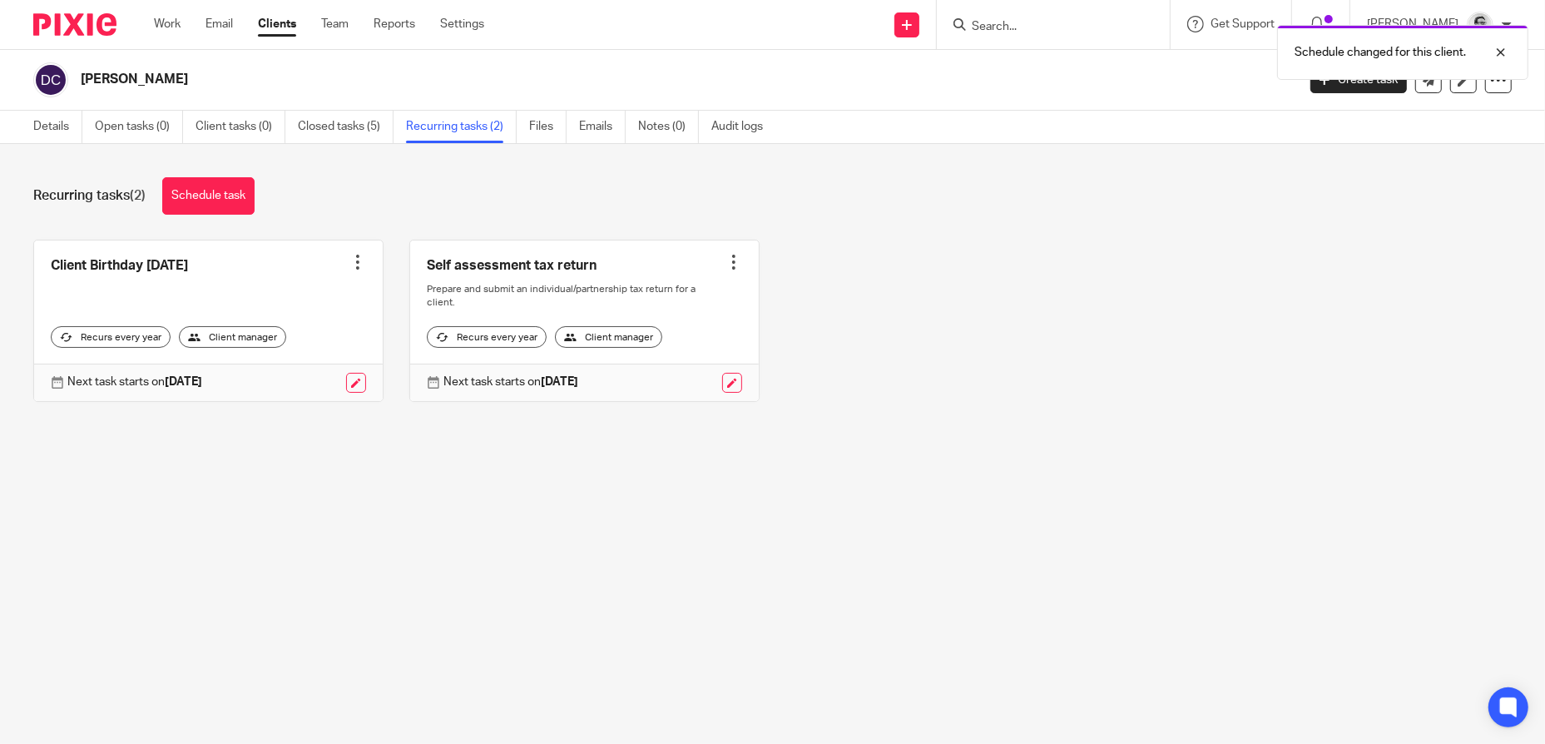
drag, startPoint x: 1059, startPoint y: 32, endPoint x: 1006, endPoint y: 27, distance: 52.6
click at [1059, 32] on div "Schedule changed for this client." at bounding box center [1151, 48] width 756 height 63
click at [1017, 15] on form at bounding box center [1058, 24] width 177 height 21
click at [1017, 28] on div "Schedule changed for this client." at bounding box center [1151, 48] width 756 height 63
click at [1153, 259] on div "Client Birthday Tomorrow Create task Clone template Recalculate schedule Cancel…" at bounding box center [759, 333] width 1504 height 187
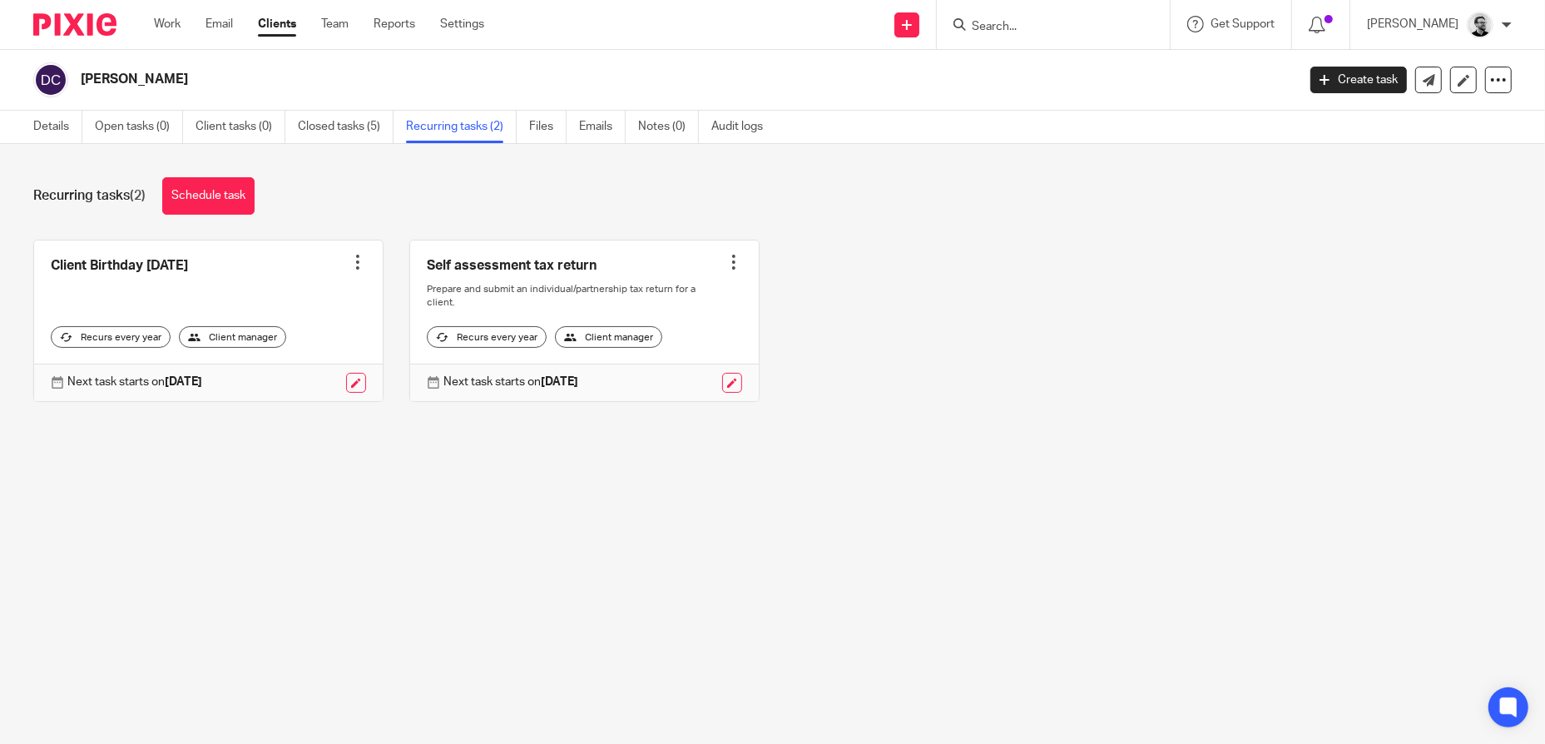
click at [1035, 26] on input "Search" at bounding box center [1045, 27] width 150 height 15
paste input "[PERSON_NAME]-Round"
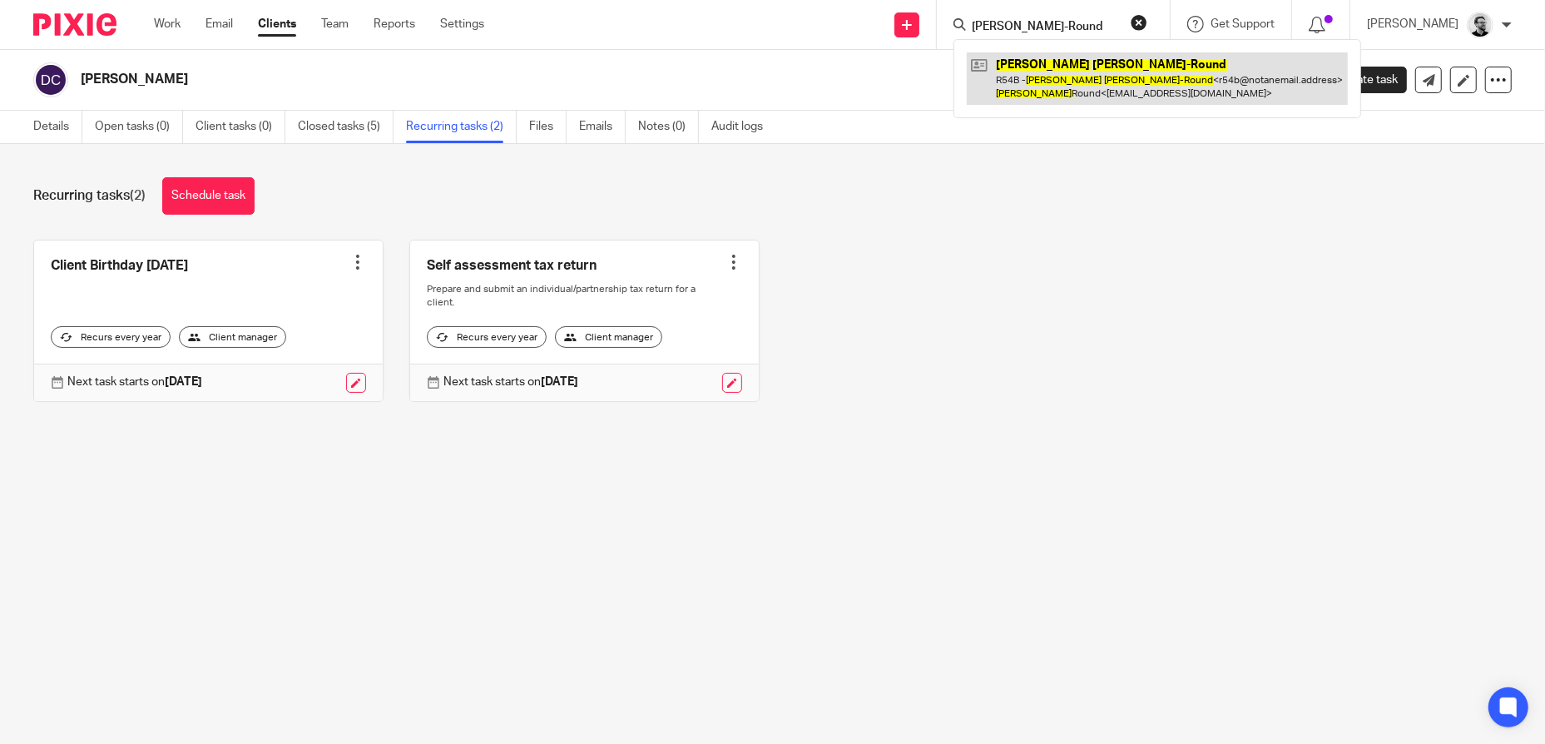
type input "[PERSON_NAME]-Round"
click at [1067, 62] on link at bounding box center [1157, 78] width 381 height 52
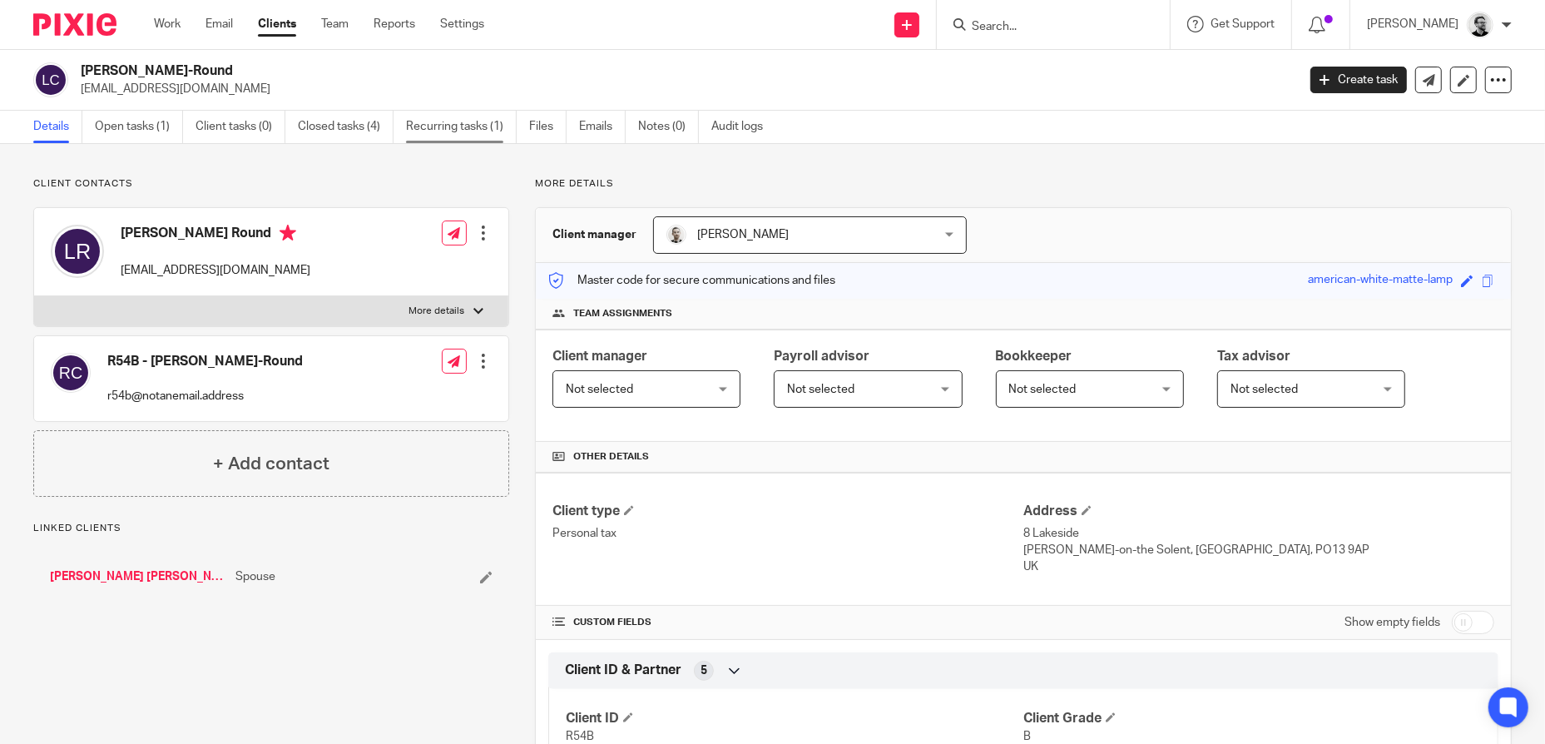
click at [461, 129] on link "Recurring tasks (1)" at bounding box center [461, 127] width 111 height 32
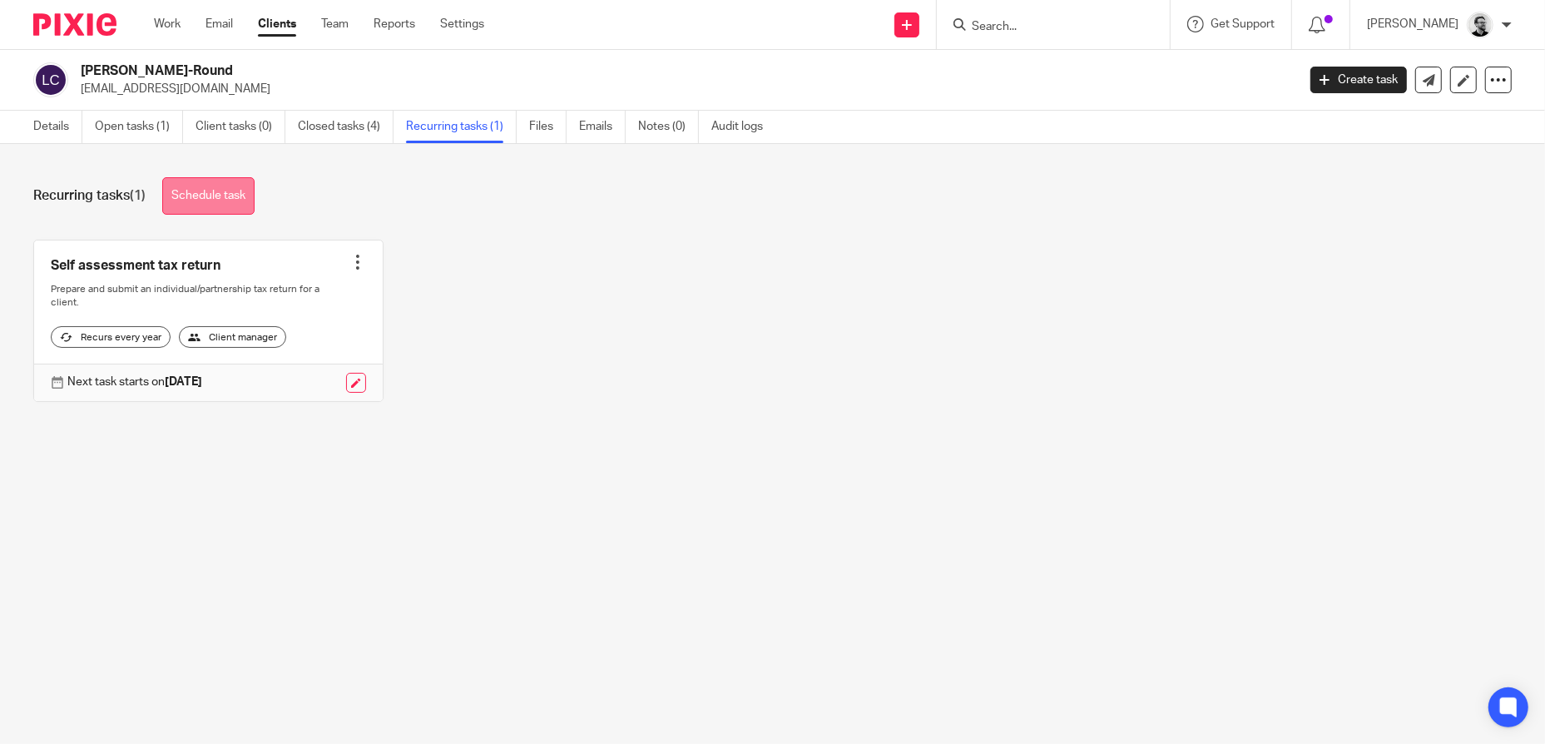
click at [218, 199] on link "Schedule task" at bounding box center [208, 195] width 92 height 37
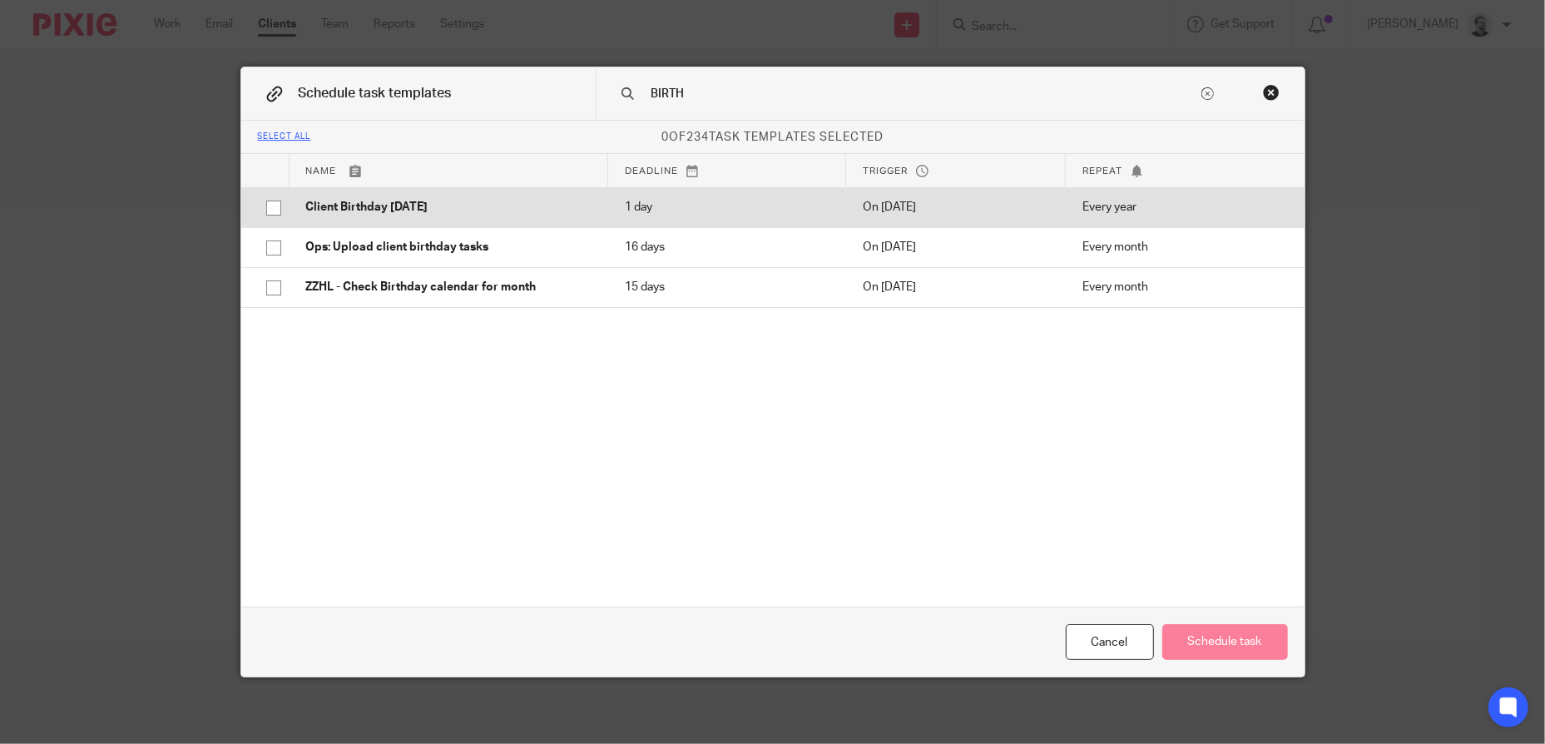
type input "BIRTH"
click at [507, 201] on p "Client Birthday Tomorrow" at bounding box center [448, 207] width 285 height 17
checkbox input "true"
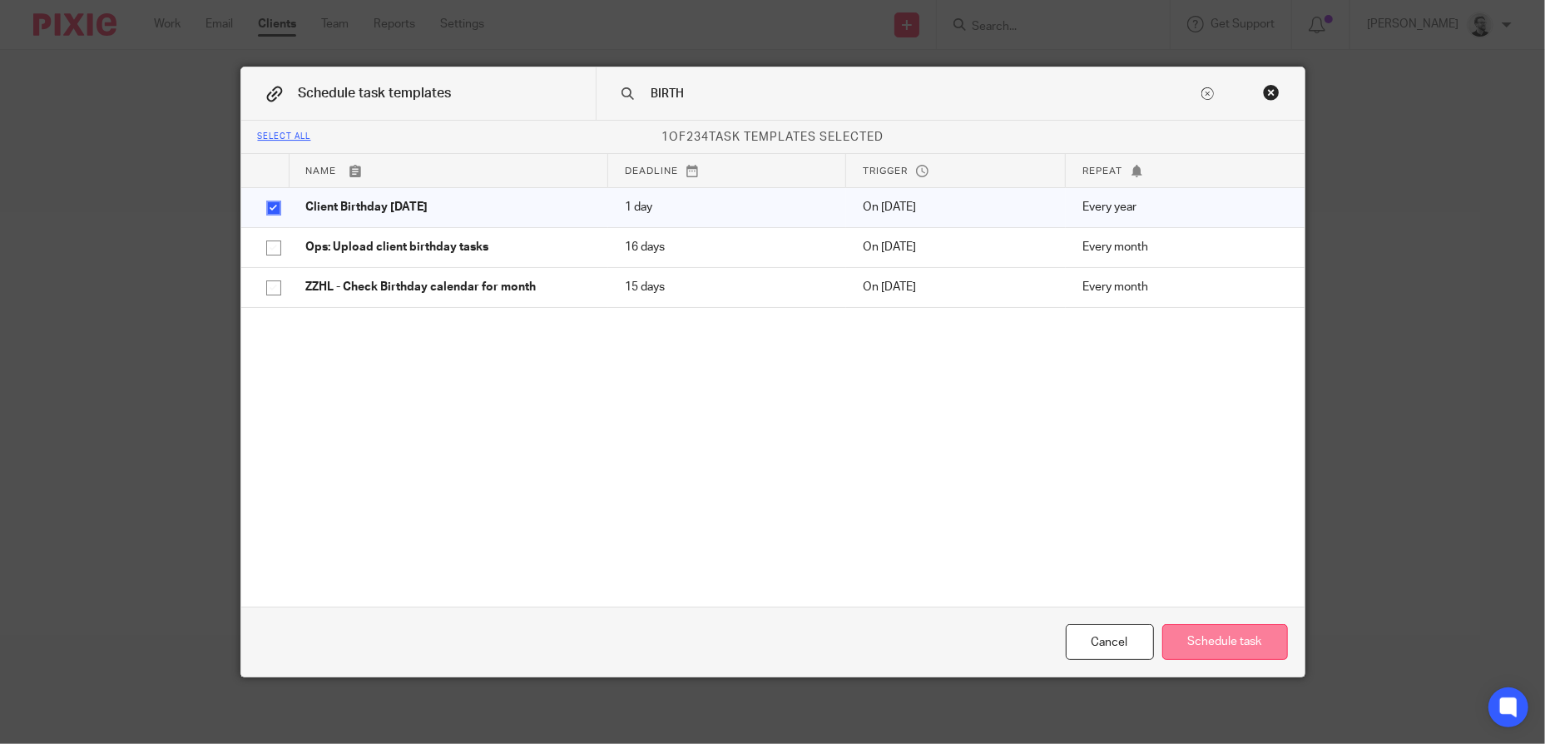
click at [1211, 632] on button "Schedule task" at bounding box center [1225, 642] width 126 height 36
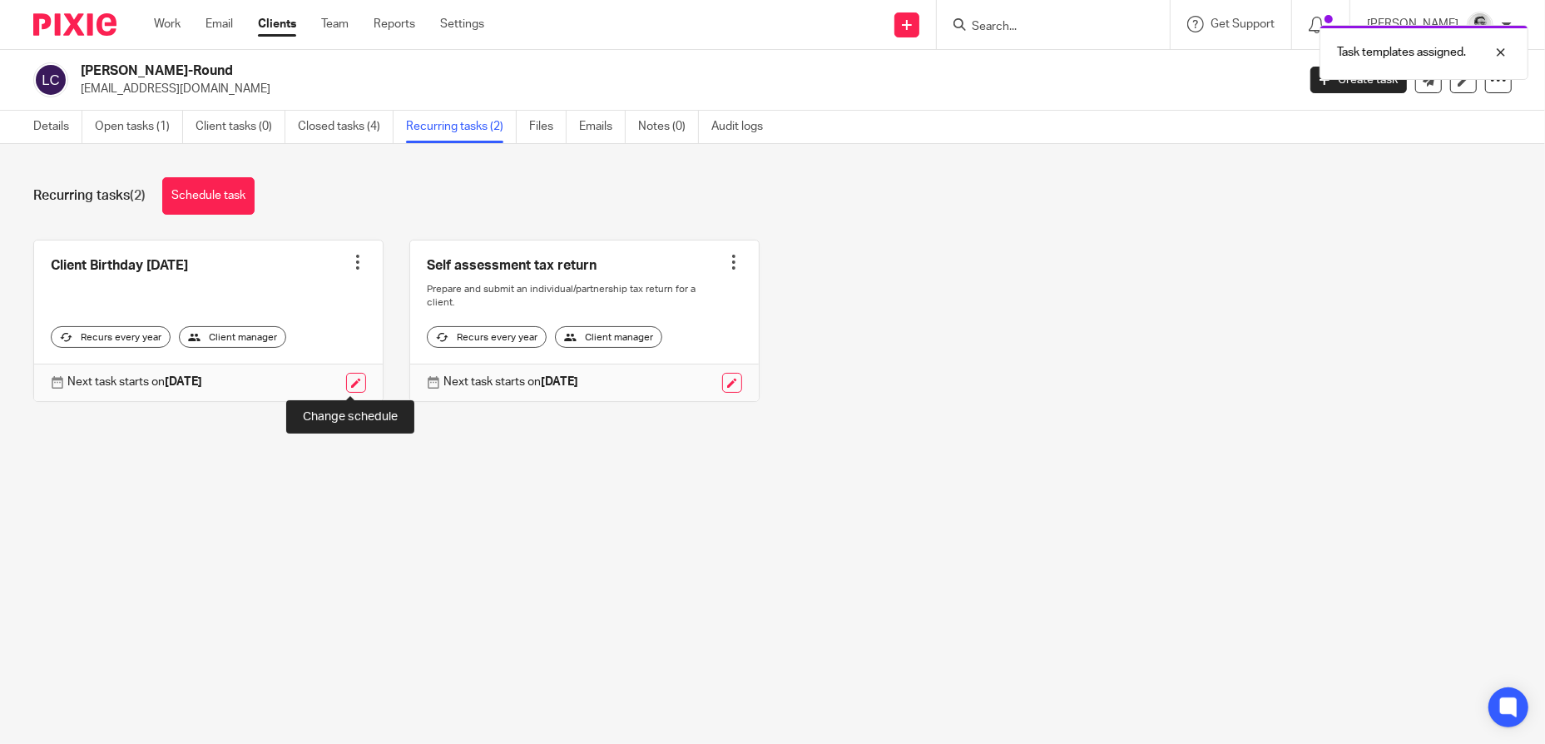
click at [353, 383] on link at bounding box center [356, 383] width 20 height 20
click at [346, 384] on link at bounding box center [356, 383] width 20 height 20
